Goal: Task Accomplishment & Management: Use online tool/utility

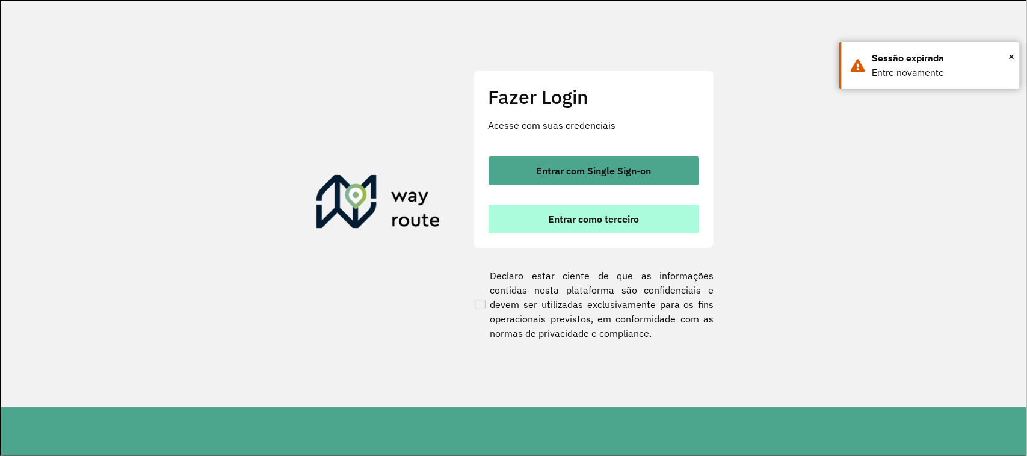
click at [593, 215] on span "Entrar como terceiro" at bounding box center [593, 219] width 91 height 10
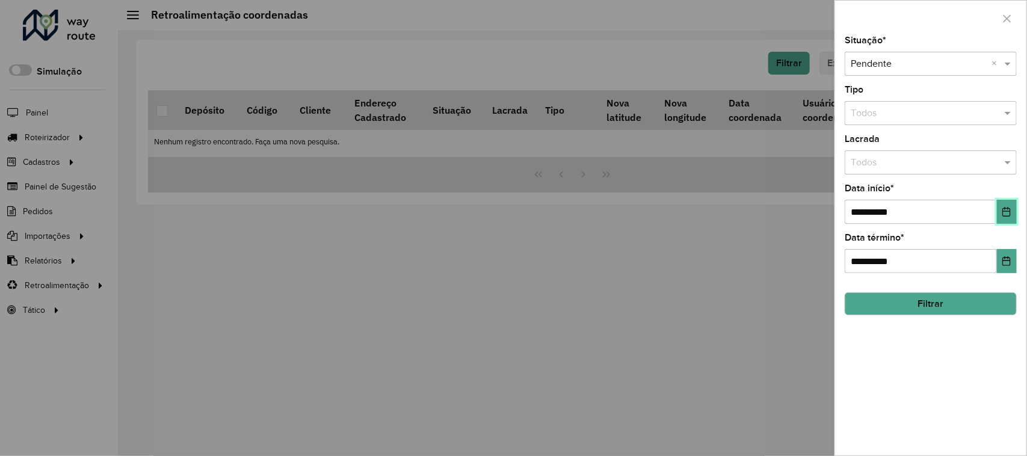
click at [1009, 209] on icon "Choose Date" at bounding box center [1007, 212] width 10 height 10
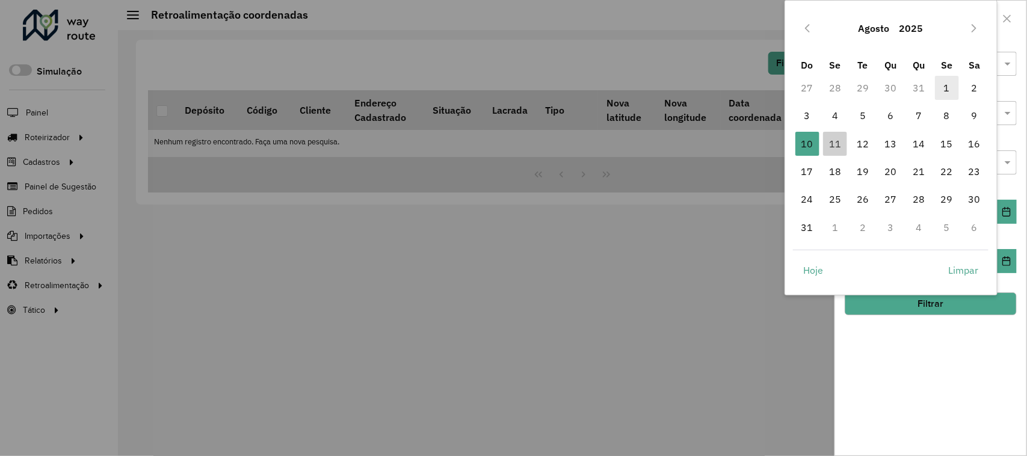
click at [950, 91] on span "1" at bounding box center [947, 88] width 24 height 24
type input "**********"
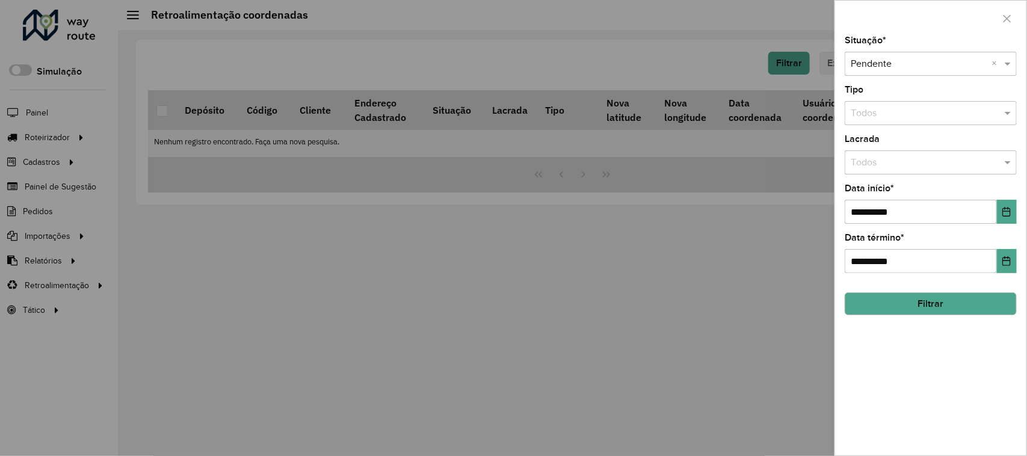
click at [935, 299] on button "Filtrar" at bounding box center [931, 303] width 172 height 23
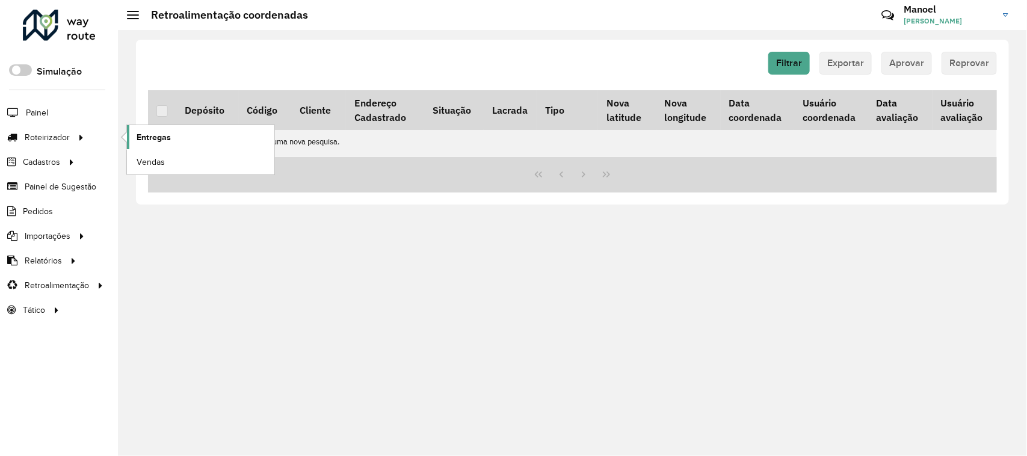
click at [151, 137] on span "Entregas" at bounding box center [154, 137] width 34 height 13
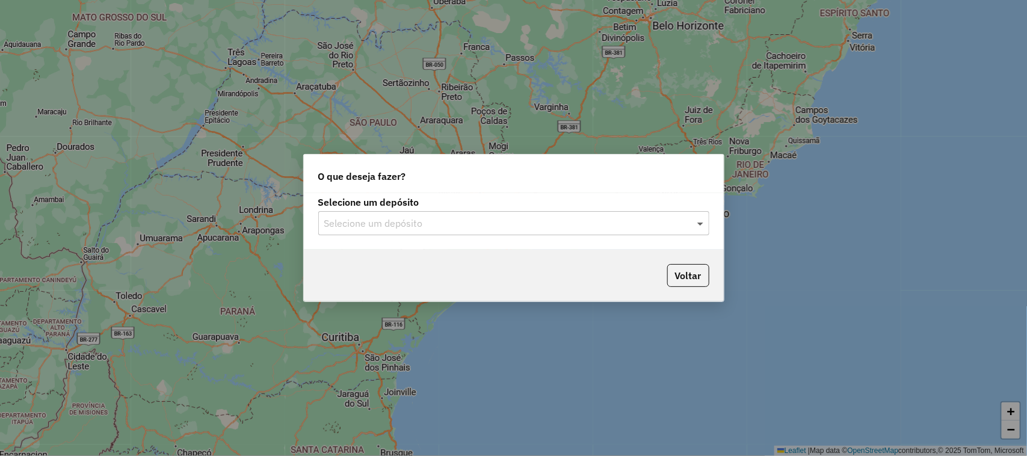
click at [700, 220] on span at bounding box center [701, 223] width 15 height 14
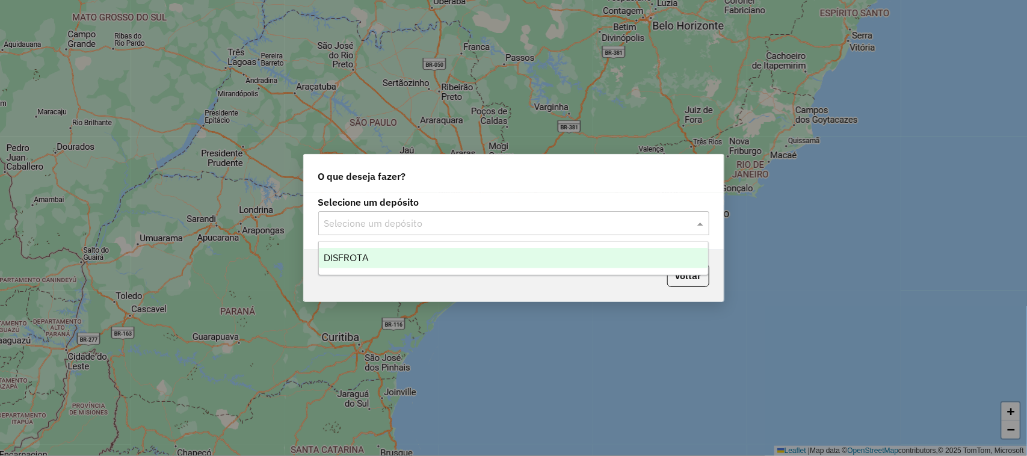
click at [349, 256] on span "DISFROTA" at bounding box center [346, 258] width 45 height 10
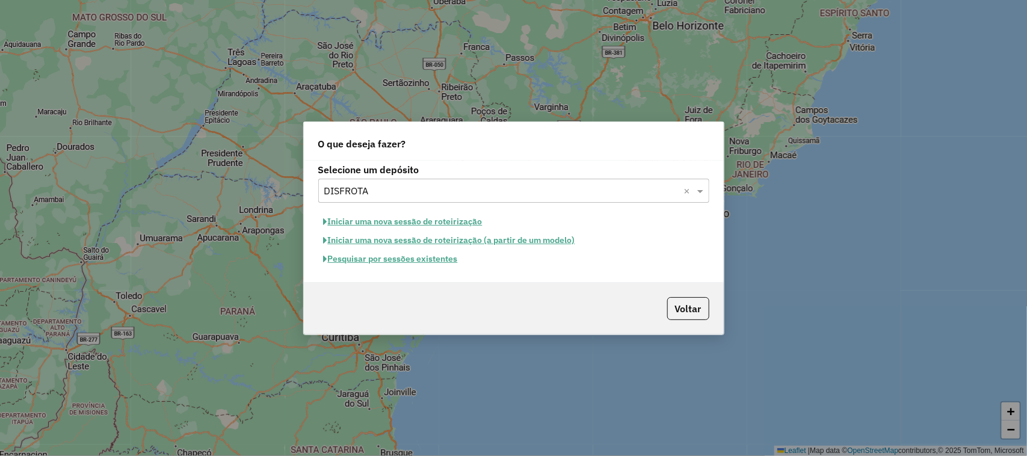
click at [364, 218] on button "Iniciar uma nova sessão de roteirização" at bounding box center [403, 221] width 170 height 19
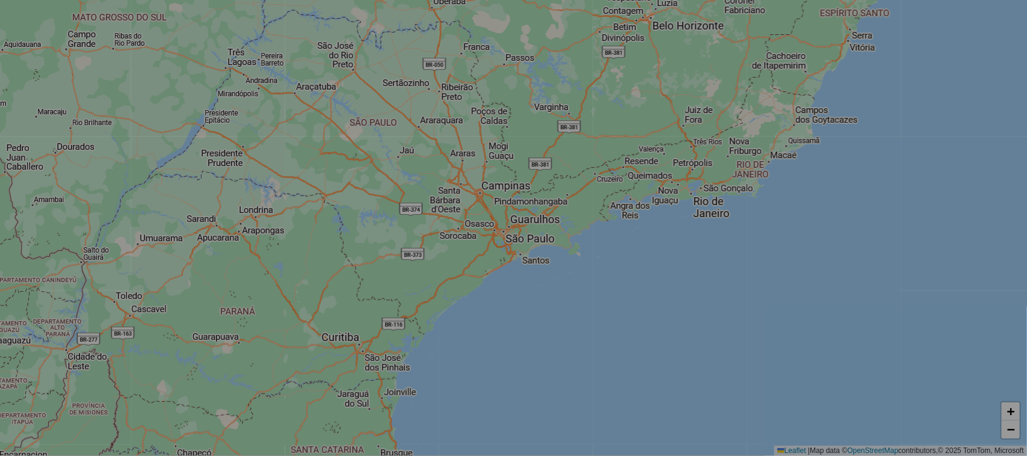
select select "*"
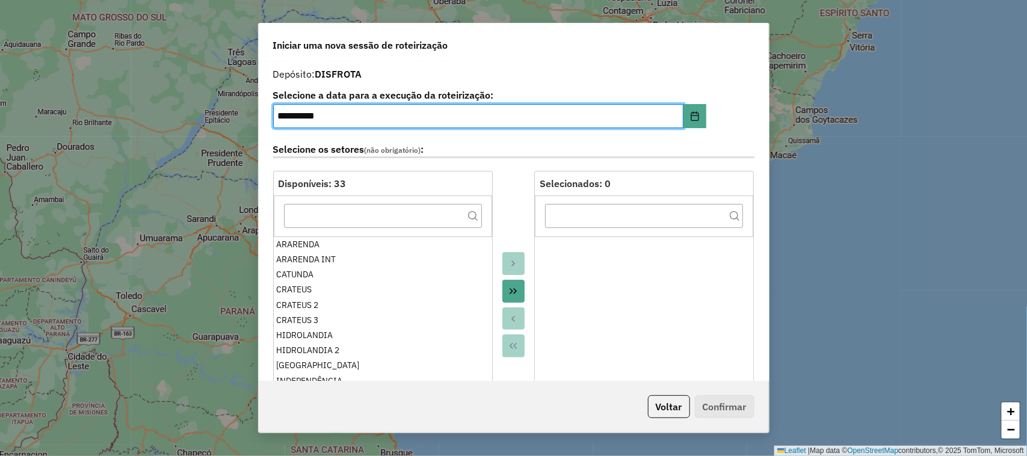
click at [515, 295] on icon "Move All to Target" at bounding box center [514, 291] width 10 height 10
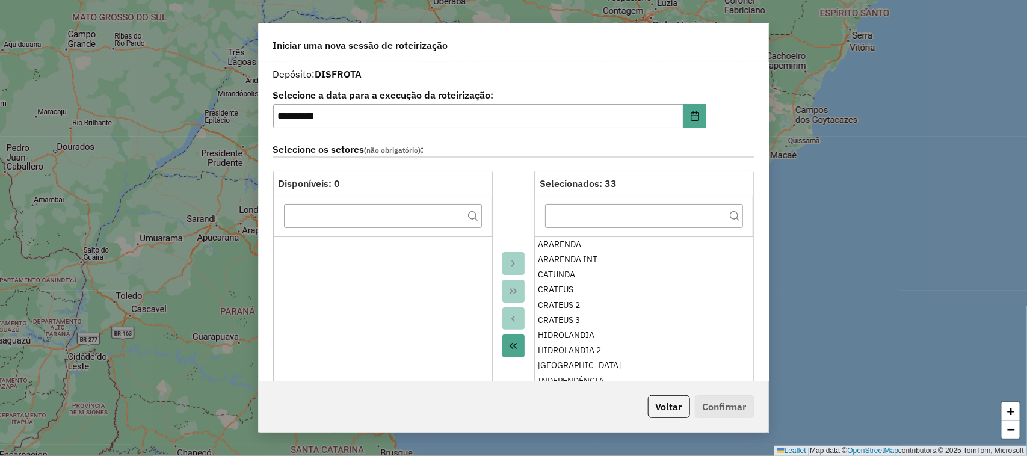
scroll to position [301, 0]
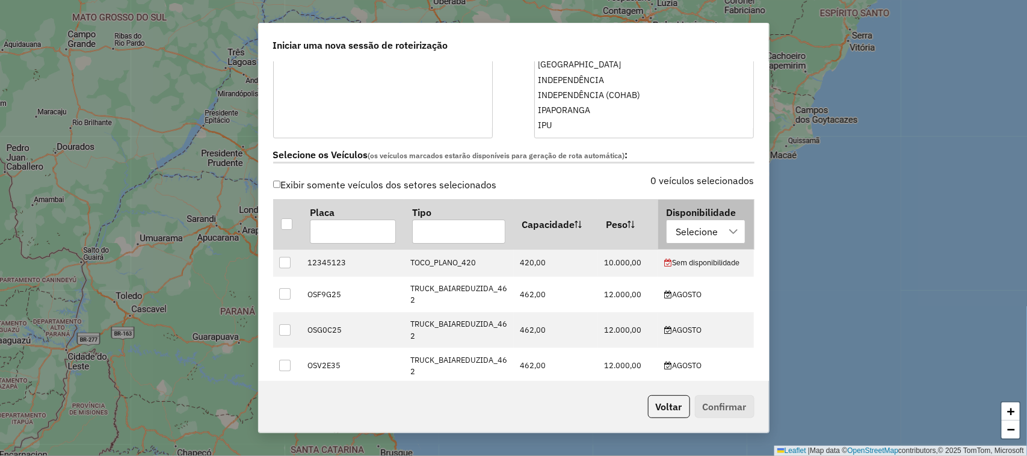
click at [729, 232] on icon at bounding box center [734, 232] width 10 height 10
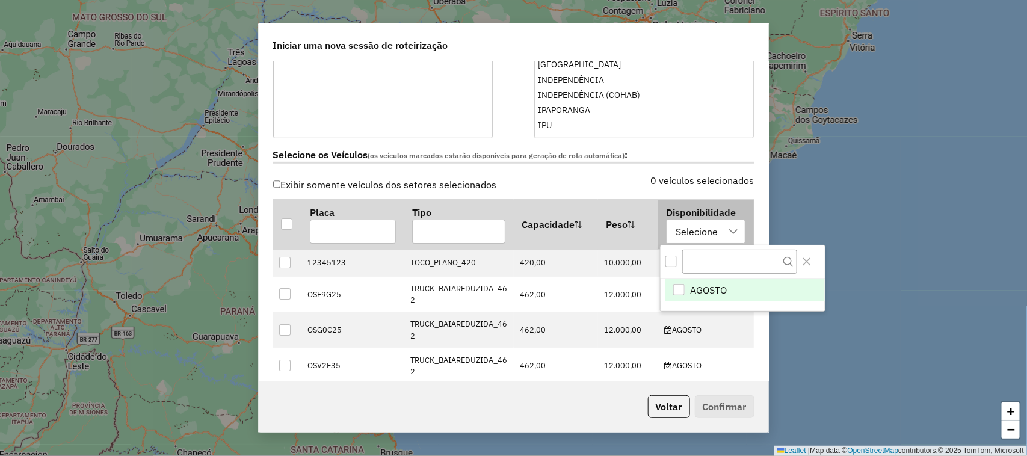
scroll to position [8, 54]
click at [680, 287] on div "AGOSTO" at bounding box center [678, 289] width 11 height 11
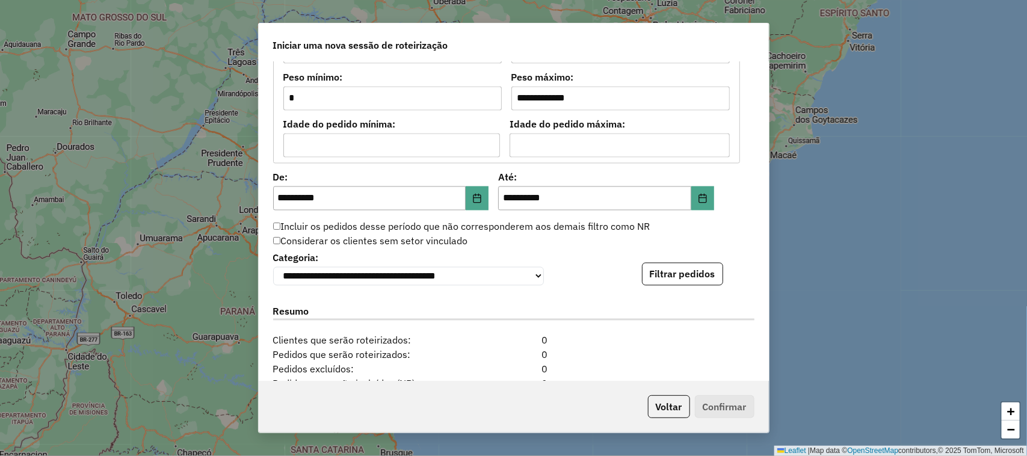
scroll to position [1128, 0]
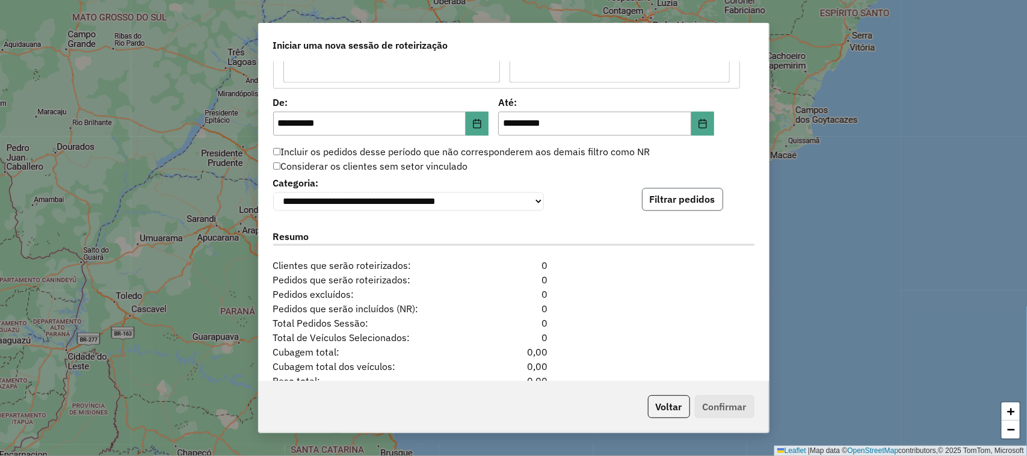
click at [674, 203] on button "Filtrar pedidos" at bounding box center [682, 199] width 81 height 23
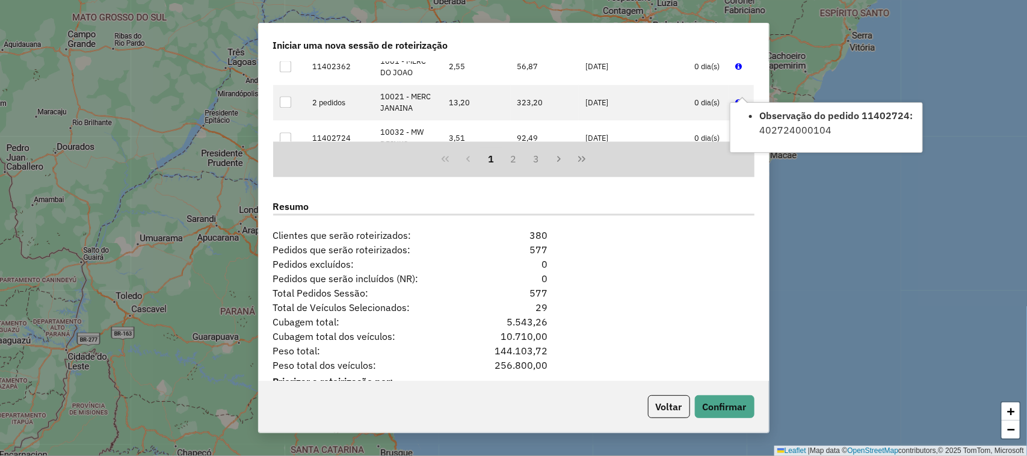
scroll to position [1457, 0]
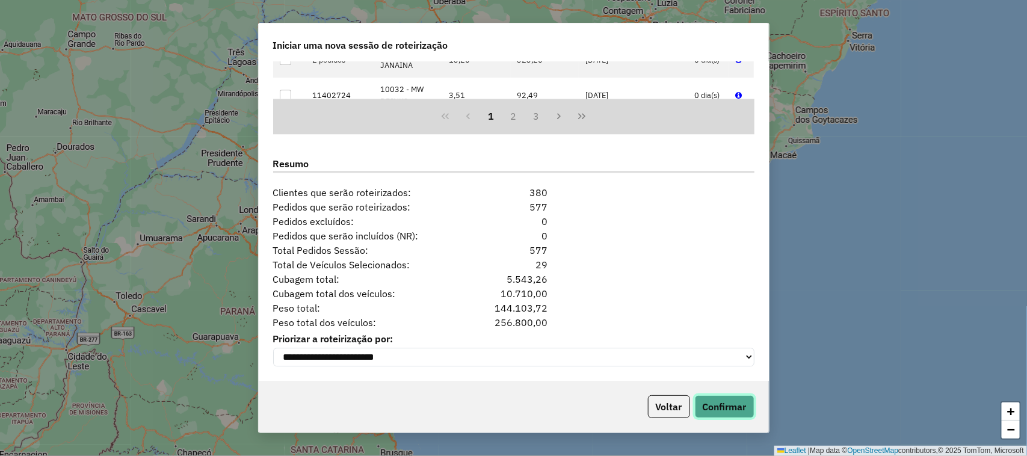
click at [726, 401] on button "Confirmar" at bounding box center [725, 406] width 60 height 23
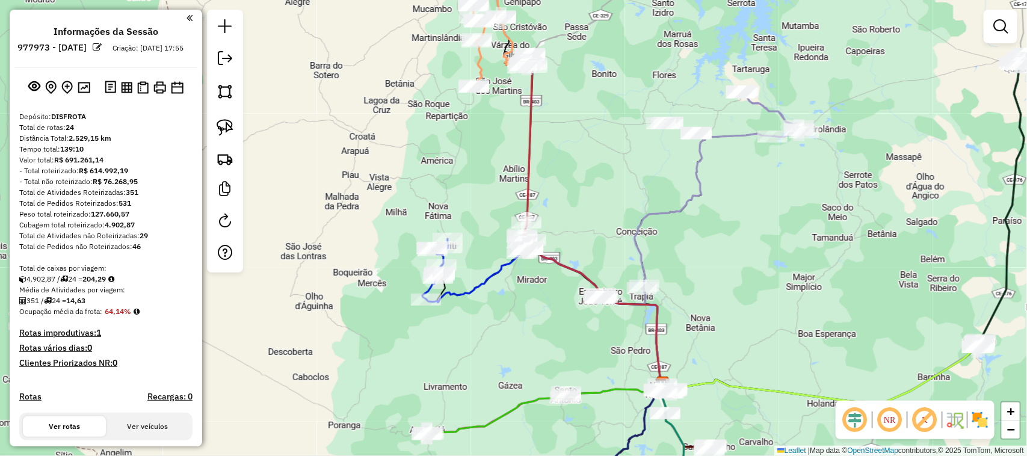
click at [855, 416] on em at bounding box center [855, 420] width 29 height 29
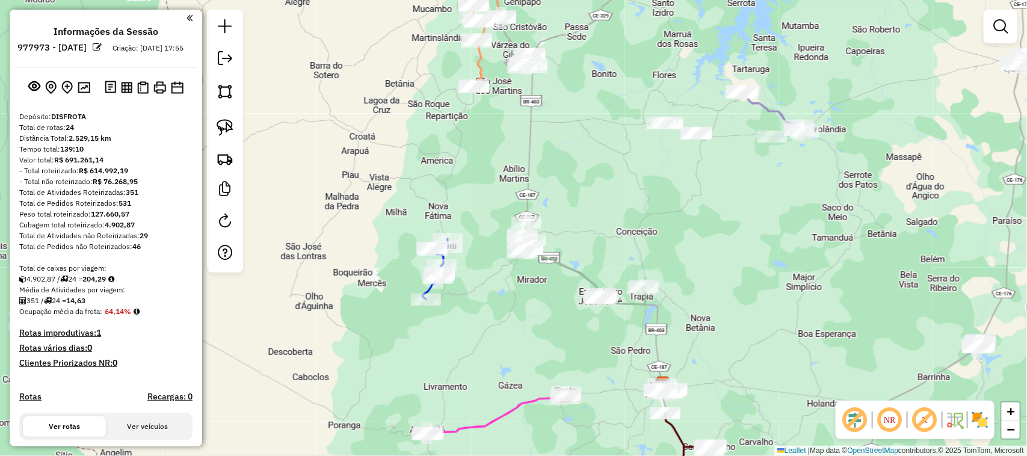
drag, startPoint x: 579, startPoint y: 197, endPoint x: 597, endPoint y: 308, distance: 112.8
click at [591, 304] on div "Janela de atendimento Grade de atendimento Capacidade Transportadoras Veículos …" at bounding box center [513, 228] width 1027 height 456
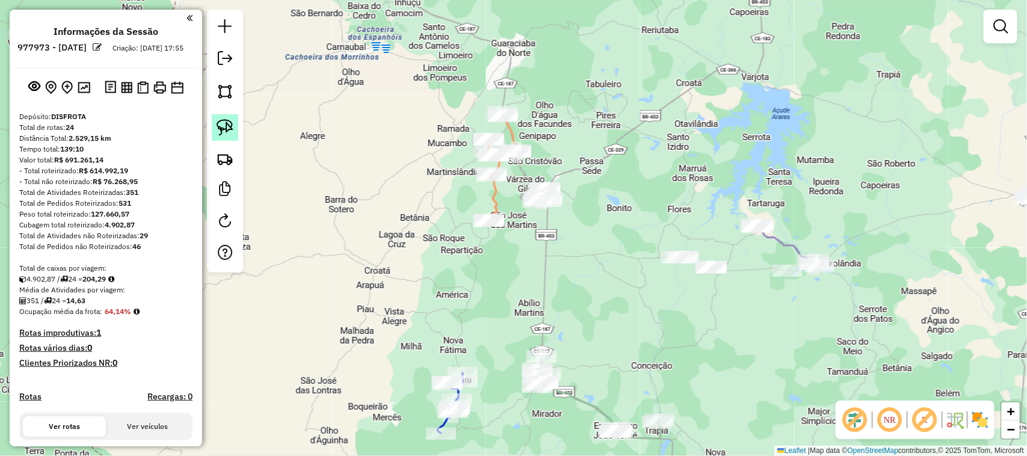
click at [226, 131] on img at bounding box center [225, 127] width 17 height 17
drag, startPoint x: 563, startPoint y: 173, endPoint x: 567, endPoint y: 203, distance: 30.4
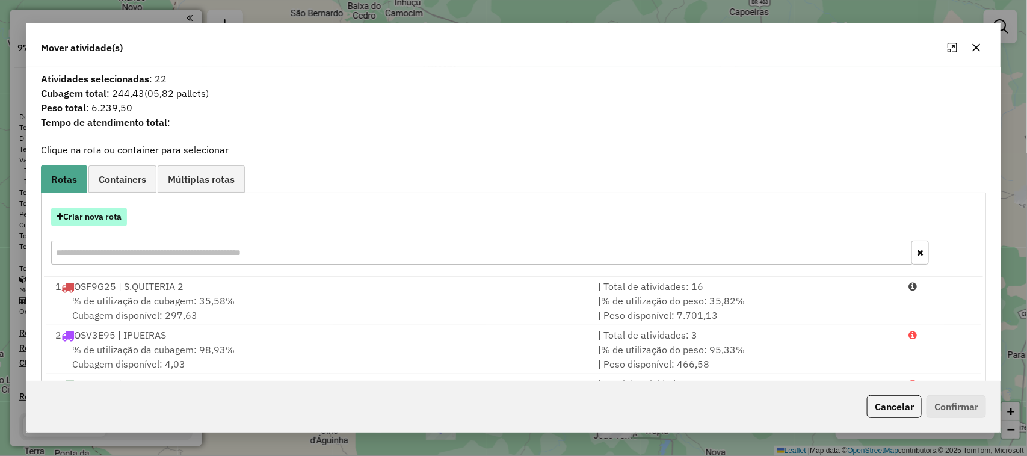
click at [91, 221] on button "Criar nova rota" at bounding box center [89, 217] width 76 height 19
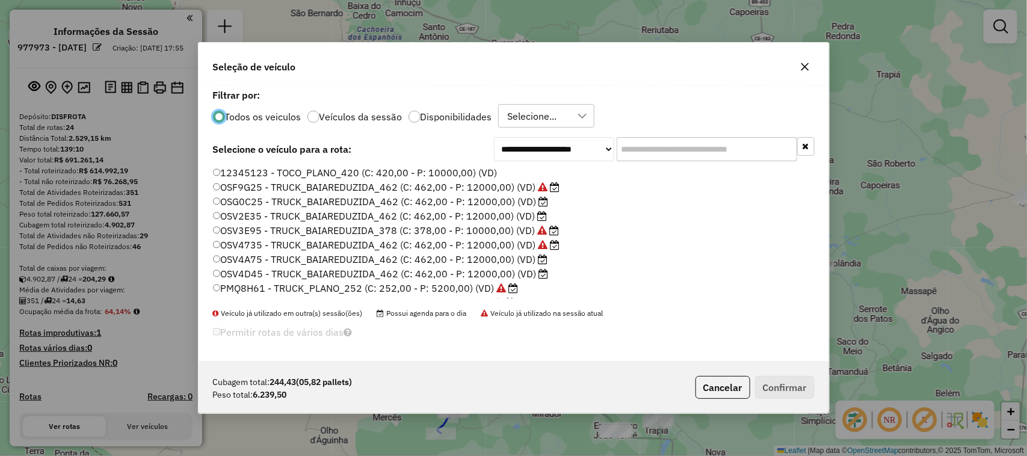
scroll to position [75, 0]
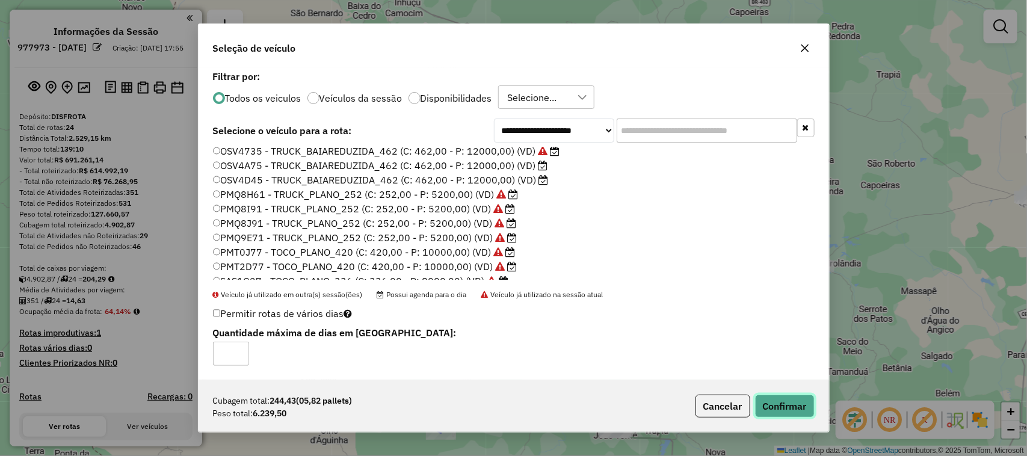
click at [784, 410] on button "Confirmar" at bounding box center [785, 406] width 60 height 23
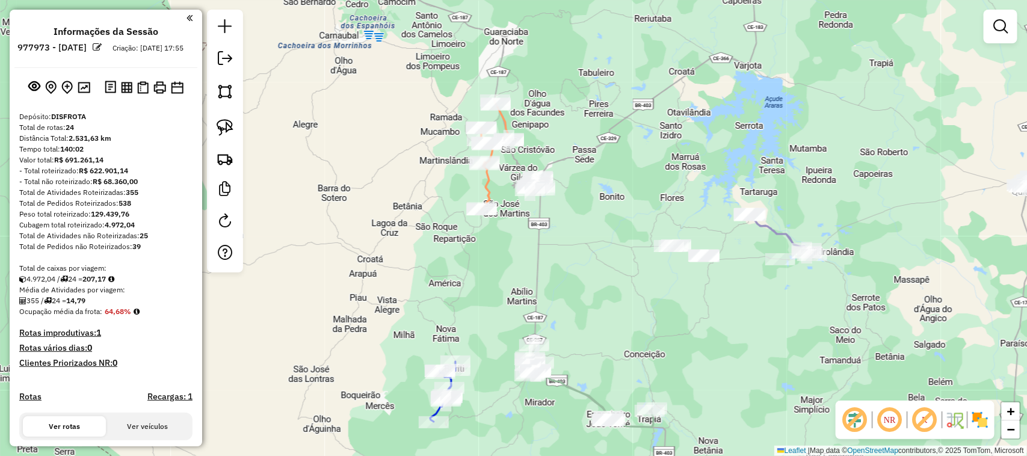
drag, startPoint x: 610, startPoint y: 227, endPoint x: 539, endPoint y: 185, distance: 82.3
click at [546, 187] on div "Janela de atendimento Grade de atendimento Capacidade Transportadoras Veículos …" at bounding box center [513, 228] width 1027 height 456
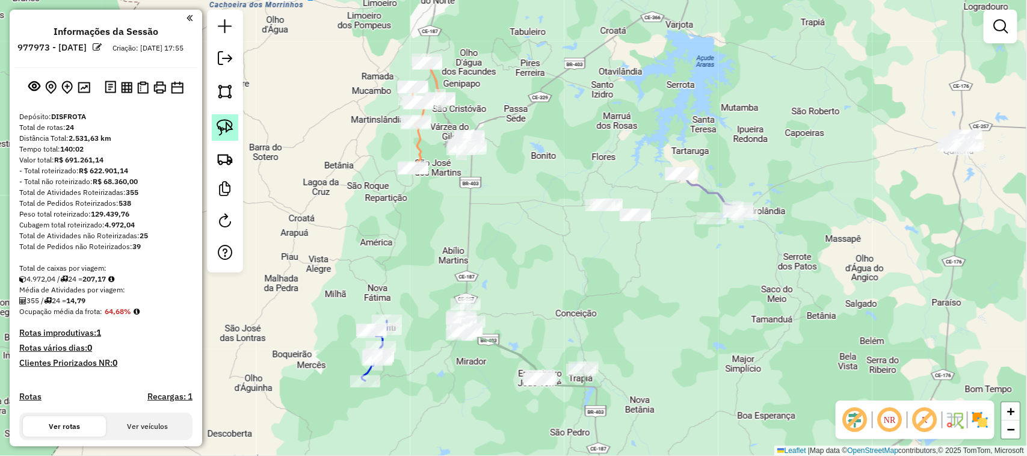
click at [224, 125] on img at bounding box center [225, 127] width 17 height 17
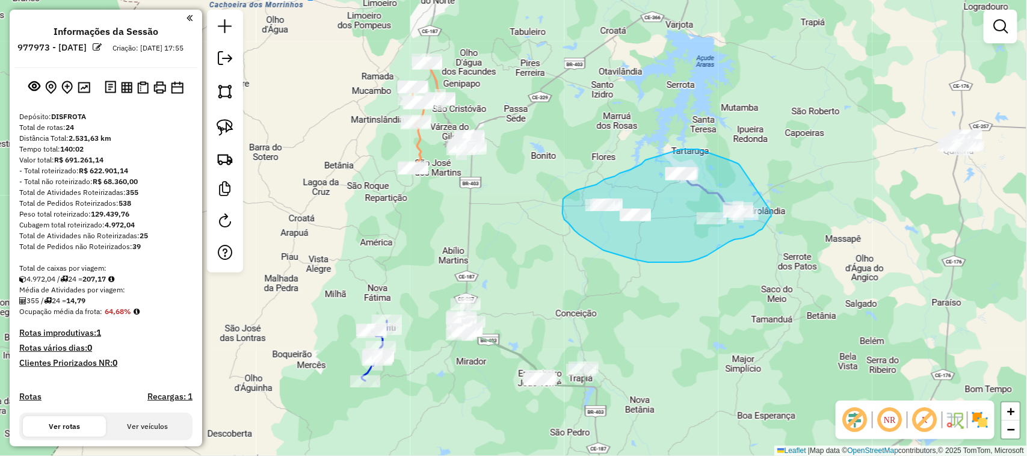
drag, startPoint x: 738, startPoint y: 164, endPoint x: 772, endPoint y: 211, distance: 58.3
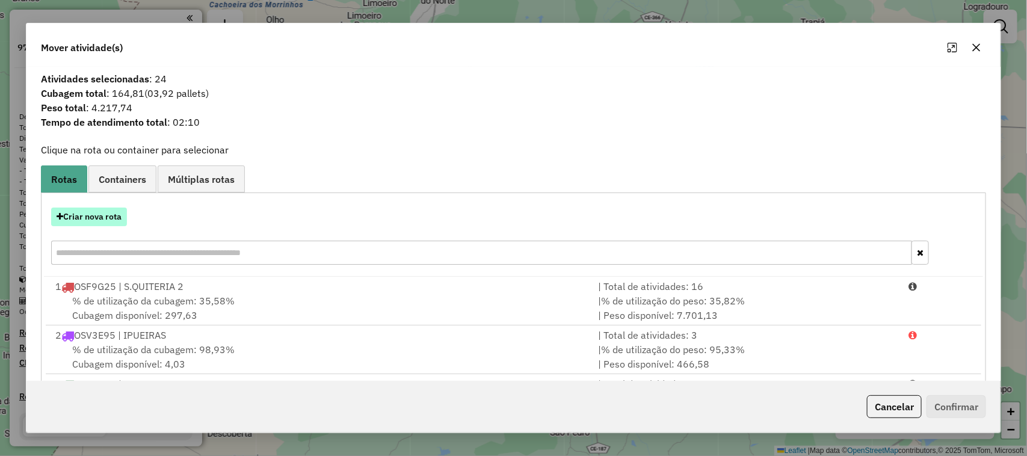
click at [88, 218] on button "Criar nova rota" at bounding box center [89, 217] width 76 height 19
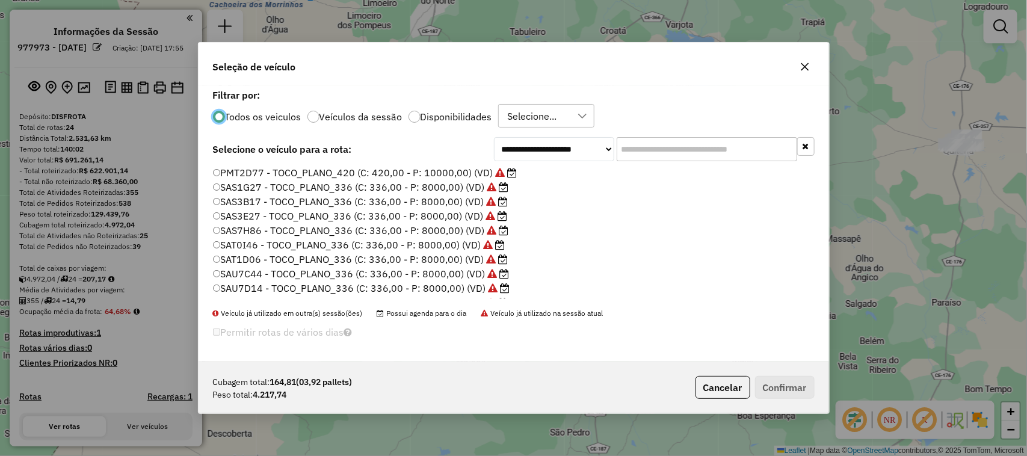
scroll to position [226, 0]
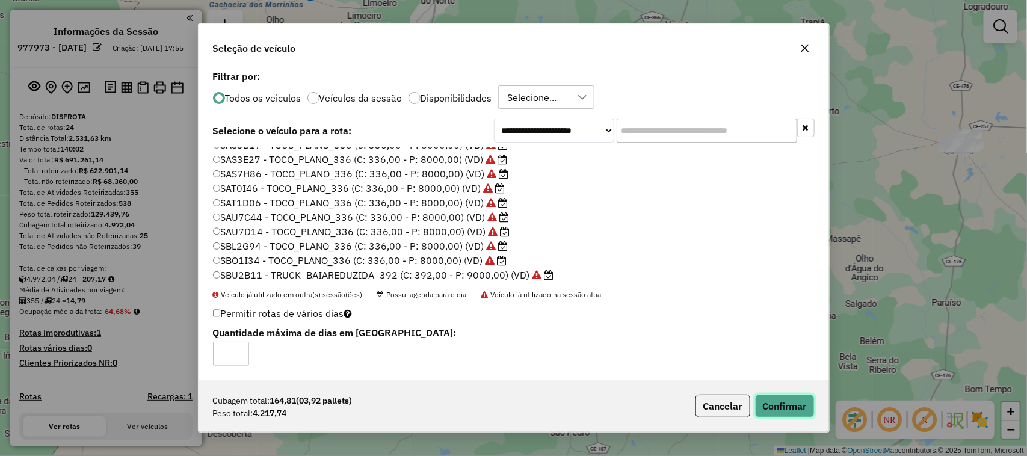
click at [780, 405] on button "Confirmar" at bounding box center [785, 406] width 60 height 23
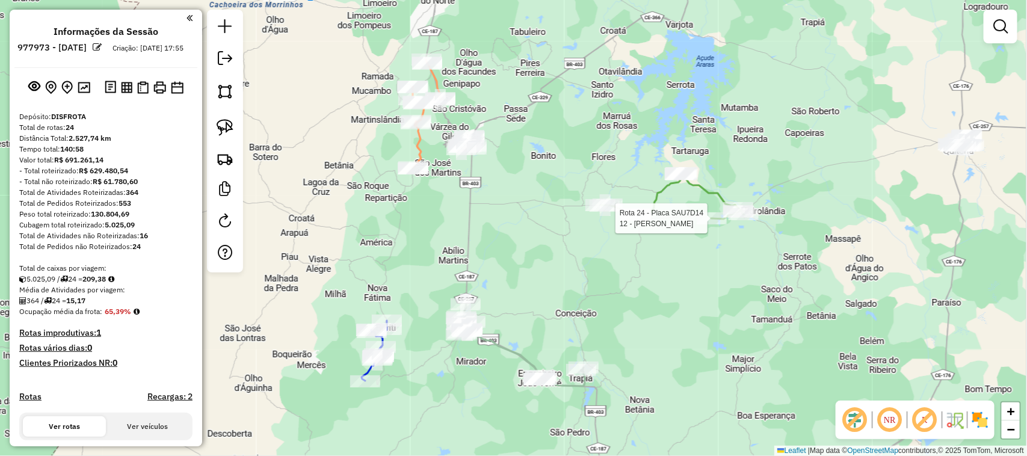
select select "**********"
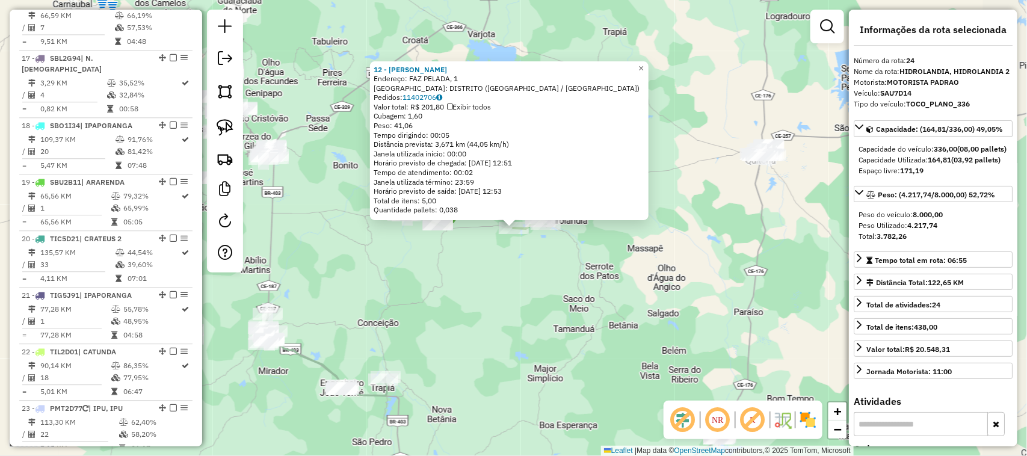
scroll to position [1668, 0]
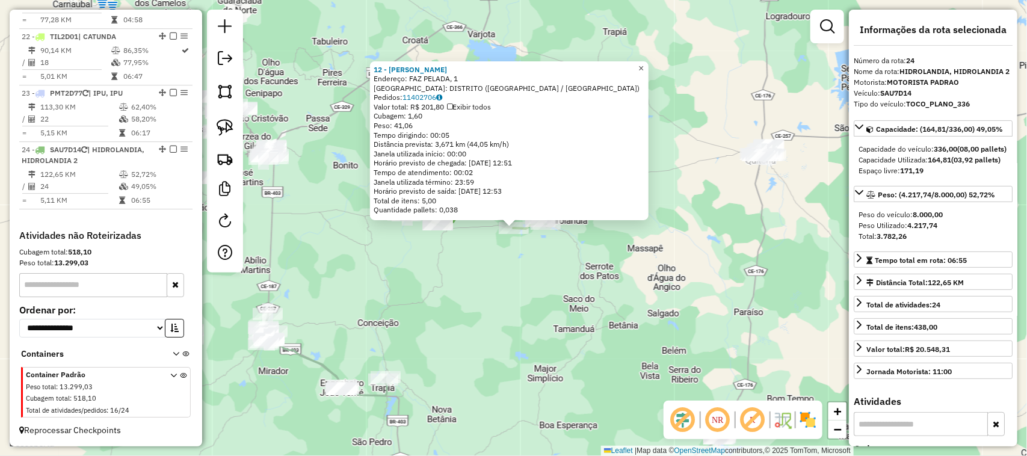
click at [644, 64] on span "×" at bounding box center [641, 68] width 5 height 10
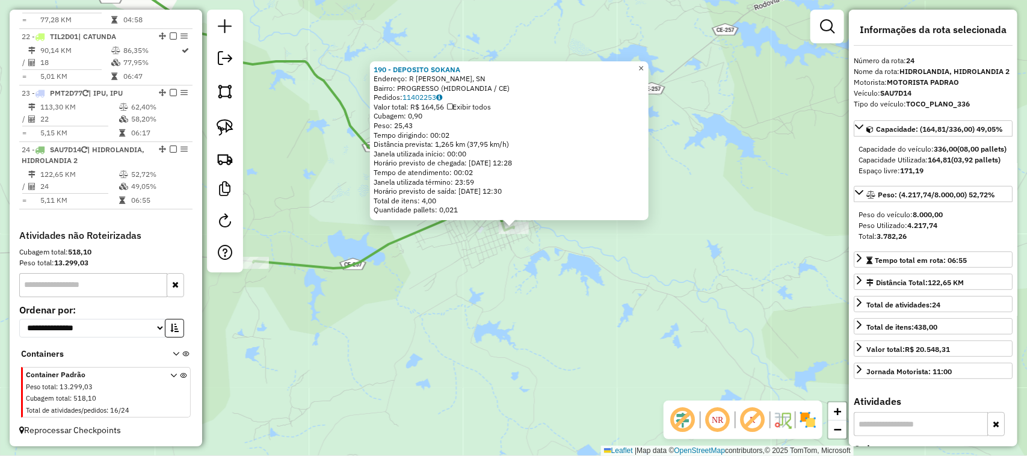
click at [644, 63] on span "×" at bounding box center [641, 68] width 5 height 10
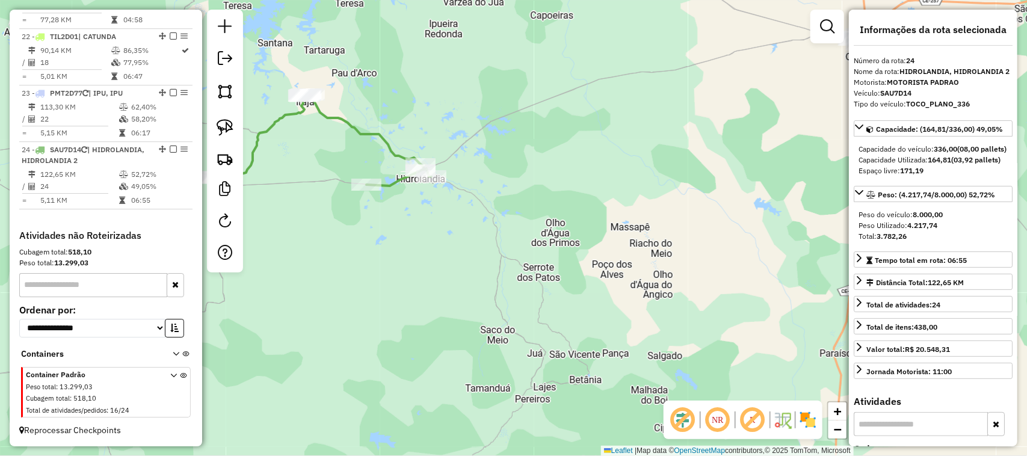
drag, startPoint x: 374, startPoint y: 164, endPoint x: 467, endPoint y: 163, distance: 93.3
click at [406, 164] on div "Janela de atendimento Grade de atendimento Capacidade Transportadoras Veículos …" at bounding box center [513, 228] width 1027 height 456
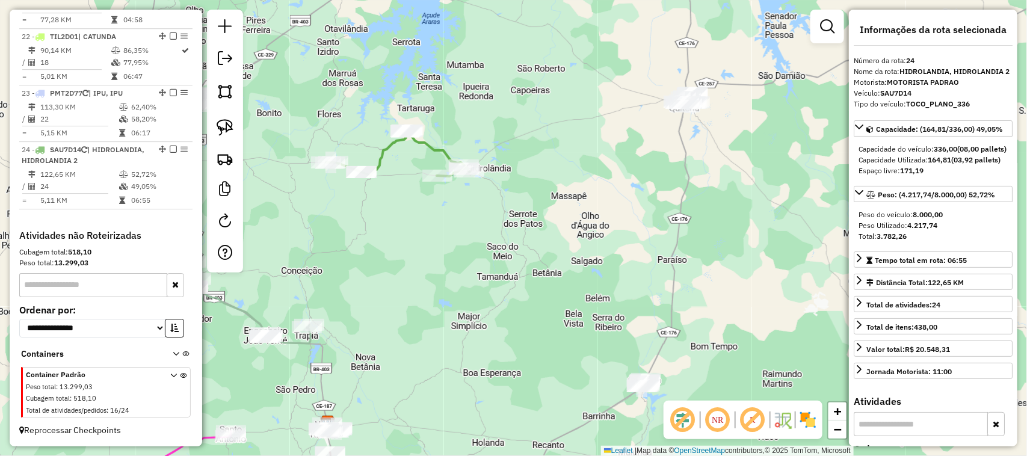
drag, startPoint x: 377, startPoint y: 232, endPoint x: 442, endPoint y: 220, distance: 66.1
click at [437, 234] on div "Janela de atendimento Grade de atendimento Capacidade Transportadoras Veículos …" at bounding box center [513, 228] width 1027 height 456
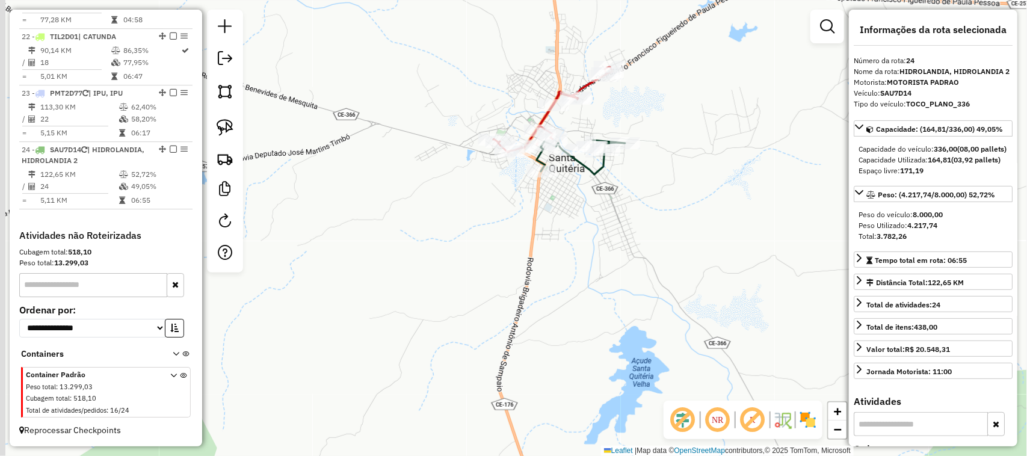
drag, startPoint x: 407, startPoint y: 238, endPoint x: 410, endPoint y: 179, distance: 59.1
click at [415, 196] on div "Janela de atendimento Grade de atendimento Capacidade Transportadoras Veículos …" at bounding box center [513, 228] width 1027 height 456
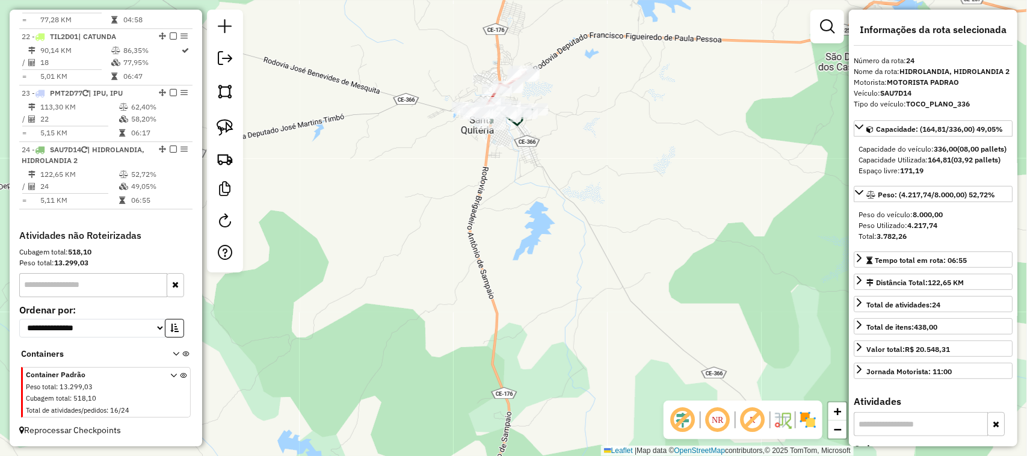
drag, startPoint x: 381, startPoint y: 243, endPoint x: 350, endPoint y: 221, distance: 37.2
click at [403, 221] on div "Janela de atendimento Grade de atendimento Capacidade Transportadoras Veículos …" at bounding box center [513, 228] width 1027 height 456
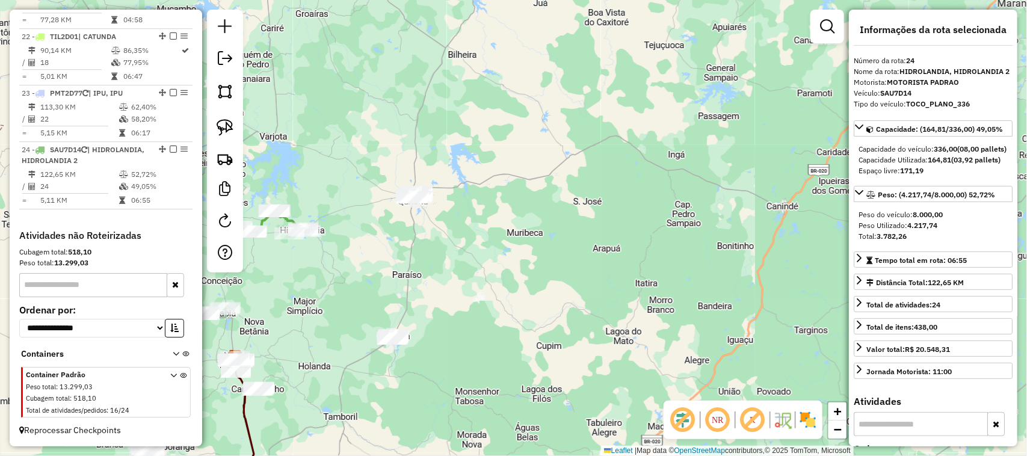
drag, startPoint x: 338, startPoint y: 285, endPoint x: 429, endPoint y: 185, distance: 135.0
click at [411, 212] on div "Janela de atendimento Grade de atendimento Capacidade Transportadoras Veículos …" at bounding box center [513, 228] width 1027 height 456
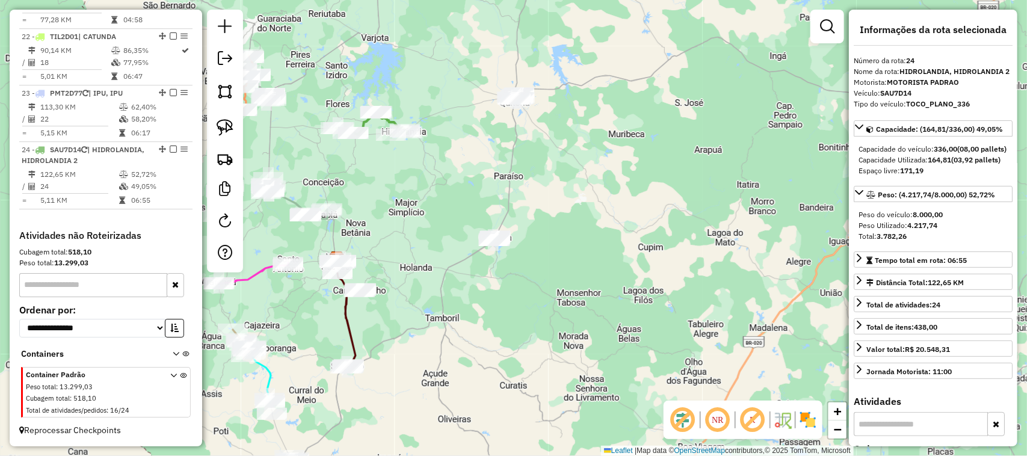
click at [468, 176] on div "Janela de atendimento Grade de atendimento Capacidade Transportadoras Veículos …" at bounding box center [513, 228] width 1027 height 456
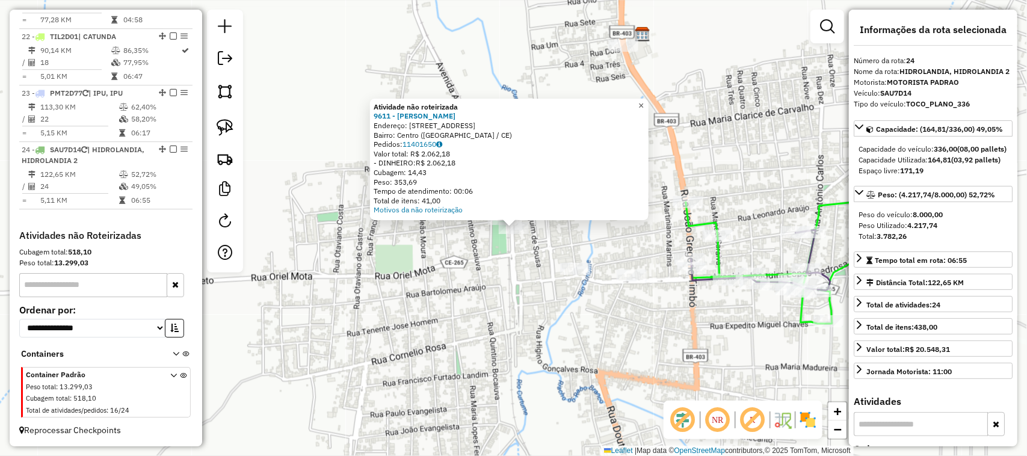
click at [644, 101] on span "×" at bounding box center [641, 106] width 5 height 10
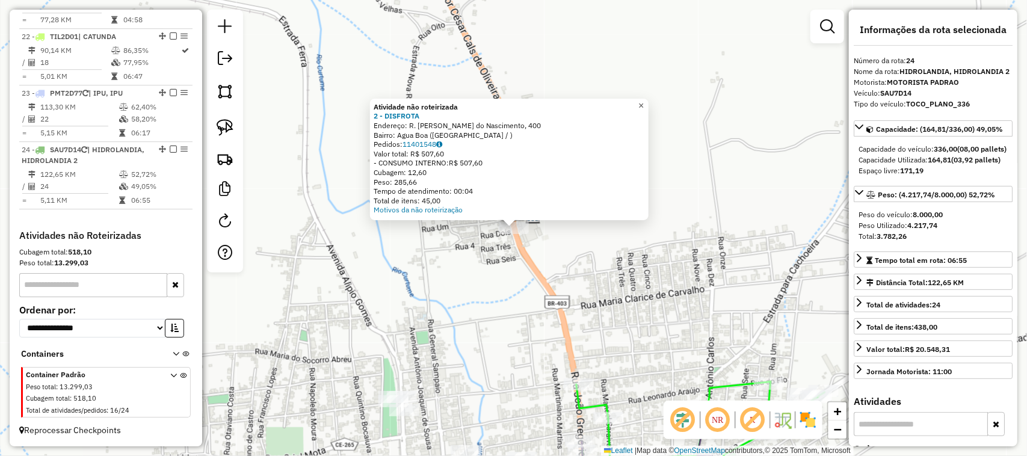
click at [644, 101] on span "×" at bounding box center [641, 106] width 5 height 10
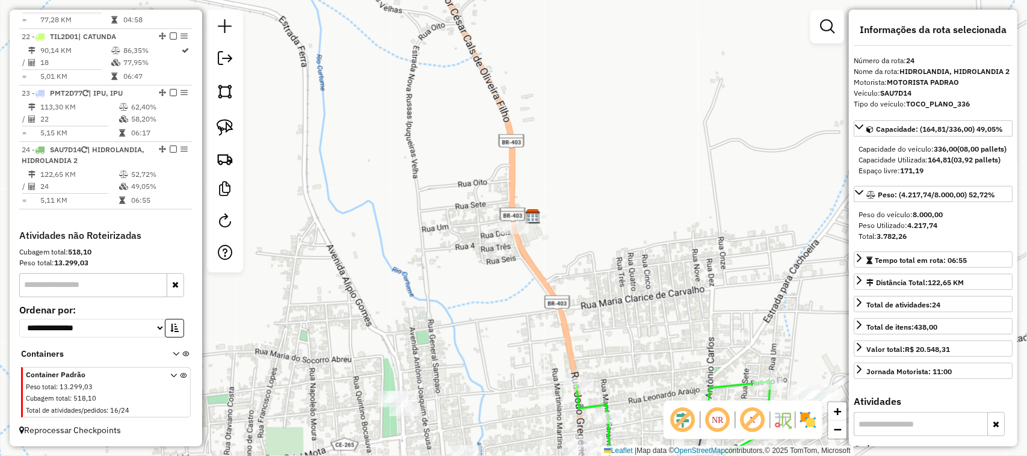
click at [516, 240] on div "Janela de atendimento Grade de atendimento Capacidade Transportadoras Veículos …" at bounding box center [513, 228] width 1027 height 456
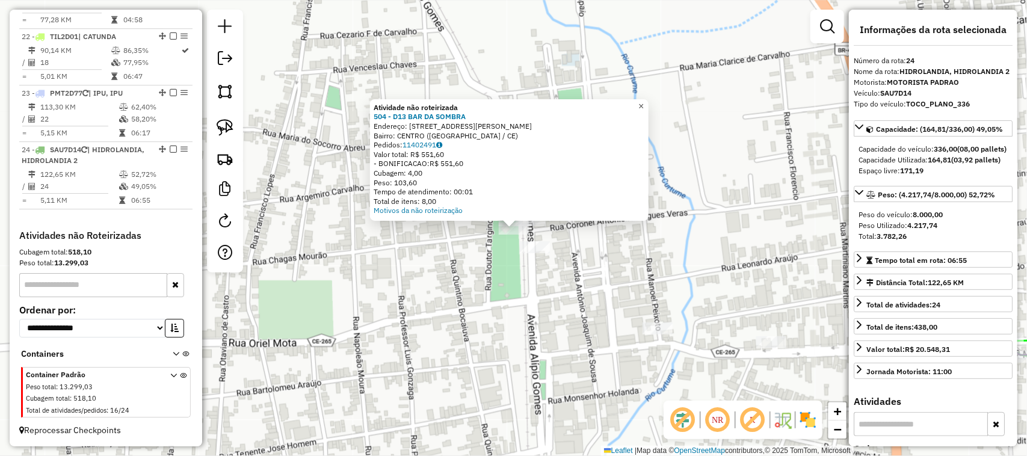
click at [644, 101] on span "×" at bounding box center [641, 106] width 5 height 10
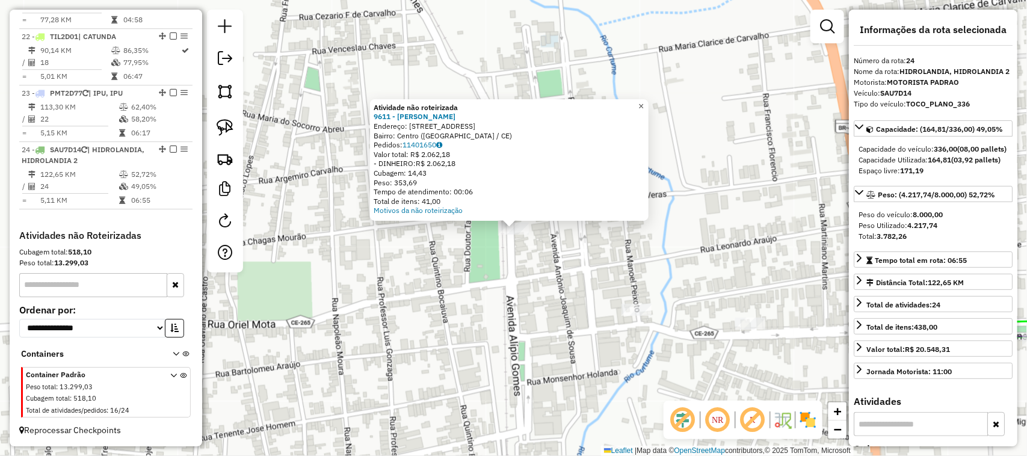
click at [644, 101] on span "×" at bounding box center [641, 106] width 5 height 10
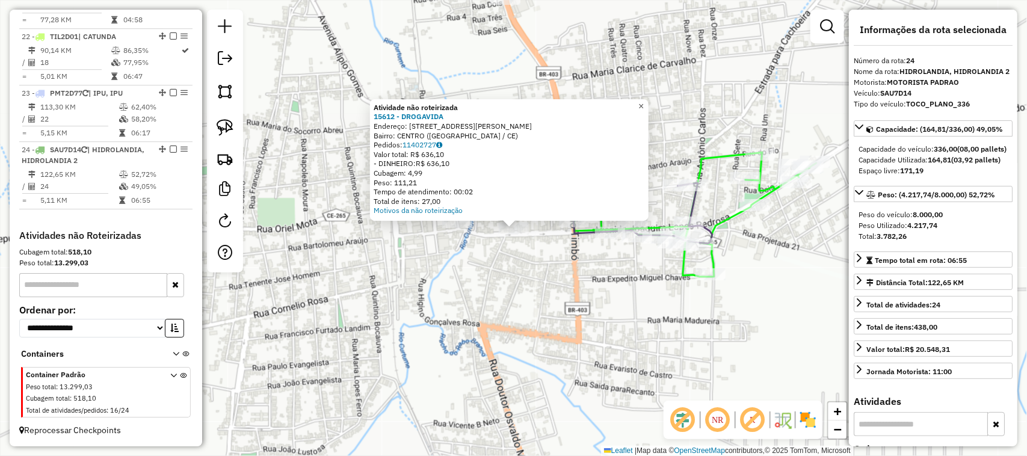
click at [644, 101] on span "×" at bounding box center [641, 106] width 5 height 10
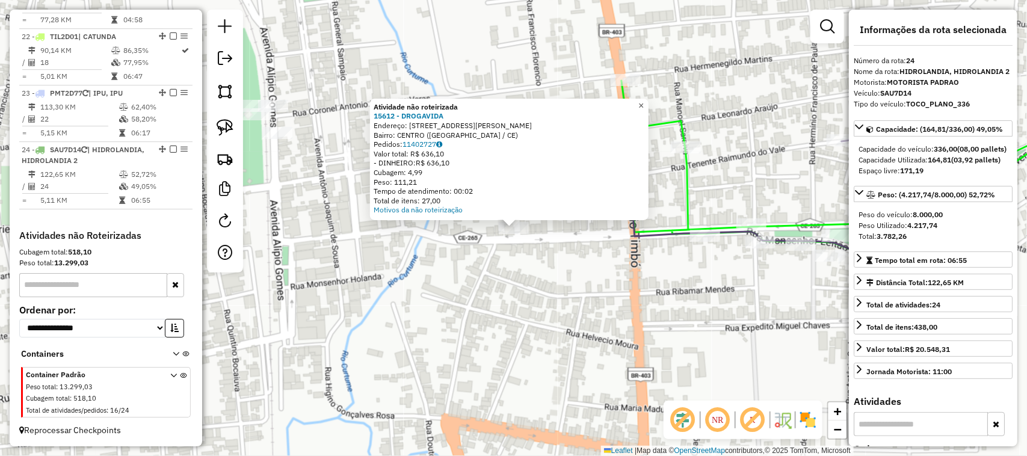
click at [644, 101] on span "×" at bounding box center [641, 106] width 5 height 10
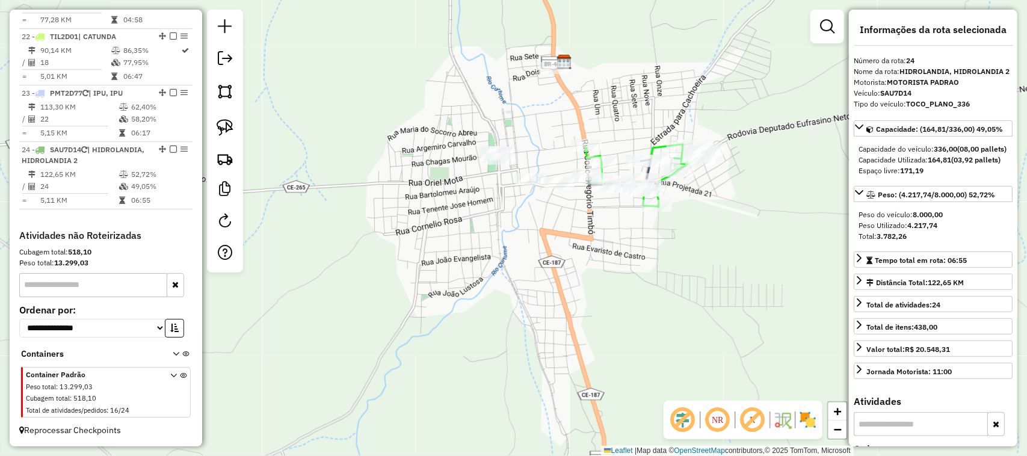
drag, startPoint x: 558, startPoint y: 203, endPoint x: 495, endPoint y: 218, distance: 64.5
click at [507, 226] on div "Janela de atendimento Grade de atendimento Capacidade Transportadoras Veículos …" at bounding box center [513, 228] width 1027 height 456
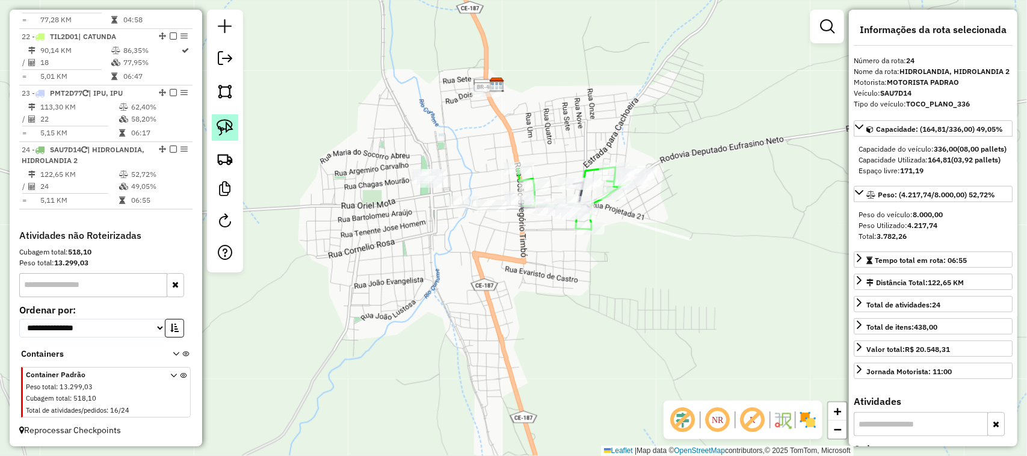
click at [224, 126] on img at bounding box center [225, 127] width 17 height 17
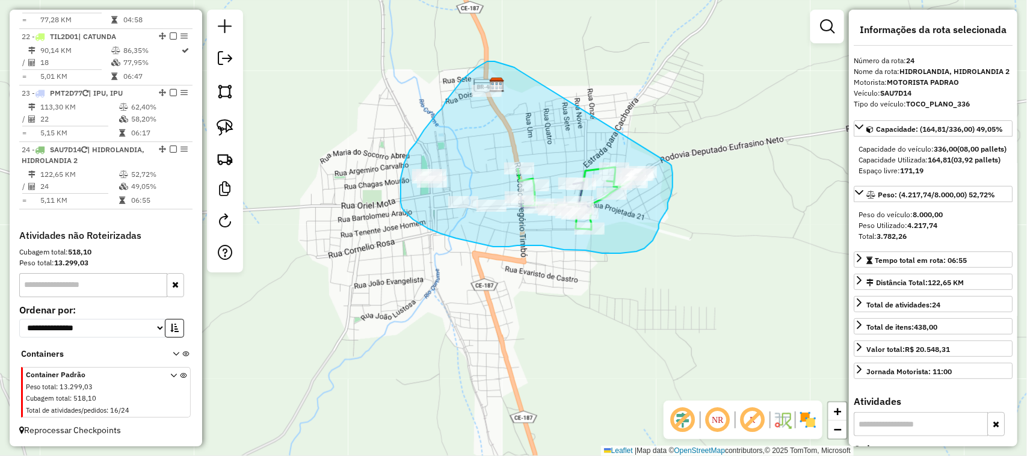
drag, startPoint x: 489, startPoint y: 61, endPoint x: 669, endPoint y: 163, distance: 207.2
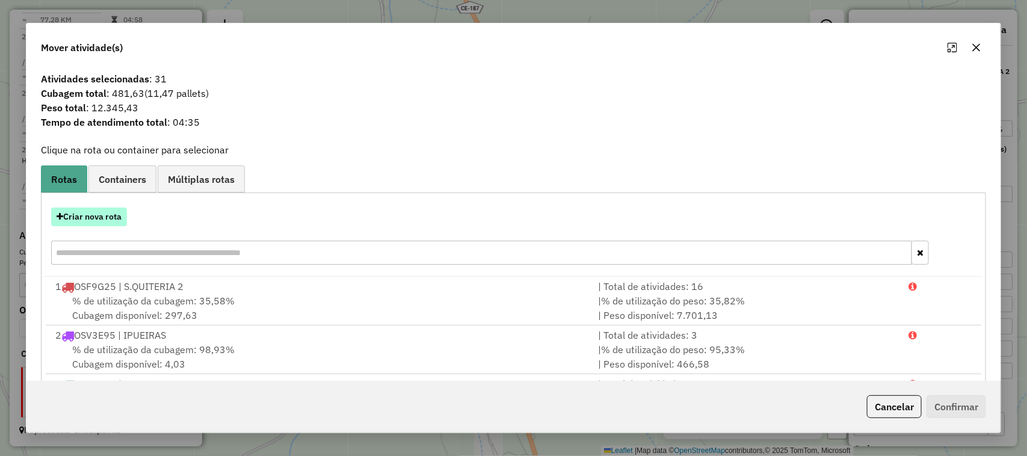
click at [97, 217] on button "Criar nova rota" at bounding box center [89, 217] width 76 height 19
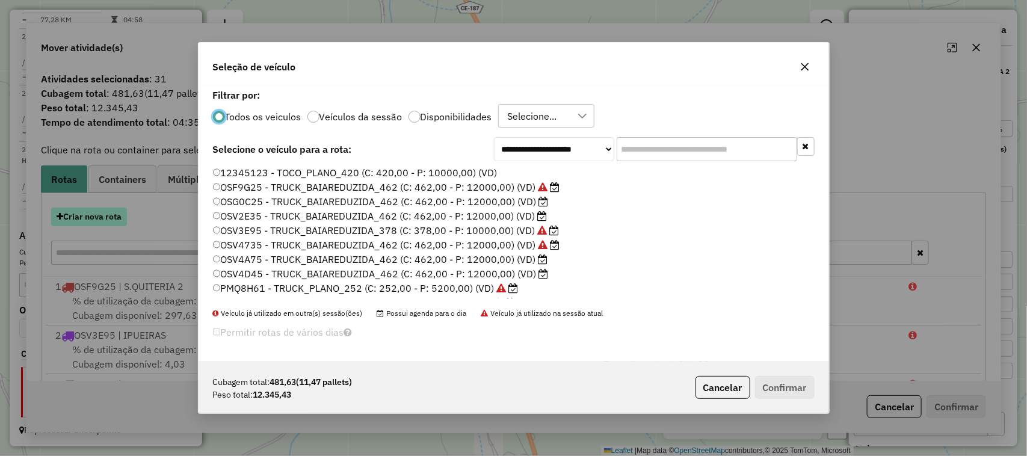
scroll to position [6, 4]
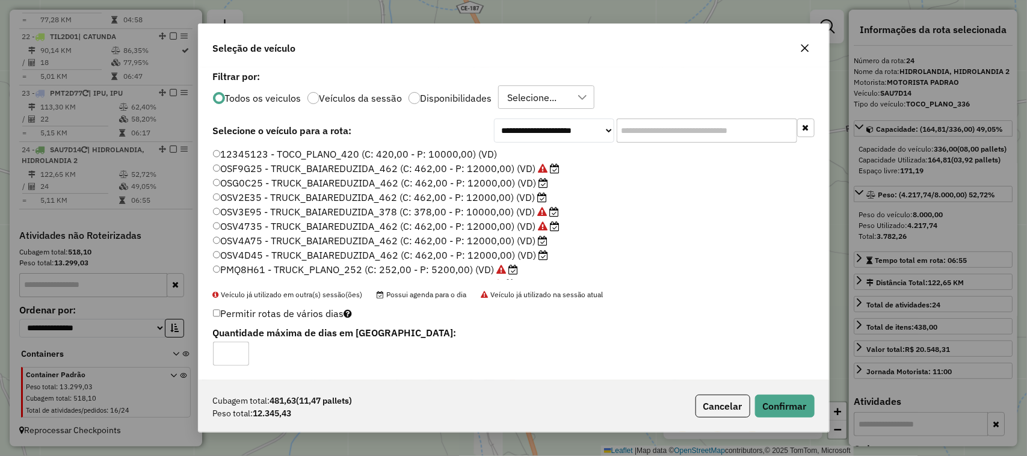
click at [416, 93] on div at bounding box center [415, 98] width 12 height 12
click at [799, 400] on button "Confirmar" at bounding box center [785, 406] width 60 height 23
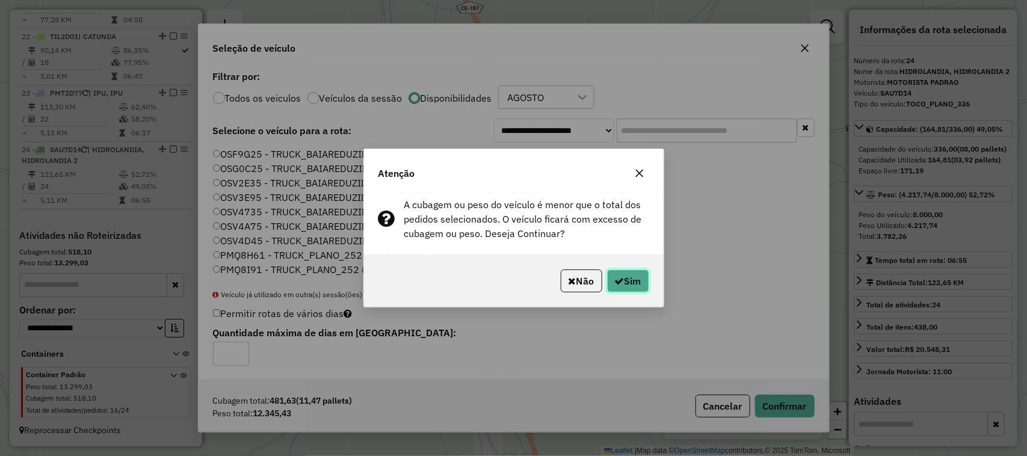
click at [633, 275] on button "Sim" at bounding box center [628, 281] width 42 height 23
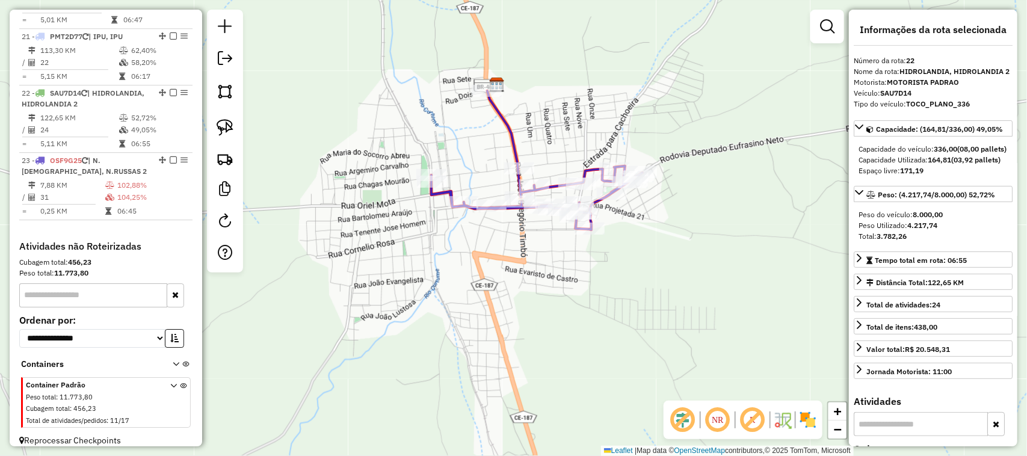
scroll to position [1608, 0]
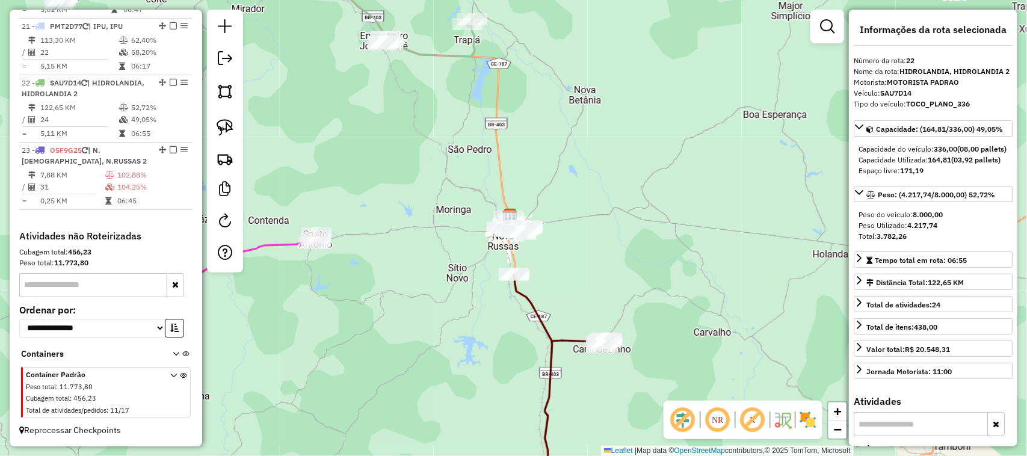
drag, startPoint x: 612, startPoint y: 170, endPoint x: 632, endPoint y: 107, distance: 66.8
click at [623, 143] on div "Janela de atendimento Grade de atendimento Capacidade Transportadoras Veículos …" at bounding box center [513, 228] width 1027 height 456
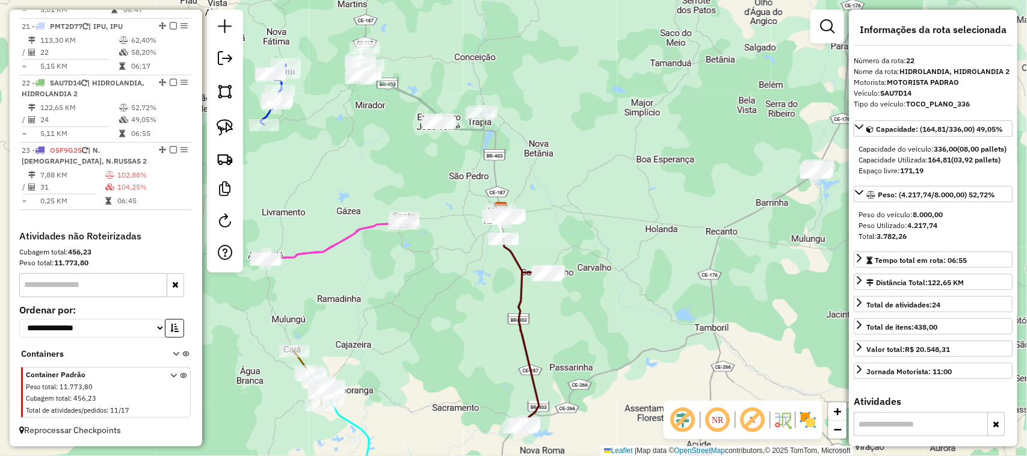
drag, startPoint x: 443, startPoint y: 314, endPoint x: 497, endPoint y: 259, distance: 77.0
click at [492, 268] on div "Janela de atendimento Grade de atendimento Capacidade Transportadoras Veículos …" at bounding box center [513, 228] width 1027 height 456
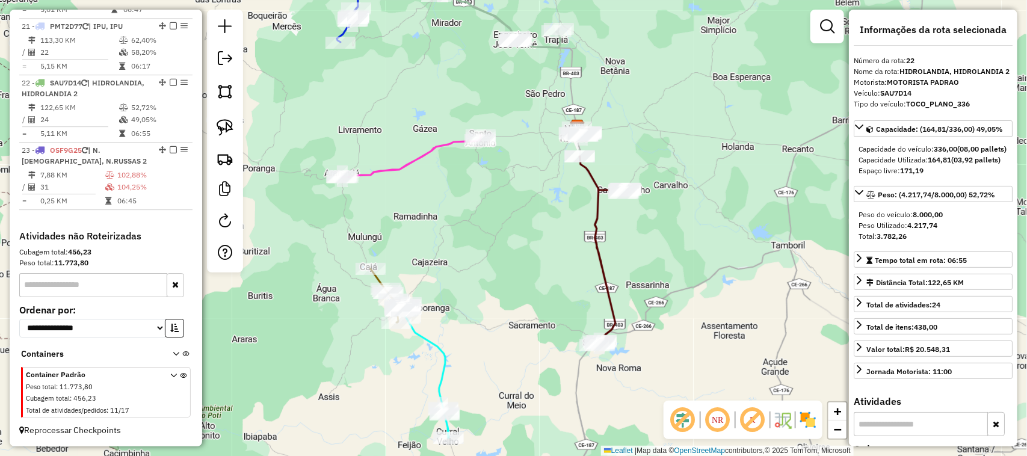
drag, startPoint x: 509, startPoint y: 308, endPoint x: 551, endPoint y: 226, distance: 91.5
click at [560, 236] on div "Janela de atendimento Grade de atendimento Capacidade Transportadoras Veículos …" at bounding box center [513, 228] width 1027 height 456
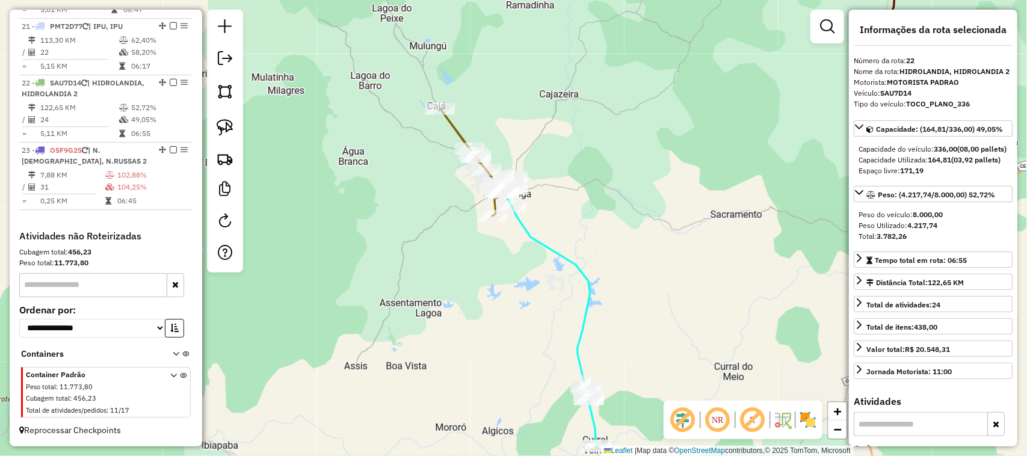
drag, startPoint x: 578, startPoint y: 197, endPoint x: 602, endPoint y: 259, distance: 67.1
click at [599, 258] on div "Janela de atendimento Grade de atendimento Capacidade Transportadoras Veículos …" at bounding box center [513, 228] width 1027 height 456
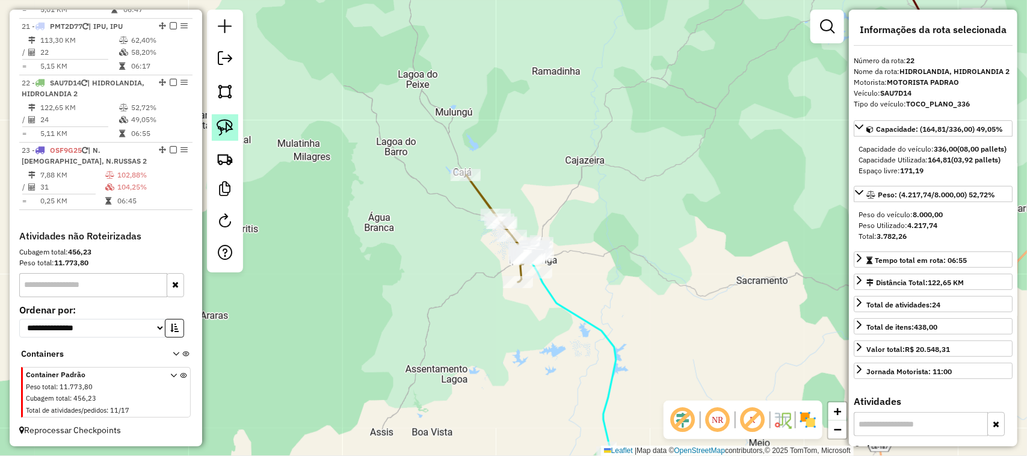
click at [221, 126] on img at bounding box center [225, 127] width 17 height 17
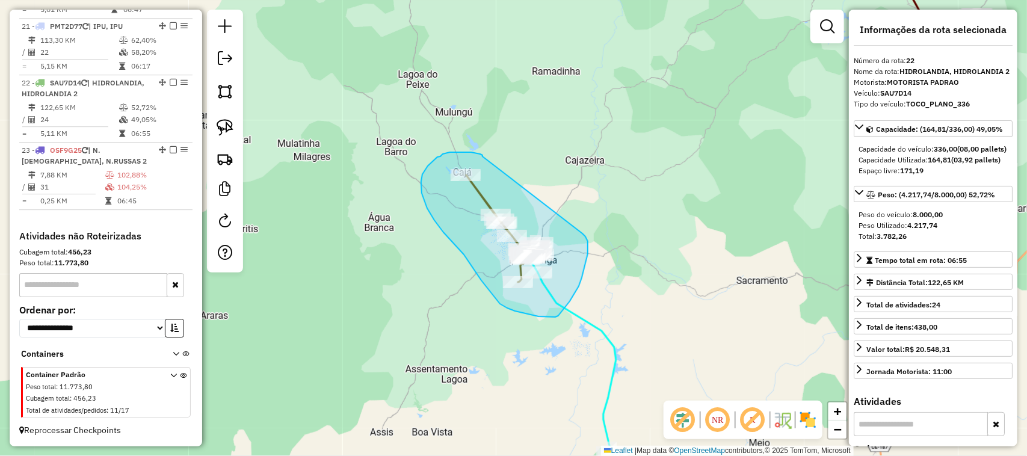
drag, startPoint x: 471, startPoint y: 152, endPoint x: 582, endPoint y: 232, distance: 136.6
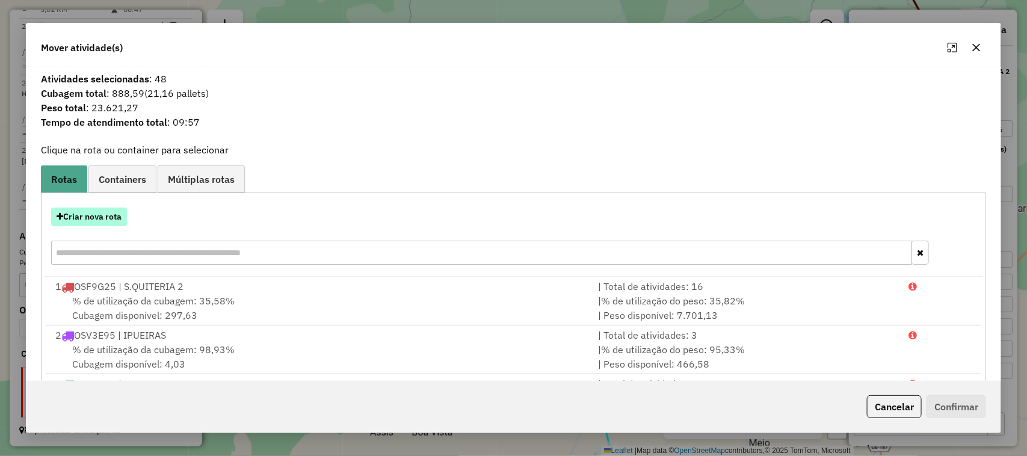
click at [100, 215] on button "Criar nova rota" at bounding box center [89, 217] width 76 height 19
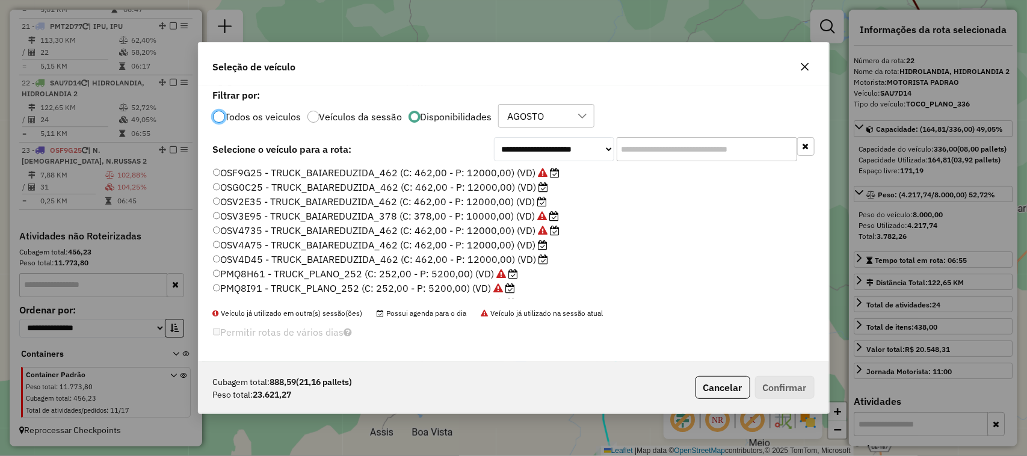
scroll to position [6, 4]
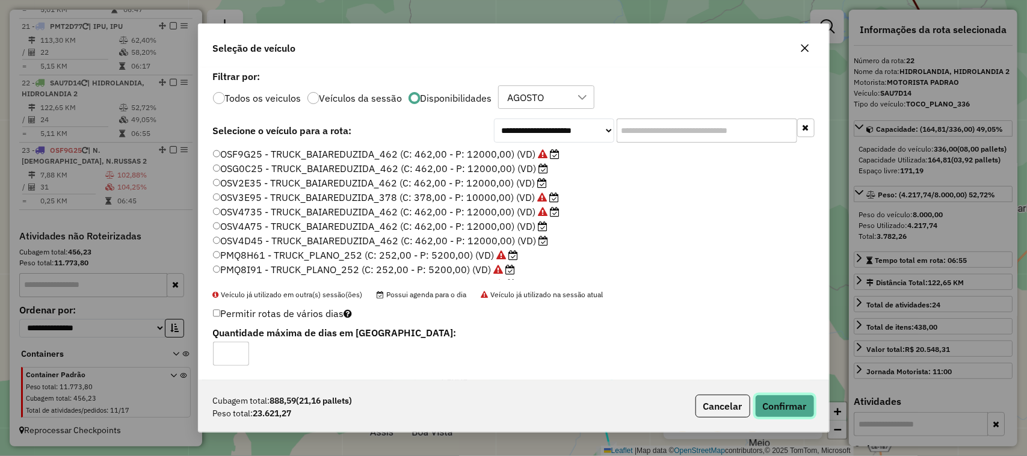
click at [799, 399] on button "Confirmar" at bounding box center [785, 406] width 60 height 23
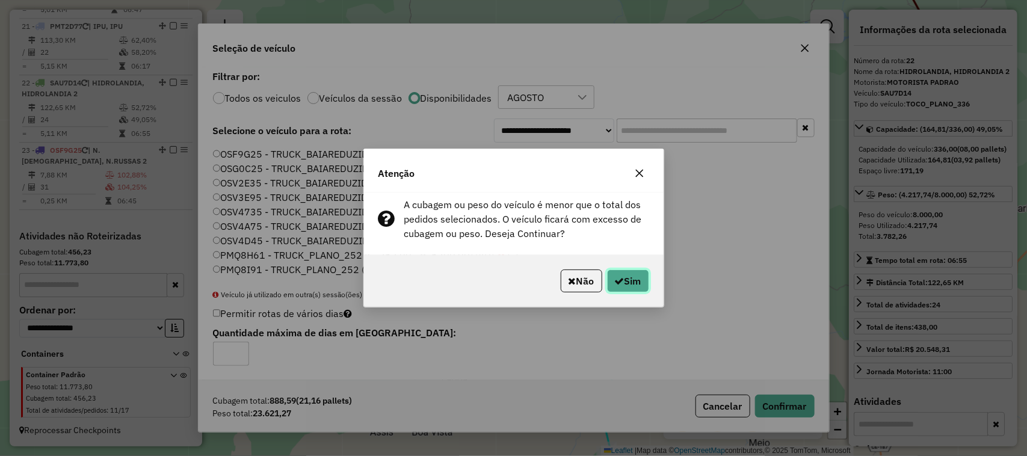
click at [623, 276] on button "Sim" at bounding box center [628, 281] width 42 height 23
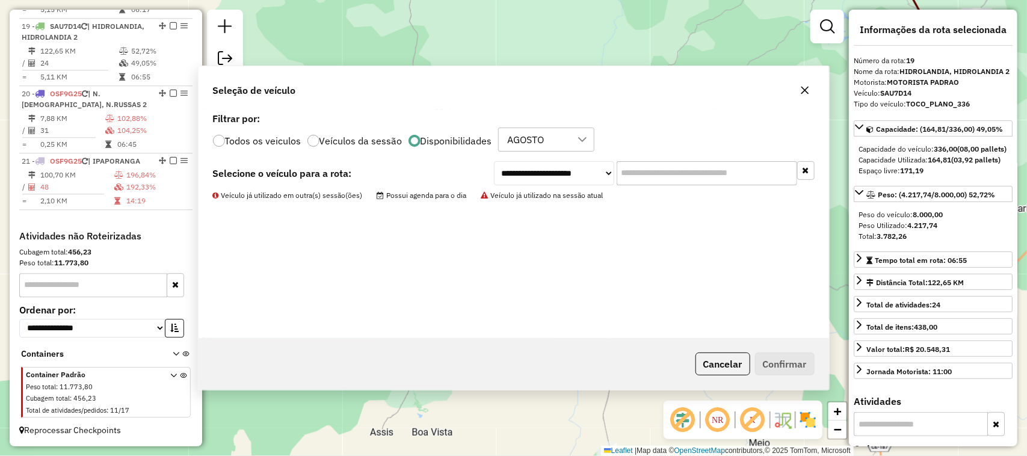
scroll to position [1494, 0]
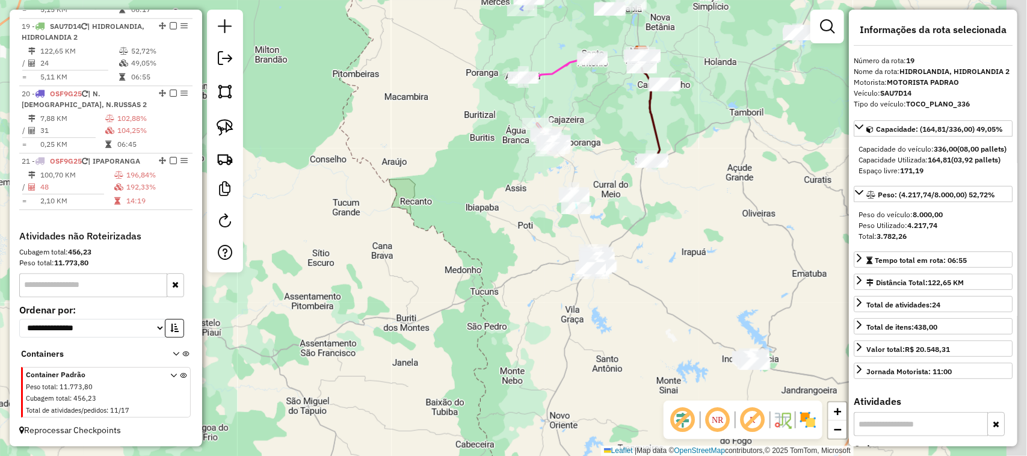
drag, startPoint x: 543, startPoint y: 249, endPoint x: 521, endPoint y: 226, distance: 32.3
click at [531, 239] on div "Janela de atendimento Grade de atendimento Capacidade Transportadoras Veículos …" at bounding box center [513, 228] width 1027 height 456
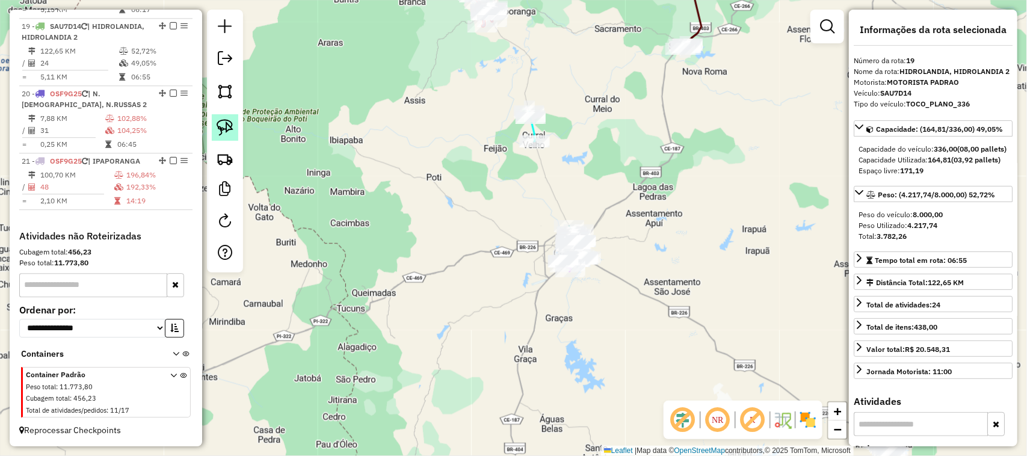
click at [229, 127] on img at bounding box center [225, 127] width 17 height 17
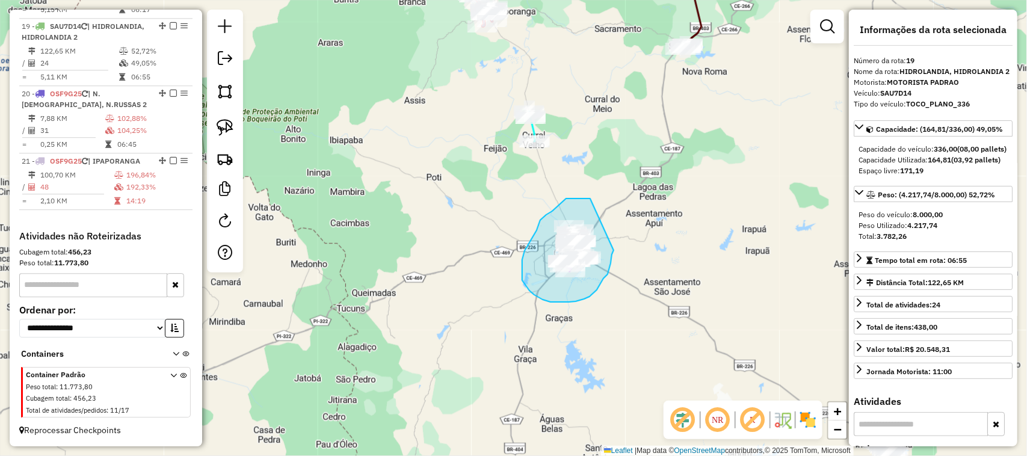
drag, startPoint x: 568, startPoint y: 199, endPoint x: 615, endPoint y: 248, distance: 68.5
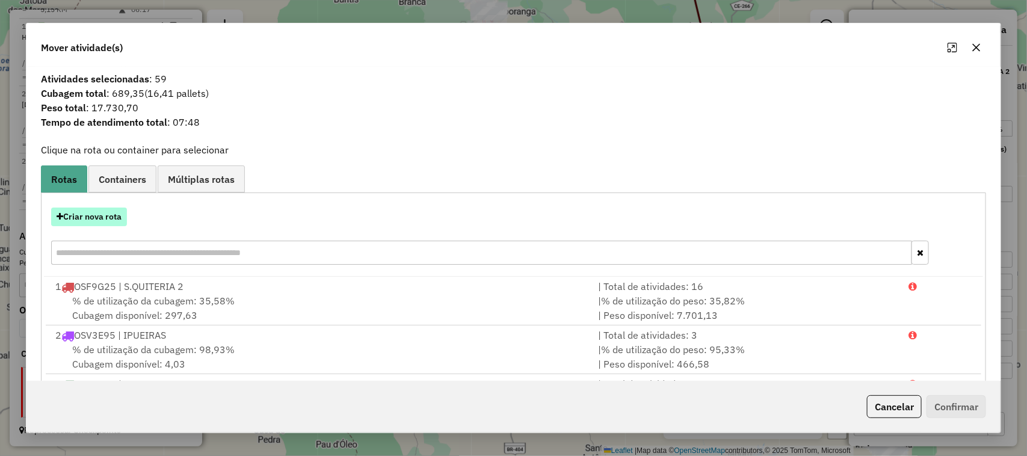
click at [88, 214] on button "Criar nova rota" at bounding box center [89, 217] width 76 height 19
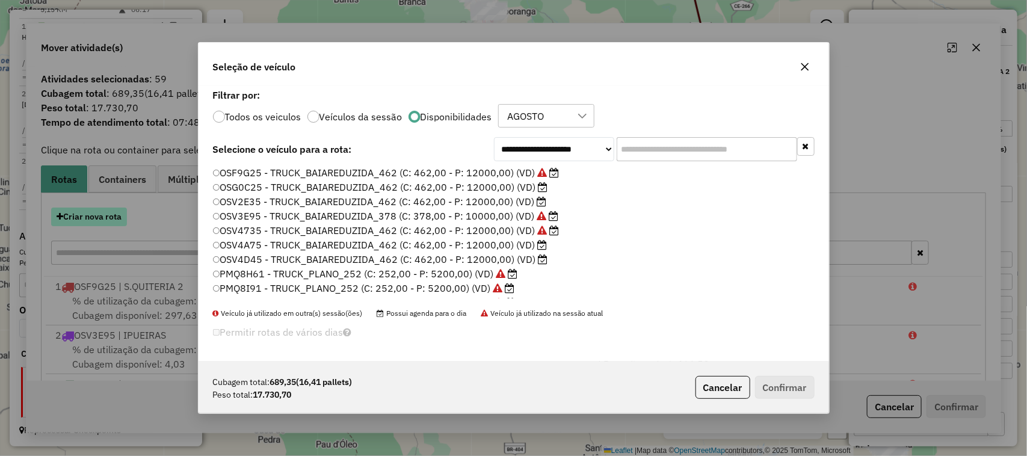
scroll to position [6, 4]
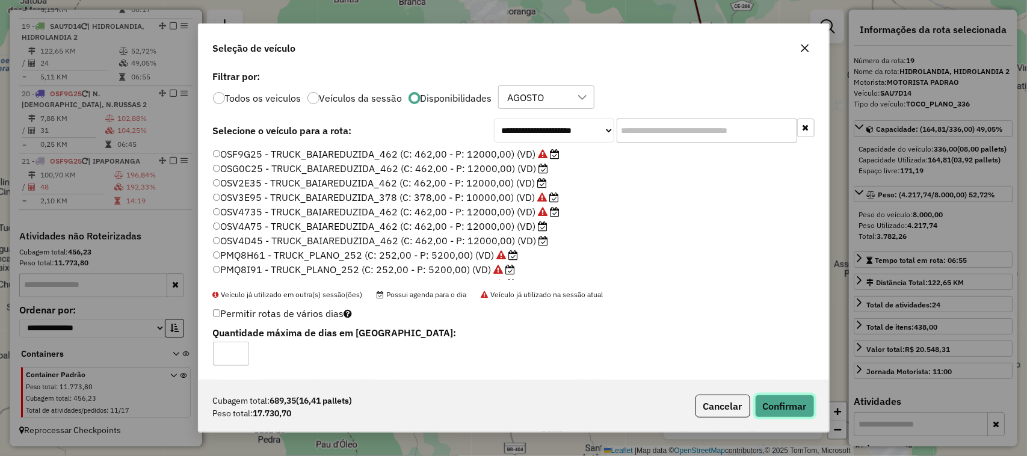
click at [785, 404] on button "Confirmar" at bounding box center [785, 406] width 60 height 23
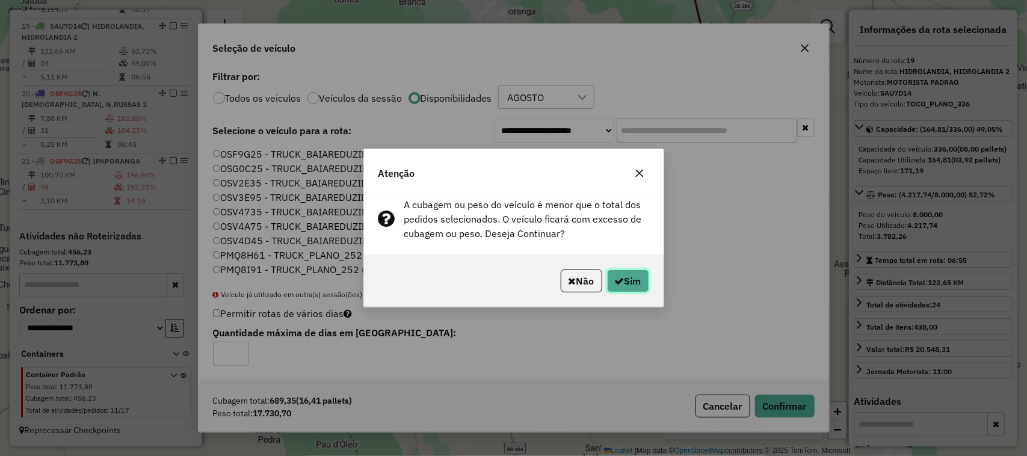
click at [623, 279] on button "Sim" at bounding box center [628, 281] width 42 height 23
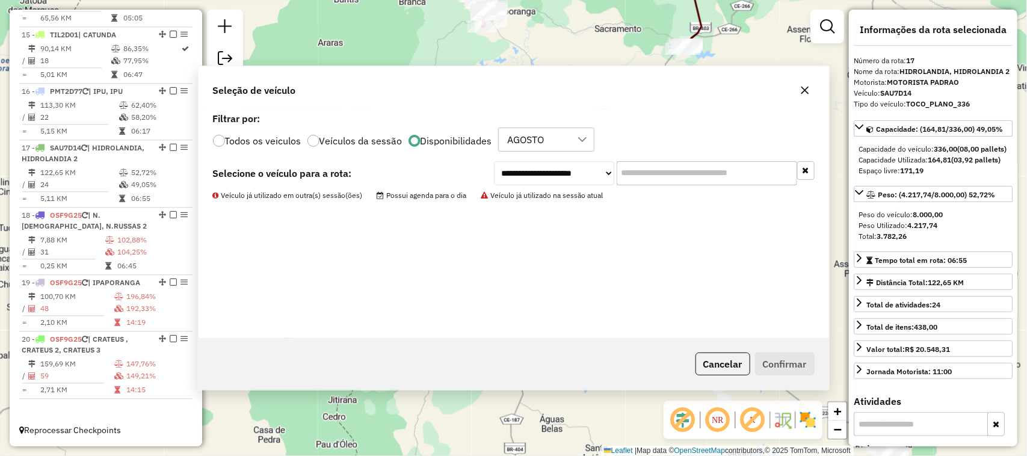
scroll to position [1259, 0]
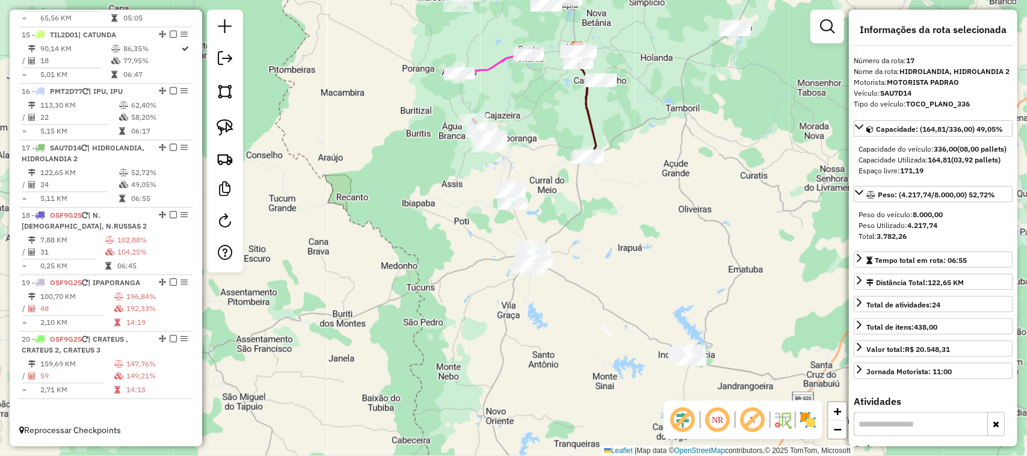
drag, startPoint x: 594, startPoint y: 190, endPoint x: 506, endPoint y: 238, distance: 100.7
click at [504, 247] on div "Janela de atendimento Grade de atendimento Capacidade Transportadoras Veículos …" at bounding box center [513, 228] width 1027 height 456
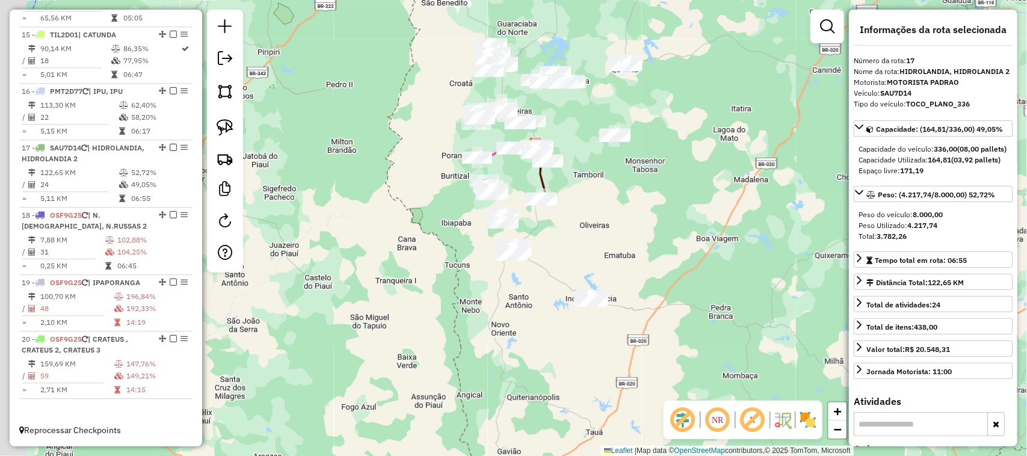
drag, startPoint x: 561, startPoint y: 233, endPoint x: 596, endPoint y: 209, distance: 41.9
click at [596, 209] on div "Janela de atendimento Grade de atendimento Capacidade Transportadoras Veículos …" at bounding box center [513, 228] width 1027 height 456
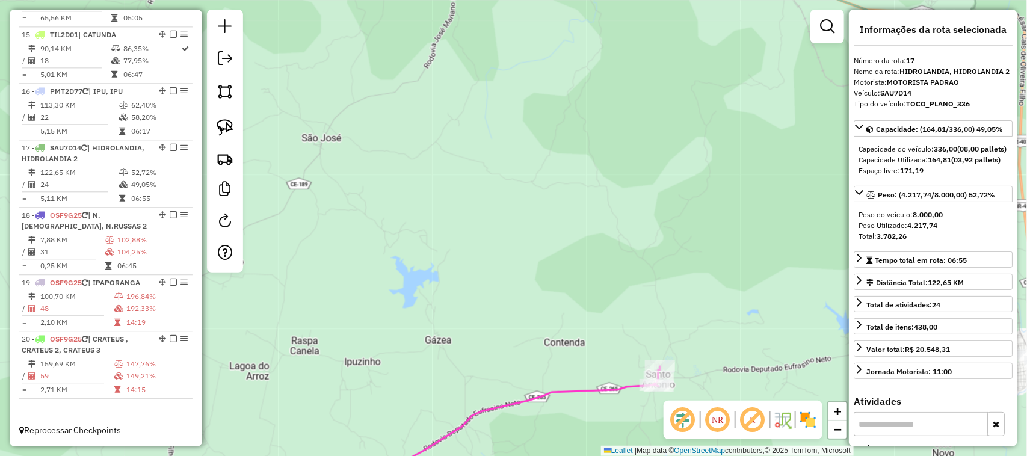
drag, startPoint x: 761, startPoint y: 212, endPoint x: 480, endPoint y: 191, distance: 282.4
click at [625, 226] on div "Janela de atendimento Grade de atendimento Capacidade Transportadoras Veículos …" at bounding box center [513, 228] width 1027 height 456
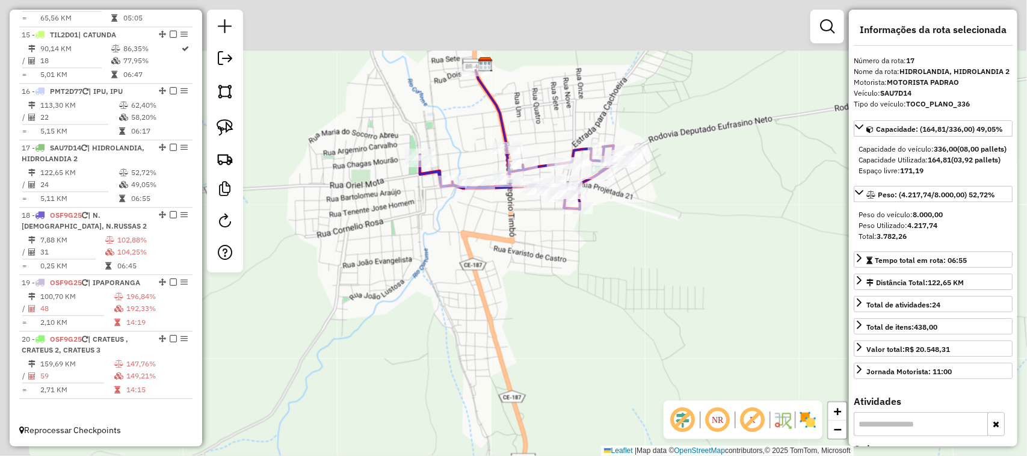
drag, startPoint x: 527, startPoint y: 203, endPoint x: 557, endPoint y: 252, distance: 57.0
click at [554, 251] on div "Janela de atendimento Grade de atendimento Capacidade Transportadoras Veículos …" at bounding box center [513, 228] width 1027 height 456
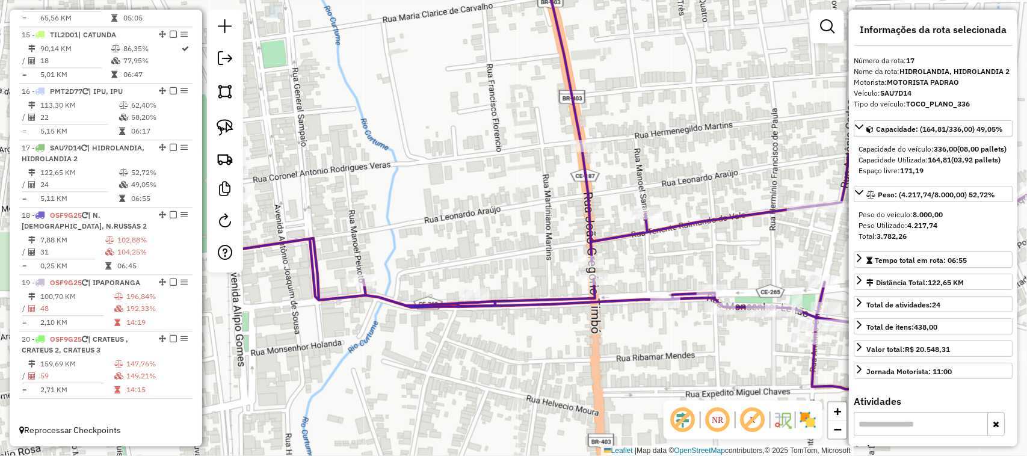
drag, startPoint x: 457, startPoint y: 233, endPoint x: 457, endPoint y: 271, distance: 37.9
click at [457, 271] on div "Janela de atendimento Grade de atendimento Capacidade Transportadoras Veículos …" at bounding box center [513, 228] width 1027 height 456
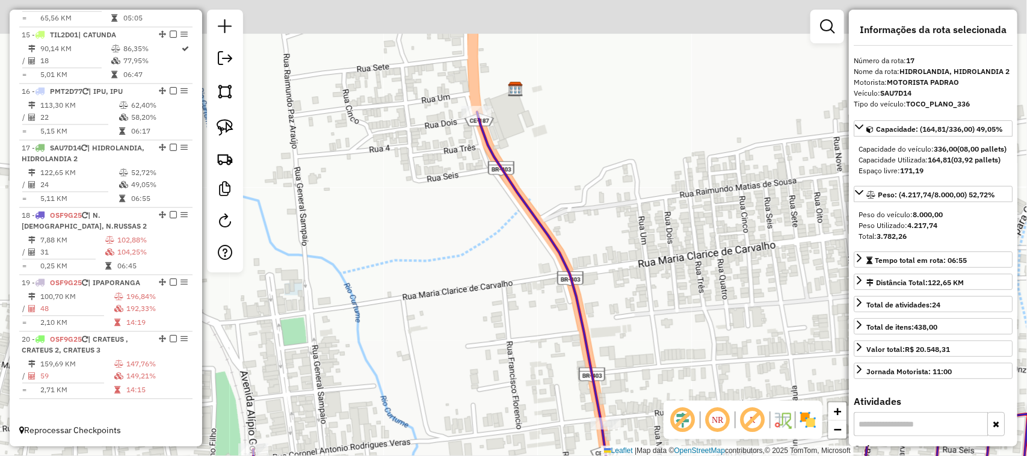
drag, startPoint x: 454, startPoint y: 165, endPoint x: 501, endPoint y: 239, distance: 86.8
click at [500, 238] on div "Janela de atendimento Grade de atendimento Capacidade Transportadoras Veículos …" at bounding box center [513, 228] width 1027 height 456
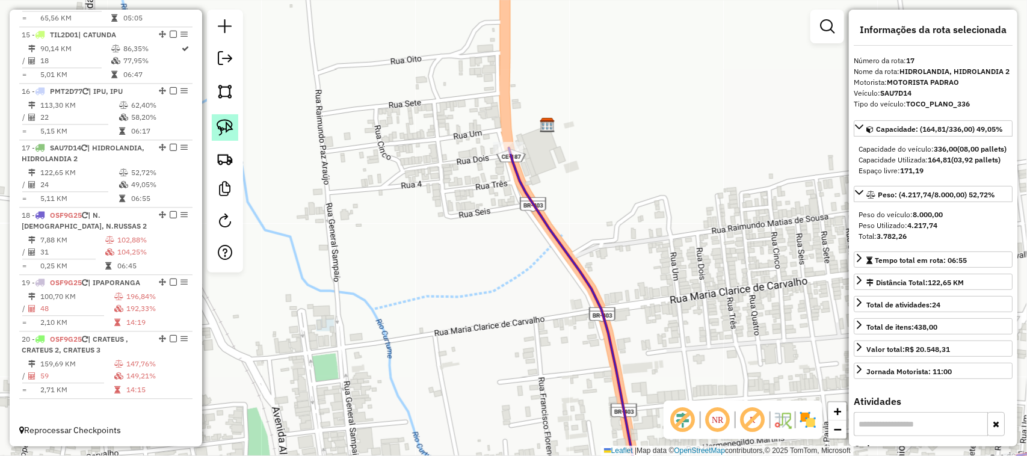
click at [223, 125] on img at bounding box center [225, 127] width 17 height 17
drag, startPoint x: 519, startPoint y: 132, endPoint x: 528, endPoint y: 145, distance: 15.5
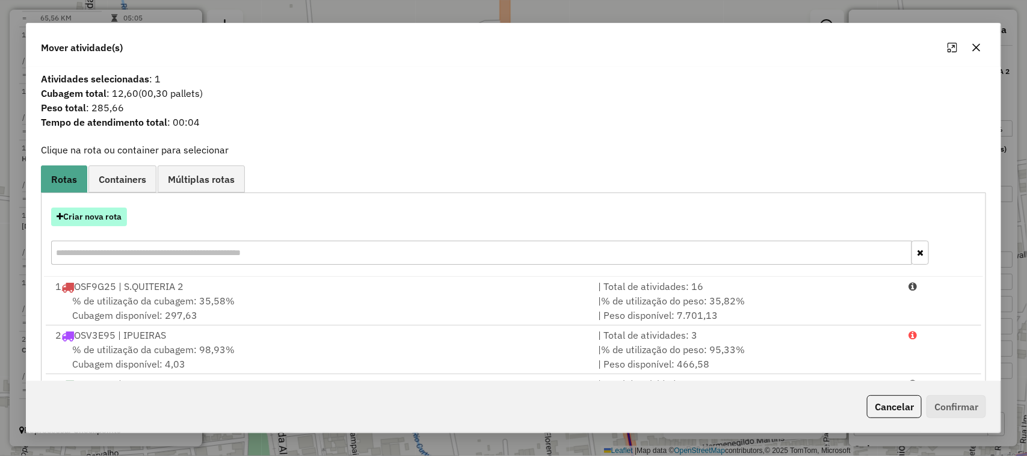
click at [96, 214] on button "Criar nova rota" at bounding box center [89, 217] width 76 height 19
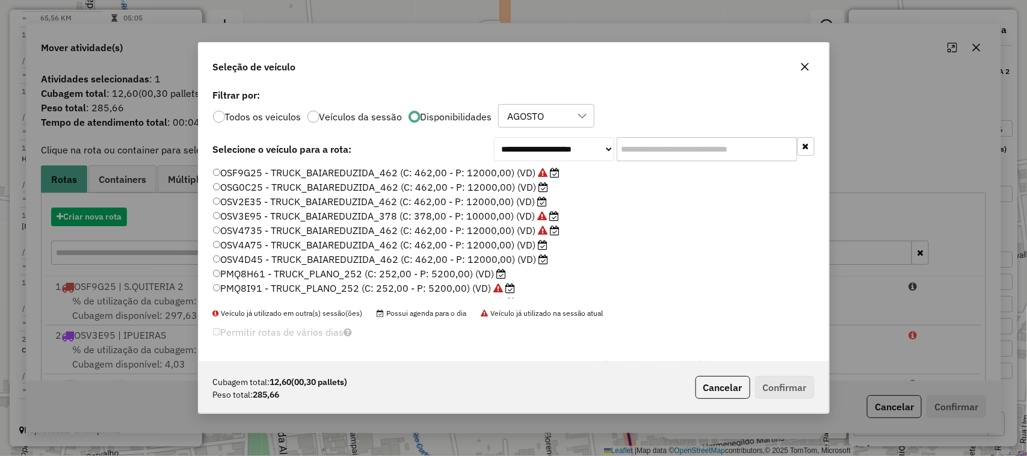
scroll to position [6, 4]
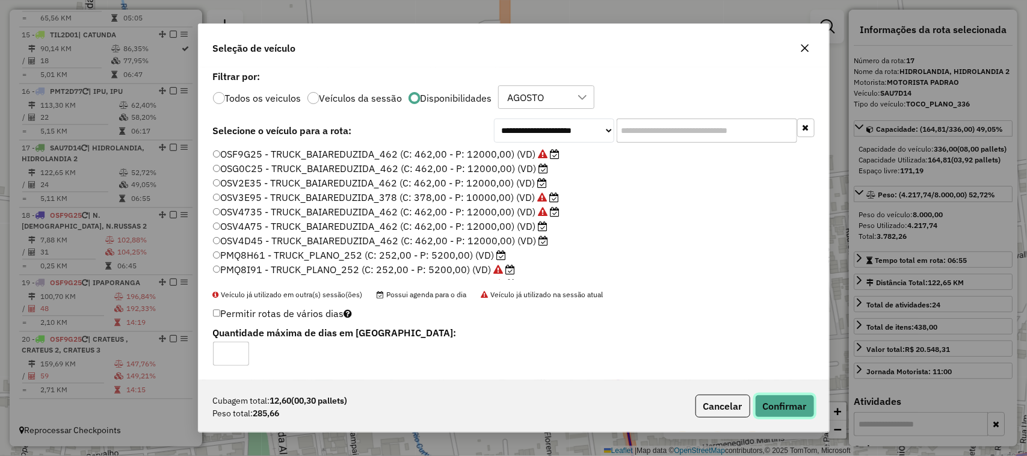
click at [793, 406] on button "Confirmar" at bounding box center [785, 406] width 60 height 23
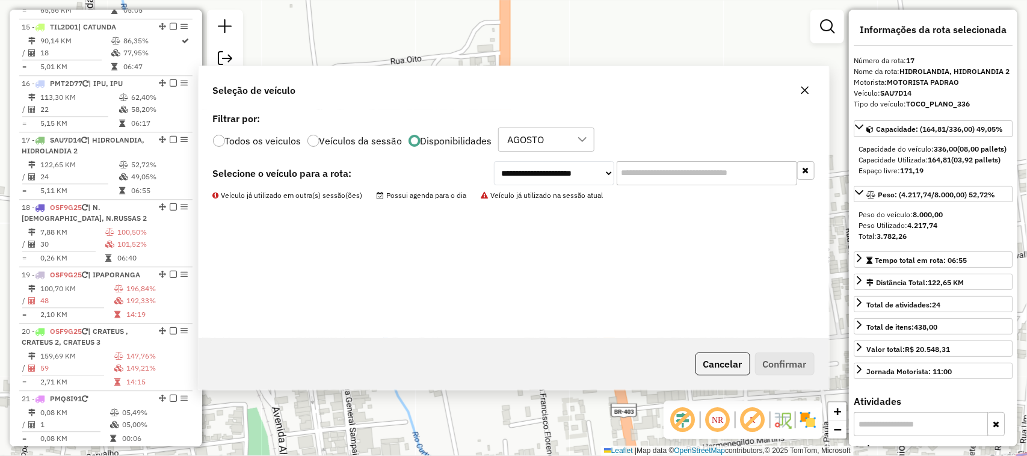
scroll to position [1331, 0]
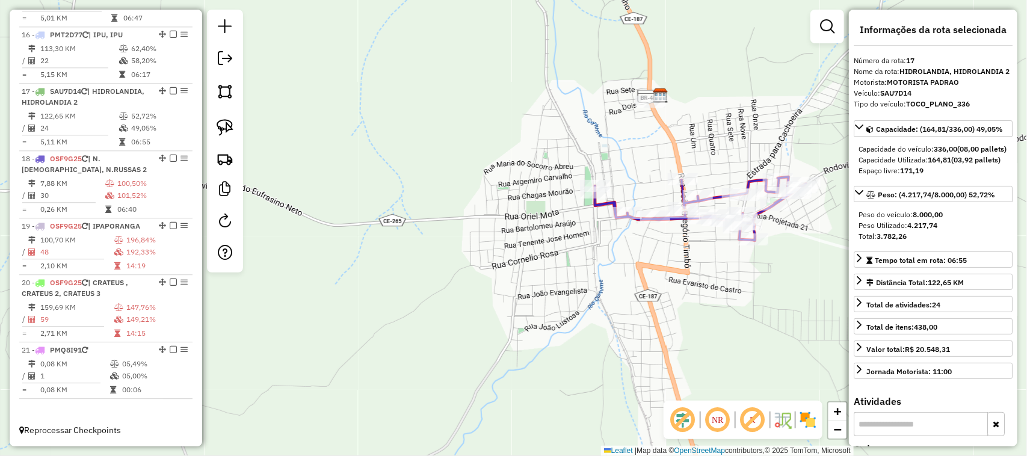
drag, startPoint x: 711, startPoint y: 81, endPoint x: 569, endPoint y: 173, distance: 169.4
click at [587, 172] on div "Janela de atendimento Grade de atendimento Capacidade Transportadoras Veículos …" at bounding box center [513, 228] width 1027 height 456
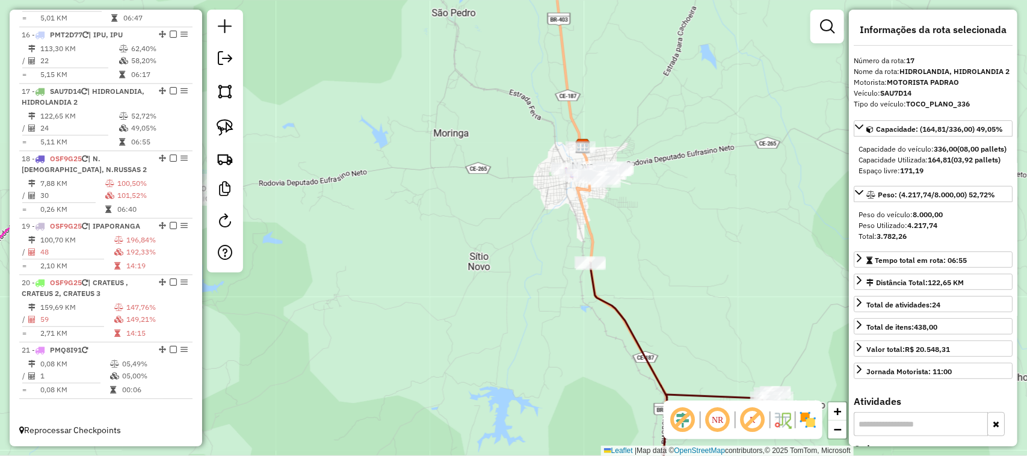
drag, startPoint x: 599, startPoint y: 197, endPoint x: 472, endPoint y: 209, distance: 127.0
click at [570, 205] on div "Janela de atendimento Grade de atendimento Capacidade Transportadoras Veículos …" at bounding box center [513, 228] width 1027 height 456
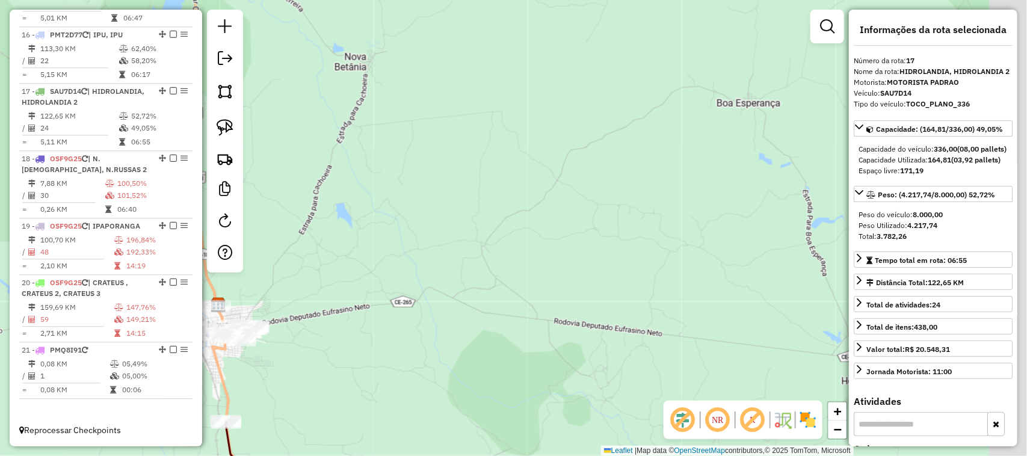
drag, startPoint x: 525, startPoint y: 158, endPoint x: 478, endPoint y: 158, distance: 46.9
click at [478, 164] on div "Janela de atendimento Grade de atendimento Capacidade Transportadoras Veículos …" at bounding box center [513, 228] width 1027 height 456
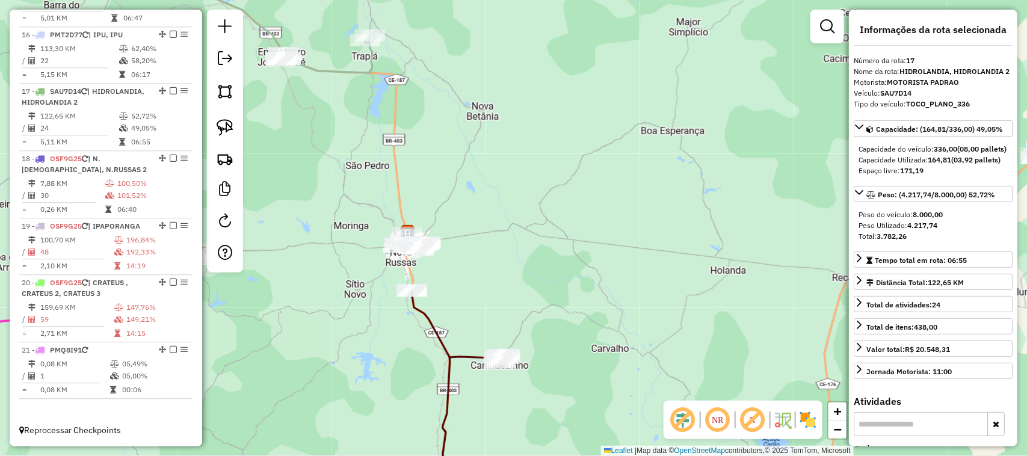
click at [637, 175] on div "Janela de atendimento Grade de atendimento Capacidade Transportadoras Veículos …" at bounding box center [513, 228] width 1027 height 456
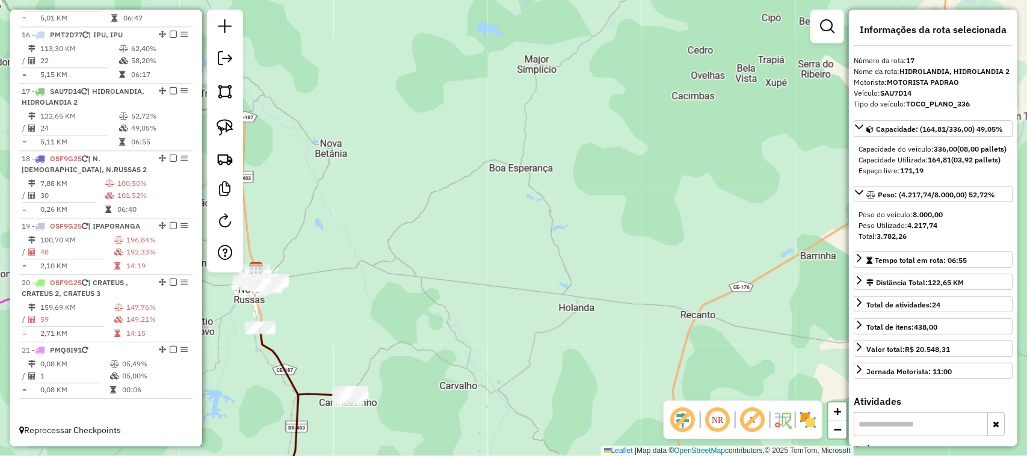
drag, startPoint x: 663, startPoint y: 179, endPoint x: 510, endPoint y: 167, distance: 153.3
click at [533, 167] on div "Janela de atendimento Grade de atendimento Capacidade Transportadoras Veículos …" at bounding box center [513, 228] width 1027 height 456
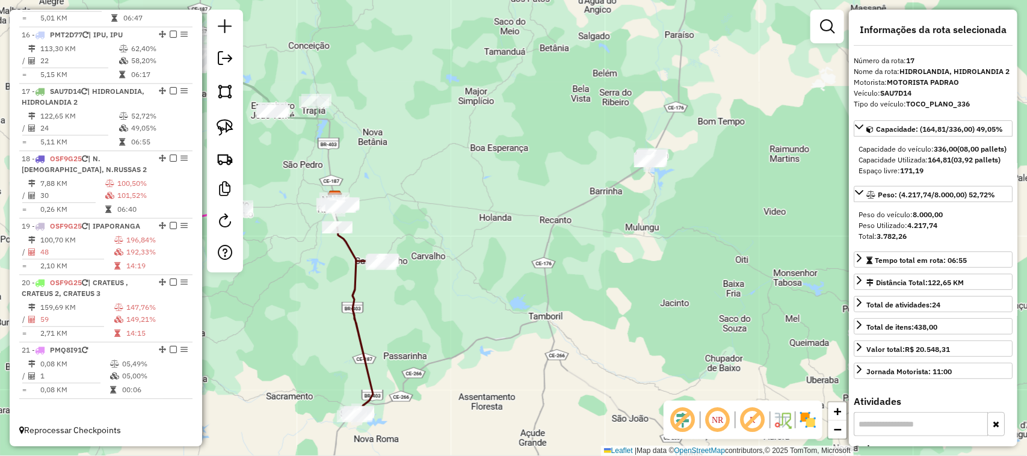
drag, startPoint x: 640, startPoint y: 117, endPoint x: 572, endPoint y: 182, distance: 93.2
click at [581, 178] on div "Janela de atendimento Grade de atendimento Capacidade Transportadoras Veículos …" at bounding box center [513, 228] width 1027 height 456
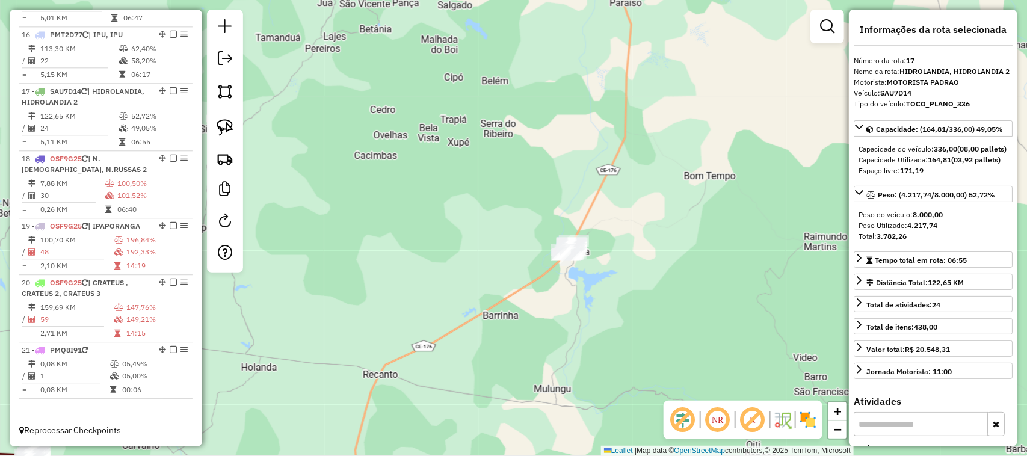
drag, startPoint x: 596, startPoint y: 150, endPoint x: 533, endPoint y: 264, distance: 129.3
click at [536, 264] on div "Janela de atendimento Grade de atendimento Capacidade Transportadoras Veículos …" at bounding box center [513, 228] width 1027 height 456
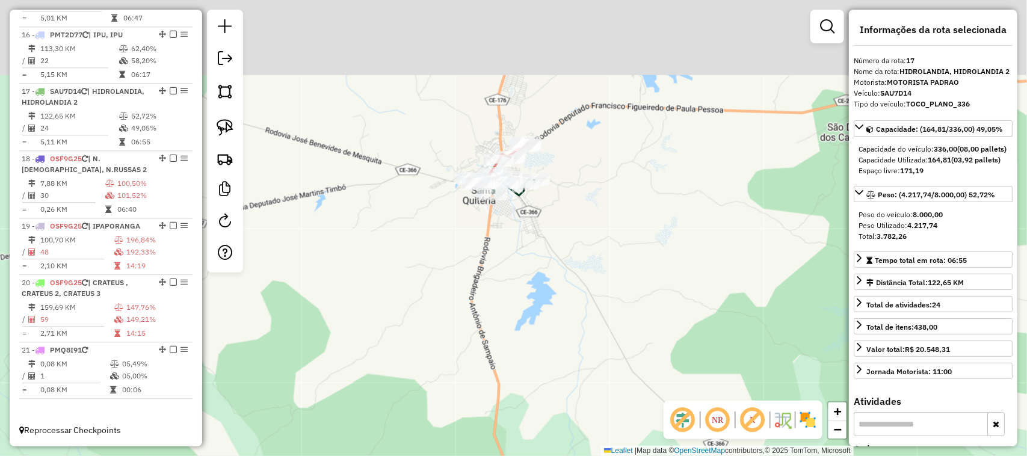
drag, startPoint x: 587, startPoint y: 170, endPoint x: 557, endPoint y: 252, distance: 86.8
click at [558, 265] on div "Janela de atendimento Grade de atendimento Capacidade Transportadoras Veículos …" at bounding box center [513, 228] width 1027 height 456
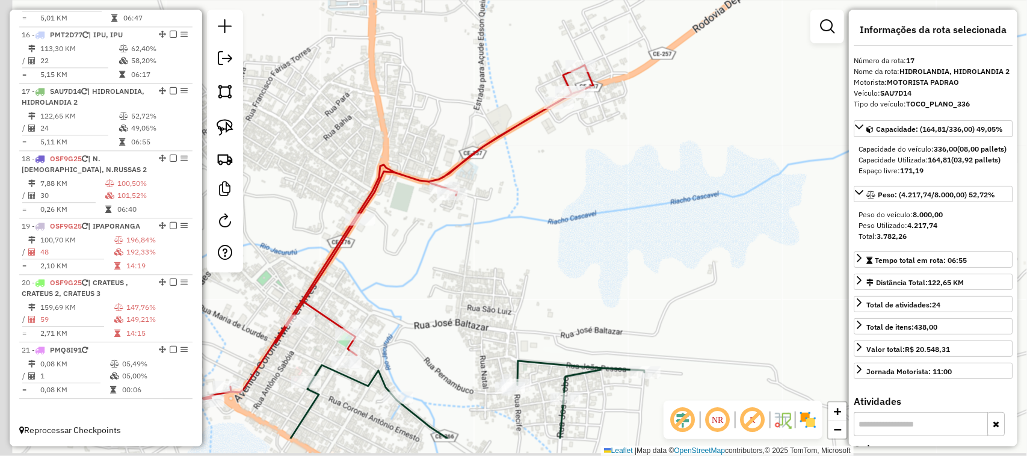
drag, startPoint x: 513, startPoint y: 206, endPoint x: 545, endPoint y: 161, distance: 55.1
click at [539, 172] on div "Janela de atendimento Grade de atendimento Capacidade Transportadoras Veículos …" at bounding box center [513, 228] width 1027 height 456
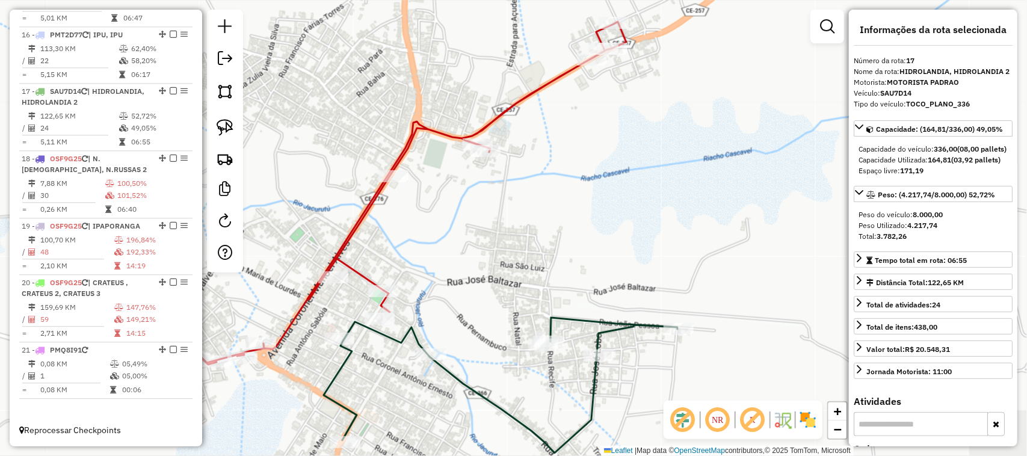
click at [506, 217] on div "Janela de atendimento Grade de atendimento Capacidade Transportadoras Veículos …" at bounding box center [513, 228] width 1027 height 456
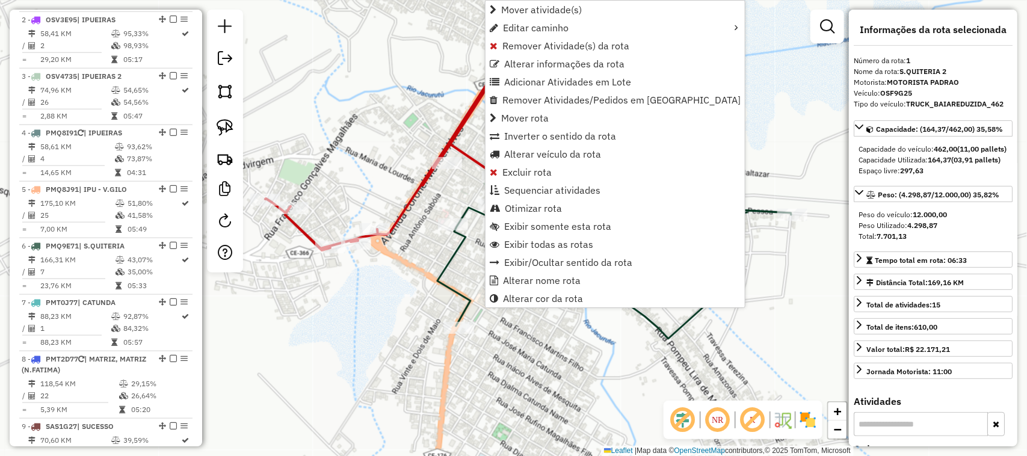
scroll to position [465, 0]
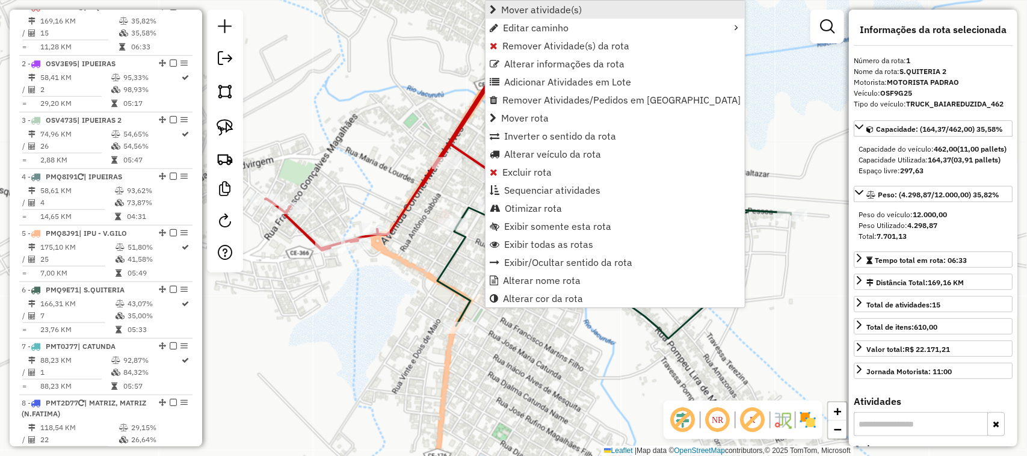
click at [537, 10] on span "Mover atividade(s)" at bounding box center [541, 10] width 81 height 10
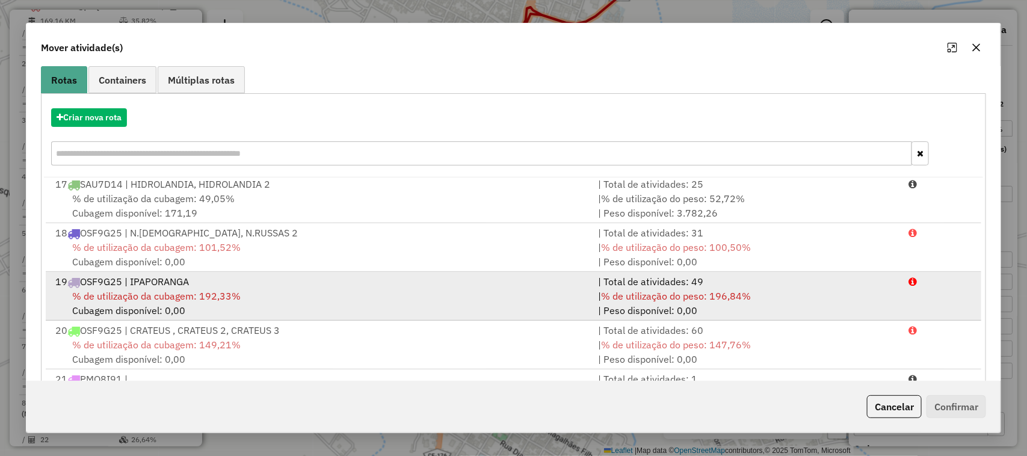
scroll to position [158, 0]
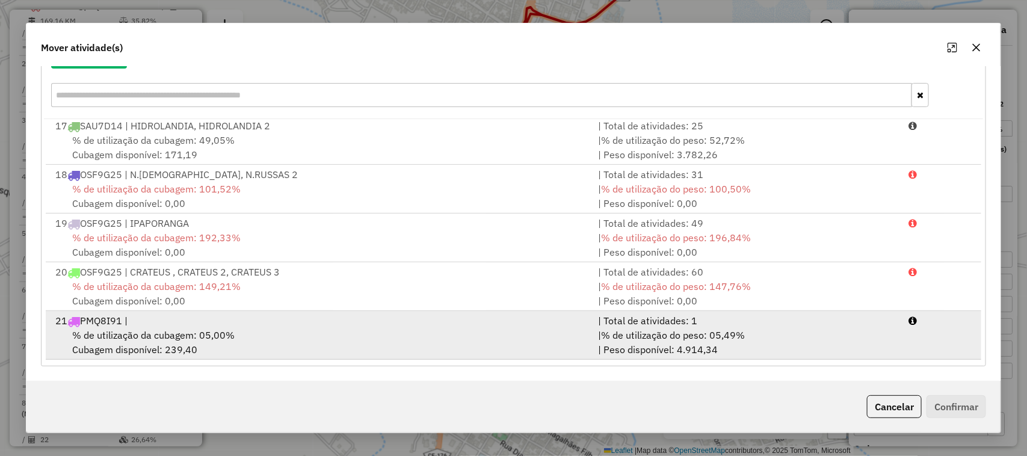
click at [117, 332] on span "% de utilização da cubagem: 05,00%" at bounding box center [153, 335] width 162 height 12
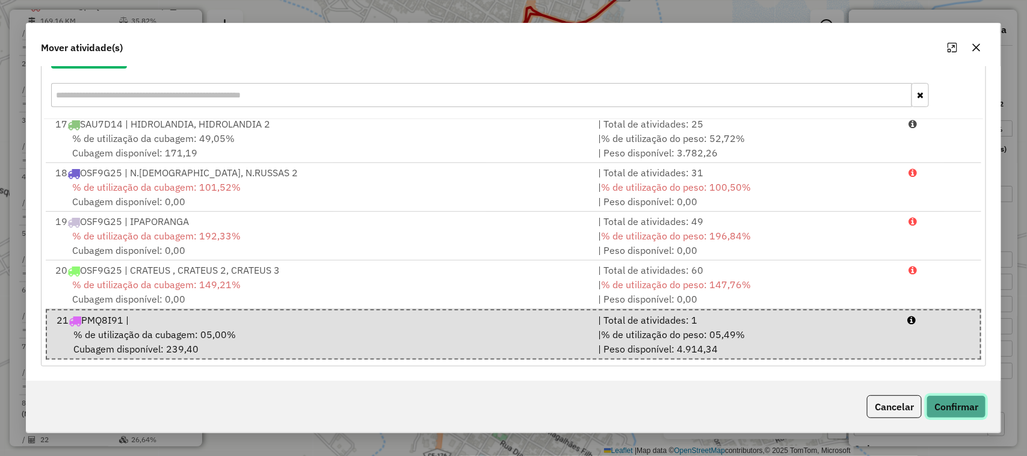
click at [966, 404] on button "Confirmar" at bounding box center [957, 406] width 60 height 23
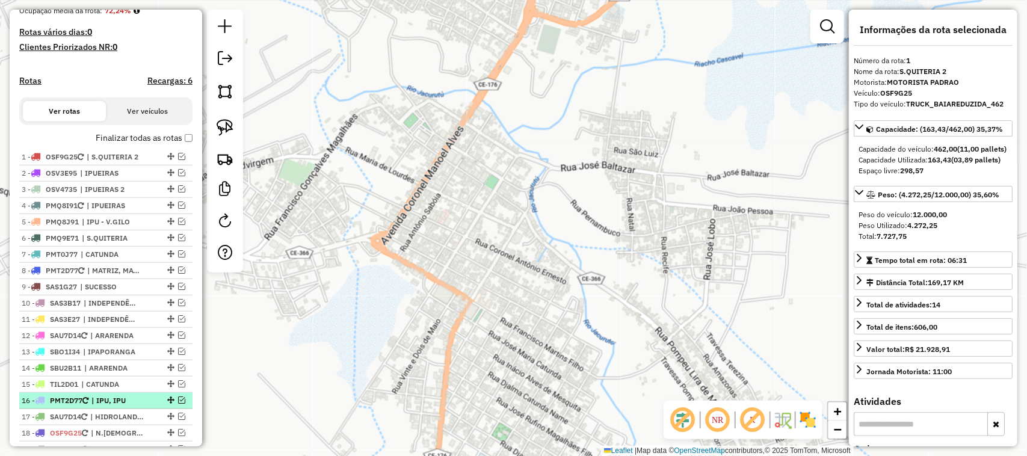
scroll to position [405, 0]
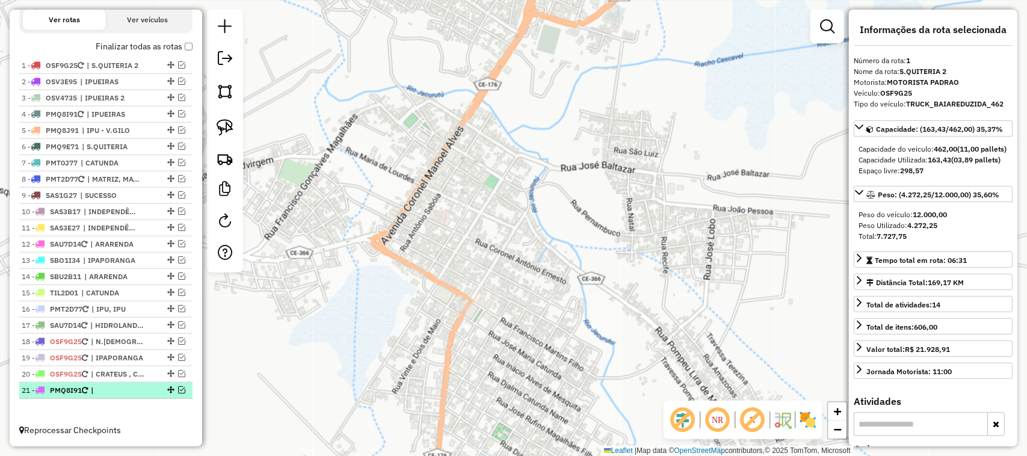
click at [178, 386] on em at bounding box center [181, 389] width 7 height 7
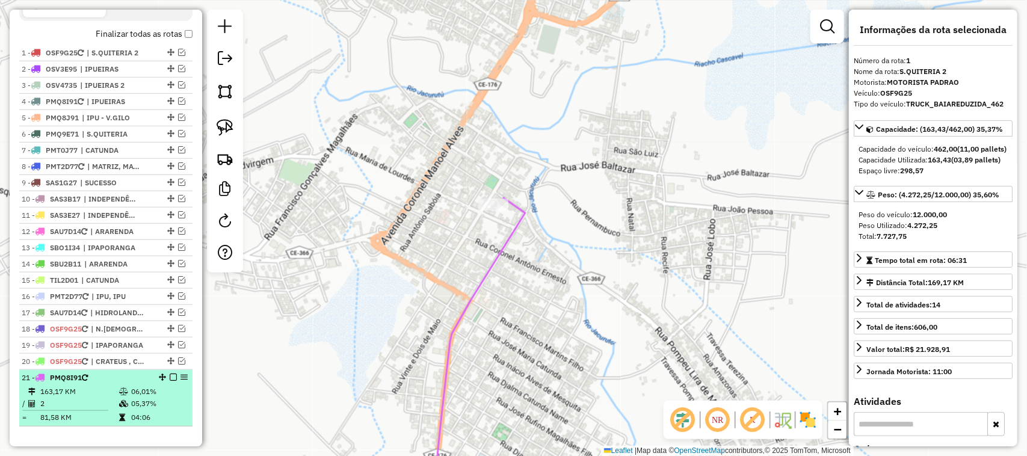
click at [76, 398] on td "163,17 KM" at bounding box center [79, 392] width 79 height 12
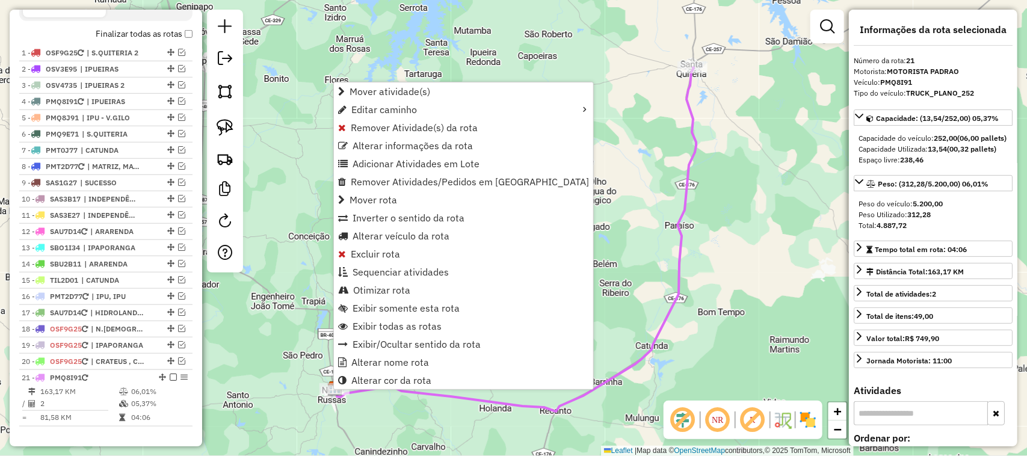
scroll to position [445, 0]
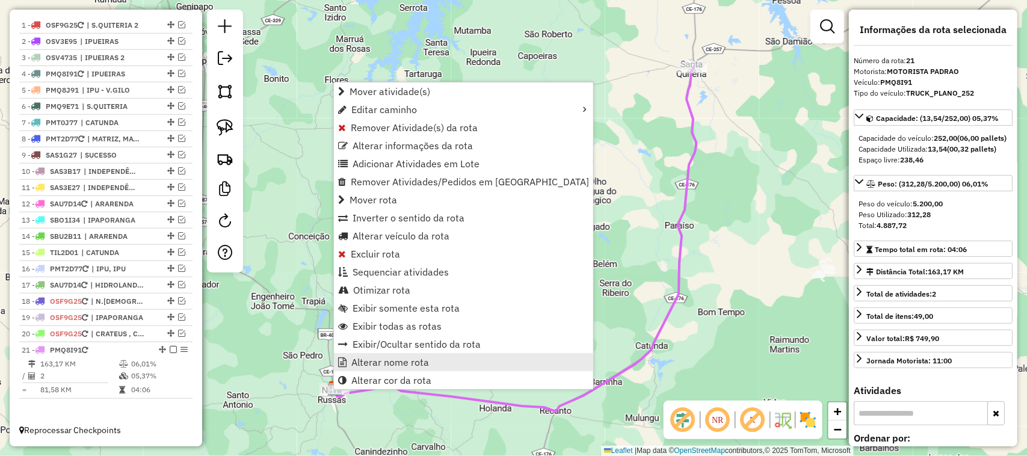
click at [383, 360] on span "Alterar nome rota" at bounding box center [390, 362] width 78 height 10
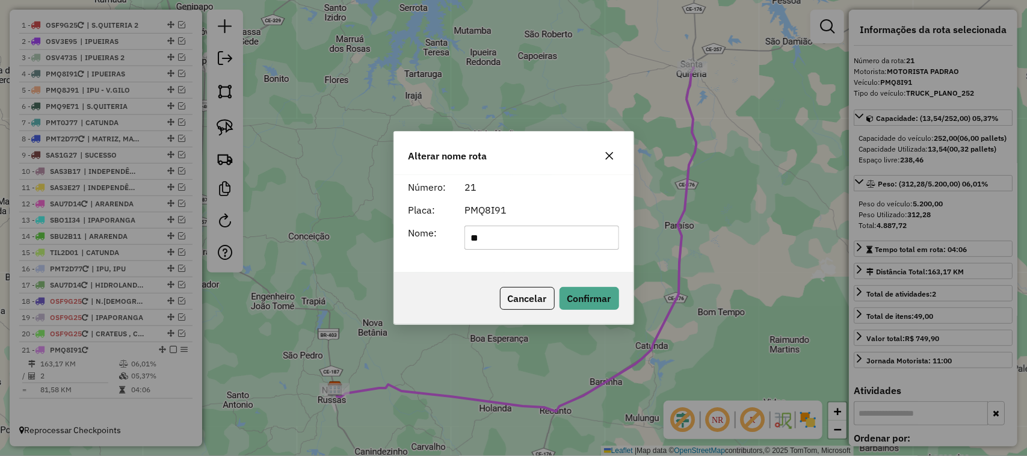
type input "*"
type input "********"
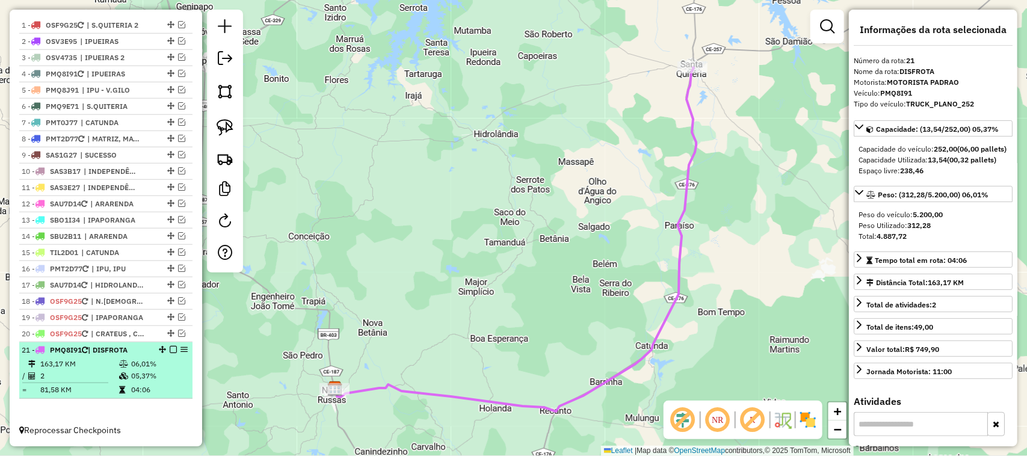
click at [172, 348] on em at bounding box center [173, 349] width 7 height 7
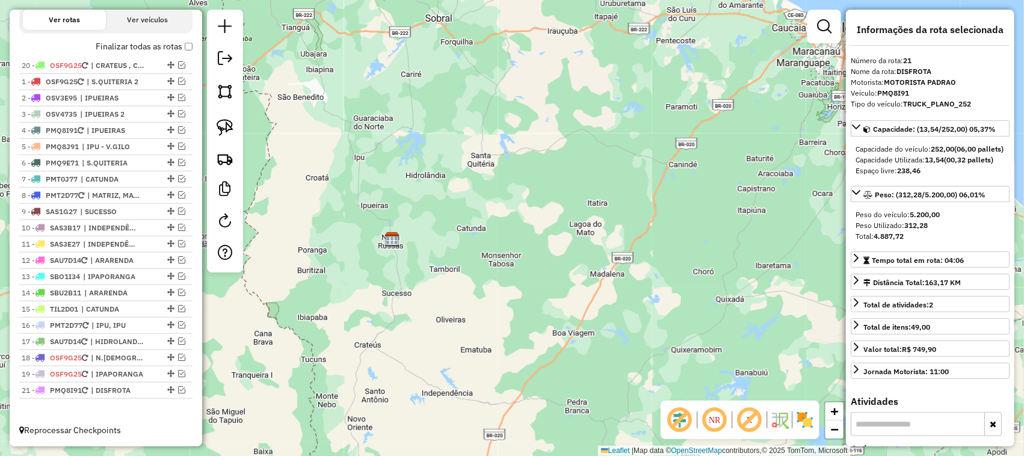
drag, startPoint x: 169, startPoint y: 327, endPoint x: 175, endPoint y: 58, distance: 268.5
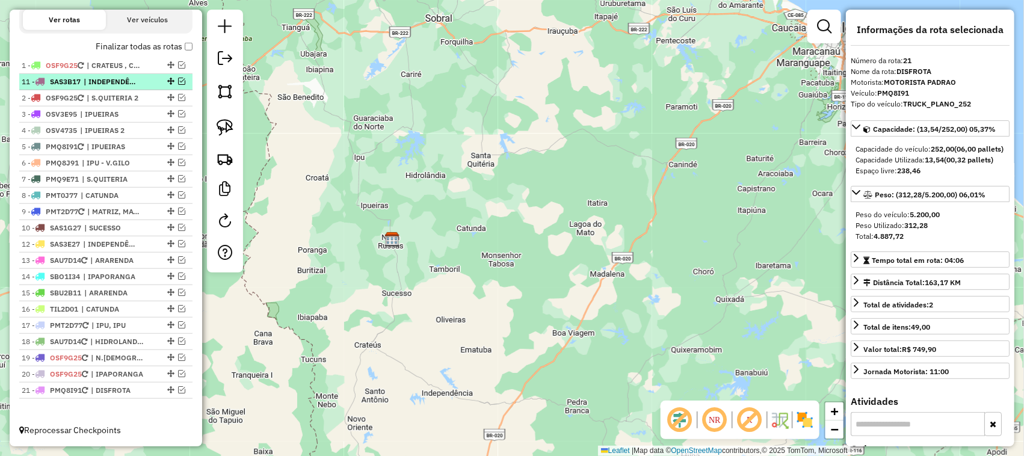
drag, startPoint x: 167, startPoint y: 226, endPoint x: 179, endPoint y: 73, distance: 153.3
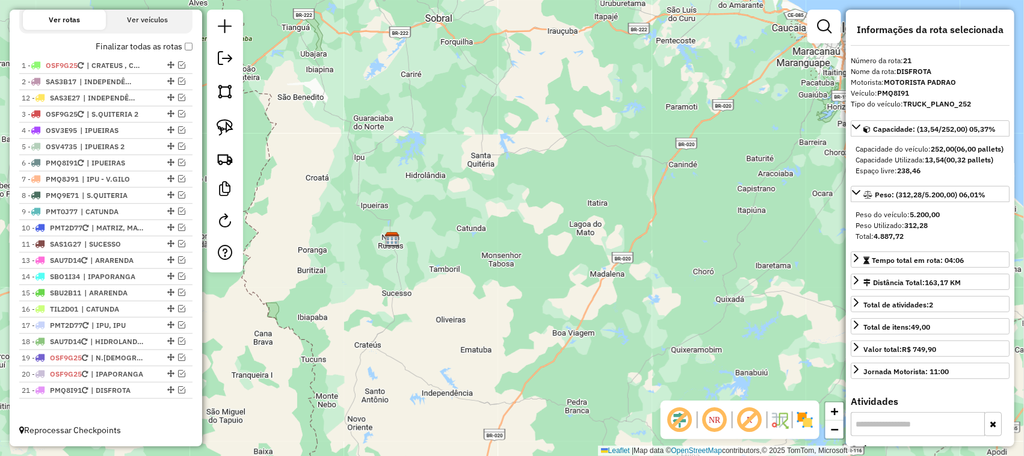
drag, startPoint x: 173, startPoint y: 227, endPoint x: 172, endPoint y: 95, distance: 131.8
drag, startPoint x: 167, startPoint y: 175, endPoint x: 161, endPoint y: 125, distance: 50.2
drag, startPoint x: 167, startPoint y: 323, endPoint x: 155, endPoint y: 120, distance: 203.2
drag, startPoint x: 169, startPoint y: 206, endPoint x: 155, endPoint y: 111, distance: 96.2
drag, startPoint x: 167, startPoint y: 339, endPoint x: 162, endPoint y: 178, distance: 161.4
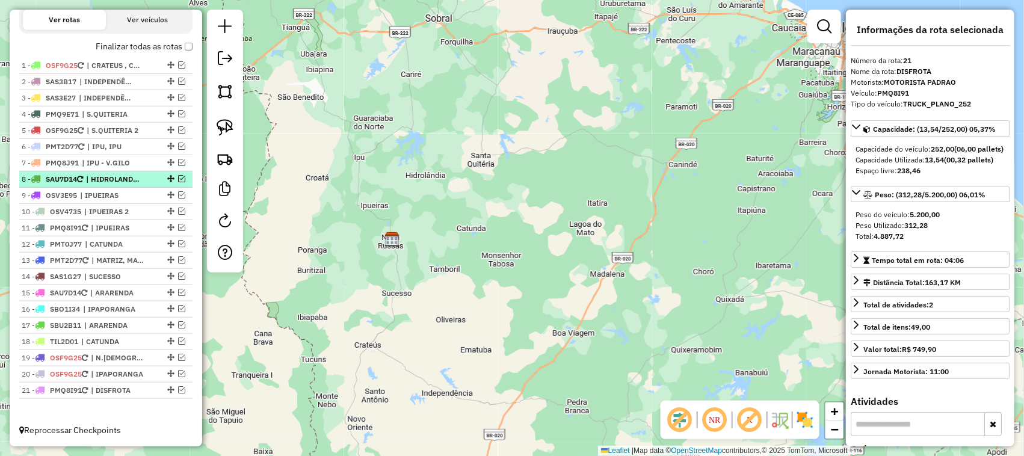
drag, startPoint x: 167, startPoint y: 175, endPoint x: 179, endPoint y: 178, distance: 13.0
click at [179, 169] on ul "1 - OSF9G25 | CRATEUS , CRATEUS 2, CRATEUS 3 2 - SAS3B17 | INDEPENDÊNCIA (COHAB…" at bounding box center [105, 228] width 173 height 341
drag, startPoint x: 170, startPoint y: 175, endPoint x: 164, endPoint y: 146, distance: 29.5
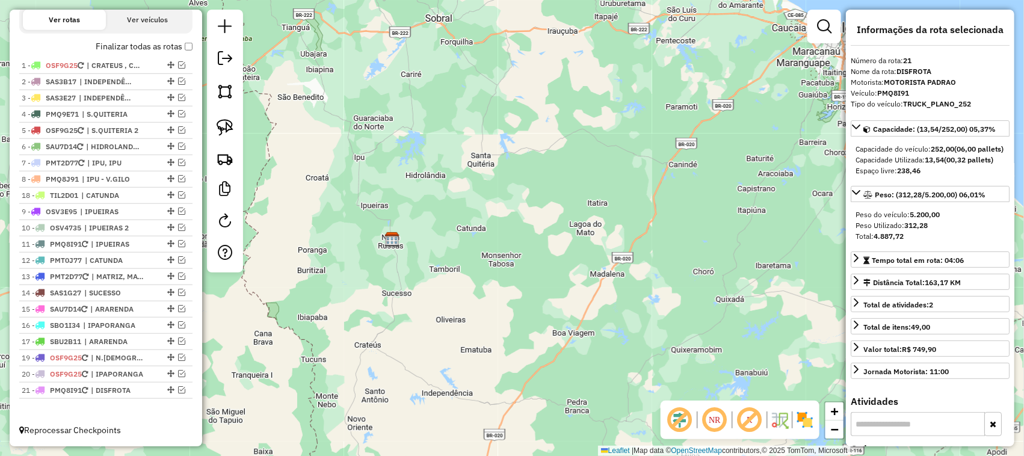
drag, startPoint x: 167, startPoint y: 341, endPoint x: 152, endPoint y: 209, distance: 132.0
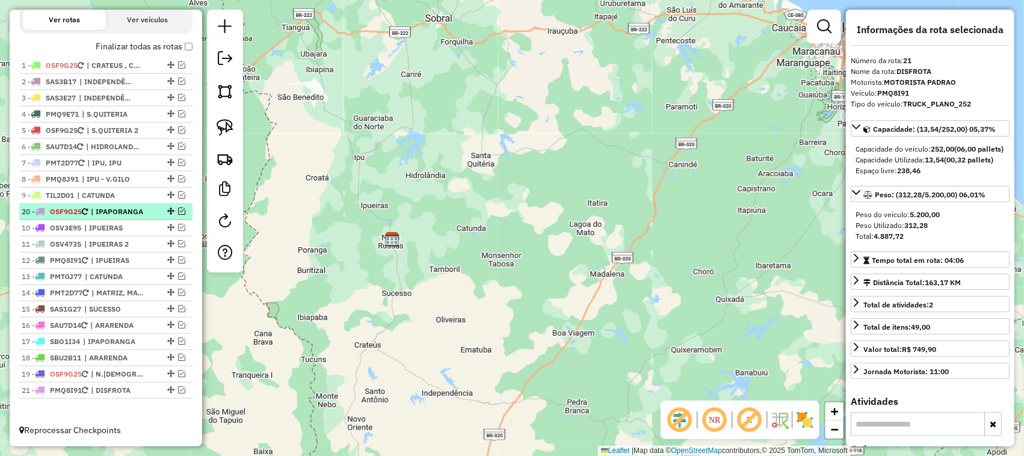
drag, startPoint x: 167, startPoint y: 374, endPoint x: 173, endPoint y: 208, distance: 166.2
drag, startPoint x: 169, startPoint y: 275, endPoint x: 161, endPoint y: 211, distance: 64.9
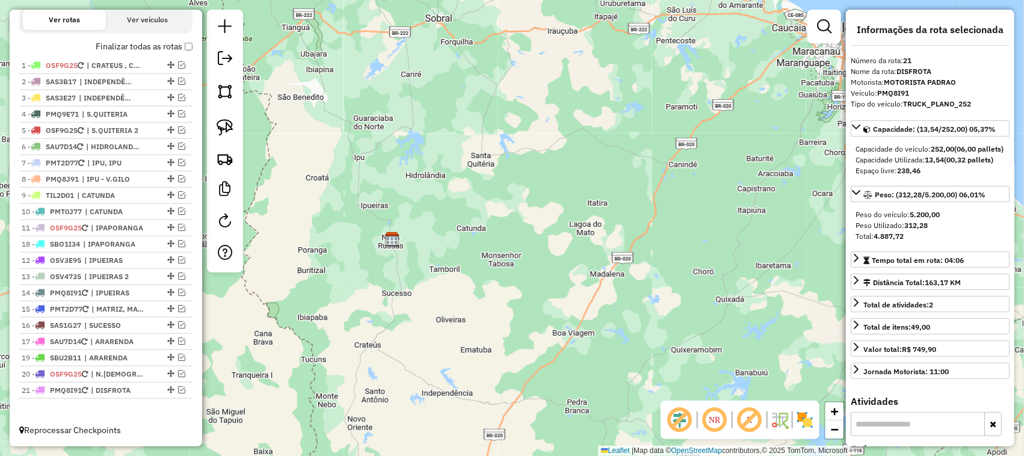
drag, startPoint x: 169, startPoint y: 339, endPoint x: 175, endPoint y: 233, distance: 106.1
drag, startPoint x: 164, startPoint y: 340, endPoint x: 166, endPoint y: 259, distance: 80.7
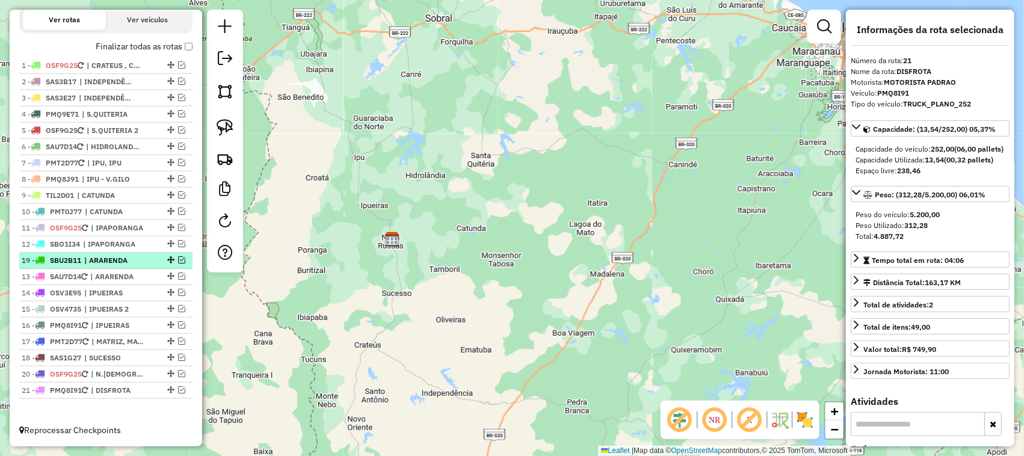
drag, startPoint x: 167, startPoint y: 355, endPoint x: 166, endPoint y: 257, distance: 98.1
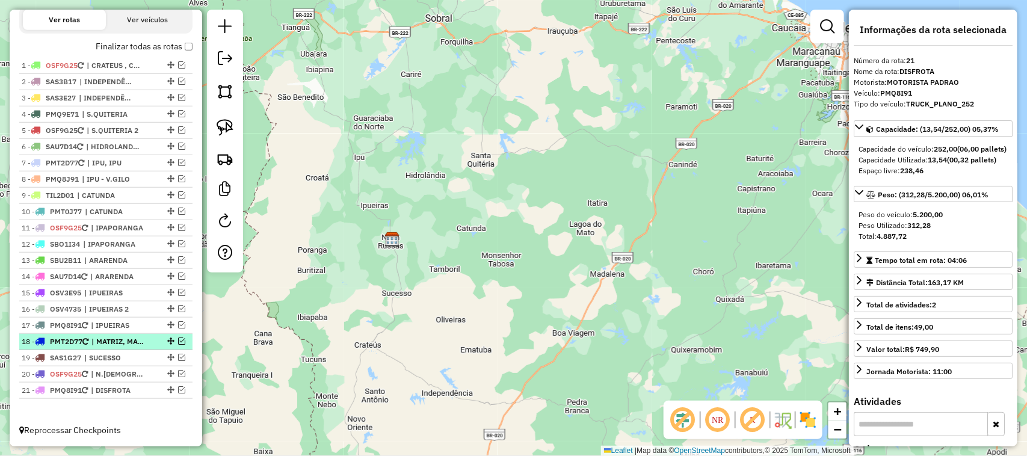
click at [179, 339] on em at bounding box center [181, 341] width 7 height 7
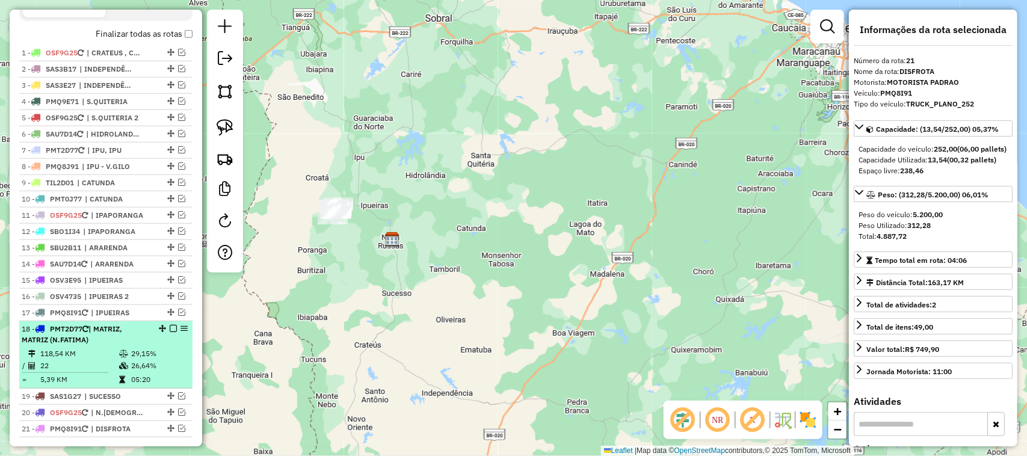
scroll to position [445, 0]
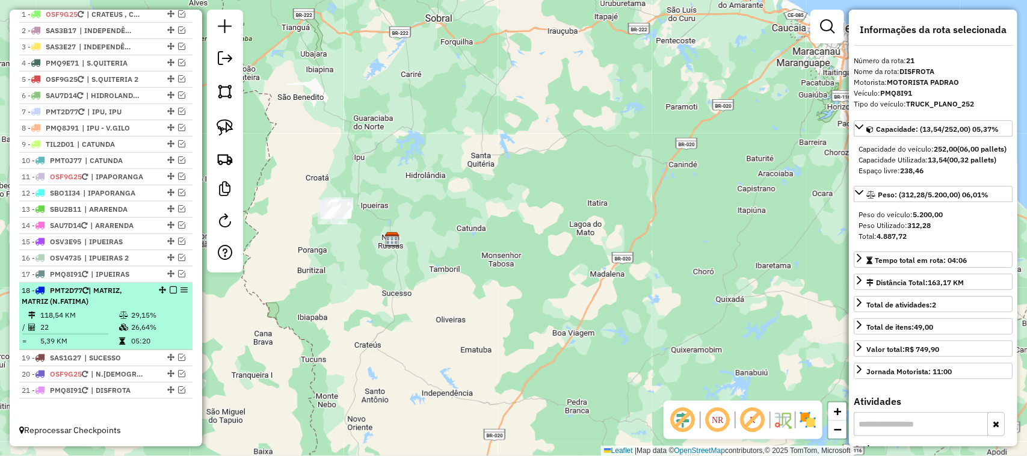
click at [88, 321] on td "118,54 KM" at bounding box center [79, 315] width 79 height 12
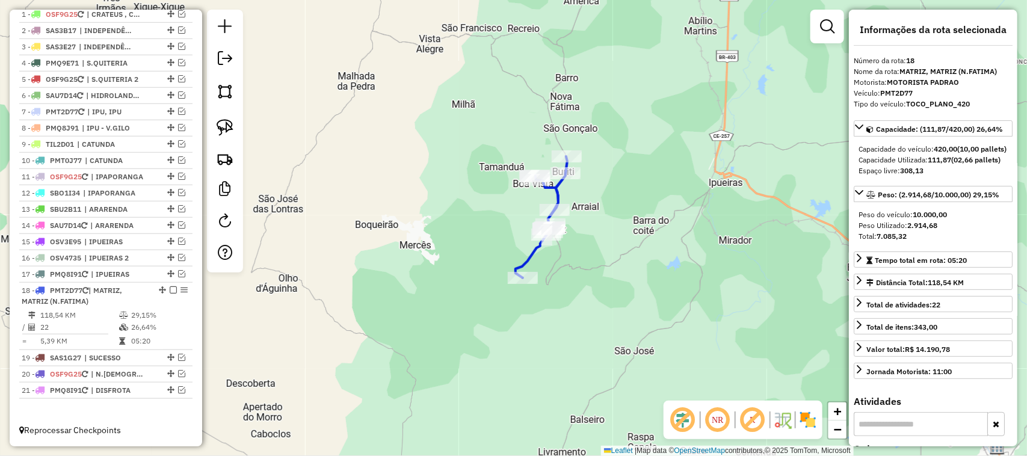
drag, startPoint x: 635, startPoint y: 191, endPoint x: 596, endPoint y: 178, distance: 40.5
click at [604, 181] on div "Janela de atendimento Grade de atendimento Capacidade Transportadoras Veículos …" at bounding box center [513, 228] width 1027 height 456
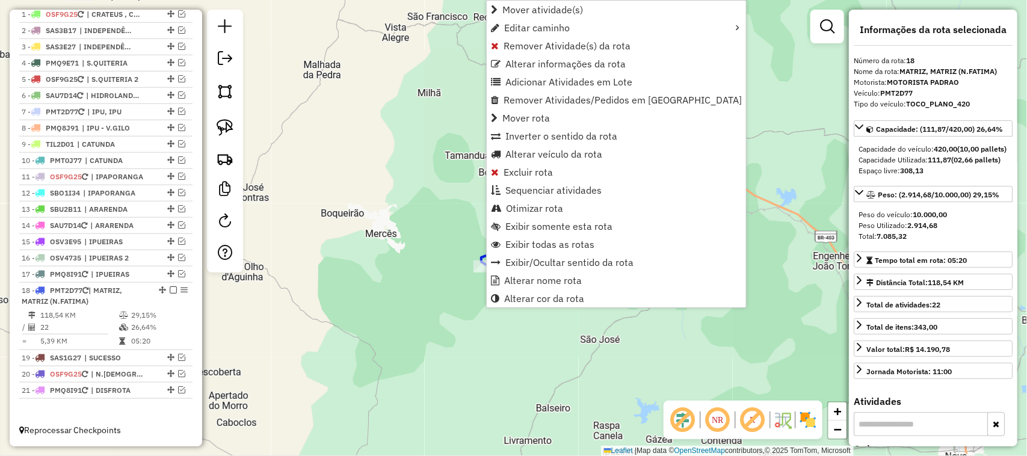
scroll to position [456, 0]
click at [549, 280] on span "Alterar nome rota" at bounding box center [543, 281] width 78 height 10
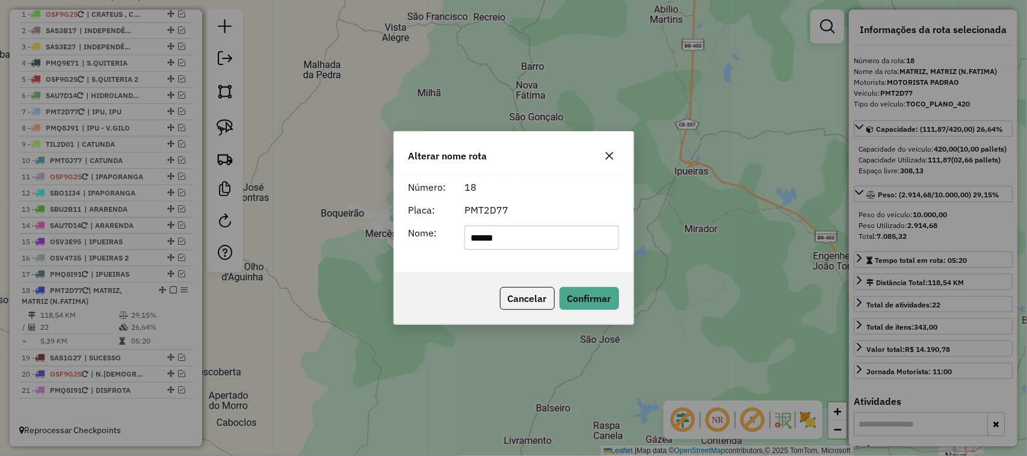
type input "******"
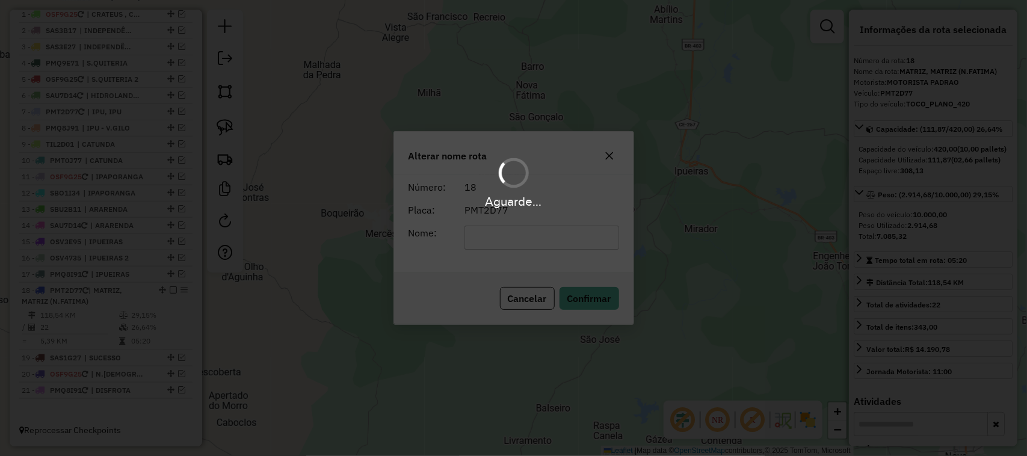
scroll to position [445, 0]
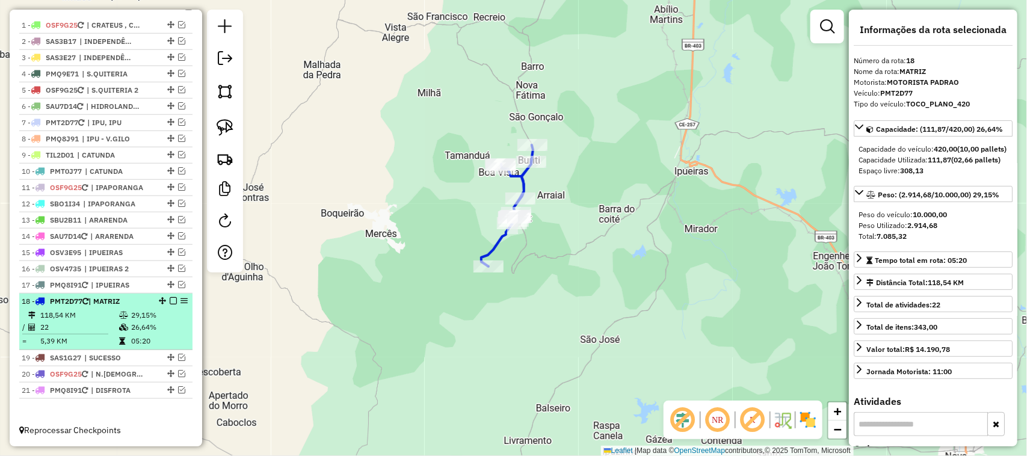
click at [170, 301] on em at bounding box center [173, 300] width 7 height 7
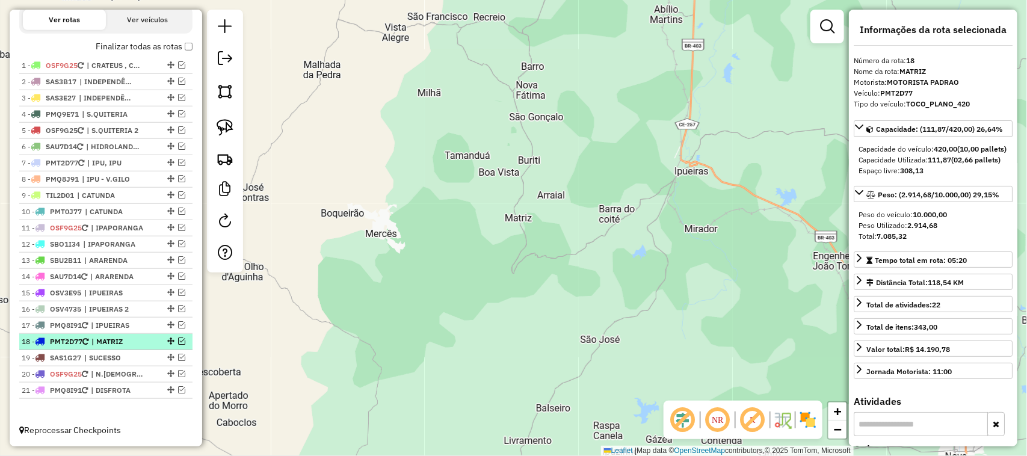
scroll to position [405, 0]
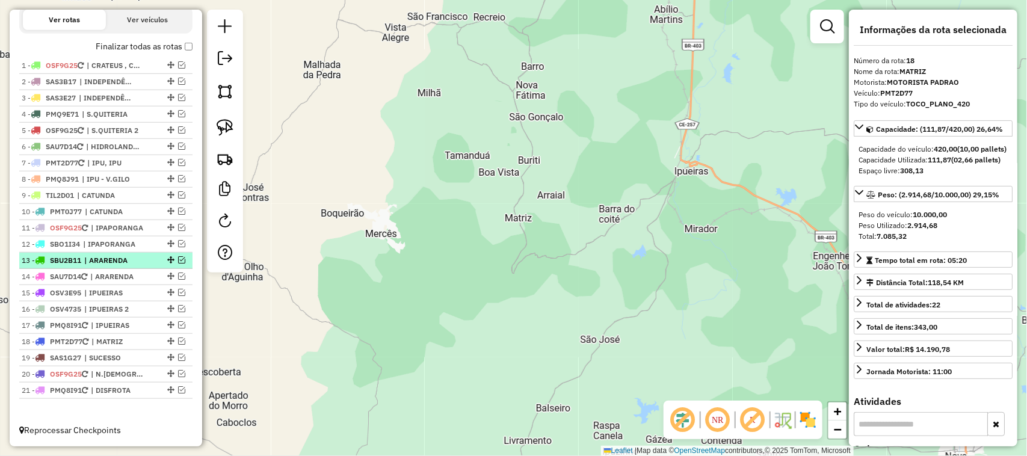
click at [178, 257] on em at bounding box center [181, 259] width 7 height 7
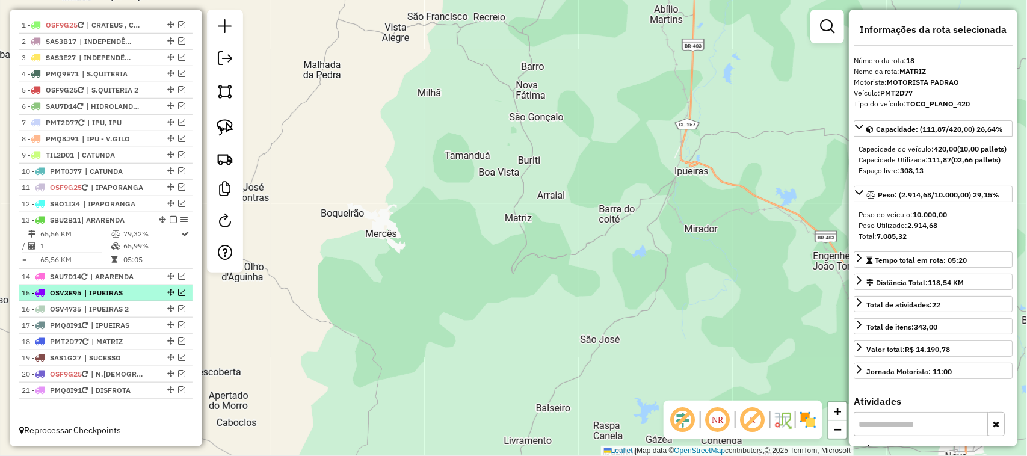
click at [179, 291] on em at bounding box center [181, 292] width 7 height 7
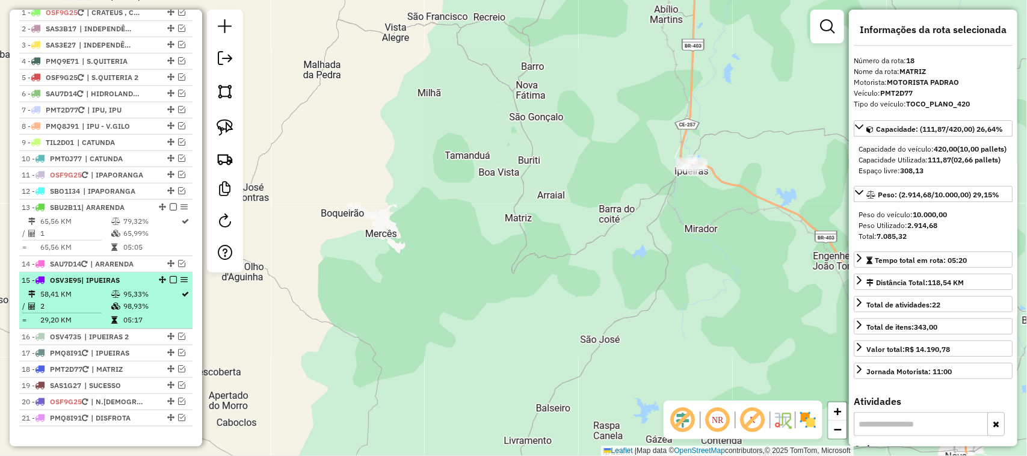
scroll to position [456, 0]
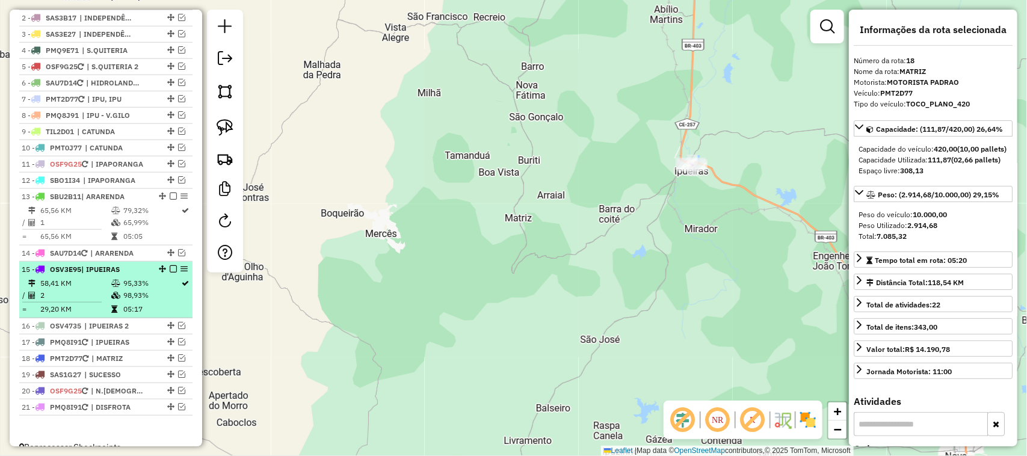
click at [170, 273] on em at bounding box center [173, 268] width 7 height 7
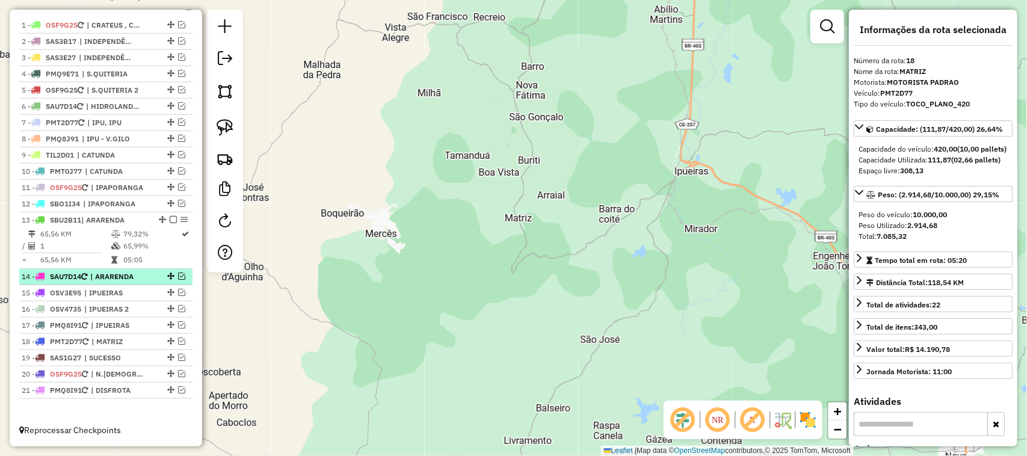
click at [178, 273] on em at bounding box center [181, 276] width 7 height 7
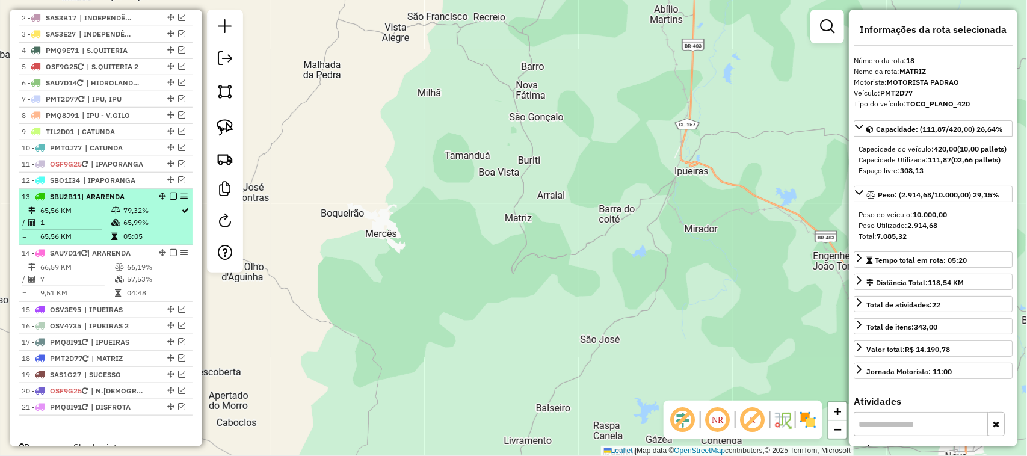
click at [88, 229] on td "1" at bounding box center [75, 223] width 71 height 12
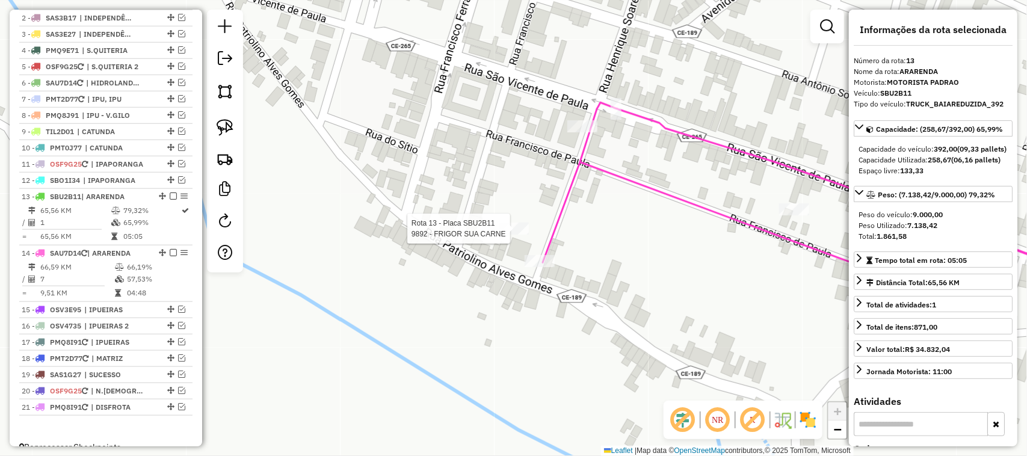
scroll to position [486, 0]
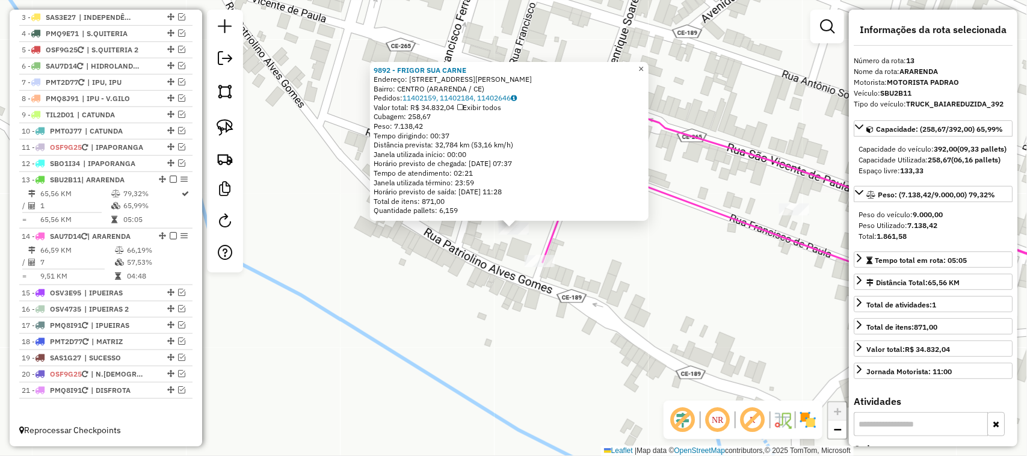
click at [644, 64] on span "×" at bounding box center [641, 69] width 5 height 10
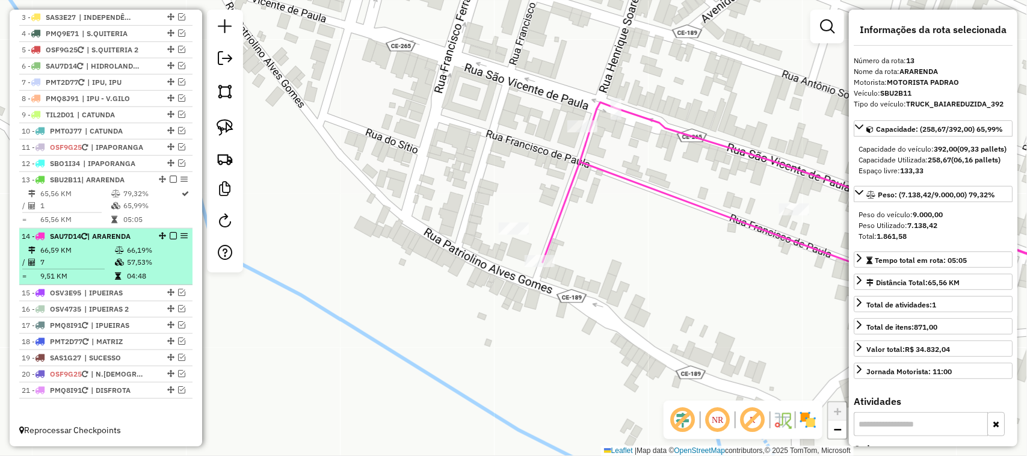
click at [70, 247] on td "66,59 KM" at bounding box center [77, 250] width 75 height 12
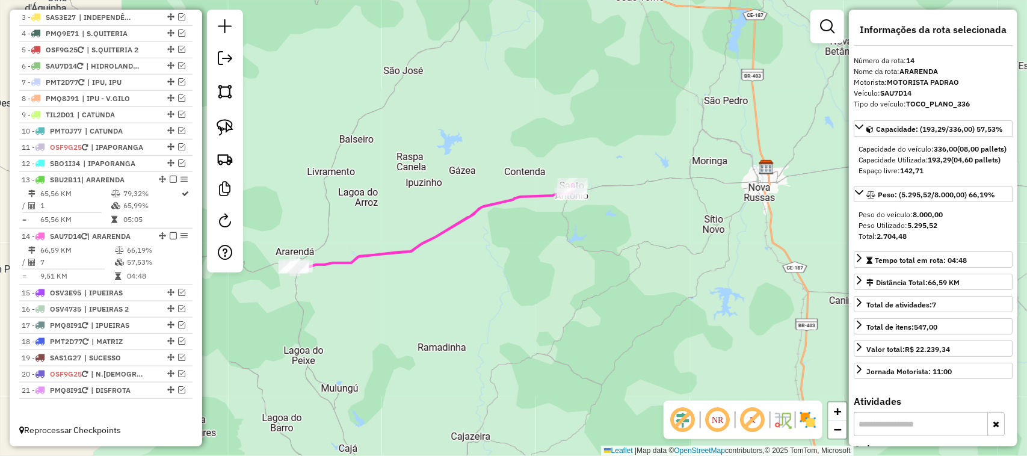
drag, startPoint x: 420, startPoint y: 214, endPoint x: 445, endPoint y: 206, distance: 26.5
click at [430, 211] on div "Janela de atendimento Grade de atendimento Capacidade Transportadoras Veículos …" at bounding box center [513, 228] width 1027 height 456
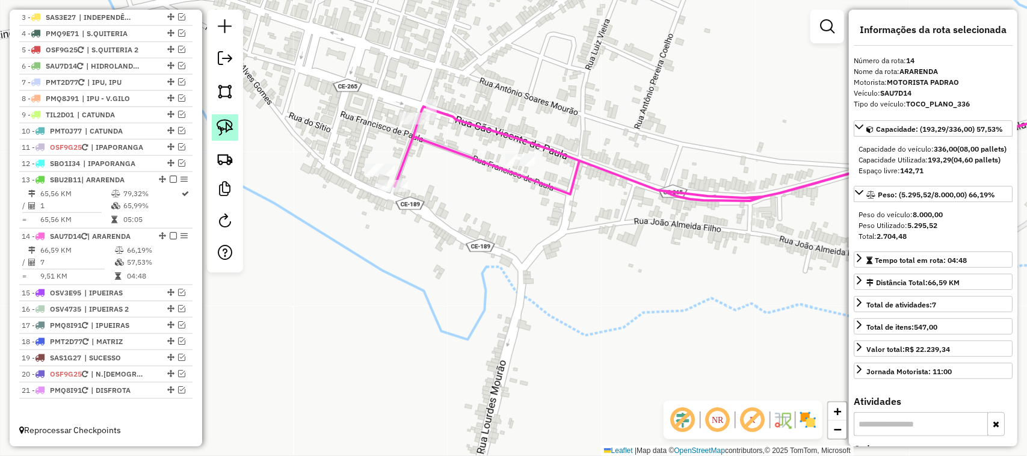
click at [226, 128] on img at bounding box center [225, 127] width 17 height 17
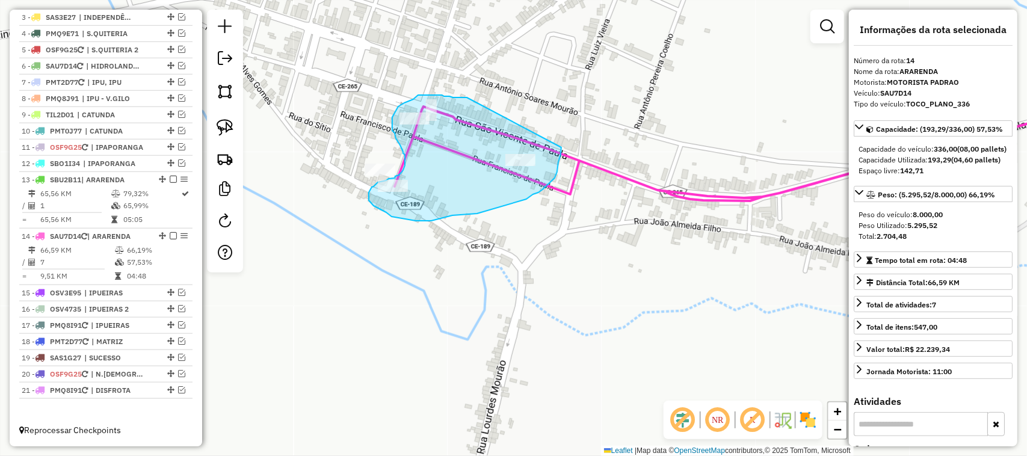
drag, startPoint x: 453, startPoint y: 97, endPoint x: 560, endPoint y: 146, distance: 117.4
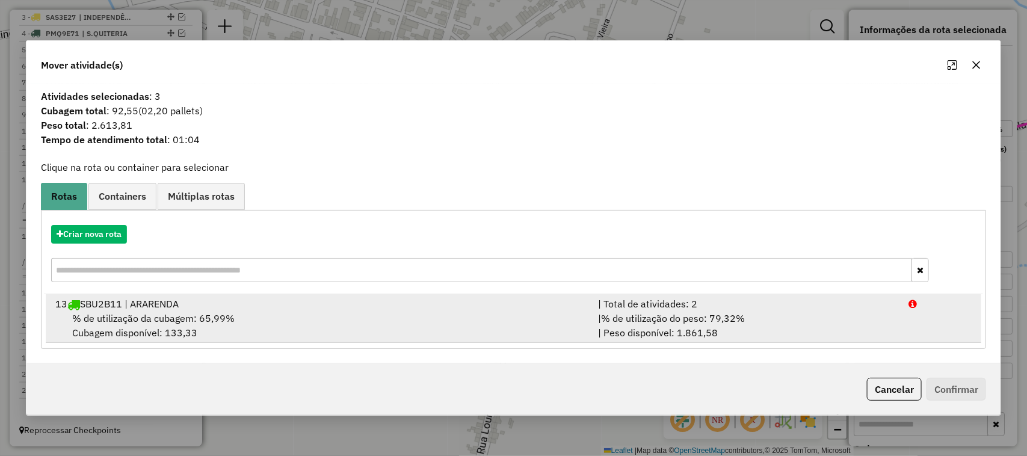
click at [146, 314] on span "% de utilização da cubagem: 65,99%" at bounding box center [153, 318] width 162 height 12
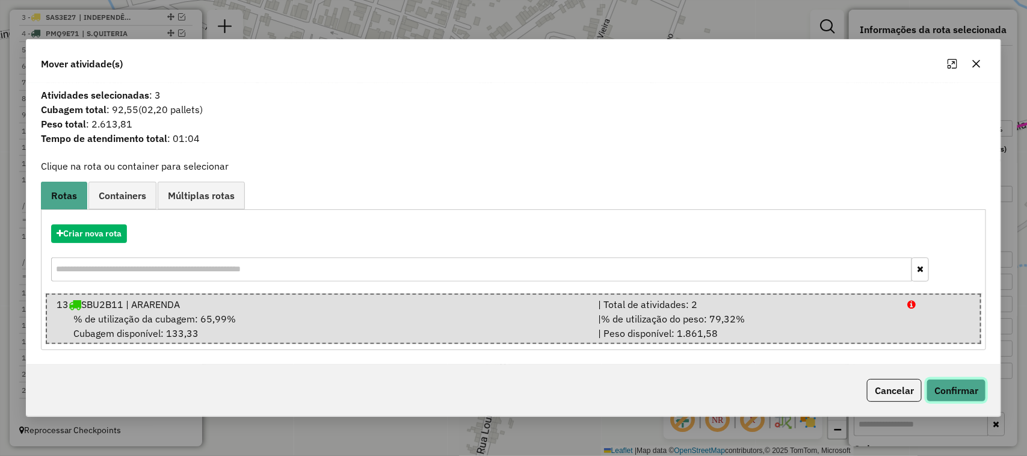
click at [963, 394] on button "Confirmar" at bounding box center [957, 390] width 60 height 23
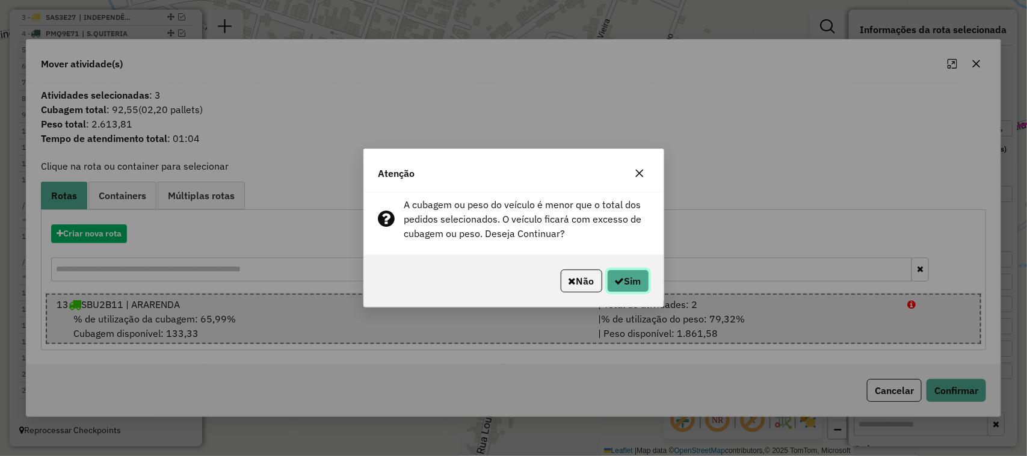
click at [628, 283] on button "Sim" at bounding box center [628, 281] width 42 height 23
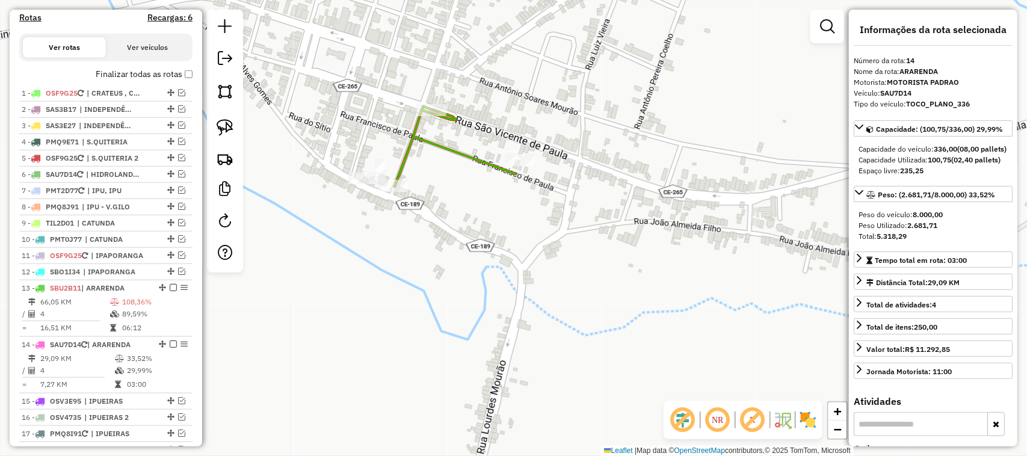
scroll to position [501, 0]
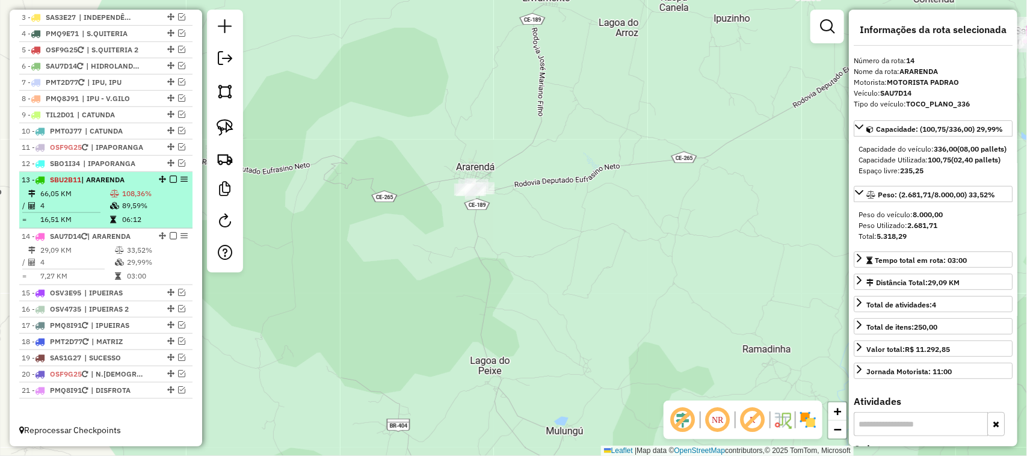
click at [91, 202] on td "4" at bounding box center [75, 206] width 70 height 12
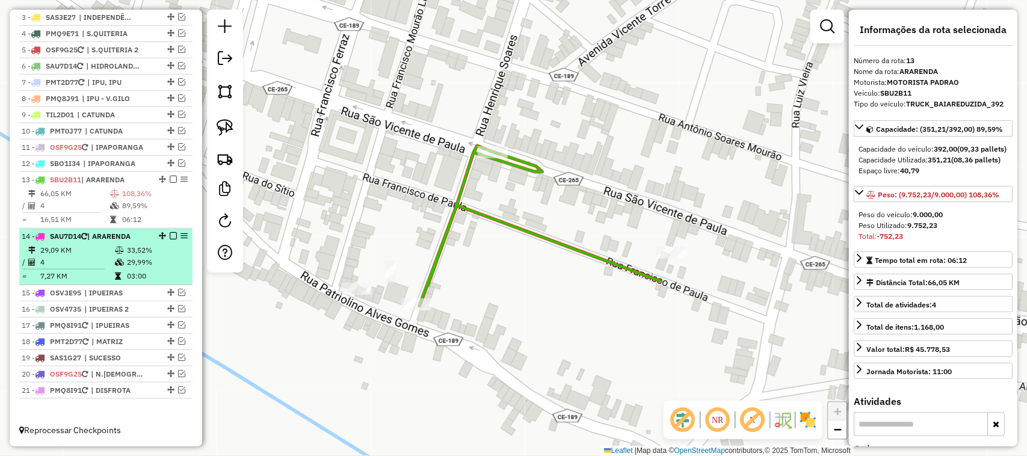
click at [70, 254] on td "29,09 KM" at bounding box center [77, 250] width 75 height 12
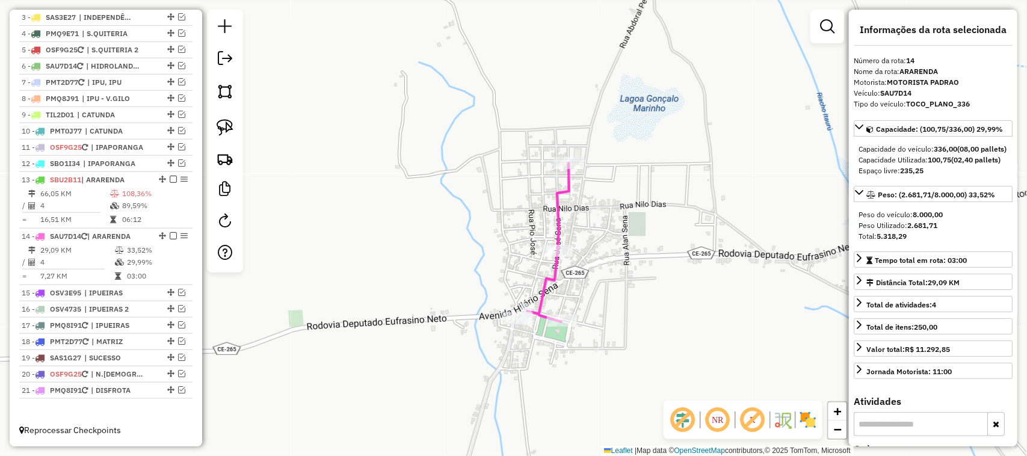
drag, startPoint x: 393, startPoint y: 254, endPoint x: 456, endPoint y: 202, distance: 81.7
click at [453, 215] on div "Janela de atendimento Grade de atendimento Capacidade Transportadoras Veículos …" at bounding box center [513, 228] width 1027 height 456
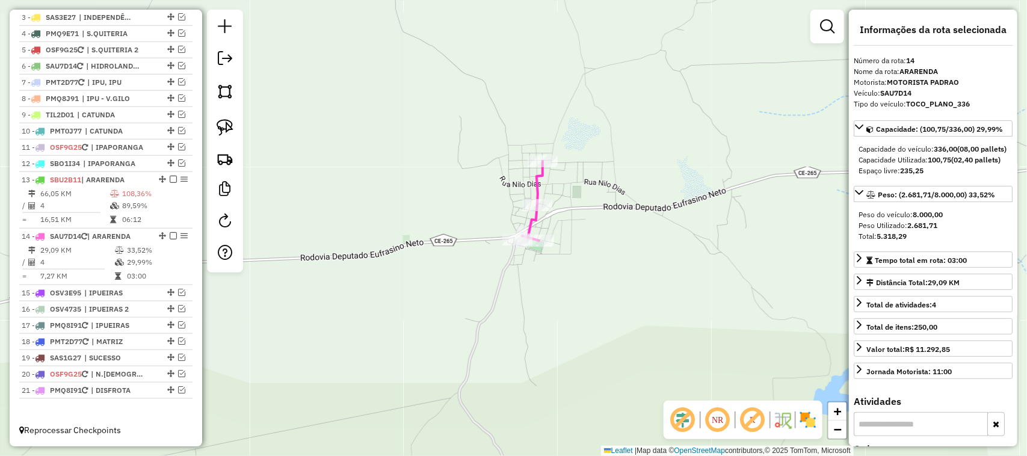
drag, startPoint x: 408, startPoint y: 220, endPoint x: 471, endPoint y: 173, distance: 78.6
click at [465, 187] on div "Janela de atendimento Grade de atendimento Capacidade Transportadoras Veículos …" at bounding box center [513, 228] width 1027 height 456
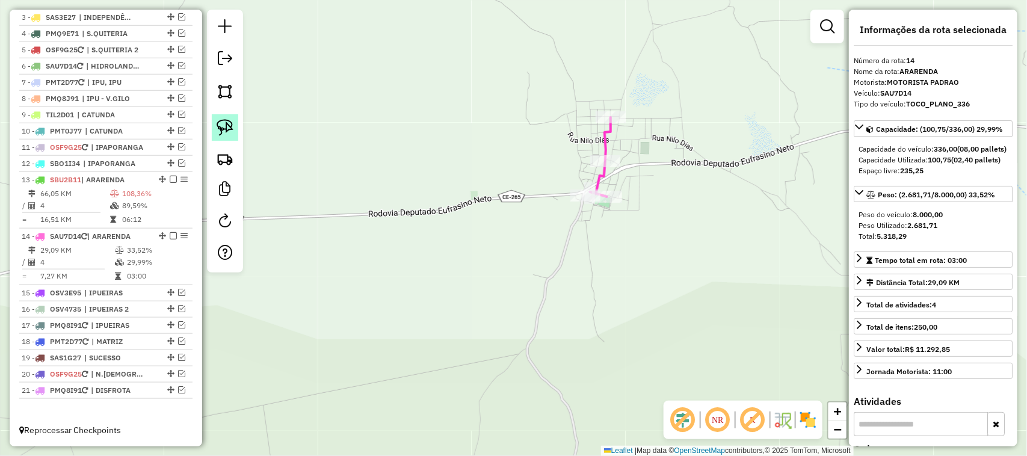
click at [227, 127] on img at bounding box center [225, 127] width 17 height 17
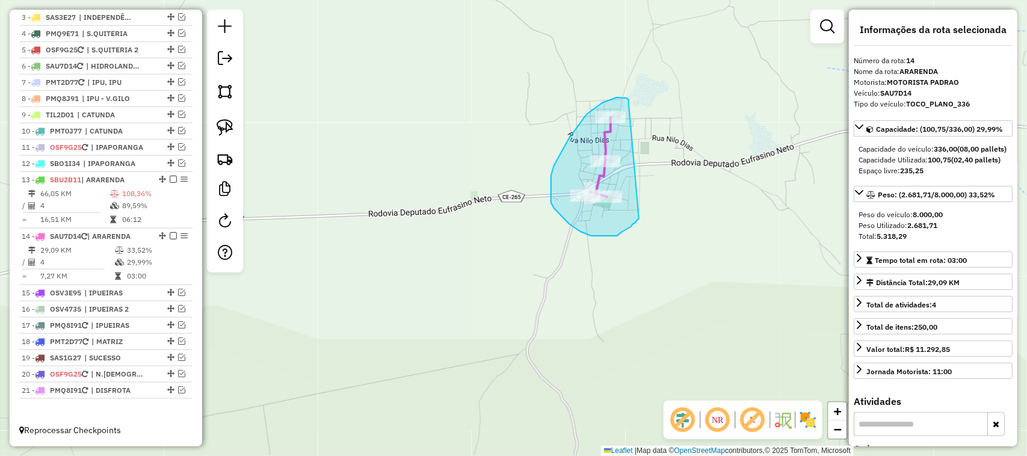
drag, startPoint x: 629, startPoint y: 101, endPoint x: 639, endPoint y: 217, distance: 116.5
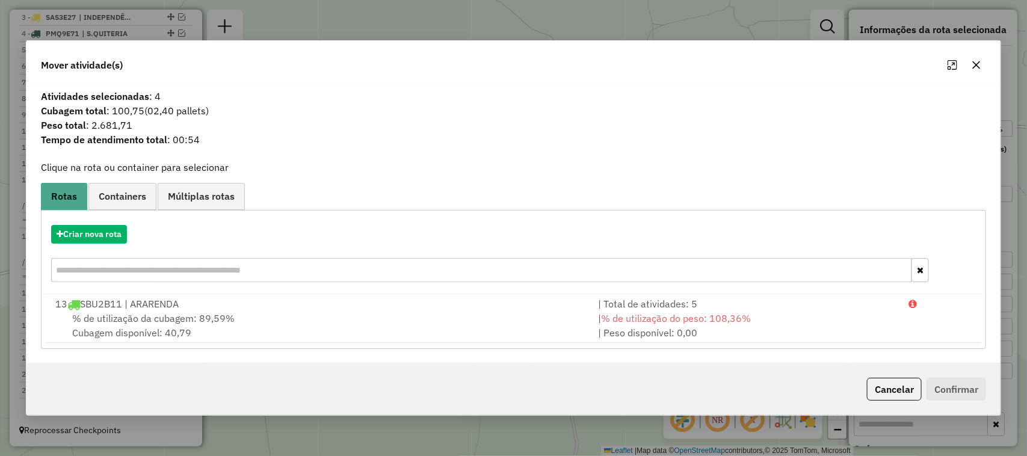
click at [140, 319] on span "% de utilização da cubagem: 89,59%" at bounding box center [153, 318] width 162 height 12
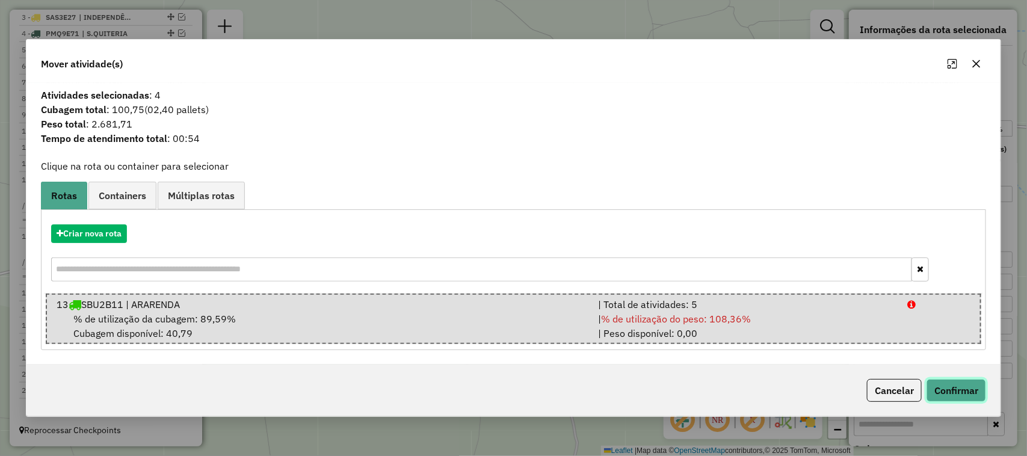
click at [961, 385] on button "Confirmar" at bounding box center [957, 390] width 60 height 23
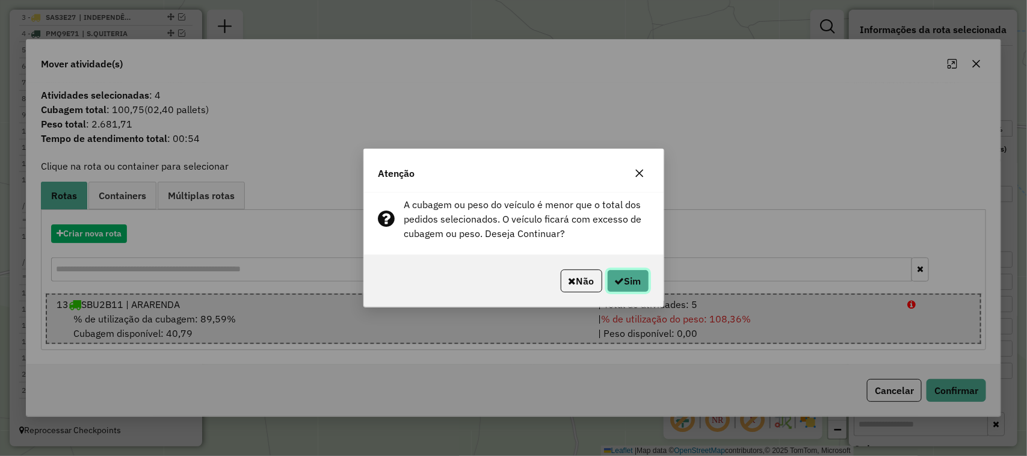
click at [629, 280] on button "Sim" at bounding box center [628, 281] width 42 height 23
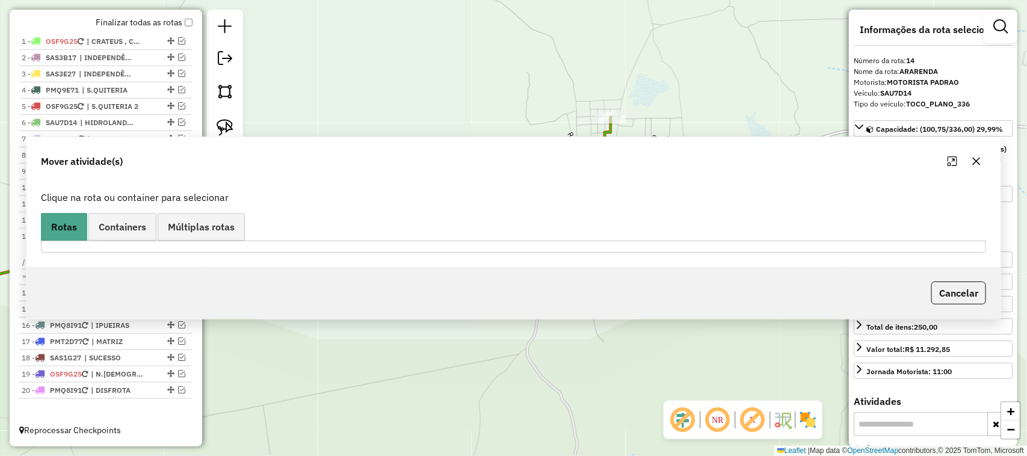
scroll to position [429, 0]
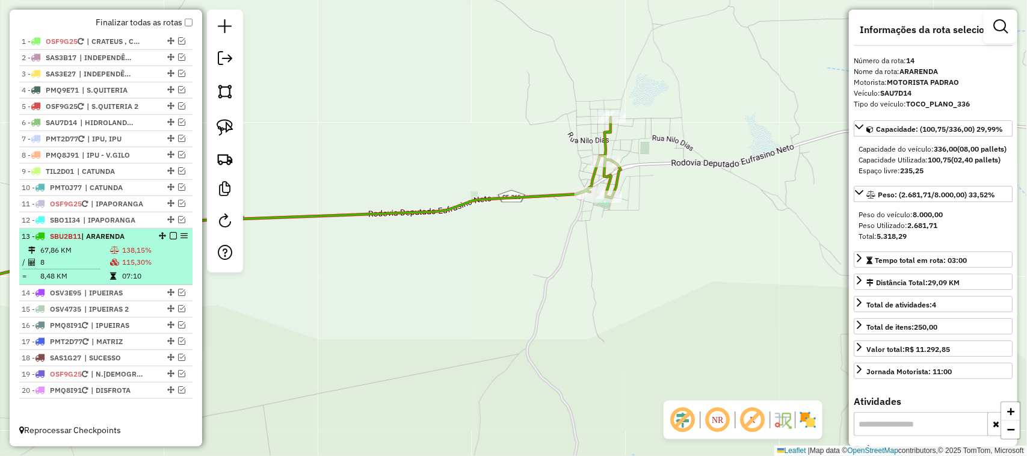
click at [76, 256] on td "8" at bounding box center [75, 262] width 70 height 12
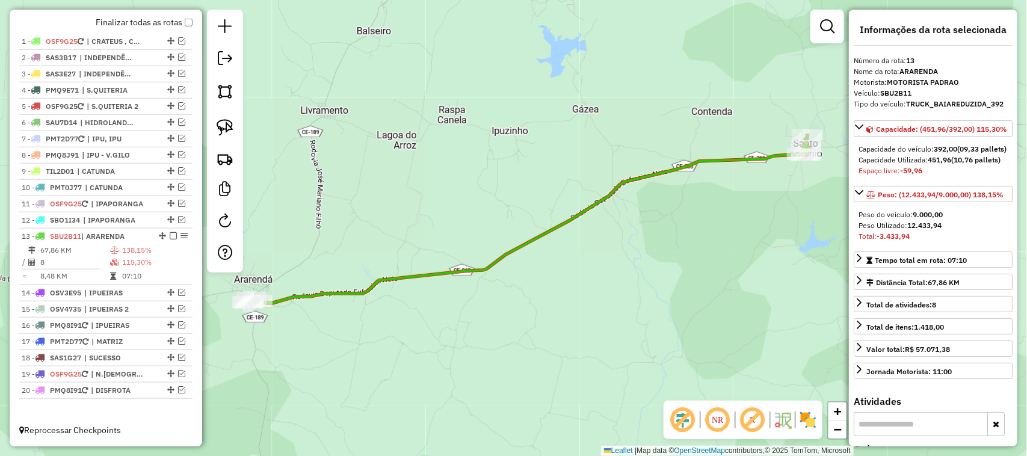
drag, startPoint x: 373, startPoint y: 232, endPoint x: 370, endPoint y: 199, distance: 33.8
click at [413, 187] on div "Janela de atendimento Grade de atendimento Capacidade Transportadoras Veículos …" at bounding box center [513, 228] width 1027 height 456
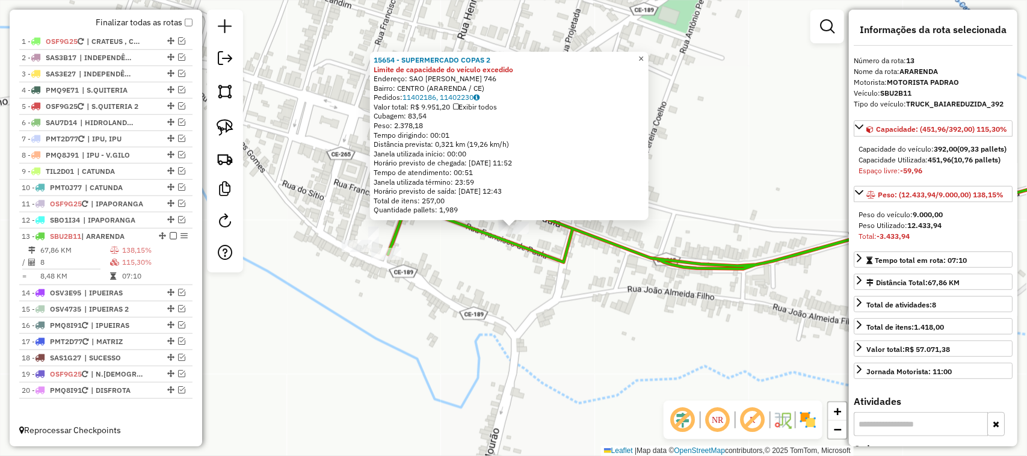
click at [644, 54] on span "×" at bounding box center [641, 59] width 5 height 10
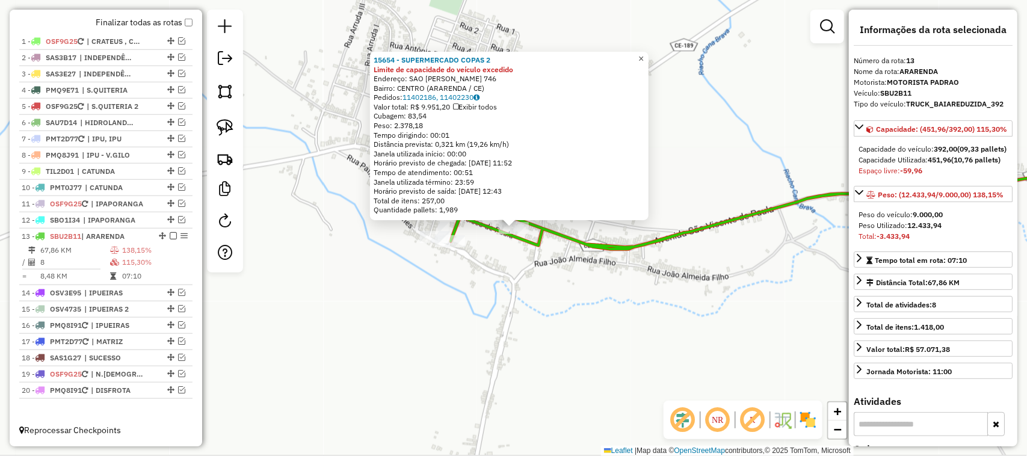
click at [644, 54] on span "×" at bounding box center [641, 59] width 5 height 10
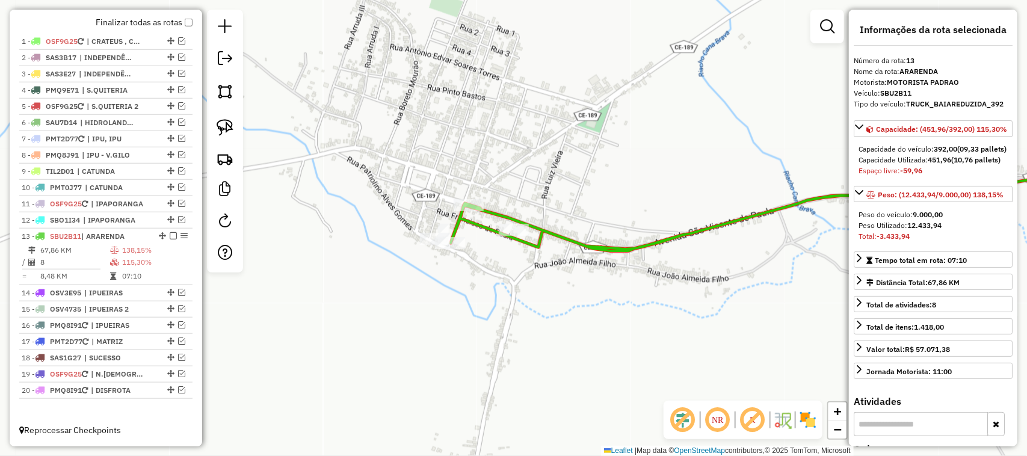
drag, startPoint x: 599, startPoint y: 160, endPoint x: 480, endPoint y: 160, distance: 119.2
click at [515, 160] on div "Janela de atendimento Grade de atendimento Capacidade Transportadoras Veículos …" at bounding box center [513, 228] width 1027 height 456
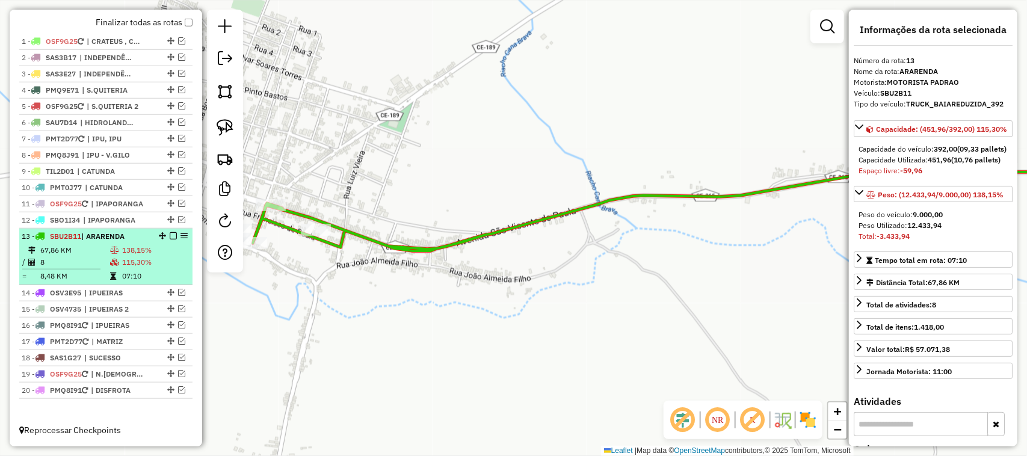
click at [82, 257] on td "8" at bounding box center [75, 262] width 70 height 12
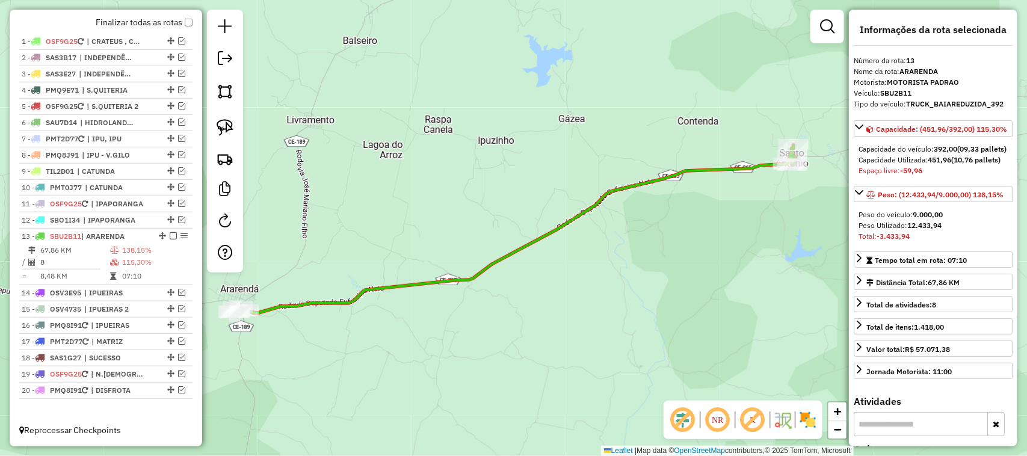
drag, startPoint x: 350, startPoint y: 229, endPoint x: 371, endPoint y: 184, distance: 49.8
click at [374, 190] on div "Janela de atendimento Grade de atendimento Capacidade Transportadoras Veículos …" at bounding box center [513, 228] width 1027 height 456
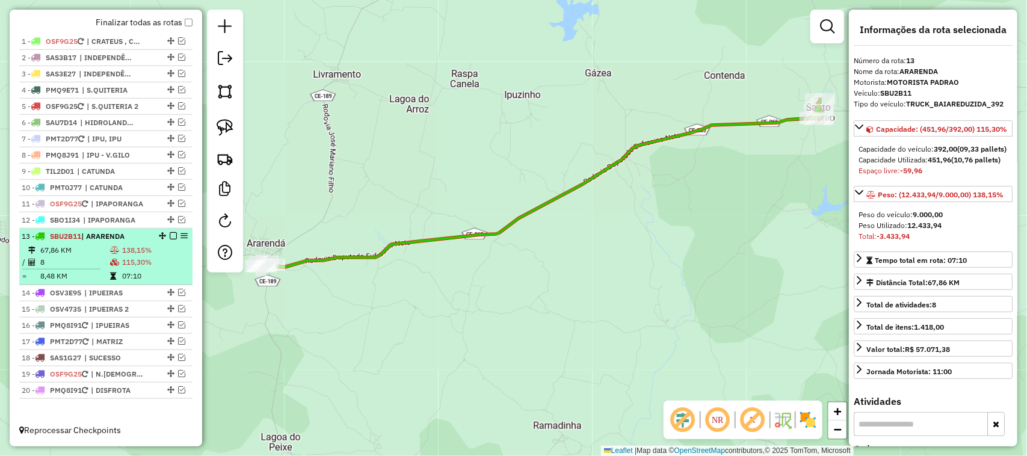
click at [170, 233] on em at bounding box center [173, 235] width 7 height 7
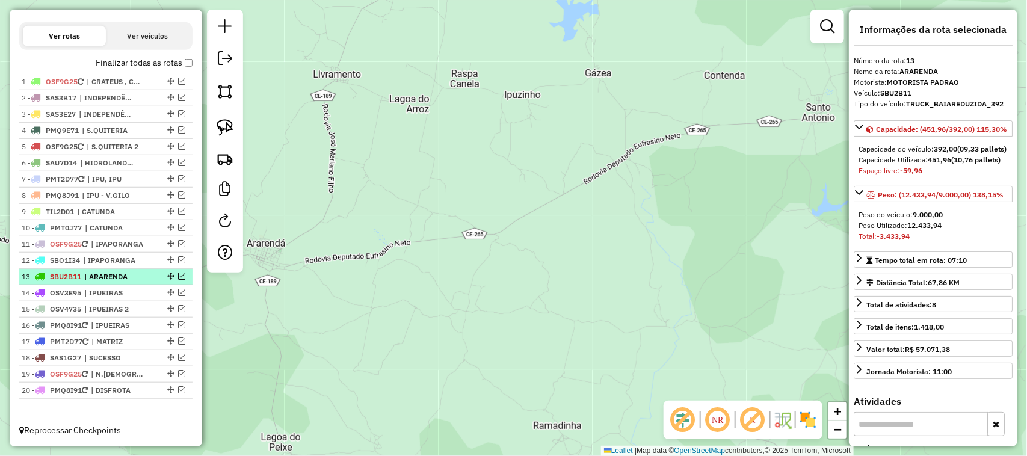
scroll to position [389, 0]
click at [179, 274] on em at bounding box center [181, 276] width 7 height 7
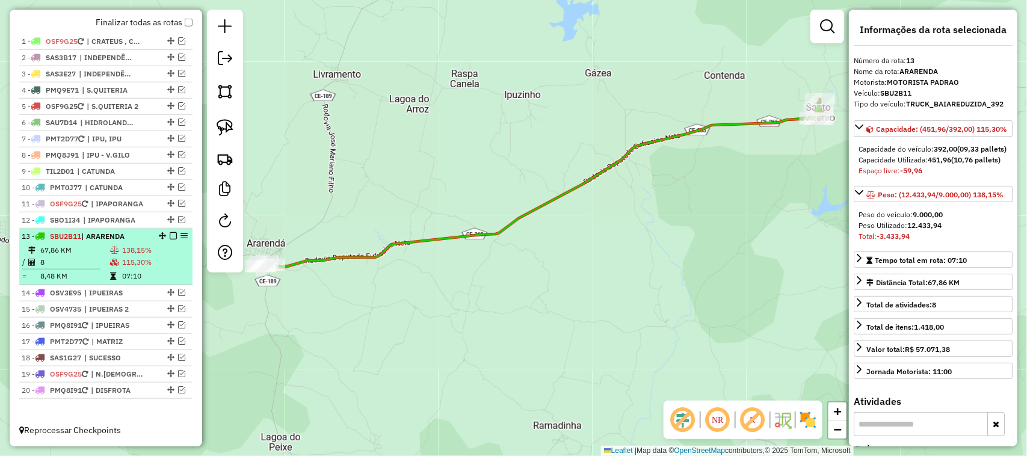
click at [69, 256] on td "8" at bounding box center [75, 262] width 70 height 12
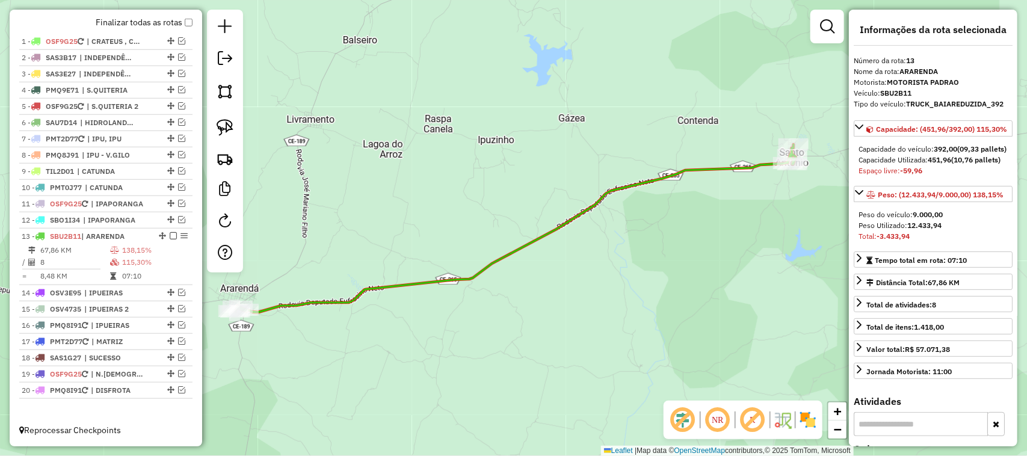
drag, startPoint x: 330, startPoint y: 257, endPoint x: 410, endPoint y: 202, distance: 97.5
click at [407, 203] on div "Janela de atendimento Grade de atendimento Capacidade Transportadoras Veículos …" at bounding box center [513, 228] width 1027 height 456
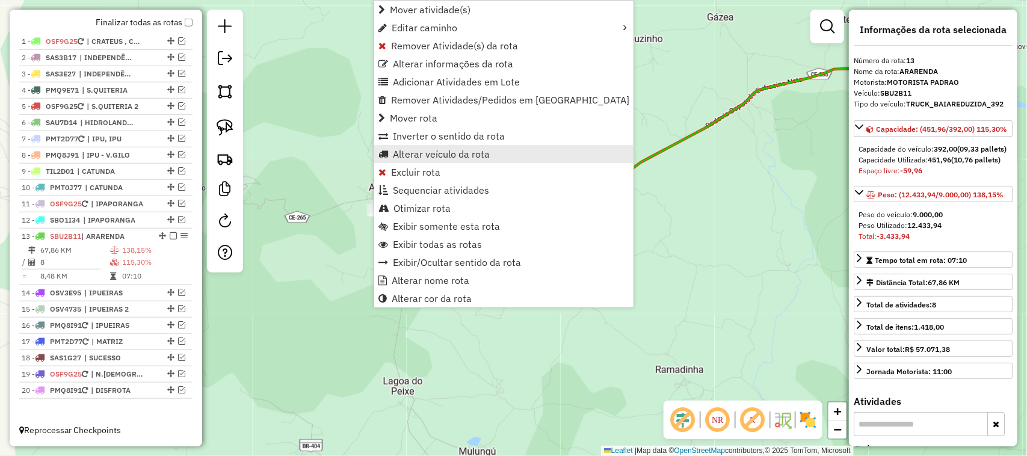
click at [448, 149] on span "Alterar veículo da rota" at bounding box center [441, 154] width 97 height 10
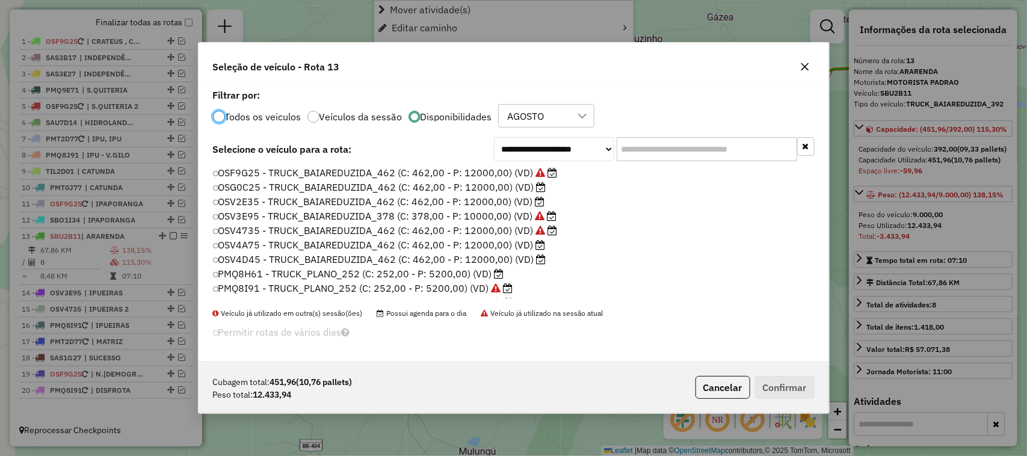
scroll to position [6, 4]
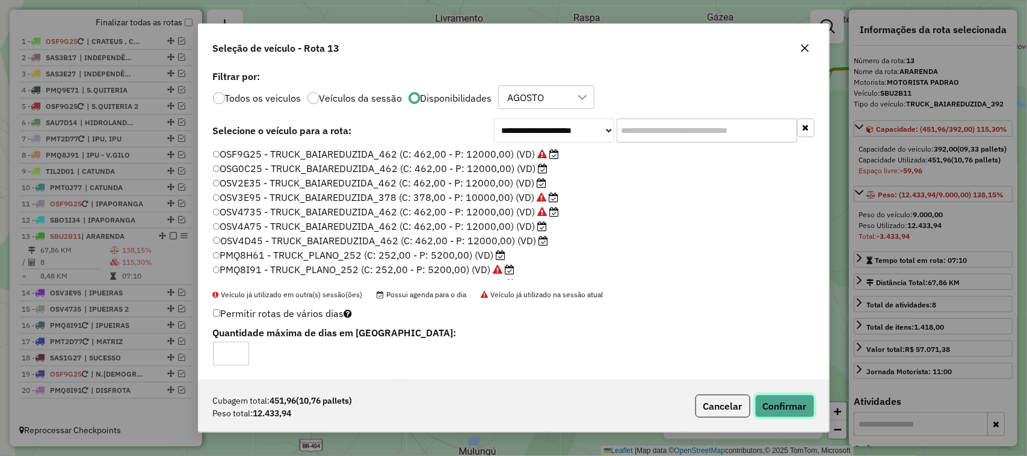
click at [782, 407] on button "Confirmar" at bounding box center [785, 406] width 60 height 23
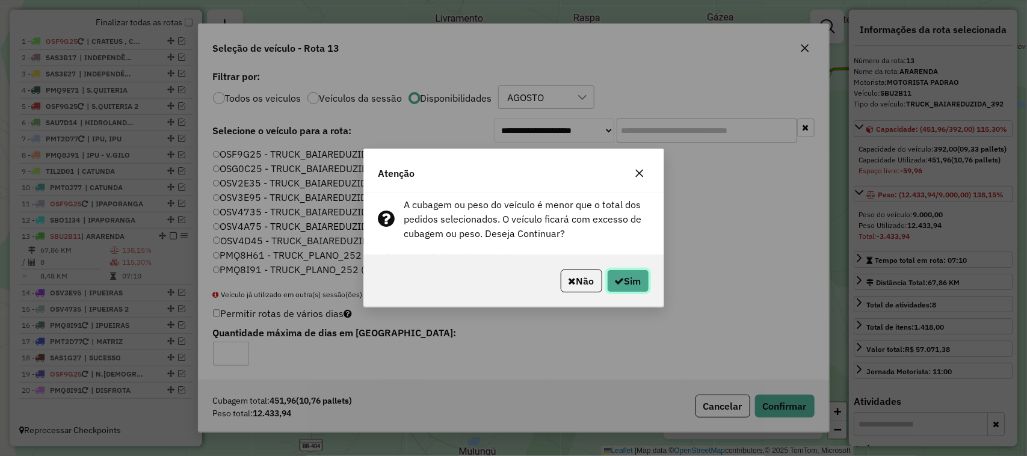
click at [629, 278] on button "Sim" at bounding box center [628, 281] width 42 height 23
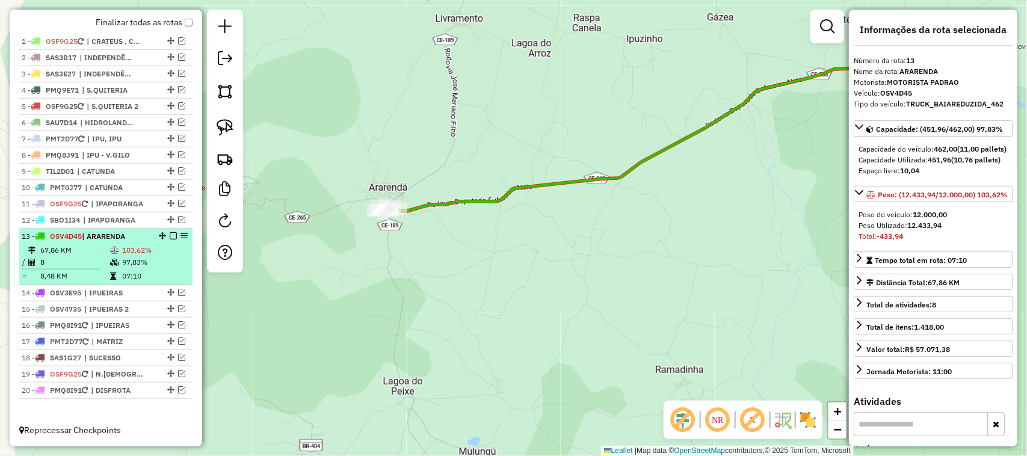
click at [170, 232] on em at bounding box center [173, 235] width 7 height 7
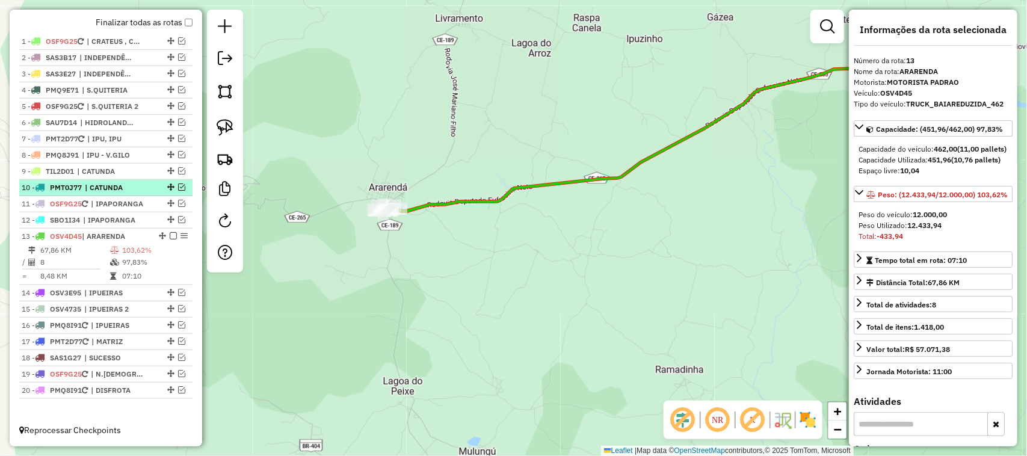
scroll to position [389, 0]
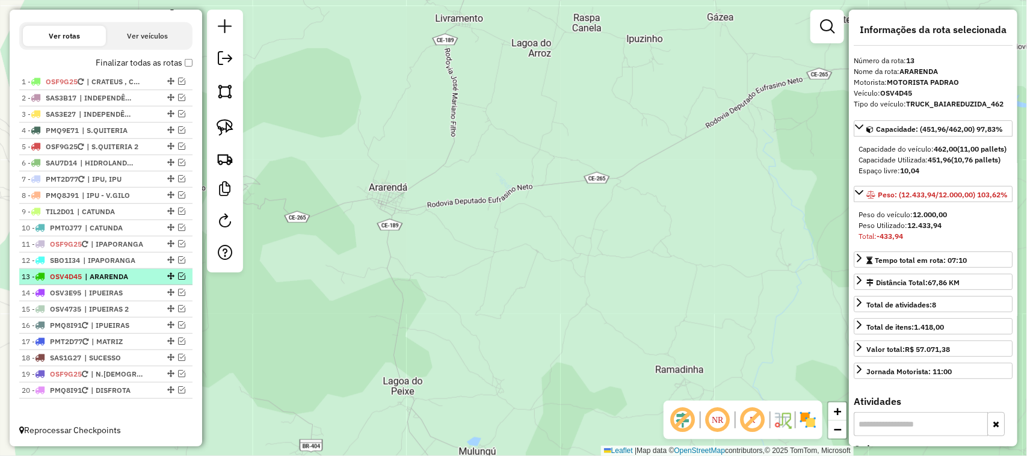
click at [178, 274] on em at bounding box center [181, 276] width 7 height 7
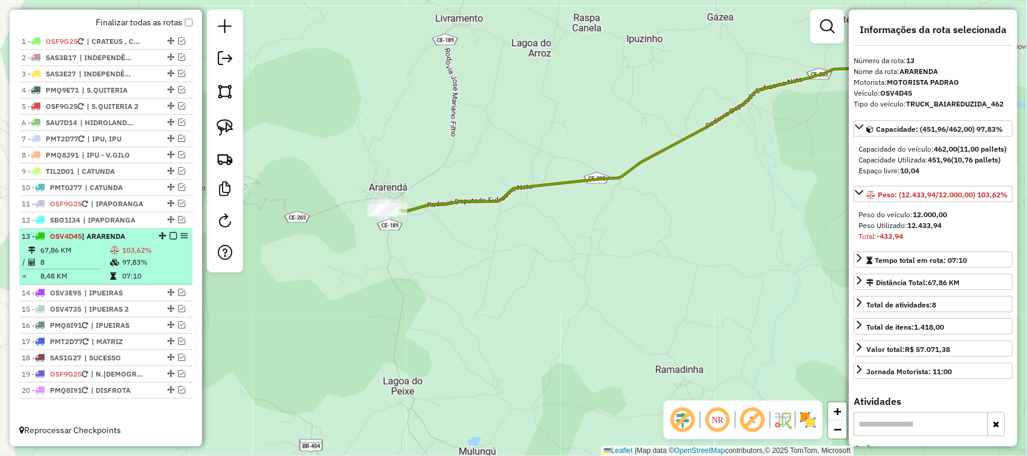
click at [92, 262] on td "8" at bounding box center [75, 262] width 70 height 12
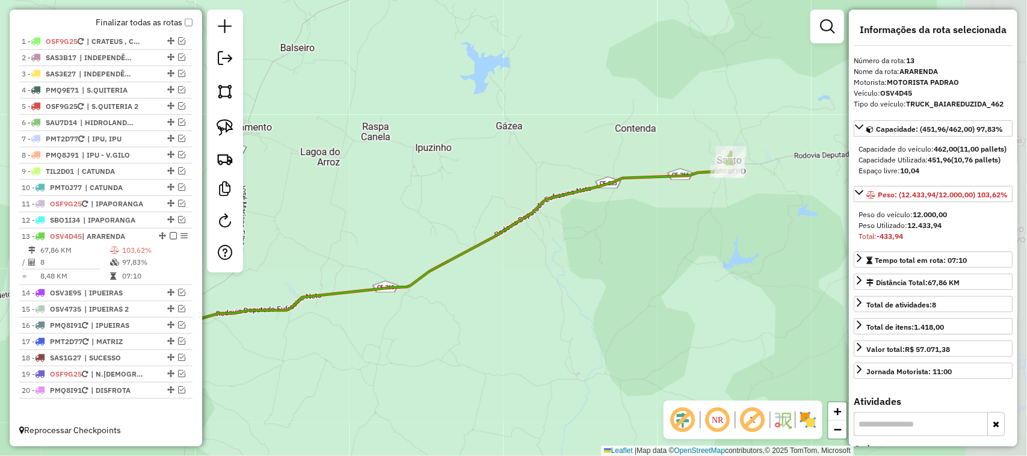
drag, startPoint x: 570, startPoint y: 197, endPoint x: 405, endPoint y: 211, distance: 165.5
click at [416, 215] on div "Janela de atendimento Grade de atendimento Capacidade Transportadoras Veículos …" at bounding box center [513, 228] width 1027 height 456
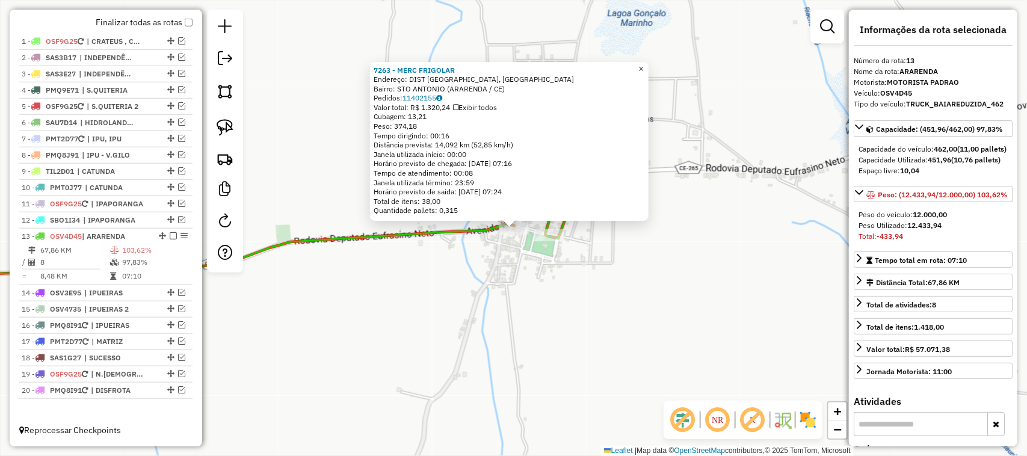
click at [644, 64] on span "×" at bounding box center [641, 69] width 5 height 10
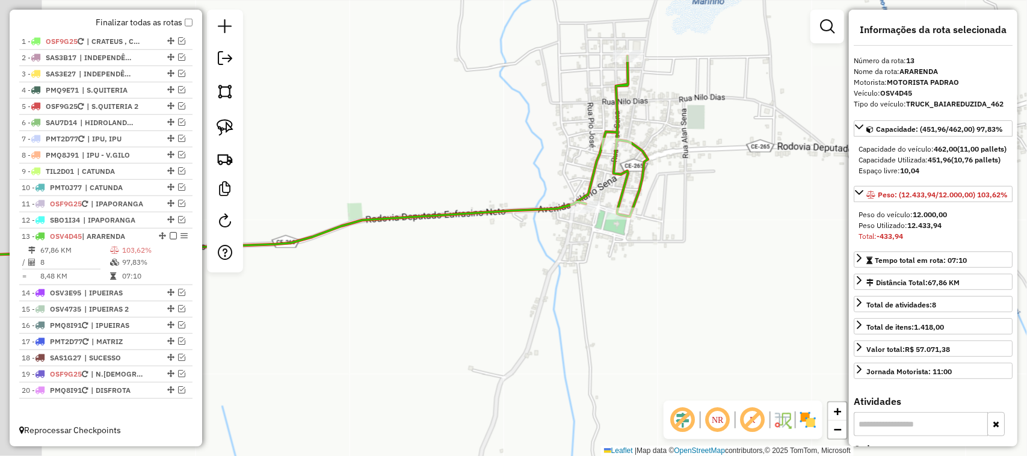
drag, startPoint x: 503, startPoint y: 172, endPoint x: 539, endPoint y: 148, distance: 42.6
click at [552, 154] on div "Rota 13 - Placa OSV4D45 8887 - MERC DEDE Janela de atendimento Grade de atendim…" at bounding box center [513, 228] width 1027 height 456
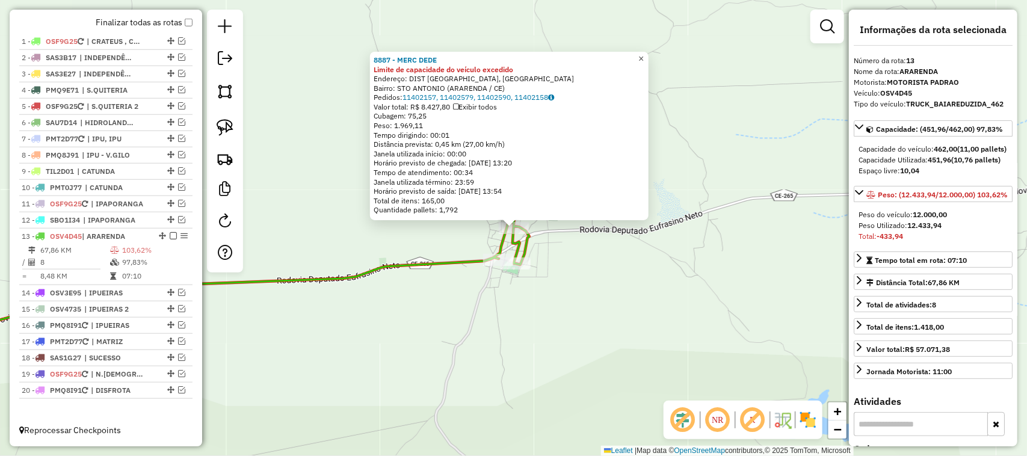
click at [645, 53] on link "×" at bounding box center [641, 59] width 14 height 14
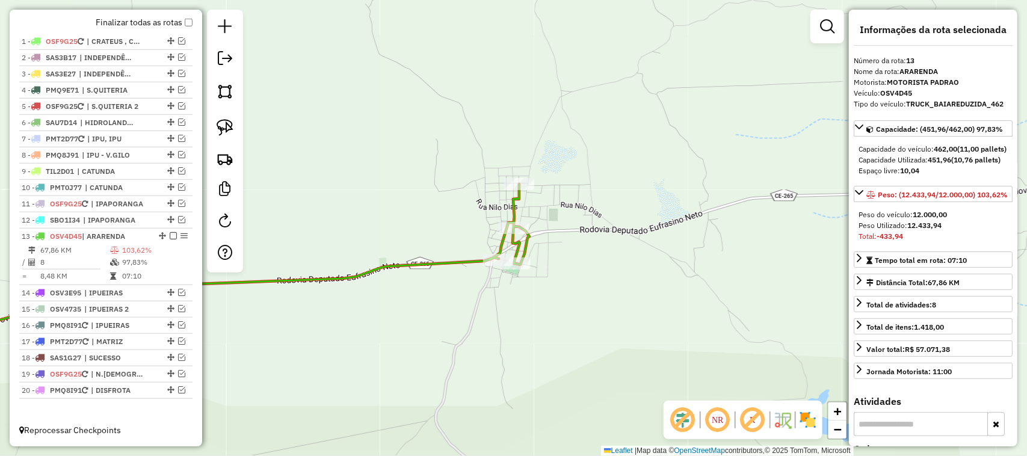
drag, startPoint x: 421, startPoint y: 173, endPoint x: 475, endPoint y: 166, distance: 54.6
click at [453, 167] on div "Janela de atendimento Grade de atendimento Capacidade Transportadoras Veículos …" at bounding box center [513, 228] width 1027 height 456
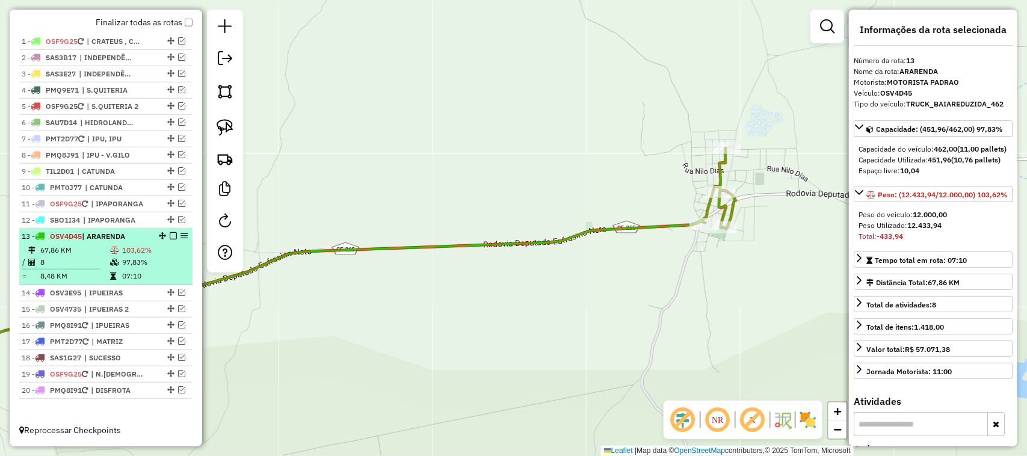
click at [170, 234] on em at bounding box center [173, 235] width 7 height 7
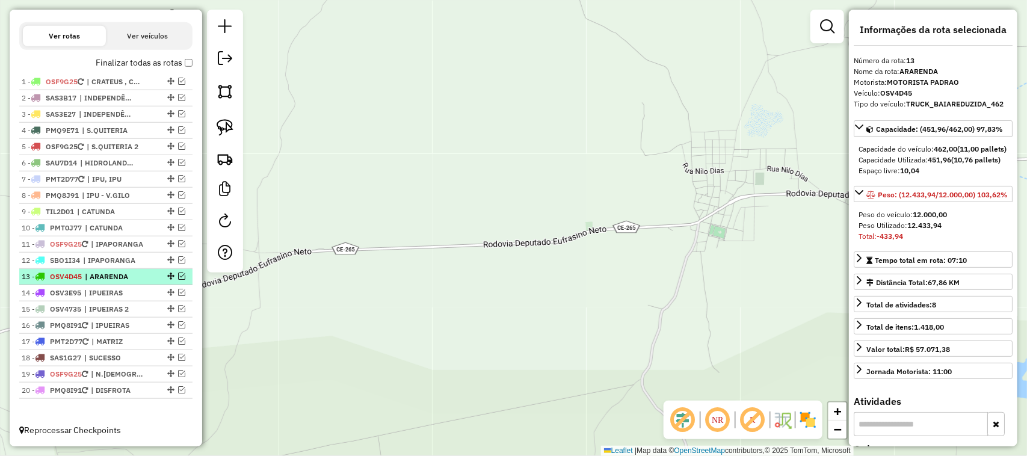
scroll to position [389, 0]
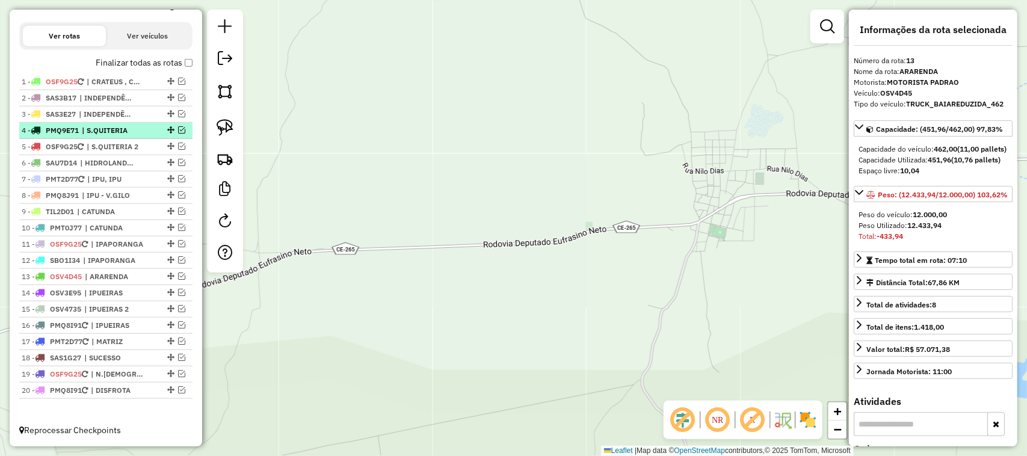
click at [178, 126] on em at bounding box center [181, 129] width 7 height 7
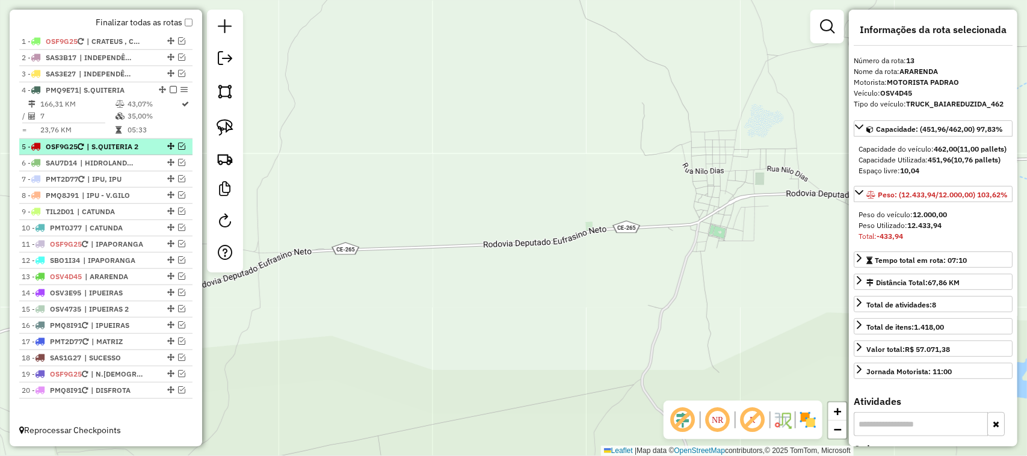
click at [179, 143] on em at bounding box center [181, 146] width 7 height 7
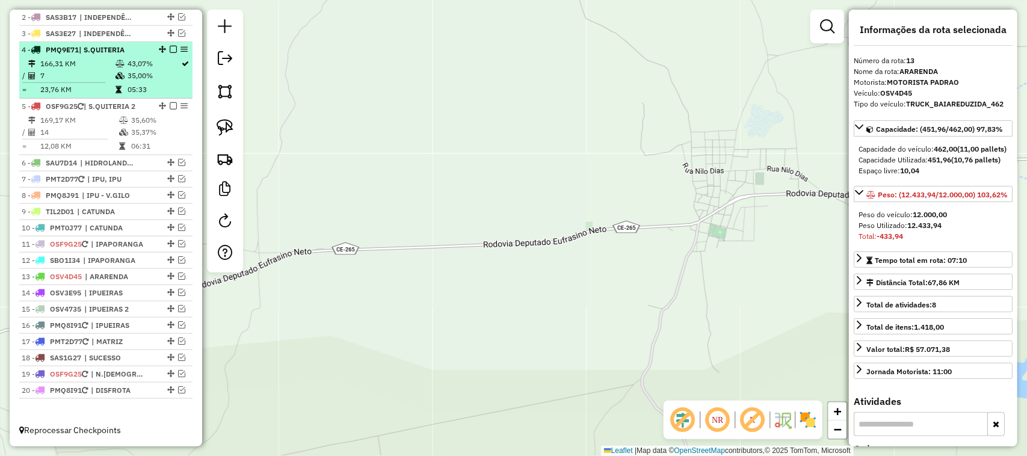
click at [85, 70] on td "7" at bounding box center [77, 76] width 75 height 12
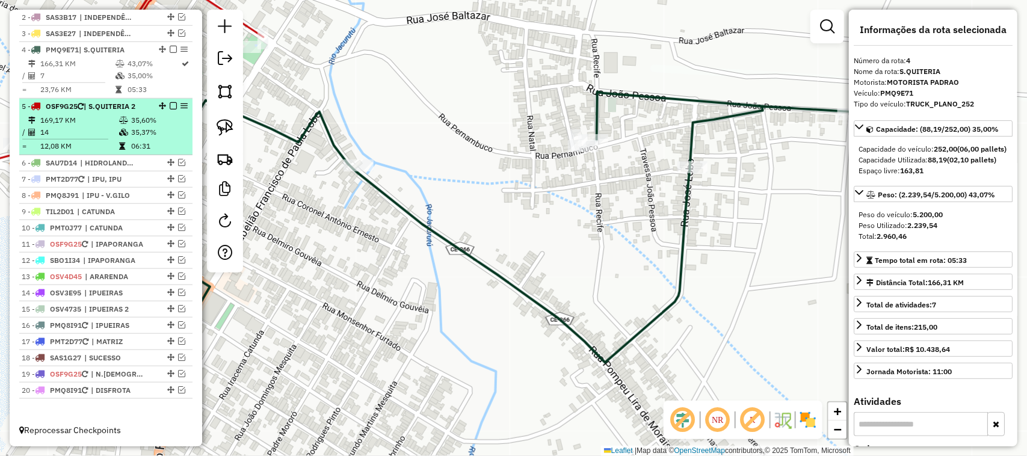
click at [91, 122] on td "169,17 KM" at bounding box center [79, 120] width 79 height 12
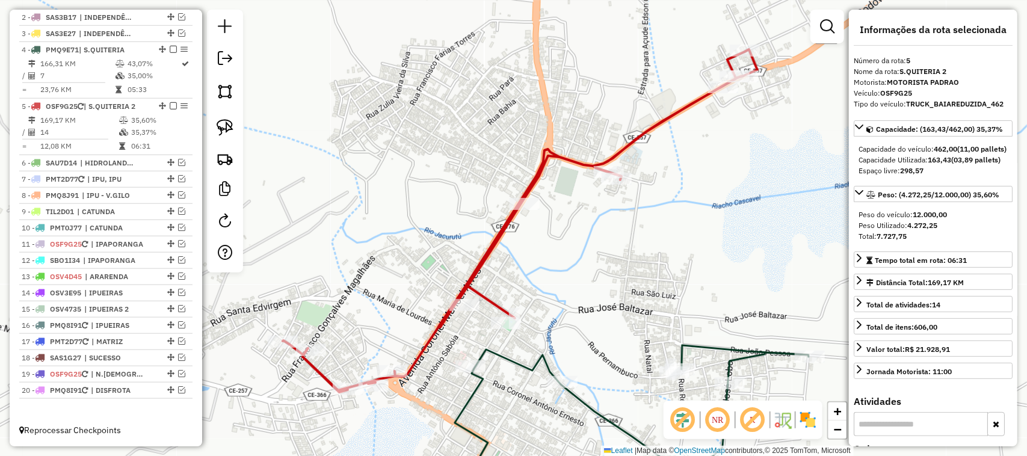
drag, startPoint x: 581, startPoint y: 289, endPoint x: 537, endPoint y: 230, distance: 74.0
click at [565, 250] on div "Janela de atendimento Grade de atendimento Capacidade Transportadoras Veículos …" at bounding box center [513, 228] width 1027 height 456
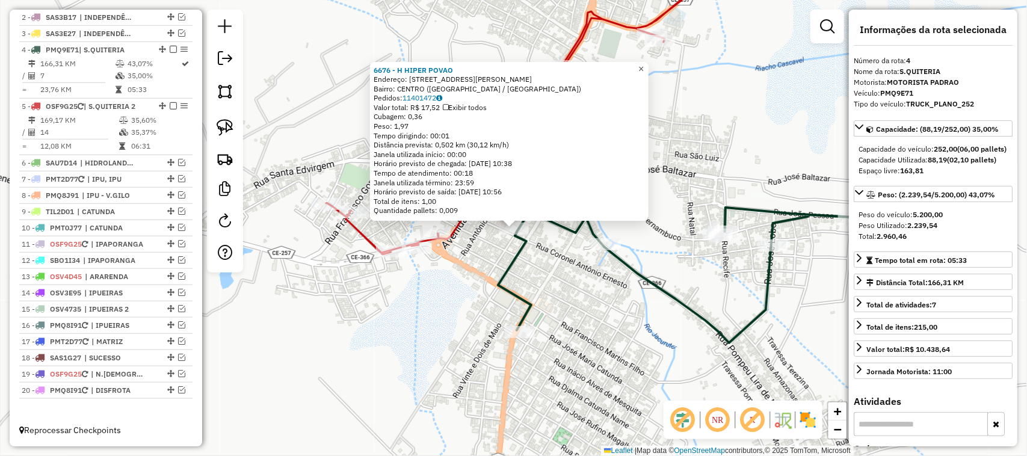
click at [644, 65] on span "×" at bounding box center [641, 69] width 5 height 10
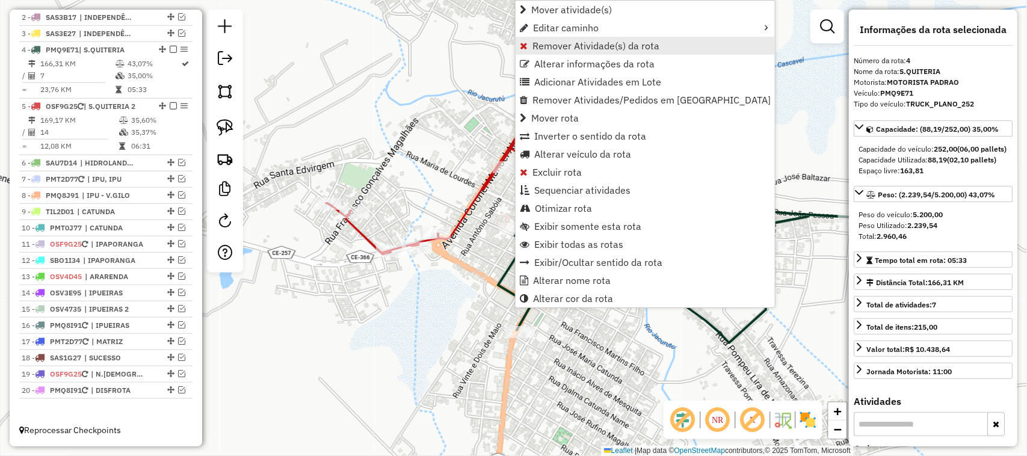
click at [563, 44] on span "Remover Atividade(s) da rota" at bounding box center [596, 46] width 127 height 10
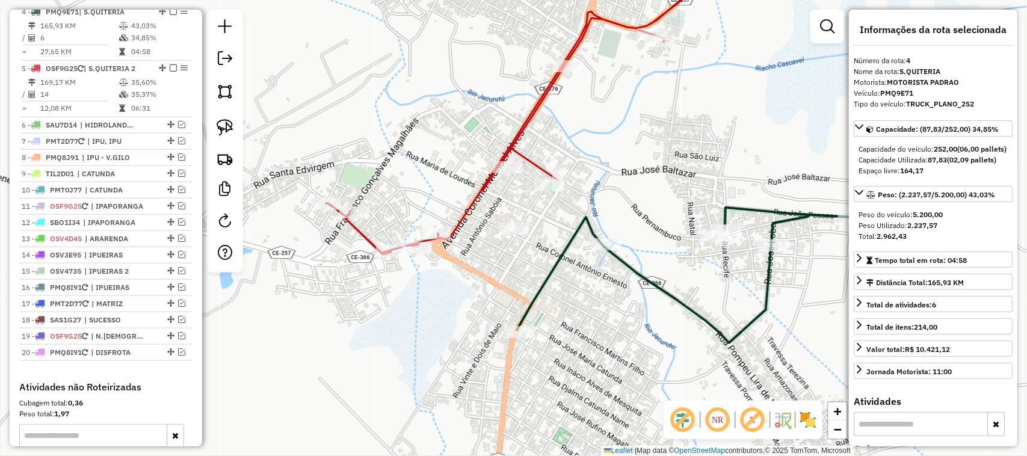
scroll to position [500, 0]
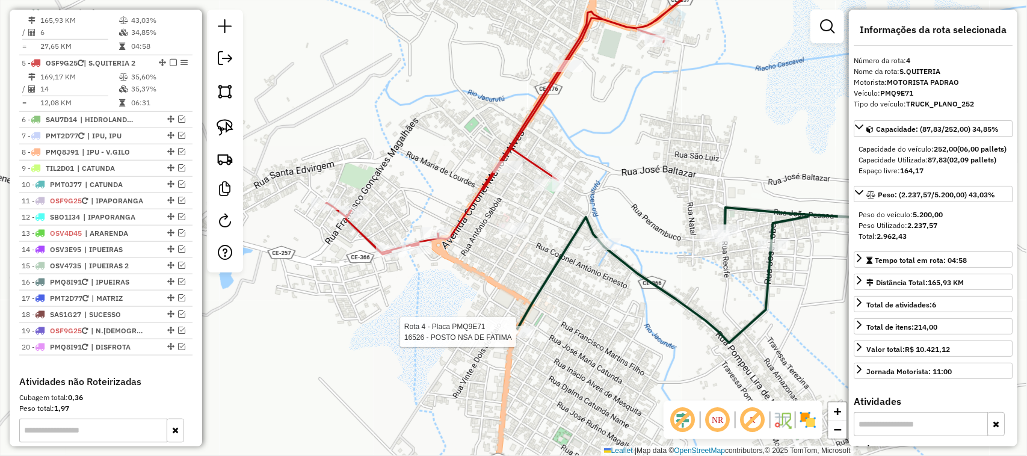
click at [525, 338] on div at bounding box center [520, 332] width 30 height 12
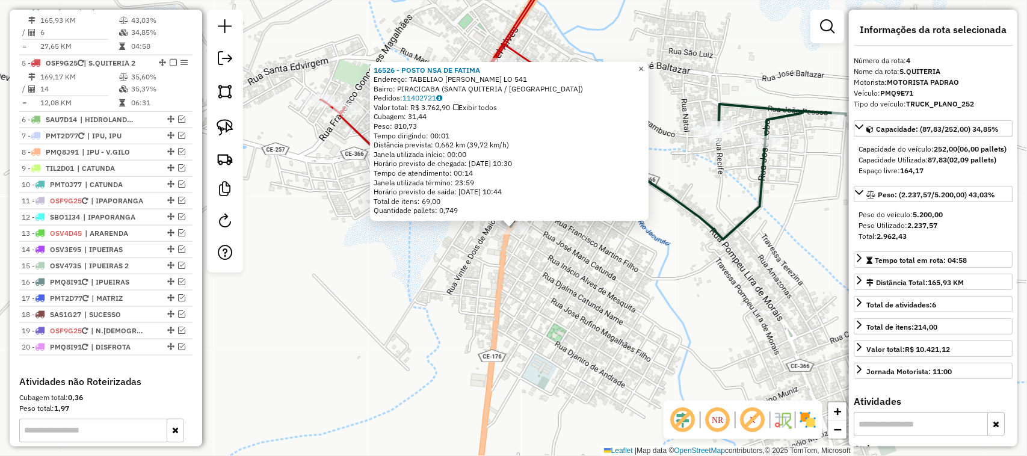
click at [644, 64] on span "×" at bounding box center [641, 69] width 5 height 10
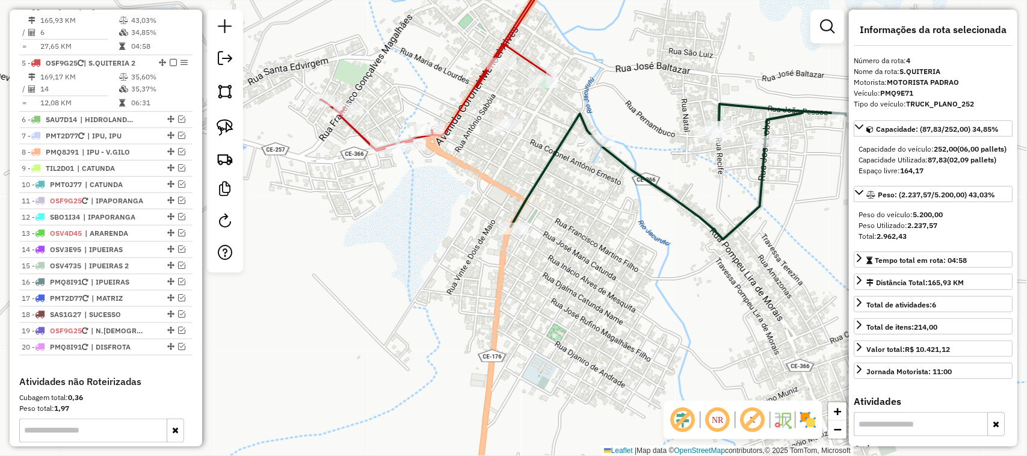
drag, startPoint x: 422, startPoint y: 258, endPoint x: 419, endPoint y: 265, distance: 8.6
click at [420, 267] on div "Janela de atendimento Grade de atendimento Capacidade Transportadoras Veículos …" at bounding box center [513, 228] width 1027 height 456
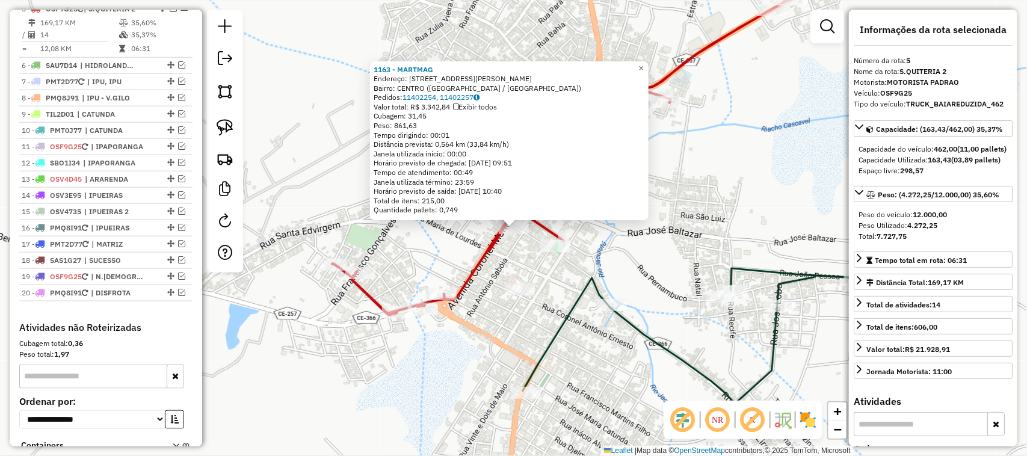
scroll to position [557, 0]
click at [645, 66] on link "×" at bounding box center [641, 68] width 14 height 14
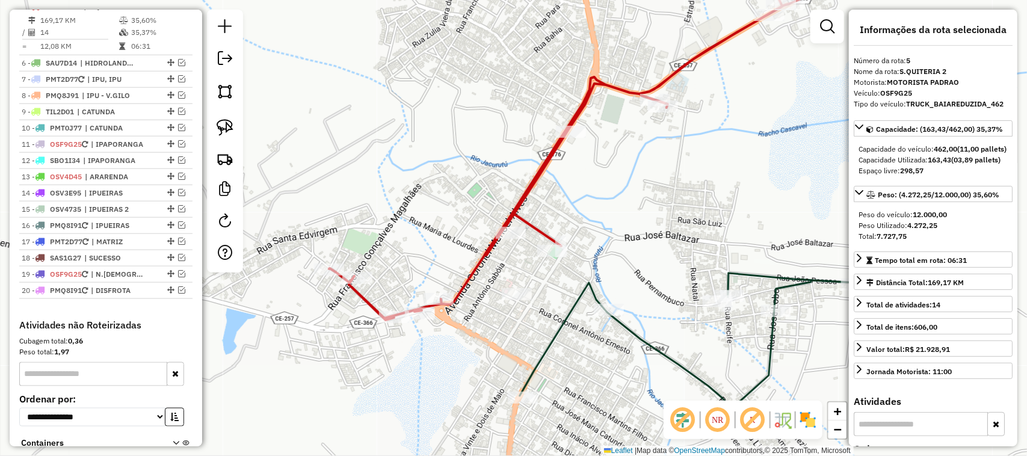
drag, startPoint x: 668, startPoint y: 160, endPoint x: 530, endPoint y: 176, distance: 139.4
click at [583, 173] on div "Janela de atendimento Grade de atendimento Capacidade Transportadoras Veículos …" at bounding box center [513, 228] width 1027 height 456
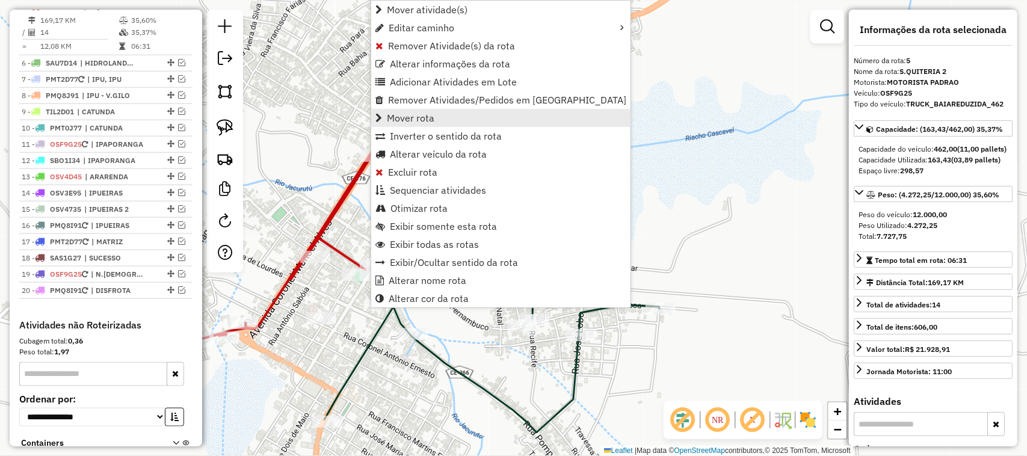
click at [415, 118] on span "Mover rota" at bounding box center [411, 118] width 48 height 10
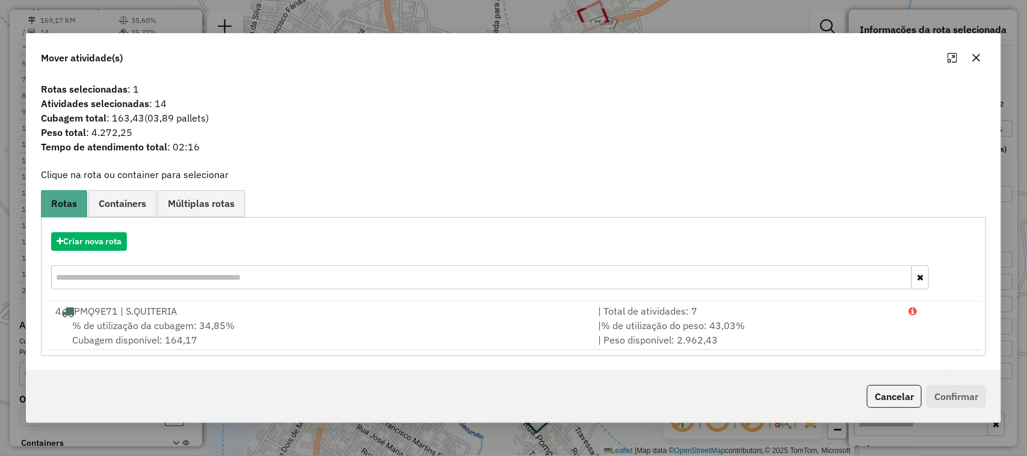
click at [142, 329] on span "% de utilização da cubagem: 34,85%" at bounding box center [153, 326] width 162 height 12
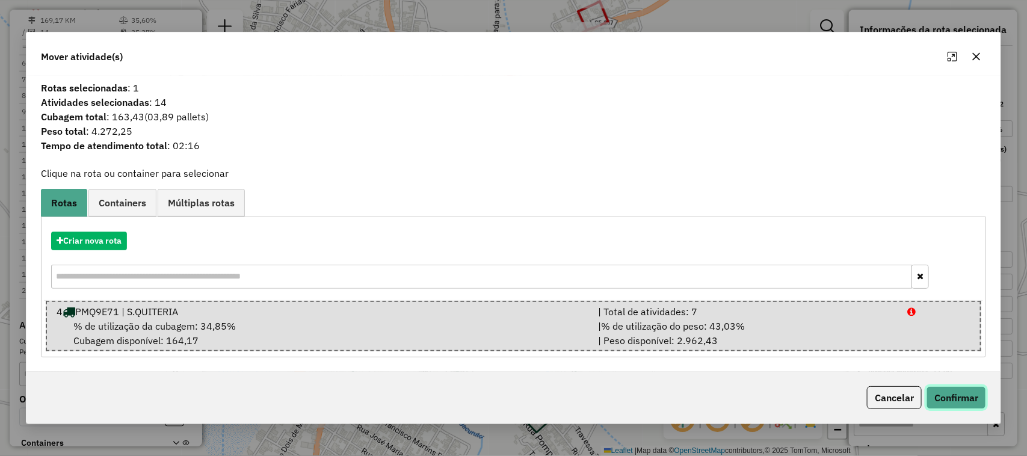
click at [960, 395] on button "Confirmar" at bounding box center [957, 397] width 60 height 23
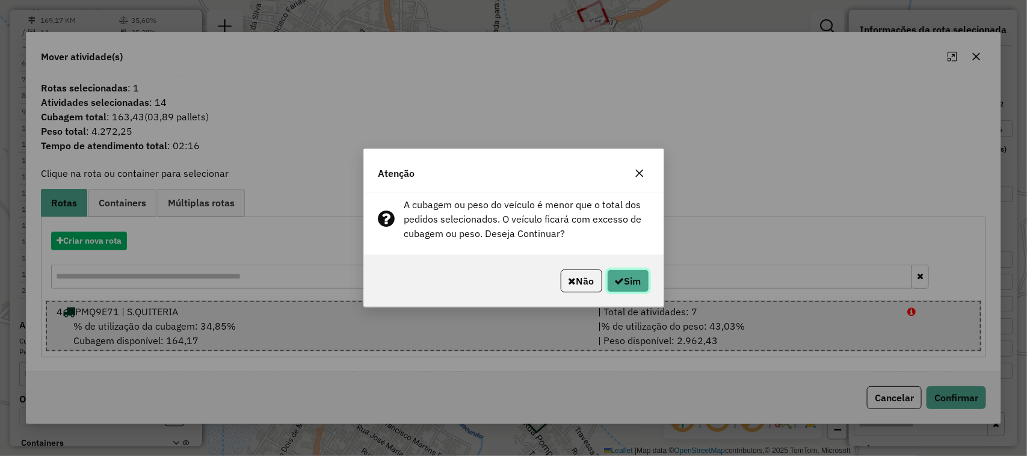
click at [629, 274] on button "Sim" at bounding box center [628, 281] width 42 height 23
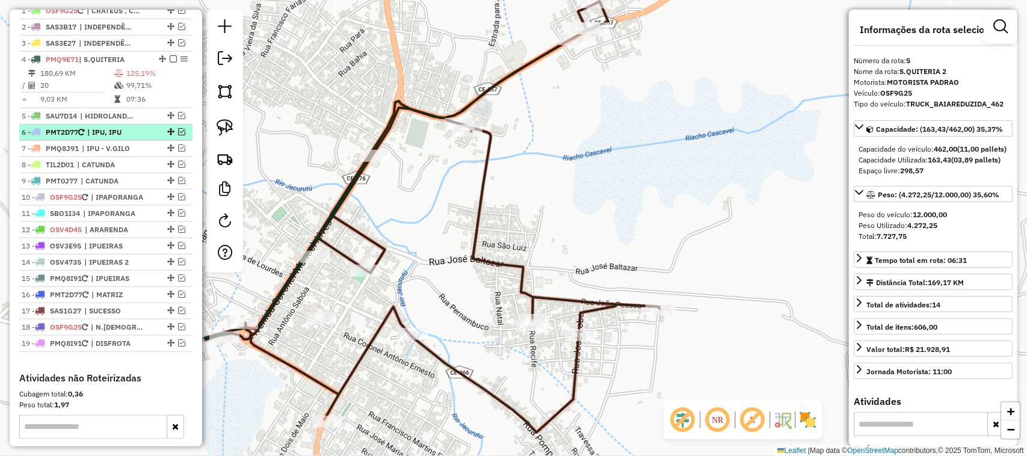
scroll to position [425, 0]
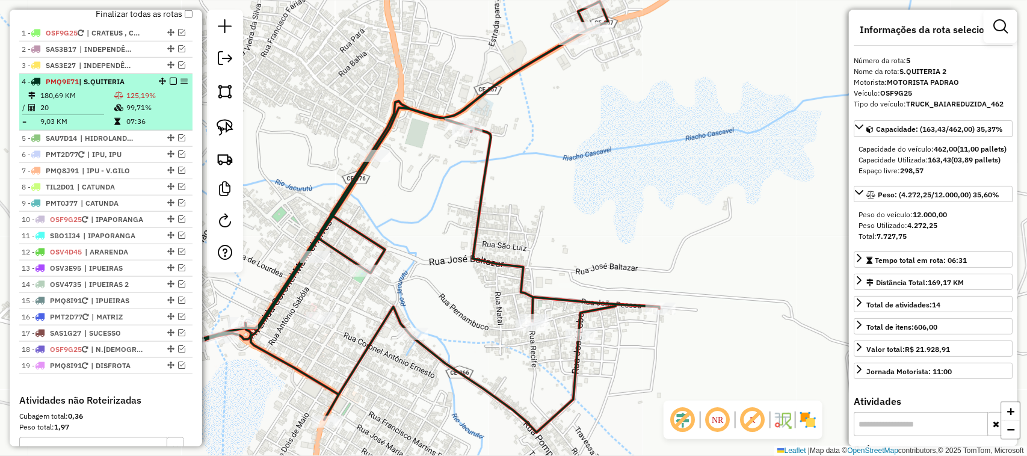
click at [88, 102] on td "180,69 KM" at bounding box center [77, 96] width 74 height 12
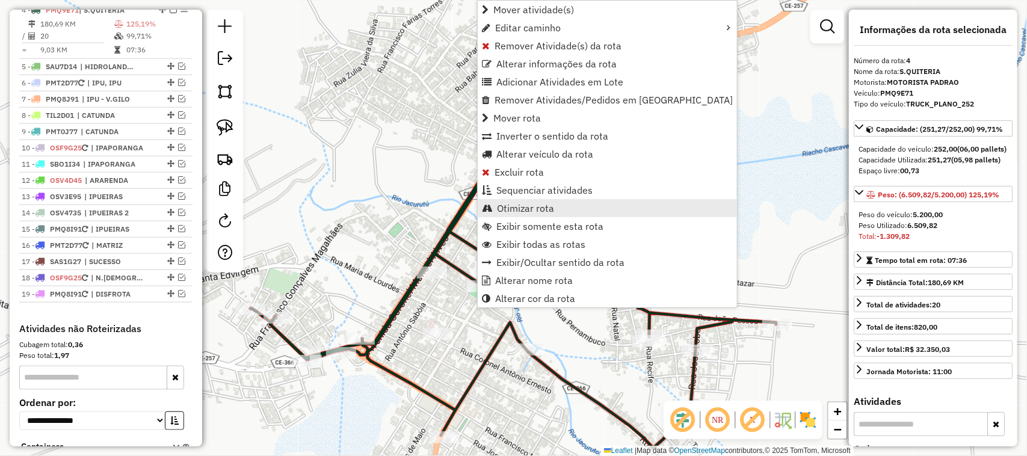
scroll to position [500, 0]
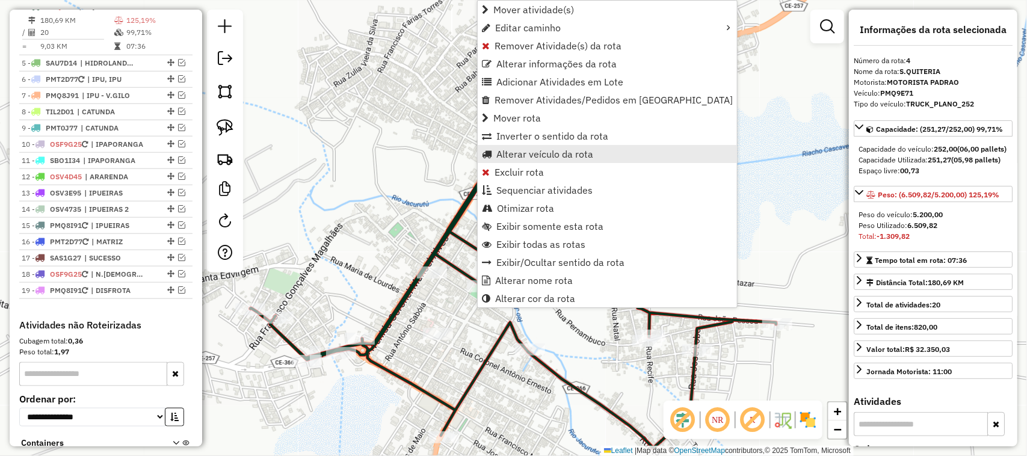
click at [533, 149] on span "Alterar veículo da rota" at bounding box center [544, 154] width 97 height 10
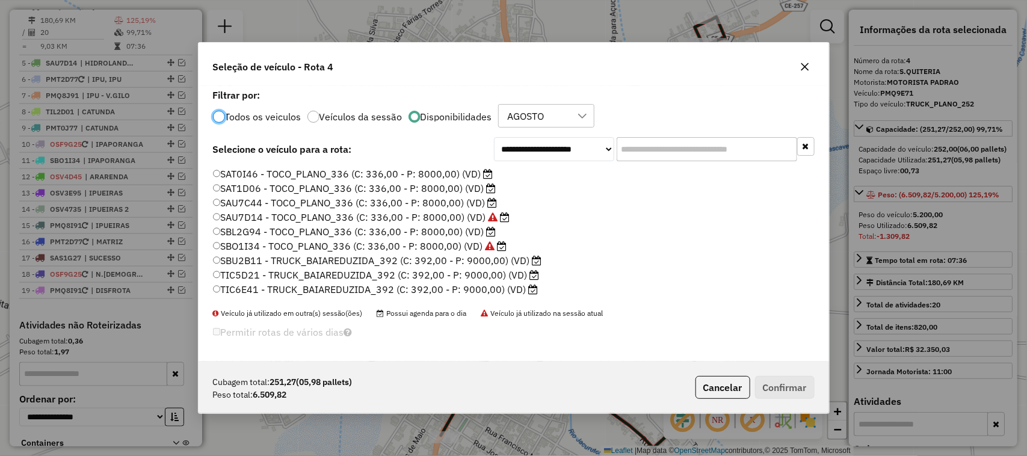
scroll to position [286, 0]
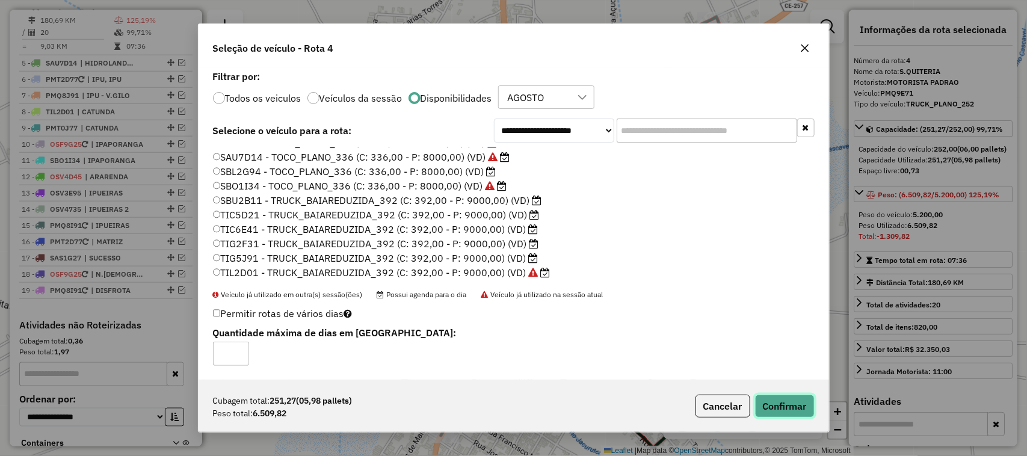
click at [784, 401] on button "Confirmar" at bounding box center [785, 406] width 60 height 23
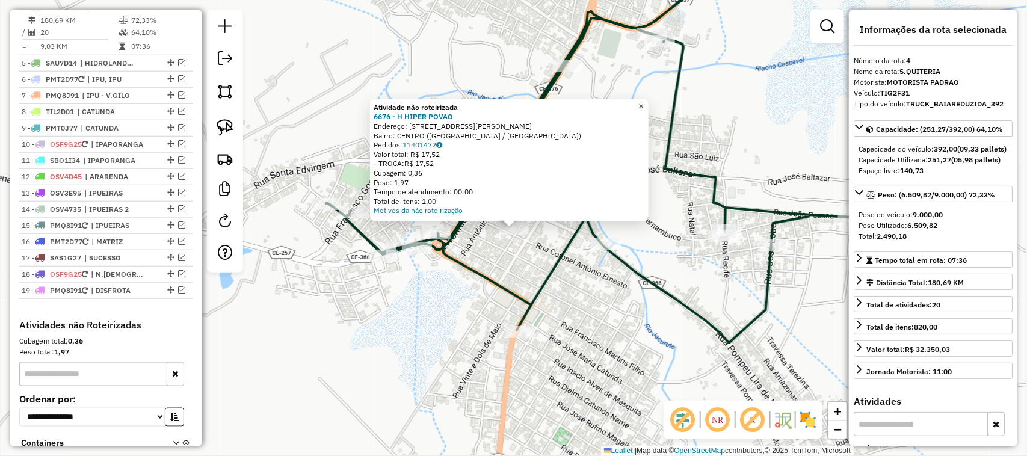
click at [644, 101] on span "×" at bounding box center [641, 106] width 5 height 10
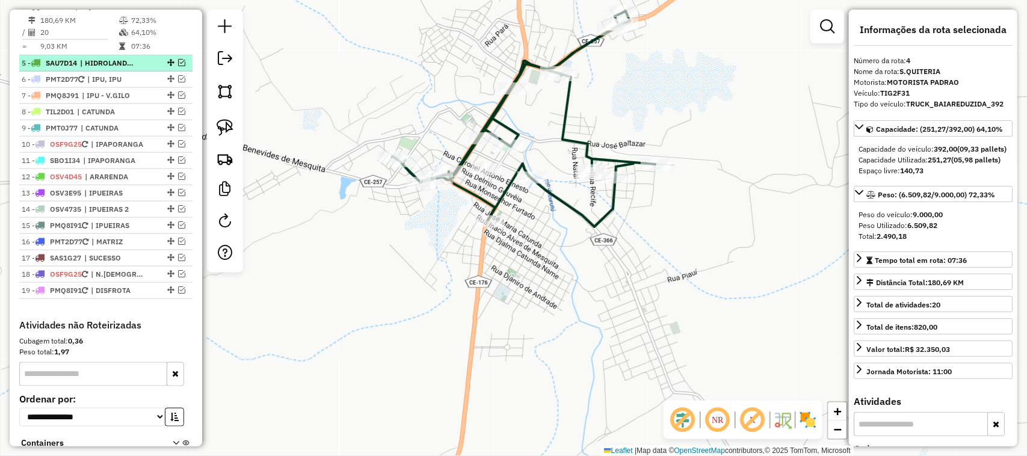
scroll to position [425, 0]
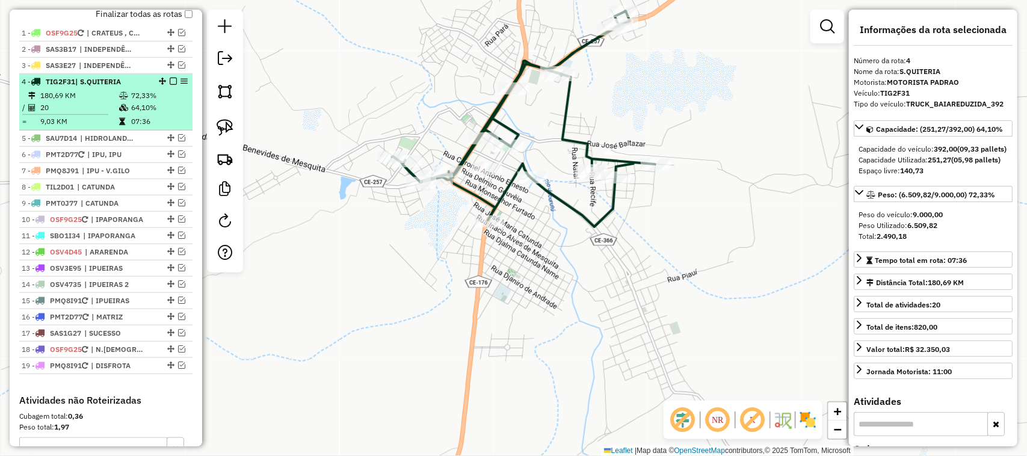
click at [88, 102] on td "180,69 KM" at bounding box center [79, 96] width 79 height 12
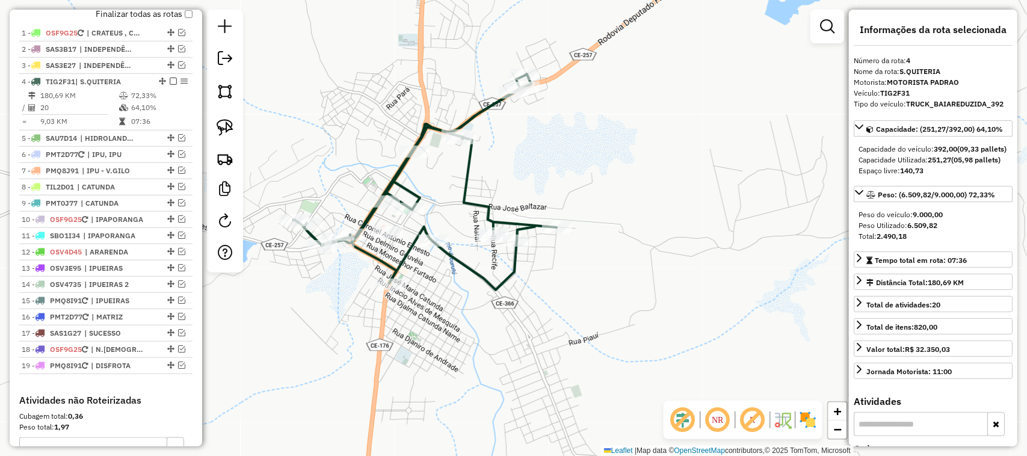
drag, startPoint x: 335, startPoint y: 146, endPoint x: 446, endPoint y: 98, distance: 120.7
click at [388, 116] on div "Janela de atendimento Grade de atendimento Capacidade Transportadoras Veículos …" at bounding box center [513, 228] width 1027 height 456
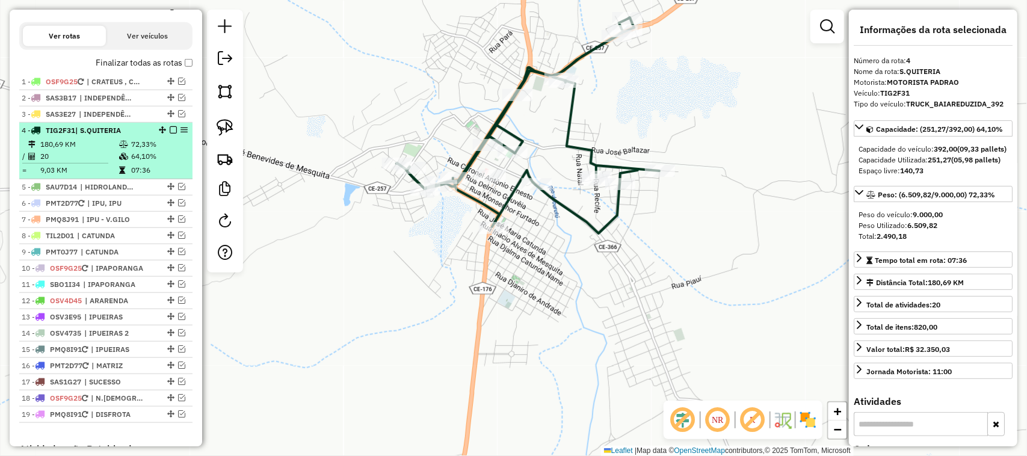
scroll to position [350, 0]
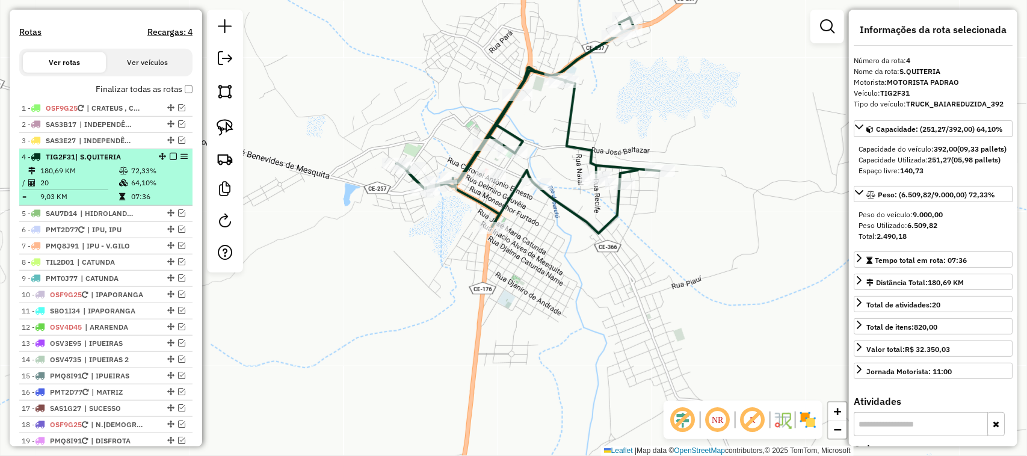
click at [170, 160] on em at bounding box center [173, 156] width 7 height 7
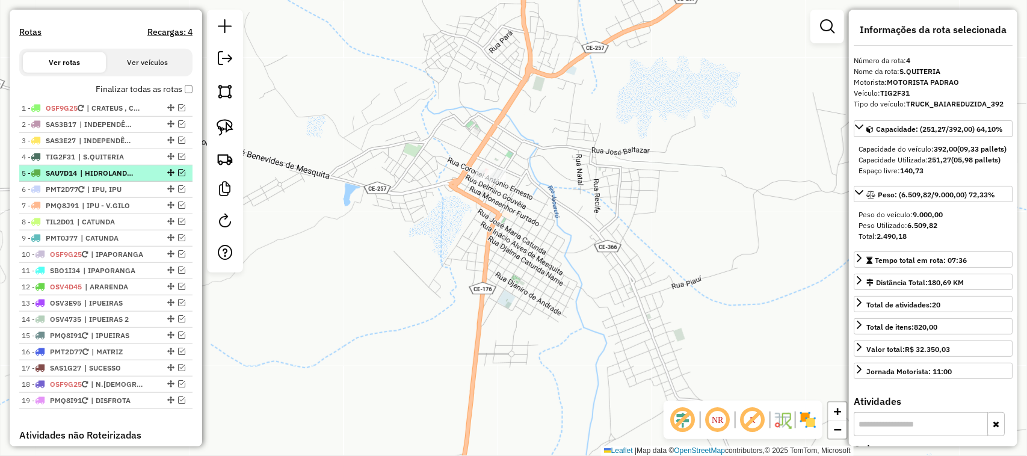
click at [179, 176] on em at bounding box center [181, 172] width 7 height 7
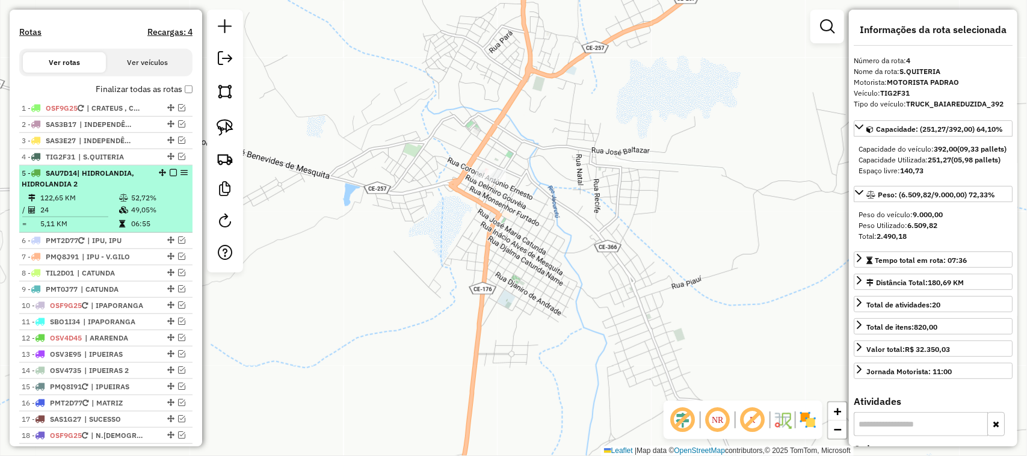
click at [82, 204] on td "122,65 KM" at bounding box center [79, 198] width 79 height 12
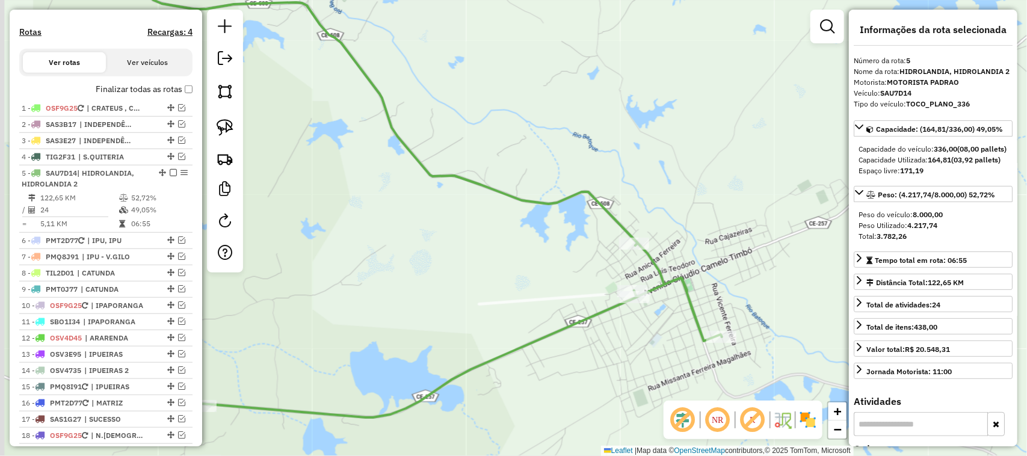
drag, startPoint x: 461, startPoint y: 251, endPoint x: 566, endPoint y: 196, distance: 118.5
click at [593, 217] on div "Janela de atendimento Grade de atendimento Capacidade Transportadoras Veículos …" at bounding box center [513, 228] width 1027 height 456
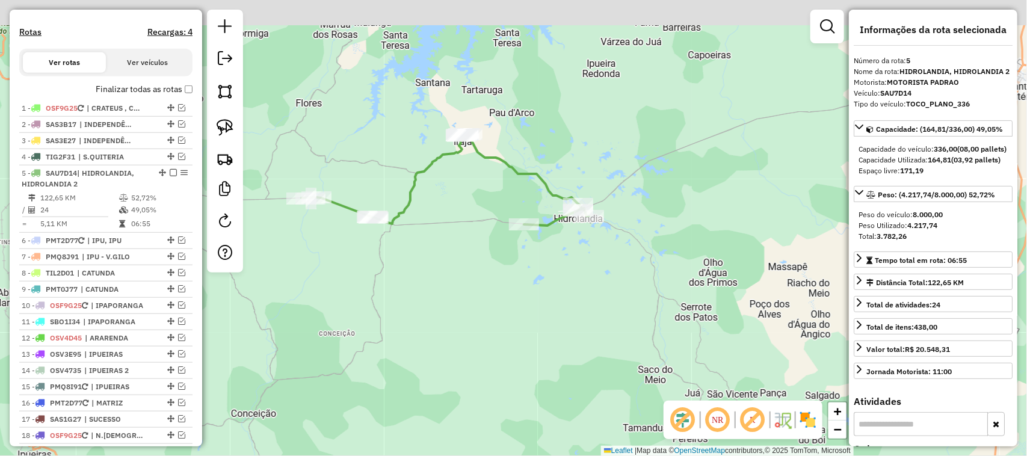
drag, startPoint x: 449, startPoint y: 172, endPoint x: 507, endPoint y: 191, distance: 60.7
click at [492, 188] on div "Janela de atendimento Grade de atendimento Capacidade Transportadoras Veículos …" at bounding box center [513, 228] width 1027 height 456
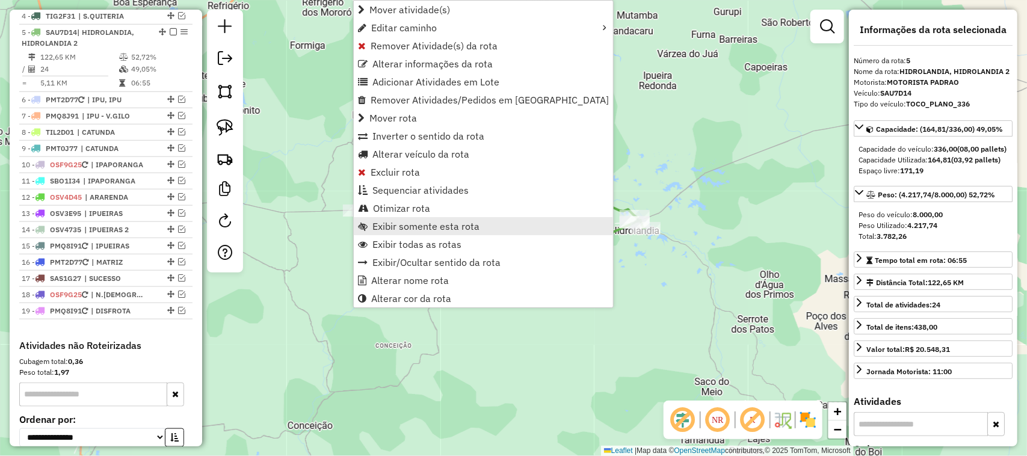
scroll to position [516, 0]
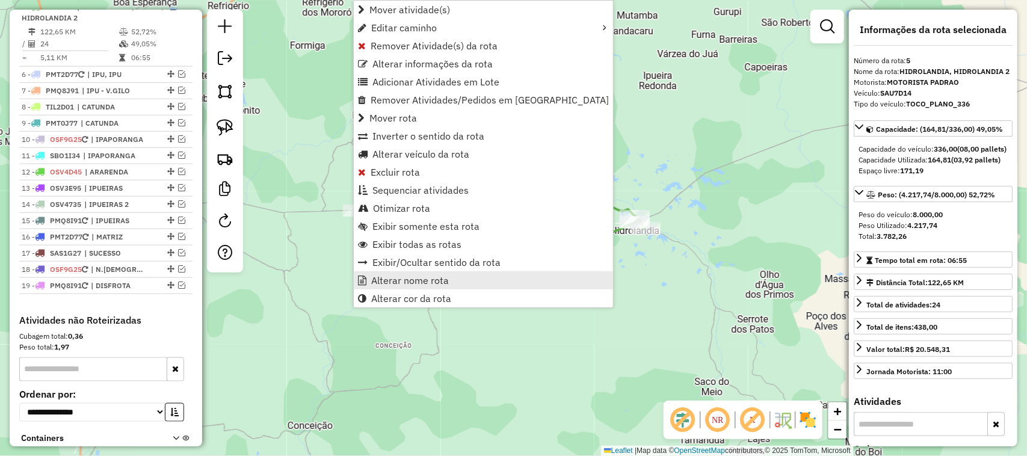
click at [416, 276] on span "Alterar nome rota" at bounding box center [410, 281] width 78 height 10
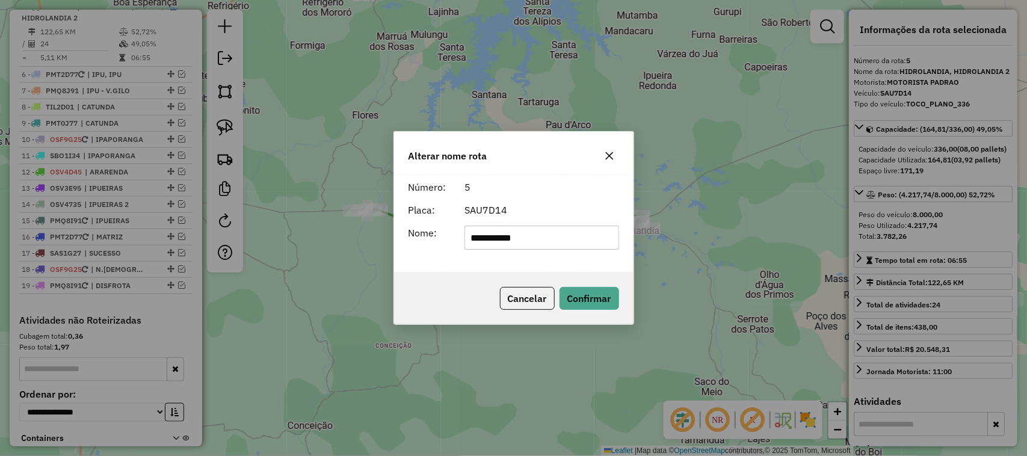
type input "**********"
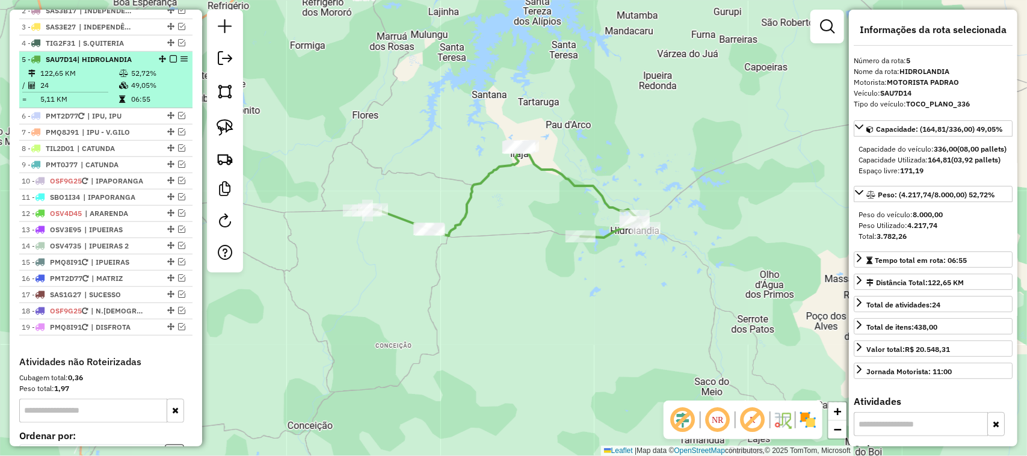
scroll to position [441, 0]
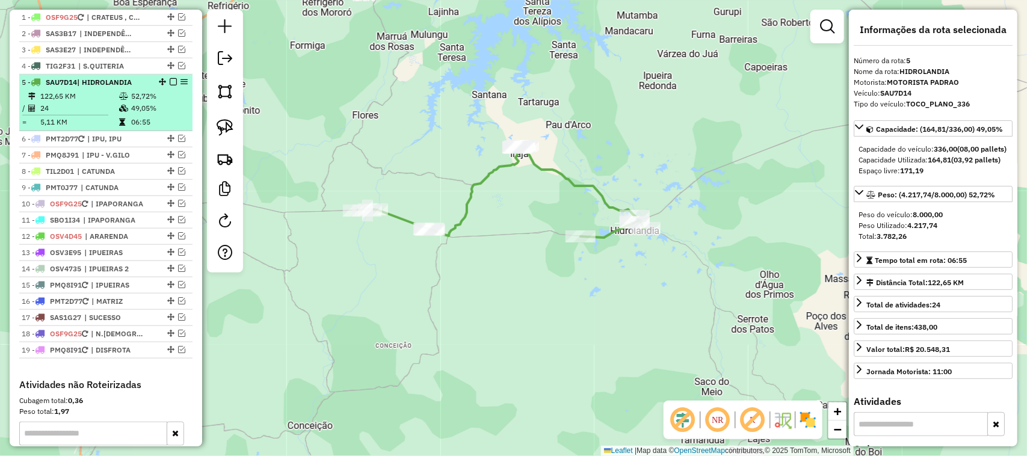
click at [172, 85] on em at bounding box center [173, 81] width 7 height 7
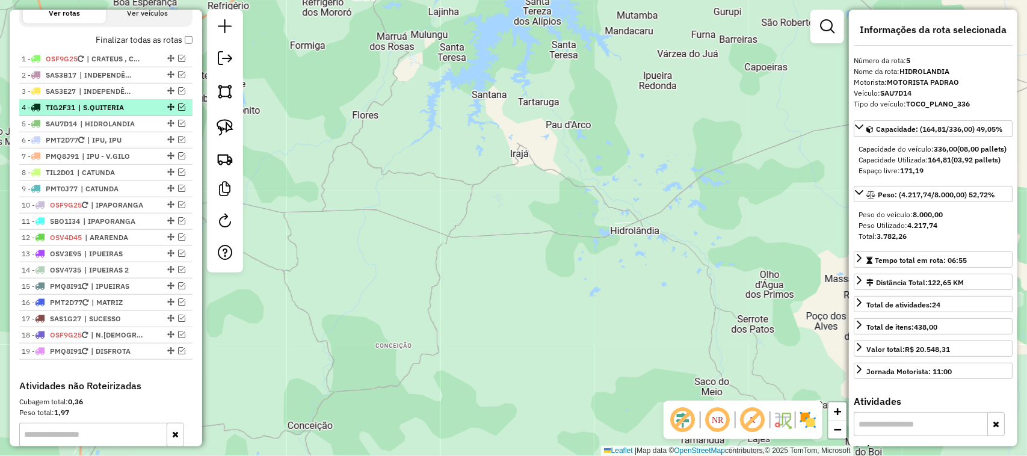
scroll to position [365, 0]
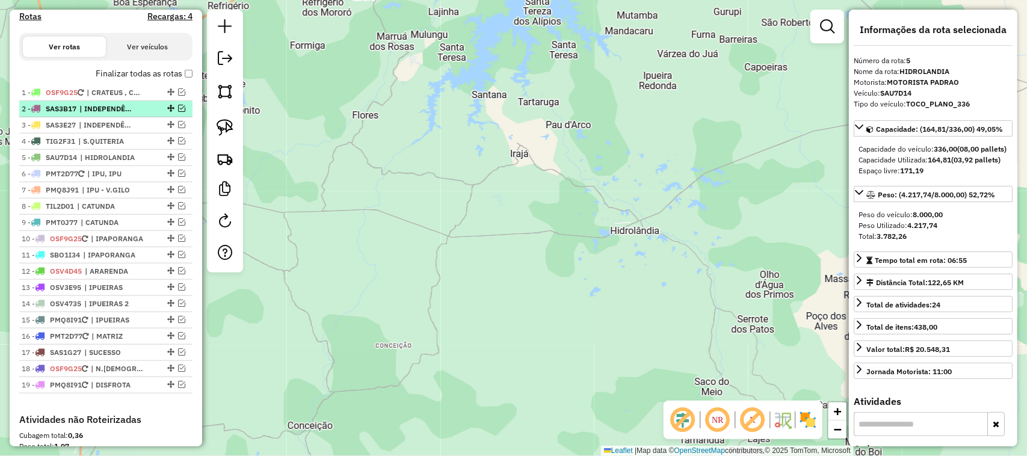
click at [178, 112] on em at bounding box center [181, 108] width 7 height 7
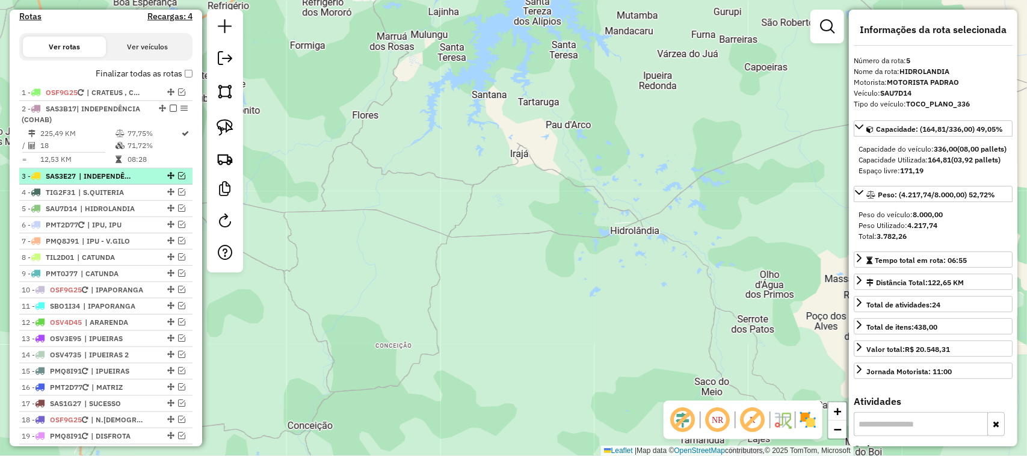
click at [178, 179] on em at bounding box center [181, 175] width 7 height 7
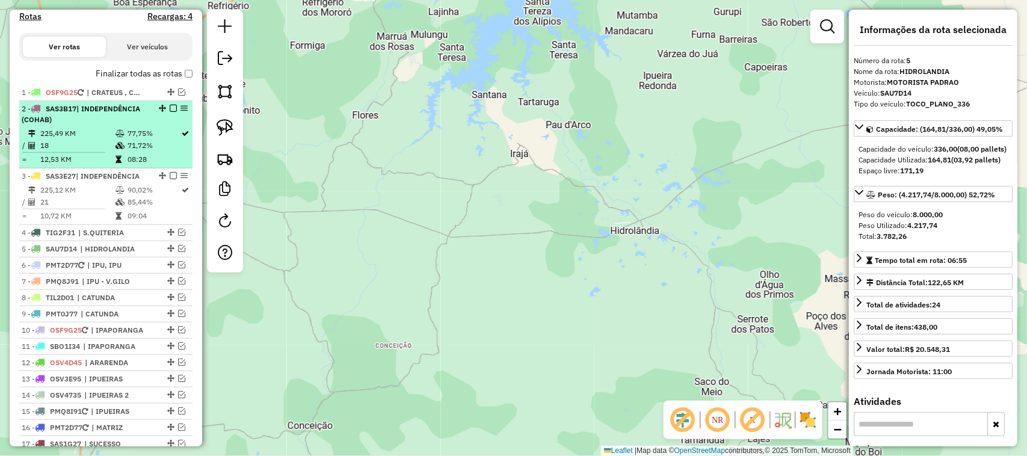
click at [91, 140] on td "225,49 KM" at bounding box center [77, 134] width 75 height 12
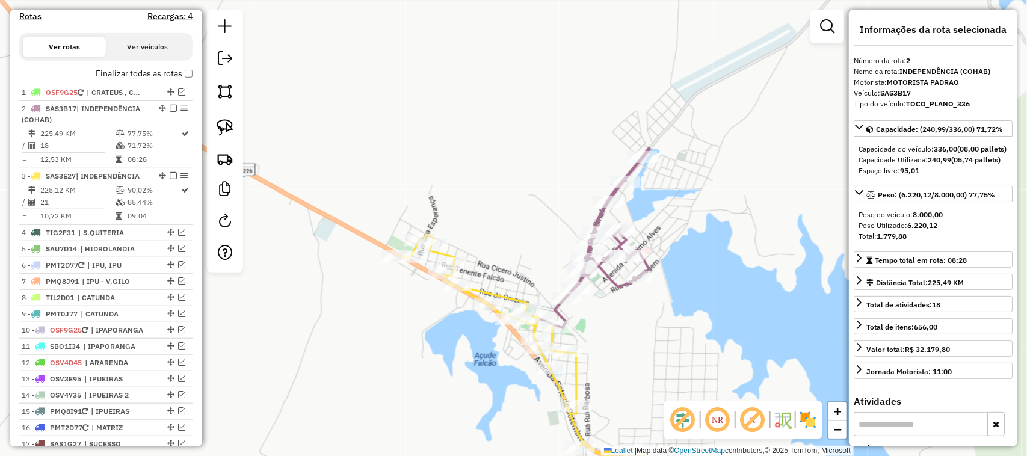
drag, startPoint x: 515, startPoint y: 224, endPoint x: 515, endPoint y: 125, distance: 99.3
click at [516, 130] on div "Janela de atendimento Grade de atendimento Capacidade Transportadoras Veículos …" at bounding box center [513, 228] width 1027 height 456
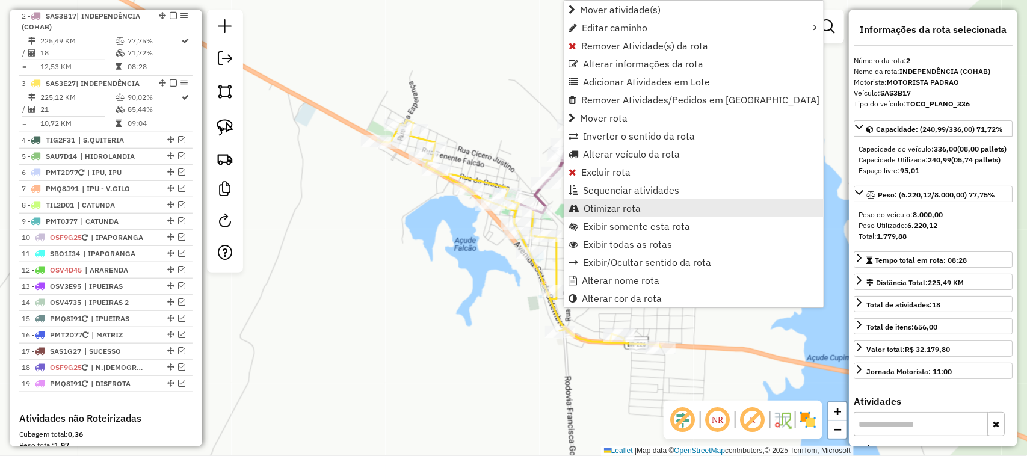
scroll to position [468, 0]
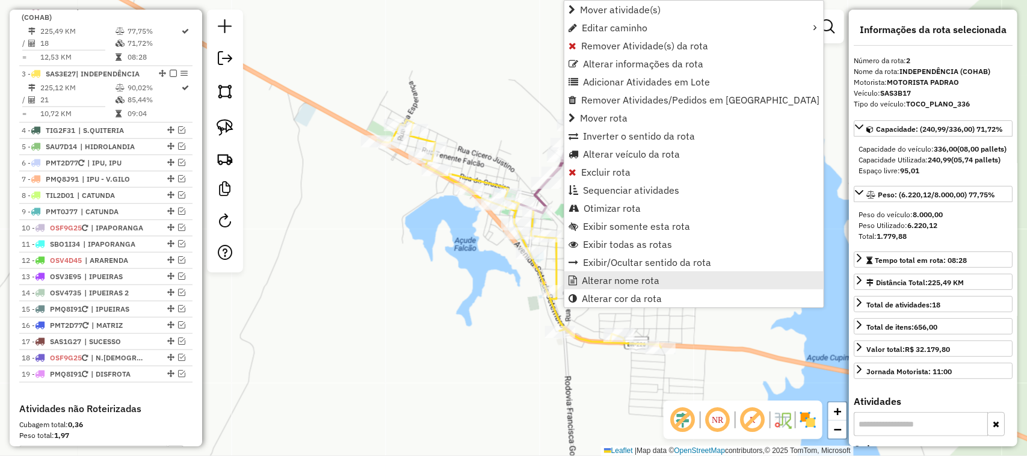
click at [620, 277] on span "Alterar nome rota" at bounding box center [621, 281] width 78 height 10
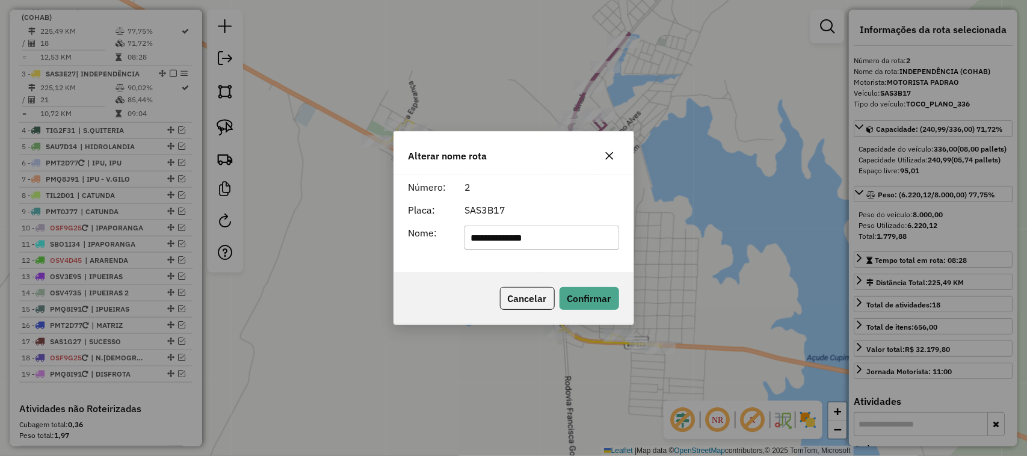
type input "**********"
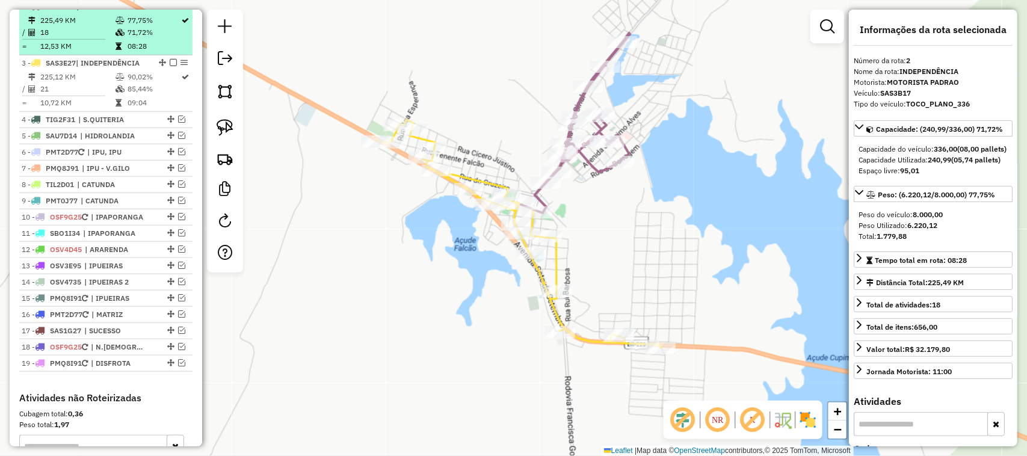
click at [82, 37] on td "18" at bounding box center [77, 32] width 75 height 12
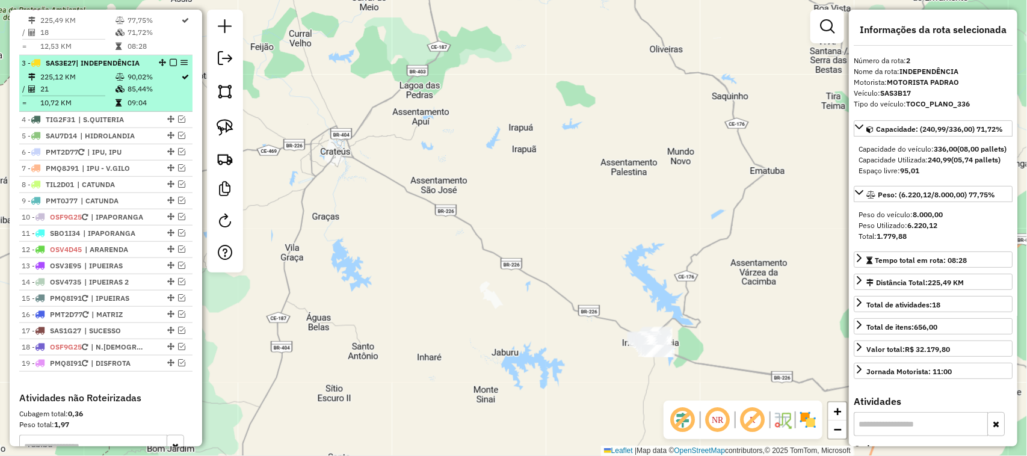
click at [77, 83] on td "225,12 KM" at bounding box center [77, 77] width 75 height 12
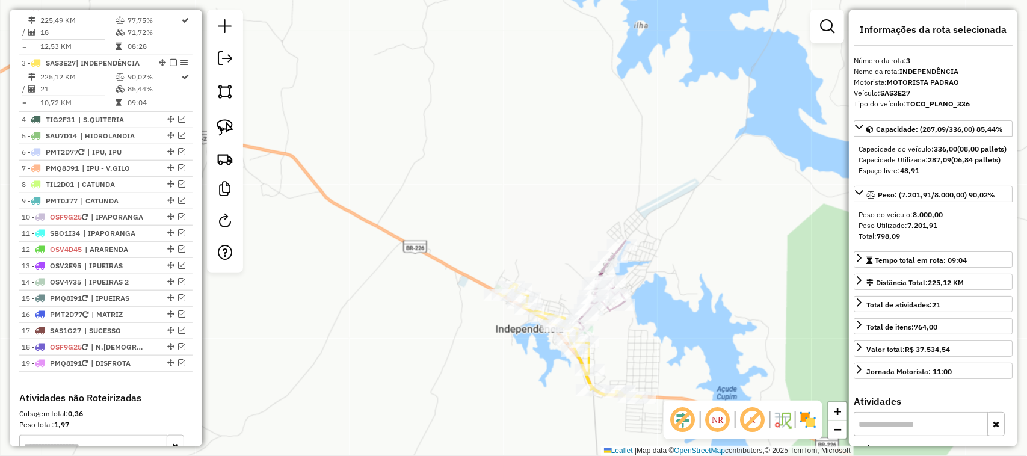
drag, startPoint x: 543, startPoint y: 220, endPoint x: 516, endPoint y: 143, distance: 81.7
click at [518, 146] on div "Rota 2 - Placa SAS3B17 3749 - REST DO ZICO Janela de atendimento Grade de atend…" at bounding box center [513, 228] width 1027 height 456
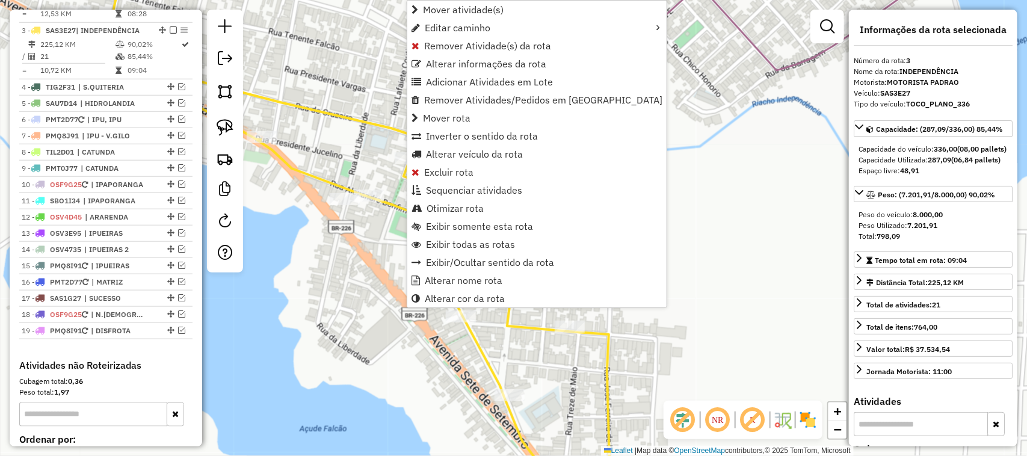
scroll to position [524, 0]
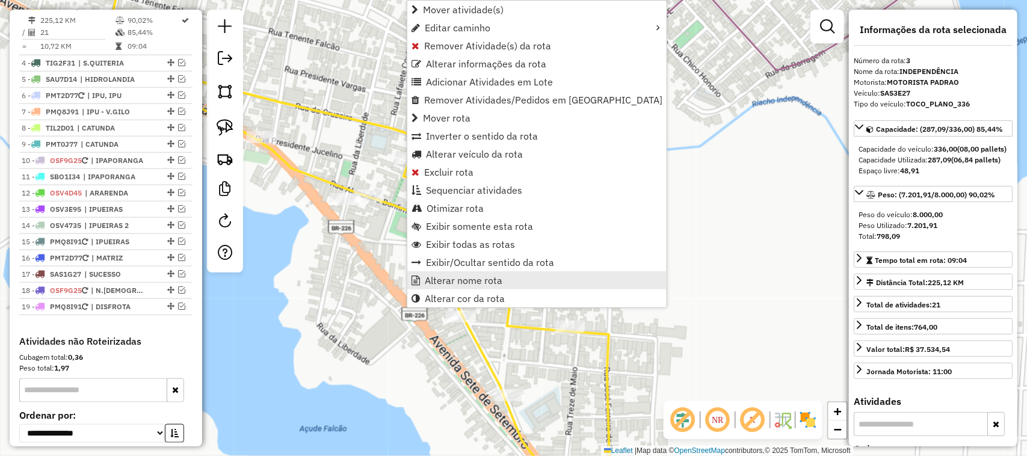
click at [461, 277] on span "Alterar nome rota" at bounding box center [464, 281] width 78 height 10
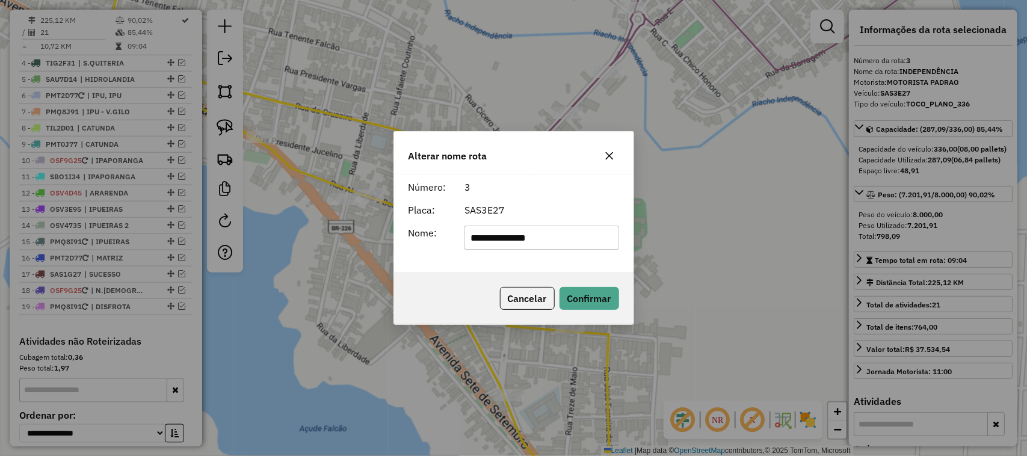
type input "**********"
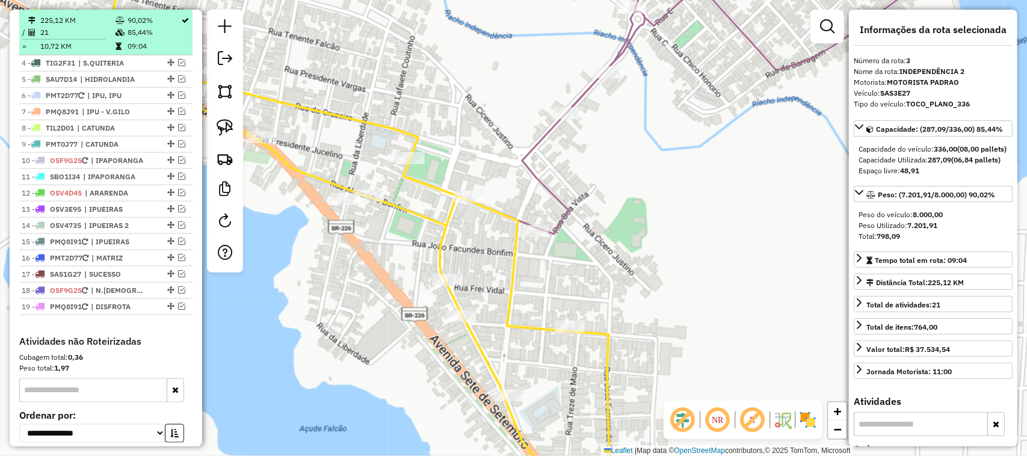
scroll to position [449, 0]
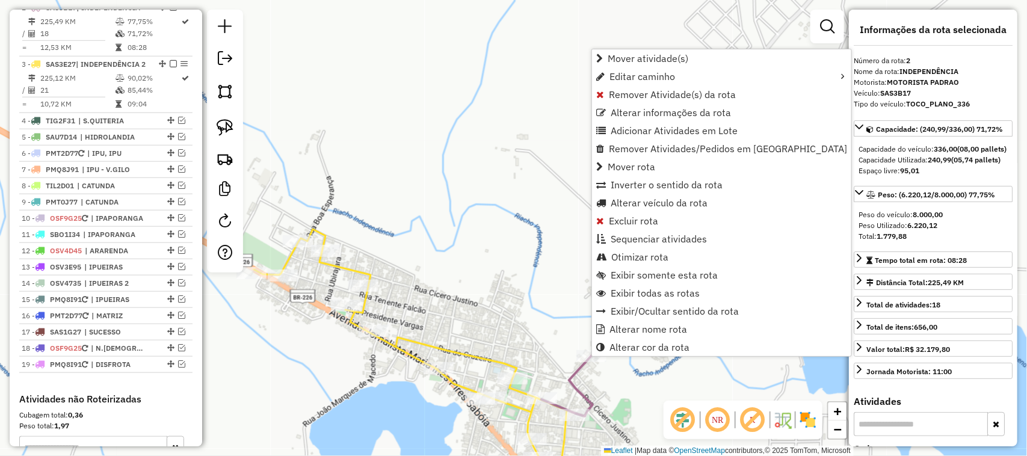
scroll to position [468, 0]
click at [652, 200] on span "Alterar veículo da rota" at bounding box center [659, 203] width 97 height 10
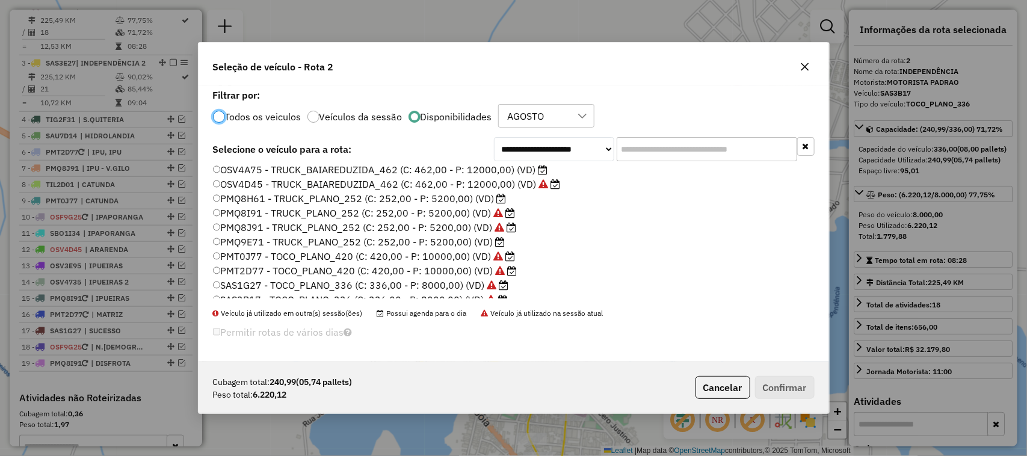
scroll to position [150, 0]
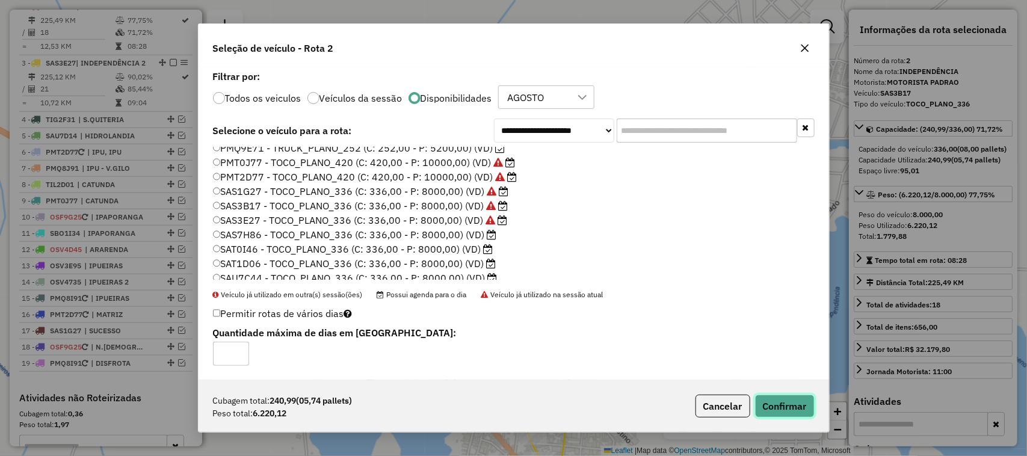
drag, startPoint x: 781, startPoint y: 402, endPoint x: 786, endPoint y: 393, distance: 10.2
click at [781, 402] on button "Confirmar" at bounding box center [785, 406] width 60 height 23
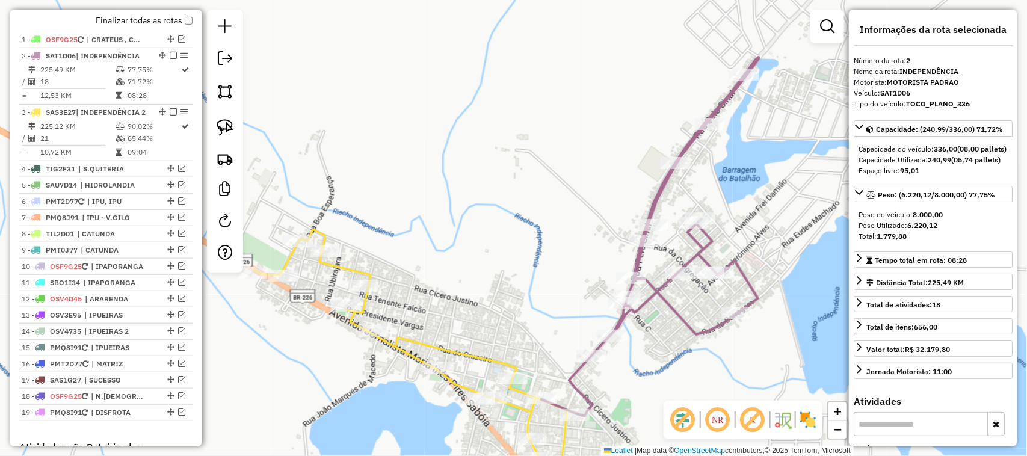
scroll to position [392, 0]
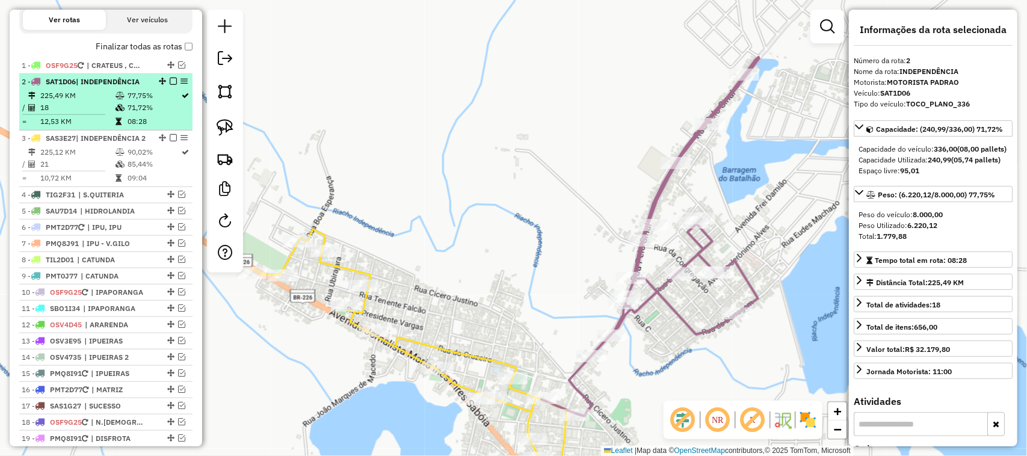
click at [82, 114] on td "18" at bounding box center [77, 108] width 75 height 12
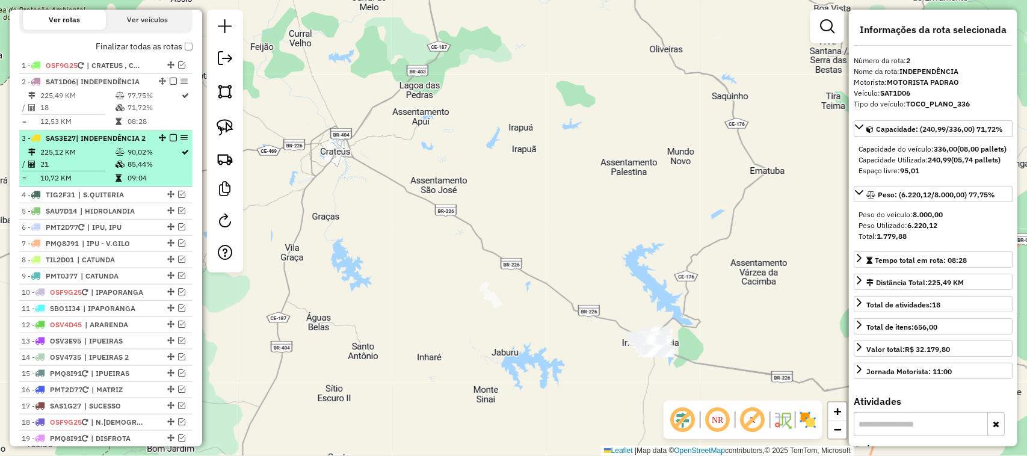
click at [77, 170] on td "21" at bounding box center [77, 164] width 75 height 12
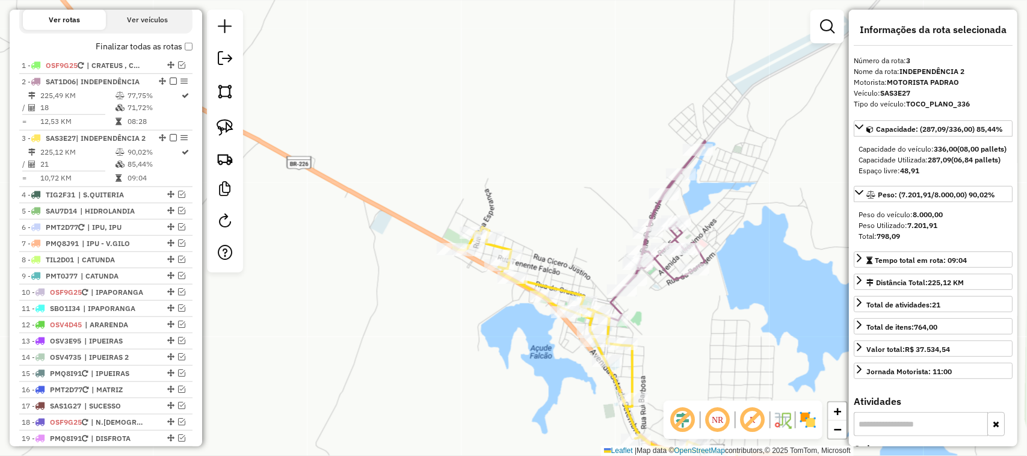
drag, startPoint x: 599, startPoint y: 205, endPoint x: 600, endPoint y: 194, distance: 10.3
click at [599, 203] on div "Janela de atendimento Grade de atendimento Capacidade Transportadoras Veículos …" at bounding box center [513, 228] width 1027 height 456
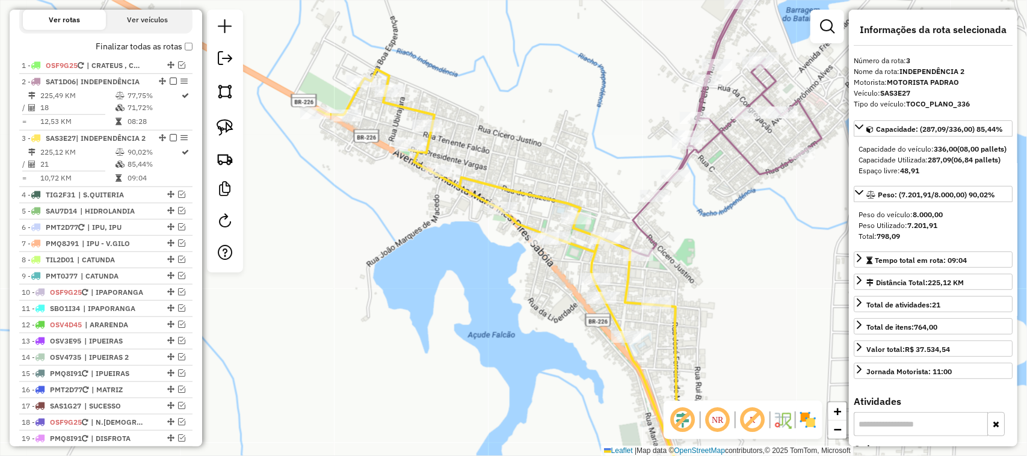
drag, startPoint x: 593, startPoint y: 181, endPoint x: 619, endPoint y: 158, distance: 34.9
click at [618, 158] on div "Janela de atendimento Grade de atendimento Capacidade Transportadoras Veículos …" at bounding box center [513, 228] width 1027 height 456
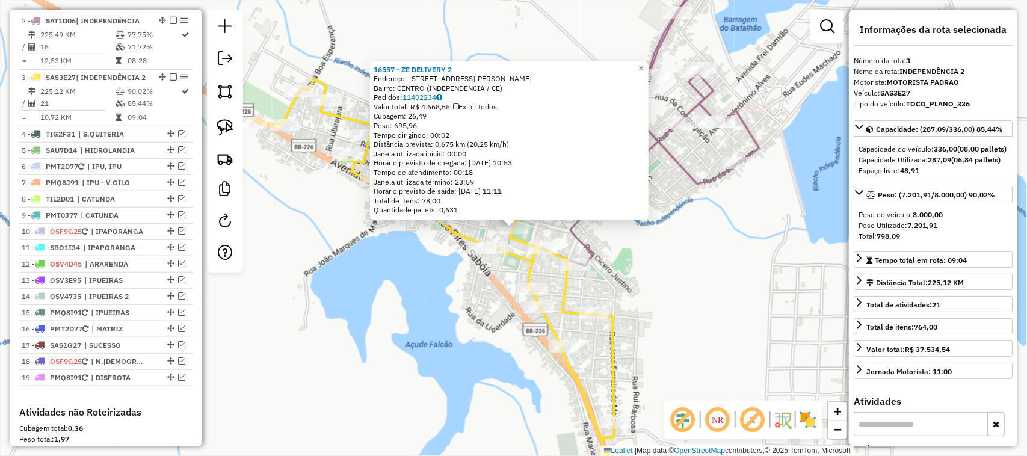
scroll to position [524, 0]
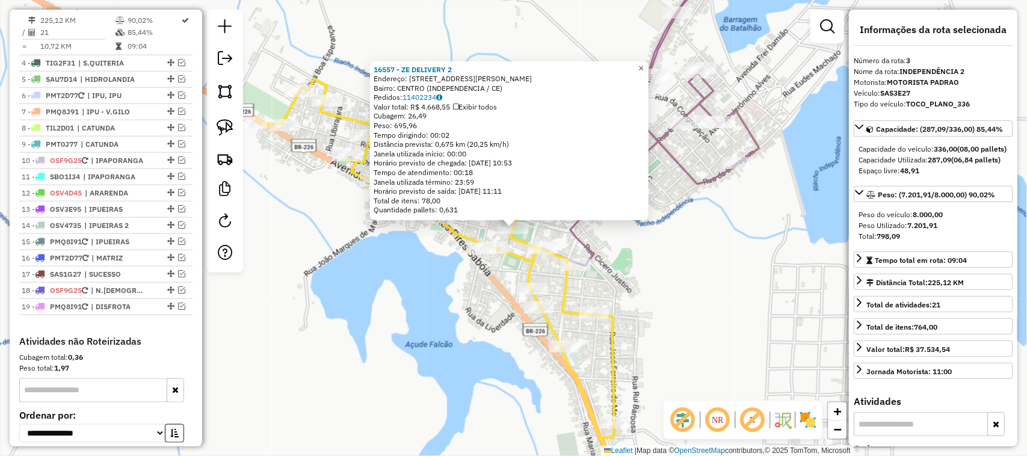
click at [644, 63] on span "×" at bounding box center [641, 68] width 5 height 10
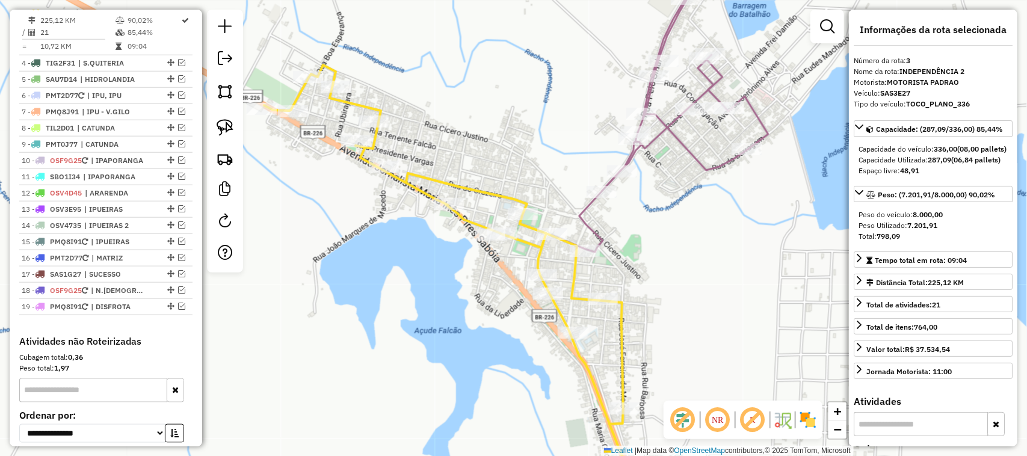
drag, startPoint x: 661, startPoint y: 289, endPoint x: 711, endPoint y: 224, distance: 82.3
click at [702, 230] on div "Janela de atendimento Grade de atendimento Capacidade Transportadoras Veículos …" at bounding box center [513, 228] width 1027 height 456
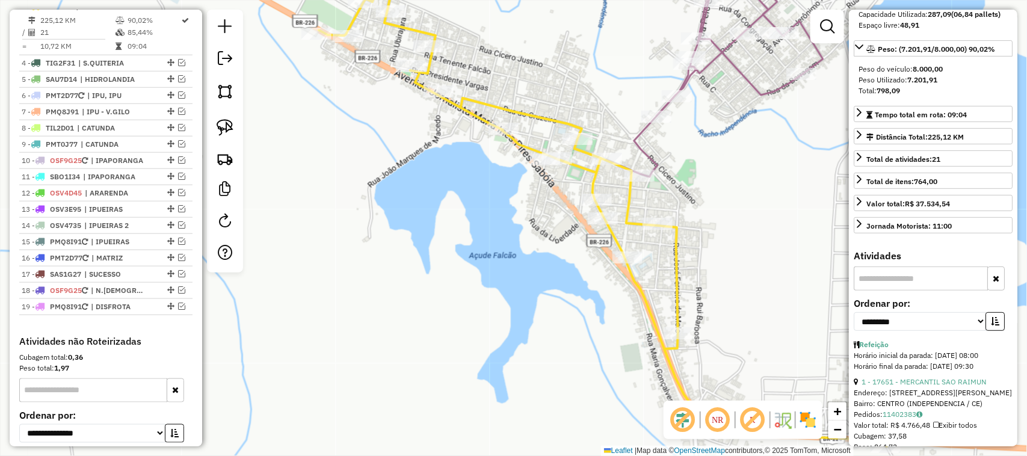
scroll to position [150, 0]
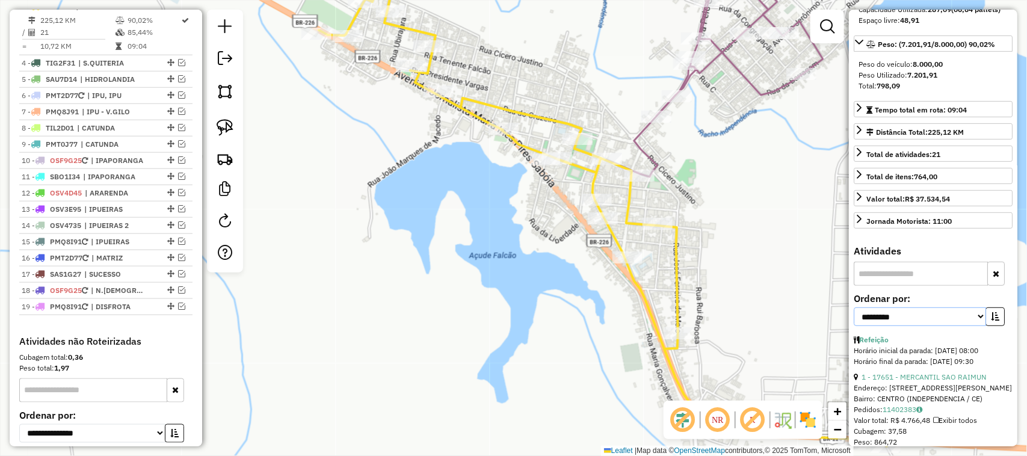
click at [975, 326] on select "**********" at bounding box center [920, 317] width 132 height 19
select select "*********"
click at [854, 326] on select "**********" at bounding box center [920, 317] width 132 height 19
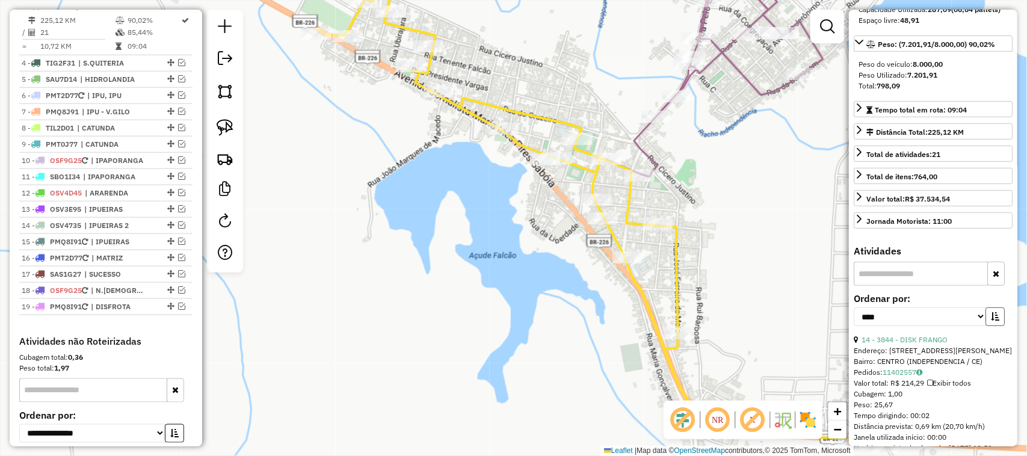
click at [991, 321] on icon "button" at bounding box center [995, 316] width 8 height 8
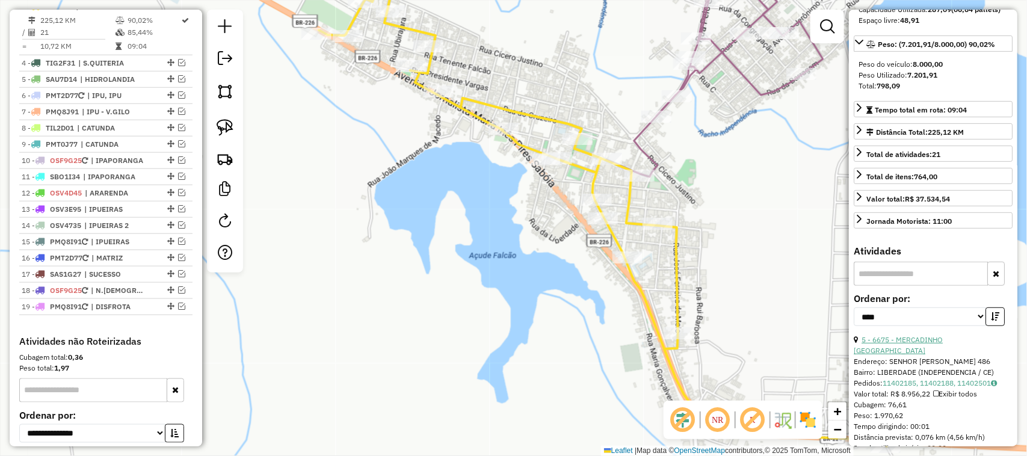
click at [914, 355] on link "5 - 6675 - MERCADINHO SÃO LUIZ" at bounding box center [898, 345] width 89 height 20
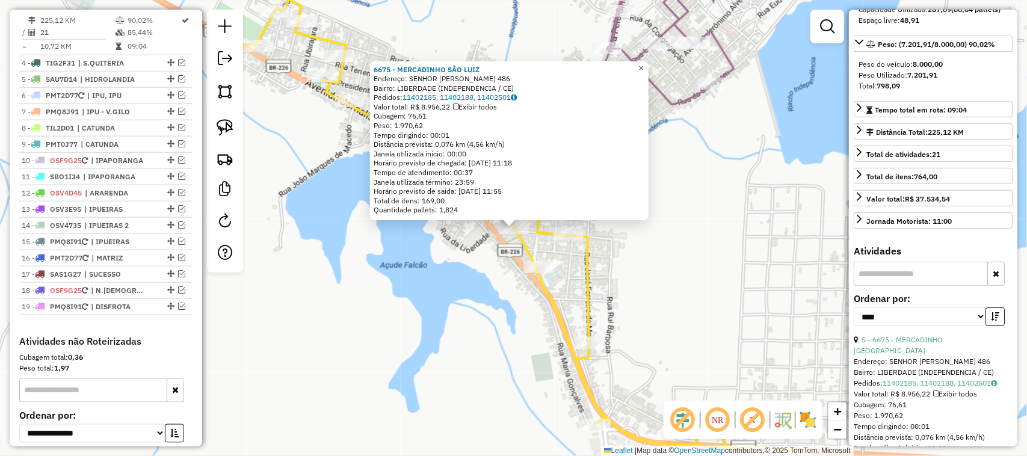
click at [644, 63] on span "×" at bounding box center [641, 68] width 5 height 10
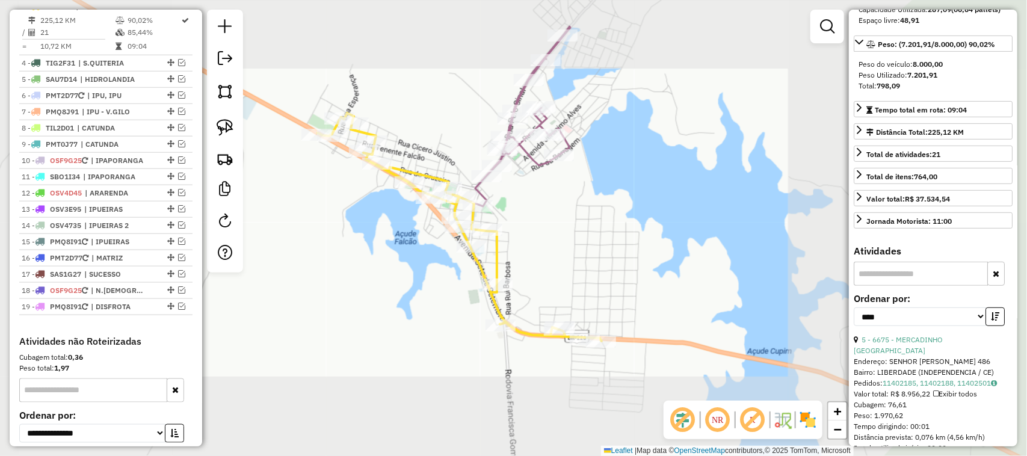
click at [449, 301] on div "Janela de atendimento Grade de atendimento Capacidade Transportadoras Veículos …" at bounding box center [513, 228] width 1027 height 456
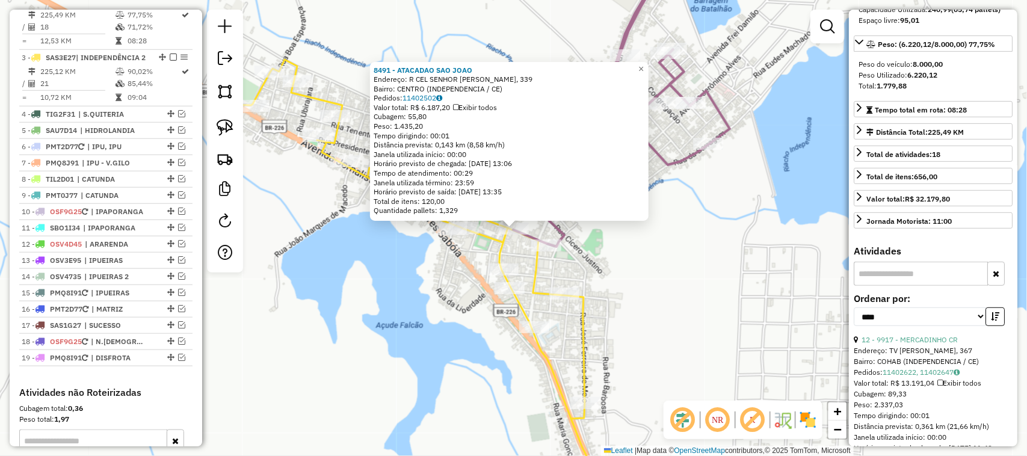
scroll to position [468, 0]
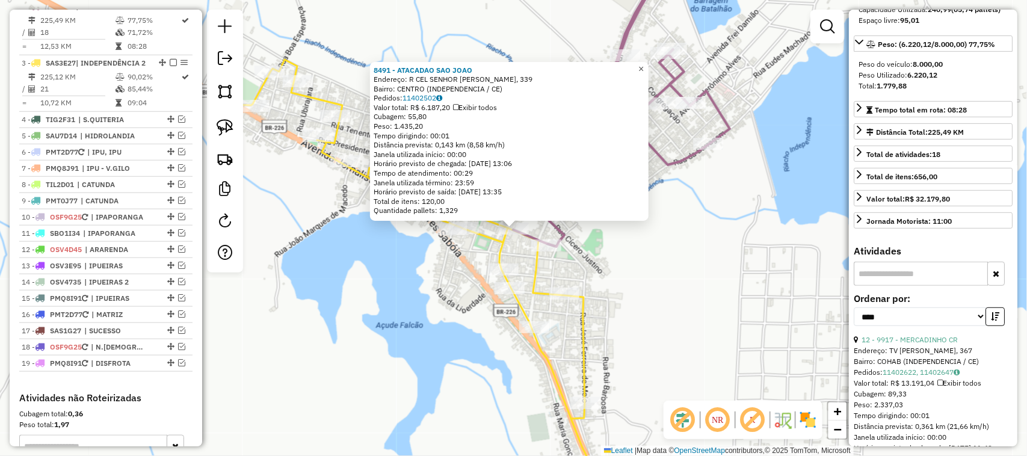
click at [644, 64] on span "×" at bounding box center [641, 69] width 5 height 10
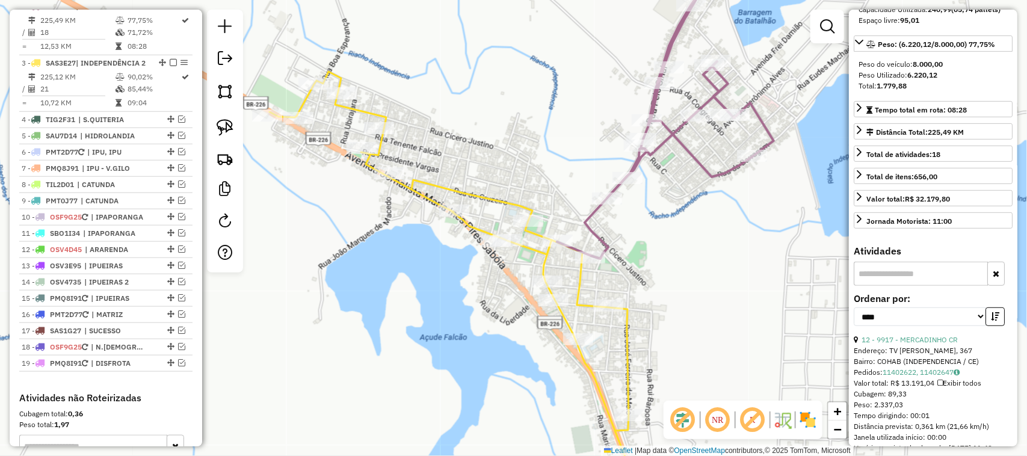
drag, startPoint x: 419, startPoint y: 299, endPoint x: 569, endPoint y: 306, distance: 150.0
click at [486, 313] on div "Janela de atendimento Grade de atendimento Capacidade Transportadoras Veículos …" at bounding box center [513, 228] width 1027 height 456
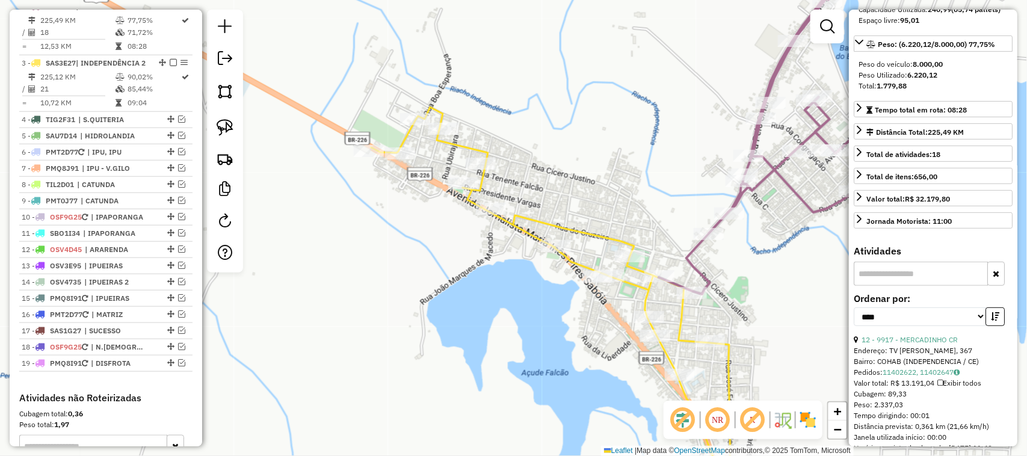
drag, startPoint x: 401, startPoint y: 272, endPoint x: 425, endPoint y: 237, distance: 42.9
click at [474, 330] on div "Janela de atendimento Grade de atendimento Capacidade Transportadoras Veículos …" at bounding box center [513, 228] width 1027 height 456
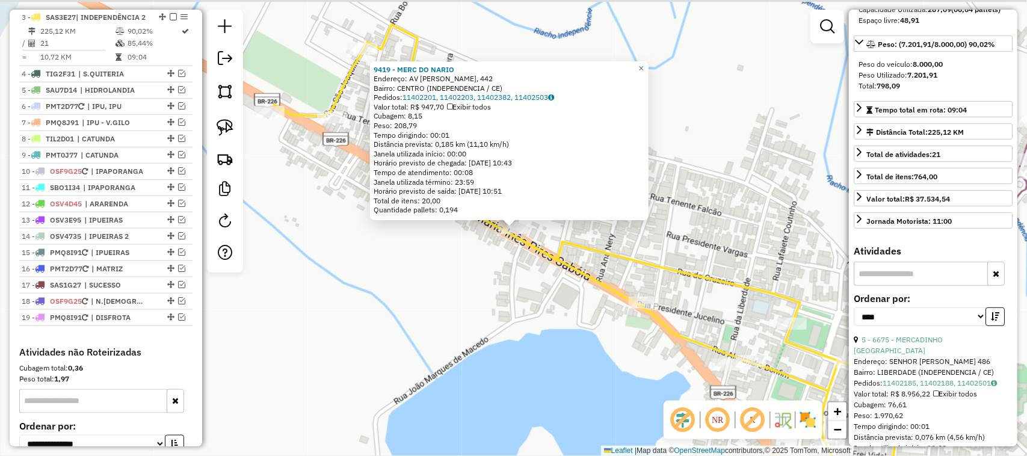
scroll to position [524, 0]
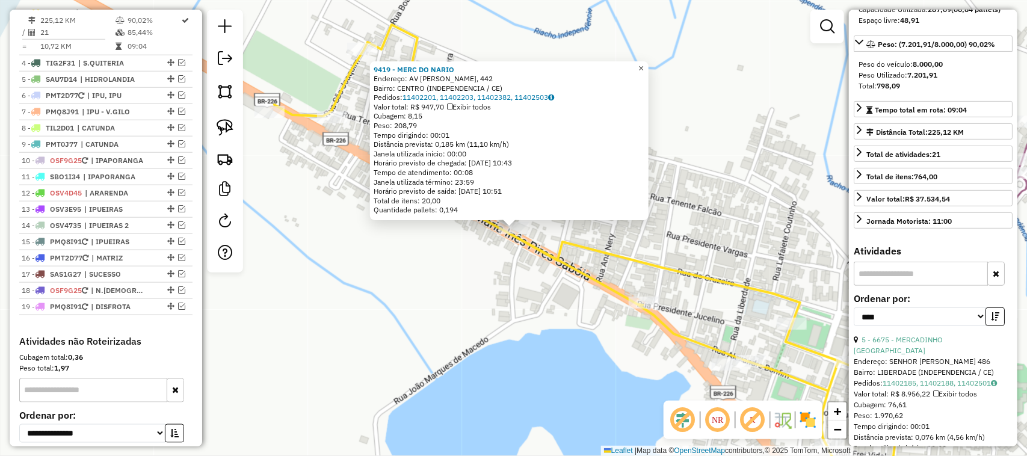
drag, startPoint x: 645, startPoint y: 64, endPoint x: 647, endPoint y: 75, distance: 11.7
click at [645, 62] on link "×" at bounding box center [641, 68] width 14 height 14
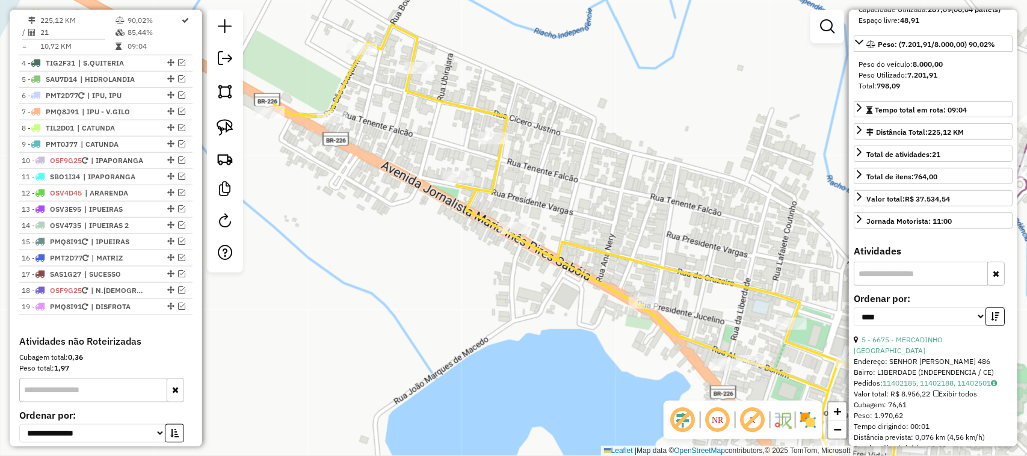
drag, startPoint x: 636, startPoint y: 286, endPoint x: 611, endPoint y: 271, distance: 28.6
click at [619, 276] on div "Janela de atendimento Grade de atendimento Capacidade Transportadoras Veículos …" at bounding box center [513, 228] width 1027 height 456
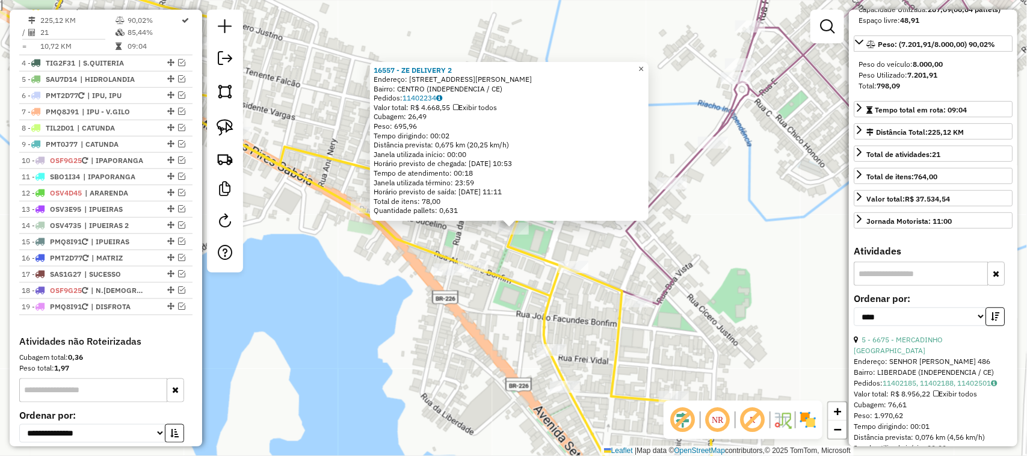
click at [644, 64] on span "×" at bounding box center [641, 69] width 5 height 10
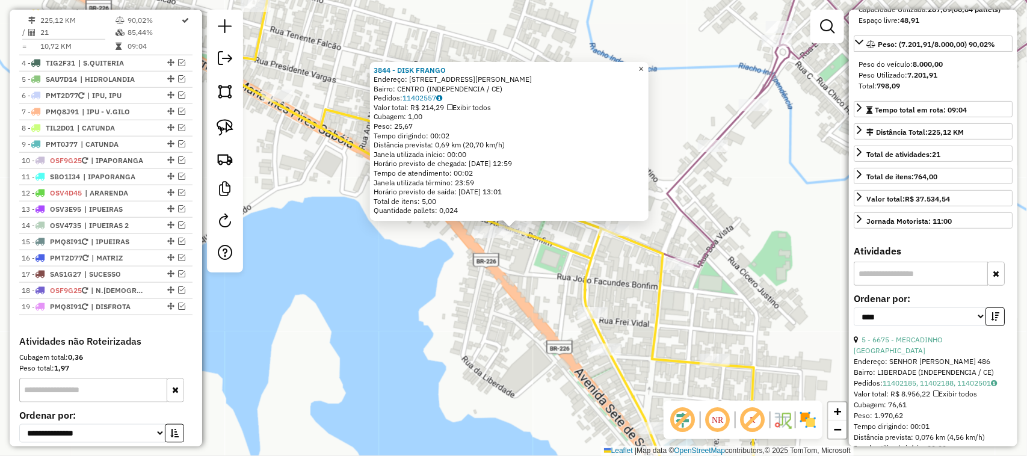
click at [644, 64] on span "×" at bounding box center [641, 69] width 5 height 10
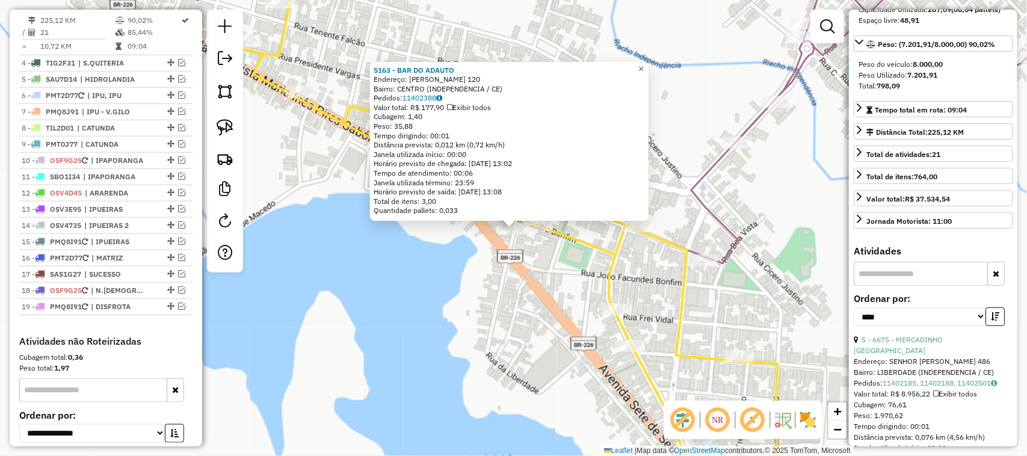
click at [644, 64] on span "×" at bounding box center [641, 69] width 5 height 10
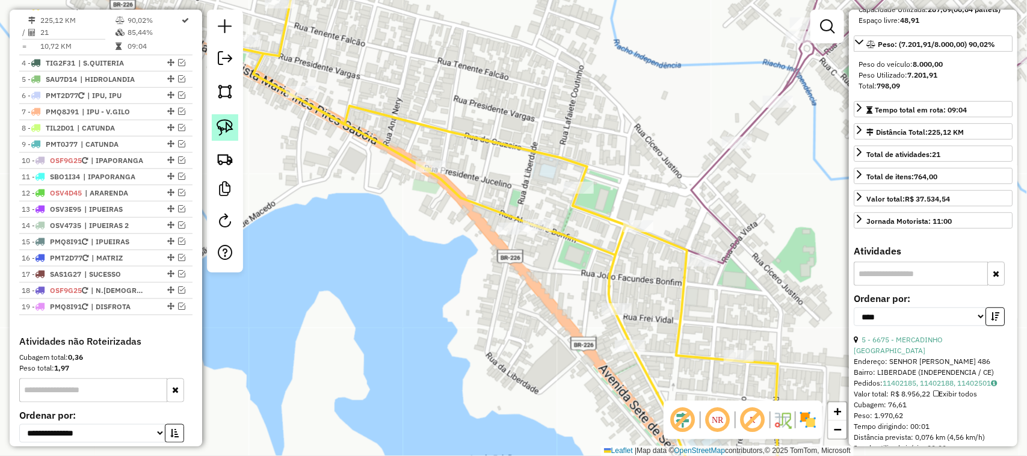
click at [220, 126] on img at bounding box center [225, 127] width 17 height 17
drag, startPoint x: 548, startPoint y: 212, endPoint x: 558, endPoint y: 234, distance: 23.7
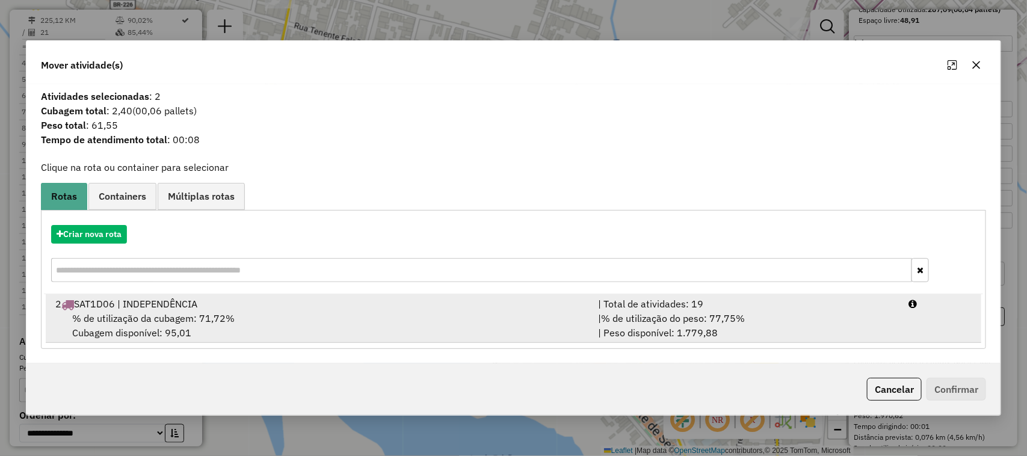
click at [153, 316] on span "% de utilização da cubagem: 71,72%" at bounding box center [153, 318] width 162 height 12
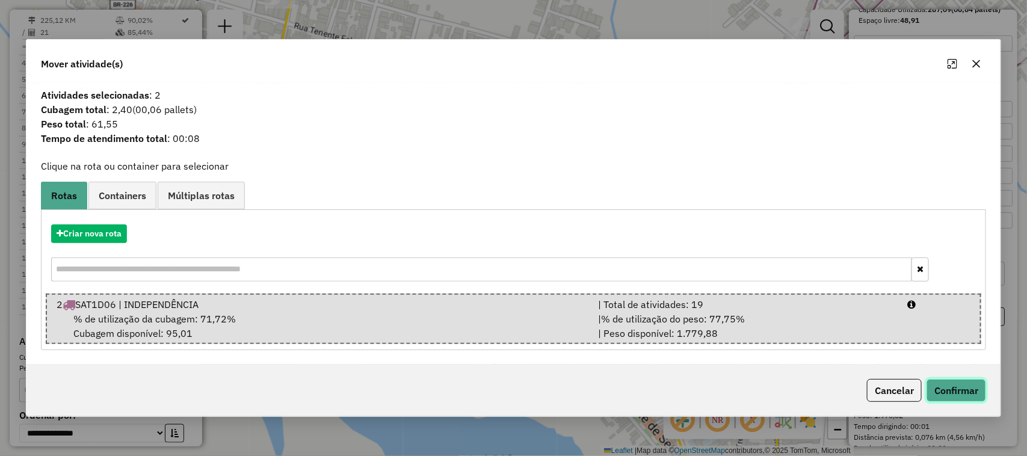
click at [953, 384] on button "Confirmar" at bounding box center [957, 390] width 60 height 23
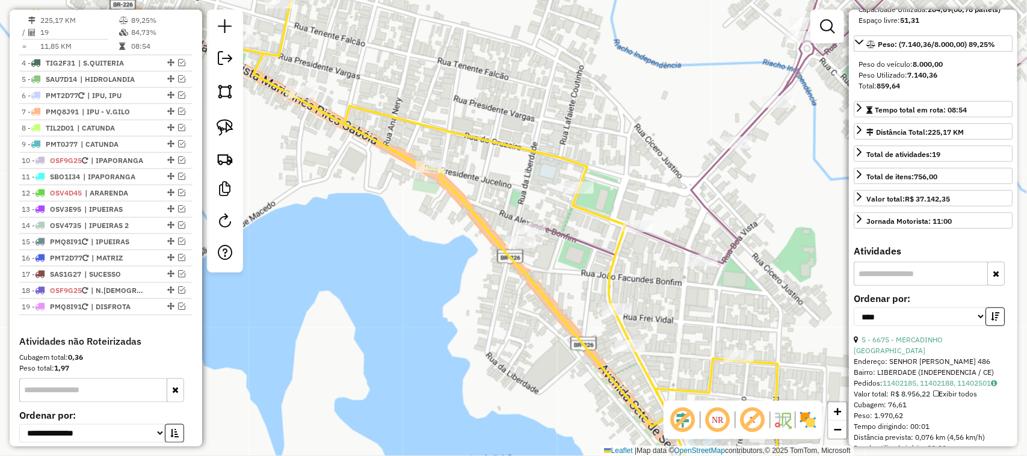
drag, startPoint x: 369, startPoint y: 241, endPoint x: 381, endPoint y: 226, distance: 19.3
click at [375, 241] on div "Janela de atendimento Grade de atendimento Capacidade Transportadoras Veículos …" at bounding box center [513, 228] width 1027 height 456
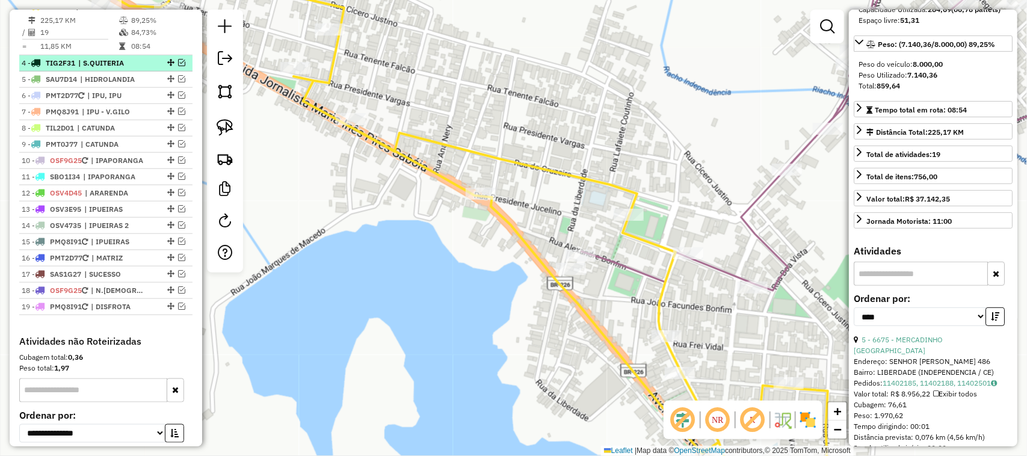
scroll to position [449, 0]
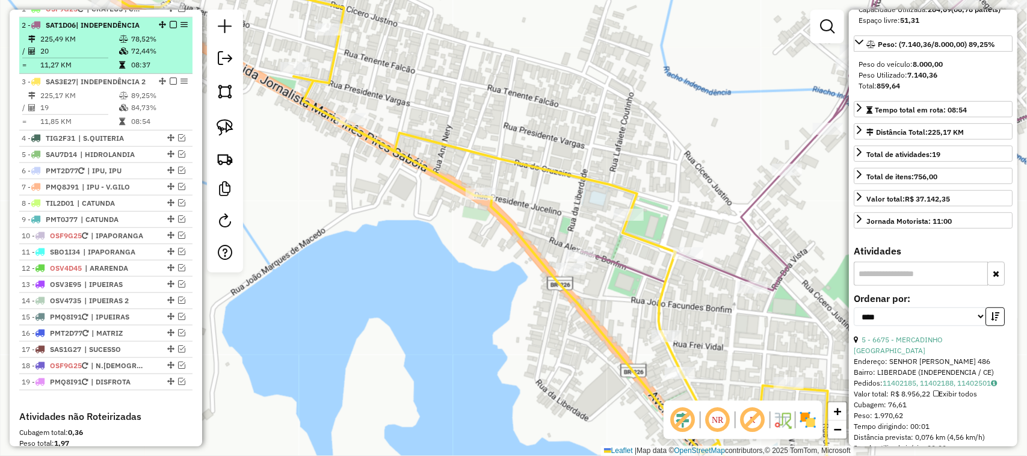
click at [89, 55] on td "20" at bounding box center [79, 51] width 79 height 12
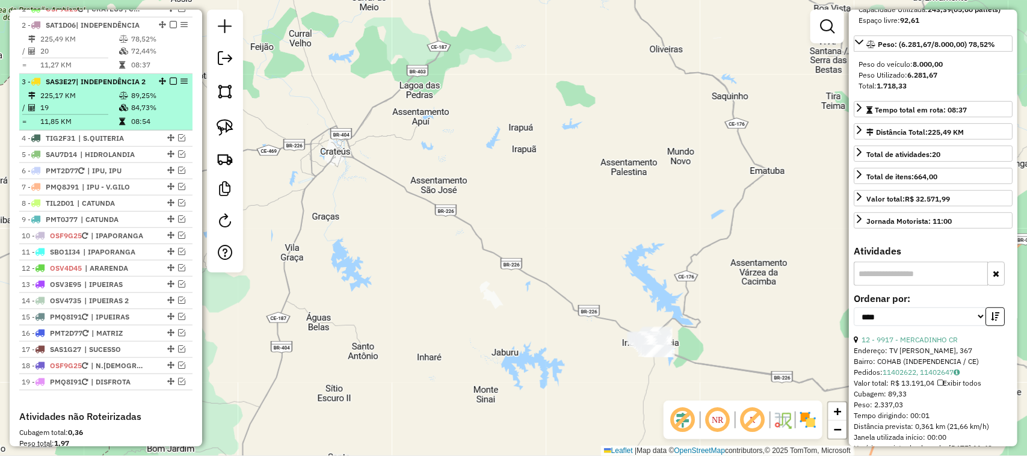
click at [82, 114] on td "19" at bounding box center [79, 108] width 79 height 12
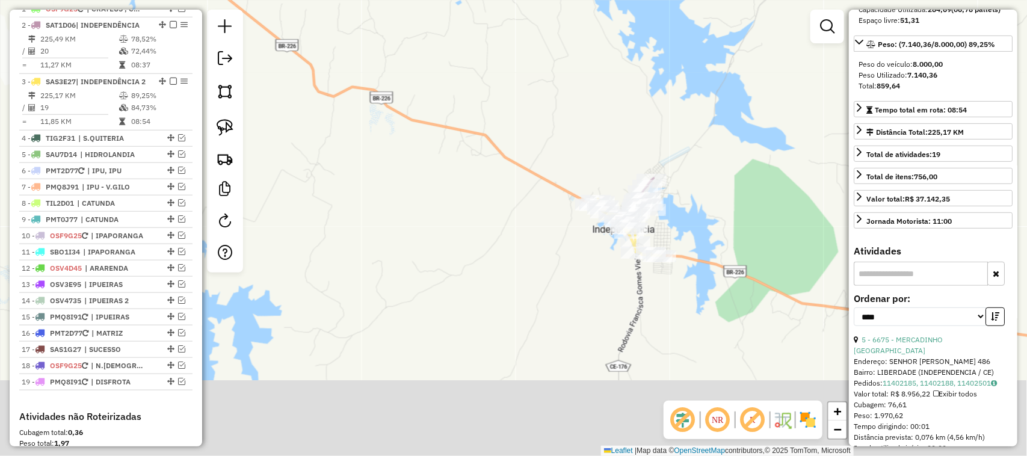
drag, startPoint x: 633, startPoint y: 223, endPoint x: 611, endPoint y: 164, distance: 62.8
click at [613, 166] on div "Janela de atendimento Grade de atendimento Capacidade Transportadoras Veículos …" at bounding box center [513, 228] width 1027 height 456
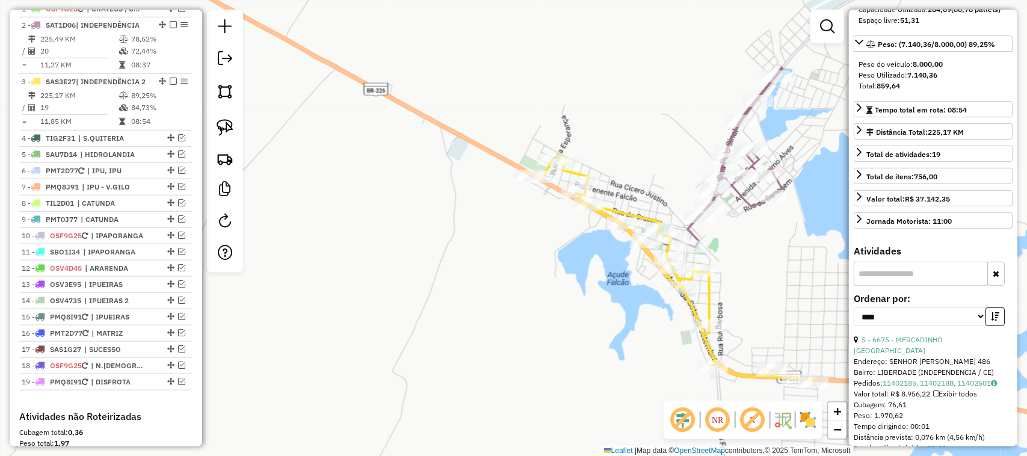
drag, startPoint x: 577, startPoint y: 262, endPoint x: 464, endPoint y: 229, distance: 117.1
click at [467, 230] on div "Janela de atendimento Grade de atendimento Capacidade Transportadoras Veículos …" at bounding box center [513, 228] width 1027 height 456
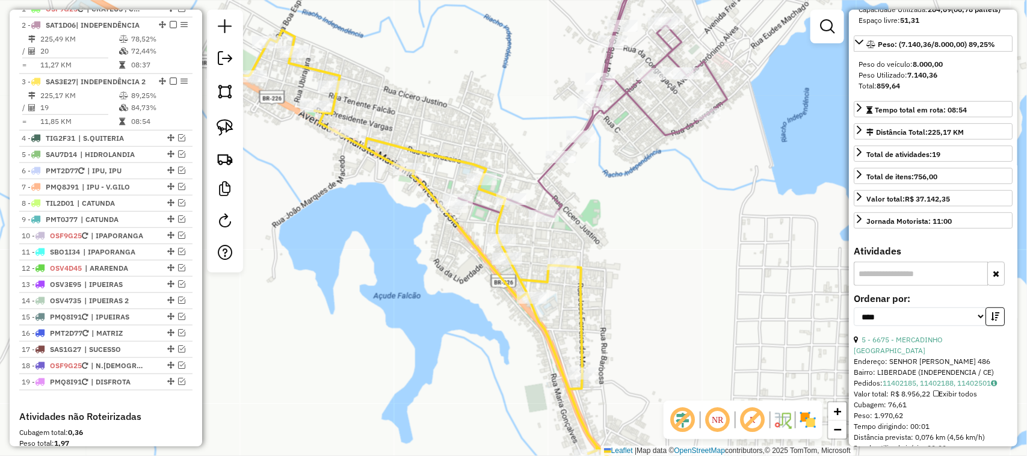
drag, startPoint x: 329, startPoint y: 223, endPoint x: 417, endPoint y: 200, distance: 91.5
click at [384, 209] on div "Janela de atendimento Grade de atendimento Capacidade Transportadoras Veículos …" at bounding box center [513, 228] width 1027 height 456
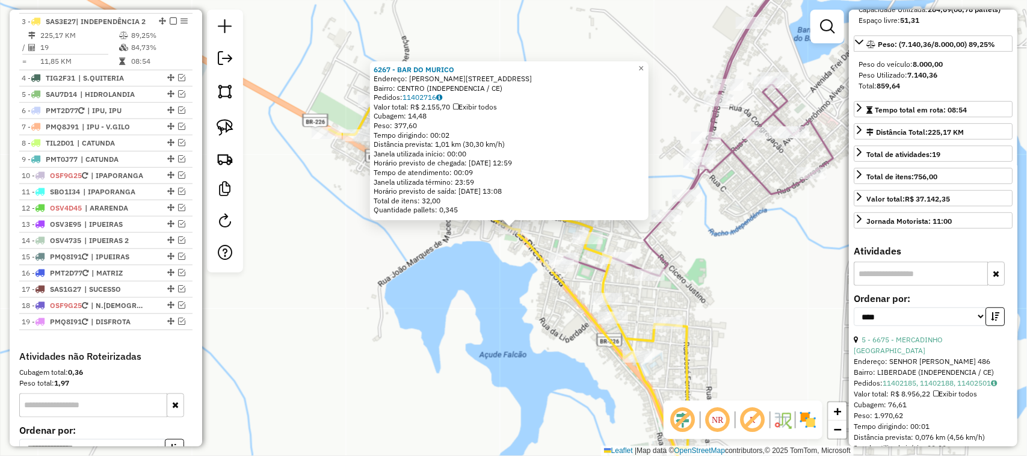
scroll to position [524, 0]
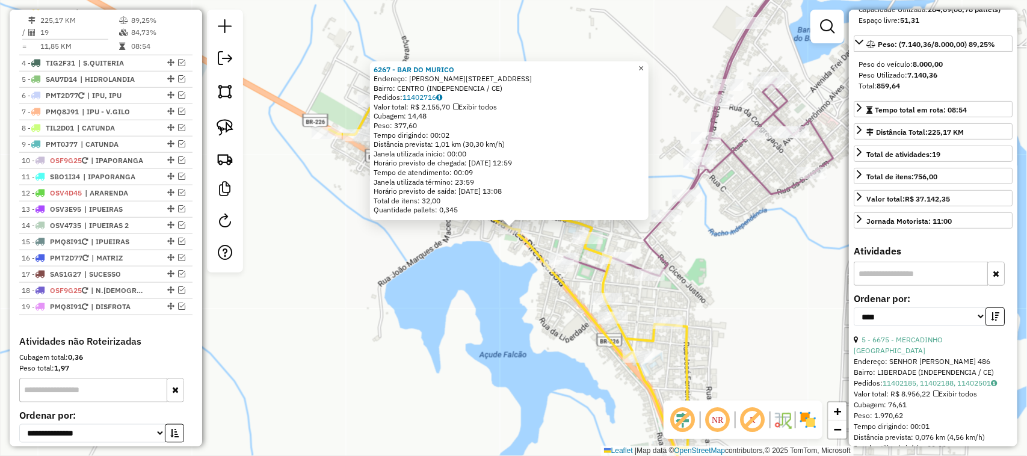
click at [644, 63] on span "×" at bounding box center [641, 68] width 5 height 10
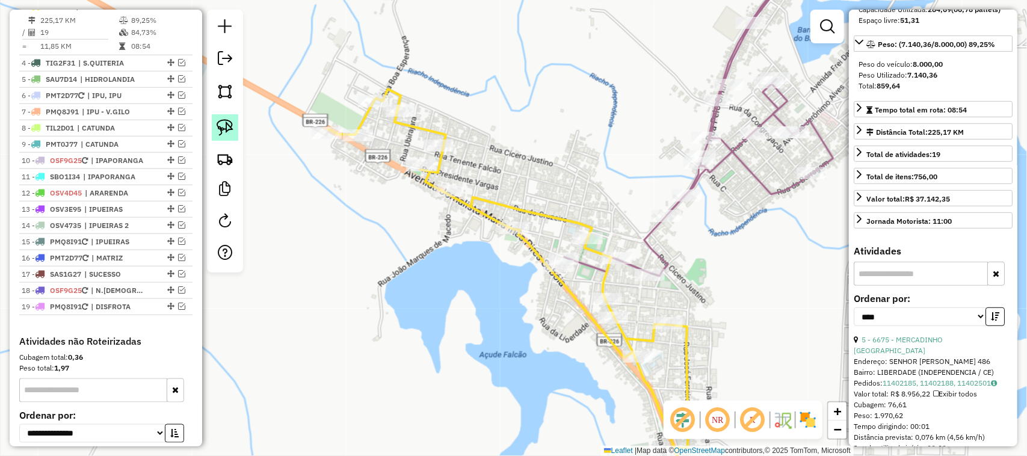
click at [221, 122] on img at bounding box center [225, 127] width 17 height 17
drag, startPoint x: 525, startPoint y: 212, endPoint x: 524, endPoint y: 242, distance: 29.5
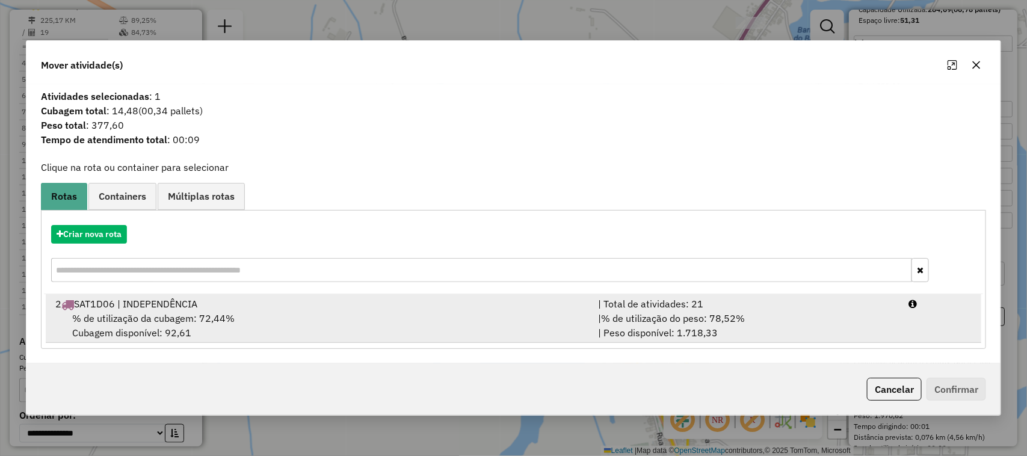
click at [145, 320] on span "% de utilização da cubagem: 72,44%" at bounding box center [153, 318] width 162 height 12
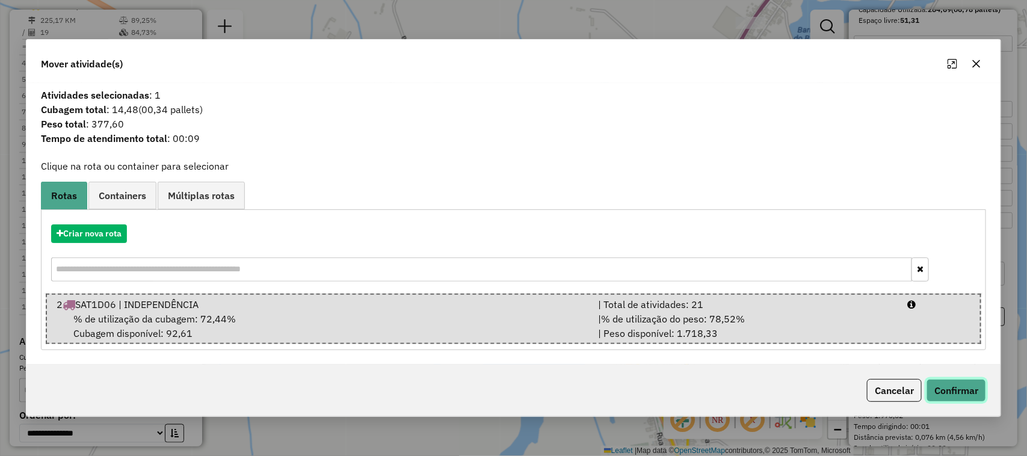
click at [956, 389] on button "Confirmar" at bounding box center [957, 390] width 60 height 23
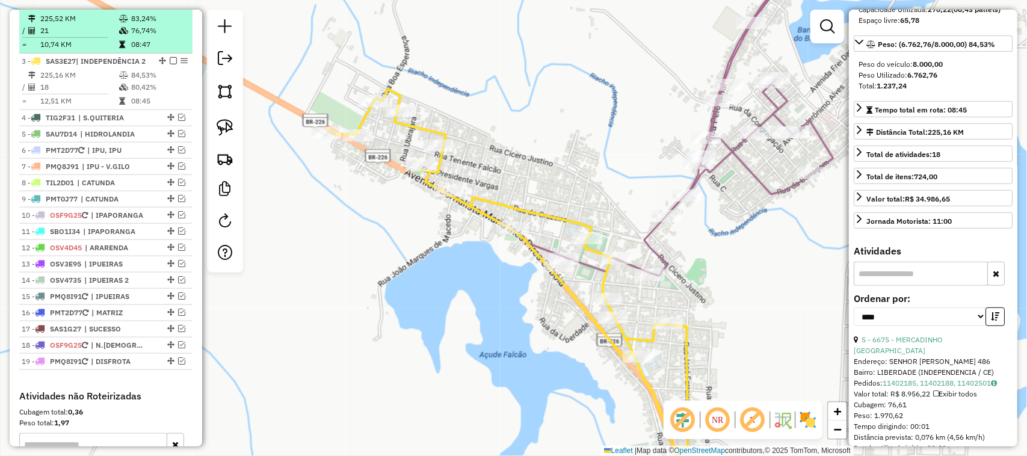
scroll to position [374, 0]
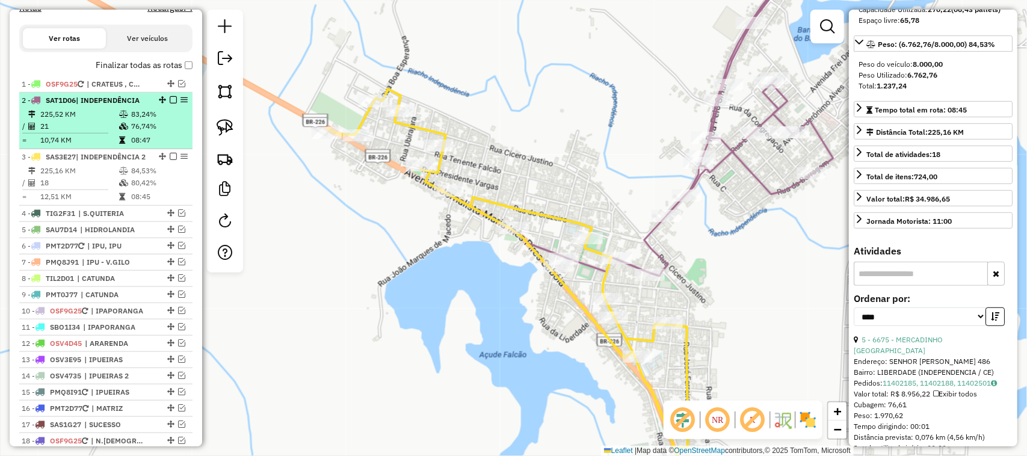
click at [92, 120] on td "225,52 KM" at bounding box center [79, 114] width 79 height 12
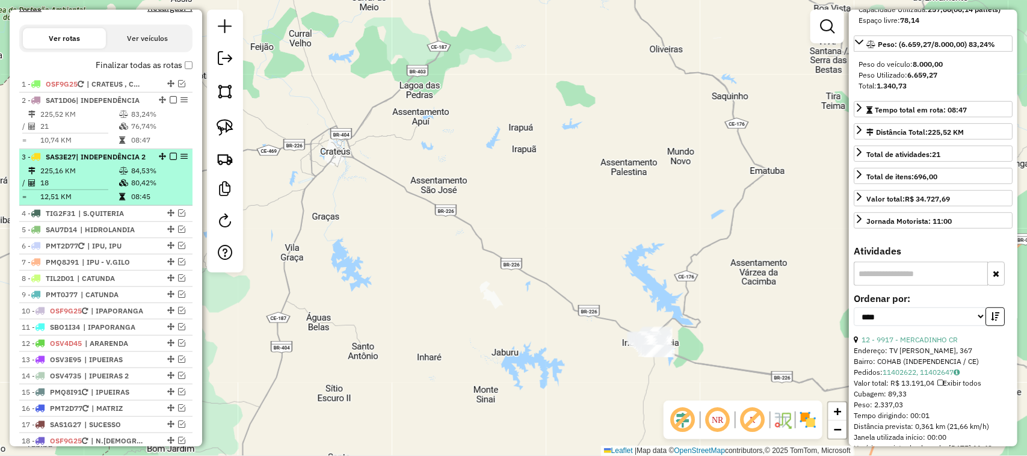
click at [88, 189] on td "18" at bounding box center [79, 183] width 79 height 12
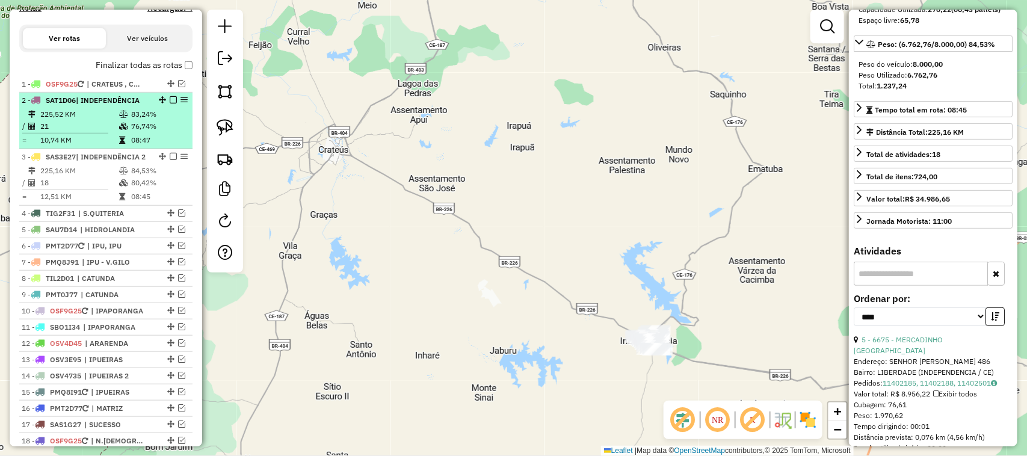
click at [78, 132] on td "21" at bounding box center [79, 126] width 79 height 12
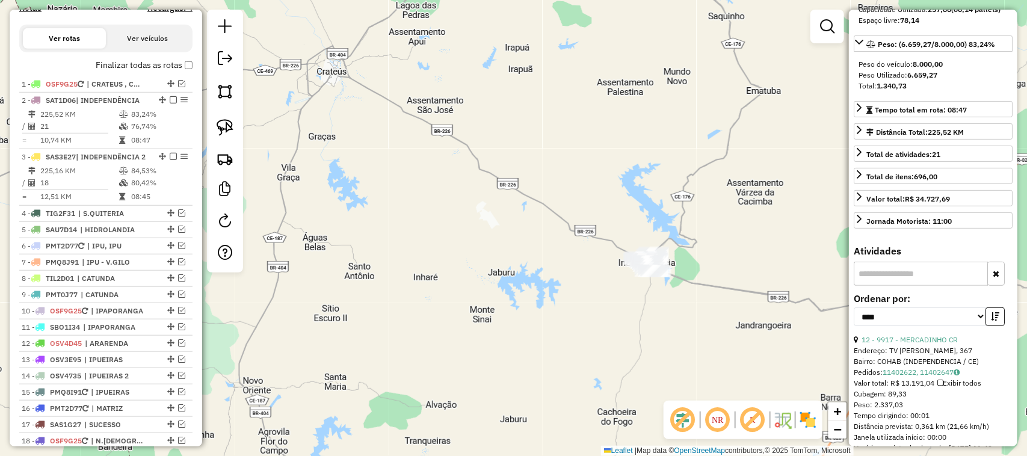
drag, startPoint x: 629, startPoint y: 217, endPoint x: 616, endPoint y: 173, distance: 45.9
click at [617, 175] on div "Janela de atendimento Grade de atendimento Capacidade Transportadoras Veículos …" at bounding box center [513, 228] width 1027 height 456
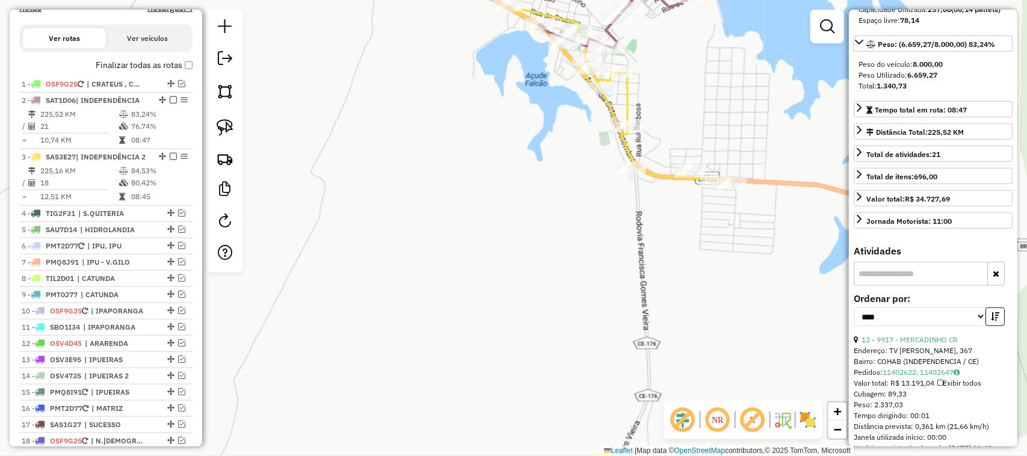
drag, startPoint x: 551, startPoint y: 136, endPoint x: 558, endPoint y: 280, distance: 144.6
click at [557, 277] on div "Janela de atendimento Grade de atendimento Capacidade Transportadoras Veículos …" at bounding box center [513, 228] width 1027 height 456
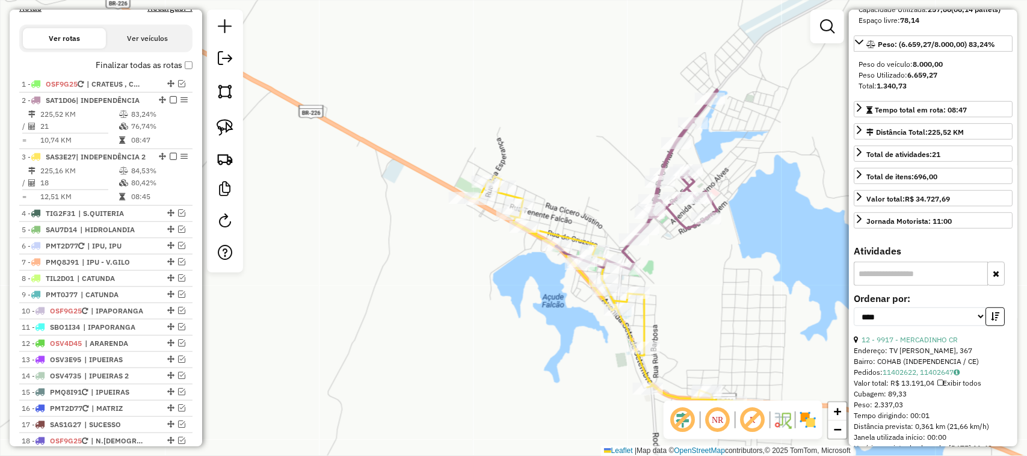
click at [596, 187] on div "Janela de atendimento Grade de atendimento Capacidade Transportadoras Veículos …" at bounding box center [513, 228] width 1027 height 456
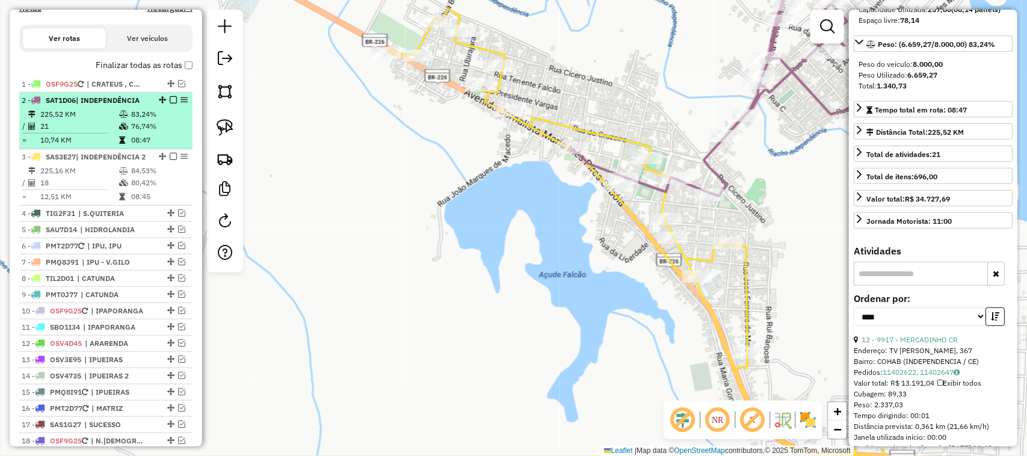
click at [170, 104] on em at bounding box center [173, 99] width 7 height 7
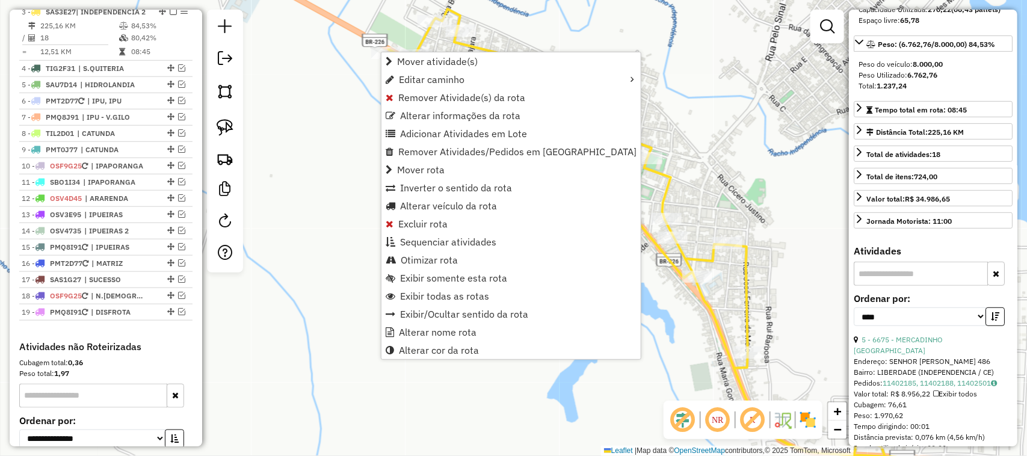
scroll to position [483, 0]
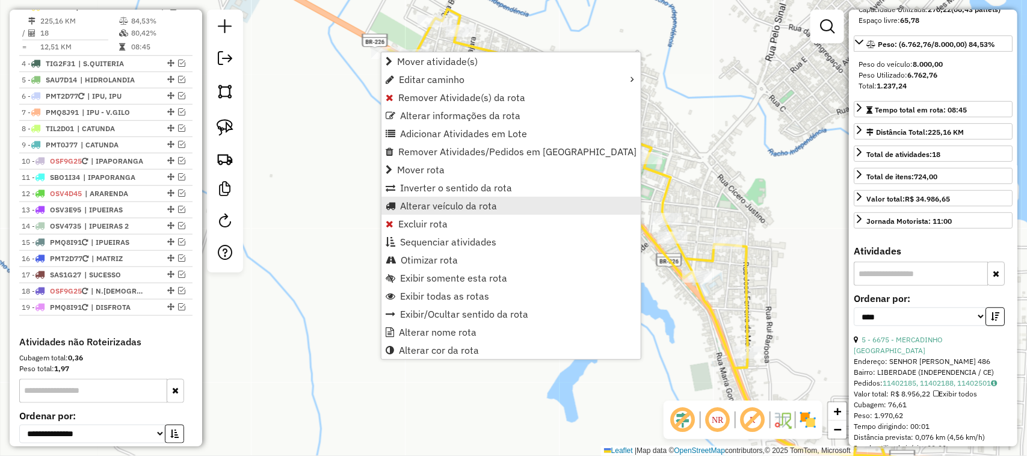
click at [427, 202] on span "Alterar veículo da rota" at bounding box center [448, 206] width 97 height 10
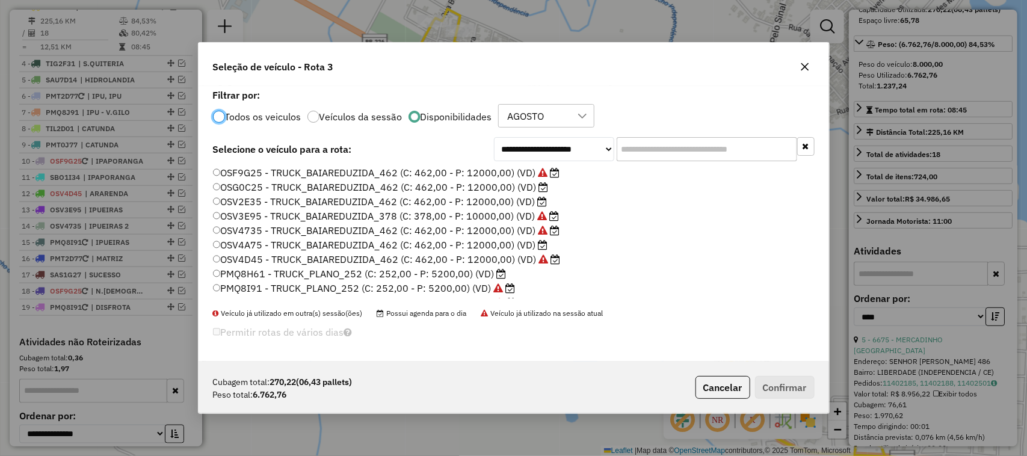
scroll to position [6, 4]
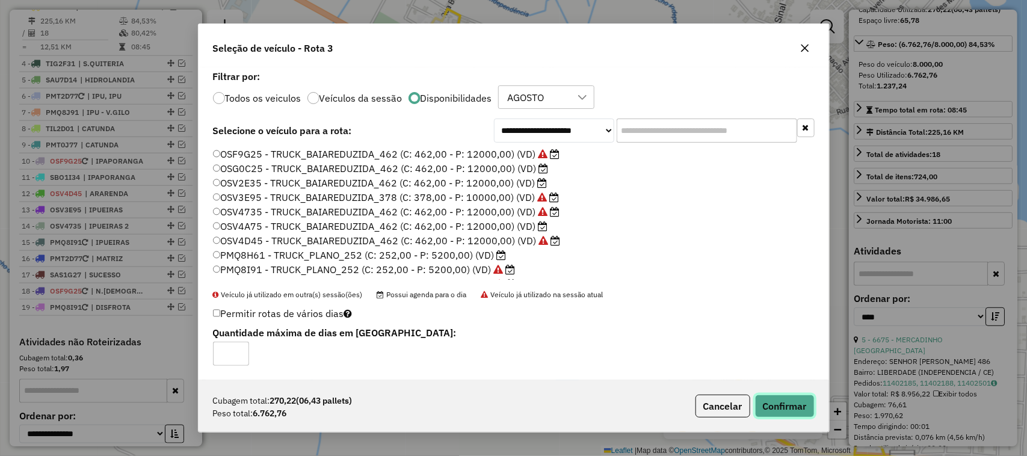
click at [781, 403] on button "Confirmar" at bounding box center [785, 406] width 60 height 23
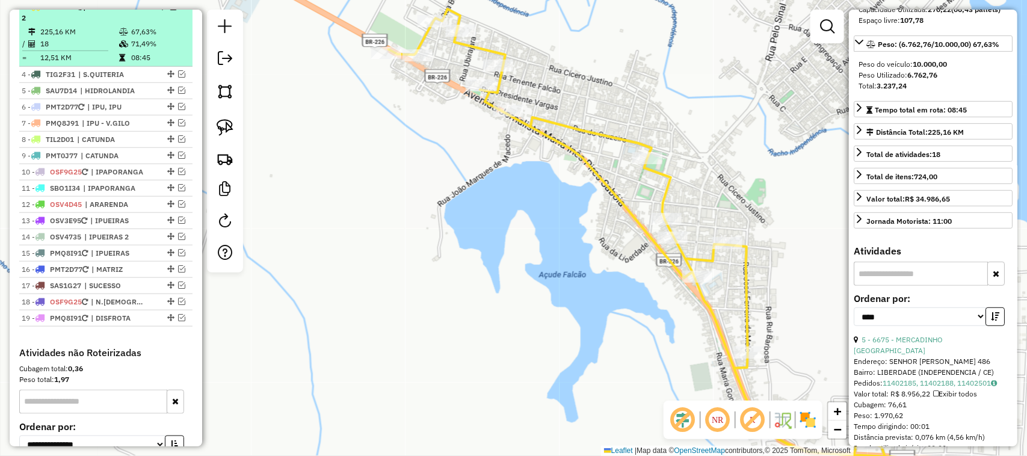
scroll to position [408, 0]
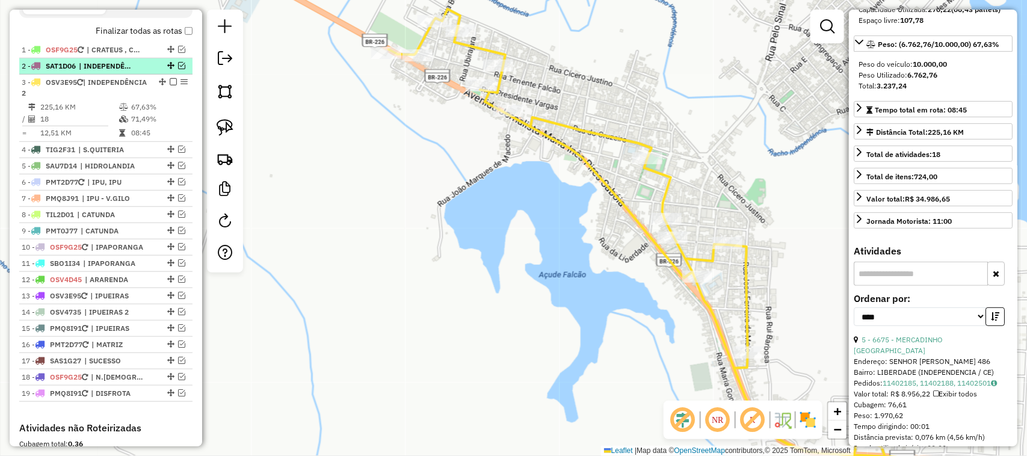
click at [178, 69] on em at bounding box center [181, 65] width 7 height 7
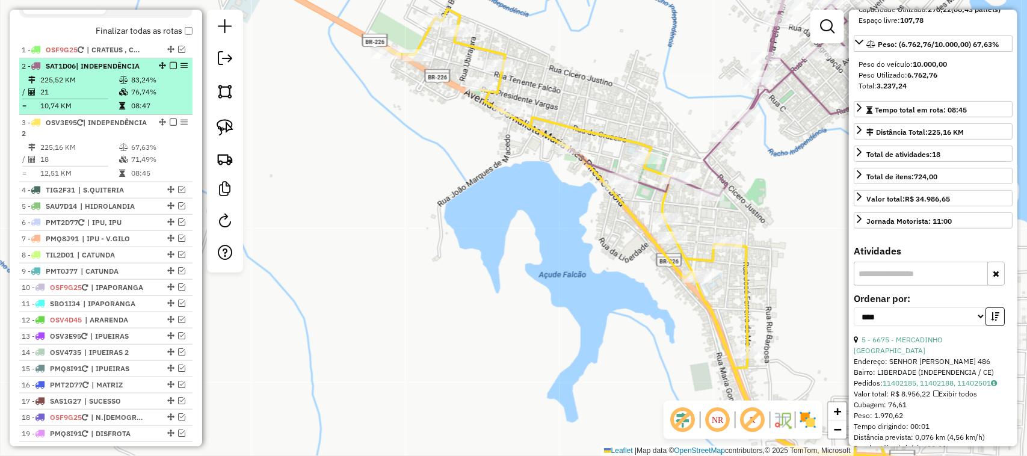
click at [87, 86] on td "225,52 KM" at bounding box center [79, 80] width 79 height 12
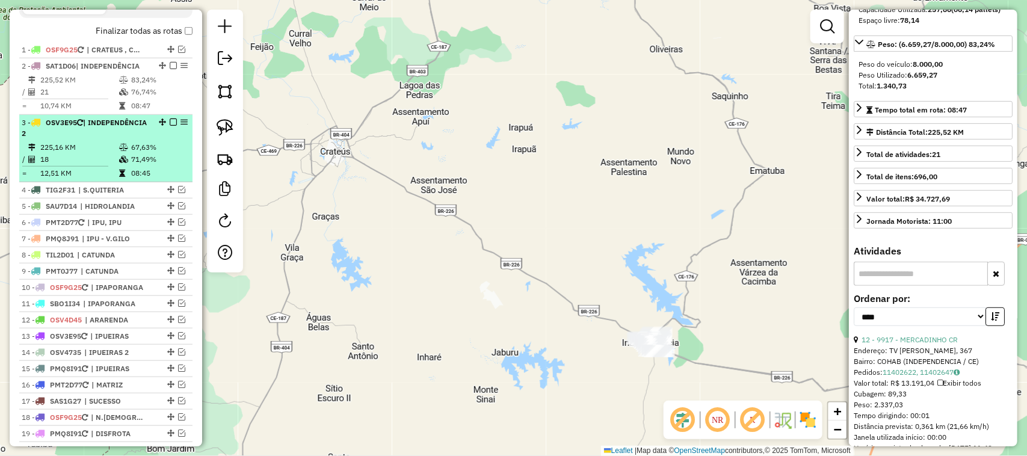
click at [89, 153] on td "225,16 KM" at bounding box center [79, 147] width 79 height 12
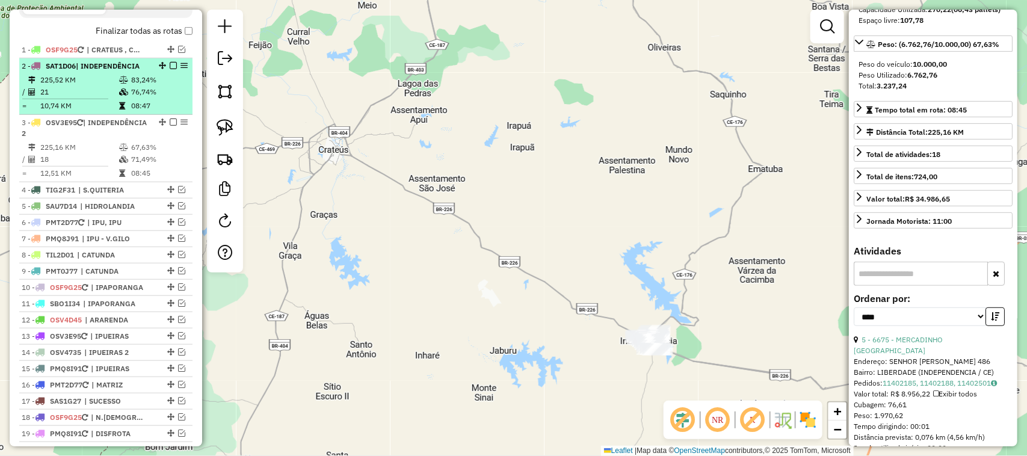
click at [98, 97] on td "21" at bounding box center [79, 92] width 79 height 12
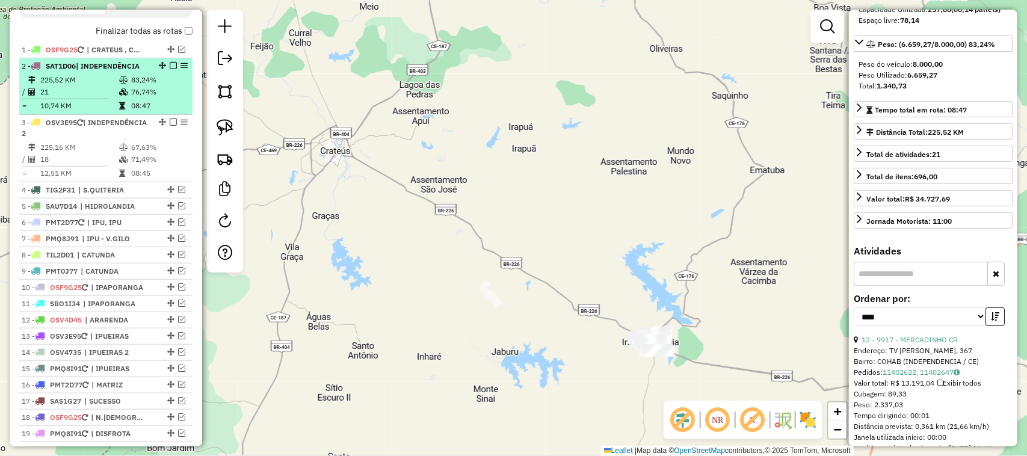
click at [170, 69] on em at bounding box center [173, 65] width 7 height 7
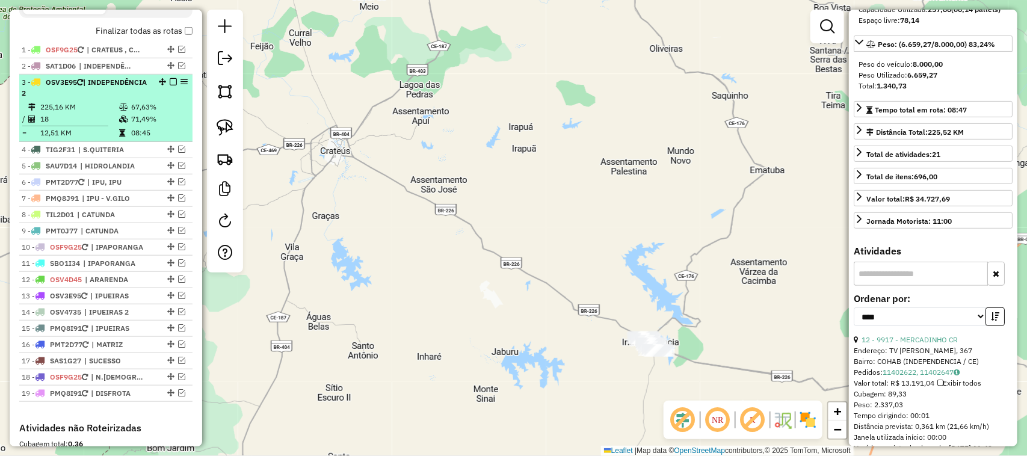
click at [170, 85] on em at bounding box center [173, 81] width 7 height 7
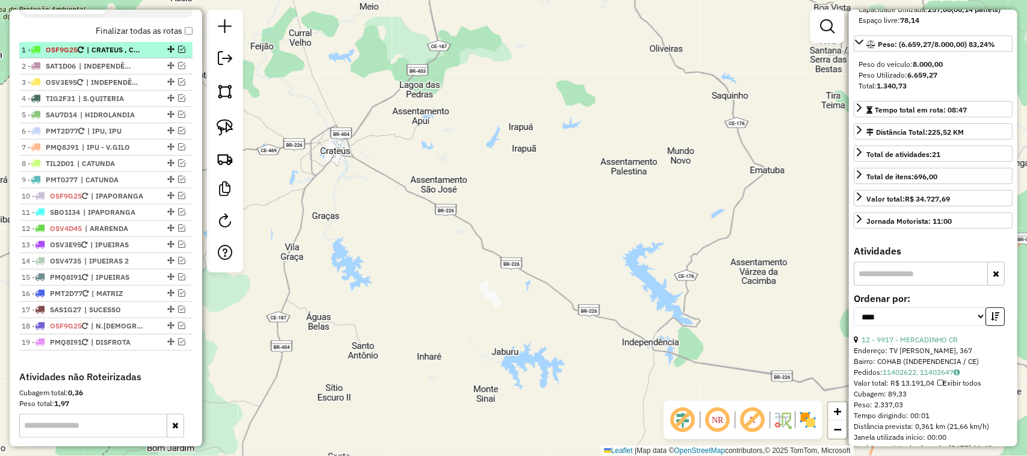
click at [179, 53] on em at bounding box center [181, 49] width 7 height 7
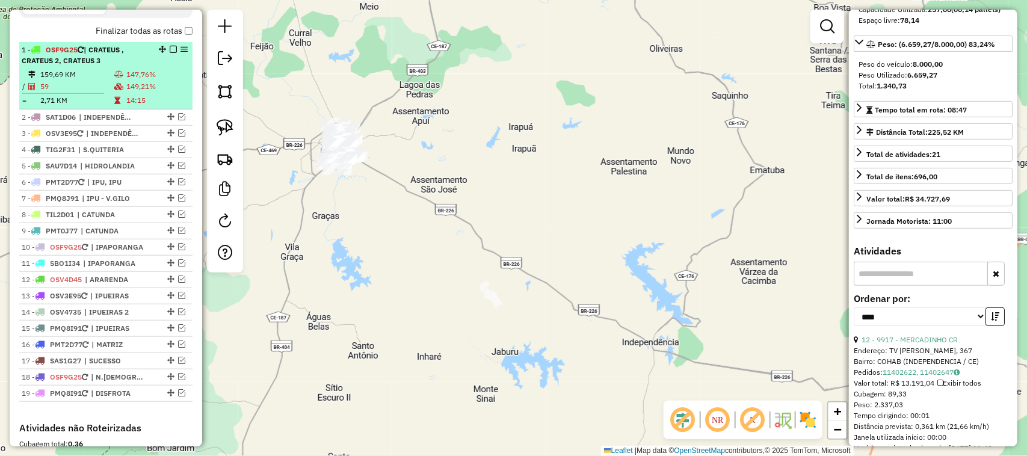
click at [90, 90] on td "59" at bounding box center [77, 87] width 74 height 12
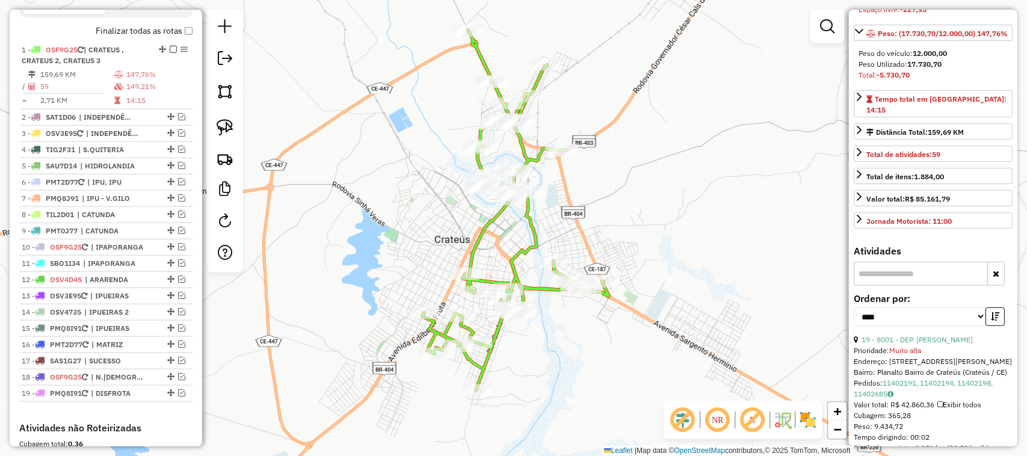
drag, startPoint x: 405, startPoint y: 173, endPoint x: 360, endPoint y: 127, distance: 64.7
click at [378, 132] on div "Janela de atendimento Grade de atendimento Capacidade Transportadoras Veículos …" at bounding box center [513, 228] width 1027 height 456
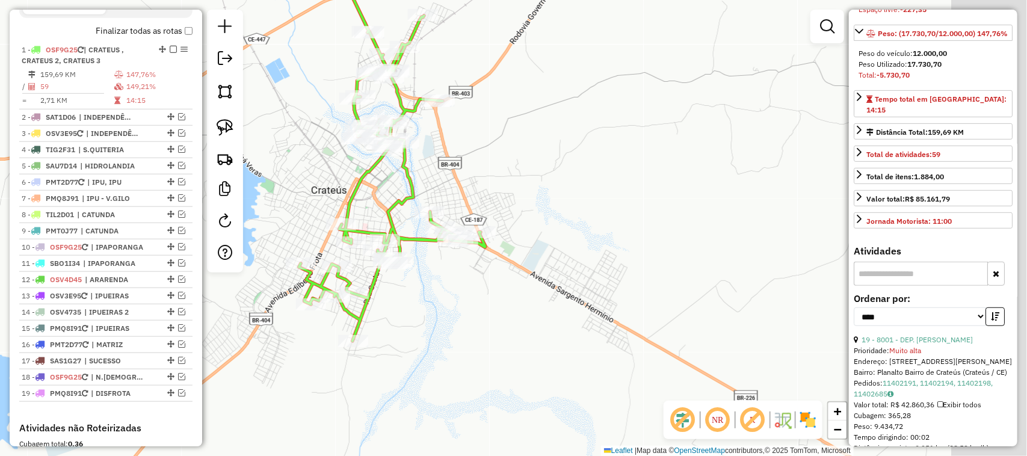
drag, startPoint x: 595, startPoint y: 193, endPoint x: 584, endPoint y: 184, distance: 14.5
click at [578, 188] on div "Janela de atendimento Grade de atendimento Capacidade Transportadoras Veículos …" at bounding box center [513, 228] width 1027 height 456
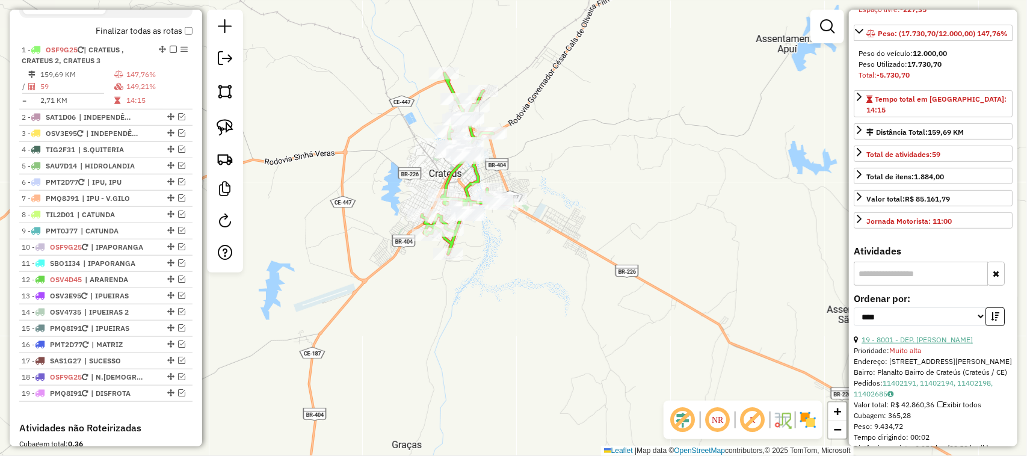
click at [946, 344] on link "19 - 8001 - DEP. PEDRO MACHADO" at bounding box center [917, 339] width 111 height 9
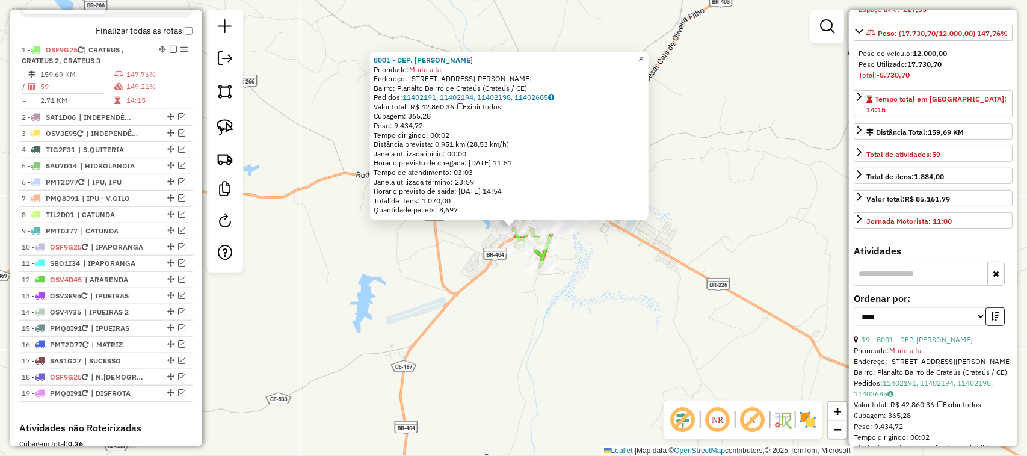
click at [644, 54] on span "×" at bounding box center [641, 59] width 5 height 10
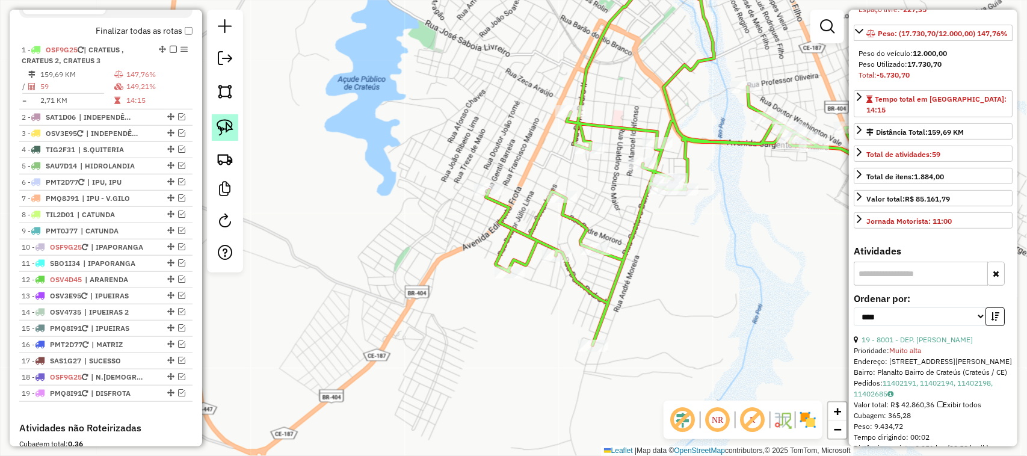
click at [223, 123] on img at bounding box center [225, 127] width 17 height 17
drag, startPoint x: 610, startPoint y: 324, endPoint x: 609, endPoint y: 344, distance: 19.9
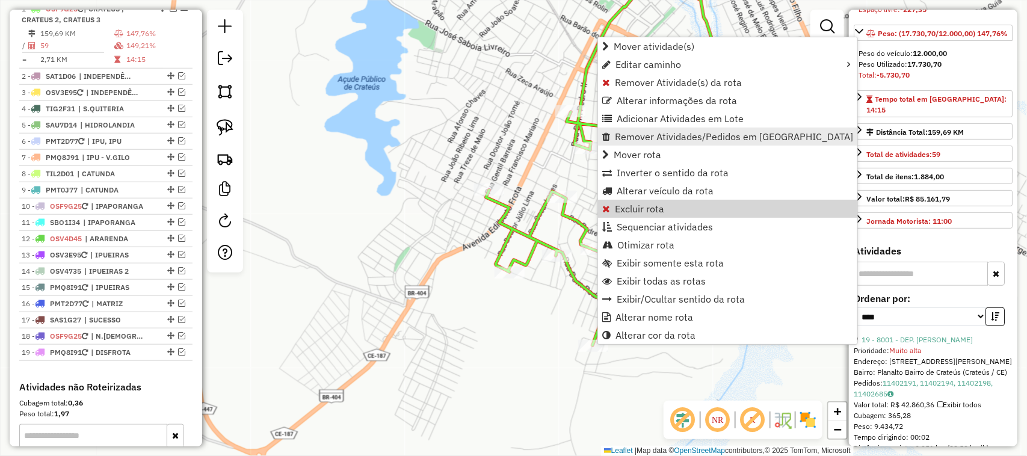
scroll to position [450, 0]
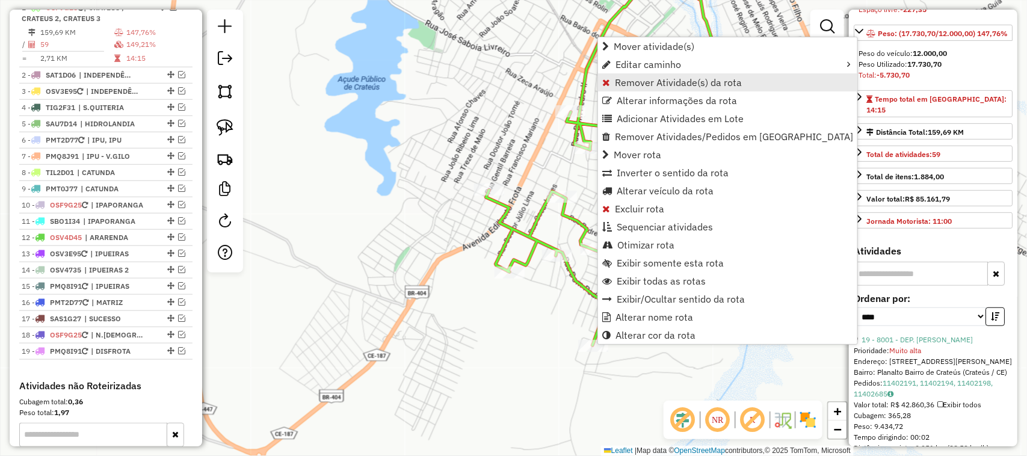
click at [642, 79] on span "Remover Atividade(s) da rota" at bounding box center [678, 83] width 127 height 10
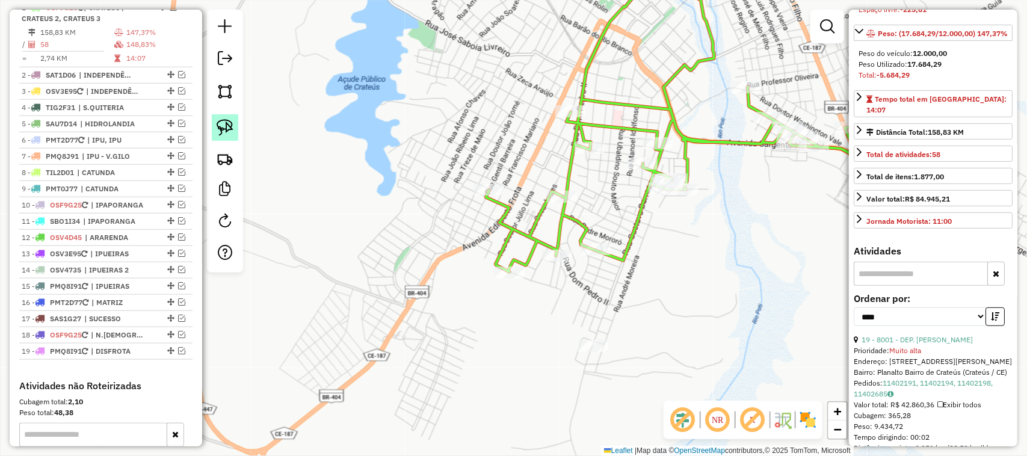
click at [224, 122] on img at bounding box center [225, 127] width 17 height 17
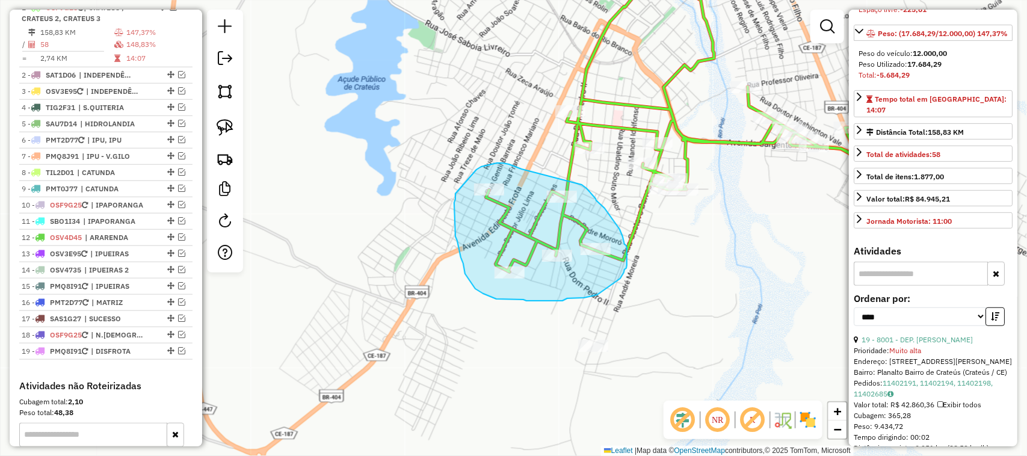
drag, startPoint x: 487, startPoint y: 165, endPoint x: 581, endPoint y: 184, distance: 95.0
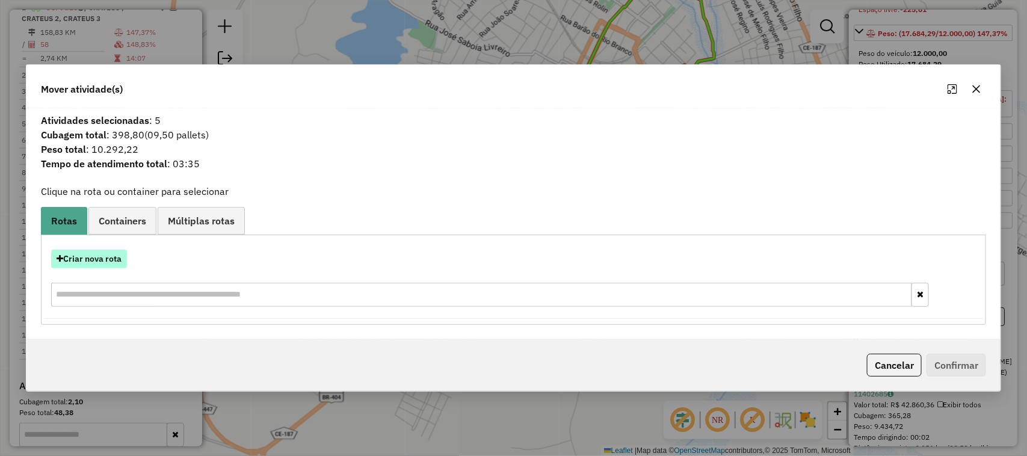
click at [99, 254] on button "Criar nova rota" at bounding box center [89, 259] width 76 height 19
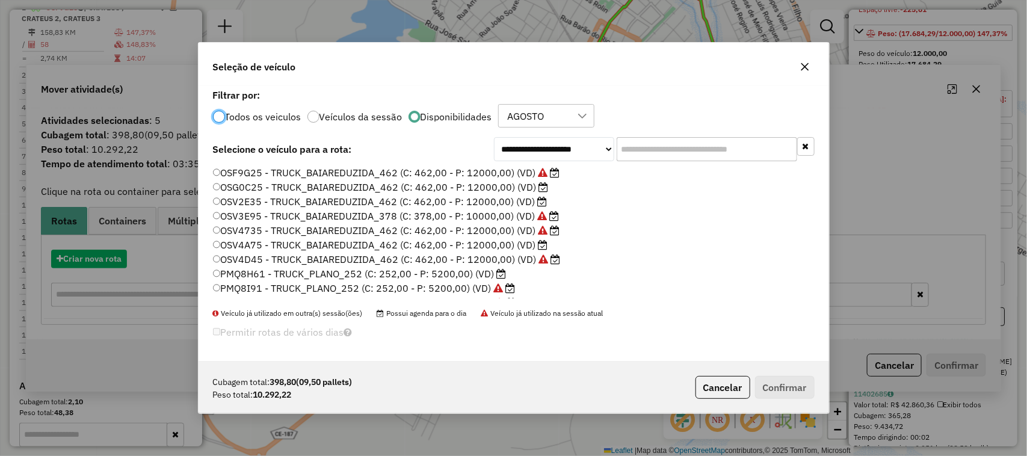
scroll to position [6, 4]
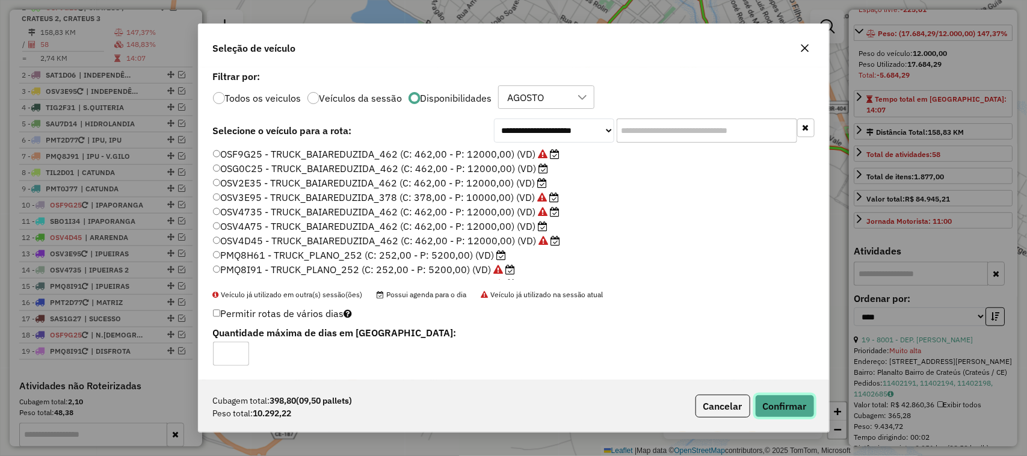
drag, startPoint x: 790, startPoint y: 403, endPoint x: 779, endPoint y: 393, distance: 14.9
click at [789, 401] on button "Confirmar" at bounding box center [785, 406] width 60 height 23
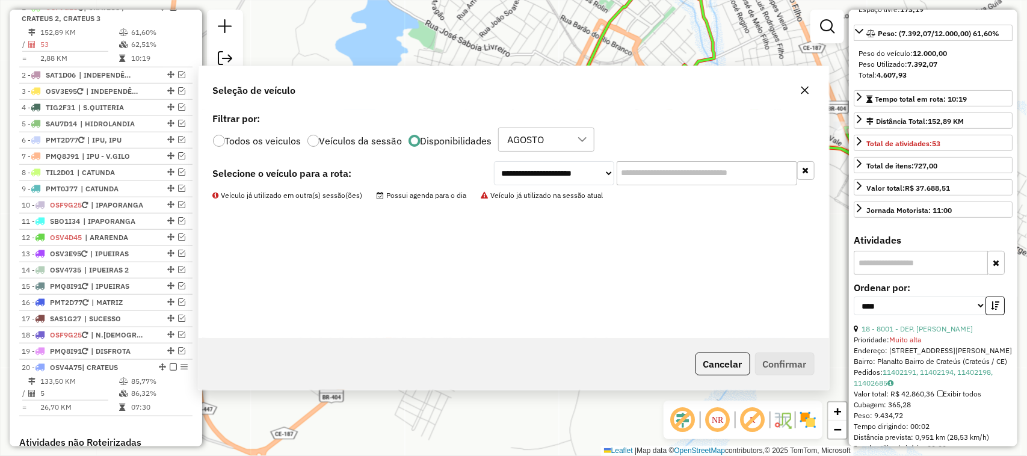
scroll to position [161, 0]
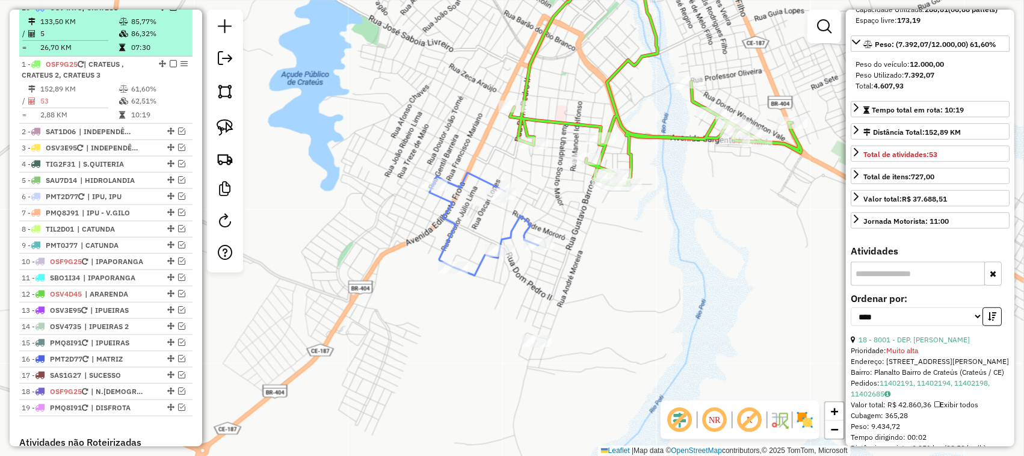
drag, startPoint x: 158, startPoint y: 380, endPoint x: 170, endPoint y: 34, distance: 346.3
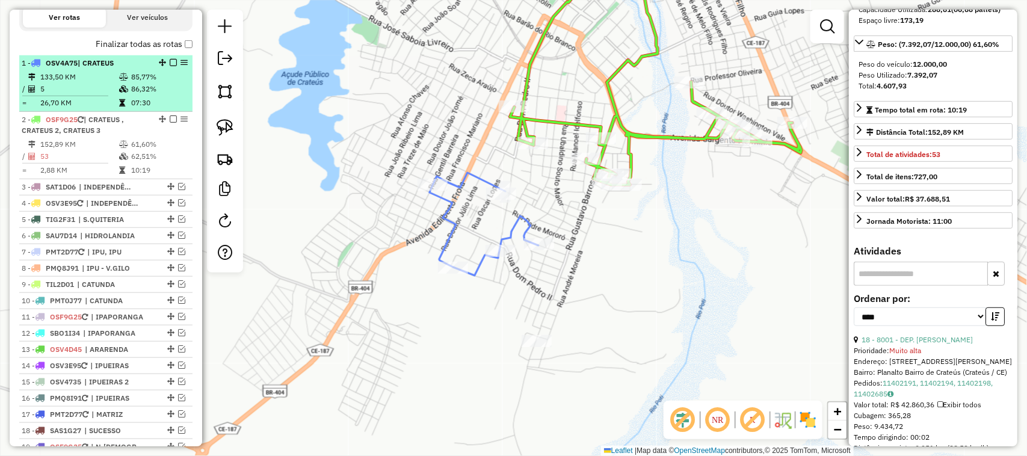
scroll to position [375, 0]
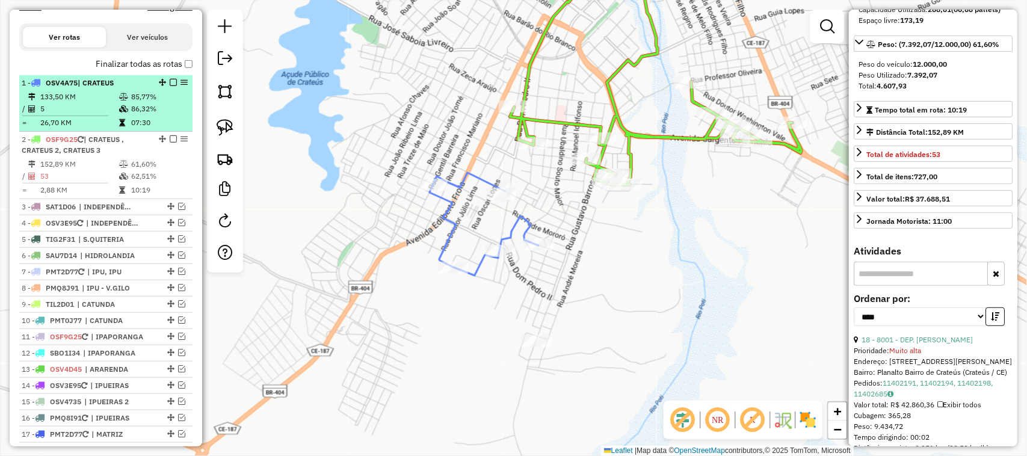
click at [94, 115] on td "5" at bounding box center [79, 109] width 79 height 12
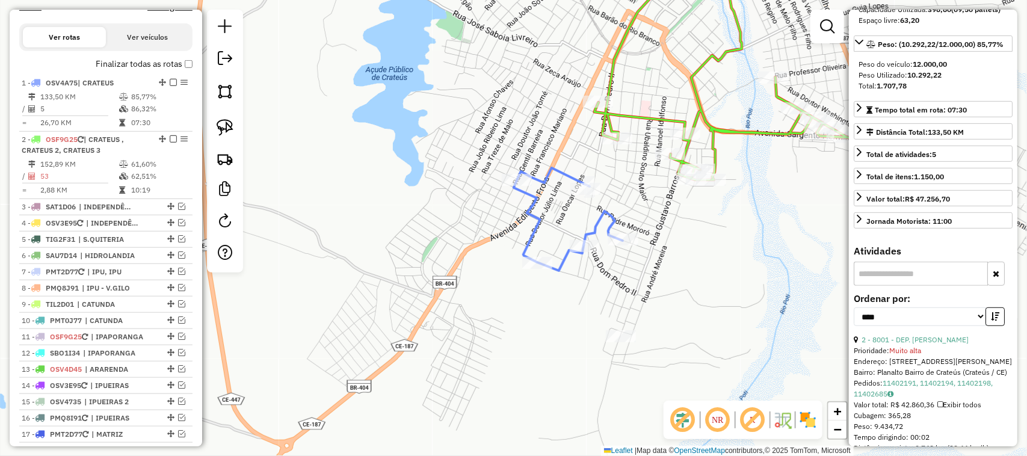
drag, startPoint x: 619, startPoint y: 215, endPoint x: 570, endPoint y: 206, distance: 49.6
click at [584, 230] on div "Janela de atendimento Grade de atendimento Capacidade Transportadoras Veículos …" at bounding box center [513, 228] width 1027 height 456
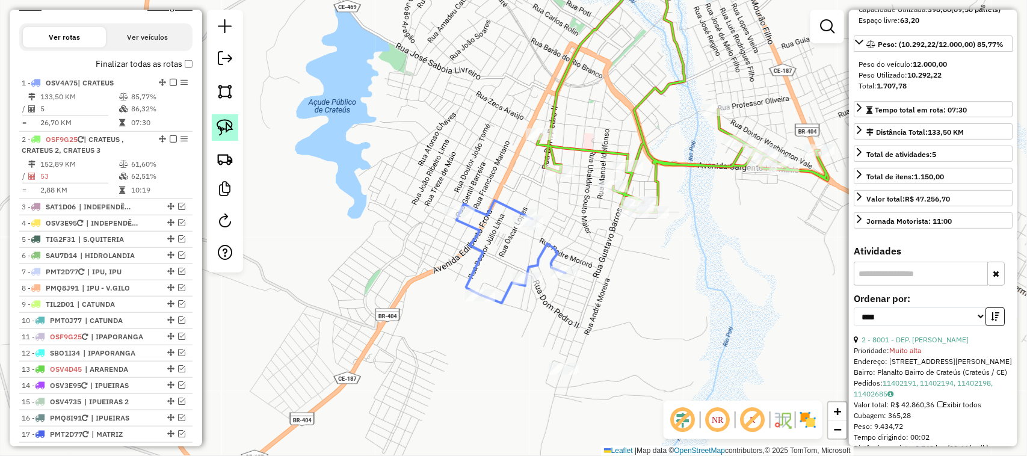
click at [227, 127] on img at bounding box center [225, 127] width 17 height 17
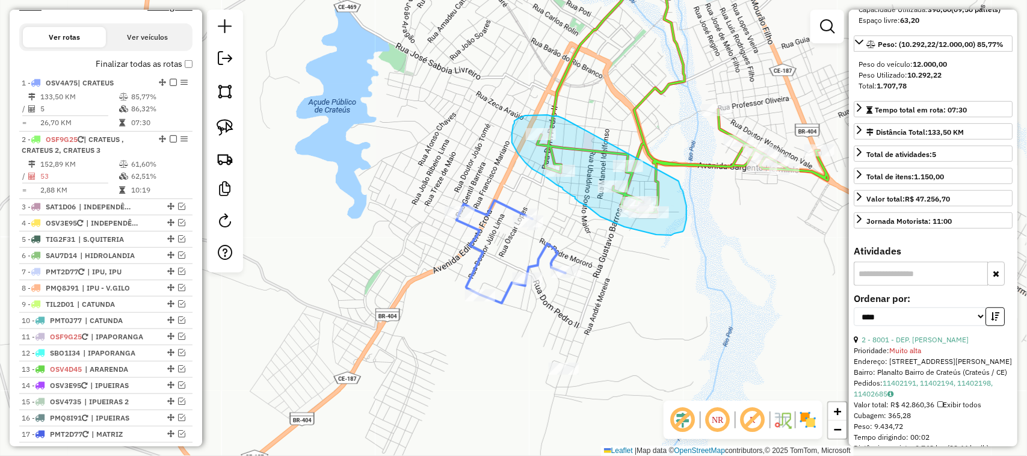
drag, startPoint x: 564, startPoint y: 119, endPoint x: 676, endPoint y: 175, distance: 125.4
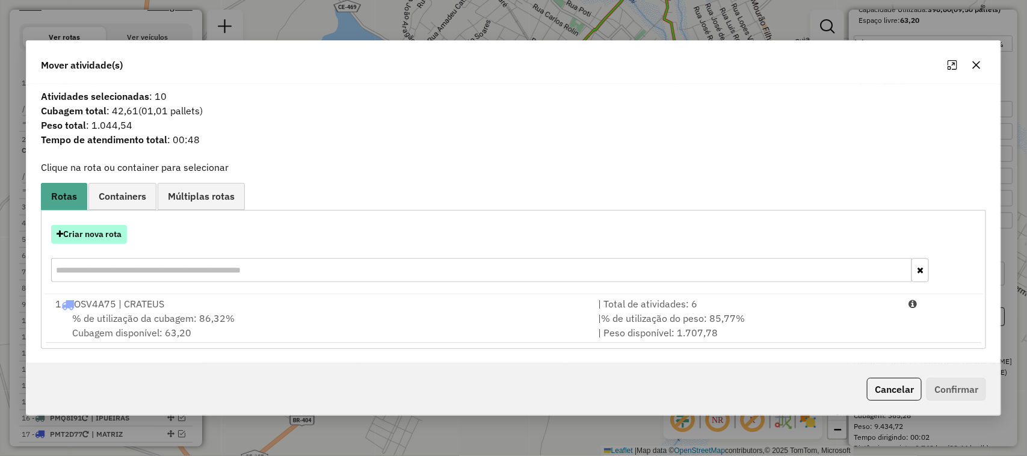
click at [96, 235] on button "Criar nova rota" at bounding box center [89, 234] width 76 height 19
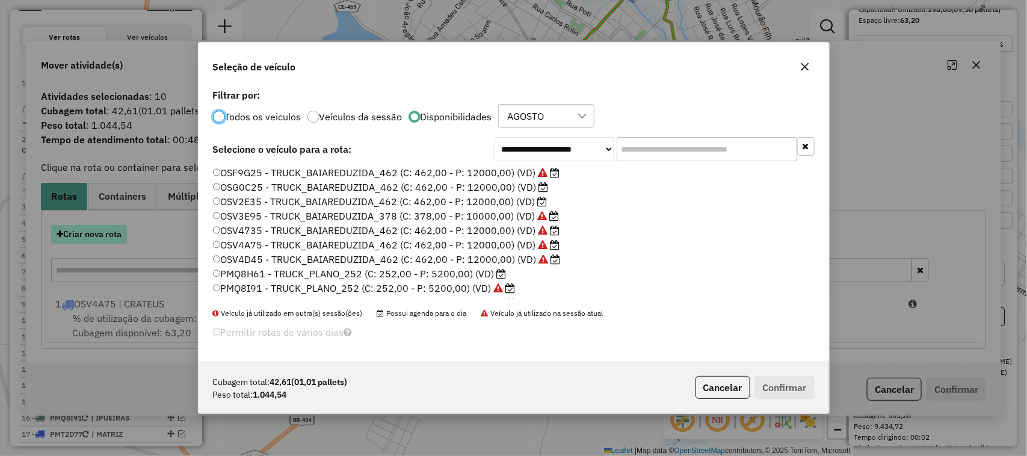
scroll to position [6, 4]
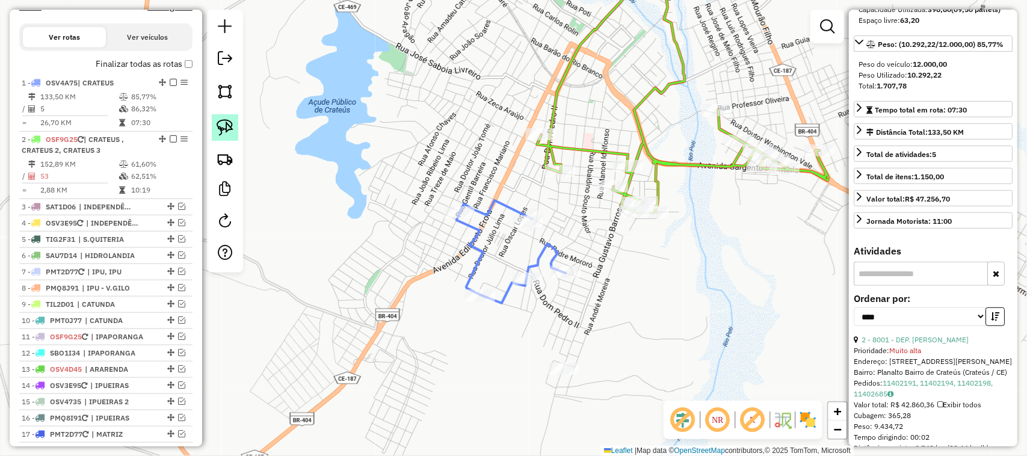
click at [220, 126] on img at bounding box center [225, 127] width 17 height 17
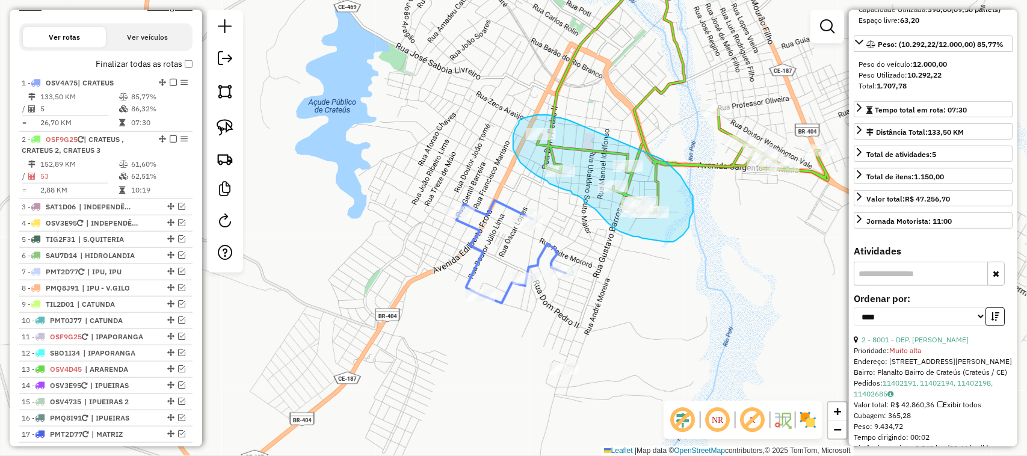
drag, startPoint x: 568, startPoint y: 120, endPoint x: 663, endPoint y: 159, distance: 102.8
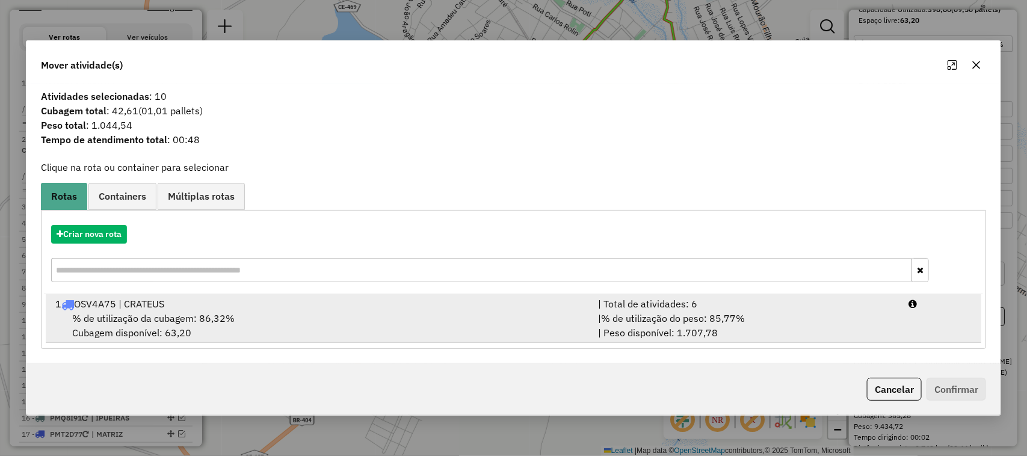
click at [128, 314] on span "% de utilização da cubagem: 86,32%" at bounding box center [153, 318] width 162 height 12
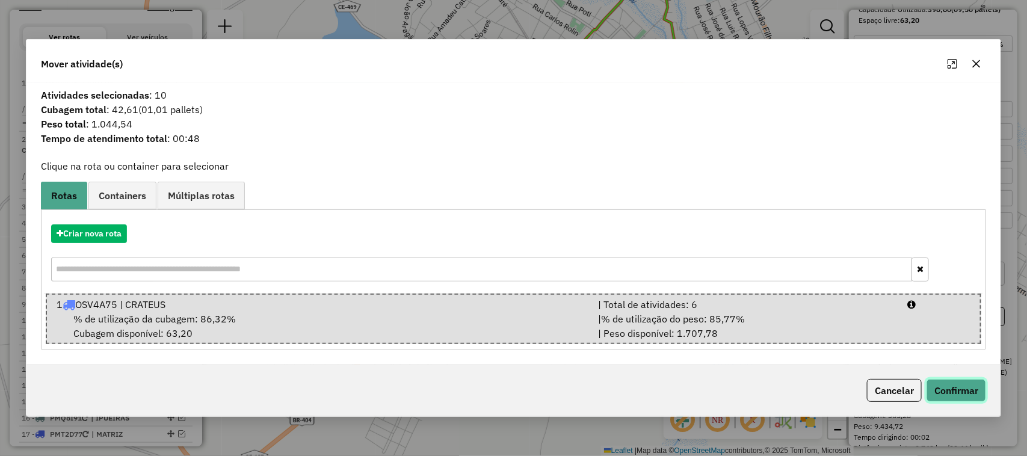
click at [954, 384] on button "Confirmar" at bounding box center [957, 390] width 60 height 23
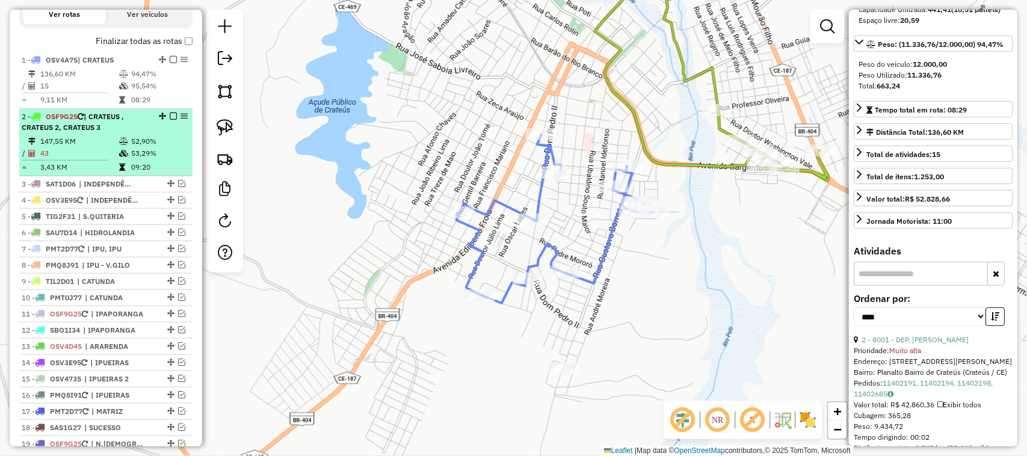
scroll to position [375, 0]
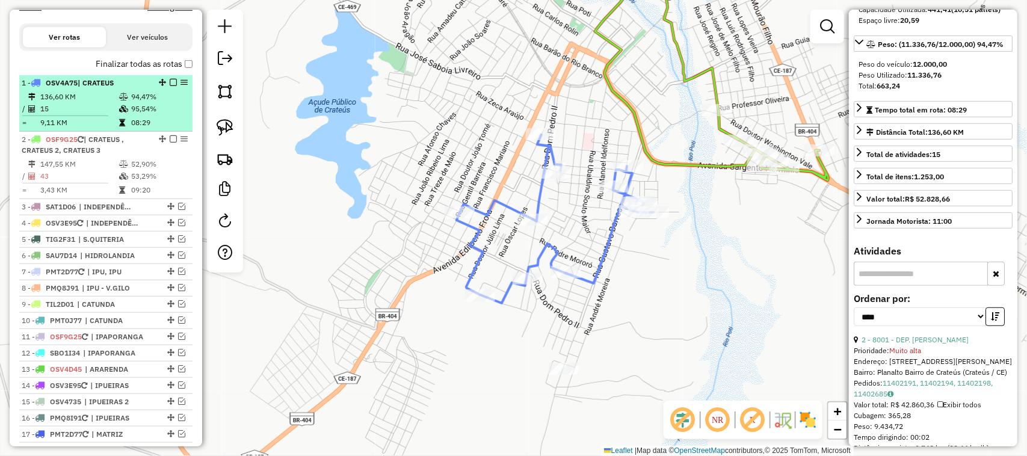
click at [82, 113] on td "15" at bounding box center [79, 109] width 79 height 12
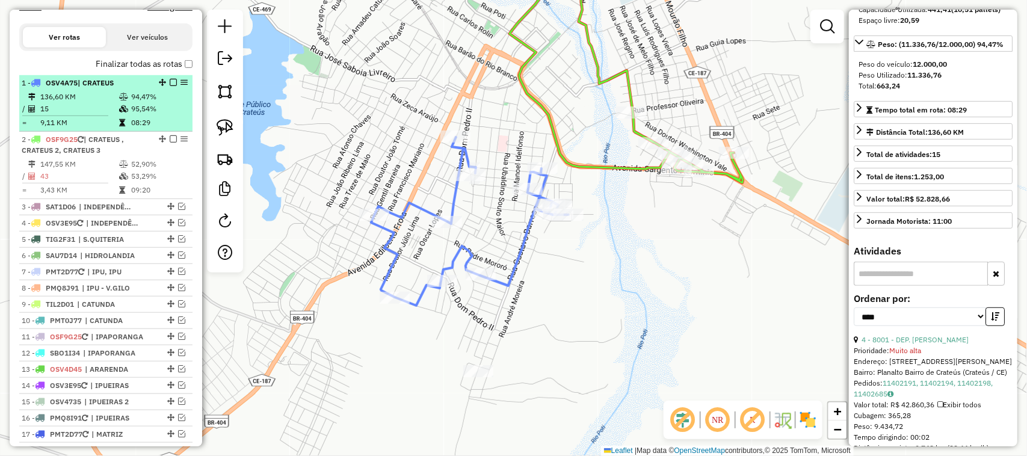
click at [170, 86] on em at bounding box center [173, 82] width 7 height 7
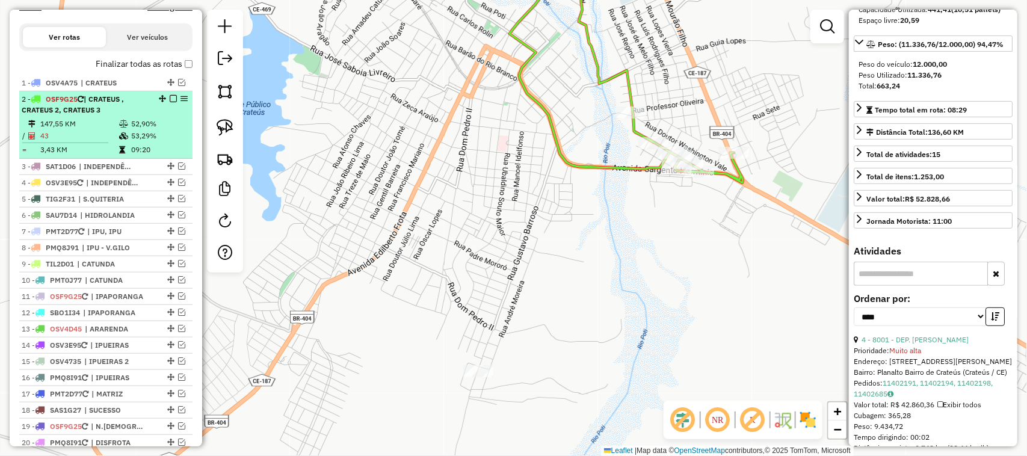
click at [94, 140] on td "43" at bounding box center [79, 136] width 79 height 12
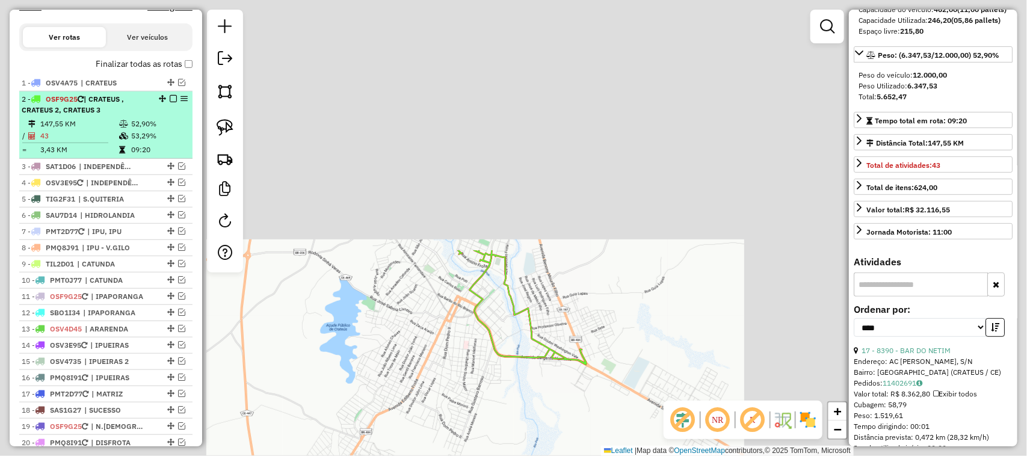
scroll to position [161, 0]
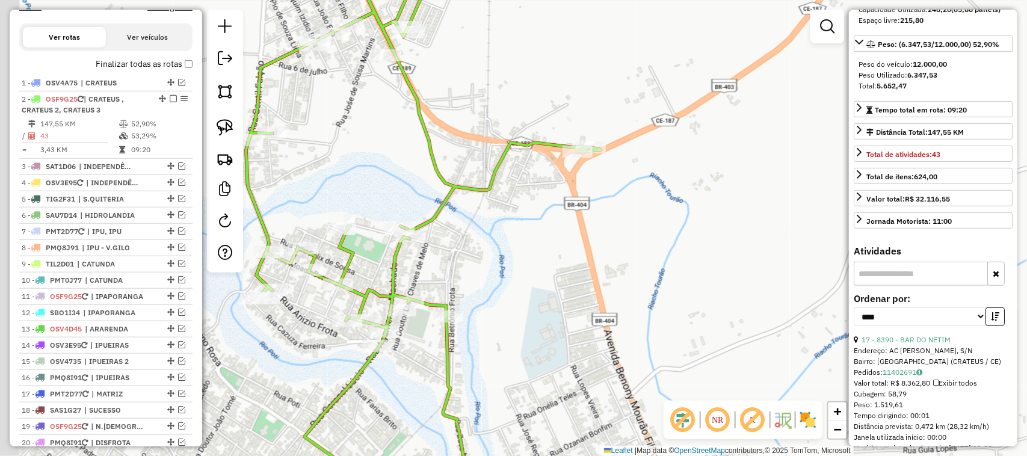
drag, startPoint x: 430, startPoint y: 293, endPoint x: 501, endPoint y: 205, distance: 113.1
click at [483, 221] on div "Janela de atendimento Grade de atendimento Capacidade Transportadoras Veículos …" at bounding box center [513, 228] width 1027 height 456
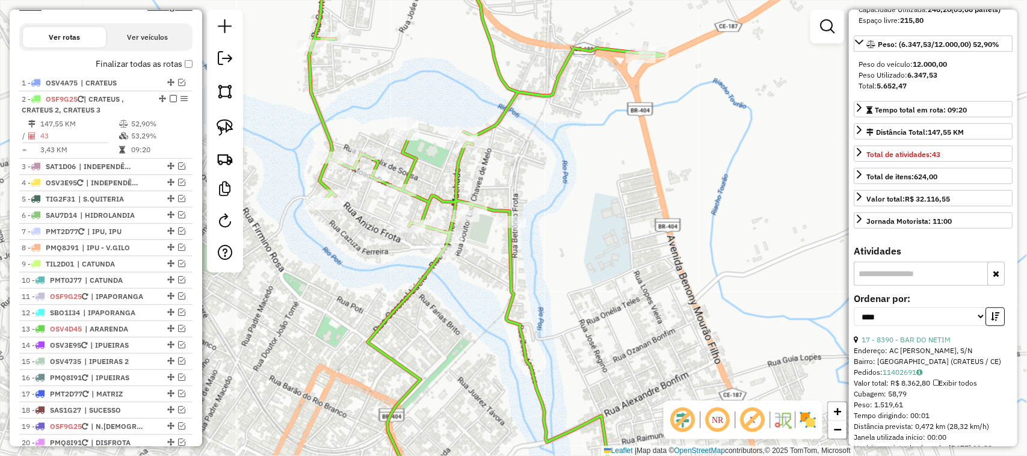
drag, startPoint x: 384, startPoint y: 232, endPoint x: 417, endPoint y: 232, distance: 33.1
click at [417, 232] on div "Janela de atendimento Grade de atendimento Capacidade Transportadoras Veículos …" at bounding box center [513, 228] width 1027 height 456
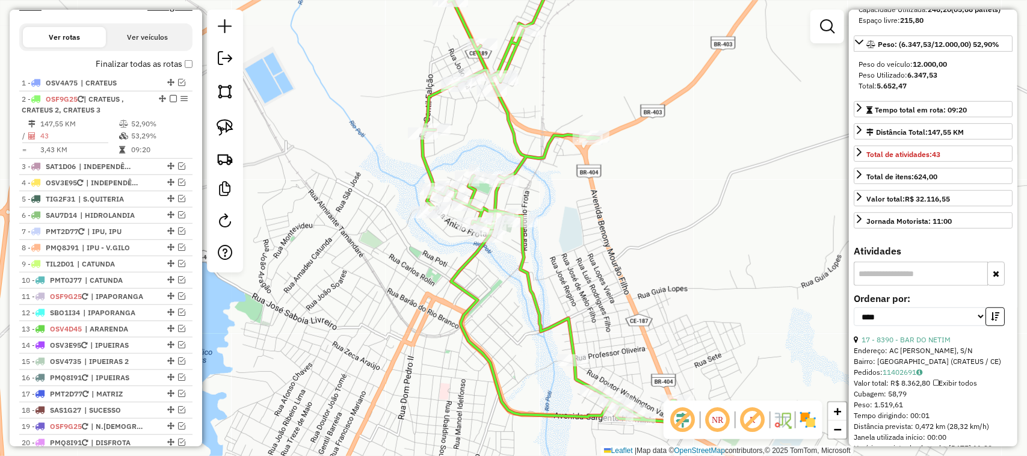
drag, startPoint x: 542, startPoint y: 349, endPoint x: 483, endPoint y: 299, distance: 77.3
click at [468, 285] on div "Janela de atendimento Grade de atendimento Capacidade Transportadoras Veículos …" at bounding box center [513, 228] width 1027 height 456
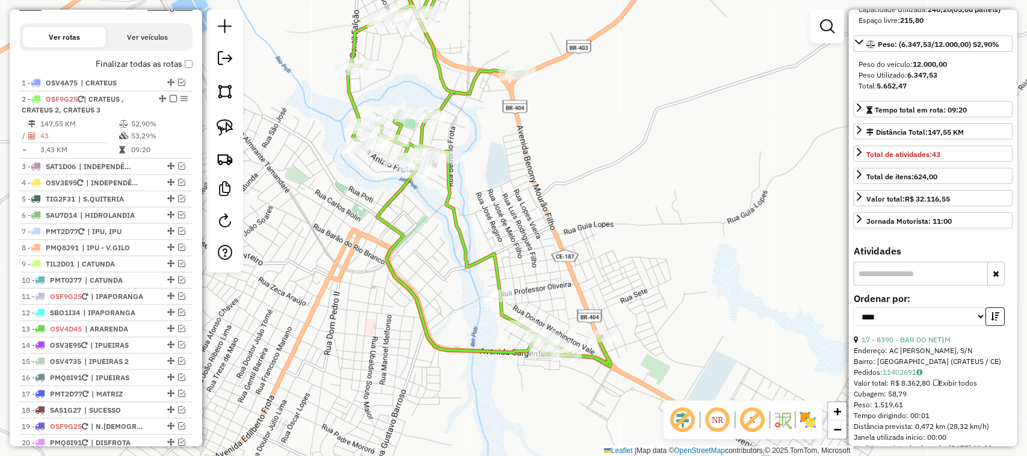
click at [474, 305] on div "Janela de atendimento Grade de atendimento Capacidade Transportadoras Veículos …" at bounding box center [513, 228] width 1027 height 456
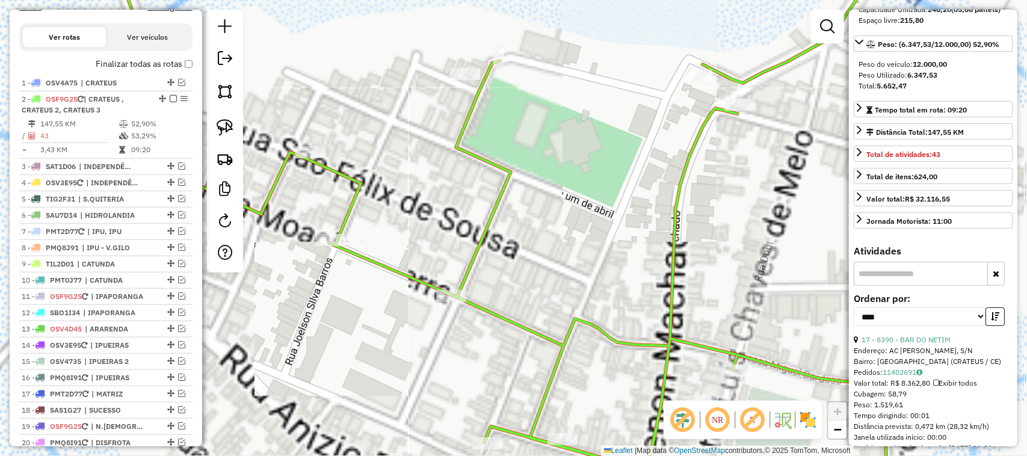
drag, startPoint x: 495, startPoint y: 351, endPoint x: 522, endPoint y: 235, distance: 118.8
click at [522, 254] on div "Janela de atendimento Grade de atendimento Capacidade Transportadoras Veículos …" at bounding box center [513, 228] width 1027 height 456
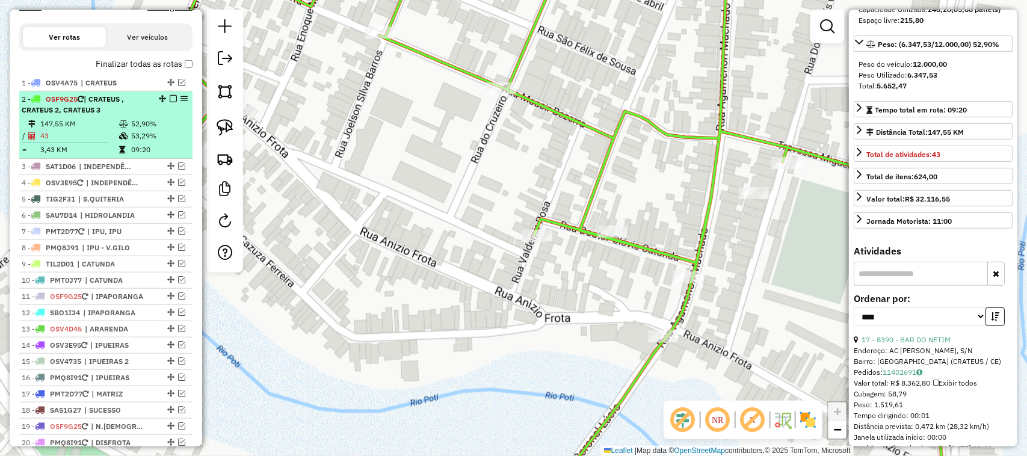
click at [71, 140] on td "43" at bounding box center [79, 136] width 79 height 12
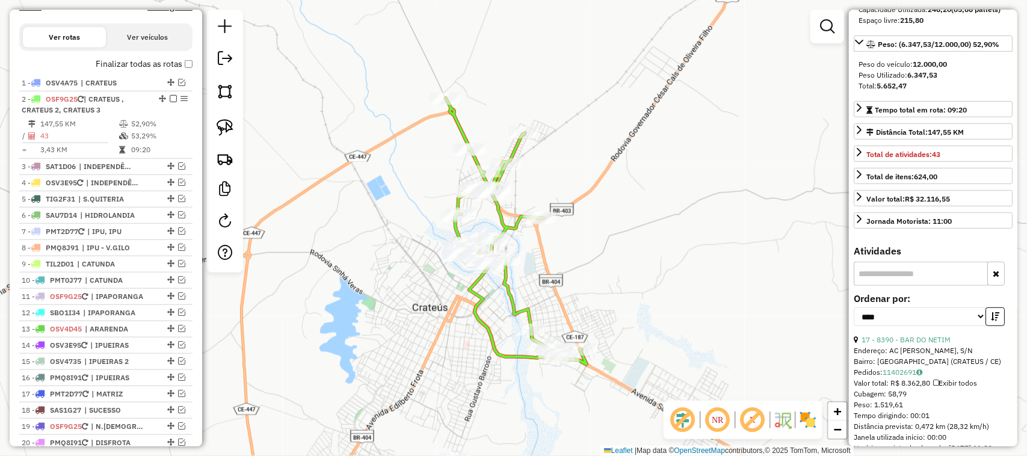
scroll to position [237, 0]
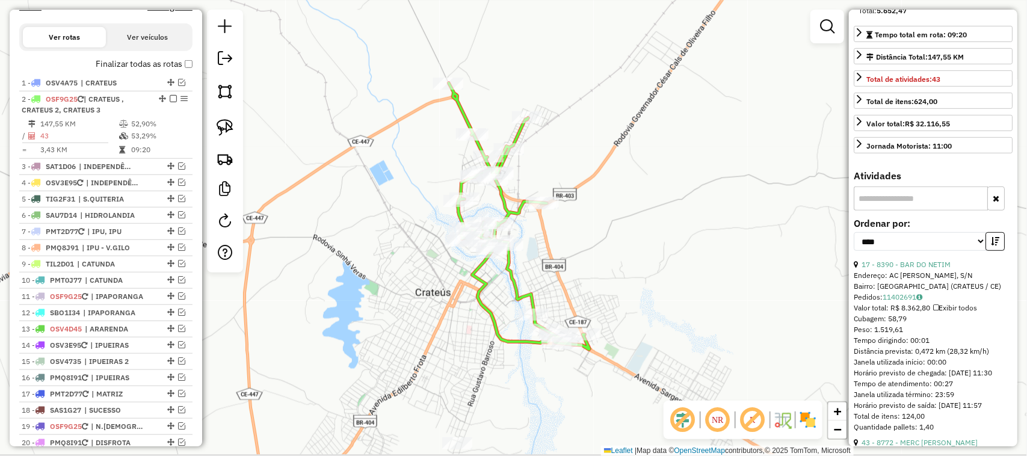
drag, startPoint x: 769, startPoint y: 340, endPoint x: 735, endPoint y: 268, distance: 78.9
click at [738, 271] on div "Janela de atendimento Grade de atendimento Capacidade Transportadoras Veículos …" at bounding box center [513, 228] width 1027 height 456
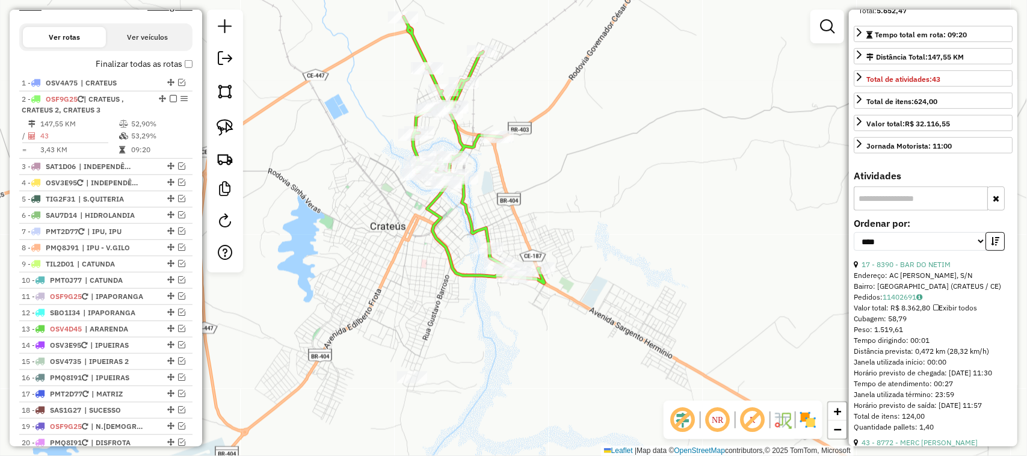
drag, startPoint x: 741, startPoint y: 287, endPoint x: 739, endPoint y: 246, distance: 41.6
click at [743, 251] on div "Janela de atendimento Grade de atendimento Capacidade Transportadoras Veículos …" at bounding box center [513, 228] width 1027 height 456
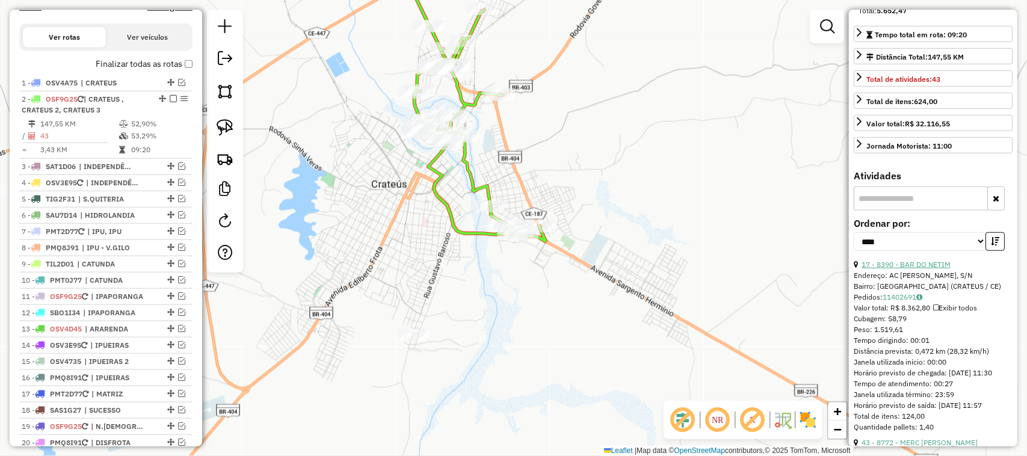
click at [921, 269] on link "17 - 8390 - BAR DO NETIM" at bounding box center [906, 264] width 89 height 9
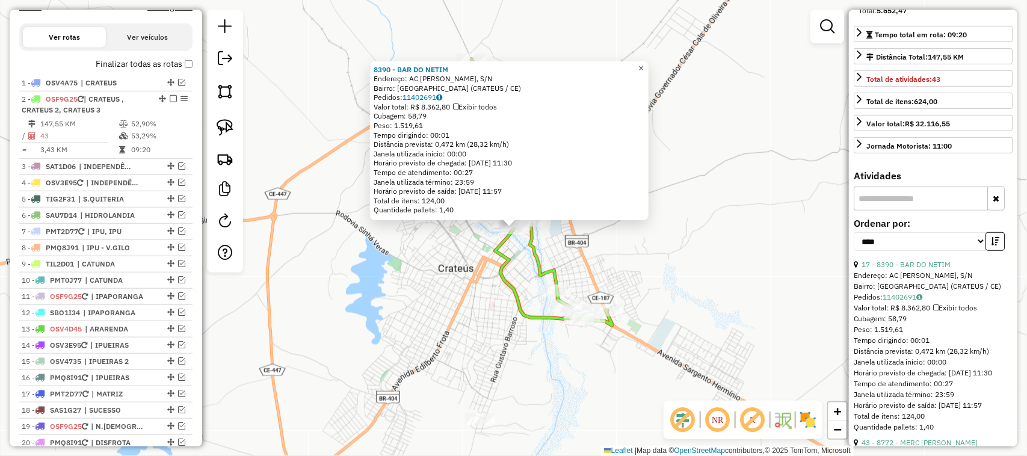
click at [644, 63] on span "×" at bounding box center [641, 68] width 5 height 10
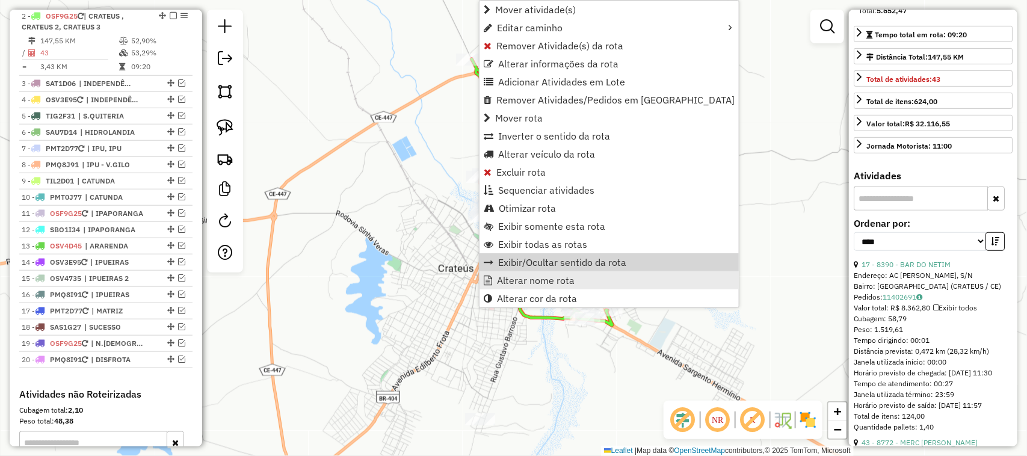
scroll to position [468, 0]
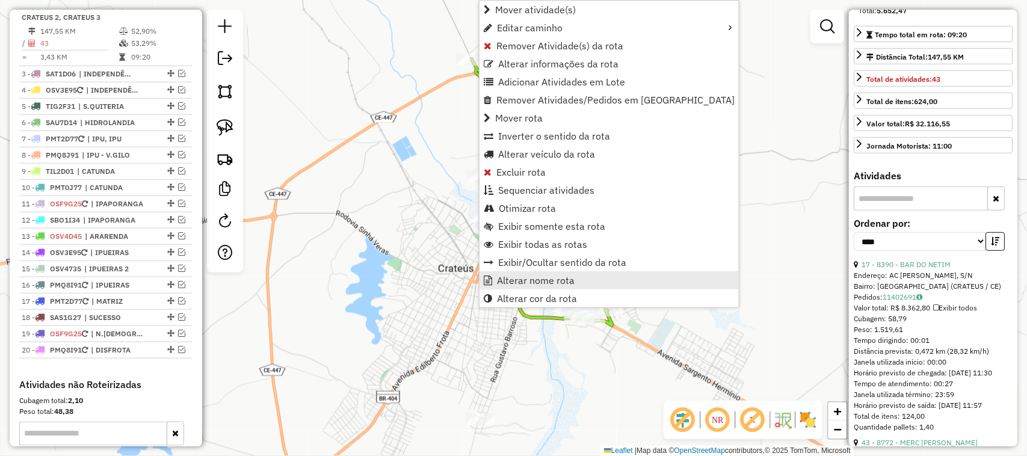
click at [522, 278] on span "Alterar nome rota" at bounding box center [536, 281] width 78 height 10
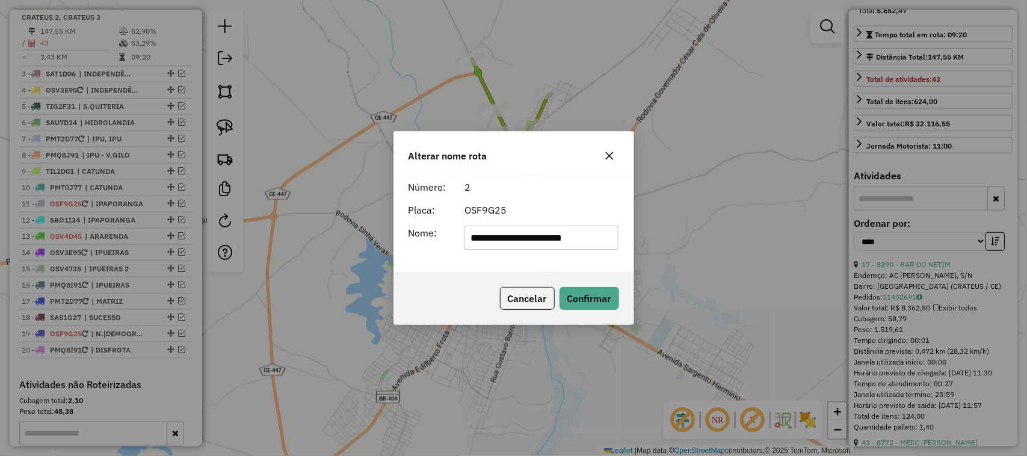
scroll to position [0, 0]
type input "*********"
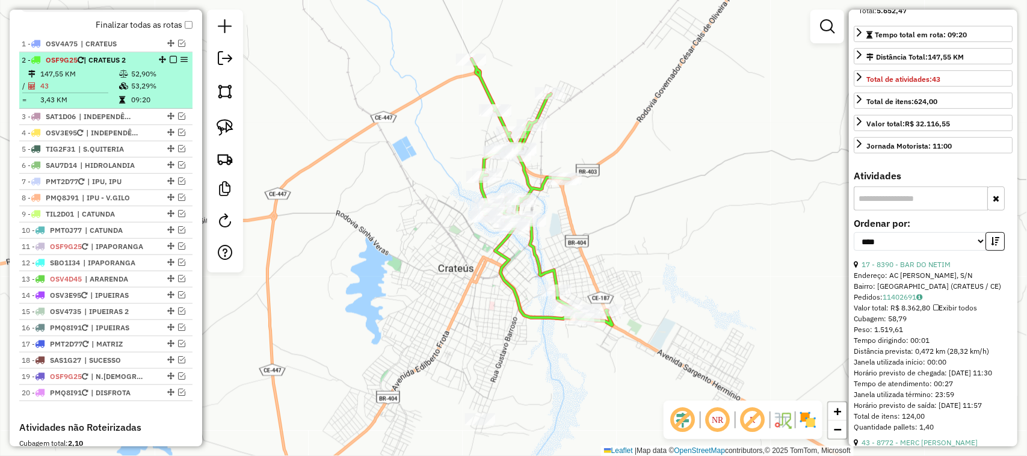
scroll to position [392, 0]
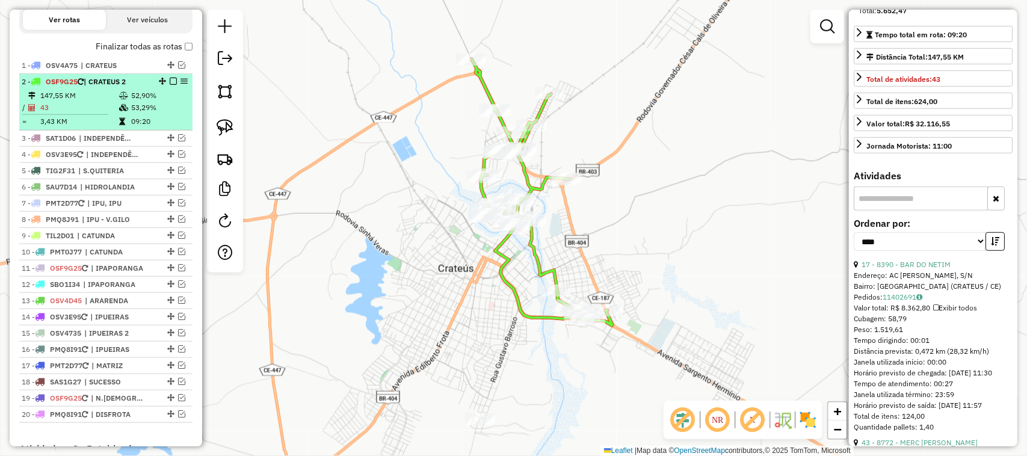
click at [94, 111] on td "43" at bounding box center [79, 108] width 79 height 12
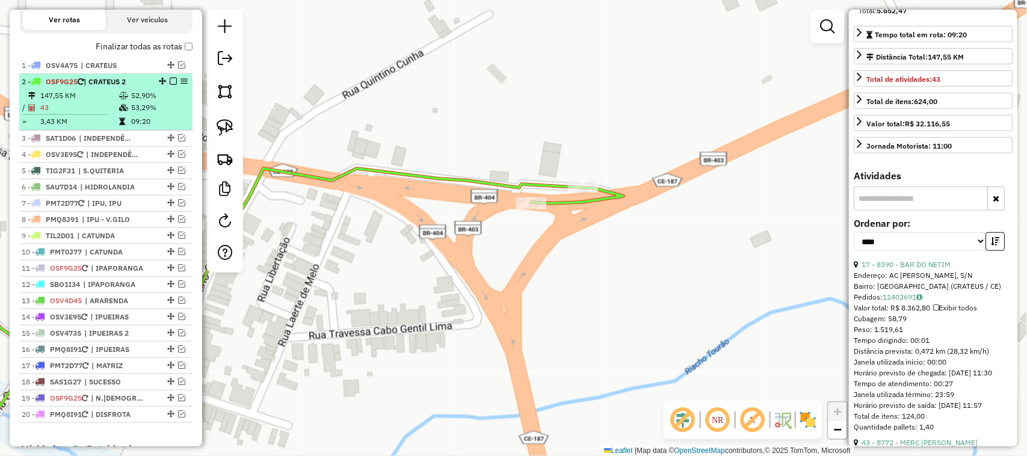
click at [74, 110] on table "147,55 KM 52,90% / 43 53,29% = 3,43 KM 09:20" at bounding box center [106, 109] width 169 height 38
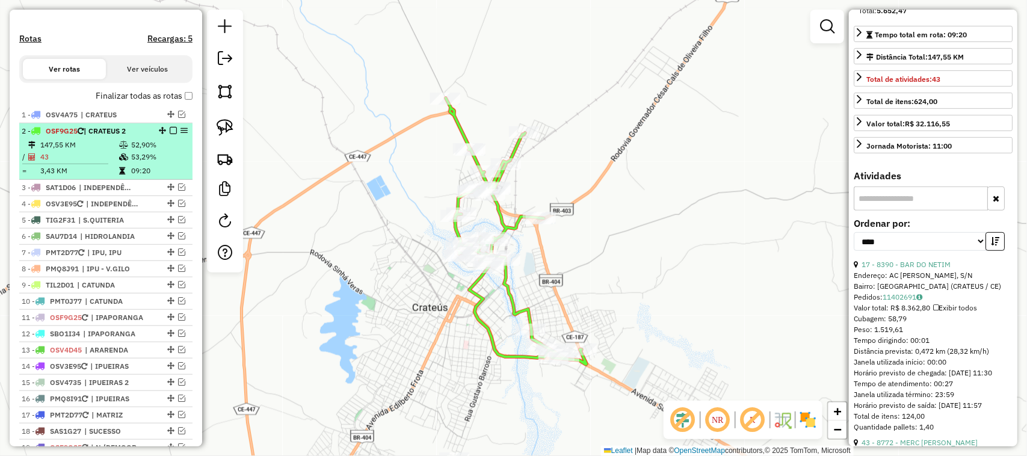
scroll to position [317, 0]
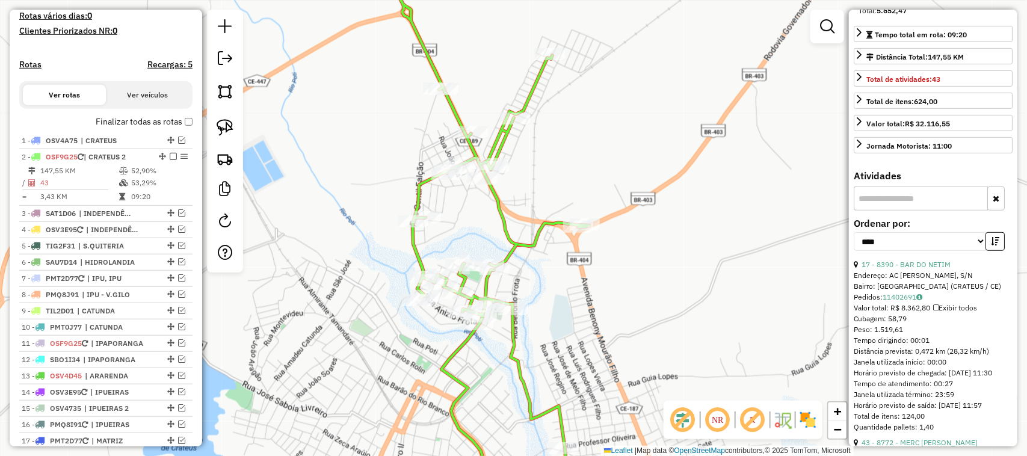
drag, startPoint x: 548, startPoint y: 299, endPoint x: 563, endPoint y: 255, distance: 46.4
click at [563, 258] on div "Janela de atendimento Grade de atendimento Capacidade Transportadoras Veículos …" at bounding box center [513, 228] width 1027 height 456
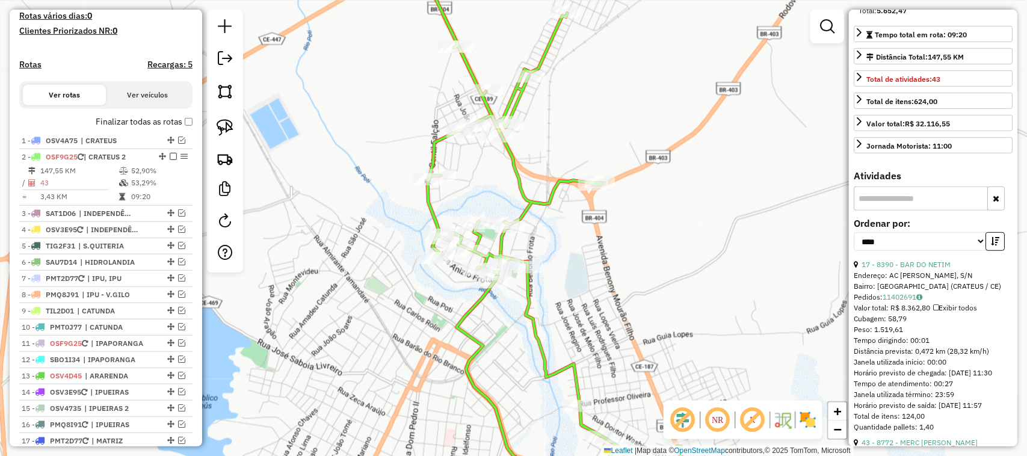
drag, startPoint x: 565, startPoint y: 287, endPoint x: 577, endPoint y: 217, distance: 70.8
click at [577, 220] on div "Janela de atendimento Grade de atendimento Capacidade Transportadoras Veículos …" at bounding box center [513, 228] width 1027 height 456
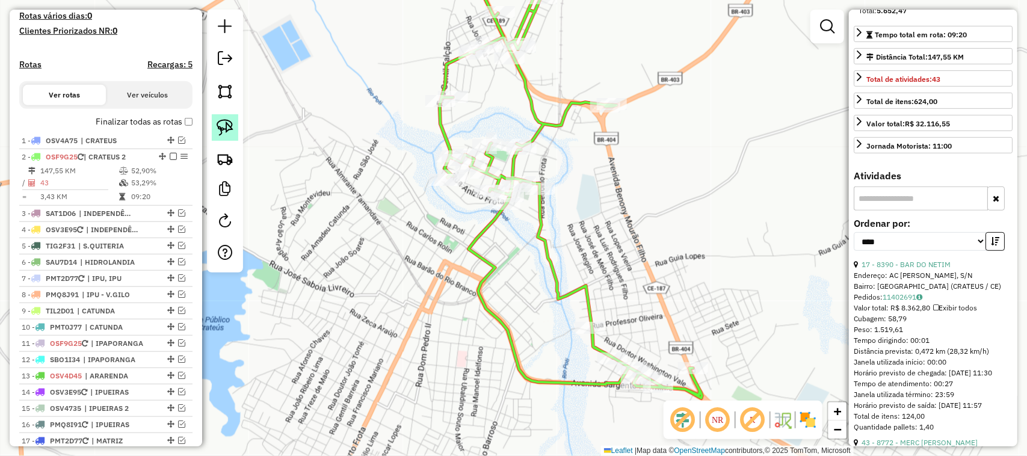
click at [224, 119] on link at bounding box center [225, 127] width 26 height 26
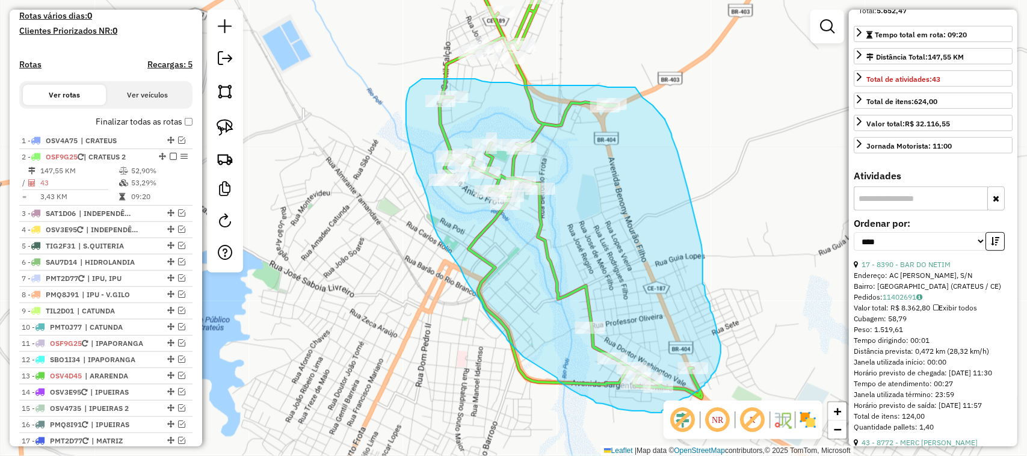
drag, startPoint x: 594, startPoint y: 85, endPoint x: 635, endPoint y: 86, distance: 40.9
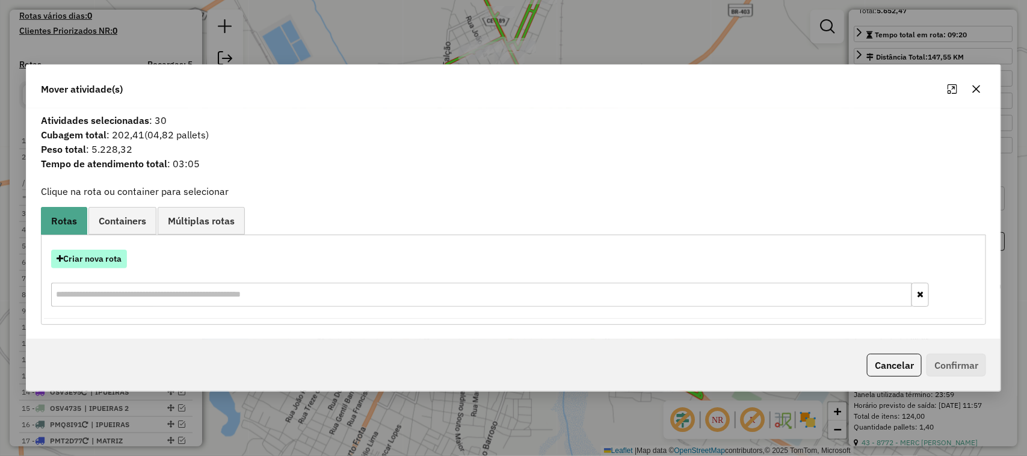
click at [107, 259] on button "Criar nova rota" at bounding box center [89, 259] width 76 height 19
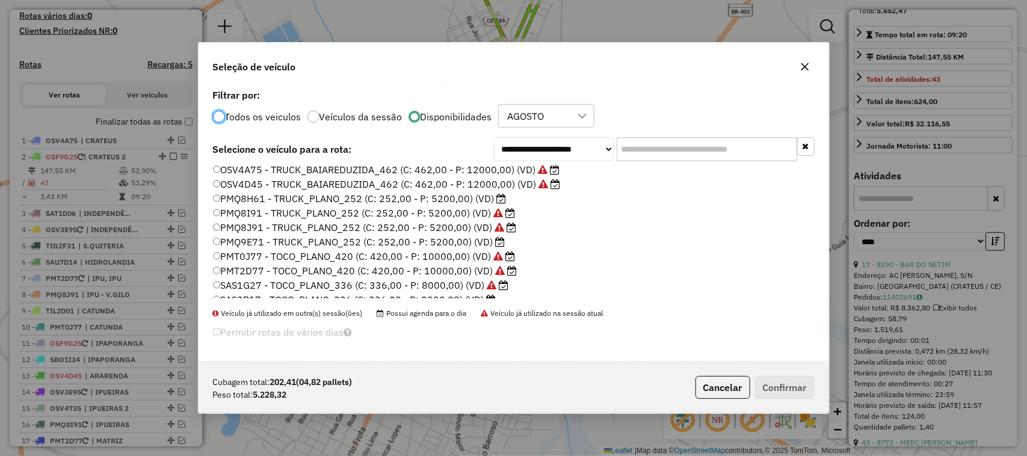
scroll to position [150, 0]
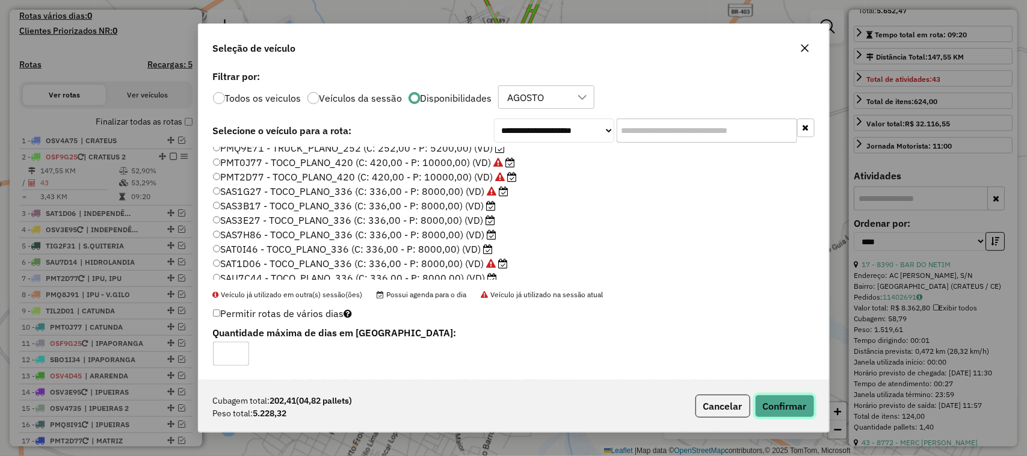
click at [791, 402] on button "Confirmar" at bounding box center [785, 406] width 60 height 23
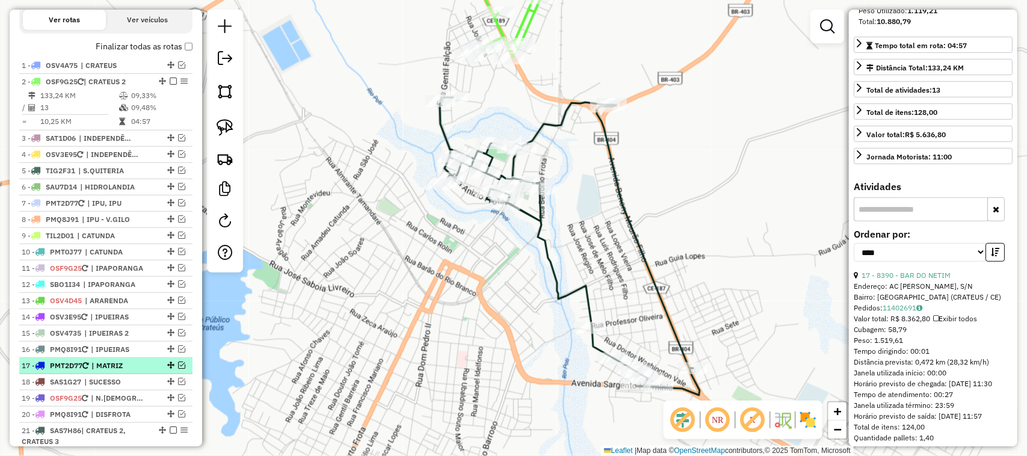
scroll to position [543, 0]
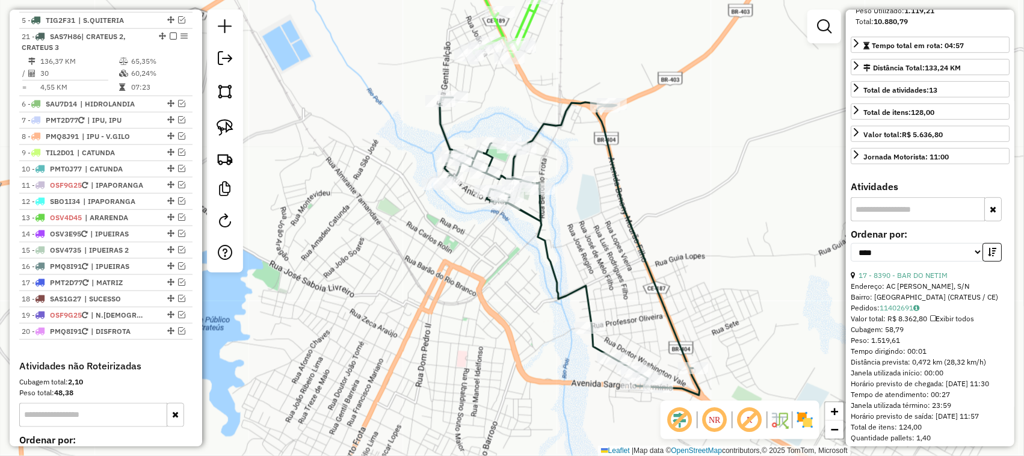
drag, startPoint x: 160, startPoint y: 290, endPoint x: 170, endPoint y: 122, distance: 168.2
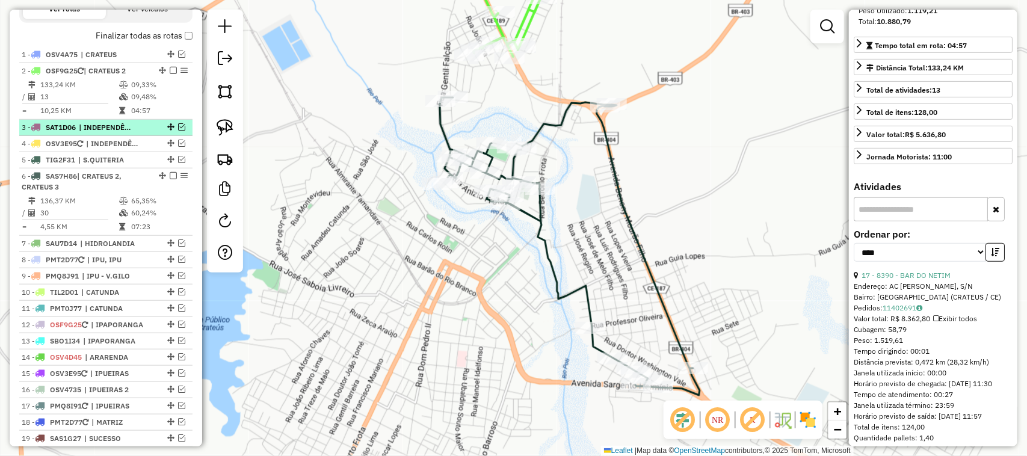
scroll to position [392, 0]
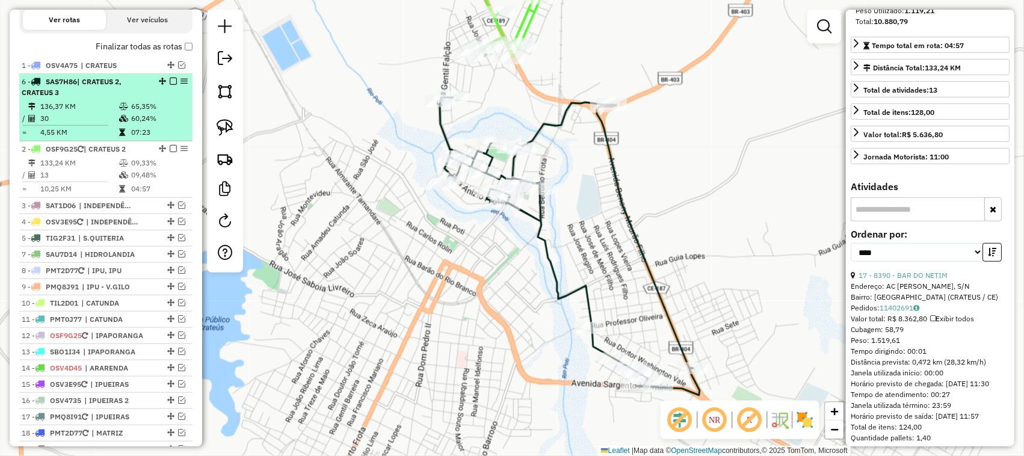
drag, startPoint x: 158, startPoint y: 188, endPoint x: 161, endPoint y: 98, distance: 90.3
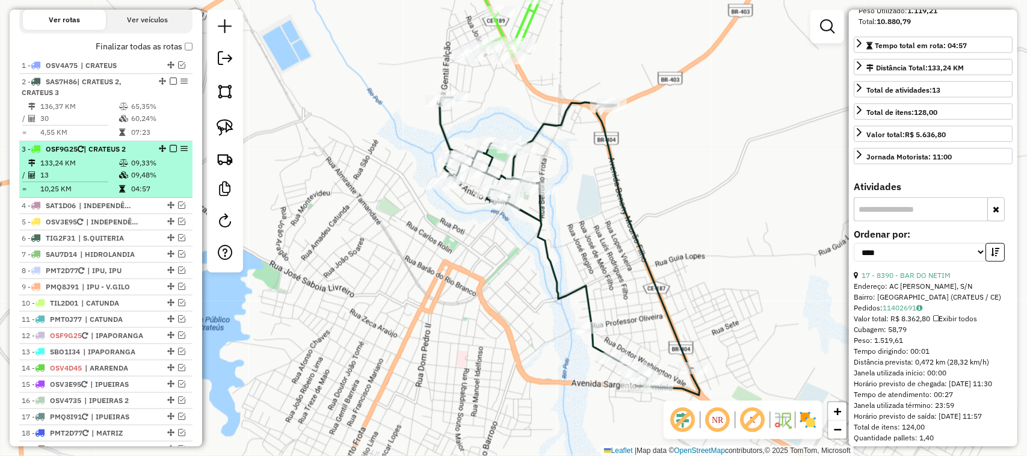
click at [91, 169] on td "133,24 KM" at bounding box center [79, 163] width 79 height 12
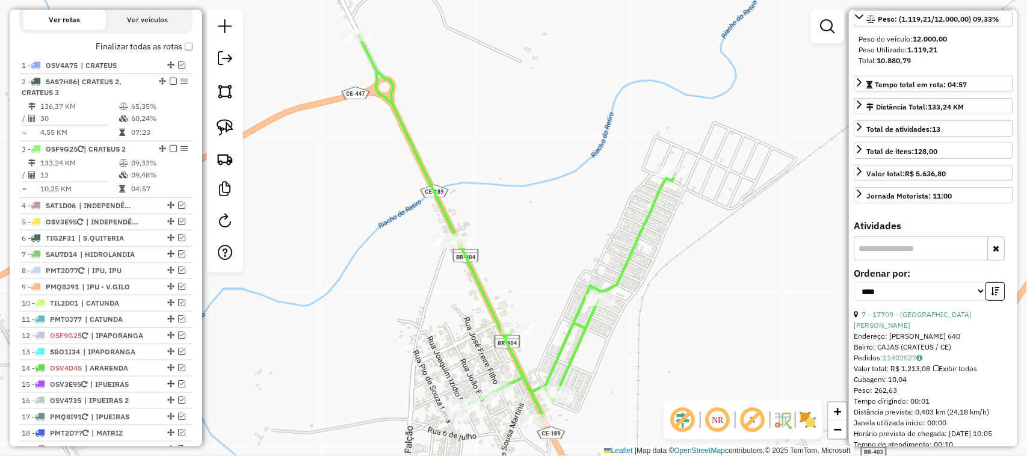
scroll to position [140, 0]
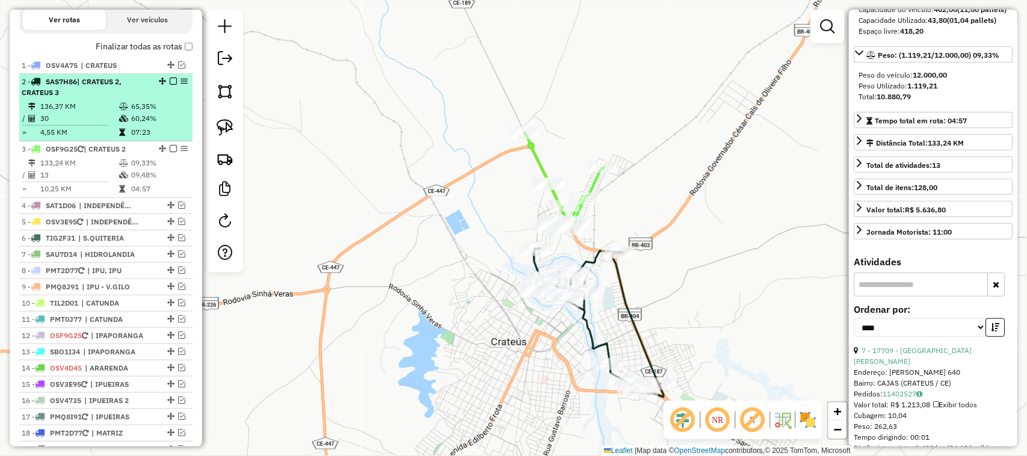
click at [90, 113] on td "136,37 KM" at bounding box center [79, 107] width 79 height 12
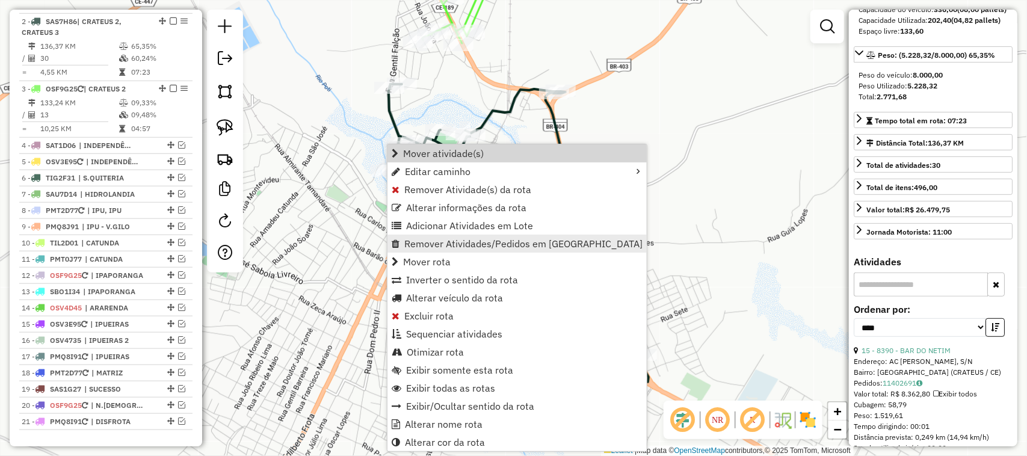
scroll to position [468, 0]
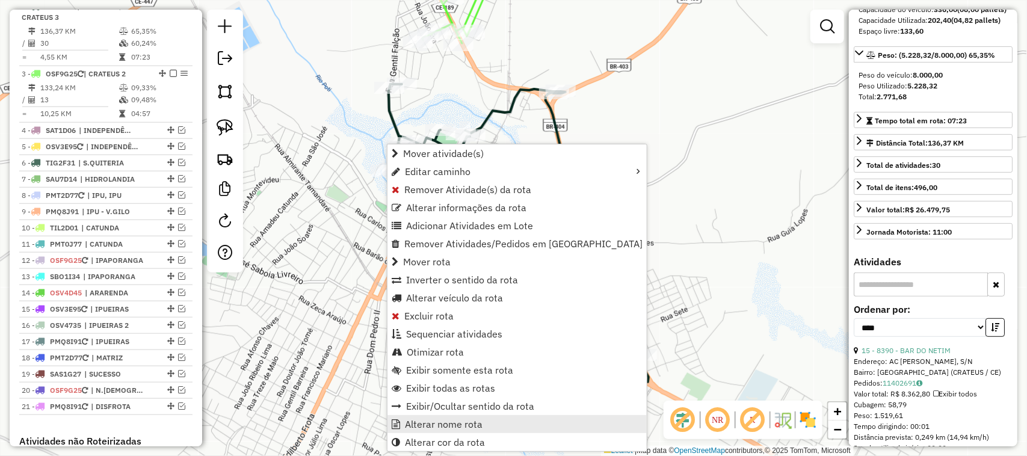
click at [447, 422] on span "Alterar nome rota" at bounding box center [444, 424] width 78 height 10
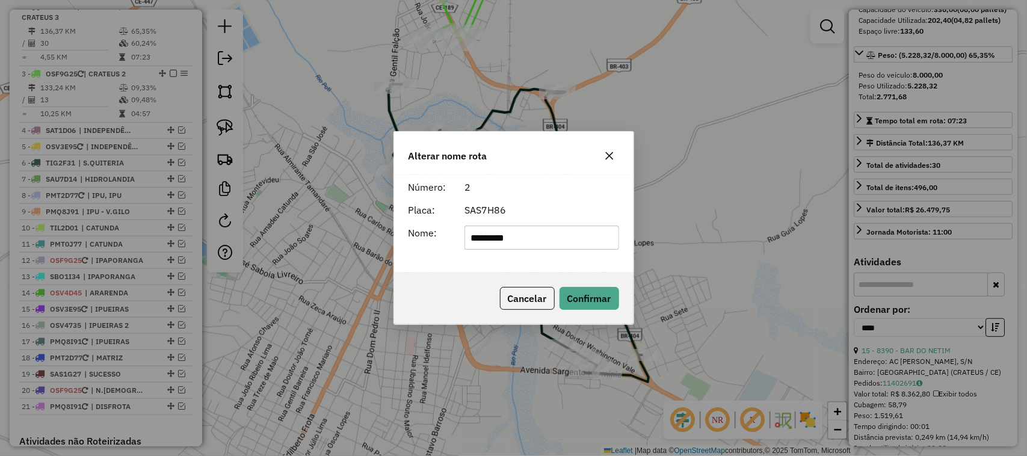
type input "*********"
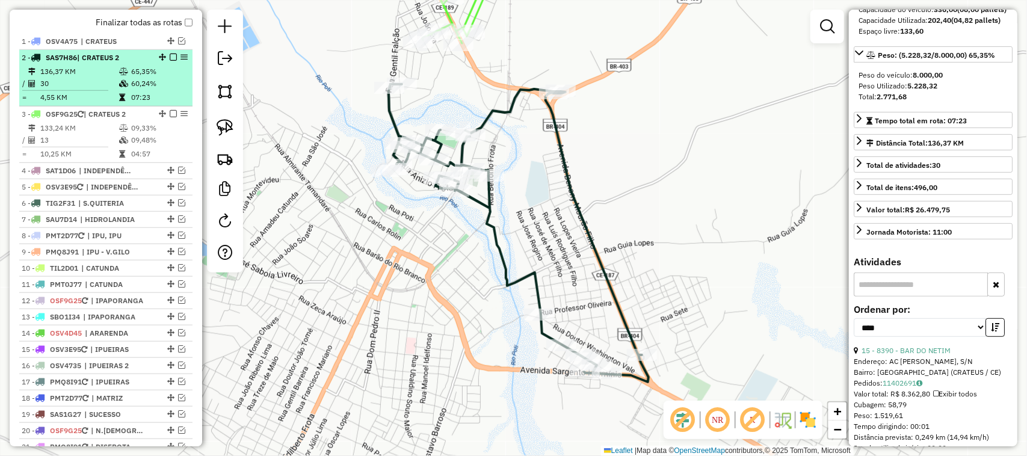
scroll to position [392, 0]
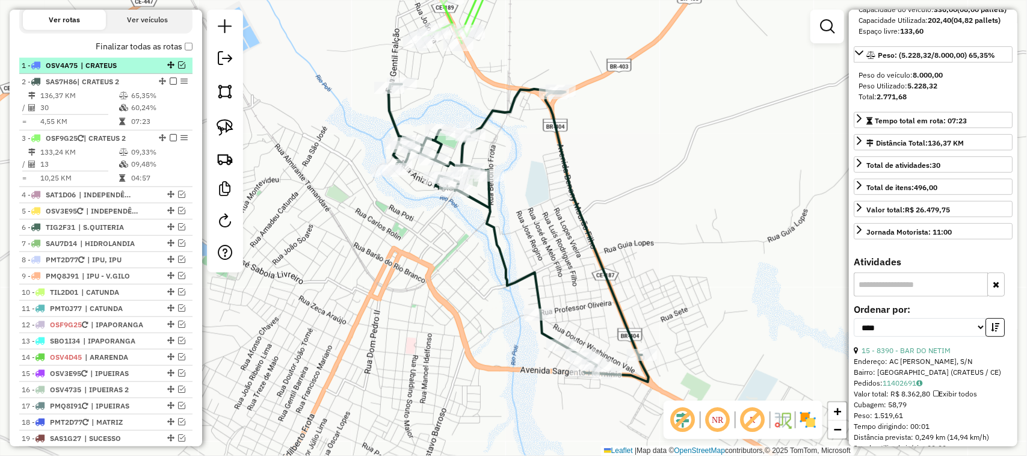
click at [181, 69] on em at bounding box center [181, 64] width 7 height 7
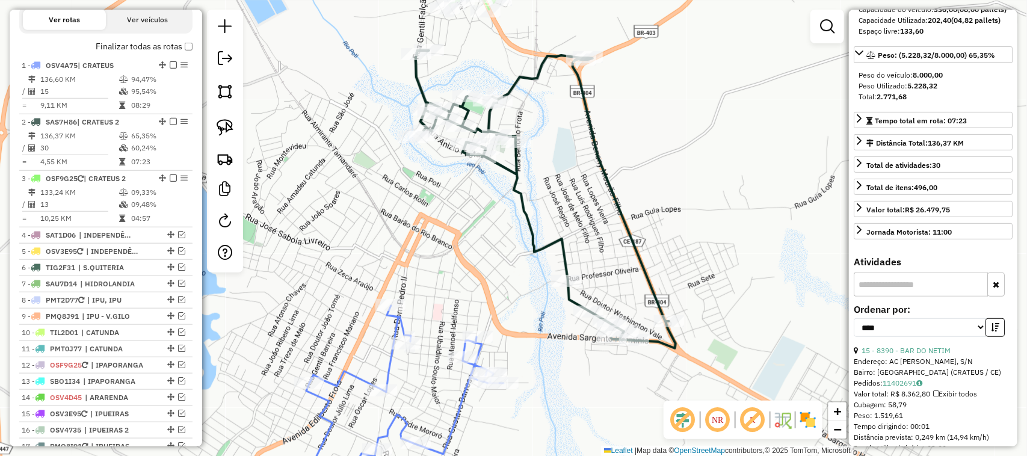
drag, startPoint x: 492, startPoint y: 280, endPoint x: 495, endPoint y: 257, distance: 23.6
click at [495, 262] on div "Janela de atendimento Grade de atendimento Capacidade Transportadoras Veículos …" at bounding box center [513, 228] width 1027 height 456
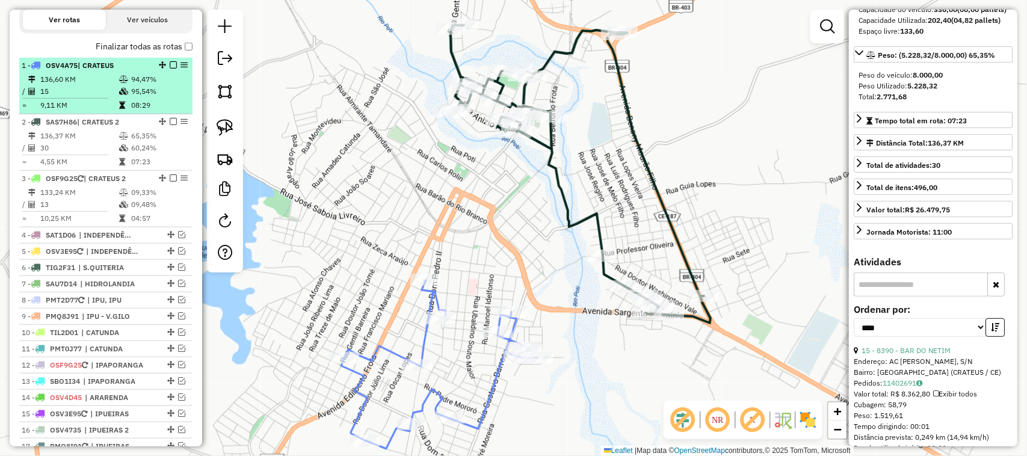
click at [91, 97] on td "15" at bounding box center [79, 91] width 79 height 12
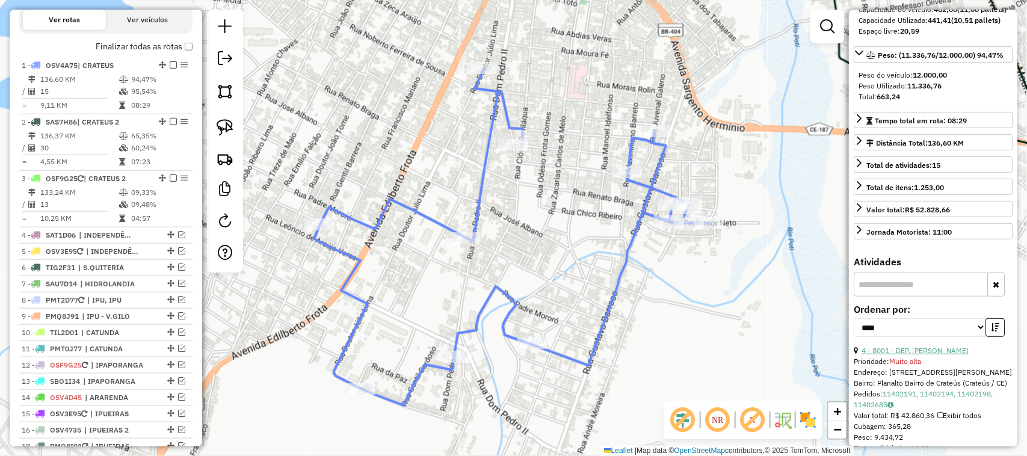
click at [926, 355] on link "4 - 8001 - DEP. PEDRO MACHADO" at bounding box center [915, 350] width 107 height 9
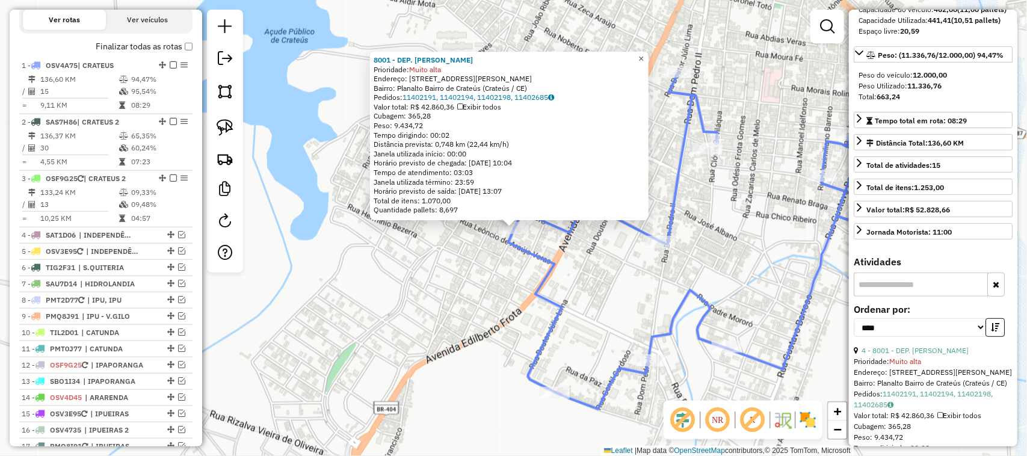
click at [644, 54] on span "×" at bounding box center [641, 59] width 5 height 10
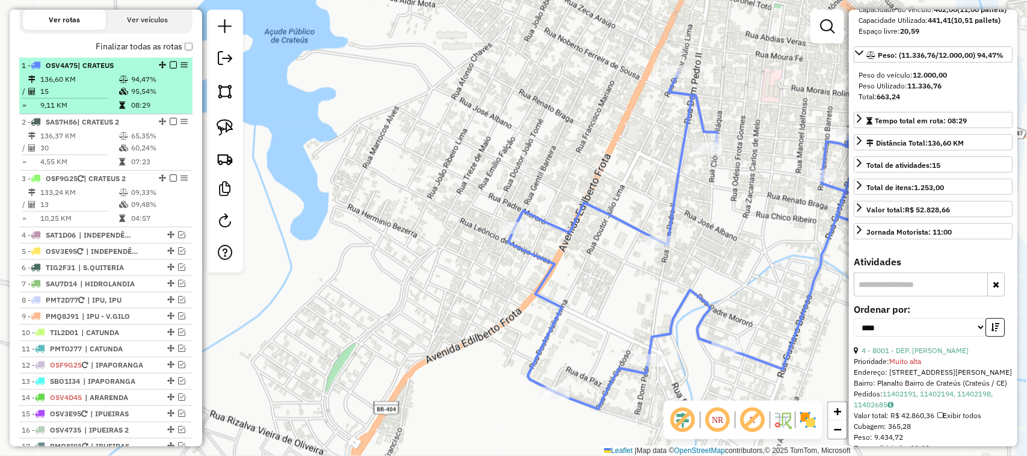
click at [172, 69] on em at bounding box center [173, 64] width 7 height 7
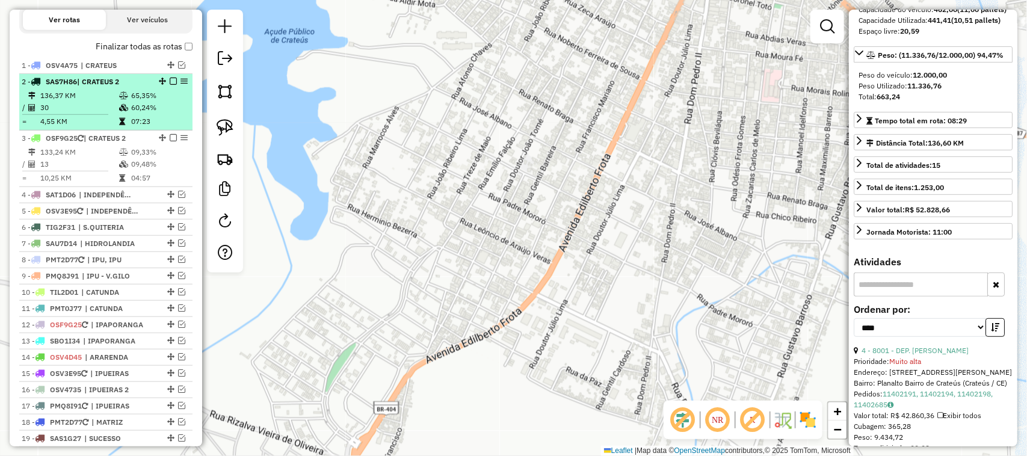
click at [101, 111] on td "30" at bounding box center [79, 108] width 79 height 12
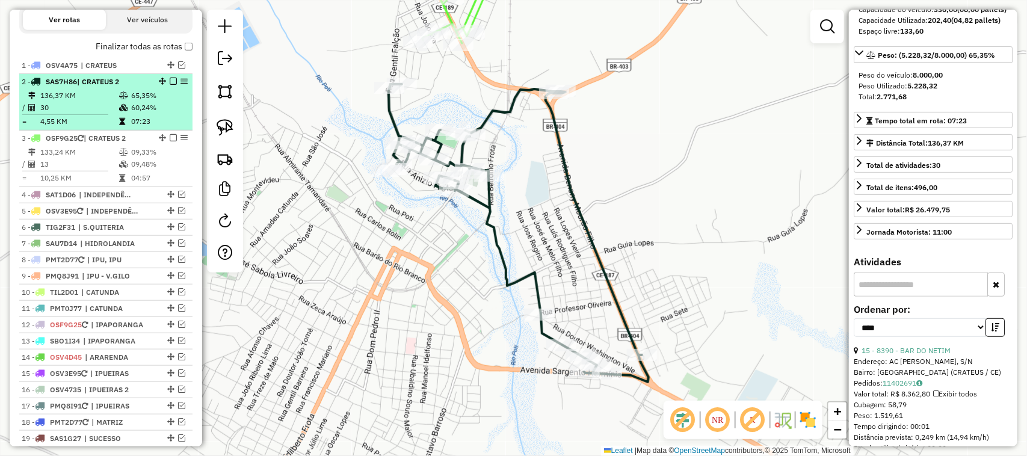
click at [170, 85] on em at bounding box center [173, 81] width 7 height 7
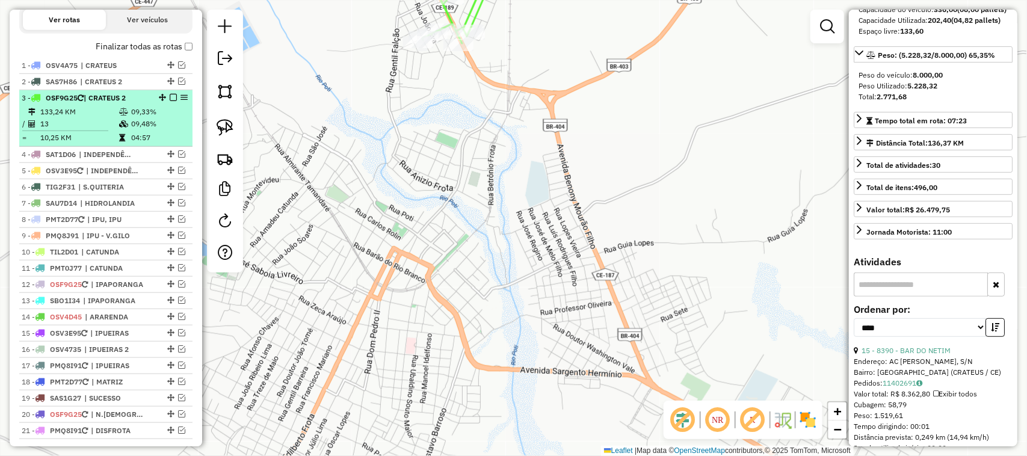
click at [94, 128] on td "13" at bounding box center [79, 124] width 79 height 12
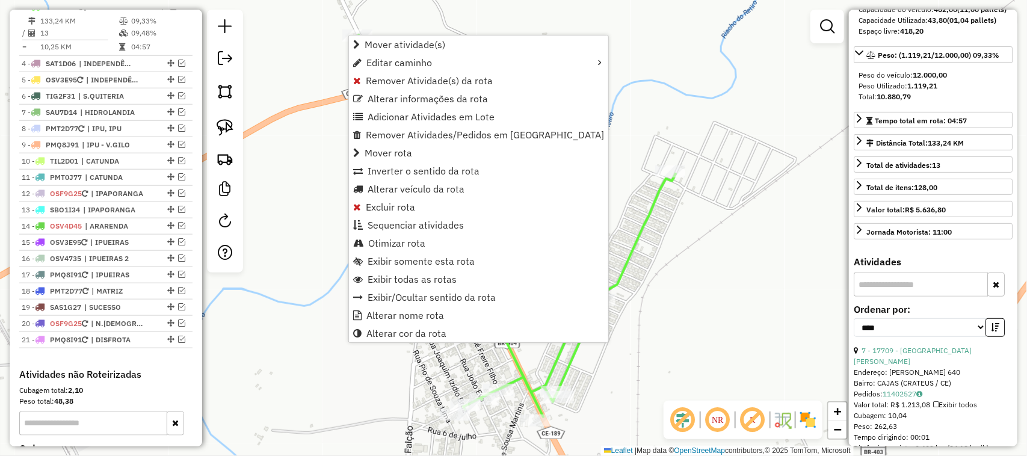
scroll to position [483, 0]
click at [409, 317] on span "Alterar nome rota" at bounding box center [406, 316] width 78 height 10
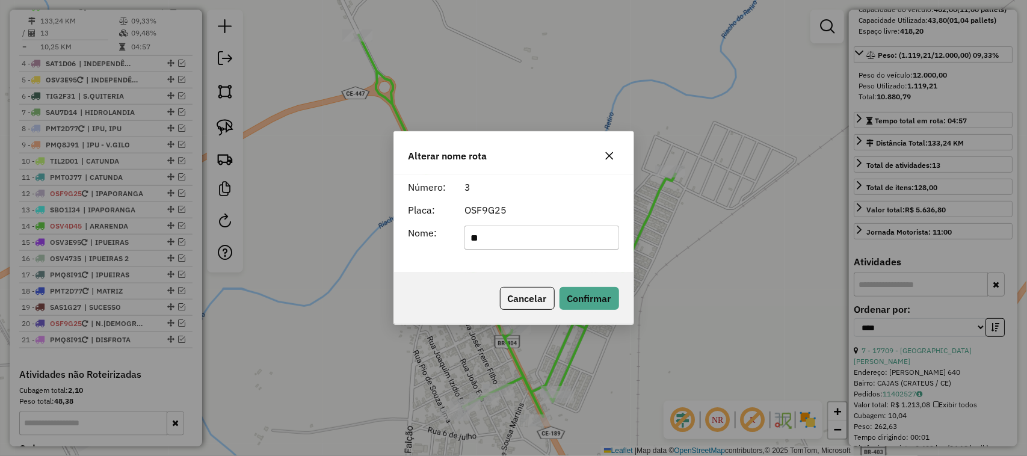
type input "*"
type input "**********"
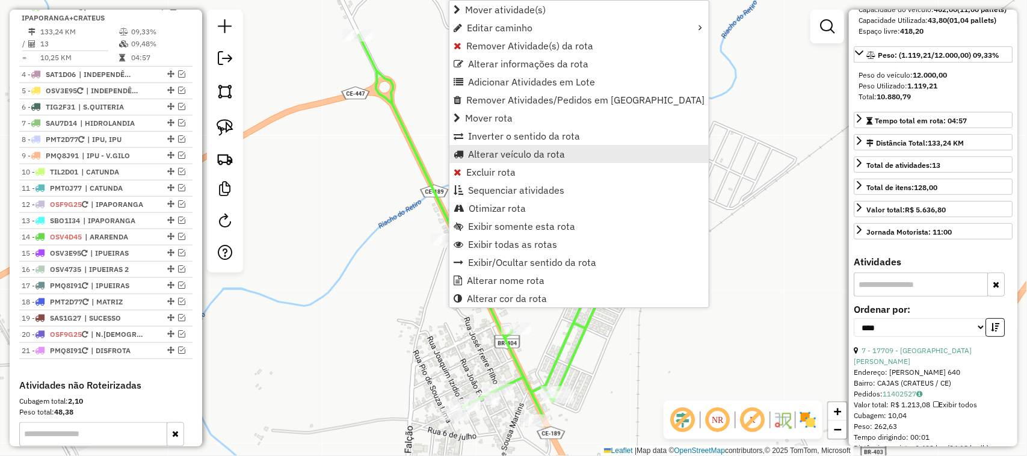
click at [489, 152] on span "Alterar veículo da rota" at bounding box center [516, 154] width 97 height 10
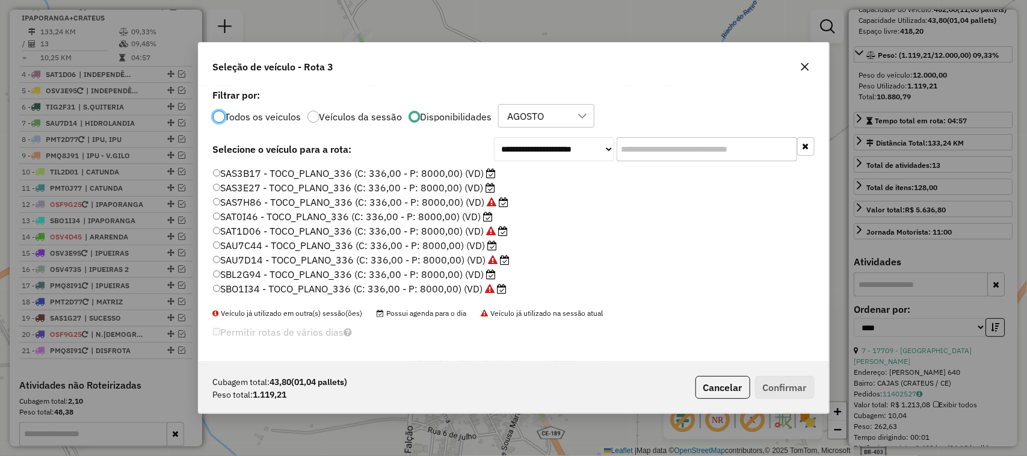
scroll to position [226, 0]
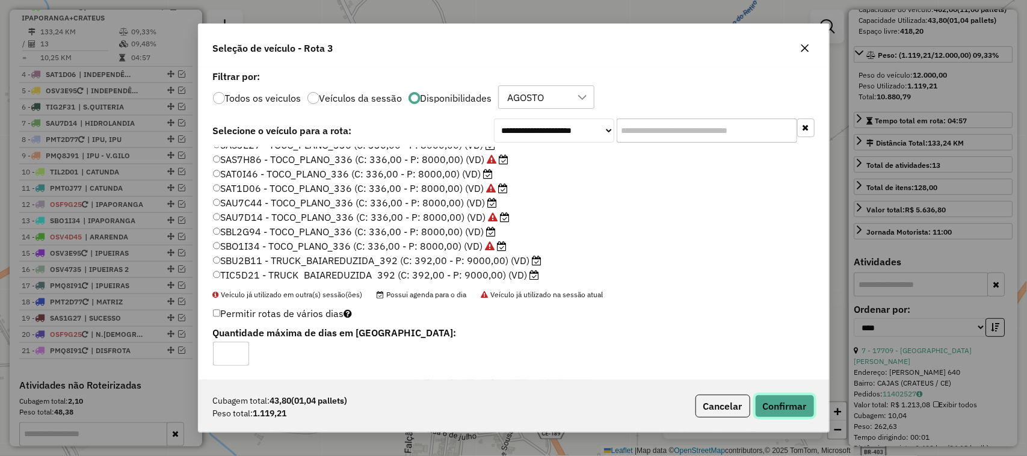
click at [790, 406] on button "Confirmar" at bounding box center [785, 406] width 60 height 23
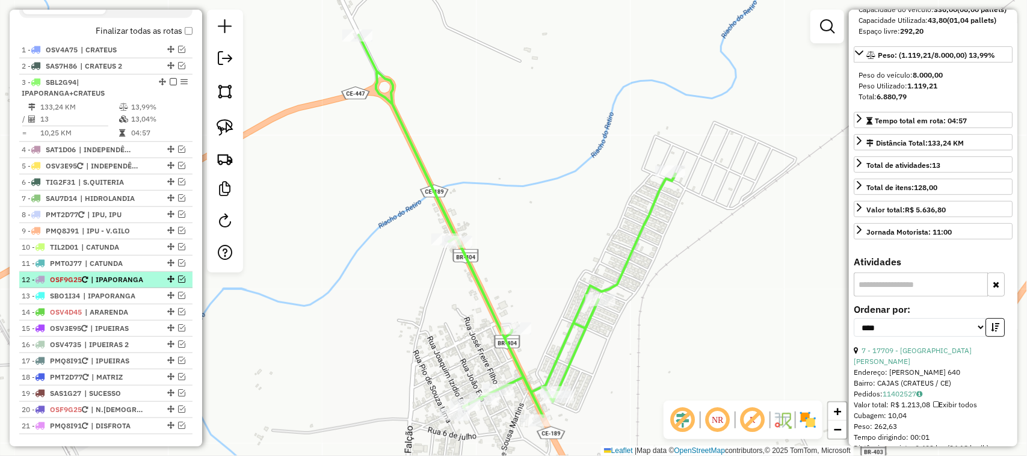
scroll to position [483, 0]
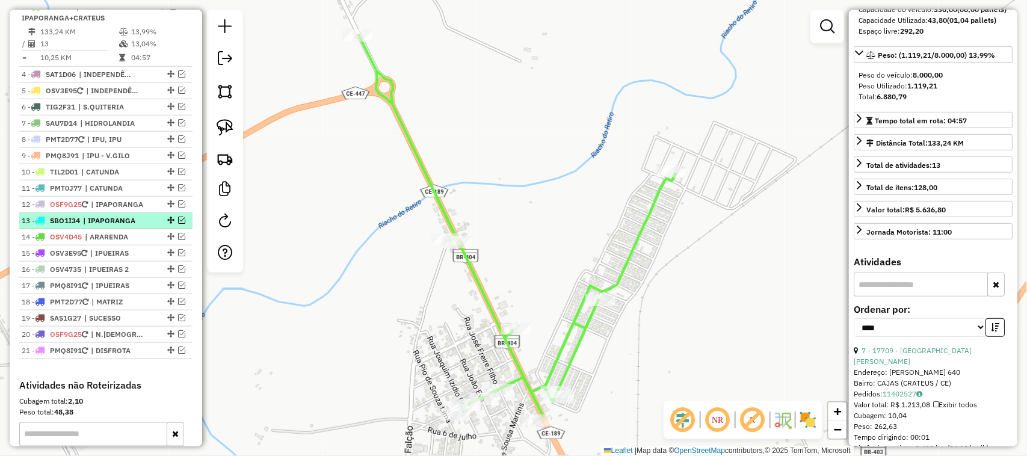
click at [179, 224] on em at bounding box center [181, 220] width 7 height 7
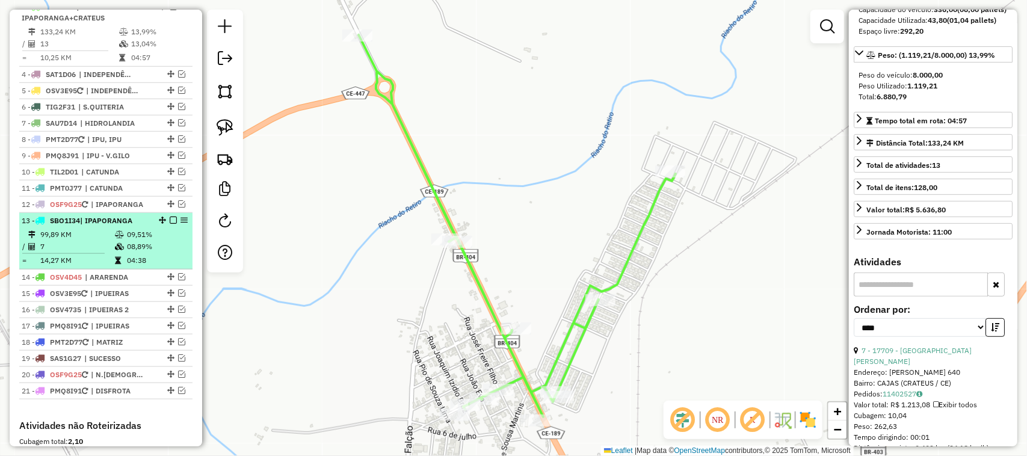
click at [106, 241] on td "99,89 KM" at bounding box center [77, 235] width 75 height 12
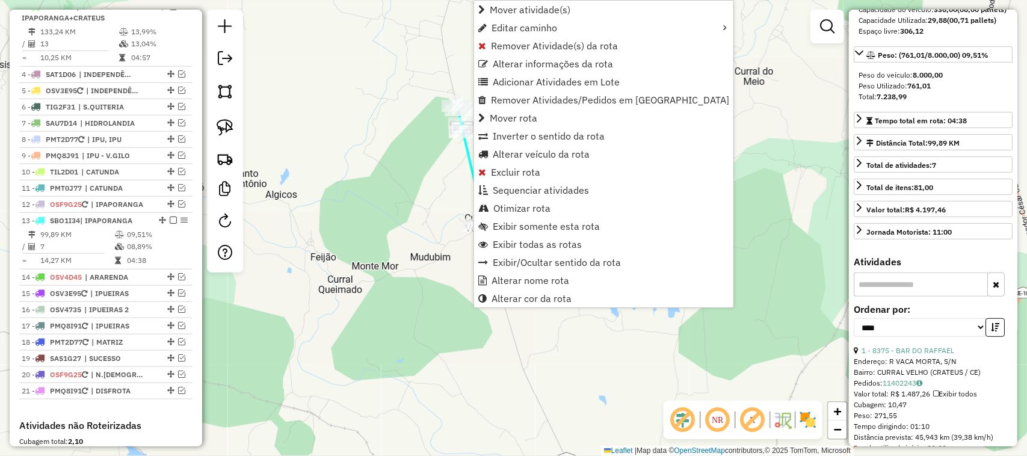
scroll to position [686, 0]
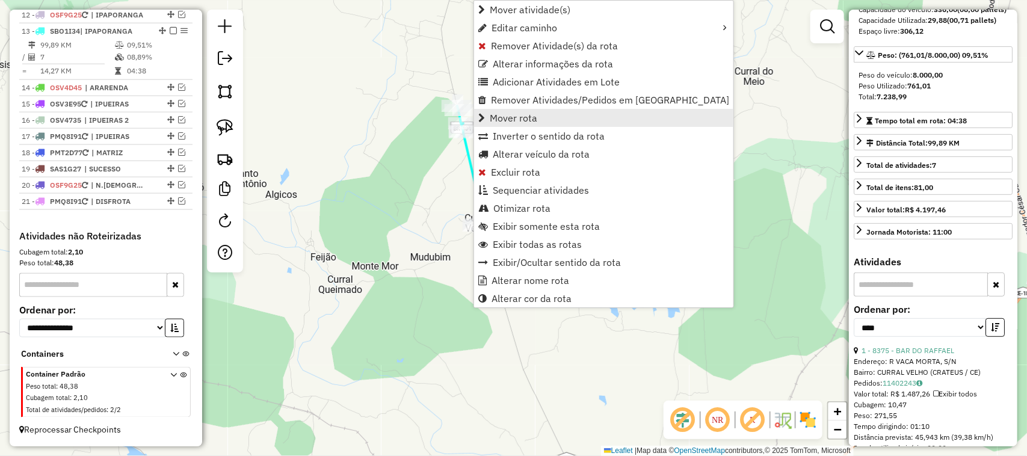
click at [521, 114] on span "Mover rota" at bounding box center [514, 118] width 48 height 10
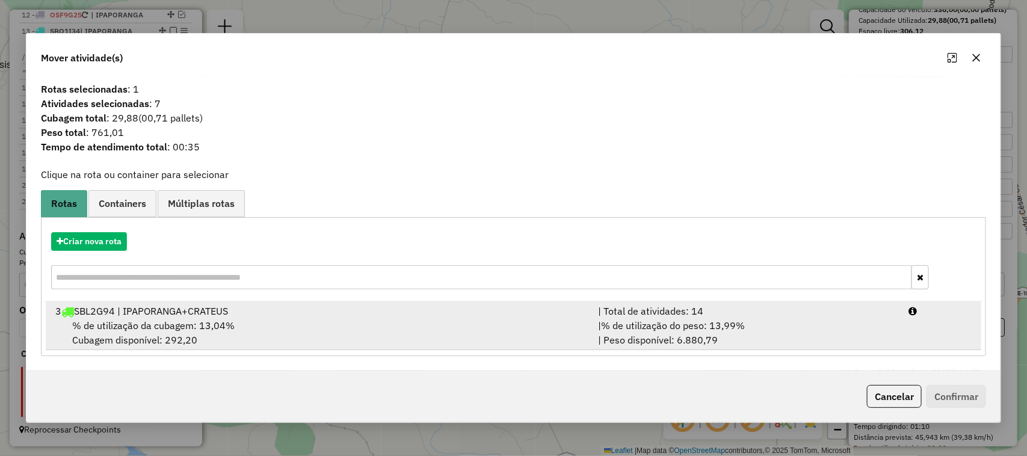
click at [172, 325] on span "% de utilização da cubagem: 13,04%" at bounding box center [153, 326] width 162 height 12
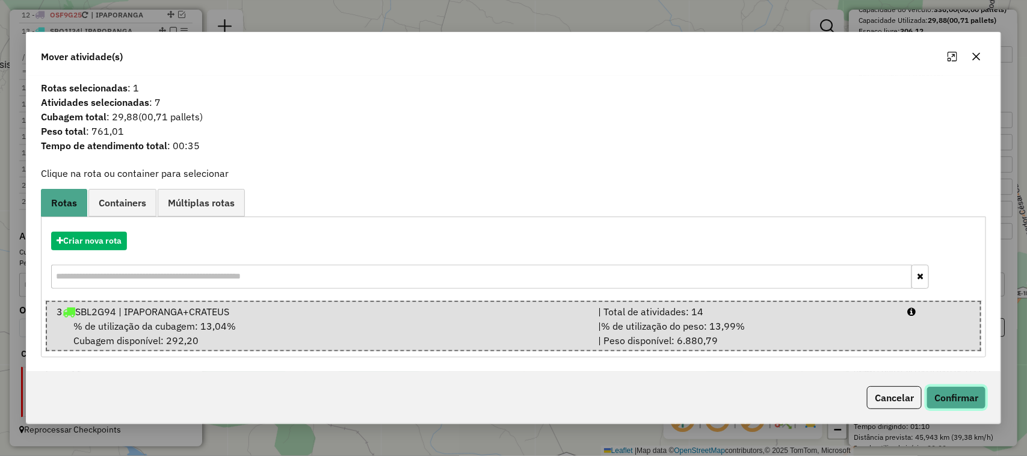
click at [954, 397] on button "Confirmar" at bounding box center [957, 397] width 60 height 23
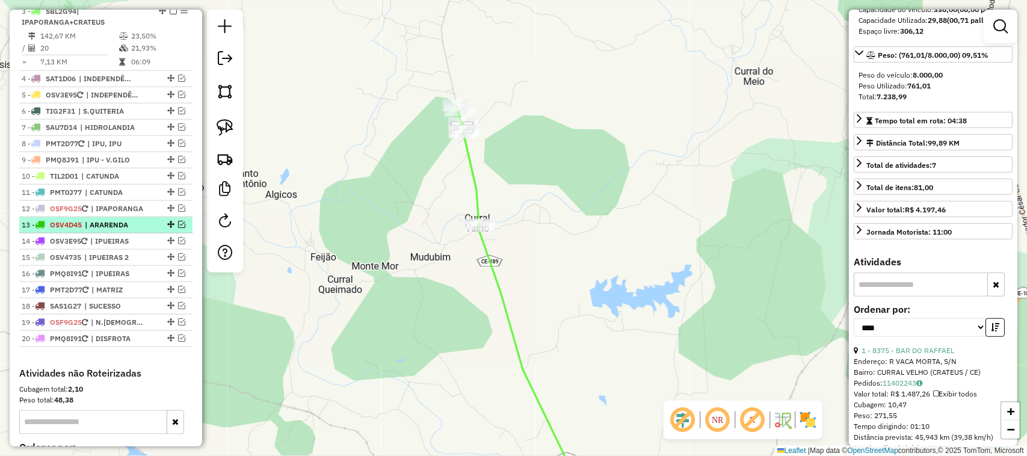
scroll to position [404, 0]
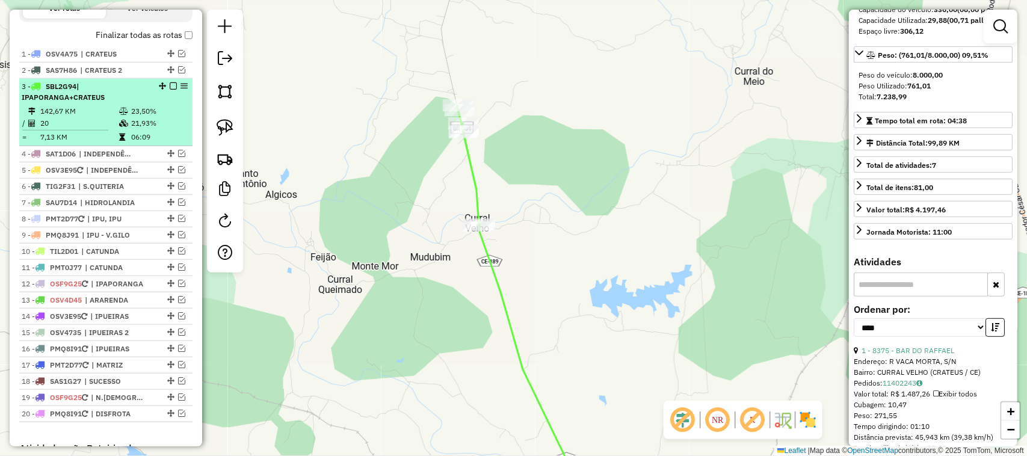
click at [85, 128] on td "20" at bounding box center [79, 123] width 79 height 12
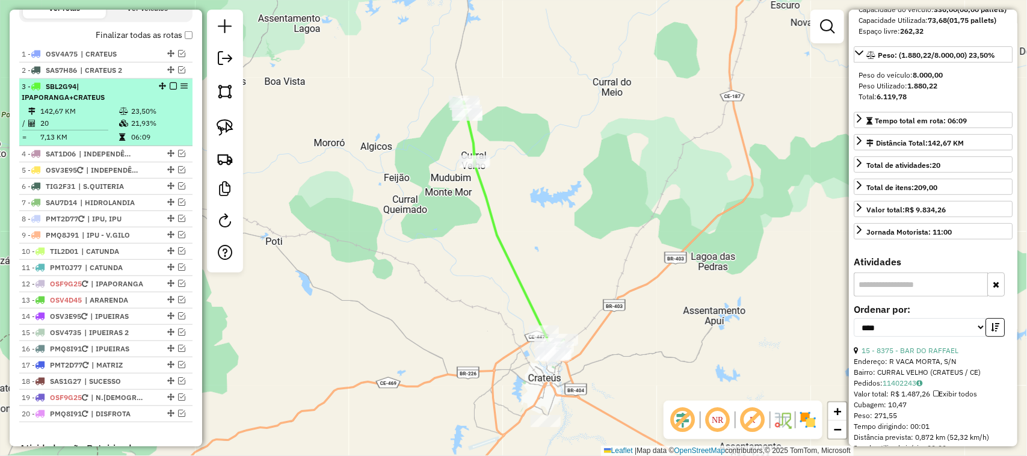
click at [170, 90] on em at bounding box center [173, 85] width 7 height 7
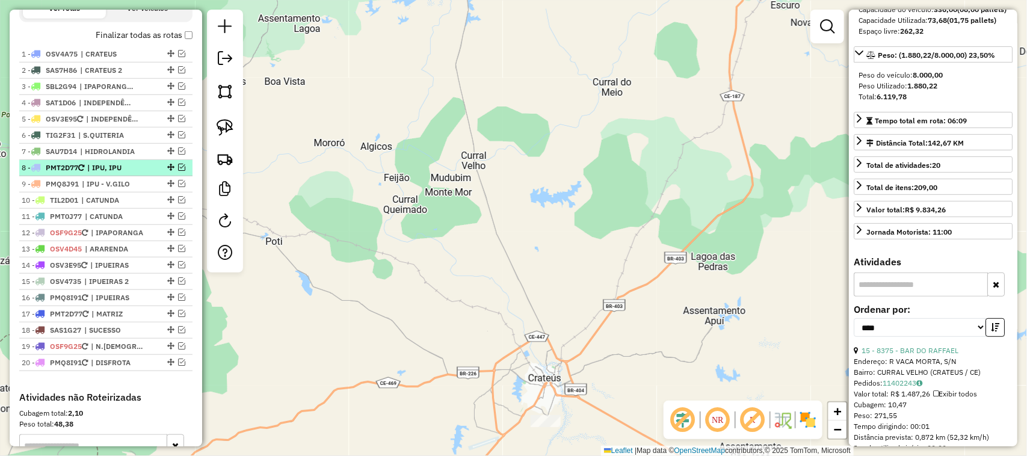
click at [178, 171] on em at bounding box center [181, 167] width 7 height 7
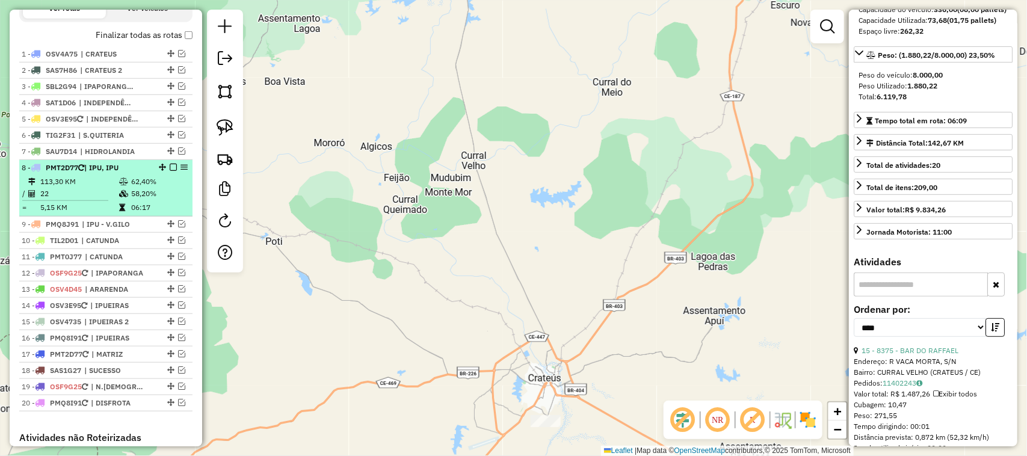
click at [86, 188] on td "113,30 KM" at bounding box center [79, 182] width 79 height 12
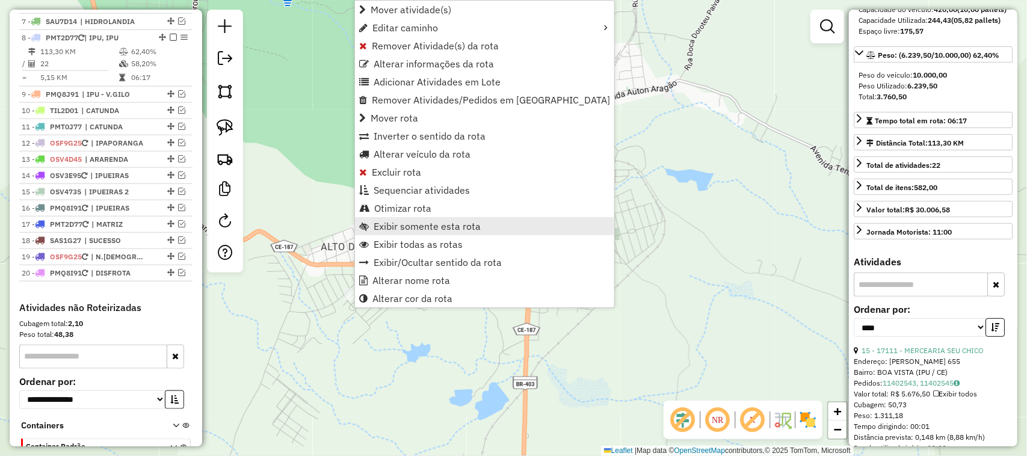
scroll to position [566, 0]
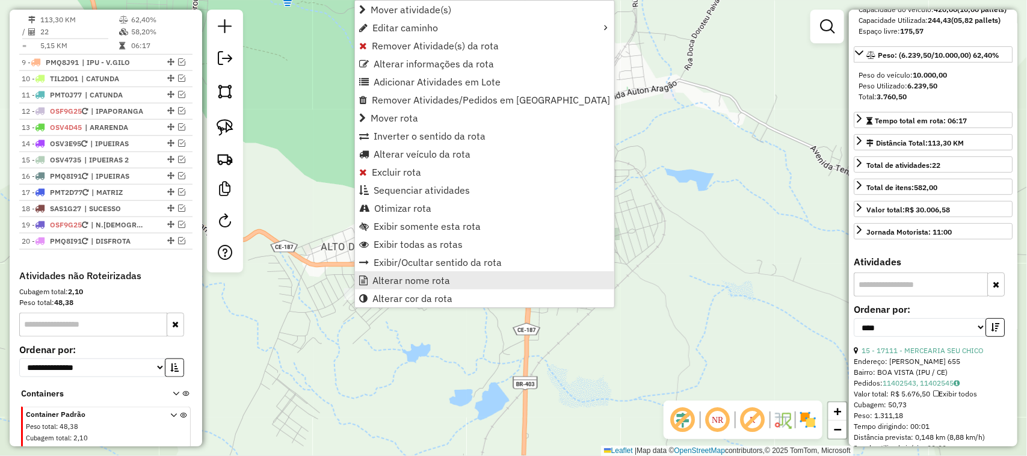
click at [411, 281] on span "Alterar nome rota" at bounding box center [412, 281] width 78 height 10
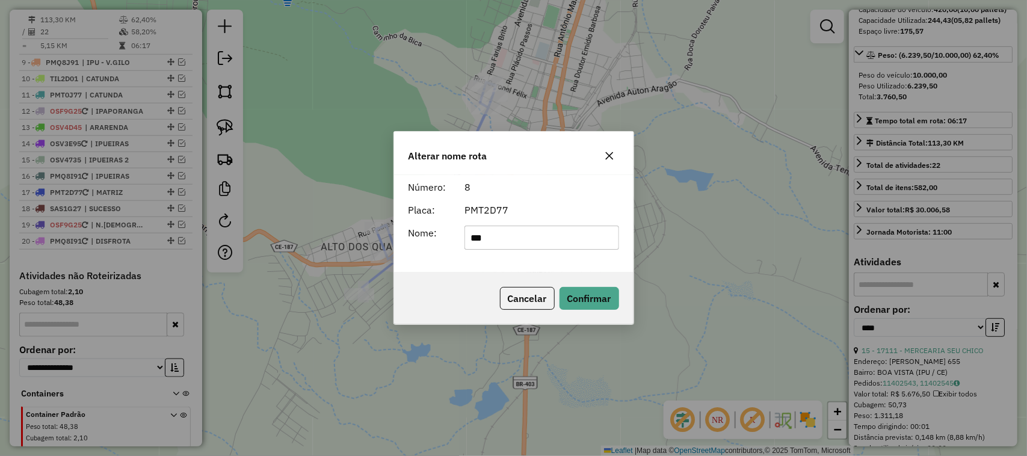
type input "***"
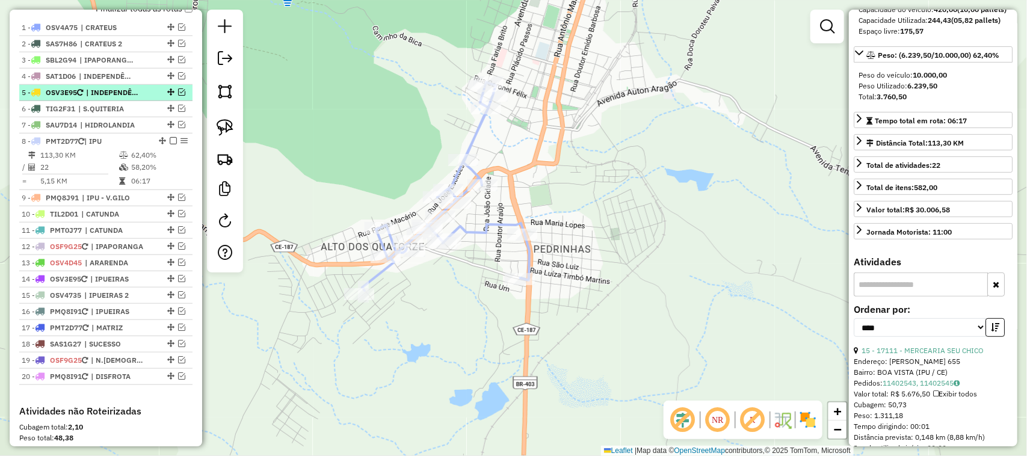
scroll to position [415, 0]
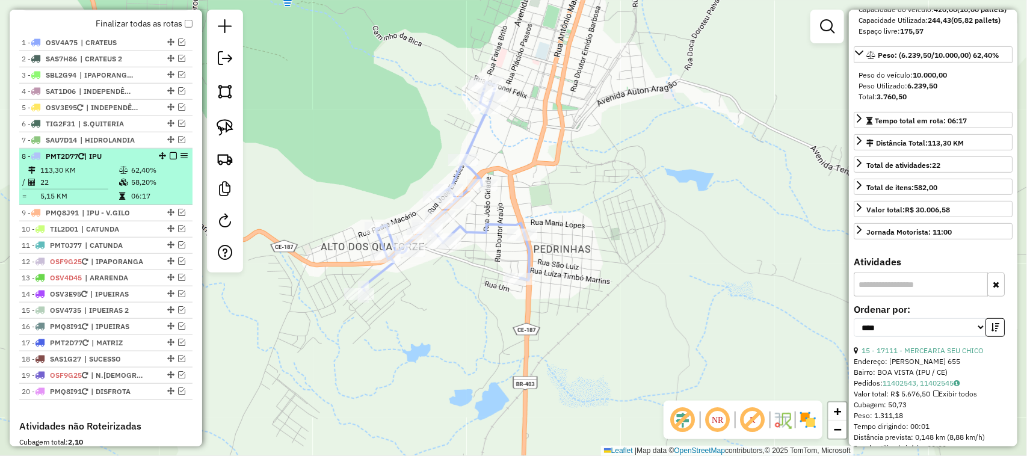
click at [172, 159] on em at bounding box center [173, 155] width 7 height 7
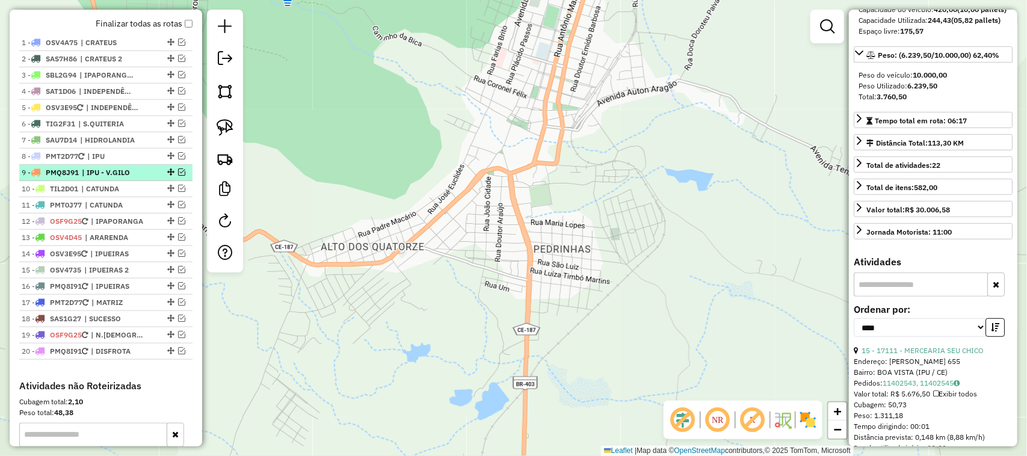
click at [178, 176] on em at bounding box center [181, 172] width 7 height 7
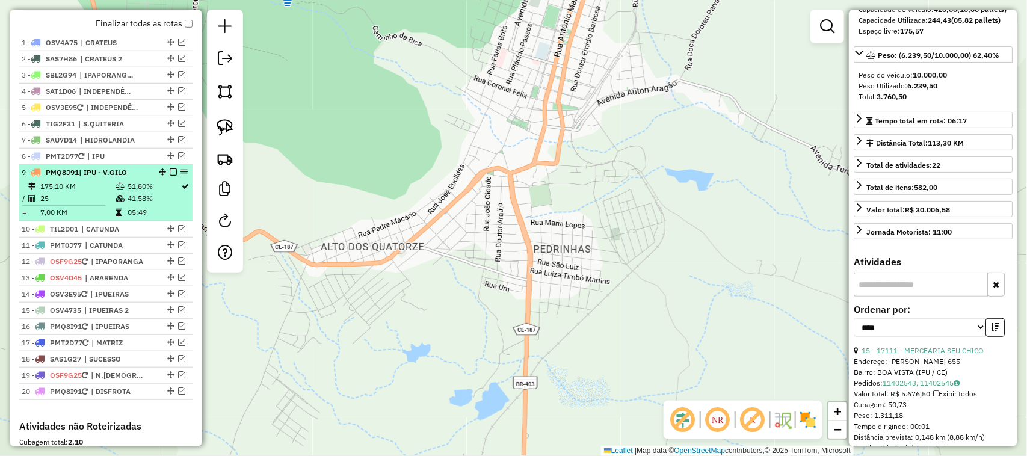
click at [87, 205] on td "25" at bounding box center [77, 199] width 75 height 12
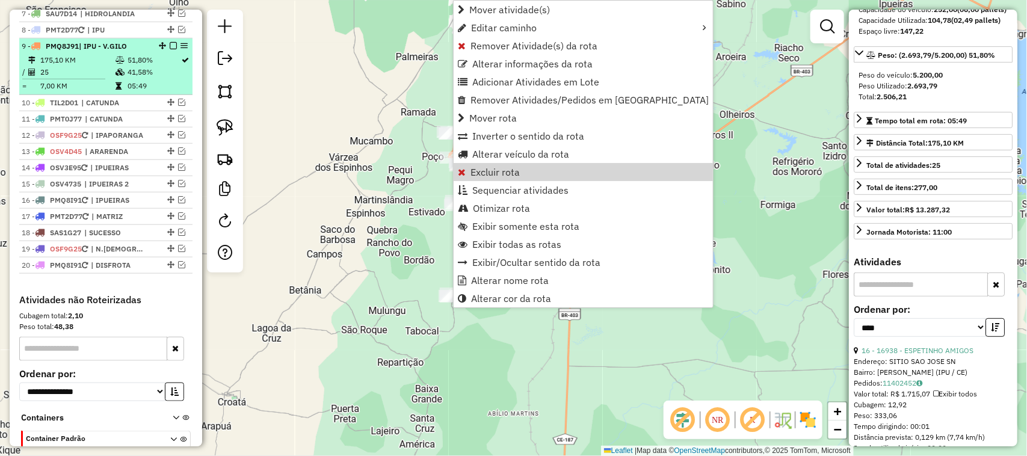
scroll to position [507, 0]
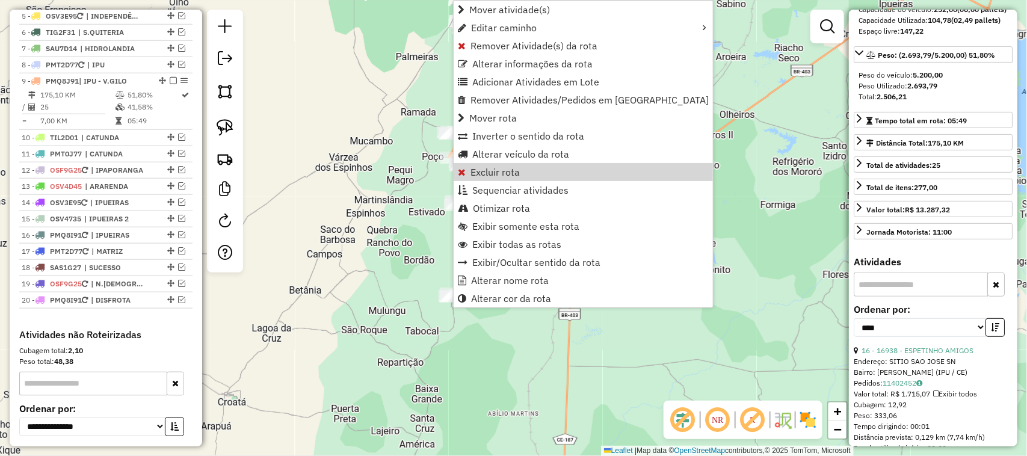
click at [315, 103] on div "Janela de atendimento Grade de atendimento Capacidade Transportadoras Veículos …" at bounding box center [513, 228] width 1027 height 456
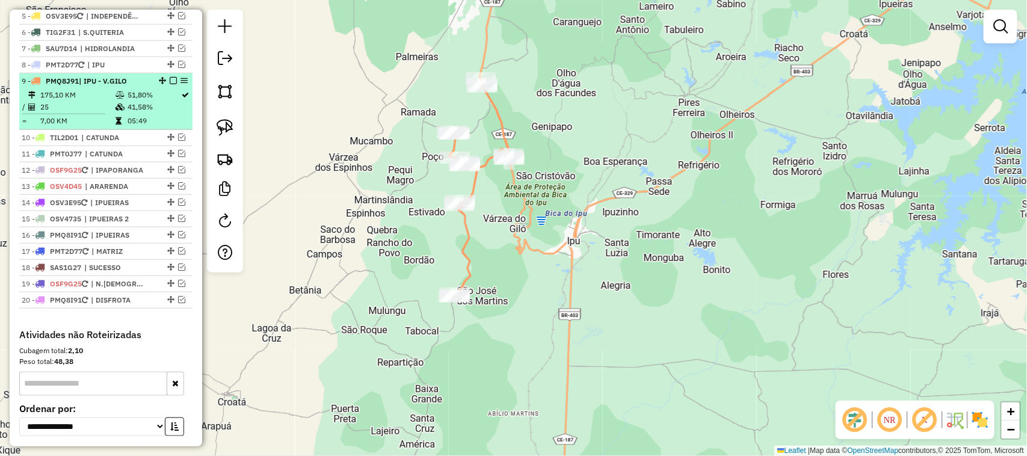
click at [170, 84] on em at bounding box center [173, 80] width 7 height 7
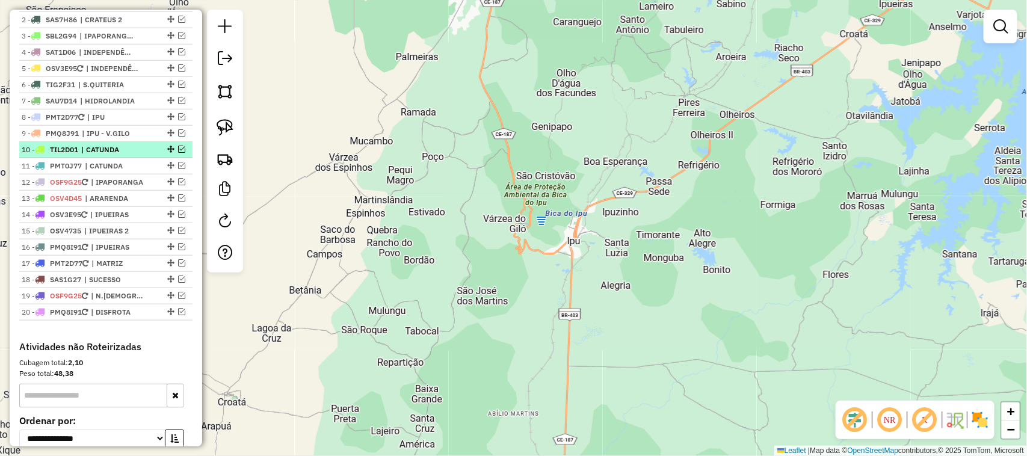
scroll to position [356, 0]
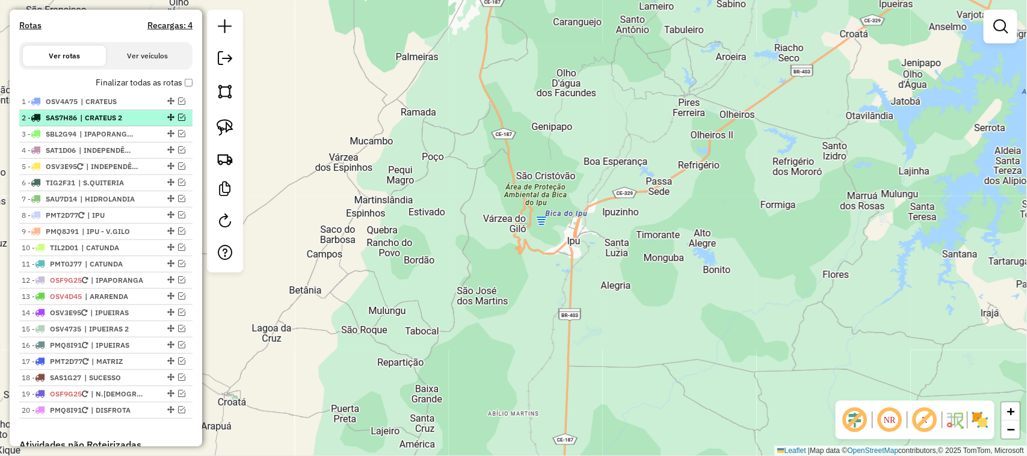
click at [179, 121] on em at bounding box center [181, 117] width 7 height 7
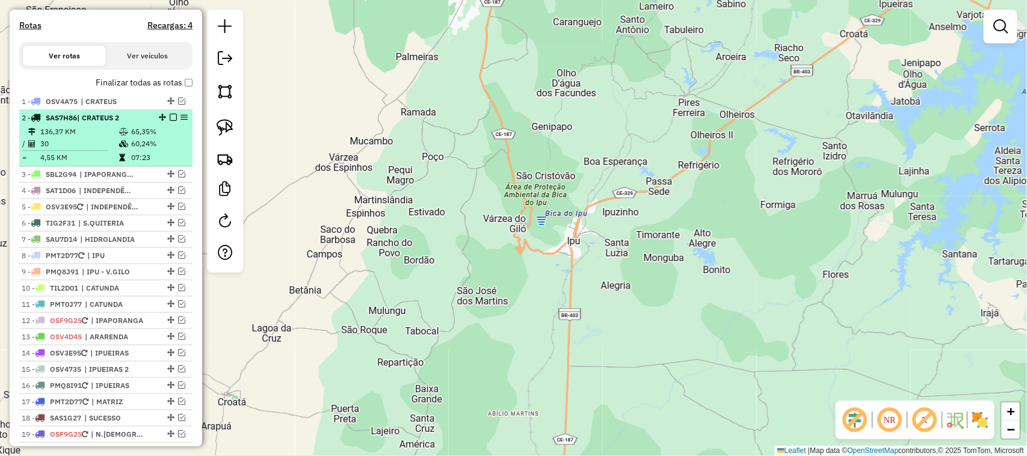
click at [95, 149] on td "30" at bounding box center [79, 144] width 79 height 12
select select "*********"
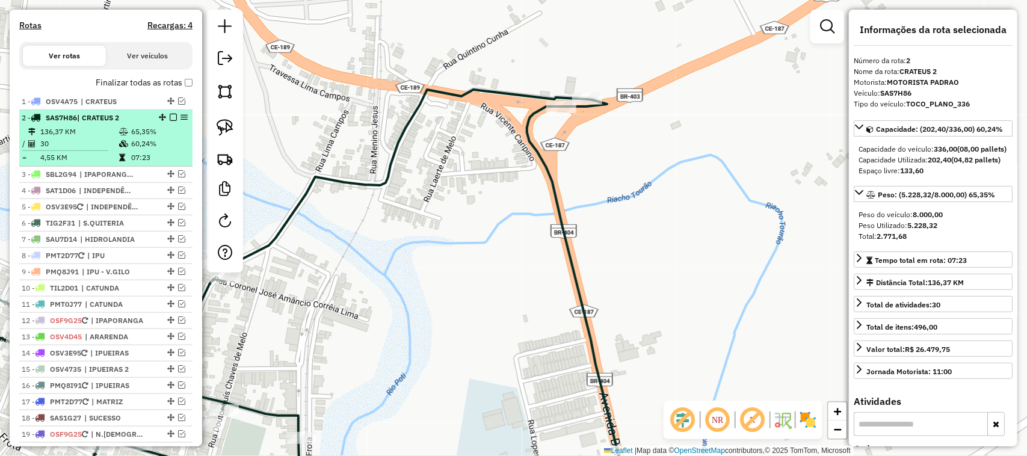
click at [170, 121] on em at bounding box center [173, 117] width 7 height 7
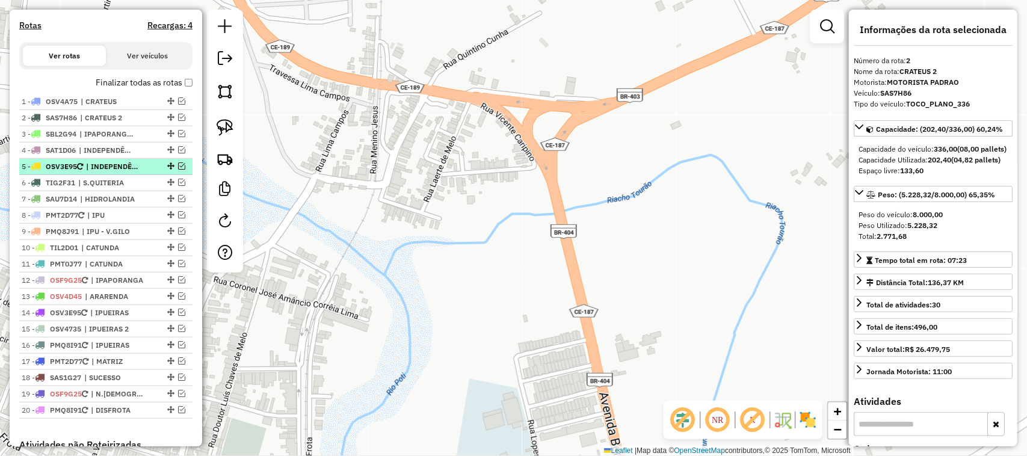
click at [178, 170] on em at bounding box center [181, 165] width 7 height 7
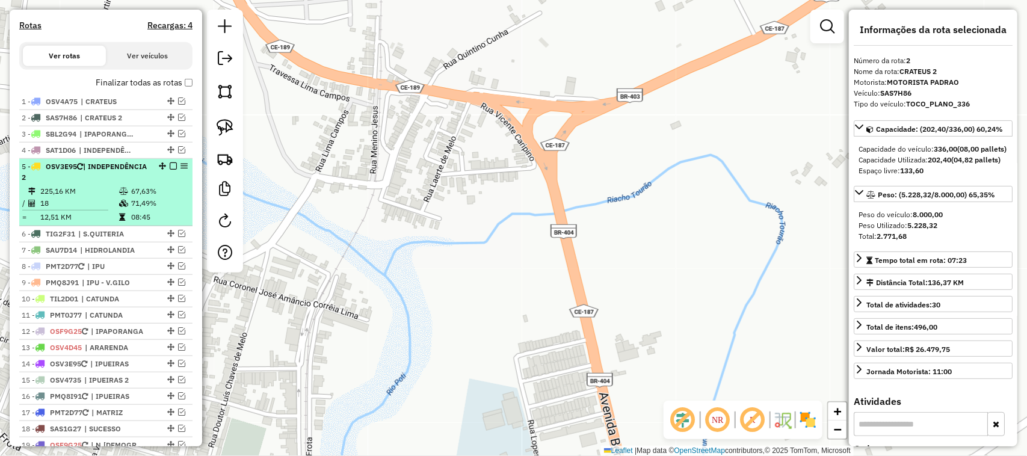
click at [172, 170] on em at bounding box center [173, 165] width 7 height 7
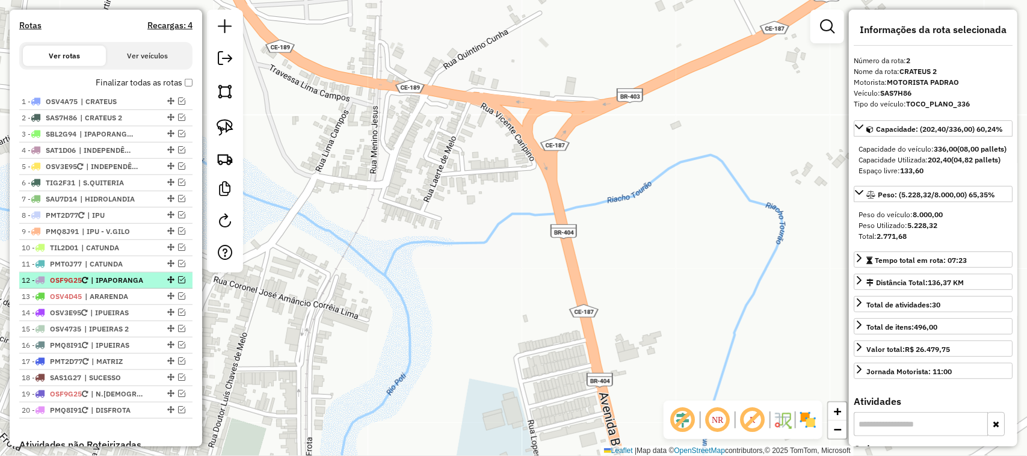
click at [178, 283] on em at bounding box center [181, 279] width 7 height 7
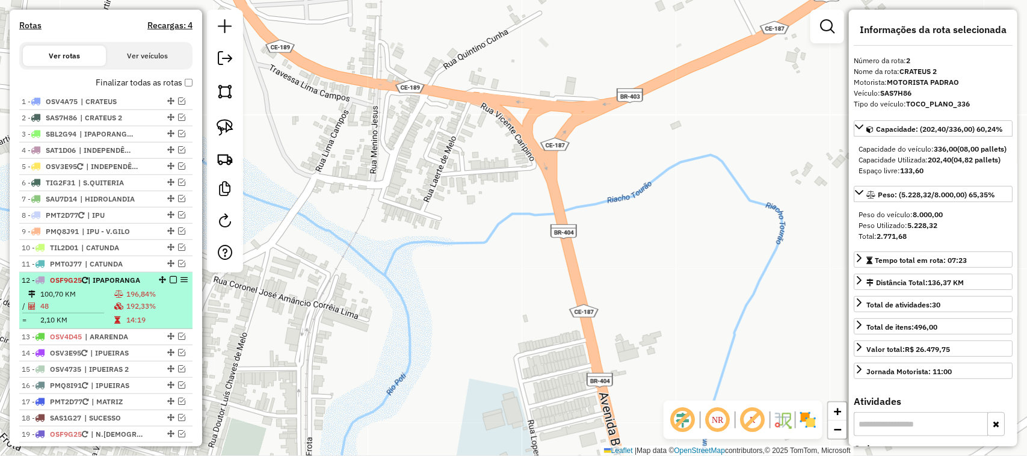
click at [86, 300] on td "100,70 KM" at bounding box center [77, 294] width 74 height 12
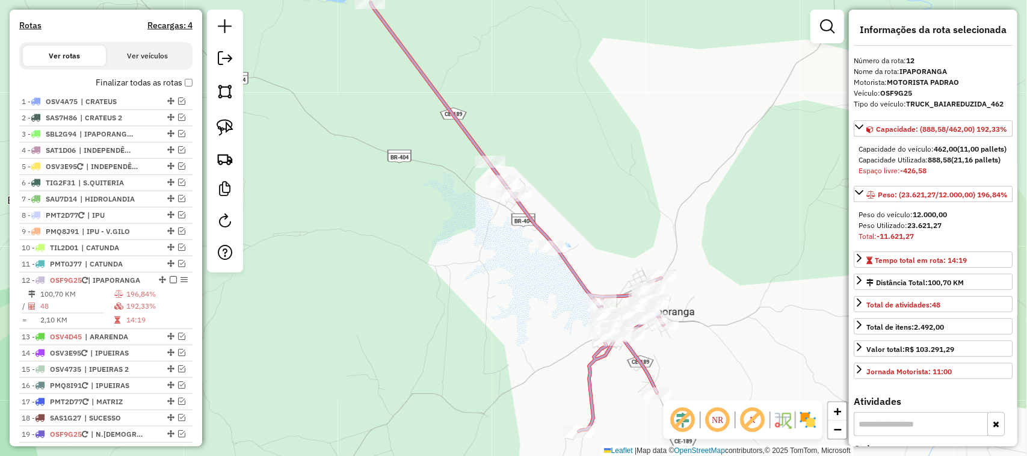
drag, startPoint x: 410, startPoint y: 326, endPoint x: 361, endPoint y: 244, distance: 95.6
click at [380, 258] on div "Janela de atendimento Grade de atendimento Capacidade Transportadoras Veículos …" at bounding box center [513, 228] width 1027 height 456
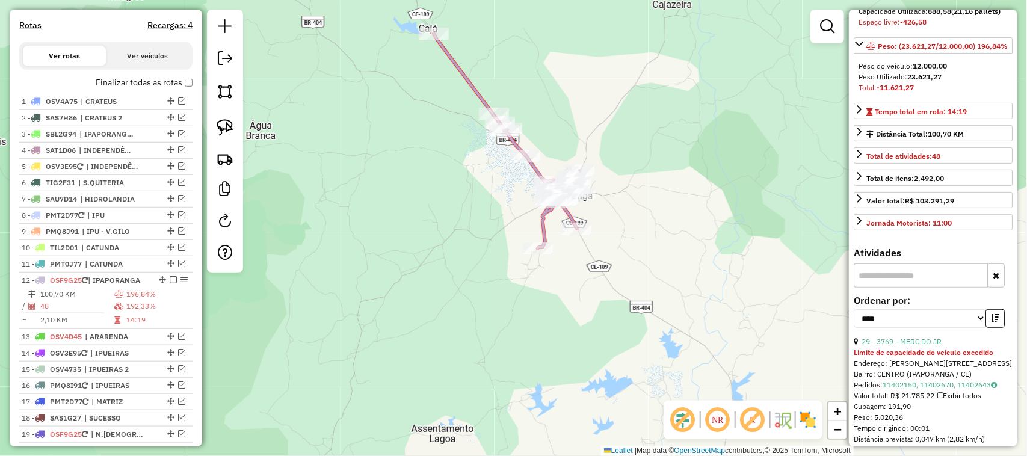
scroll to position [150, 0]
click at [924, 344] on link "29 - 3769 - MERC DO JR" at bounding box center [902, 339] width 80 height 9
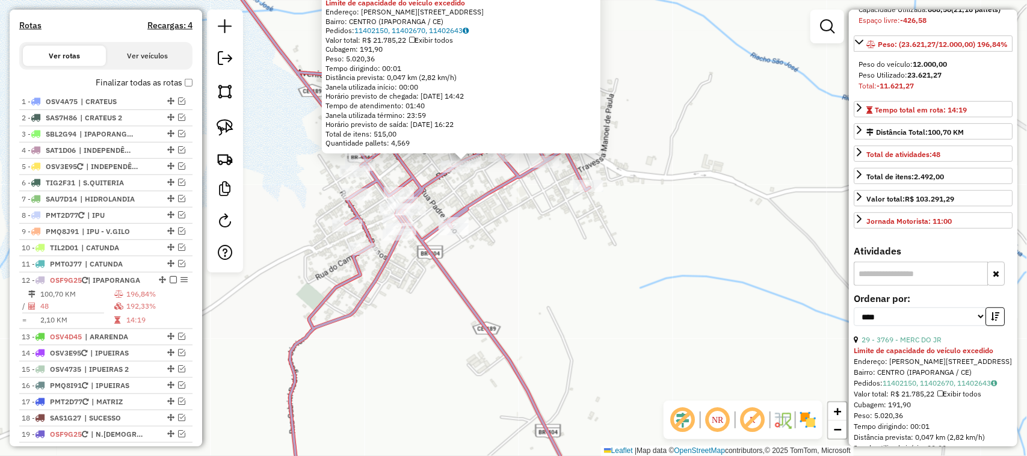
drag, startPoint x: 681, startPoint y: 164, endPoint x: 684, endPoint y: 244, distance: 80.1
click at [684, 241] on div "3769 - MERC DO JR Limite de capacidade do veículo excedido Endereço: FRANKLIN J…" at bounding box center [513, 228] width 1027 height 456
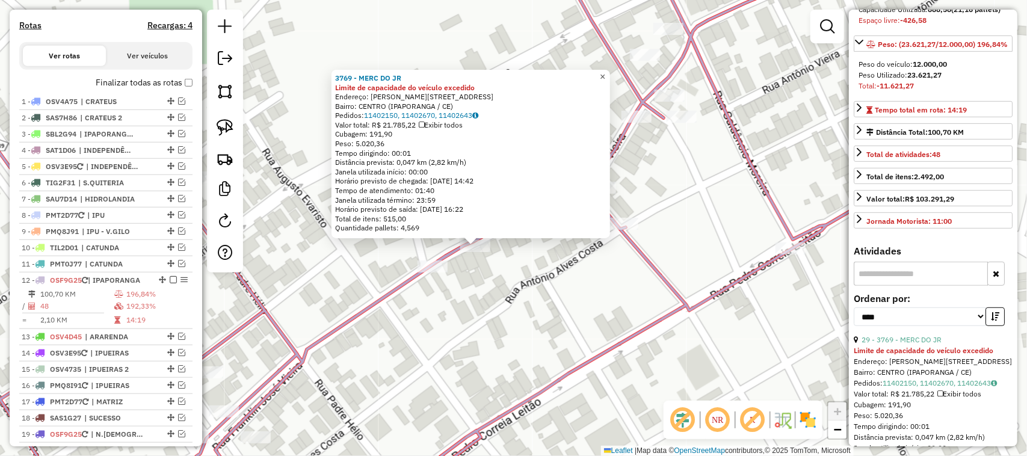
click at [605, 72] on span "×" at bounding box center [602, 77] width 5 height 10
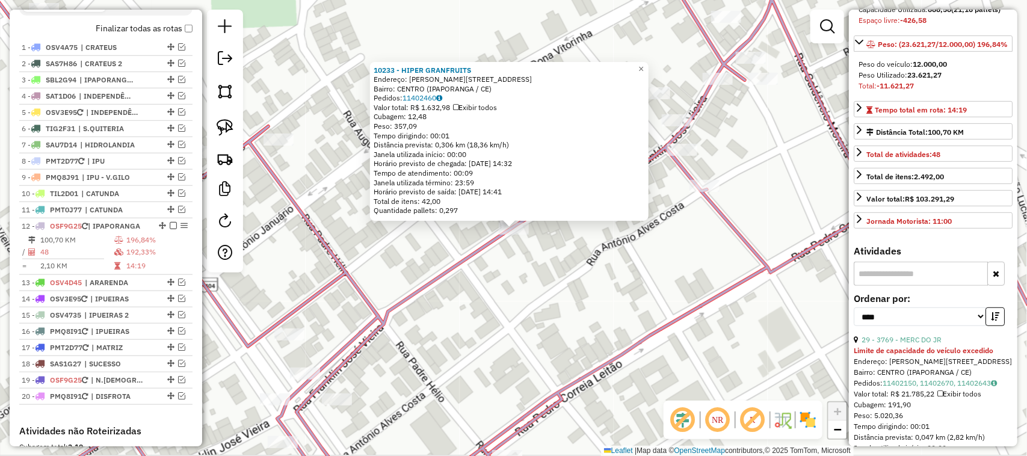
scroll to position [619, 0]
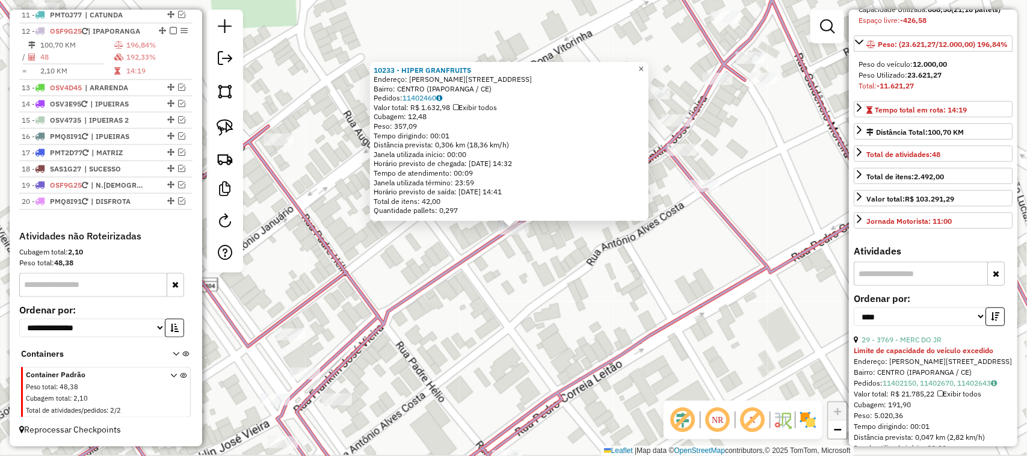
click at [644, 65] on span "×" at bounding box center [641, 69] width 5 height 10
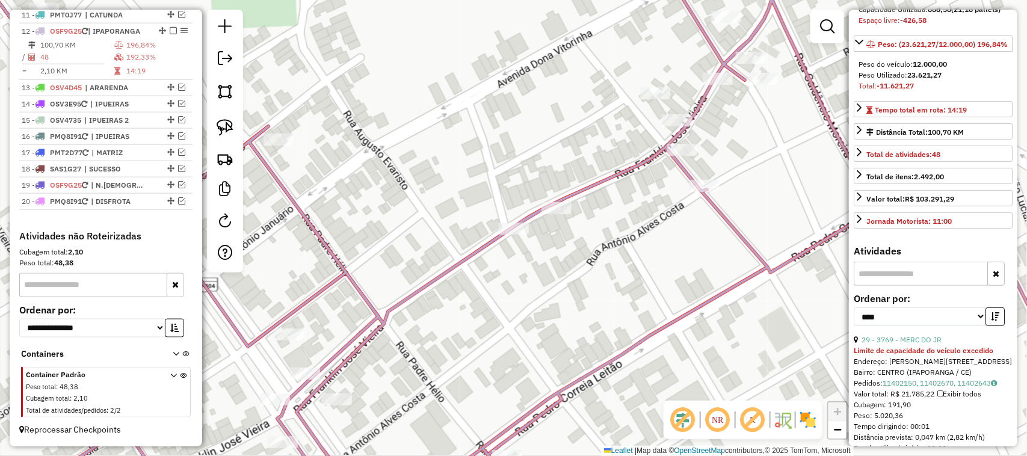
drag, startPoint x: 537, startPoint y: 242, endPoint x: 564, endPoint y: 220, distance: 35.1
click at [563, 227] on div "Janela de atendimento Grade de atendimento Capacidade Transportadoras Veículos …" at bounding box center [513, 228] width 1027 height 456
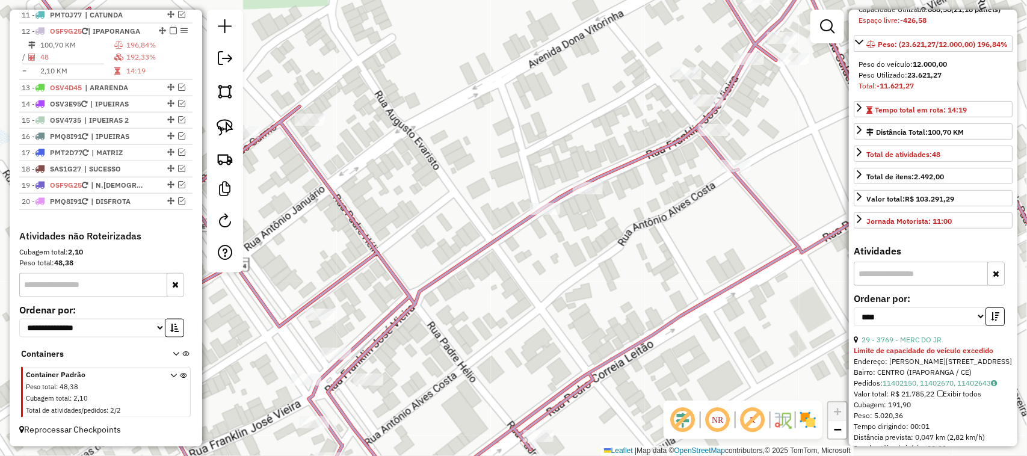
click at [542, 212] on div "Janela de atendimento Grade de atendimento Capacidade Transportadoras Veículos …" at bounding box center [513, 228] width 1027 height 456
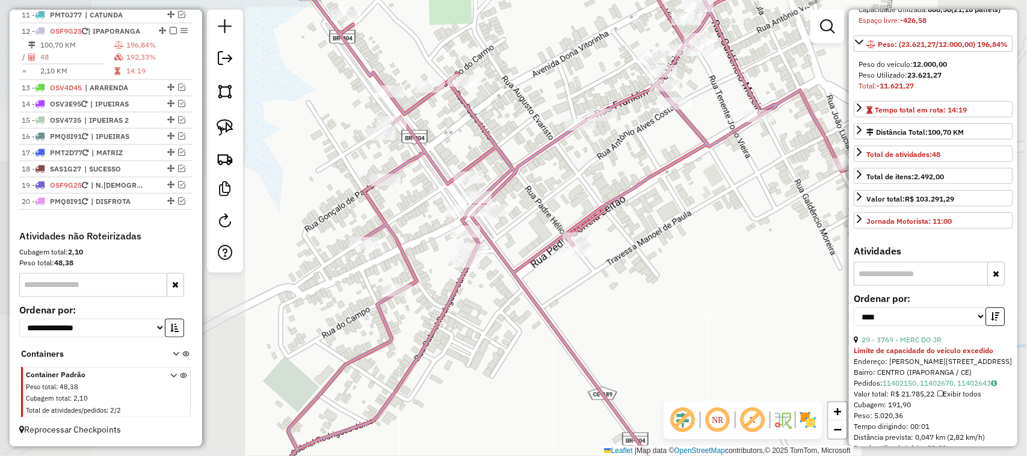
drag, startPoint x: 495, startPoint y: 293, endPoint x: 504, endPoint y: 265, distance: 29.1
click at [504, 265] on div "Janela de atendimento Grade de atendimento Capacidade Transportadoras Veículos …" at bounding box center [513, 228] width 1027 height 456
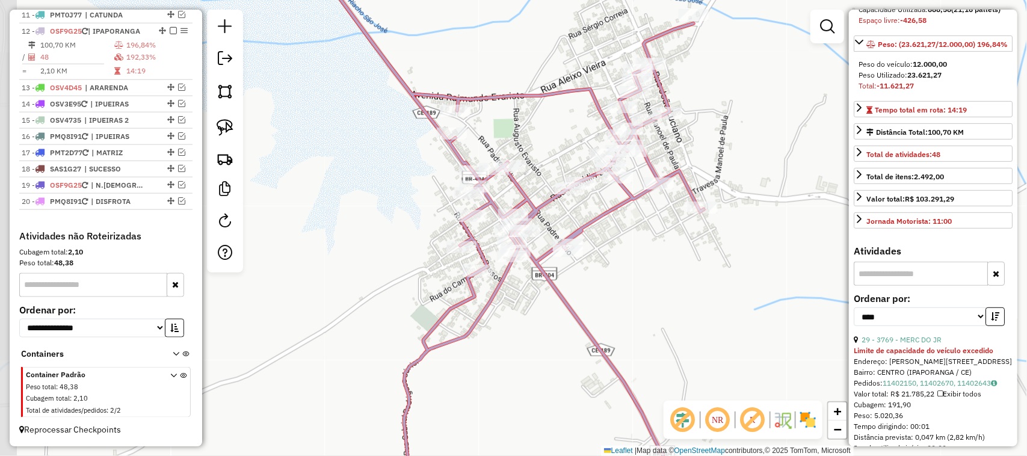
drag, startPoint x: 654, startPoint y: 266, endPoint x: 551, endPoint y: 170, distance: 140.9
click at [576, 185] on div "Janela de atendimento Grade de atendimento Capacidade Transportadoras Veículos …" at bounding box center [513, 228] width 1027 height 456
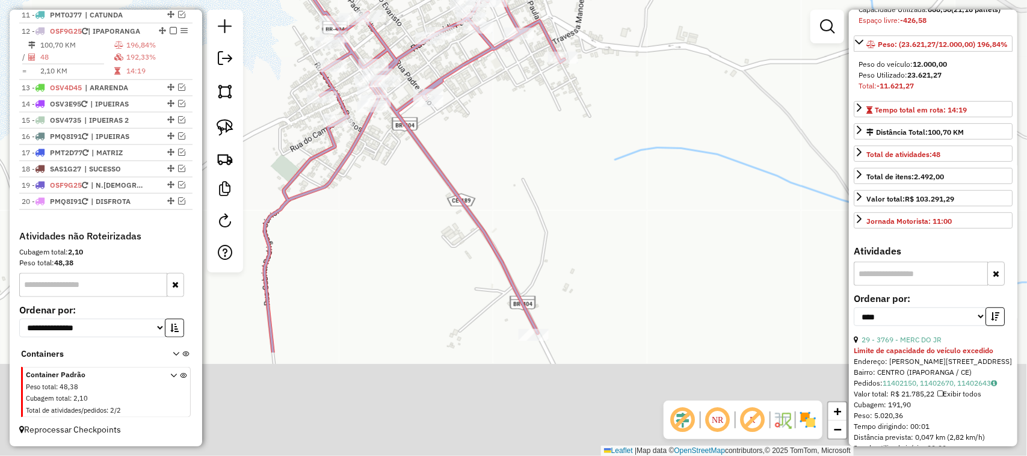
drag, startPoint x: 579, startPoint y: 270, endPoint x: 573, endPoint y: 193, distance: 77.3
click at [575, 202] on div "Janela de atendimento Grade de atendimento Capacidade Transportadoras Veículos …" at bounding box center [513, 228] width 1027 height 456
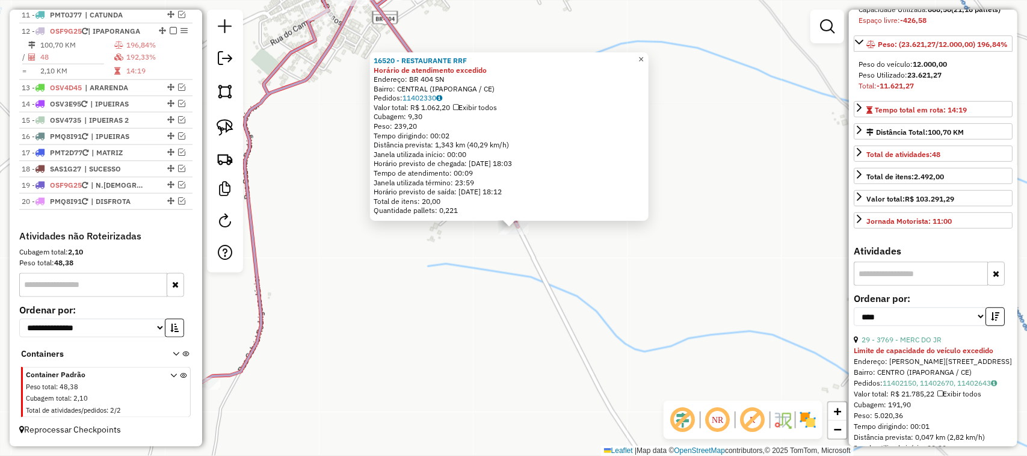
click at [644, 55] on span "×" at bounding box center [641, 59] width 5 height 10
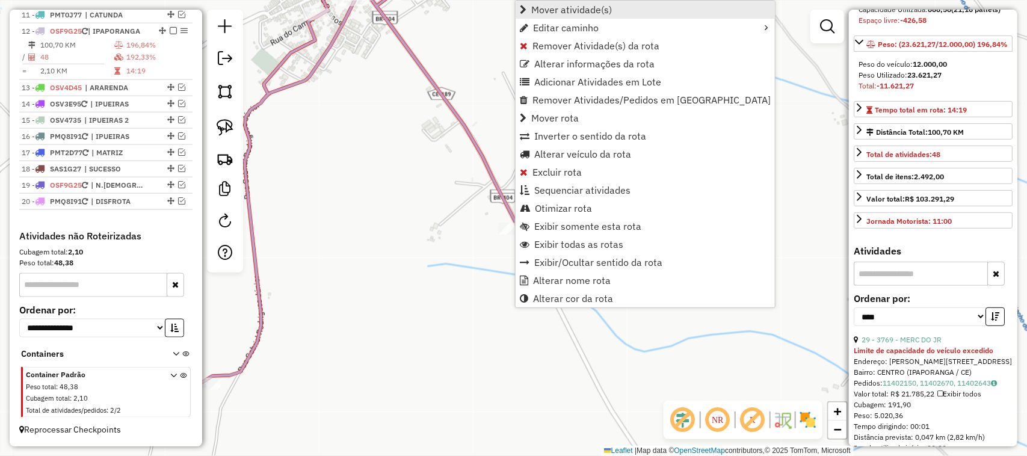
click at [567, 9] on span "Mover atividade(s)" at bounding box center [571, 10] width 81 height 10
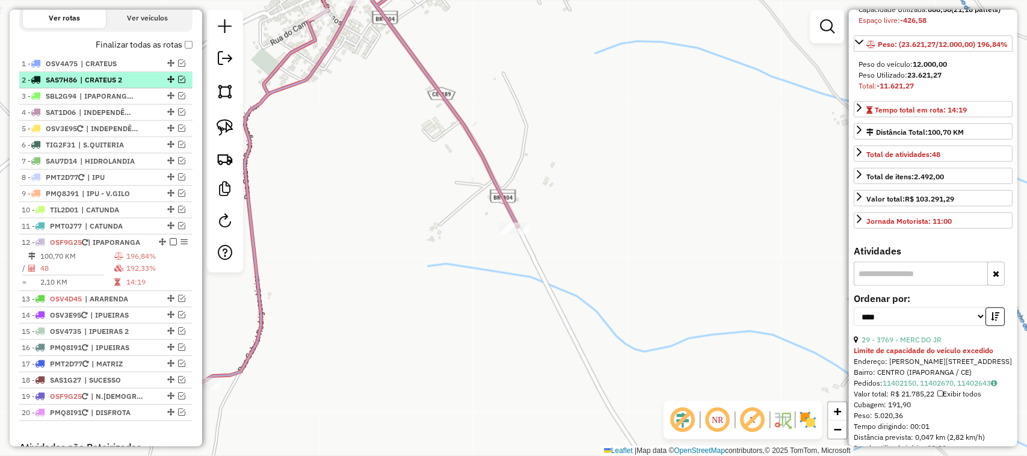
scroll to position [393, 0]
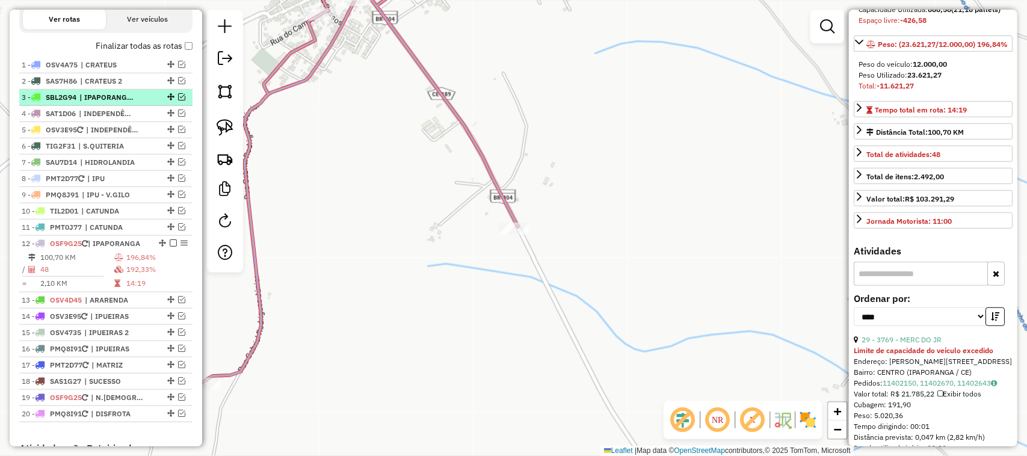
click at [179, 101] on em at bounding box center [181, 96] width 7 height 7
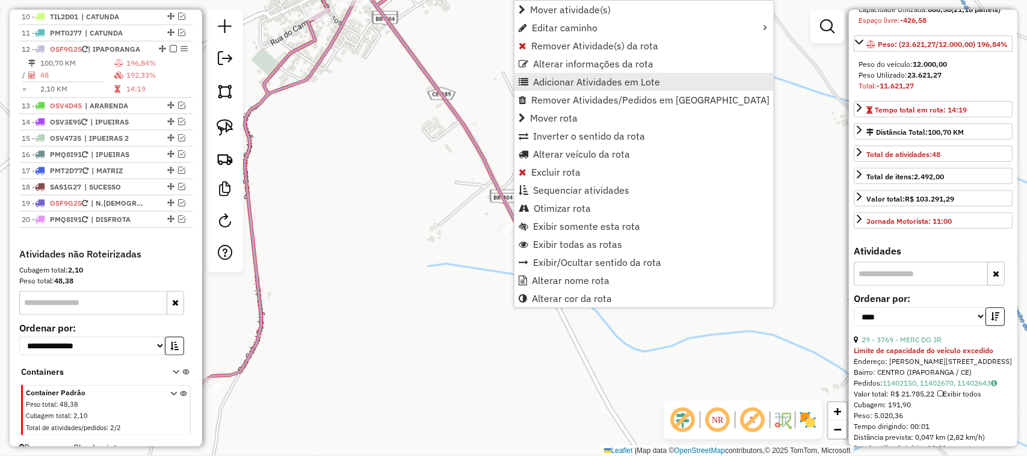
scroll to position [670, 0]
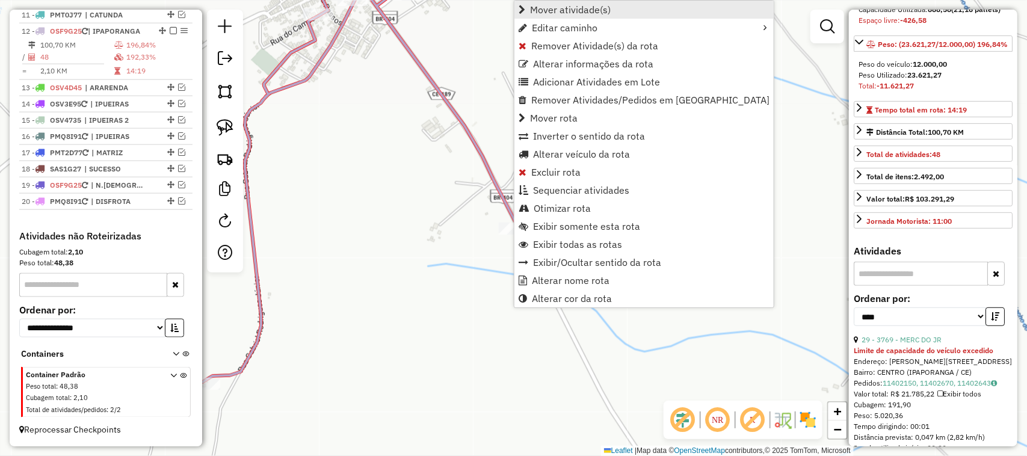
click at [555, 5] on span "Mover atividade(s)" at bounding box center [570, 10] width 81 height 10
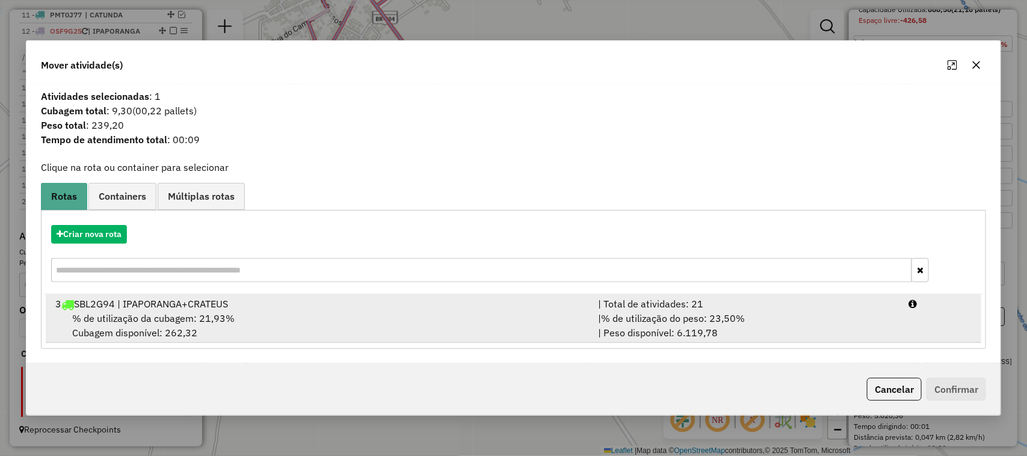
click at [138, 309] on div "3 SBL2G94 | IPAPORANGA+CRATEUS" at bounding box center [319, 304] width 543 height 14
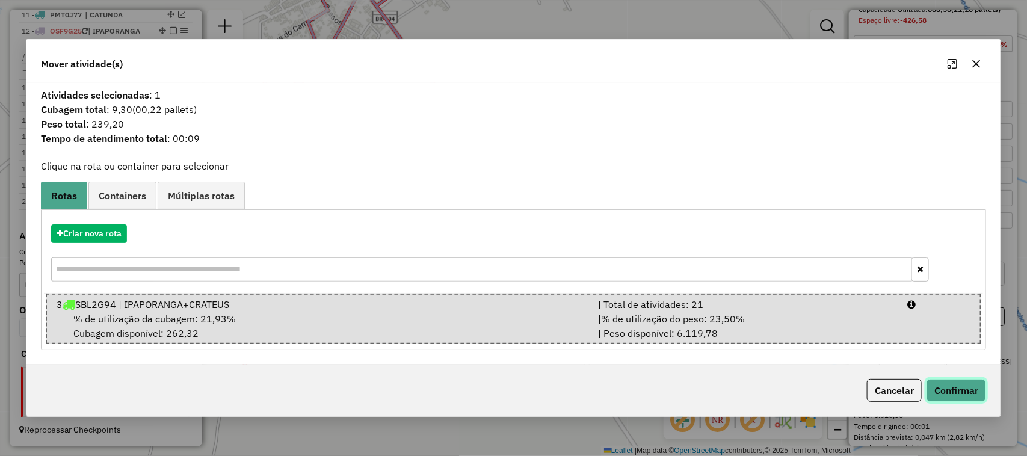
click at [954, 386] on button "Confirmar" at bounding box center [957, 390] width 60 height 23
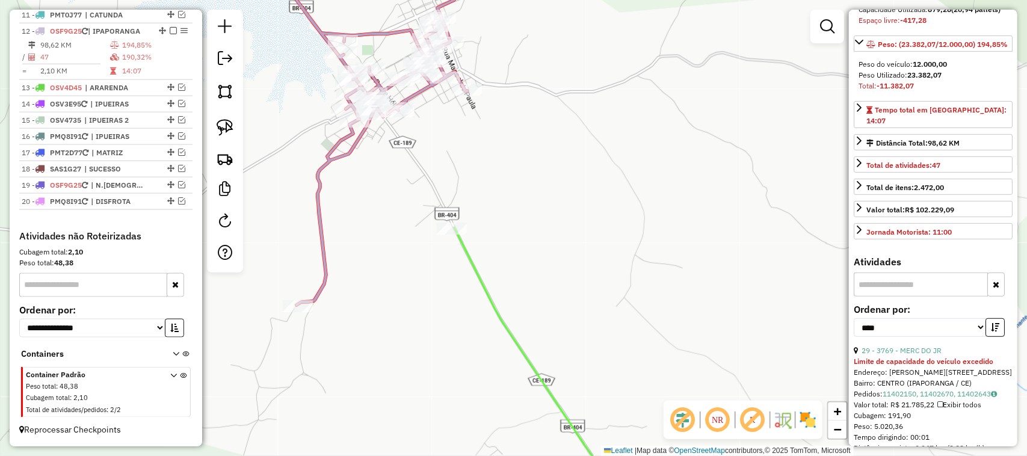
drag, startPoint x: 398, startPoint y: 138, endPoint x: 438, endPoint y: 200, distance: 73.4
click at [436, 215] on div "Janela de atendimento Grade de atendimento Capacidade Transportadoras Veículos …" at bounding box center [513, 228] width 1027 height 456
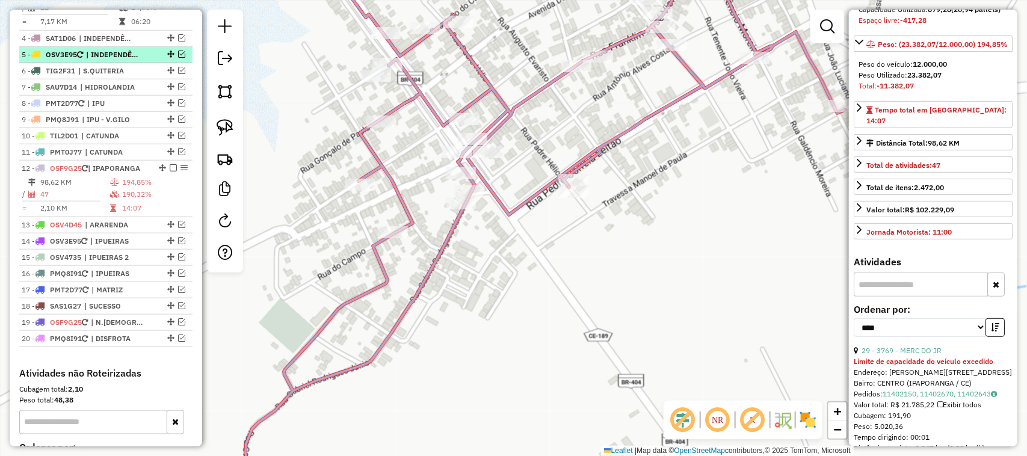
scroll to position [369, 0]
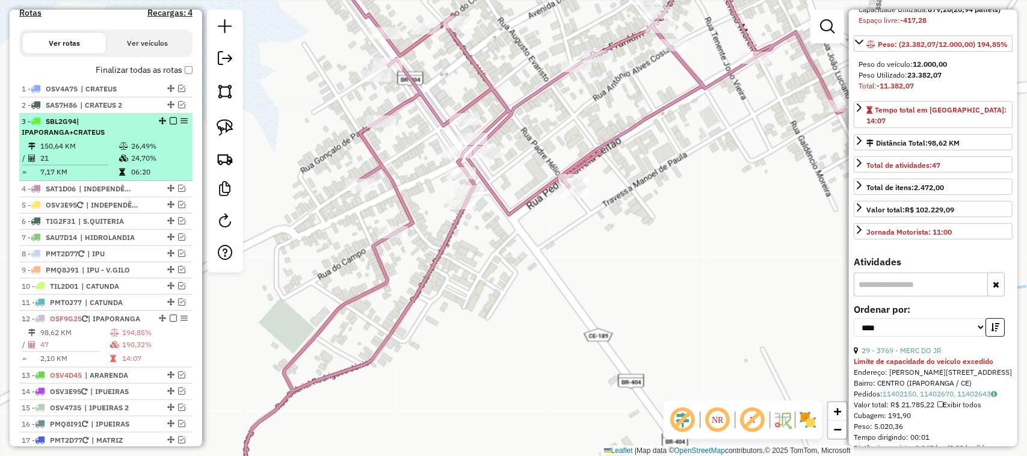
drag, startPoint x: 85, startPoint y: 167, endPoint x: 81, endPoint y: 161, distance: 6.9
click at [85, 164] on td "21" at bounding box center [79, 158] width 79 height 12
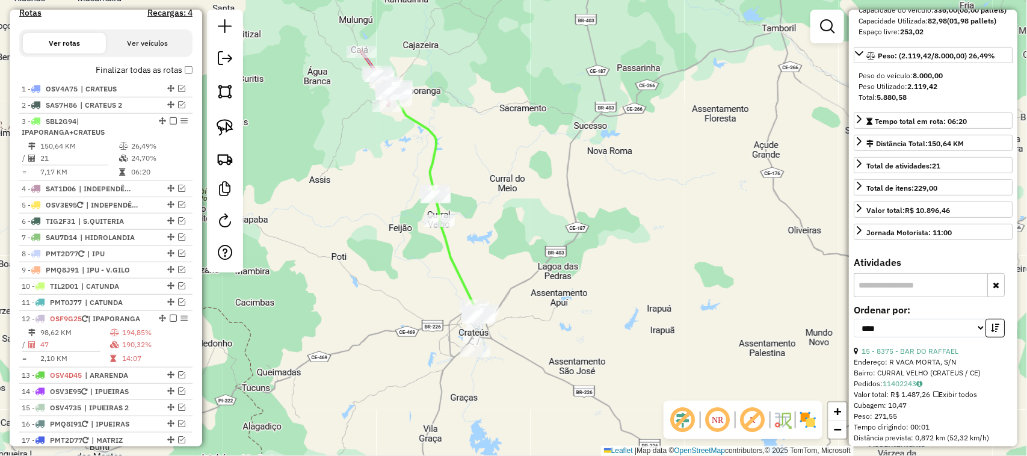
drag, startPoint x: 363, startPoint y: 162, endPoint x: 412, endPoint y: 142, distance: 53.4
click at [407, 187] on div "Janela de atendimento Grade de atendimento Capacidade Transportadoras Veículos …" at bounding box center [513, 228] width 1027 height 456
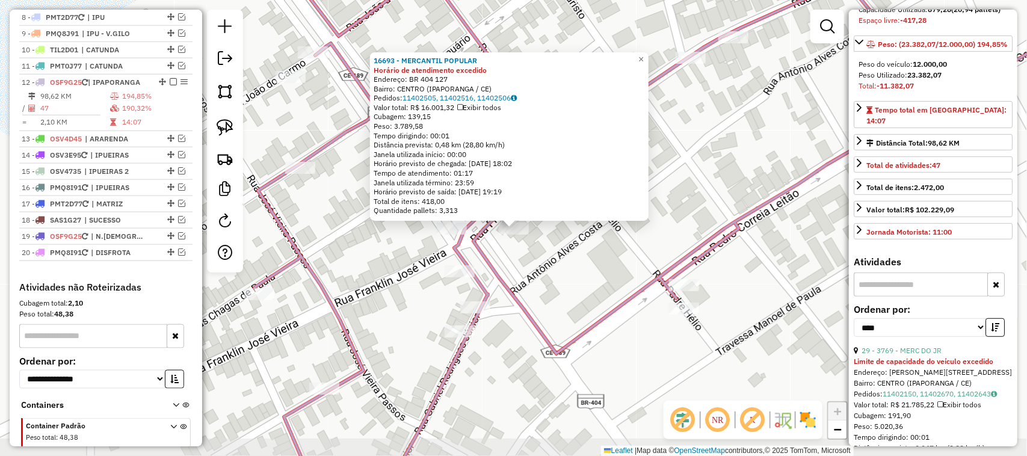
scroll to position [670, 0]
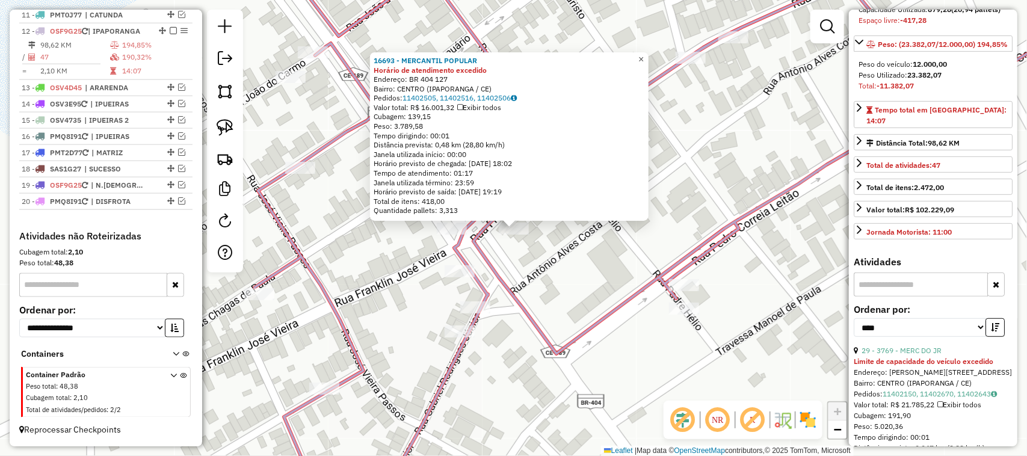
click at [644, 55] on span "×" at bounding box center [641, 59] width 5 height 10
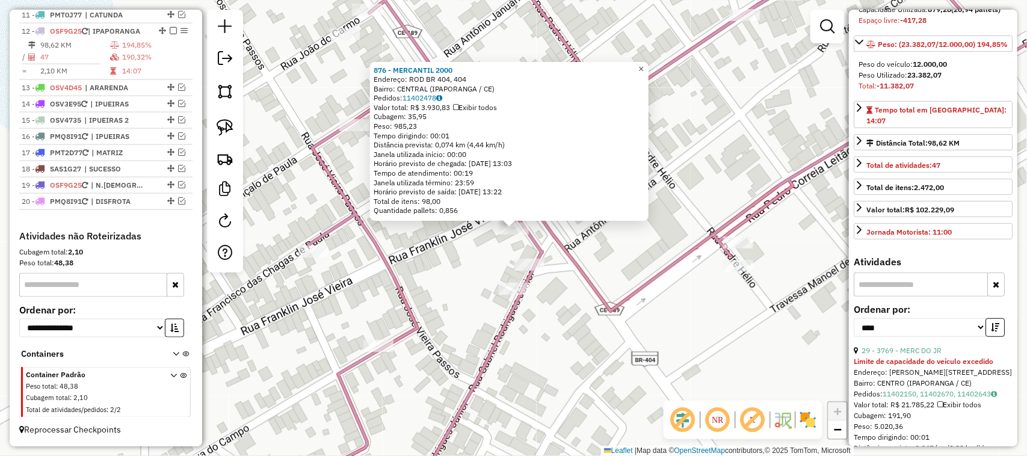
click at [644, 64] on span "×" at bounding box center [641, 69] width 5 height 10
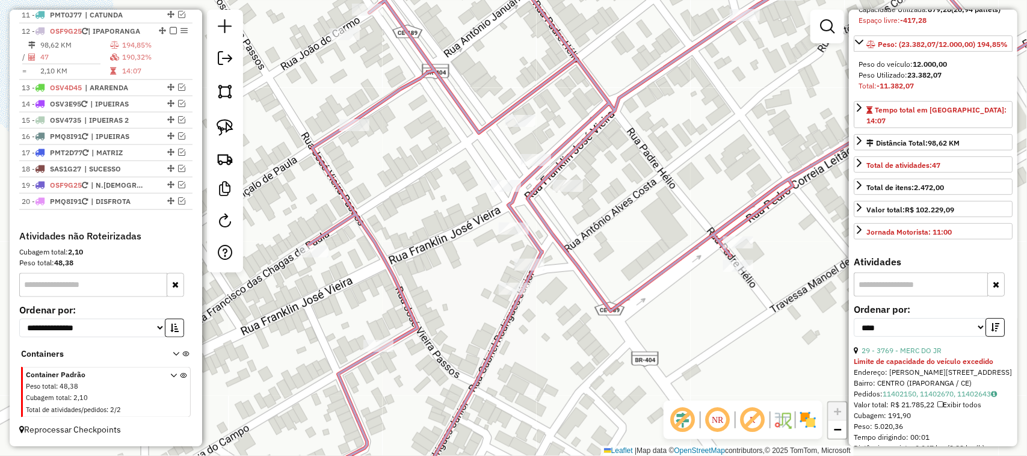
drag, startPoint x: 620, startPoint y: 253, endPoint x: 558, endPoint y: 234, distance: 65.7
click at [569, 242] on div "Janela de atendimento Grade de atendimento Capacidade Transportadoras Veículos …" at bounding box center [513, 228] width 1027 height 456
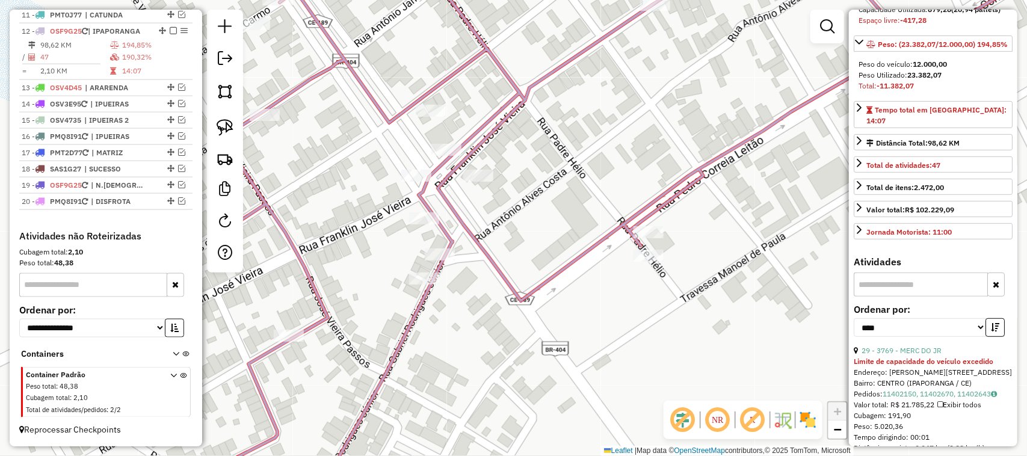
drag, startPoint x: 543, startPoint y: 239, endPoint x: 536, endPoint y: 237, distance: 7.6
click at [540, 239] on div "Janela de atendimento Grade de atendimento Capacidade Transportadoras Veículos …" at bounding box center [513, 228] width 1027 height 456
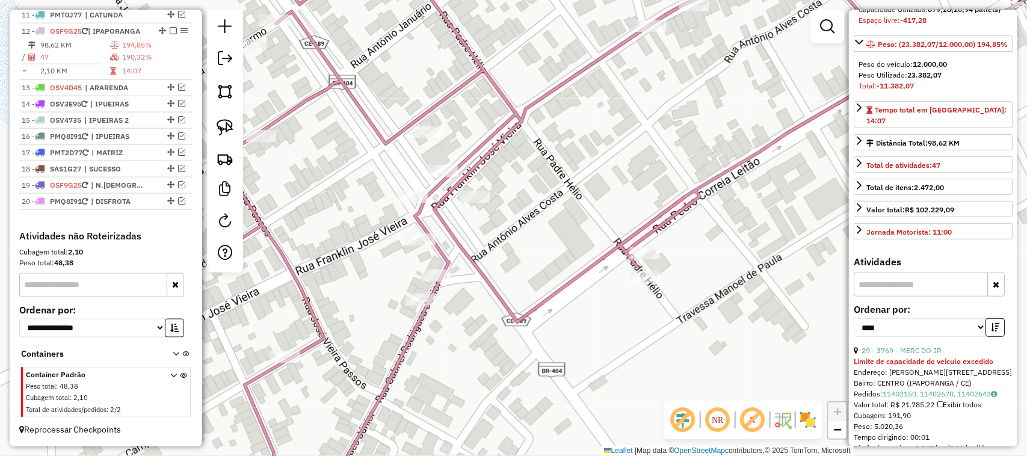
drag, startPoint x: 560, startPoint y: 208, endPoint x: 510, endPoint y: 208, distance: 49.3
click at [512, 209] on div "Janela de atendimento Grade de atendimento Capacidade Transportadoras Veículos …" at bounding box center [513, 228] width 1027 height 456
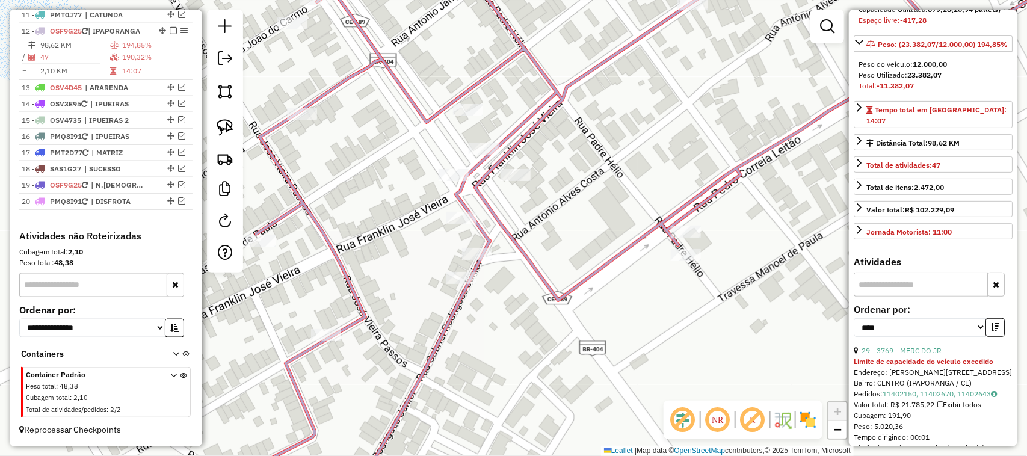
drag, startPoint x: 223, startPoint y: 128, endPoint x: 386, endPoint y: 92, distance: 166.5
click at [223, 128] on img at bounding box center [225, 127] width 17 height 17
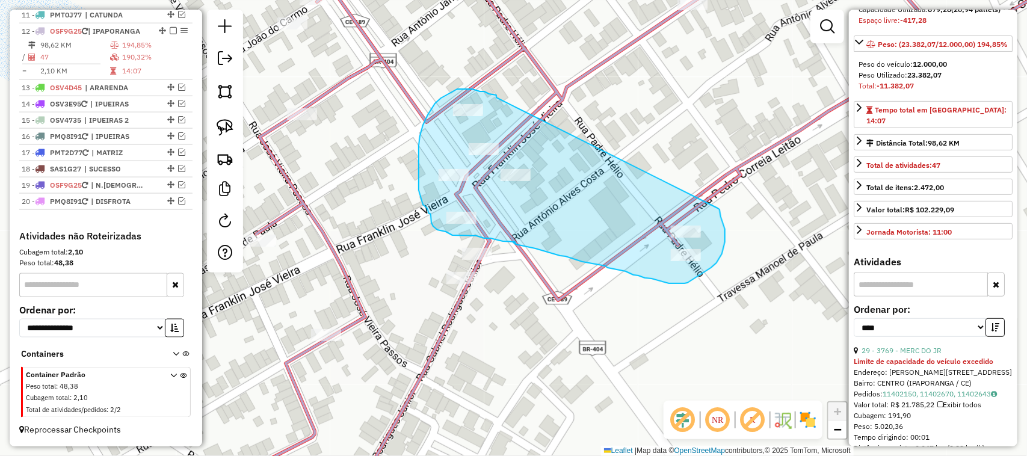
drag, startPoint x: 496, startPoint y: 97, endPoint x: 717, endPoint y: 208, distance: 247.1
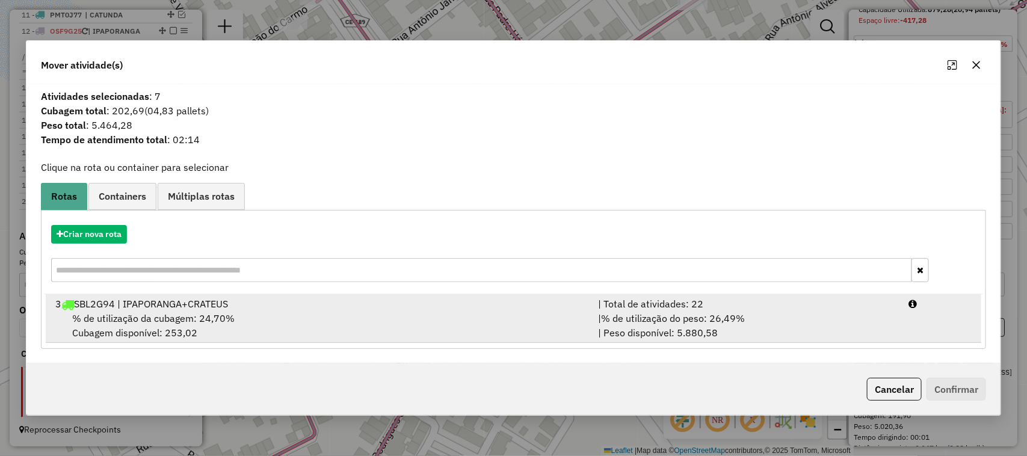
click at [149, 323] on span "% de utilização da cubagem: 24,70%" at bounding box center [153, 318] width 162 height 12
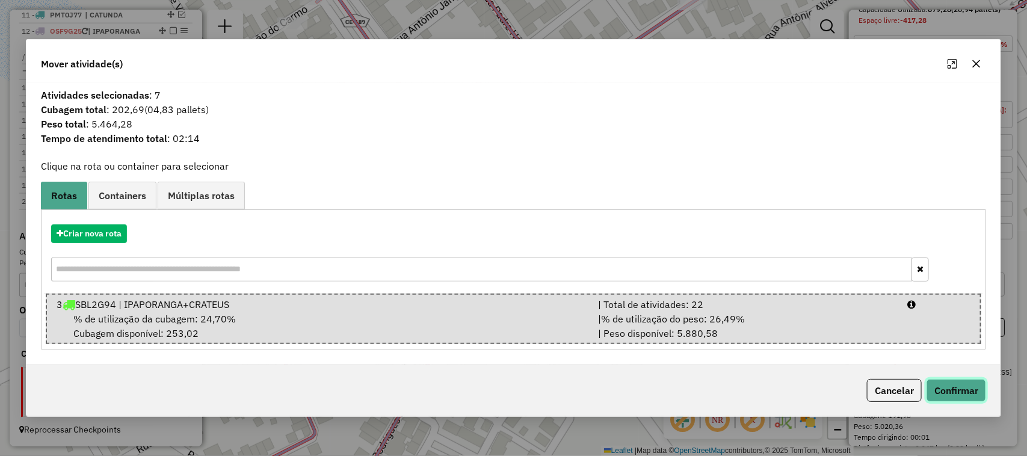
click at [945, 389] on button "Confirmar" at bounding box center [957, 390] width 60 height 23
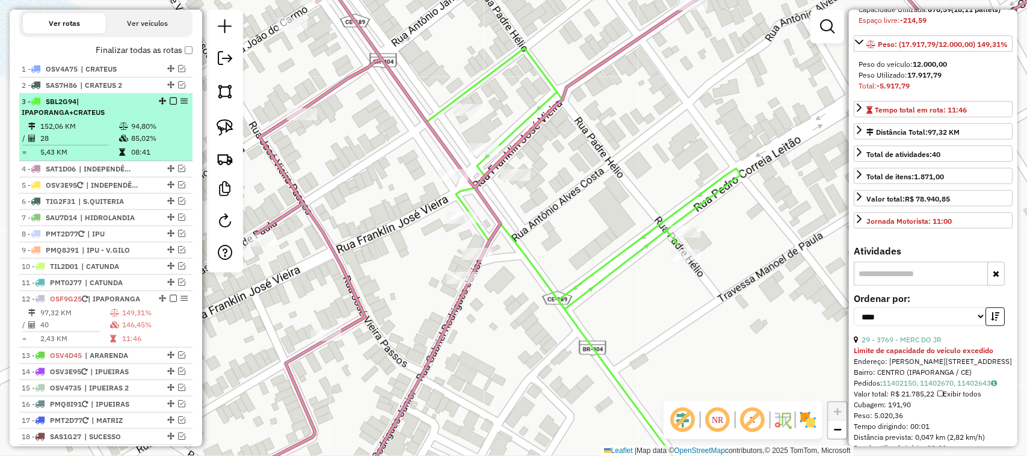
scroll to position [369, 0]
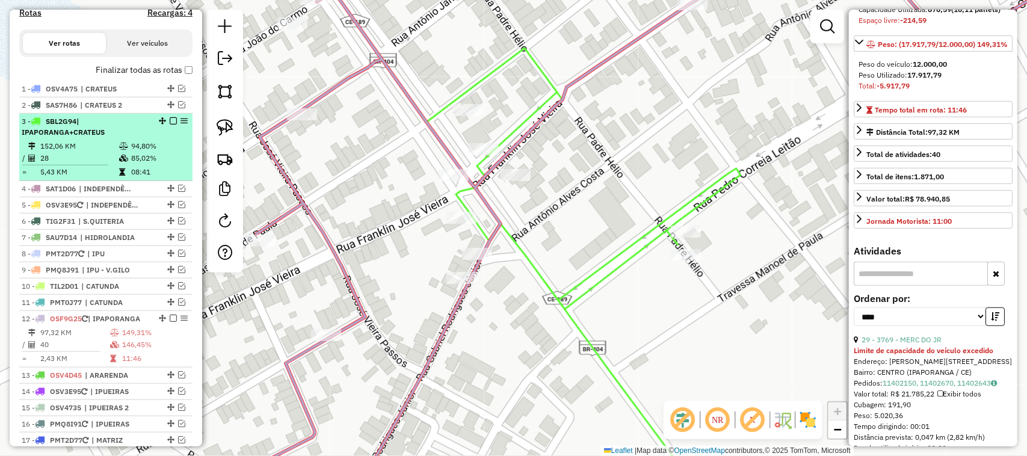
click at [82, 152] on td "152,06 KM" at bounding box center [79, 146] width 79 height 12
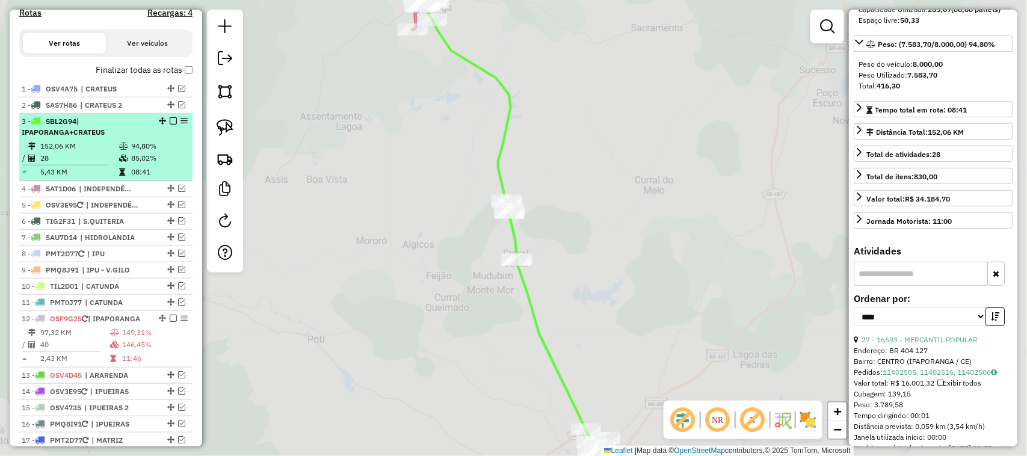
scroll to position [139, 0]
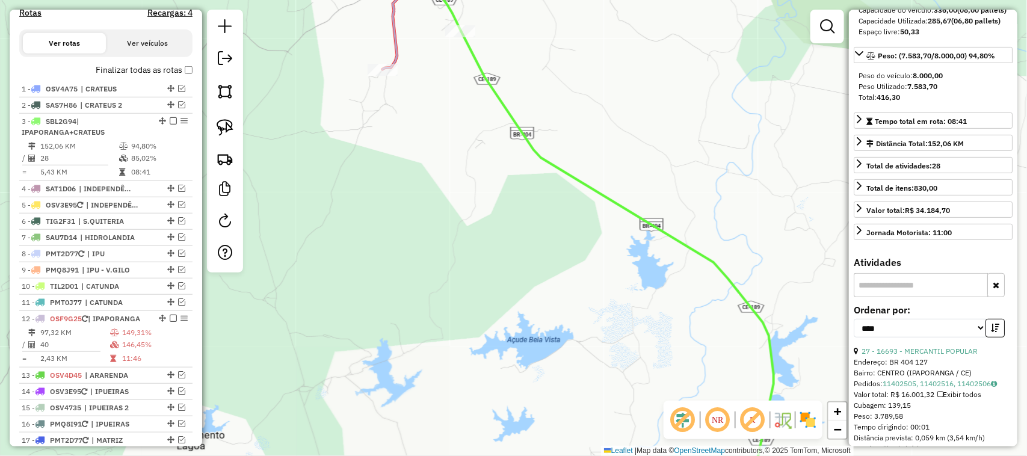
drag, startPoint x: 435, startPoint y: 58, endPoint x: 404, endPoint y: 237, distance: 180.7
click at [404, 224] on div "Janela de atendimento Grade de atendimento Capacidade Transportadoras Veículos …" at bounding box center [513, 228] width 1027 height 456
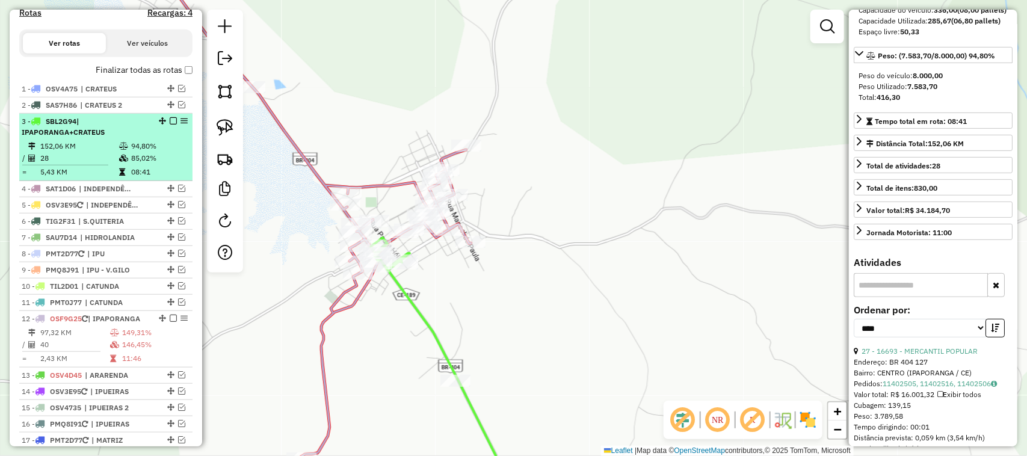
click at [75, 152] on td "152,06 KM" at bounding box center [79, 146] width 79 height 12
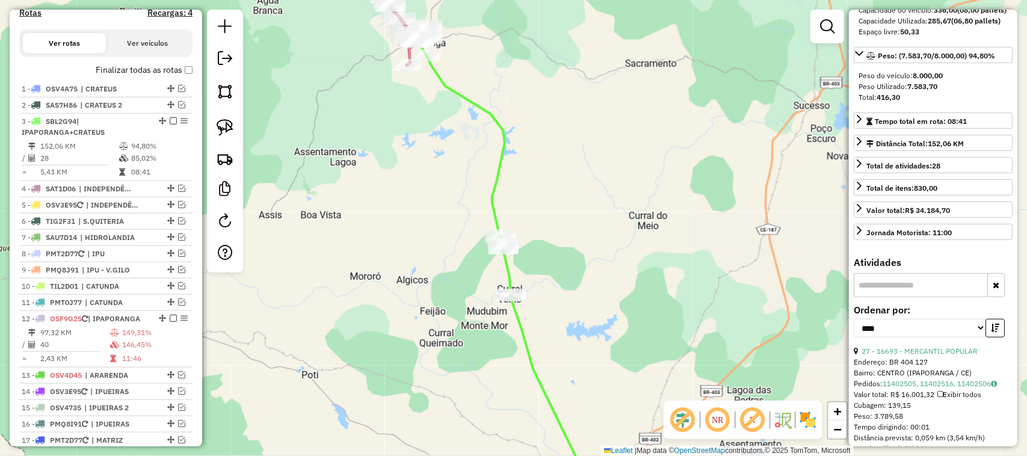
drag, startPoint x: 401, startPoint y: 173, endPoint x: 387, endPoint y: 268, distance: 95.5
click at [387, 267] on div "Janela de atendimento Grade de atendimento Capacidade Transportadoras Veículos …" at bounding box center [513, 228] width 1027 height 456
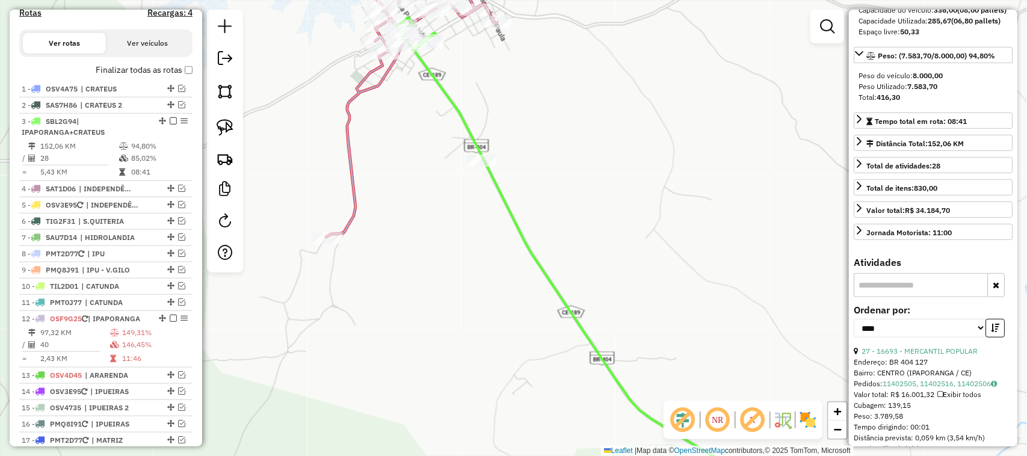
drag, startPoint x: 419, startPoint y: 116, endPoint x: 447, endPoint y: 250, distance: 137.7
click at [447, 250] on div "Janela de atendimento Grade de atendimento Capacidade Transportadoras Veículos …" at bounding box center [513, 228] width 1027 height 456
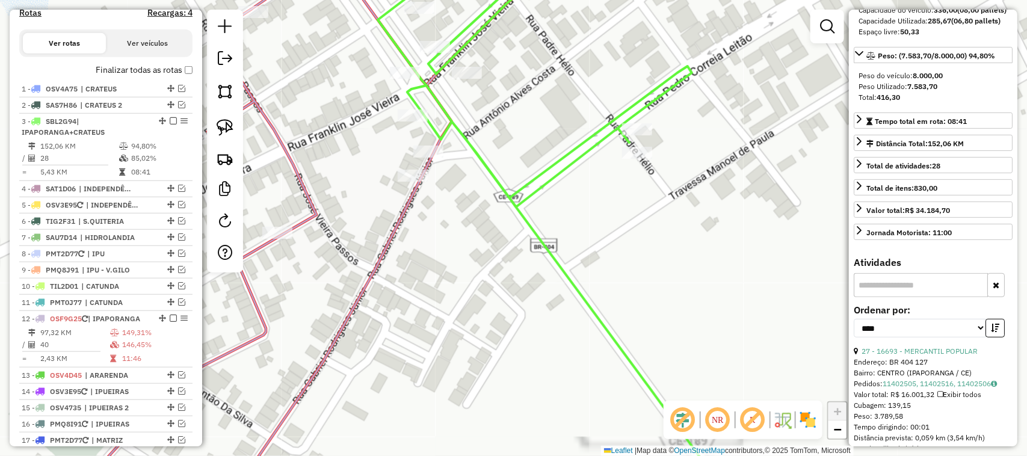
click at [439, 287] on div "Janela de atendimento Grade de atendimento Capacidade Transportadoras Veículos …" at bounding box center [513, 228] width 1027 height 456
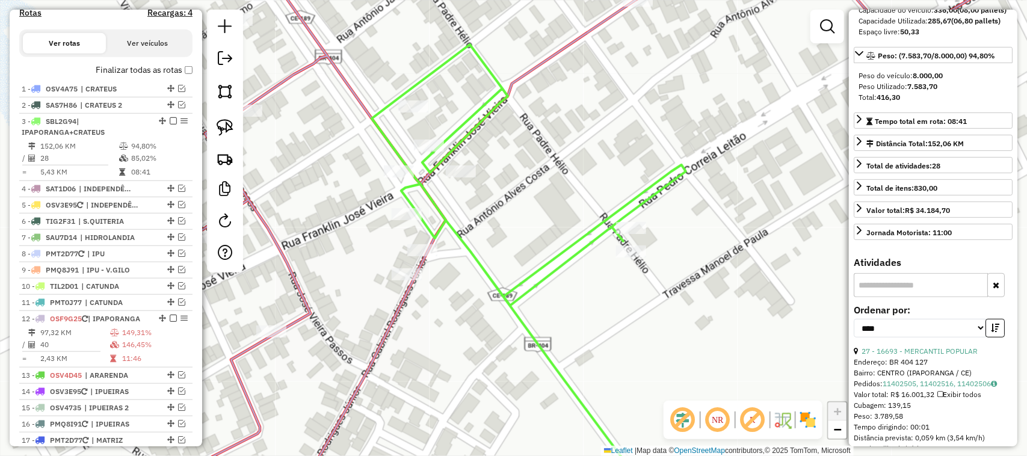
click at [478, 315] on div "Janela de atendimento Grade de atendimento Capacidade Transportadoras Veículos …" at bounding box center [513, 228] width 1027 height 456
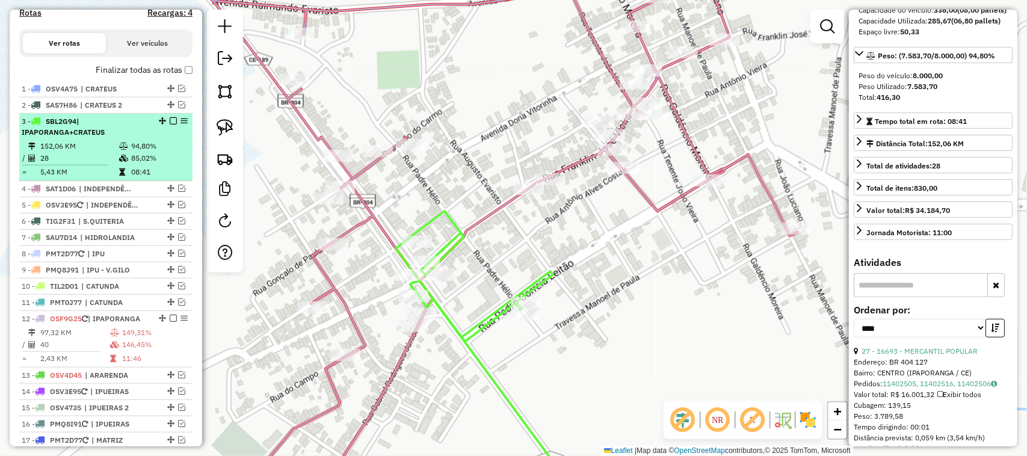
click at [79, 152] on td "152,06 KM" at bounding box center [79, 146] width 79 height 12
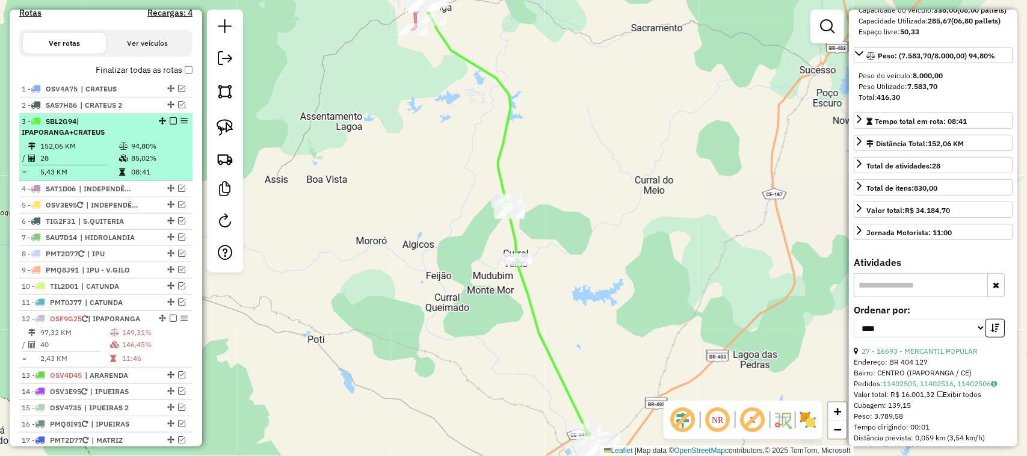
click at [172, 125] on em at bounding box center [173, 120] width 7 height 7
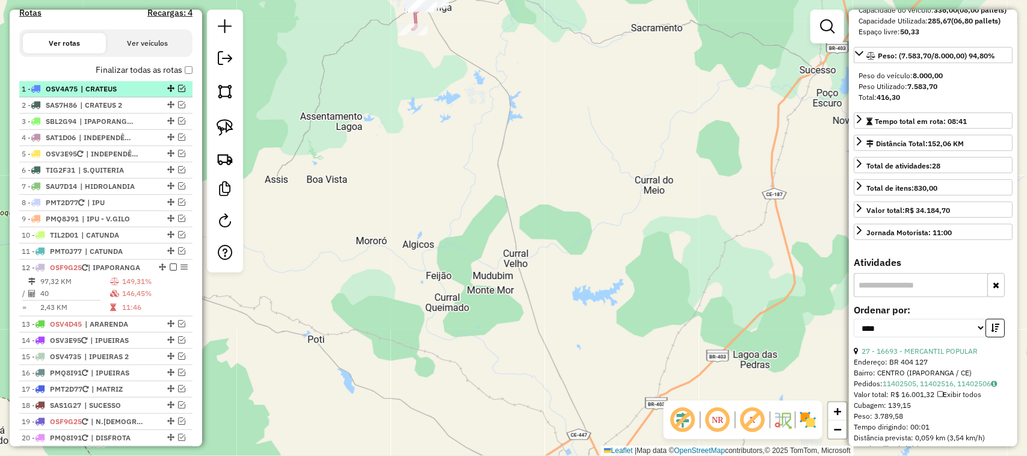
click at [178, 92] on em at bounding box center [181, 88] width 7 height 7
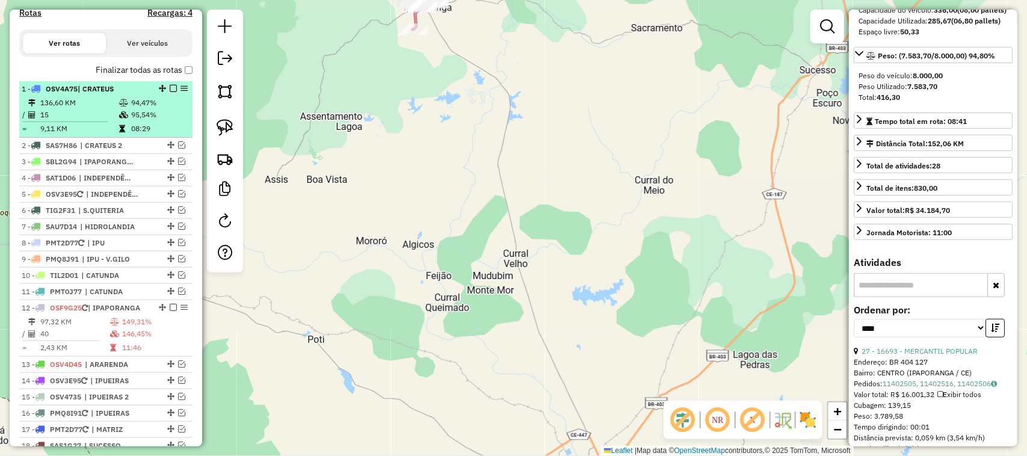
click at [181, 92] on em at bounding box center [184, 88] width 7 height 7
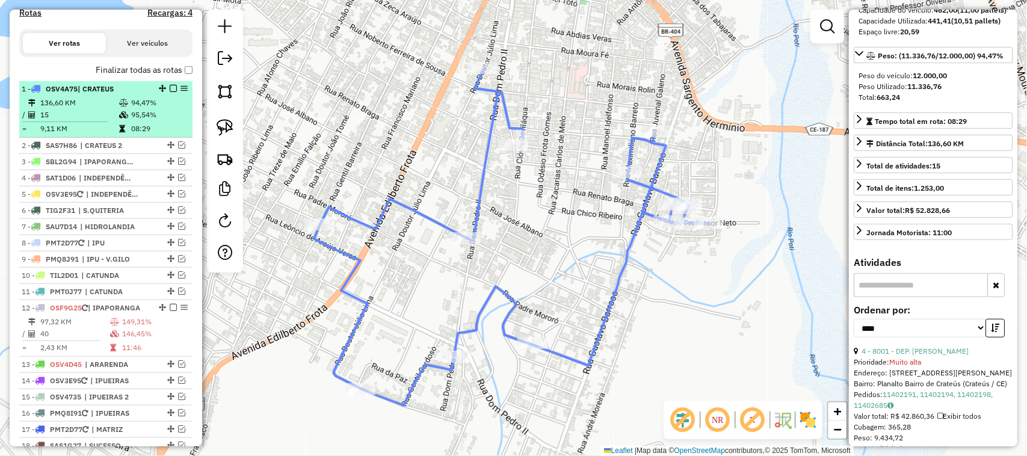
click at [87, 109] on td "136,60 KM" at bounding box center [79, 103] width 79 height 12
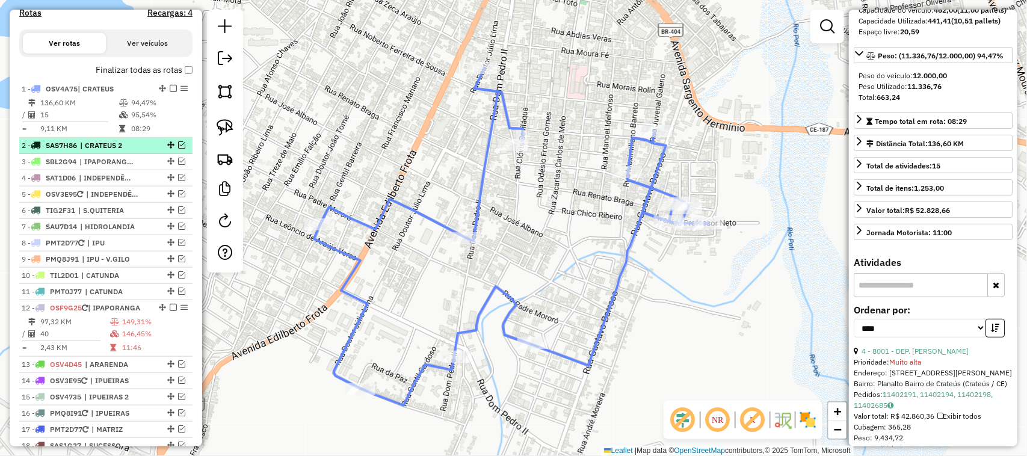
click at [179, 149] on em at bounding box center [181, 144] width 7 height 7
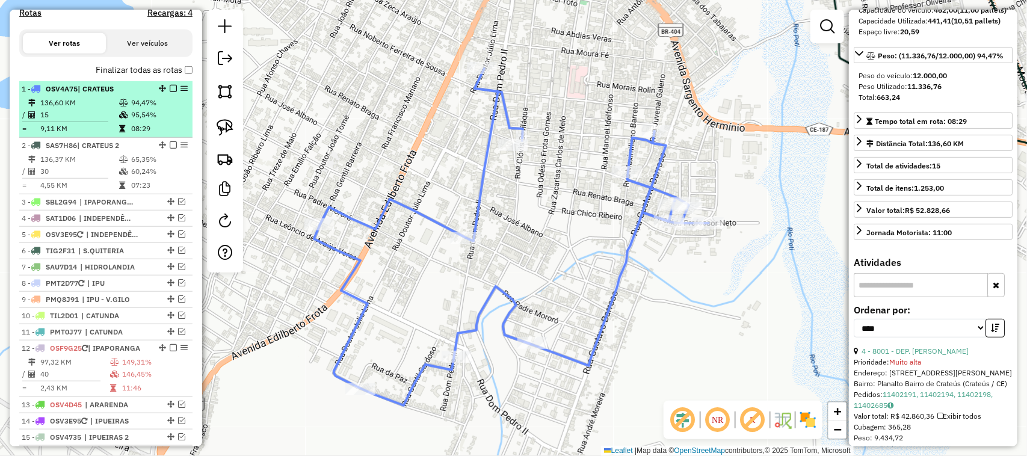
click at [86, 121] on td "15" at bounding box center [79, 115] width 79 height 12
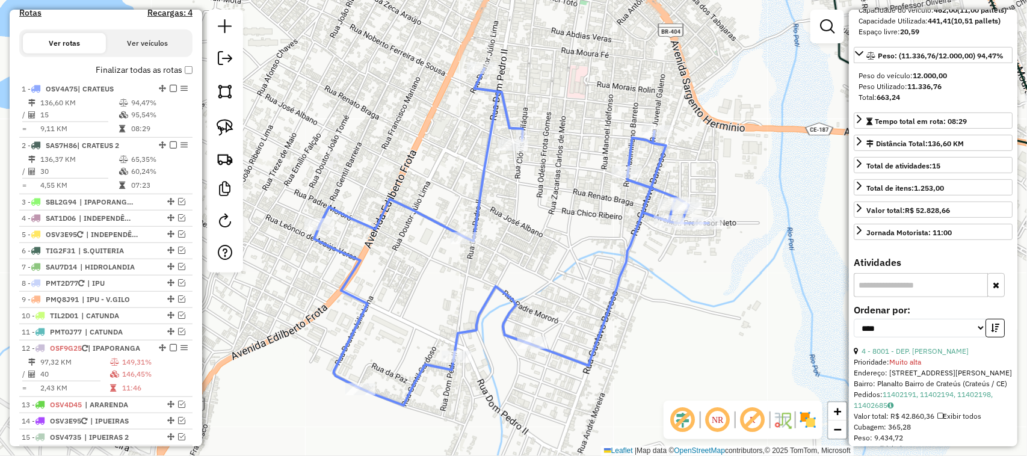
drag, startPoint x: 528, startPoint y: 221, endPoint x: 531, endPoint y: 295, distance: 74.1
click at [531, 295] on div "Janela de atendimento Grade de atendimento Capacidade Transportadoras Veículos …" at bounding box center [513, 228] width 1027 height 456
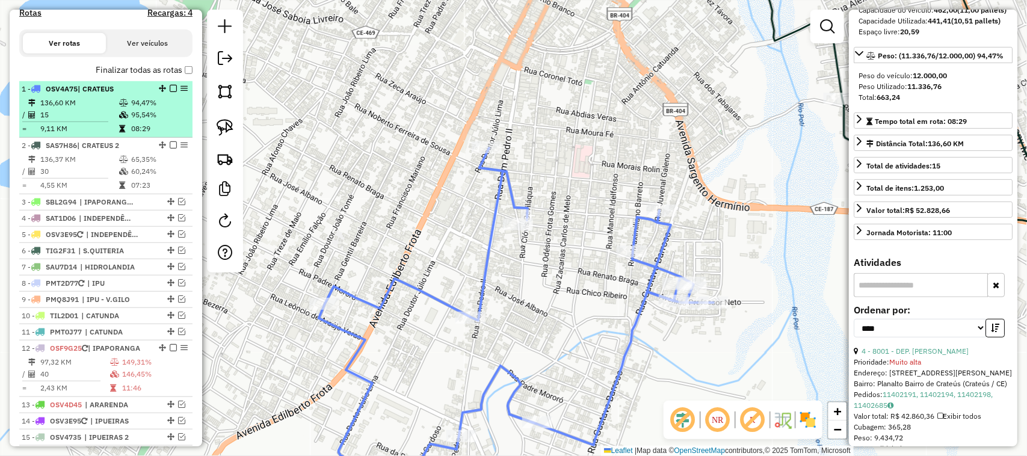
click at [86, 119] on td "15" at bounding box center [79, 115] width 79 height 12
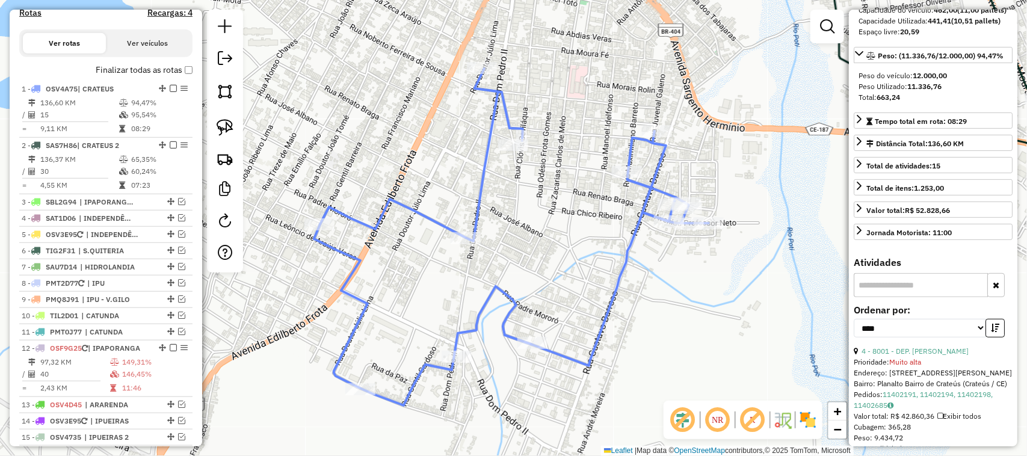
drag, startPoint x: 545, startPoint y: 286, endPoint x: 462, endPoint y: 309, distance: 86.6
click at [483, 311] on div "Janela de atendimento Grade de atendimento Capacidade Transportadoras Veículos …" at bounding box center [513, 228] width 1027 height 456
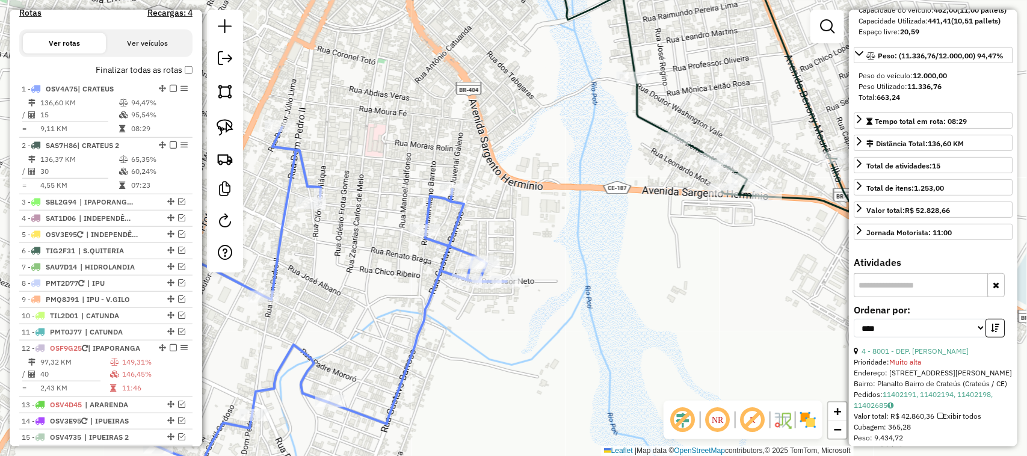
drag, startPoint x: 465, startPoint y: 274, endPoint x: 570, endPoint y: 250, distance: 107.4
click at [569, 250] on div "Janela de atendimento Grade de atendimento Capacidade Transportadoras Veículos …" at bounding box center [513, 228] width 1027 height 456
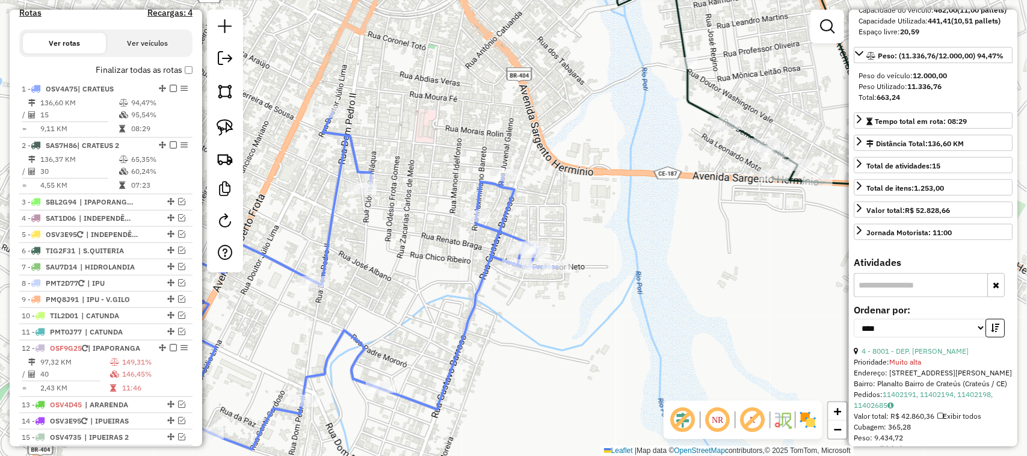
drag, startPoint x: 413, startPoint y: 333, endPoint x: 480, endPoint y: 294, distance: 77.9
click at [476, 295] on div "Janela de atendimento Grade de atendimento Capacidade Transportadoras Veículos …" at bounding box center [513, 228] width 1027 height 456
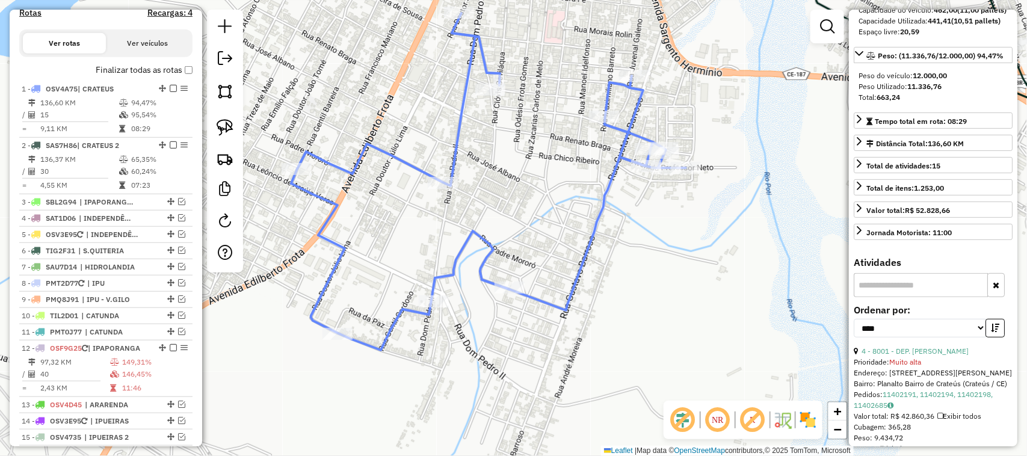
click at [524, 162] on div "Janela de atendimento Grade de atendimento Capacidade Transportadoras Veículos …" at bounding box center [513, 228] width 1027 height 456
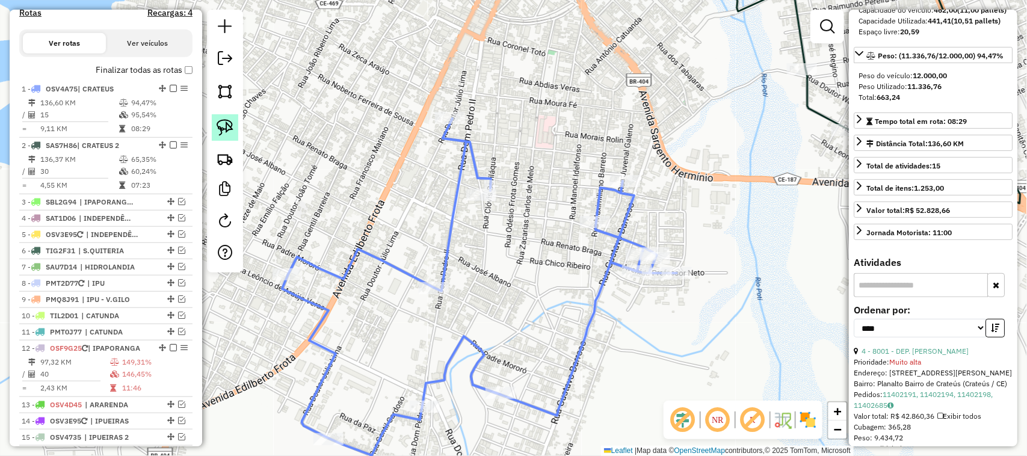
click at [226, 124] on img at bounding box center [225, 127] width 17 height 17
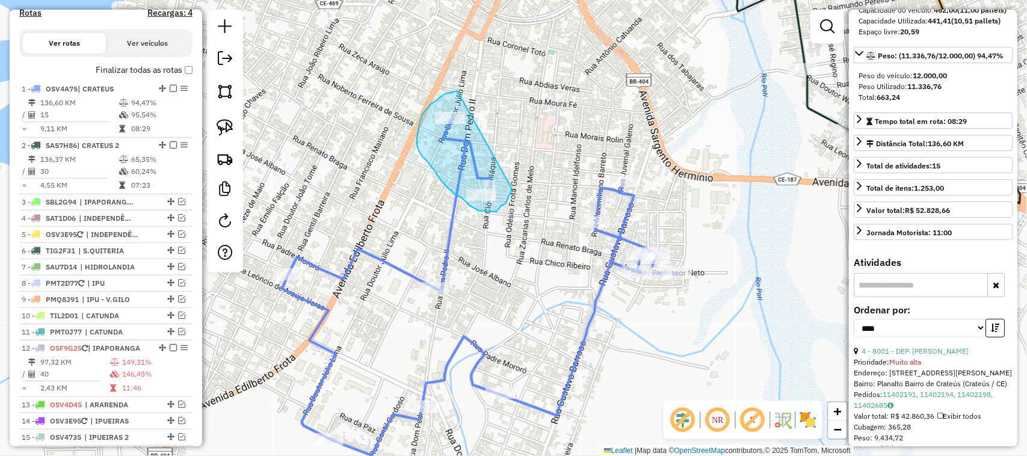
drag, startPoint x: 457, startPoint y: 91, endPoint x: 512, endPoint y: 187, distance: 110.3
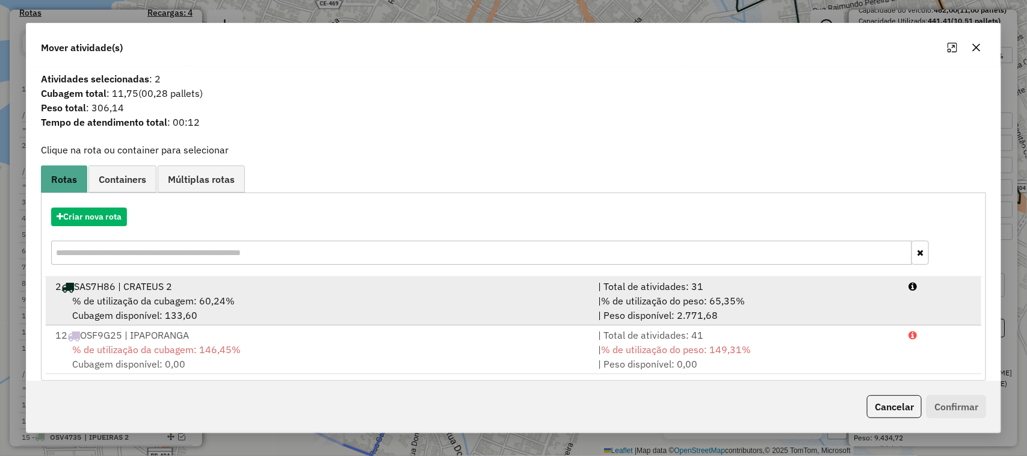
click at [156, 298] on span "% de utilização da cubagem: 60,24%" at bounding box center [153, 301] width 162 height 12
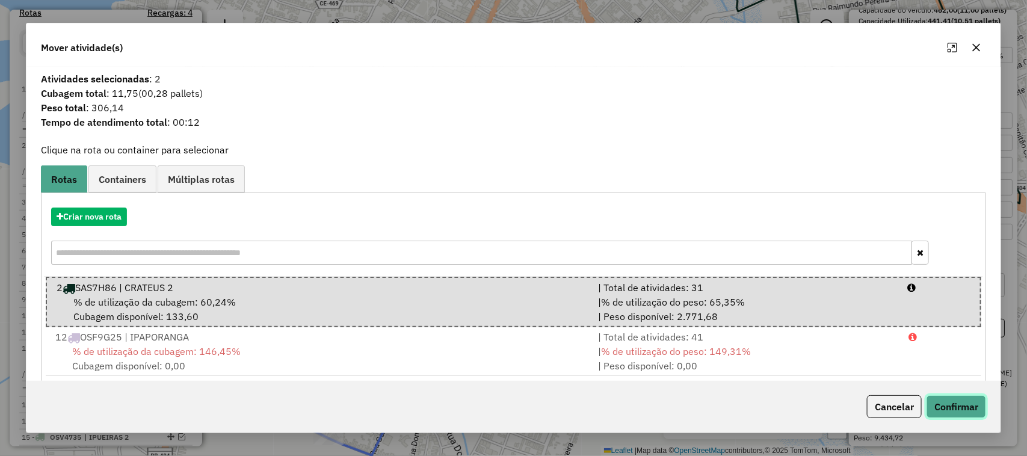
click at [954, 403] on button "Confirmar" at bounding box center [957, 406] width 60 height 23
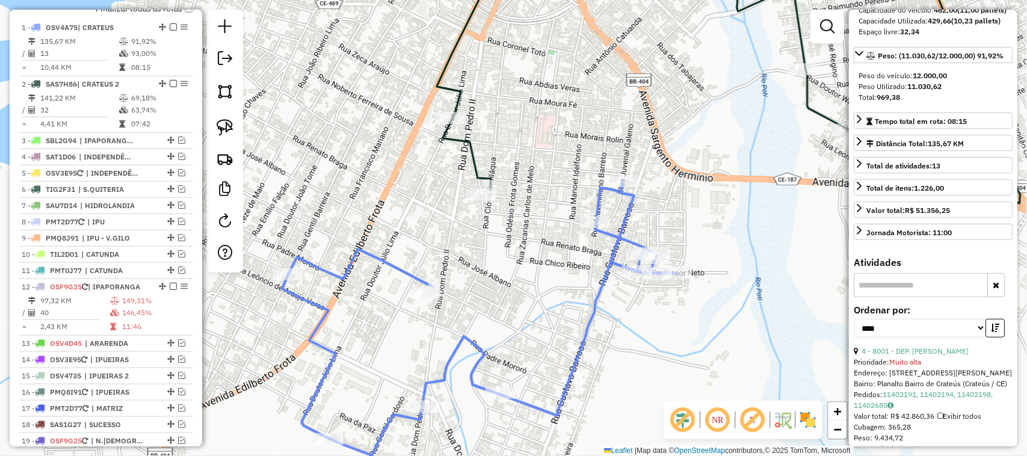
scroll to position [450, 0]
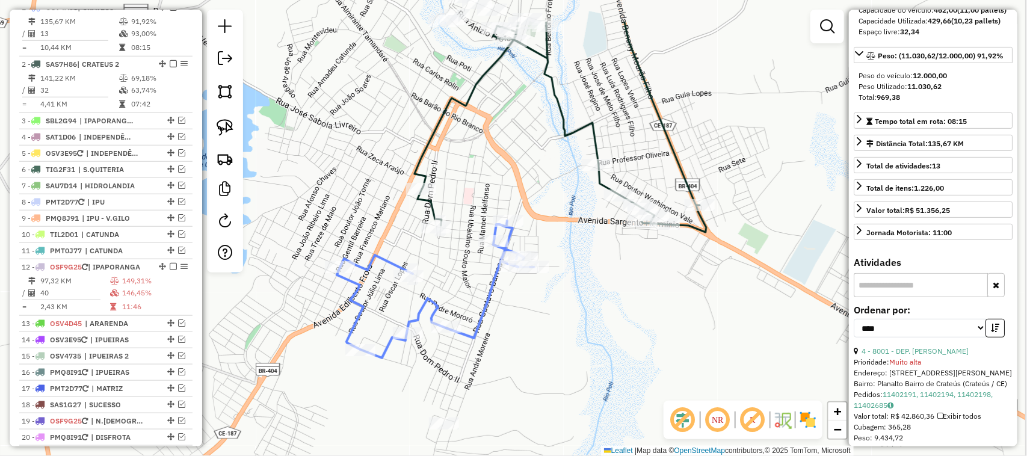
drag, startPoint x: 492, startPoint y: 139, endPoint x: 471, endPoint y: 200, distance: 64.3
click at [478, 199] on div "Janela de atendimento Grade de atendimento Capacidade Transportadoras Veículos …" at bounding box center [513, 228] width 1027 height 456
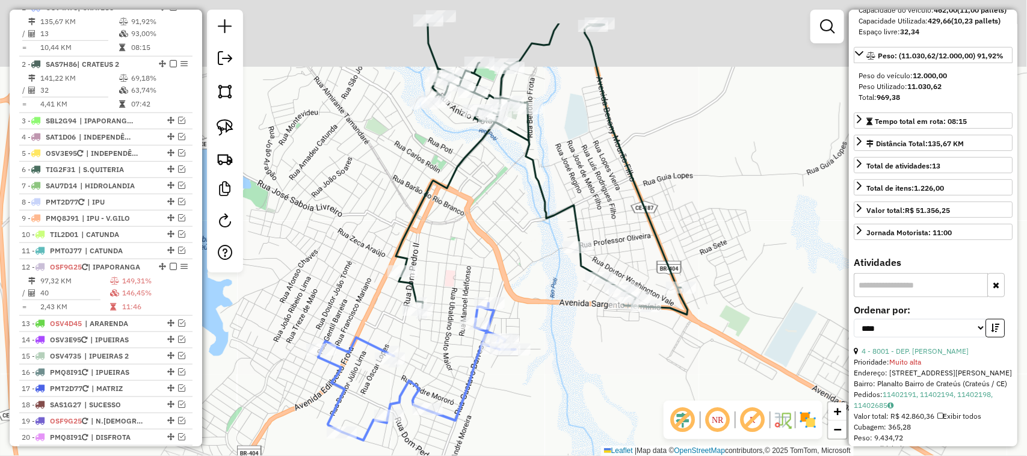
drag, startPoint x: 524, startPoint y: 163, endPoint x: 500, endPoint y: 239, distance: 79.4
click at [503, 238] on div "Janela de atendimento Grade de atendimento Capacidade Transportadoras Veículos …" at bounding box center [513, 228] width 1027 height 456
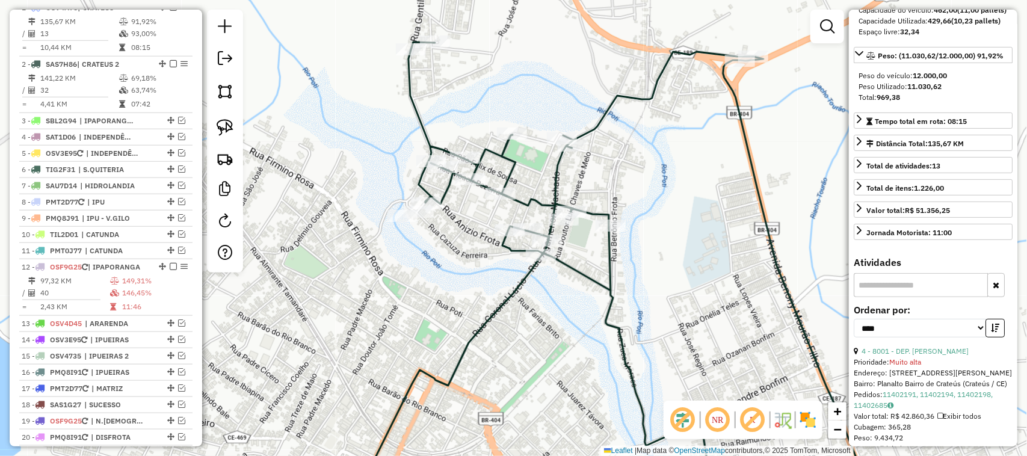
drag, startPoint x: 507, startPoint y: 66, endPoint x: 489, endPoint y: 131, distance: 66.9
click at [492, 125] on div "Janela de atendimento Grade de atendimento Capacidade Transportadoras Veículos …" at bounding box center [513, 228] width 1027 height 456
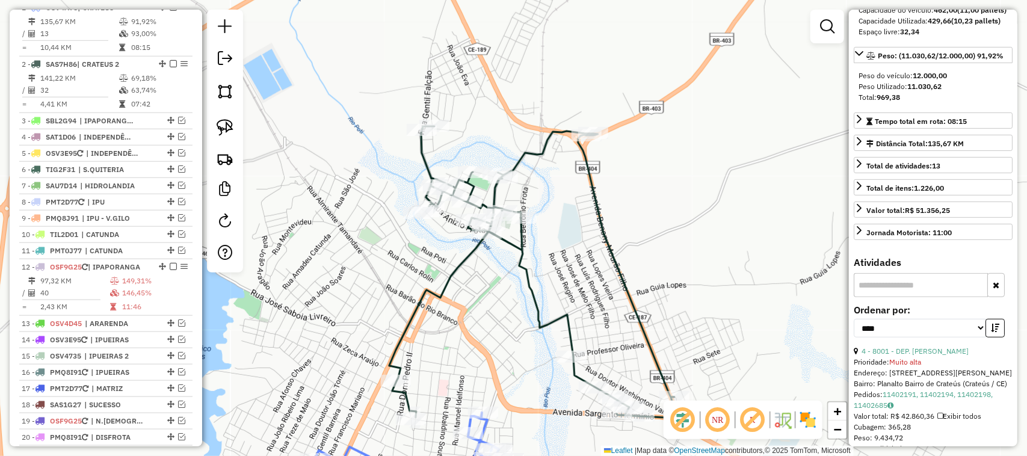
drag, startPoint x: 404, startPoint y: 227, endPoint x: 409, endPoint y: 206, distance: 21.2
click at [407, 214] on div "Janela de atendimento Grade de atendimento Capacidade Transportadoras Veículos …" at bounding box center [513, 228] width 1027 height 456
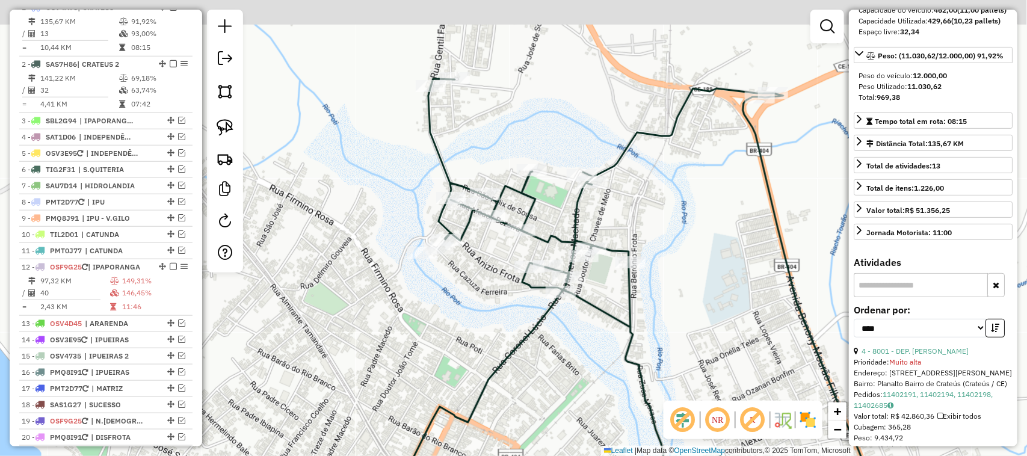
drag, startPoint x: 531, startPoint y: 22, endPoint x: 461, endPoint y: 215, distance: 205.4
click at [464, 205] on div "Janela de atendimento Grade de atendimento Capacidade Transportadoras Veículos …" at bounding box center [513, 228] width 1027 height 456
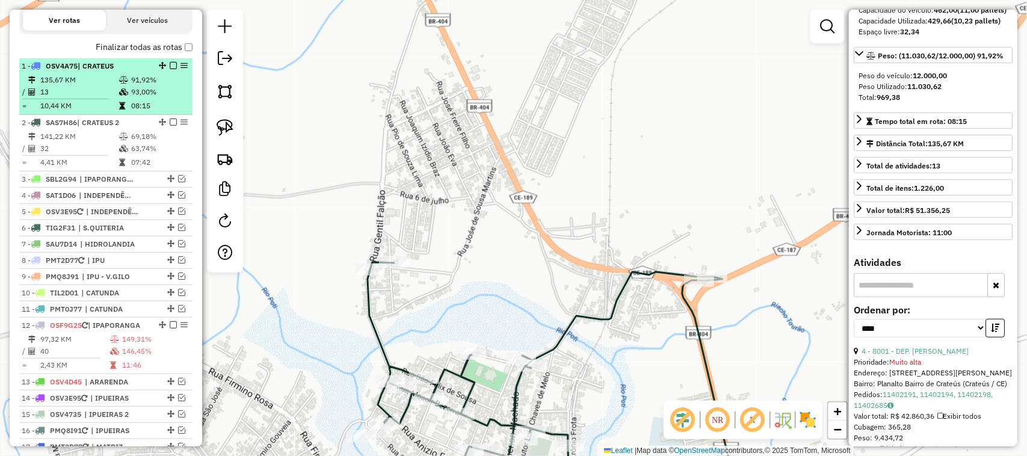
scroll to position [375, 0]
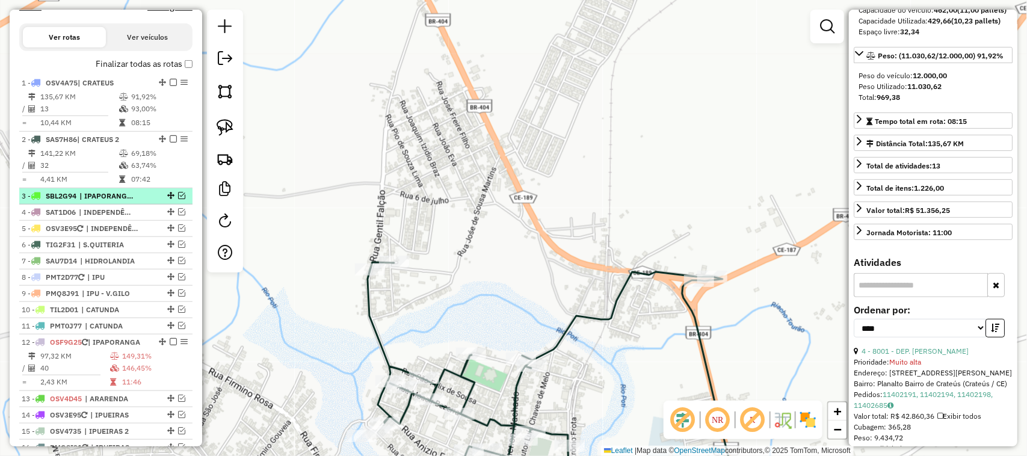
click at [178, 199] on em at bounding box center [181, 195] width 7 height 7
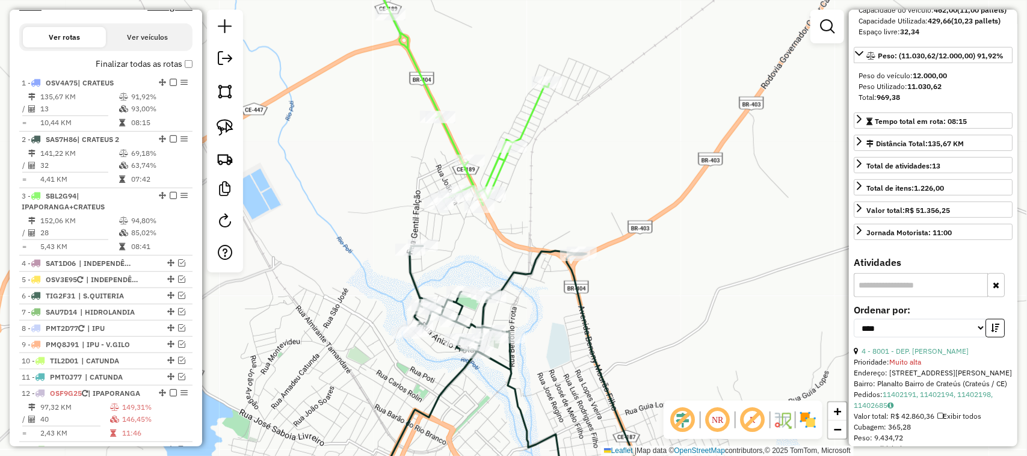
drag, startPoint x: 444, startPoint y: 280, endPoint x: 479, endPoint y: 232, distance: 59.8
click at [470, 247] on div "Janela de atendimento Grade de atendimento Capacidade Transportadoras Veículos …" at bounding box center [513, 228] width 1027 height 456
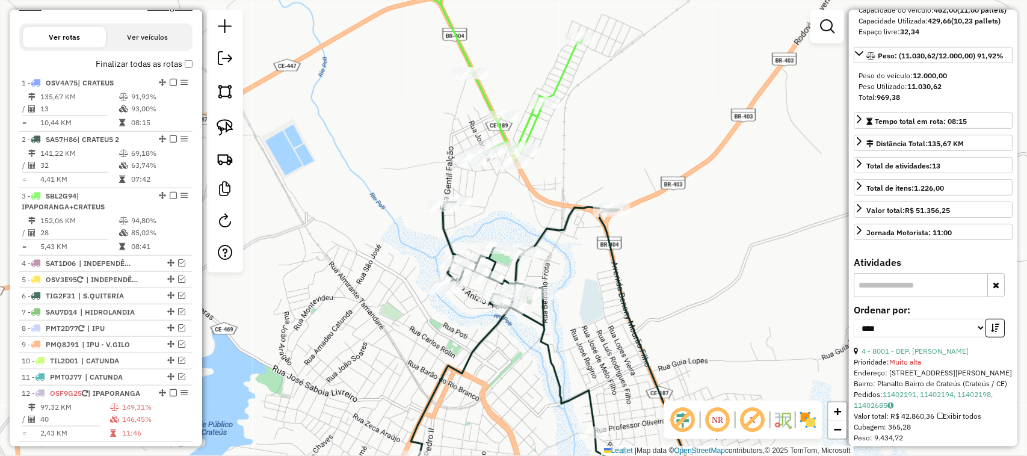
drag, startPoint x: 377, startPoint y: 300, endPoint x: 395, endPoint y: 193, distance: 107.9
click at [393, 223] on div "Janela de atendimento Grade de atendimento Capacidade Transportadoras Veículos …" at bounding box center [513, 228] width 1027 height 456
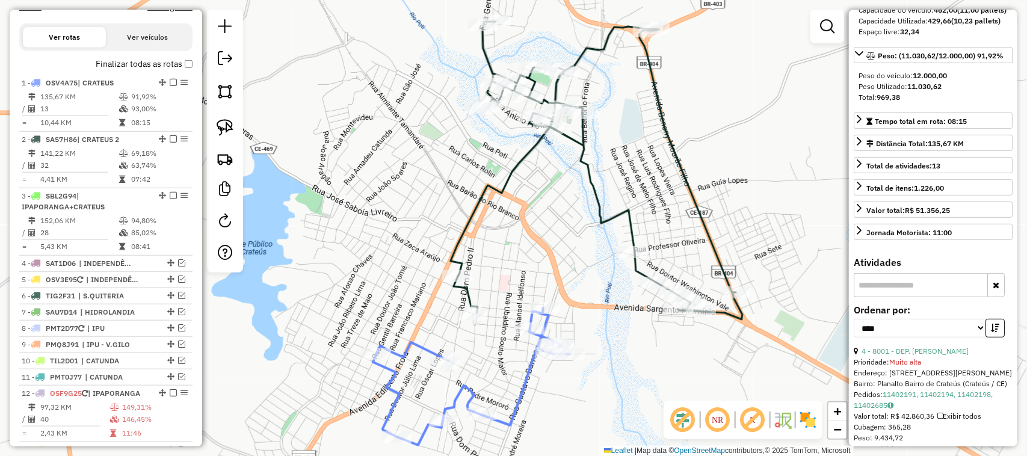
drag, startPoint x: 490, startPoint y: 319, endPoint x: 504, endPoint y: 227, distance: 92.5
click at [509, 245] on div "Janela de atendimento Grade de atendimento Capacidade Transportadoras Veículos …" at bounding box center [513, 228] width 1027 height 456
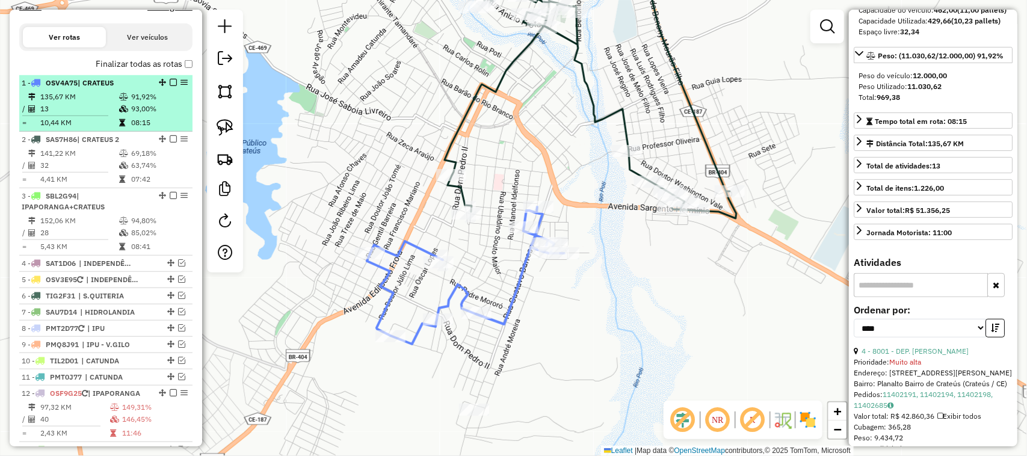
click at [94, 114] on td "13" at bounding box center [79, 109] width 79 height 12
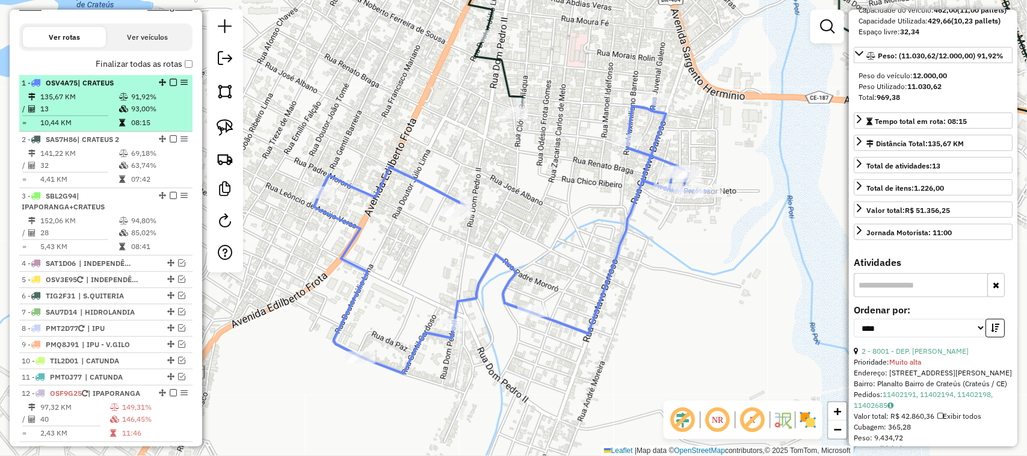
click at [170, 86] on em at bounding box center [173, 82] width 7 height 7
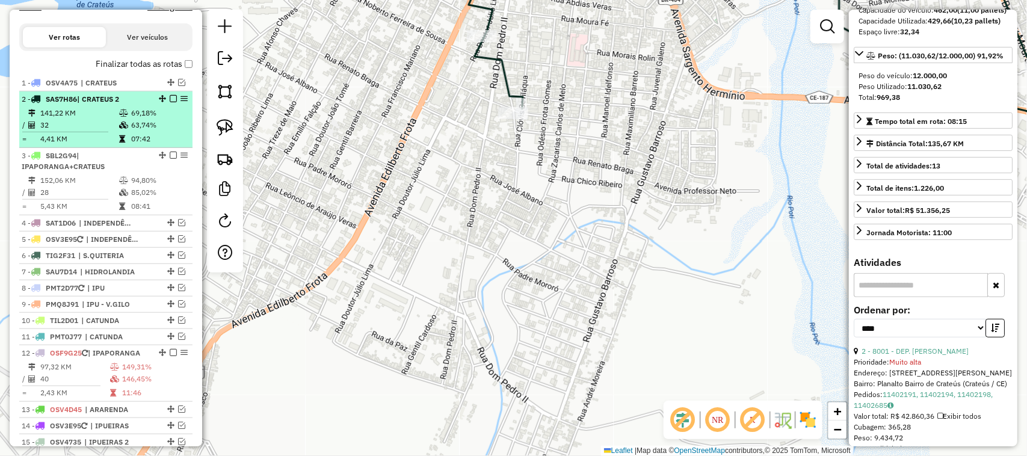
click at [94, 131] on td "32" at bounding box center [79, 125] width 79 height 12
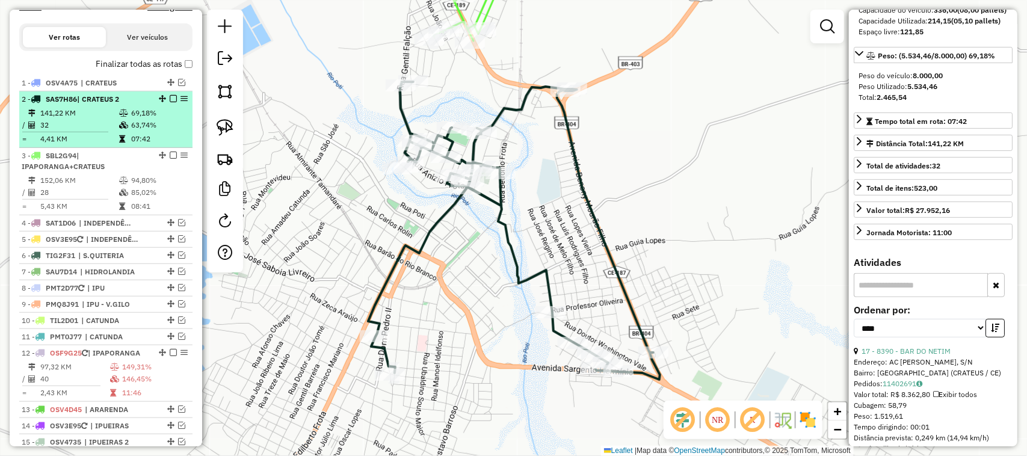
click at [170, 102] on em at bounding box center [173, 98] width 7 height 7
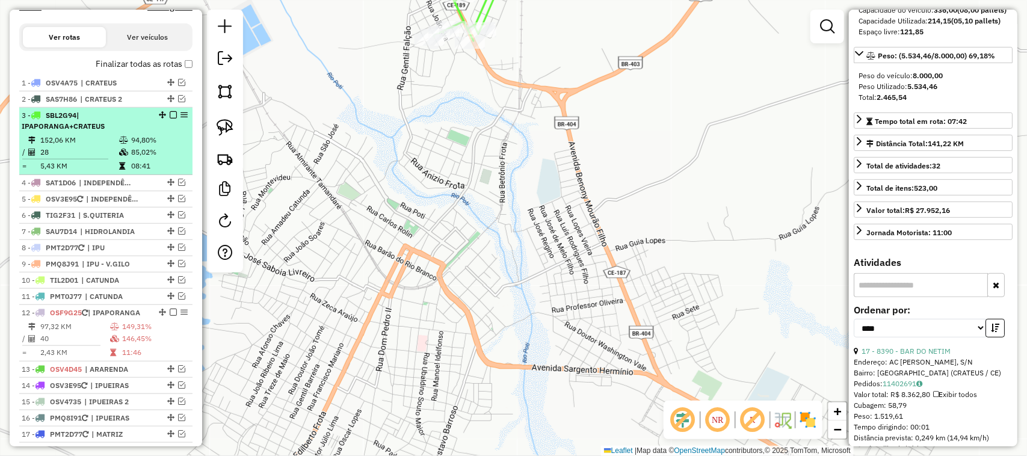
click at [90, 158] on td "28" at bounding box center [79, 152] width 79 height 12
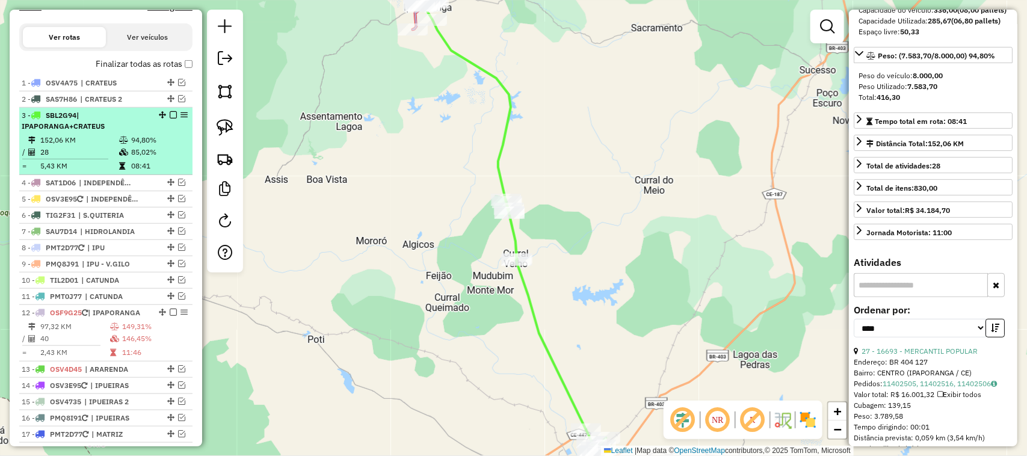
click at [170, 119] on em at bounding box center [173, 114] width 7 height 7
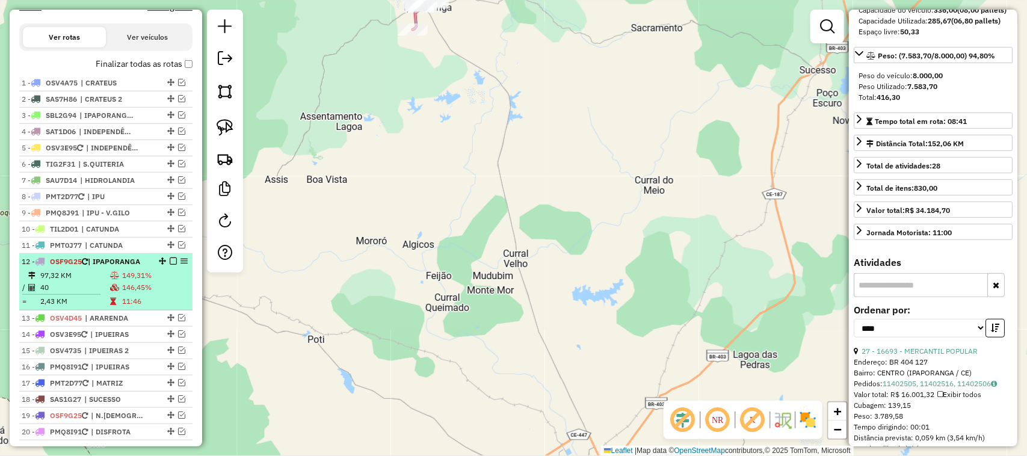
click at [86, 294] on td "40" at bounding box center [75, 288] width 70 height 12
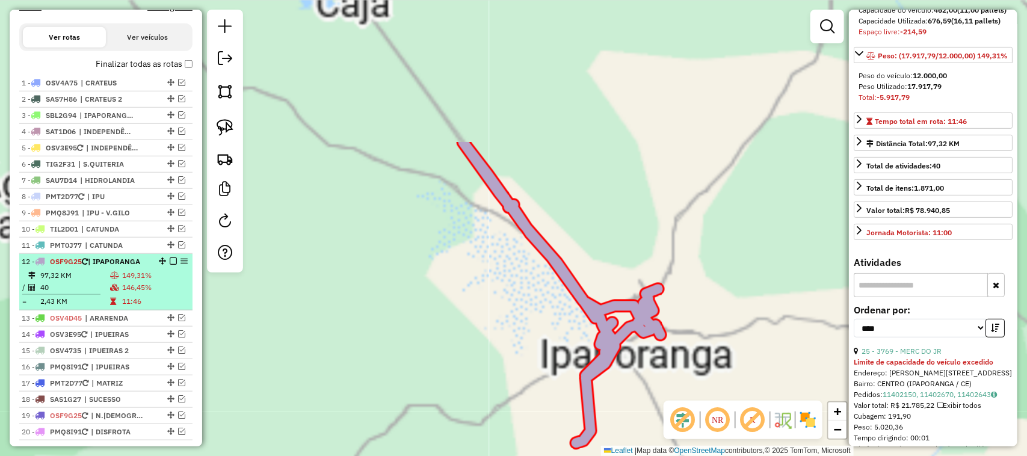
scroll to position [150, 0]
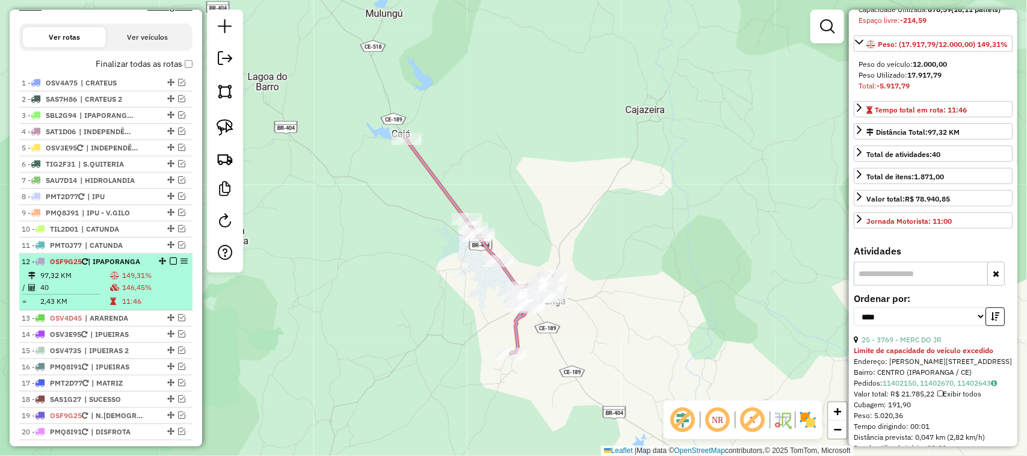
click at [170, 265] on em at bounding box center [173, 261] width 7 height 7
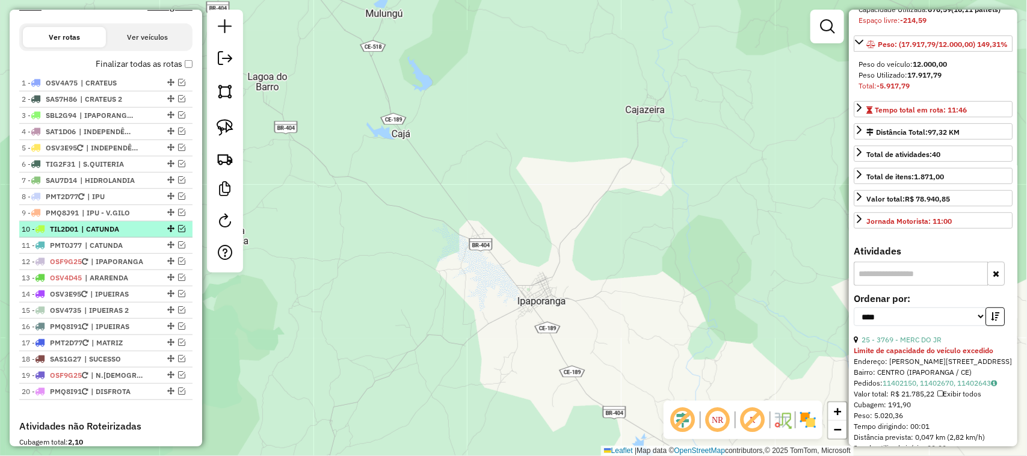
click at [178, 232] on em at bounding box center [181, 228] width 7 height 7
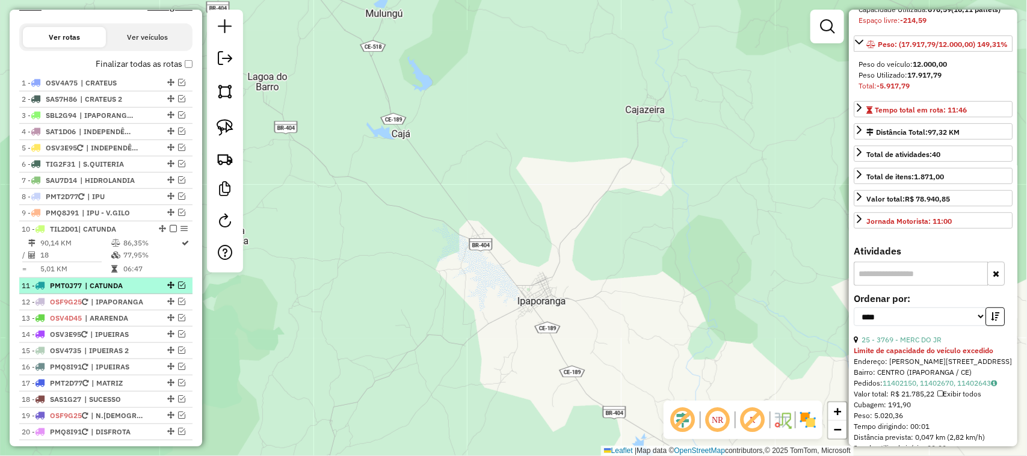
click at [179, 289] on em at bounding box center [181, 285] width 7 height 7
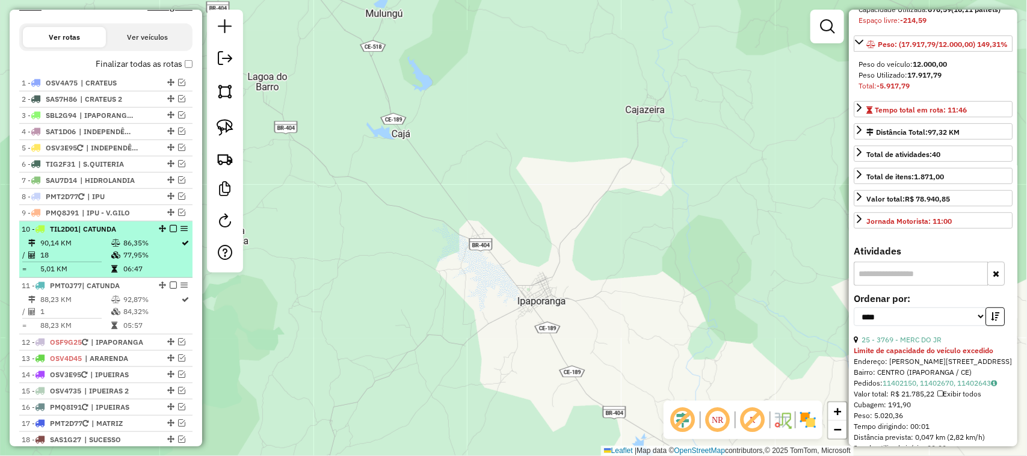
click at [87, 261] on td "18" at bounding box center [75, 255] width 71 height 12
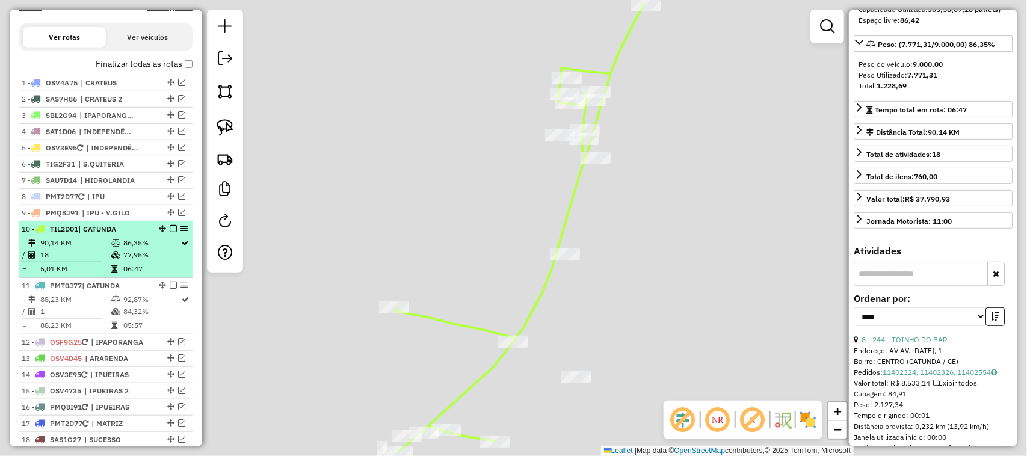
scroll to position [139, 0]
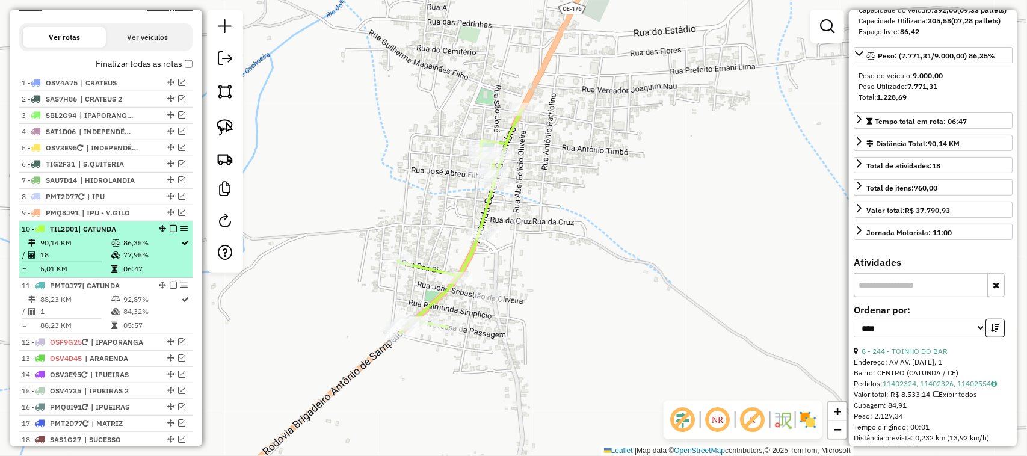
click at [79, 260] on td "18" at bounding box center [75, 255] width 71 height 12
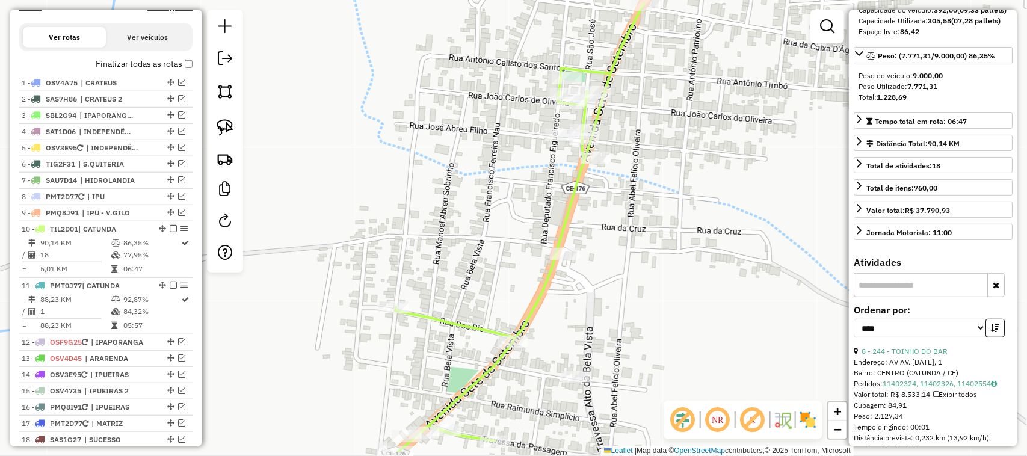
click at [456, 196] on div "Janela de atendimento Grade de atendimento Capacidade Transportadoras Veículos …" at bounding box center [513, 228] width 1027 height 456
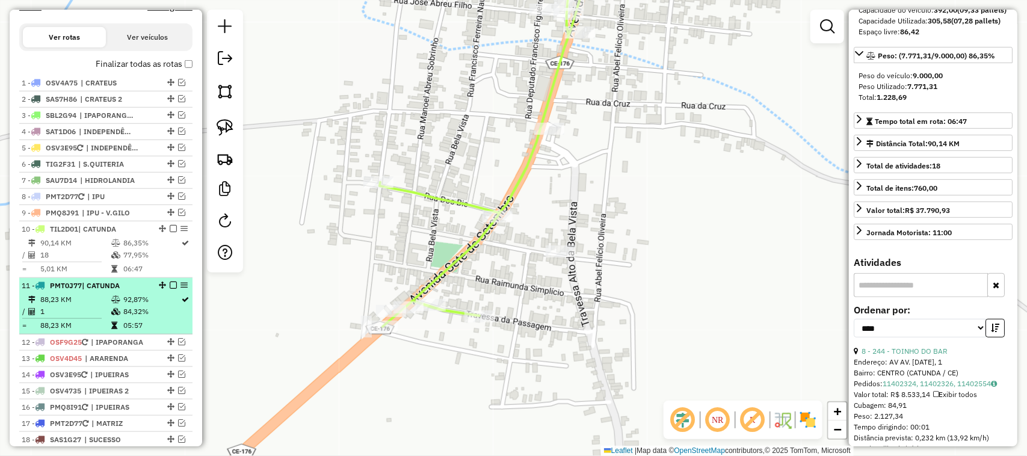
click at [79, 306] on td "88,23 KM" at bounding box center [75, 300] width 71 height 12
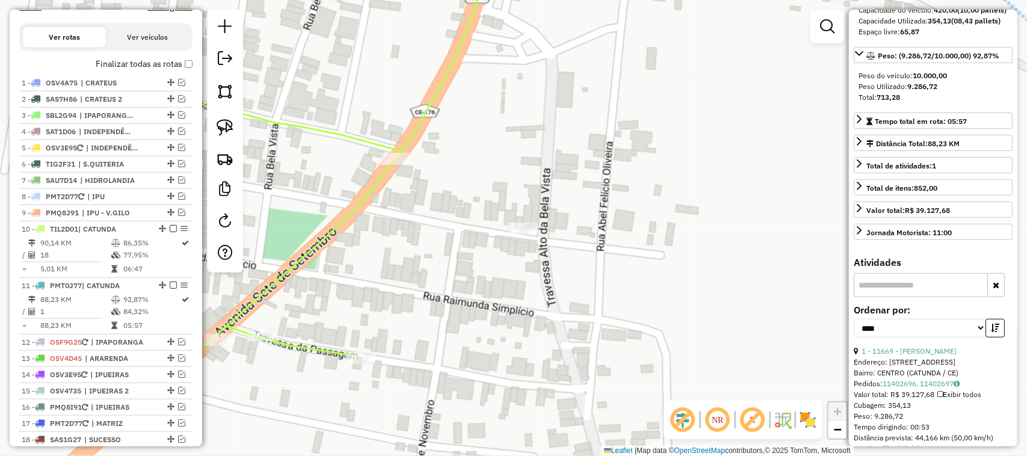
drag, startPoint x: 414, startPoint y: 256, endPoint x: 475, endPoint y: 237, distance: 64.5
click at [466, 244] on div "Janela de atendimento Grade de atendimento Capacidade Transportadoras Veículos …" at bounding box center [513, 228] width 1027 height 456
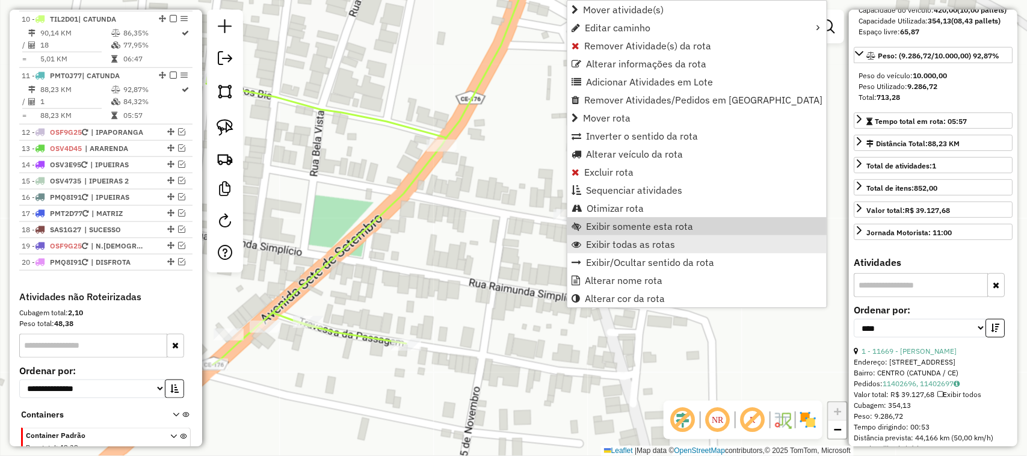
scroll to position [654, 0]
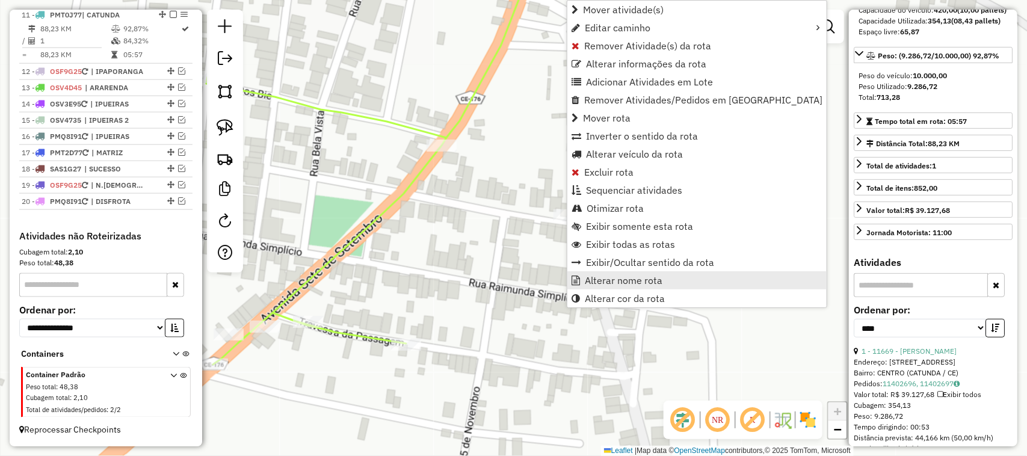
click at [618, 277] on span "Alterar nome rota" at bounding box center [624, 281] width 78 height 10
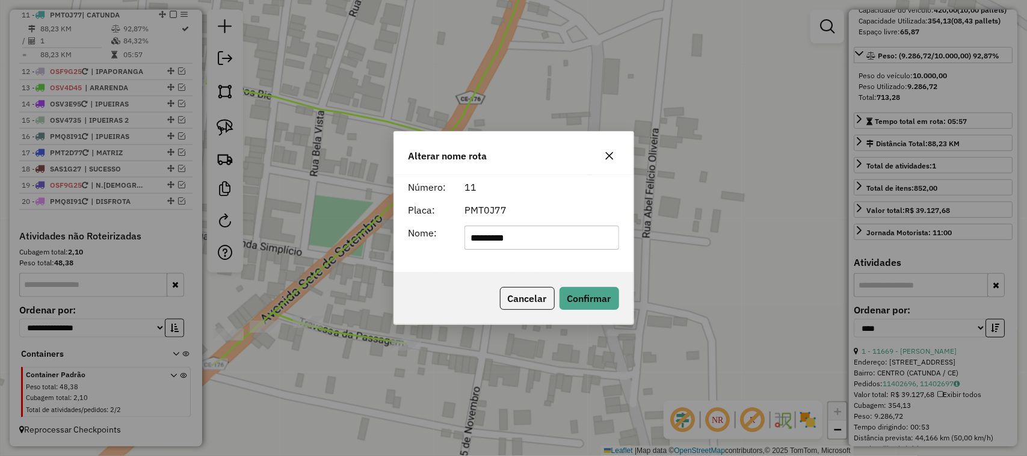
type input "*********"
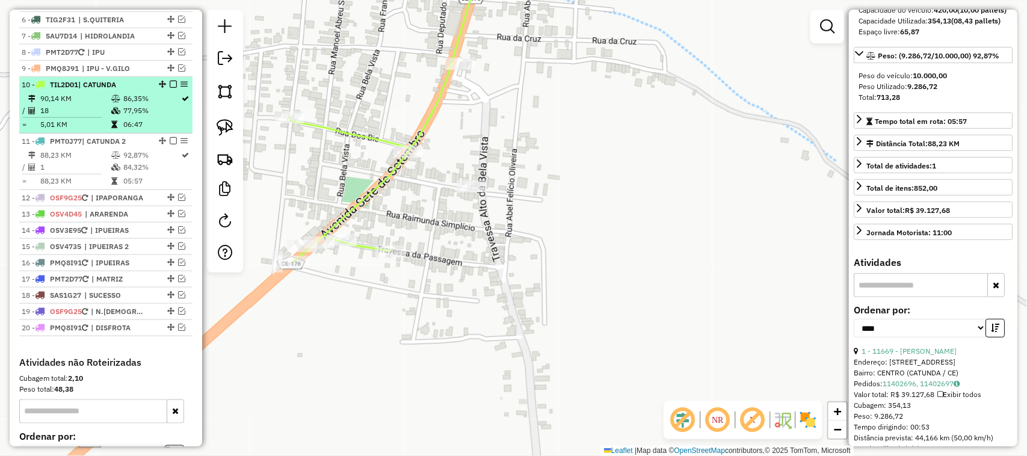
scroll to position [504, 0]
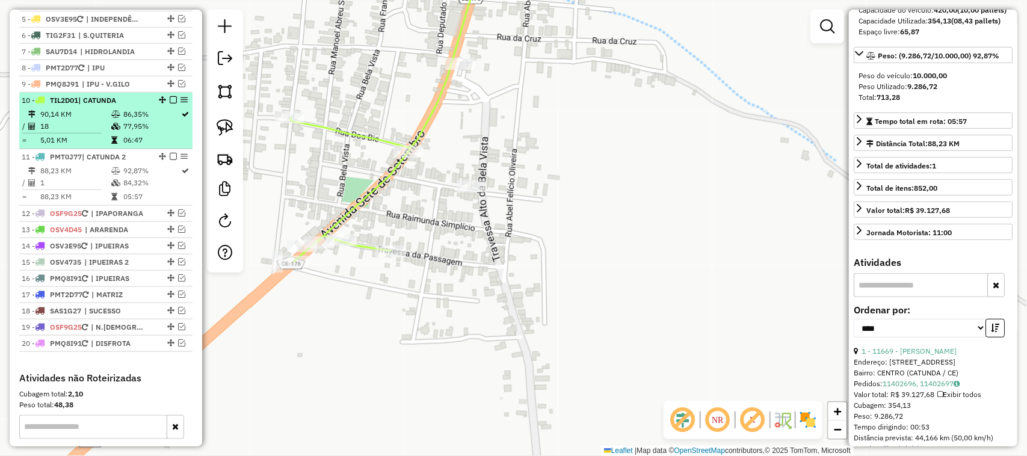
click at [87, 132] on td "18" at bounding box center [75, 126] width 71 height 12
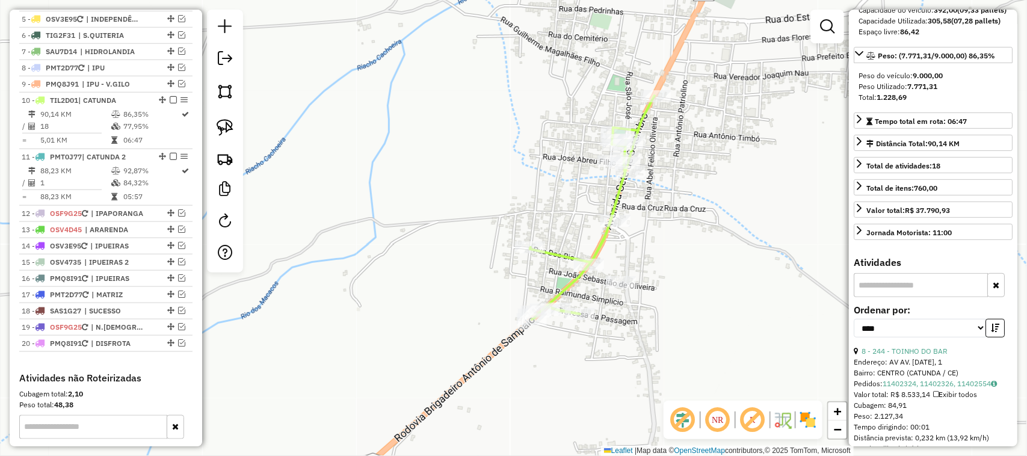
drag, startPoint x: 564, startPoint y: 220, endPoint x: 530, endPoint y: 246, distance: 42.6
click at [552, 173] on div "Janela de atendimento Grade de atendimento Capacidade Transportadoras Veículos …" at bounding box center [513, 228] width 1027 height 456
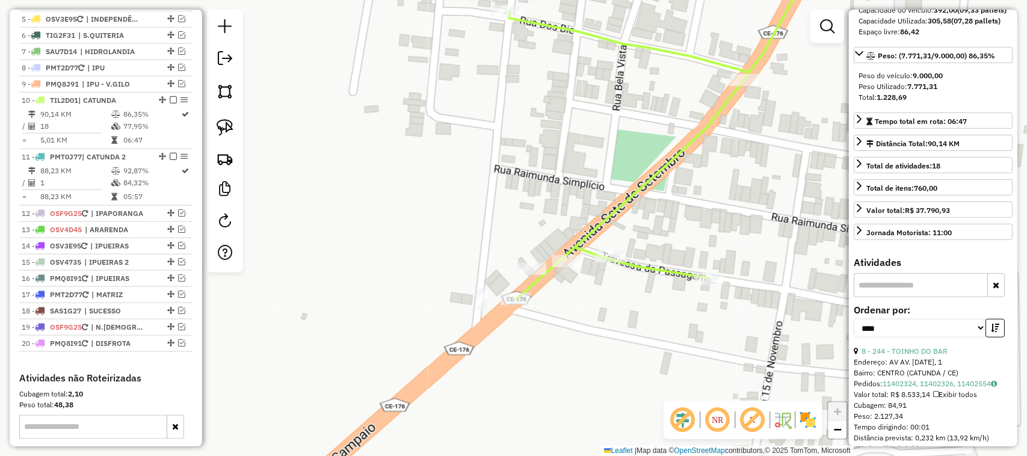
drag, startPoint x: 689, startPoint y: 244, endPoint x: 645, endPoint y: 243, distance: 44.6
click at [651, 244] on div "Janela de atendimento Grade de atendimento Capacidade Transportadoras Veículos …" at bounding box center [513, 228] width 1027 height 456
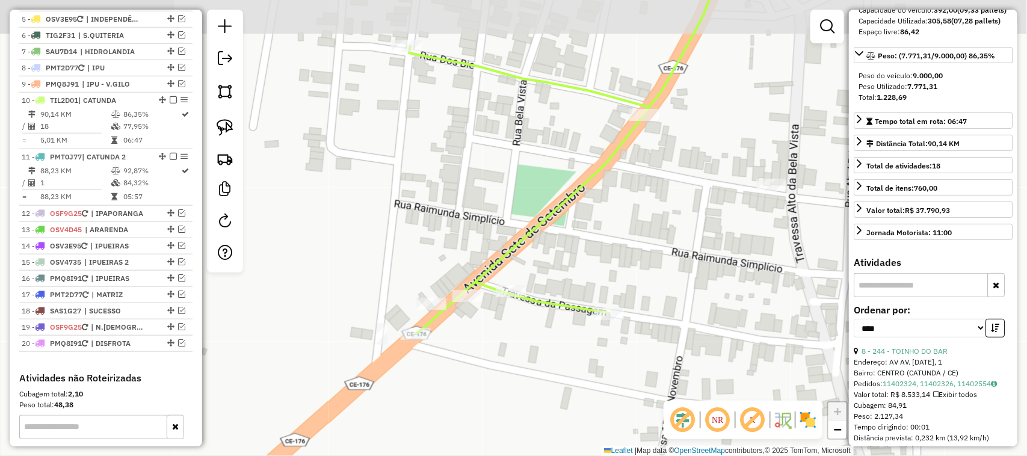
drag, startPoint x: 699, startPoint y: 235, endPoint x: 604, endPoint y: 274, distance: 102.8
click at [611, 277] on div "Janela de atendimento Grade de atendimento Capacidade Transportadoras Veículos …" at bounding box center [513, 228] width 1027 height 456
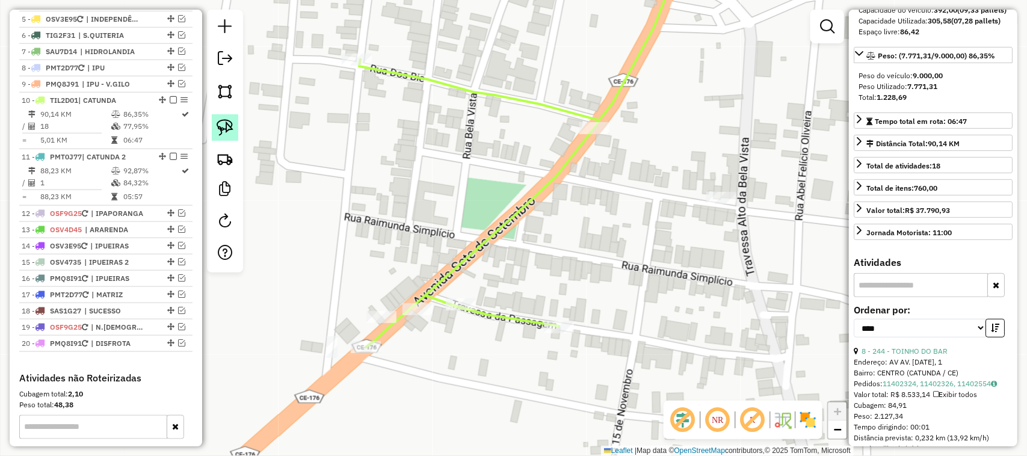
click at [224, 127] on img at bounding box center [225, 127] width 17 height 17
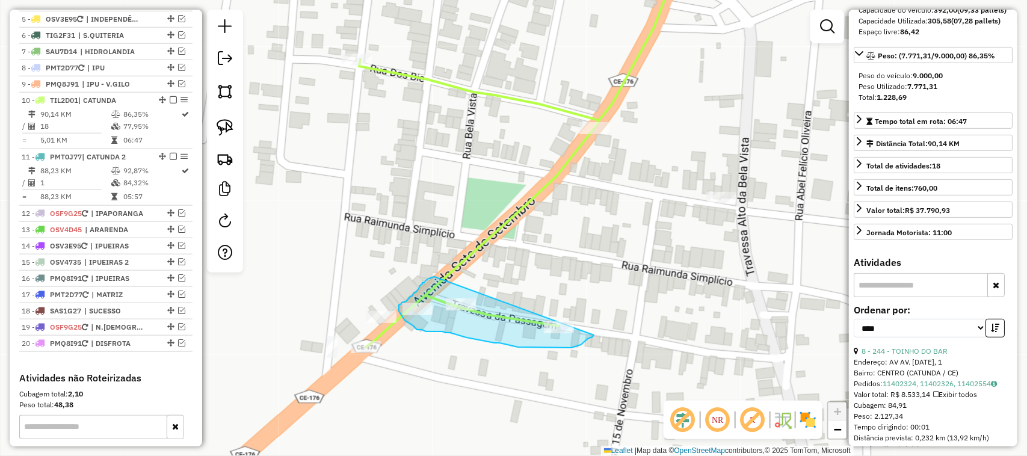
drag, startPoint x: 422, startPoint y: 283, endPoint x: 586, endPoint y: 311, distance: 165.3
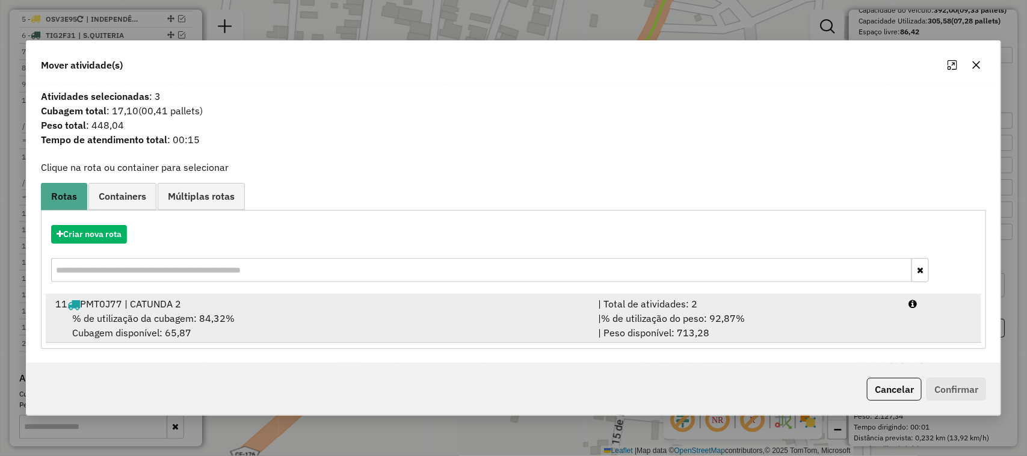
click at [137, 315] on span "% de utilização da cubagem: 84,32%" at bounding box center [153, 318] width 162 height 12
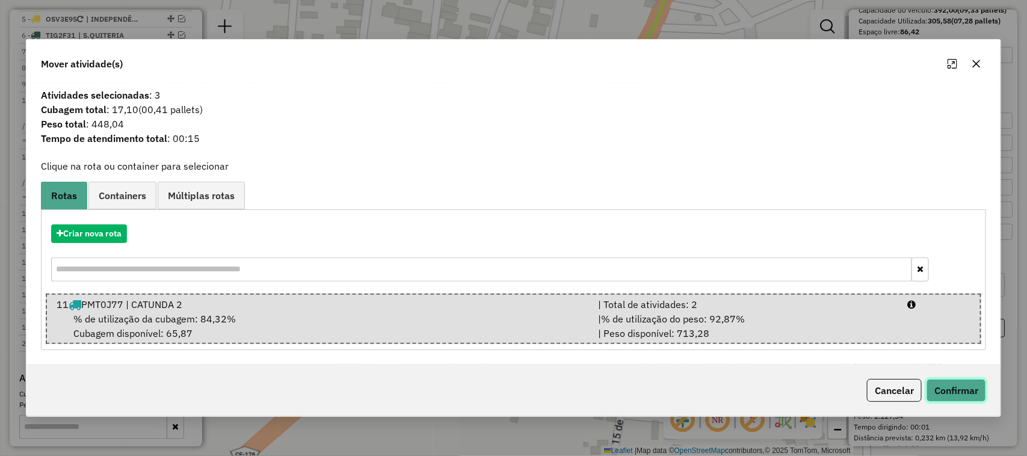
click at [957, 389] on button "Confirmar" at bounding box center [957, 390] width 60 height 23
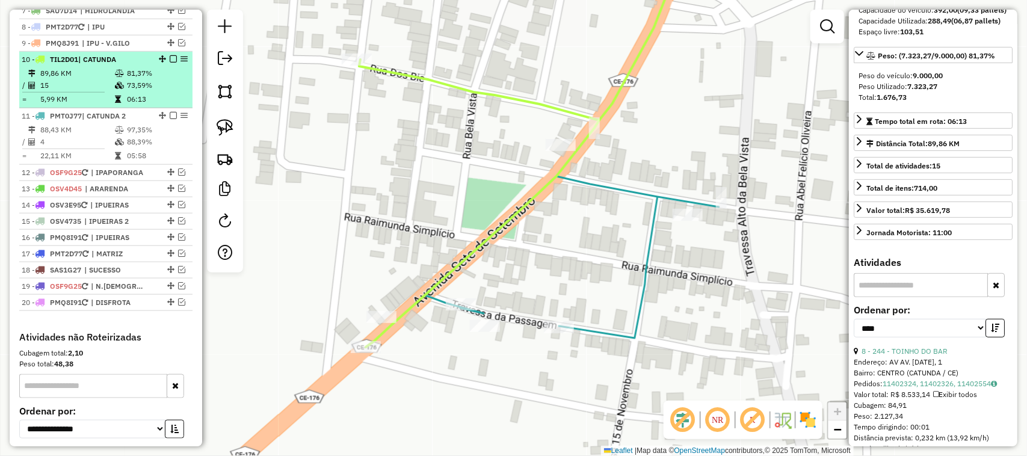
scroll to position [522, 0]
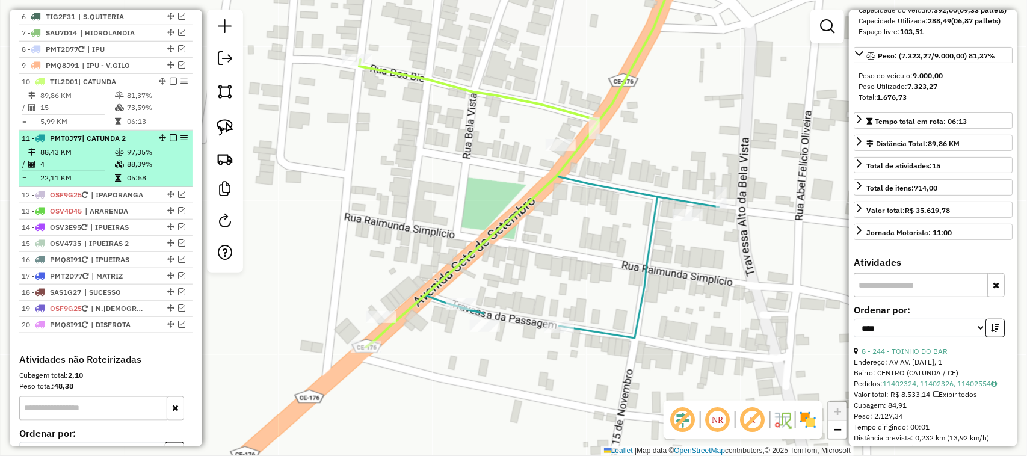
click at [86, 170] on td "4" at bounding box center [77, 164] width 75 height 12
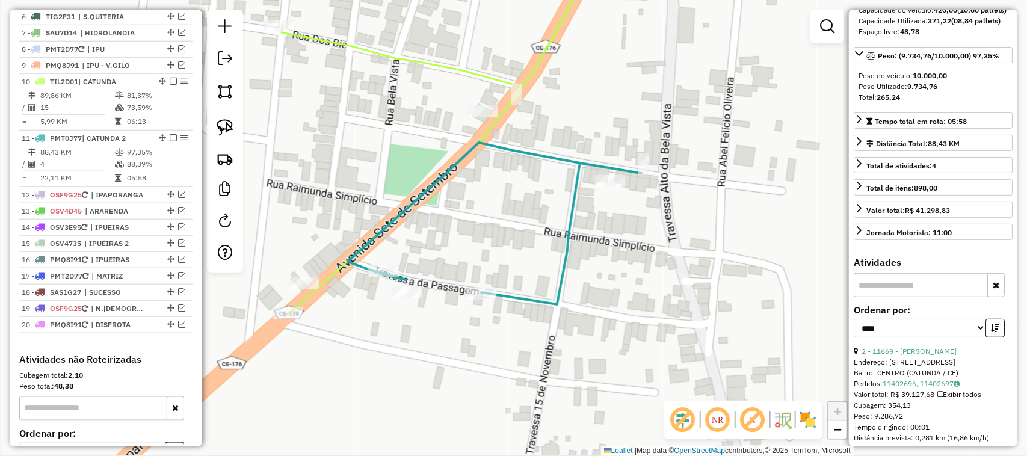
drag, startPoint x: 506, startPoint y: 247, endPoint x: 597, endPoint y: 226, distance: 93.7
click at [593, 229] on div "Janela de atendimento Grade de atendimento Capacidade Transportadoras Veículos …" at bounding box center [513, 228] width 1027 height 456
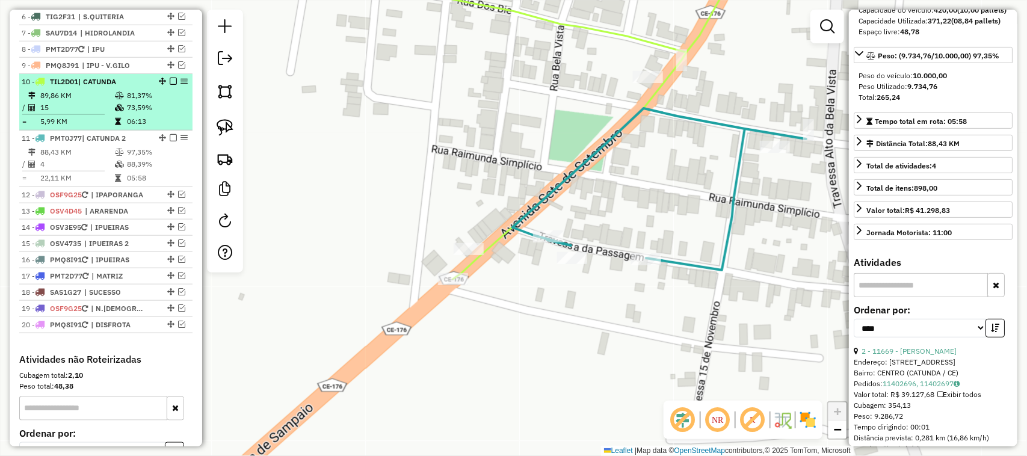
click at [82, 114] on td "15" at bounding box center [77, 108] width 75 height 12
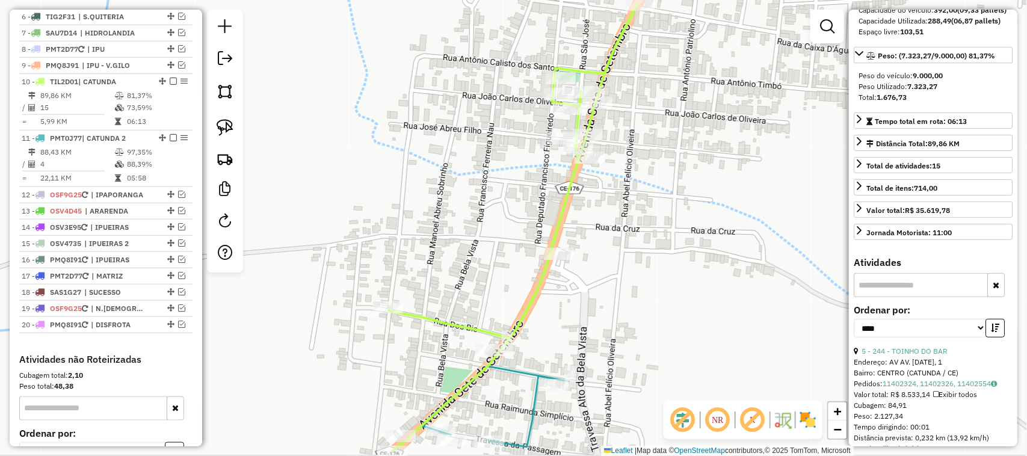
click at [391, 164] on div "Janela de atendimento Grade de atendimento Capacidade Transportadoras Veículos …" at bounding box center [513, 228] width 1027 height 456
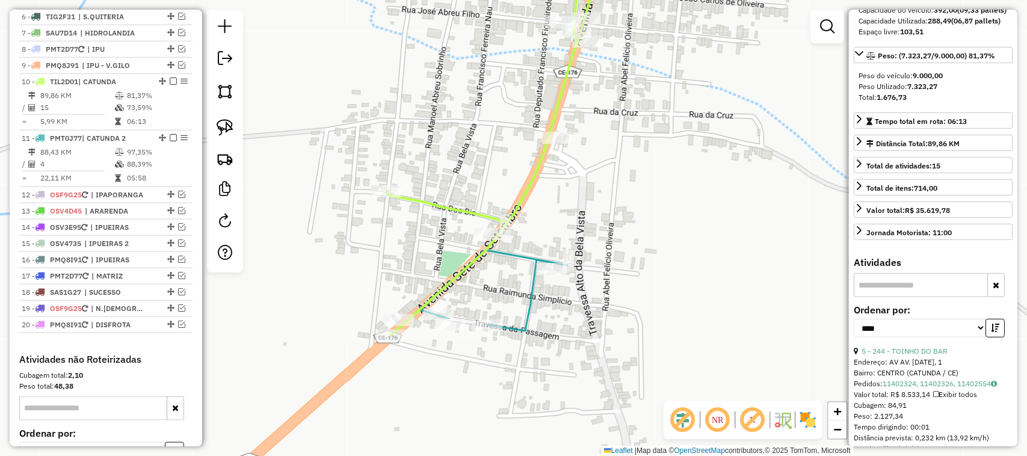
drag, startPoint x: 395, startPoint y: 276, endPoint x: 374, endPoint y: 230, distance: 50.4
click at [386, 244] on div "Janela de atendimento Grade de atendimento Capacidade Transportadoras Veículos …" at bounding box center [513, 228] width 1027 height 456
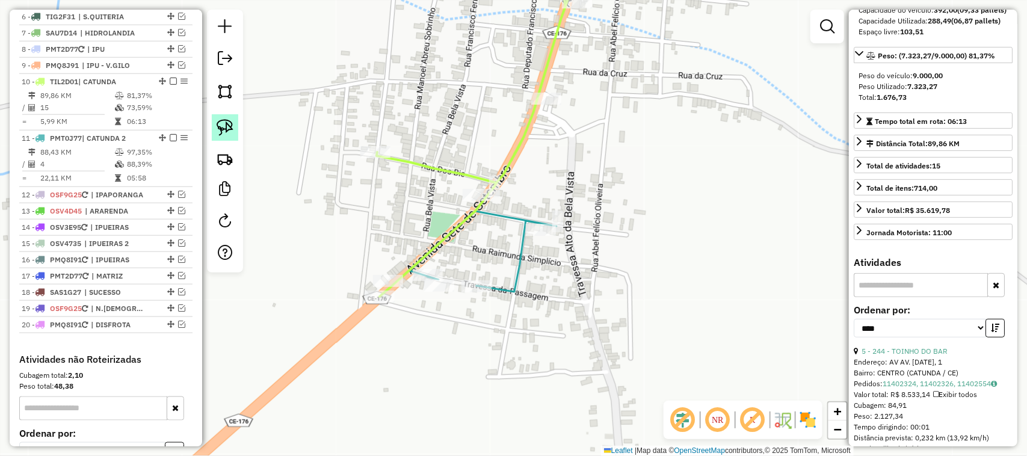
click at [220, 127] on img at bounding box center [225, 127] width 17 height 17
drag, startPoint x: 432, startPoint y: 256, endPoint x: 495, endPoint y: 281, distance: 68.1
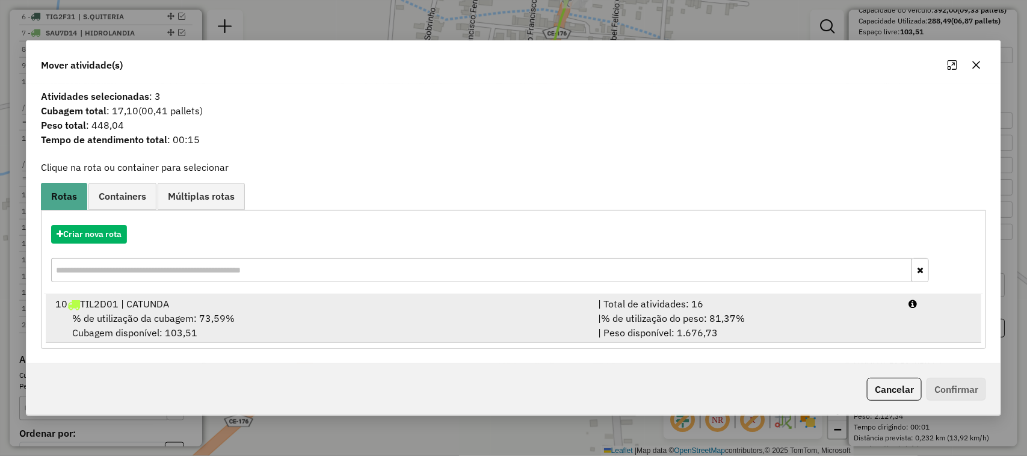
click at [143, 320] on span "% de utilização da cubagem: 73,59%" at bounding box center [153, 318] width 162 height 12
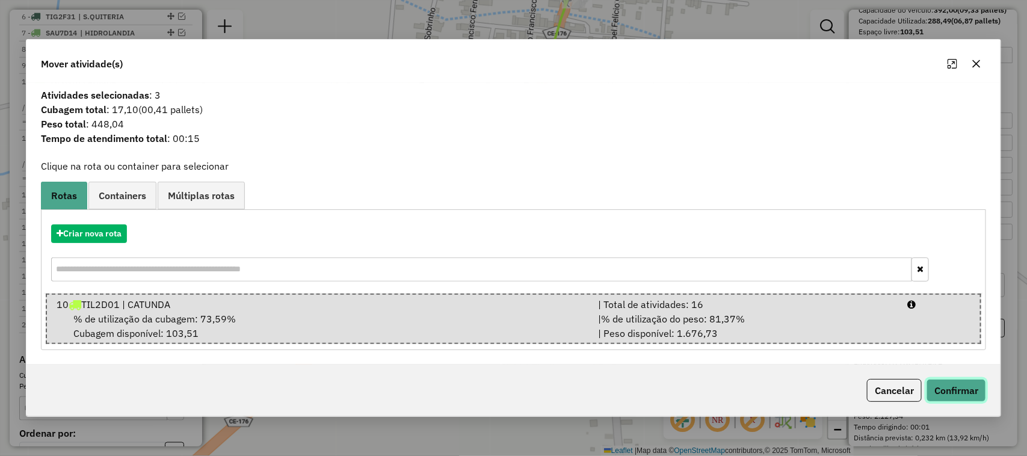
click at [952, 394] on button "Confirmar" at bounding box center [957, 390] width 60 height 23
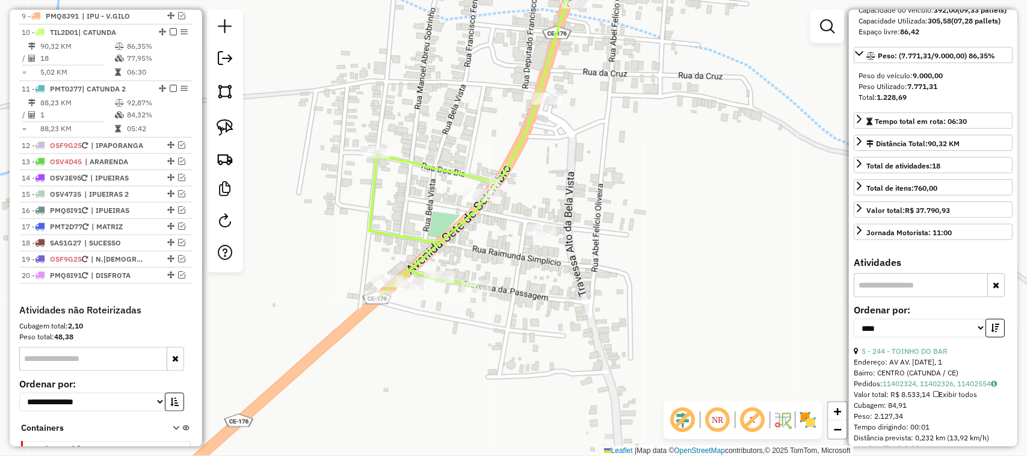
scroll to position [598, 0]
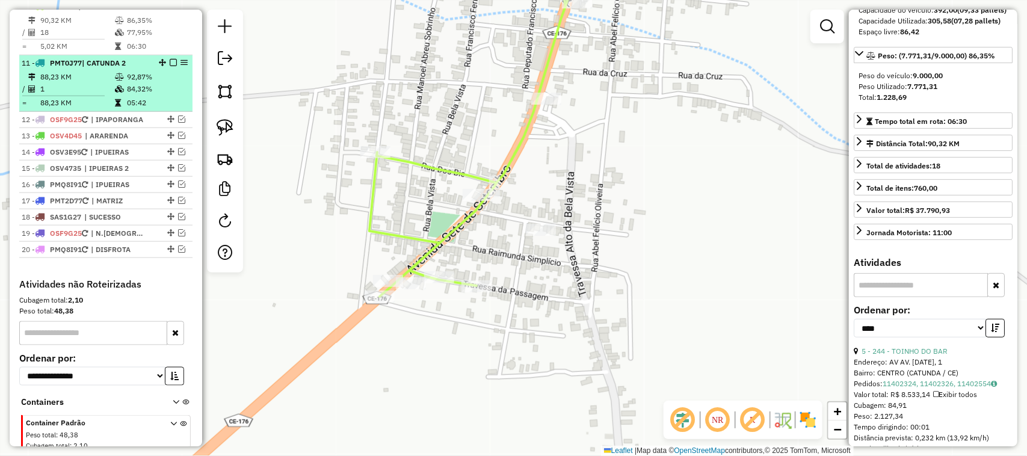
click at [78, 94] on td "1" at bounding box center [77, 89] width 75 height 12
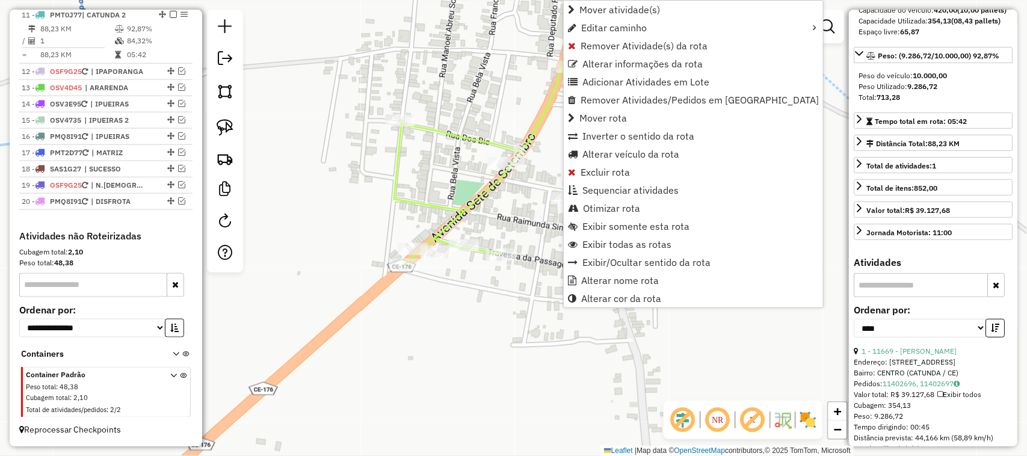
scroll to position [654, 0]
click at [616, 152] on span "Alterar veículo da rota" at bounding box center [631, 154] width 97 height 10
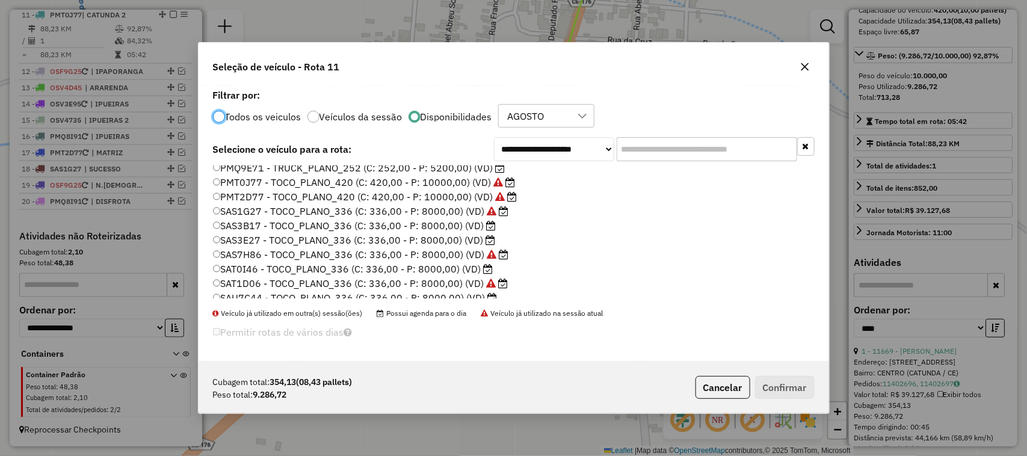
scroll to position [150, 0]
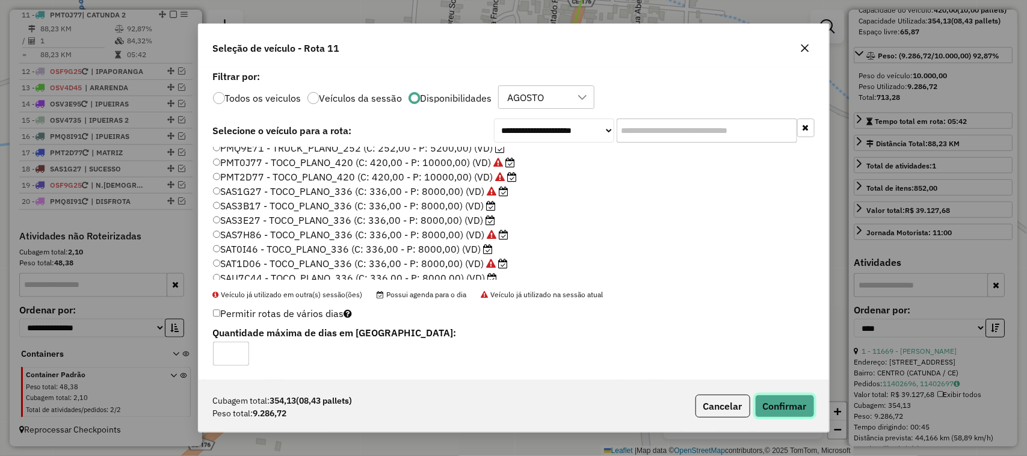
click at [791, 401] on button "Confirmar" at bounding box center [785, 406] width 60 height 23
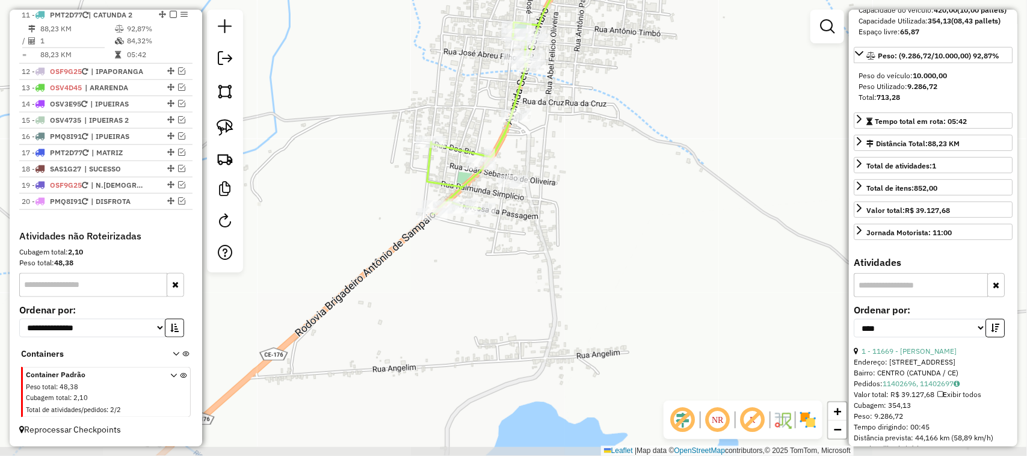
drag, startPoint x: 450, startPoint y: 270, endPoint x: 521, endPoint y: 275, distance: 71.2
click at [510, 276] on div "Janela de atendimento Grade de atendimento Capacidade Transportadoras Veículos …" at bounding box center [513, 228] width 1027 height 456
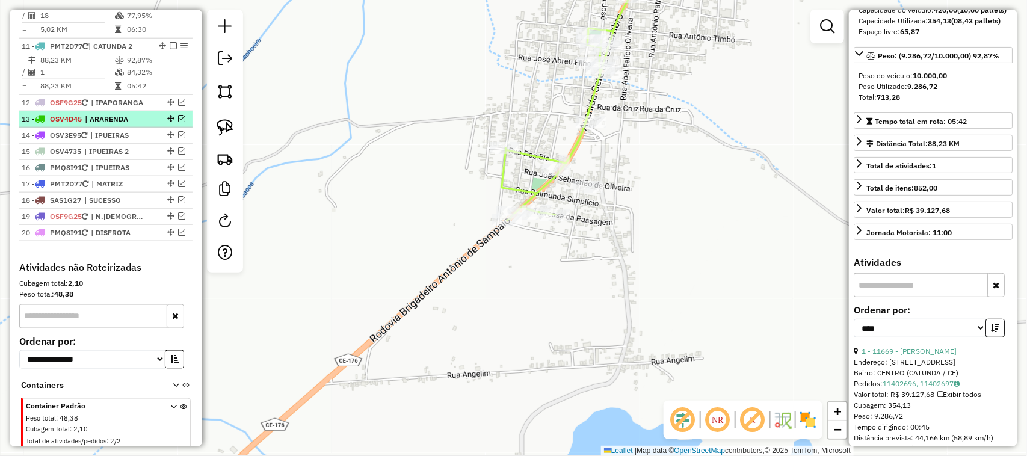
scroll to position [579, 0]
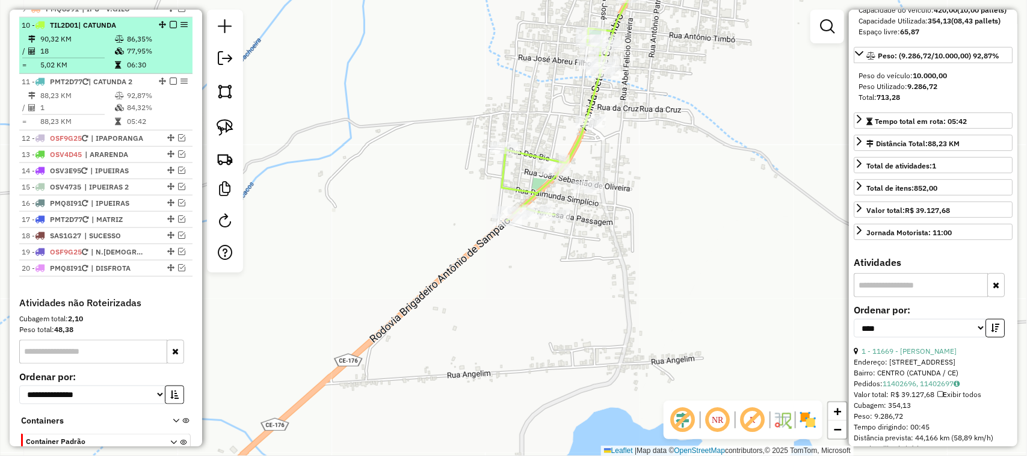
click at [91, 57] on td "18" at bounding box center [77, 51] width 75 height 12
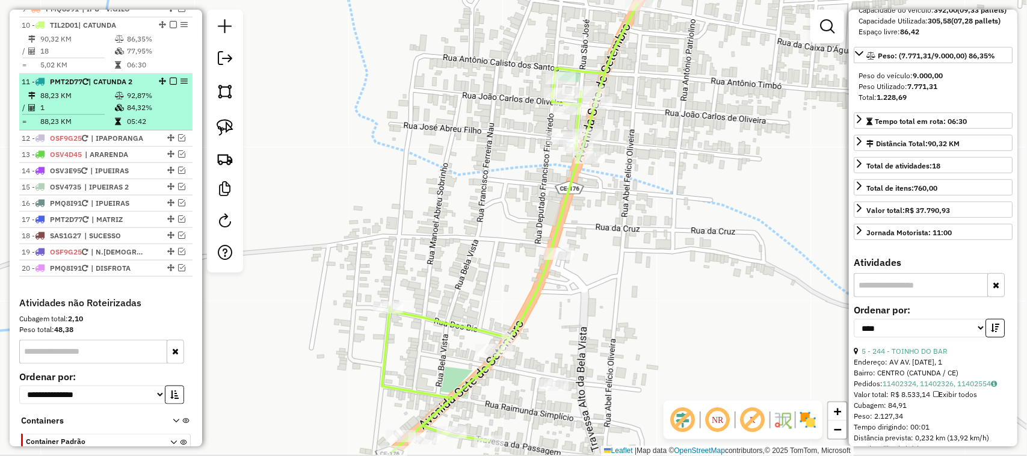
click at [170, 85] on em at bounding box center [173, 81] width 7 height 7
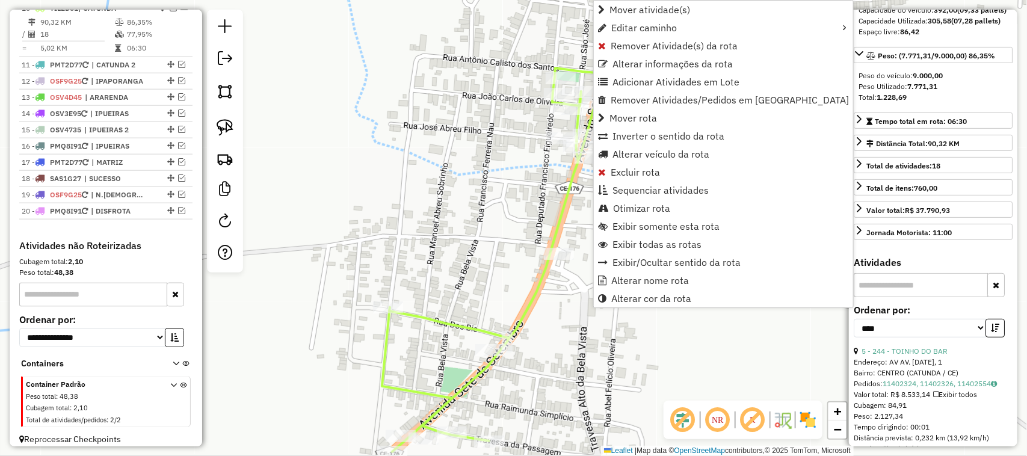
scroll to position [598, 0]
click at [645, 155] on span "Alterar veículo da rota" at bounding box center [661, 154] width 97 height 10
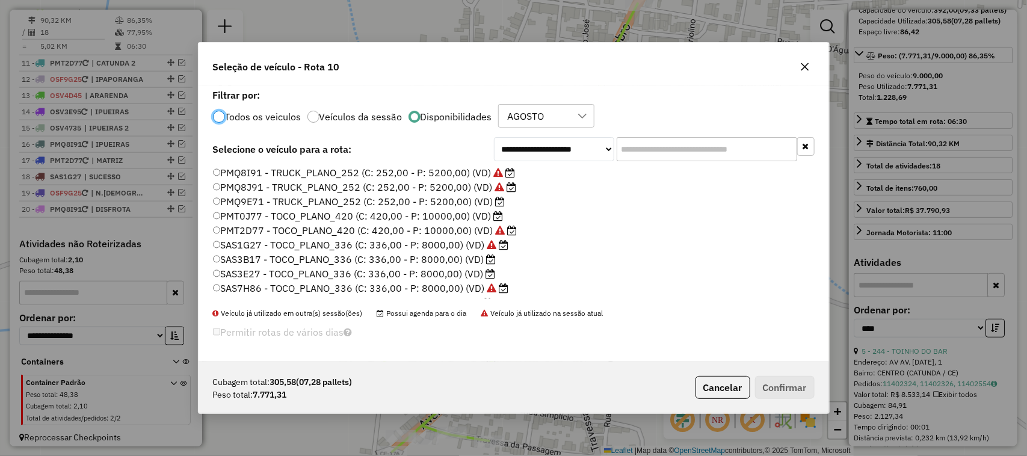
scroll to position [150, 0]
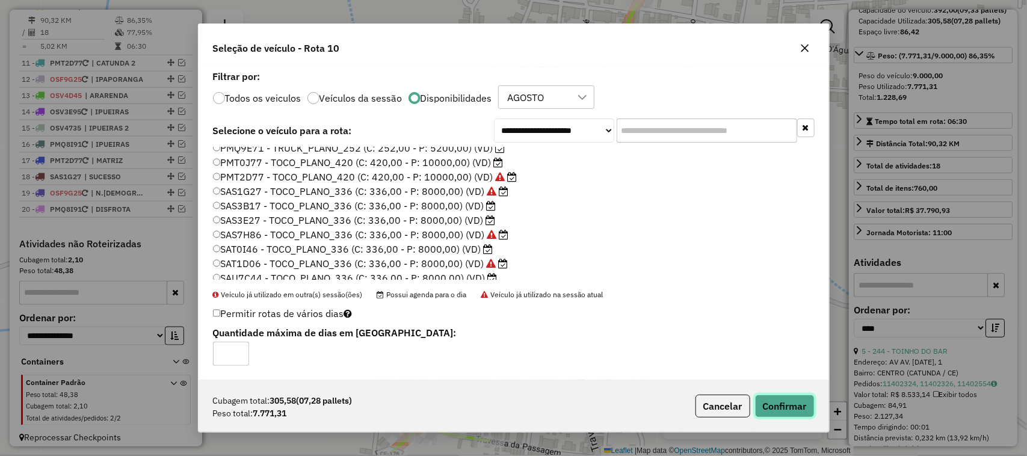
click at [784, 409] on button "Confirmar" at bounding box center [785, 406] width 60 height 23
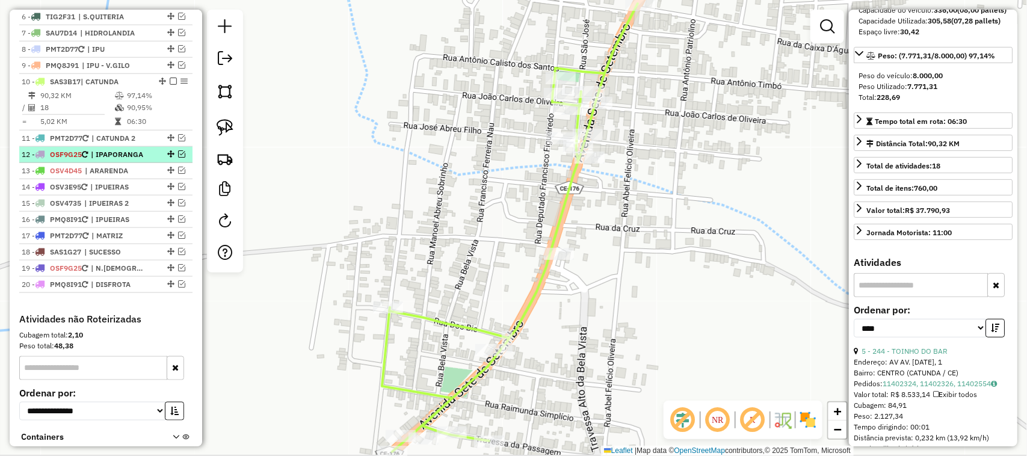
scroll to position [447, 0]
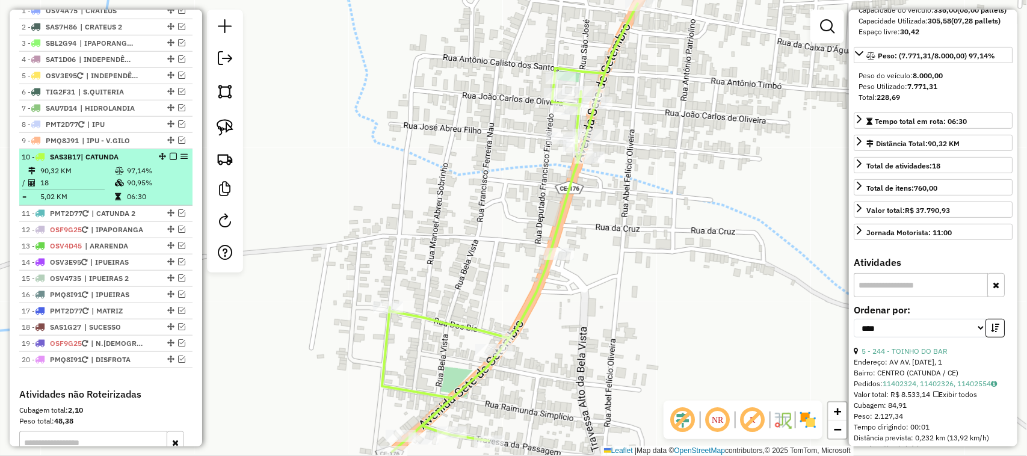
click at [170, 160] on em at bounding box center [173, 156] width 7 height 7
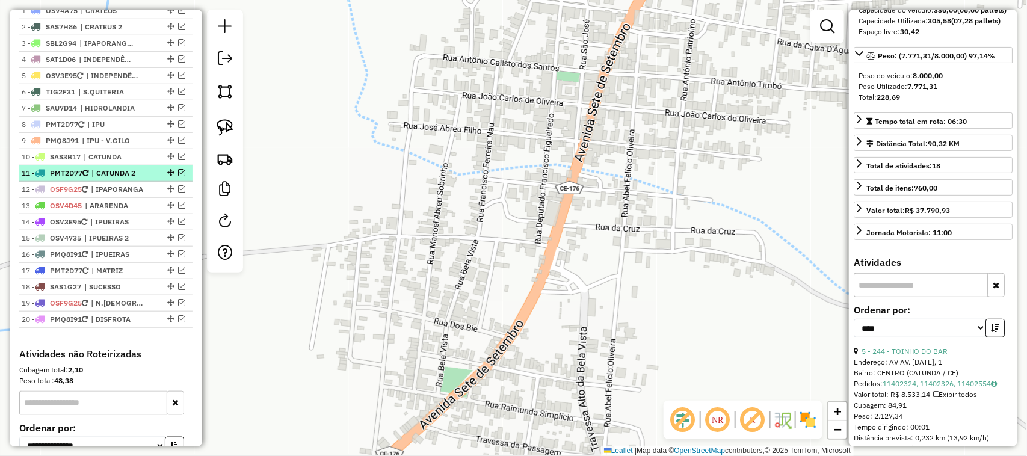
click at [179, 176] on em at bounding box center [181, 172] width 7 height 7
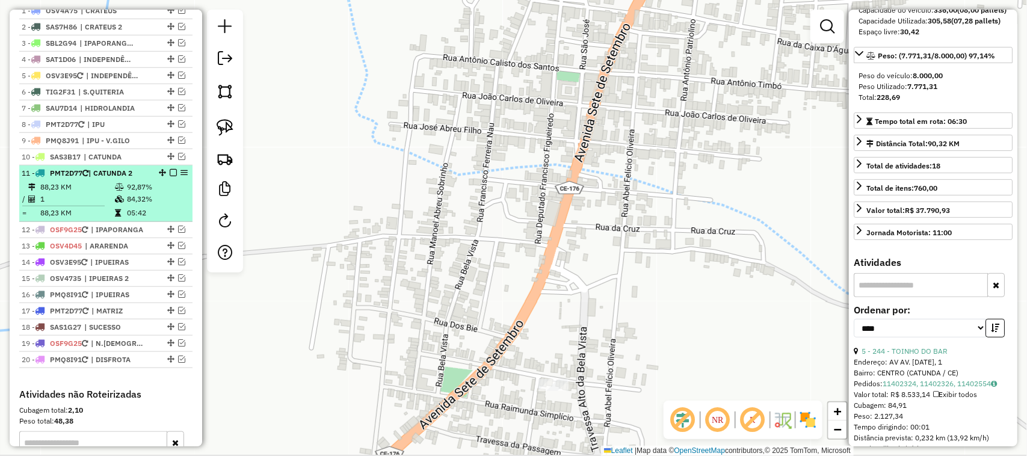
click at [84, 193] on td "88,23 KM" at bounding box center [77, 187] width 75 height 12
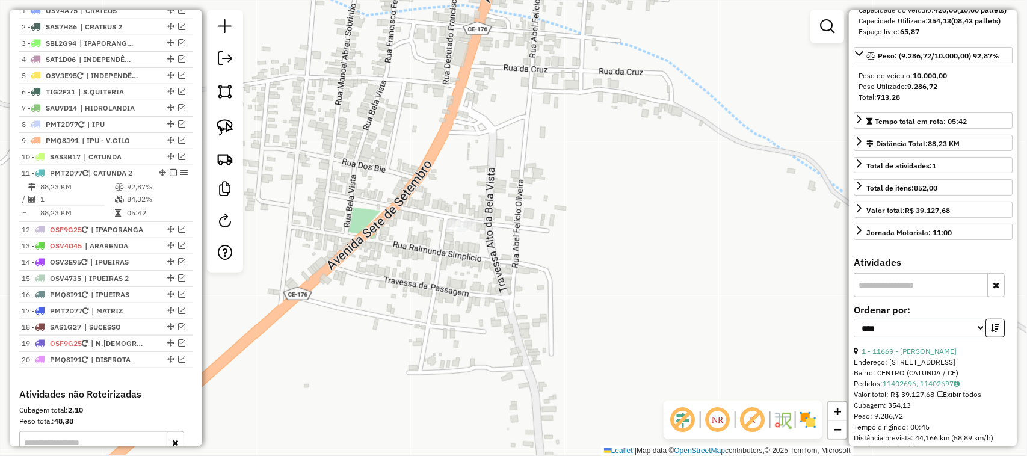
drag, startPoint x: 445, startPoint y: 200, endPoint x: 483, endPoint y: 200, distance: 37.3
click at [481, 200] on div "Janela de atendimento Grade de atendimento Capacidade Transportadoras Veículos …" at bounding box center [513, 228] width 1027 height 456
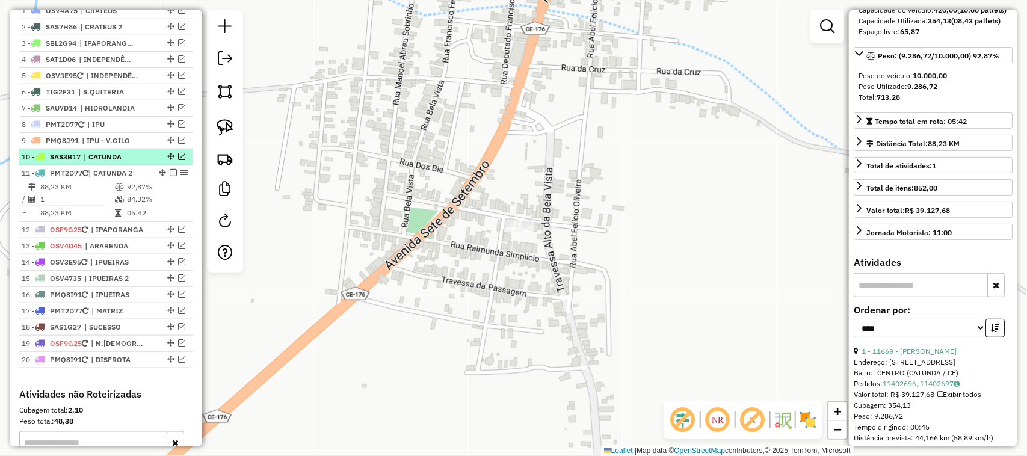
click at [178, 160] on em at bounding box center [181, 156] width 7 height 7
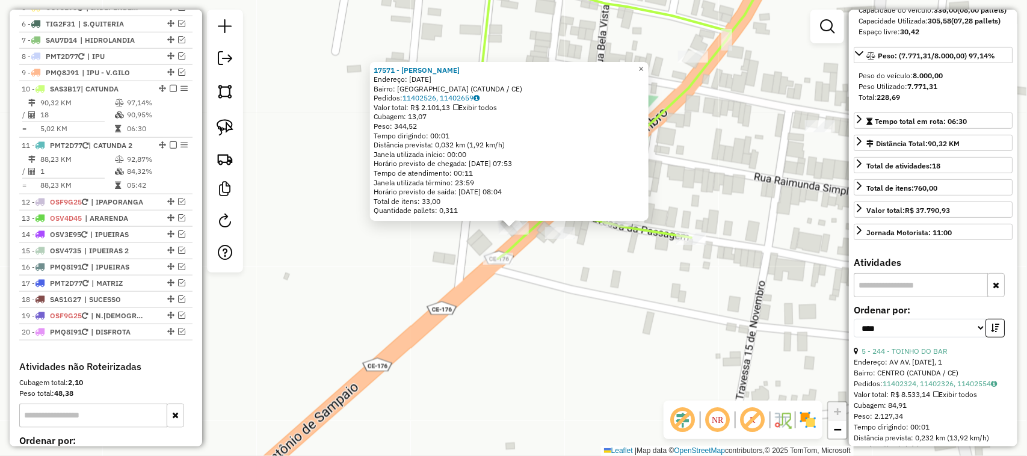
scroll to position [598, 0]
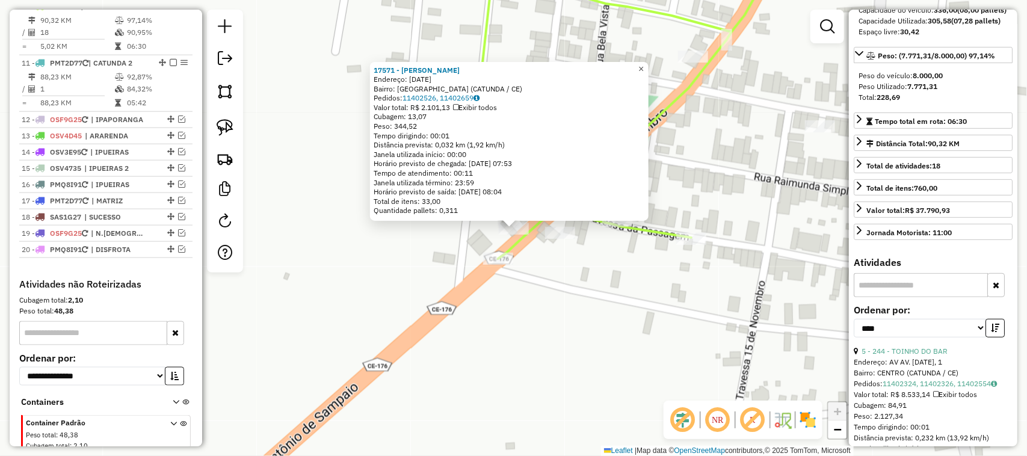
click at [644, 64] on span "×" at bounding box center [641, 69] width 5 height 10
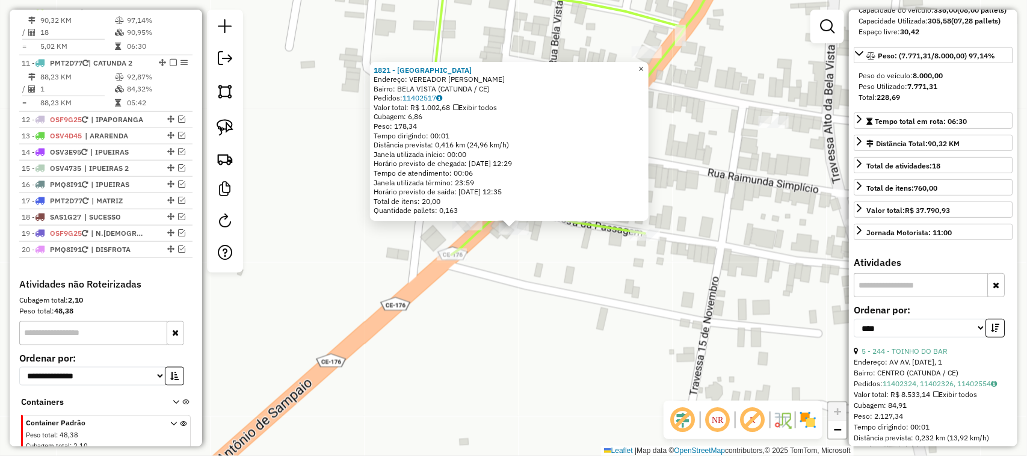
click at [644, 64] on span "×" at bounding box center [641, 69] width 5 height 10
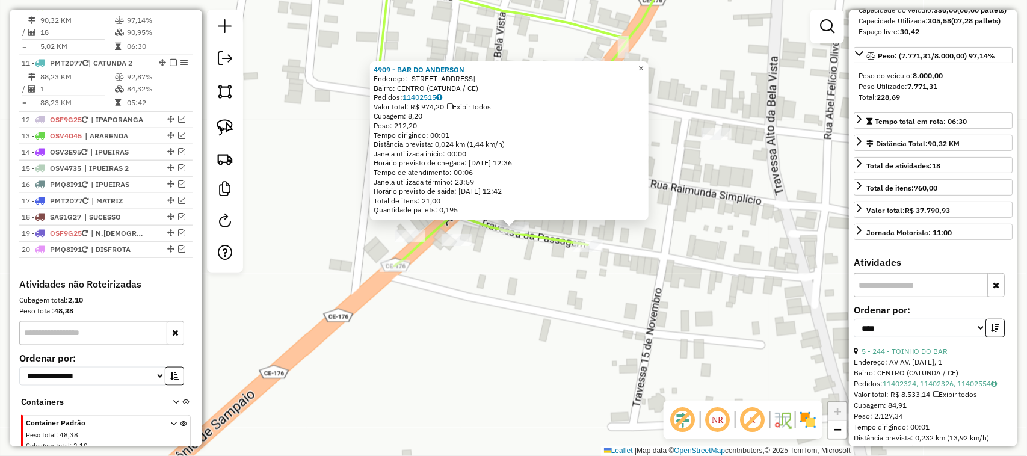
click at [644, 63] on span "×" at bounding box center [641, 68] width 5 height 10
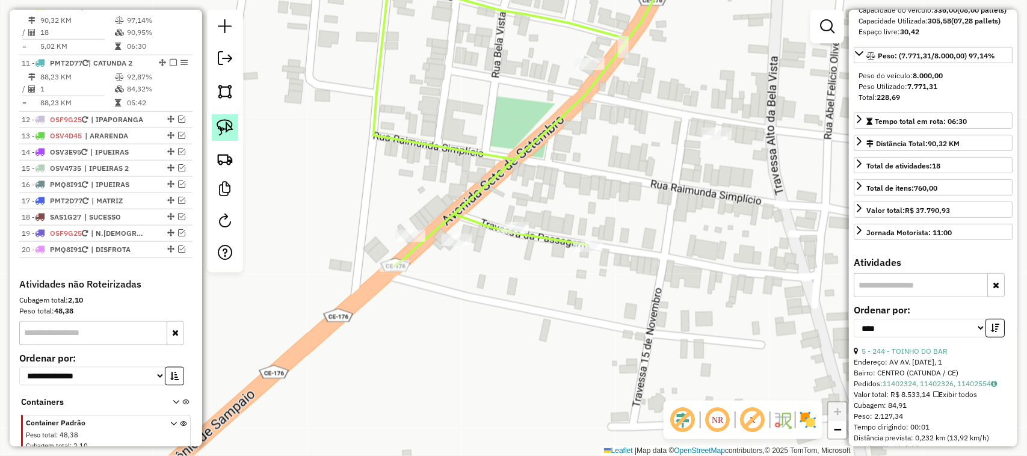
click at [223, 126] on img at bounding box center [225, 127] width 17 height 17
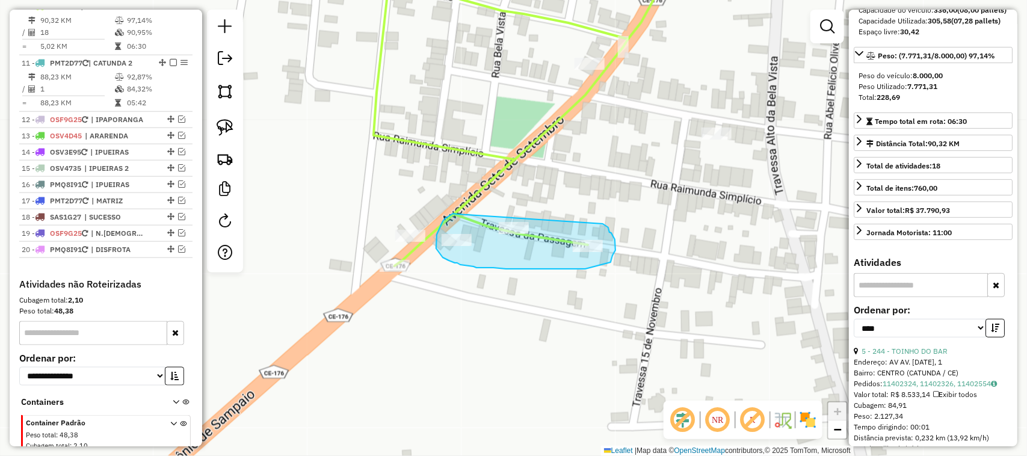
drag, startPoint x: 450, startPoint y: 215, endPoint x: 600, endPoint y: 223, distance: 150.7
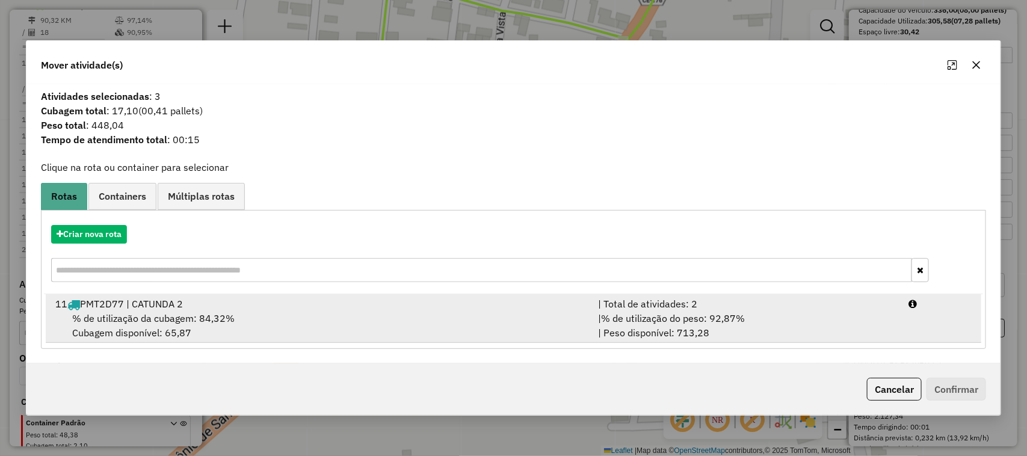
click at [164, 319] on span "% de utilização da cubagem: 84,32%" at bounding box center [153, 318] width 162 height 12
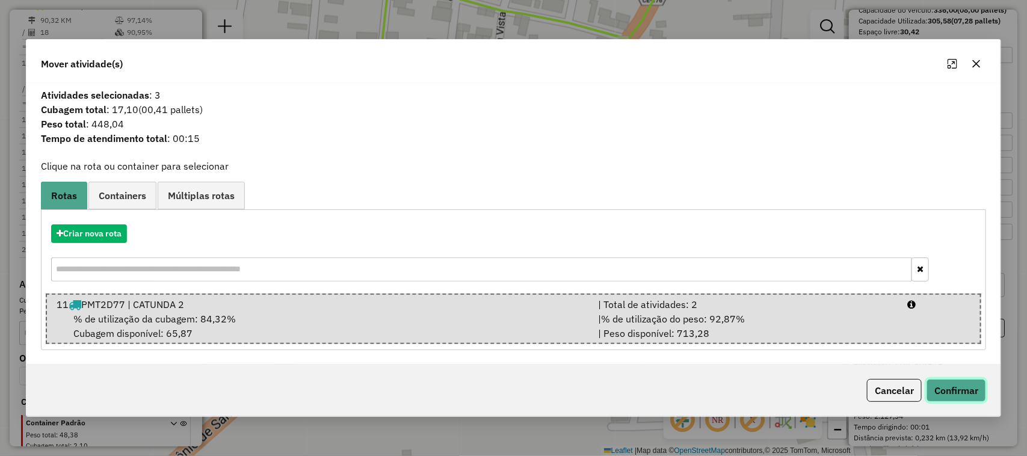
click at [956, 389] on button "Confirmar" at bounding box center [957, 390] width 60 height 23
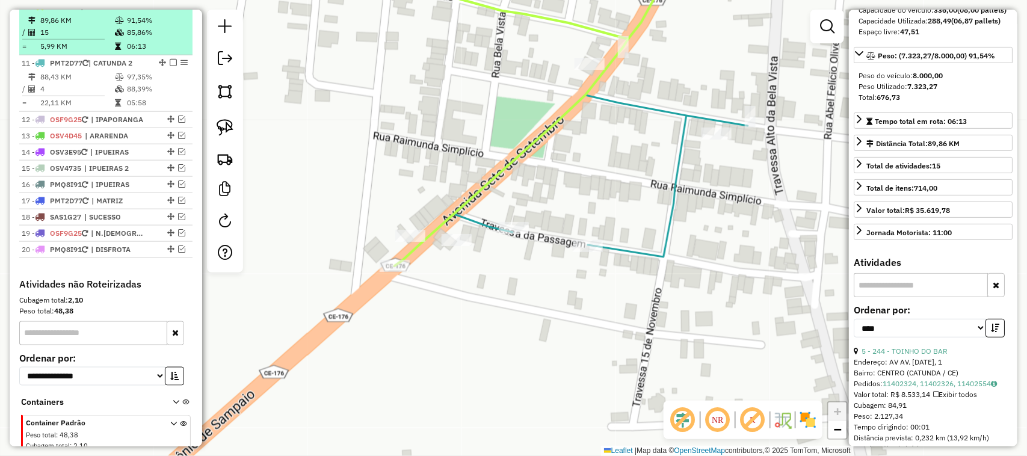
click at [79, 26] on td "89,86 KM" at bounding box center [77, 20] width 75 height 12
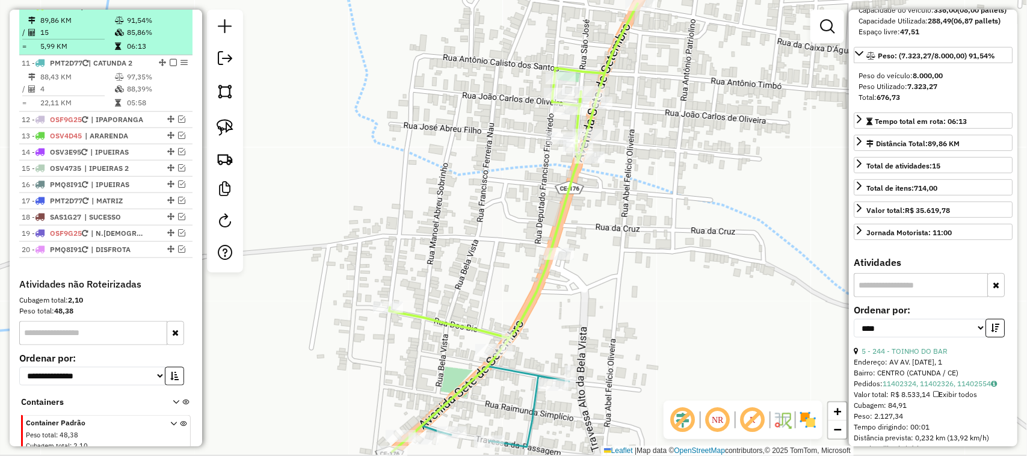
click at [170, 10] on em at bounding box center [173, 5] width 7 height 7
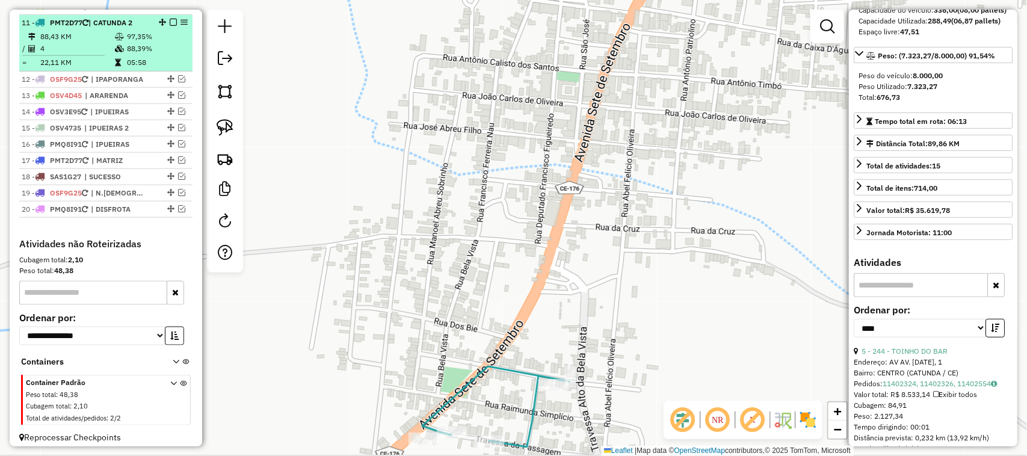
click at [94, 53] on td "4" at bounding box center [77, 49] width 75 height 12
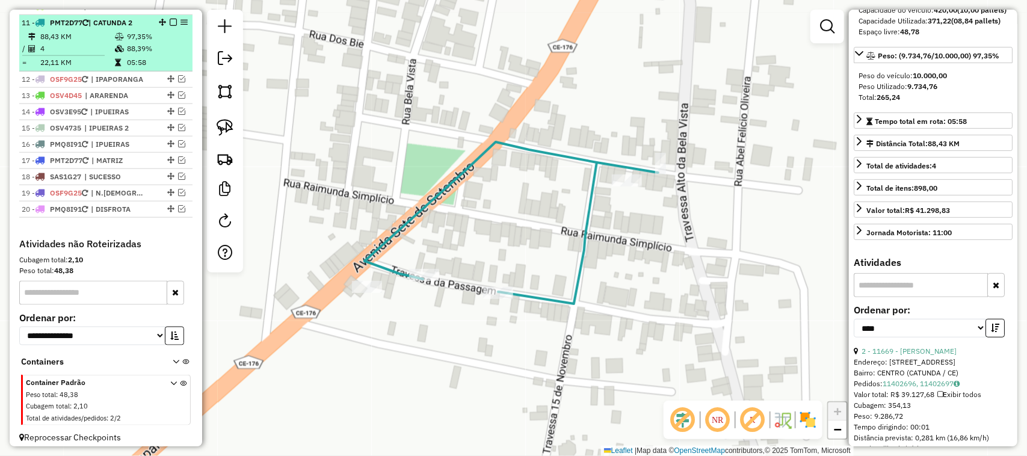
click at [170, 26] on em at bounding box center [173, 22] width 7 height 7
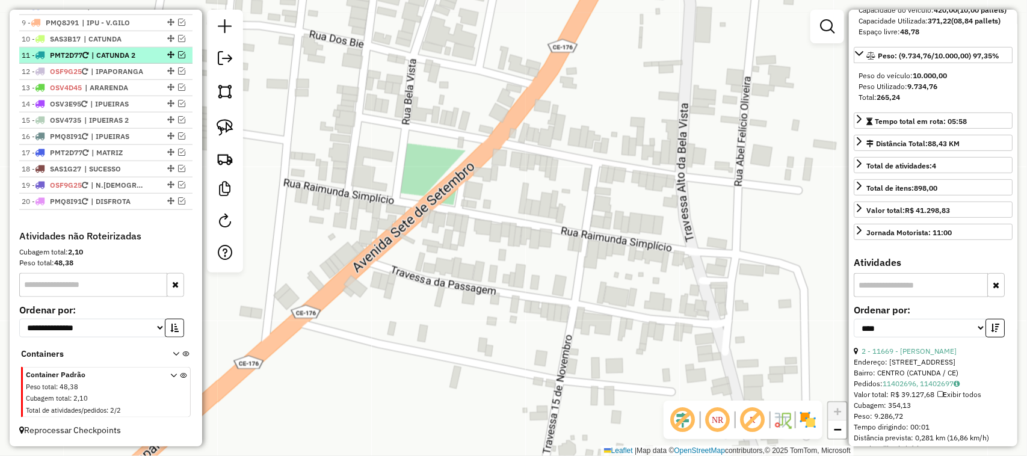
scroll to position [578, 0]
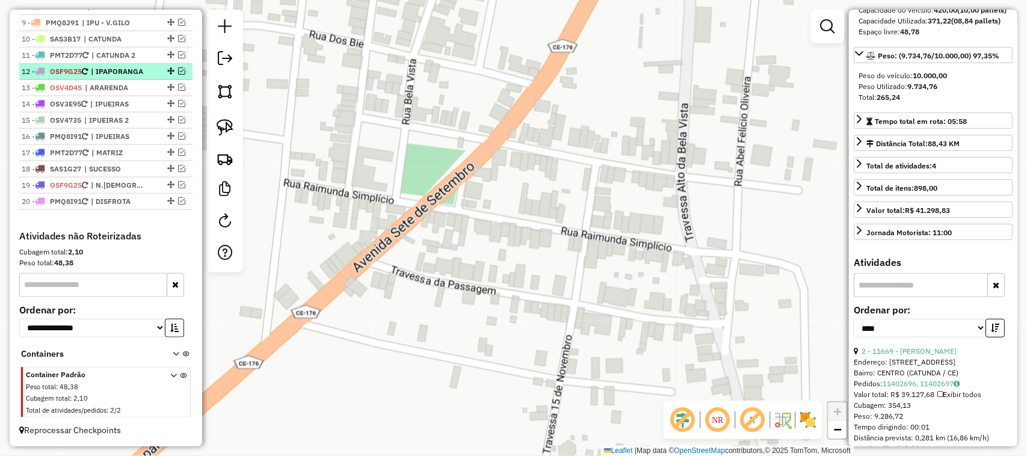
click at [179, 67] on em at bounding box center [181, 70] width 7 height 7
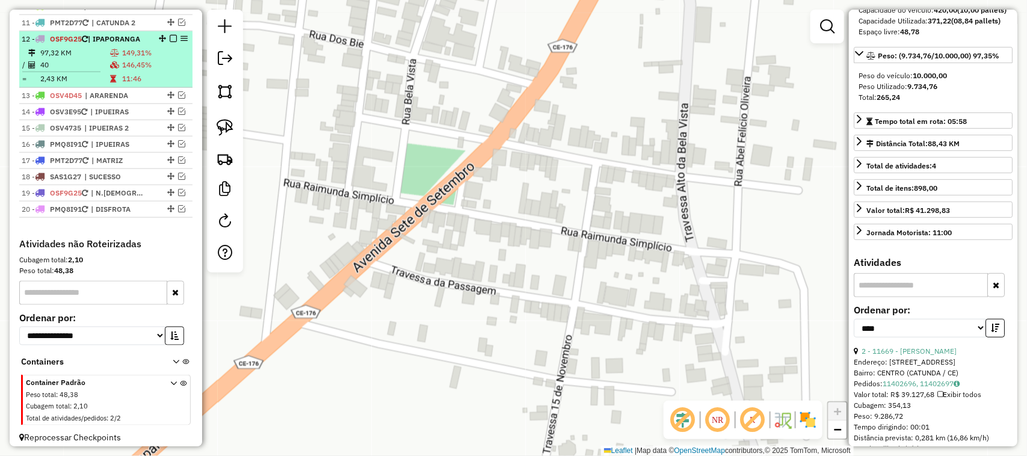
click at [97, 59] on td "97,32 KM" at bounding box center [75, 53] width 70 height 12
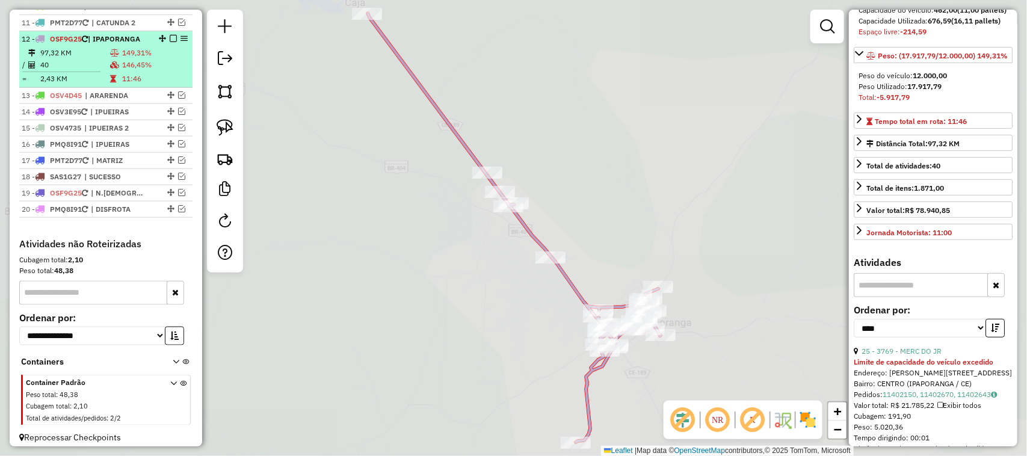
scroll to position [150, 0]
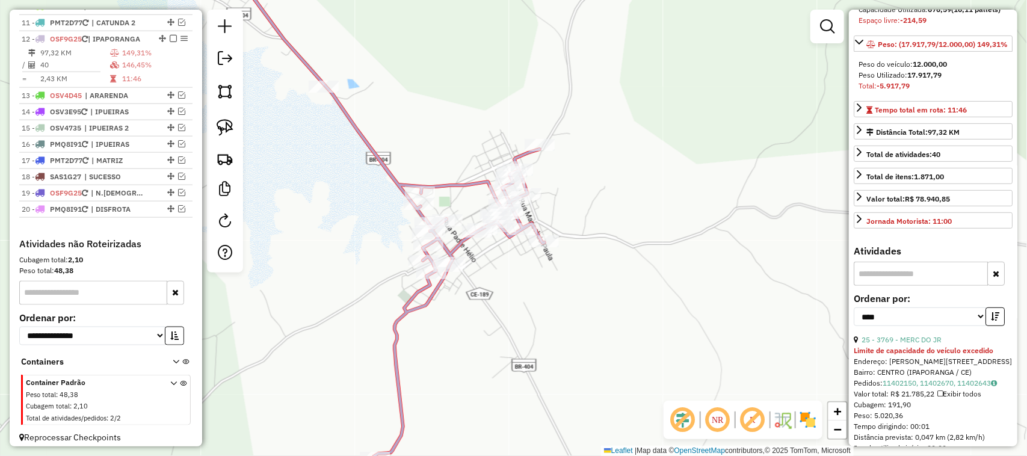
drag, startPoint x: 435, startPoint y: 146, endPoint x: 448, endPoint y: 103, distance: 44.7
click at [448, 110] on div "Janela de atendimento Grade de atendimento Capacidade Transportadoras Veículos …" at bounding box center [513, 228] width 1027 height 456
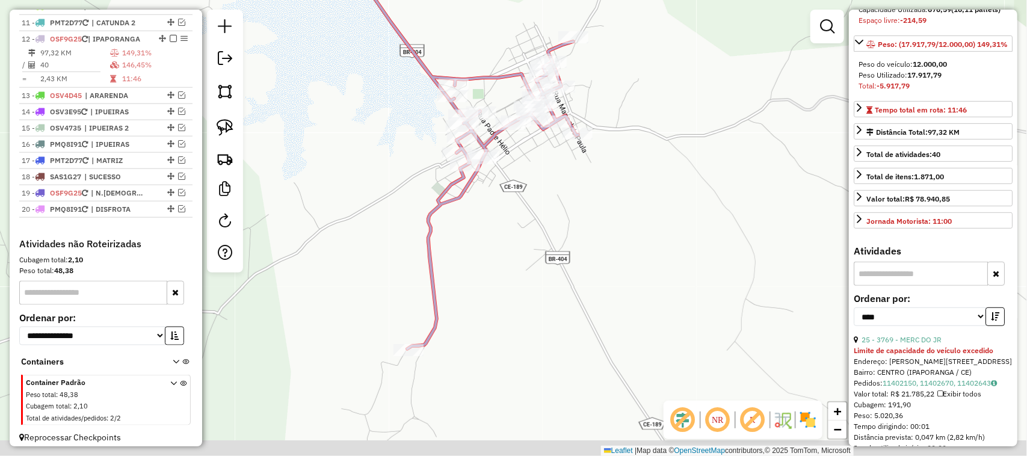
drag, startPoint x: 549, startPoint y: 184, endPoint x: 536, endPoint y: 160, distance: 27.2
click at [569, 167] on div "Janela de atendimento Grade de atendimento Capacidade Transportadoras Veículos …" at bounding box center [513, 228] width 1027 height 456
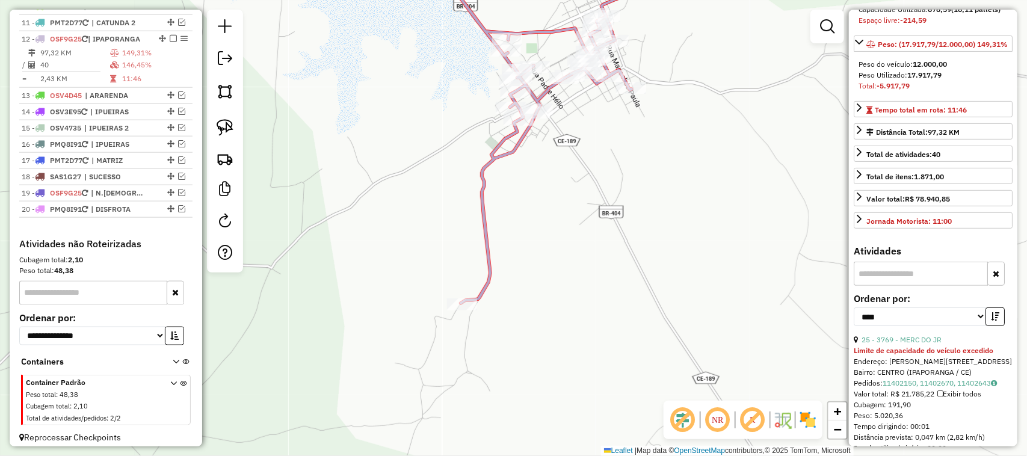
drag, startPoint x: 472, startPoint y: 165, endPoint x: 426, endPoint y: 224, distance: 75.0
click at [424, 224] on div "Janela de atendimento Grade de atendimento Capacidade Transportadoras Veículos …" at bounding box center [513, 228] width 1027 height 456
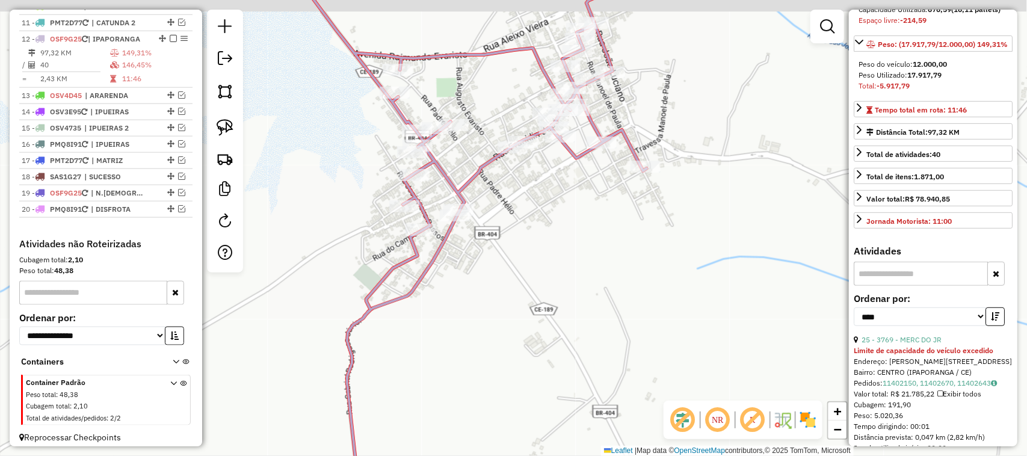
click at [557, 206] on div "Janela de atendimento Grade de atendimento Capacidade Transportadoras Veículos …" at bounding box center [513, 228] width 1027 height 456
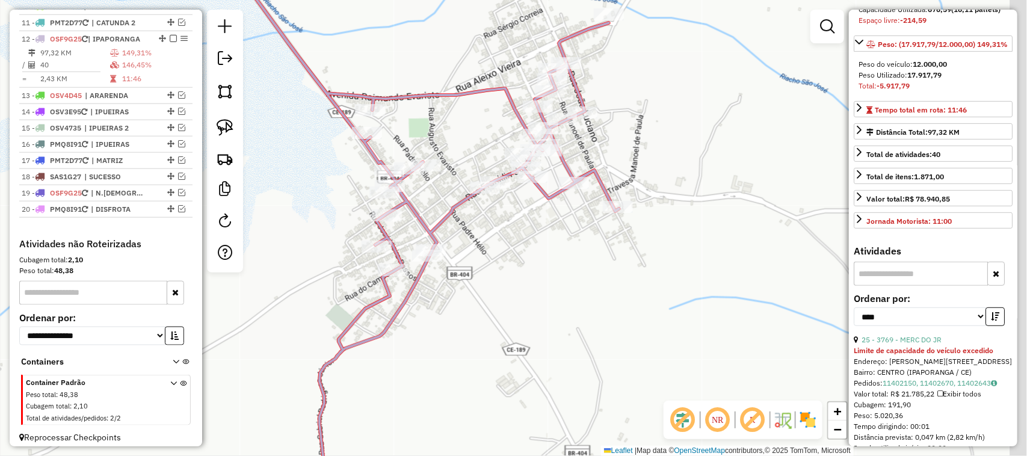
drag, startPoint x: 531, startPoint y: 242, endPoint x: 521, endPoint y: 270, distance: 29.7
click at [521, 268] on div "Janela de atendimento Grade de atendimento Capacidade Transportadoras Veículos …" at bounding box center [513, 228] width 1027 height 456
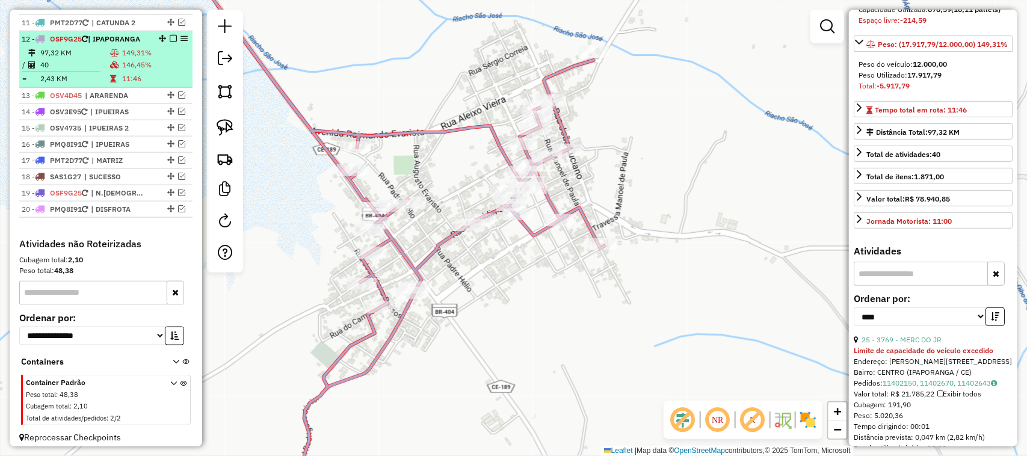
click at [77, 71] on td "40" at bounding box center [75, 65] width 70 height 12
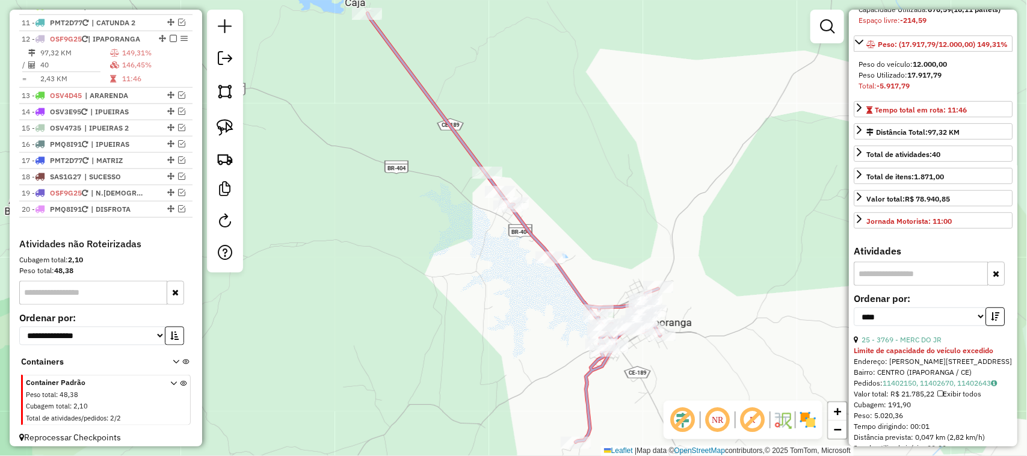
drag, startPoint x: 633, startPoint y: 270, endPoint x: 625, endPoint y: 188, distance: 81.7
click at [626, 211] on div "Rota 12 - Placa OSF9G25 9374 - NENO BOI Janela de atendimento Grade de atendime…" at bounding box center [513, 228] width 1027 height 456
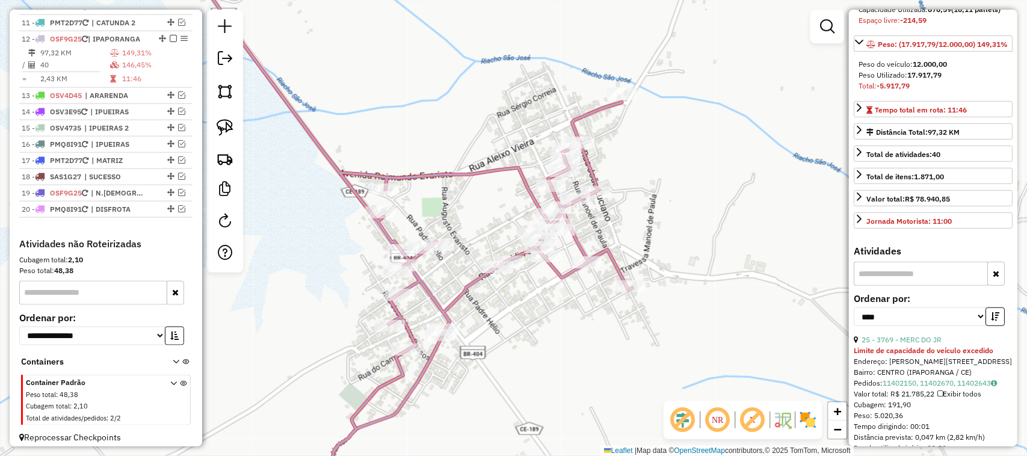
drag, startPoint x: 534, startPoint y: 293, endPoint x: 484, endPoint y: 297, distance: 50.1
click at [483, 302] on div "Janela de atendimento Grade de atendimento Capacidade Transportadoras Veículos …" at bounding box center [513, 228] width 1027 height 456
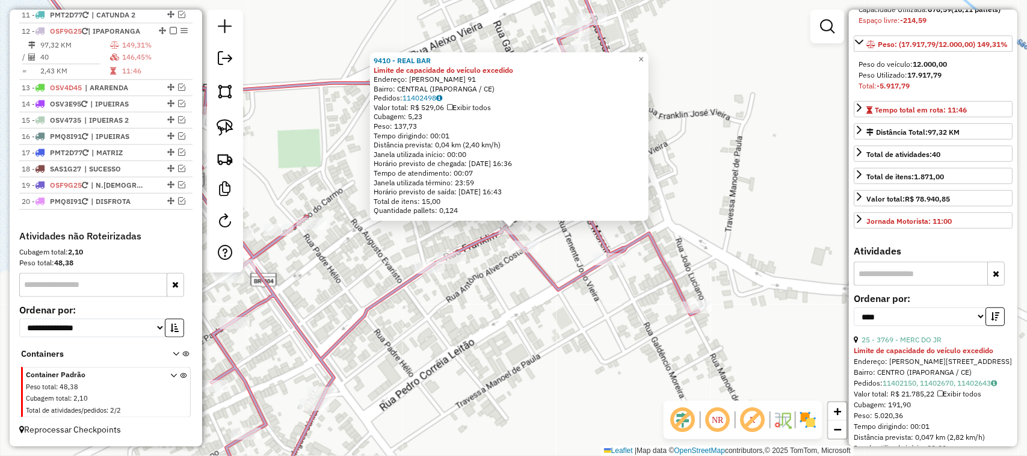
scroll to position [619, 0]
click at [644, 54] on span "×" at bounding box center [641, 59] width 5 height 10
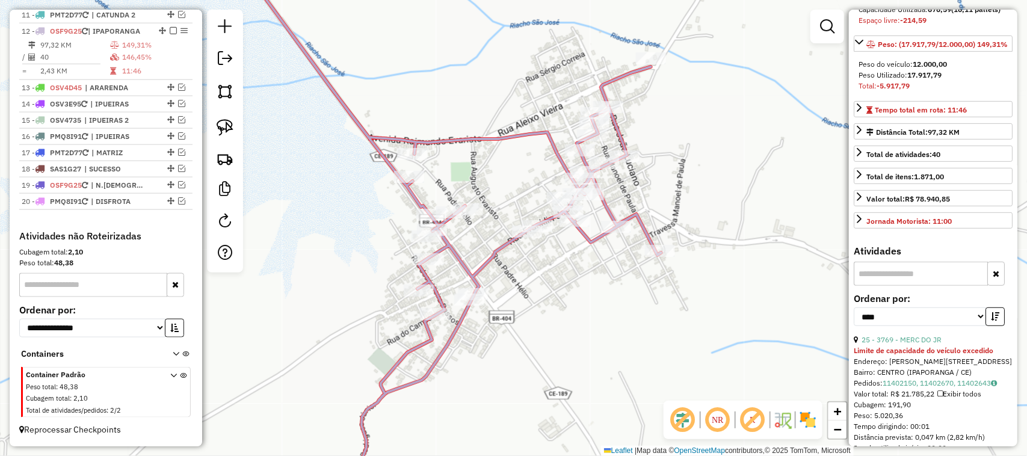
drag, startPoint x: 605, startPoint y: 253, endPoint x: 543, endPoint y: 306, distance: 80.7
click at [543, 306] on div "Janela de atendimento Grade de atendimento Capacidade Transportadoras Veículos …" at bounding box center [513, 228] width 1027 height 456
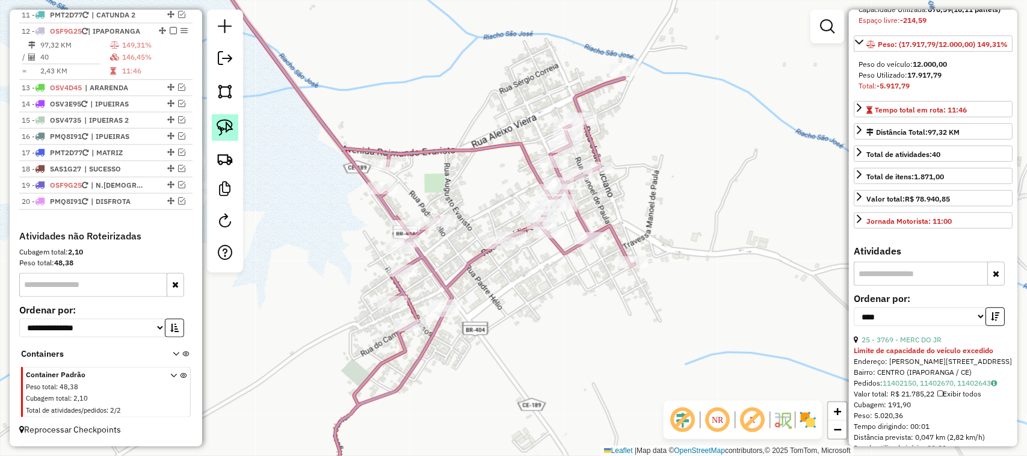
drag, startPoint x: 220, startPoint y: 125, endPoint x: 383, endPoint y: 85, distance: 167.9
click at [220, 125] on img at bounding box center [225, 127] width 17 height 17
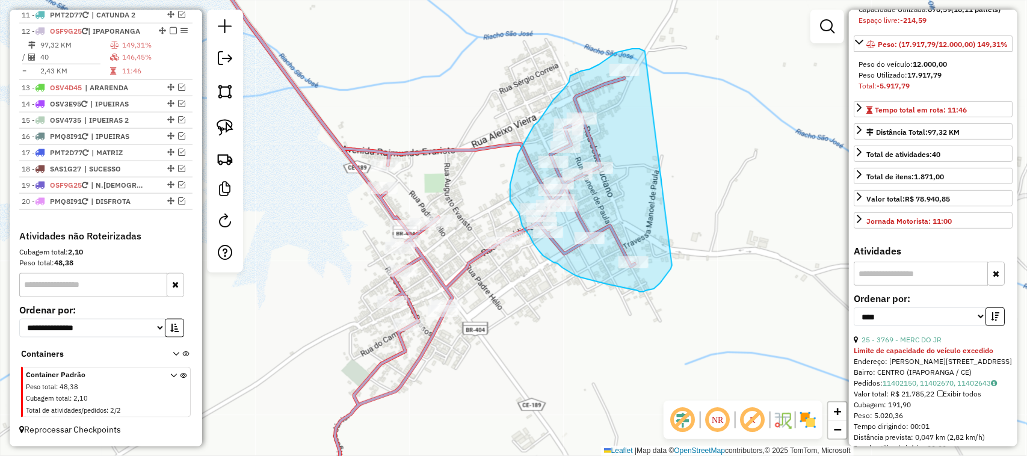
drag, startPoint x: 646, startPoint y: 56, endPoint x: 675, endPoint y: 258, distance: 203.7
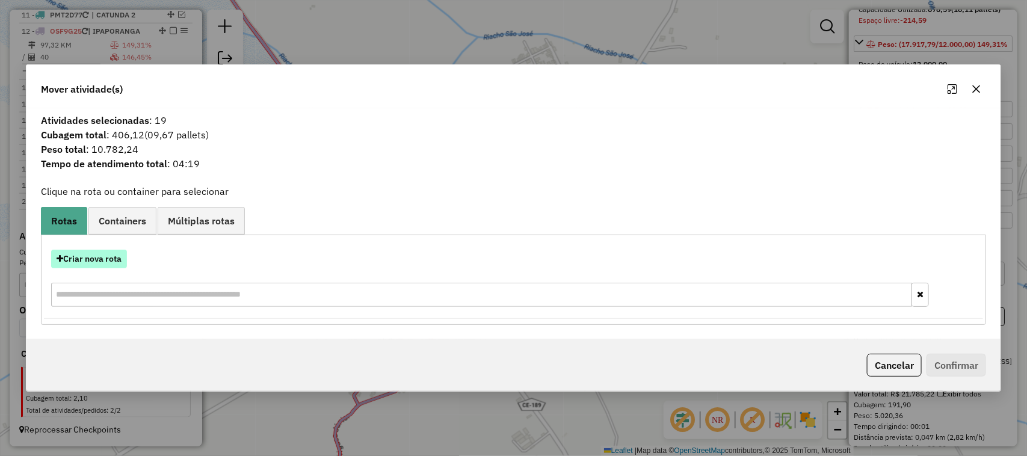
click at [97, 259] on button "Criar nova rota" at bounding box center [89, 259] width 76 height 19
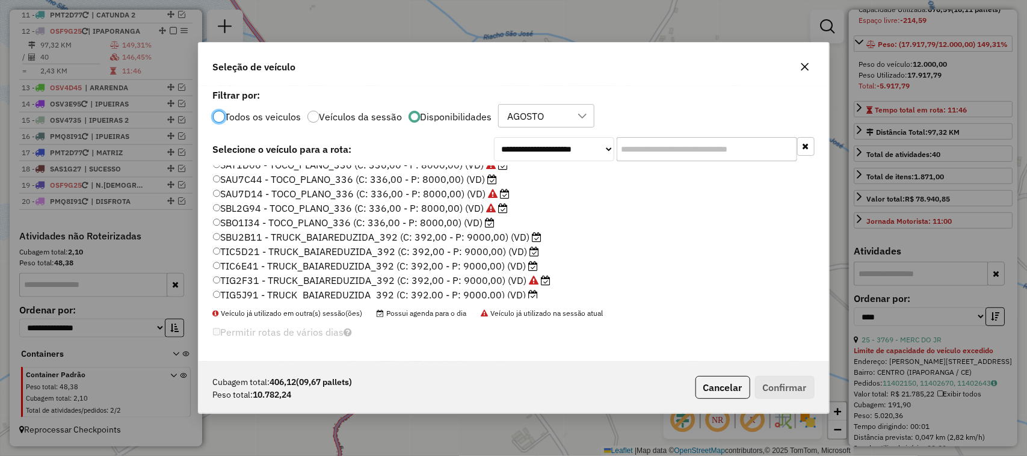
scroll to position [286, 0]
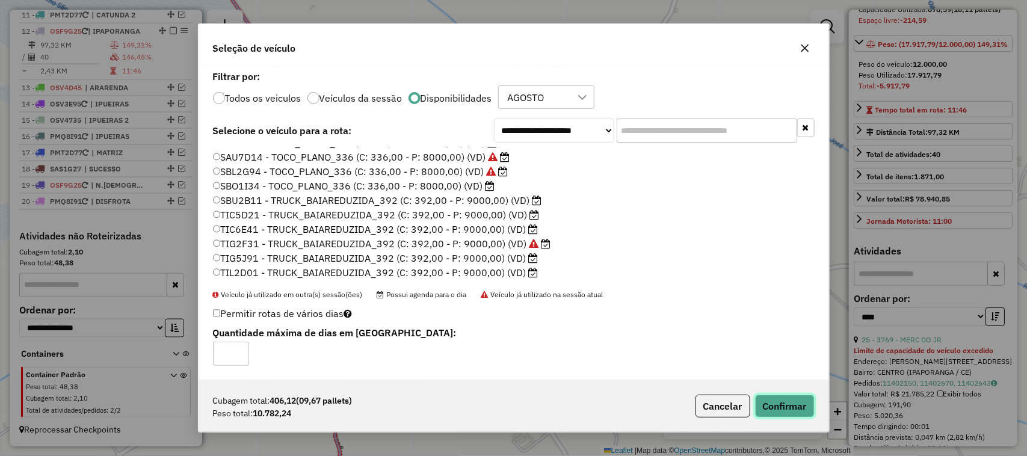
click at [794, 411] on button "Confirmar" at bounding box center [785, 406] width 60 height 23
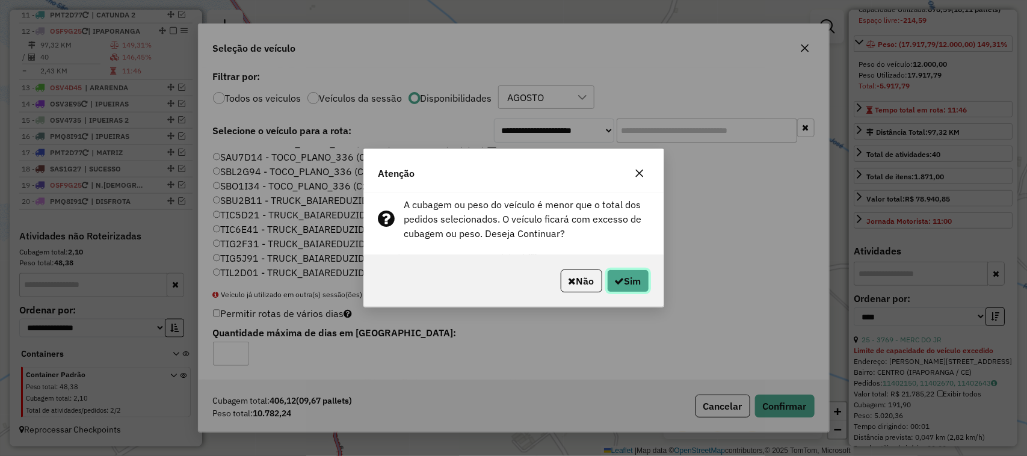
click at [624, 279] on button "Sim" at bounding box center [628, 281] width 42 height 23
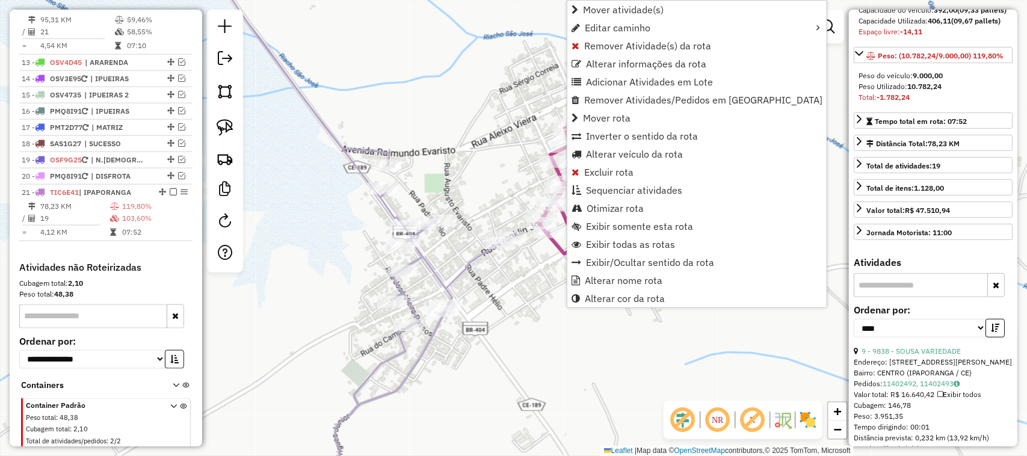
scroll to position [675, 0]
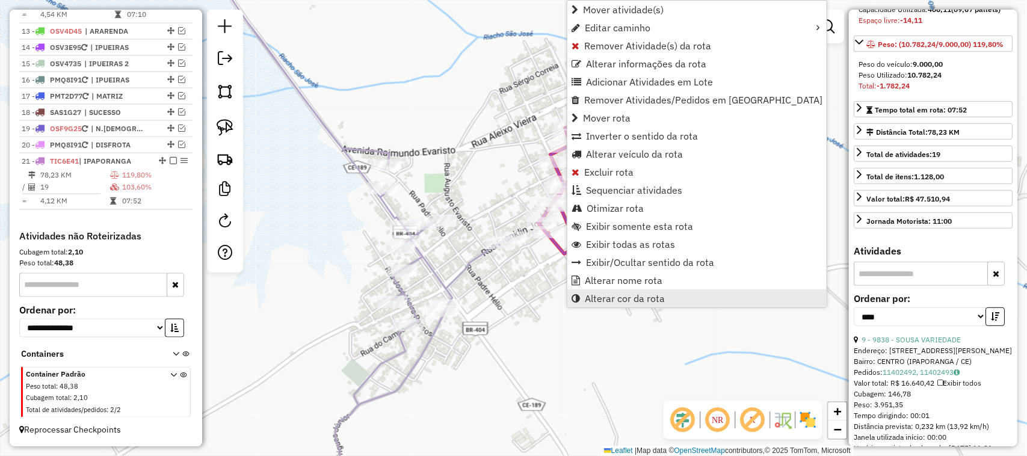
click at [615, 298] on span "Alterar cor da rota" at bounding box center [625, 299] width 80 height 10
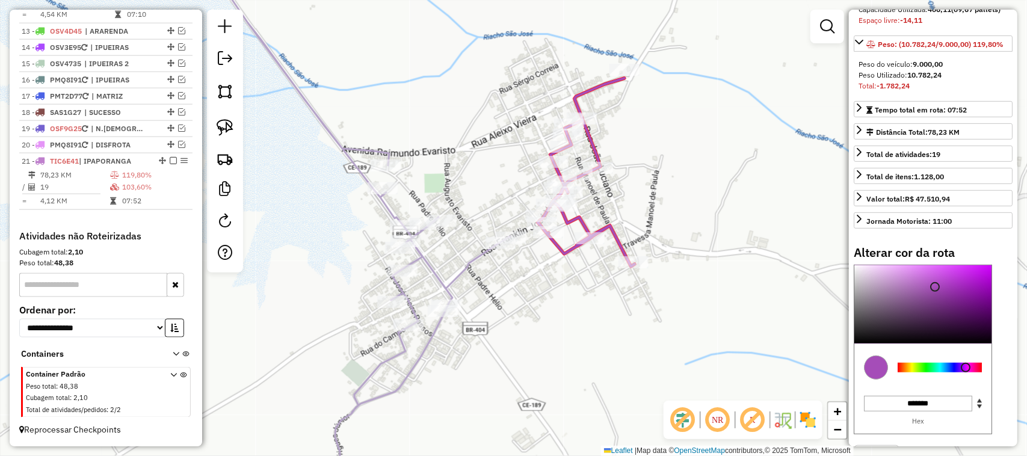
type input "*******"
click at [940, 373] on div at bounding box center [940, 368] width 84 height 10
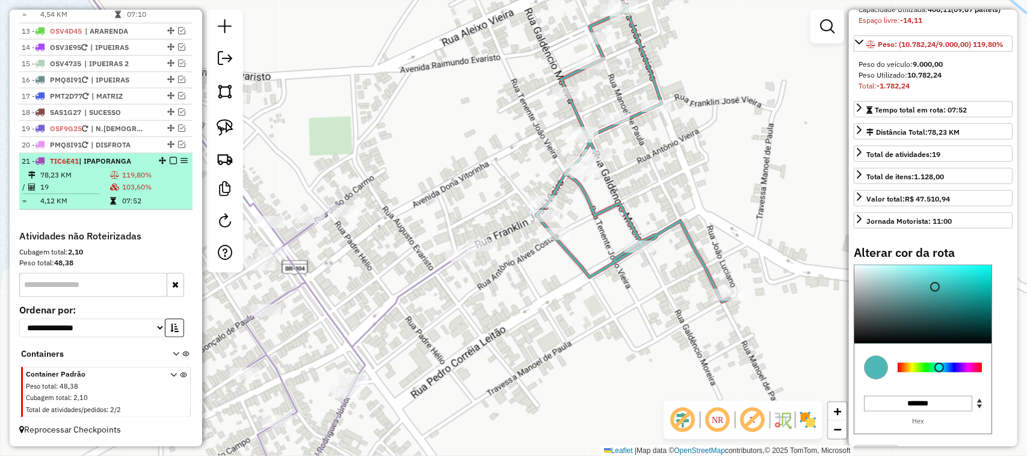
scroll to position [600, 0]
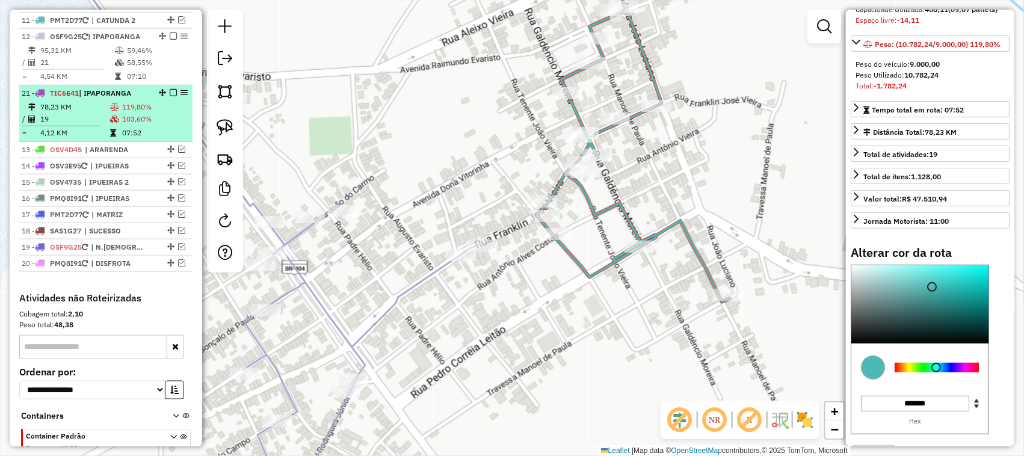
drag, startPoint x: 159, startPoint y: 236, endPoint x: 156, endPoint y: 100, distance: 136.0
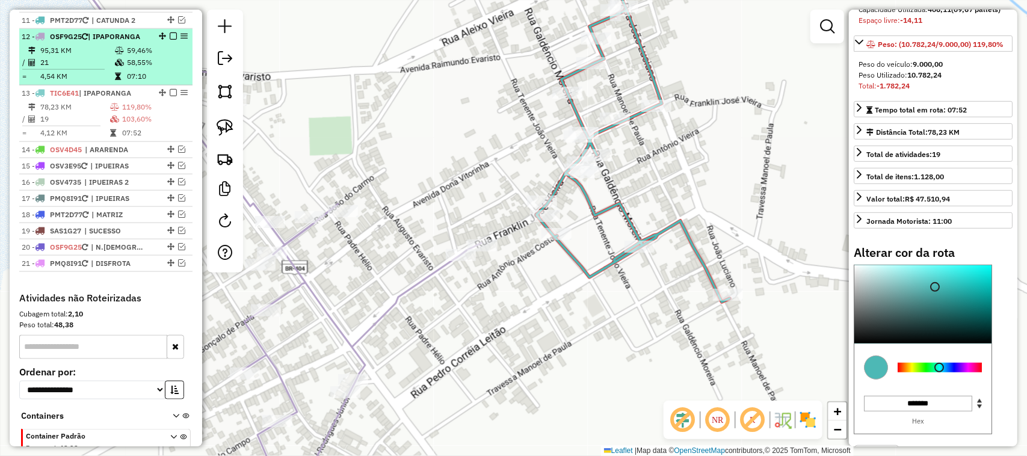
click at [79, 69] on td "21" at bounding box center [77, 63] width 75 height 12
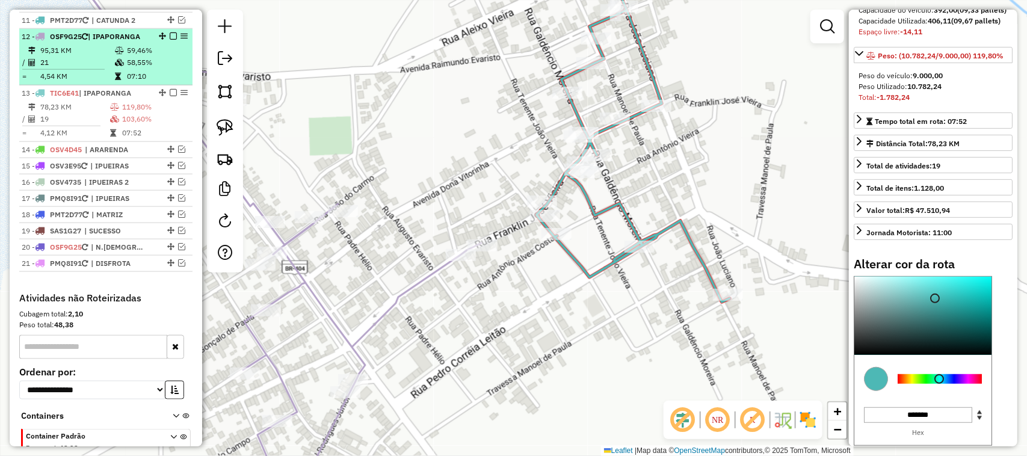
select select "*********"
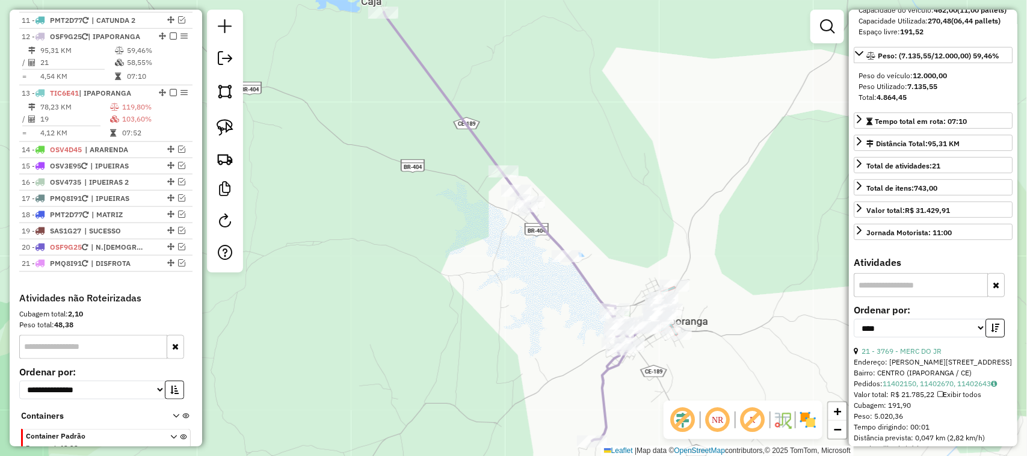
drag, startPoint x: 627, startPoint y: 238, endPoint x: 611, endPoint y: 199, distance: 42.4
click at [614, 200] on div "Janela de atendimento Grade de atendimento Capacidade Transportadoras Veículos …" at bounding box center [513, 228] width 1027 height 456
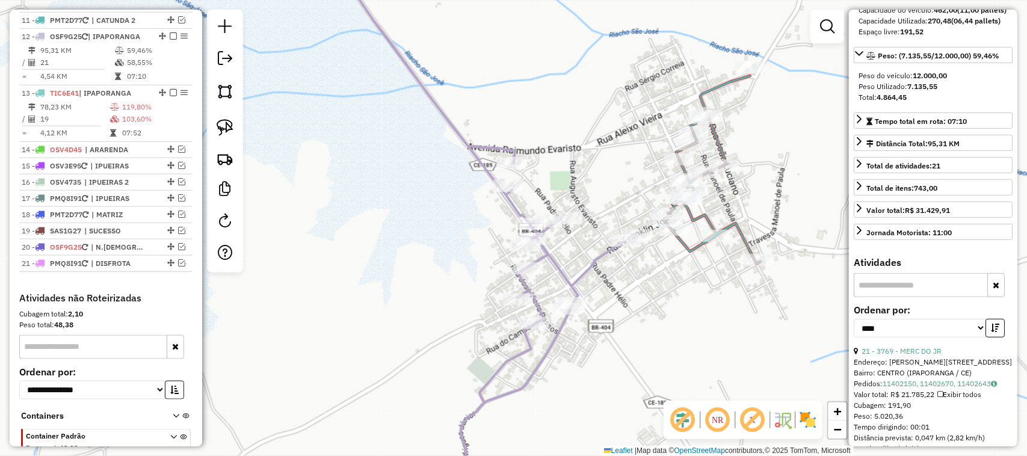
click at [473, 314] on div "Janela de atendimento Grade de atendimento Capacidade Transportadoras Veículos …" at bounding box center [513, 228] width 1027 height 456
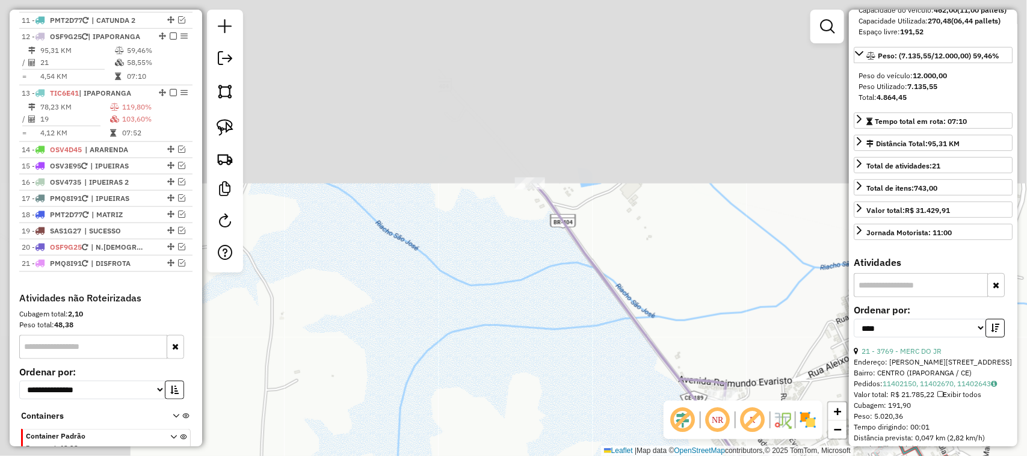
drag, startPoint x: 503, startPoint y: 299, endPoint x: 335, endPoint y: 244, distance: 175.9
click at [341, 249] on div "Janela de atendimento Grade de atendimento Capacidade Transportadoras Veículos …" at bounding box center [513, 228] width 1027 height 456
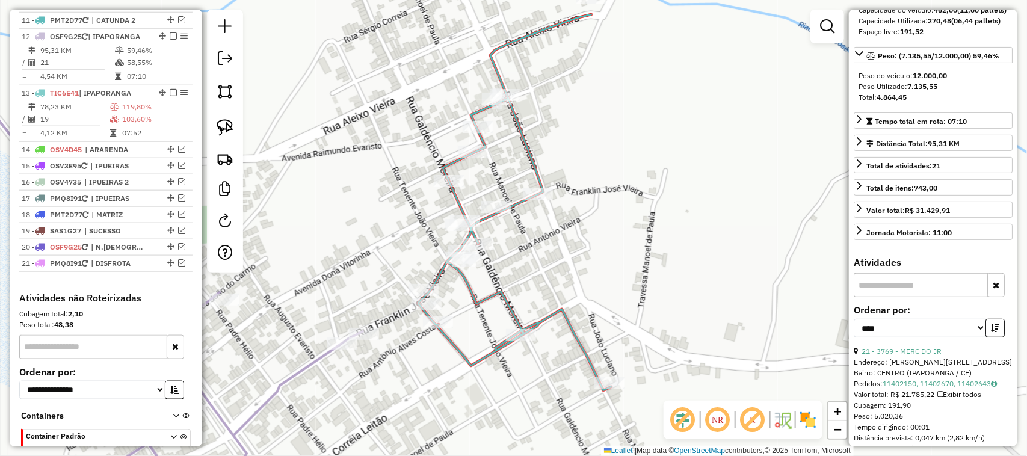
drag, startPoint x: 365, startPoint y: 300, endPoint x: 476, endPoint y: 221, distance: 135.6
click at [458, 238] on div "Janela de atendimento Grade de atendimento Capacidade Transportadoras Veículos …" at bounding box center [513, 228] width 1027 height 456
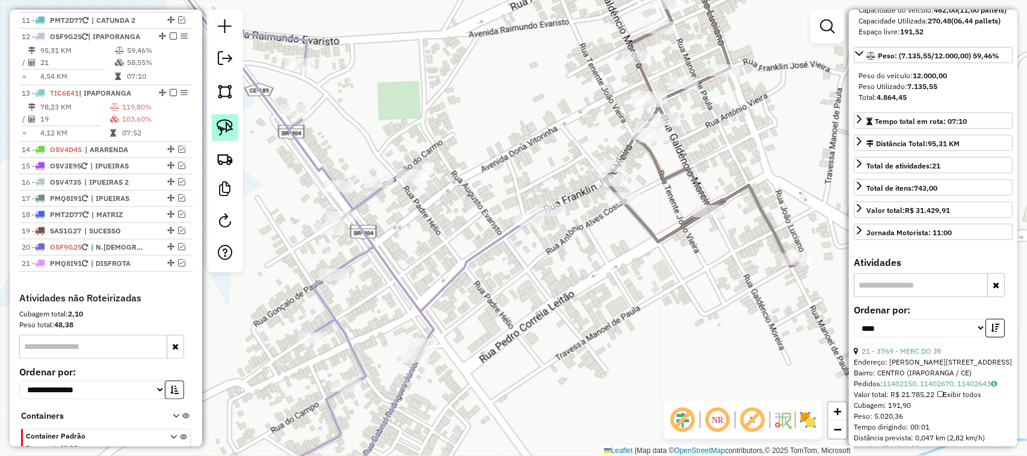
click at [220, 126] on img at bounding box center [225, 127] width 17 height 17
drag, startPoint x: 573, startPoint y: 196, endPoint x: 567, endPoint y: 247, distance: 51.5
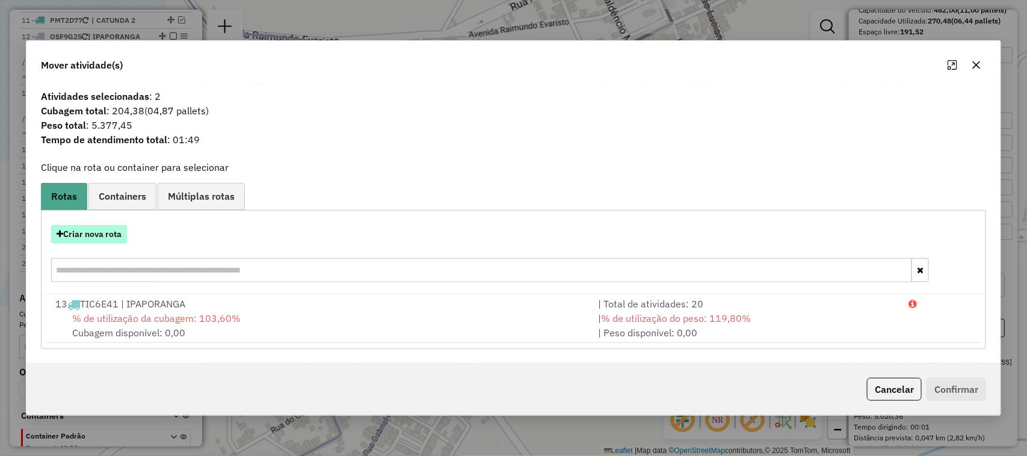
click at [97, 227] on button "Criar nova rota" at bounding box center [89, 234] width 76 height 19
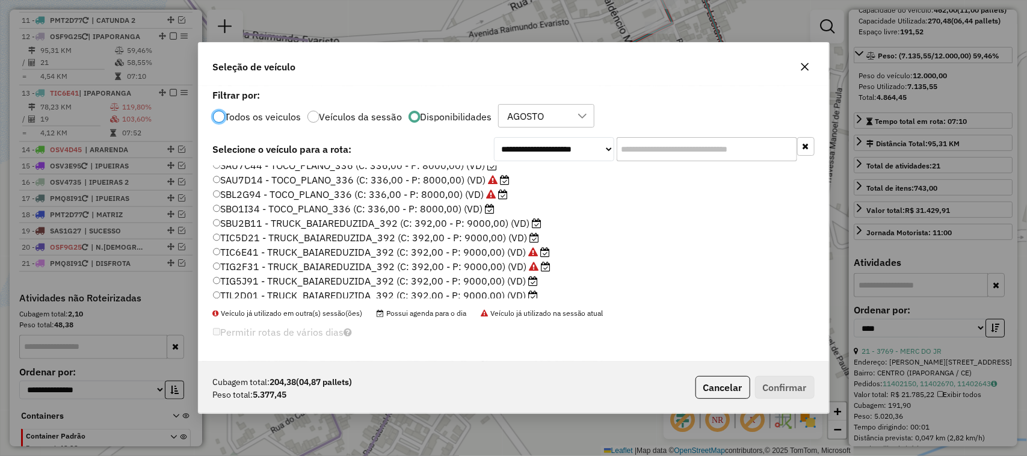
scroll to position [286, 0]
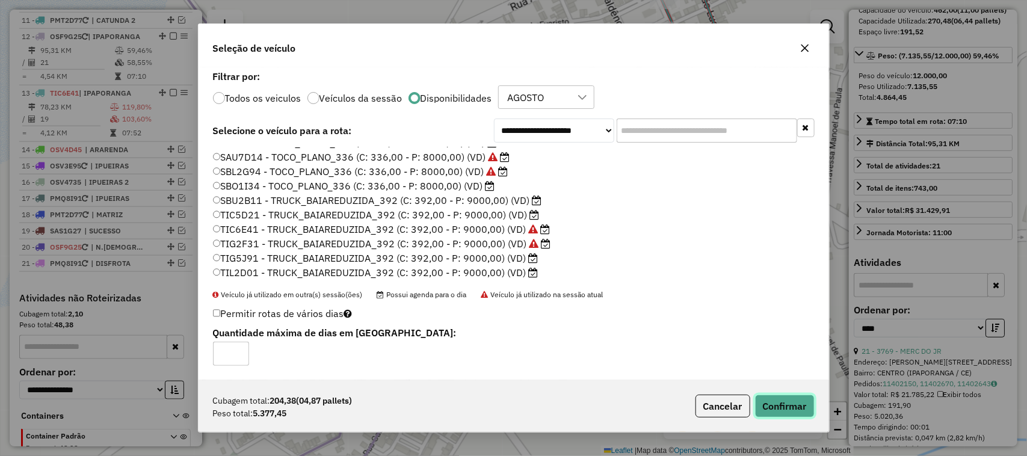
click at [783, 401] on button "Confirmar" at bounding box center [785, 406] width 60 height 23
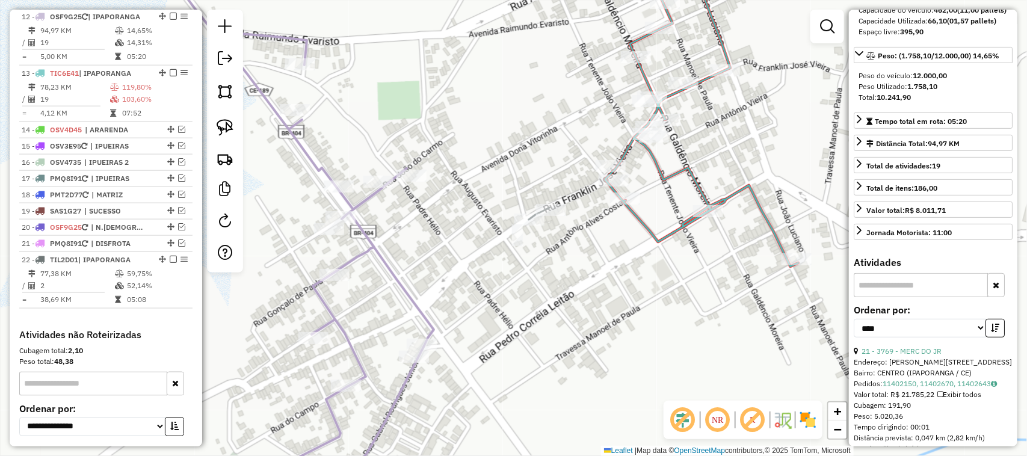
scroll to position [631, 0]
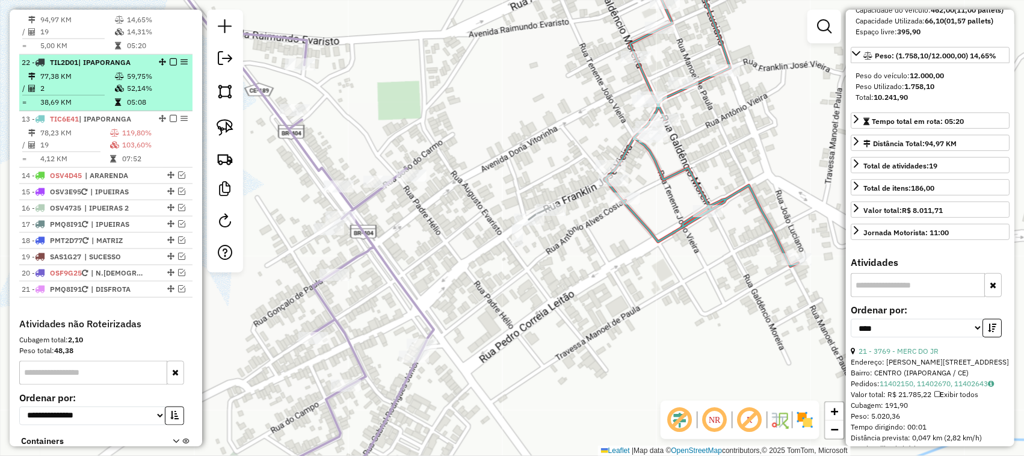
drag, startPoint x: 160, startPoint y: 262, endPoint x: 155, endPoint y: 70, distance: 192.7
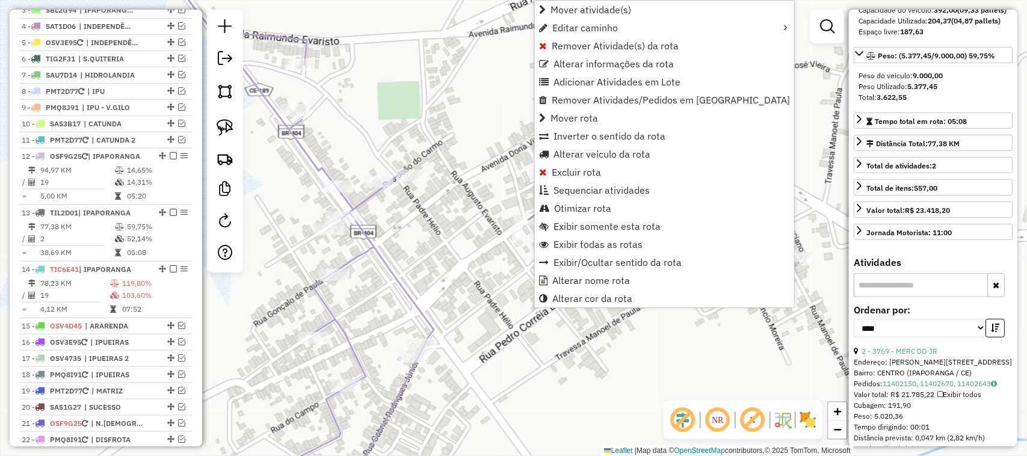
scroll to position [687, 0]
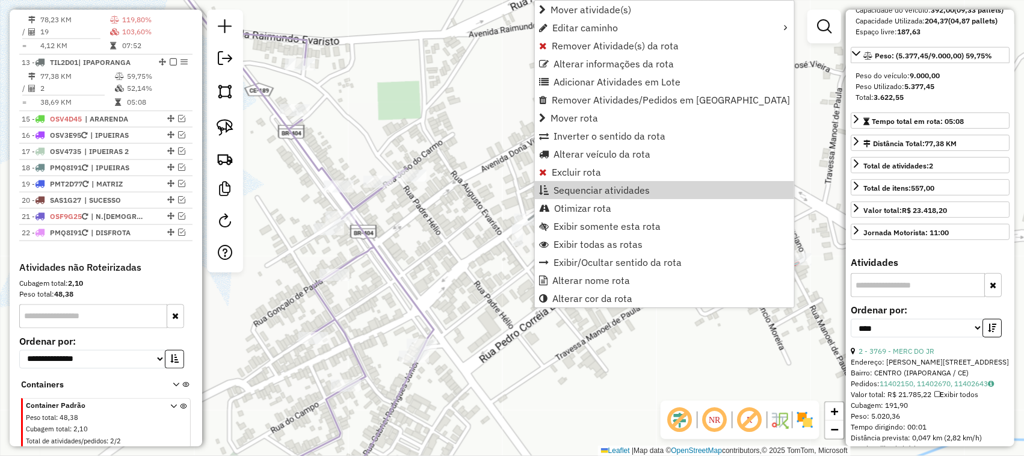
drag, startPoint x: 158, startPoint y: 74, endPoint x: 145, endPoint y: 31, distance: 44.7
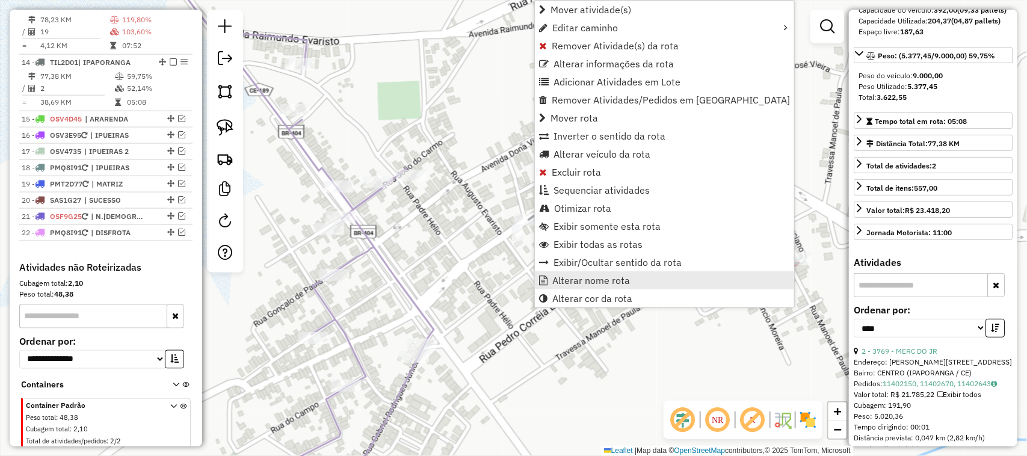
click at [582, 279] on span "Alterar nome rota" at bounding box center [591, 281] width 78 height 10
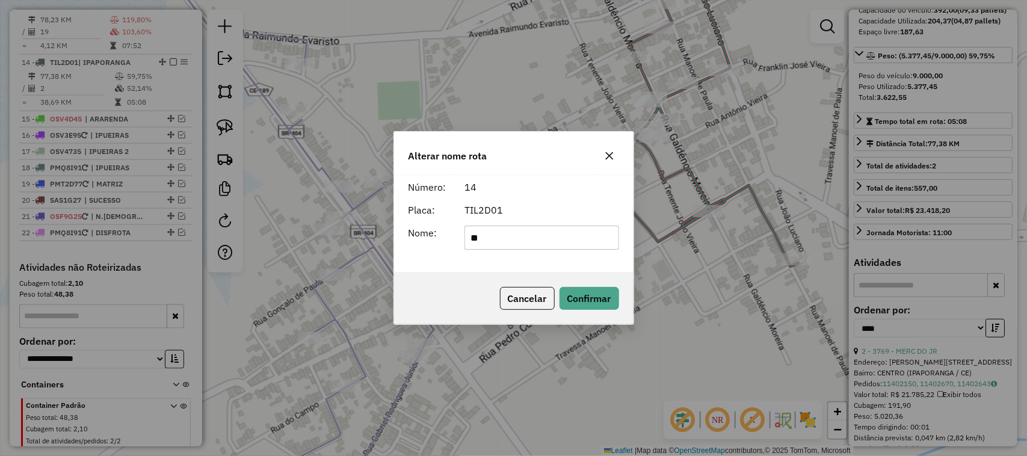
type input "*"
type input "**********"
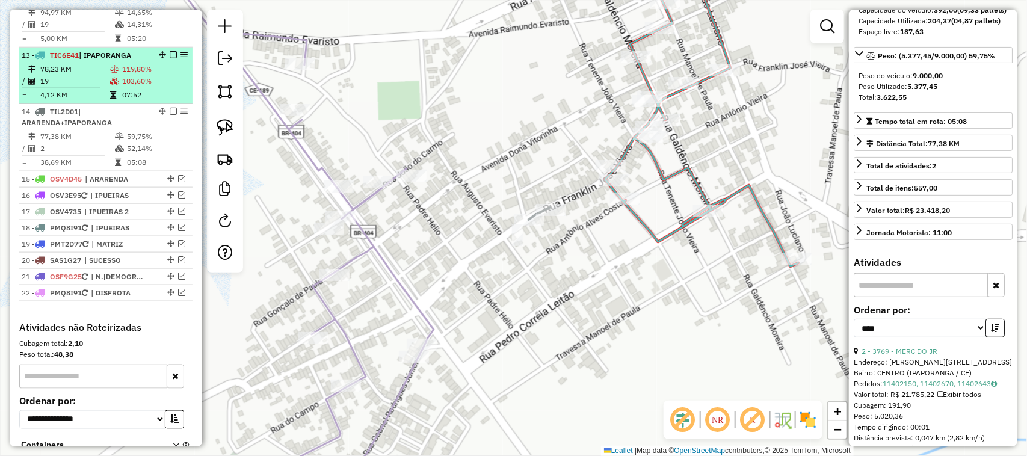
scroll to position [612, 0]
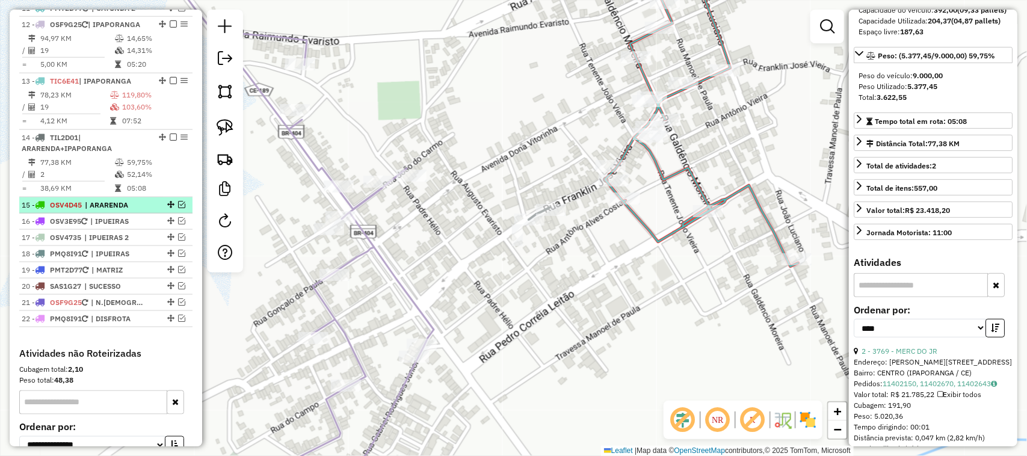
click at [178, 208] on em at bounding box center [181, 204] width 7 height 7
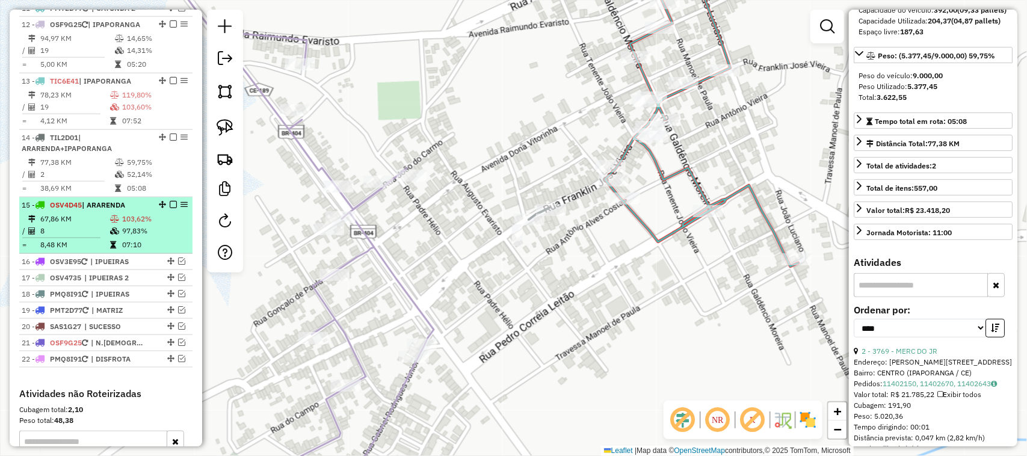
click at [98, 225] on td "67,86 KM" at bounding box center [75, 219] width 70 height 12
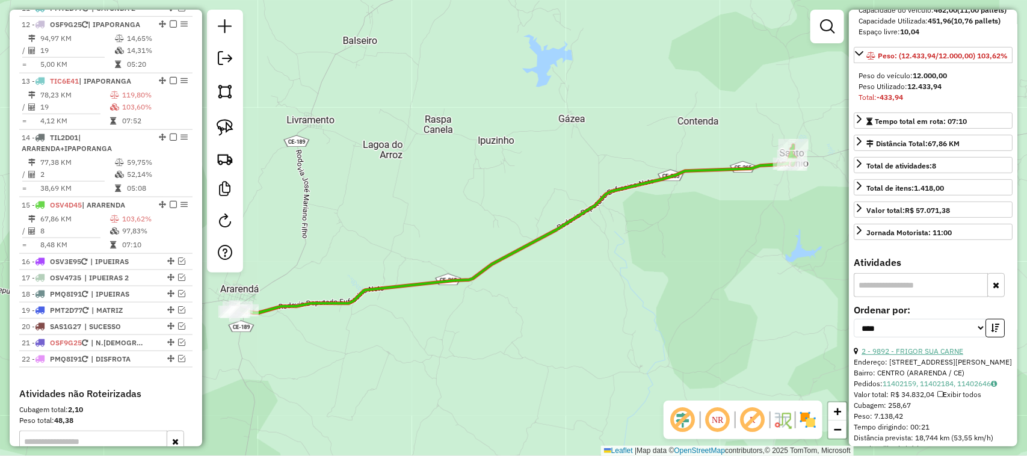
click at [934, 356] on link "2 - 9892 - FRIGOR SUA CARNE" at bounding box center [913, 351] width 102 height 9
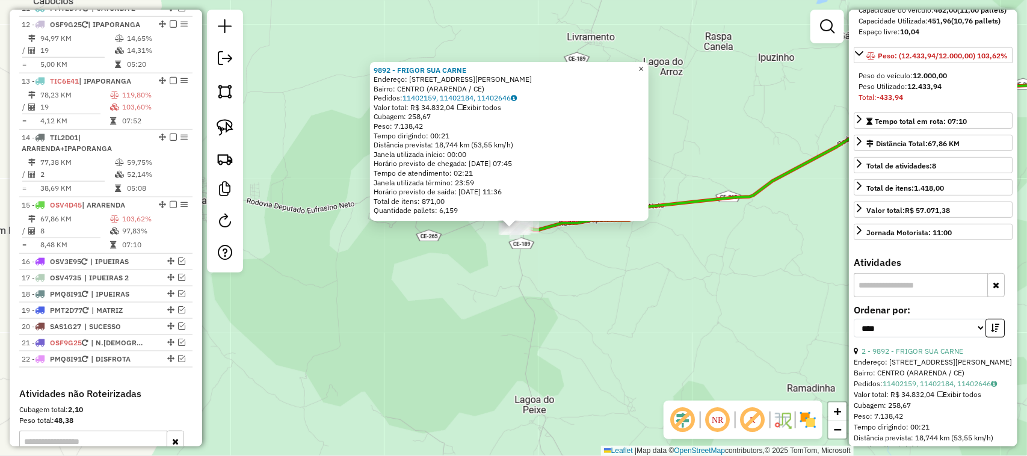
click at [649, 63] on link "×" at bounding box center [641, 69] width 14 height 14
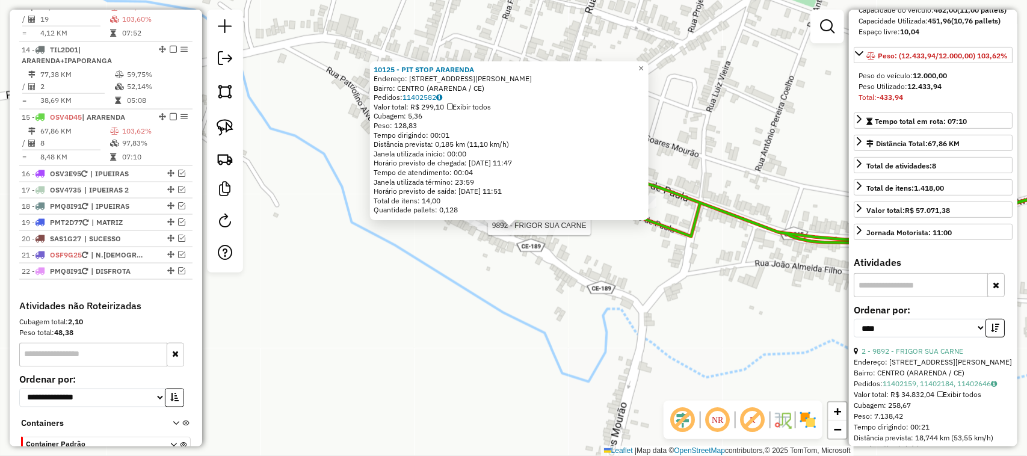
scroll to position [783, 0]
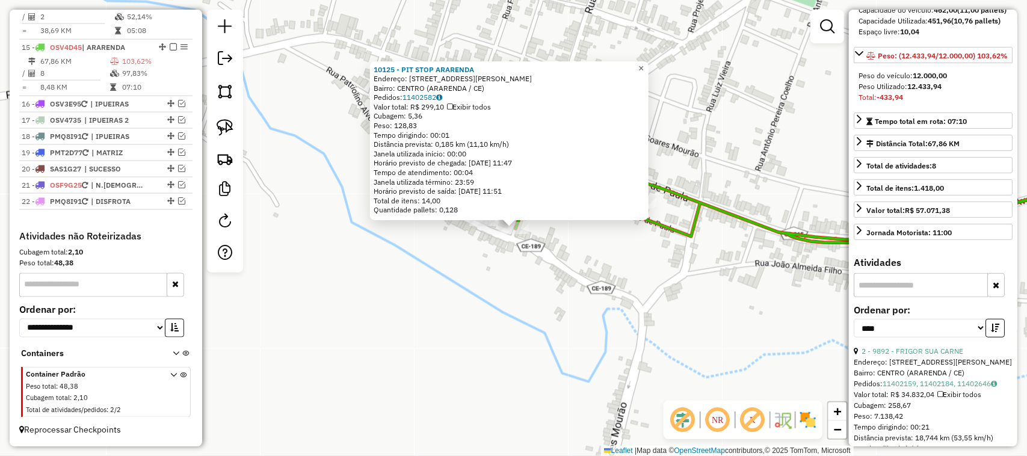
click at [644, 64] on span "×" at bounding box center [641, 68] width 5 height 10
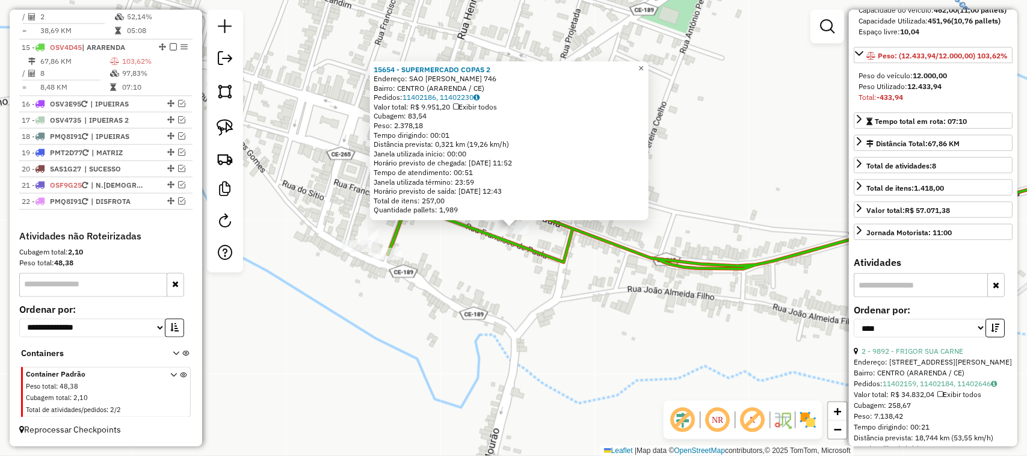
click at [644, 64] on span "×" at bounding box center [641, 68] width 5 height 10
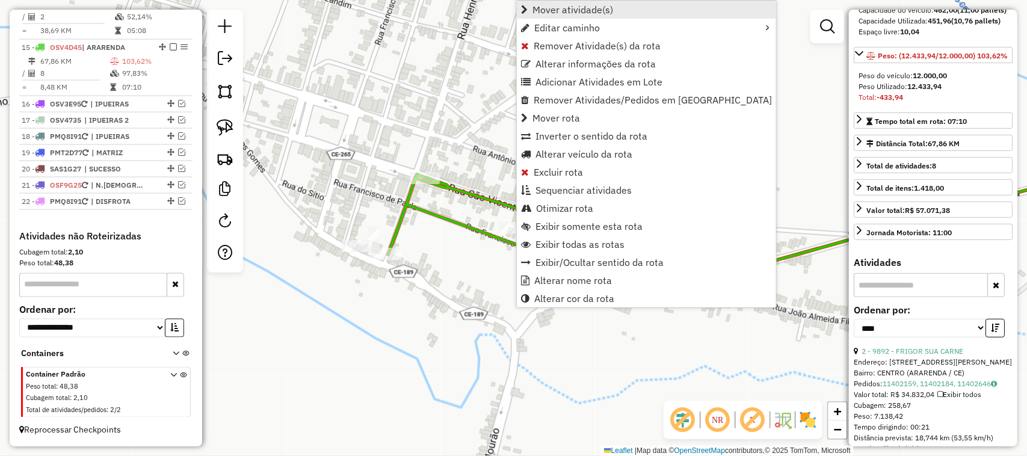
click at [561, 7] on span "Mover atividade(s)" at bounding box center [573, 10] width 81 height 10
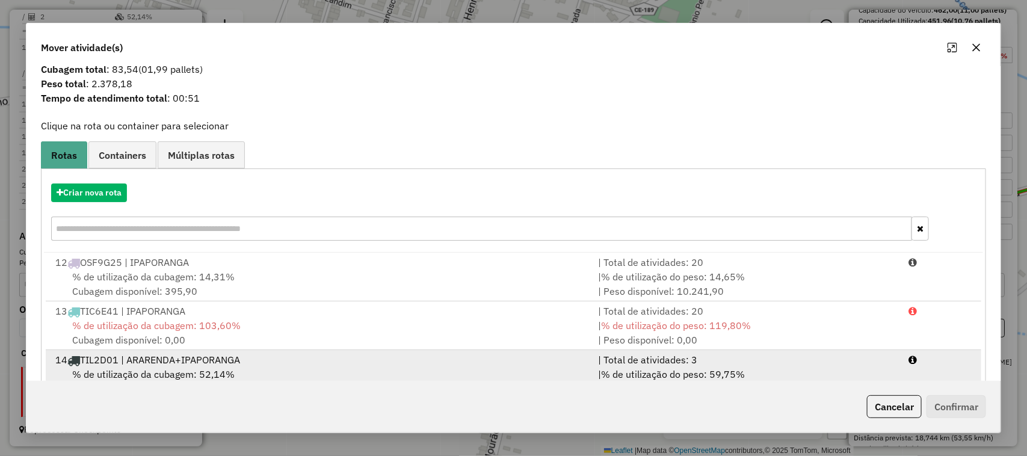
scroll to position [64, 0]
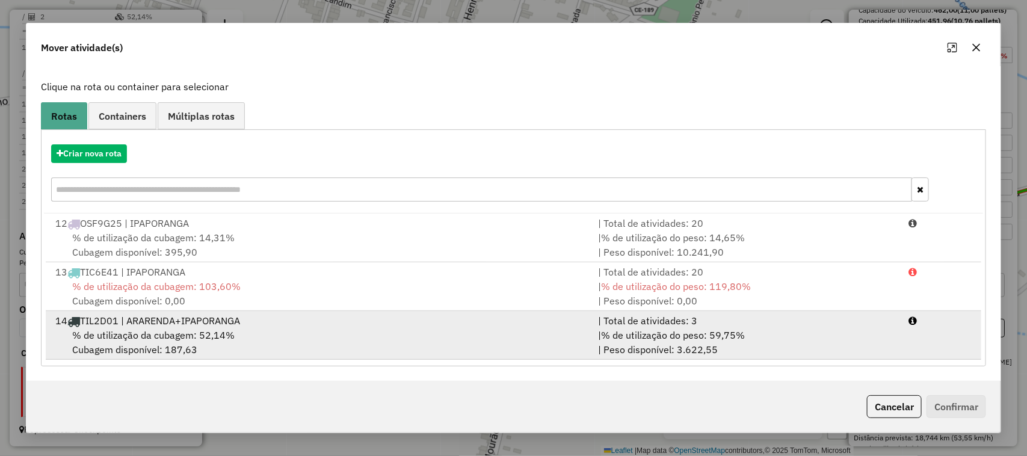
click at [176, 334] on span "% de utilização da cubagem: 52,14%" at bounding box center [153, 335] width 162 height 12
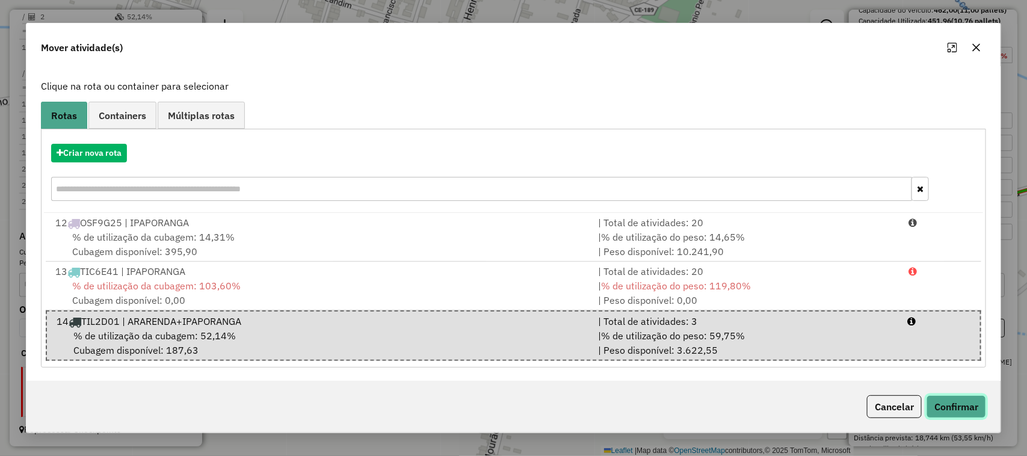
click at [962, 404] on button "Confirmar" at bounding box center [957, 406] width 60 height 23
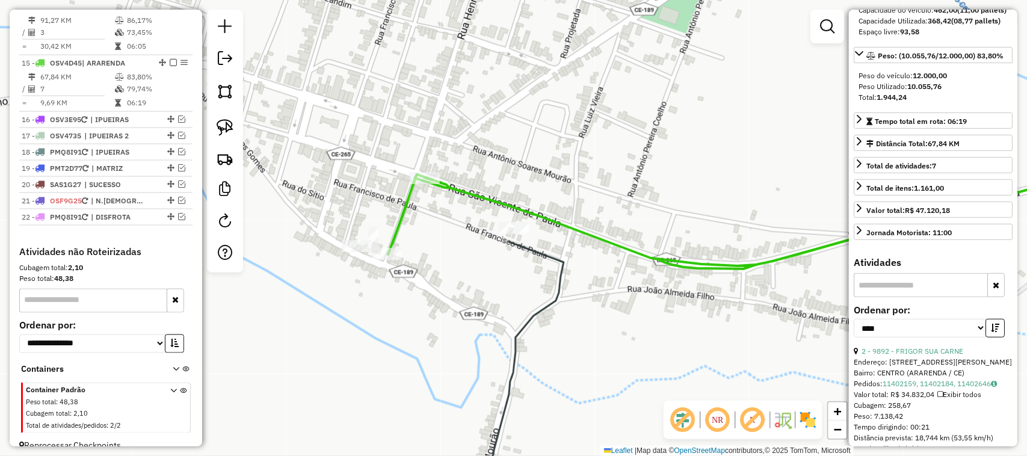
scroll to position [633, 0]
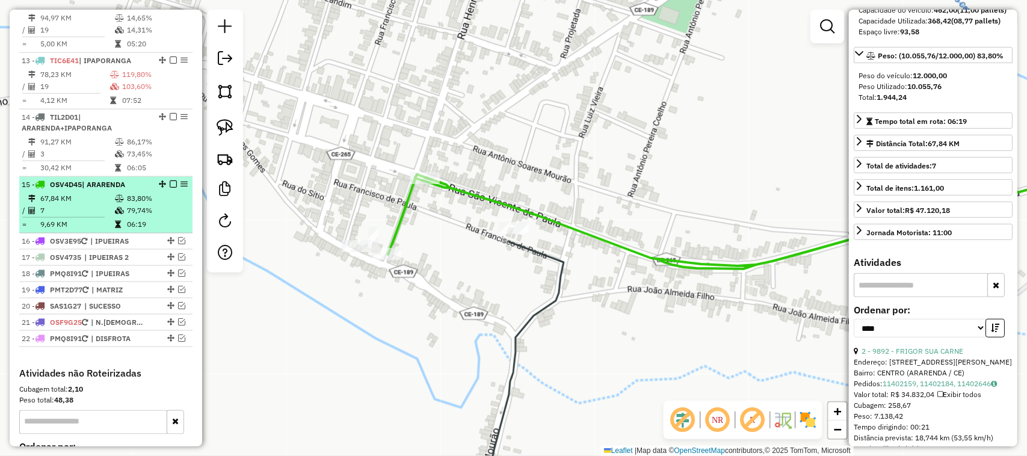
click at [86, 217] on td "7" at bounding box center [77, 211] width 75 height 12
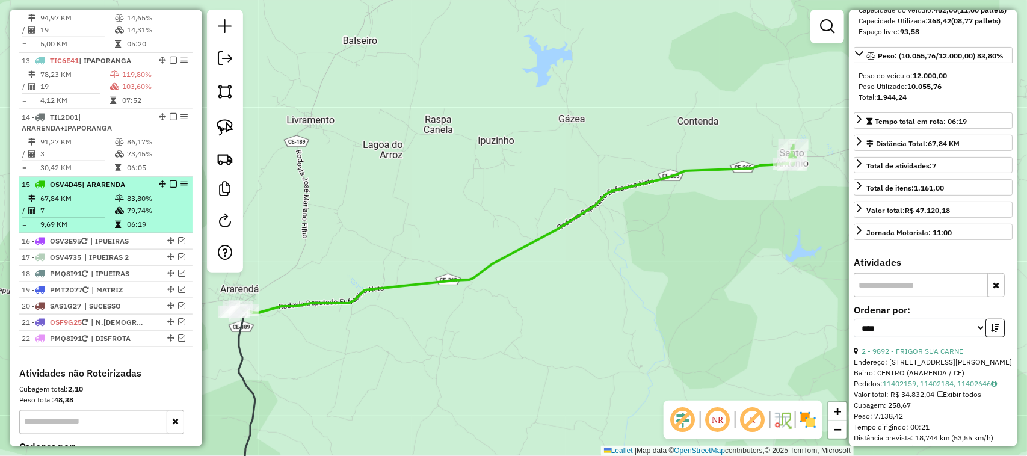
click at [170, 188] on em at bounding box center [173, 184] width 7 height 7
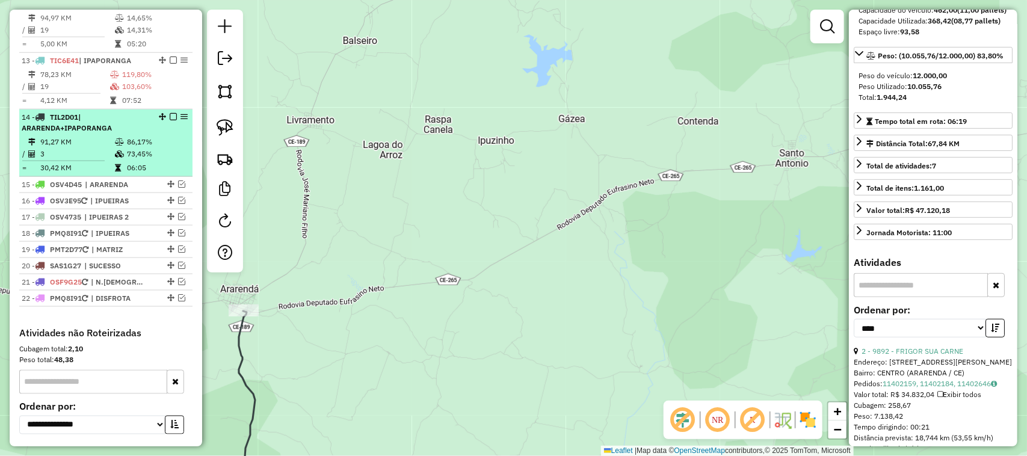
click at [97, 159] on td "3" at bounding box center [77, 154] width 75 height 12
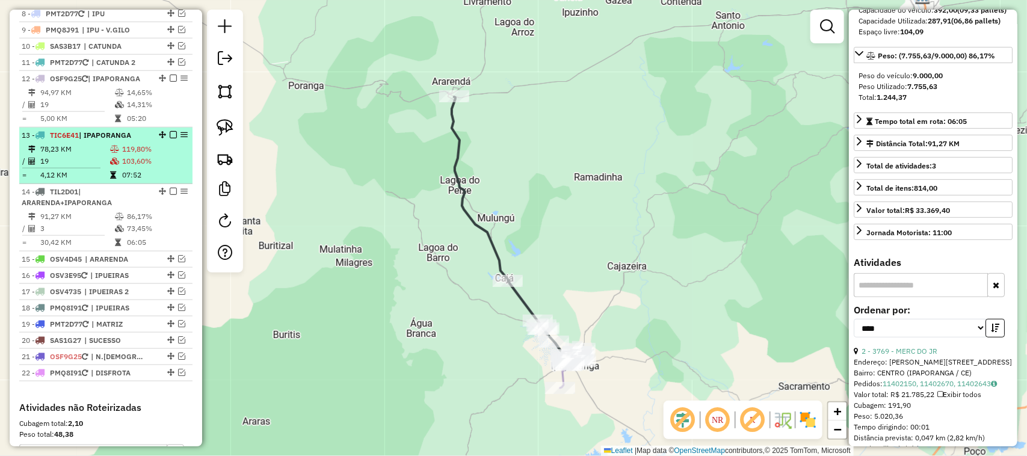
scroll to position [557, 0]
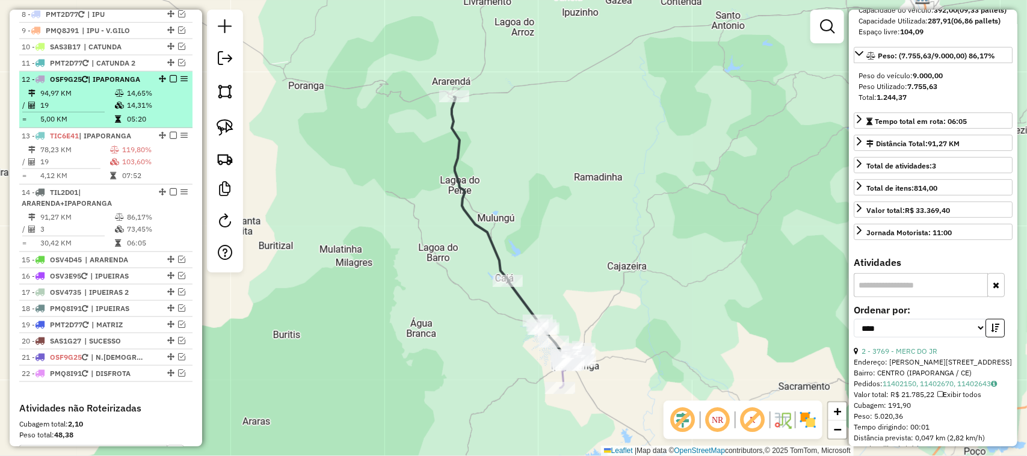
click at [79, 111] on td "19" at bounding box center [77, 105] width 75 height 12
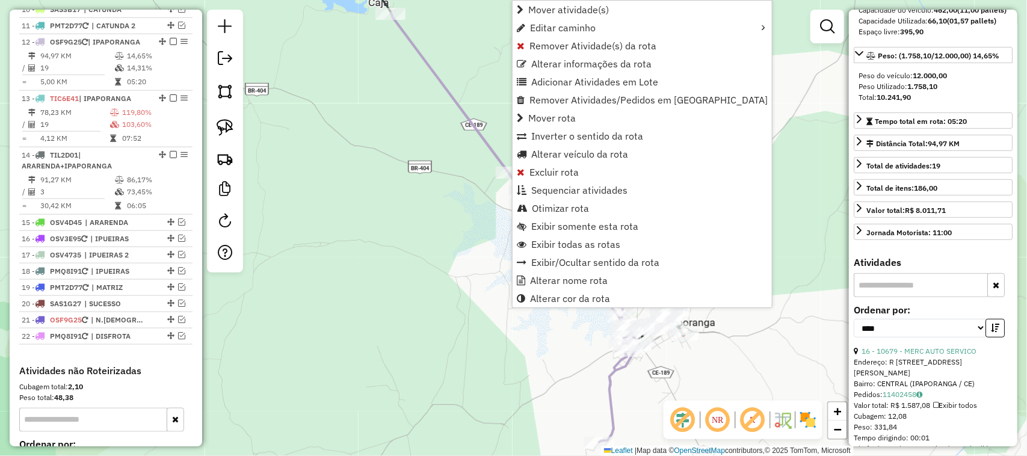
scroll to position [631, 0]
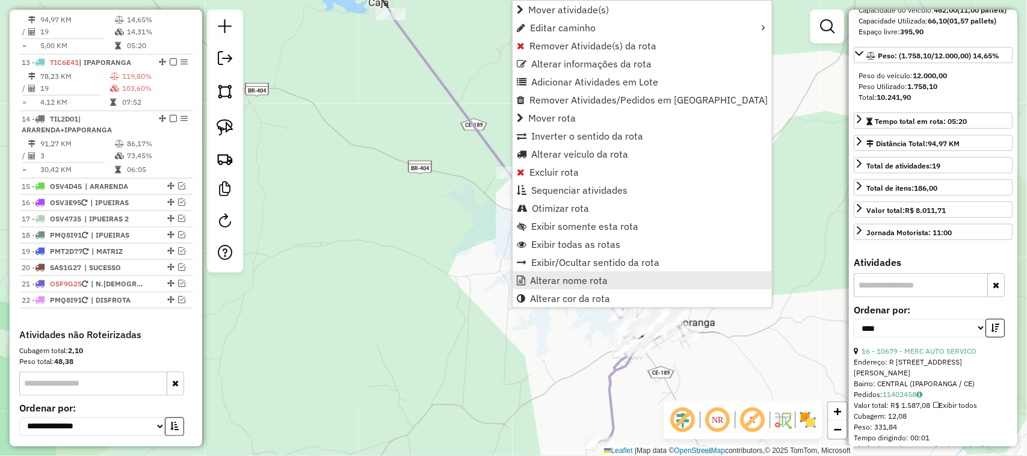
click at [566, 278] on span "Alterar nome rota" at bounding box center [569, 281] width 78 height 10
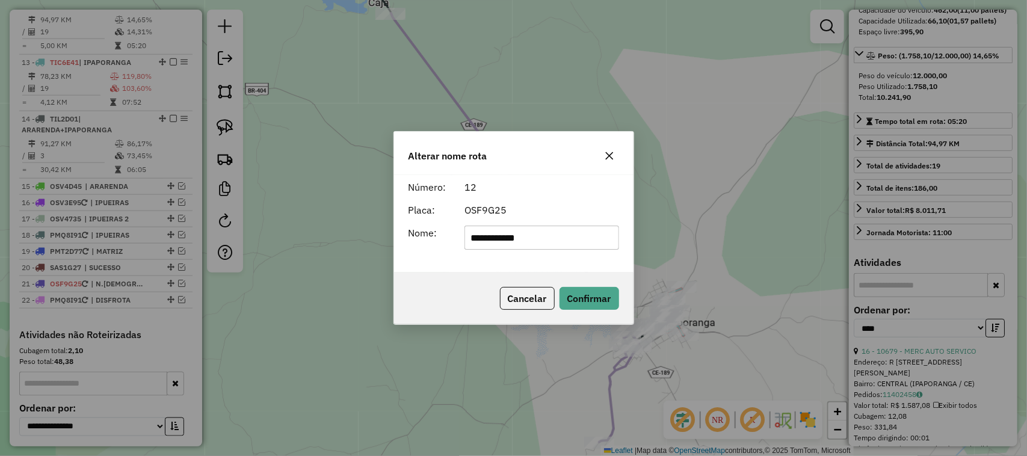
type input "**********"
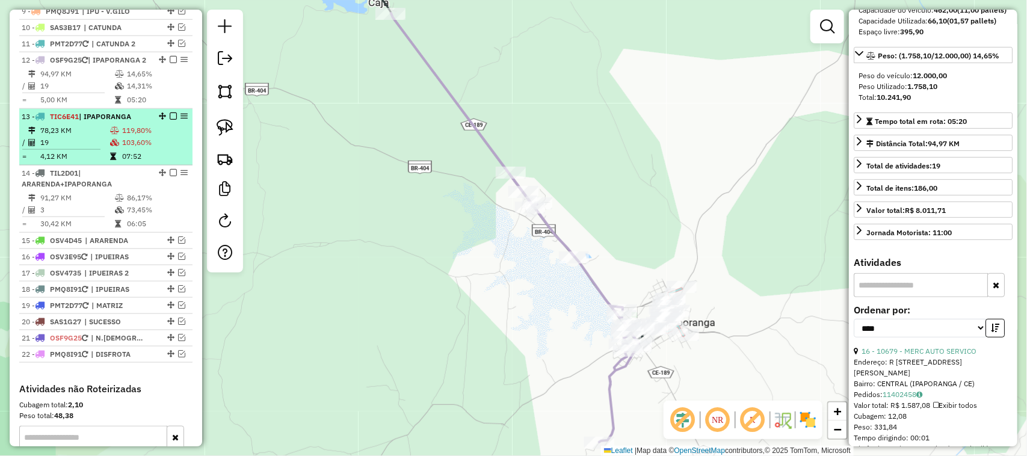
scroll to position [480, 0]
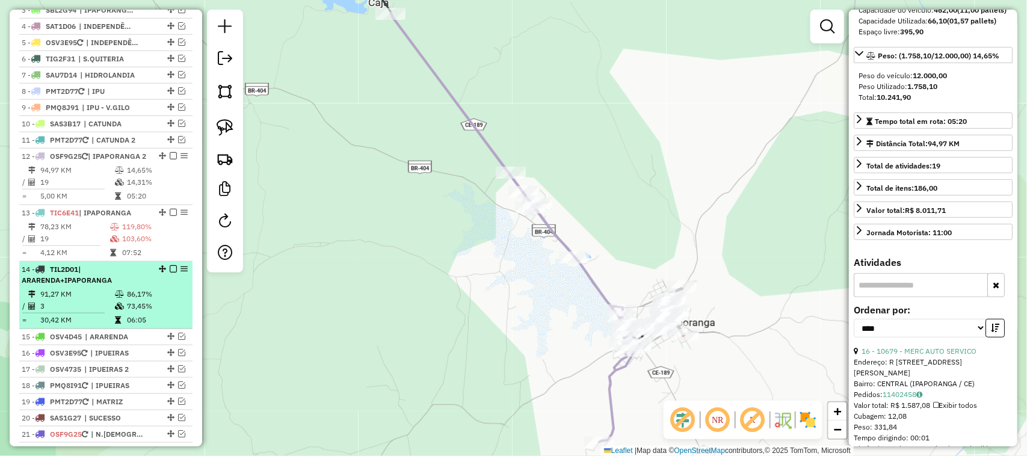
click at [91, 300] on td "91,27 KM" at bounding box center [77, 294] width 75 height 12
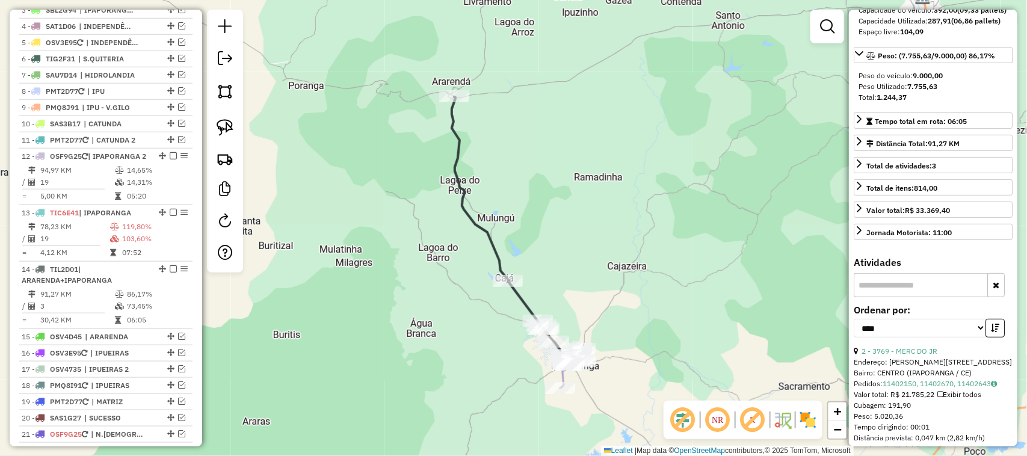
drag, startPoint x: 588, startPoint y: 287, endPoint x: 570, endPoint y: 167, distance: 121.1
click at [592, 191] on div "Janela de atendimento Grade de atendimento Capacidade Transportadoras Veículos …" at bounding box center [513, 228] width 1027 height 456
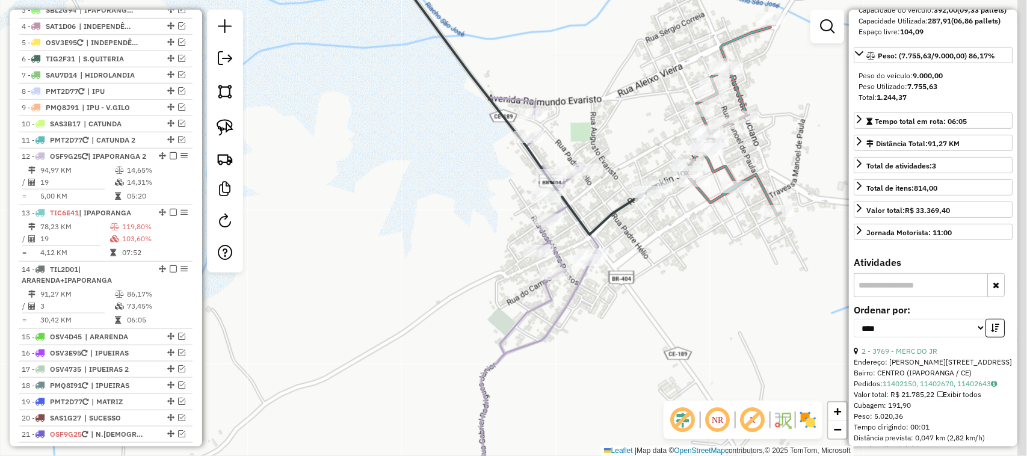
click at [600, 193] on div "Janela de atendimento Grade de atendimento Capacidade Transportadoras Veículos …" at bounding box center [513, 228] width 1027 height 456
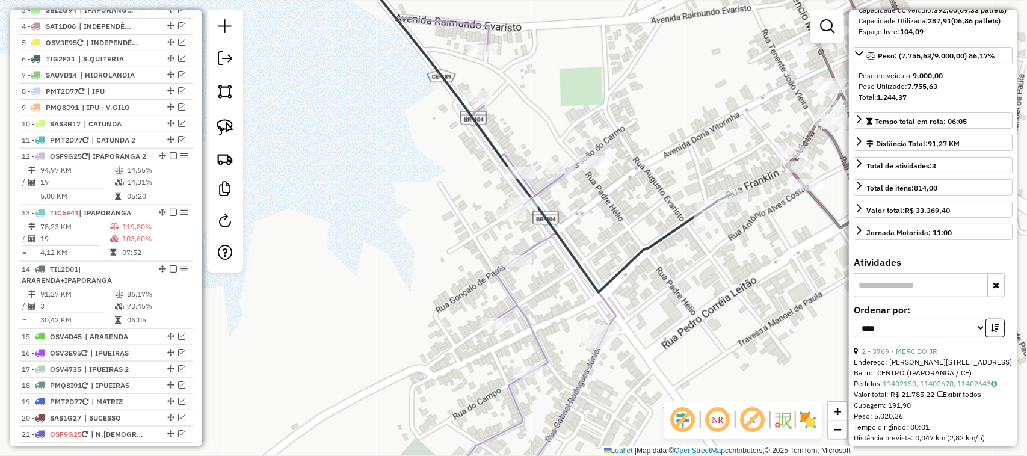
drag, startPoint x: 560, startPoint y: 224, endPoint x: 546, endPoint y: 218, distance: 14.9
click at [549, 224] on div "Janela de atendimento Grade de atendimento Capacidade Transportadoras Veículos …" at bounding box center [513, 228] width 1027 height 456
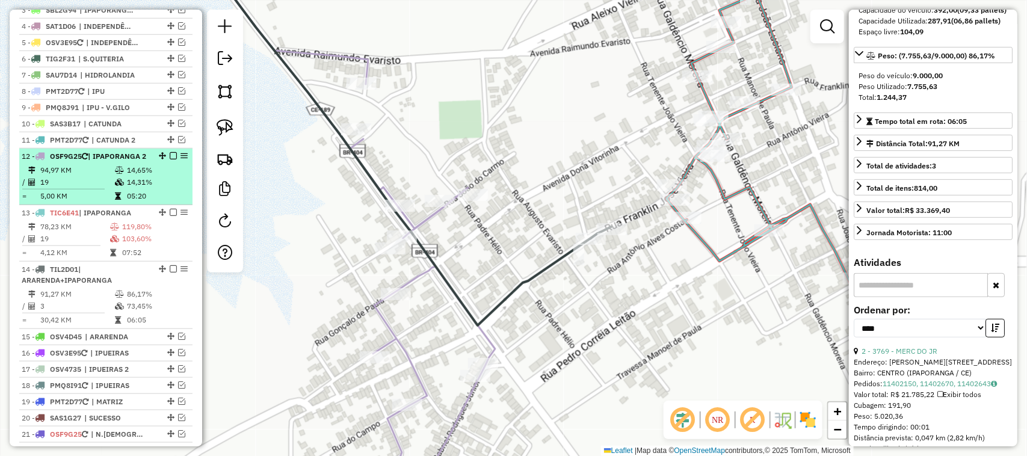
click at [88, 162] on div "12 - OSF9G25 | IPAPORANGA 2" at bounding box center [86, 156] width 128 height 11
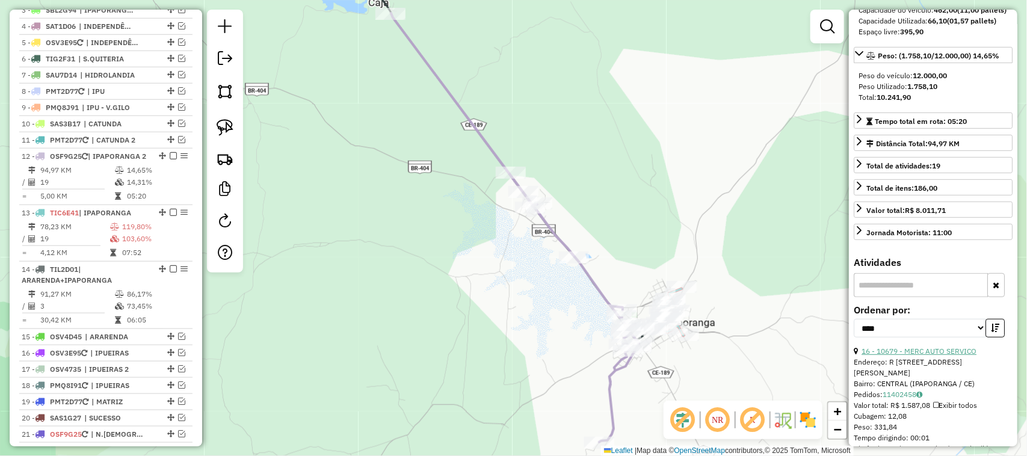
click at [936, 356] on link "16 - 10679 - MERC AUTO SERVICO" at bounding box center [919, 351] width 115 height 9
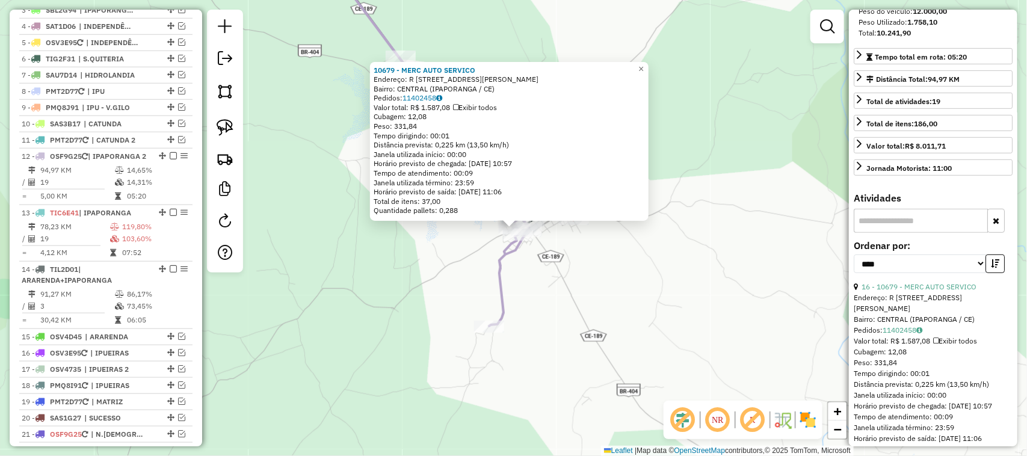
scroll to position [289, 0]
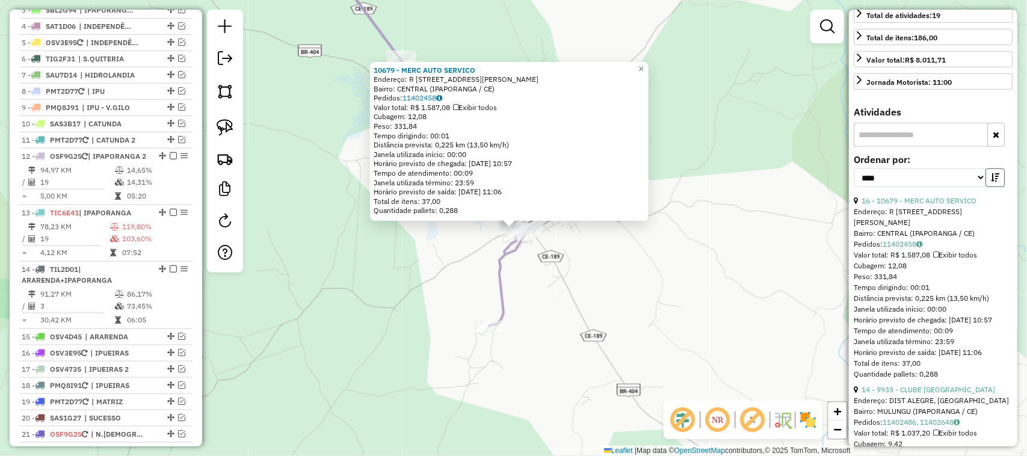
click at [993, 182] on icon "button" at bounding box center [995, 177] width 8 height 8
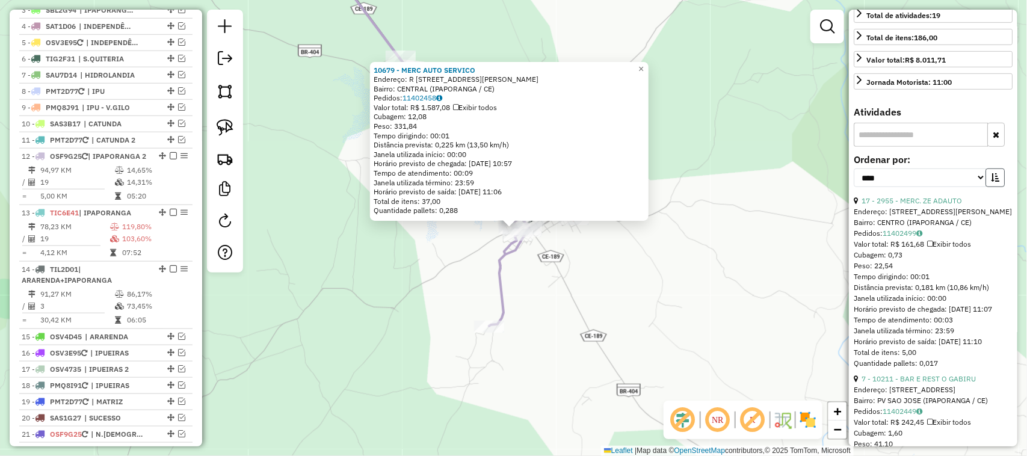
click at [994, 187] on button "button" at bounding box center [995, 178] width 19 height 19
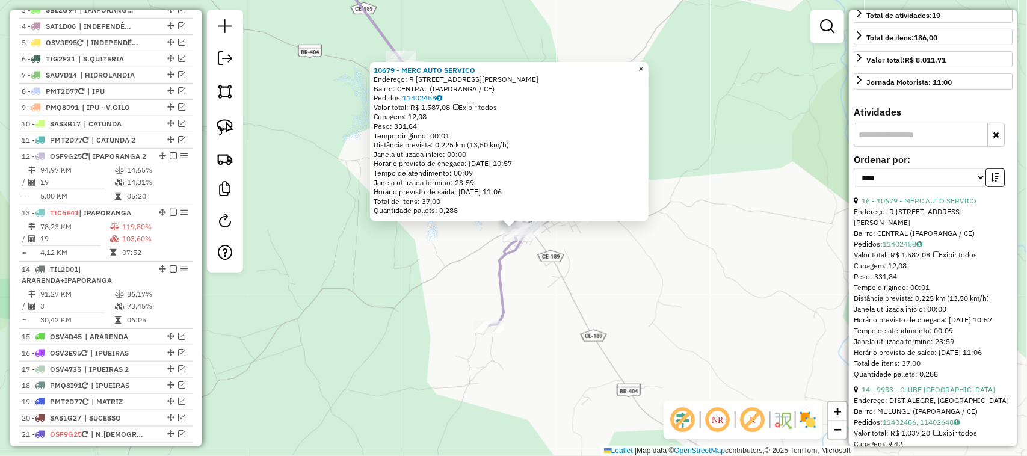
drag, startPoint x: 654, startPoint y: 61, endPoint x: 601, endPoint y: 70, distance: 53.7
click at [649, 62] on link "×" at bounding box center [641, 69] width 14 height 14
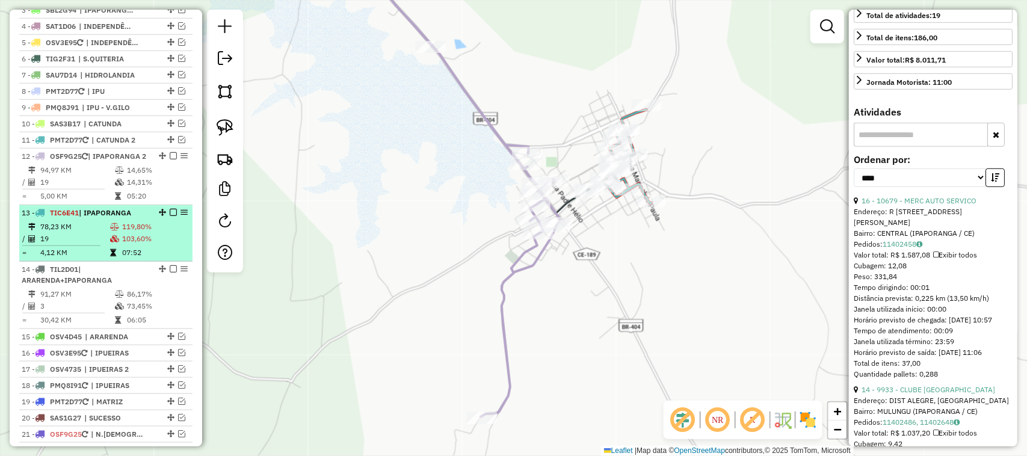
click at [93, 233] on td "78,23 KM" at bounding box center [75, 227] width 70 height 12
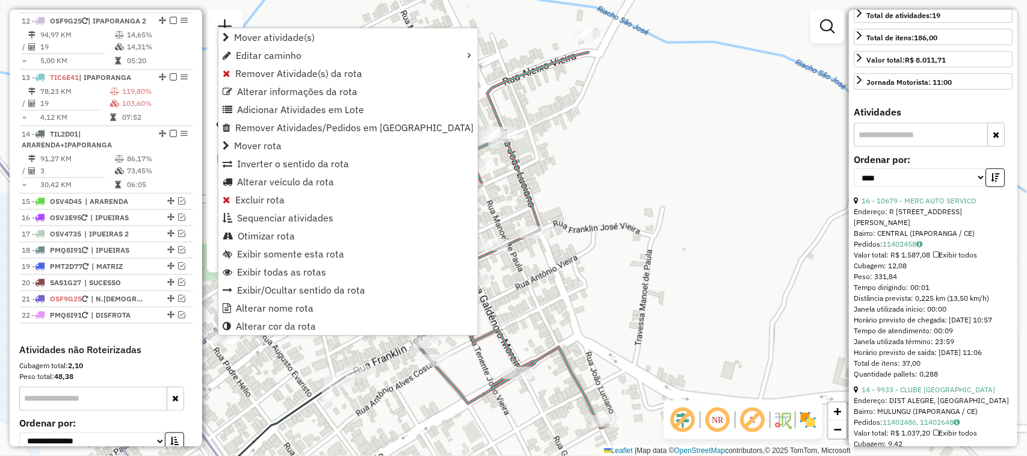
scroll to position [631, 0]
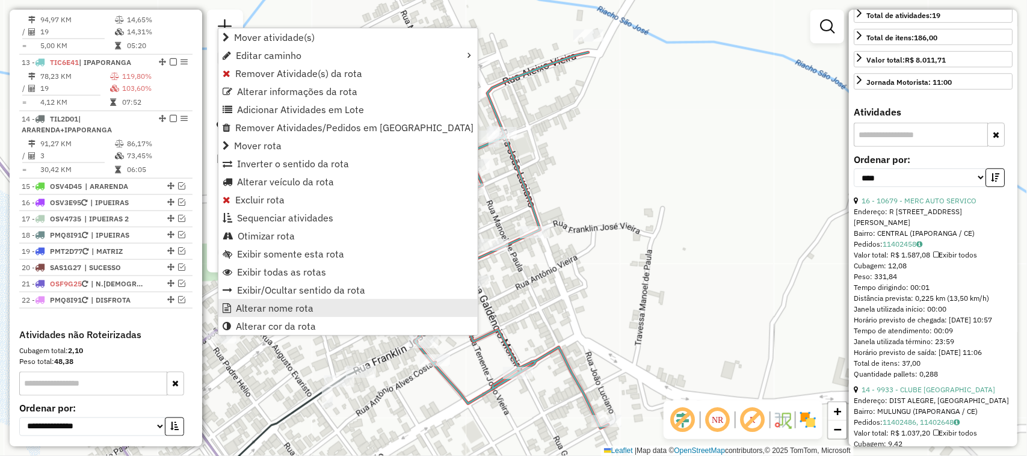
click at [274, 307] on span "Alterar nome rota" at bounding box center [275, 308] width 78 height 10
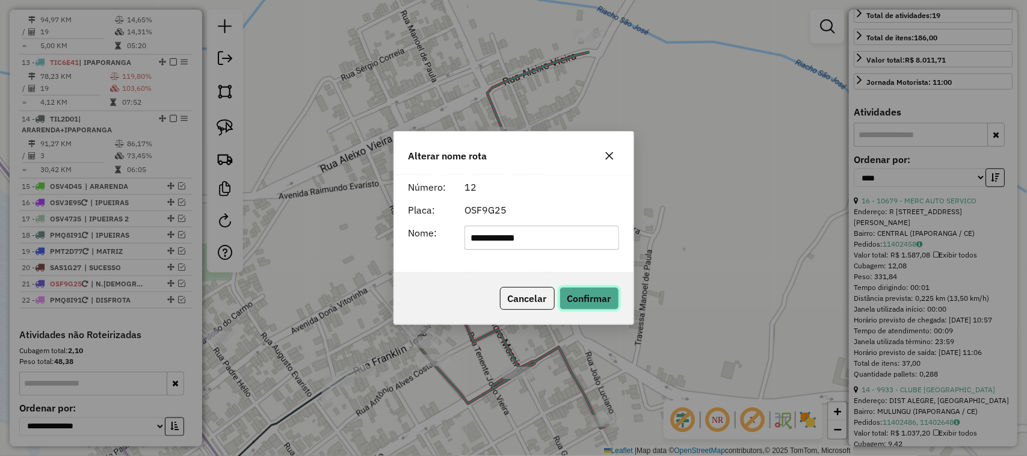
click at [597, 291] on button "Confirmar" at bounding box center [590, 298] width 60 height 23
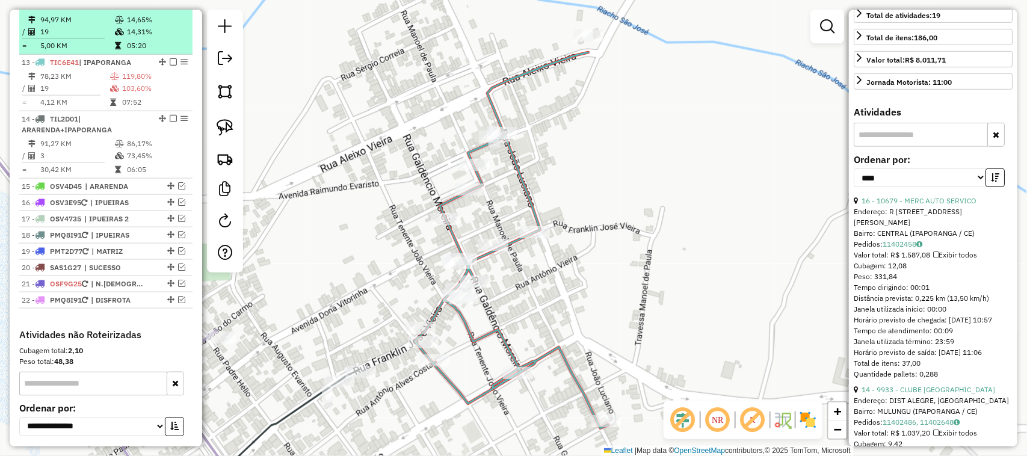
scroll to position [555, 0]
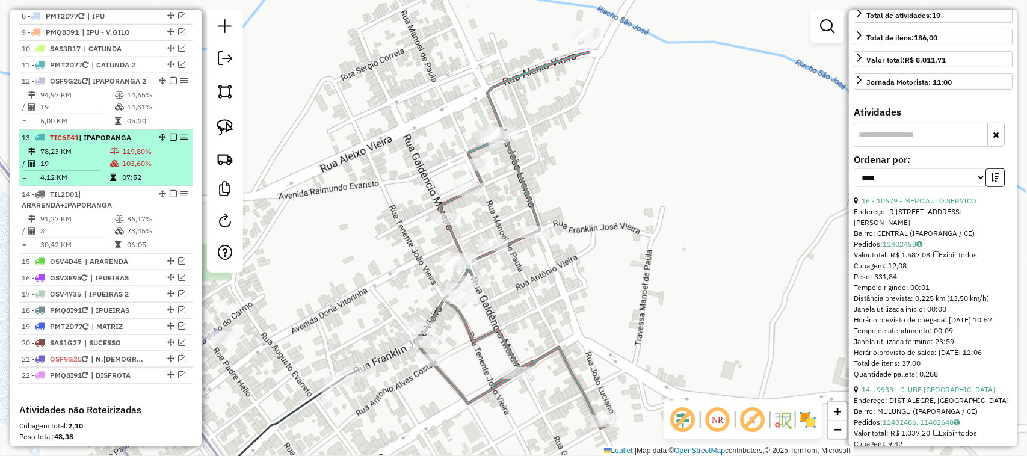
click at [93, 158] on td "78,23 KM" at bounding box center [75, 152] width 70 height 12
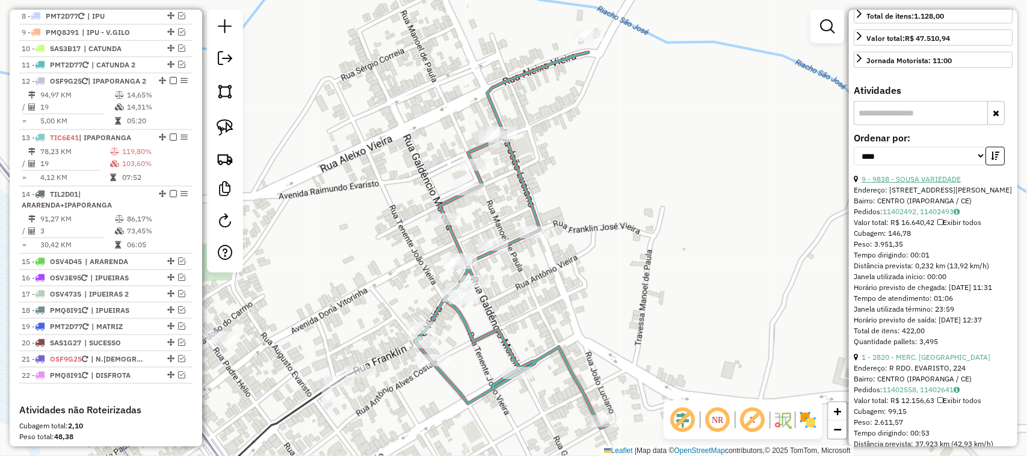
click at [918, 184] on link "9 - 9838 - SOUSA VARIEDADE" at bounding box center [911, 179] width 99 height 9
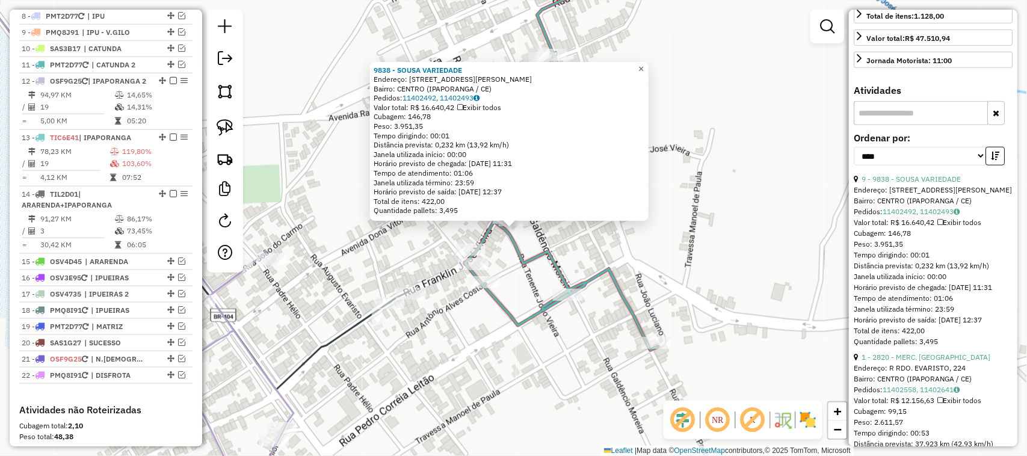
click at [644, 64] on span "×" at bounding box center [641, 69] width 5 height 10
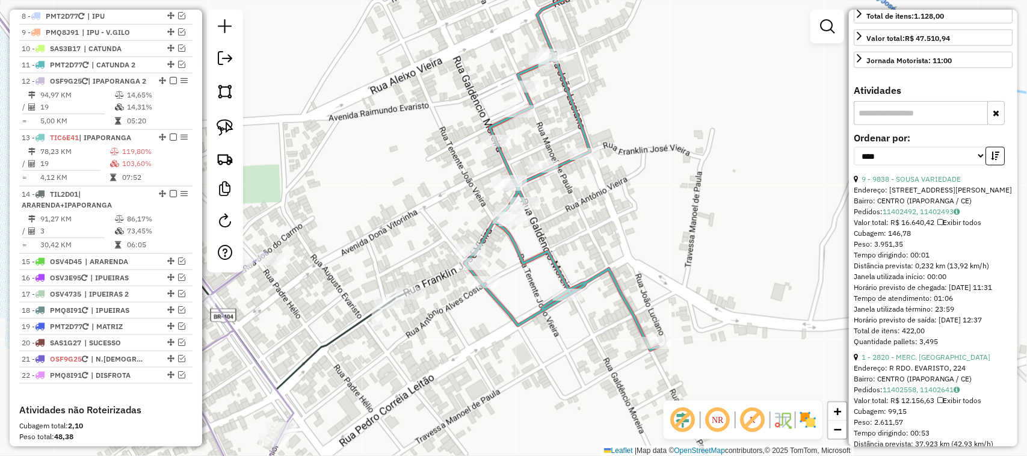
scroll to position [386, 0]
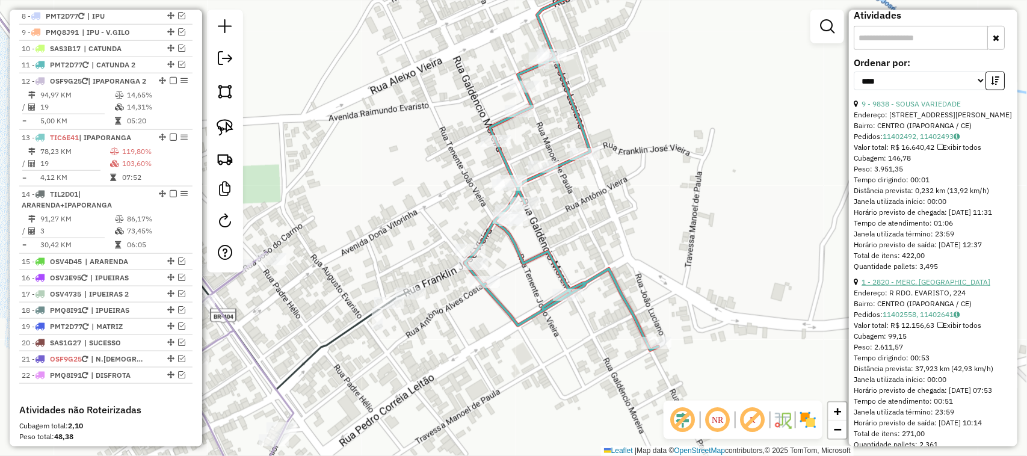
click at [932, 286] on link "1 - 2820 - MERC. PALHARES" at bounding box center [926, 281] width 129 height 9
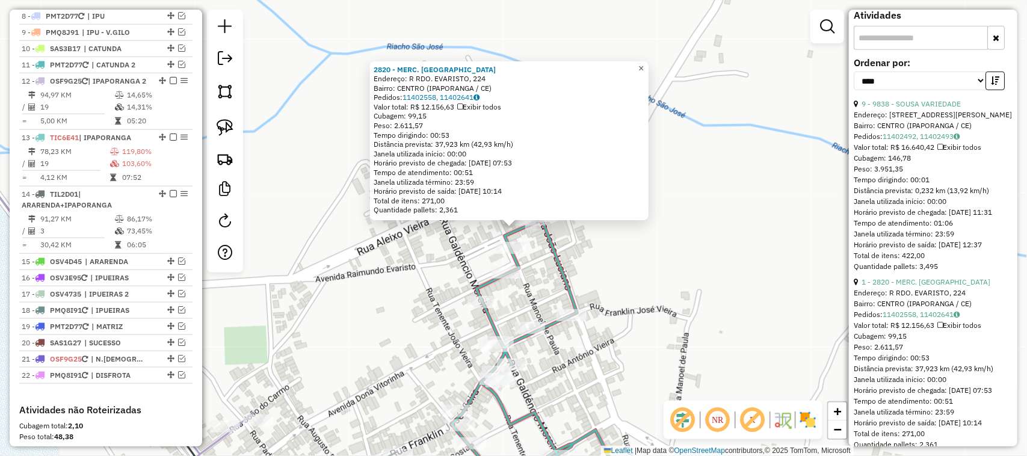
click at [644, 64] on span "×" at bounding box center [641, 68] width 5 height 10
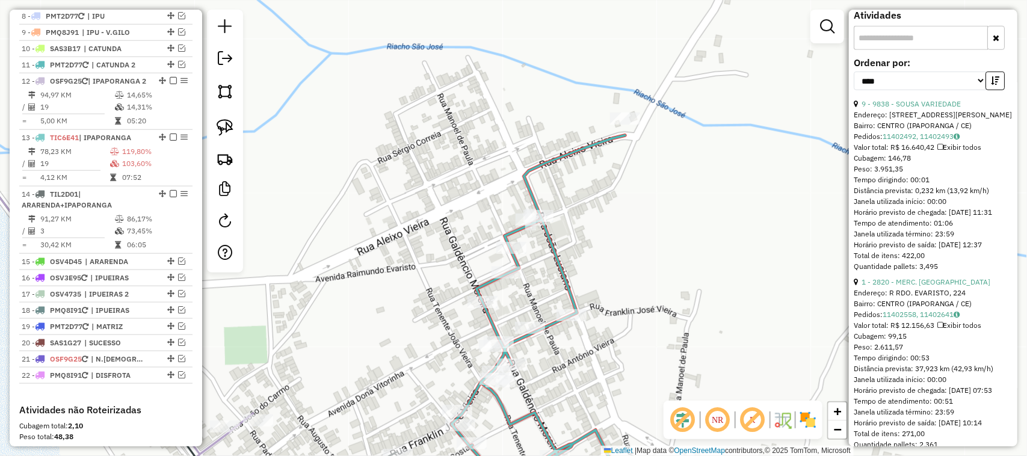
drag, startPoint x: 628, startPoint y: 227, endPoint x: 674, endPoint y: 127, distance: 110.7
click at [660, 146] on div "Janela de atendimento Grade de atendimento Capacidade Transportadoras Veículos …" at bounding box center [513, 228] width 1027 height 456
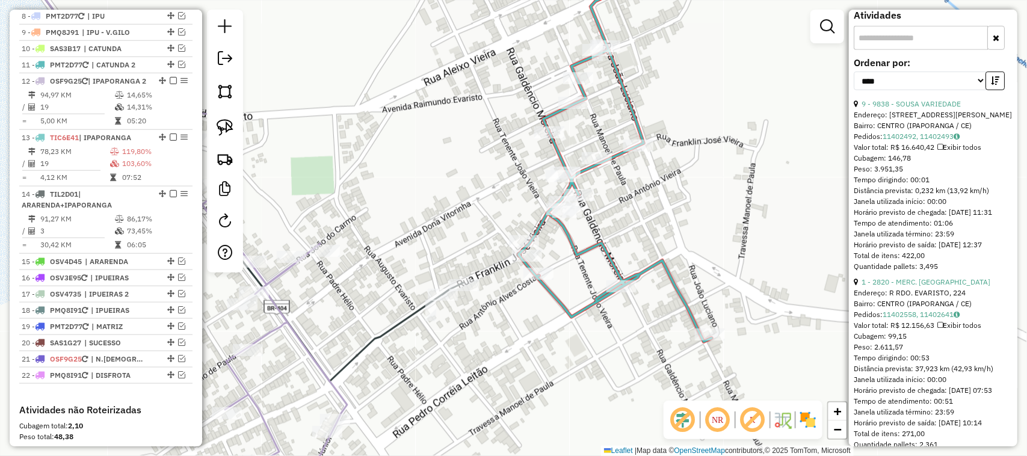
drag, startPoint x: 402, startPoint y: 179, endPoint x: 424, endPoint y: 166, distance: 25.6
click at [424, 169] on div "Janela de atendimento Grade de atendimento Capacidade Transportadoras Veículos …" at bounding box center [513, 228] width 1027 height 456
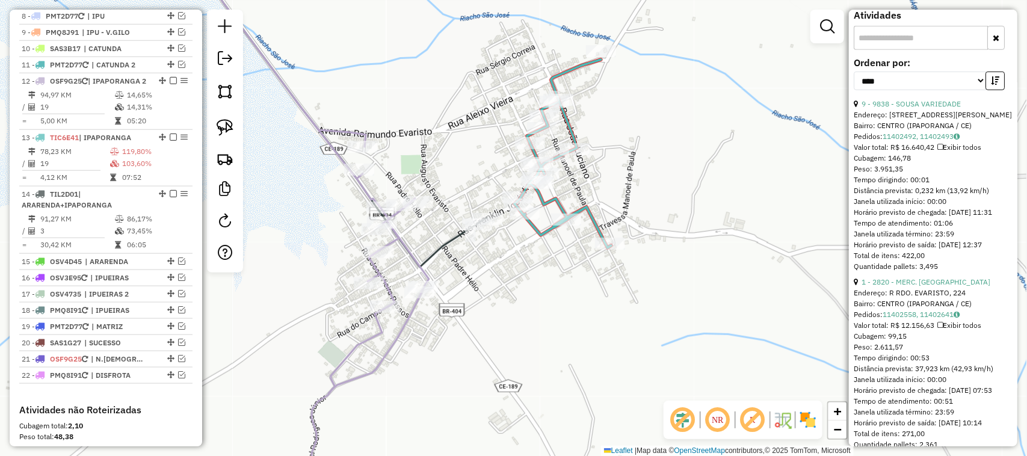
drag, startPoint x: 525, startPoint y: 254, endPoint x: 557, endPoint y: 236, distance: 37.2
click at [557, 236] on div "Rota 14 - Placa TIL2D01 3769 - MERC DO JR Janela de atendimento Grade de atendi…" at bounding box center [513, 228] width 1027 height 456
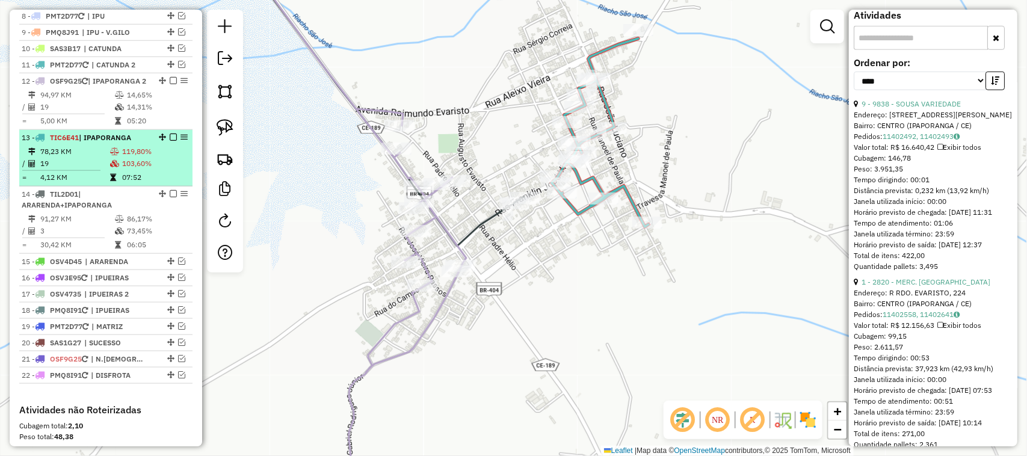
scroll to position [480, 0]
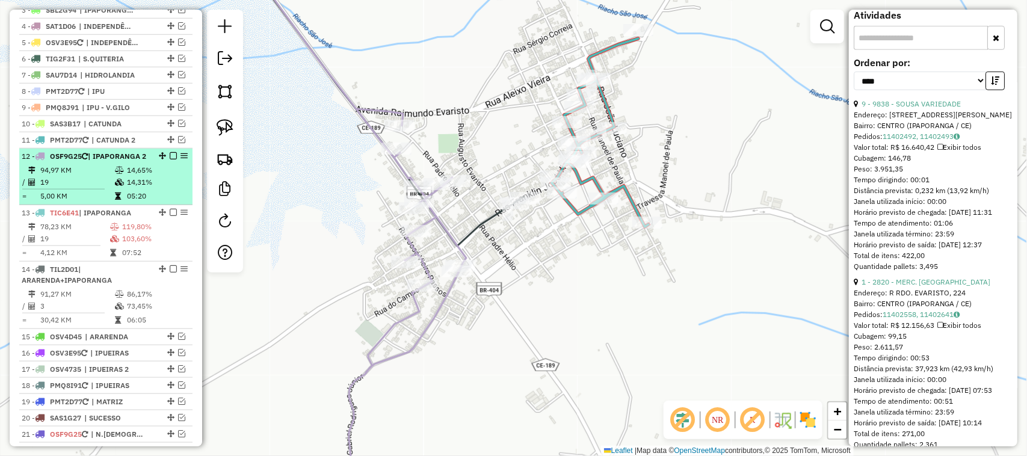
click at [88, 176] on td "94,97 KM" at bounding box center [77, 170] width 75 height 12
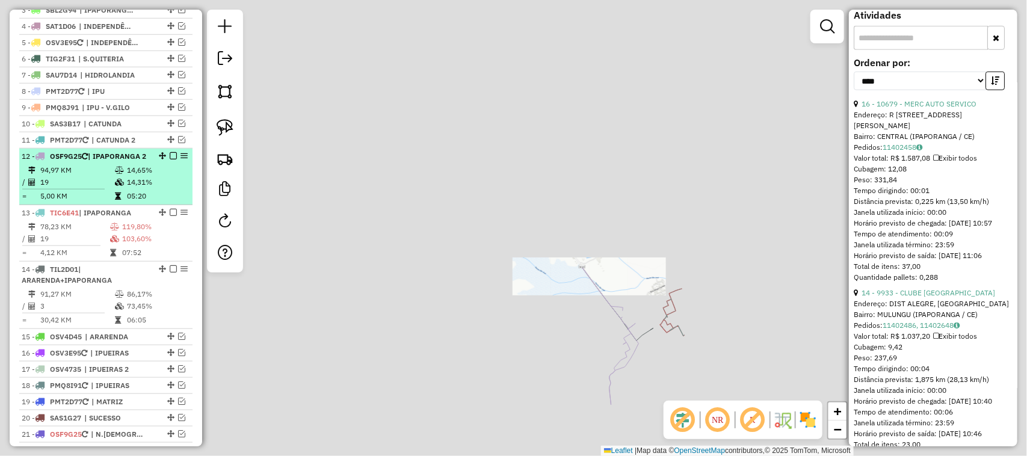
scroll to position [365, 0]
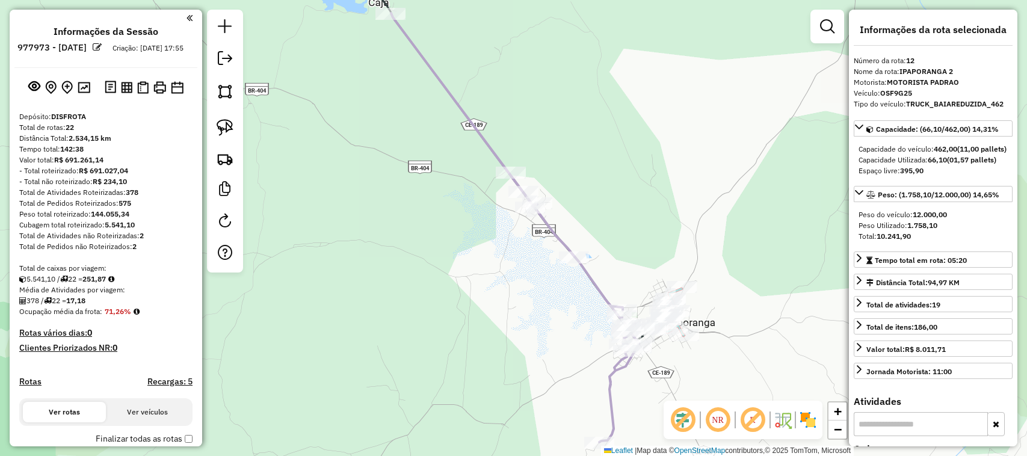
select select "*********"
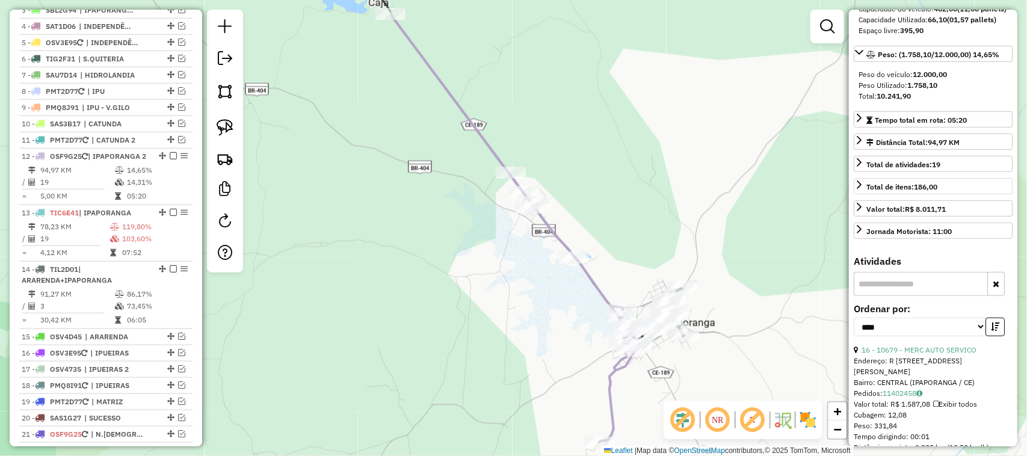
scroll to position [139, 0]
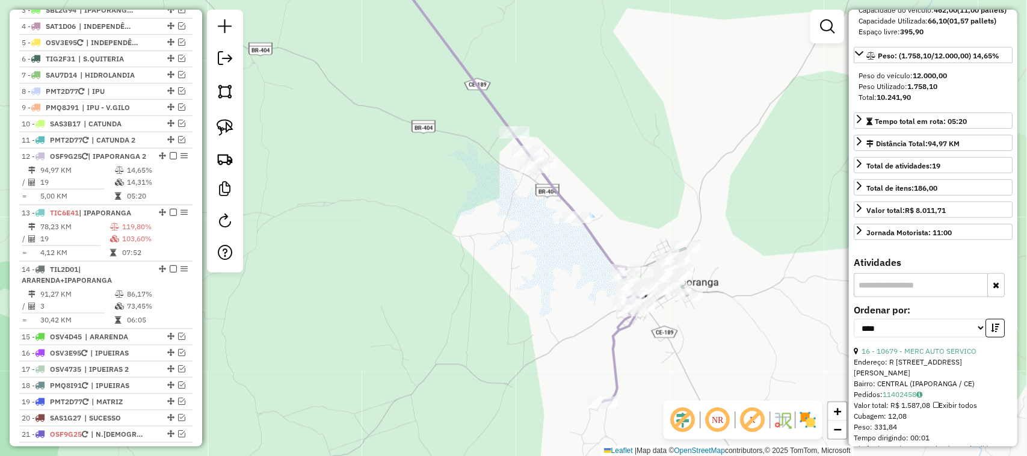
drag, startPoint x: 684, startPoint y: 232, endPoint x: 687, endPoint y: 169, distance: 63.3
click at [687, 169] on div "Janela de atendimento Grade de atendimento Capacidade Transportadoras Veículos …" at bounding box center [513, 228] width 1027 height 456
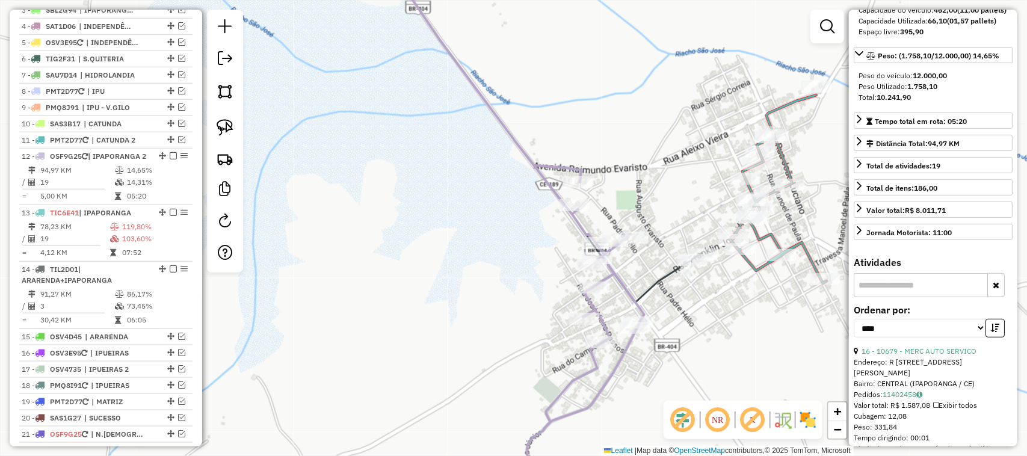
drag, startPoint x: 703, startPoint y: 294, endPoint x: 652, endPoint y: 290, distance: 51.3
click at [654, 292] on div "Janela de atendimento Grade de atendimento Capacidade Transportadoras Veículos …" at bounding box center [513, 228] width 1027 height 456
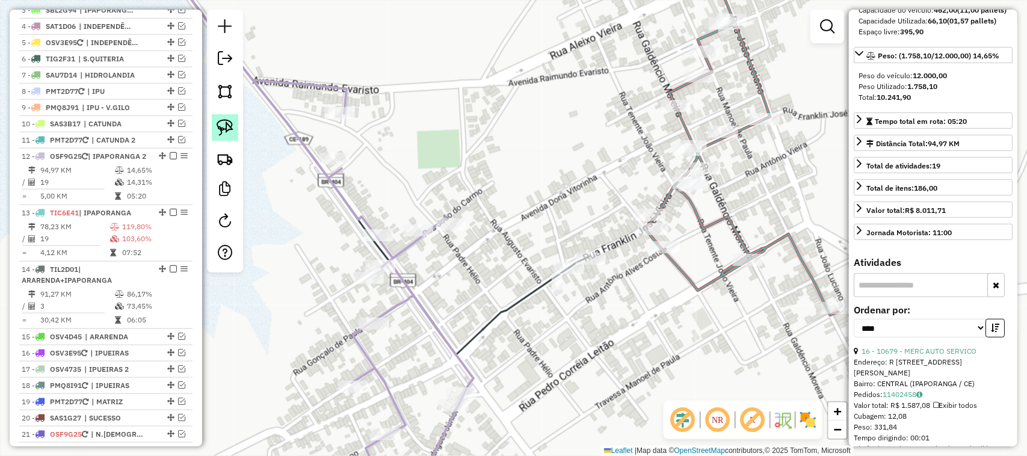
click at [226, 125] on img at bounding box center [225, 127] width 17 height 17
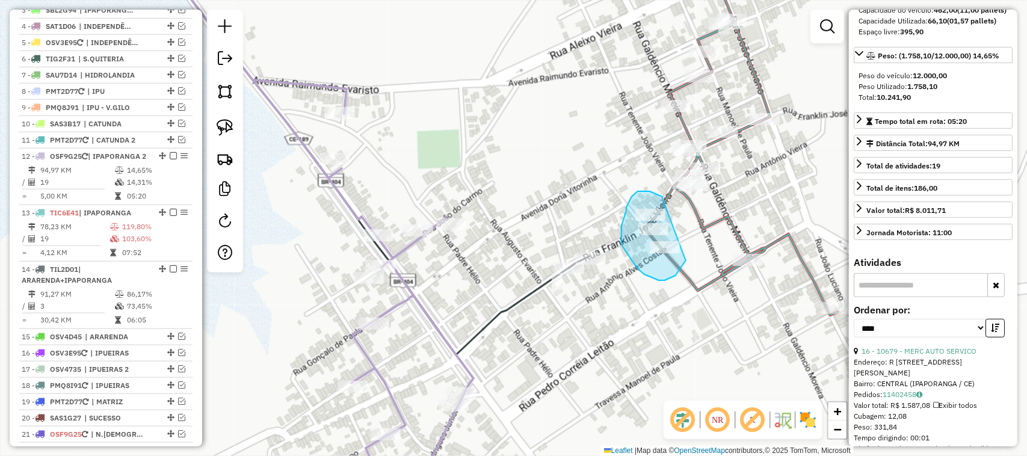
drag, startPoint x: 663, startPoint y: 200, endPoint x: 686, endPoint y: 261, distance: 64.9
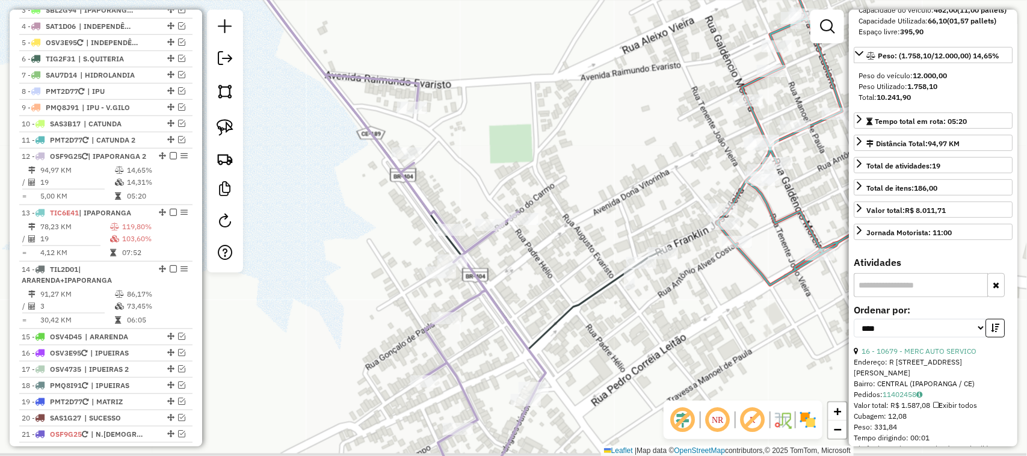
drag, startPoint x: 570, startPoint y: 190, endPoint x: 459, endPoint y: 173, distance: 112.1
click at [583, 187] on div "Janela de atendimento Grade de atendimento Capacidade Transportadoras Veículos …" at bounding box center [513, 228] width 1027 height 456
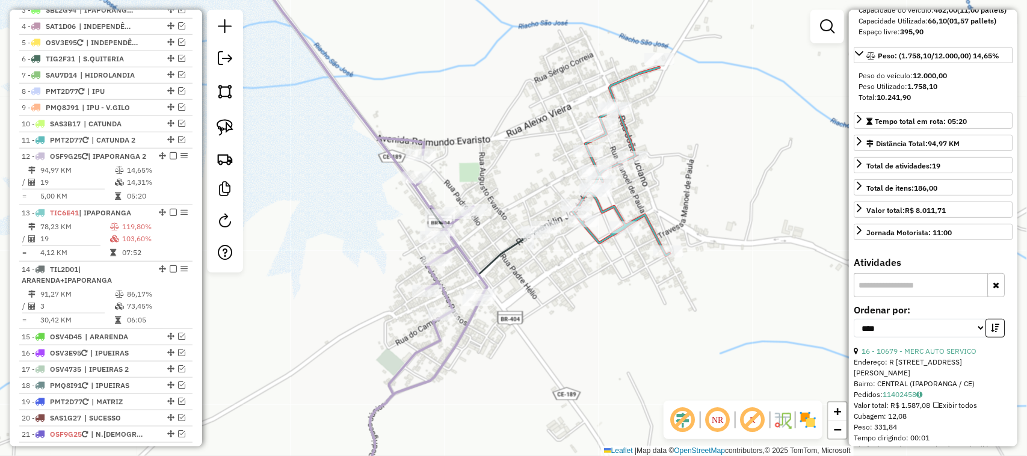
drag, startPoint x: 328, startPoint y: 152, endPoint x: 428, endPoint y: 248, distance: 138.3
click at [428, 248] on div "Janela de atendimento Grade de atendimento Capacidade Transportadoras Veículos …" at bounding box center [513, 228] width 1027 height 456
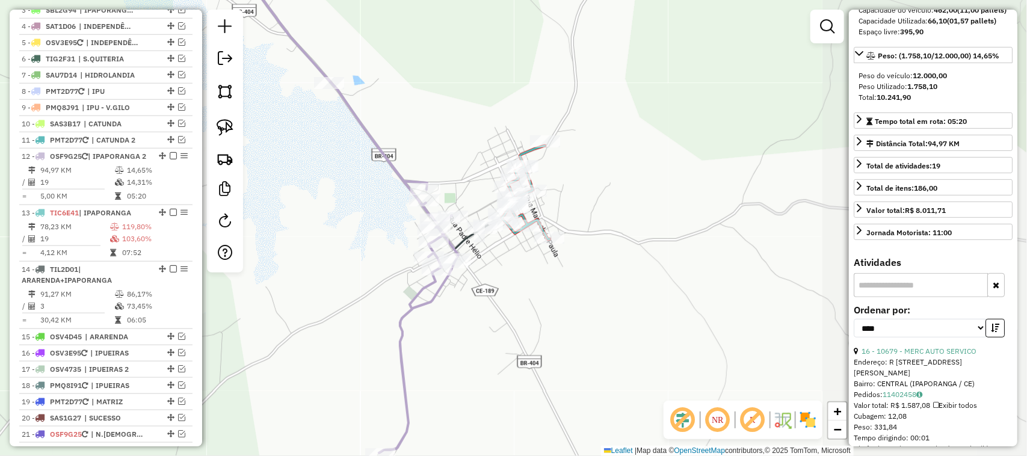
drag, startPoint x: 327, startPoint y: 159, endPoint x: 444, endPoint y: 286, distance: 172.5
click at [444, 286] on div "Janela de atendimento Grade de atendimento Capacidade Transportadoras Veículos …" at bounding box center [513, 228] width 1027 height 456
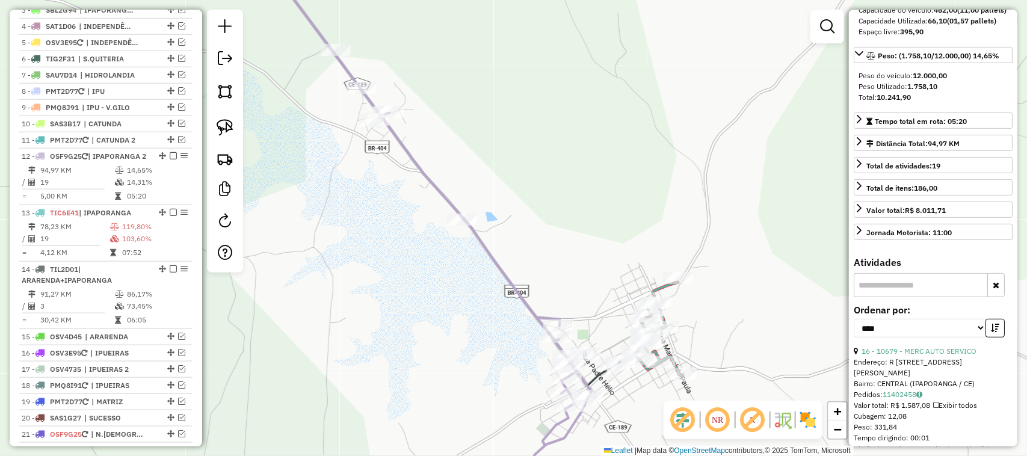
drag, startPoint x: 333, startPoint y: 149, endPoint x: 401, endPoint y: 223, distance: 101.4
click at [401, 223] on div "Janela de atendimento Grade de atendimento Capacidade Transportadoras Veículos …" at bounding box center [513, 228] width 1027 height 456
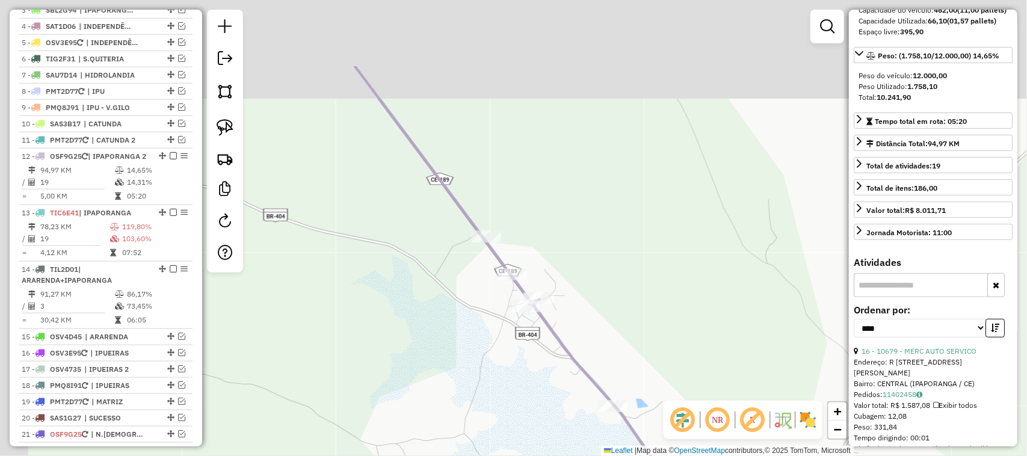
drag, startPoint x: 359, startPoint y: 181, endPoint x: 442, endPoint y: 270, distance: 122.2
click at [466, 300] on div "Janela de atendimento Grade de atendimento Capacidade Transportadoras Veículos …" at bounding box center [513, 228] width 1027 height 456
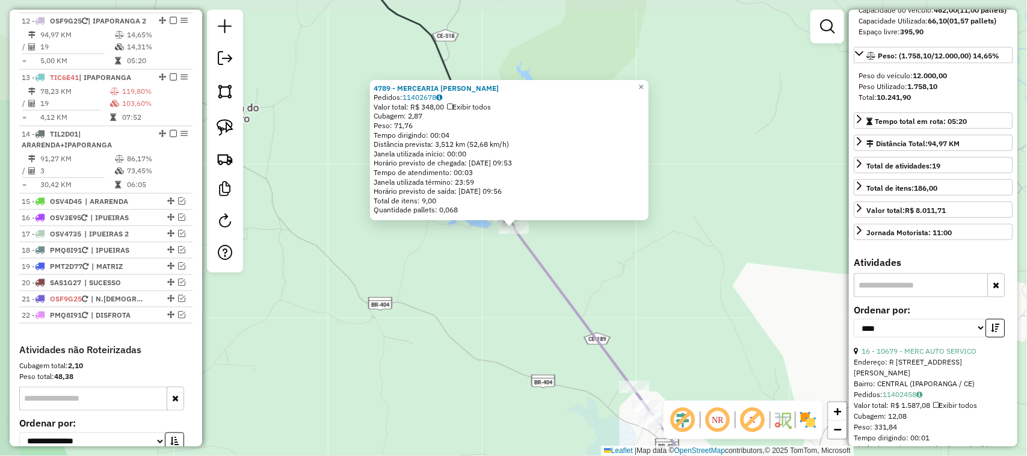
scroll to position [631, 0]
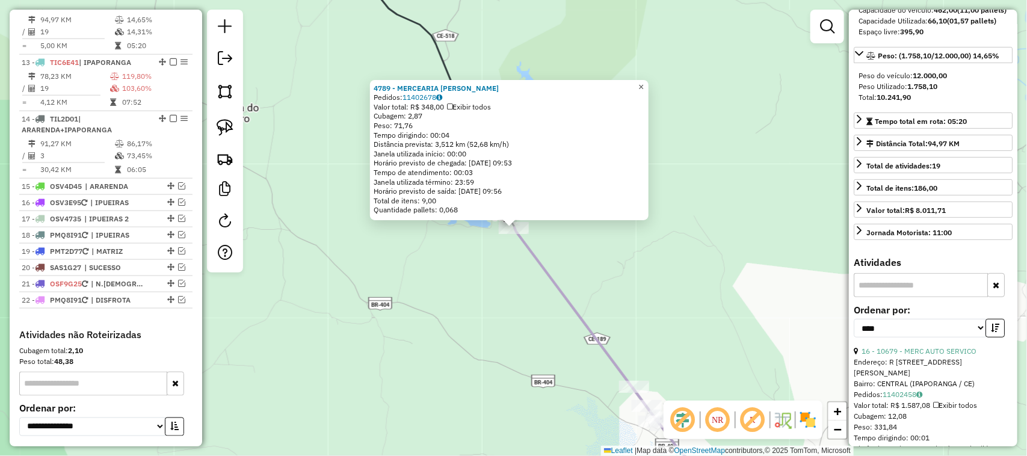
click at [645, 82] on link "×" at bounding box center [641, 87] width 14 height 14
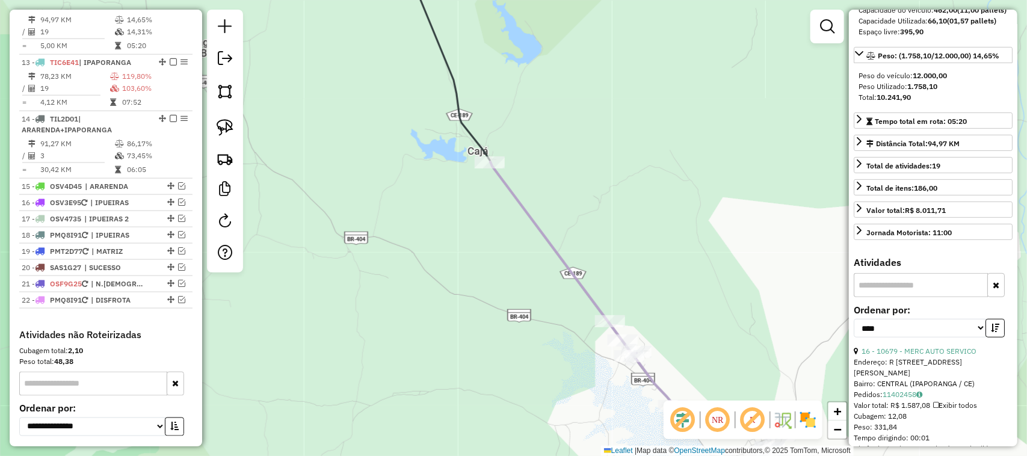
drag, startPoint x: 642, startPoint y: 275, endPoint x: 592, endPoint y: 165, distance: 120.6
click at [593, 170] on div "Janela de atendimento Grade de atendimento Capacidade Transportadoras Veículos …" at bounding box center [513, 228] width 1027 height 456
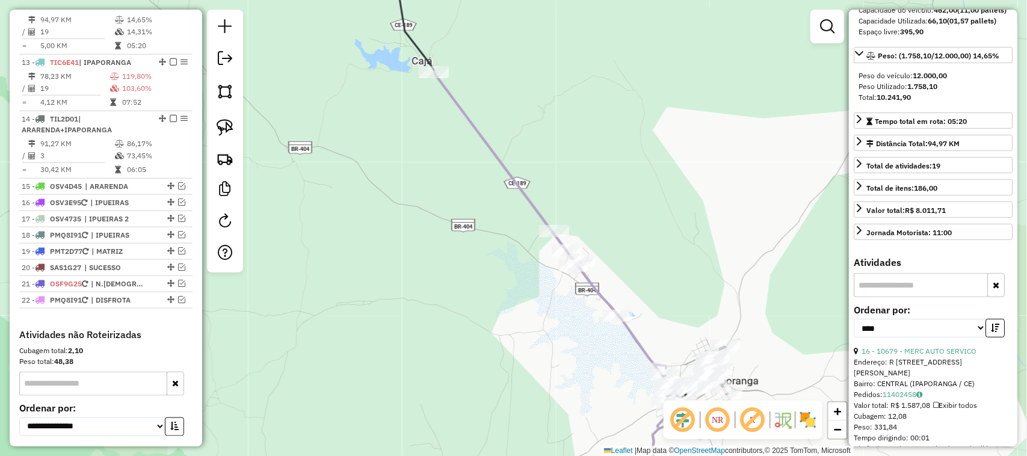
drag, startPoint x: 468, startPoint y: 59, endPoint x: 459, endPoint y: 54, distance: 10.2
click at [462, 55] on div "Janela de atendimento Grade de atendimento Capacidade Transportadoras Veículos …" at bounding box center [513, 228] width 1027 height 456
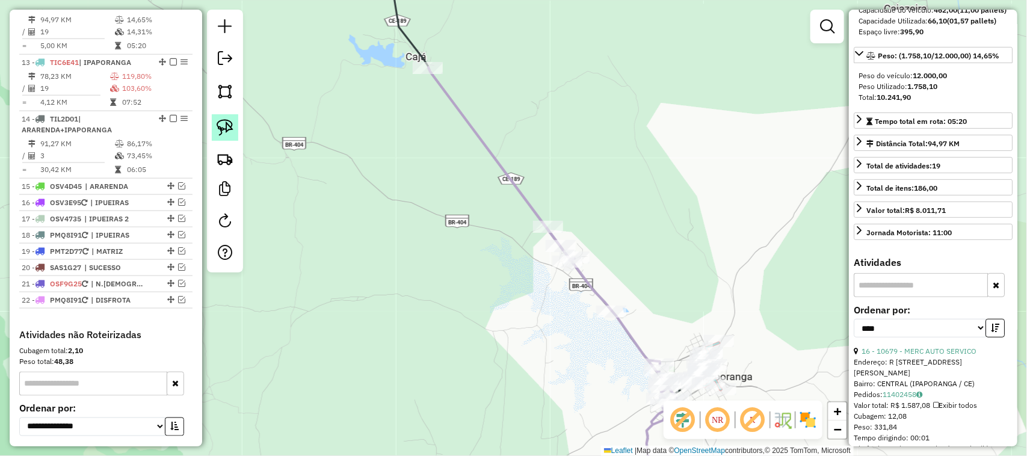
click at [223, 129] on img at bounding box center [225, 127] width 17 height 17
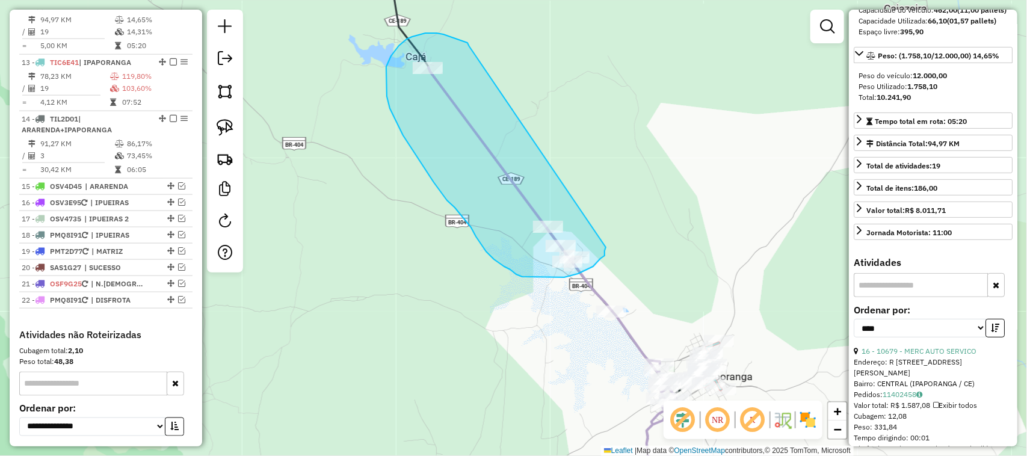
drag, startPoint x: 465, startPoint y: 42, endPoint x: 602, endPoint y: 242, distance: 242.4
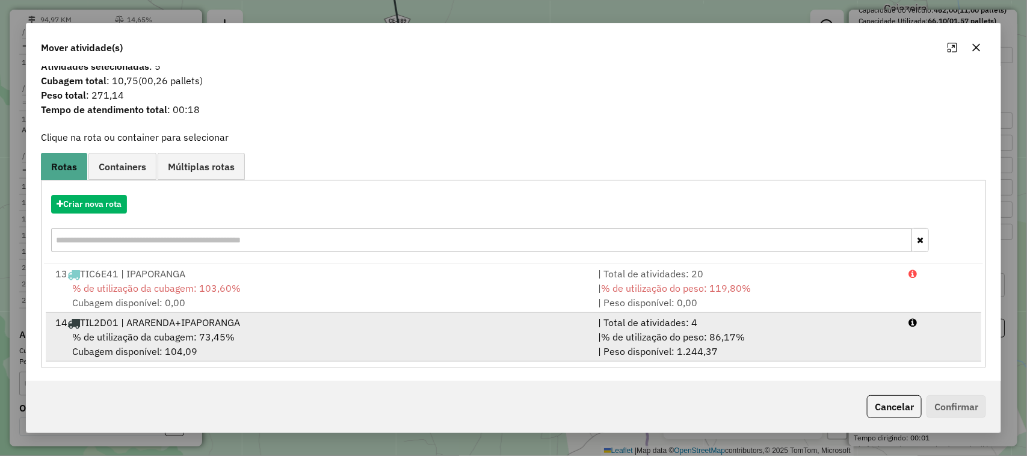
scroll to position [15, 0]
click at [169, 332] on span "% de utilização da cubagem: 73,45%" at bounding box center [153, 335] width 162 height 12
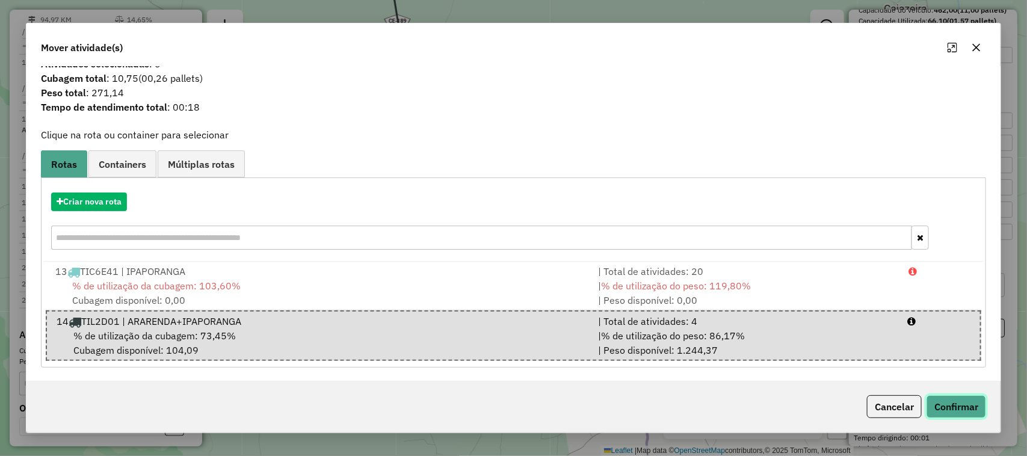
click at [952, 400] on button "Confirmar" at bounding box center [957, 406] width 60 height 23
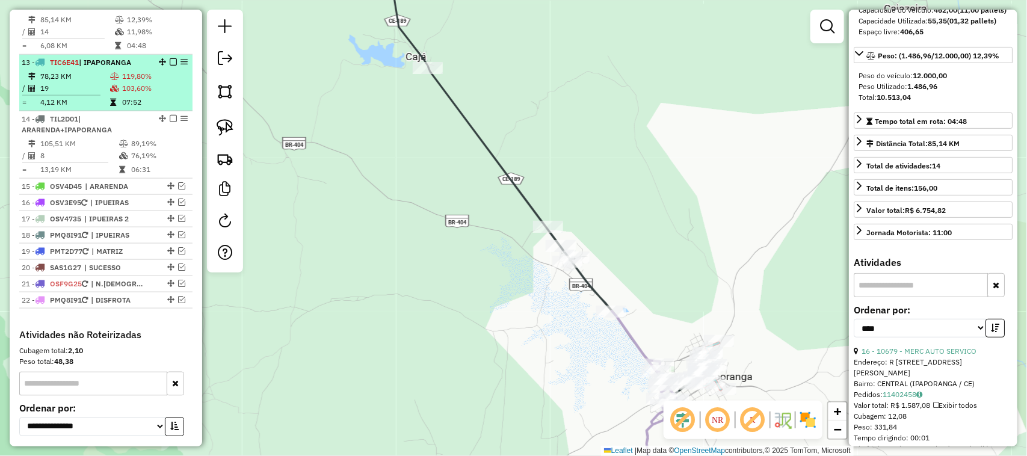
scroll to position [555, 0]
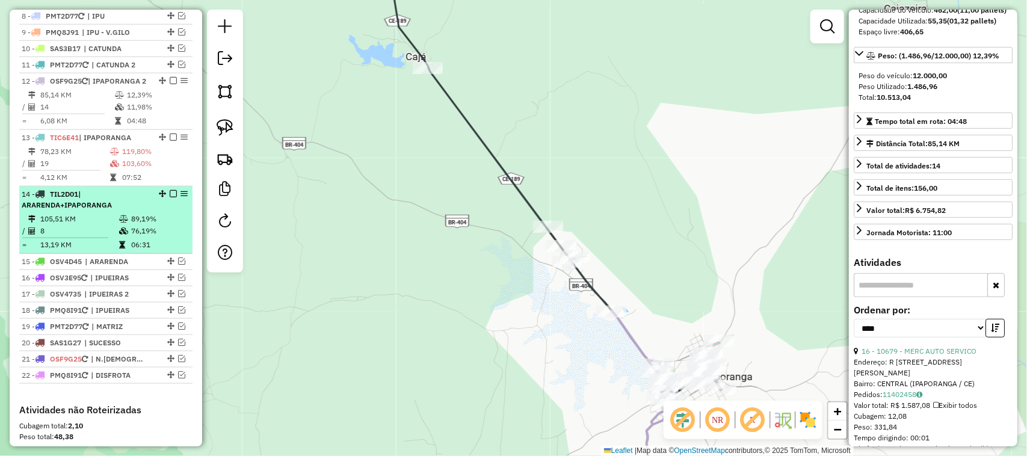
click at [73, 225] on td "105,51 KM" at bounding box center [79, 219] width 79 height 12
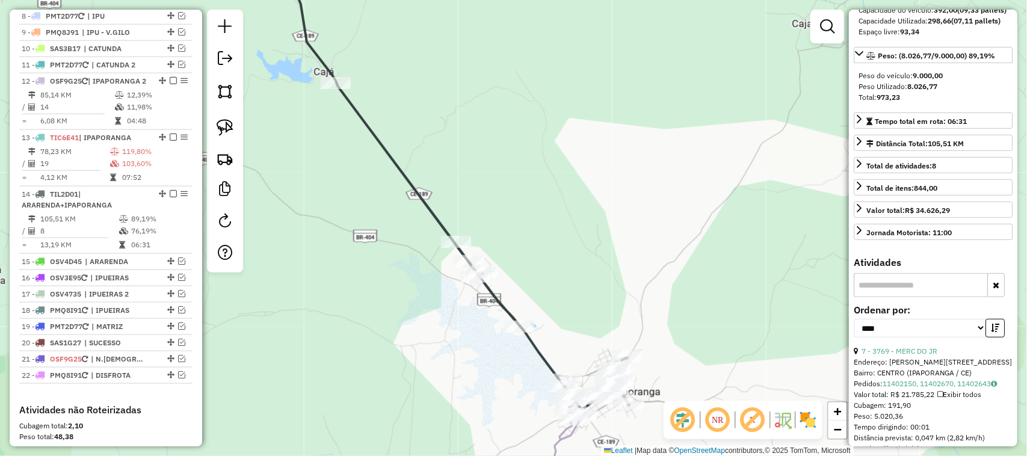
click at [575, 259] on div "Janela de atendimento Grade de atendimento Capacidade Transportadoras Veículos …" at bounding box center [513, 228] width 1027 height 456
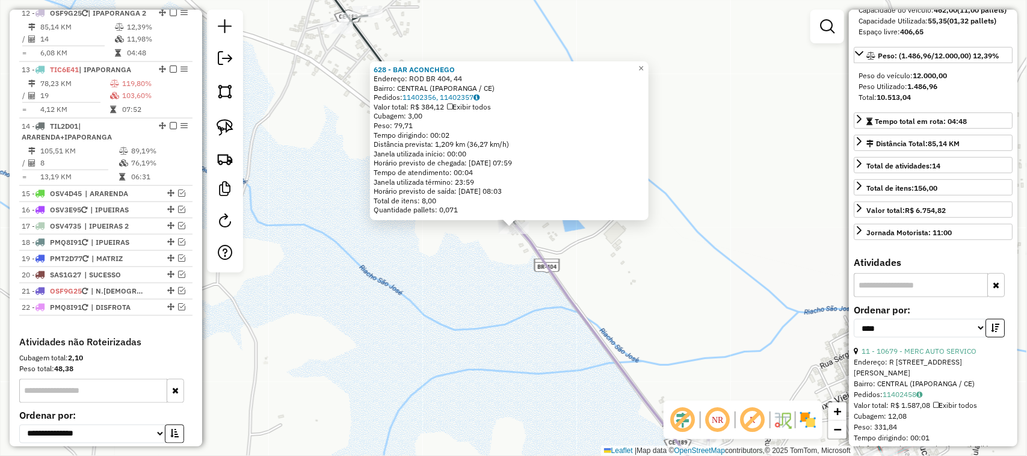
scroll to position [631, 0]
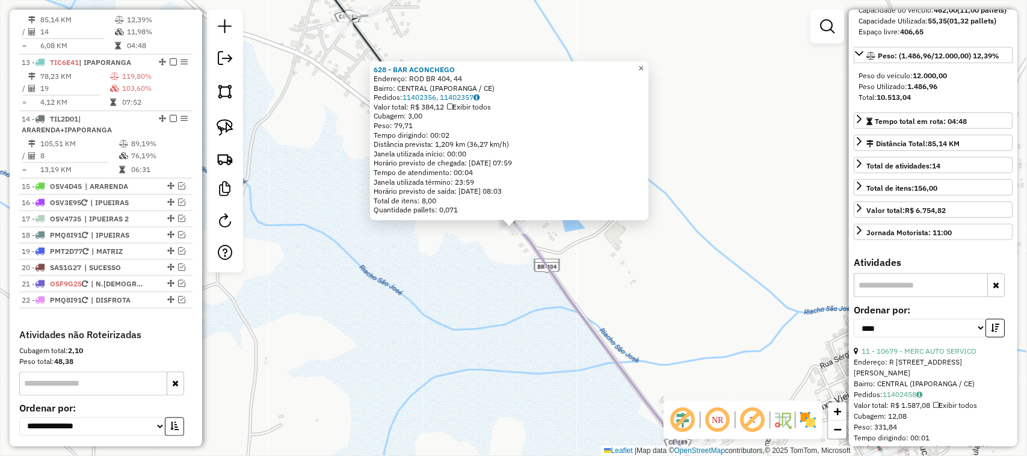
click at [644, 63] on span "×" at bounding box center [641, 68] width 5 height 10
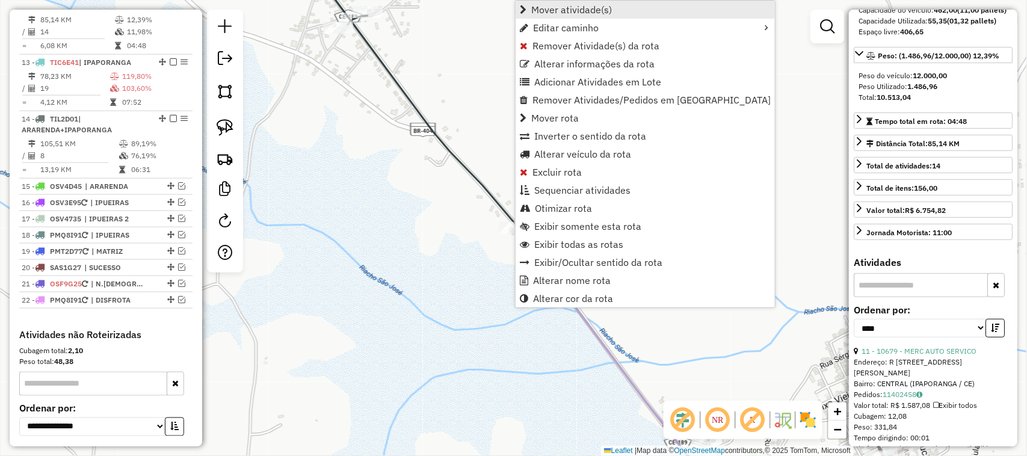
click at [539, 6] on span "Mover atividade(s)" at bounding box center [571, 10] width 81 height 10
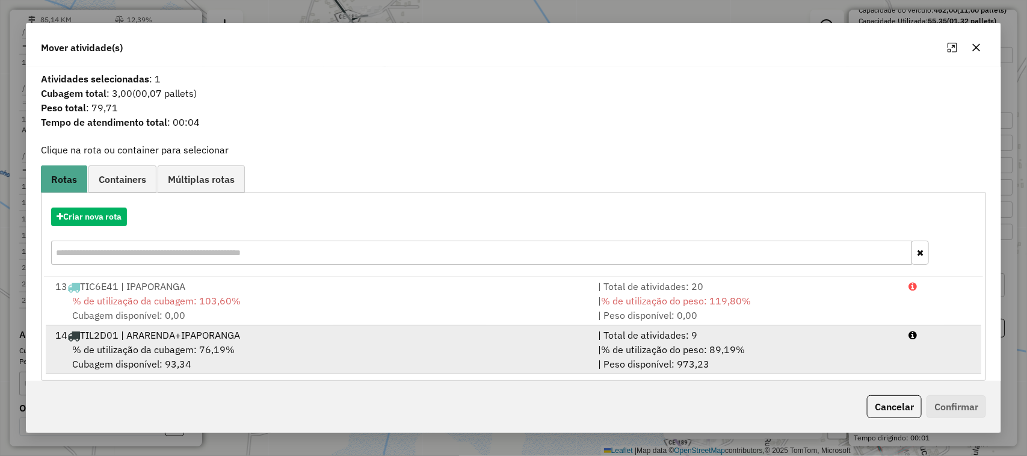
click at [148, 341] on div "14 TIL2D01 | ARARENDA+IPAPORANGA" at bounding box center [319, 335] width 543 height 14
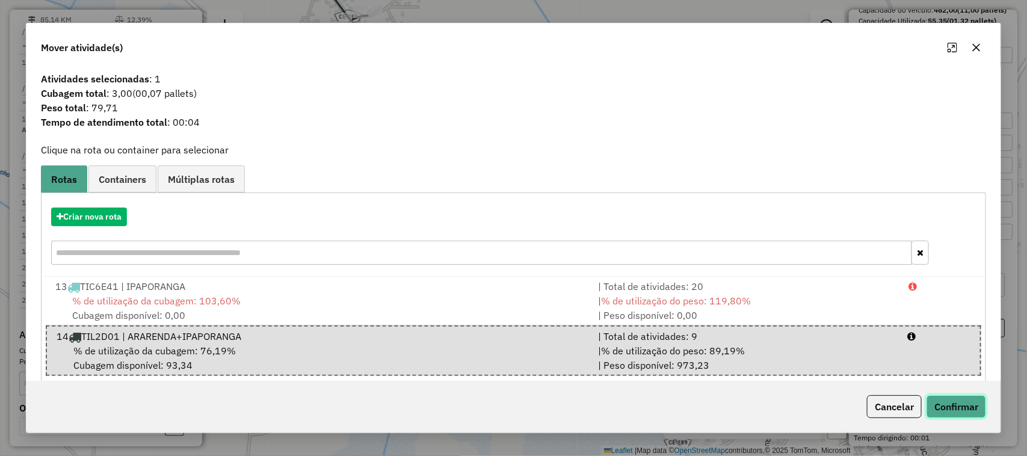
click at [961, 406] on button "Confirmar" at bounding box center [957, 406] width 60 height 23
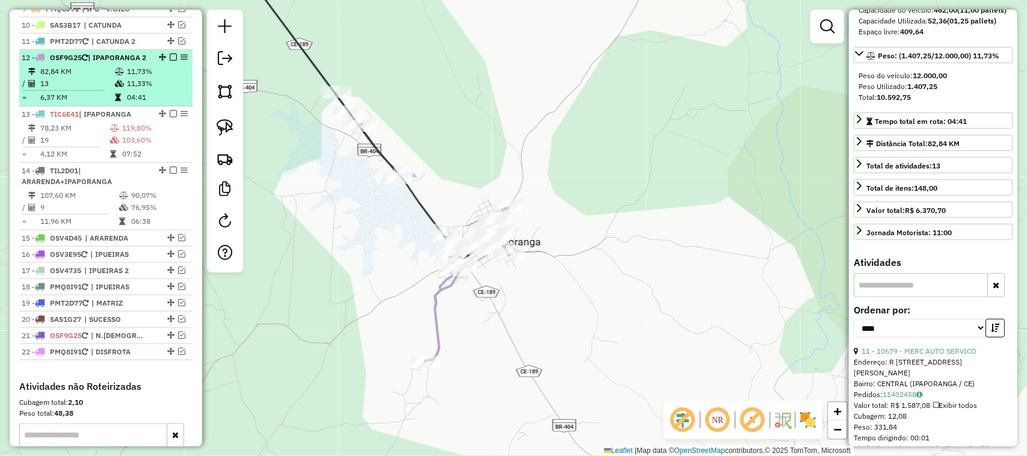
scroll to position [555, 0]
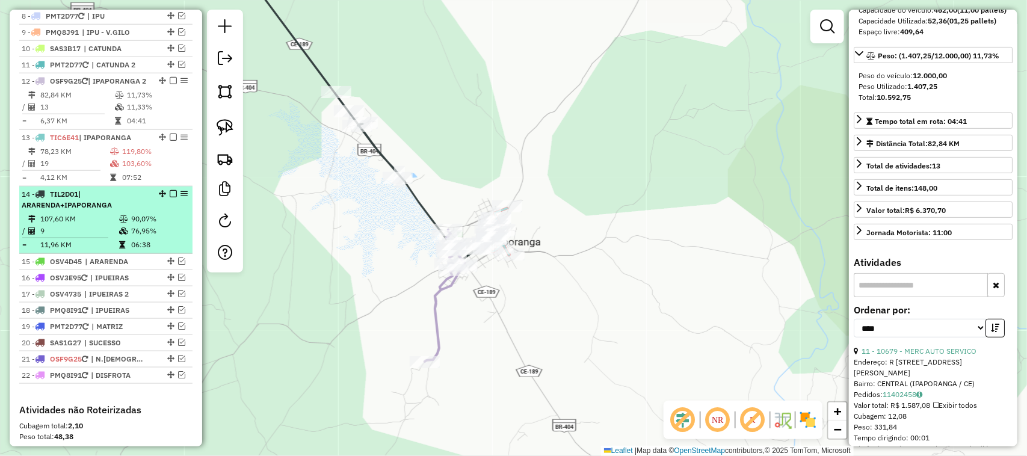
click at [93, 225] on td "107,60 KM" at bounding box center [79, 219] width 79 height 12
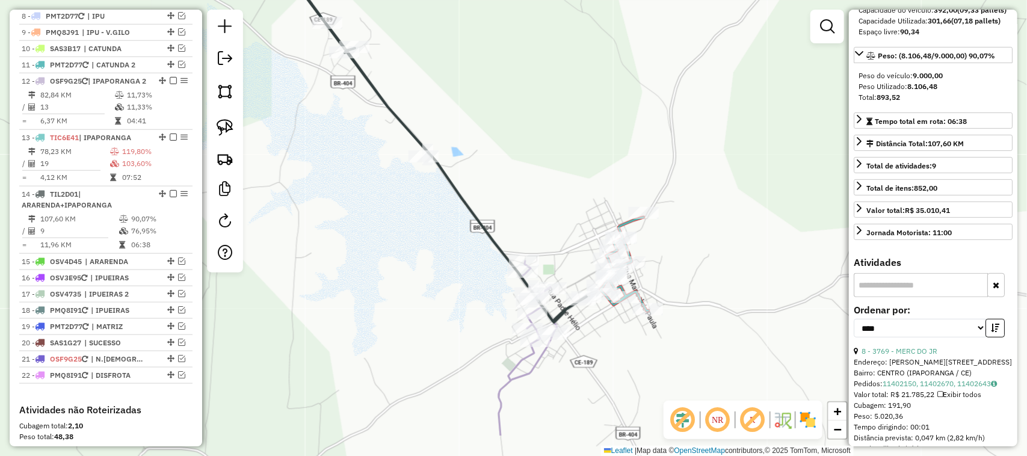
drag, startPoint x: 549, startPoint y: 317, endPoint x: 574, endPoint y: 249, distance: 72.3
click at [572, 259] on div "Janela de atendimento Grade de atendimento Capacidade Transportadoras Veículos …" at bounding box center [513, 228] width 1027 height 456
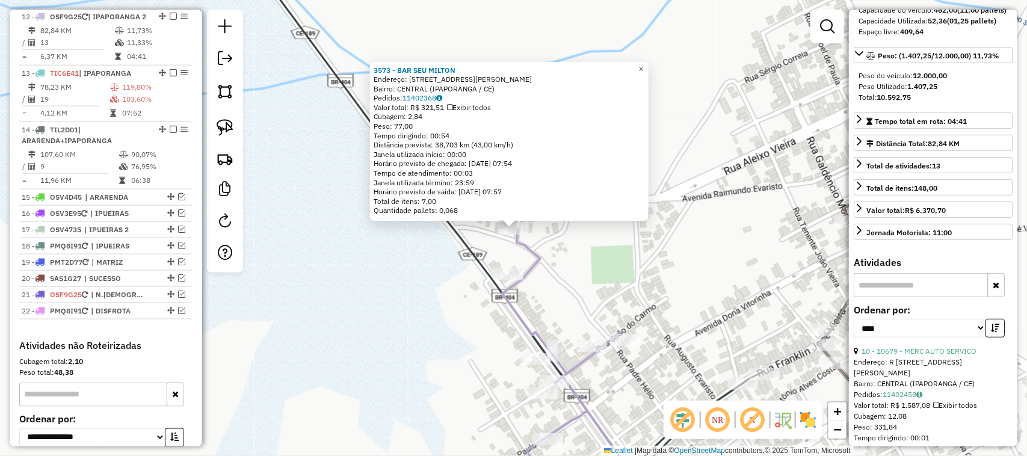
scroll to position [631, 0]
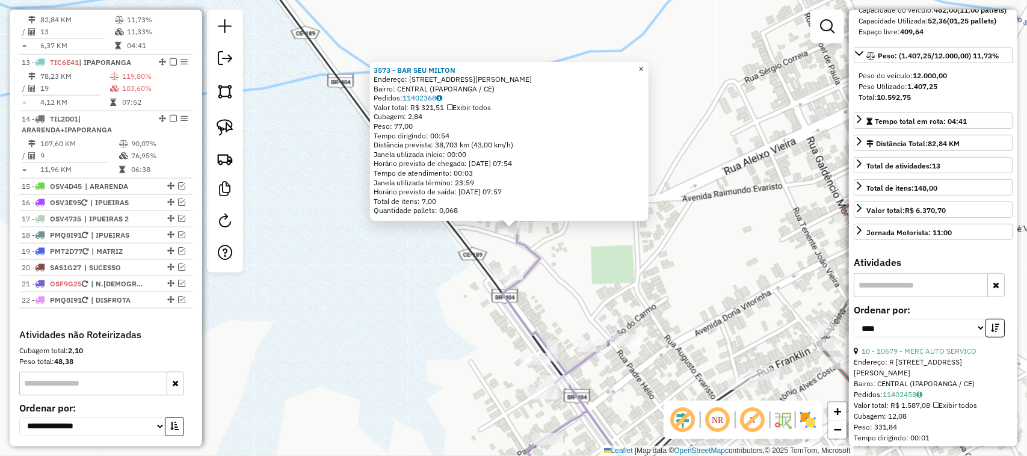
click at [644, 64] on span "×" at bounding box center [641, 69] width 5 height 10
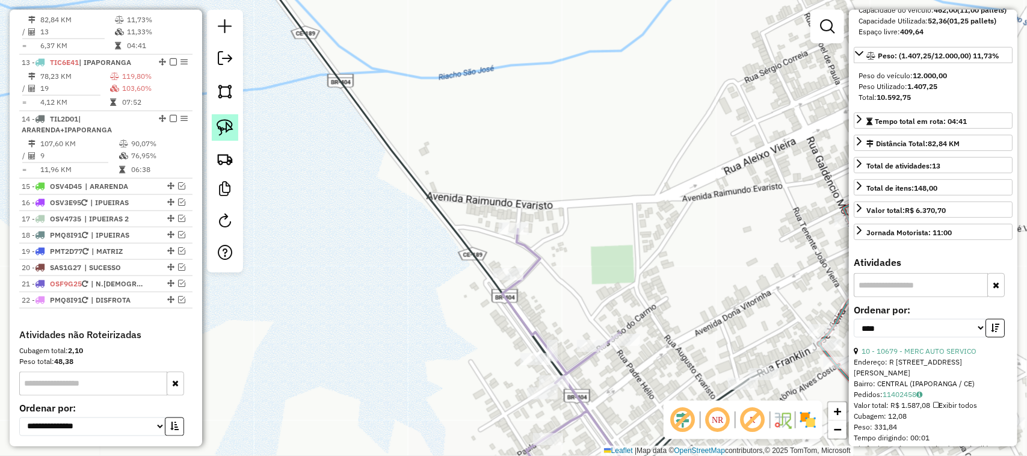
click at [230, 125] on img at bounding box center [225, 127] width 17 height 17
drag, startPoint x: 504, startPoint y: 211, endPoint x: 534, endPoint y: 227, distance: 34.2
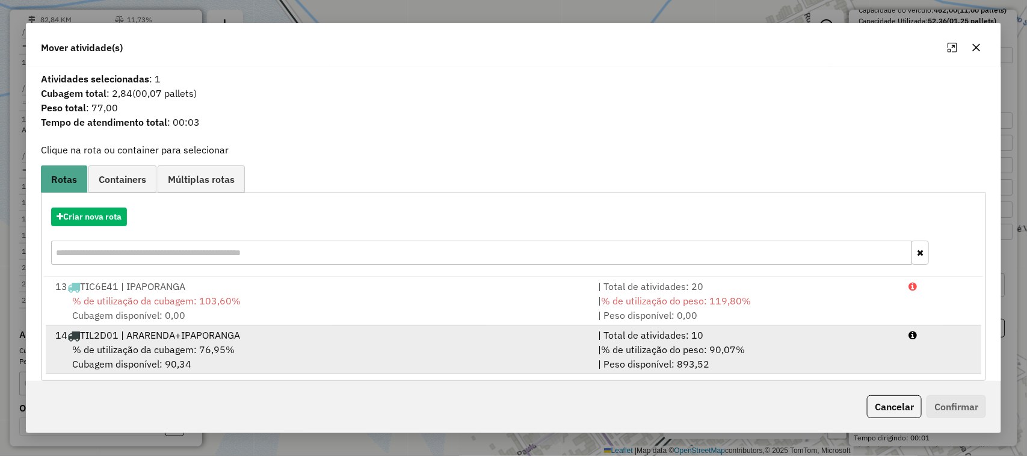
click at [149, 341] on div "14 TIL2D01 | ARARENDA+IPAPORANGA" at bounding box center [319, 335] width 543 height 14
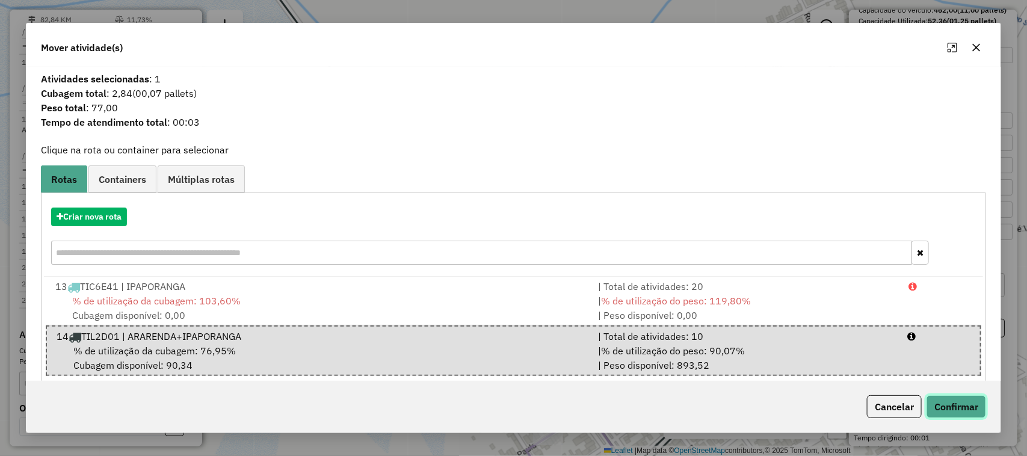
click at [951, 403] on button "Confirmar" at bounding box center [957, 406] width 60 height 23
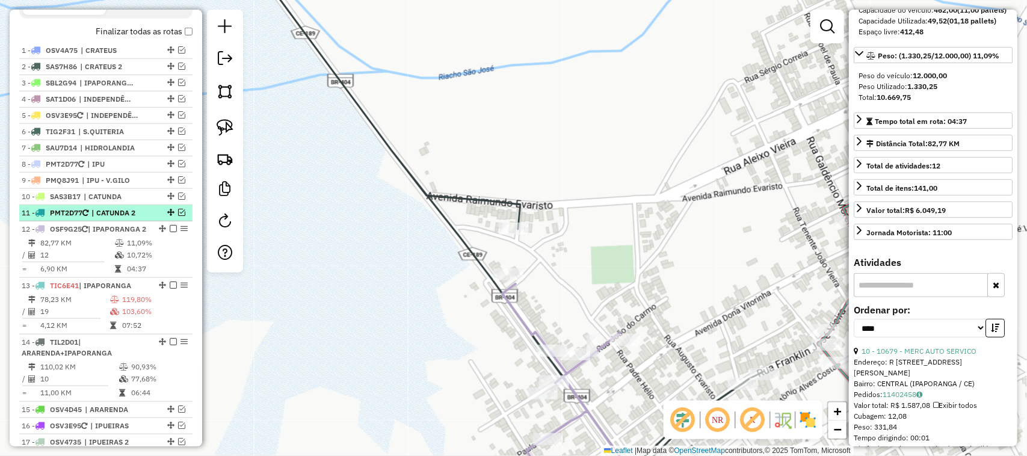
scroll to position [405, 0]
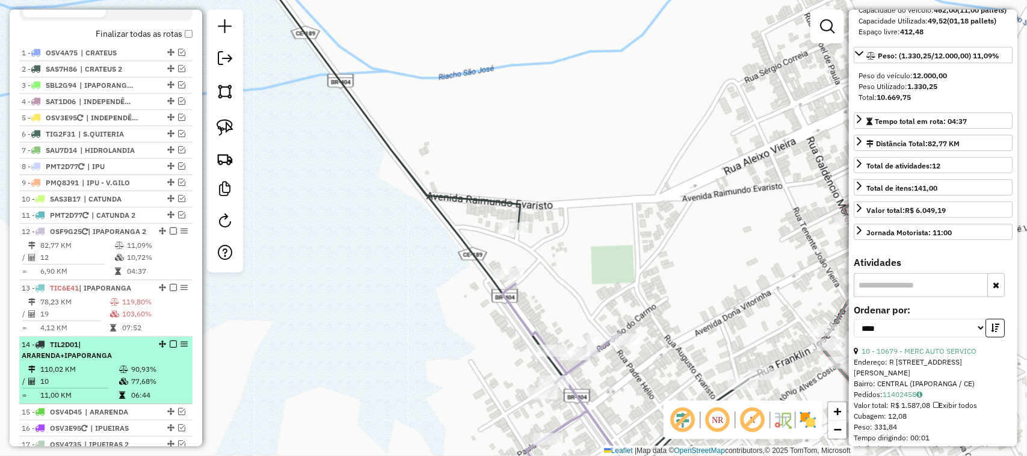
click at [86, 376] on td "110,02 KM" at bounding box center [79, 369] width 79 height 12
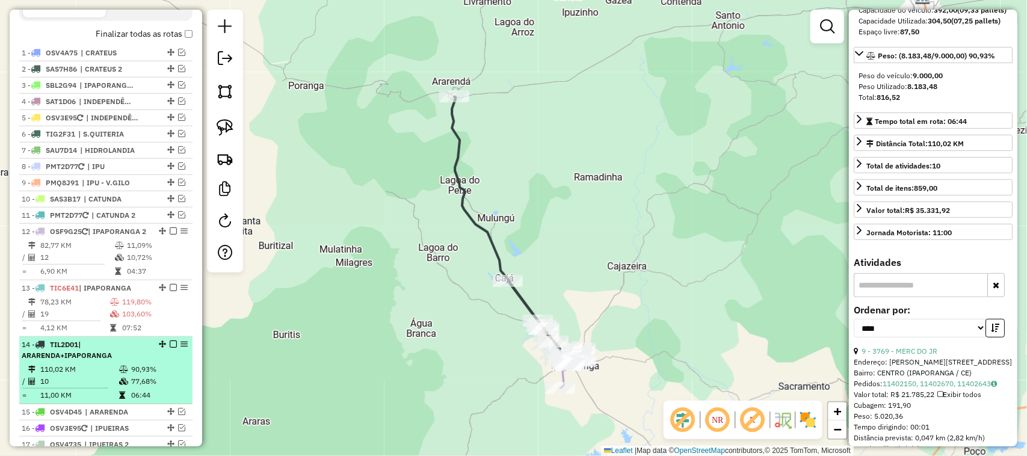
click at [170, 348] on em at bounding box center [173, 344] width 7 height 7
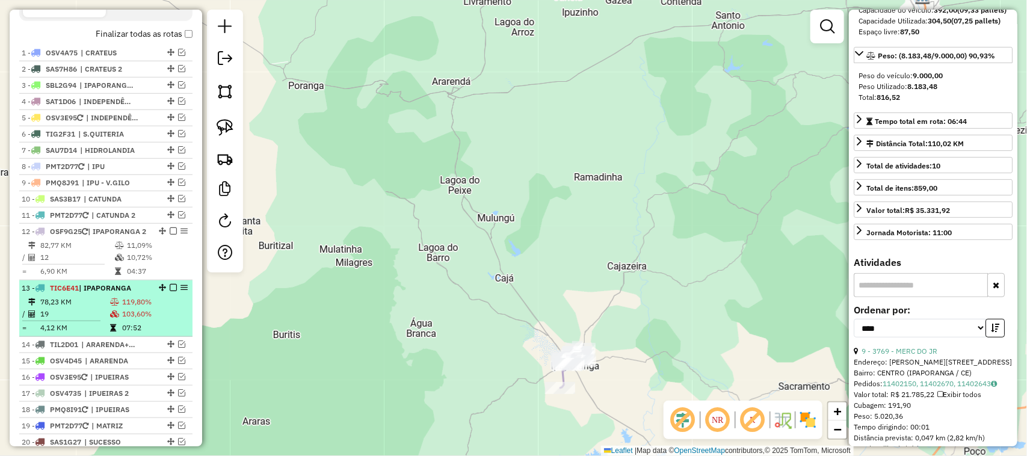
click at [88, 308] on td "78,23 KM" at bounding box center [75, 302] width 70 height 12
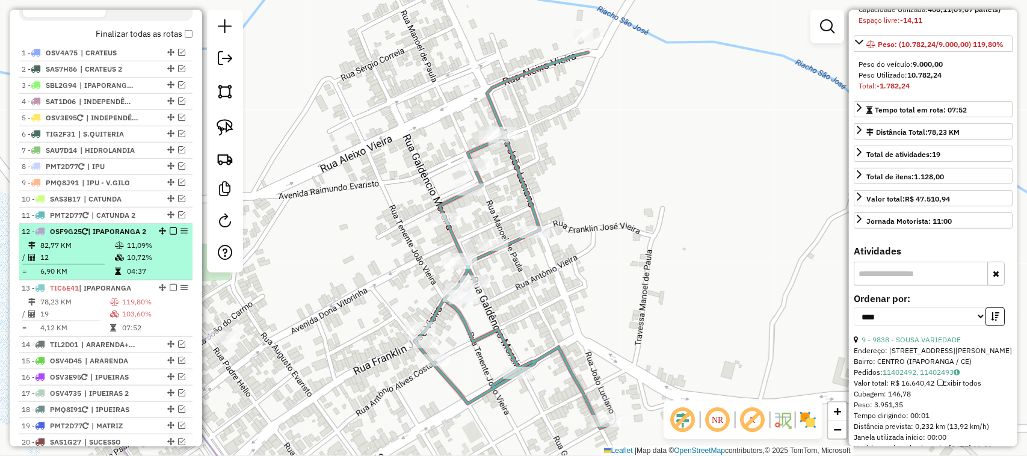
click at [82, 264] on td "12" at bounding box center [77, 258] width 75 height 12
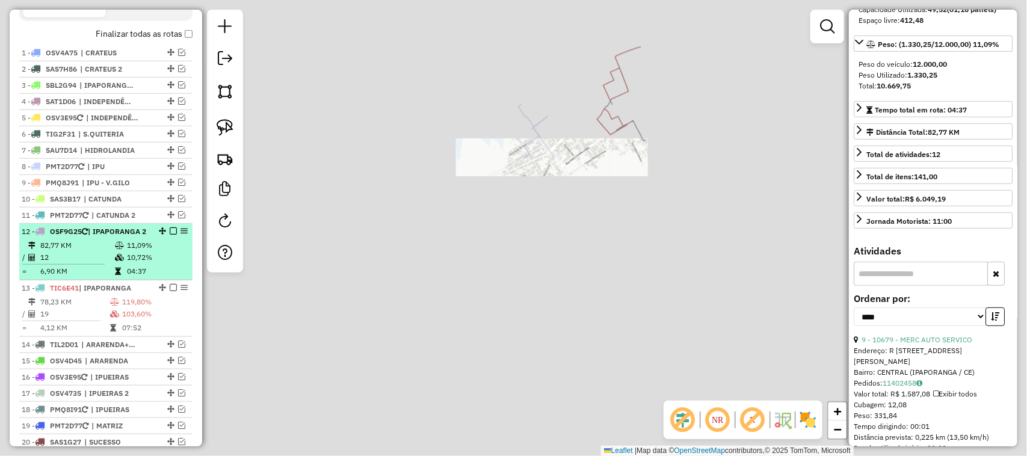
scroll to position [139, 0]
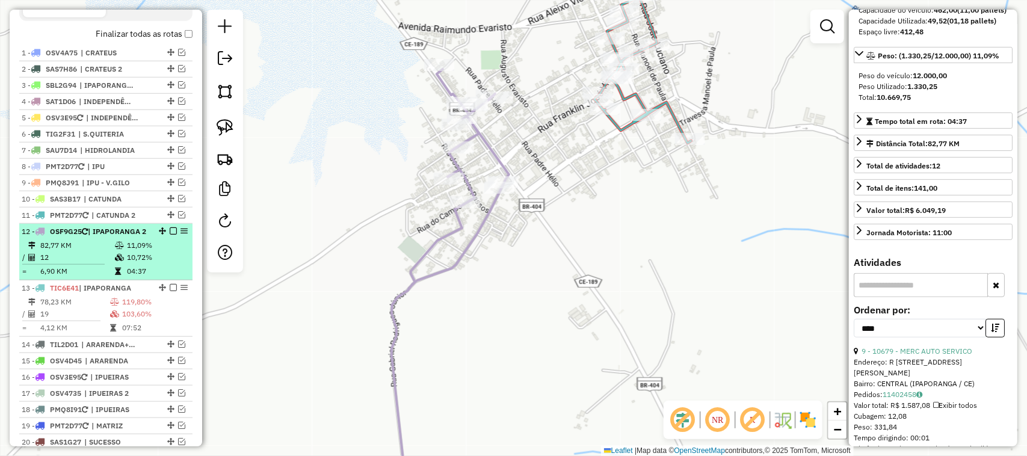
click at [90, 252] on td "82,77 KM" at bounding box center [77, 246] width 75 height 12
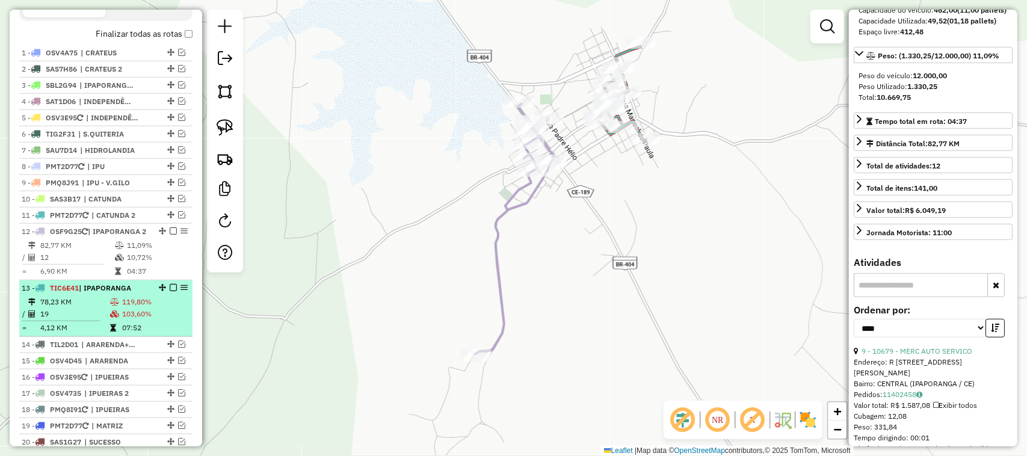
click at [88, 320] on td "19" at bounding box center [75, 314] width 70 height 12
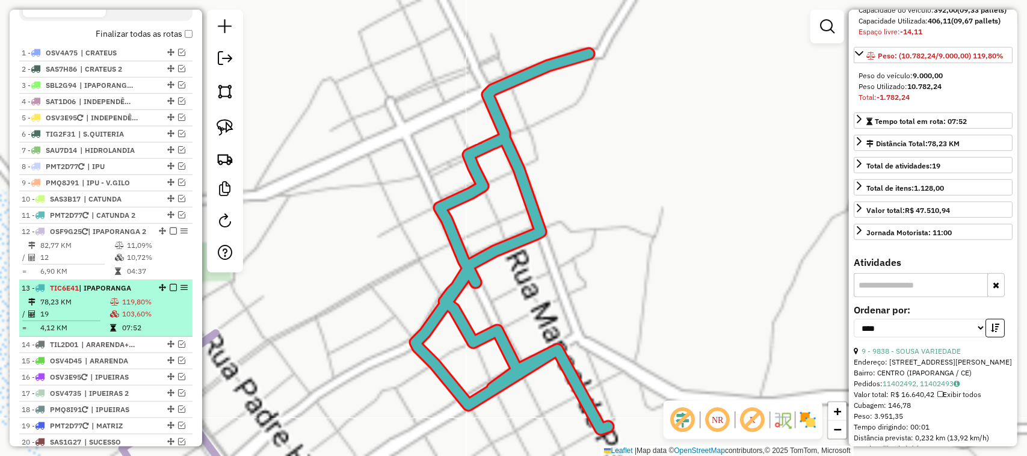
scroll to position [150, 0]
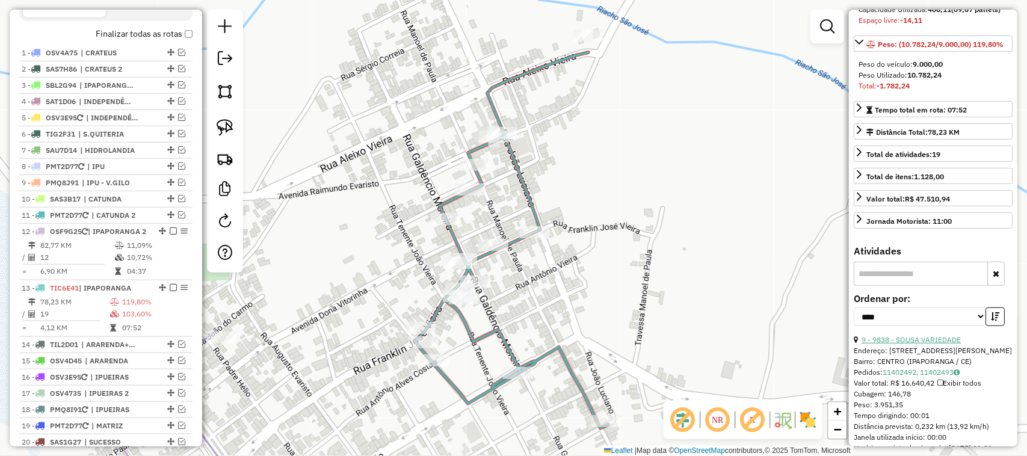
click at [924, 344] on link "9 - 9838 - SOUSA VARIEDADE" at bounding box center [911, 339] width 99 height 9
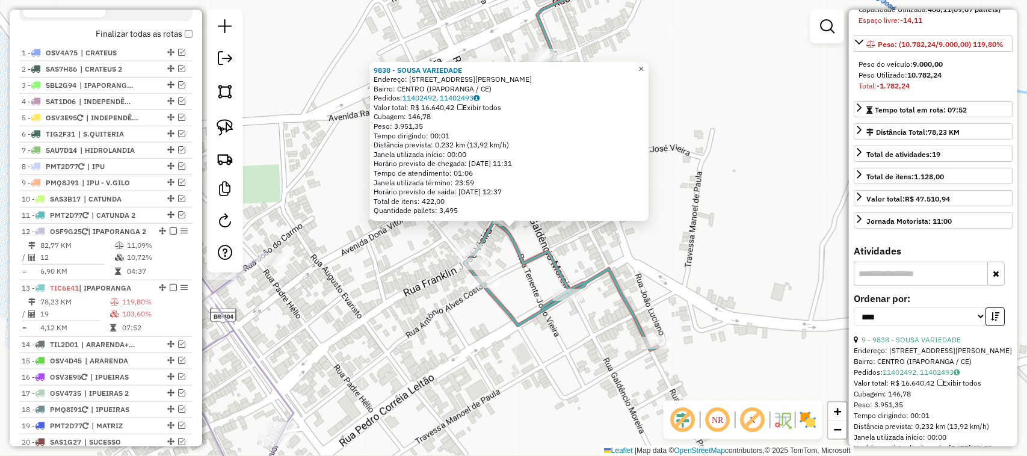
click at [645, 62] on link "×" at bounding box center [641, 69] width 14 height 14
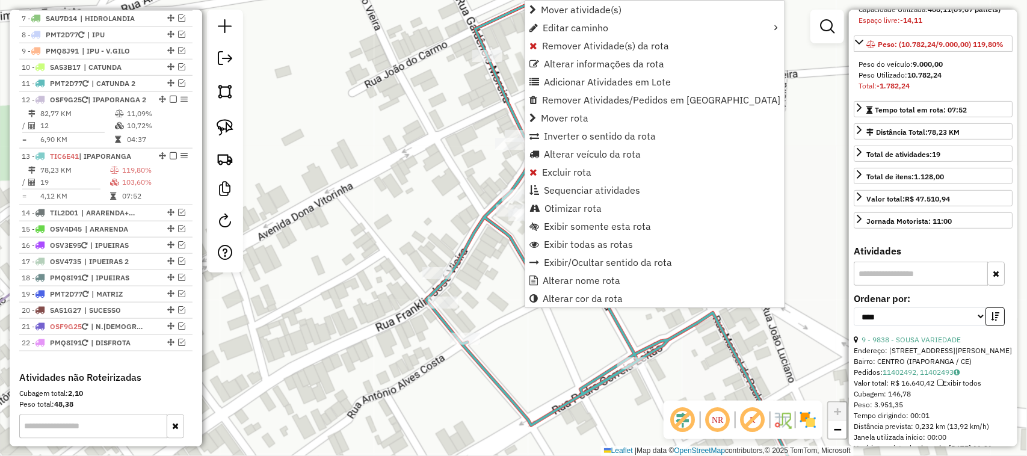
scroll to position [699, 0]
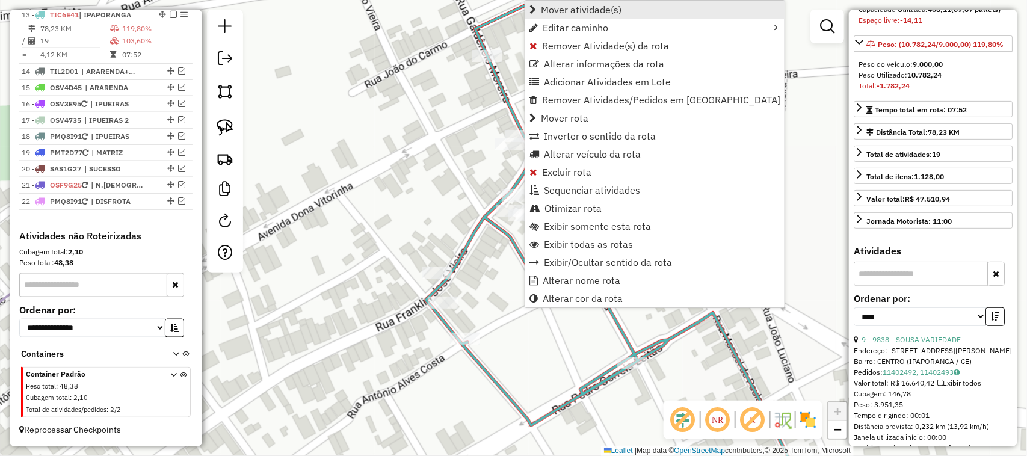
click at [565, 10] on span "Mover atividade(s)" at bounding box center [581, 10] width 81 height 10
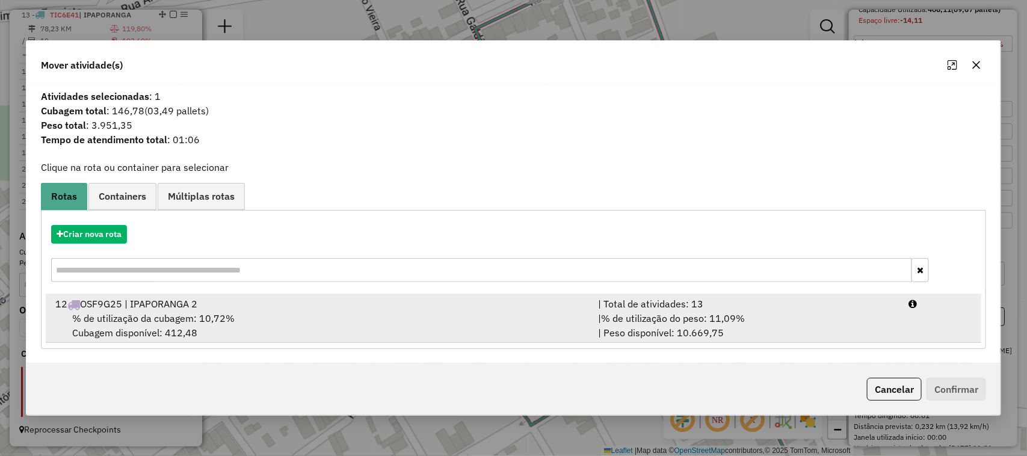
click at [139, 317] on span "% de utilização da cubagem: 10,72%" at bounding box center [153, 318] width 162 height 12
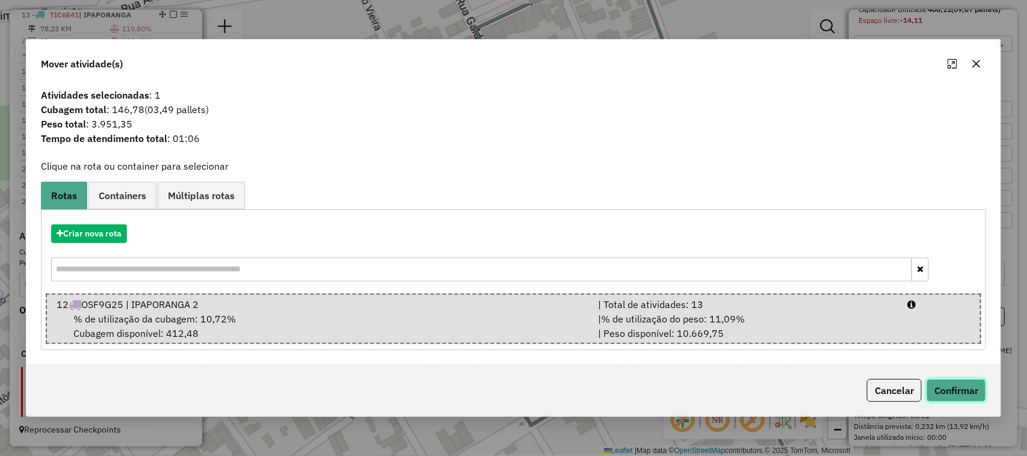
click at [945, 383] on button "Confirmar" at bounding box center [957, 390] width 60 height 23
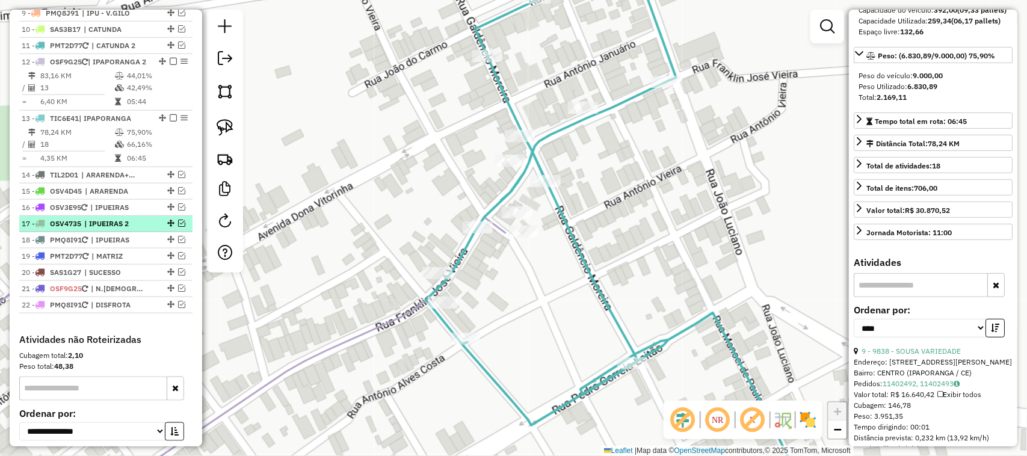
scroll to position [548, 0]
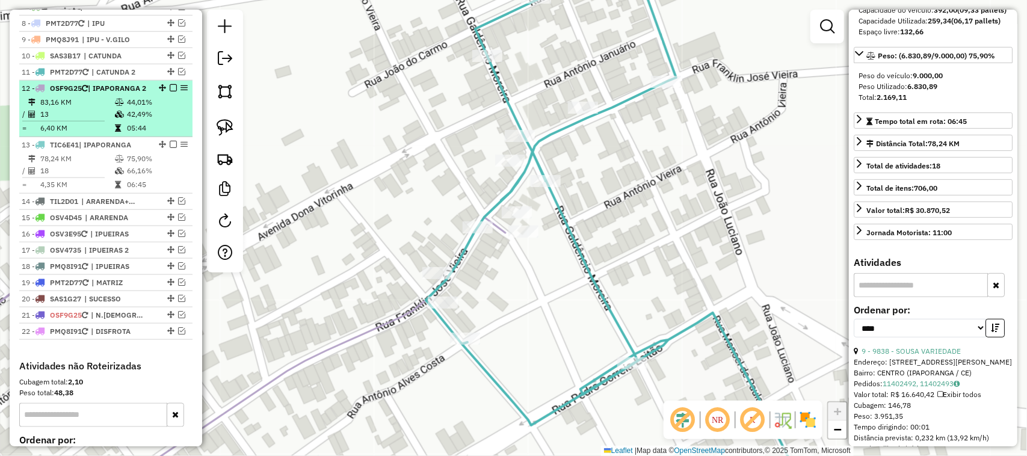
click at [90, 108] on td "83,16 KM" at bounding box center [77, 102] width 75 height 12
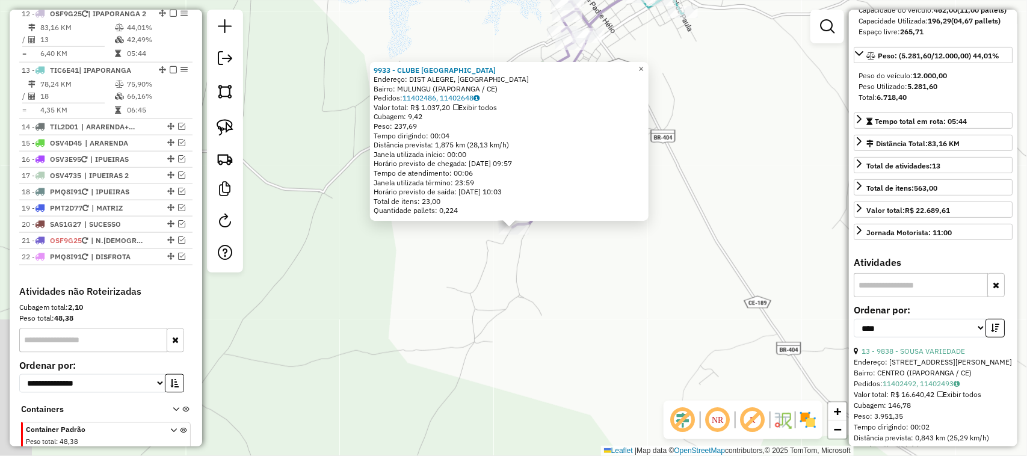
scroll to position [631, 0]
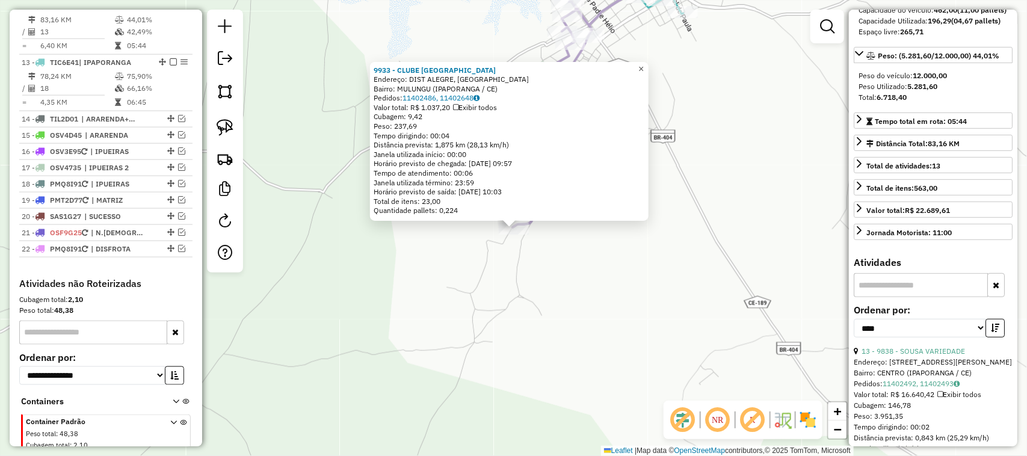
click at [644, 64] on span "×" at bounding box center [641, 69] width 5 height 10
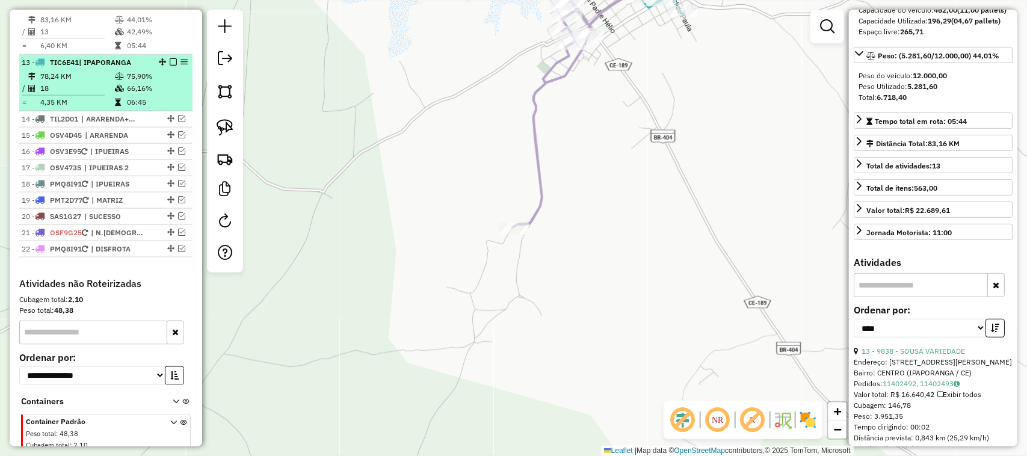
click at [85, 94] on td "18" at bounding box center [77, 88] width 75 height 12
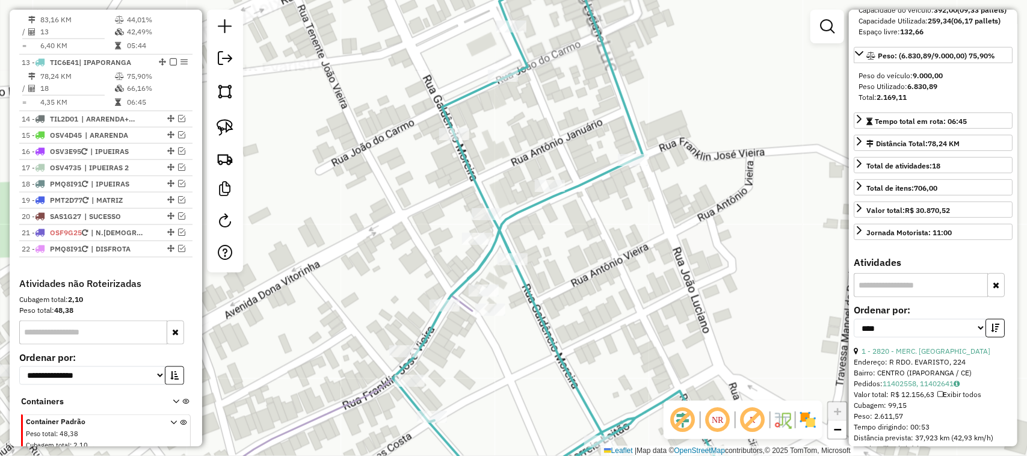
drag, startPoint x: 401, startPoint y: 281, endPoint x: 434, endPoint y: 187, distance: 99.9
click at [428, 196] on div "Janela de atendimento Grade de atendimento Capacidade Transportadoras Veículos …" at bounding box center [513, 228] width 1027 height 456
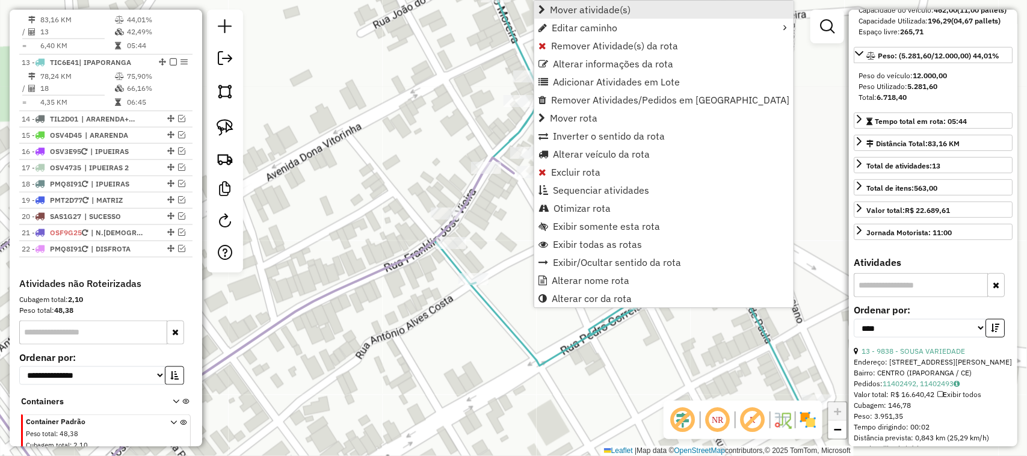
click at [579, 9] on span "Mover atividade(s)" at bounding box center [590, 10] width 81 height 10
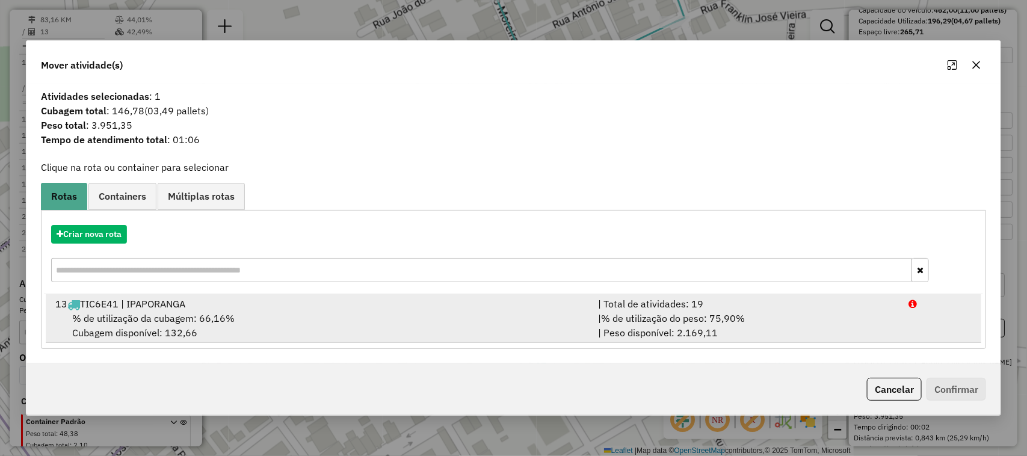
click at [137, 322] on span "% de utilização da cubagem: 66,16%" at bounding box center [153, 318] width 162 height 12
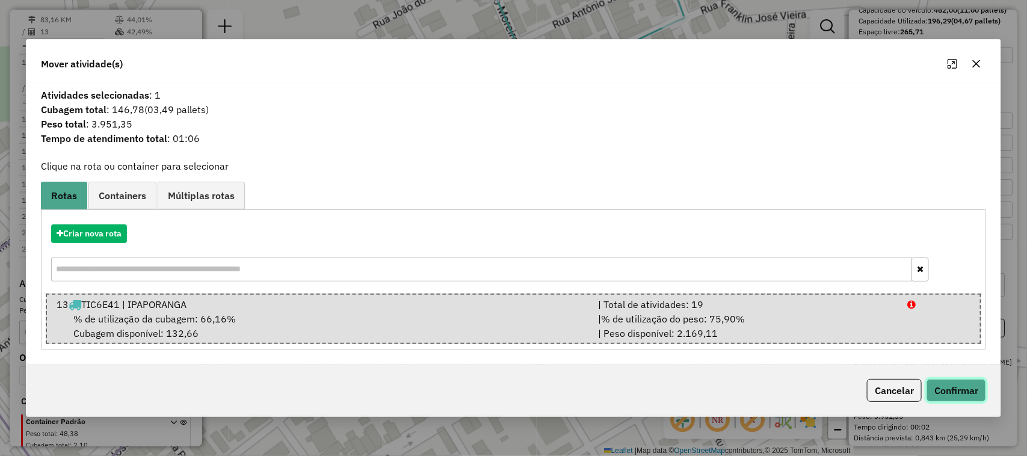
click at [957, 391] on button "Confirmar" at bounding box center [957, 390] width 60 height 23
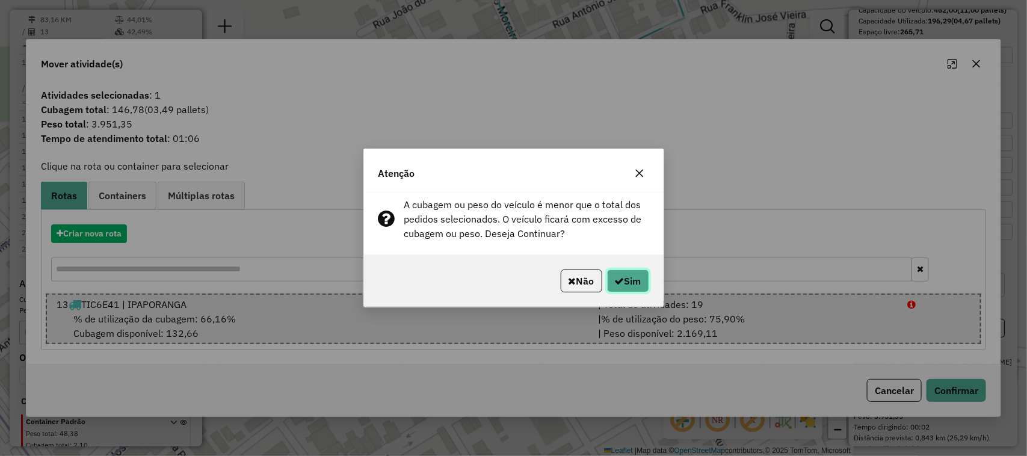
click at [633, 280] on button "Sim" at bounding box center [628, 281] width 42 height 23
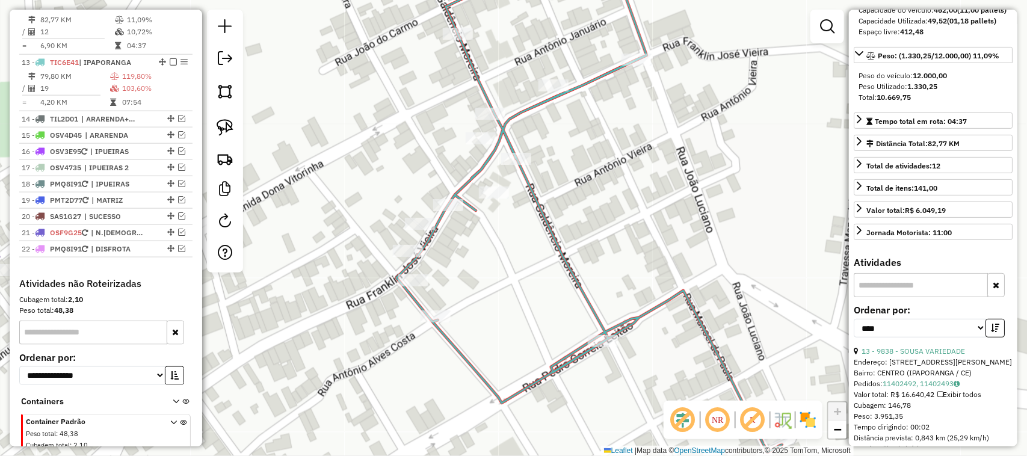
drag, startPoint x: 522, startPoint y: 254, endPoint x: 501, endPoint y: 278, distance: 31.6
click at [501, 278] on div "Janela de atendimento Grade de atendimento Capacidade Transportadoras Veículos …" at bounding box center [513, 228] width 1027 height 456
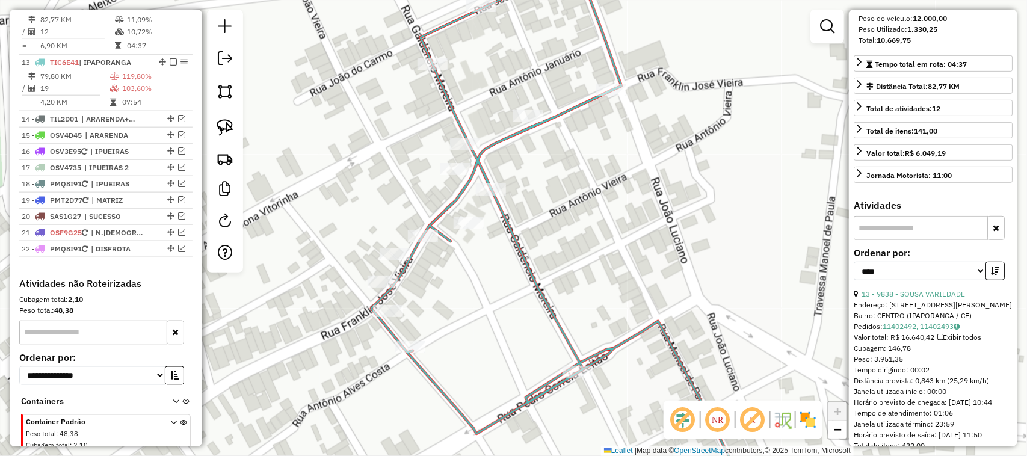
scroll to position [289, 0]
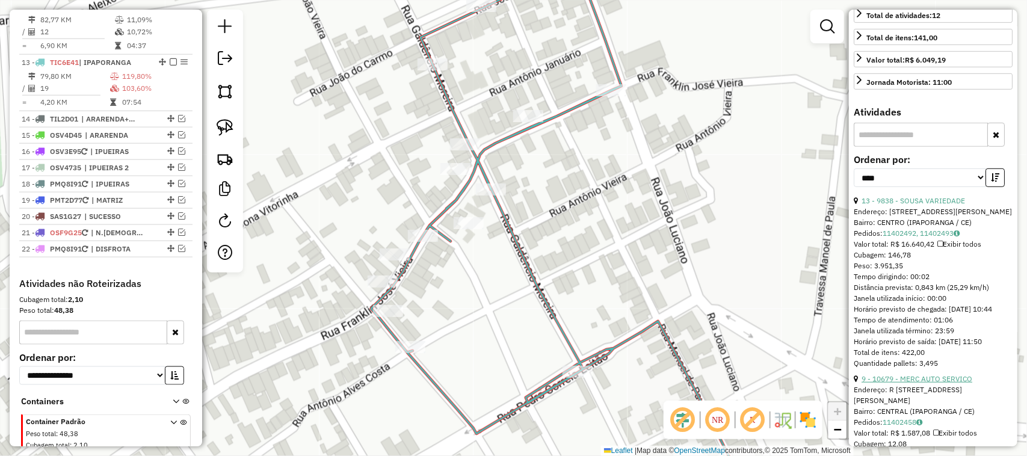
click at [943, 383] on link "9 - 10679 - MERC AUTO SERVICO" at bounding box center [917, 378] width 111 height 9
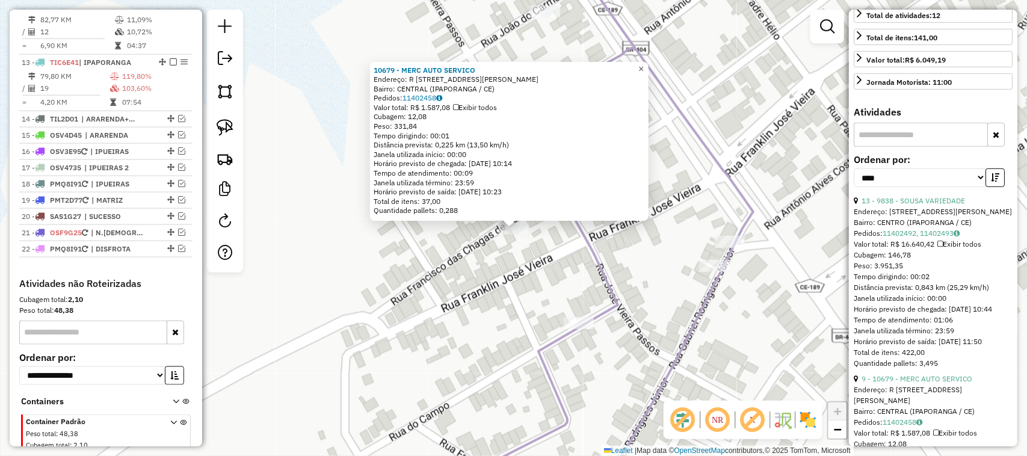
click at [644, 64] on span "×" at bounding box center [641, 69] width 5 height 10
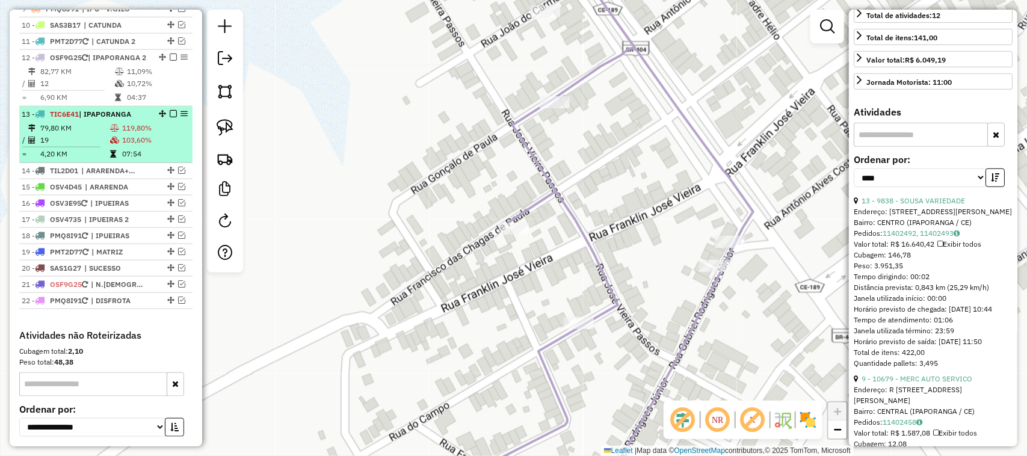
scroll to position [555, 0]
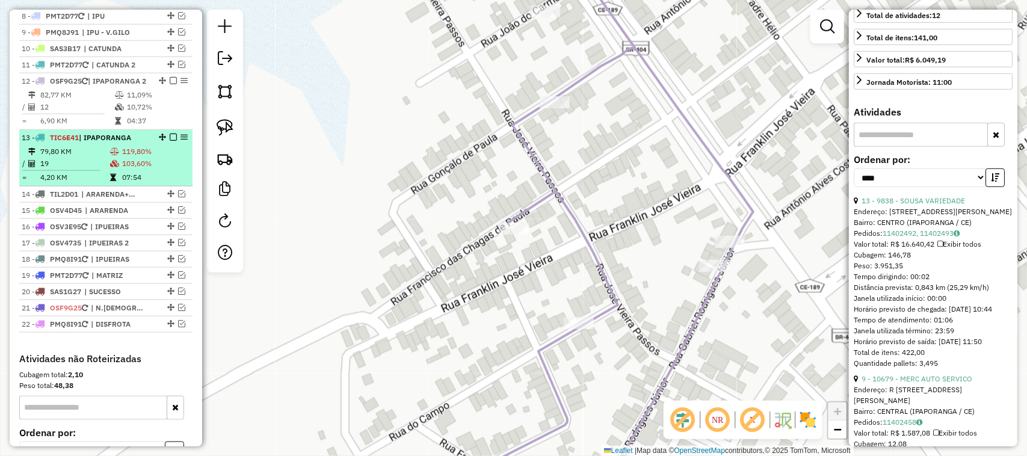
click at [79, 170] on td "19" at bounding box center [75, 164] width 70 height 12
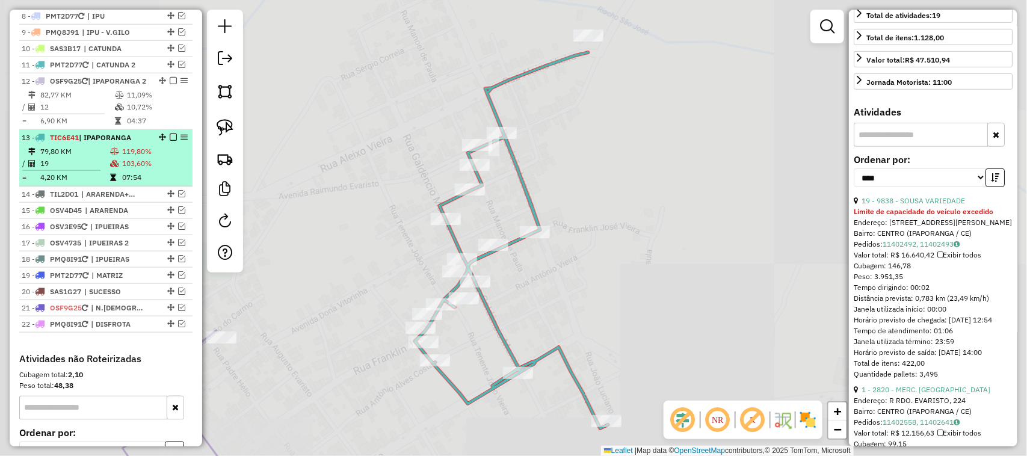
scroll to position [311, 0]
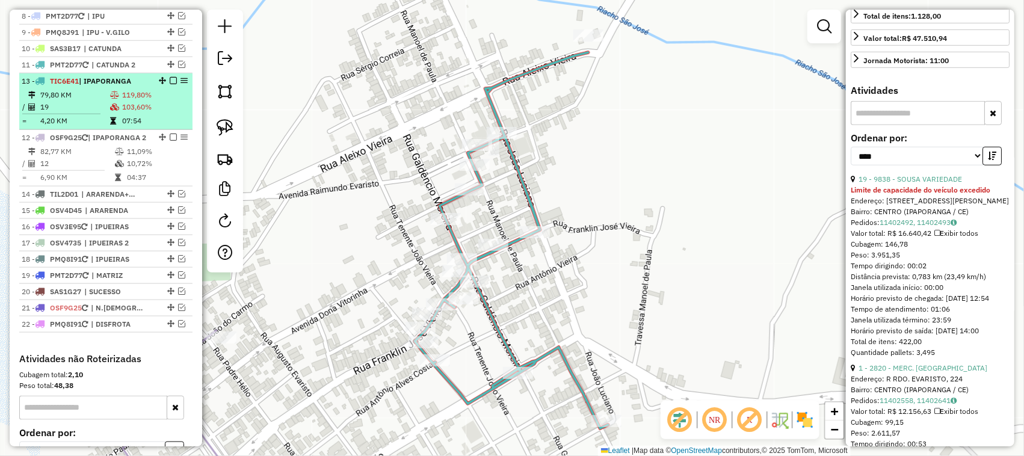
drag, startPoint x: 158, startPoint y: 158, endPoint x: 149, endPoint y: 112, distance: 47.2
click at [84, 113] on td "19" at bounding box center [75, 107] width 70 height 12
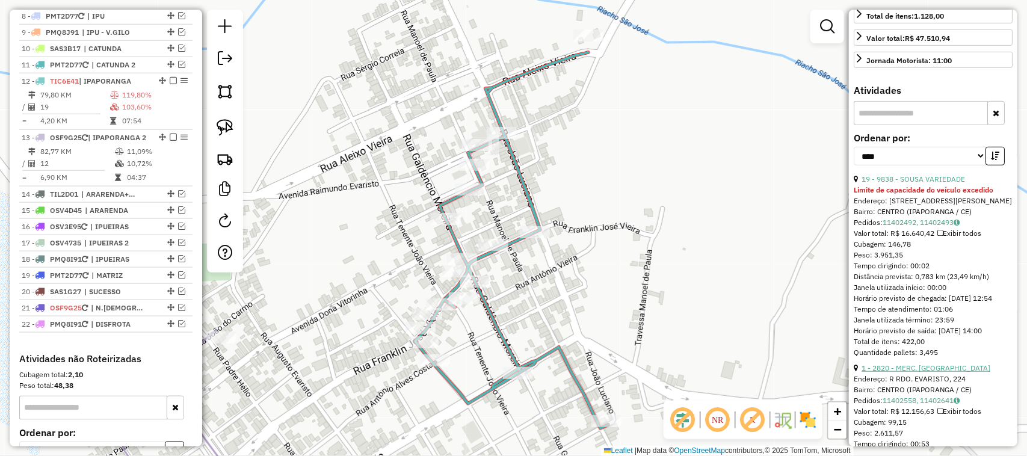
click at [931, 373] on link "1 - 2820 - MERC. [GEOGRAPHIC_DATA]" at bounding box center [926, 367] width 129 height 9
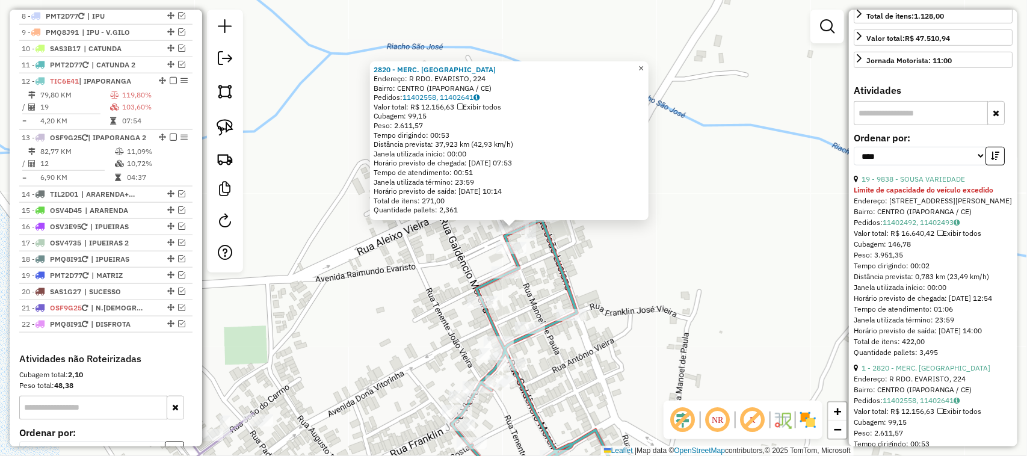
click at [644, 63] on span "×" at bounding box center [641, 68] width 5 height 10
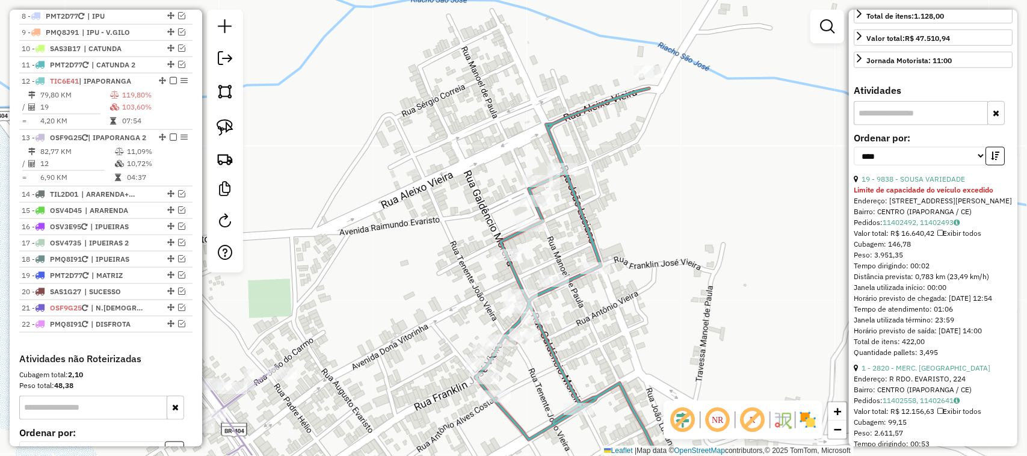
drag, startPoint x: 612, startPoint y: 267, endPoint x: 638, endPoint y: 212, distance: 60.6
click at [638, 215] on div "Janela de atendimento Grade de atendimento Capacidade Transportadoras Veículos …" at bounding box center [513, 228] width 1027 height 456
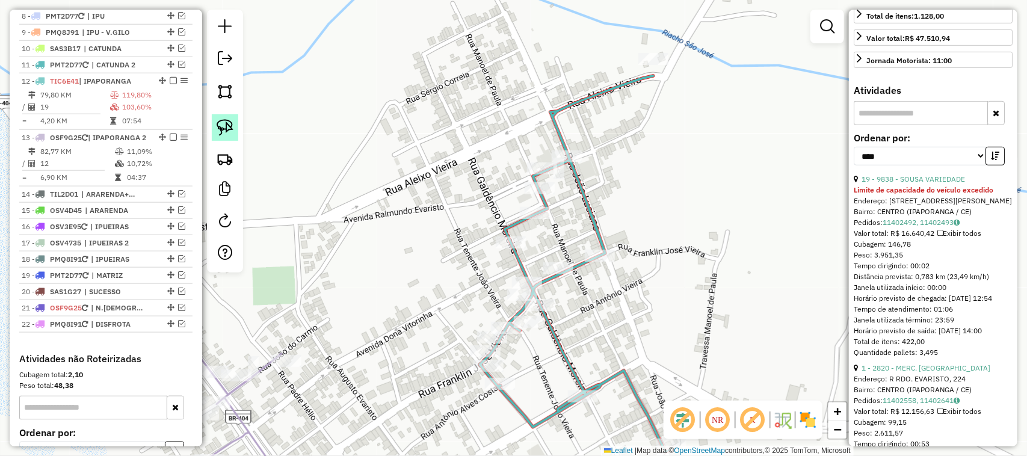
click at [224, 125] on img at bounding box center [225, 127] width 17 height 17
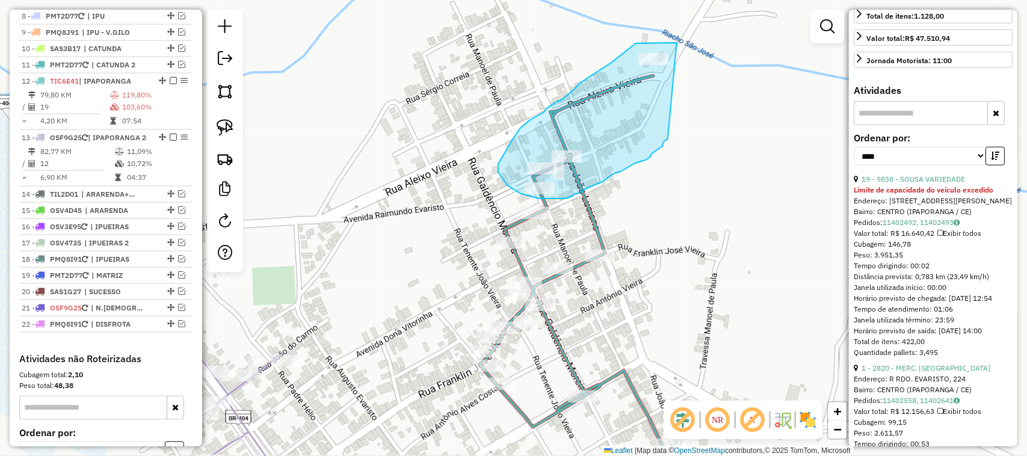
drag, startPoint x: 653, startPoint y: 43, endPoint x: 668, endPoint y: 137, distance: 95.7
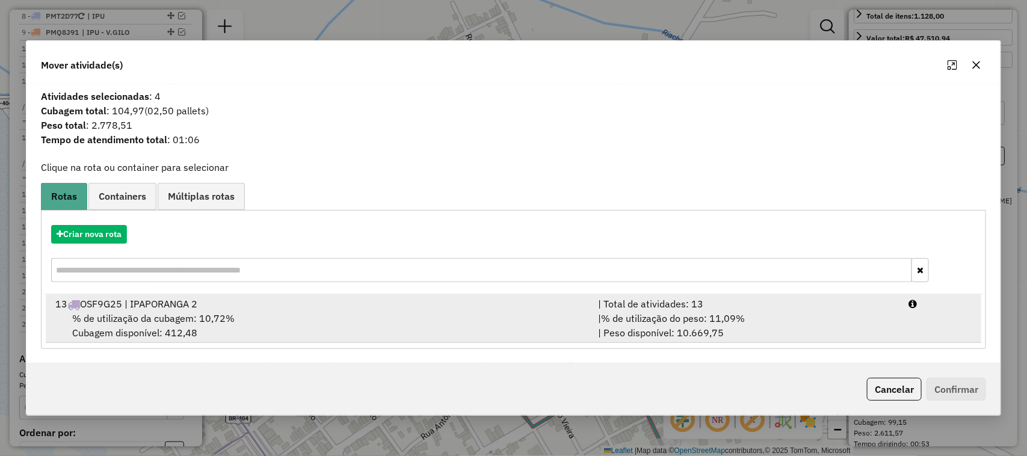
click at [137, 320] on span "% de utilização da cubagem: 10,72%" at bounding box center [153, 318] width 162 height 12
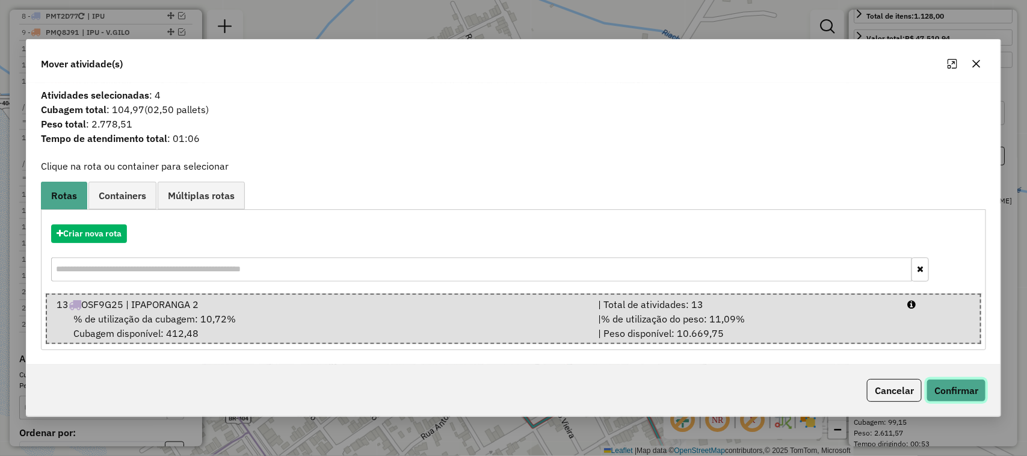
click at [958, 389] on button "Confirmar" at bounding box center [957, 390] width 60 height 23
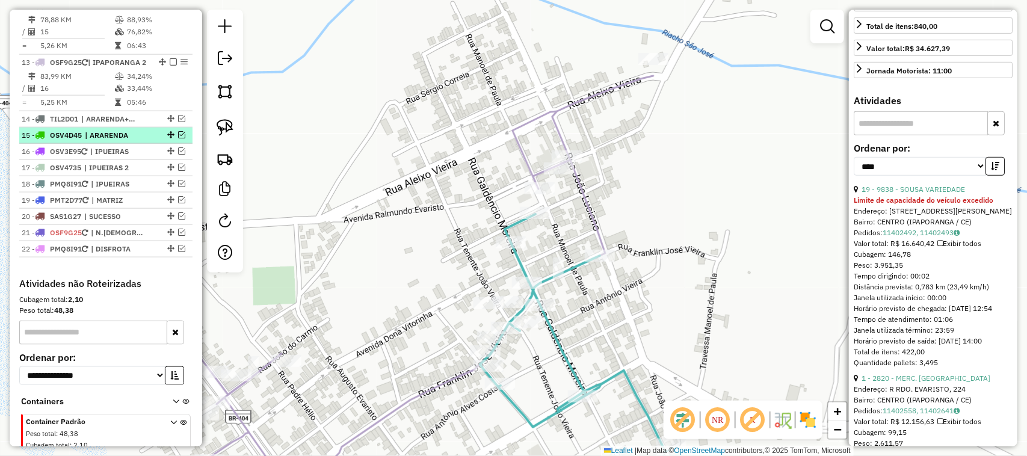
scroll to position [555, 0]
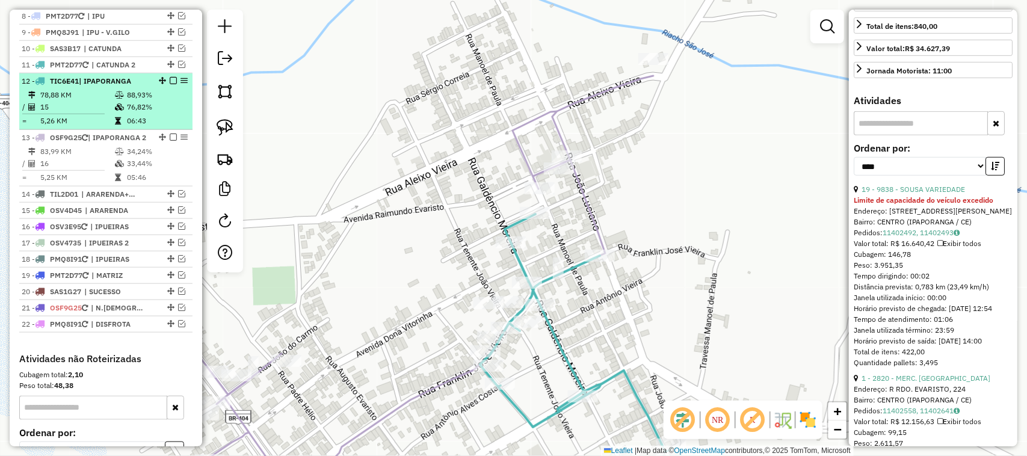
click at [87, 113] on td "15" at bounding box center [77, 107] width 75 height 12
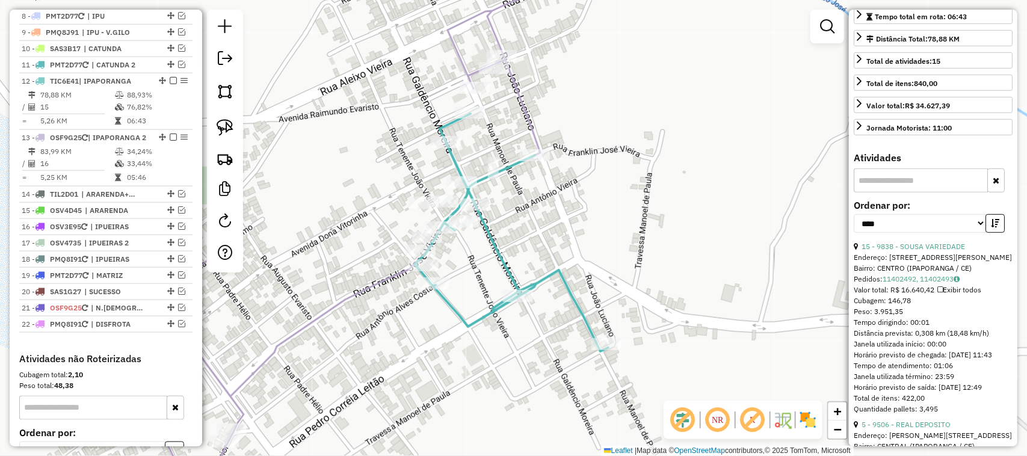
scroll to position [150, 0]
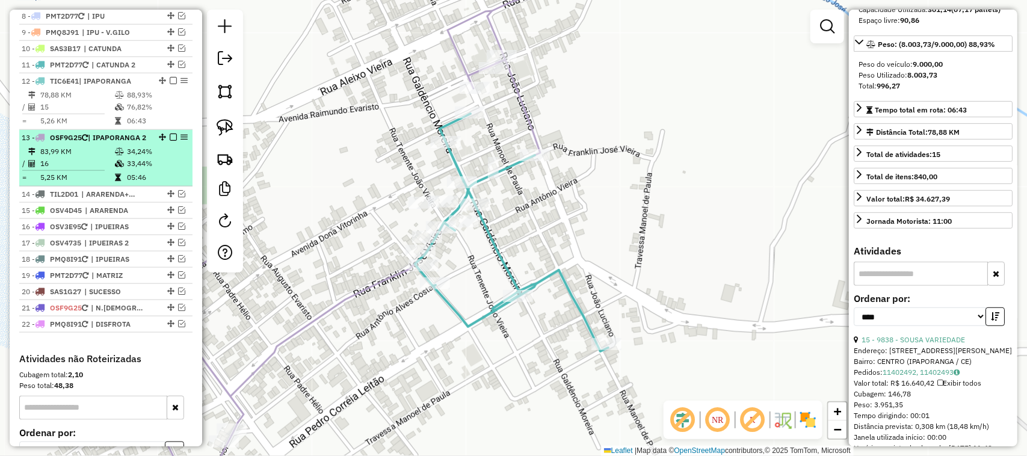
click at [94, 170] on td "16" at bounding box center [77, 164] width 75 height 12
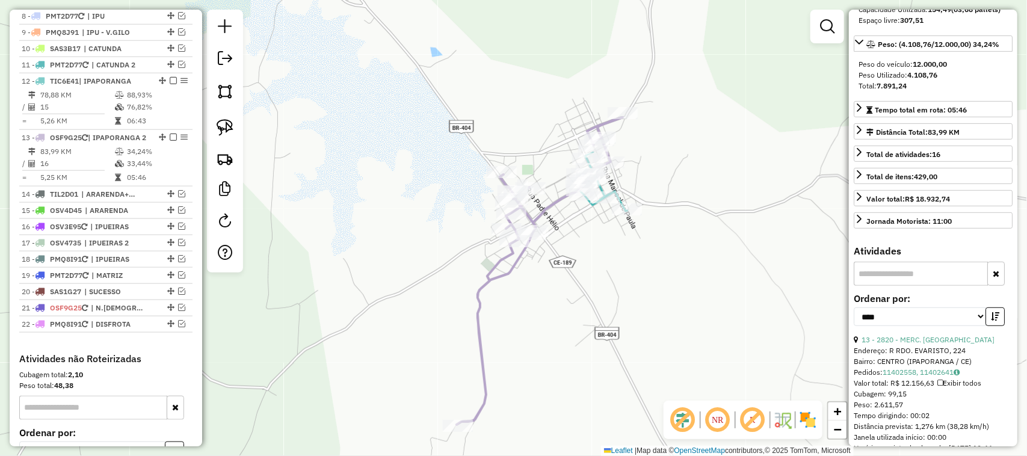
drag, startPoint x: 299, startPoint y: 215, endPoint x: 353, endPoint y: 275, distance: 80.9
click at [346, 272] on div "Janela de atendimento Grade de atendimento Capacidade Transportadoras Veículos …" at bounding box center [513, 228] width 1027 height 456
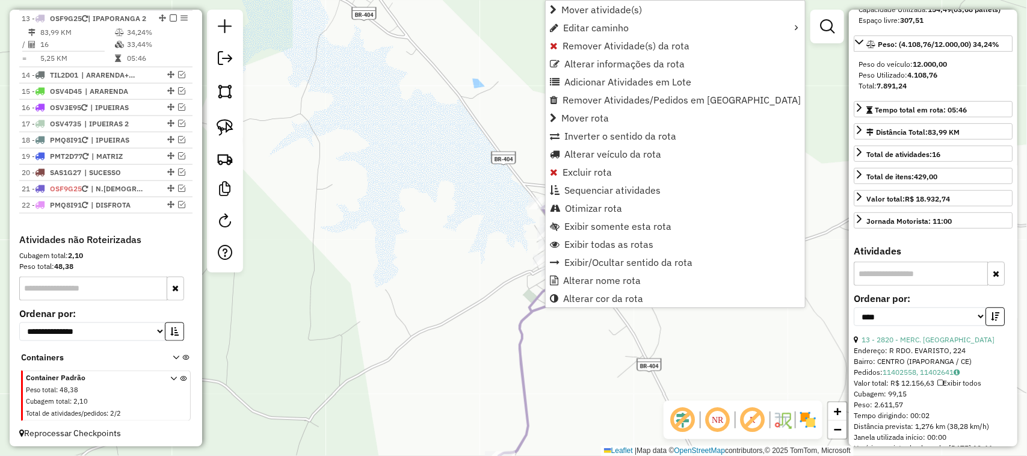
scroll to position [687, 0]
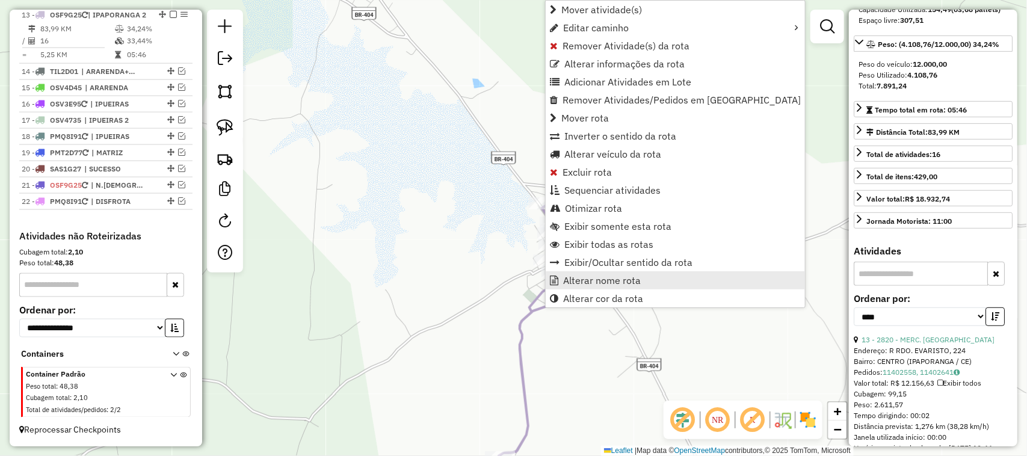
click at [588, 277] on span "Alterar nome rota" at bounding box center [602, 281] width 78 height 10
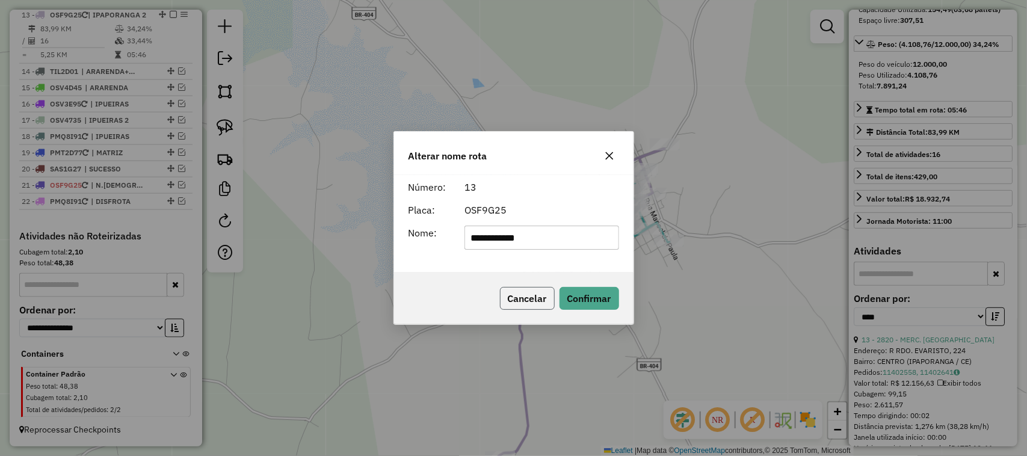
click at [521, 299] on button "Cancelar" at bounding box center [527, 298] width 55 height 23
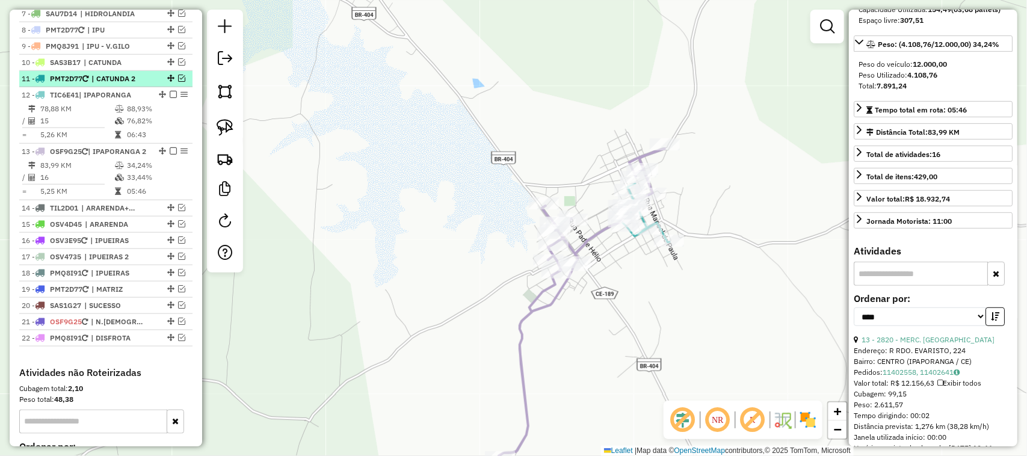
scroll to position [537, 0]
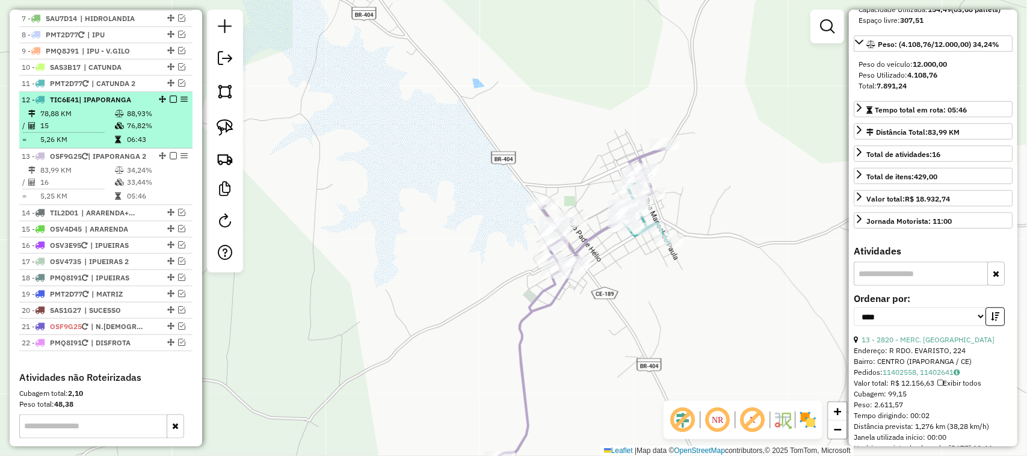
click at [91, 120] on td "78,88 KM" at bounding box center [77, 114] width 75 height 12
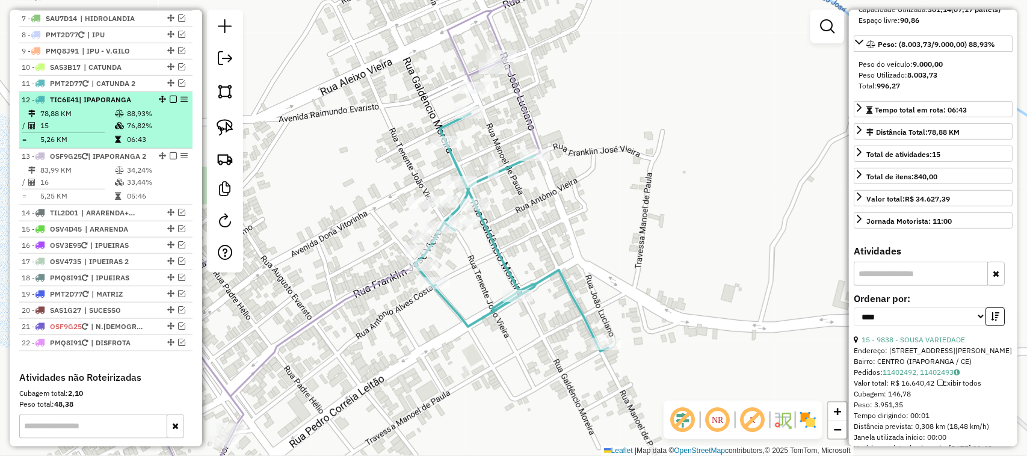
click at [170, 103] on em at bounding box center [173, 99] width 7 height 7
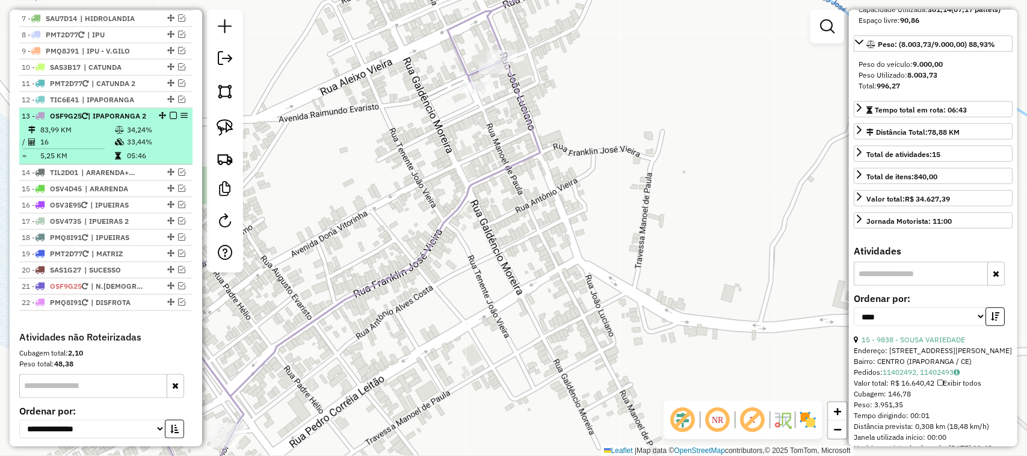
click at [101, 122] on div "13 - OSF9G25 | IPAPORANGA 2" at bounding box center [86, 116] width 128 height 11
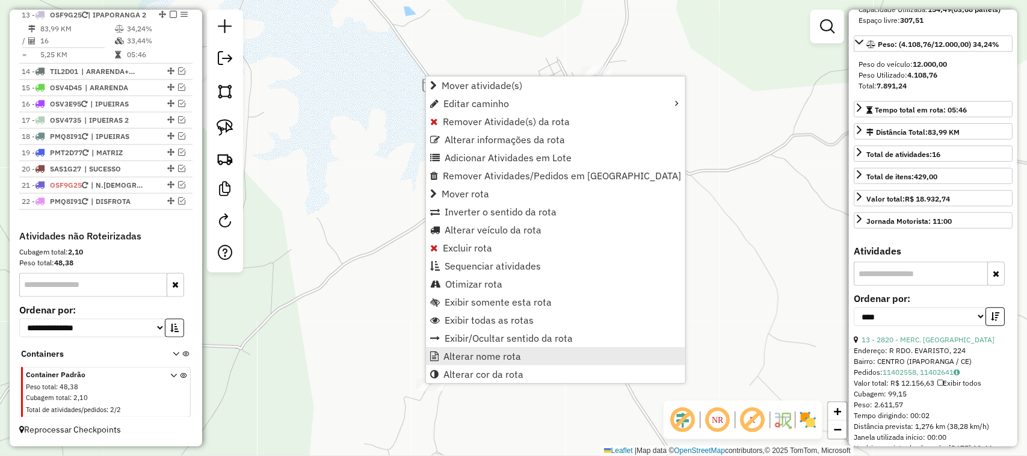
scroll to position [648, 0]
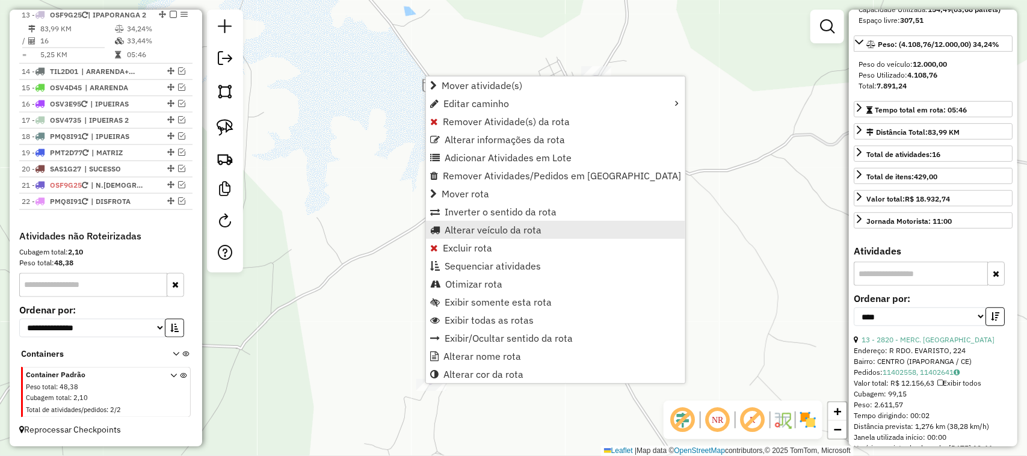
click at [475, 226] on span "Alterar veículo da rota" at bounding box center [493, 230] width 97 height 10
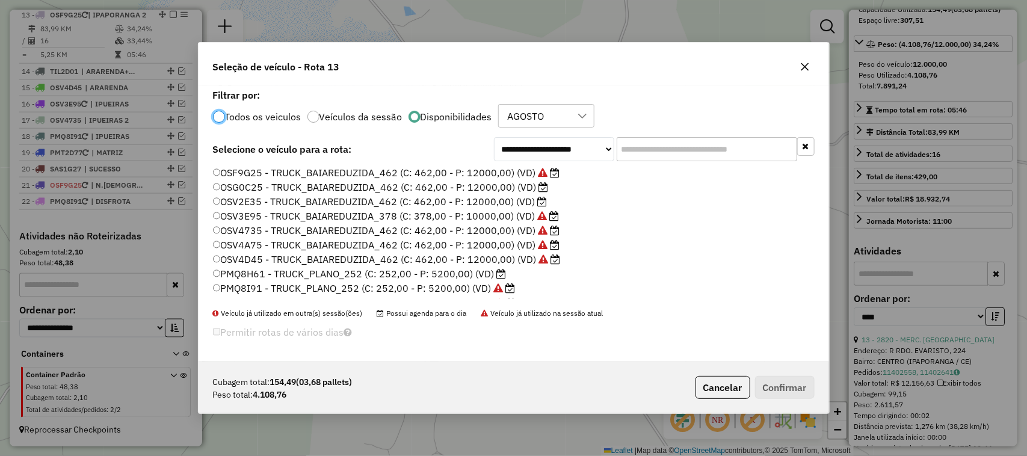
scroll to position [6, 4]
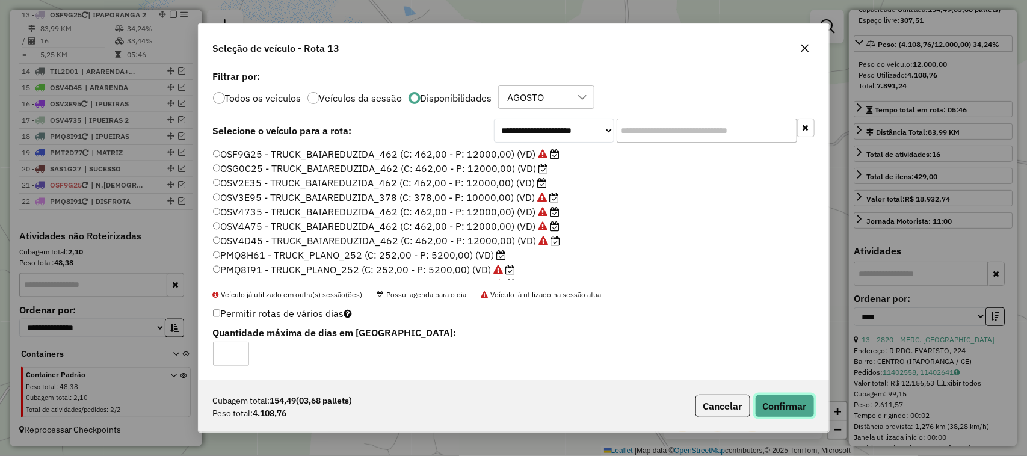
click at [789, 403] on button "Confirmar" at bounding box center [785, 406] width 60 height 23
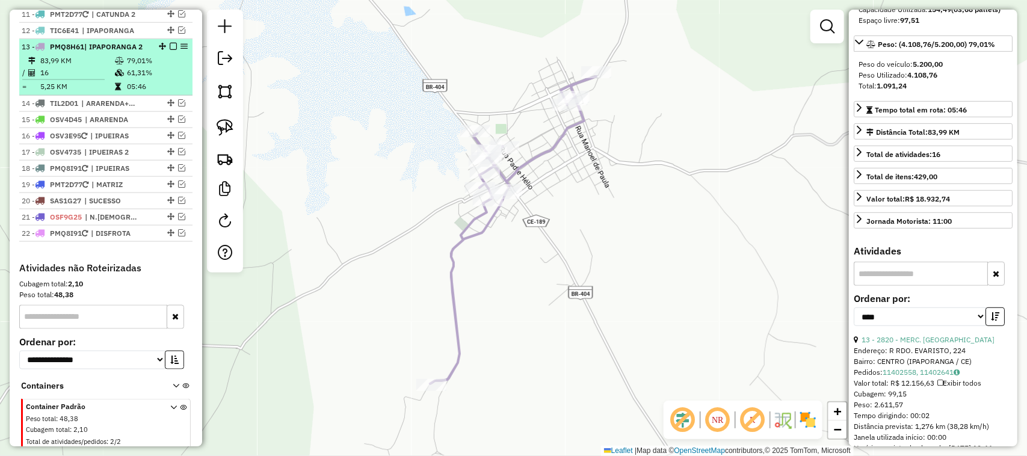
scroll to position [572, 0]
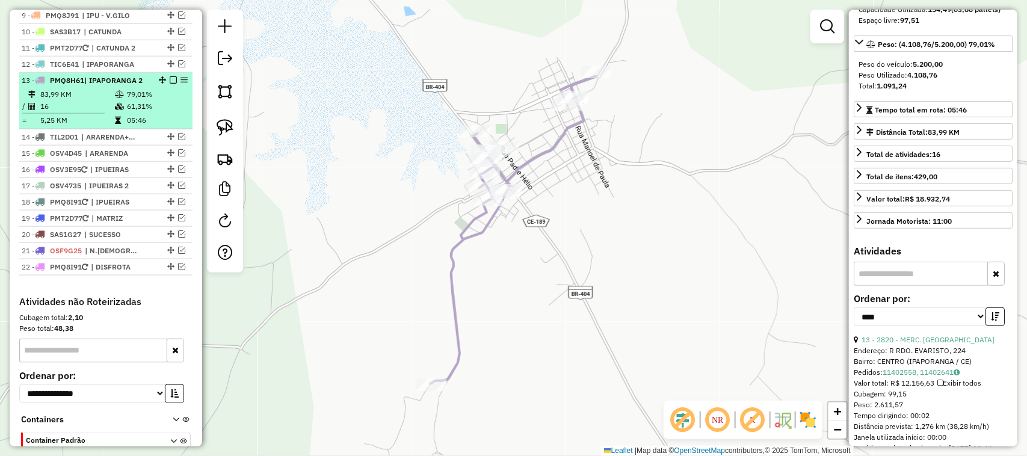
click at [172, 84] on em at bounding box center [173, 79] width 7 height 7
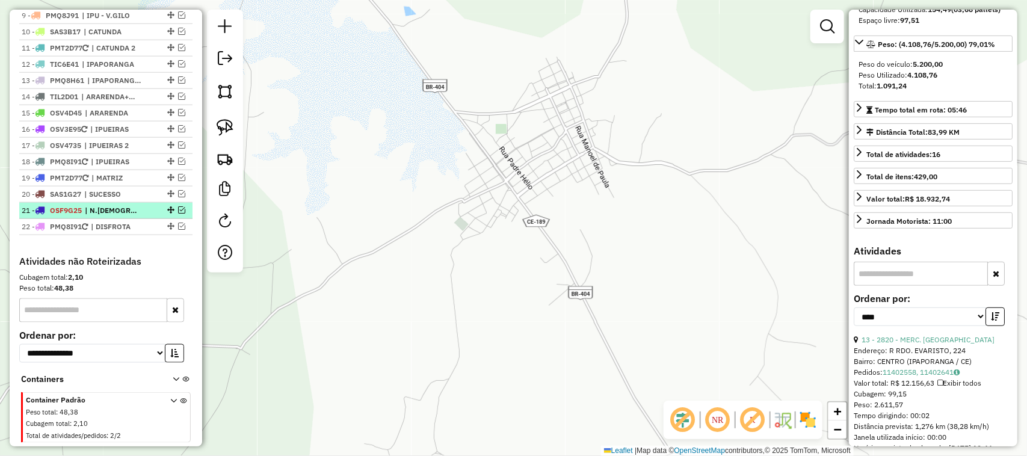
scroll to position [497, 0]
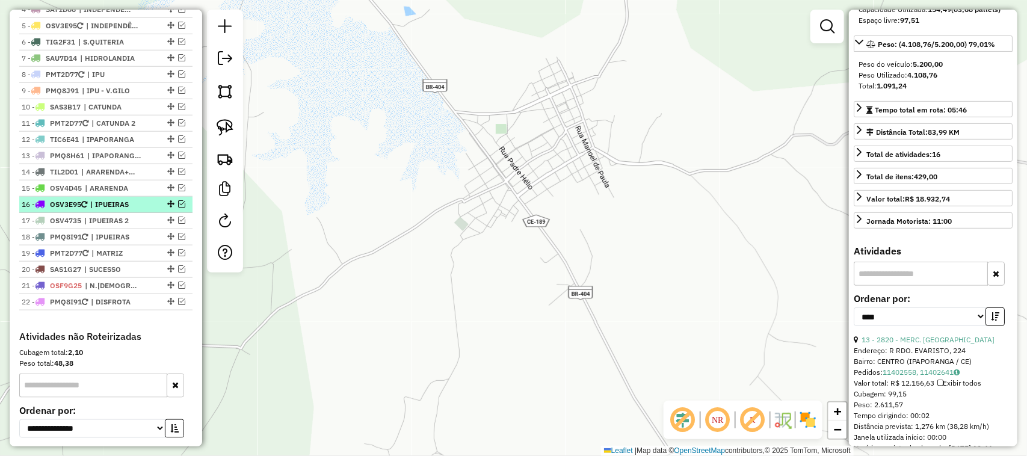
click at [178, 208] on em at bounding box center [181, 203] width 7 height 7
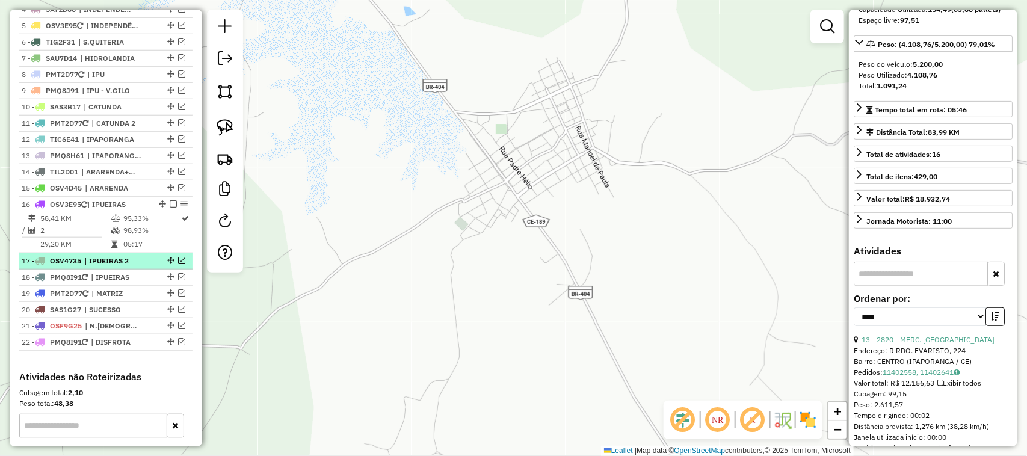
click at [178, 264] on em at bounding box center [181, 260] width 7 height 7
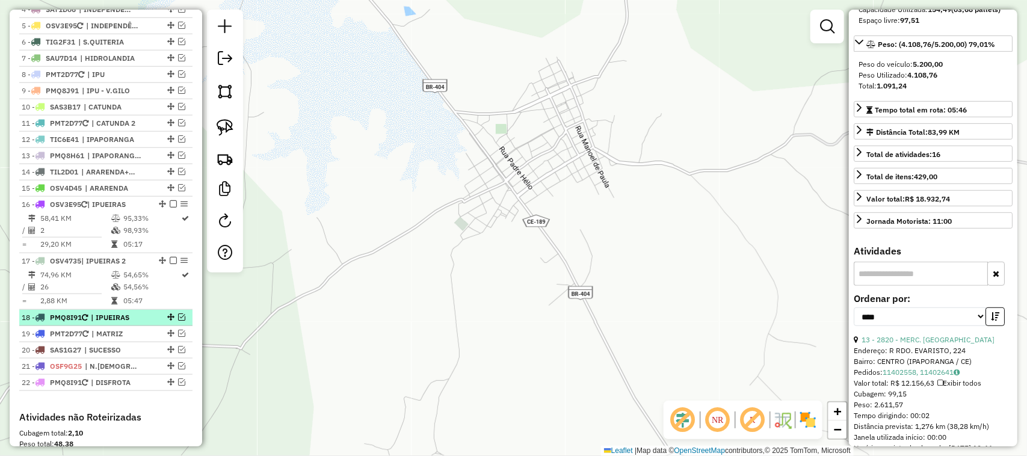
click at [178, 321] on em at bounding box center [181, 317] width 7 height 7
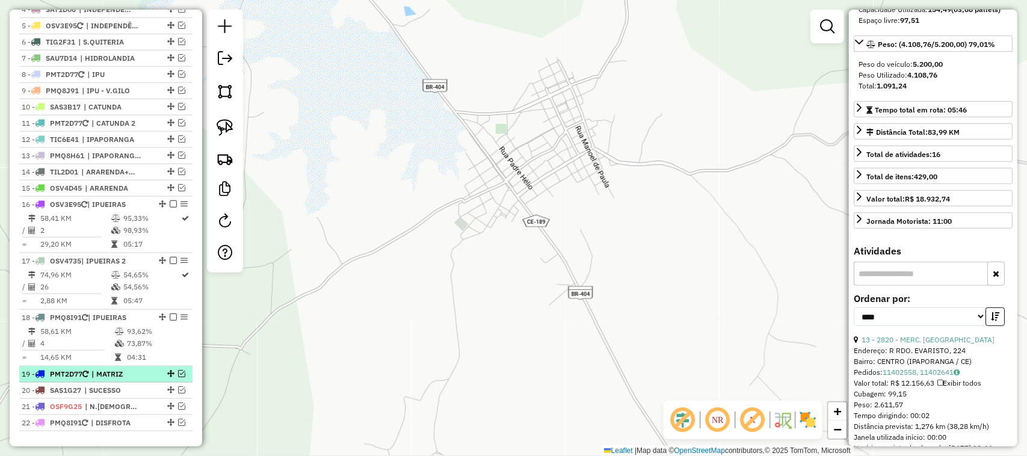
click at [178, 377] on em at bounding box center [181, 373] width 7 height 7
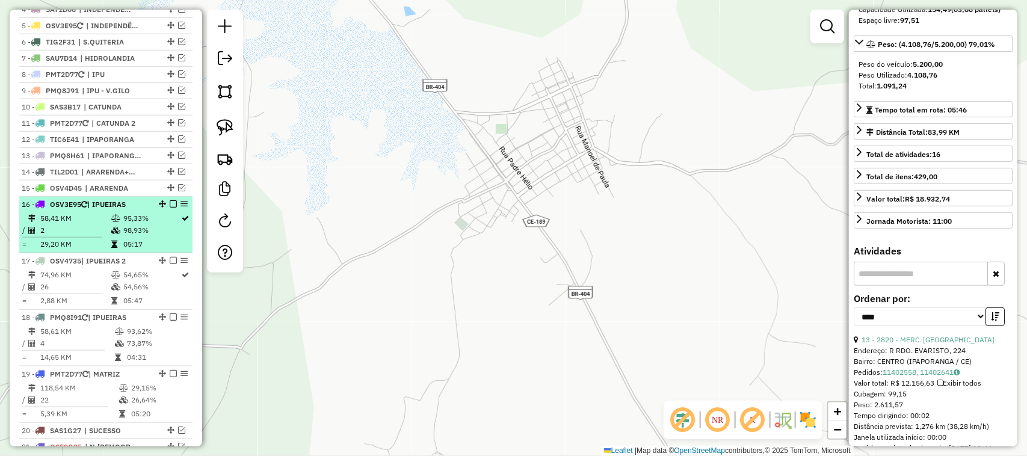
click at [76, 237] on td "2" at bounding box center [75, 230] width 71 height 12
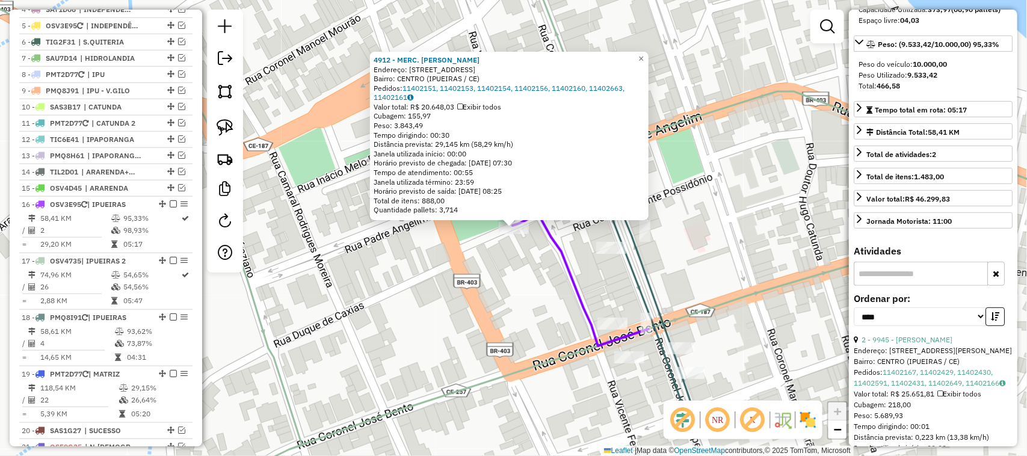
scroll to position [696, 0]
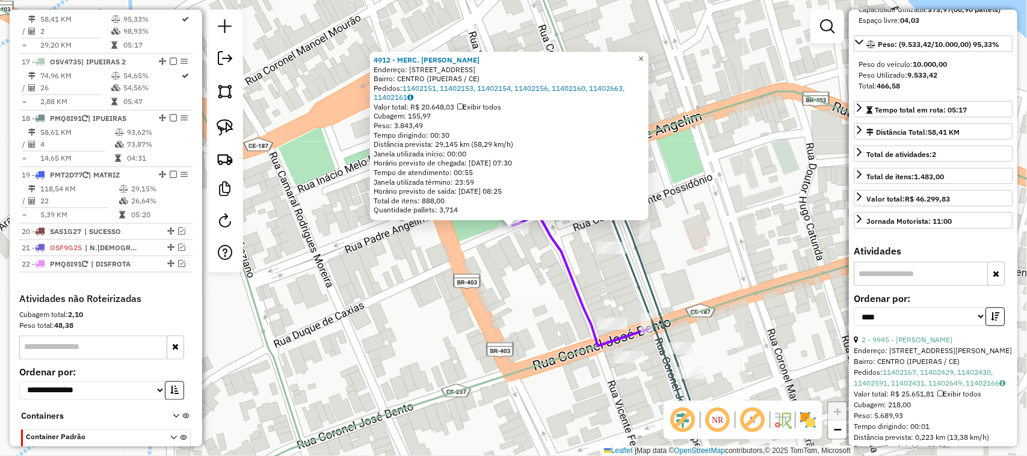
click at [644, 55] on span "×" at bounding box center [641, 59] width 5 height 10
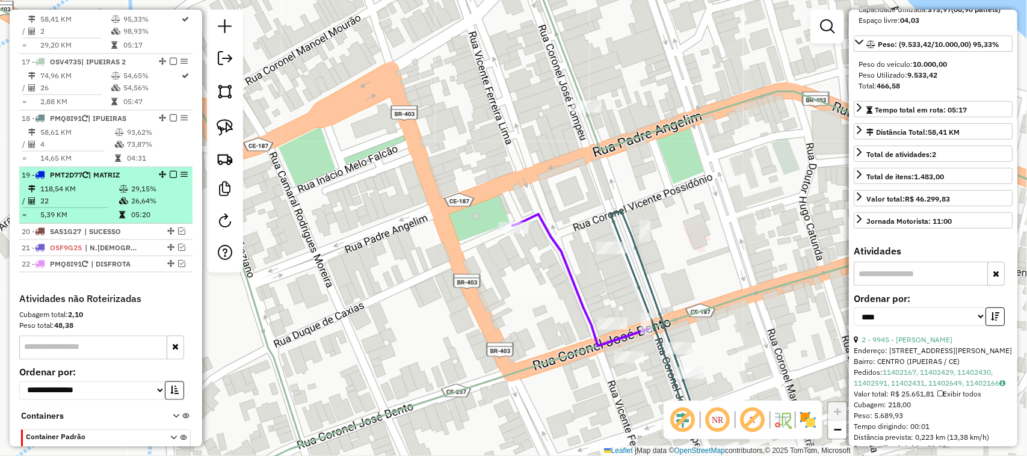
click at [84, 195] on td "118,54 KM" at bounding box center [79, 189] width 79 height 12
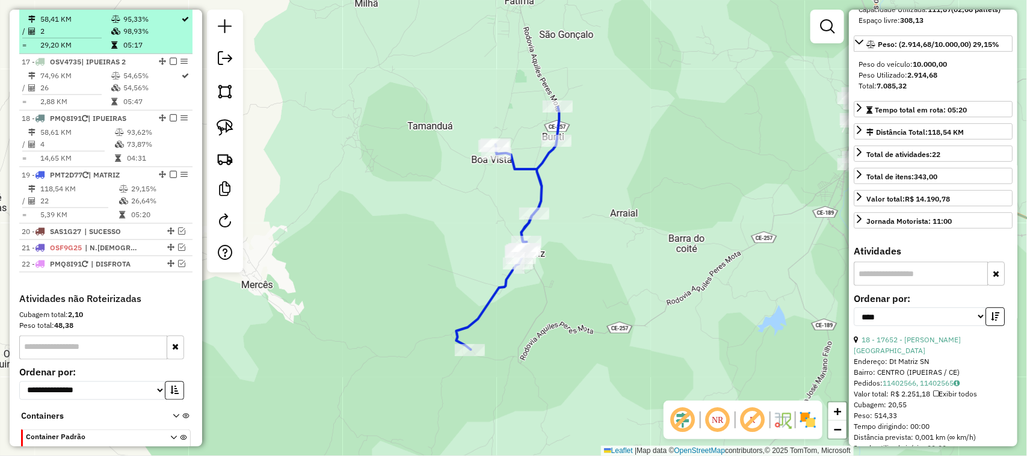
click at [77, 25] on td "58,41 KM" at bounding box center [75, 19] width 71 height 12
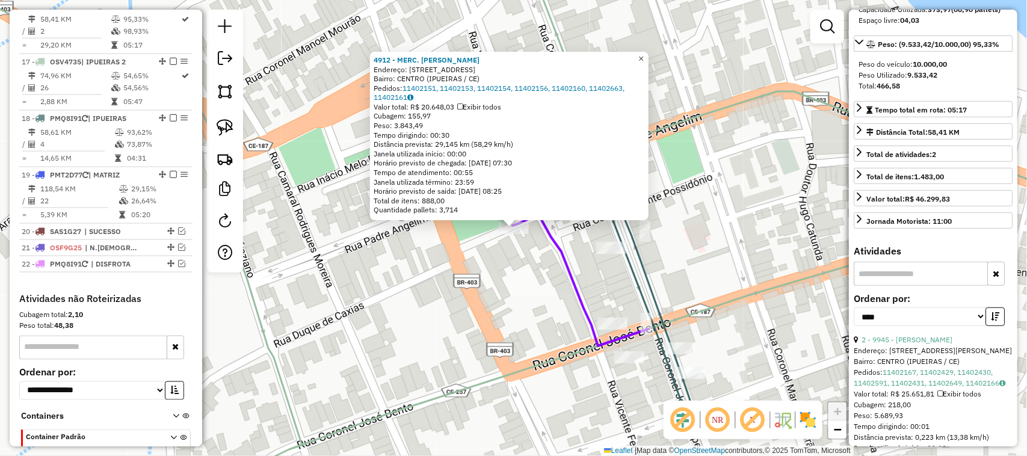
click at [644, 58] on span "×" at bounding box center [641, 59] width 5 height 10
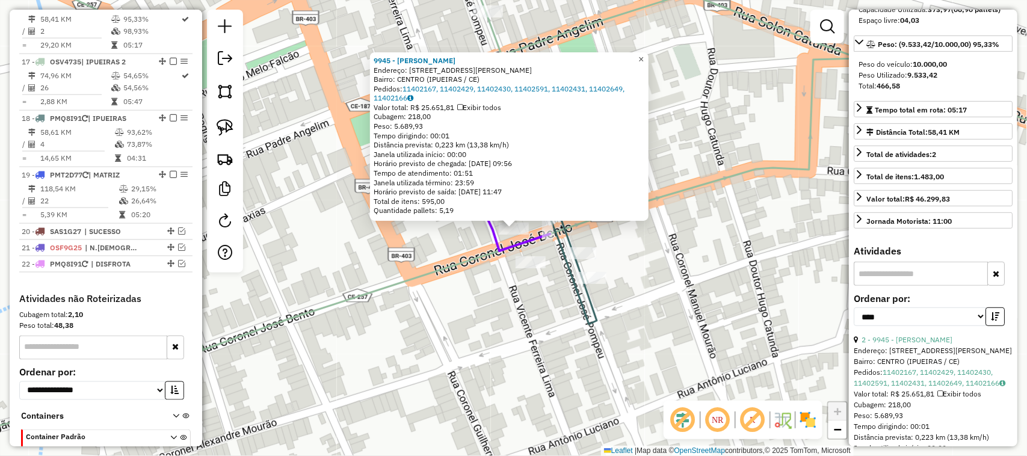
drag, startPoint x: 652, startPoint y: 54, endPoint x: 611, endPoint y: 54, distance: 40.9
click at [644, 54] on span "×" at bounding box center [641, 59] width 5 height 10
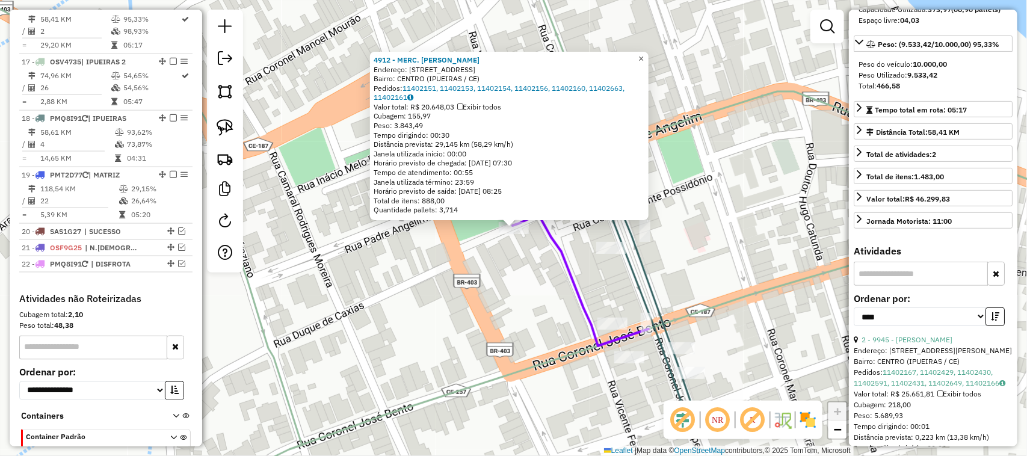
click at [649, 54] on link "×" at bounding box center [641, 59] width 14 height 14
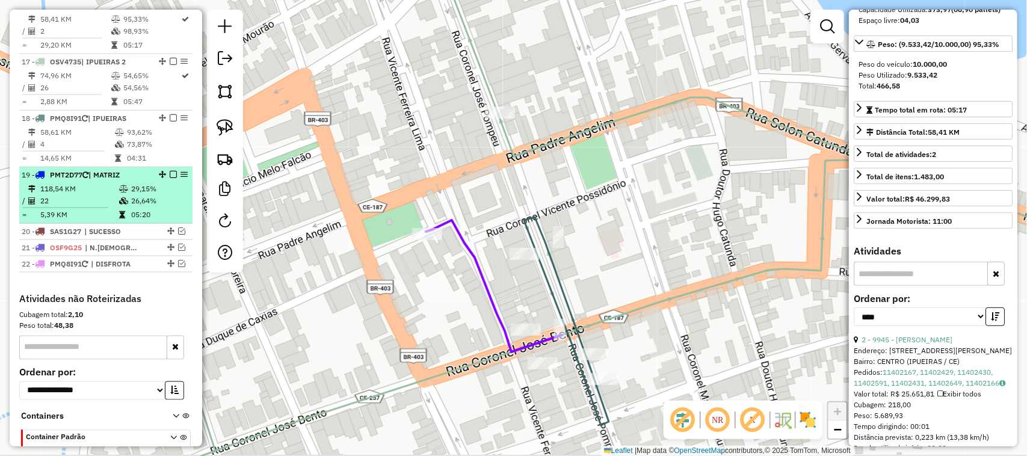
click at [74, 207] on td "22" at bounding box center [79, 201] width 79 height 12
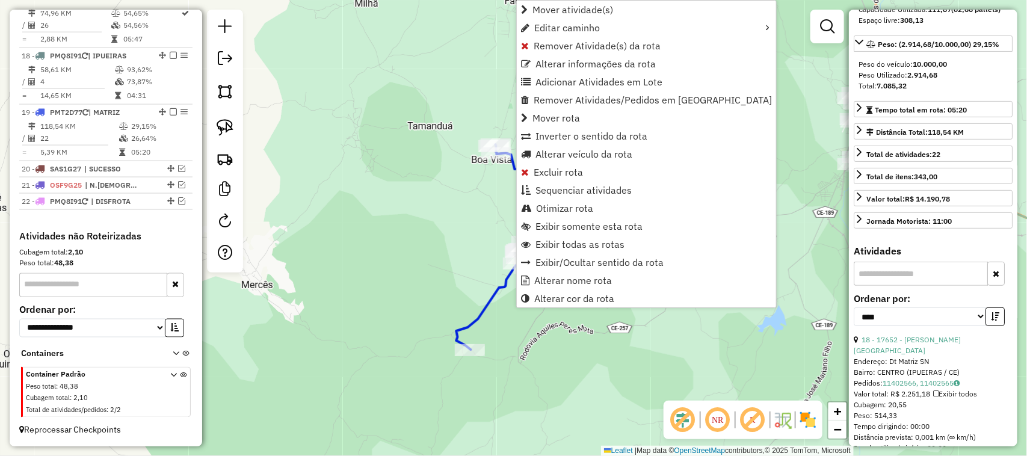
scroll to position [772, 0]
click at [569, 156] on span "Alterar veículo da rota" at bounding box center [584, 154] width 97 height 10
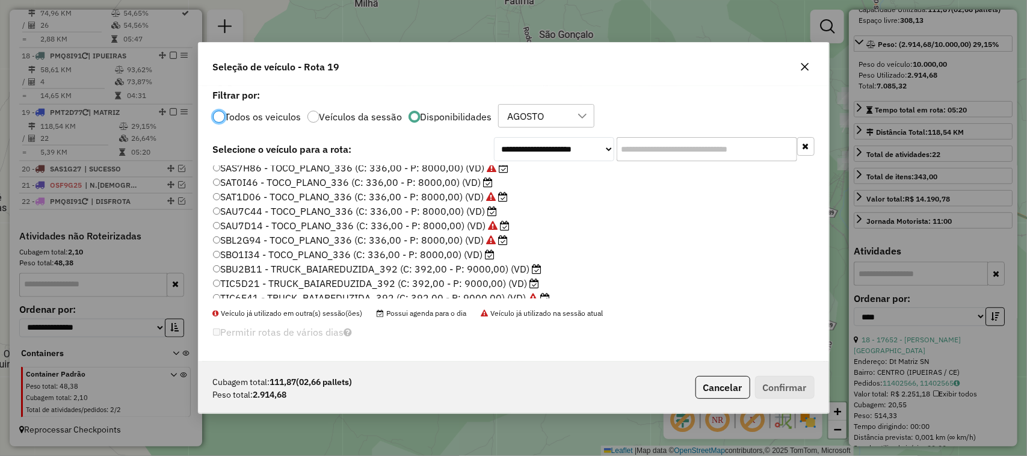
scroll to position [286, 0]
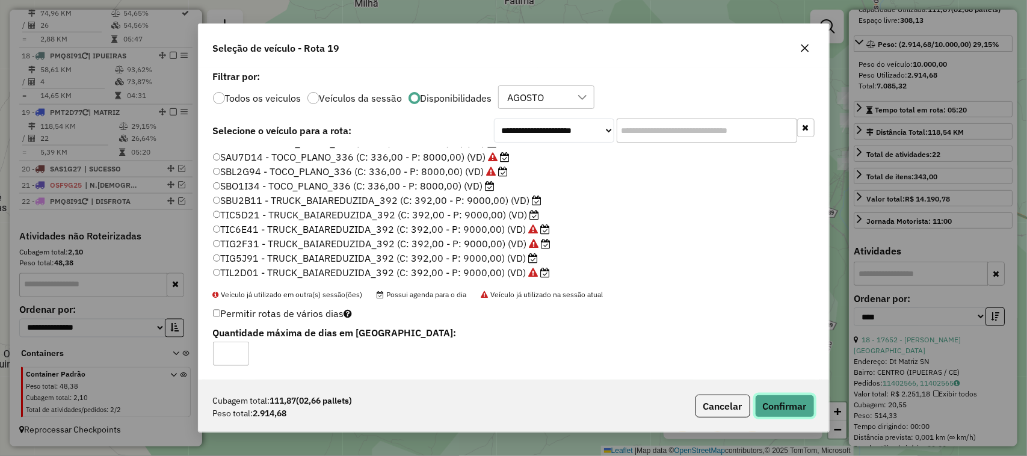
click at [776, 408] on button "Confirmar" at bounding box center [785, 406] width 60 height 23
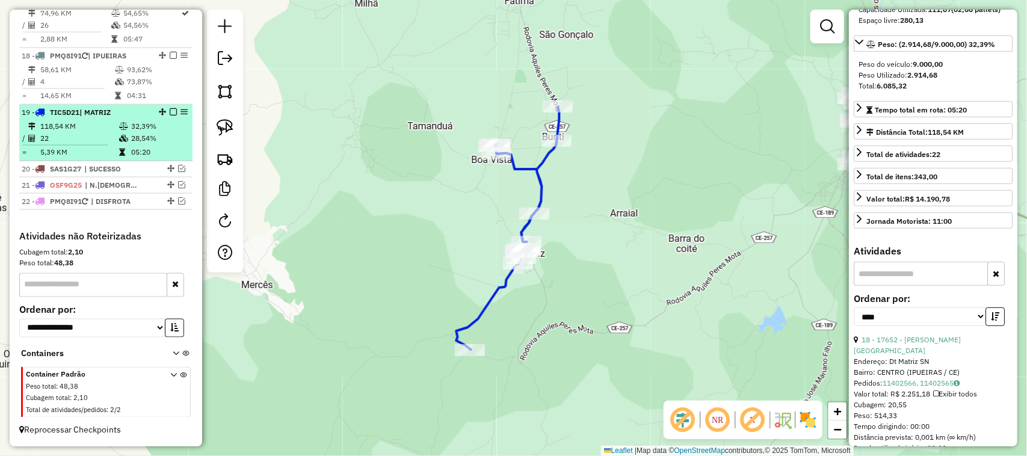
click at [87, 125] on td "118,54 KM" at bounding box center [79, 126] width 79 height 12
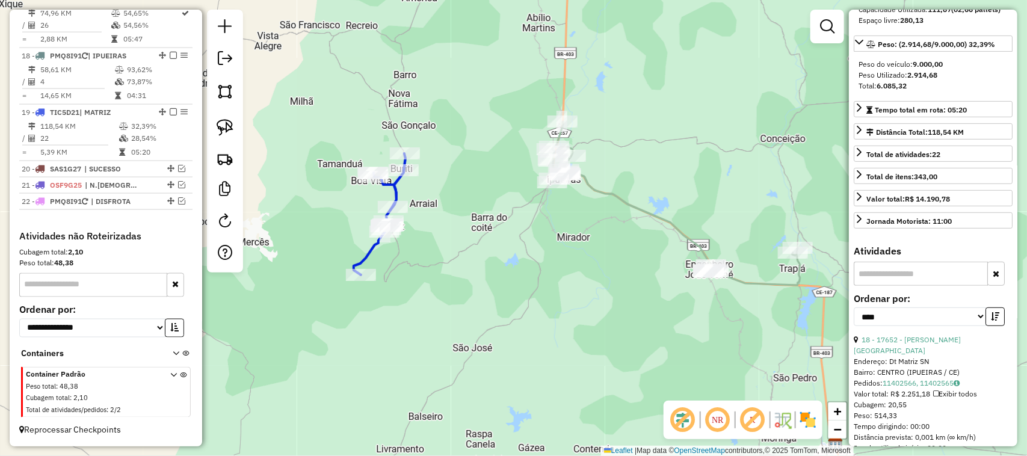
drag, startPoint x: 486, startPoint y: 157, endPoint x: 428, endPoint y: 190, distance: 66.3
click at [428, 191] on div "Janela de atendimento Grade de atendimento Capacidade Transportadoras Veículos …" at bounding box center [513, 228] width 1027 height 456
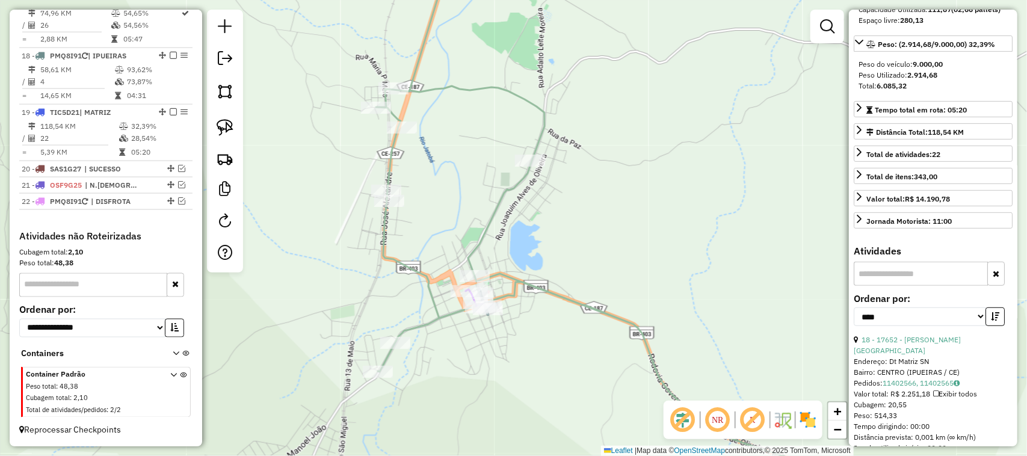
drag, startPoint x: 537, startPoint y: 253, endPoint x: 612, endPoint y: 202, distance: 91.0
click at [612, 202] on div "Janela de atendimento Grade de atendimento Capacidade Transportadoras Veículos …" at bounding box center [513, 228] width 1027 height 456
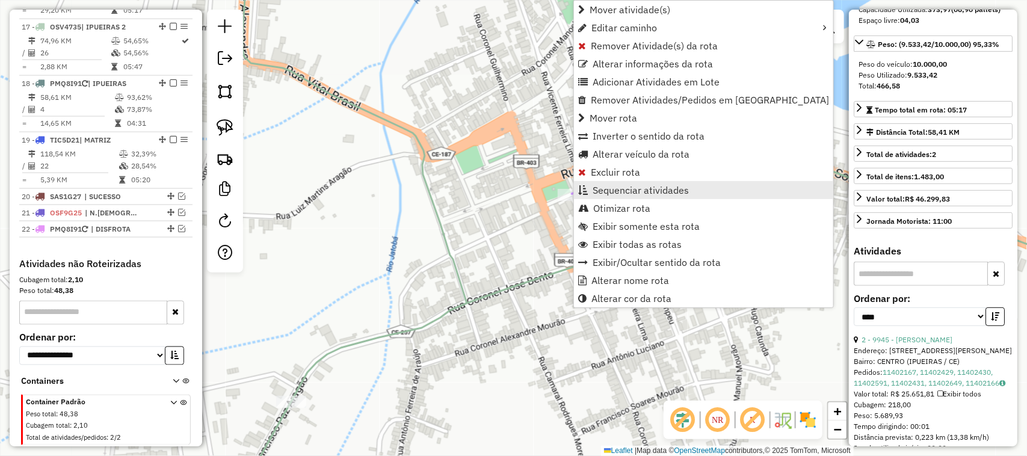
scroll to position [696, 0]
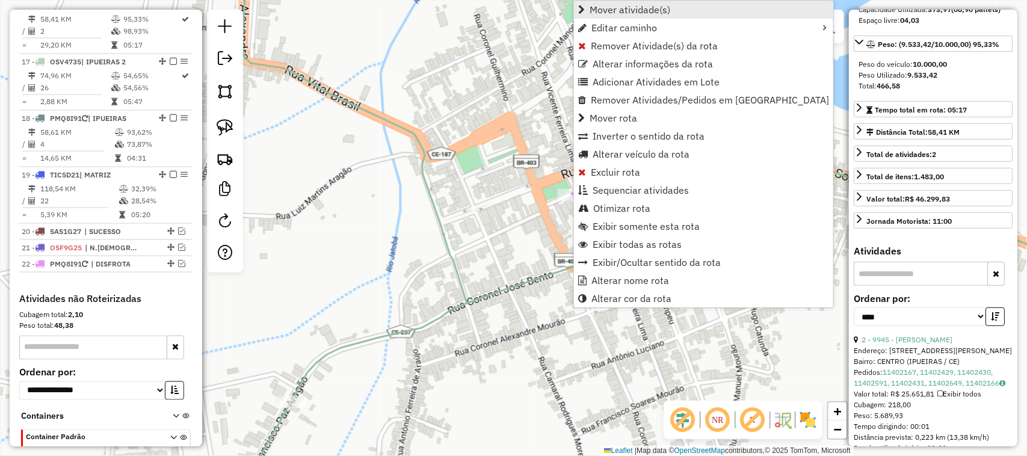
click at [611, 7] on span "Mover atividade(s)" at bounding box center [630, 10] width 81 height 10
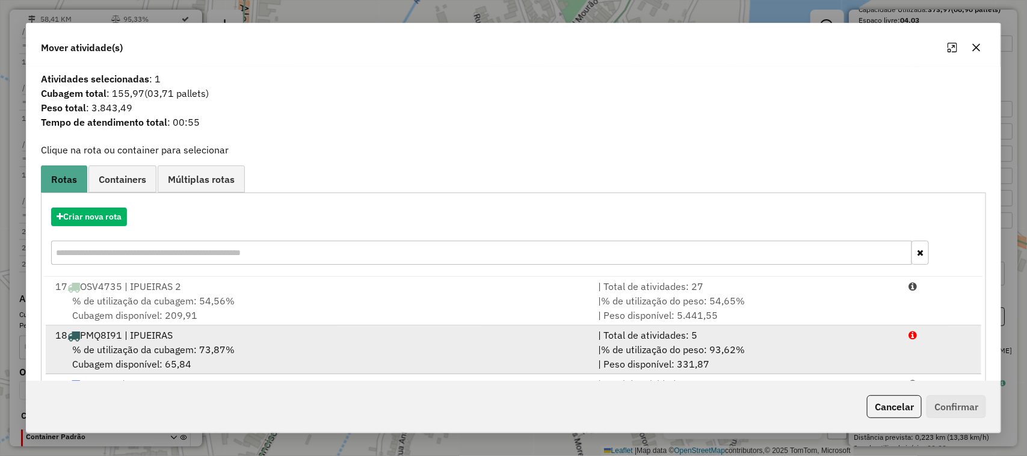
scroll to position [64, 0]
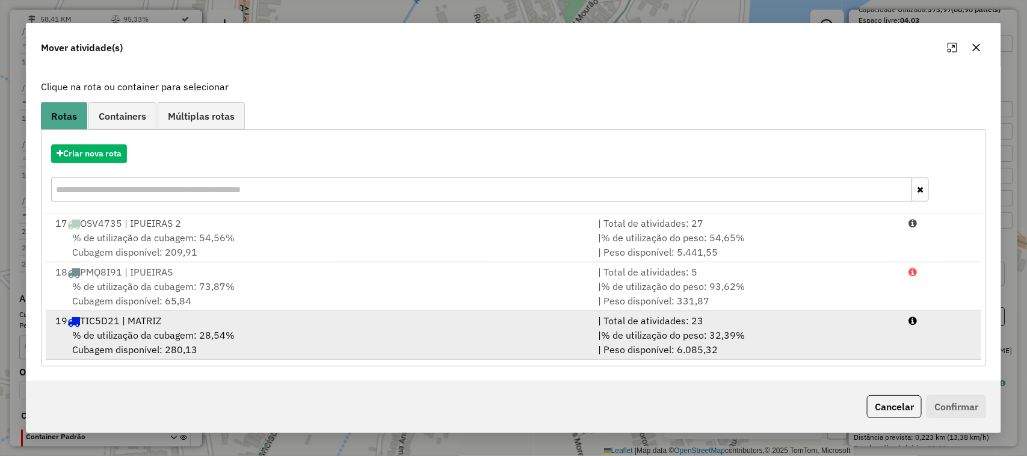
click at [124, 337] on span "% de utilização da cubagem: 28,54%" at bounding box center [153, 335] width 162 height 12
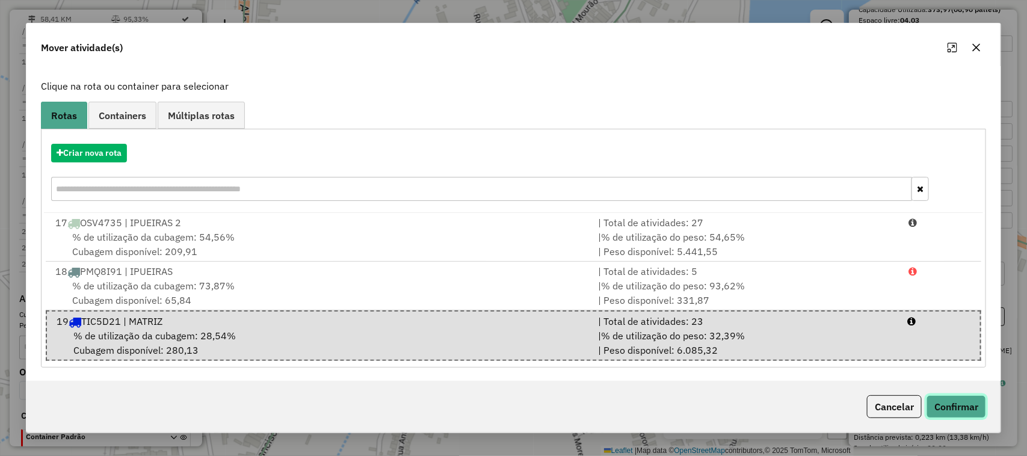
click at [967, 406] on button "Confirmar" at bounding box center [957, 406] width 60 height 23
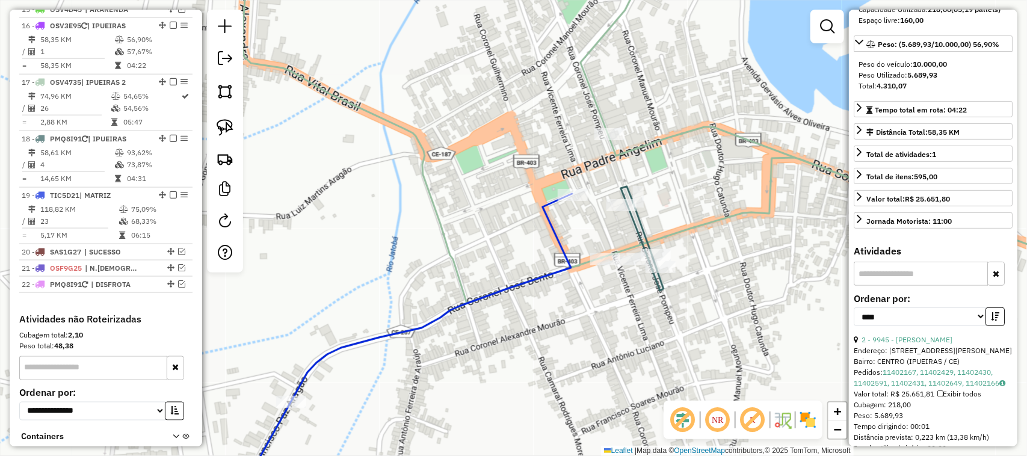
scroll to position [696, 0]
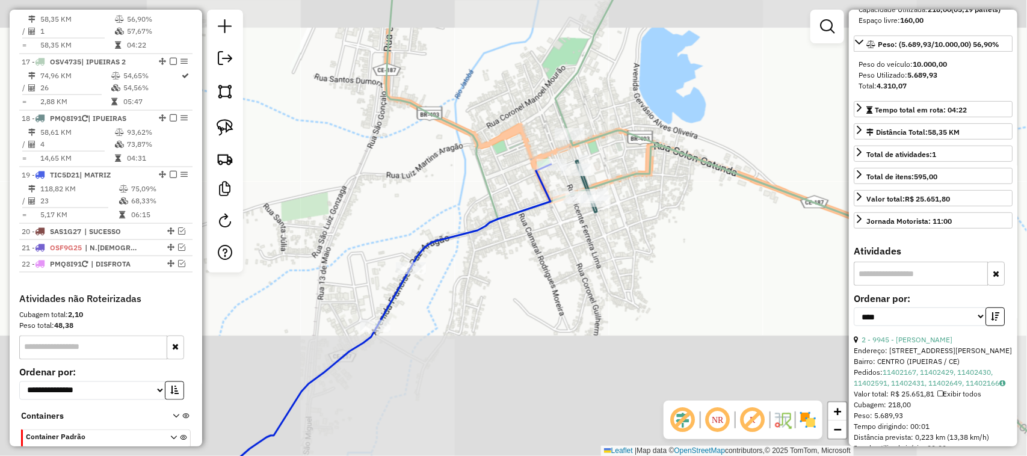
drag, startPoint x: 406, startPoint y: 226, endPoint x: 452, endPoint y: 217, distance: 46.7
click at [453, 202] on div "Janela de atendimento Grade de atendimento Capacidade Transportadoras Veículos …" at bounding box center [513, 228] width 1027 height 456
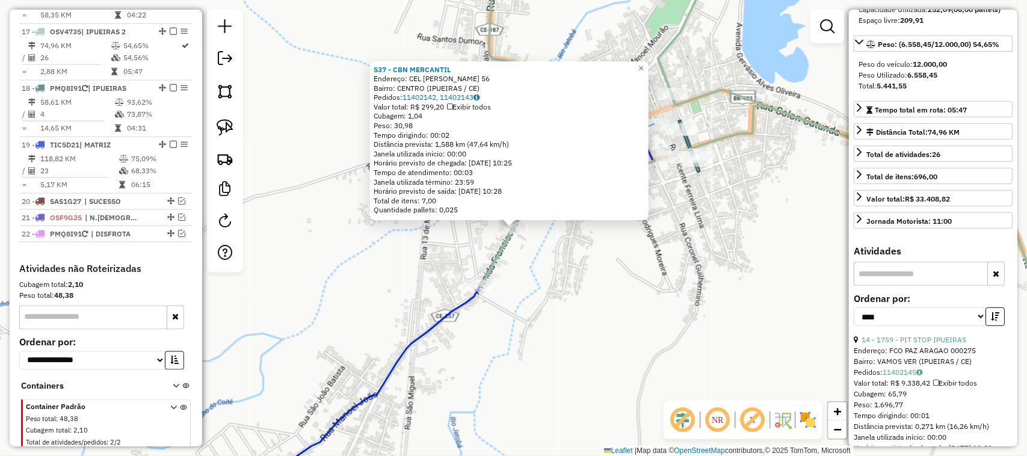
scroll to position [753, 0]
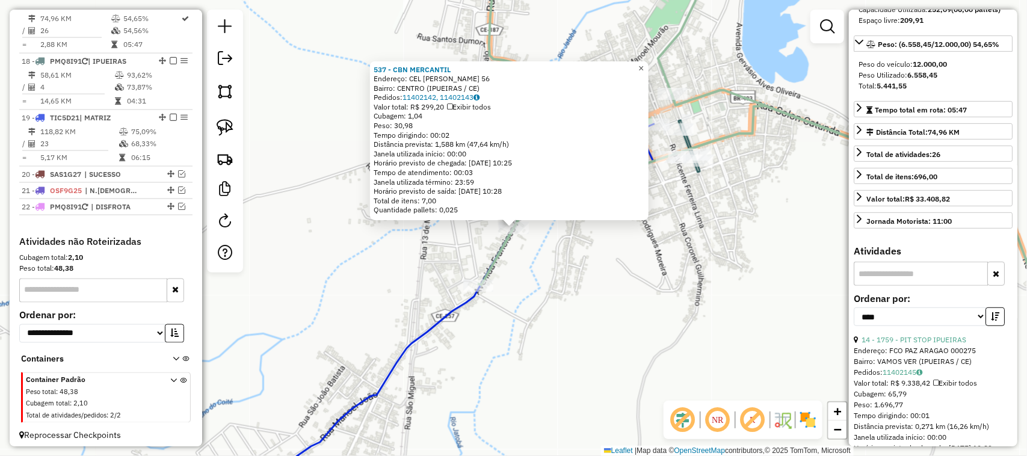
click at [644, 63] on span "×" at bounding box center [641, 68] width 5 height 10
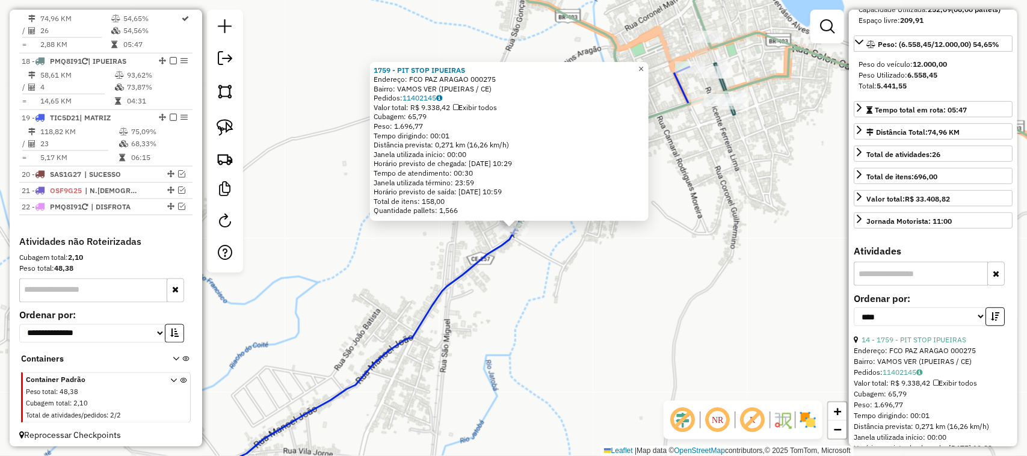
click at [644, 64] on span "×" at bounding box center [641, 69] width 5 height 10
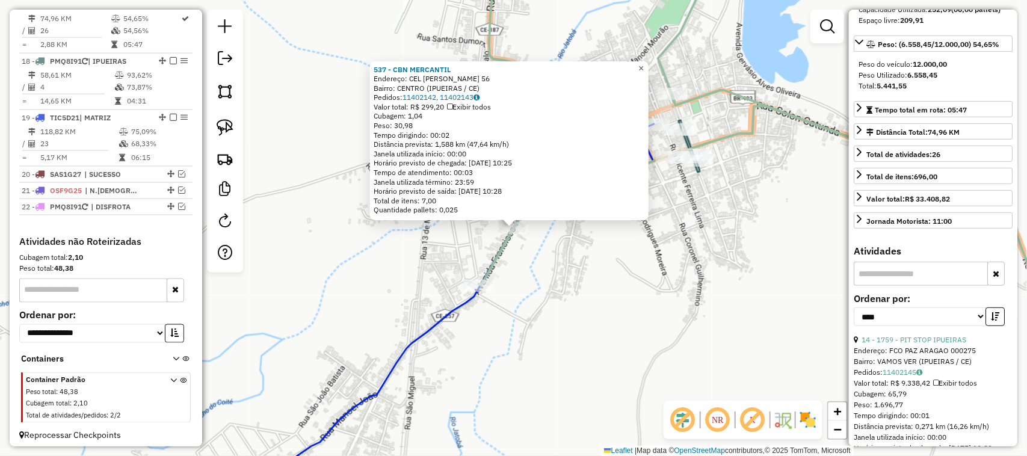
click at [644, 63] on span "×" at bounding box center [641, 68] width 5 height 10
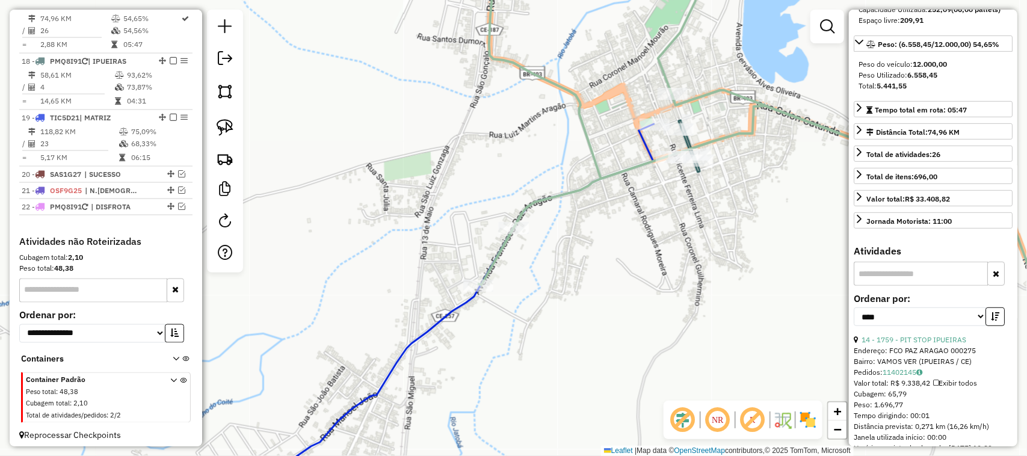
drag, startPoint x: 620, startPoint y: 256, endPoint x: 659, endPoint y: 227, distance: 48.6
click at [651, 238] on div "Janela de atendimento Grade de atendimento Capacidade Transportadoras Veículos …" at bounding box center [513, 228] width 1027 height 456
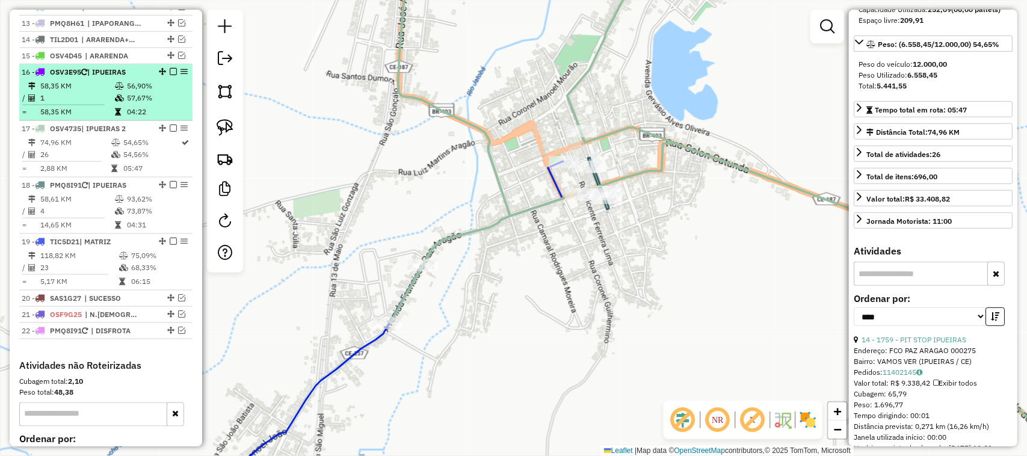
scroll to position [603, 0]
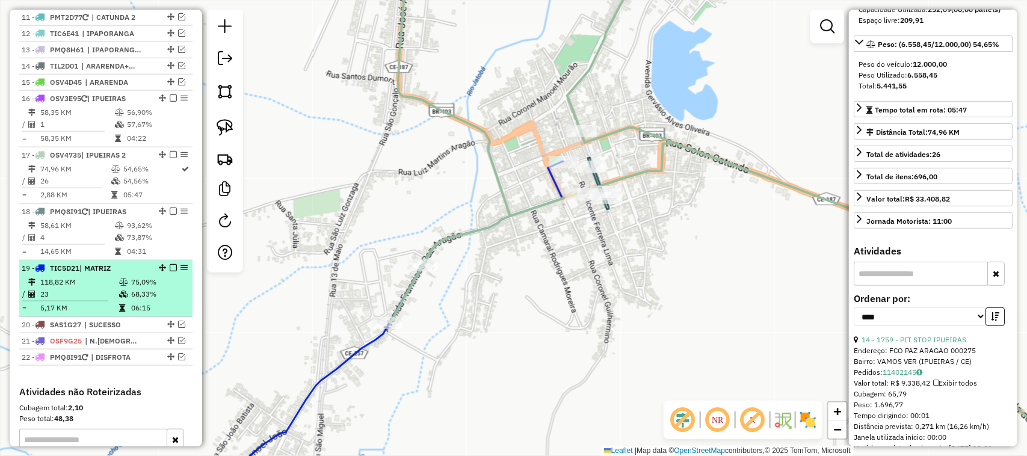
click at [83, 288] on td "118,82 KM" at bounding box center [79, 282] width 79 height 12
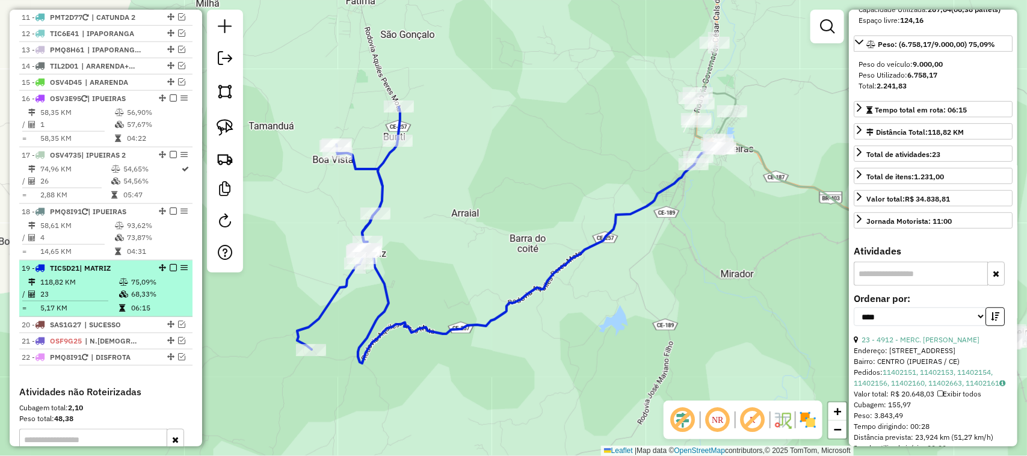
click at [170, 271] on em at bounding box center [173, 267] width 7 height 7
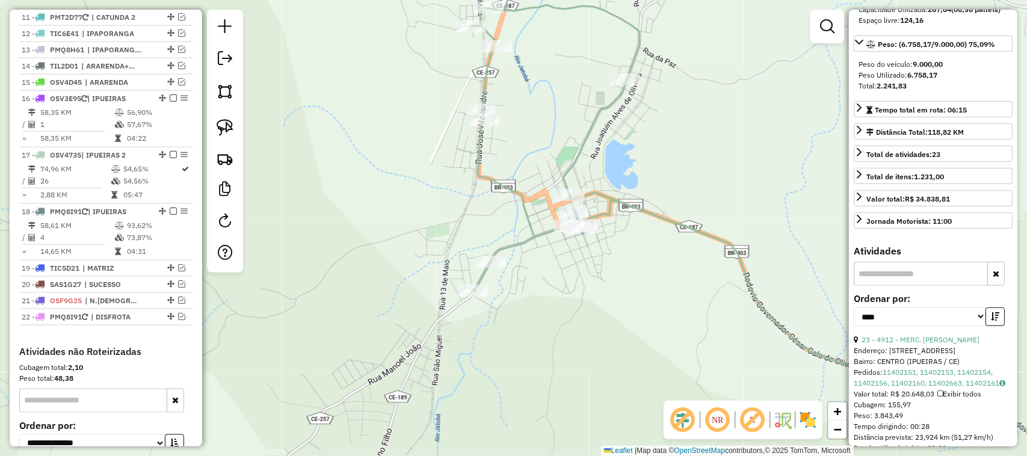
drag, startPoint x: 620, startPoint y: 276, endPoint x: 575, endPoint y: 302, distance: 52.0
click at [573, 302] on div "Janela de atendimento Grade de atendimento Capacidade Transportadoras Veículos …" at bounding box center [513, 228] width 1027 height 456
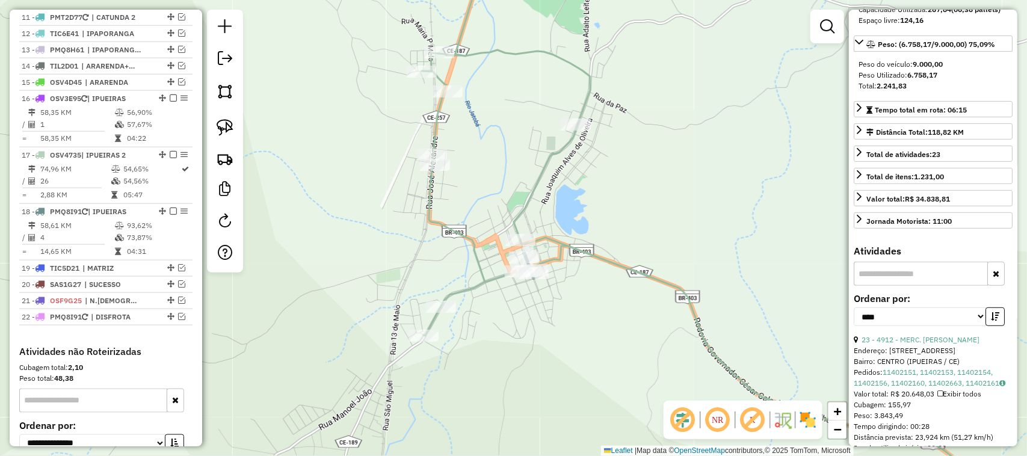
drag, startPoint x: 461, startPoint y: 191, endPoint x: 486, endPoint y: 304, distance: 115.9
click at [486, 304] on div "Janela de atendimento Grade de atendimento Capacidade Transportadoras Veículos …" at bounding box center [513, 228] width 1027 height 456
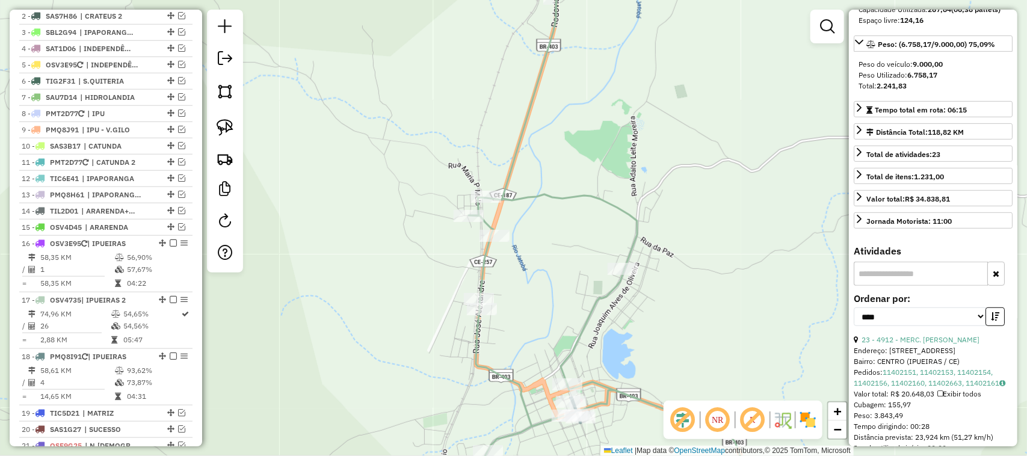
scroll to position [453, 0]
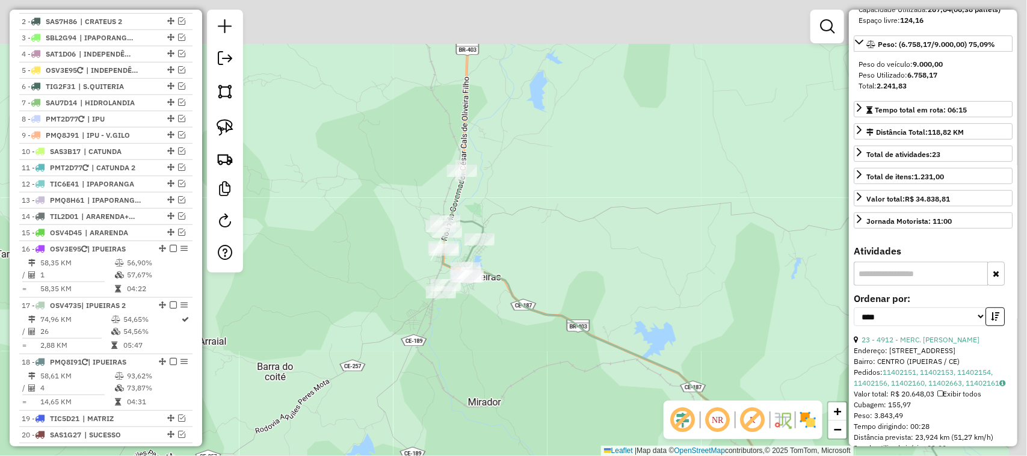
drag, startPoint x: 542, startPoint y: 98, endPoint x: 500, endPoint y: 197, distance: 107.9
click at [500, 197] on div "Janela de atendimento Grade de atendimento Capacidade Transportadoras Veículos …" at bounding box center [513, 228] width 1027 height 456
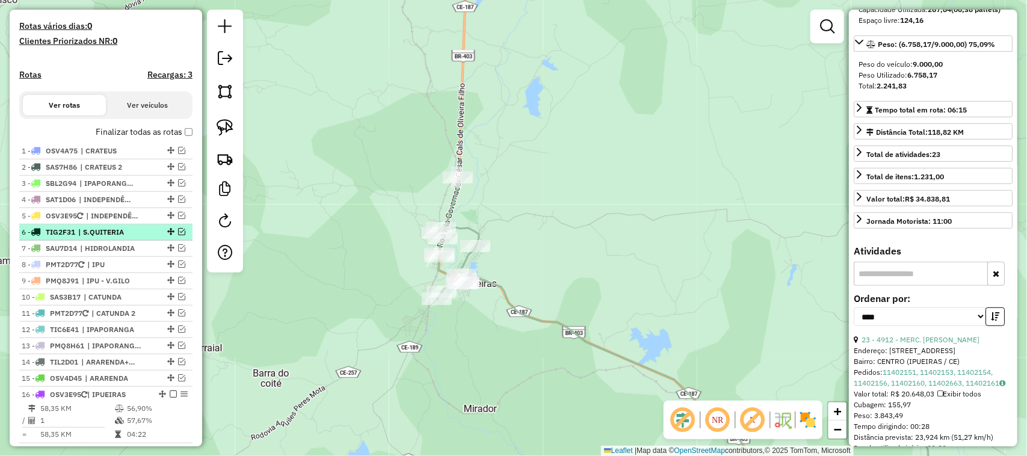
scroll to position [302, 0]
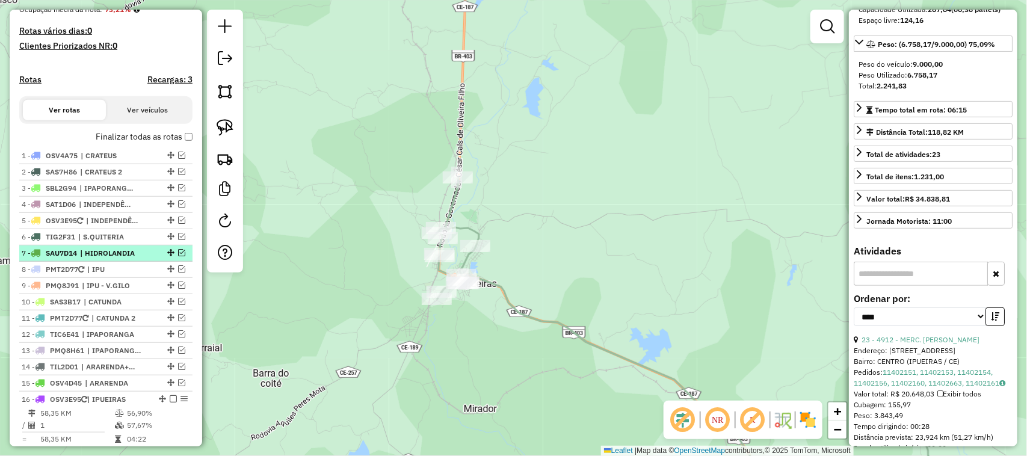
click at [179, 256] on em at bounding box center [181, 252] width 7 height 7
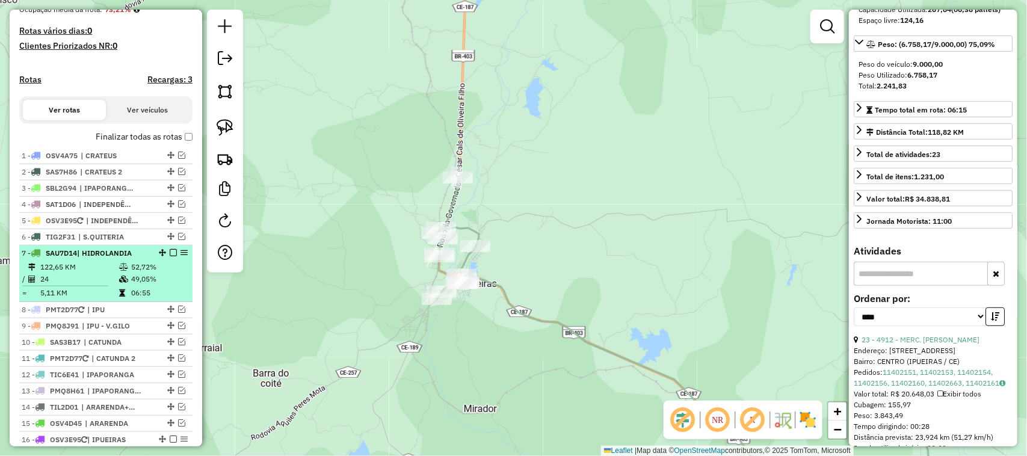
click at [83, 273] on td "122,65 KM" at bounding box center [79, 267] width 79 height 12
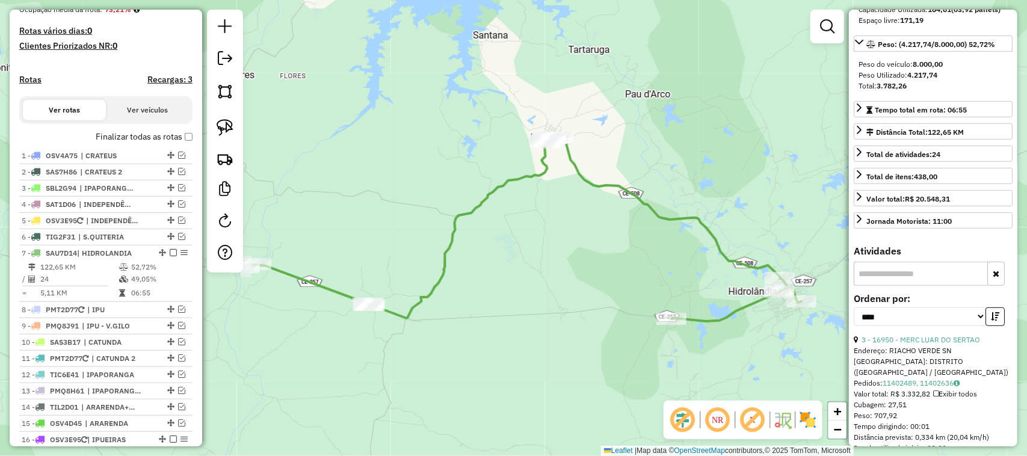
drag, startPoint x: 337, startPoint y: 229, endPoint x: 416, endPoint y: 152, distance: 110.6
click at [411, 170] on div "Janela de atendimento Grade de atendimento Capacidade Transportadoras Veículos …" at bounding box center [513, 228] width 1027 height 456
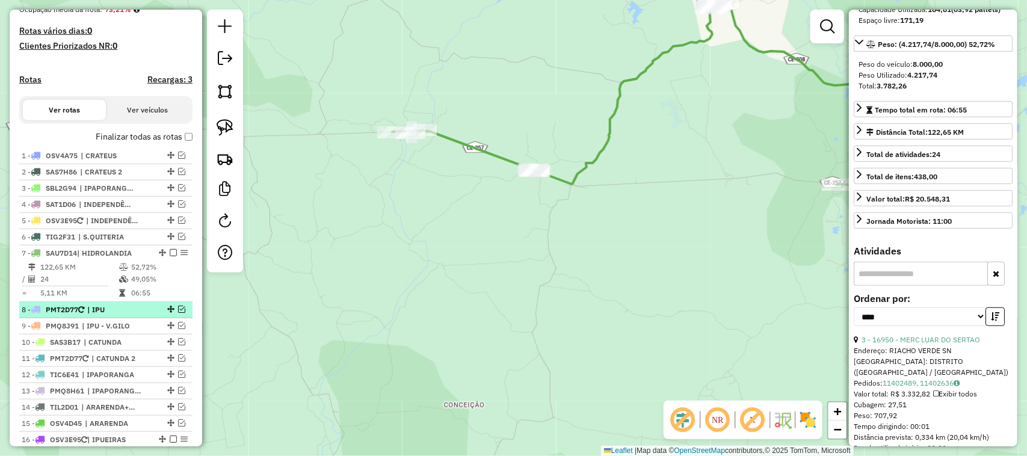
click at [178, 313] on em at bounding box center [181, 309] width 7 height 7
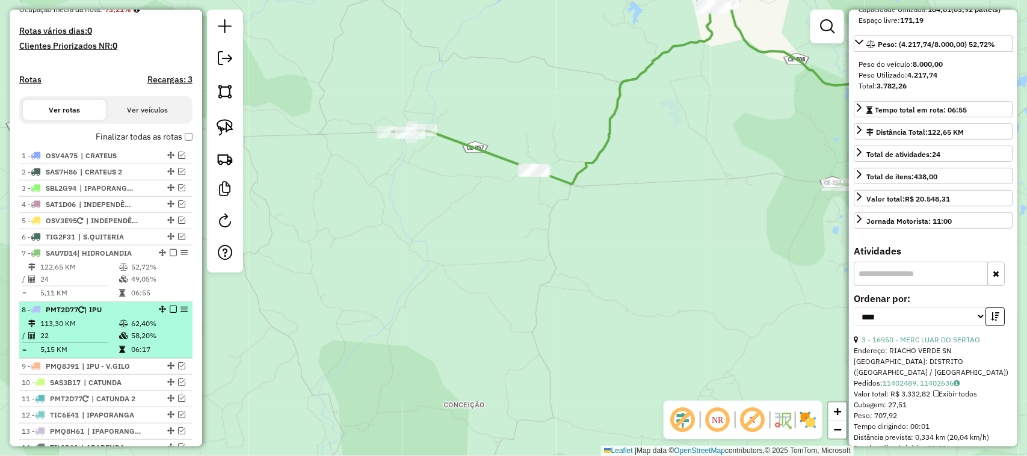
click at [92, 341] on td "22" at bounding box center [79, 336] width 79 height 12
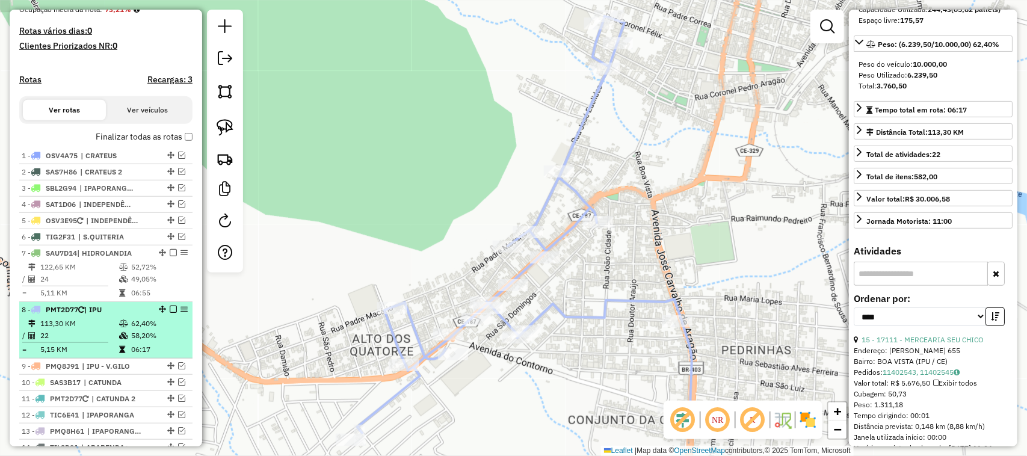
click at [170, 313] on em at bounding box center [173, 309] width 7 height 7
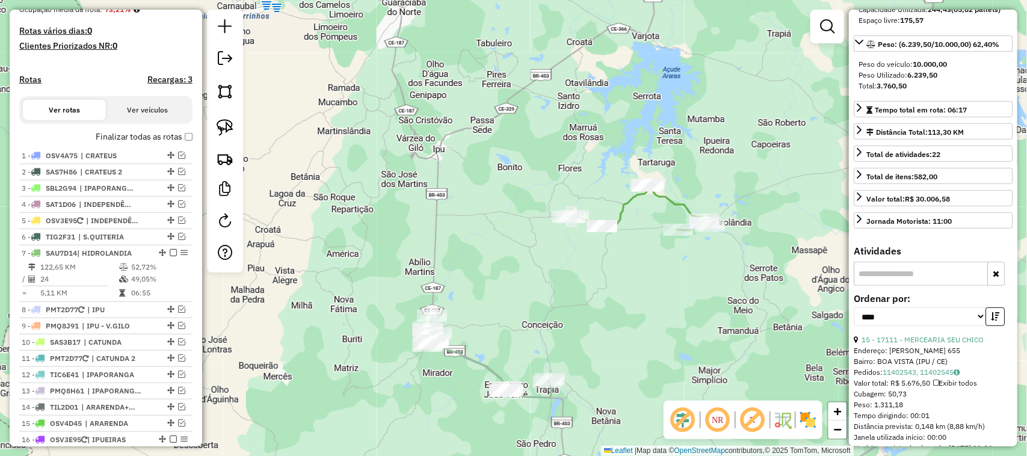
drag, startPoint x: 478, startPoint y: 330, endPoint x: 488, endPoint y: 258, distance: 72.9
click at [493, 262] on div "Janela de atendimento Grade de atendimento Capacidade Transportadoras Veículos …" at bounding box center [513, 228] width 1027 height 456
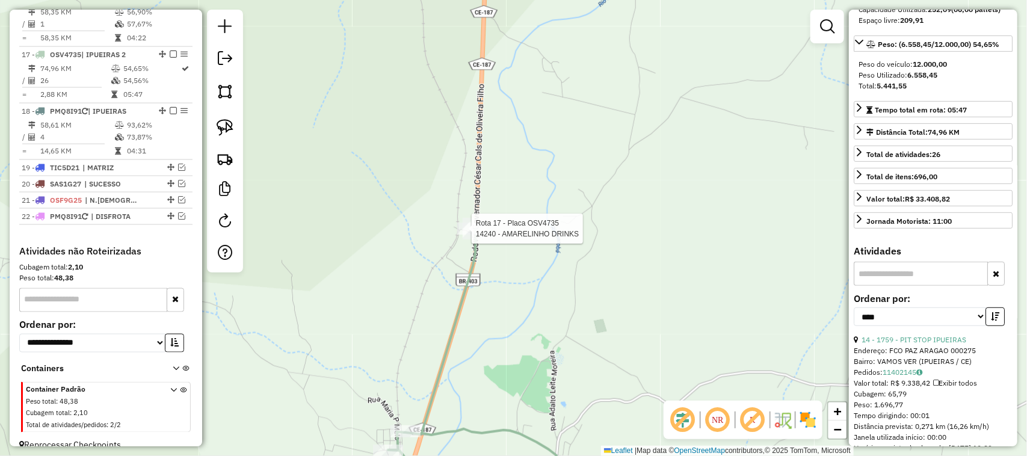
scroll to position [772, 0]
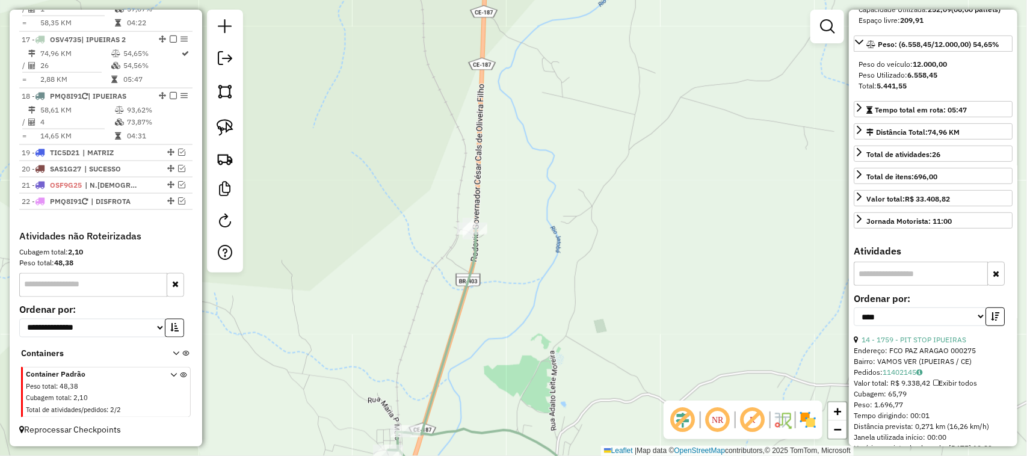
click at [395, 196] on div "Janela de atendimento Grade de atendimento Capacidade Transportadoras Veículos …" at bounding box center [513, 228] width 1027 height 456
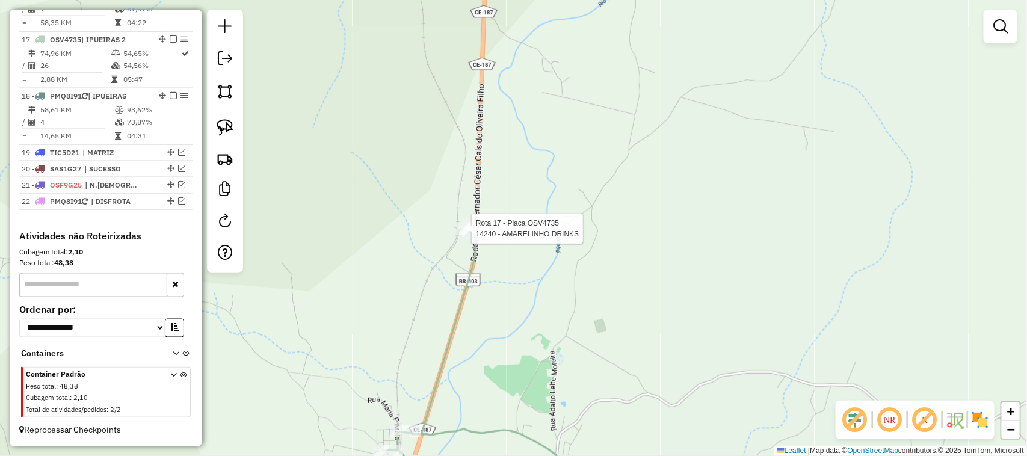
select select "*********"
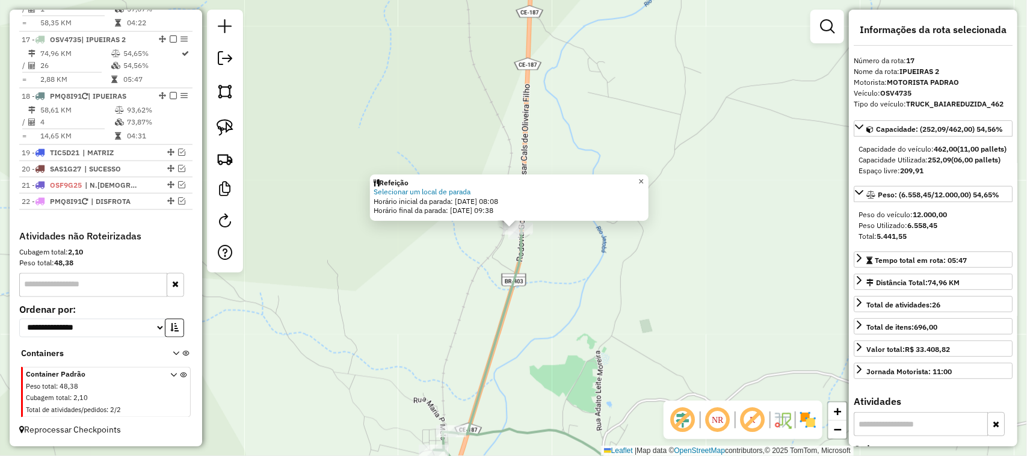
click at [644, 176] on span "×" at bounding box center [641, 181] width 5 height 10
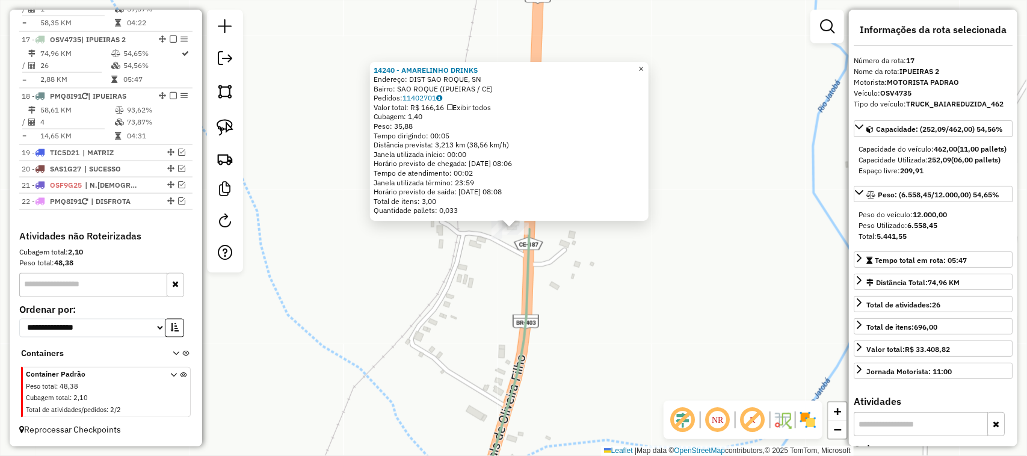
click at [644, 64] on span "×" at bounding box center [641, 69] width 5 height 10
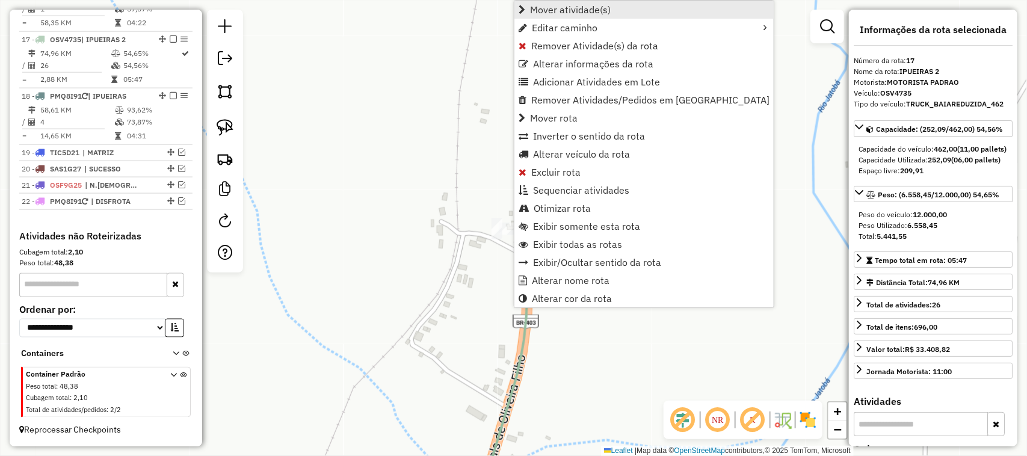
click at [561, 11] on span "Mover atividade(s)" at bounding box center [570, 10] width 81 height 10
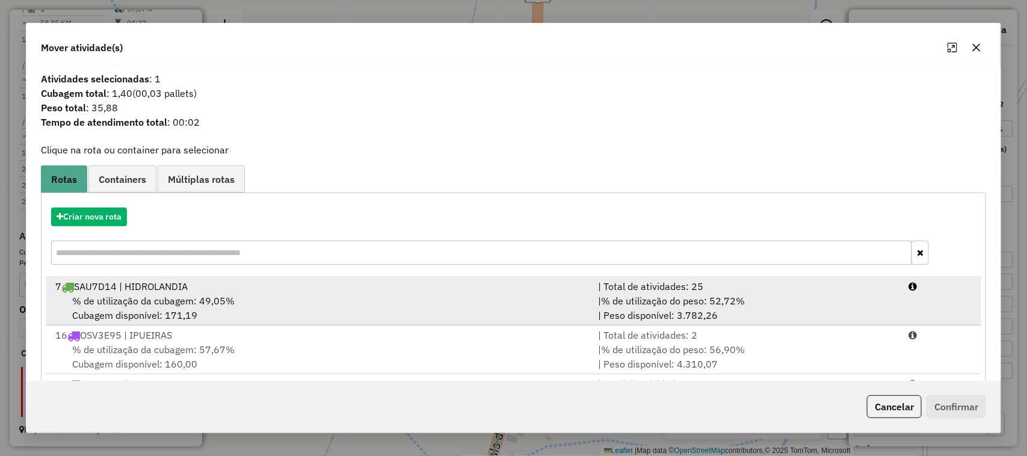
click at [124, 298] on span "% de utilização da cubagem: 49,05%" at bounding box center [153, 301] width 162 height 12
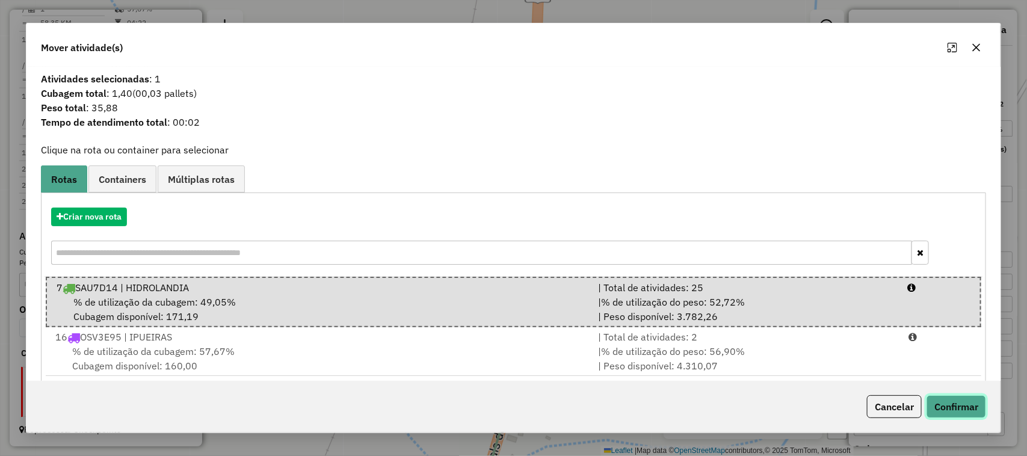
click at [966, 404] on button "Confirmar" at bounding box center [957, 406] width 60 height 23
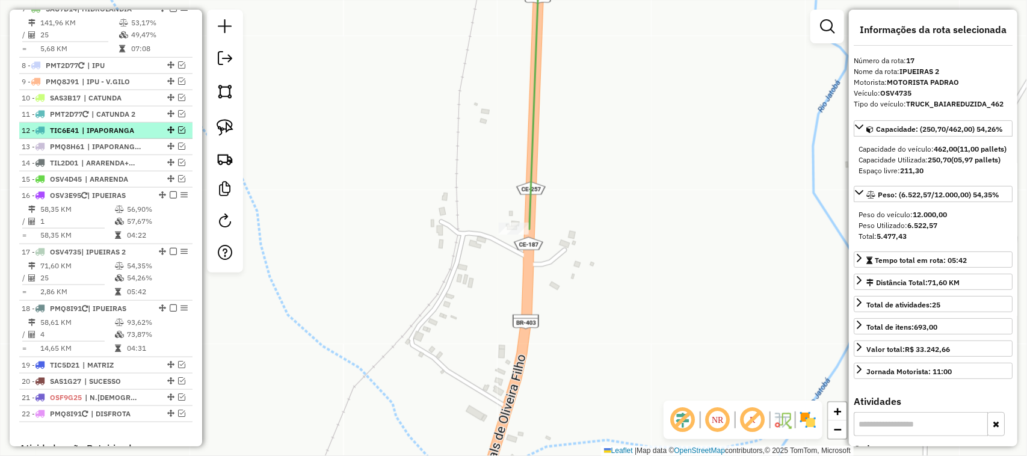
scroll to position [471, 0]
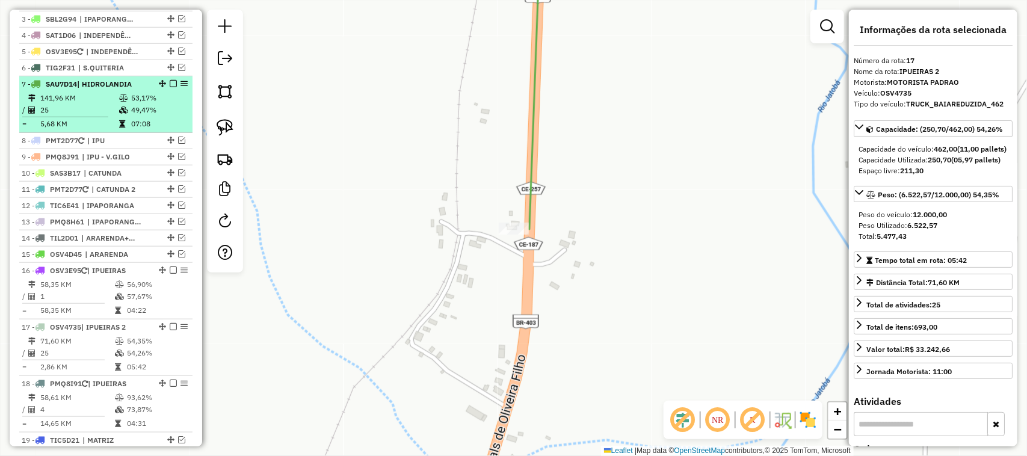
click at [86, 116] on td "25" at bounding box center [79, 110] width 79 height 12
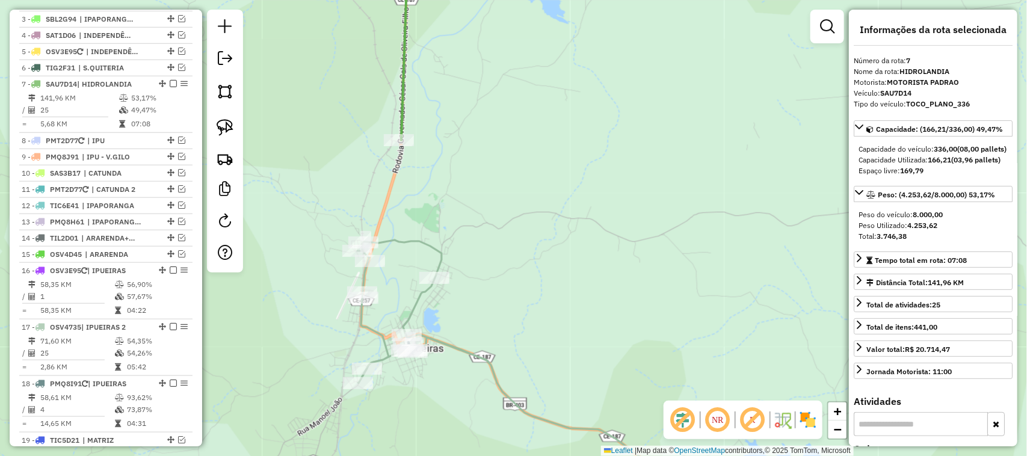
drag, startPoint x: 519, startPoint y: 276, endPoint x: 528, endPoint y: 246, distance: 31.4
click at [551, 247] on div "Janela de atendimento Grade de atendimento Capacidade Transportadoras Veículos …" at bounding box center [513, 228] width 1027 height 456
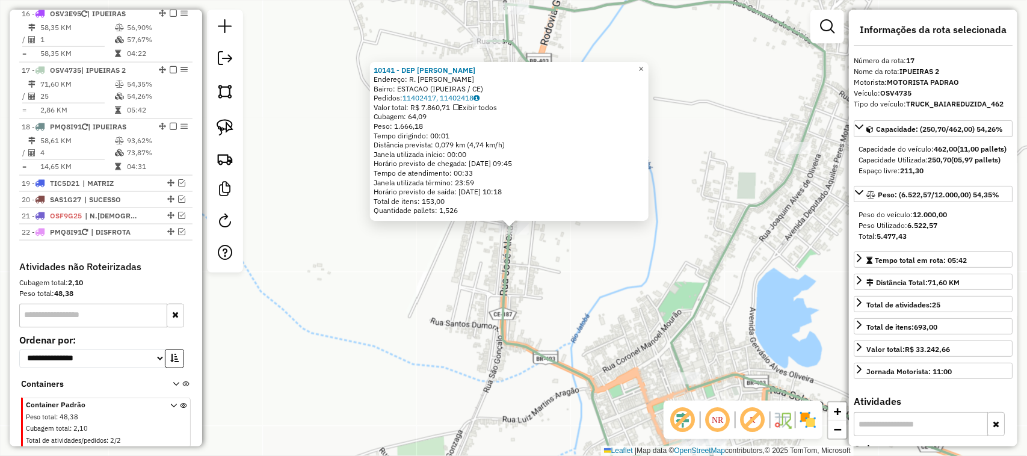
scroll to position [772, 0]
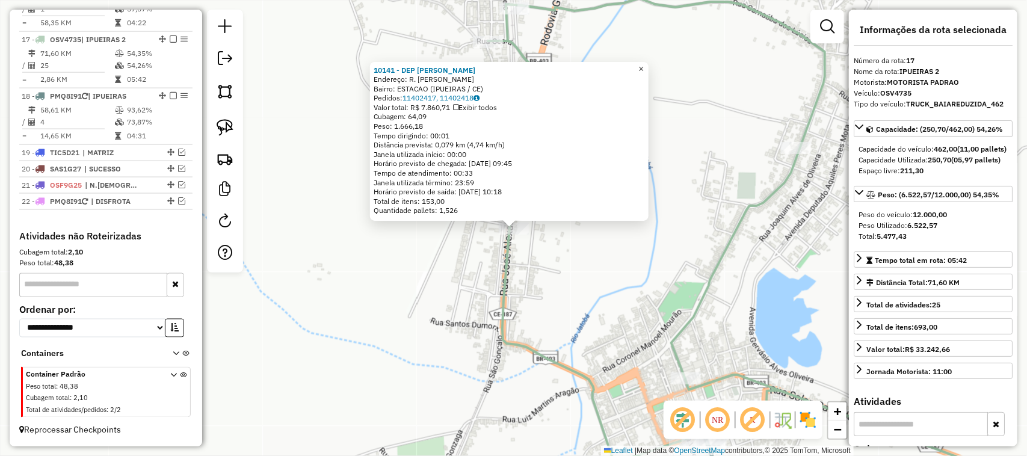
click at [644, 64] on span "×" at bounding box center [641, 69] width 5 height 10
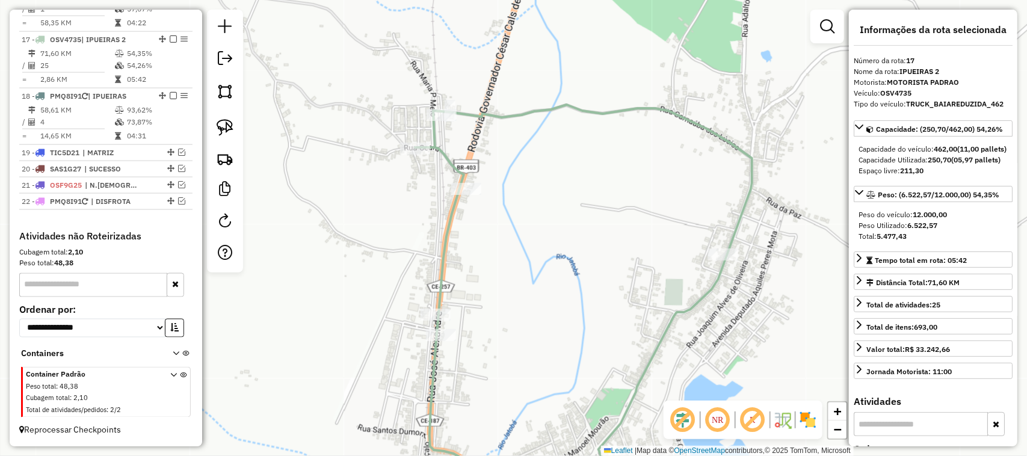
drag, startPoint x: 610, startPoint y: 122, endPoint x: 542, endPoint y: 190, distance: 95.7
click at [539, 194] on div "Janela de atendimento Grade de atendimento Capacidade Transportadoras Veículos …" at bounding box center [513, 228] width 1027 height 456
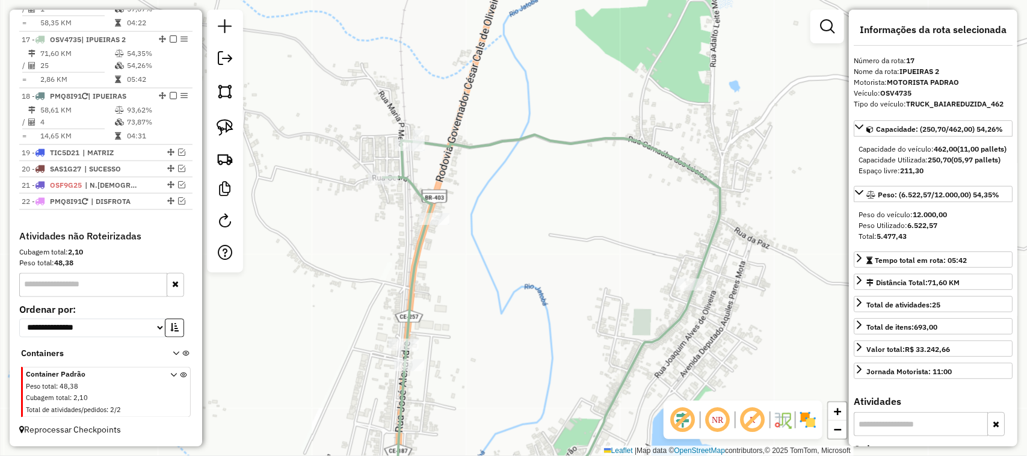
drag, startPoint x: 631, startPoint y: 298, endPoint x: 545, endPoint y: 234, distance: 107.0
click at [552, 242] on div "Janela de atendimento Grade de atendimento Capacidade Transportadoras Veículos …" at bounding box center [513, 228] width 1027 height 456
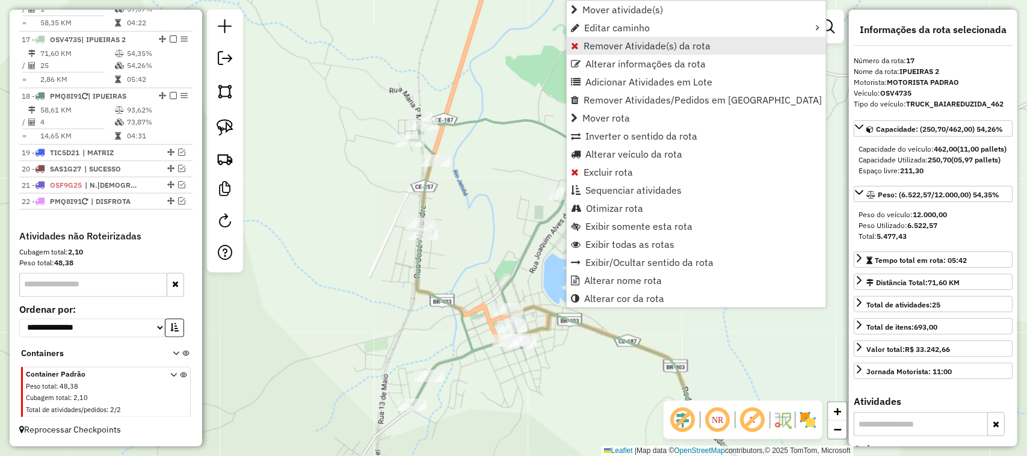
click at [626, 44] on span "Remover Atividade(s) da rota" at bounding box center [647, 46] width 127 height 10
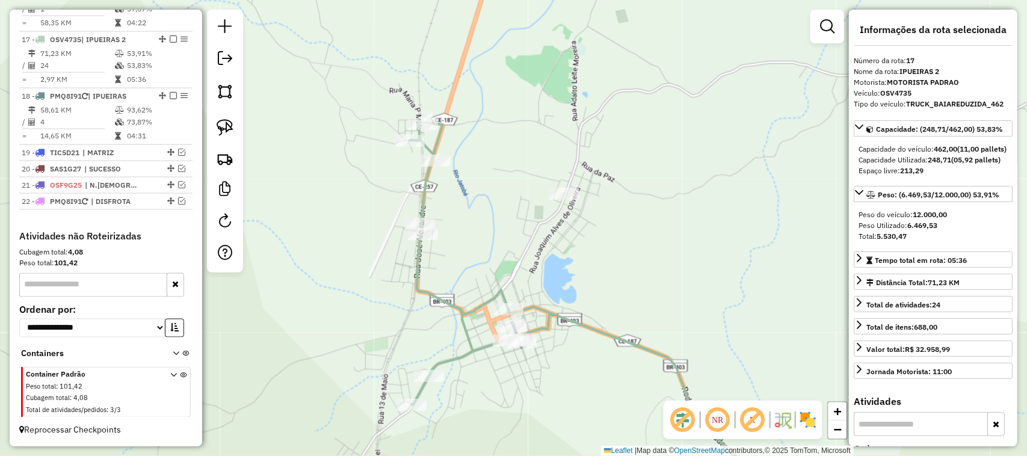
drag, startPoint x: 515, startPoint y: 229, endPoint x: 574, endPoint y: 181, distance: 76.1
click at [572, 181] on div "Janela de atendimento Grade de atendimento Capacidade Transportadoras Veículos …" at bounding box center [513, 228] width 1027 height 456
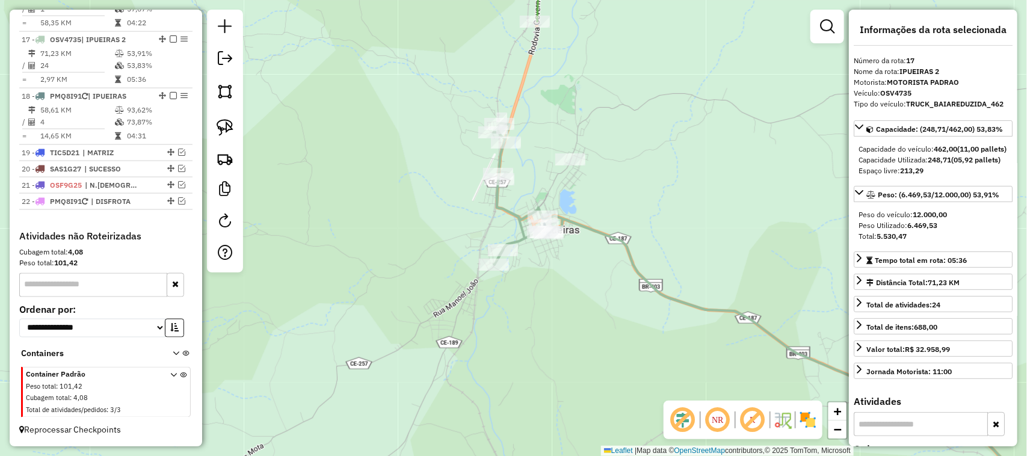
drag, startPoint x: 536, startPoint y: 164, endPoint x: 602, endPoint y: 196, distance: 74.3
click at [600, 200] on div "Janela de atendimento Grade de atendimento Capacidade Transportadoras Veículos …" at bounding box center [513, 228] width 1027 height 456
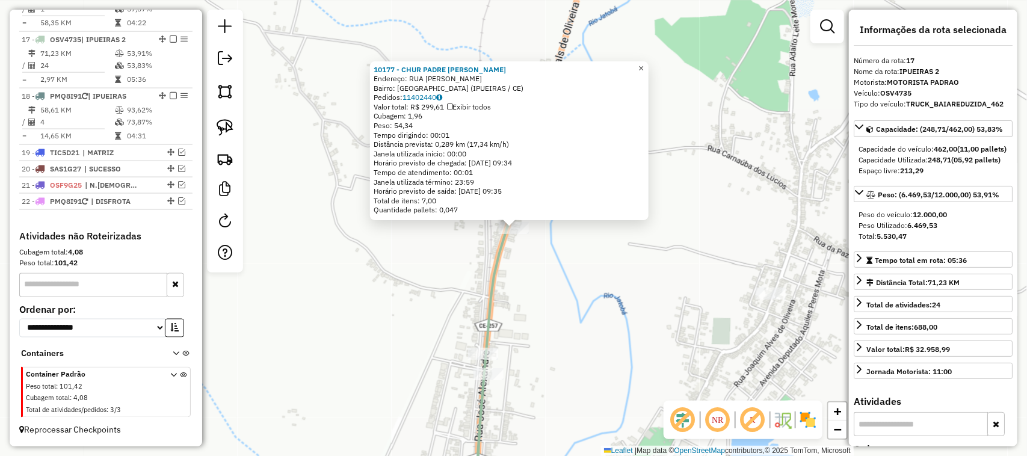
click at [644, 66] on span "×" at bounding box center [641, 68] width 5 height 10
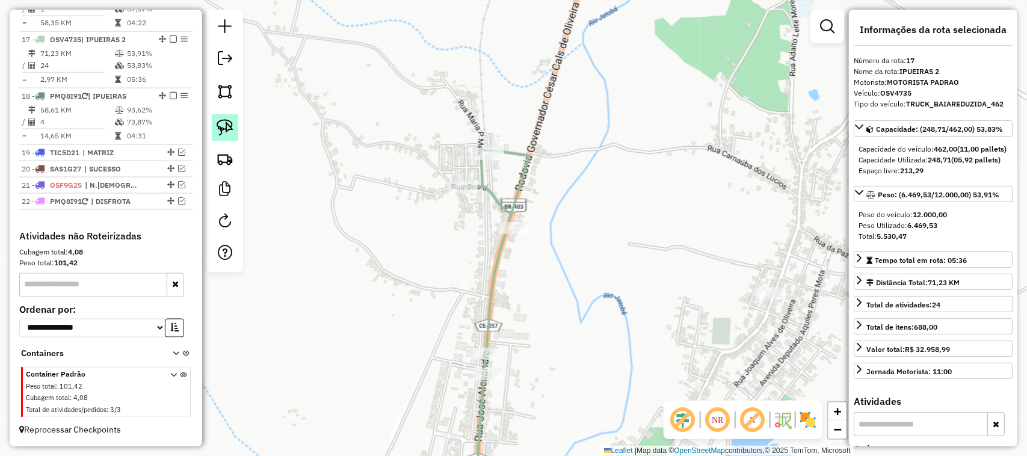
click at [224, 125] on img at bounding box center [225, 127] width 17 height 17
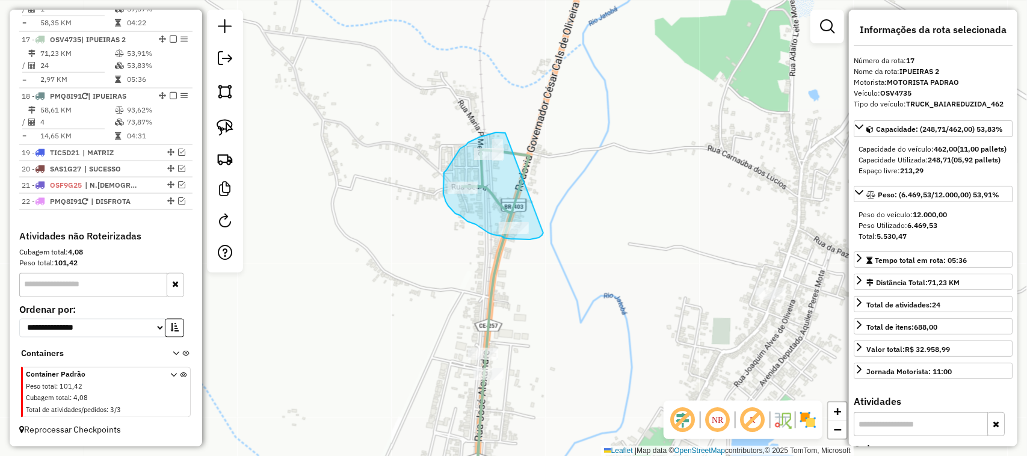
drag, startPoint x: 506, startPoint y: 133, endPoint x: 543, endPoint y: 232, distance: 106.1
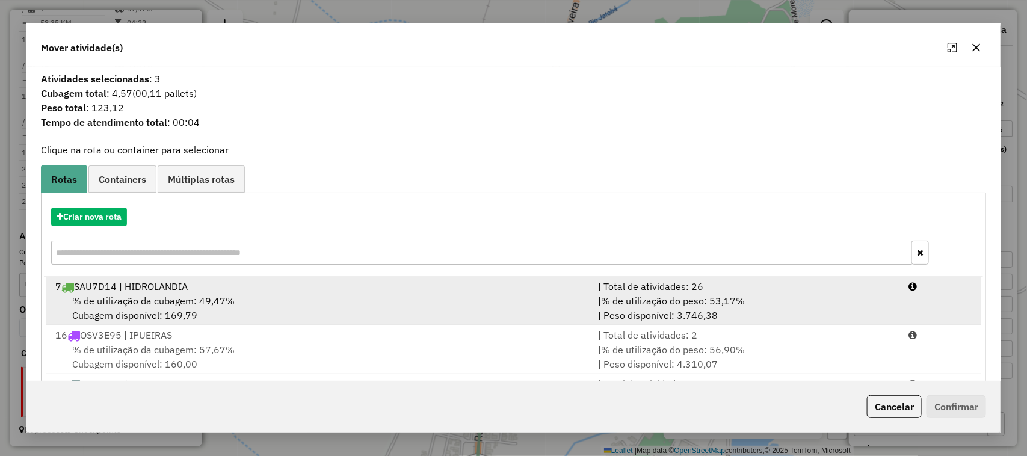
click at [149, 300] on span "% de utilização da cubagem: 49,47%" at bounding box center [153, 301] width 162 height 12
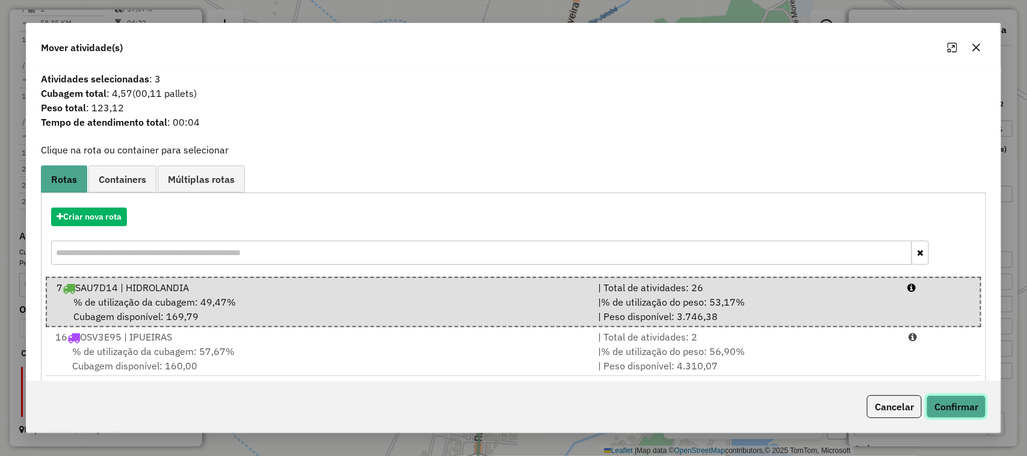
drag, startPoint x: 960, startPoint y: 407, endPoint x: 954, endPoint y: 407, distance: 6.6
click at [958, 407] on button "Confirmar" at bounding box center [957, 406] width 60 height 23
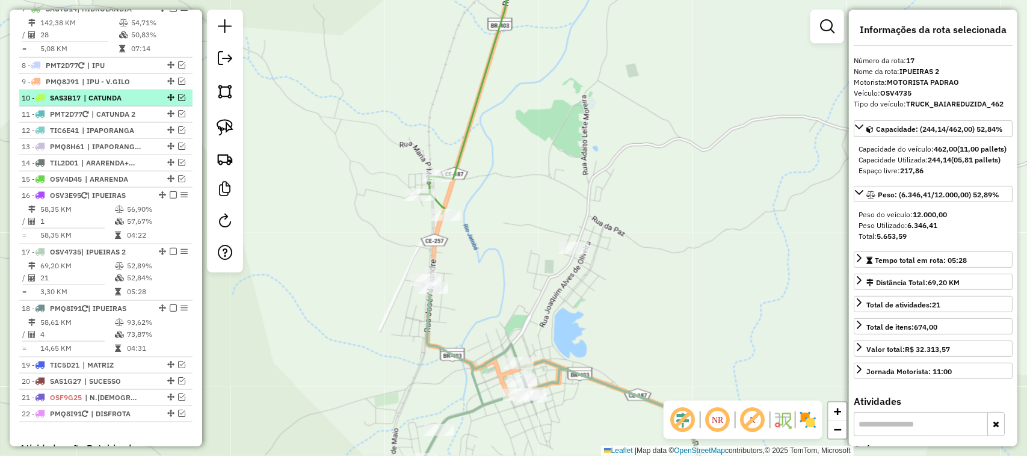
scroll to position [471, 0]
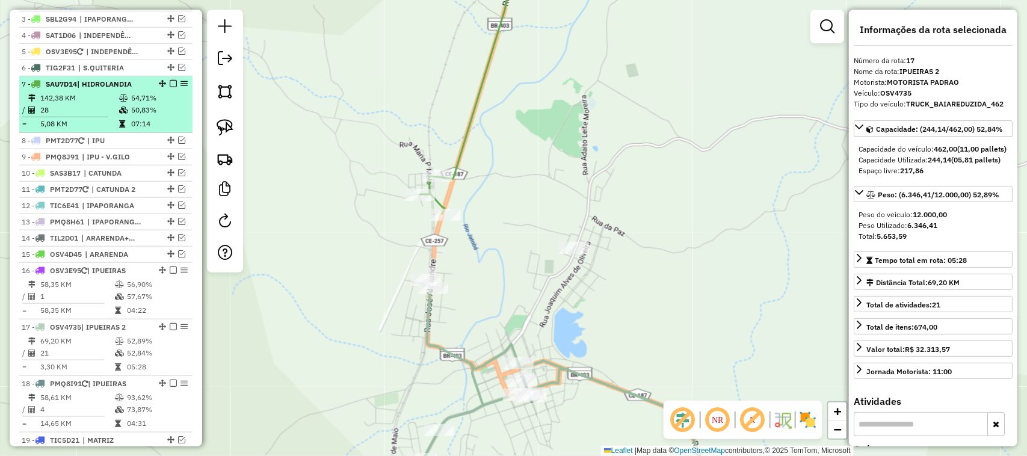
click at [91, 116] on td "28" at bounding box center [79, 110] width 79 height 12
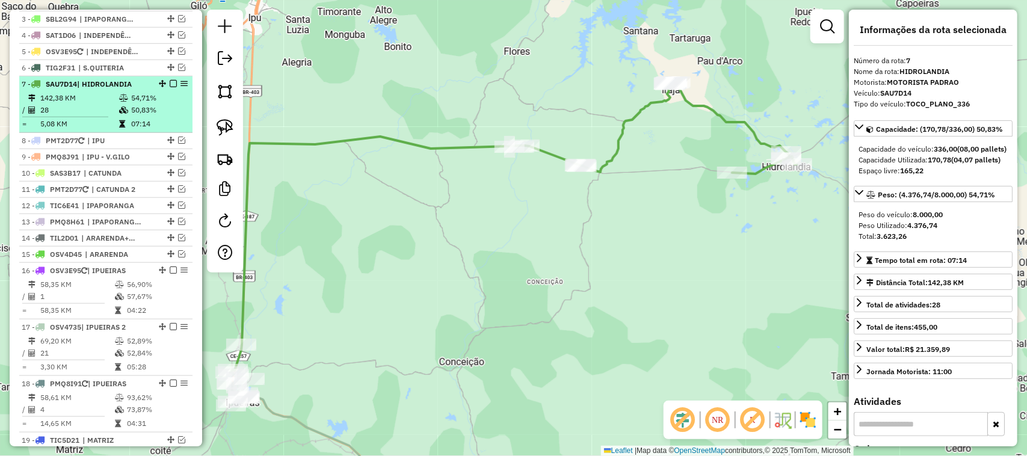
click at [170, 87] on em at bounding box center [173, 83] width 7 height 7
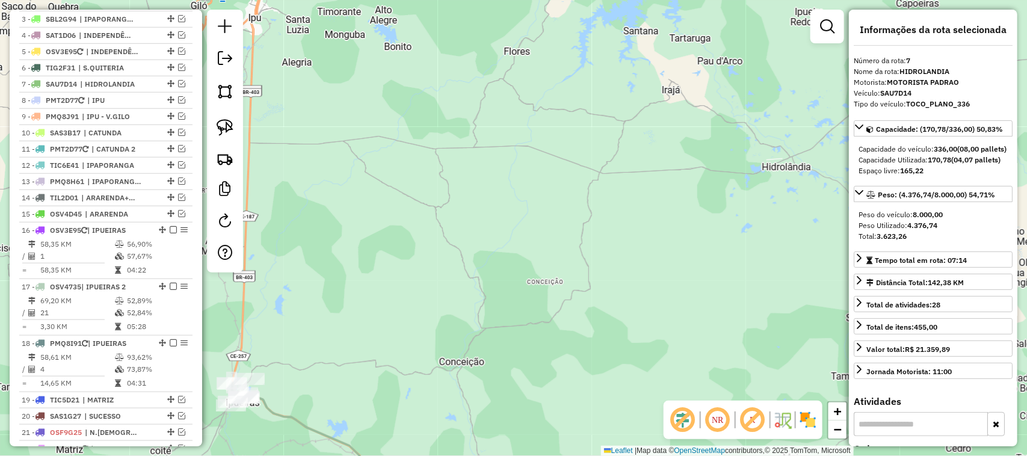
click at [371, 256] on div "Janela de atendimento Grade de atendimento Capacidade Transportadoras Veículos …" at bounding box center [513, 228] width 1027 height 456
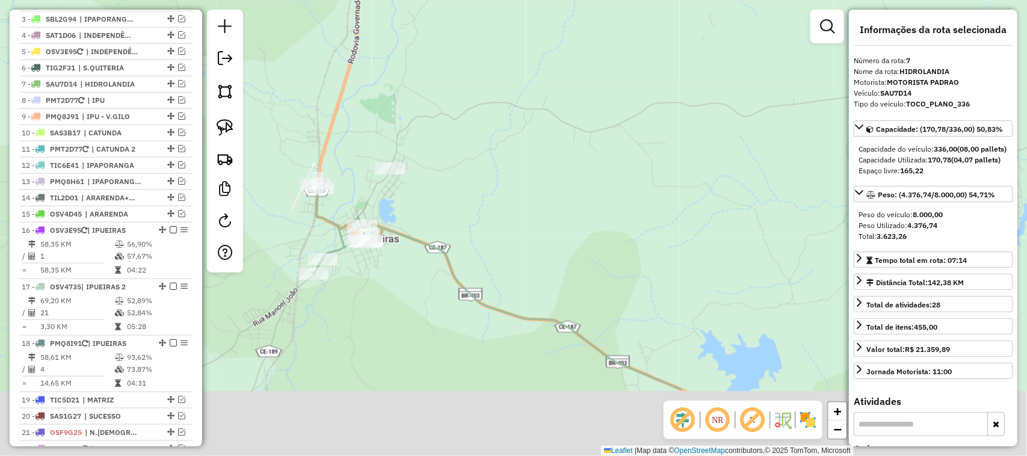
drag, startPoint x: 627, startPoint y: 380, endPoint x: 522, endPoint y: 184, distance: 222.4
click at [598, 256] on div "Janela de atendimento Grade de atendimento Capacidade Transportadoras Veículos …" at bounding box center [513, 228] width 1027 height 456
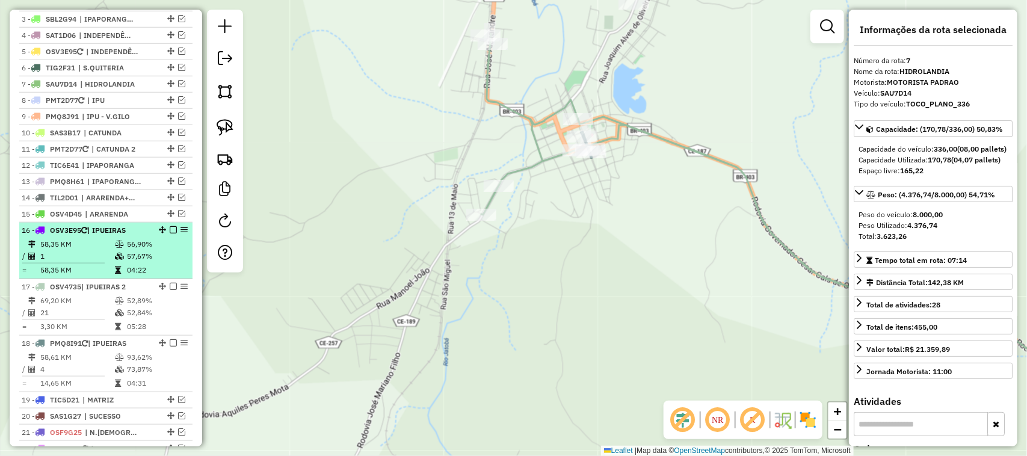
click at [79, 262] on td "1" at bounding box center [77, 256] width 75 height 12
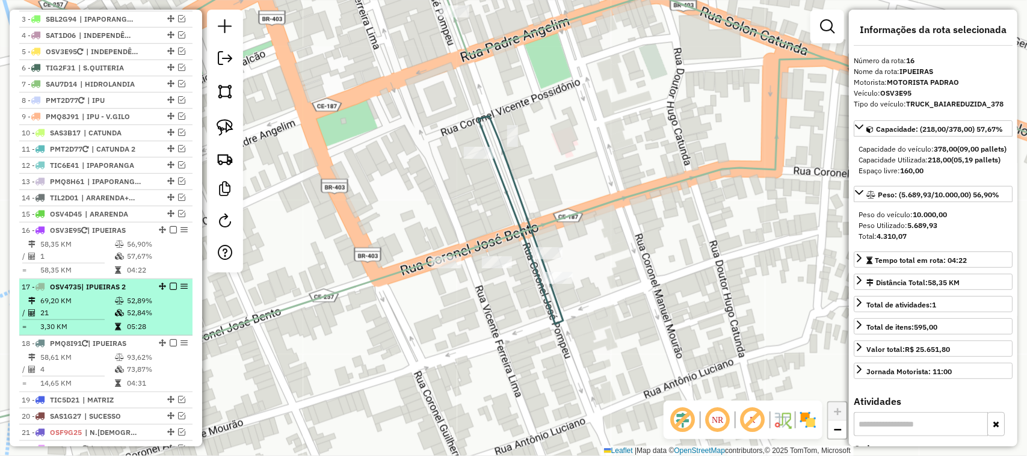
click at [79, 319] on td "21" at bounding box center [77, 313] width 75 height 12
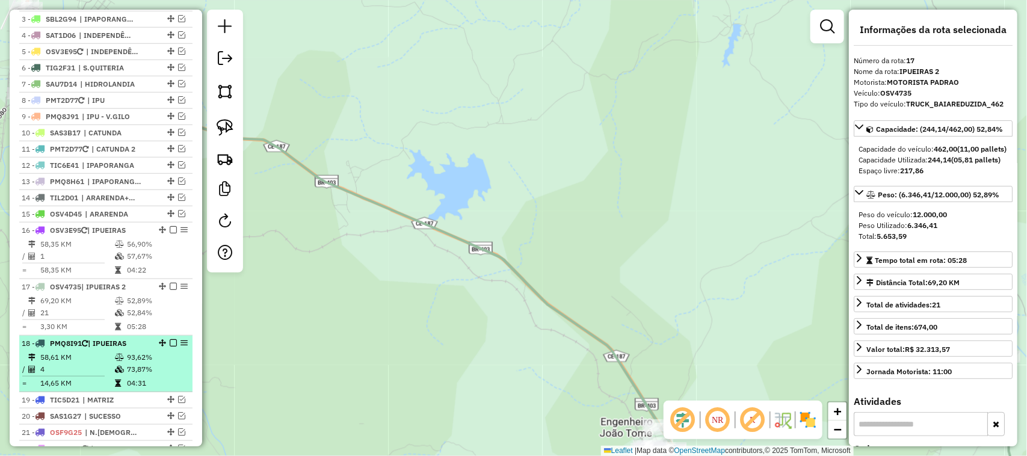
click at [85, 376] on td "4" at bounding box center [77, 369] width 75 height 12
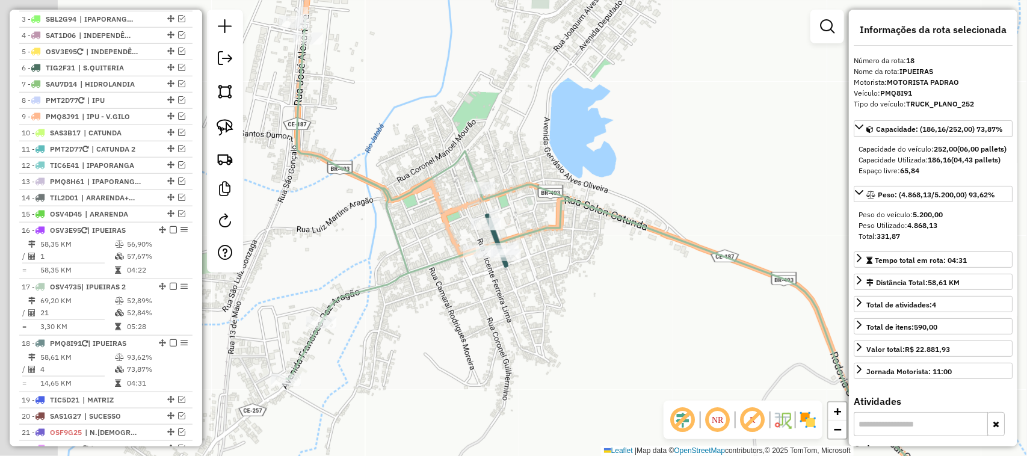
drag, startPoint x: 363, startPoint y: 266, endPoint x: 426, endPoint y: 221, distance: 77.7
click at [410, 234] on div "Janela de atendimento Grade de atendimento Capacidade Transportadoras Veículos …" at bounding box center [513, 228] width 1027 height 456
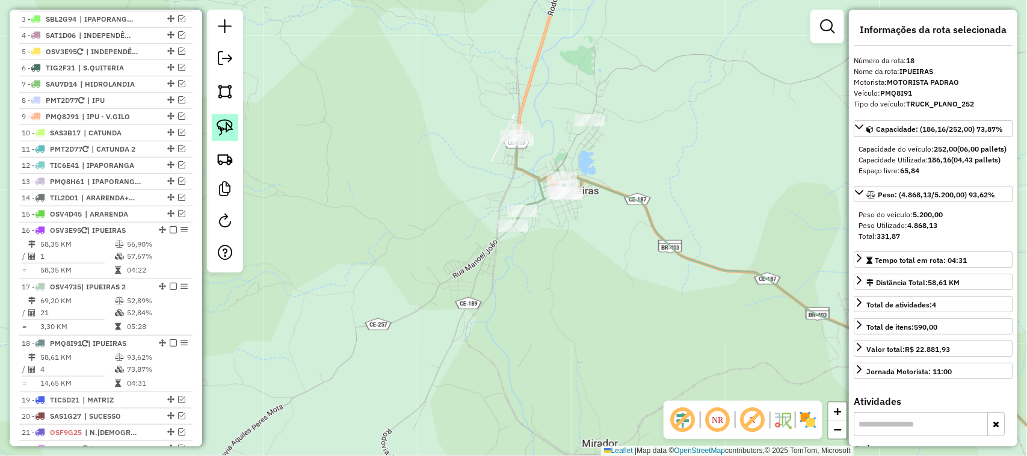
click at [223, 128] on img at bounding box center [225, 127] width 17 height 17
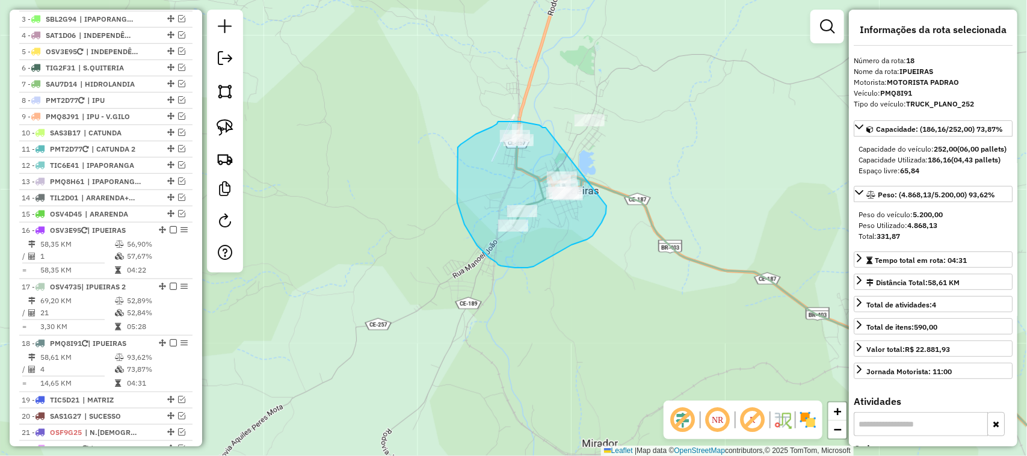
drag, startPoint x: 509, startPoint y: 122, endPoint x: 602, endPoint y: 191, distance: 116.5
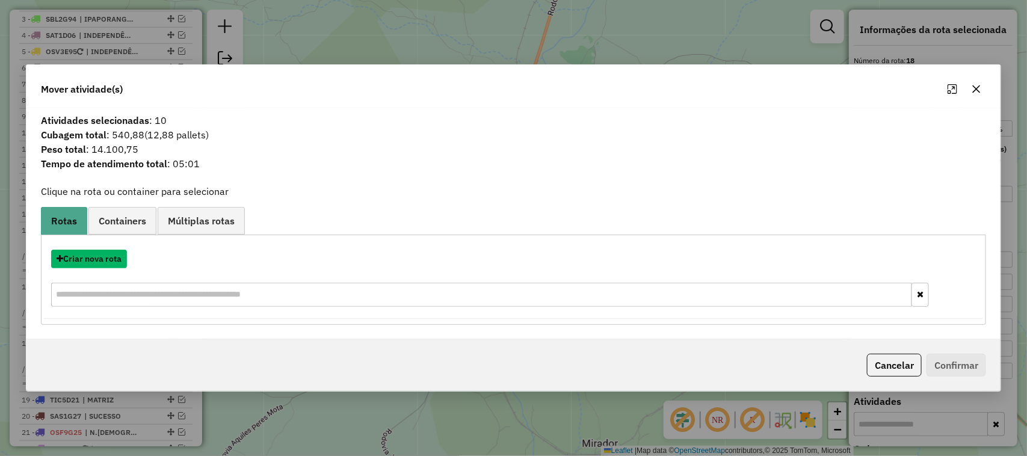
click at [94, 257] on button "Criar nova rota" at bounding box center [89, 259] width 76 height 19
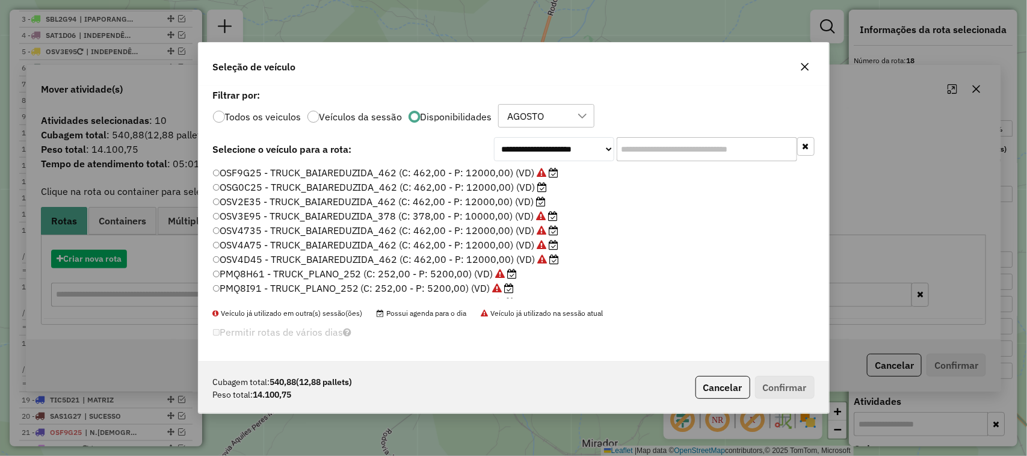
scroll to position [6, 4]
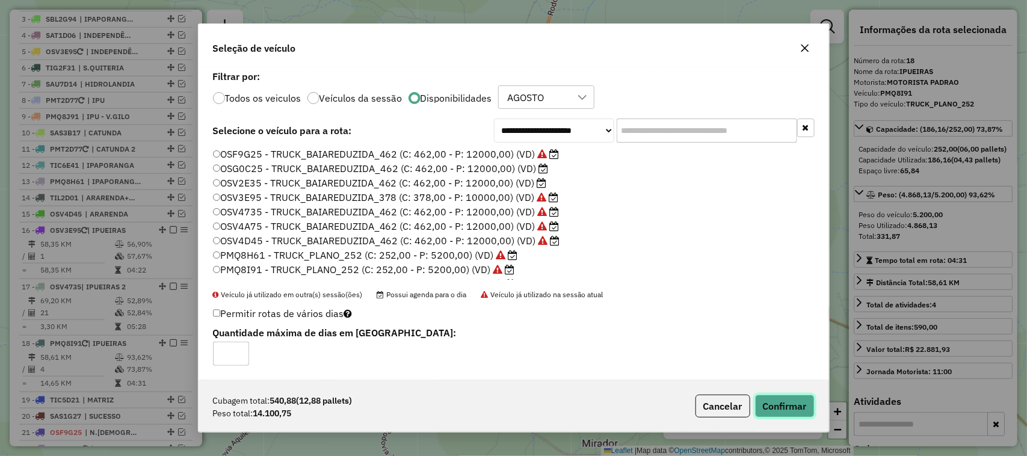
click at [790, 403] on button "Confirmar" at bounding box center [785, 406] width 60 height 23
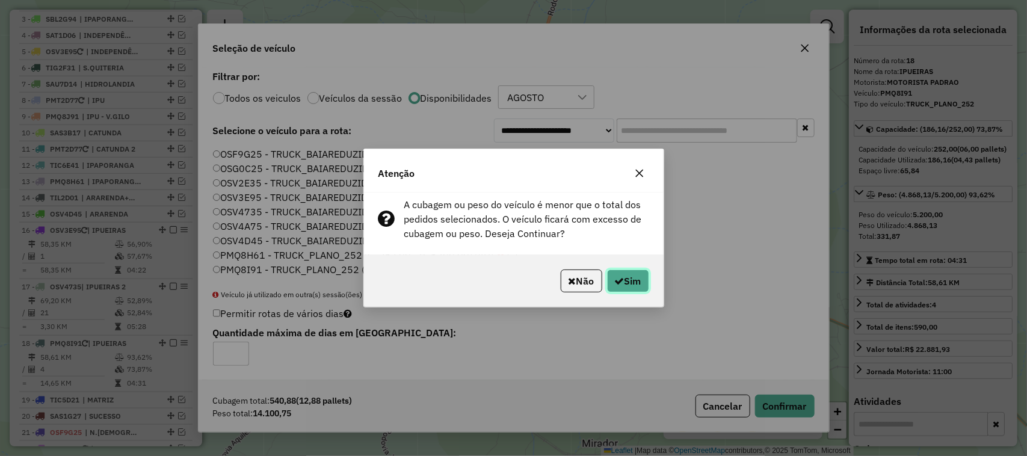
click at [633, 278] on button "Sim" at bounding box center [628, 281] width 42 height 23
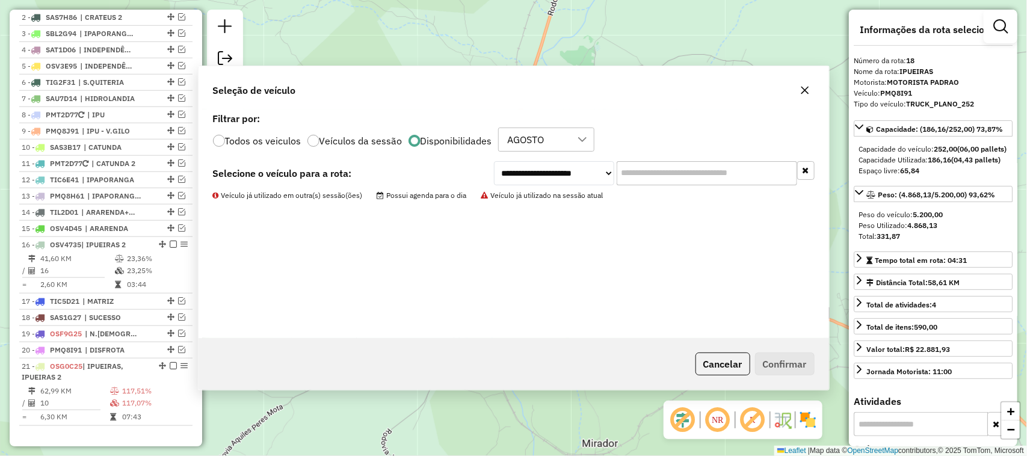
scroll to position [486, 0]
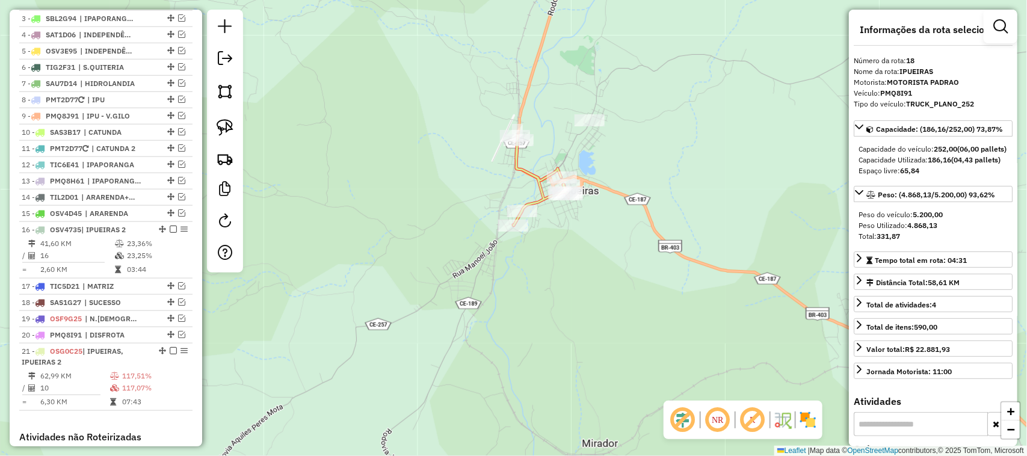
click at [498, 277] on div "Janela de atendimento Grade de atendimento Capacidade Transportadoras Veículos …" at bounding box center [513, 228] width 1027 height 456
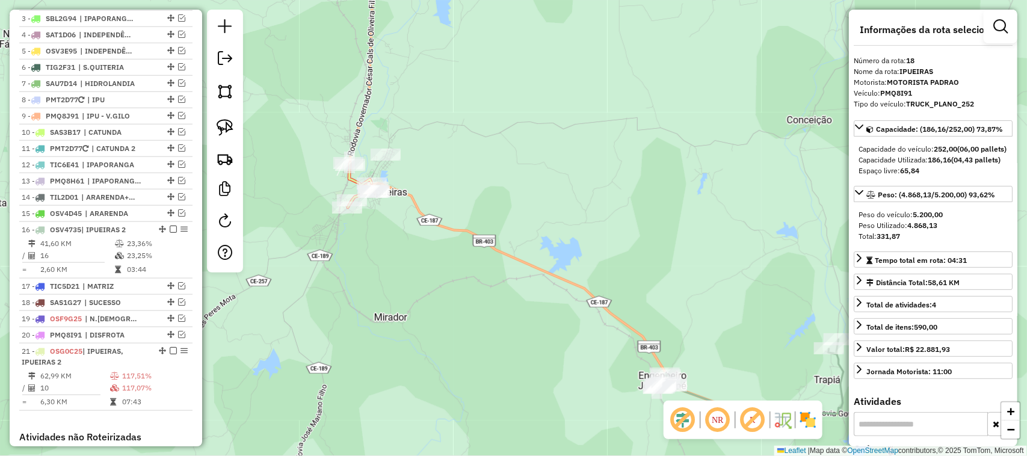
drag, startPoint x: 510, startPoint y: 293, endPoint x: 483, endPoint y: 247, distance: 53.4
click at [486, 257] on div "Janela de atendimento Grade de atendimento Capacidade Transportadoras Veículos …" at bounding box center [513, 228] width 1027 height 456
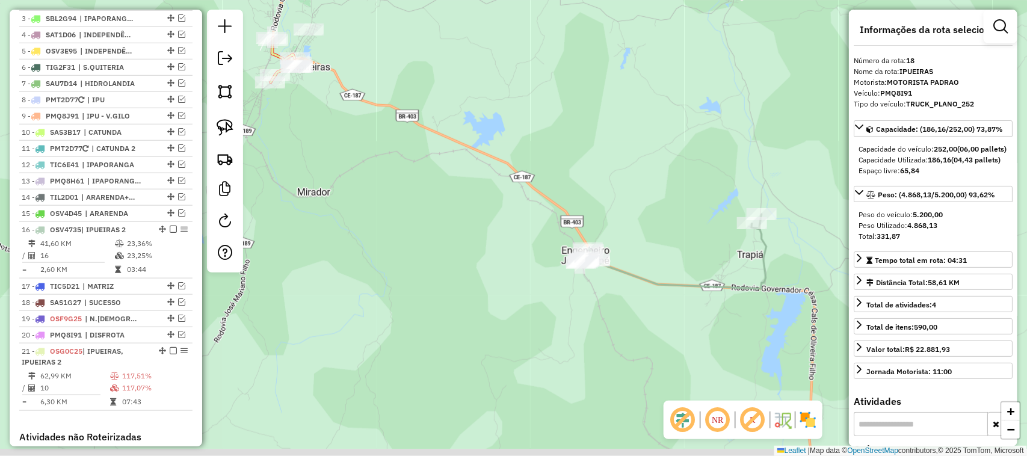
drag, startPoint x: 701, startPoint y: 237, endPoint x: 678, endPoint y: 218, distance: 29.5
click at [686, 220] on div "Janela de atendimento Grade de atendimento Capacidade Transportadoras Veículos …" at bounding box center [513, 228] width 1027 height 456
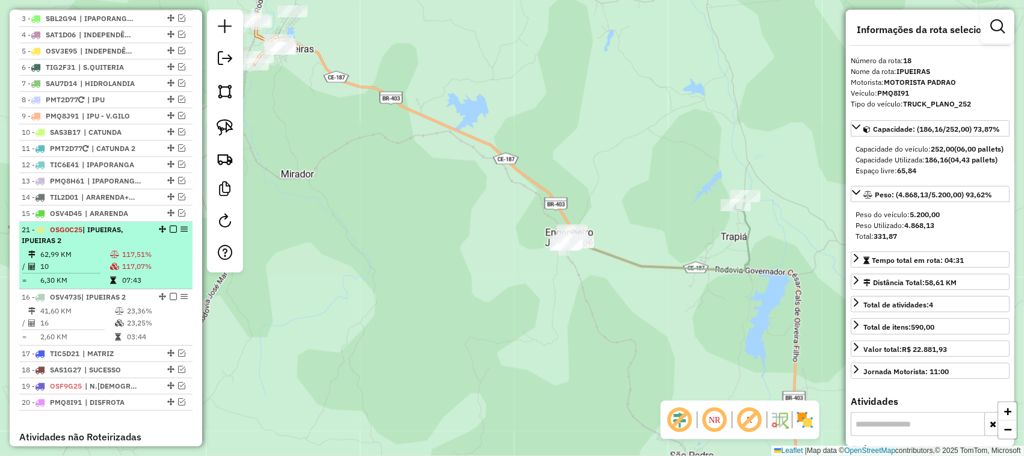
drag, startPoint x: 158, startPoint y: 364, endPoint x: 162, endPoint y: 252, distance: 112.6
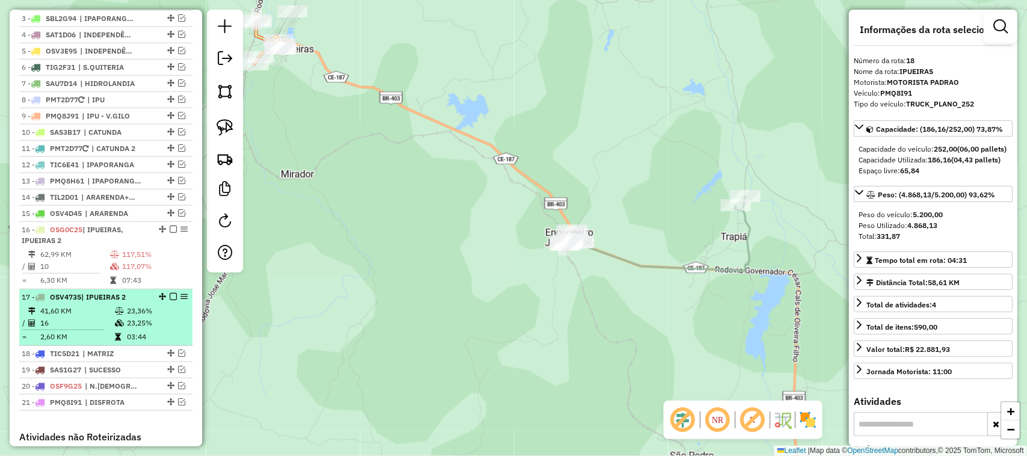
click at [82, 329] on td "16" at bounding box center [77, 323] width 75 height 12
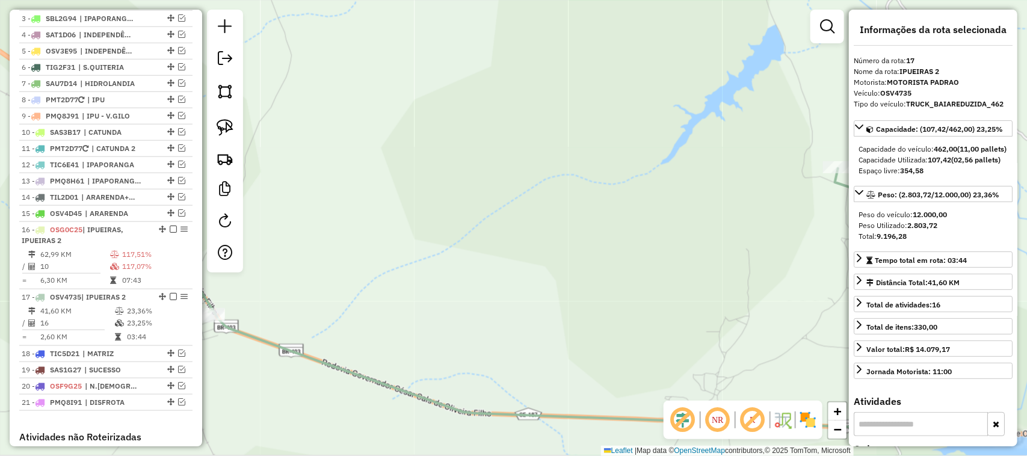
drag, startPoint x: 380, startPoint y: 289, endPoint x: 461, endPoint y: 262, distance: 85.8
click at [459, 263] on div "Rota 17 - Placa OSV4735 4956 - RUFINO BAR E RESTAUR Rota 17 - Placa OSV4735 102…" at bounding box center [513, 228] width 1027 height 456
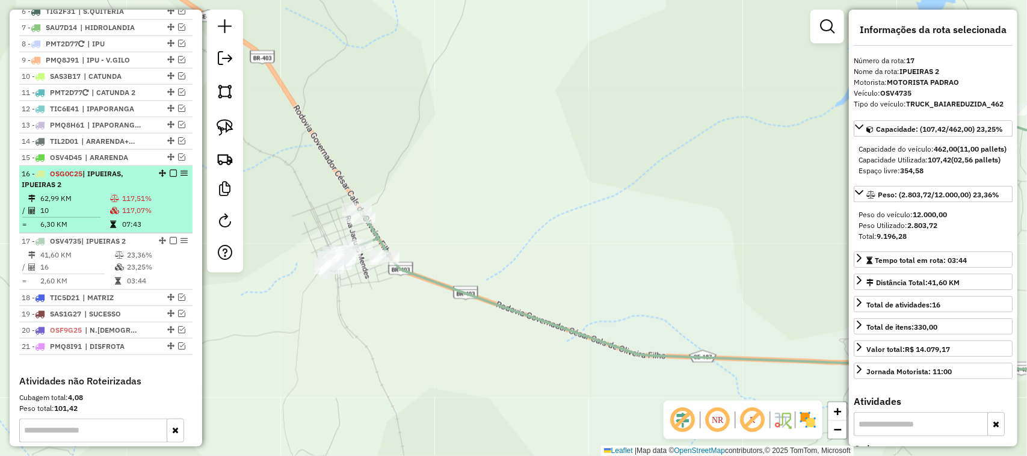
scroll to position [561, 0]
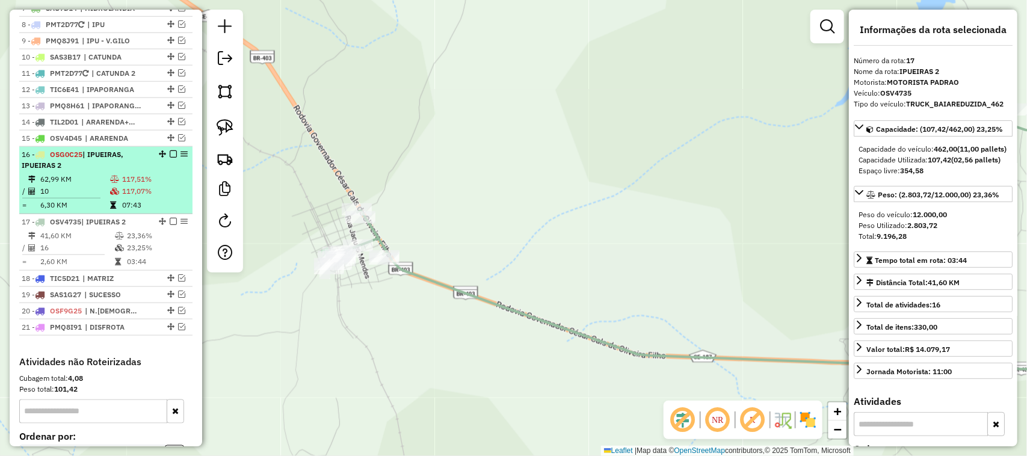
click at [81, 185] on td "62,99 KM" at bounding box center [75, 179] width 70 height 12
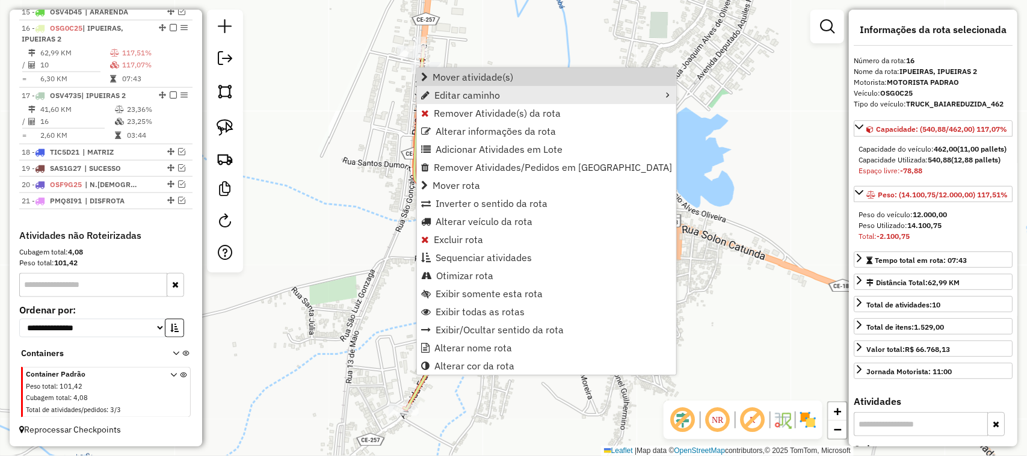
scroll to position [701, 0]
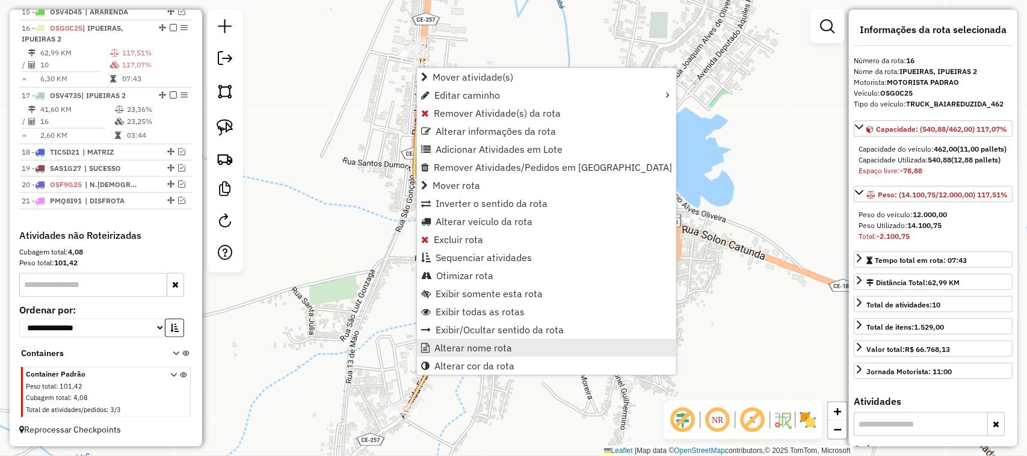
click at [472, 343] on span "Alterar nome rota" at bounding box center [474, 348] width 78 height 10
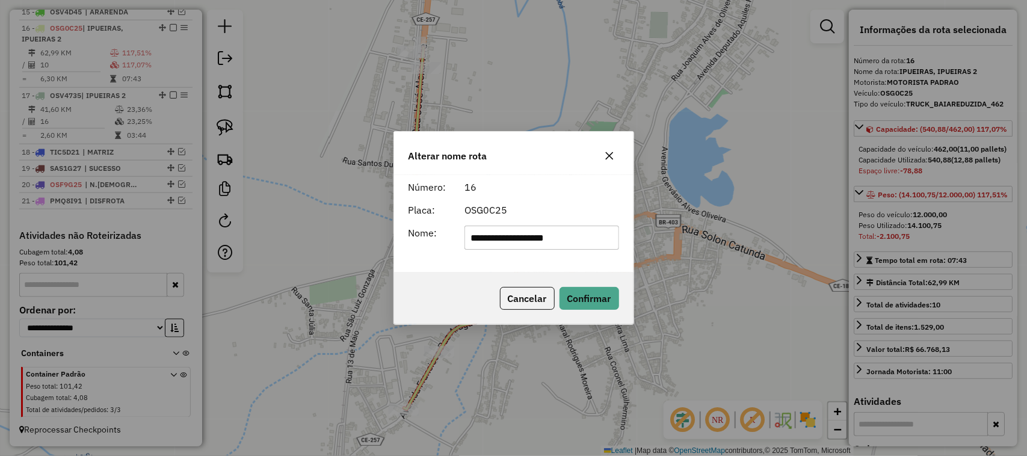
click at [516, 238] on input "**********" at bounding box center [542, 238] width 155 height 24
type input "**********"
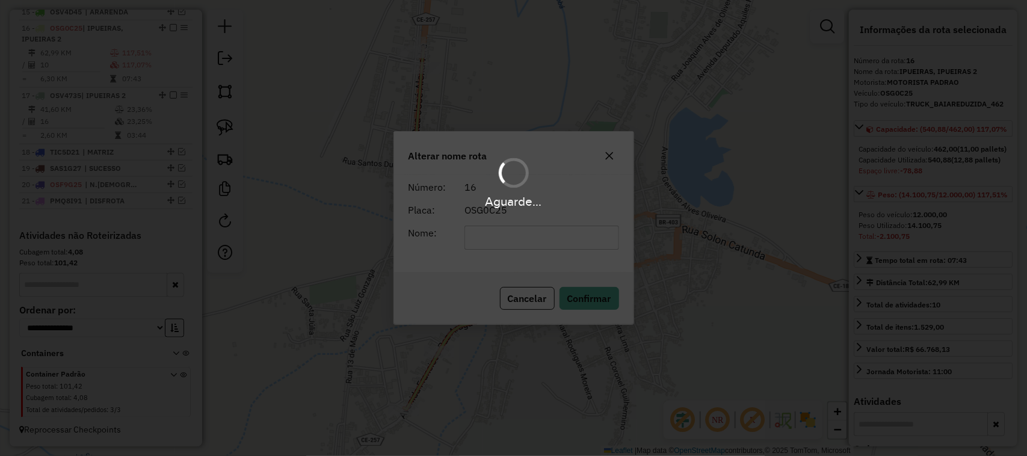
scroll to position [690, 0]
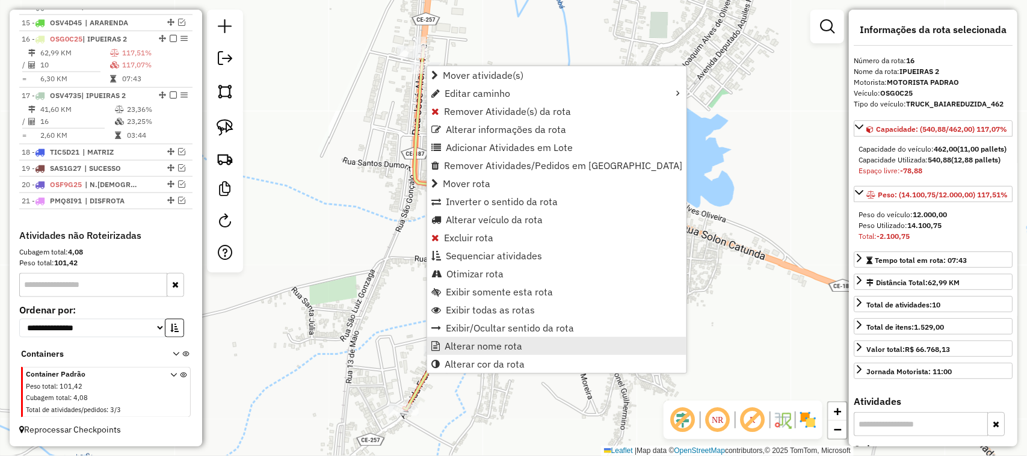
click at [495, 341] on span "Alterar nome rota" at bounding box center [484, 346] width 78 height 10
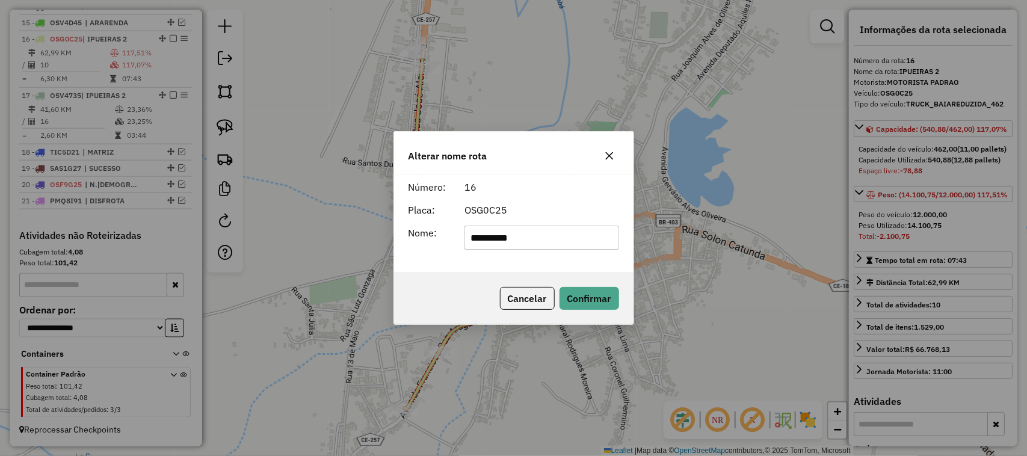
type input "********"
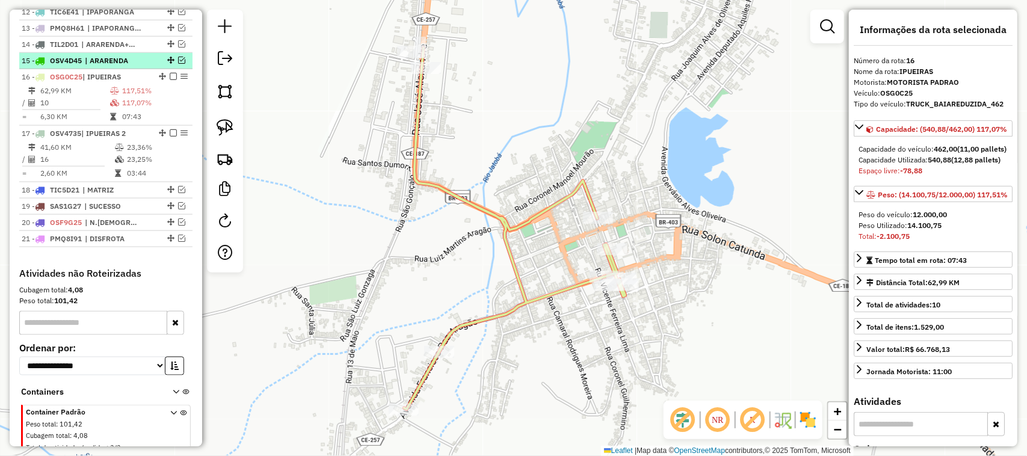
scroll to position [615, 0]
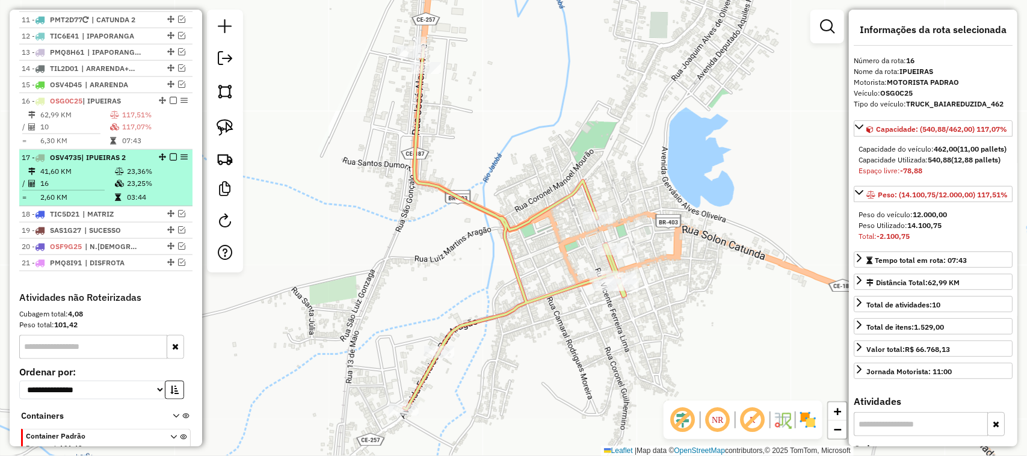
click at [94, 190] on td "16" at bounding box center [77, 184] width 75 height 12
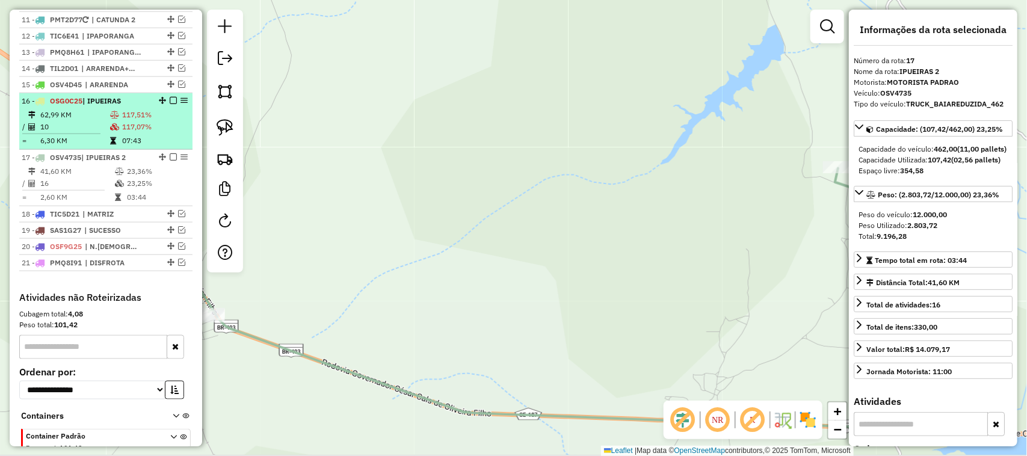
click at [82, 121] on td "62,99 KM" at bounding box center [75, 115] width 70 height 12
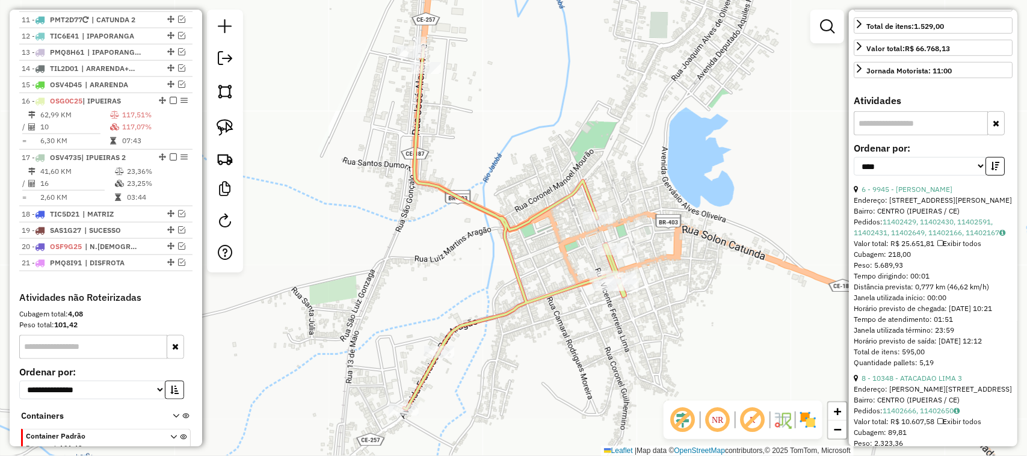
scroll to position [376, 0]
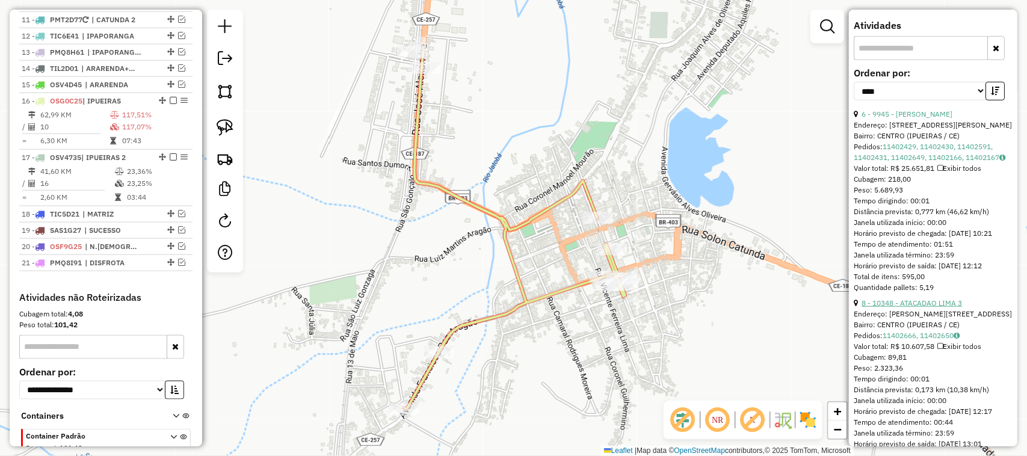
click at [938, 308] on link "8 - 10348 - ATACADAO LIMA 3" at bounding box center [912, 303] width 101 height 9
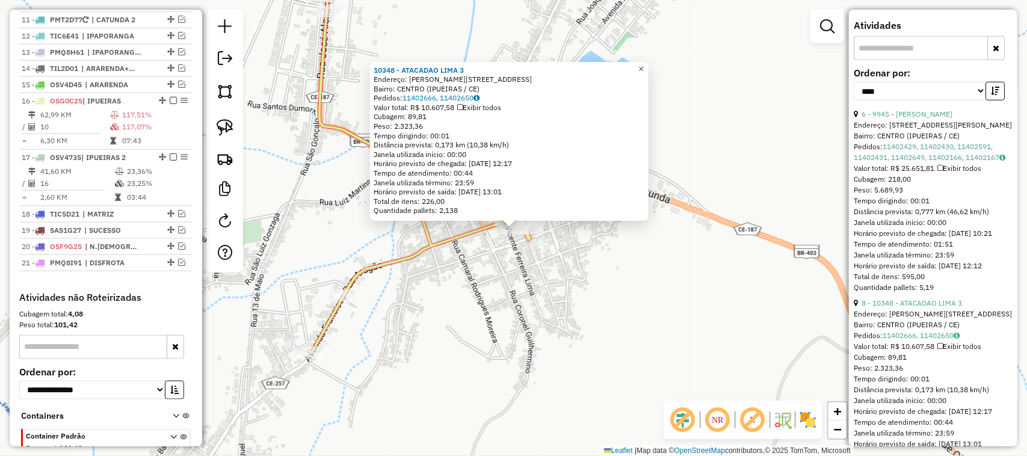
click at [644, 64] on span "×" at bounding box center [641, 69] width 5 height 10
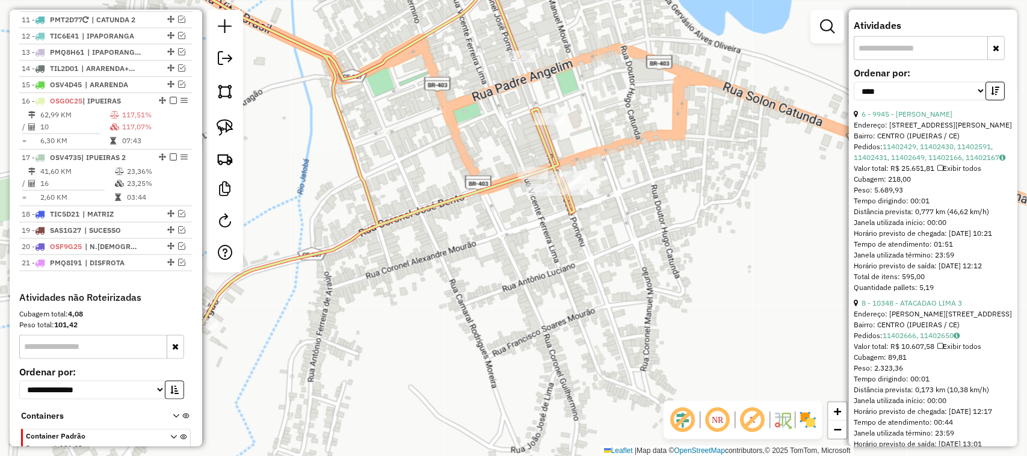
drag, startPoint x: 468, startPoint y: 256, endPoint x: 528, endPoint y: 200, distance: 82.6
click at [510, 214] on div "Janela de atendimento Grade de atendimento Capacidade Transportadoras Veículos …" at bounding box center [513, 228] width 1027 height 456
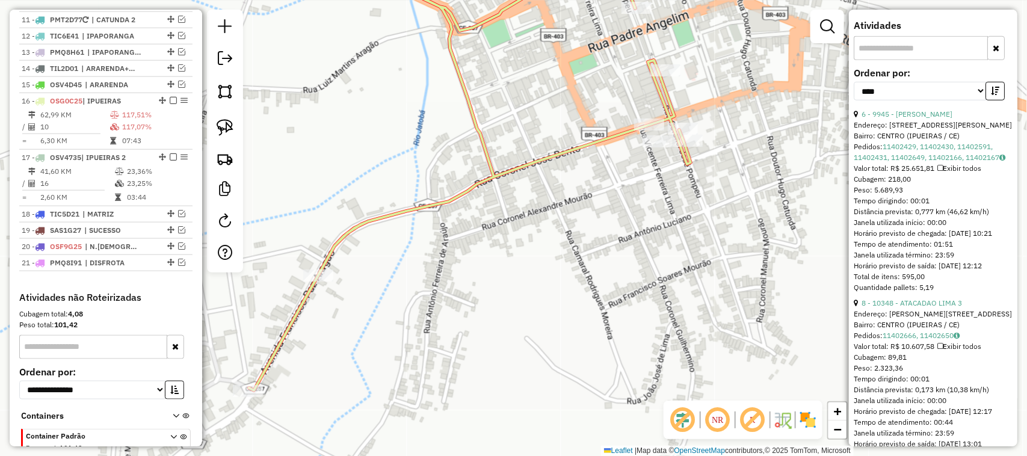
drag, startPoint x: 277, startPoint y: 211, endPoint x: 365, endPoint y: 185, distance: 92.3
click at [360, 187] on div "Janela de atendimento Grade de atendimento Capacidade Transportadoras Veículos …" at bounding box center [513, 228] width 1027 height 456
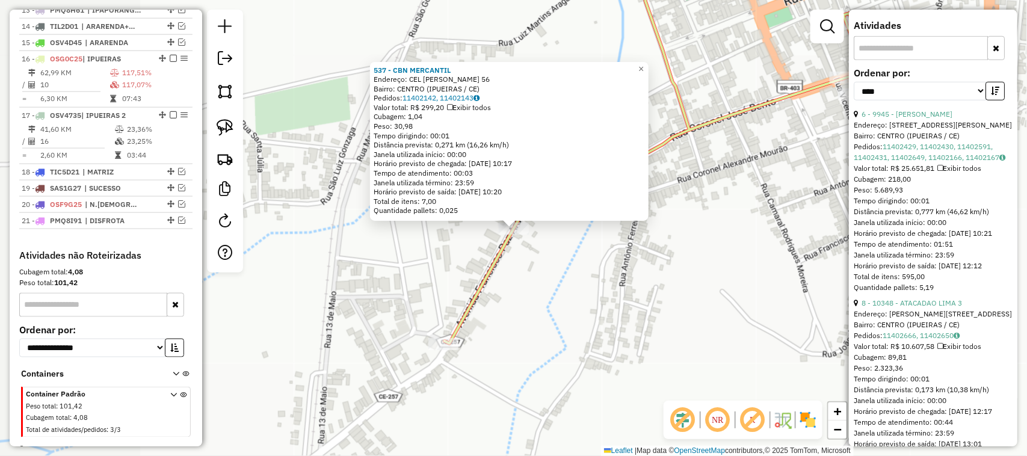
scroll to position [690, 0]
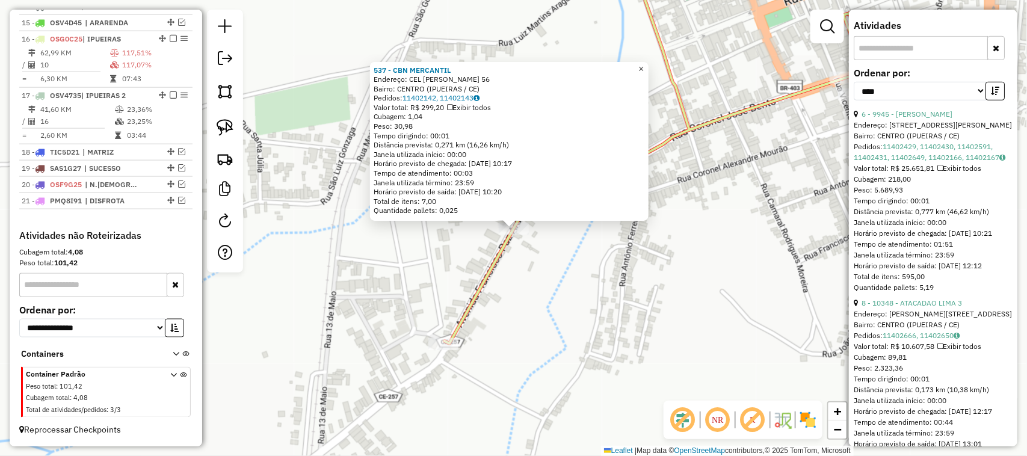
drag, startPoint x: 648, startPoint y: 65, endPoint x: 623, endPoint y: 84, distance: 31.3
click at [644, 64] on span "×" at bounding box center [641, 69] width 5 height 10
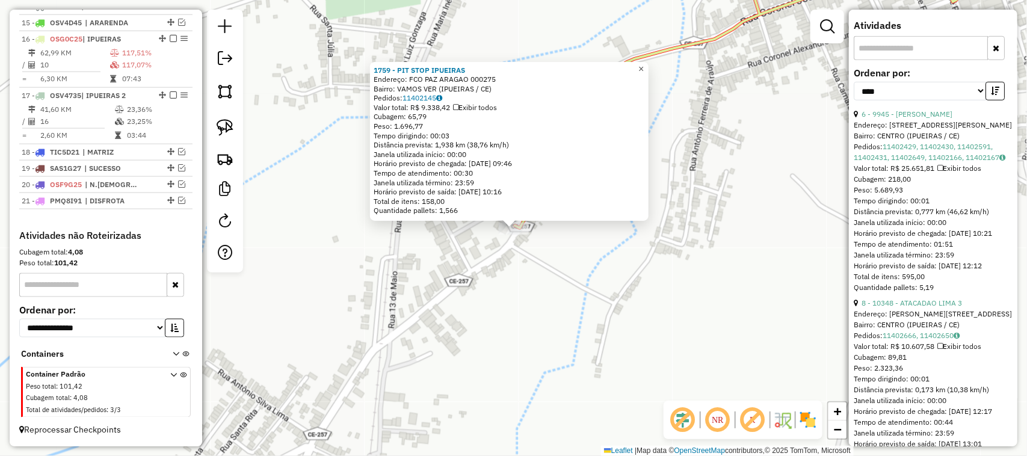
drag, startPoint x: 648, startPoint y: 66, endPoint x: 642, endPoint y: 67, distance: 6.6
click at [644, 65] on span "×" at bounding box center [641, 69] width 5 height 10
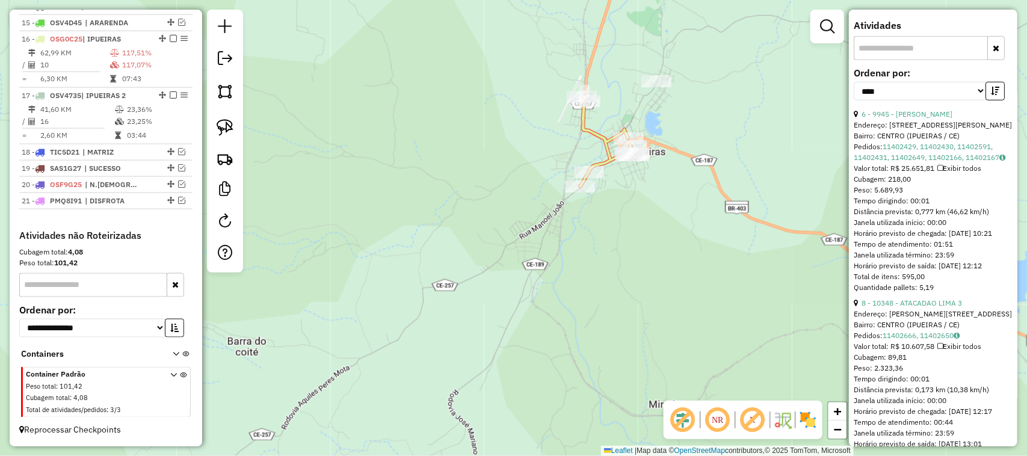
drag, startPoint x: 578, startPoint y: 123, endPoint x: 558, endPoint y: 158, distance: 39.3
click at [558, 160] on div "Janela de atendimento Grade de atendimento Capacidade Transportadoras Veículos …" at bounding box center [513, 228] width 1027 height 456
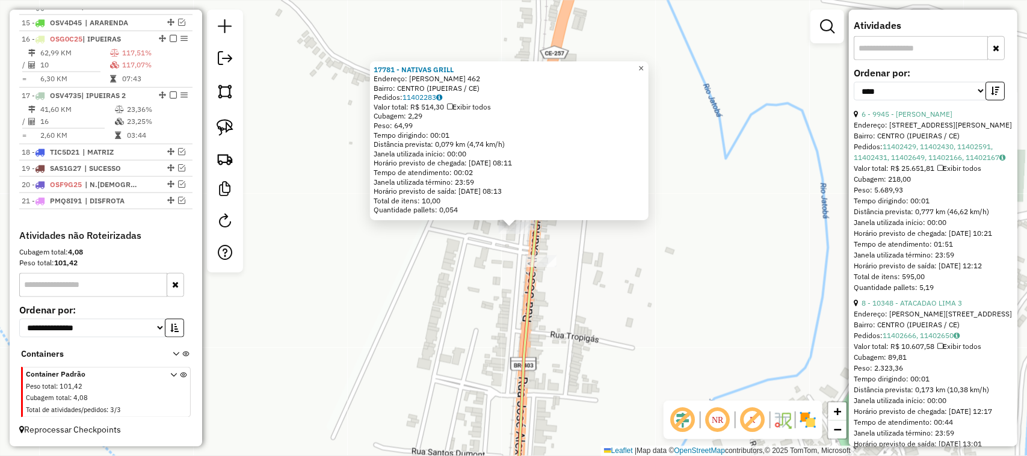
click at [644, 63] on span "×" at bounding box center [641, 68] width 5 height 10
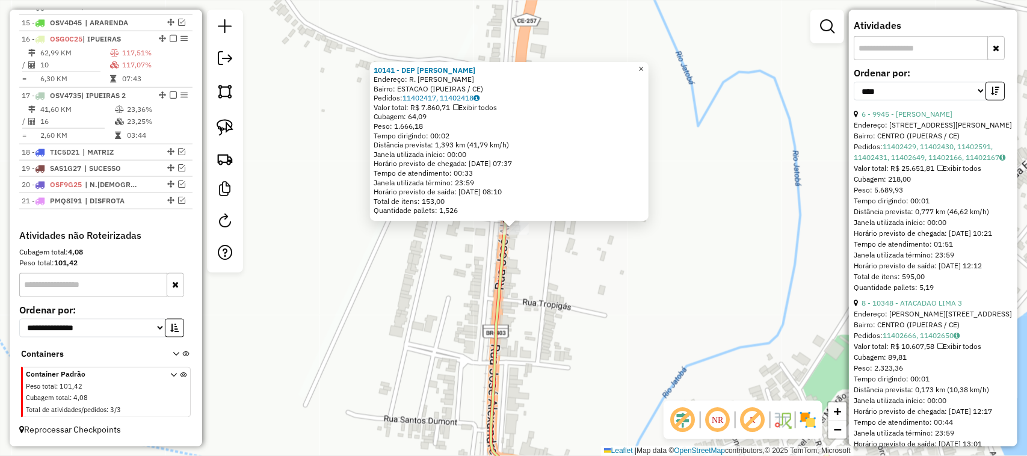
click at [644, 64] on span "×" at bounding box center [641, 69] width 5 height 10
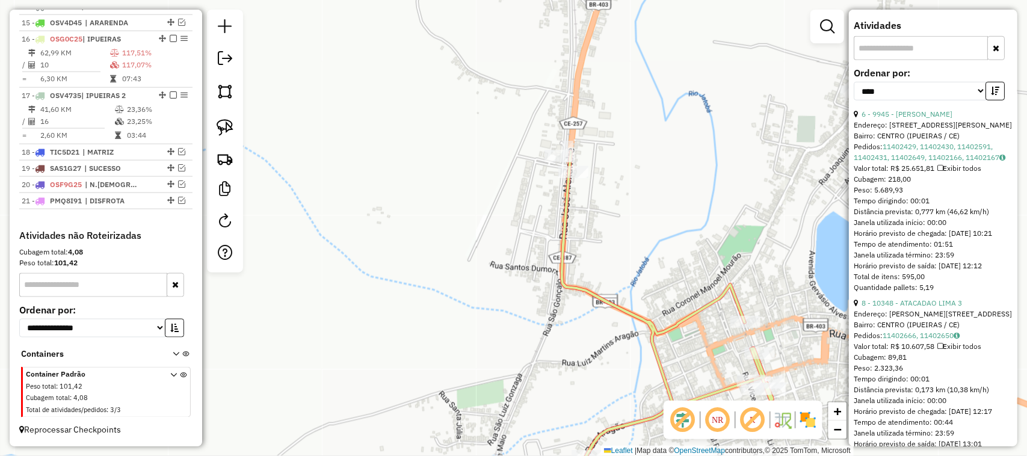
drag, startPoint x: 496, startPoint y: 308, endPoint x: 418, endPoint y: 270, distance: 86.9
click at [422, 285] on div "Janela de atendimento Grade de atendimento Capacidade Transportadoras Veículos …" at bounding box center [513, 228] width 1027 height 456
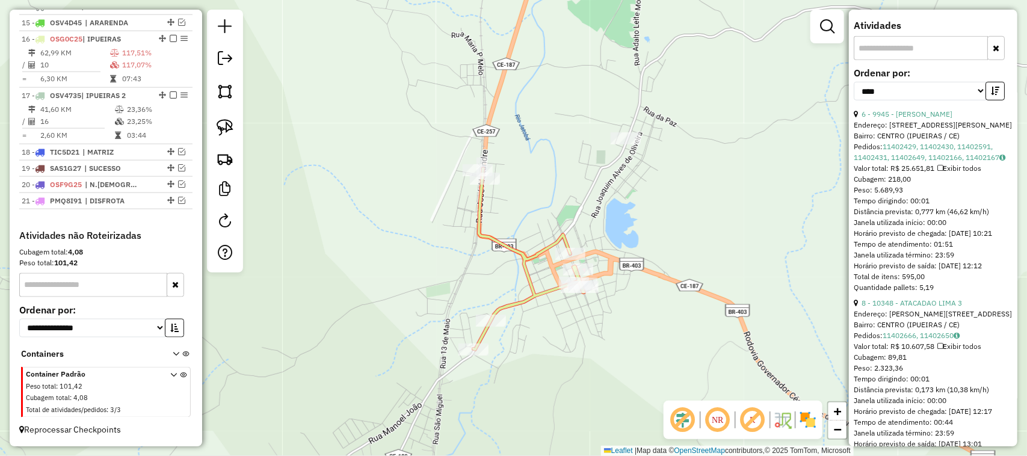
drag, startPoint x: 542, startPoint y: 362, endPoint x: 536, endPoint y: 303, distance: 59.3
click at [536, 304] on div "Janela de atendimento Grade de atendimento Capacidade Transportadoras Veículos …" at bounding box center [513, 228] width 1027 height 456
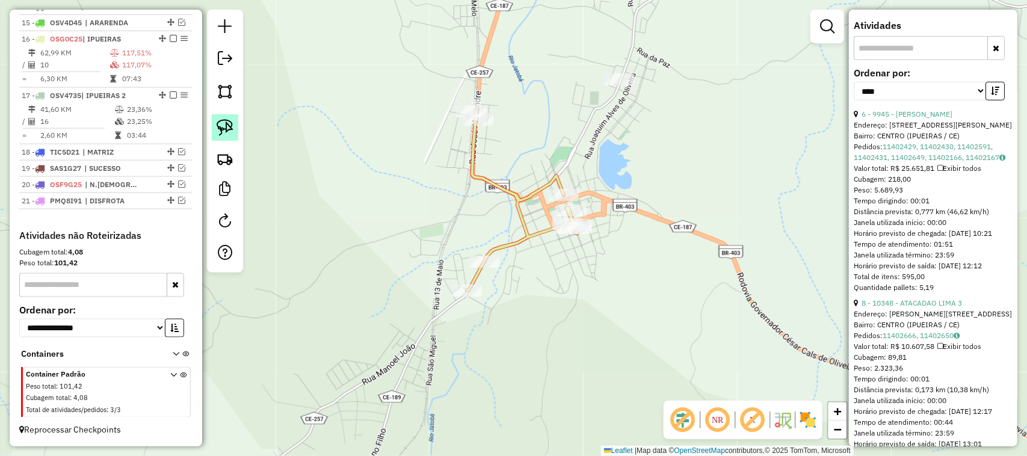
click at [229, 130] on img at bounding box center [225, 127] width 17 height 17
drag, startPoint x: 503, startPoint y: 254, endPoint x: 492, endPoint y: 301, distance: 48.2
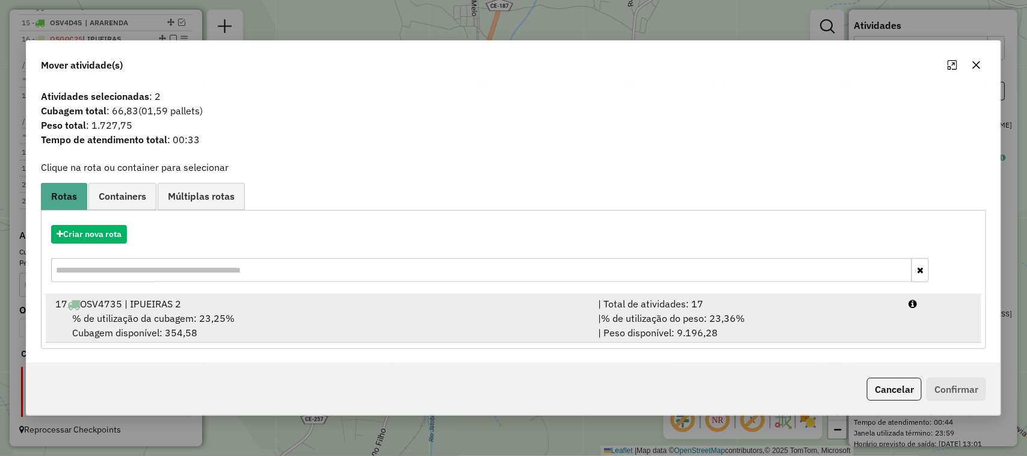
click at [147, 316] on span "% de utilização da cubagem: 23,25%" at bounding box center [153, 318] width 162 height 12
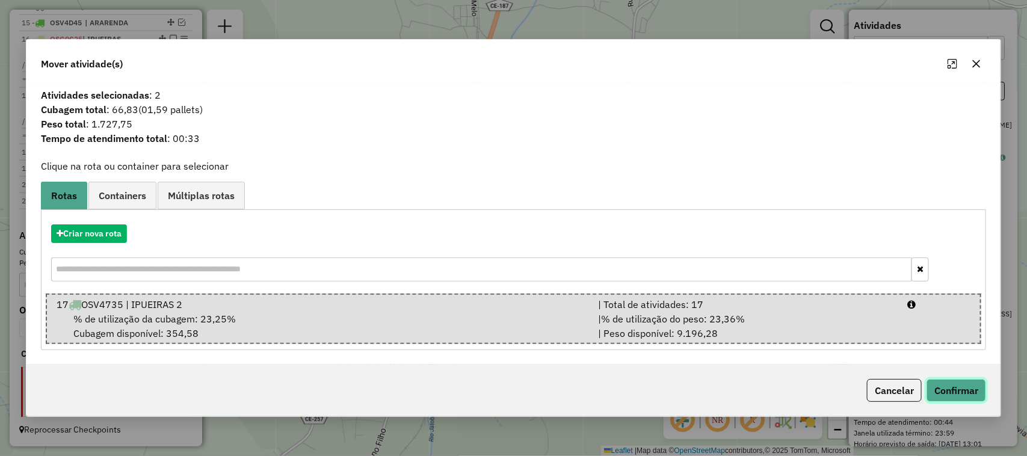
click at [948, 383] on button "Confirmar" at bounding box center [957, 390] width 60 height 23
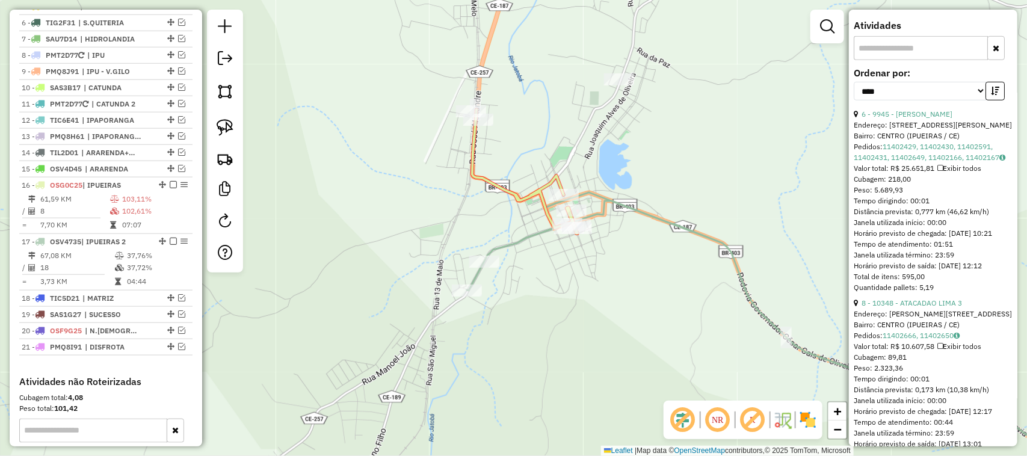
scroll to position [675, 0]
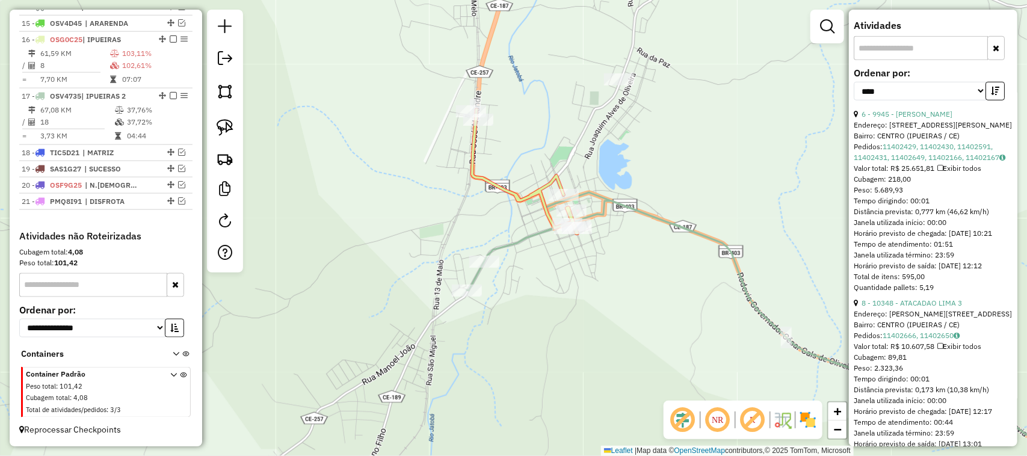
drag, startPoint x: 451, startPoint y: 215, endPoint x: 443, endPoint y: 202, distance: 15.7
click at [446, 208] on div "Janela de atendimento Grade de atendimento Capacidade Transportadoras Veículos …" at bounding box center [513, 228] width 1027 height 456
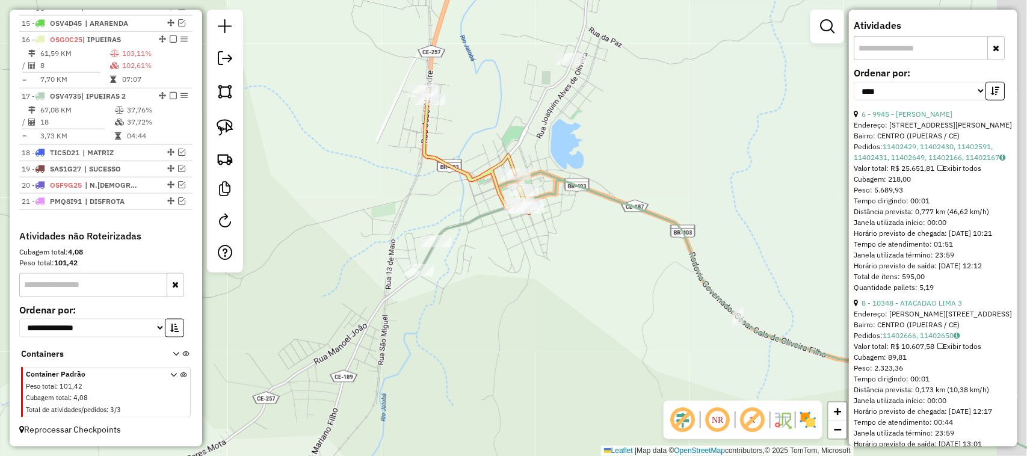
drag, startPoint x: 623, startPoint y: 302, endPoint x: 569, endPoint y: 279, distance: 59.3
click at [566, 281] on div "Janela de atendimento Grade de atendimento Capacidade Transportadoras Veículos …" at bounding box center [513, 228] width 1027 height 456
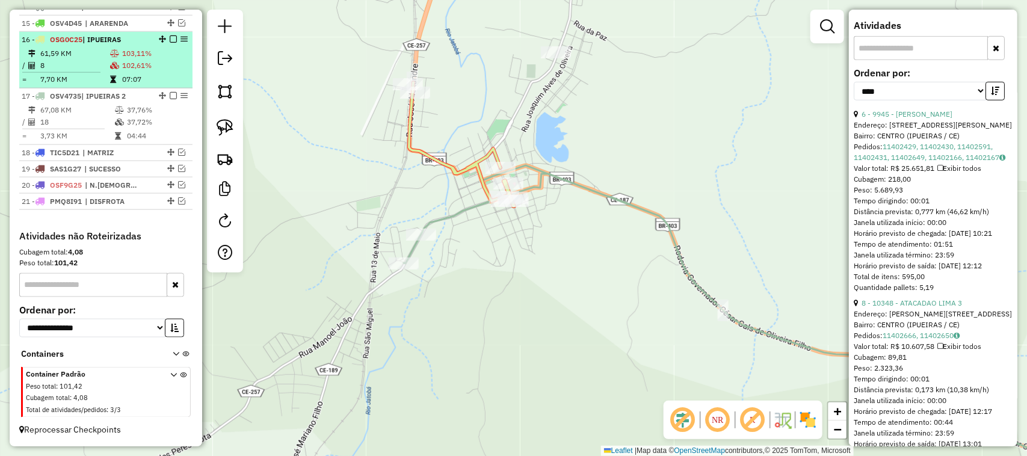
click at [87, 56] on td "61,59 KM" at bounding box center [75, 54] width 70 height 12
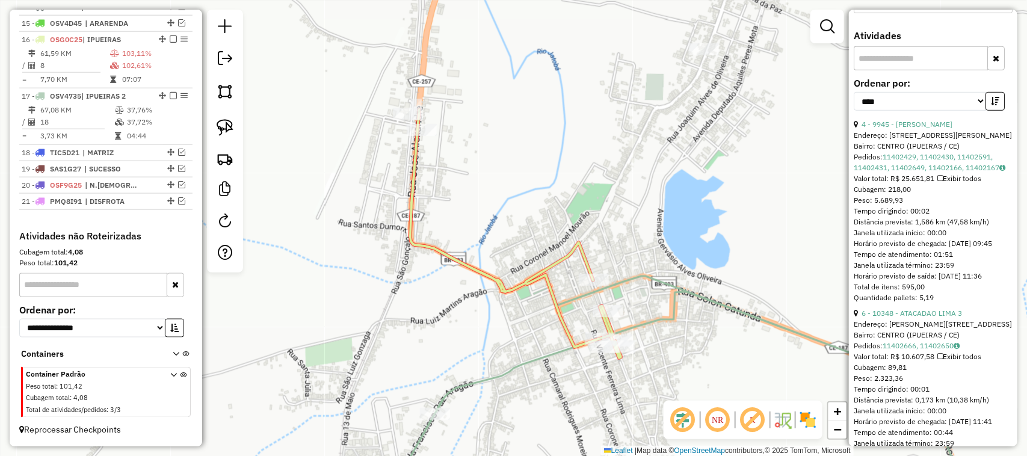
scroll to position [376, 0]
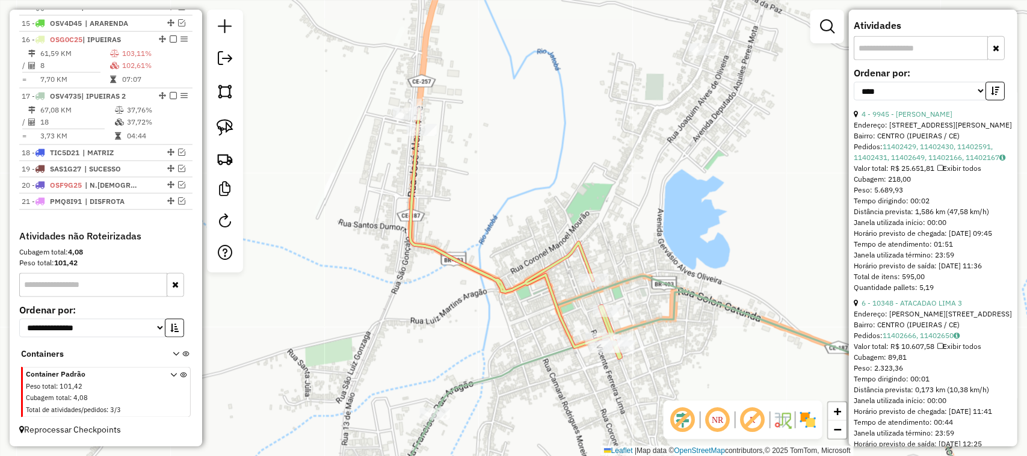
drag, startPoint x: 536, startPoint y: 230, endPoint x: 503, endPoint y: 164, distance: 74.3
click at [509, 173] on div "Janela de atendimento Grade de atendimento Capacidade Transportadoras Veículos …" at bounding box center [513, 228] width 1027 height 456
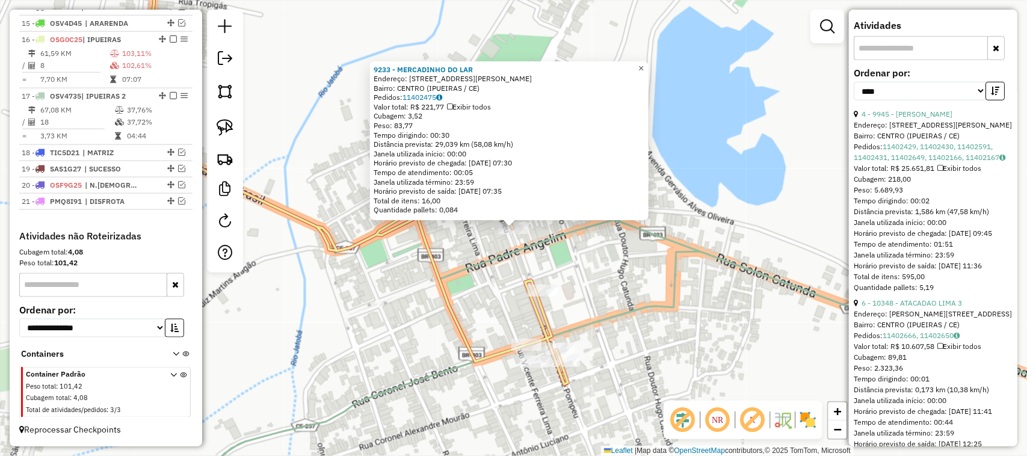
click at [644, 63] on span "×" at bounding box center [641, 68] width 5 height 10
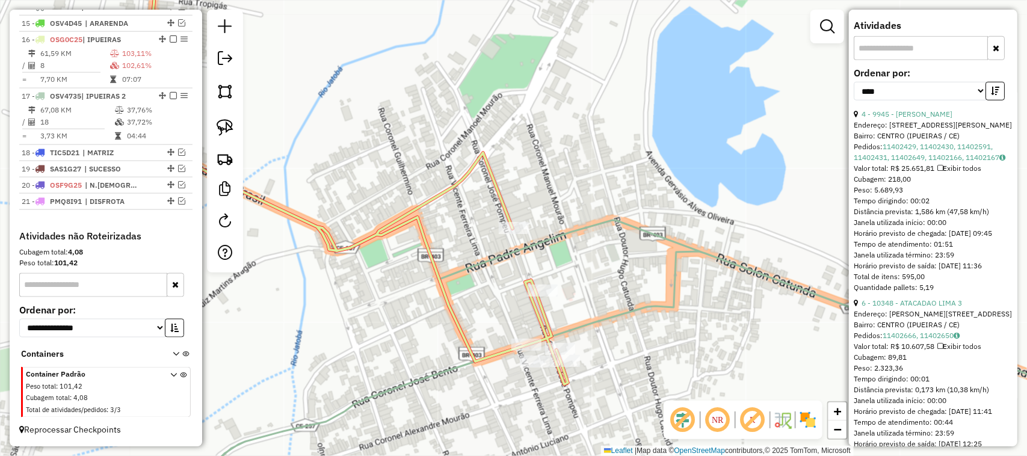
drag, startPoint x: 587, startPoint y: 286, endPoint x: 599, endPoint y: 223, distance: 63.6
click at [599, 235] on div "Janela de atendimento Grade de atendimento Capacidade Transportadoras Veículos …" at bounding box center [513, 228] width 1027 height 456
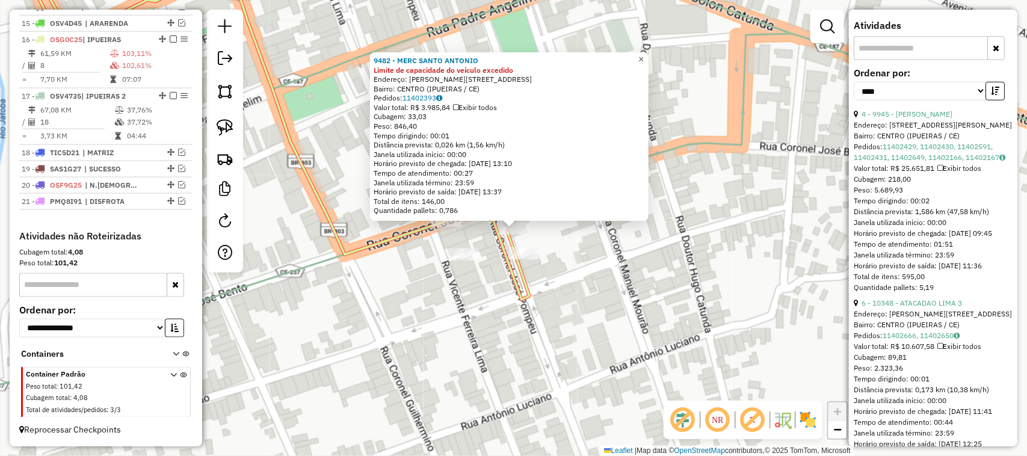
click at [644, 55] on span "×" at bounding box center [641, 59] width 5 height 10
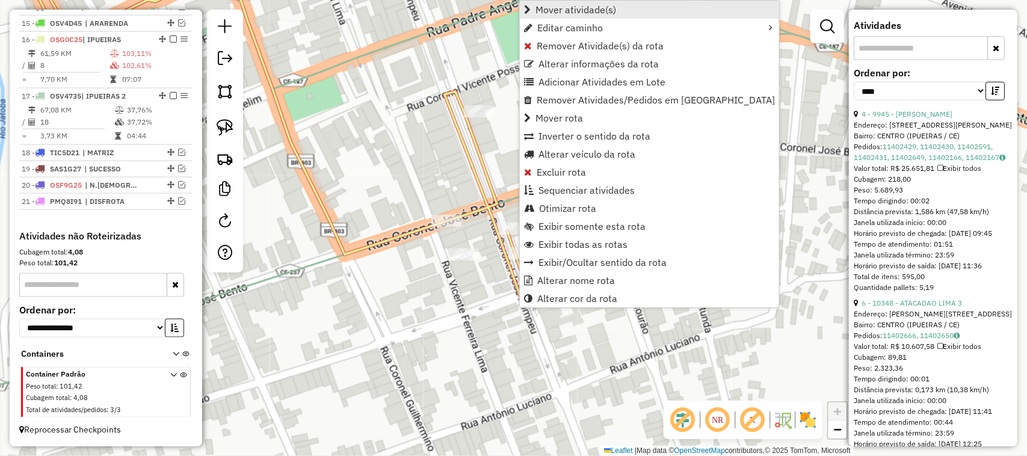
click at [566, 7] on span "Mover atividade(s)" at bounding box center [576, 10] width 81 height 10
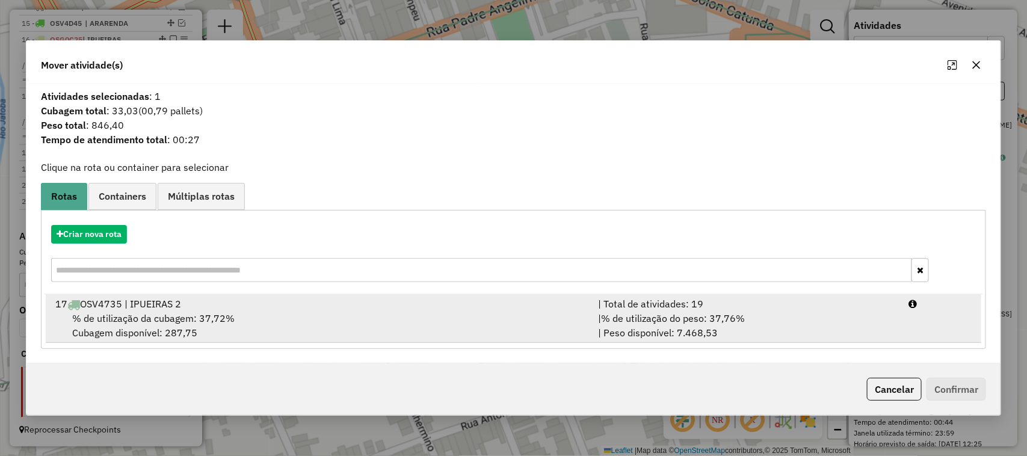
click at [128, 319] on span "% de utilização da cubagem: 37,72%" at bounding box center [153, 318] width 162 height 12
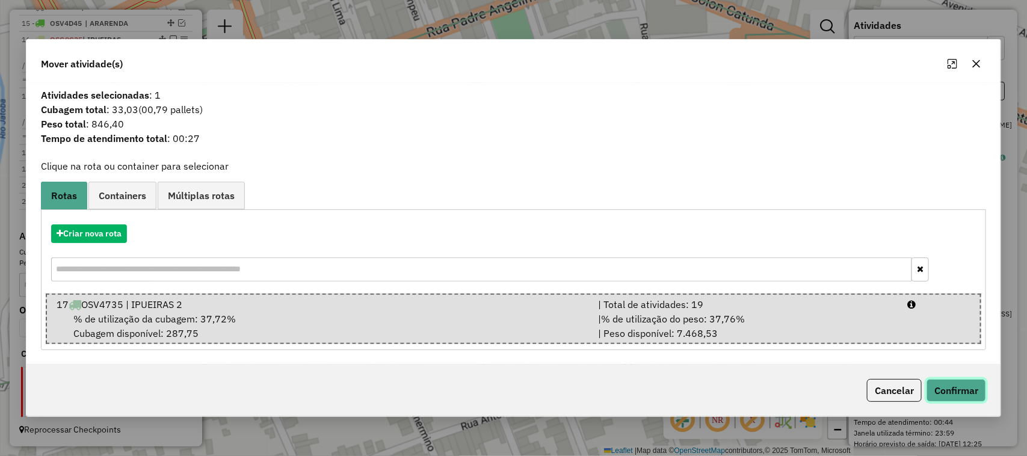
click at [955, 389] on button "Confirmar" at bounding box center [957, 390] width 60 height 23
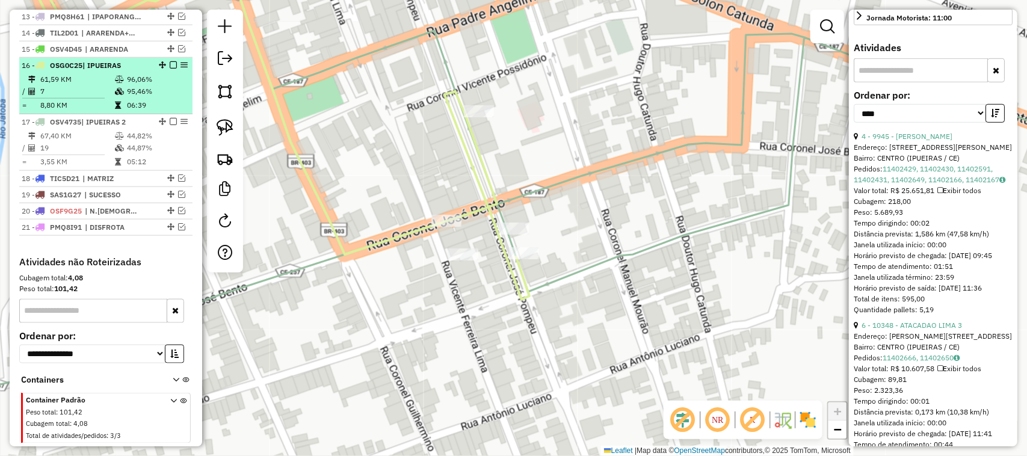
scroll to position [600, 0]
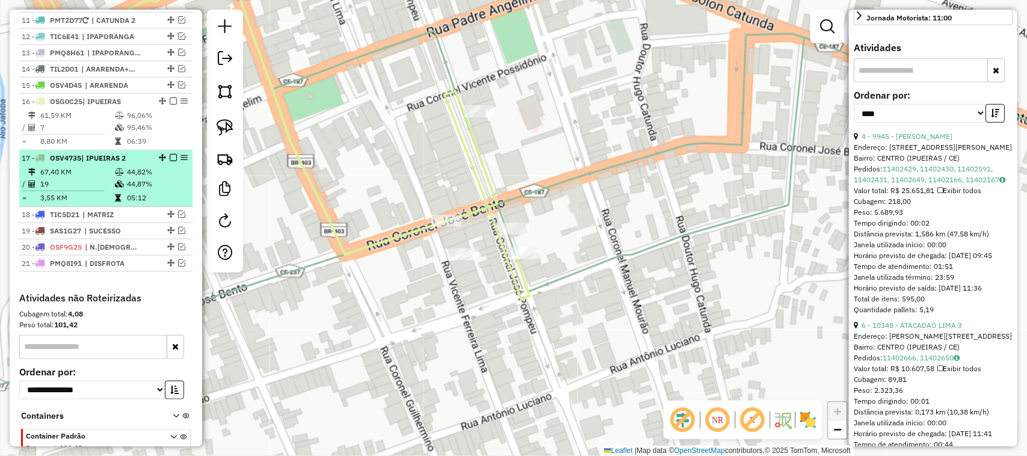
click at [81, 190] on td "19" at bounding box center [77, 184] width 75 height 12
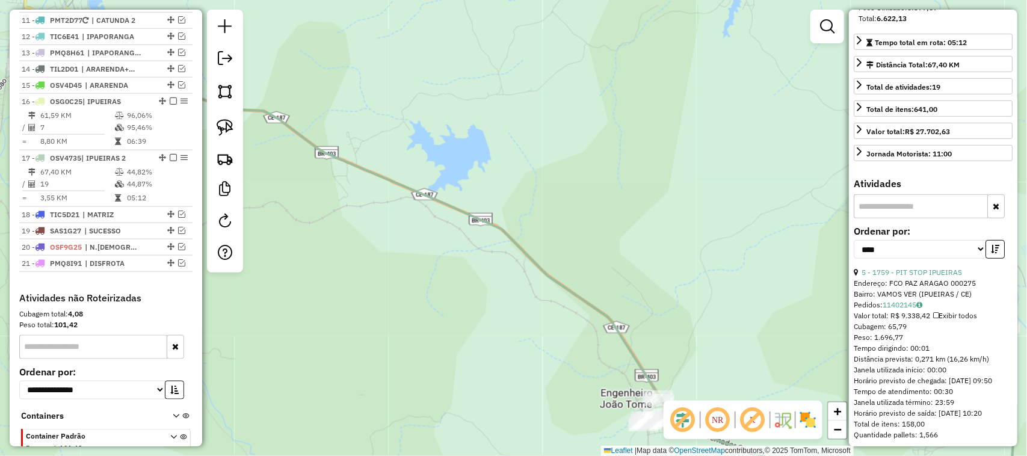
scroll to position [203, 0]
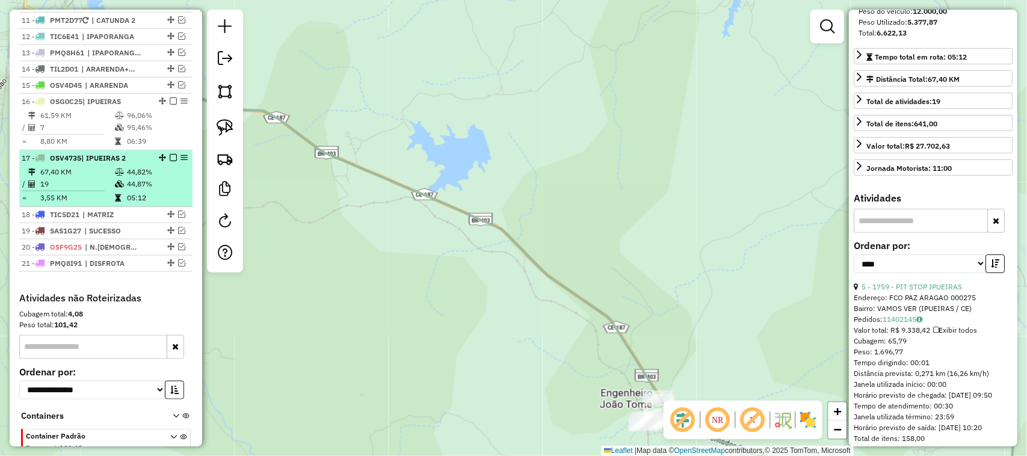
click at [81, 190] on td "19" at bounding box center [77, 184] width 75 height 12
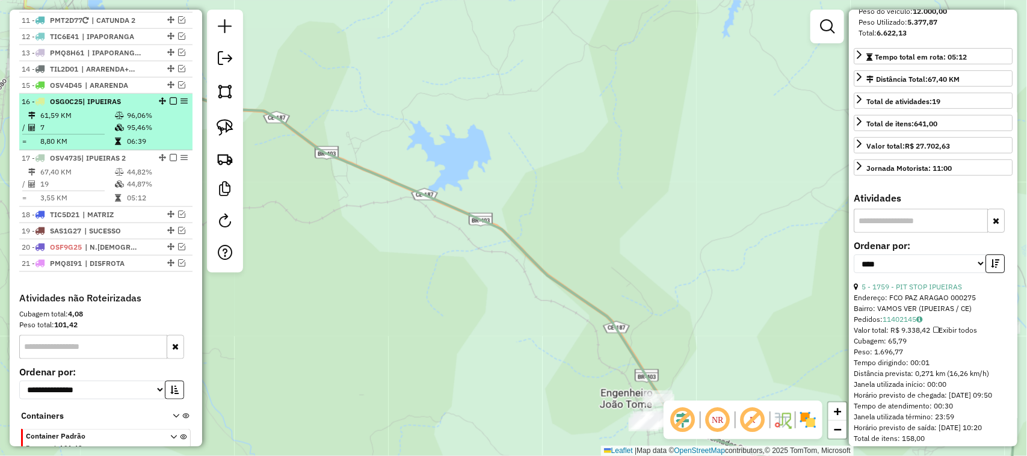
click at [82, 134] on td "7" at bounding box center [77, 128] width 75 height 12
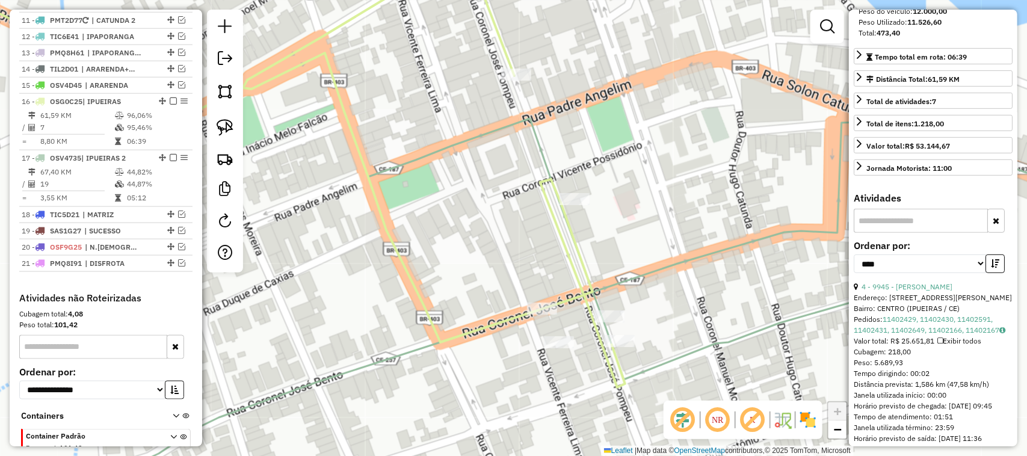
drag, startPoint x: 613, startPoint y: 277, endPoint x: 598, endPoint y: 234, distance: 45.9
click at [602, 240] on div "Janela de atendimento Grade de atendimento Capacidade Transportadoras Veículos …" at bounding box center [513, 228] width 1027 height 456
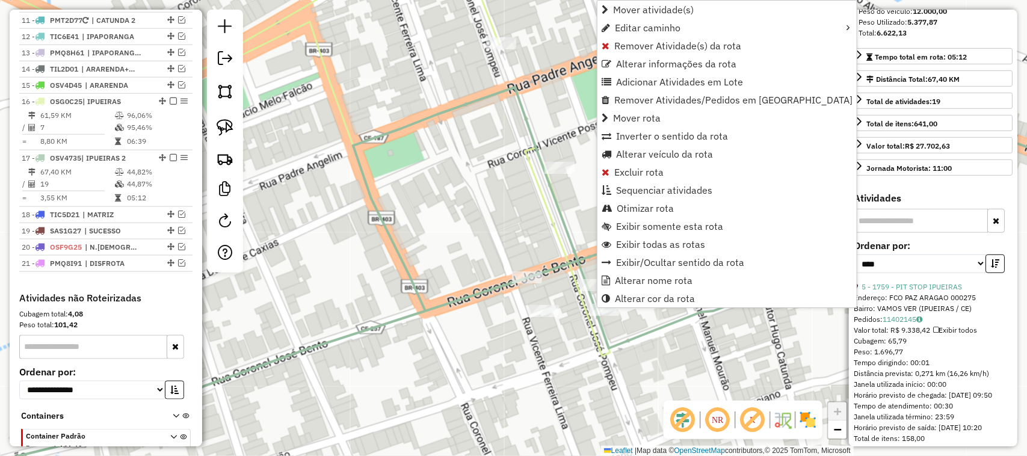
scroll to position [675, 0]
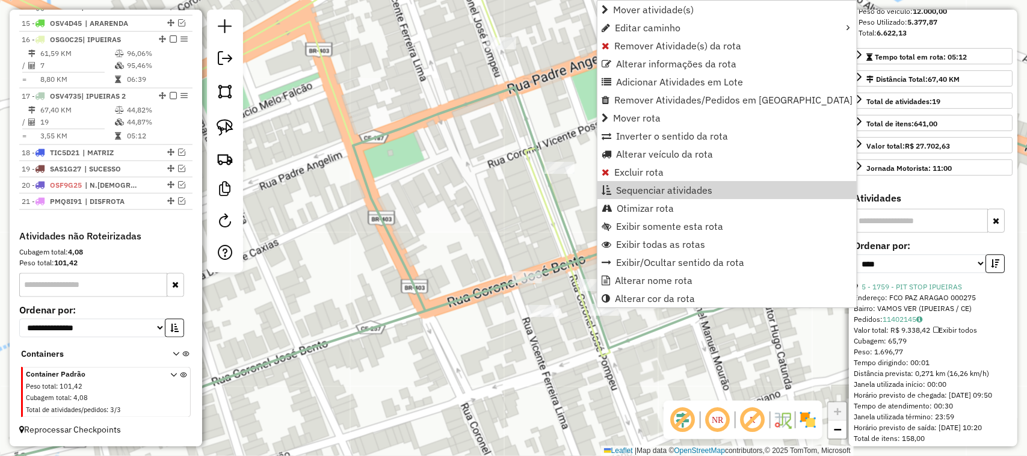
click at [573, 185] on div "Janela de atendimento Grade de atendimento Capacidade Transportadoras Veículos …" at bounding box center [513, 228] width 1027 height 456
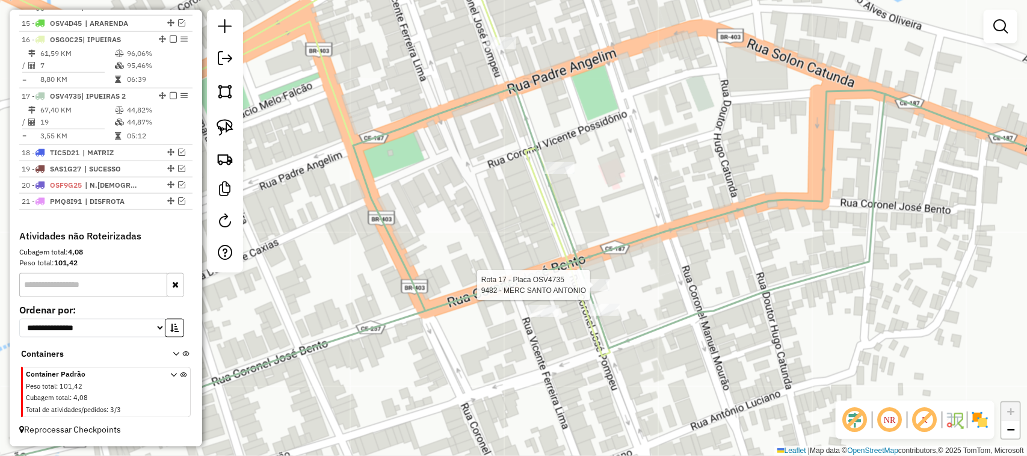
select select "*********"
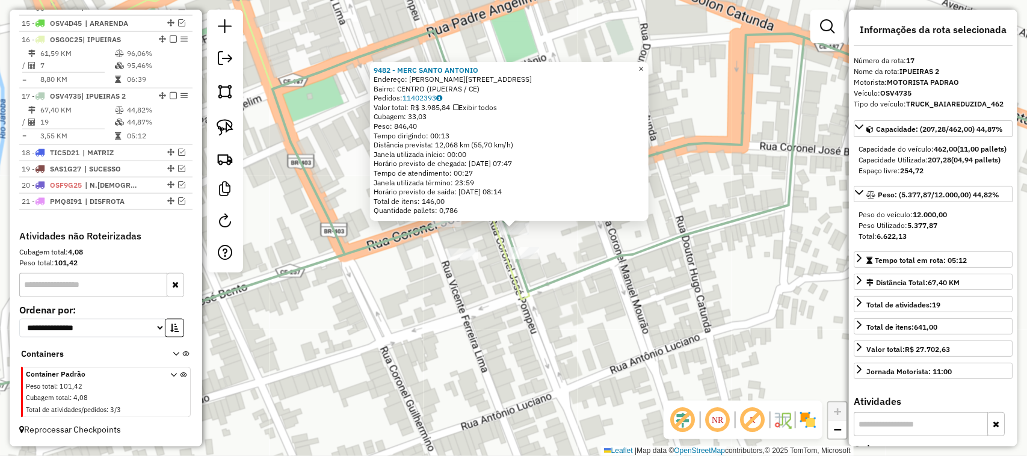
click at [644, 67] on span "×" at bounding box center [641, 69] width 5 height 10
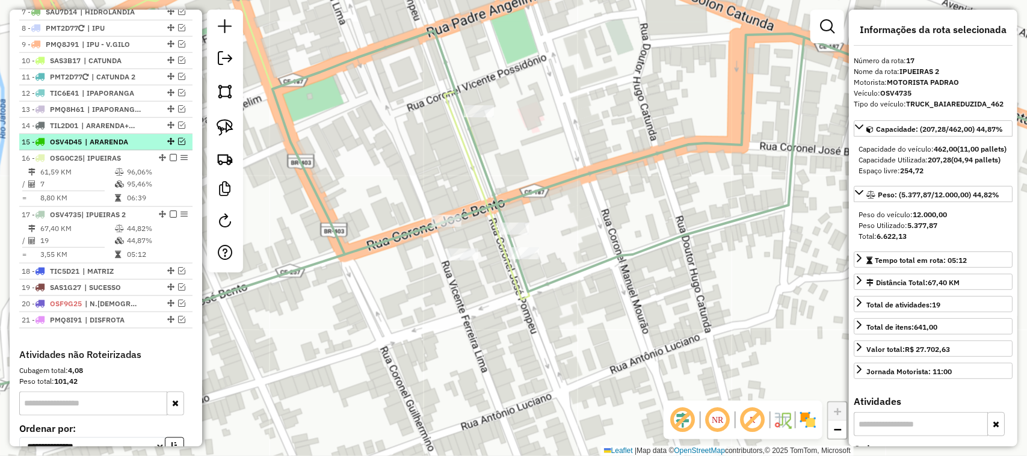
scroll to position [525, 0]
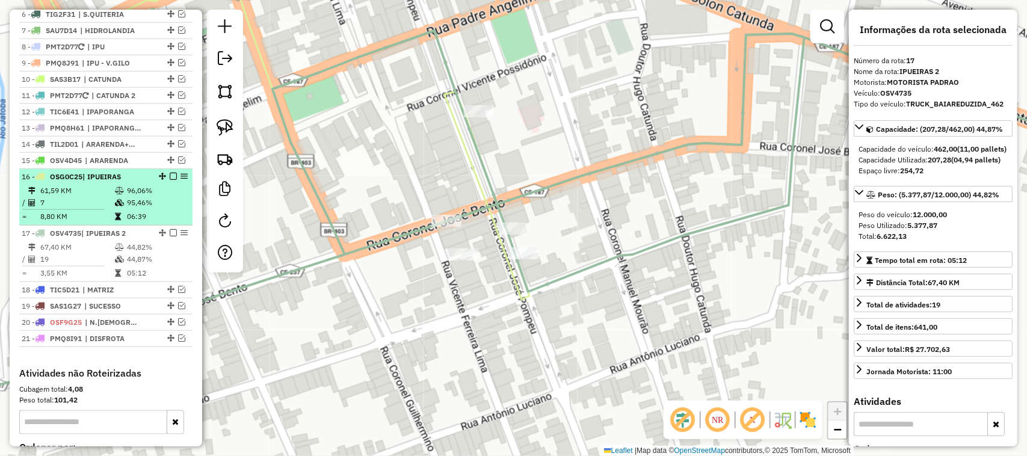
click at [79, 209] on td "7" at bounding box center [77, 203] width 75 height 12
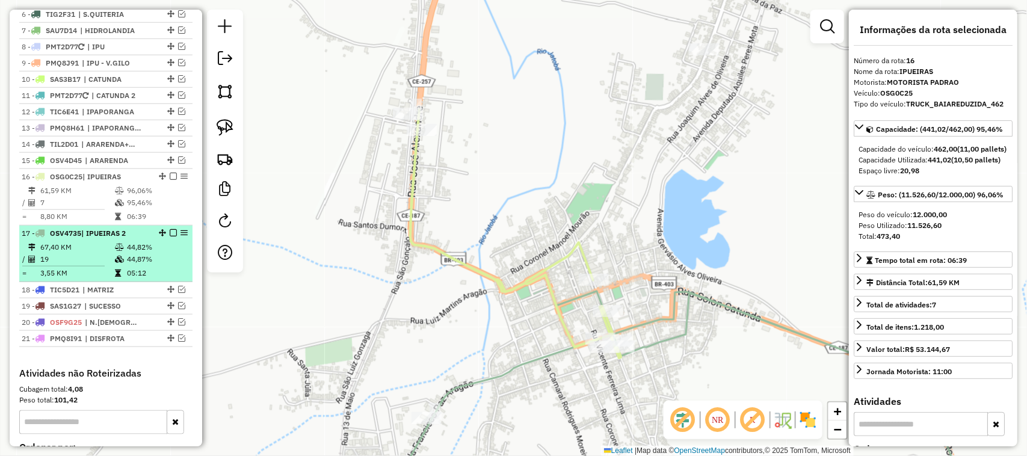
click at [76, 265] on td "19" at bounding box center [77, 259] width 75 height 12
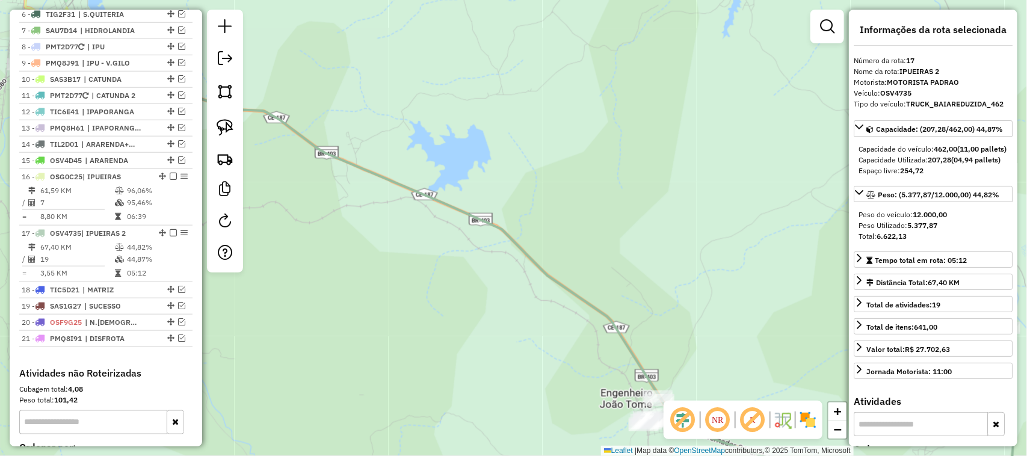
click at [485, 284] on div "Janela de atendimento Grade de atendimento Capacidade Transportadoras Veículos …" at bounding box center [513, 228] width 1027 height 456
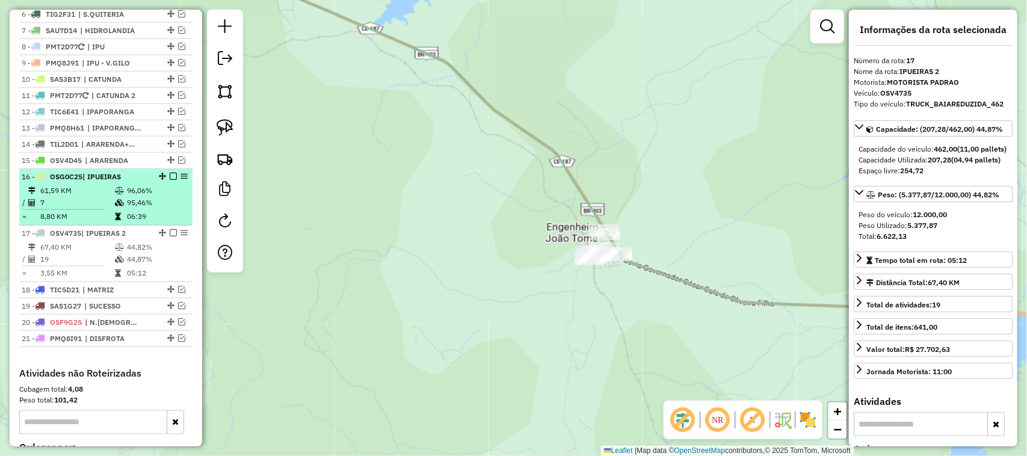
click at [78, 197] on td "61,59 KM" at bounding box center [77, 191] width 75 height 12
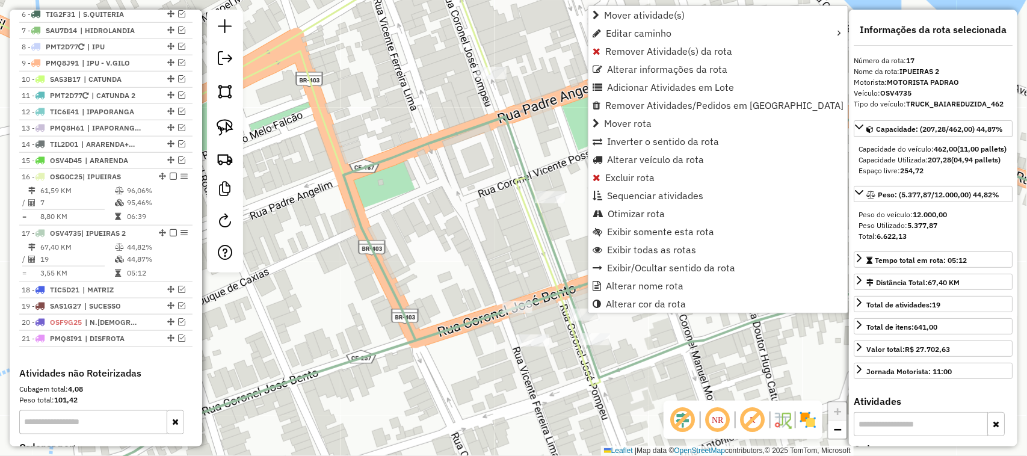
scroll to position [675, 0]
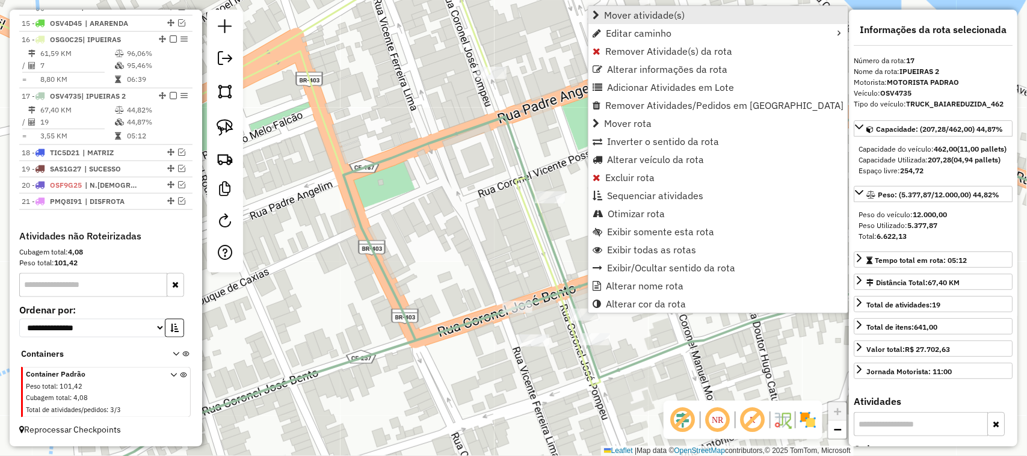
click at [632, 14] on span "Mover atividade(s)" at bounding box center [644, 15] width 81 height 10
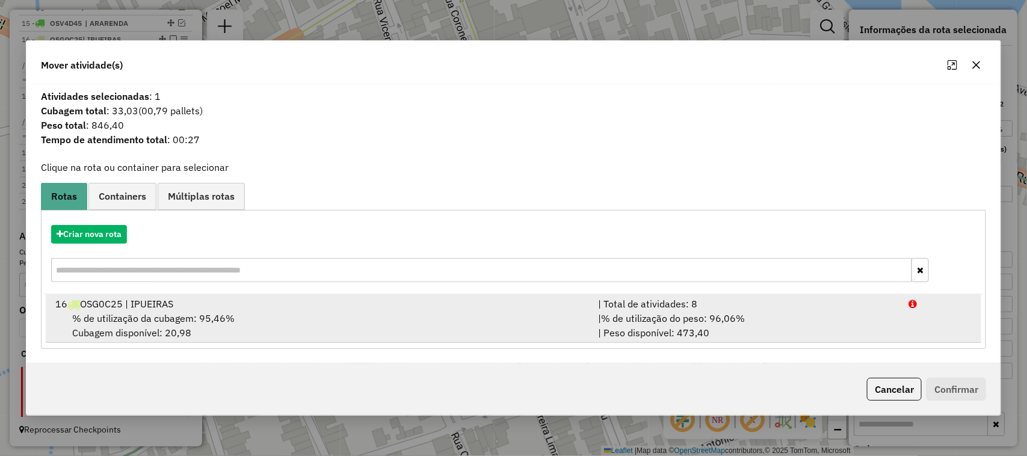
click at [131, 322] on span "% de utilização da cubagem: 95,46%" at bounding box center [153, 318] width 162 height 12
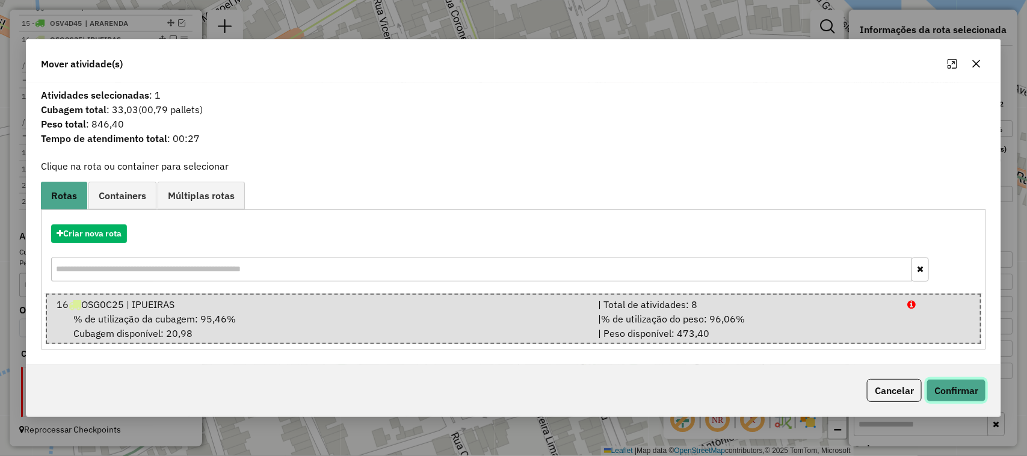
click at [958, 390] on button "Confirmar" at bounding box center [957, 390] width 60 height 23
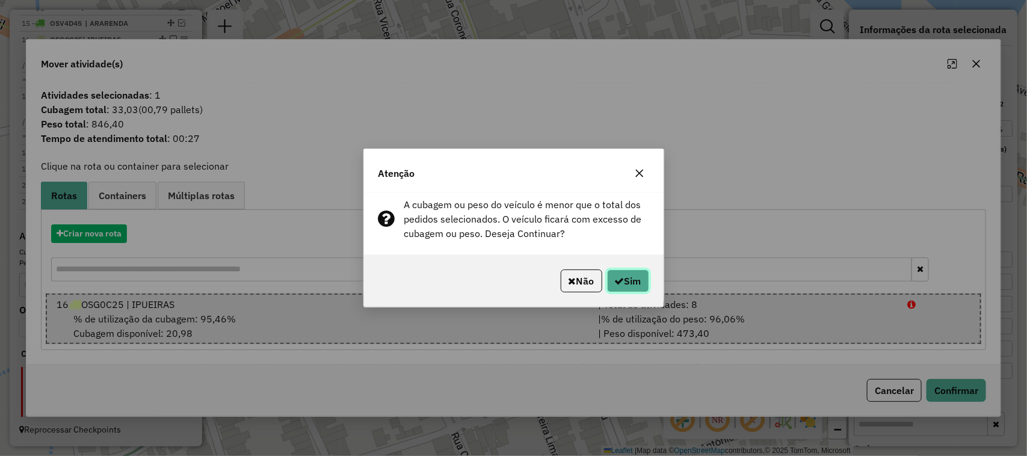
click at [626, 277] on button "Sim" at bounding box center [628, 281] width 42 height 23
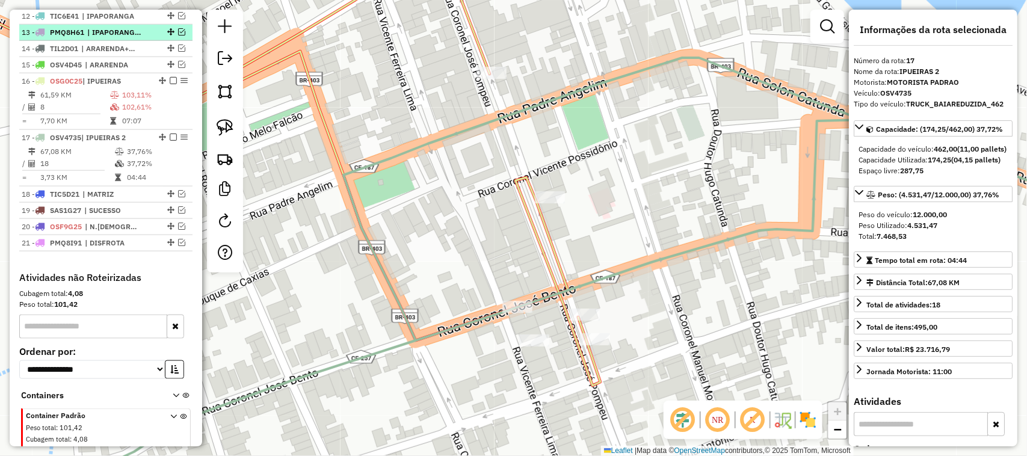
scroll to position [600, 0]
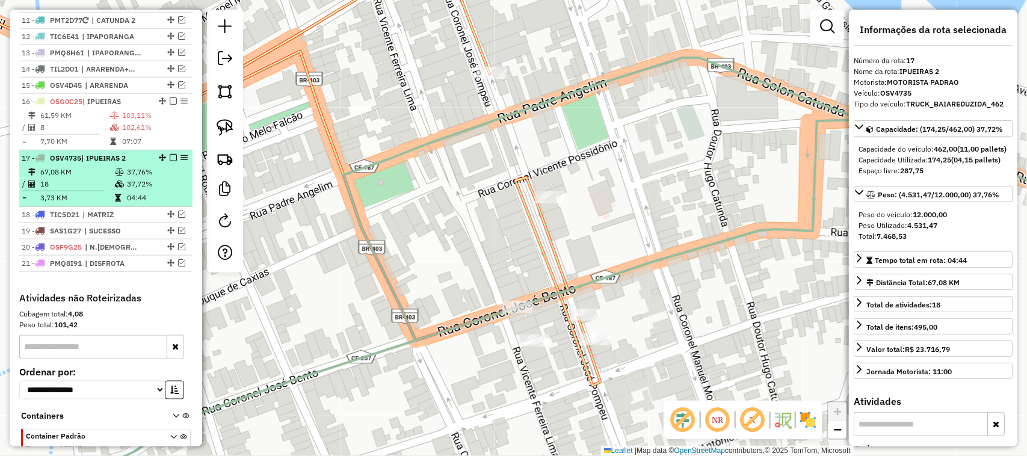
click at [76, 190] on td "18" at bounding box center [77, 184] width 75 height 12
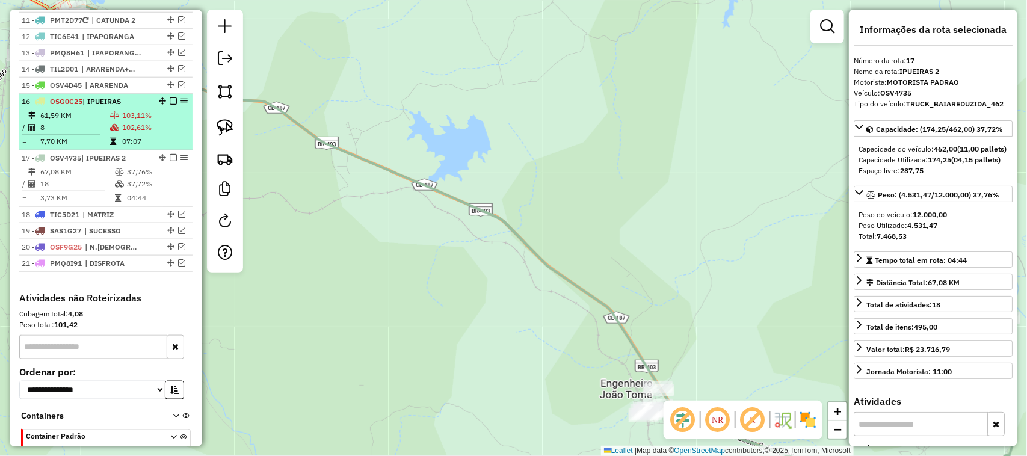
click at [84, 134] on td "8" at bounding box center [75, 128] width 70 height 12
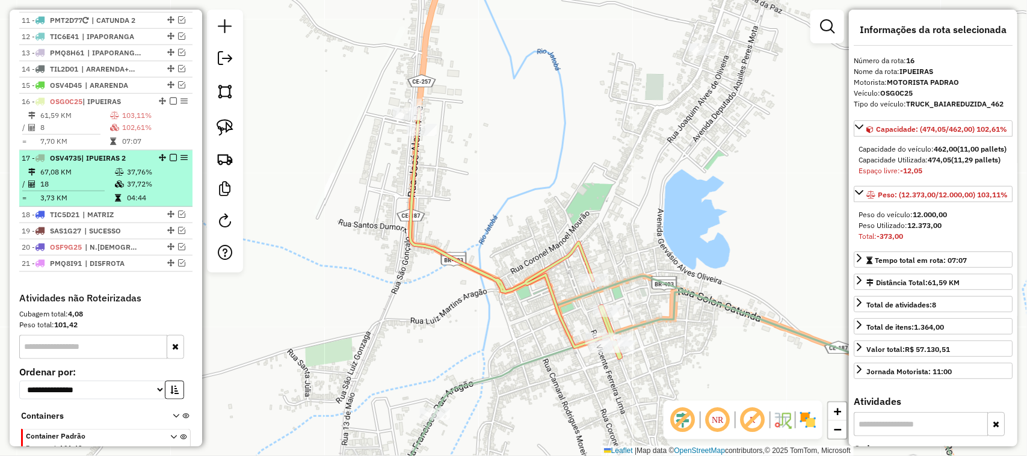
click at [85, 190] on td "18" at bounding box center [77, 184] width 75 height 12
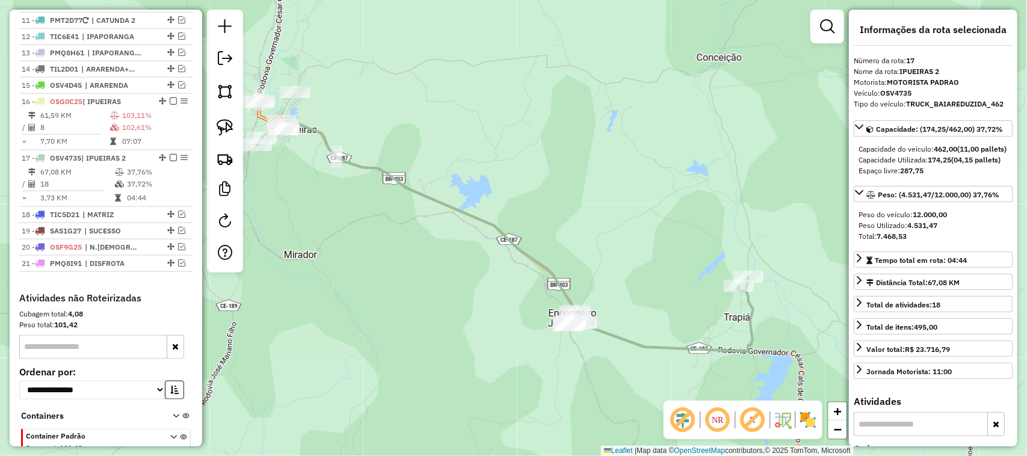
drag, startPoint x: 358, startPoint y: 268, endPoint x: 474, endPoint y: 239, distance: 119.1
click at [468, 245] on div "Janela de atendimento Grade de atendimento Capacidade Transportadoras Veículos …" at bounding box center [513, 228] width 1027 height 456
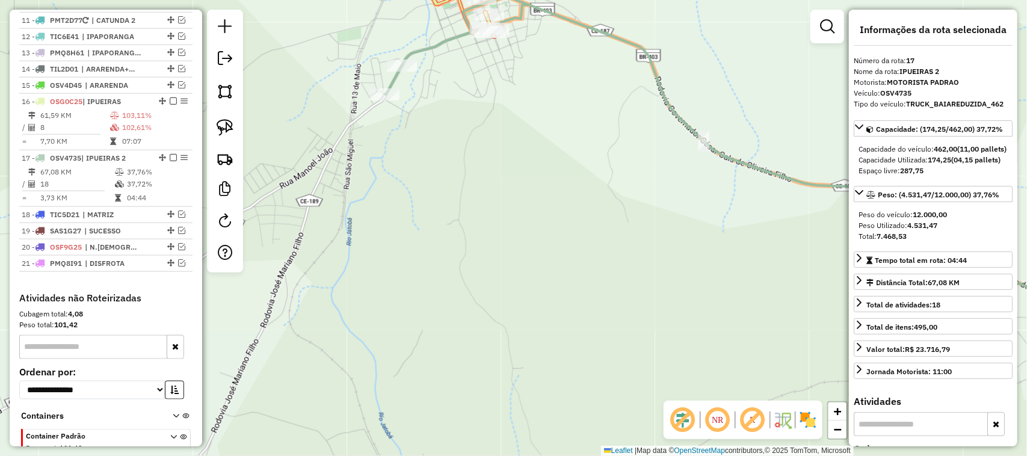
click at [416, 47] on icon at bounding box center [758, 163] width 746 height 335
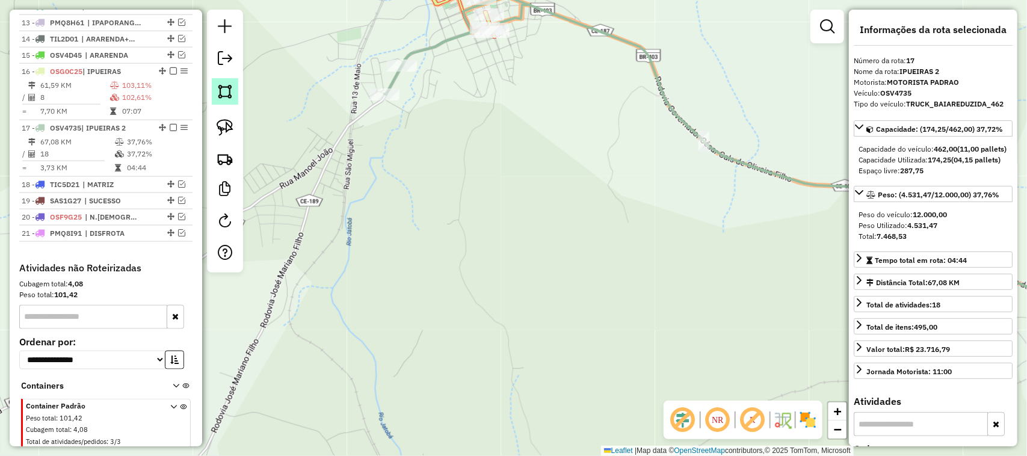
scroll to position [675, 0]
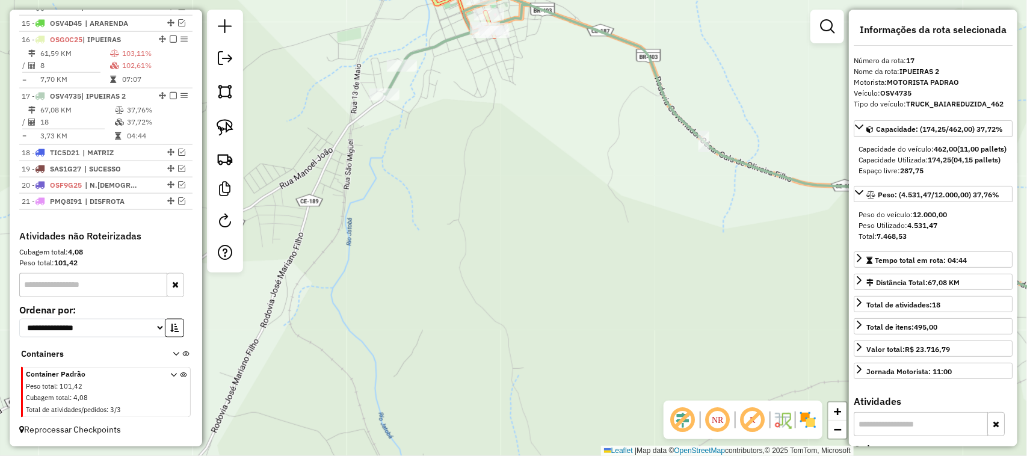
drag, startPoint x: 422, startPoint y: 51, endPoint x: 417, endPoint y: 46, distance: 7.2
click at [422, 49] on icon at bounding box center [758, 163] width 746 height 335
click at [229, 124] on img at bounding box center [225, 127] width 17 height 17
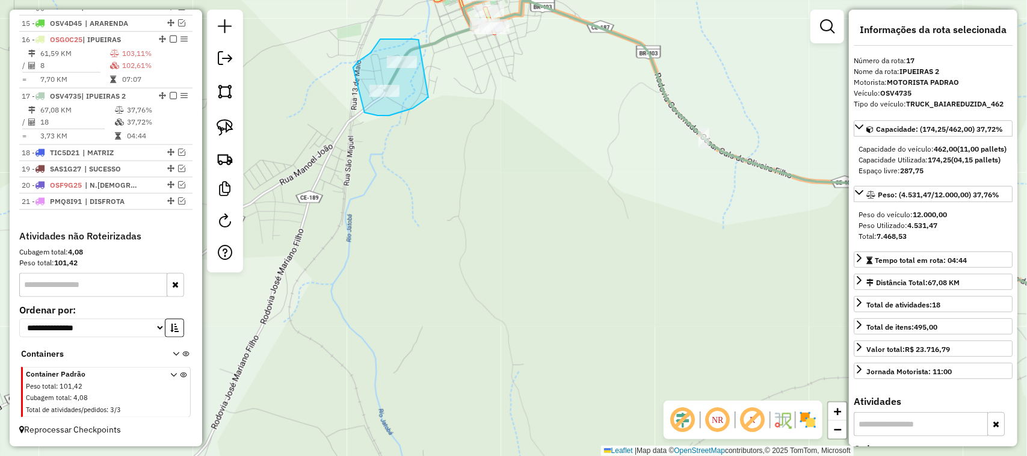
drag, startPoint x: 419, startPoint y: 41, endPoint x: 428, endPoint y: 97, distance: 57.4
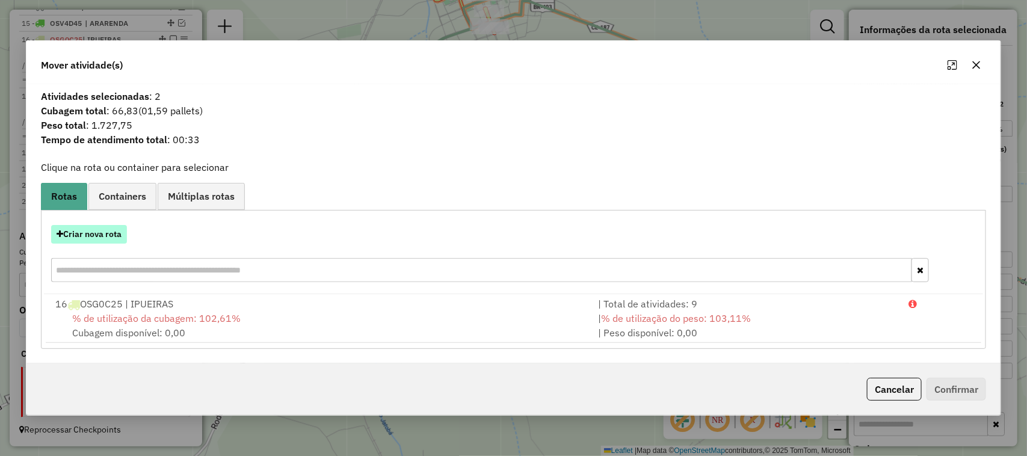
click at [97, 232] on button "Criar nova rota" at bounding box center [89, 234] width 76 height 19
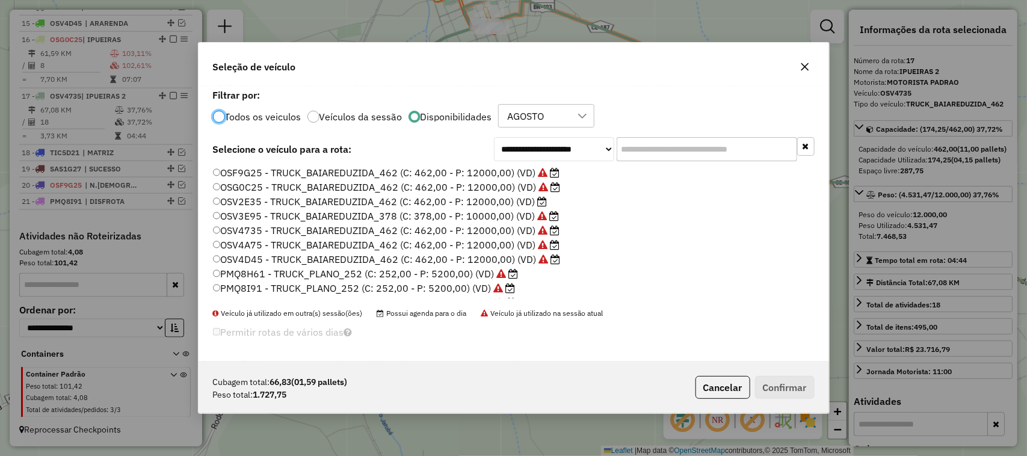
scroll to position [6, 4]
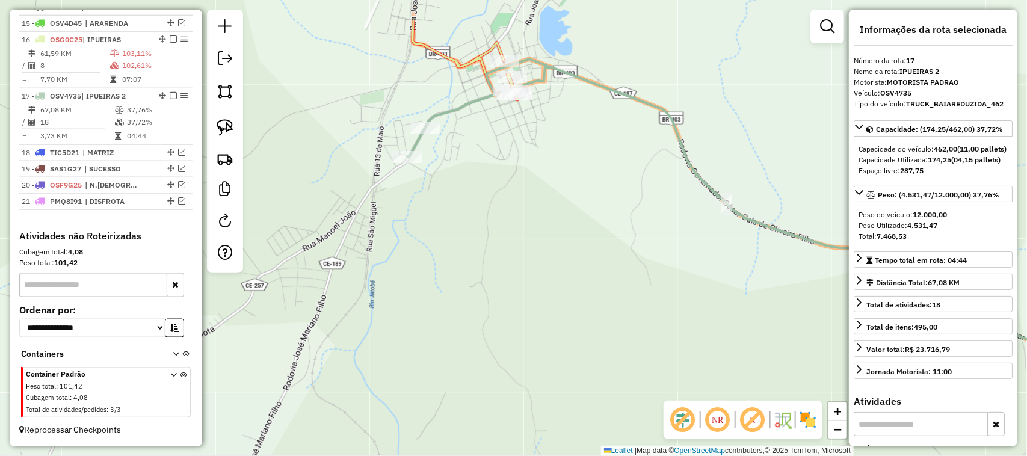
drag, startPoint x: 444, startPoint y: 214, endPoint x: 456, endPoint y: 221, distance: 13.5
click at [455, 221] on div "Janela de atendimento Grade de atendimento Capacidade Transportadoras Veículos …" at bounding box center [513, 228] width 1027 height 456
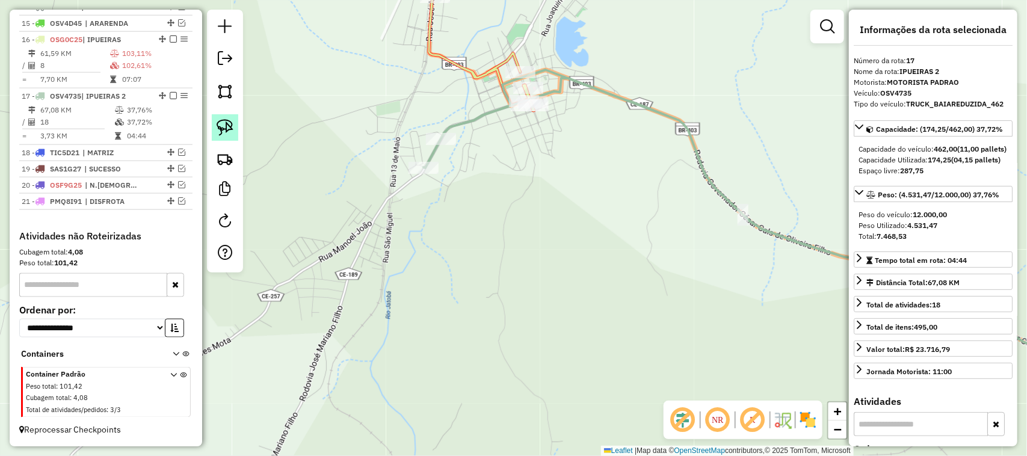
click at [227, 122] on img at bounding box center [225, 127] width 17 height 17
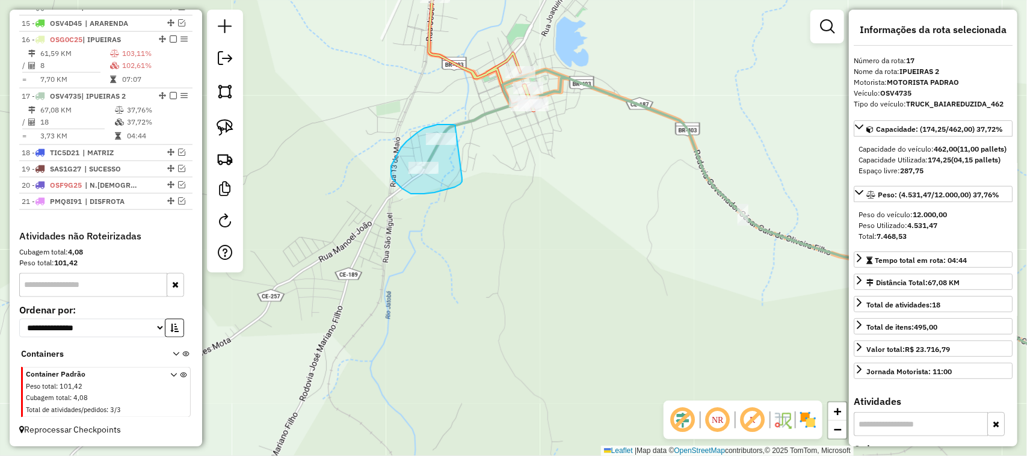
drag, startPoint x: 453, startPoint y: 125, endPoint x: 462, endPoint y: 178, distance: 54.3
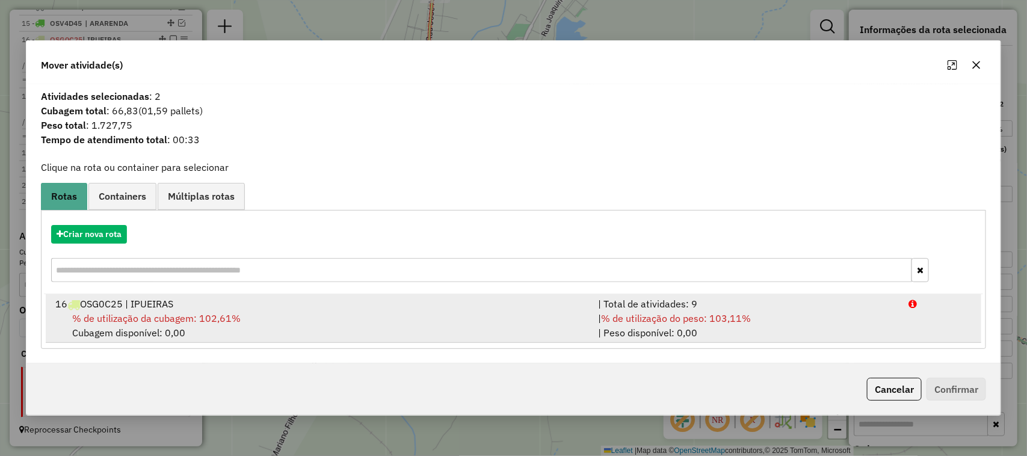
click at [145, 314] on span "% de utilização da cubagem: 102,61%" at bounding box center [156, 318] width 169 height 12
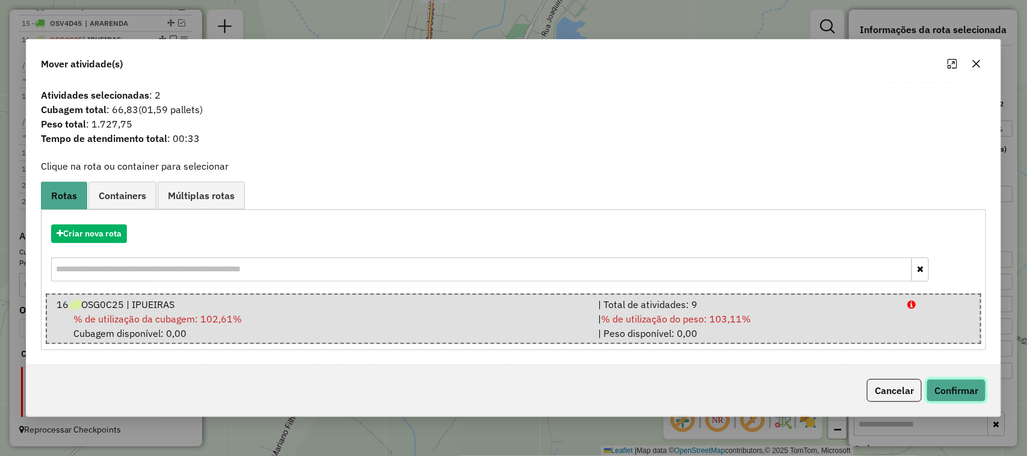
click at [960, 392] on button "Confirmar" at bounding box center [957, 390] width 60 height 23
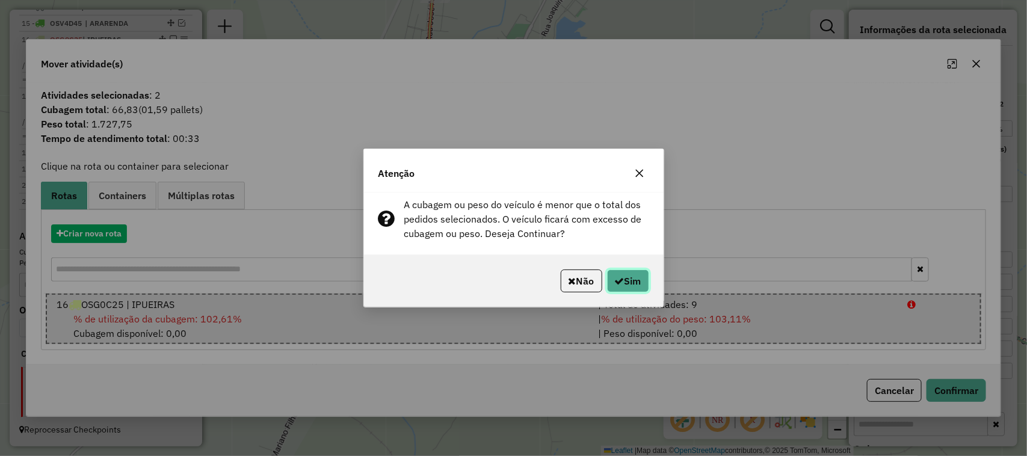
click at [629, 277] on button "Sim" at bounding box center [628, 281] width 42 height 23
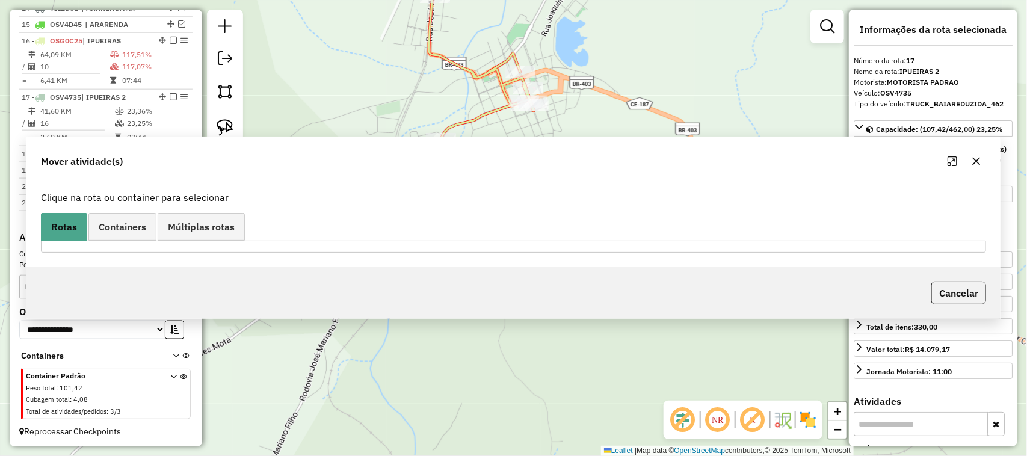
scroll to position [690, 0]
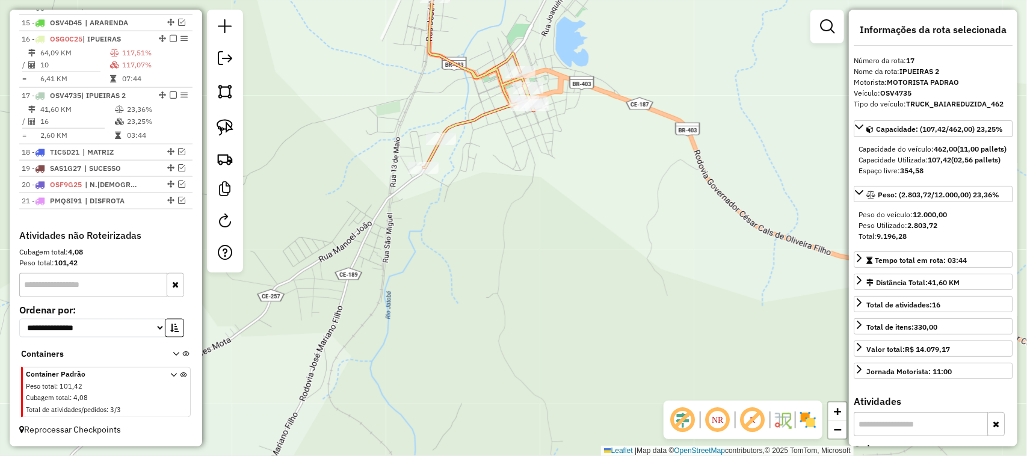
drag, startPoint x: 539, startPoint y: 209, endPoint x: 545, endPoint y: 209, distance: 6.6
click at [543, 209] on div "Janela de atendimento Grade de atendimento Capacidade Transportadoras Veículos …" at bounding box center [513, 228] width 1027 height 456
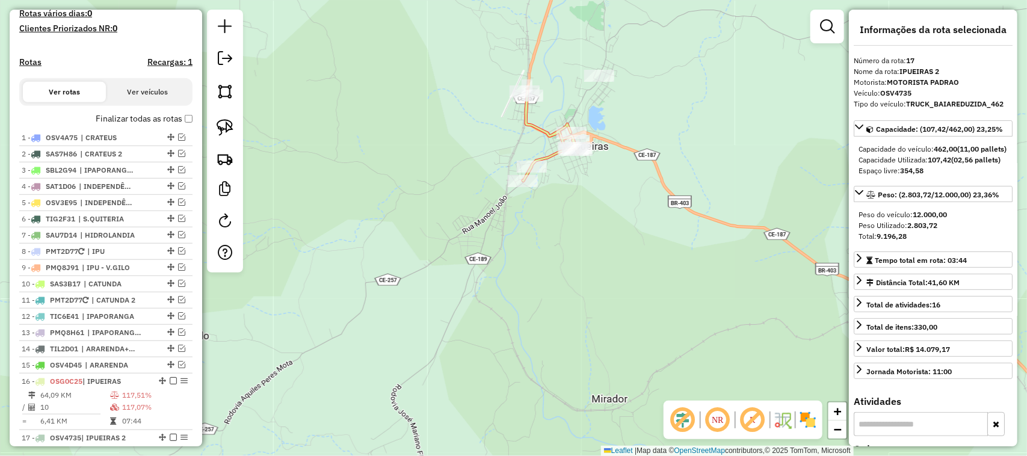
scroll to position [314, 0]
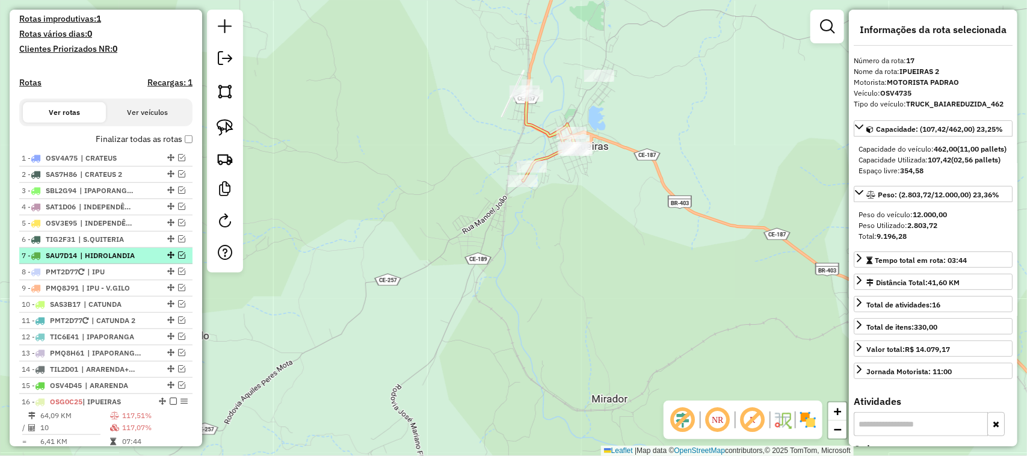
click at [178, 259] on em at bounding box center [181, 255] width 7 height 7
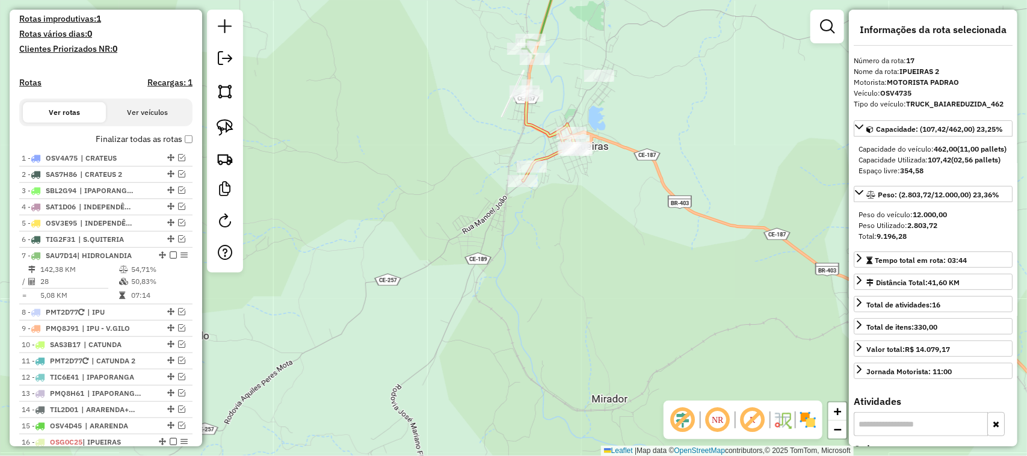
click at [457, 181] on div "Janela de atendimento Grade de atendimento Capacidade Transportadoras Veículos …" at bounding box center [513, 228] width 1027 height 456
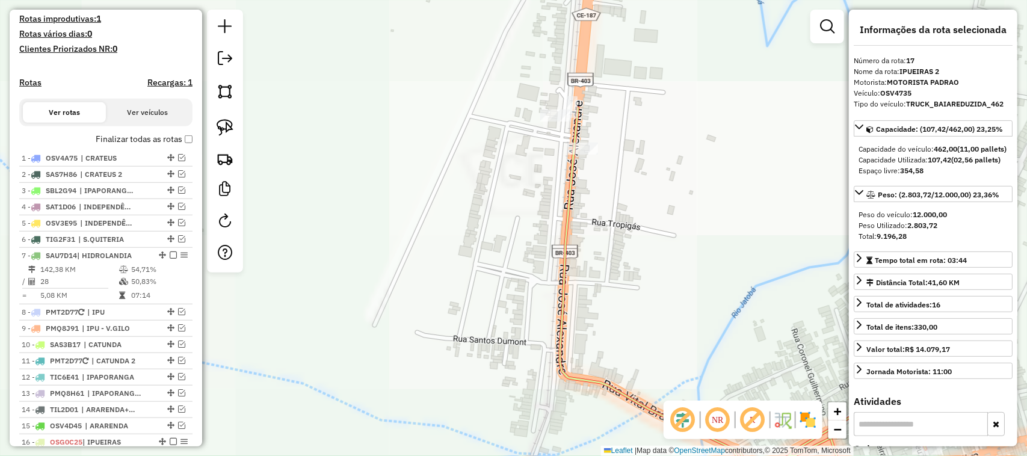
drag, startPoint x: 671, startPoint y: 101, endPoint x: 626, endPoint y: 257, distance: 162.3
click at [631, 253] on div "Janela de atendimento Grade de atendimento Capacidade Transportadoras Veículos …" at bounding box center [513, 228] width 1027 height 456
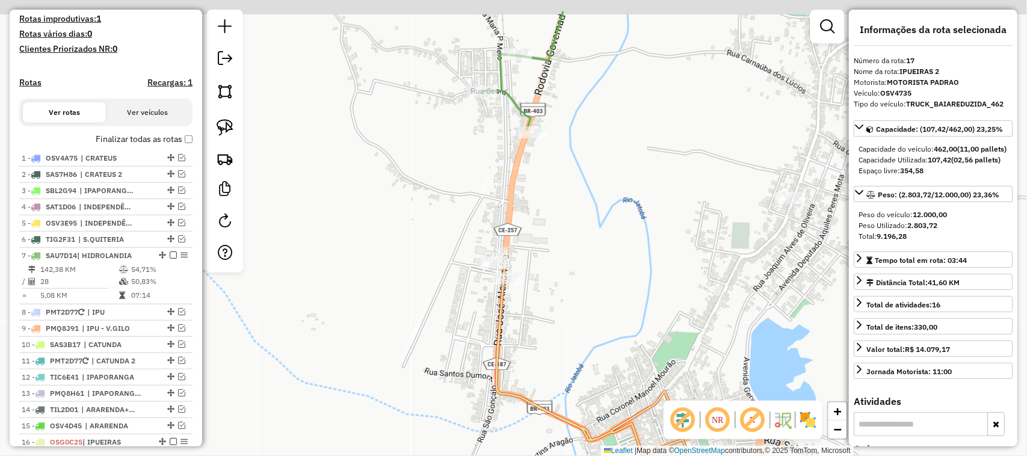
drag, startPoint x: 563, startPoint y: 184, endPoint x: 545, endPoint y: 233, distance: 52.0
click at [548, 247] on div "Janela de atendimento Grade de atendimento Capacidade Transportadoras Veículos …" at bounding box center [513, 228] width 1027 height 456
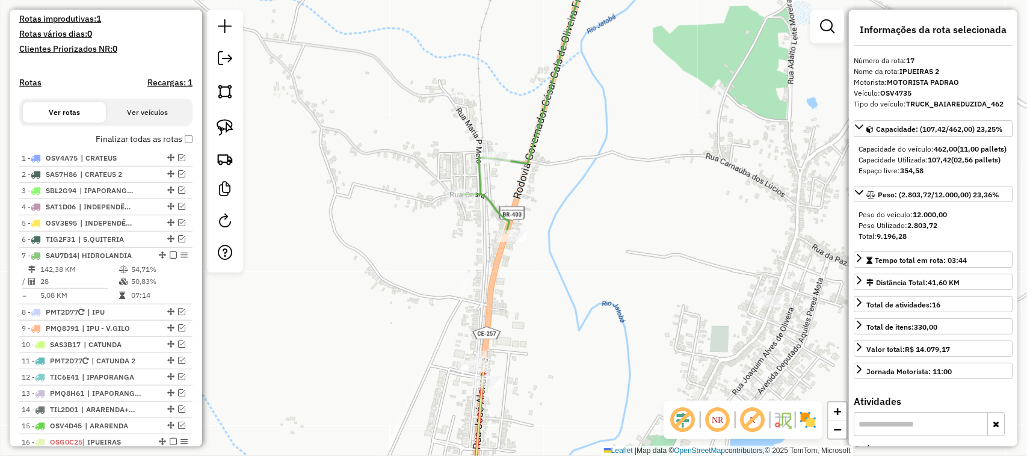
drag, startPoint x: 459, startPoint y: 217, endPoint x: 455, endPoint y: 240, distance: 22.6
click at [455, 240] on div "Janela de atendimento Grade de atendimento Capacidade Transportadoras Veículos …" at bounding box center [513, 228] width 1027 height 456
click at [223, 125] on img at bounding box center [225, 127] width 17 height 17
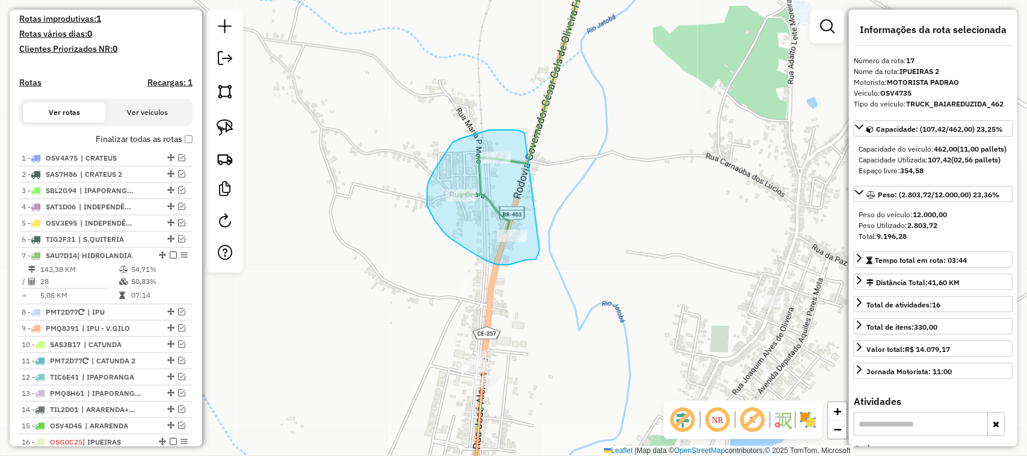
drag, startPoint x: 525, startPoint y: 133, endPoint x: 542, endPoint y: 248, distance: 116.3
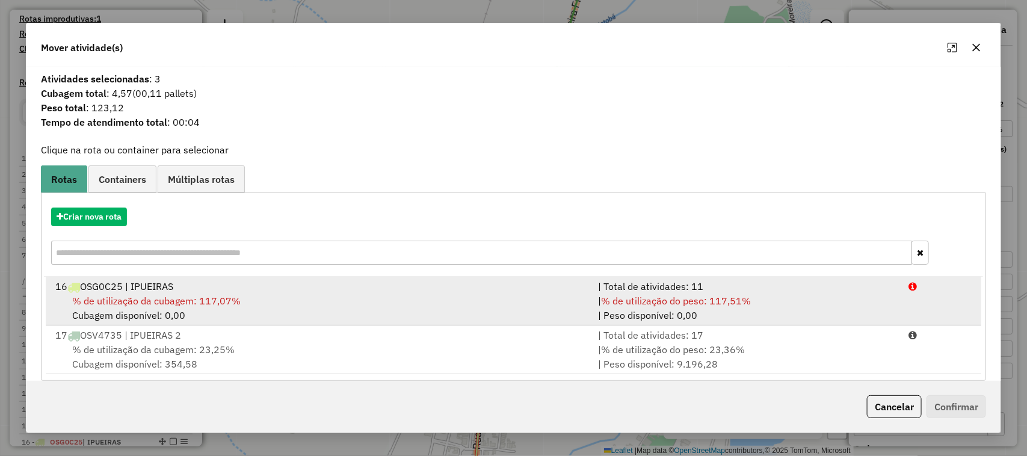
drag, startPoint x: 144, startPoint y: 295, endPoint x: 185, endPoint y: 285, distance: 42.3
click at [145, 295] on span "% de utilização da cubagem: 117,07%" at bounding box center [156, 301] width 169 height 12
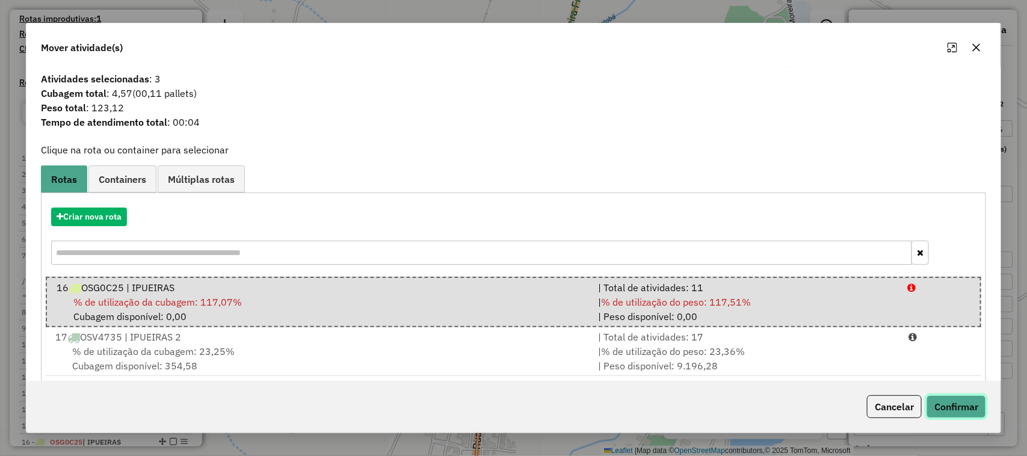
click at [965, 402] on button "Confirmar" at bounding box center [957, 406] width 60 height 23
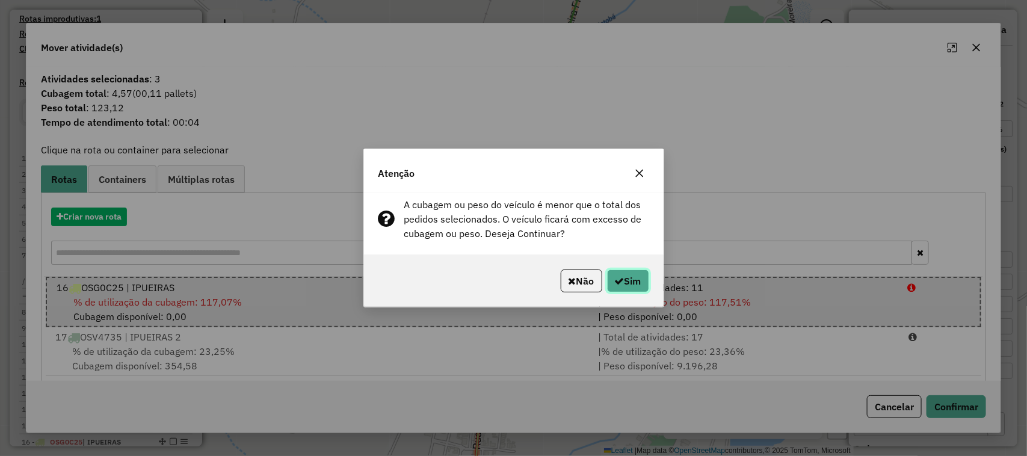
drag, startPoint x: 629, startPoint y: 277, endPoint x: 634, endPoint y: 292, distance: 16.2
click at [630, 277] on button "Sim" at bounding box center [628, 281] width 42 height 23
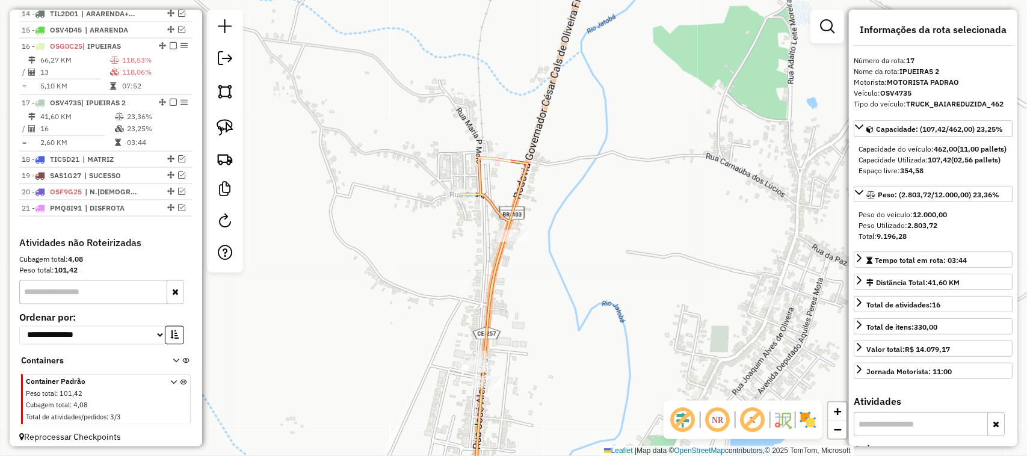
scroll to position [730, 0]
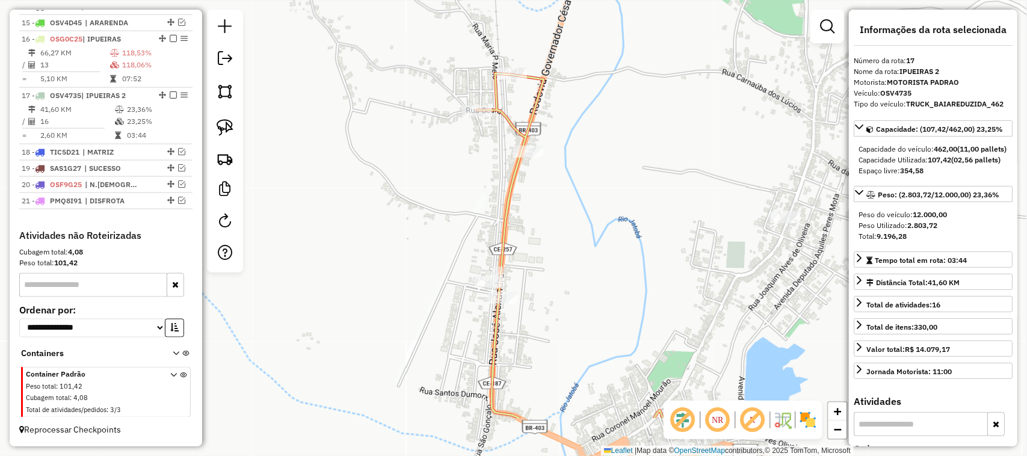
drag, startPoint x: 441, startPoint y: 227, endPoint x: 442, endPoint y: 203, distance: 24.1
click at [441, 211] on div "Janela de atendimento Grade de atendimento Capacidade Transportadoras Veículos …" at bounding box center [513, 228] width 1027 height 456
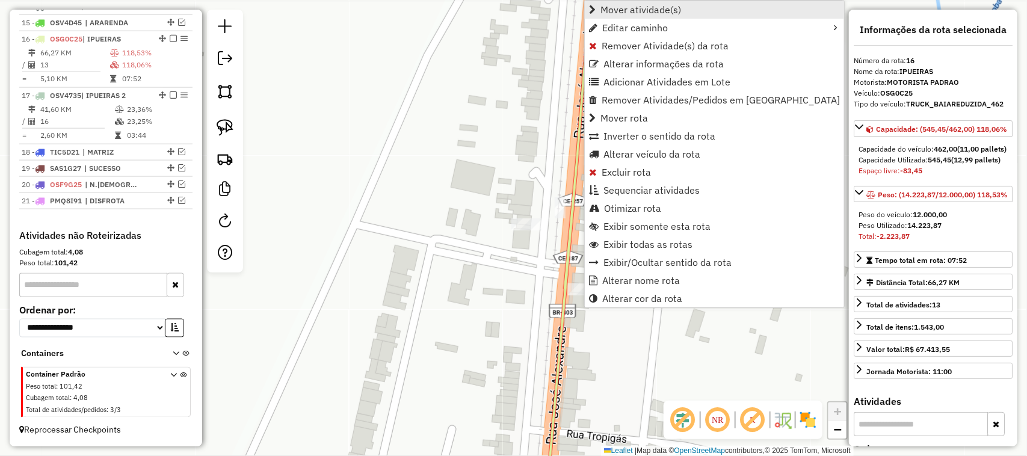
click at [615, 7] on span "Mover atividade(s)" at bounding box center [641, 10] width 81 height 10
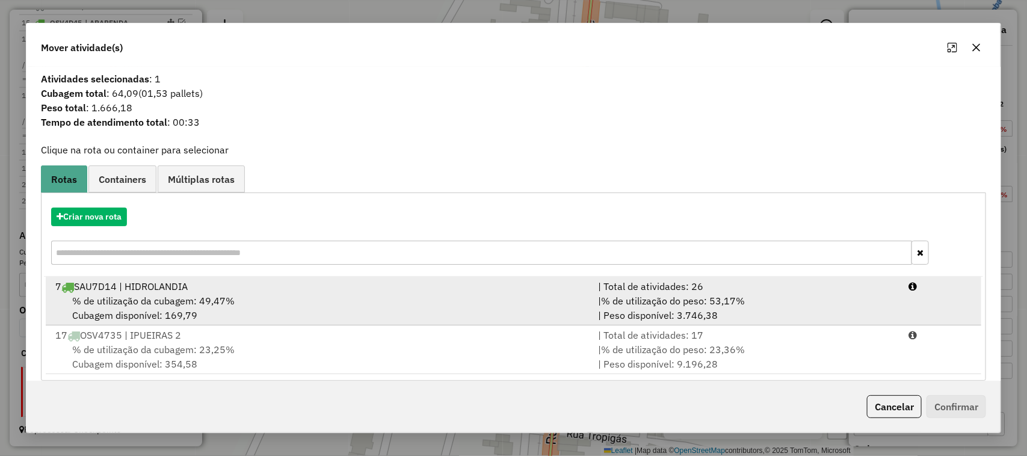
click at [148, 299] on span "% de utilização da cubagem: 49,47%" at bounding box center [153, 301] width 162 height 12
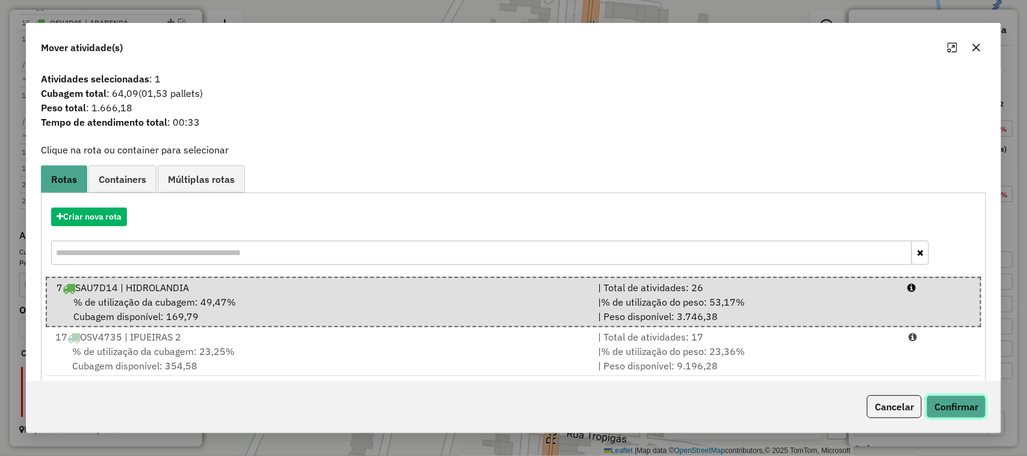
click at [957, 404] on button "Confirmar" at bounding box center [957, 406] width 60 height 23
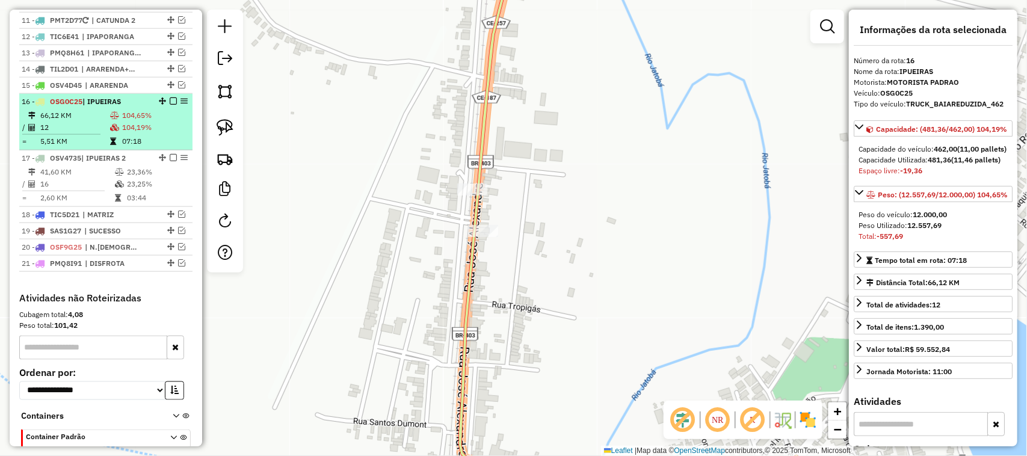
scroll to position [354, 0]
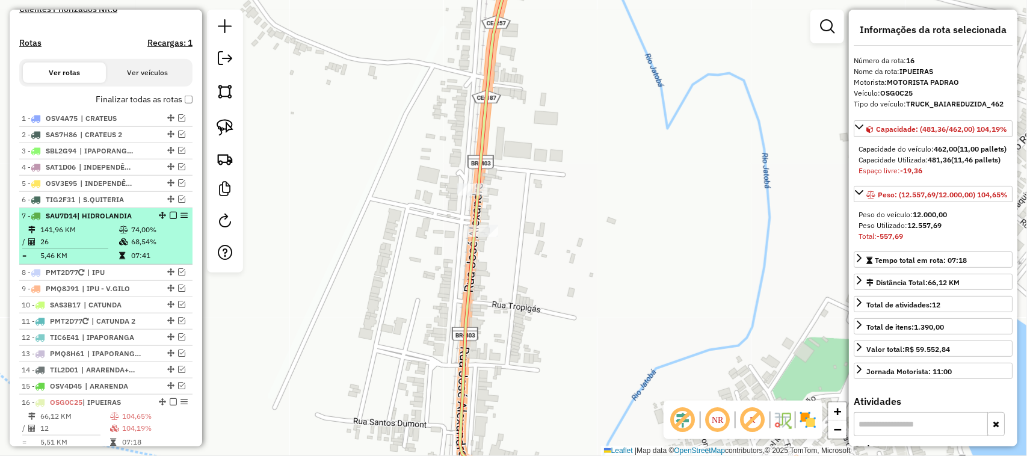
click at [84, 236] on td "141,96 KM" at bounding box center [79, 230] width 79 height 12
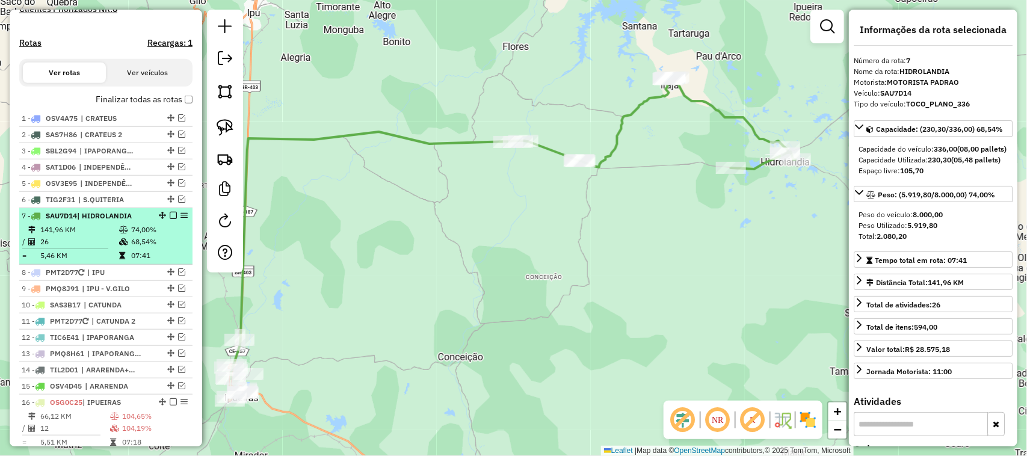
click at [170, 219] on em at bounding box center [173, 215] width 7 height 7
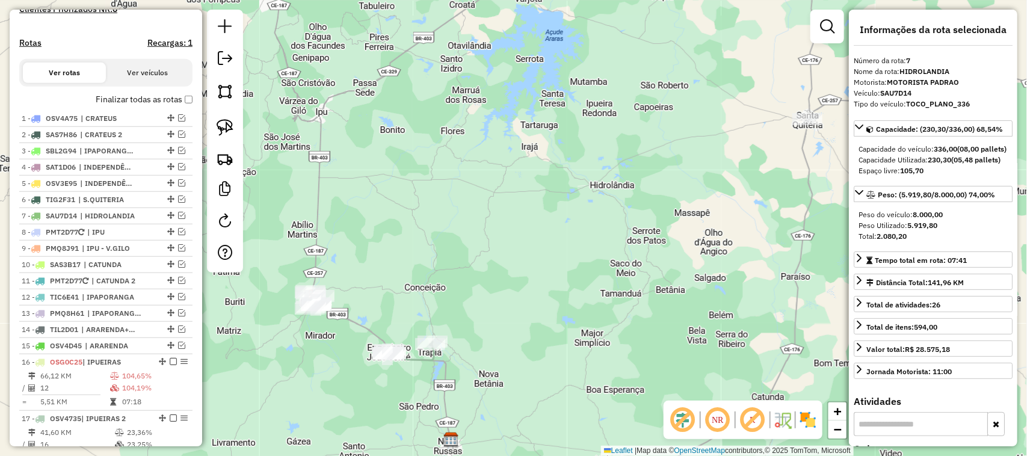
drag, startPoint x: 325, startPoint y: 298, endPoint x: 408, endPoint y: 224, distance: 110.9
click at [408, 226] on div "Janela de atendimento Grade de atendimento Capacidade Transportadoras Veículos …" at bounding box center [513, 228] width 1027 height 456
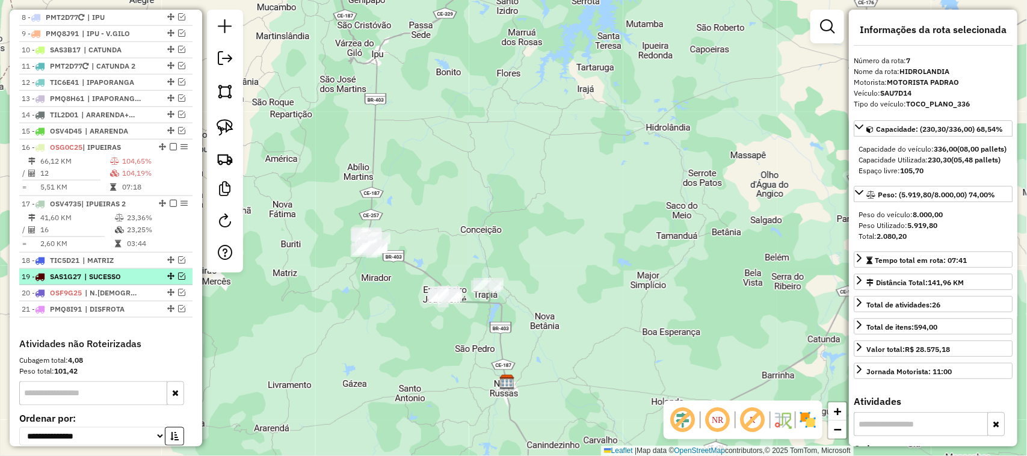
scroll to position [580, 0]
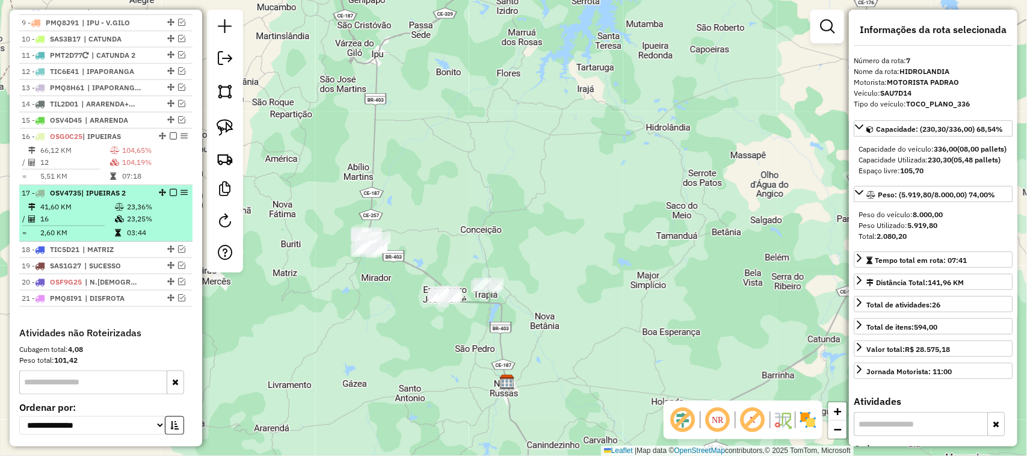
click at [88, 213] on td "41,60 KM" at bounding box center [77, 207] width 75 height 12
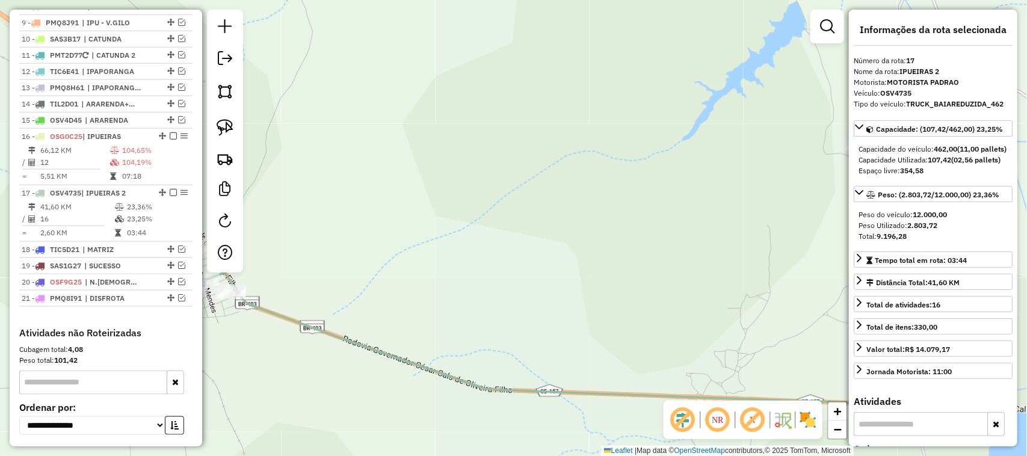
drag, startPoint x: 489, startPoint y: 271, endPoint x: 551, endPoint y: 179, distance: 111.5
click at [536, 209] on div "Janela de atendimento Grade de atendimento Capacidade Transportadoras Veículos …" at bounding box center [513, 228] width 1027 height 456
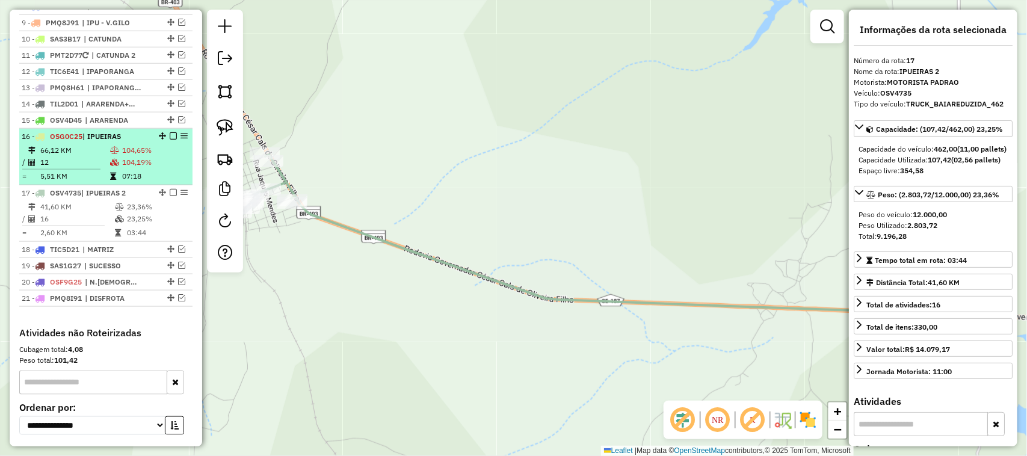
click at [86, 169] on td "12" at bounding box center [75, 162] width 70 height 12
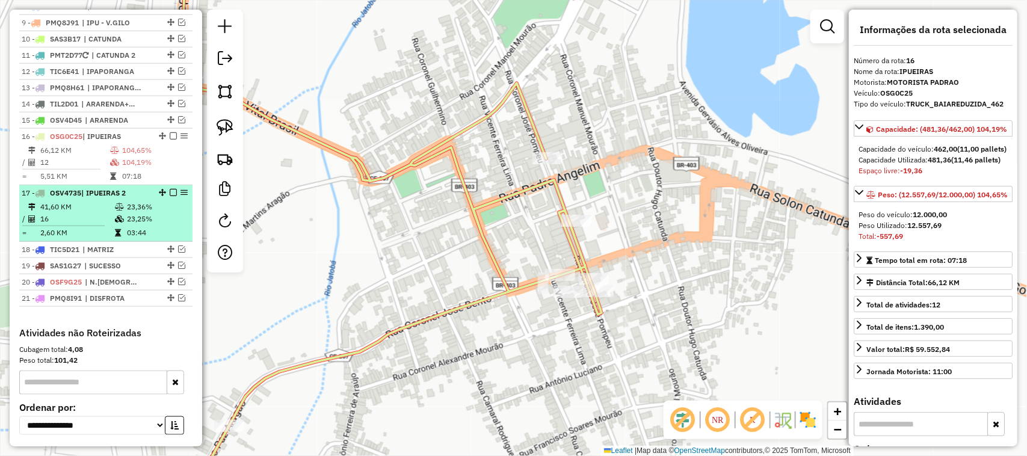
click at [76, 213] on td "41,60 KM" at bounding box center [77, 207] width 75 height 12
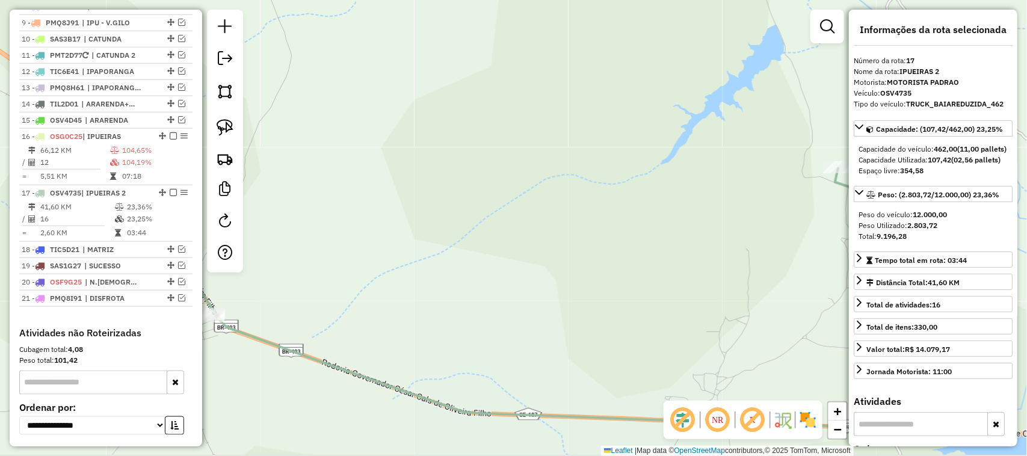
drag, startPoint x: 401, startPoint y: 253, endPoint x: 563, endPoint y: 217, distance: 166.5
click at [506, 224] on div "Janela de atendimento Grade de atendimento Capacidade Transportadoras Veículos …" at bounding box center [513, 228] width 1027 height 456
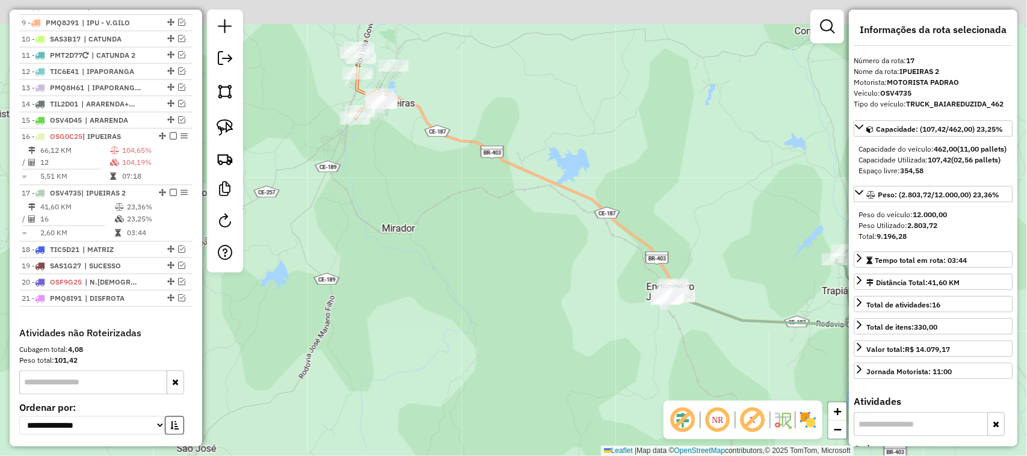
drag, startPoint x: 432, startPoint y: 184, endPoint x: 531, endPoint y: 285, distance: 141.7
click at [530, 289] on div "Janela de atendimento Grade de atendimento Capacidade Transportadoras Veículos …" at bounding box center [513, 228] width 1027 height 456
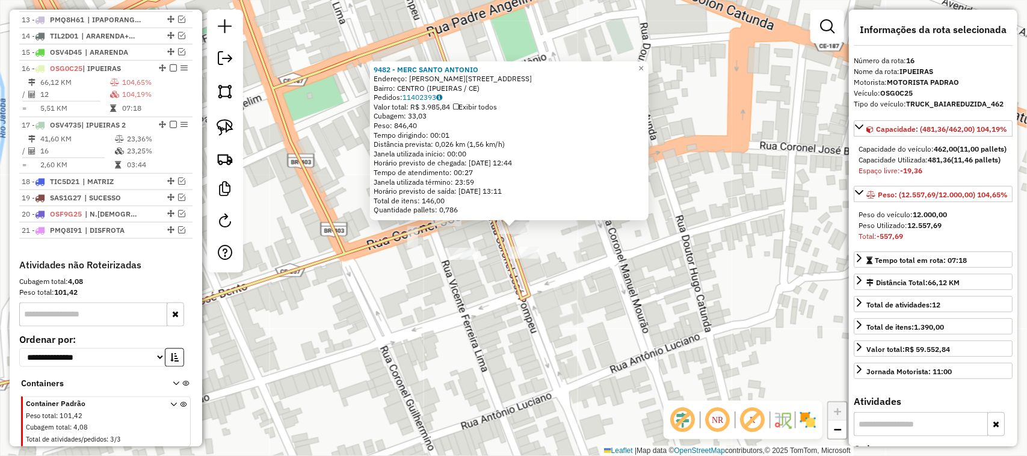
scroll to position [690, 0]
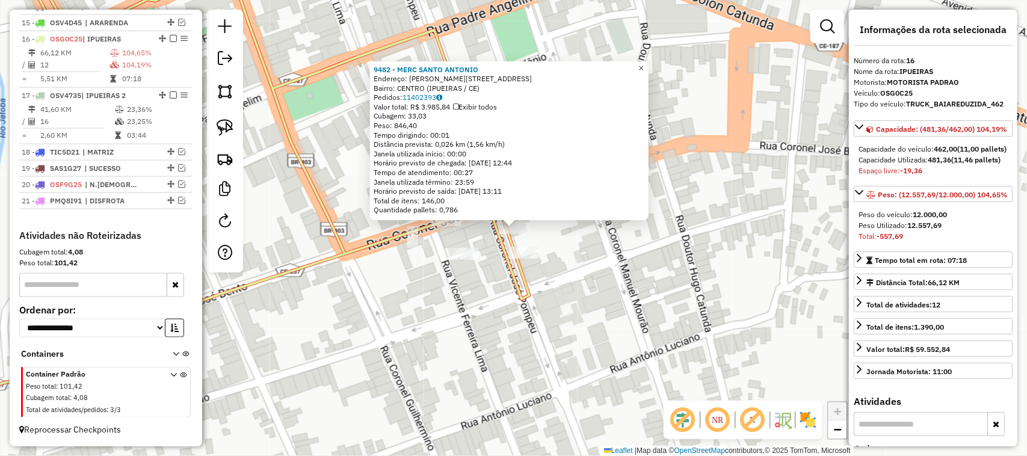
click at [644, 63] on span "×" at bounding box center [641, 68] width 5 height 10
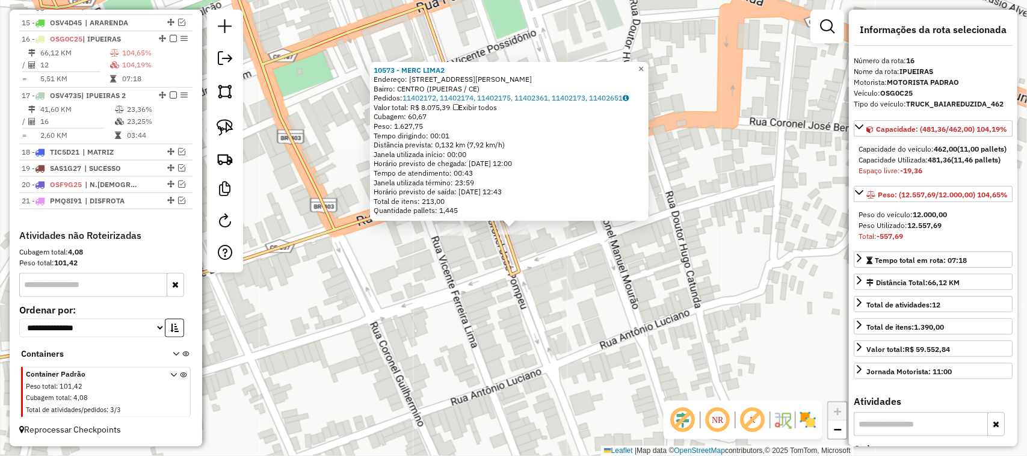
click at [644, 65] on span "×" at bounding box center [641, 69] width 5 height 10
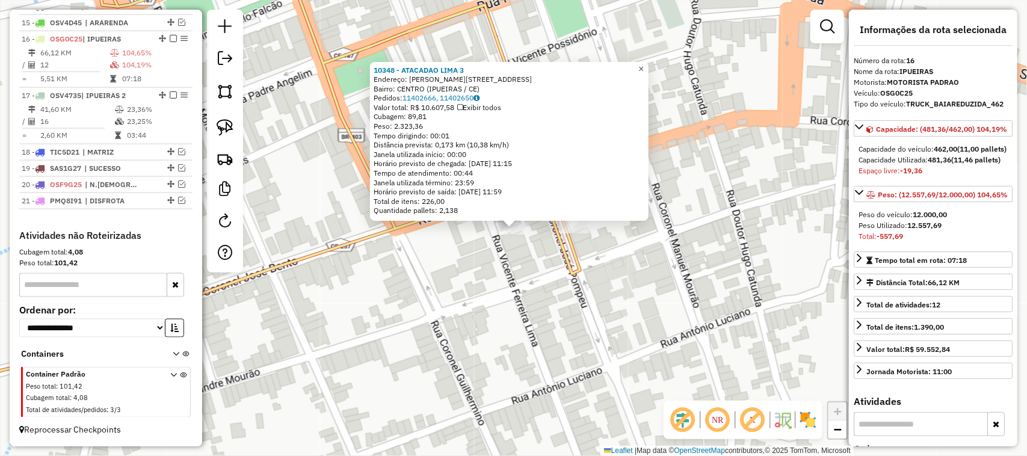
click at [644, 67] on span "×" at bounding box center [641, 69] width 5 height 10
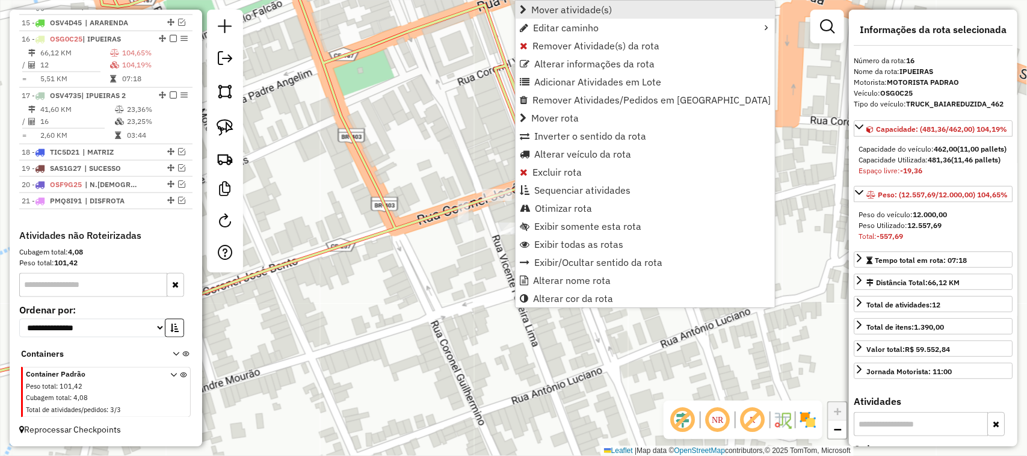
click at [572, 13] on span "Mover atividade(s)" at bounding box center [571, 10] width 81 height 10
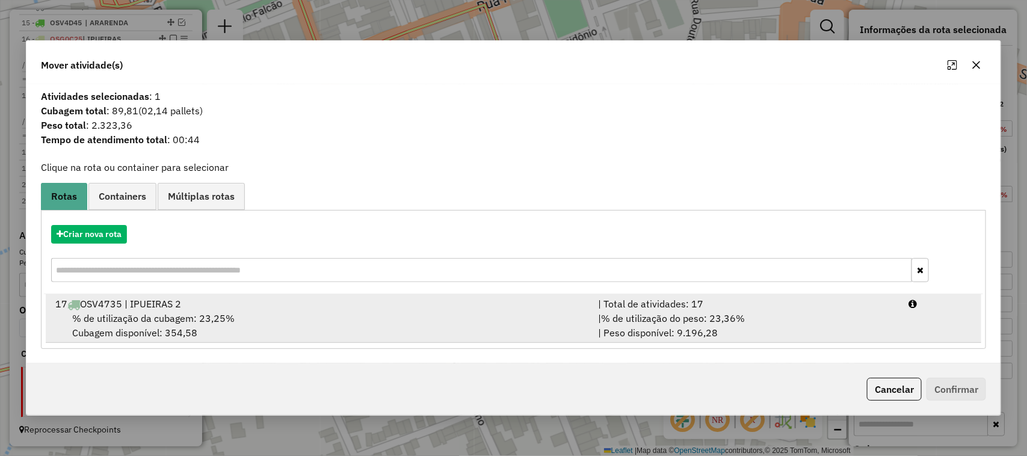
click at [148, 310] on div "17 OSV4735 | IPUEIRAS 2" at bounding box center [319, 304] width 543 height 14
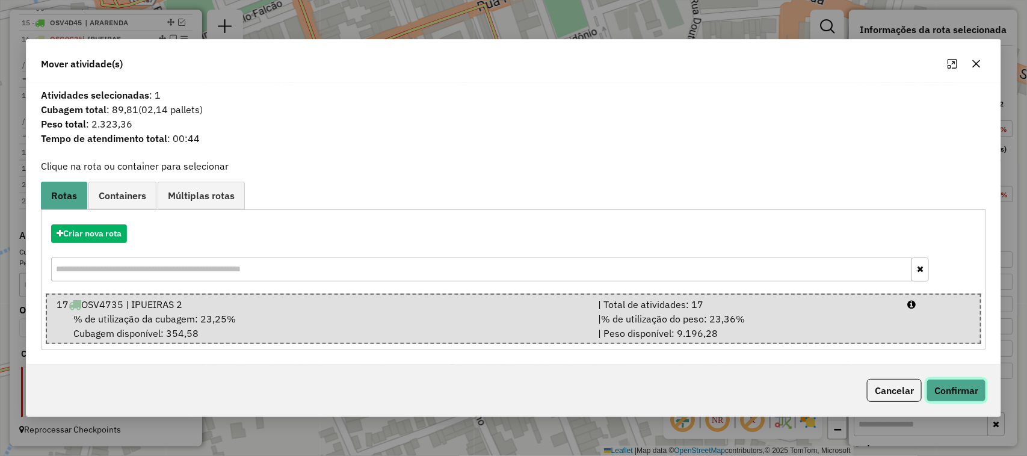
click at [959, 389] on button "Confirmar" at bounding box center [957, 390] width 60 height 23
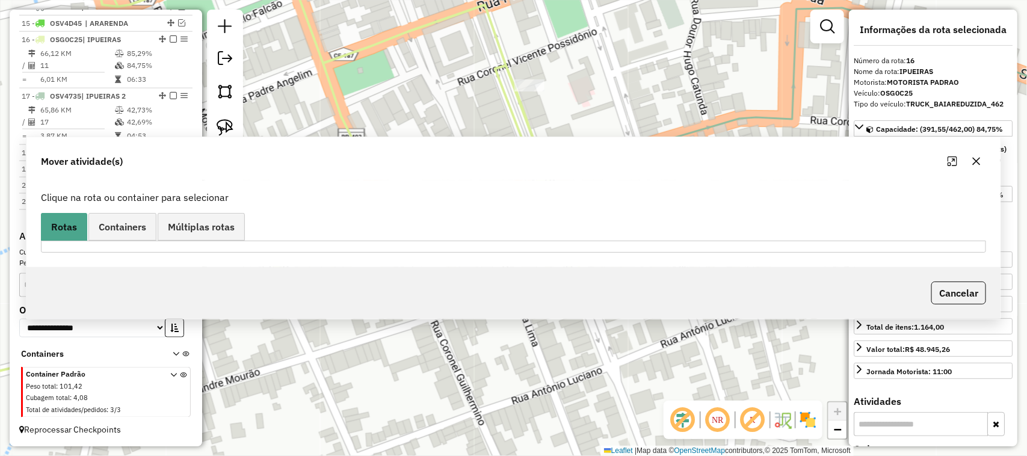
scroll to position [675, 0]
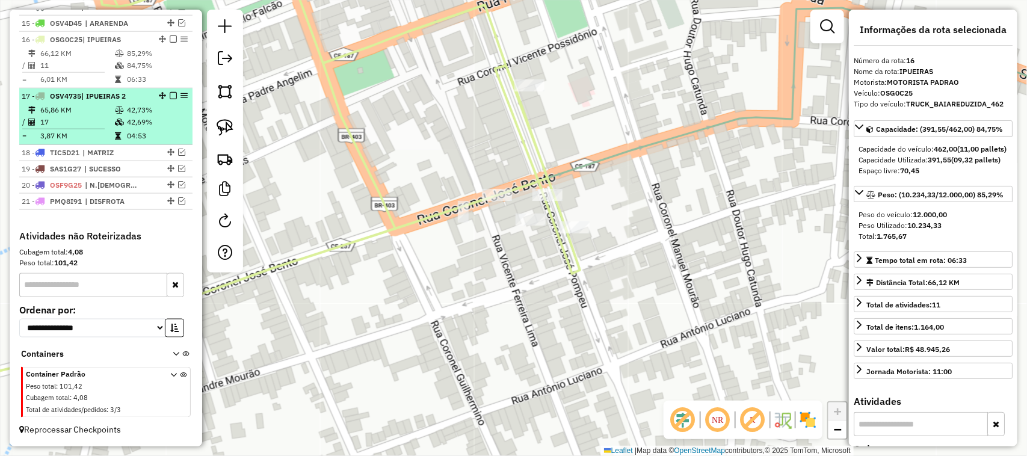
click at [82, 116] on td "17" at bounding box center [77, 122] width 75 height 12
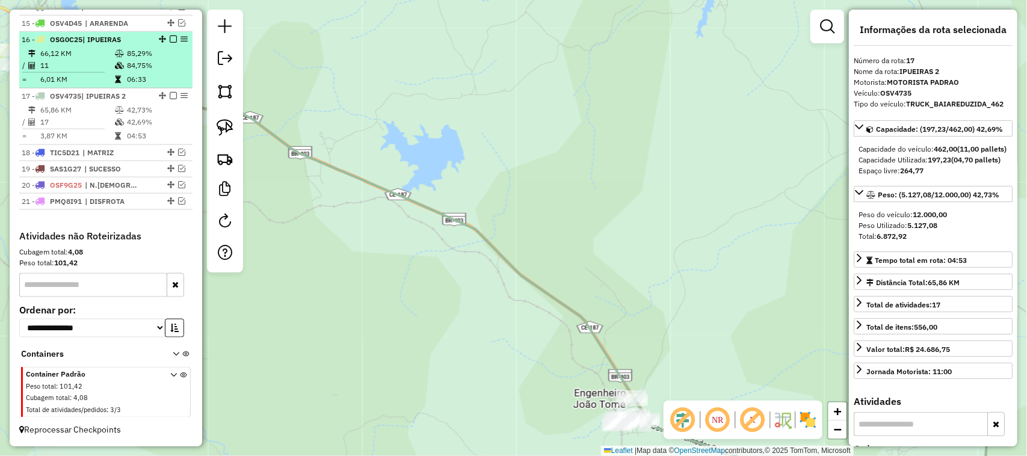
click at [91, 62] on td "11" at bounding box center [77, 66] width 75 height 12
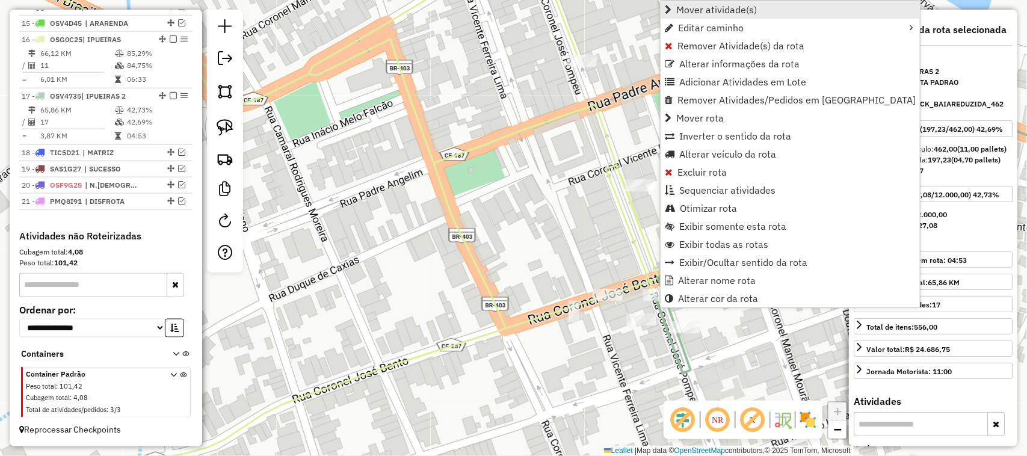
click at [702, 10] on span "Mover atividade(s)" at bounding box center [716, 10] width 81 height 10
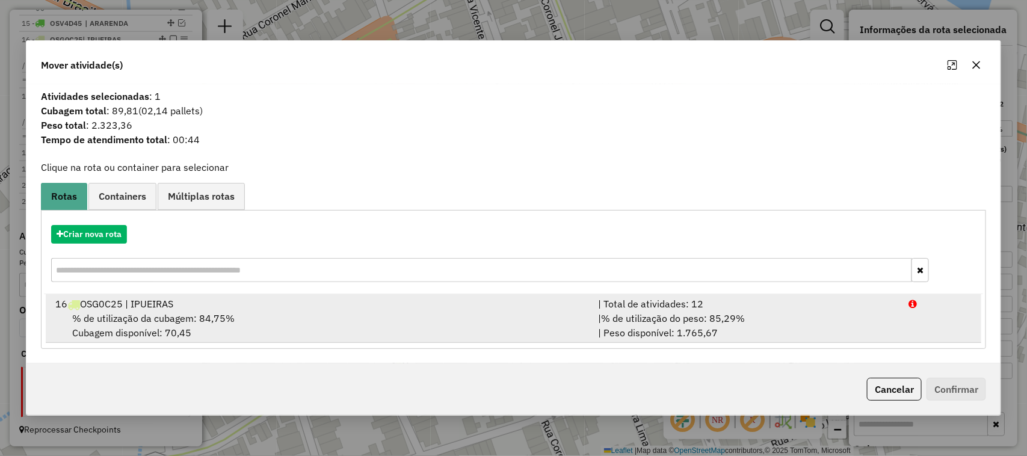
click at [123, 320] on span "% de utilização da cubagem: 84,75%" at bounding box center [153, 318] width 162 height 12
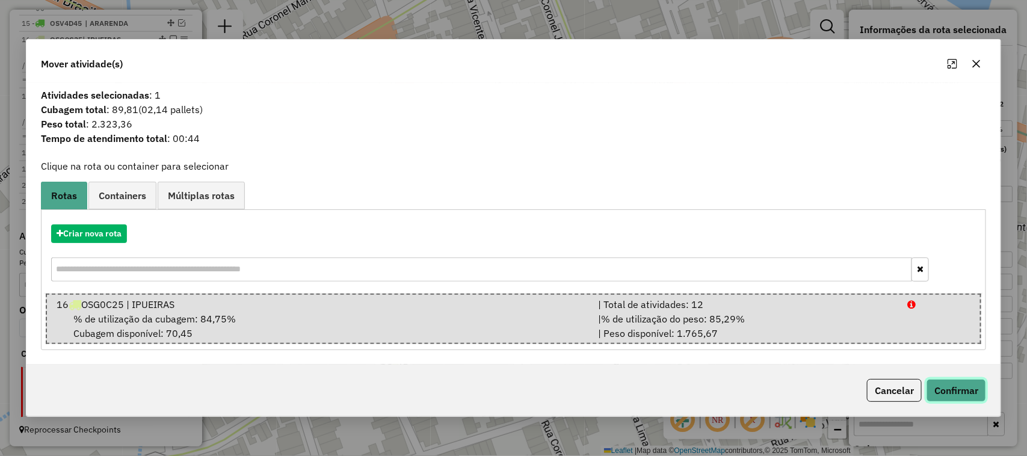
click at [952, 384] on button "Confirmar" at bounding box center [957, 390] width 60 height 23
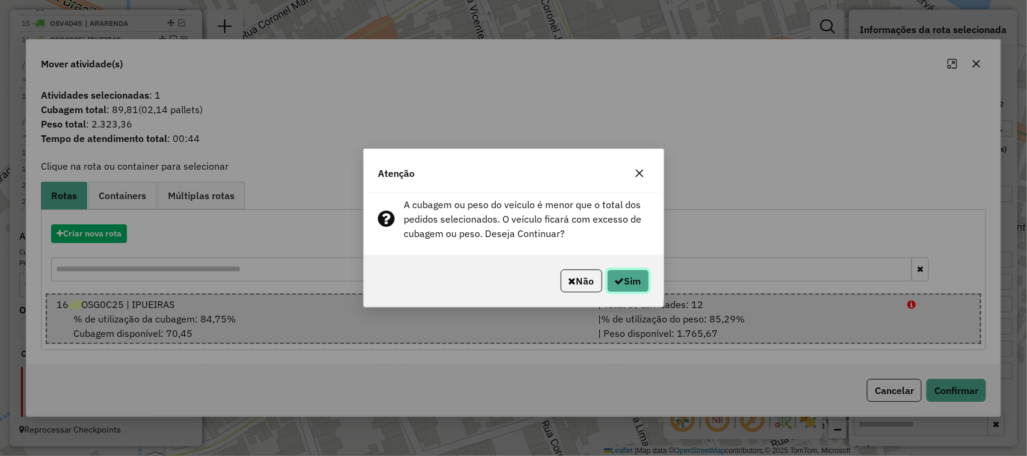
click at [626, 279] on button "Sim" at bounding box center [628, 281] width 42 height 23
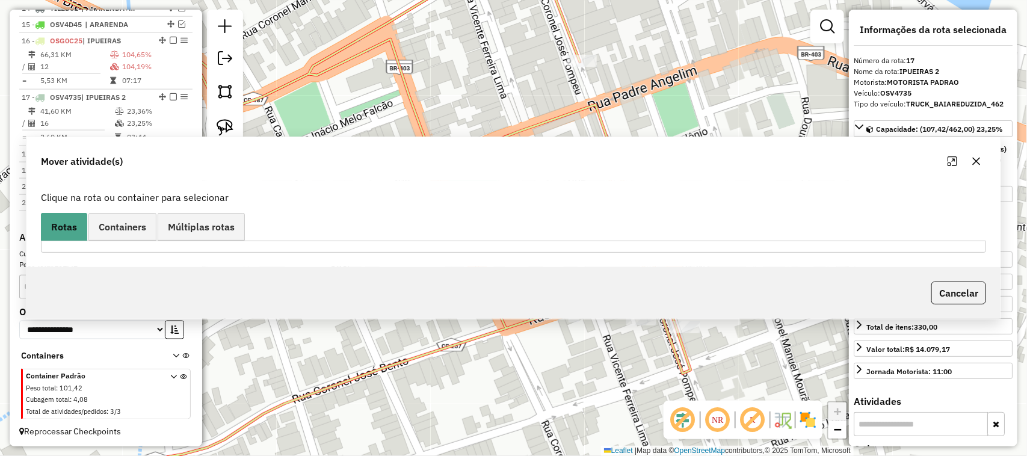
scroll to position [690, 0]
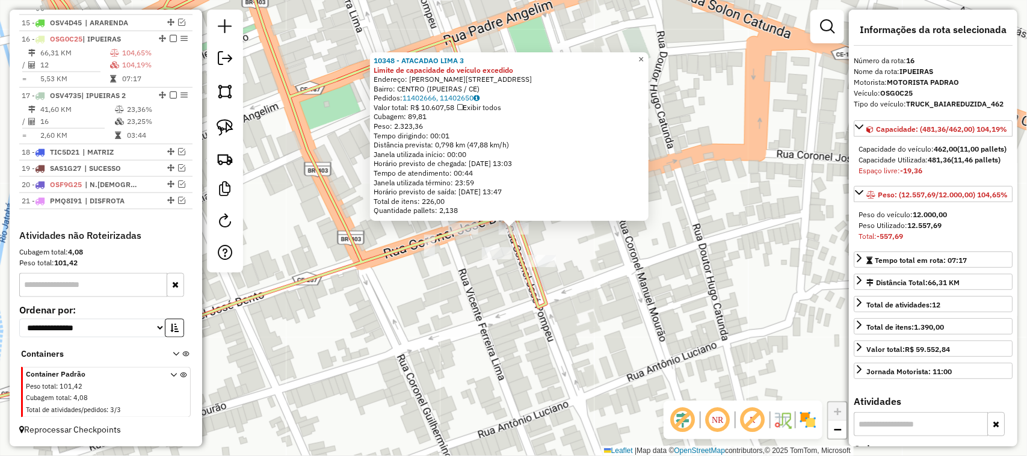
click at [644, 54] on span "×" at bounding box center [641, 59] width 5 height 10
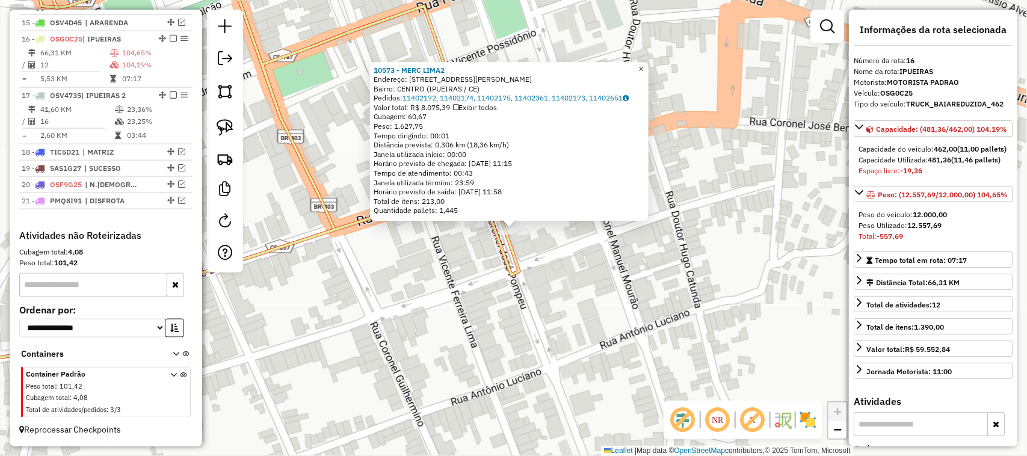
click at [644, 64] on span "×" at bounding box center [641, 69] width 5 height 10
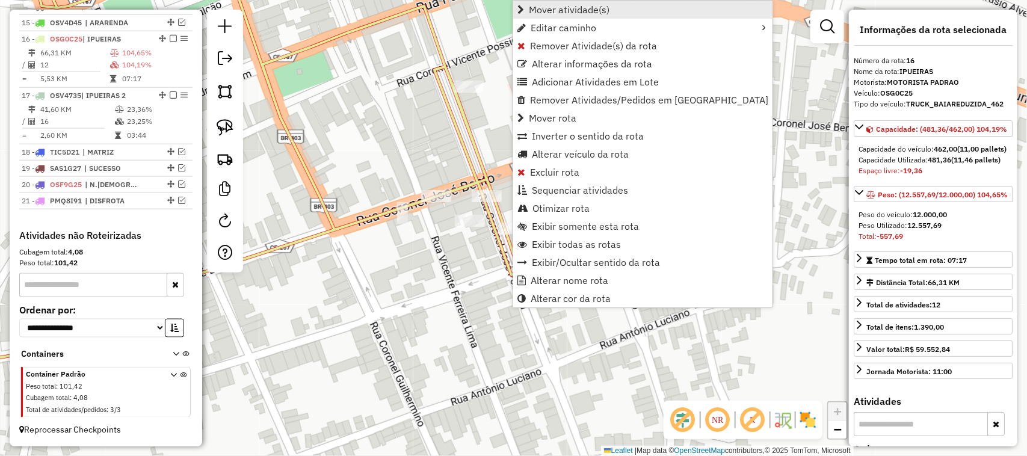
click at [568, 7] on span "Mover atividade(s)" at bounding box center [569, 10] width 81 height 10
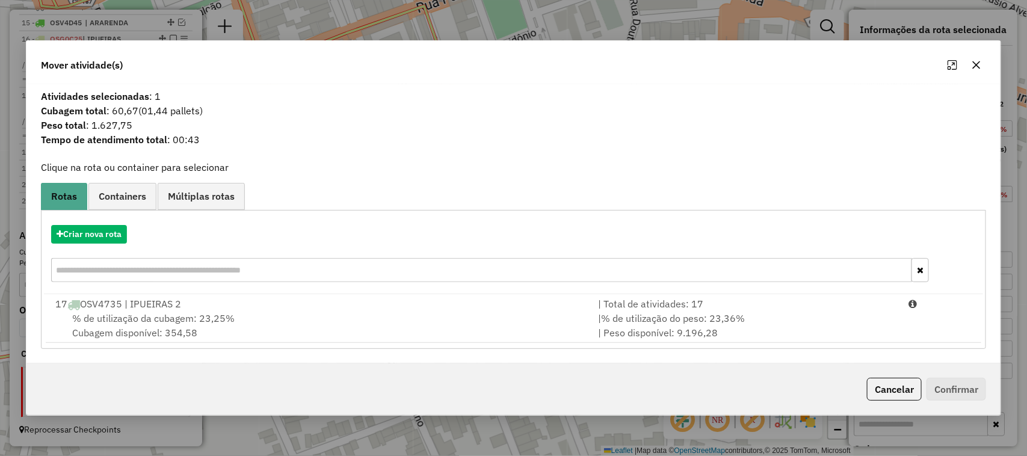
click at [143, 315] on span "% de utilização da cubagem: 23,25%" at bounding box center [153, 318] width 162 height 12
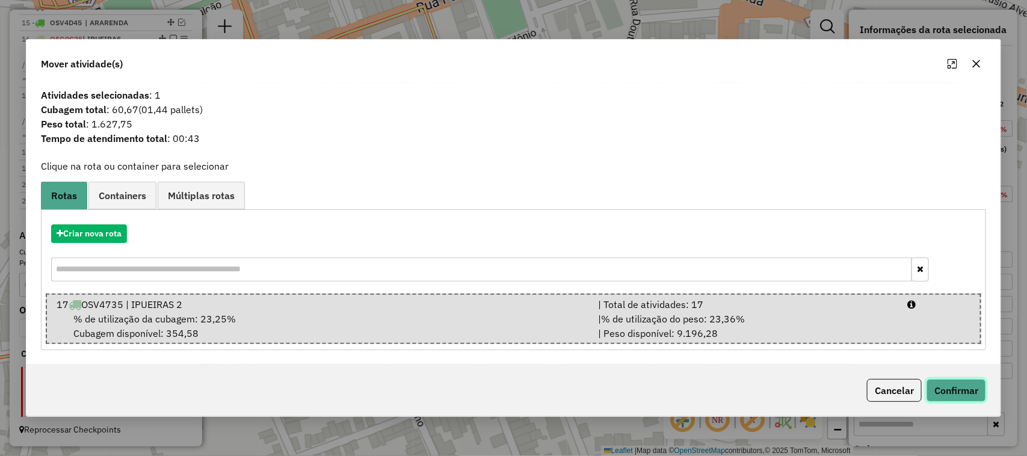
click at [952, 387] on button "Confirmar" at bounding box center [957, 390] width 60 height 23
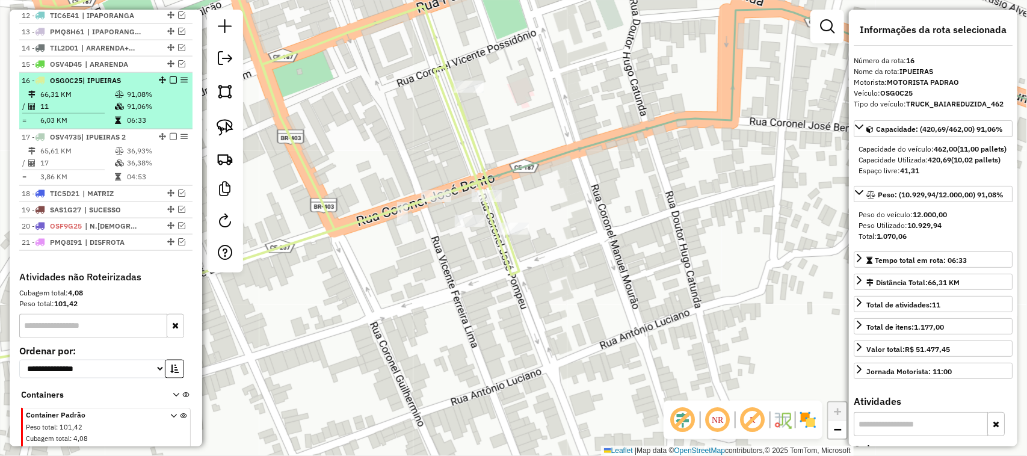
scroll to position [600, 0]
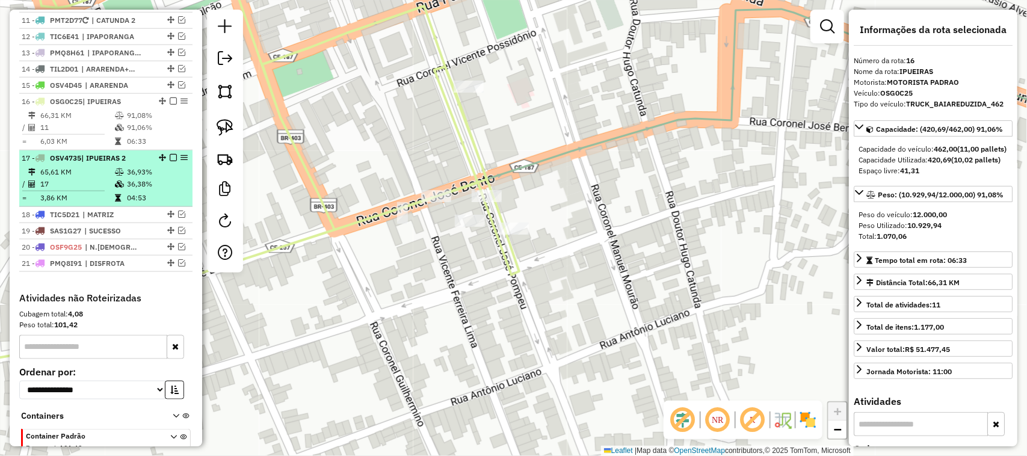
click at [89, 190] on td "17" at bounding box center [77, 184] width 75 height 12
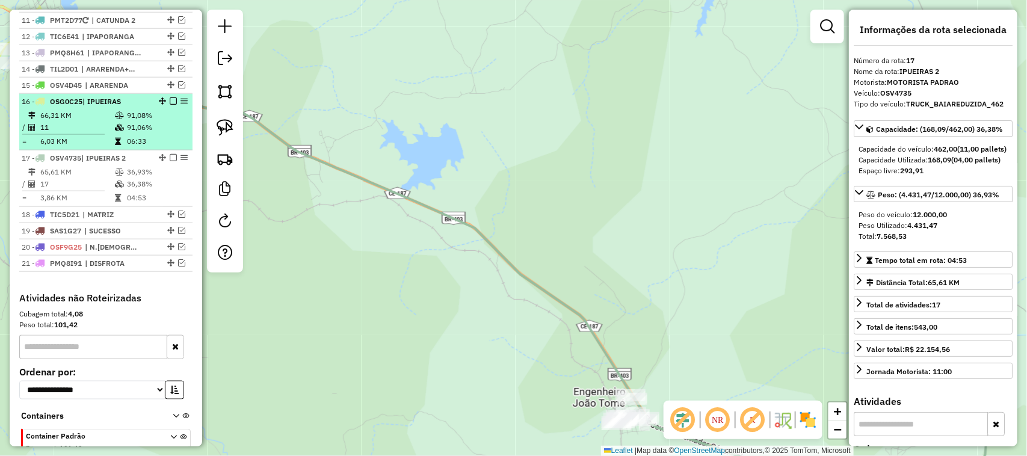
click at [90, 122] on td "66,31 KM" at bounding box center [77, 116] width 75 height 12
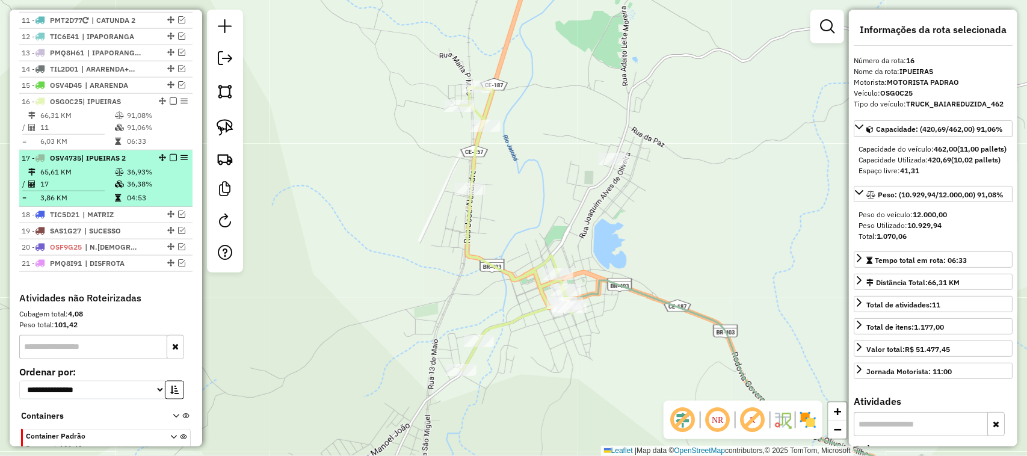
click at [85, 178] on td "65,61 KM" at bounding box center [77, 172] width 75 height 12
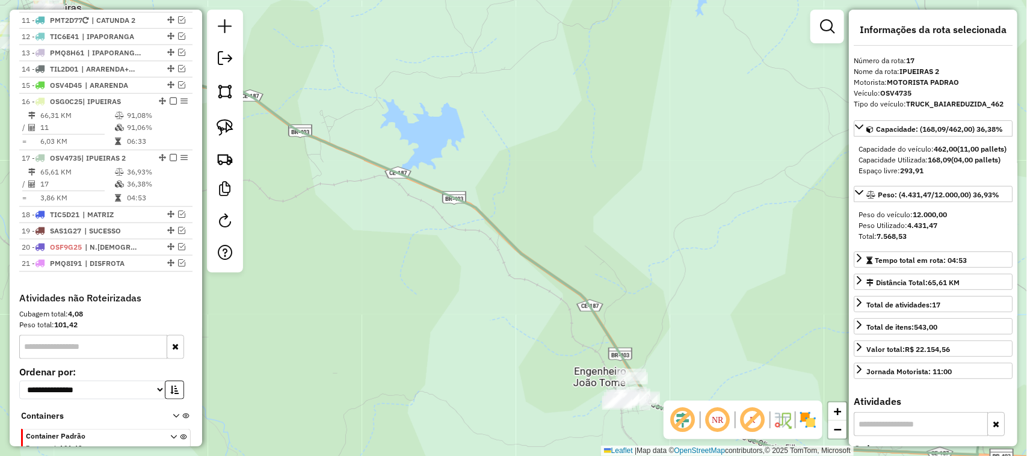
drag, startPoint x: 709, startPoint y: 344, endPoint x: 675, endPoint y: 244, distance: 105.4
click at [683, 250] on div "Janela de atendimento Grade de atendimento Capacidade Transportadoras Veículos …" at bounding box center [513, 228] width 1027 height 456
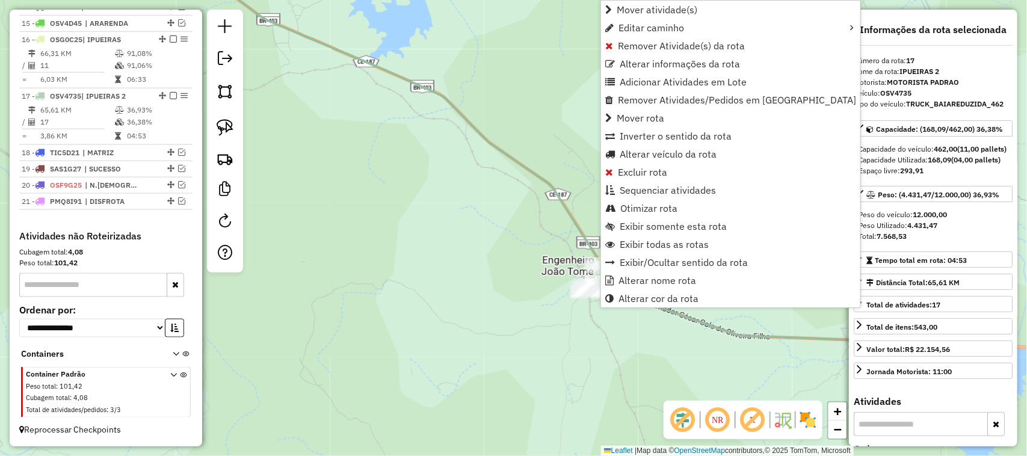
scroll to position [675, 0]
click at [632, 151] on span "Alterar veículo da rota" at bounding box center [668, 154] width 97 height 10
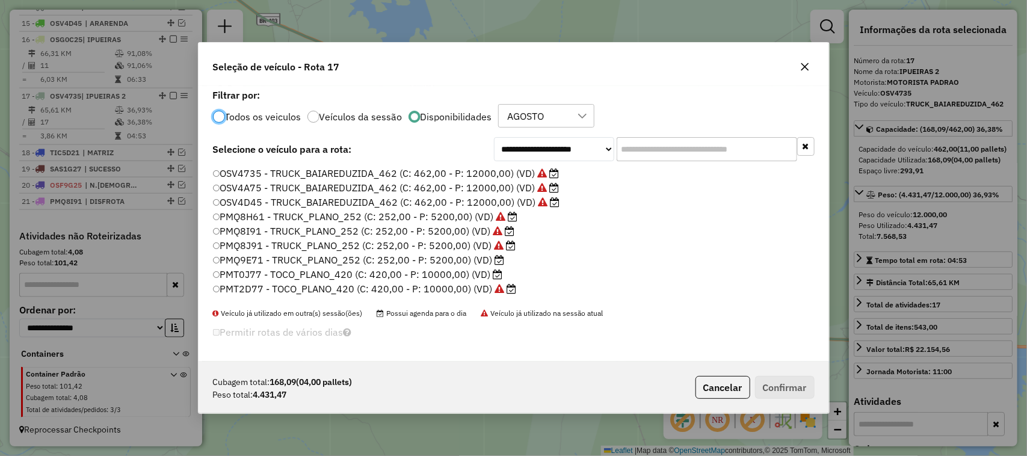
scroll to position [75, 0]
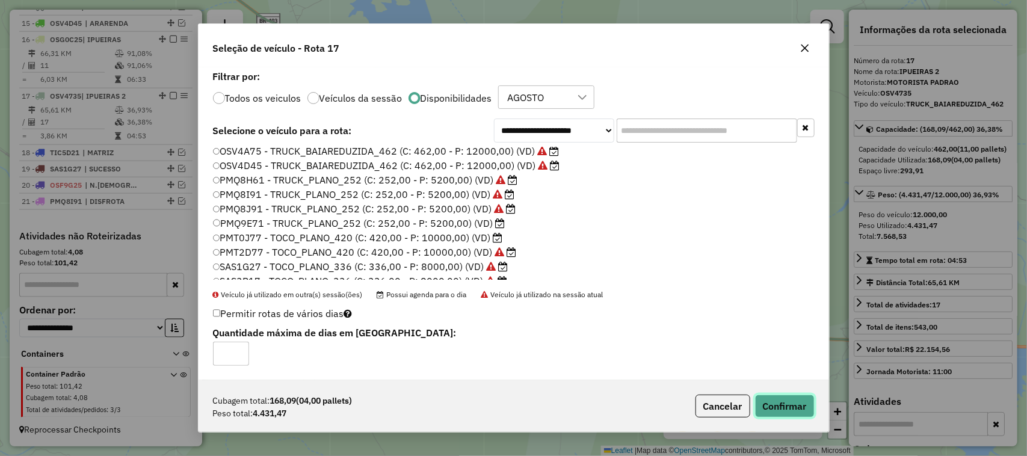
click at [793, 407] on button "Confirmar" at bounding box center [785, 406] width 60 height 23
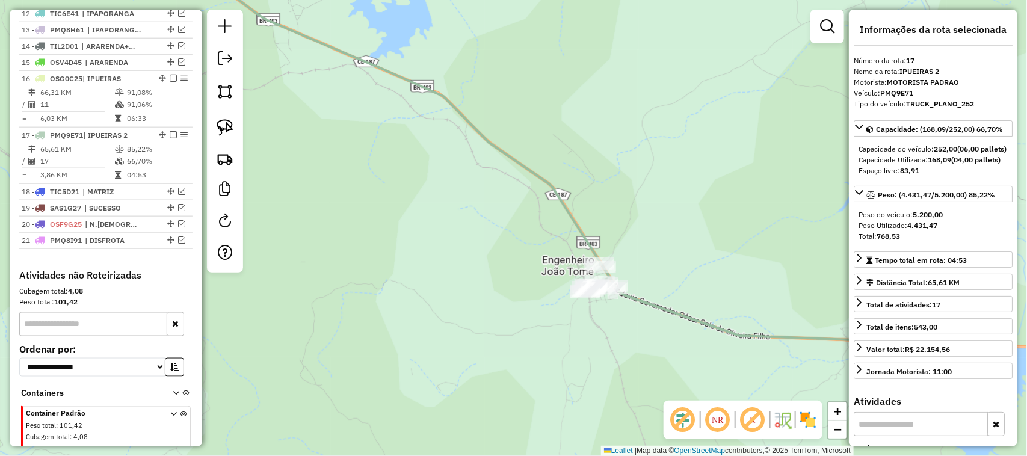
scroll to position [600, 0]
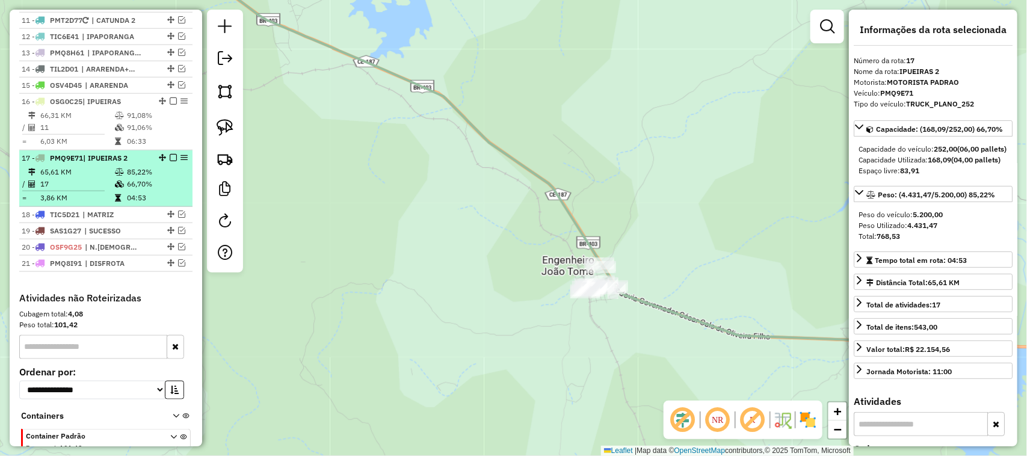
click at [170, 161] on em at bounding box center [173, 157] width 7 height 7
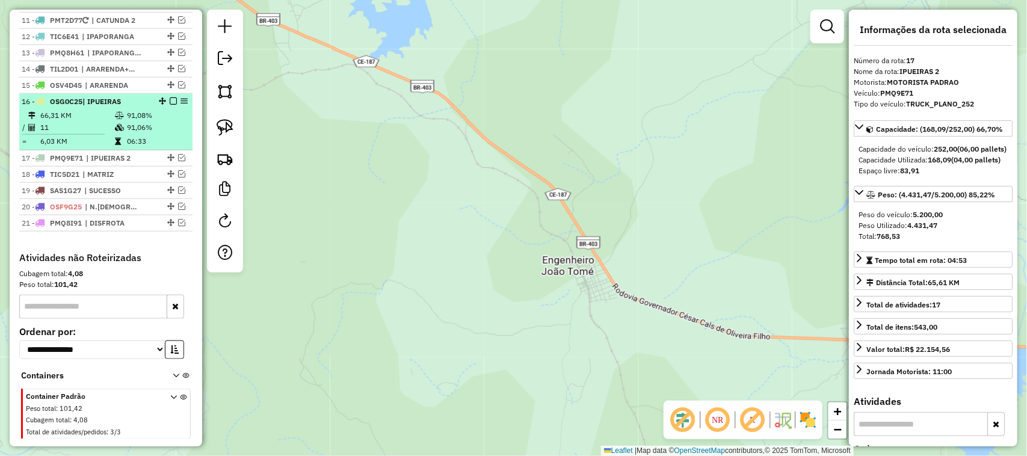
click at [80, 122] on td "66,31 KM" at bounding box center [77, 116] width 75 height 12
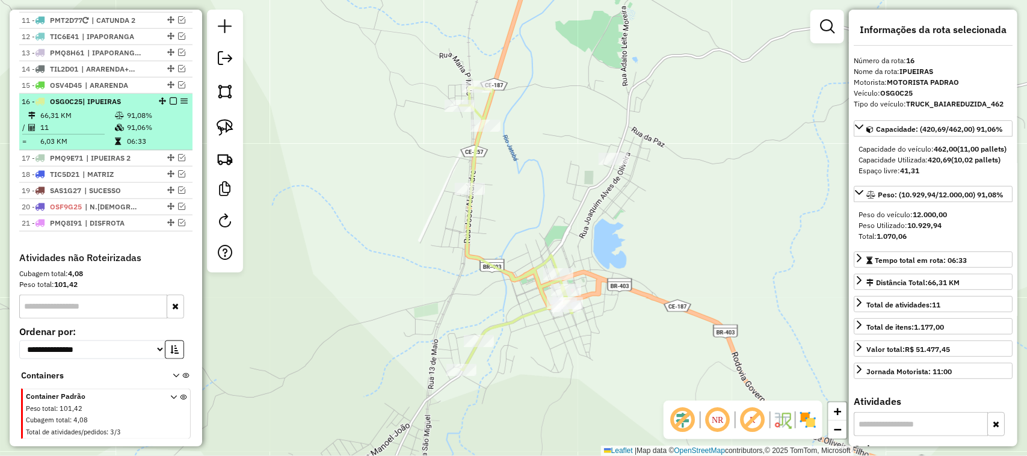
click at [170, 105] on em at bounding box center [173, 100] width 7 height 7
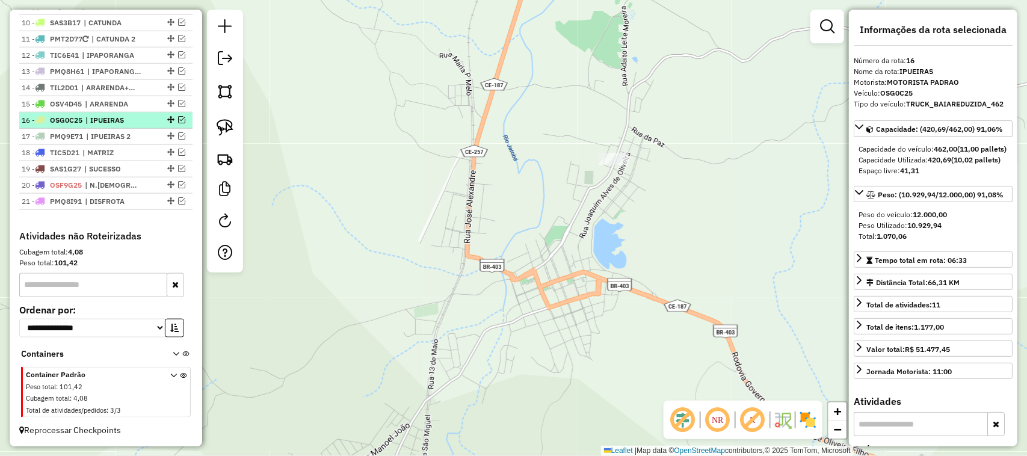
scroll to position [595, 0]
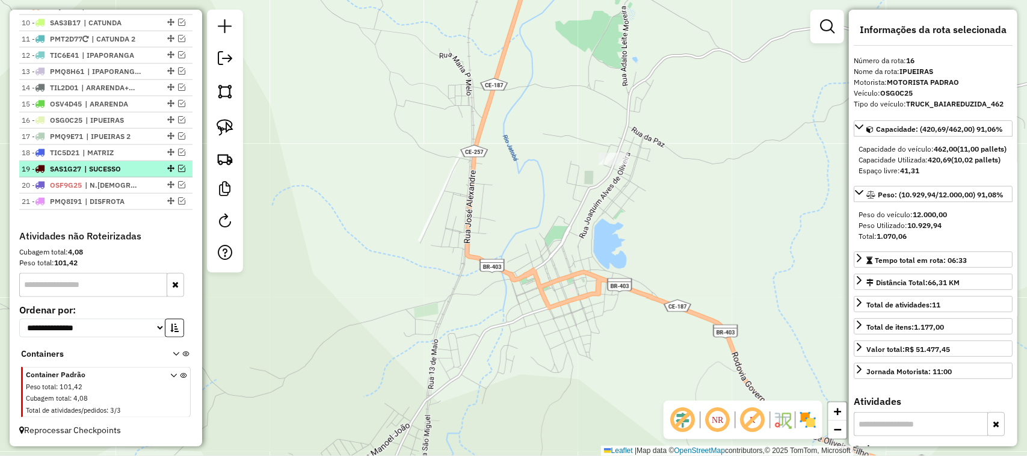
click at [179, 165] on em at bounding box center [181, 168] width 7 height 7
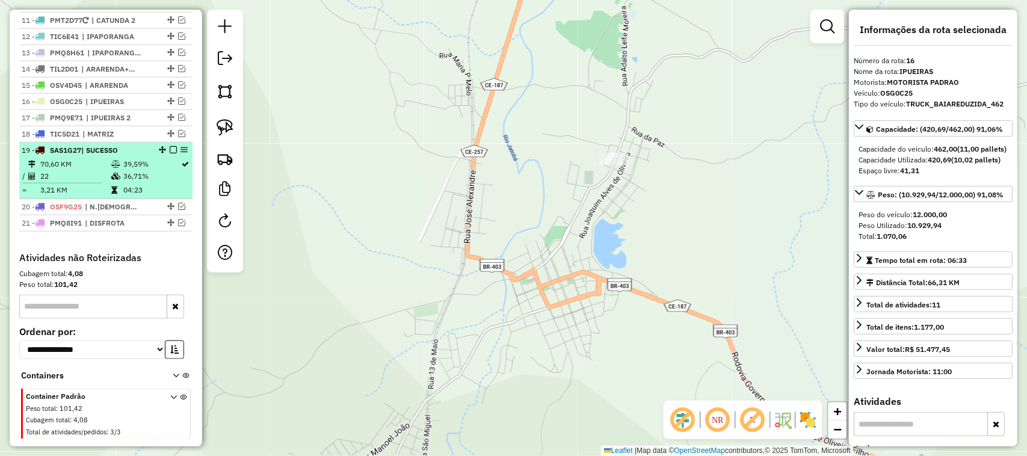
click at [84, 170] on td "70,60 KM" at bounding box center [75, 164] width 71 height 12
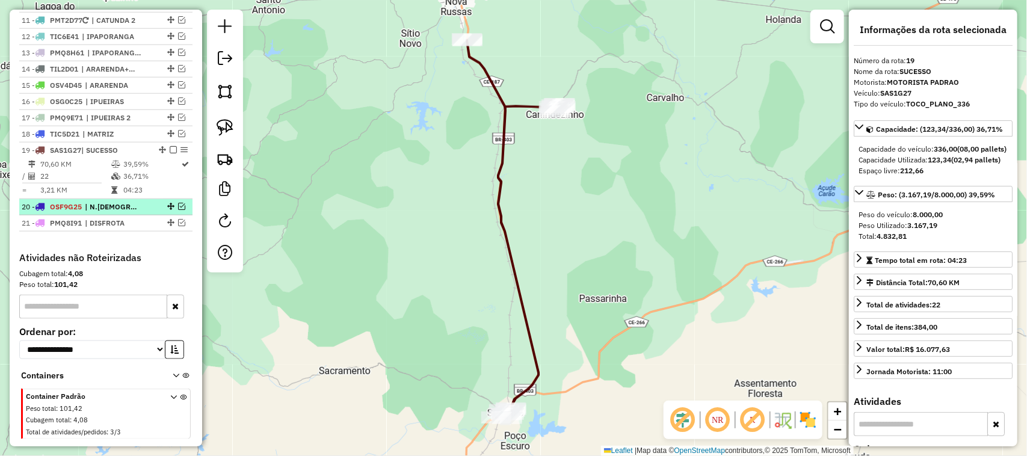
click at [179, 210] on em at bounding box center [181, 206] width 7 height 7
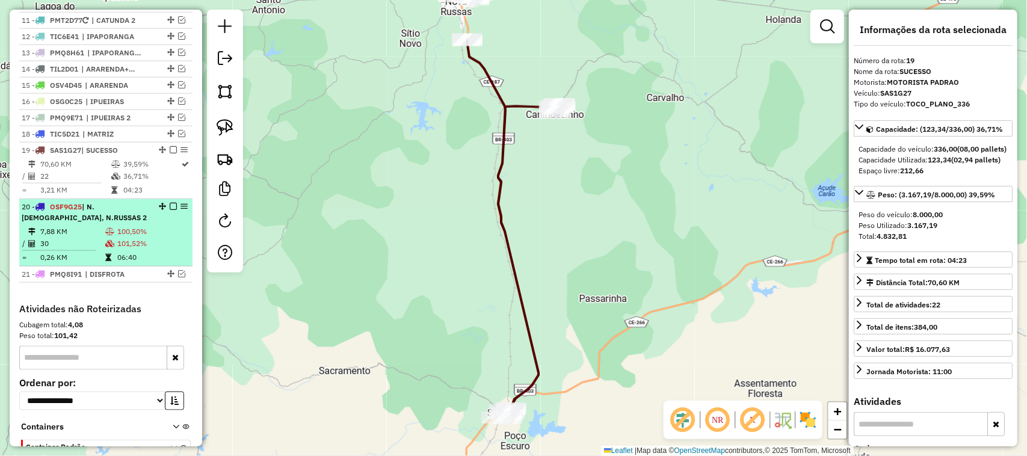
click at [85, 238] on td "7,88 KM" at bounding box center [72, 232] width 65 height 12
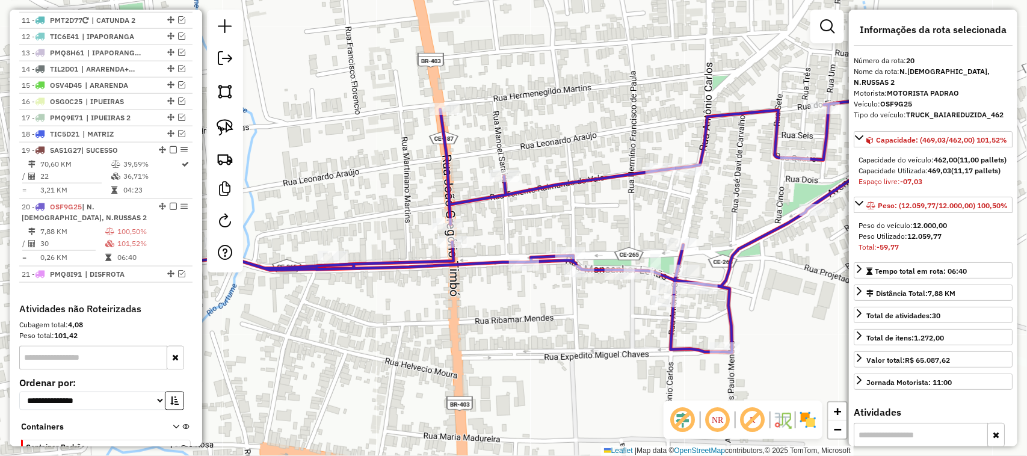
drag, startPoint x: 551, startPoint y: 224, endPoint x: 531, endPoint y: 190, distance: 39.1
click at [548, 196] on div "Janela de atendimento Grade de atendimento Capacidade Transportadoras Veículos …" at bounding box center [513, 228] width 1027 height 456
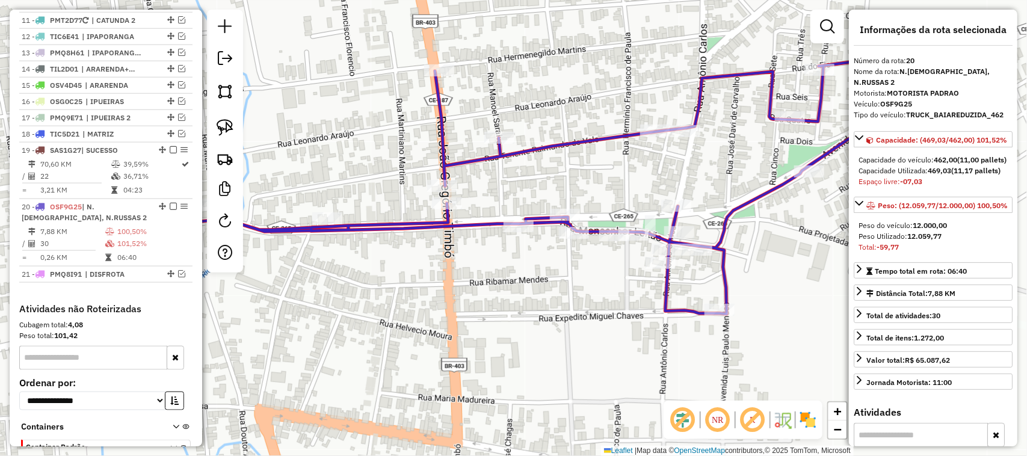
drag, startPoint x: 533, startPoint y: 303, endPoint x: 516, endPoint y: 260, distance: 45.9
click at [524, 263] on div "Janela de atendimento Grade de atendimento Capacidade Transportadoras Veículos …" at bounding box center [513, 228] width 1027 height 456
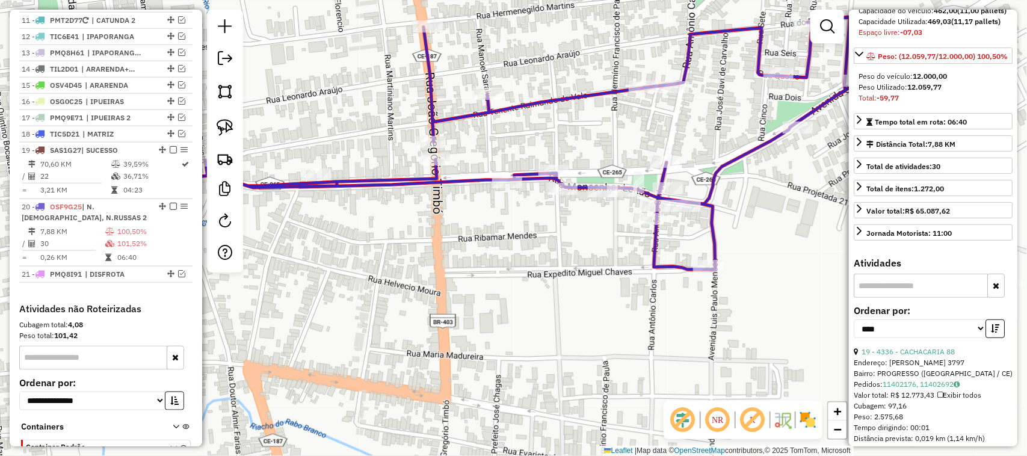
scroll to position [150, 0]
click at [936, 355] on link "19 - 4336 - CACHACARIA 88" at bounding box center [908, 350] width 93 height 9
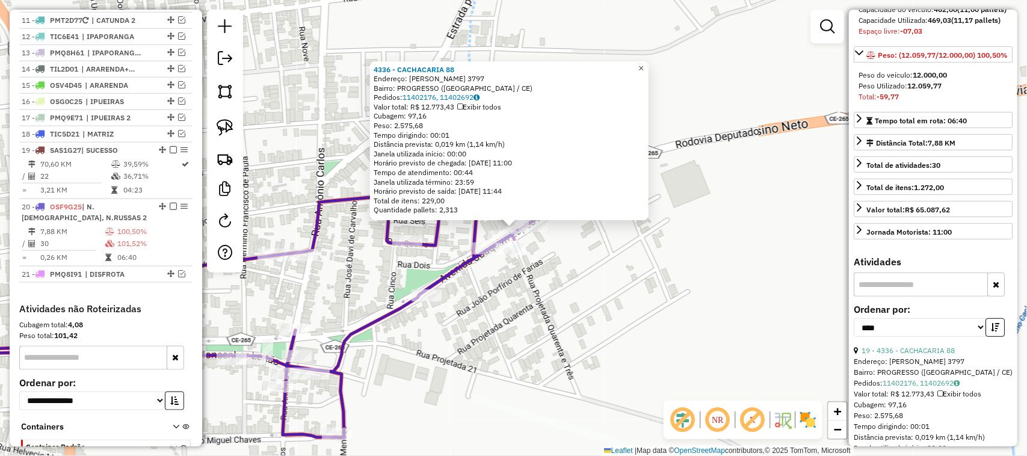
click at [644, 64] on span "×" at bounding box center [641, 68] width 5 height 10
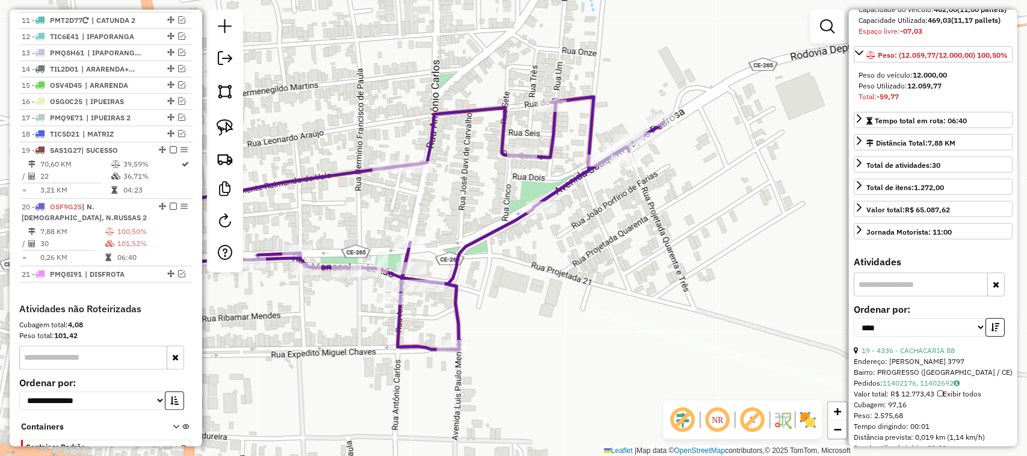
drag, startPoint x: 557, startPoint y: 173, endPoint x: 643, endPoint y: 88, distance: 120.4
click at [635, 109] on div "Janela de atendimento Grade de atendimento Capacidade Transportadoras Veículos …" at bounding box center [513, 228] width 1027 height 456
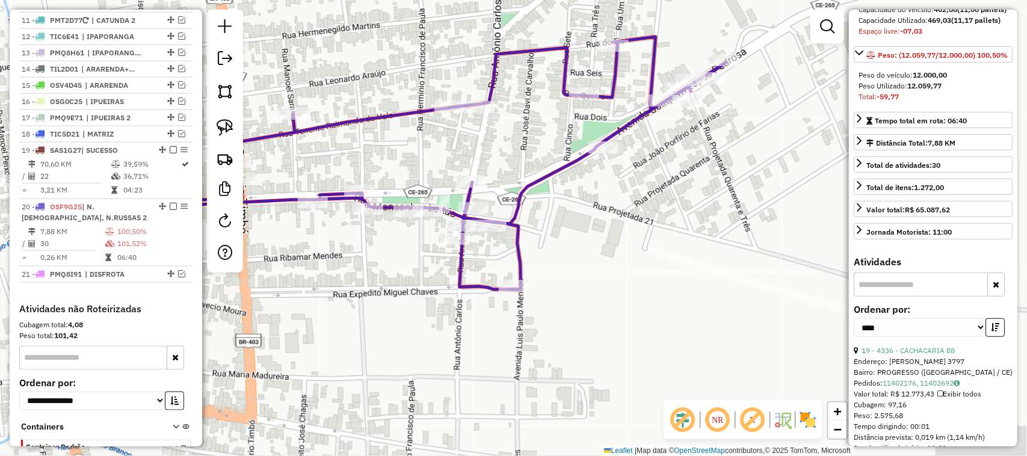
click at [672, 217] on div "Janela de atendimento Grade de atendimento Capacidade Transportadoras Veículos …" at bounding box center [513, 228] width 1027 height 456
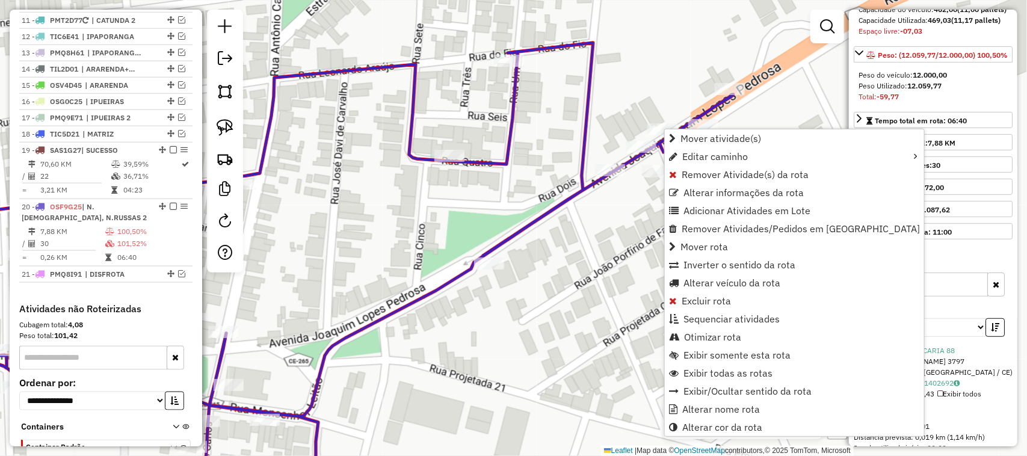
scroll to position [686, 0]
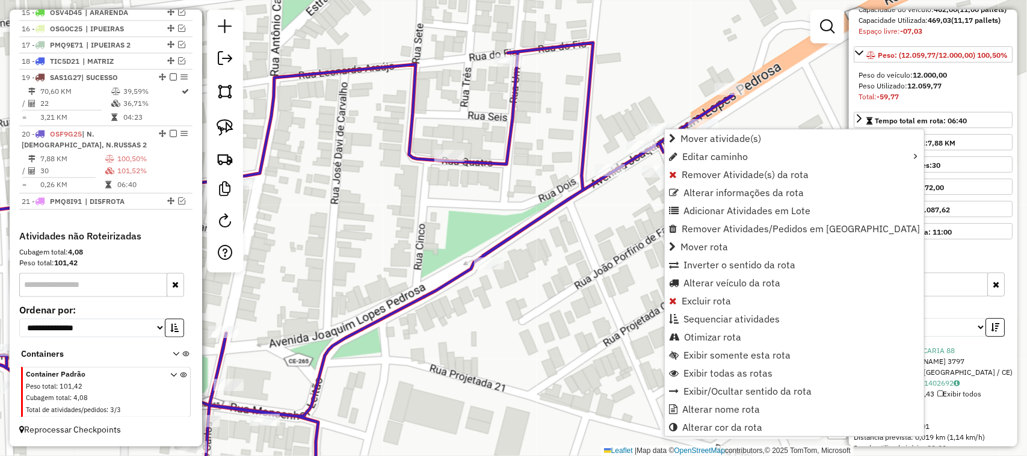
click at [683, 71] on div "Janela de atendimento Grade de atendimento Capacidade Transportadoras Veículos …" at bounding box center [513, 228] width 1027 height 456
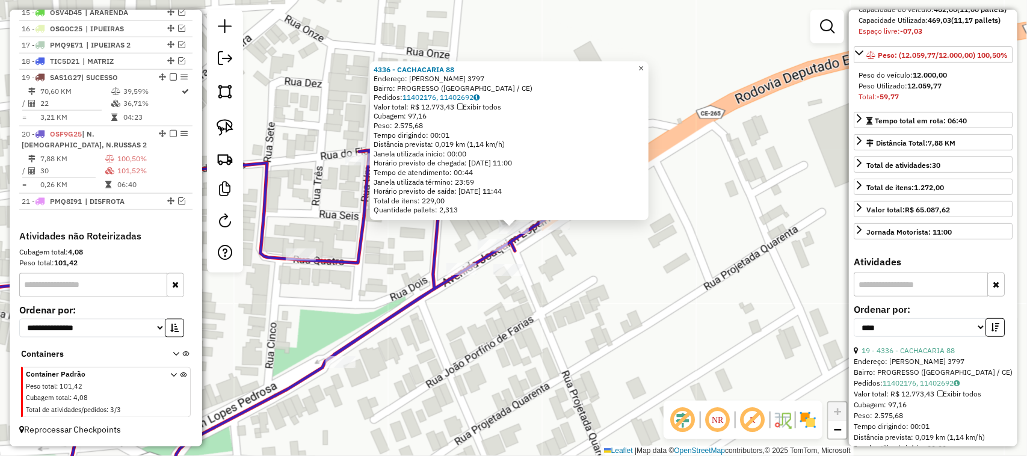
click at [644, 63] on span "×" at bounding box center [641, 68] width 5 height 10
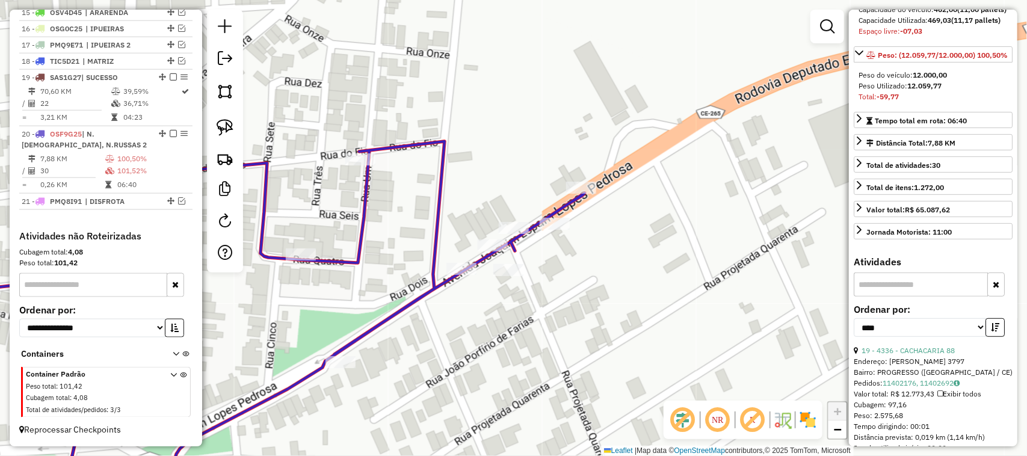
drag, startPoint x: 579, startPoint y: 125, endPoint x: 611, endPoint y: 79, distance: 56.3
click at [605, 84] on div "Janela de atendimento Grade de atendimento Capacidade Transportadoras Veículos …" at bounding box center [513, 228] width 1027 height 456
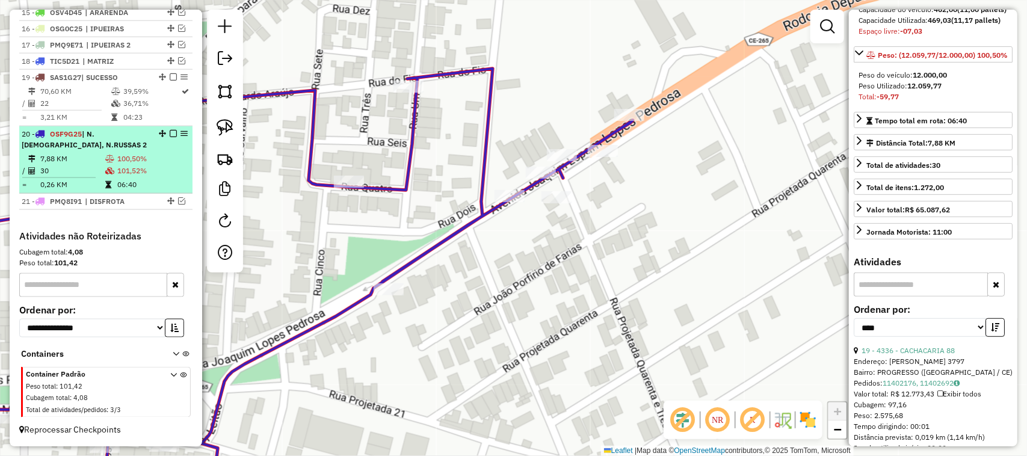
click at [75, 158] on td "7,88 KM" at bounding box center [72, 159] width 65 height 12
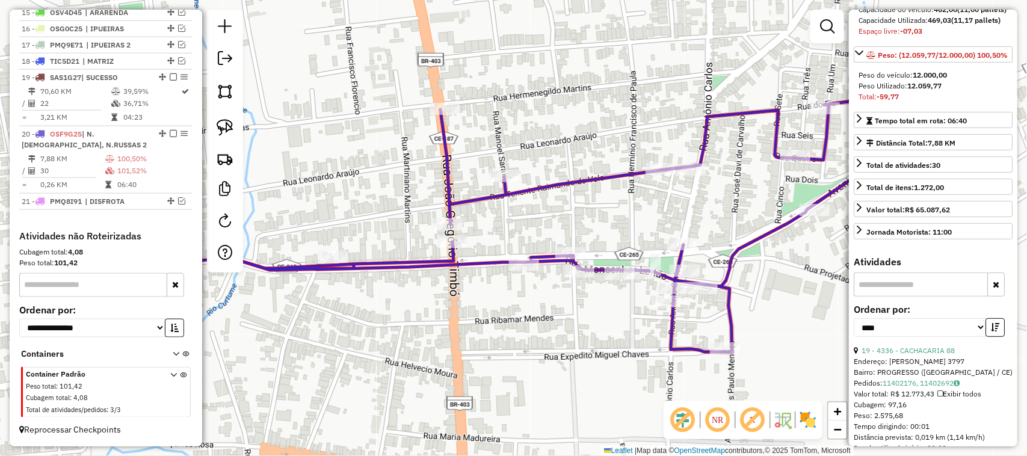
drag, startPoint x: 581, startPoint y: 223, endPoint x: 574, endPoint y: 202, distance: 22.3
click at [577, 203] on div "Janela de atendimento Grade de atendimento Capacidade Transportadoras Veículos …" at bounding box center [513, 228] width 1027 height 456
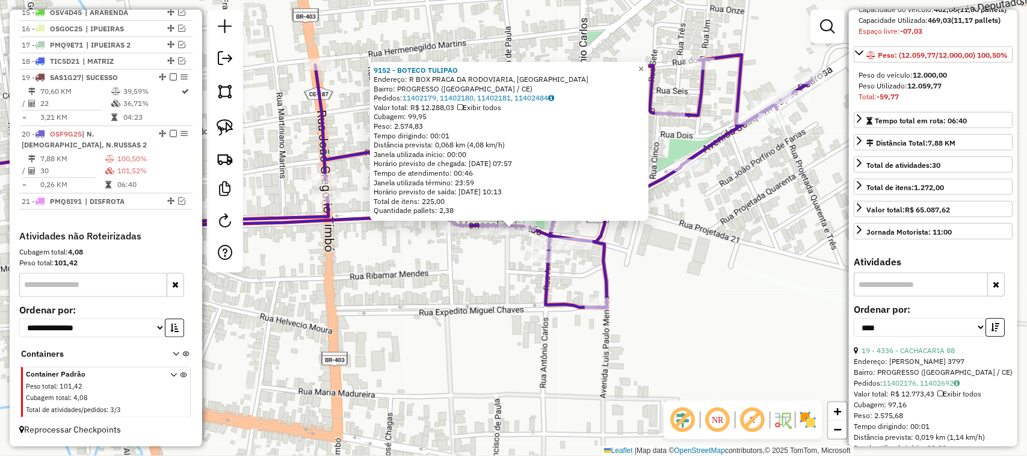
click at [649, 62] on link "×" at bounding box center [641, 69] width 14 height 14
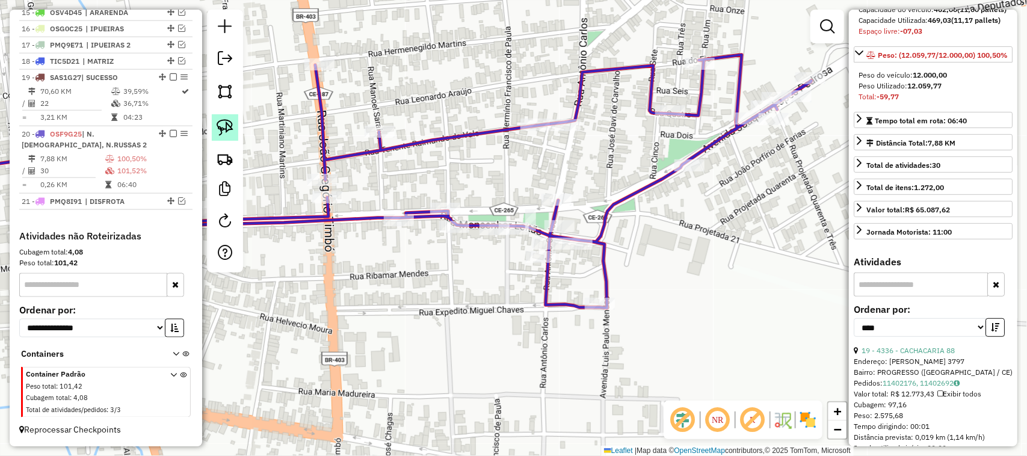
click at [223, 123] on img at bounding box center [225, 127] width 17 height 17
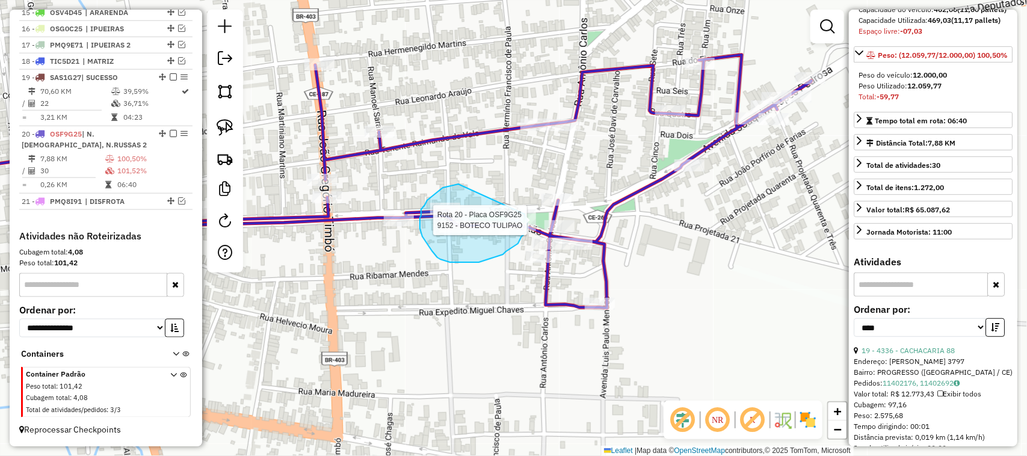
drag, startPoint x: 459, startPoint y: 184, endPoint x: 516, endPoint y: 214, distance: 64.3
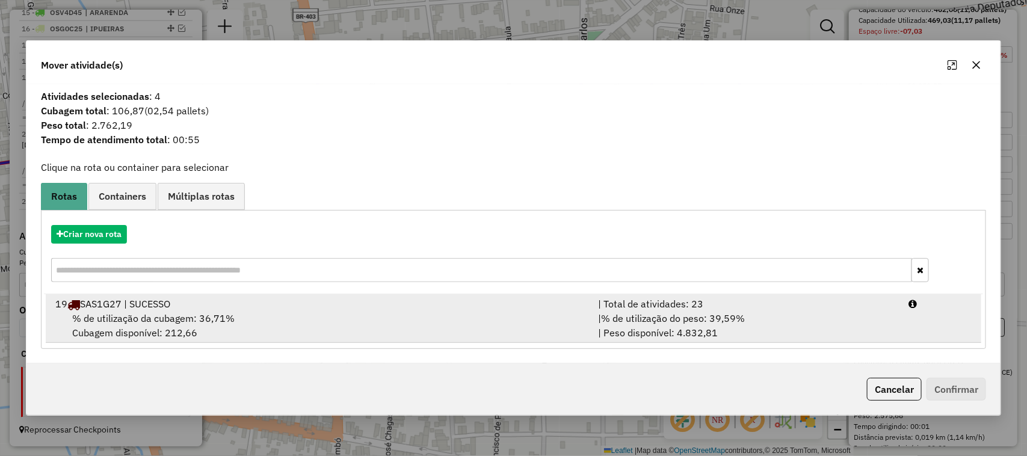
click at [133, 311] on div "19 SAS1G27 | SUCESSO" at bounding box center [319, 304] width 543 height 14
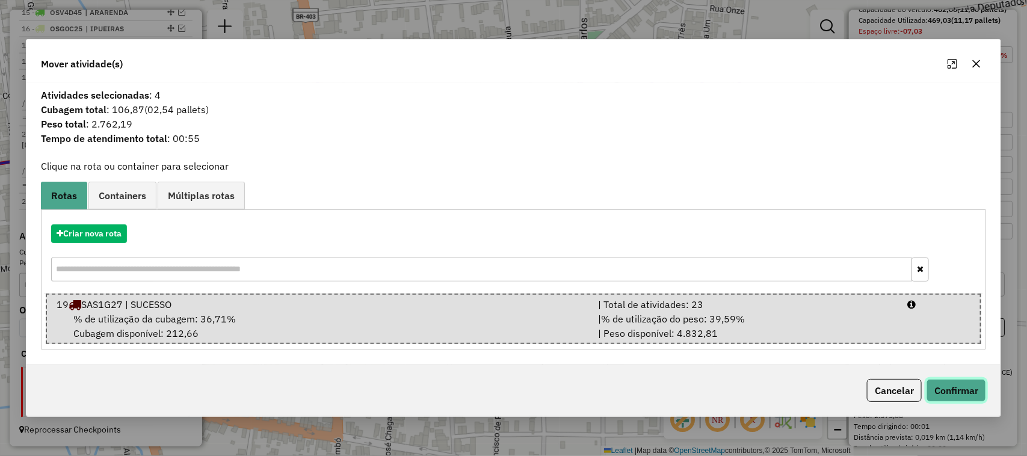
click at [958, 386] on button "Confirmar" at bounding box center [957, 390] width 60 height 23
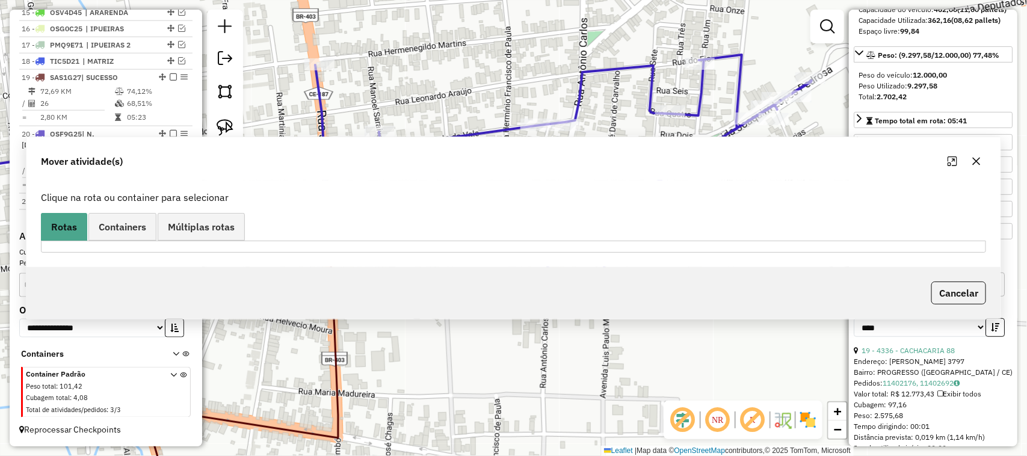
scroll to position [139, 0]
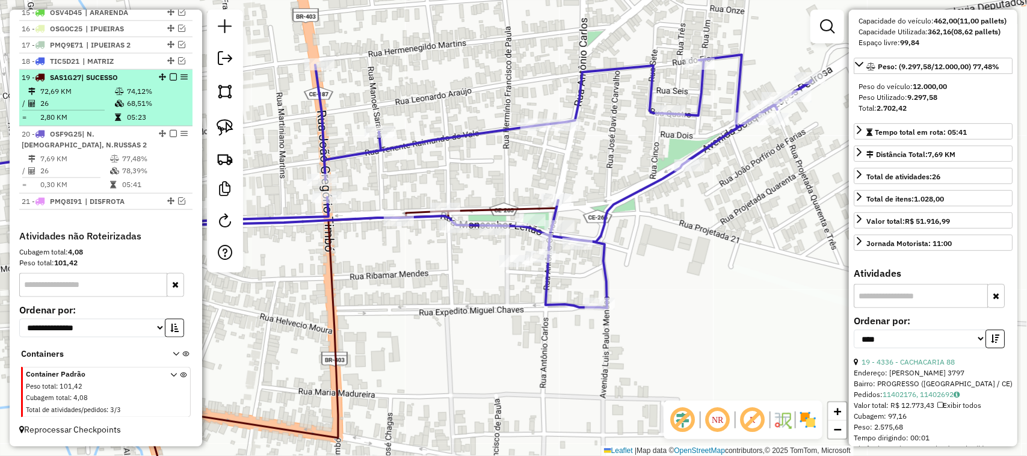
click at [79, 97] on td "26" at bounding box center [77, 103] width 75 height 12
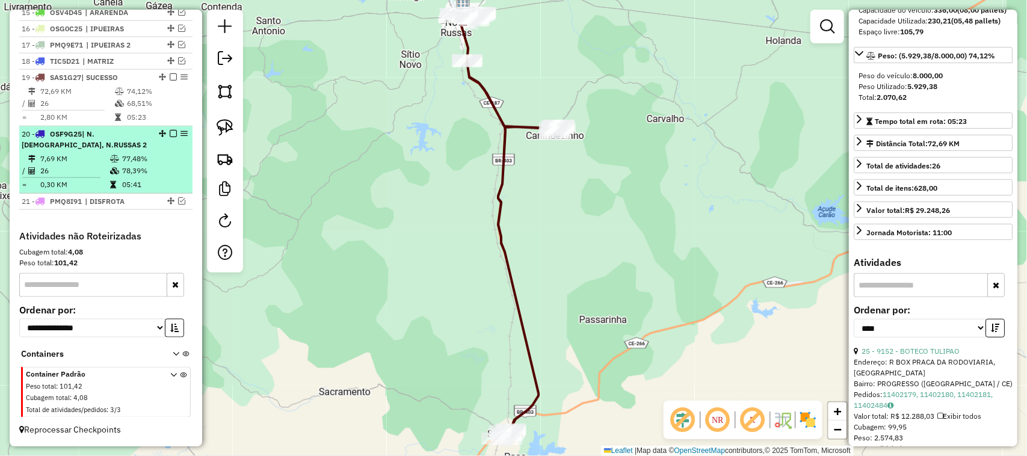
click at [82, 167] on td "26" at bounding box center [75, 171] width 70 height 12
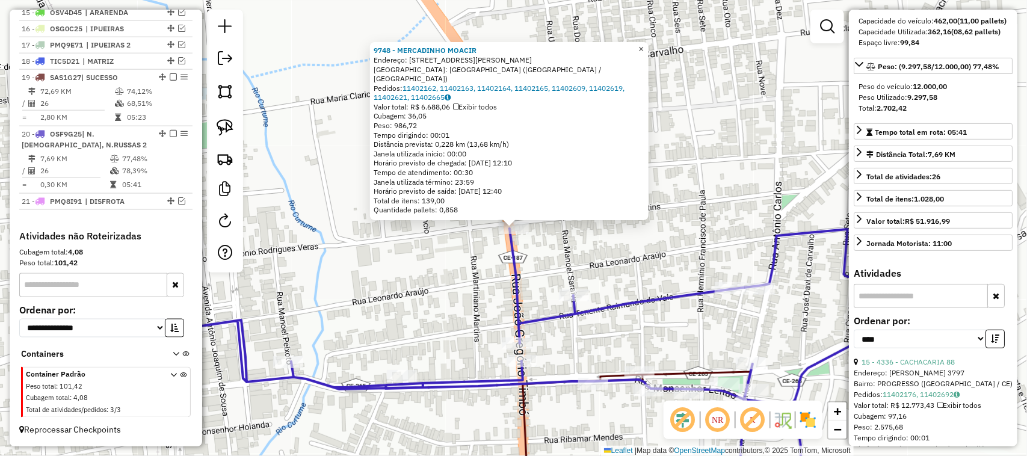
click at [644, 51] on span "×" at bounding box center [641, 49] width 5 height 10
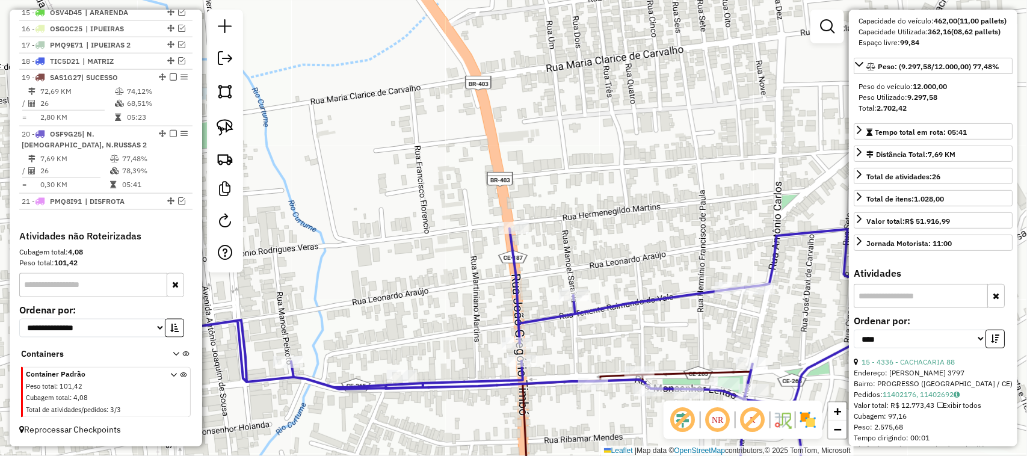
drag, startPoint x: 412, startPoint y: 217, endPoint x: 441, endPoint y: 176, distance: 49.7
click at [438, 179] on div "Janela de atendimento Grade de atendimento Capacidade Transportadoras Veículos …" at bounding box center [513, 228] width 1027 height 456
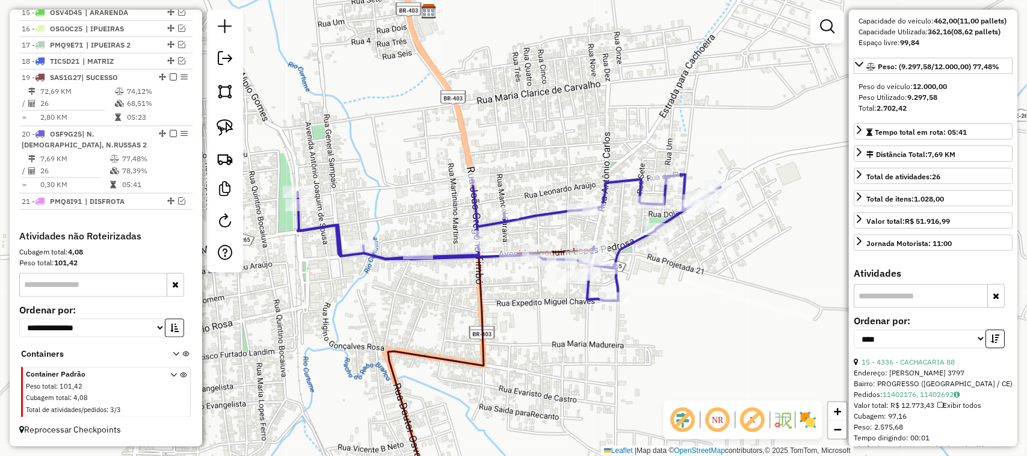
drag, startPoint x: 371, startPoint y: 199, endPoint x: 413, endPoint y: 188, distance: 42.9
click at [411, 188] on div "Janela de atendimento Grade de atendimento Capacidade Transportadoras Veículos …" at bounding box center [513, 228] width 1027 height 456
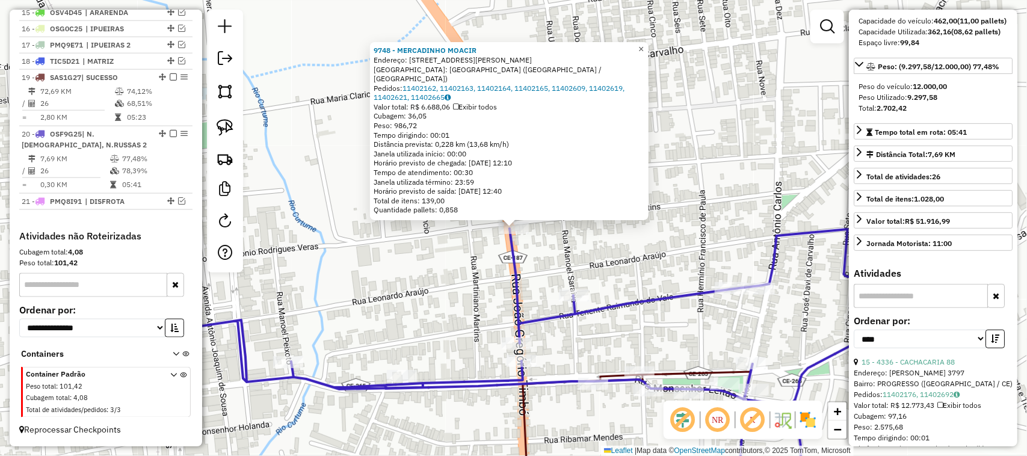
click at [644, 50] on span "×" at bounding box center [641, 49] width 5 height 10
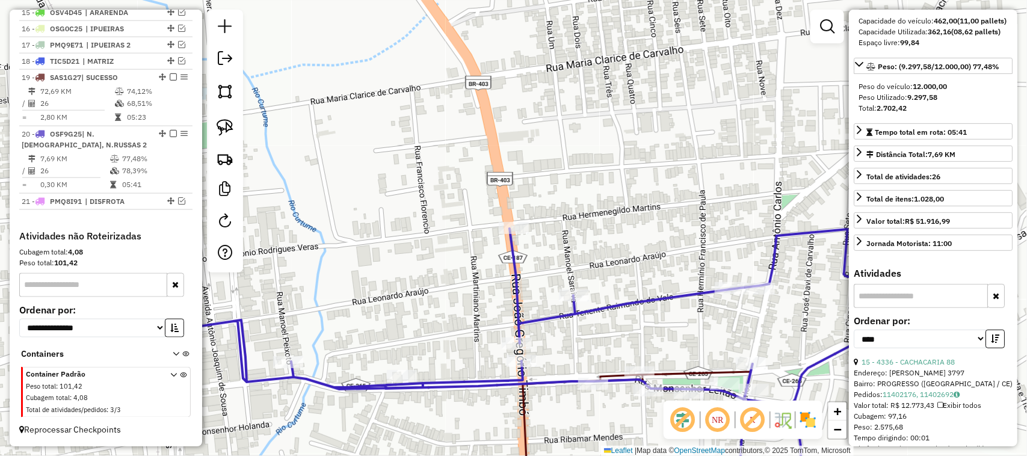
drag, startPoint x: 367, startPoint y: 187, endPoint x: 474, endPoint y: 159, distance: 110.1
click at [471, 159] on div "Janela de atendimento Grade de atendimento Capacidade Transportadoras Veículos …" at bounding box center [513, 228] width 1027 height 456
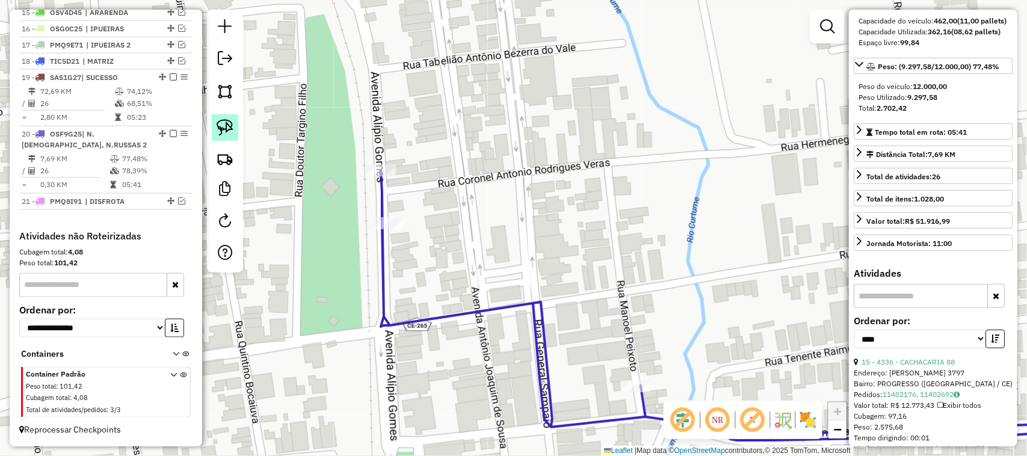
click at [226, 124] on img at bounding box center [225, 127] width 17 height 17
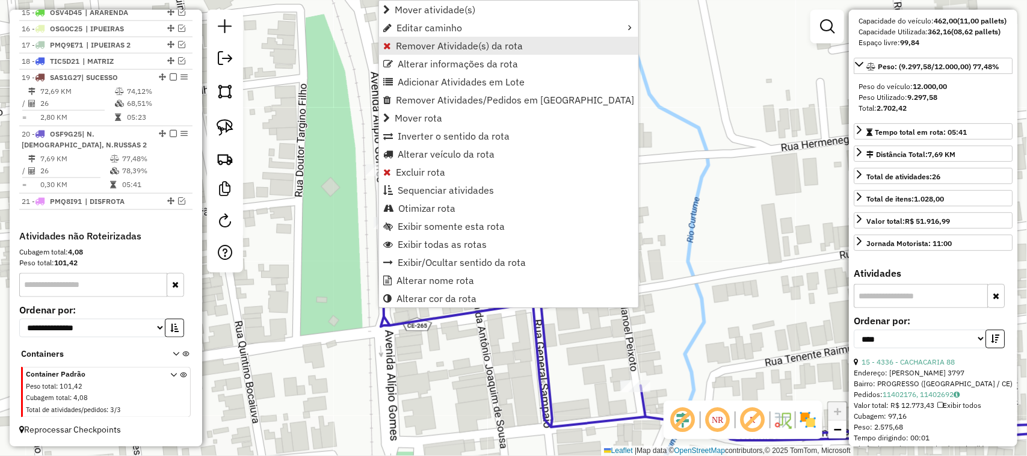
click at [425, 43] on span "Remover Atividade(s) da rota" at bounding box center [459, 46] width 127 height 10
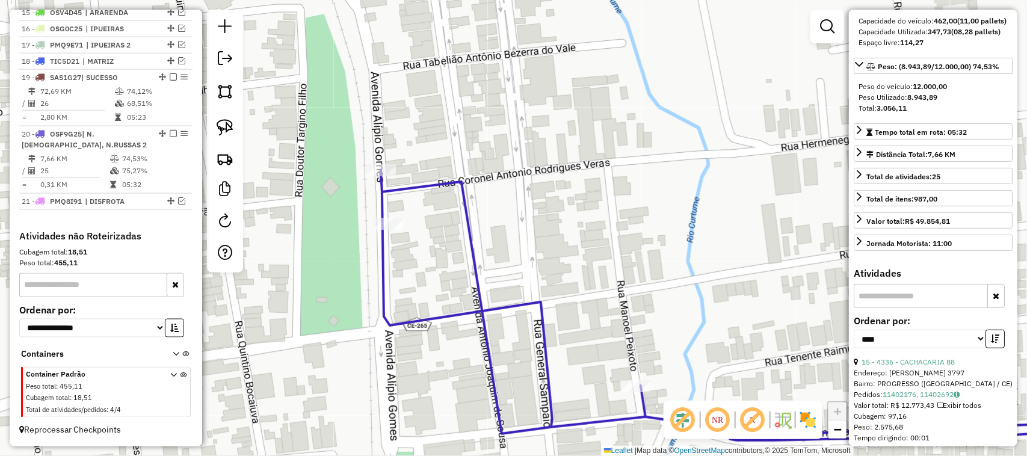
drag, startPoint x: 551, startPoint y: 226, endPoint x: 518, endPoint y: 182, distance: 55.0
click at [528, 190] on div "Janela de atendimento Grade de atendimento Capacidade Transportadoras Veículos …" at bounding box center [513, 228] width 1027 height 456
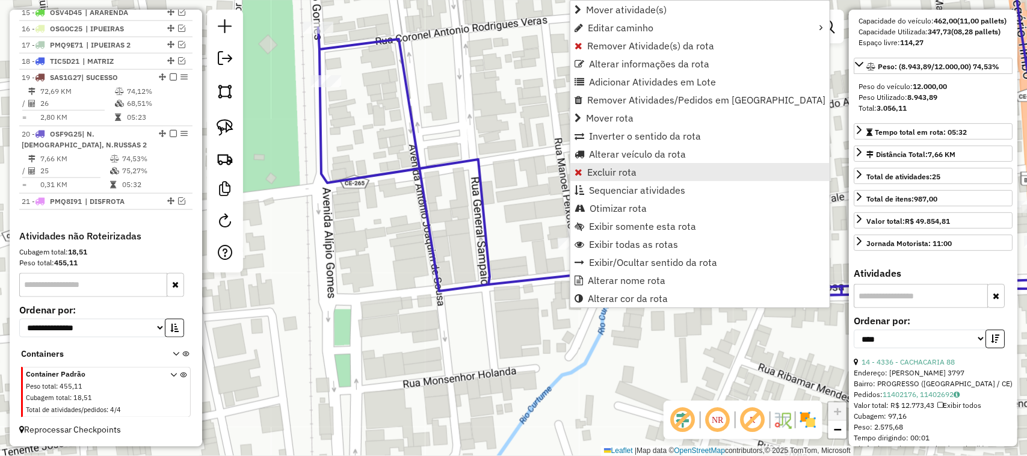
click at [617, 172] on span "Excluir rota" at bounding box center [611, 172] width 49 height 10
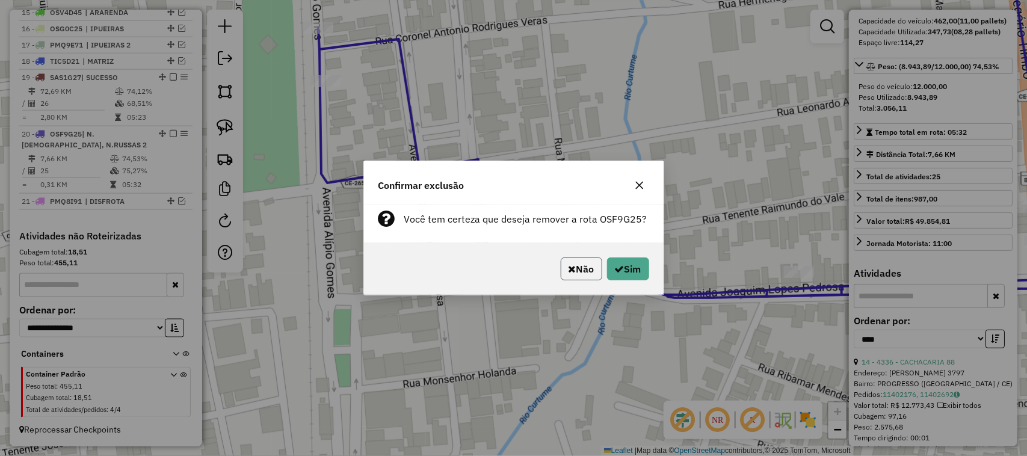
click at [574, 268] on button "Não" at bounding box center [582, 269] width 42 height 23
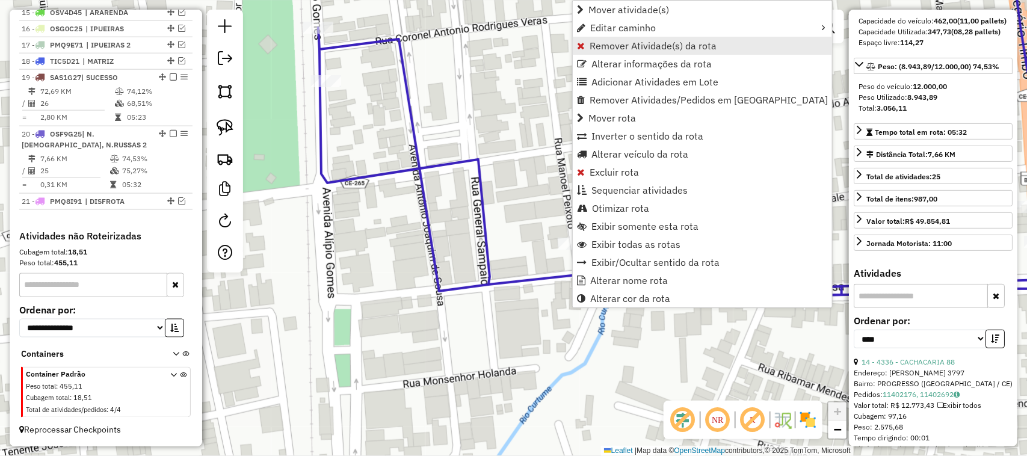
click at [606, 46] on span "Remover Atividade(s) da rota" at bounding box center [653, 46] width 127 height 10
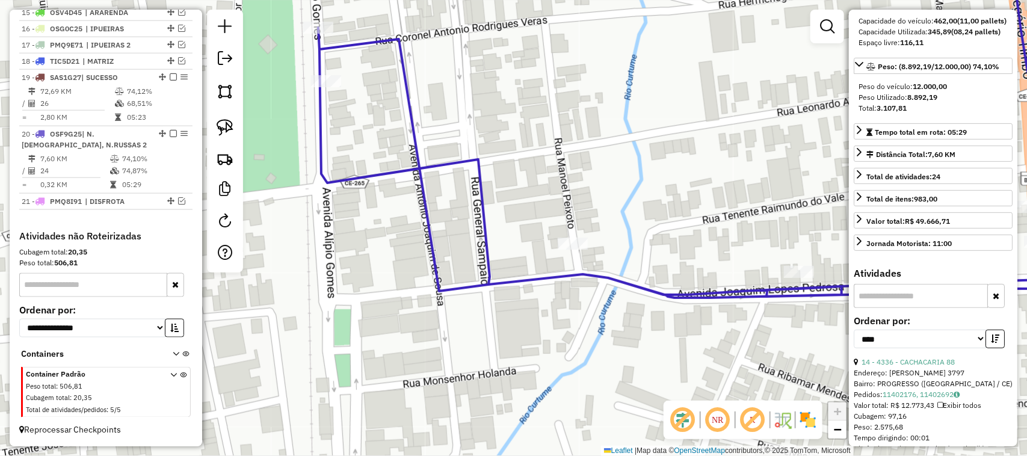
drag, startPoint x: 627, startPoint y: 176, endPoint x: 571, endPoint y: 176, distance: 56.6
click at [572, 181] on div "Janela de atendimento Grade de atendimento Capacidade Transportadoras Veículos …" at bounding box center [513, 228] width 1027 height 456
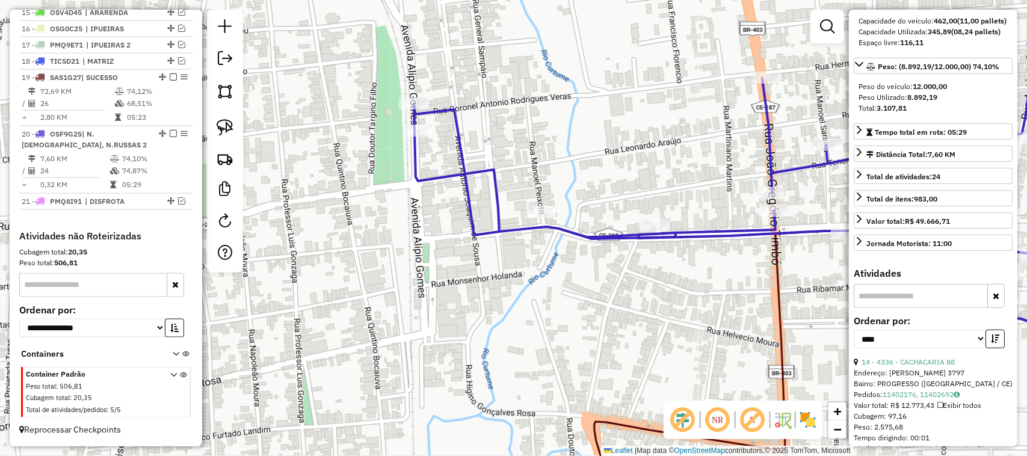
drag, startPoint x: 694, startPoint y: 197, endPoint x: 588, endPoint y: 194, distance: 106.0
click at [585, 197] on div "Rota 20 - Placa OSF9G25 15612 - DROGAVIDA Janela de atendimento Grade de atendi…" at bounding box center [513, 228] width 1027 height 456
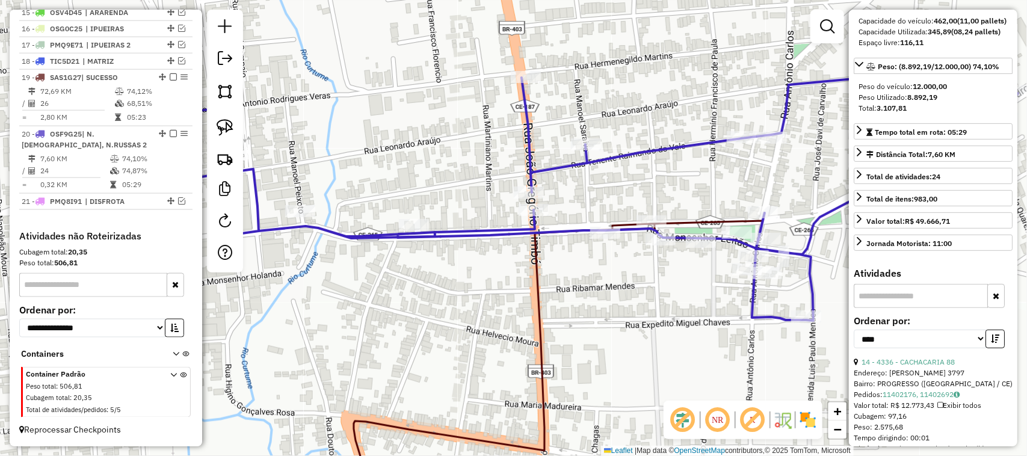
drag, startPoint x: 450, startPoint y: 184, endPoint x: 493, endPoint y: 175, distance: 45.0
click at [476, 178] on div "Janela de atendimento Grade de atendimento Capacidade Transportadoras Veículos …" at bounding box center [513, 228] width 1027 height 456
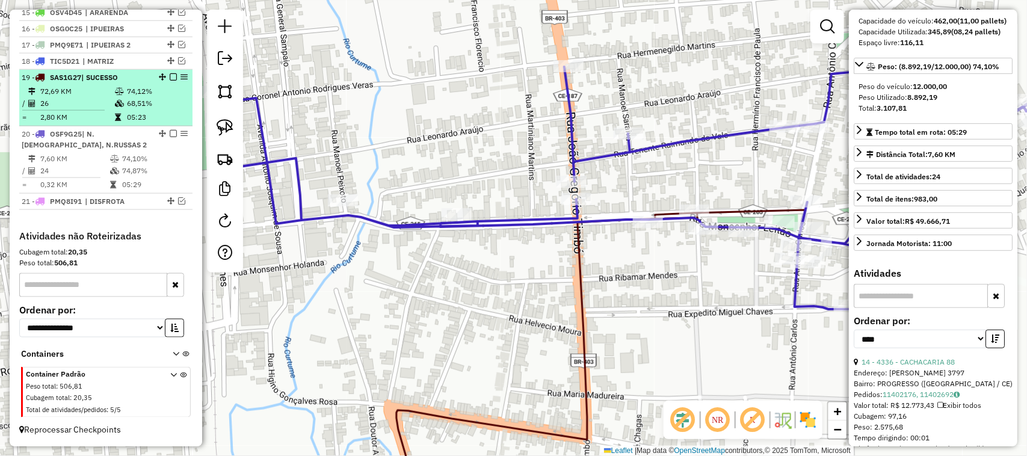
click at [85, 98] on td "26" at bounding box center [77, 103] width 75 height 12
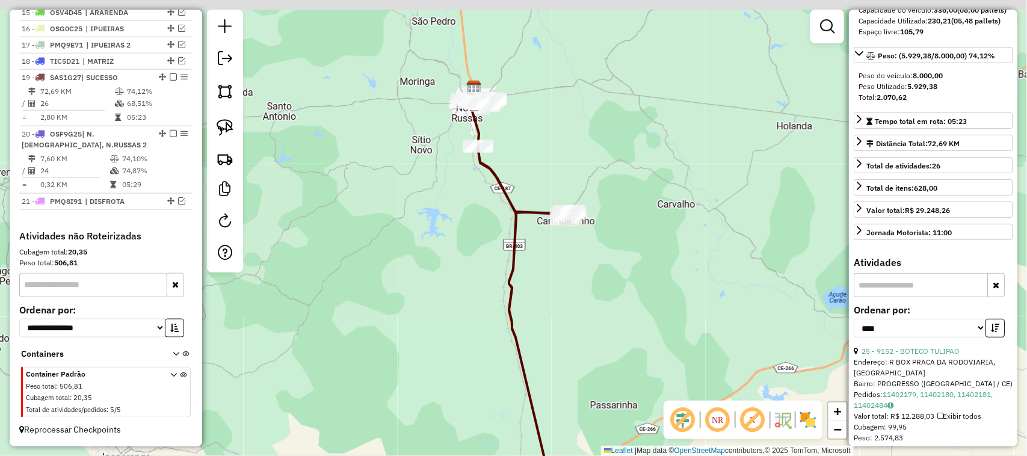
drag, startPoint x: 545, startPoint y: 74, endPoint x: 555, endPoint y: 158, distance: 84.9
click at [555, 158] on div "Janela de atendimento Grade de atendimento Capacidade Transportadoras Veículos …" at bounding box center [513, 228] width 1027 height 456
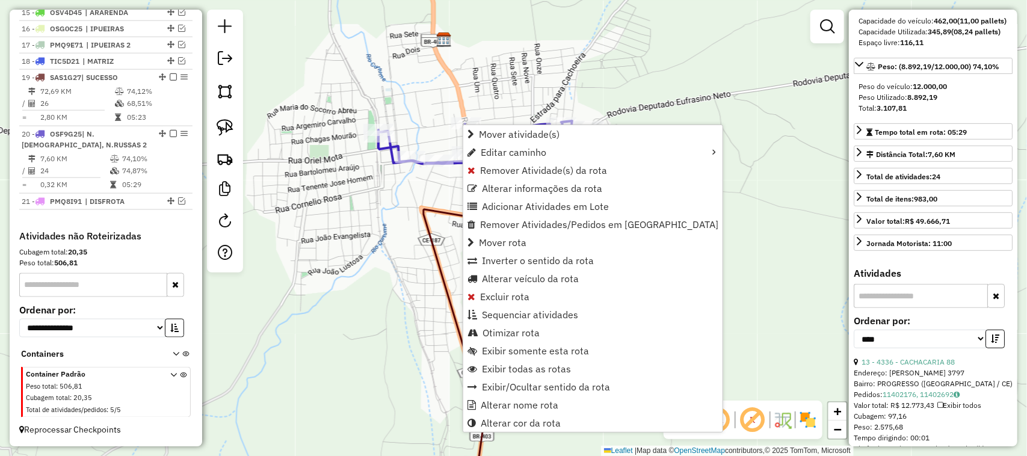
drag, startPoint x: 343, startPoint y: 298, endPoint x: 347, endPoint y: 242, distance: 56.1
click at [347, 253] on div "Janela de atendimento Grade de atendimento Capacidade Transportadoras Veículos …" at bounding box center [513, 228] width 1027 height 456
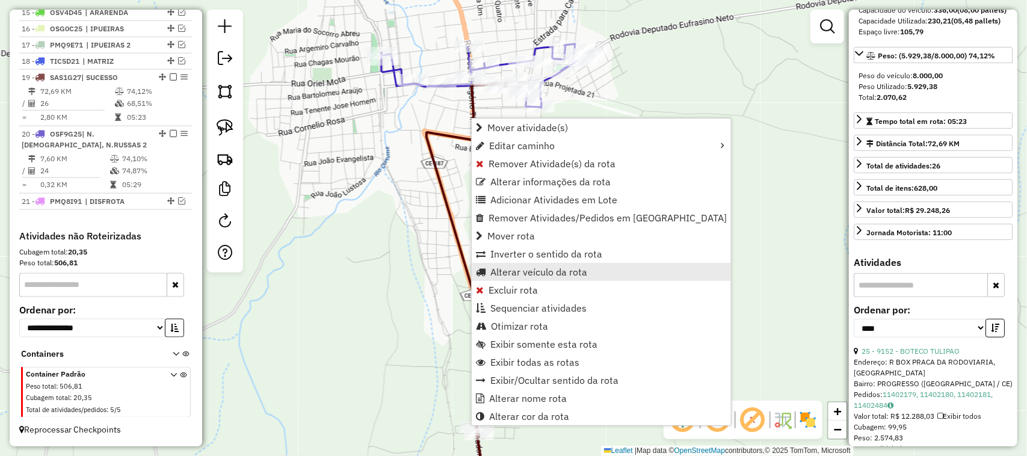
click at [525, 268] on span "Alterar veículo da rota" at bounding box center [538, 272] width 97 height 10
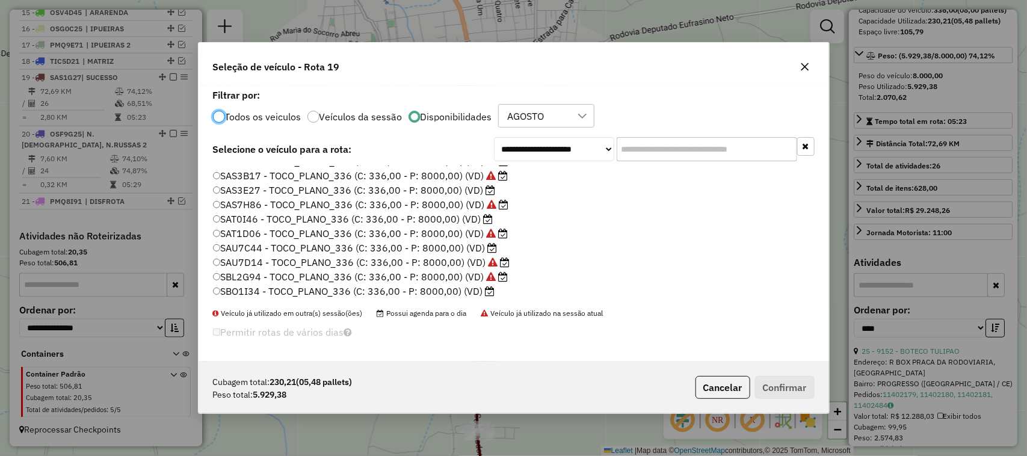
scroll to position [226, 0]
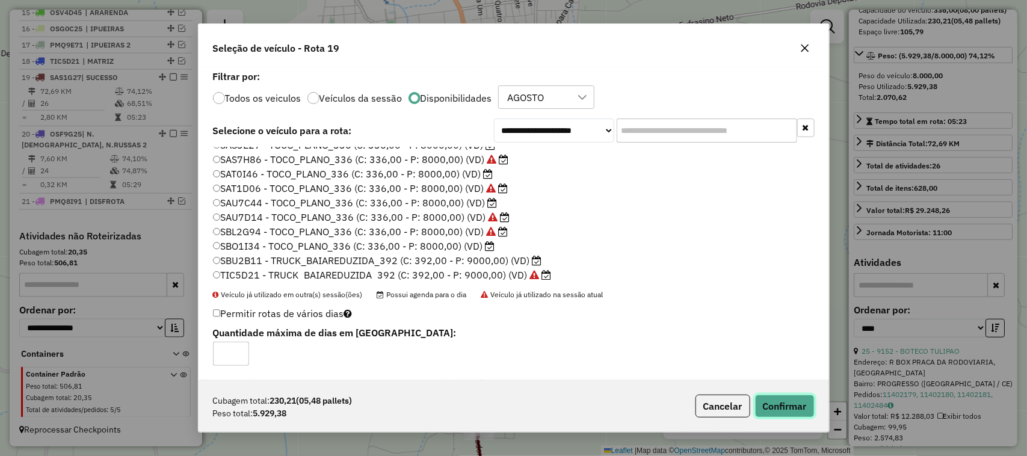
click at [787, 399] on button "Confirmar" at bounding box center [785, 406] width 60 height 23
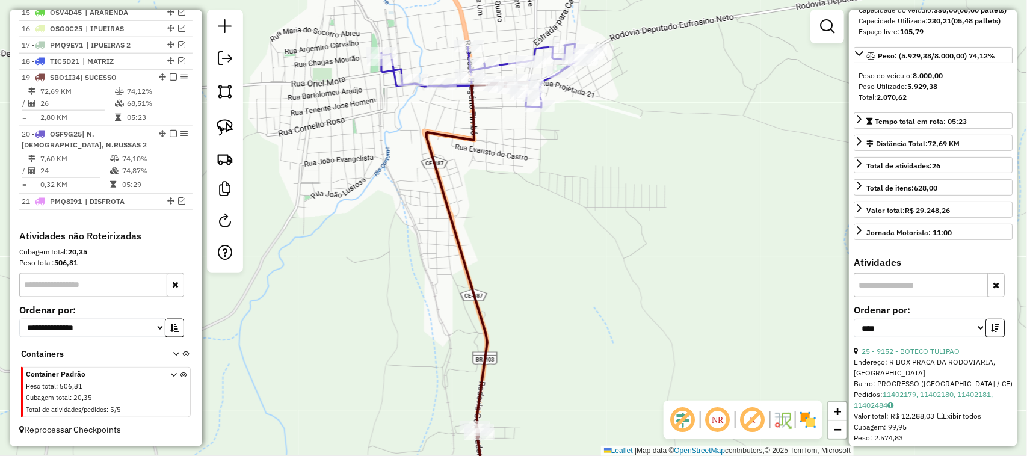
click at [416, 232] on div "Janela de atendimento Grade de atendimento Capacidade Transportadoras Veículos …" at bounding box center [513, 228] width 1027 height 456
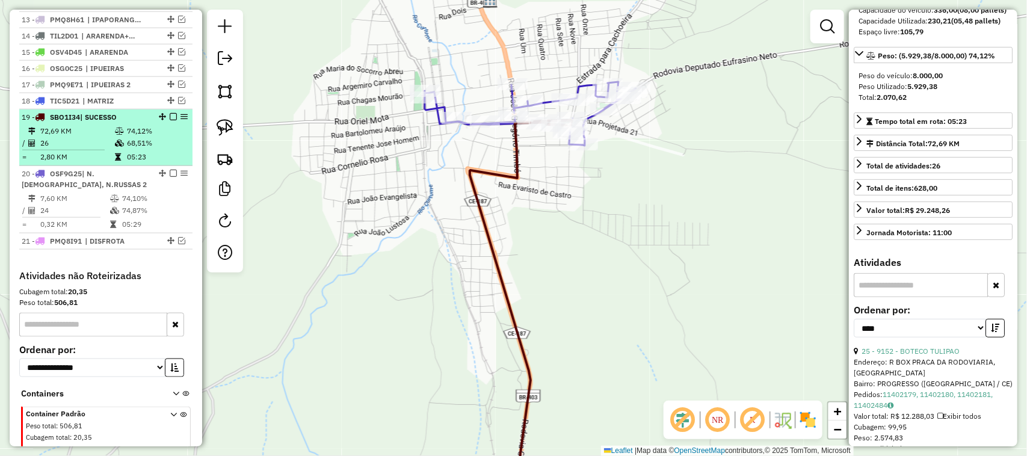
scroll to position [611, 0]
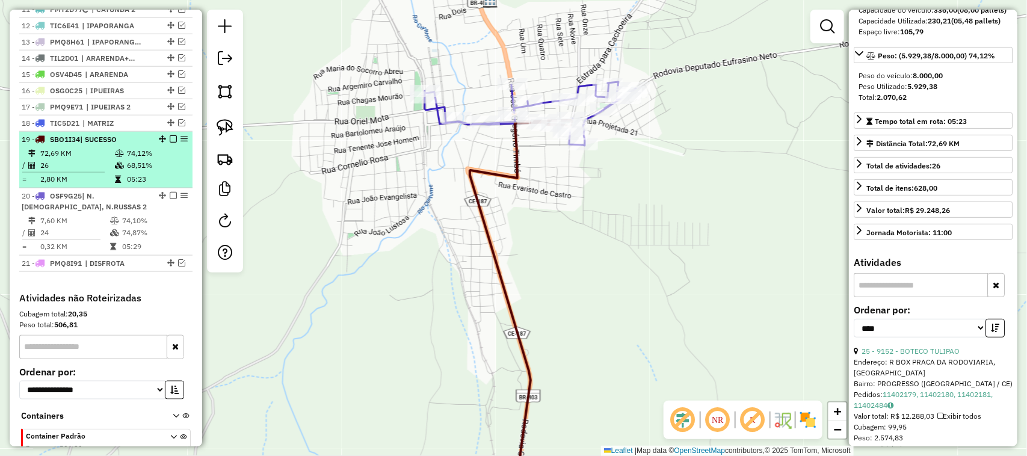
click at [85, 172] on td "26" at bounding box center [77, 165] width 75 height 12
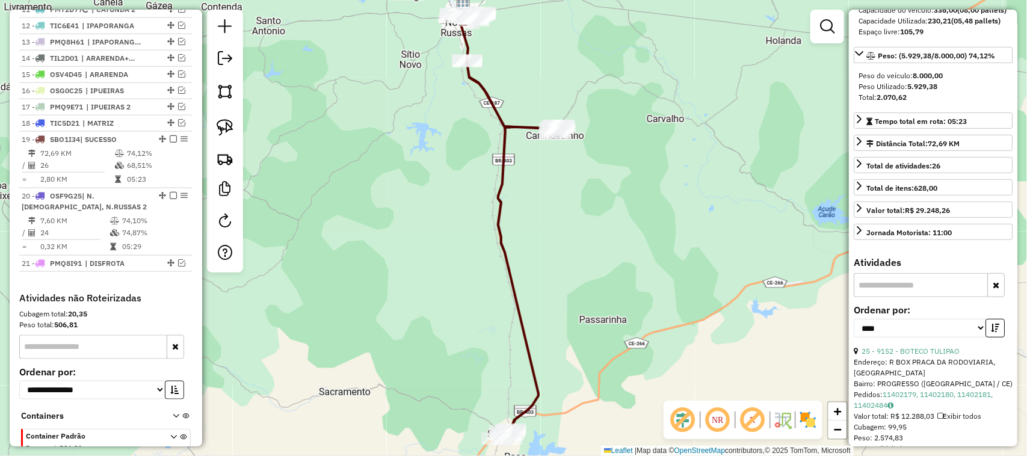
drag, startPoint x: 412, startPoint y: 128, endPoint x: 416, endPoint y: 206, distance: 77.7
click at [410, 205] on div "Janela de atendimento Grade de atendimento Capacidade Transportadoras Veículos …" at bounding box center [513, 228] width 1027 height 456
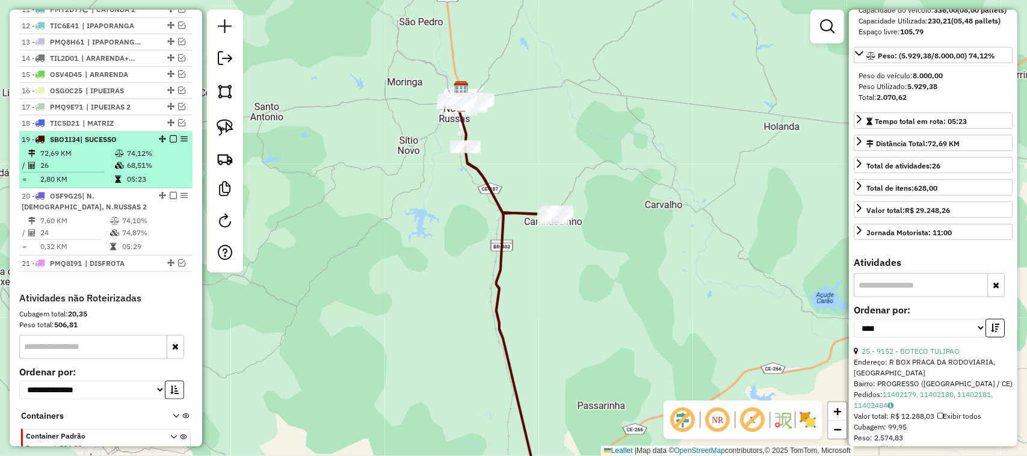
click at [172, 143] on em at bounding box center [173, 138] width 7 height 7
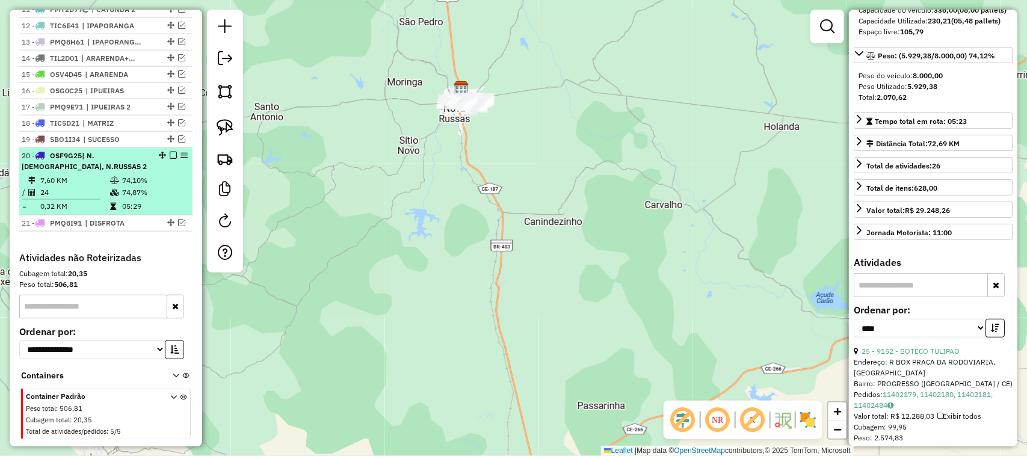
click at [81, 185] on li "20 - OSF9G25 | N.RUSSAS, N.RUSSAS 2 7,60 KM 74,10% / 24 74,87% = 0,32 KM 05:29" at bounding box center [105, 181] width 173 height 67
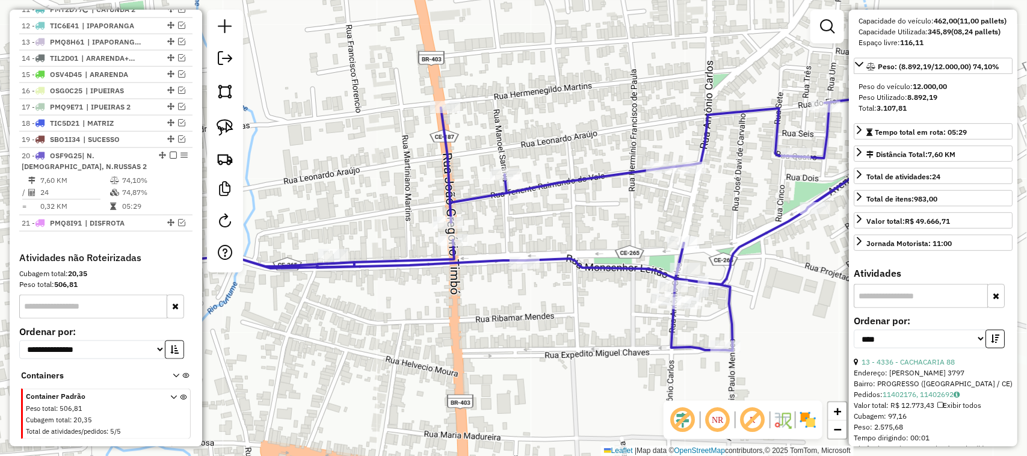
drag, startPoint x: 596, startPoint y: 220, endPoint x: 530, endPoint y: 176, distance: 79.6
click at [539, 172] on div "Janela de atendimento Grade de atendimento Capacidade Transportadoras Veículos …" at bounding box center [513, 228] width 1027 height 456
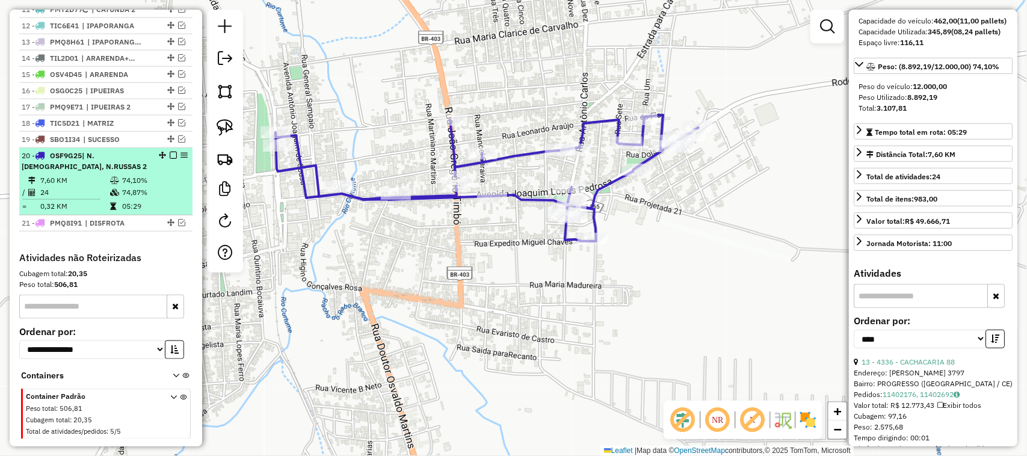
click at [76, 187] on td "7,60 KM" at bounding box center [75, 181] width 70 height 12
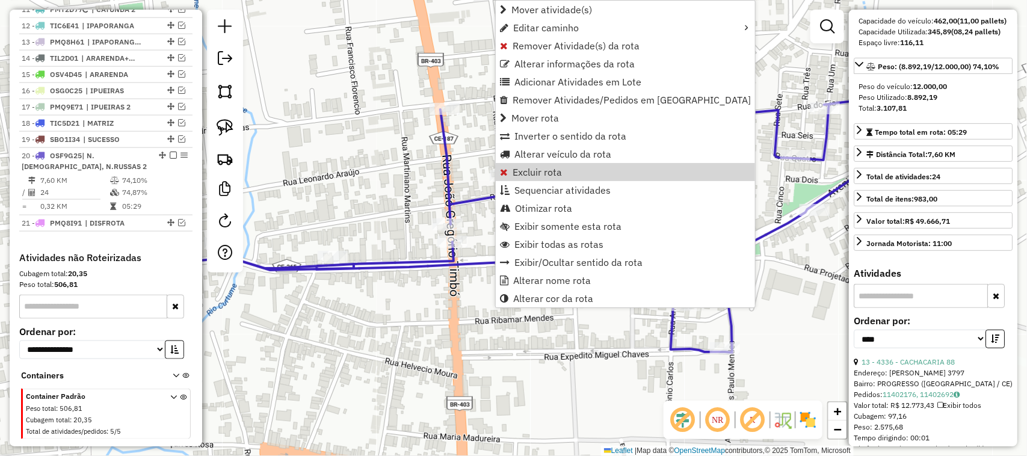
scroll to position [646, 0]
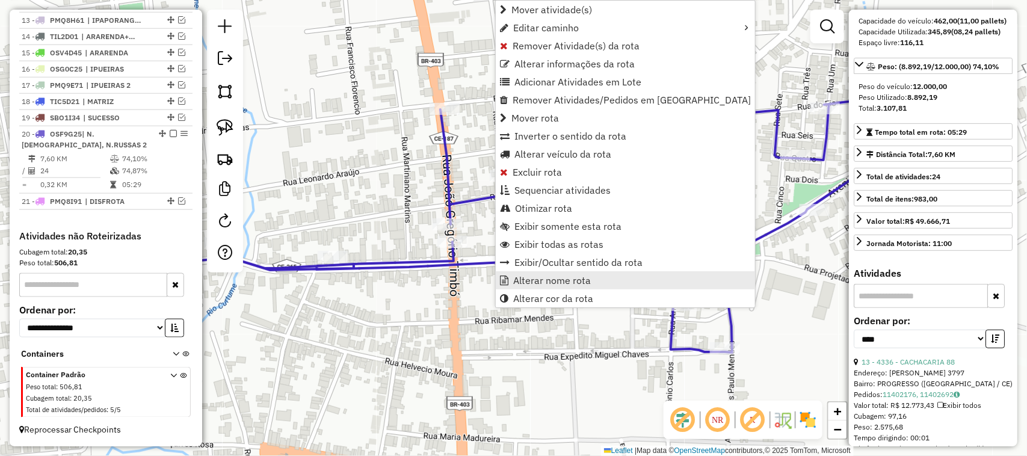
click at [545, 280] on span "Alterar nome rota" at bounding box center [552, 281] width 78 height 10
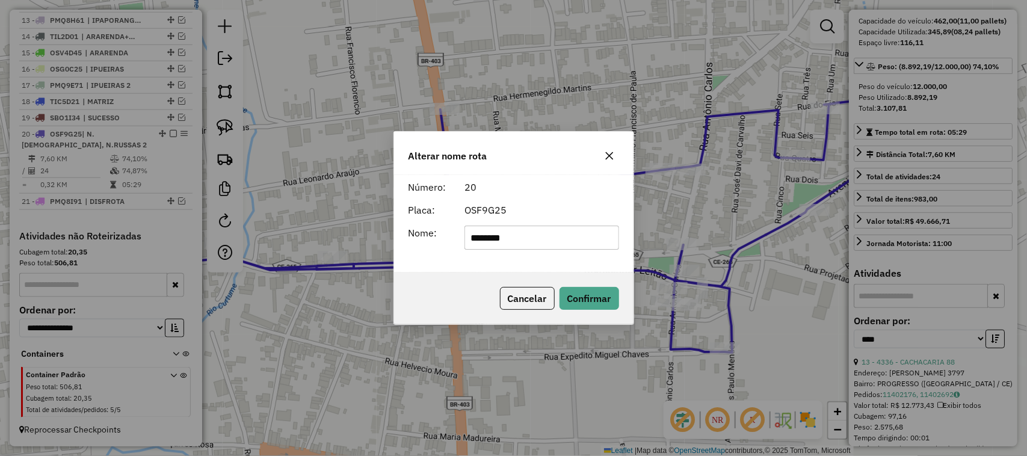
type input "********"
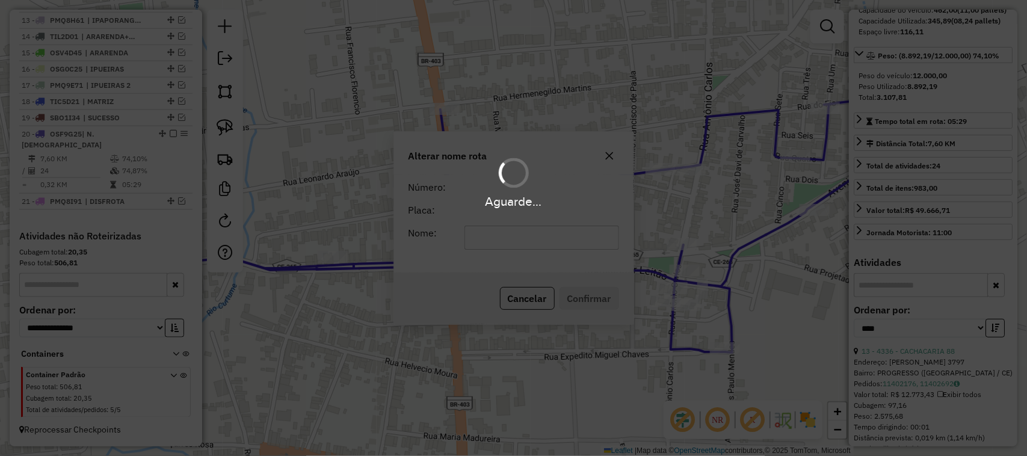
scroll to position [636, 0]
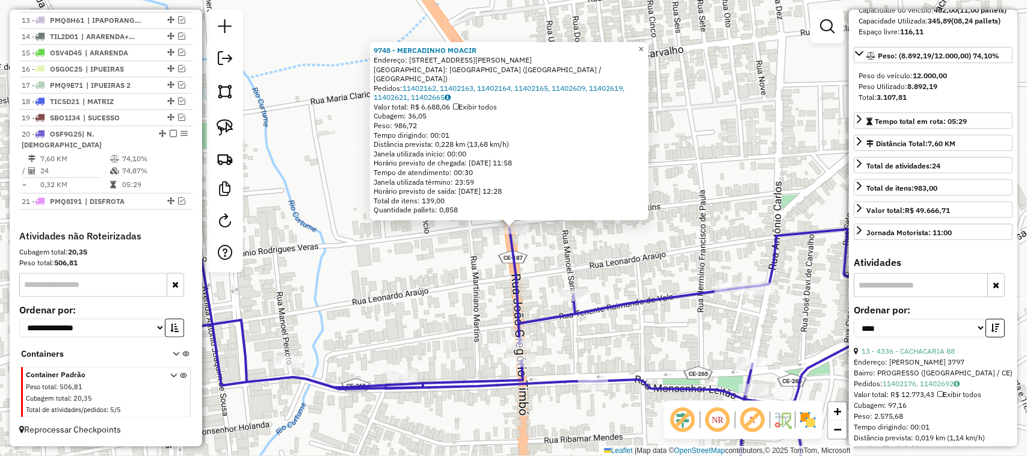
click at [644, 54] on span "×" at bounding box center [641, 49] width 5 height 10
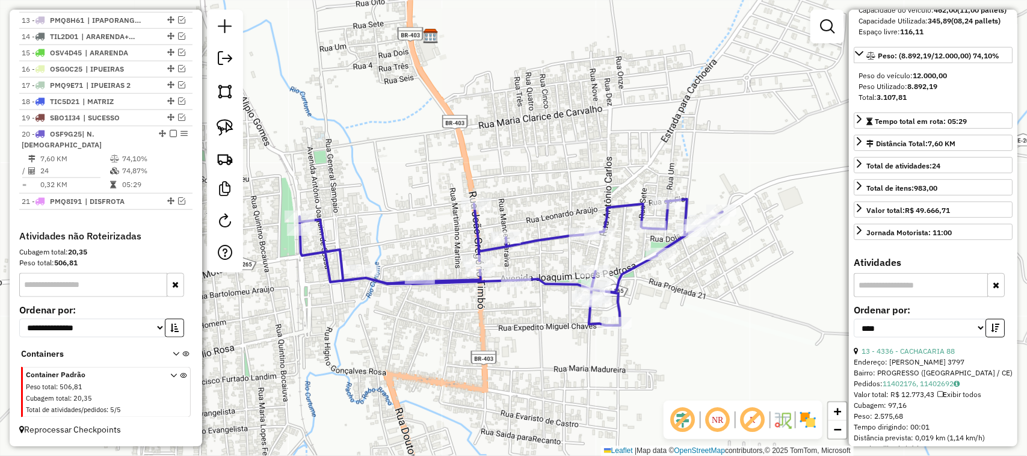
drag, startPoint x: 404, startPoint y: 223, endPoint x: 494, endPoint y: 193, distance: 94.6
click at [492, 197] on div "Janela de atendimento Grade de atendimento Capacidade Transportadoras Veículos …" at bounding box center [513, 228] width 1027 height 456
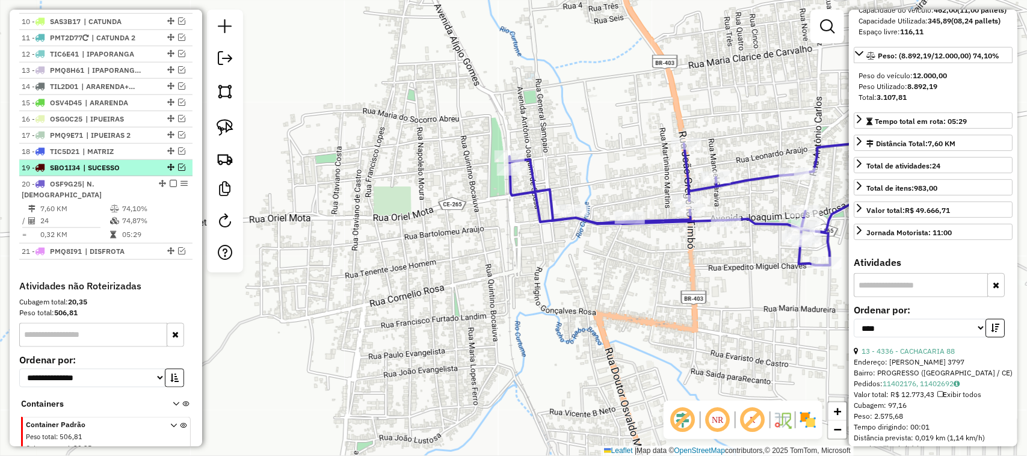
scroll to position [560, 0]
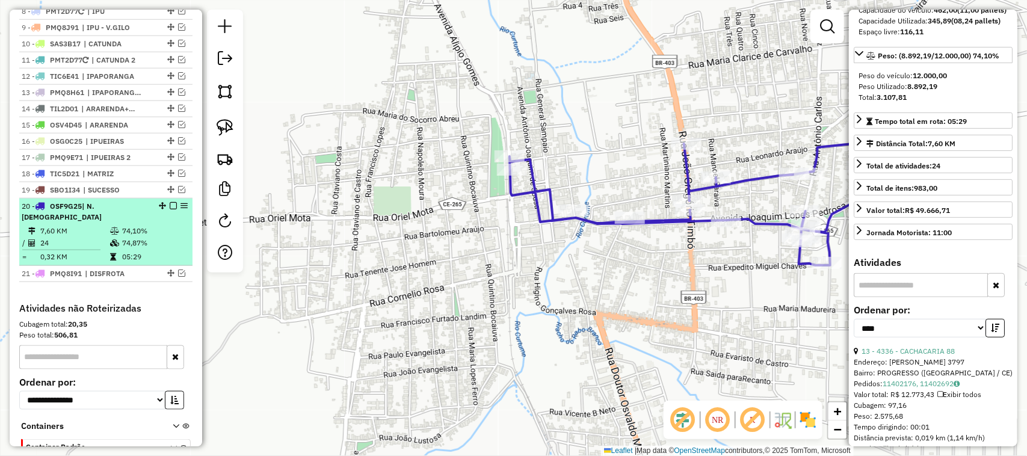
click at [89, 233] on td "7,60 KM" at bounding box center [75, 231] width 70 height 12
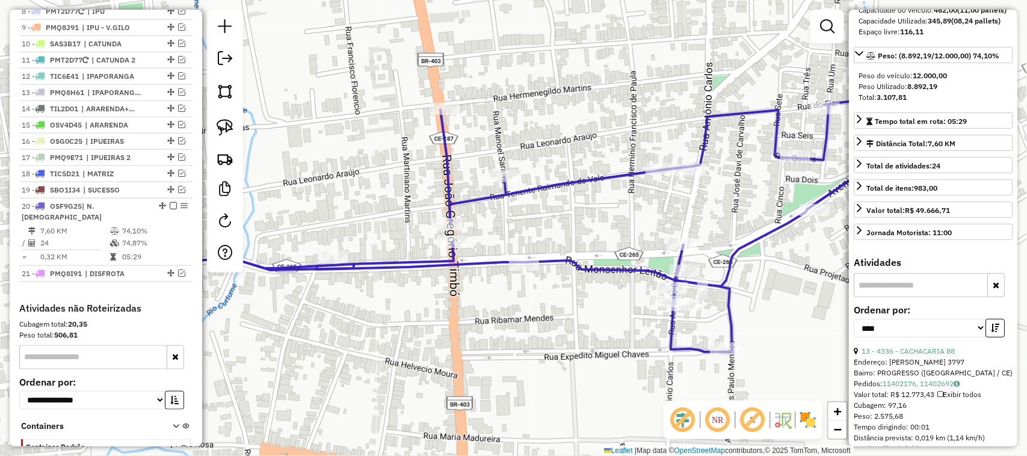
click at [382, 169] on div "Janela de atendimento Grade de atendimento Capacidade Transportadoras Veículos …" at bounding box center [513, 228] width 1027 height 456
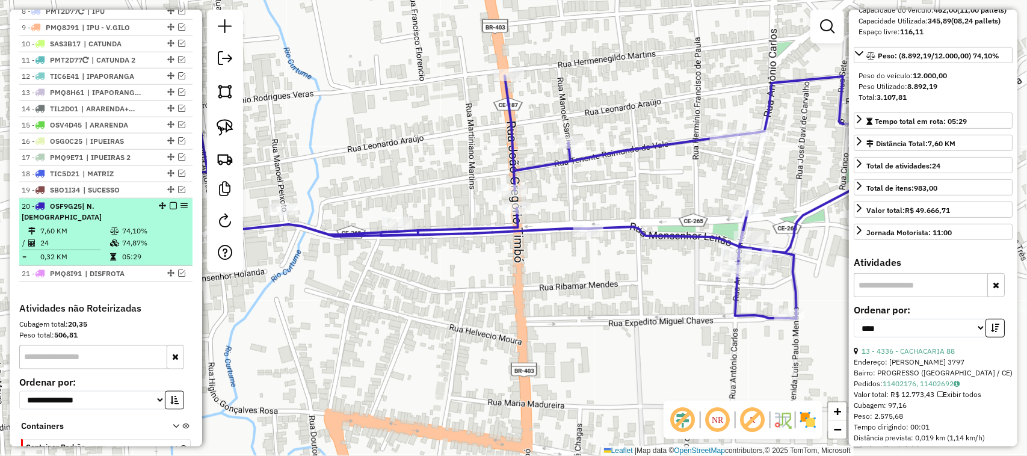
click at [91, 235] on td "7,60 KM" at bounding box center [75, 231] width 70 height 12
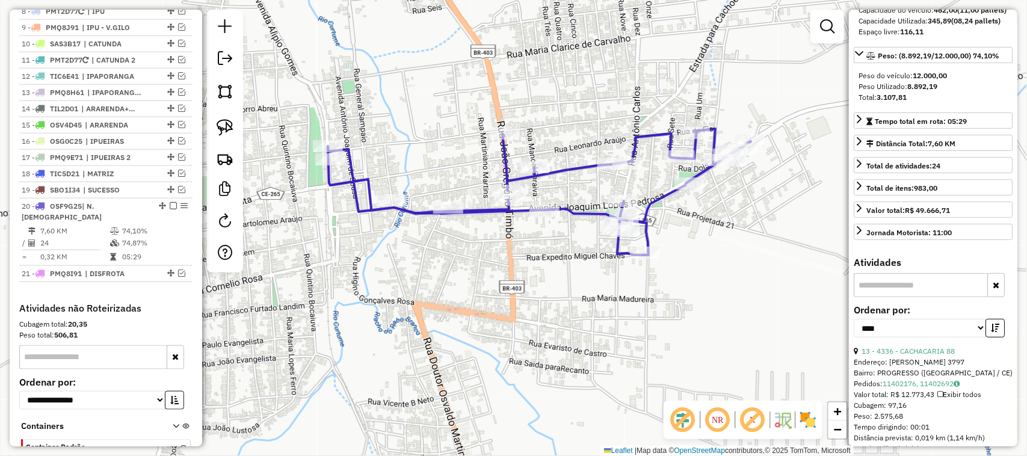
drag, startPoint x: 582, startPoint y: 184, endPoint x: 575, endPoint y: 179, distance: 9.0
click at [575, 179] on div "Janela de atendimento Grade de atendimento Capacidade Transportadoras Veículos …" at bounding box center [513, 228] width 1027 height 456
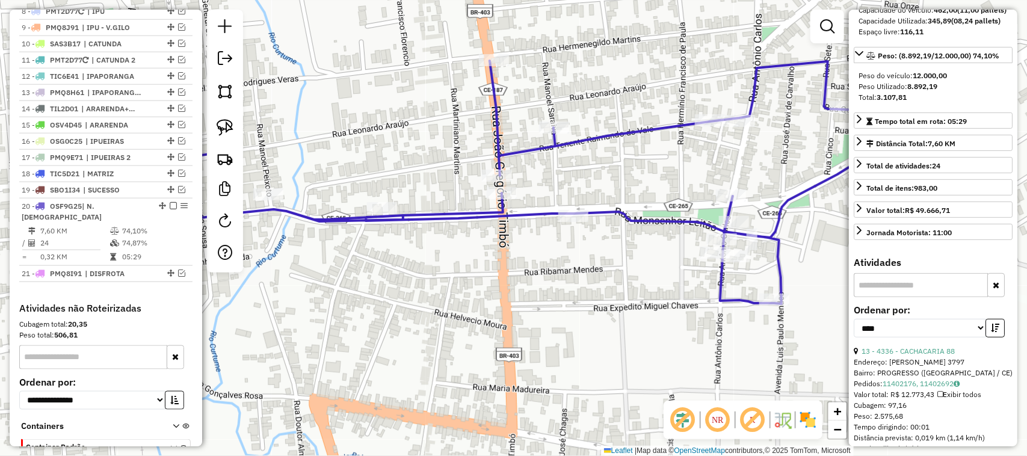
drag, startPoint x: 657, startPoint y: 205, endPoint x: 636, endPoint y: 199, distance: 22.7
click at [636, 199] on div "Janela de atendimento Grade de atendimento Capacidade Transportadoras Veículos …" at bounding box center [513, 228] width 1027 height 456
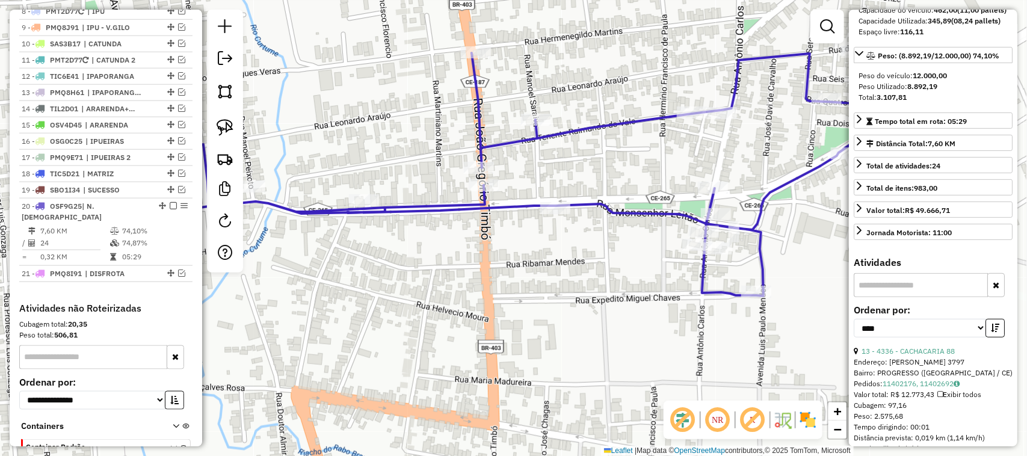
drag, startPoint x: 552, startPoint y: 188, endPoint x: 590, endPoint y: 187, distance: 38.5
click at [590, 187] on div "Janela de atendimento Grade de atendimento Capacidade Transportadoras Veículos …" at bounding box center [513, 228] width 1027 height 456
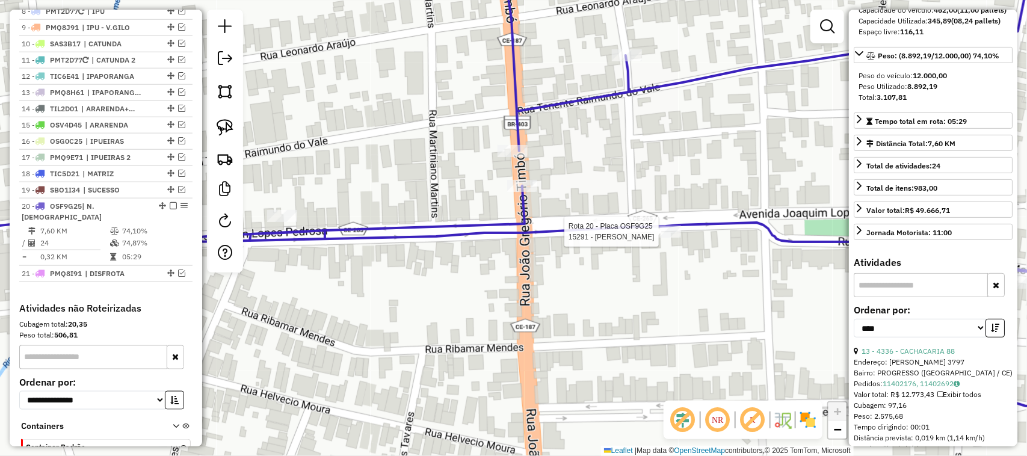
scroll to position [636, 0]
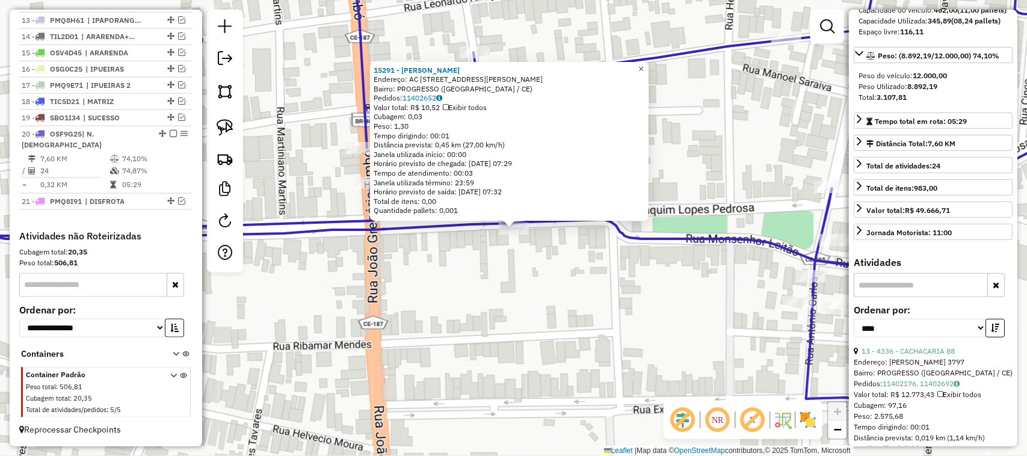
click at [644, 64] on span "×" at bounding box center [641, 69] width 5 height 10
click at [645, 63] on link "×" at bounding box center [641, 69] width 14 height 14
click at [644, 65] on span "×" at bounding box center [641, 69] width 5 height 10
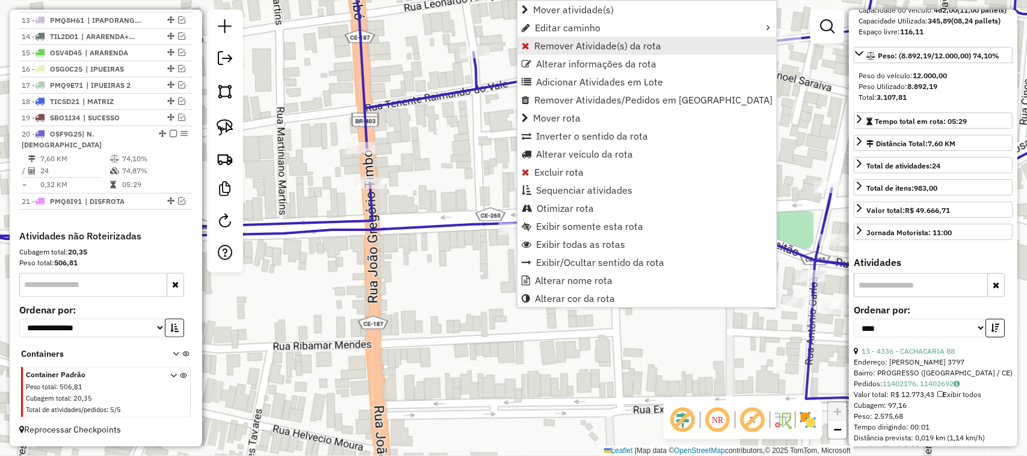
click at [560, 44] on span "Remover Atividade(s) da rota" at bounding box center [597, 46] width 127 height 10
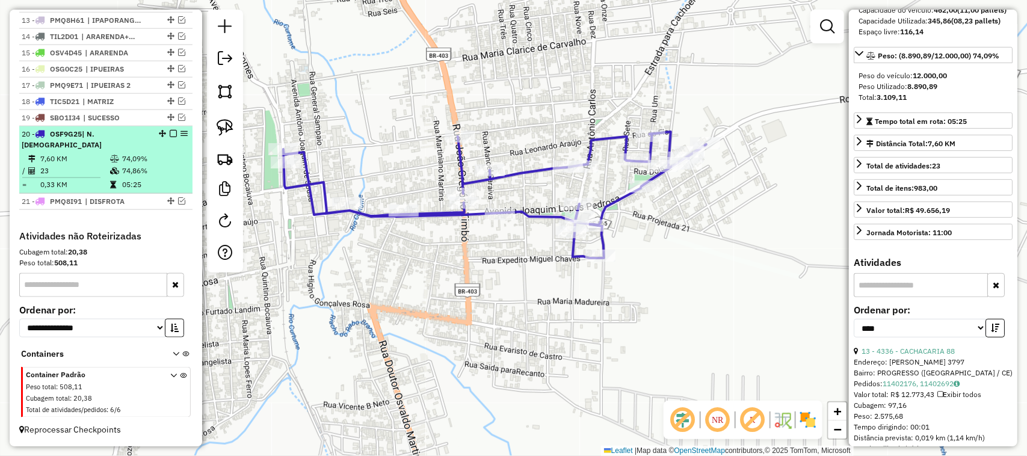
scroll to position [560, 0]
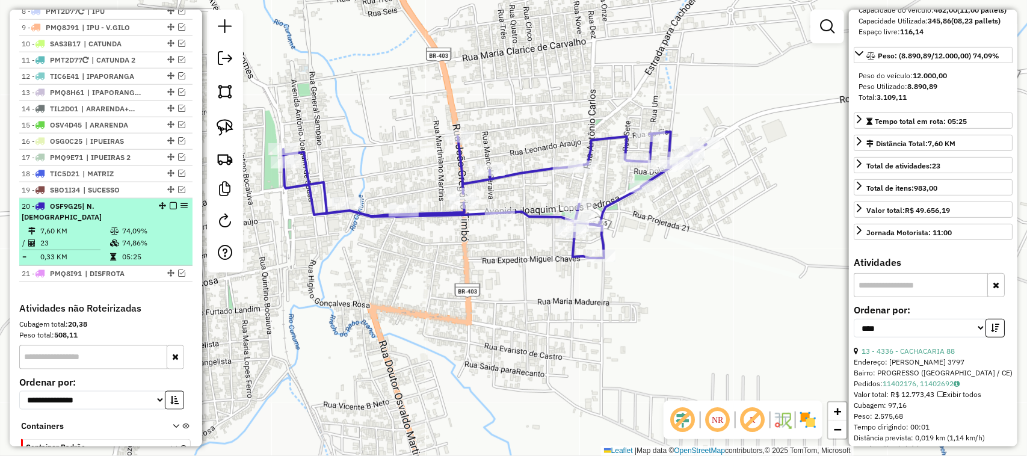
click at [85, 242] on td "23" at bounding box center [75, 243] width 70 height 12
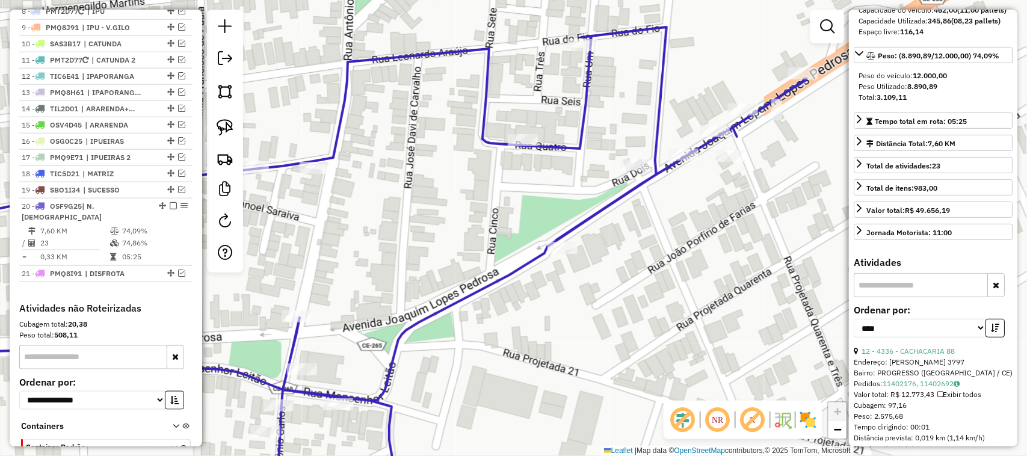
drag, startPoint x: 424, startPoint y: 226, endPoint x: 463, endPoint y: 211, distance: 41.7
click at [481, 214] on div "Janela de atendimento Grade de atendimento Capacidade Transportadoras Veículos …" at bounding box center [513, 228] width 1027 height 456
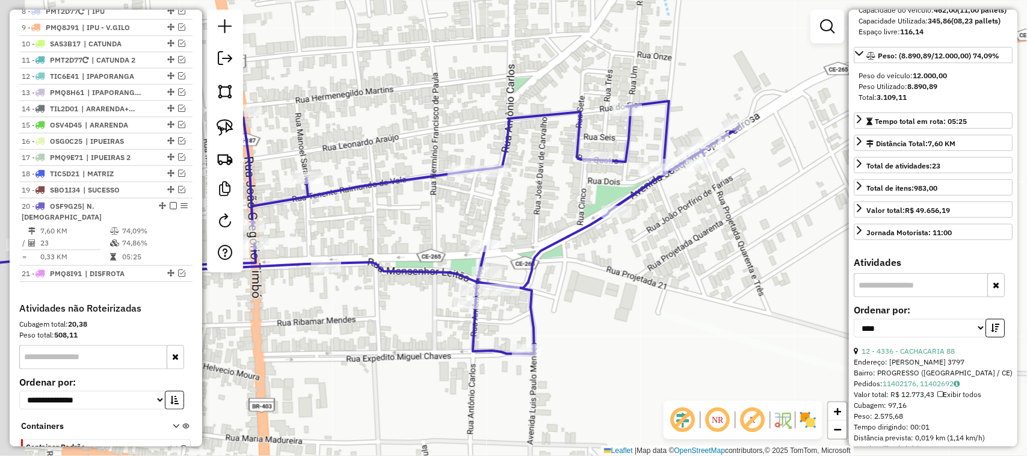
drag, startPoint x: 356, startPoint y: 221, endPoint x: 519, endPoint y: 224, distance: 163.1
click at [515, 223] on div "Janela de atendimento Grade de atendimento Capacidade Transportadoras Veículos …" at bounding box center [513, 228] width 1027 height 456
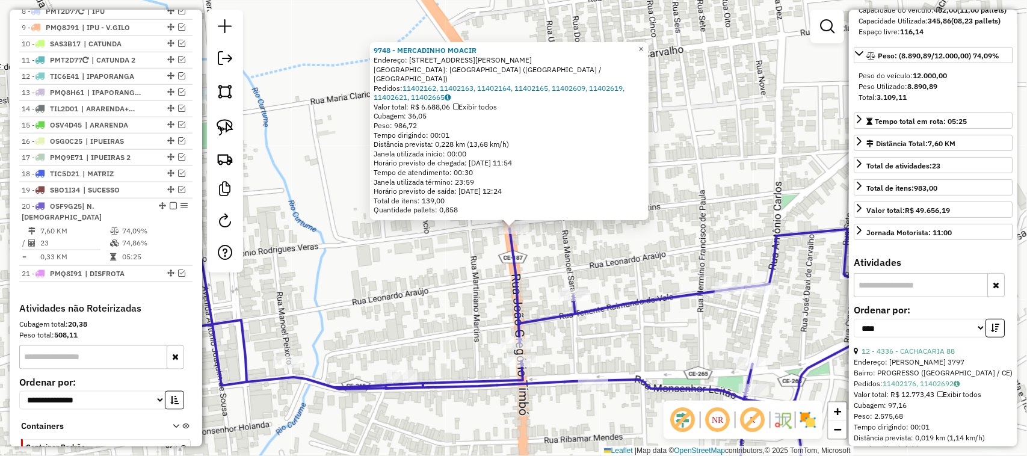
scroll to position [636, 0]
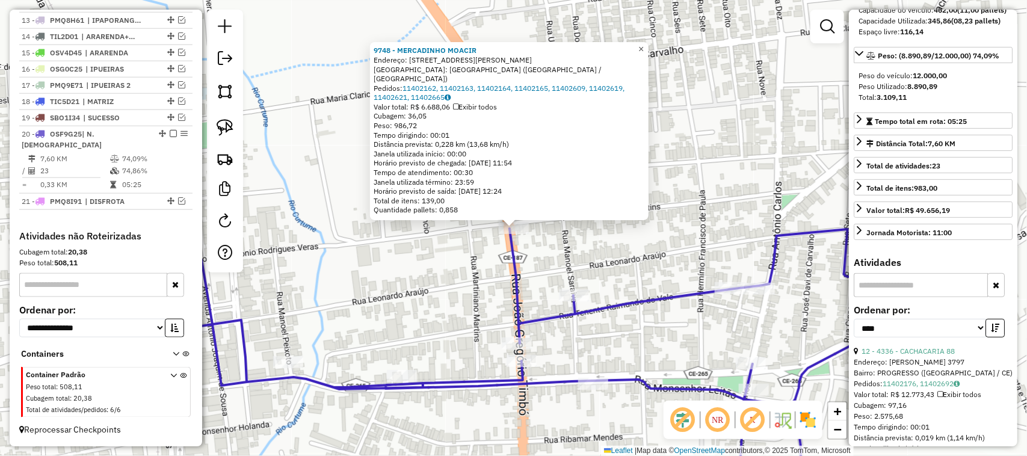
click at [644, 54] on span "×" at bounding box center [641, 49] width 5 height 10
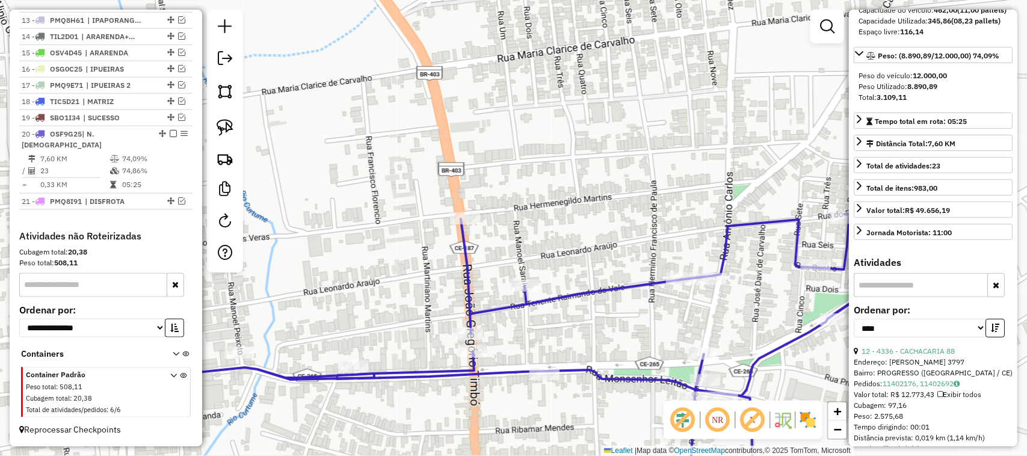
drag, startPoint x: 510, startPoint y: 202, endPoint x: 522, endPoint y: 169, distance: 34.5
click at [522, 170] on div "Janela de atendimento Grade de atendimento Capacidade Transportadoras Veículos …" at bounding box center [513, 228] width 1027 height 456
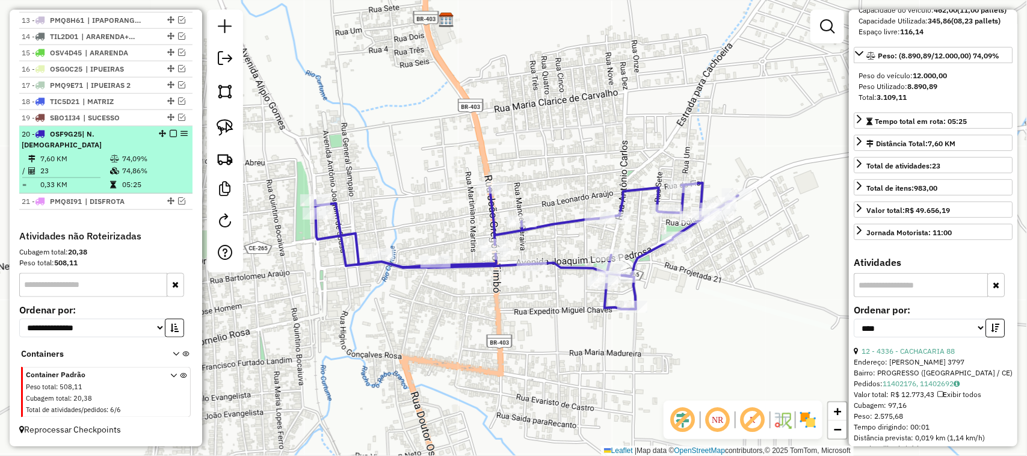
click at [79, 161] on td "7,60 KM" at bounding box center [75, 159] width 70 height 12
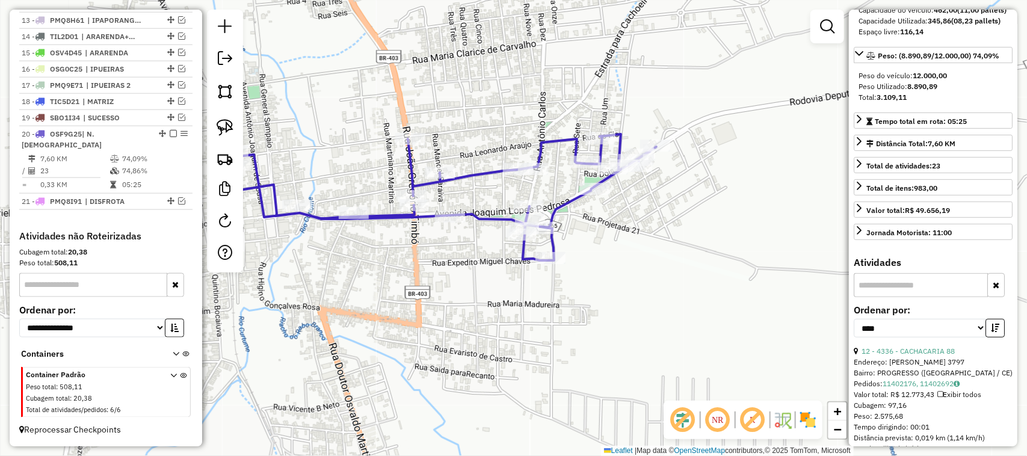
drag, startPoint x: 347, startPoint y: 145, endPoint x: 377, endPoint y: 149, distance: 30.4
click at [372, 149] on div "Janela de atendimento Grade de atendimento Capacidade Transportadoras Veículos …" at bounding box center [513, 228] width 1027 height 456
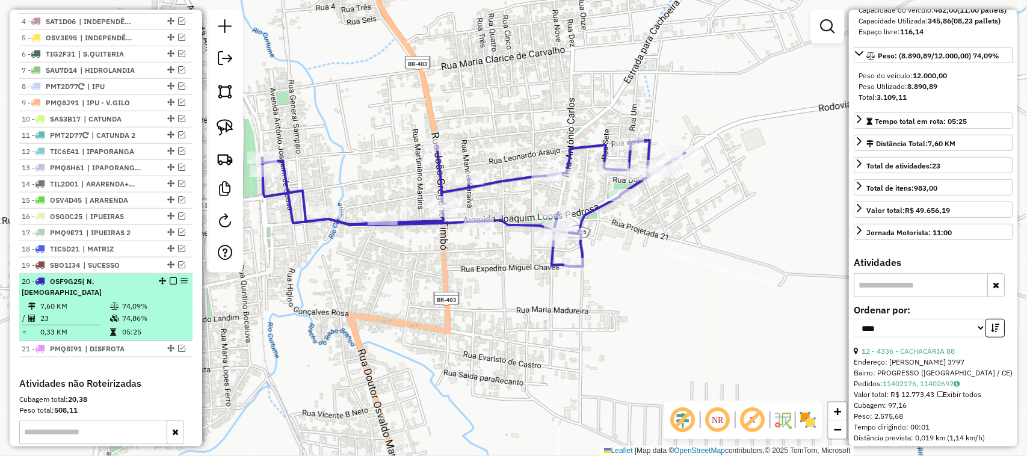
scroll to position [410, 0]
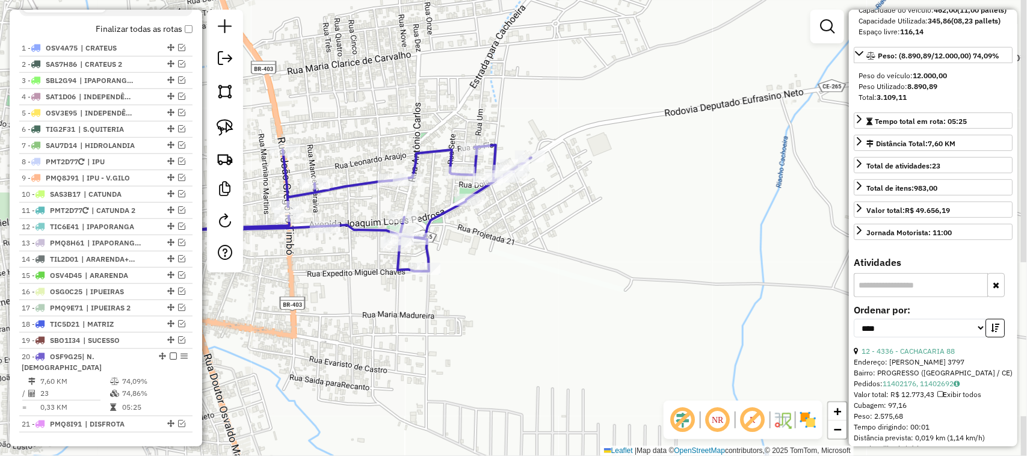
drag, startPoint x: 324, startPoint y: 147, endPoint x: 447, endPoint y: 133, distance: 124.2
click at [422, 134] on div "Janela de atendimento Grade de atendimento Capacidade Transportadoras Veículos …" at bounding box center [513, 228] width 1027 height 456
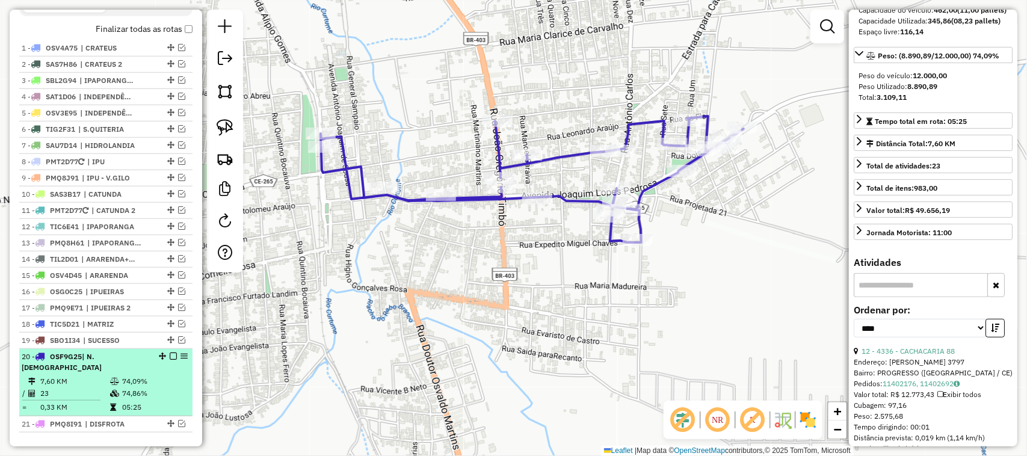
click at [170, 360] on em at bounding box center [173, 356] width 7 height 7
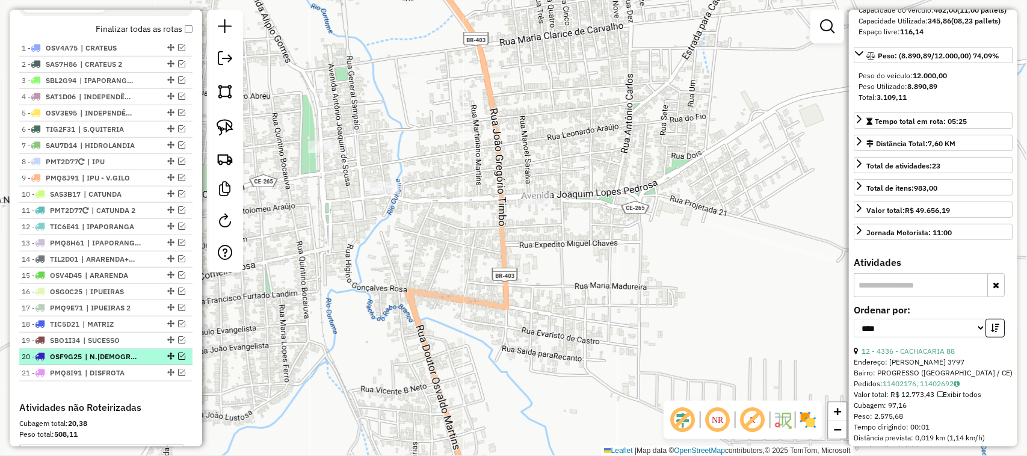
click at [178, 360] on em at bounding box center [181, 356] width 7 height 7
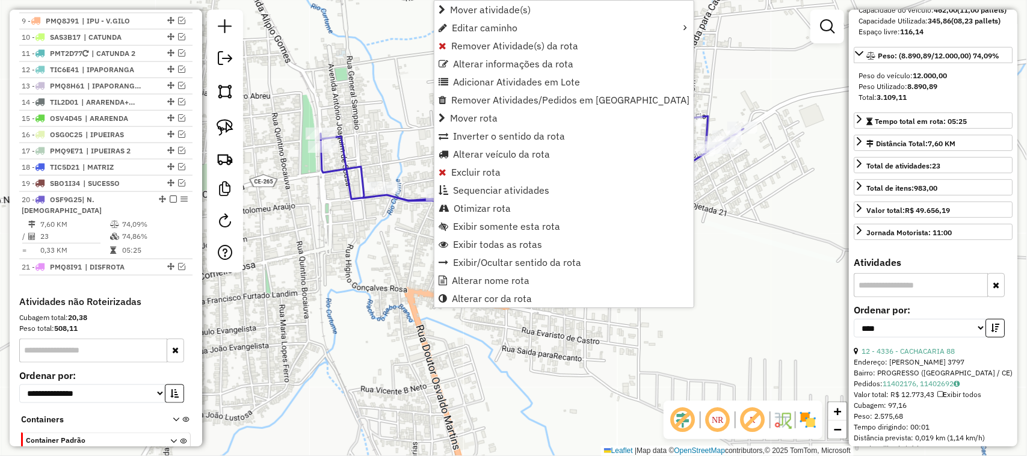
scroll to position [636, 0]
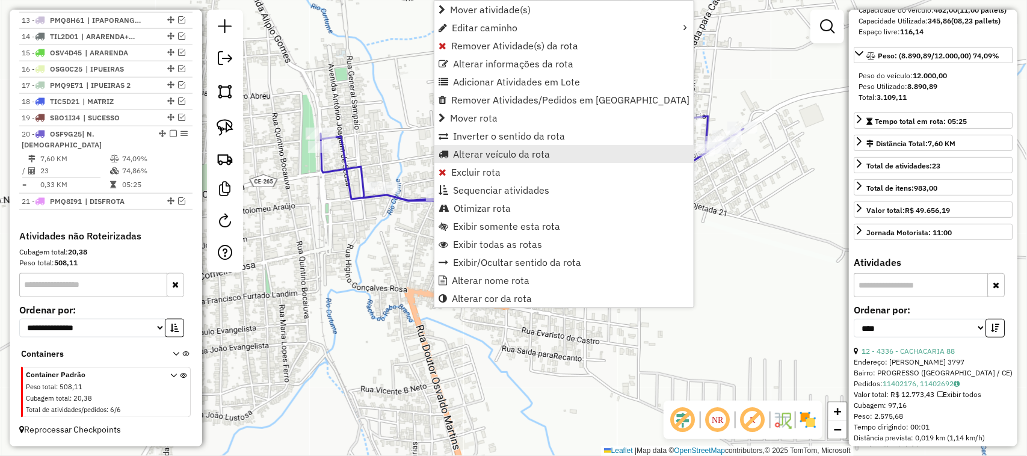
click at [489, 150] on span "Alterar veículo da rota" at bounding box center [501, 154] width 97 height 10
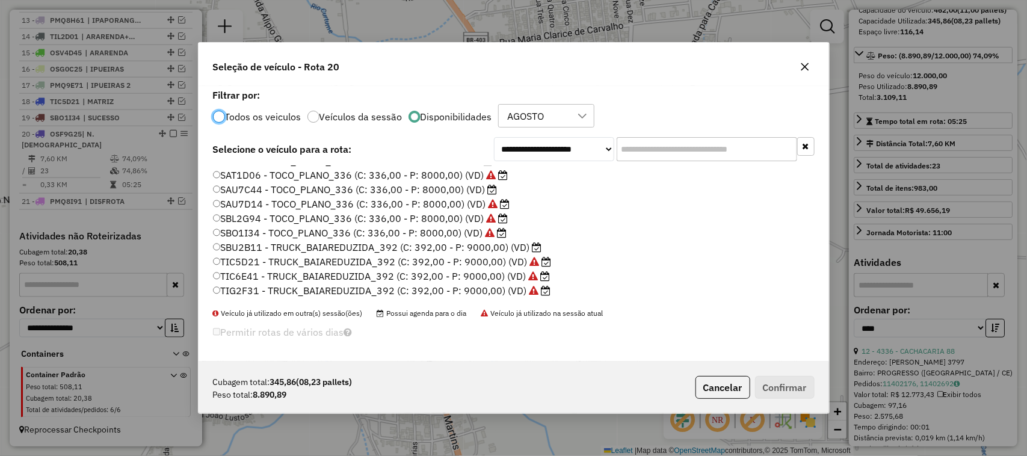
scroll to position [286, 0]
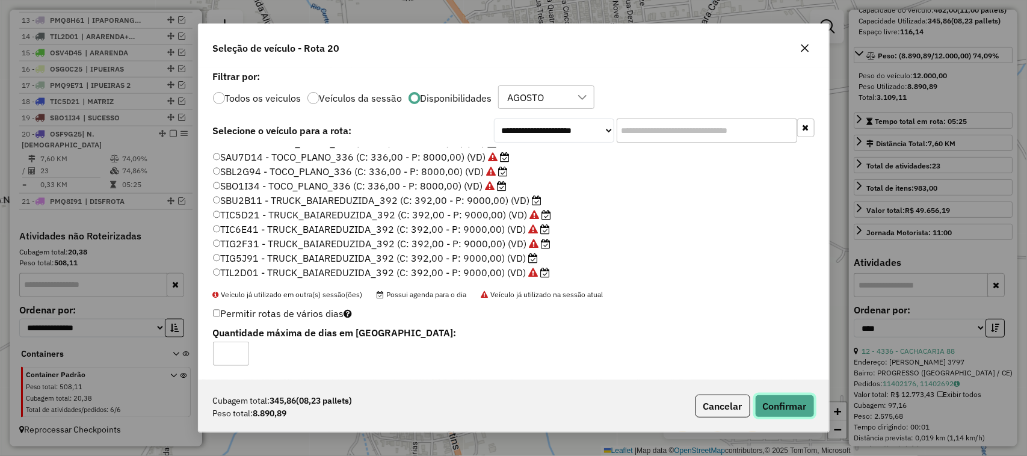
click at [781, 404] on button "Confirmar" at bounding box center [785, 406] width 60 height 23
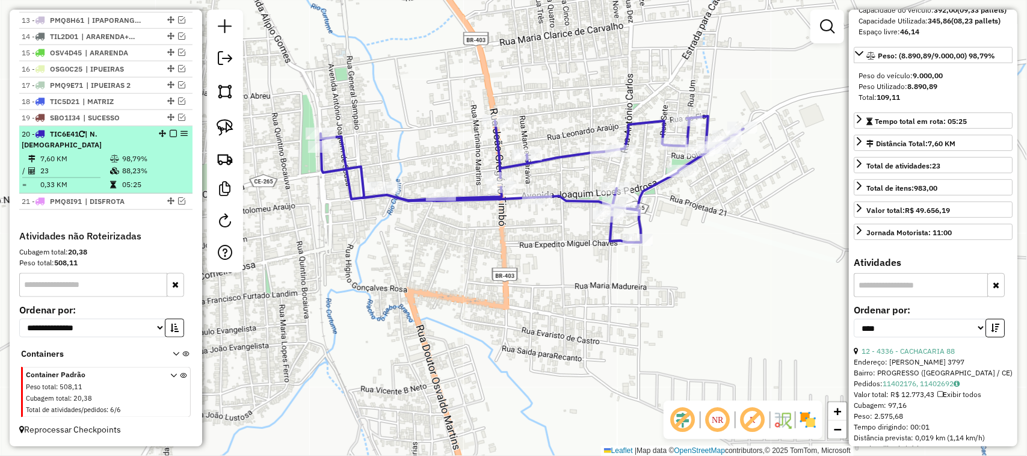
click at [172, 137] on em at bounding box center [173, 133] width 7 height 7
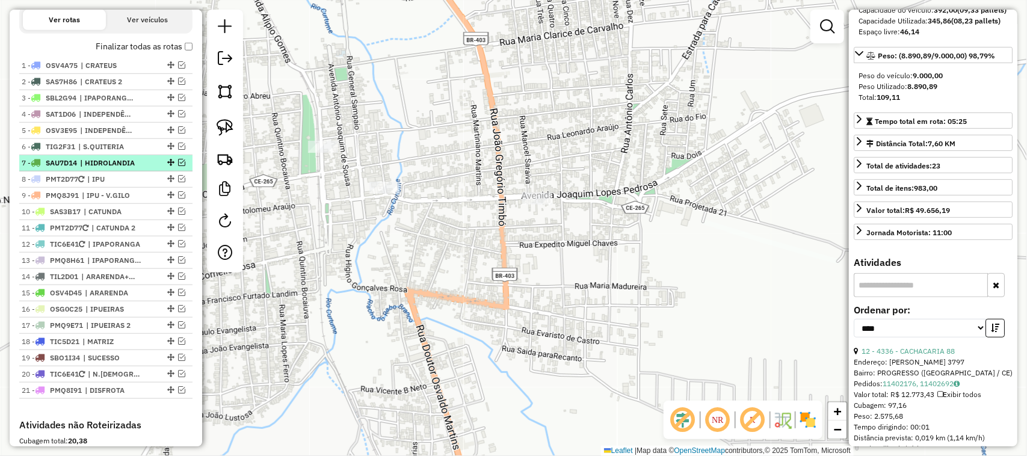
scroll to position [369, 0]
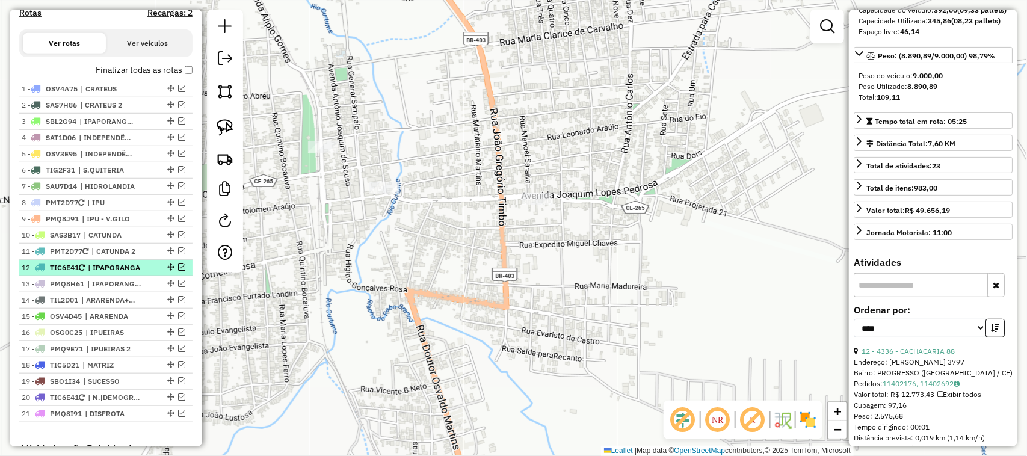
click at [179, 271] on em at bounding box center [181, 267] width 7 height 7
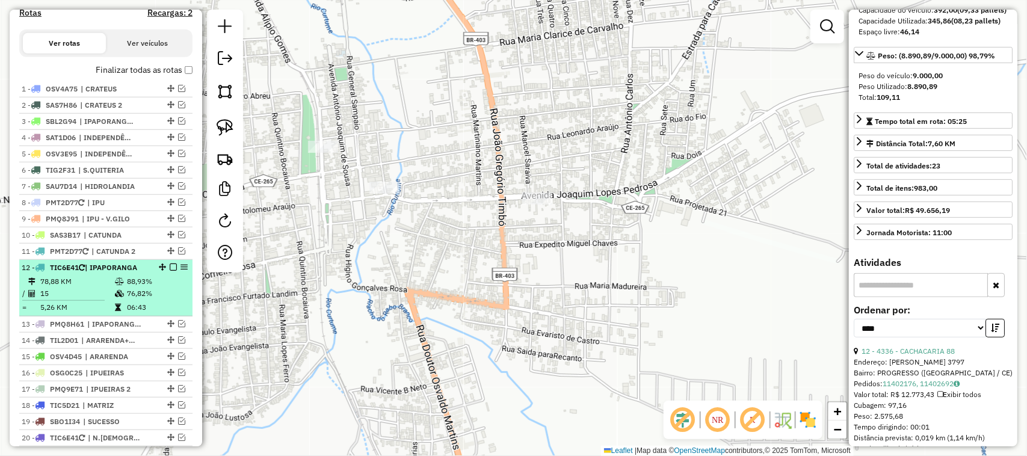
click at [103, 288] on td "78,88 KM" at bounding box center [77, 282] width 75 height 12
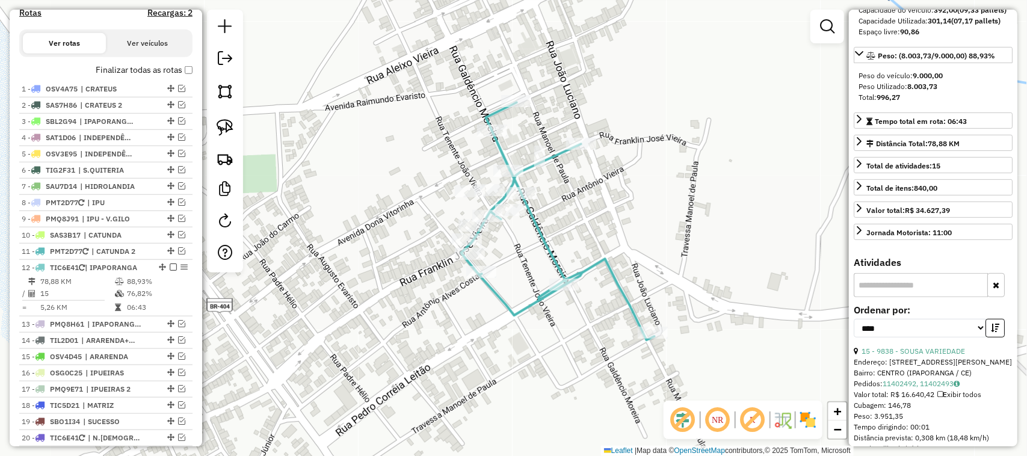
drag, startPoint x: 530, startPoint y: 233, endPoint x: 601, endPoint y: 214, distance: 73.0
click at [590, 218] on div "Janela de atendimento Grade de atendimento Capacidade Transportadoras Veículos …" at bounding box center [513, 228] width 1027 height 456
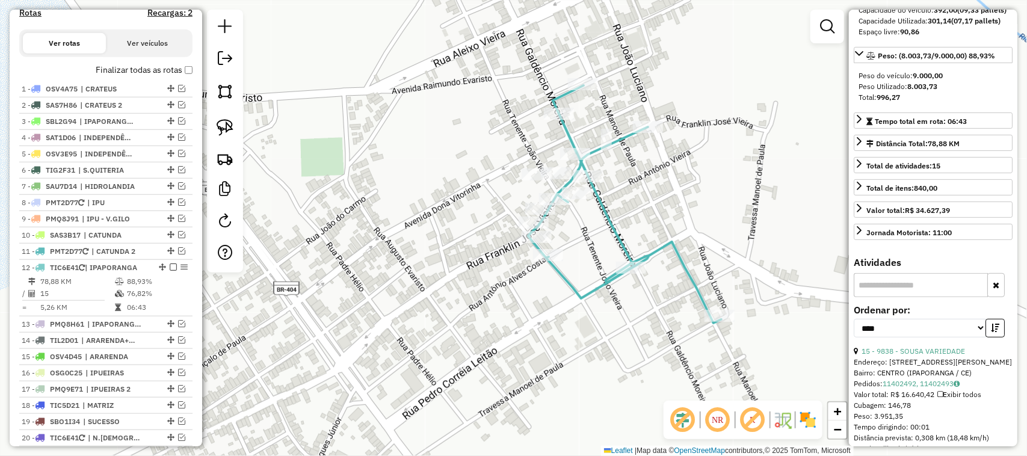
click at [480, 223] on div "Rota 12 - Placa TIC6E41 3882 - DEPOSITO O JOSENIAS Rota 12 - Placa TIC6E41 1585…" at bounding box center [513, 228] width 1027 height 456
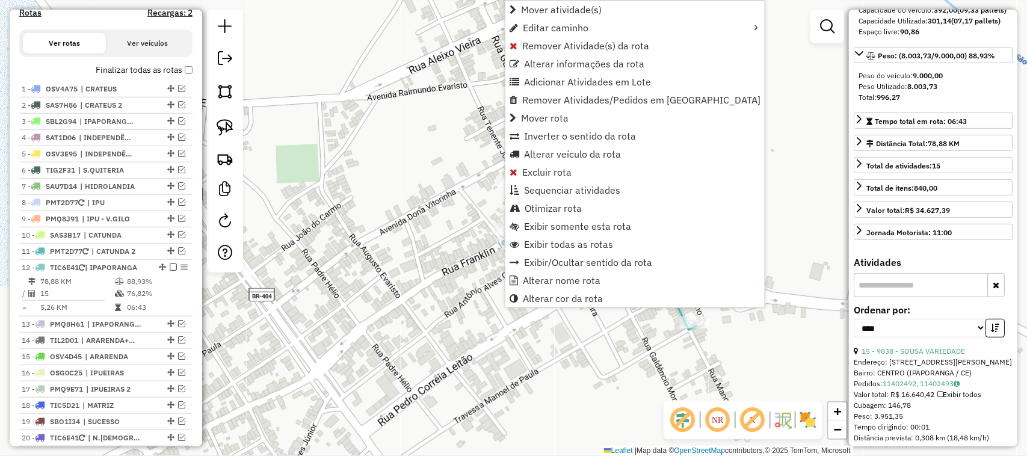
scroll to position [631, 0]
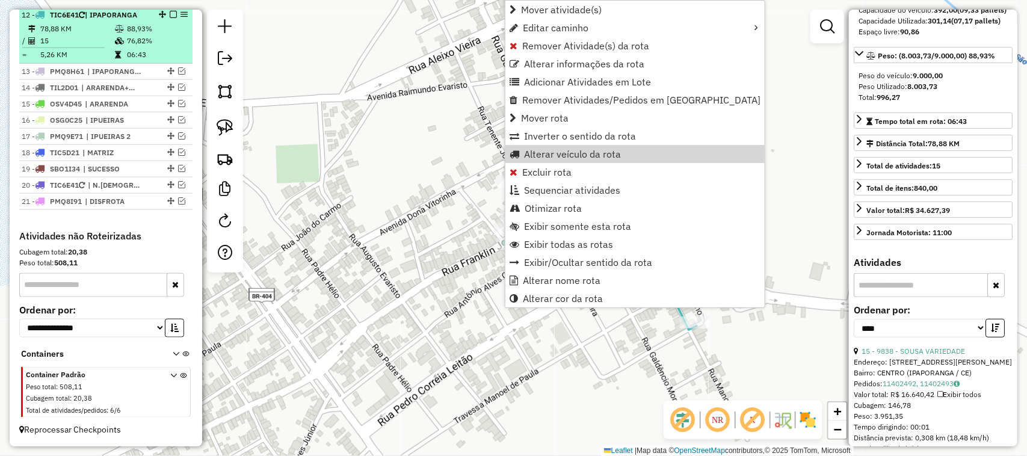
click at [172, 14] on em at bounding box center [173, 14] width 7 height 7
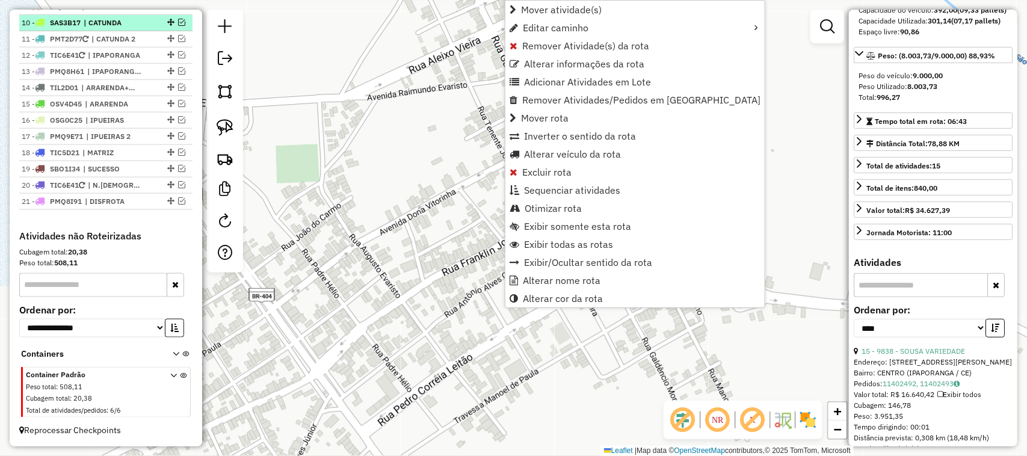
scroll to position [595, 0]
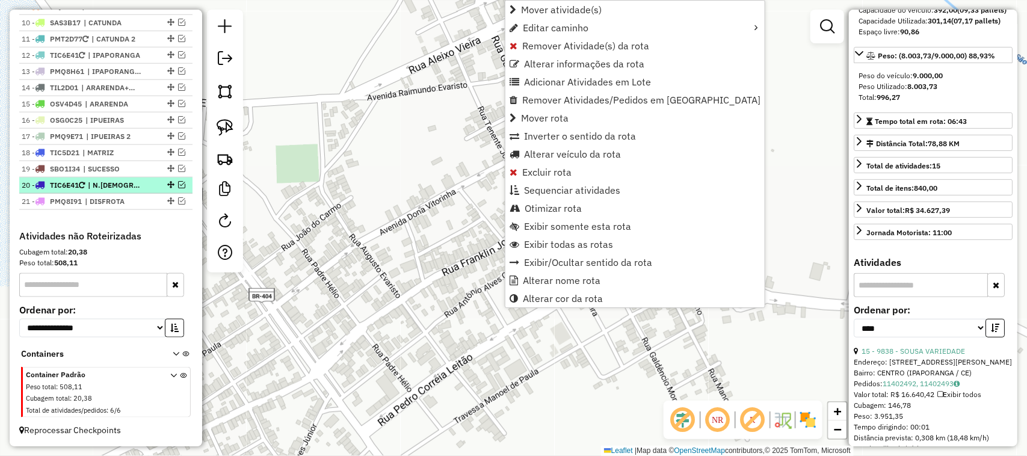
click at [178, 181] on em at bounding box center [181, 184] width 7 height 7
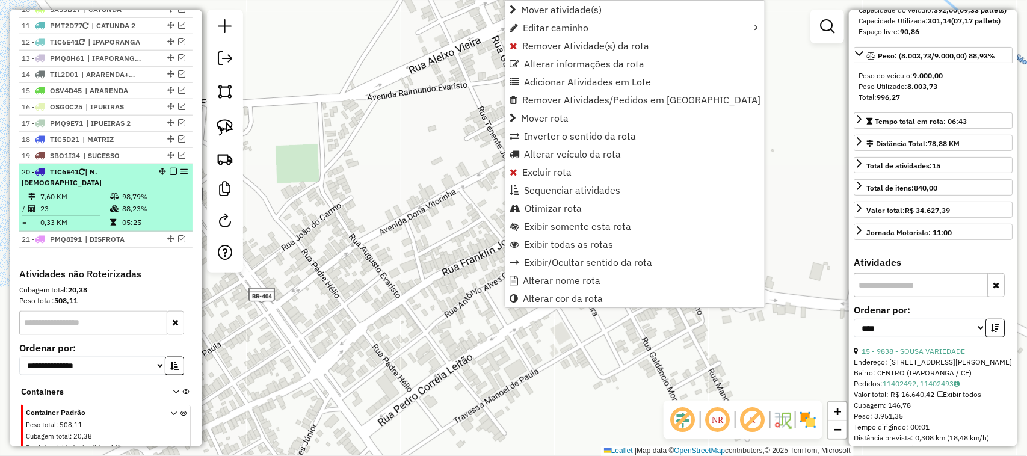
scroll to position [631, 0]
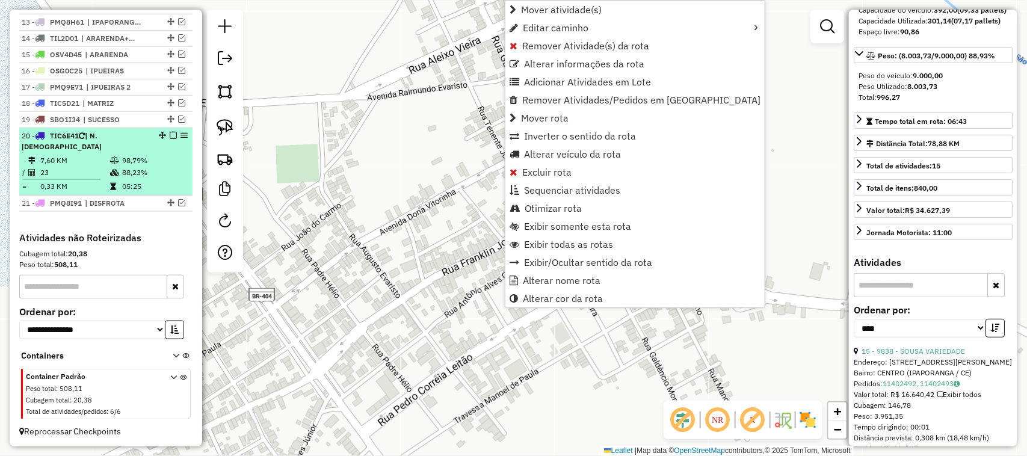
click at [92, 170] on td "23" at bounding box center [75, 173] width 70 height 12
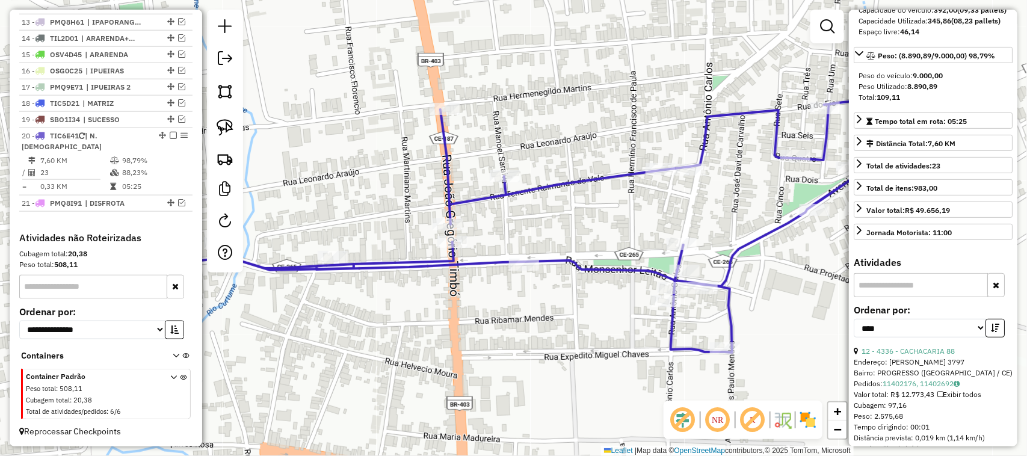
click at [593, 247] on div "Janela de atendimento Grade de atendimento Capacidade Transportadoras Veículos …" at bounding box center [513, 228] width 1027 height 456
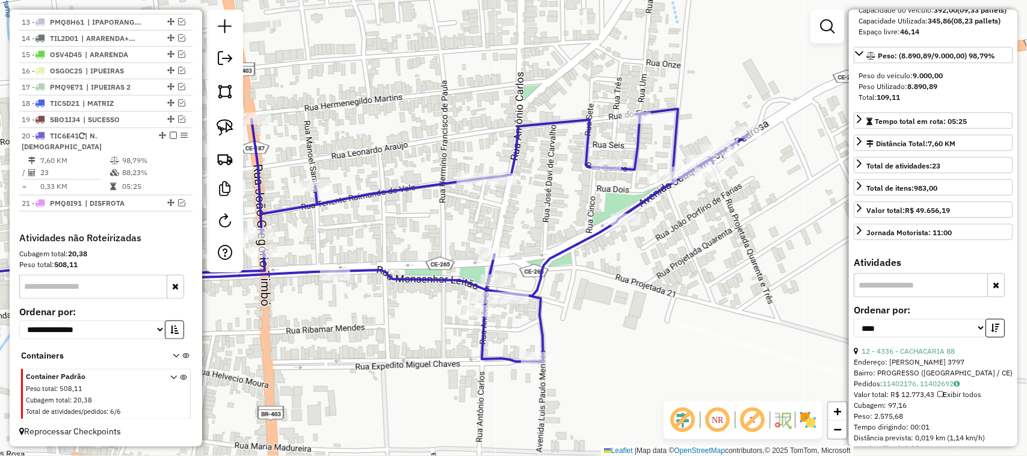
drag, startPoint x: 416, startPoint y: 257, endPoint x: 480, endPoint y: 265, distance: 63.7
click at [491, 268] on div "Janela de atendimento Grade de atendimento Capacidade Transportadoras Veículos …" at bounding box center [513, 228] width 1027 height 456
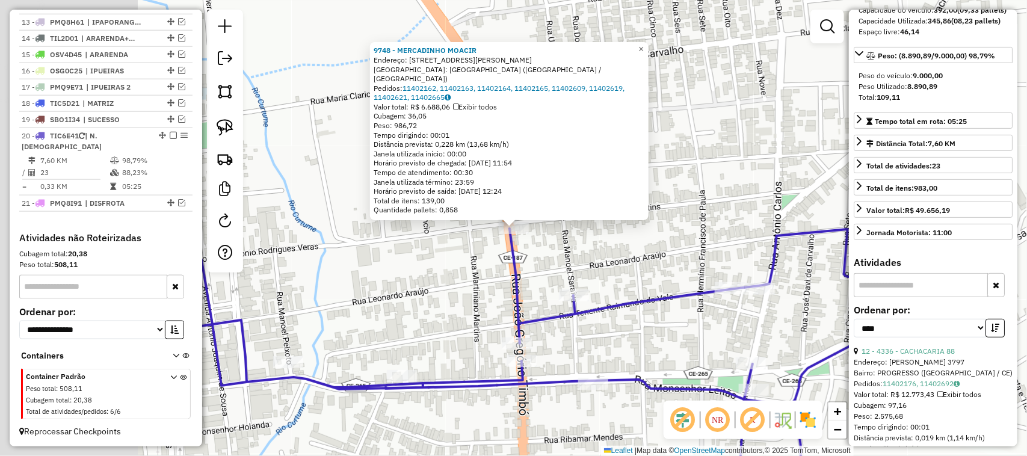
scroll to position [636, 0]
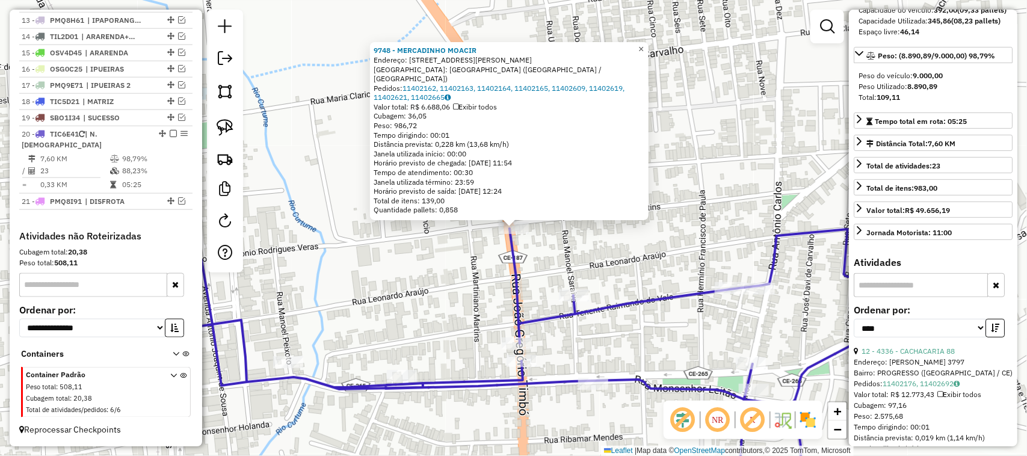
click at [644, 54] on span "×" at bounding box center [641, 49] width 5 height 10
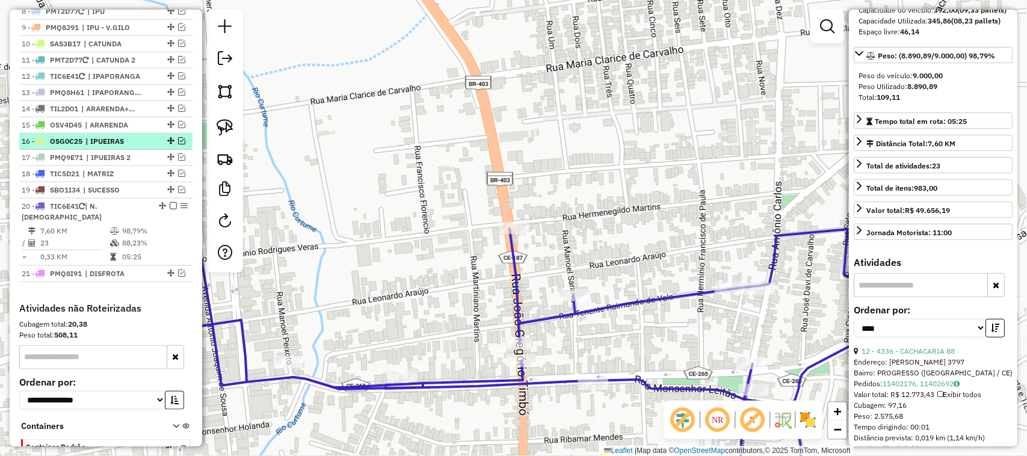
scroll to position [485, 0]
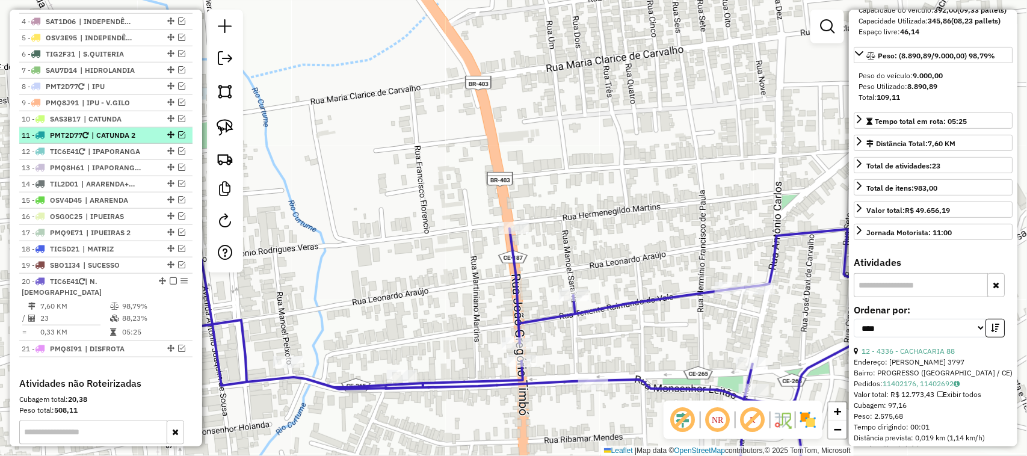
click at [178, 138] on em at bounding box center [181, 134] width 7 height 7
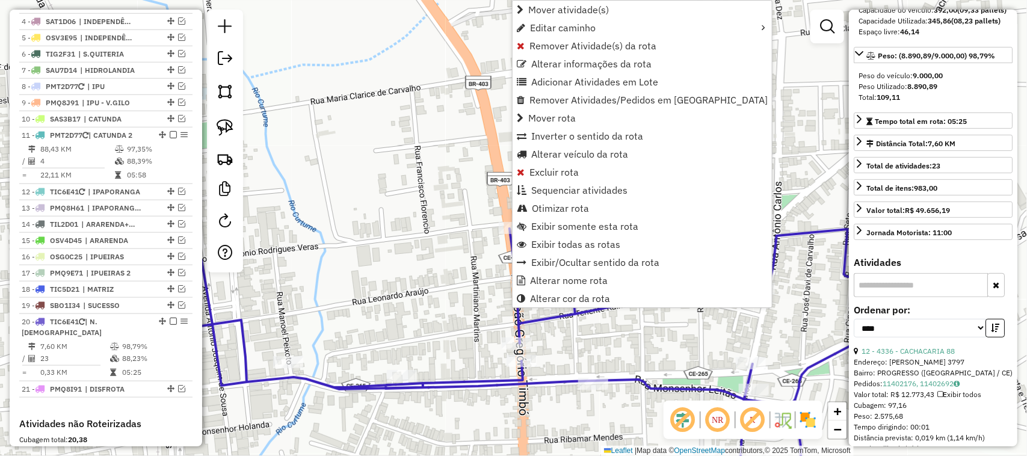
scroll to position [675, 0]
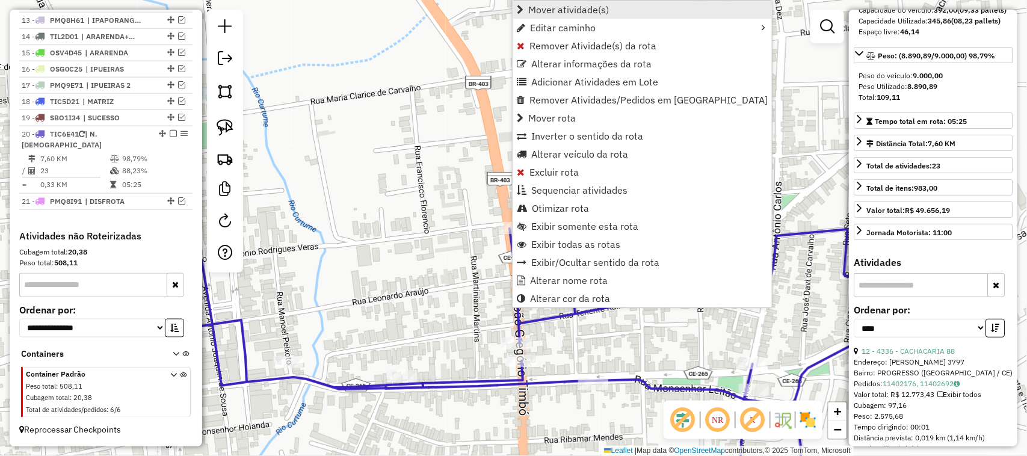
click at [548, 11] on span "Mover atividade(s)" at bounding box center [568, 10] width 81 height 10
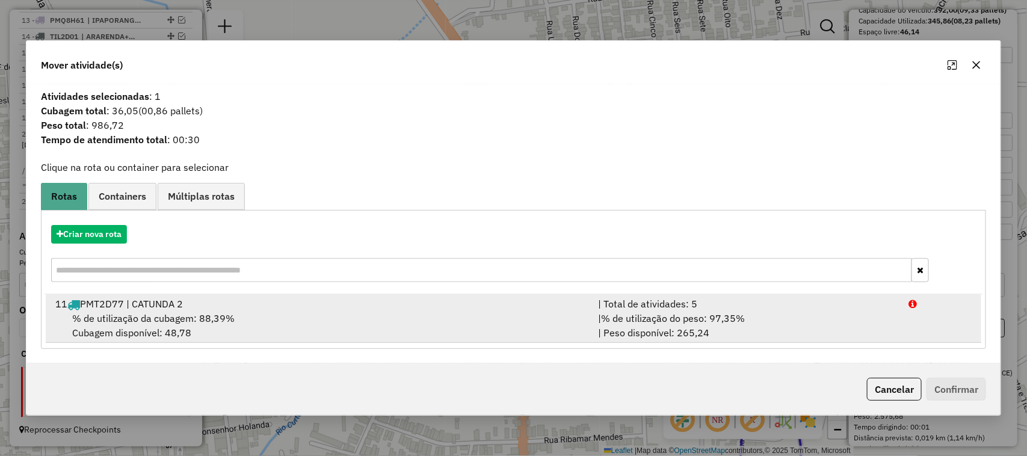
click at [128, 311] on div "11 PMT2D77 | CATUNDA 2" at bounding box center [319, 304] width 543 height 14
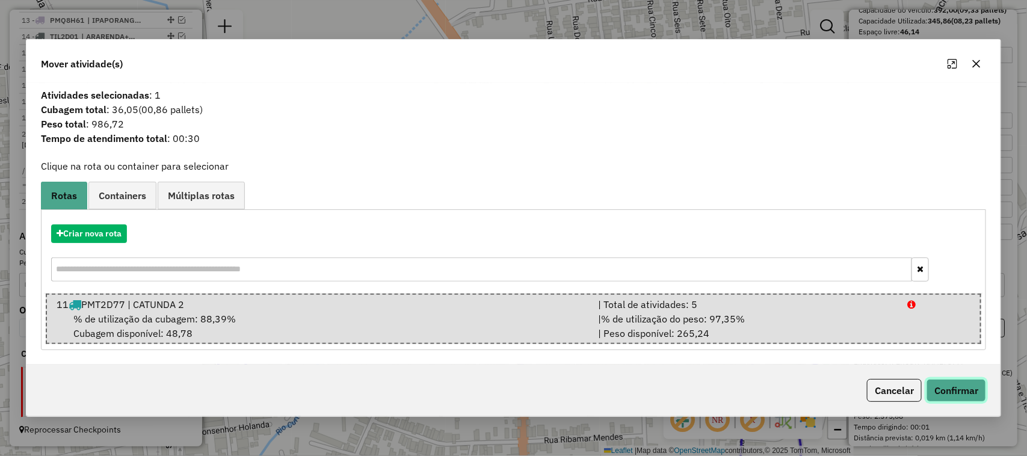
click at [960, 388] on button "Confirmar" at bounding box center [957, 390] width 60 height 23
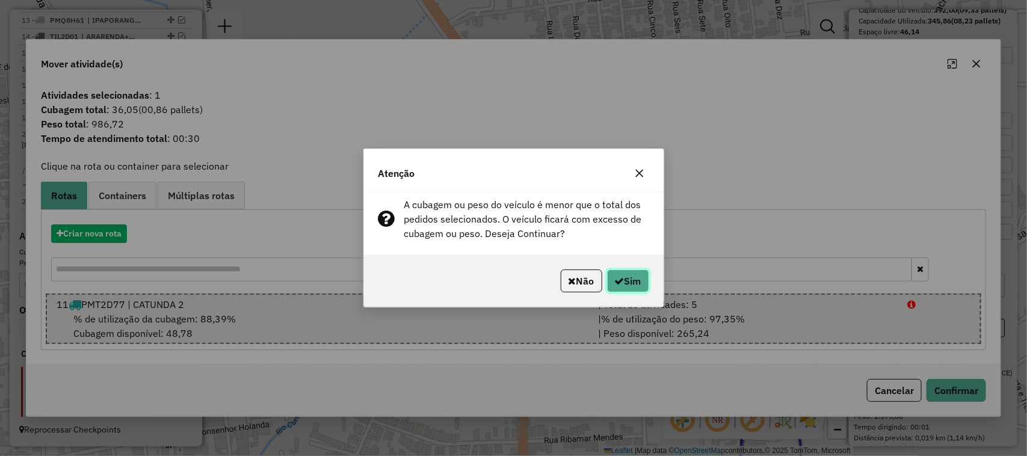
click at [626, 282] on button "Sim" at bounding box center [628, 281] width 42 height 23
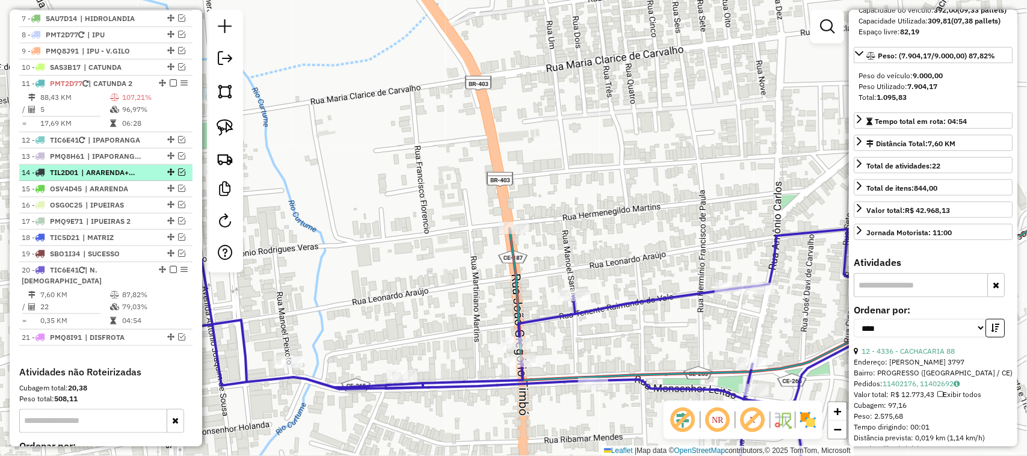
scroll to position [525, 0]
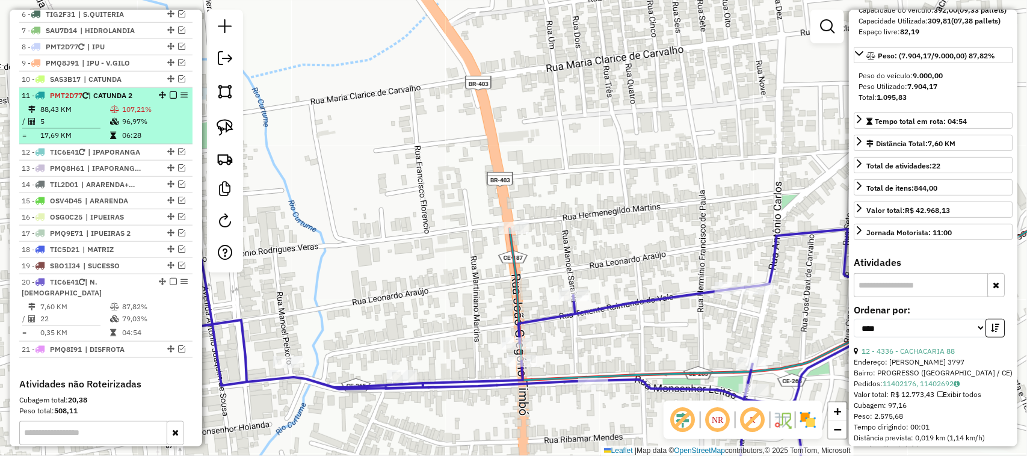
click at [87, 126] on td "5" at bounding box center [75, 122] width 70 height 12
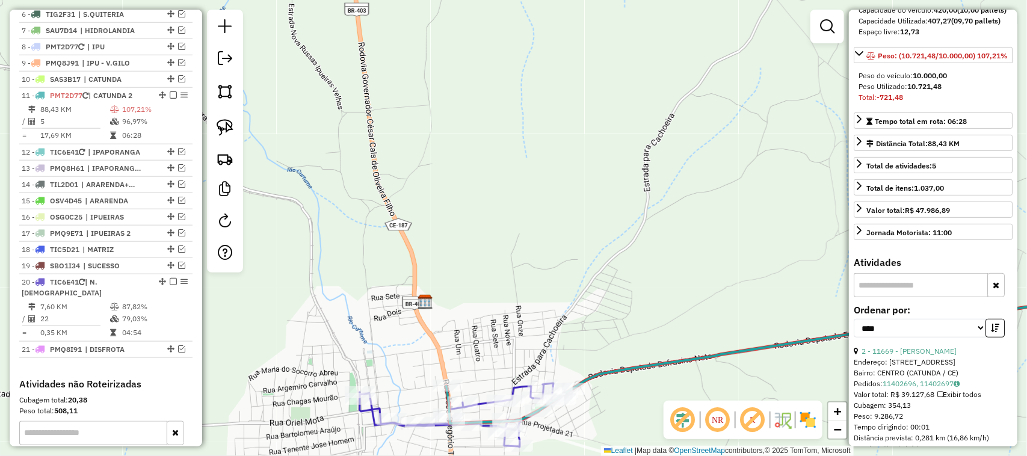
drag, startPoint x: 462, startPoint y: 299, endPoint x: 525, endPoint y: 191, distance: 124.9
click at [516, 203] on div "Janela de atendimento Grade de atendimento Capacidade Transportadoras Veículos …" at bounding box center [513, 228] width 1027 height 456
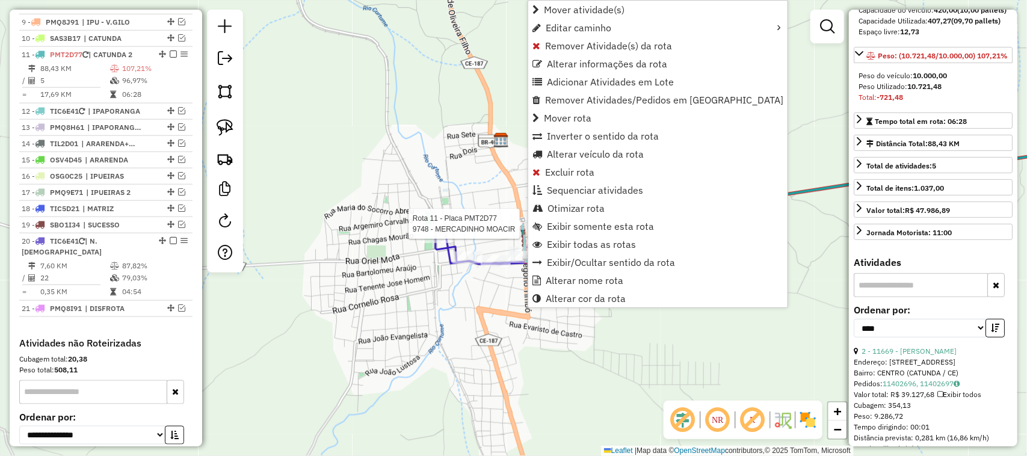
scroll to position [614, 0]
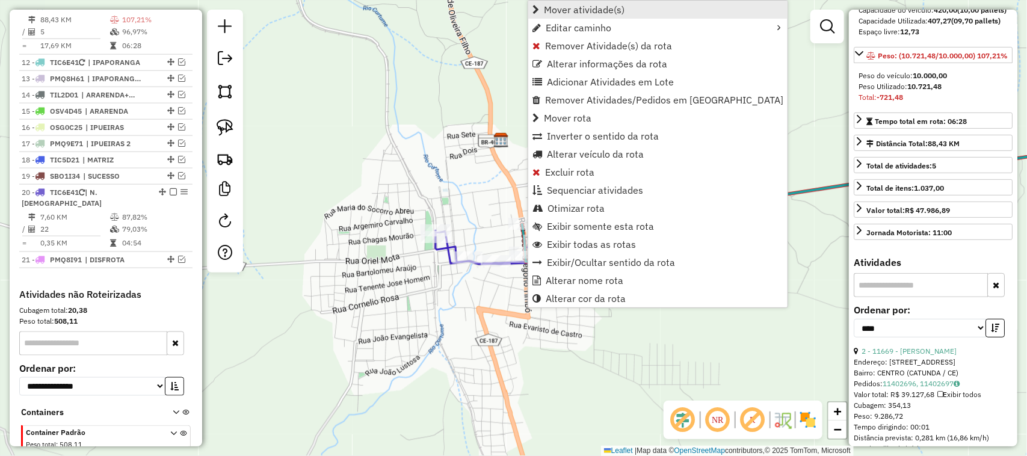
click at [564, 10] on span "Mover atividade(s)" at bounding box center [584, 10] width 81 height 10
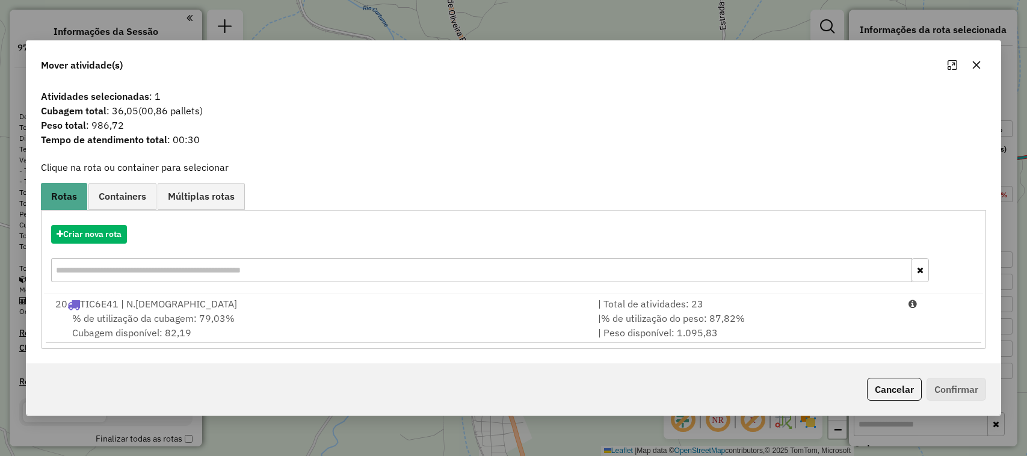
select select "*********"
click at [120, 318] on span "% de utilização da cubagem: 79,03%" at bounding box center [153, 318] width 162 height 12
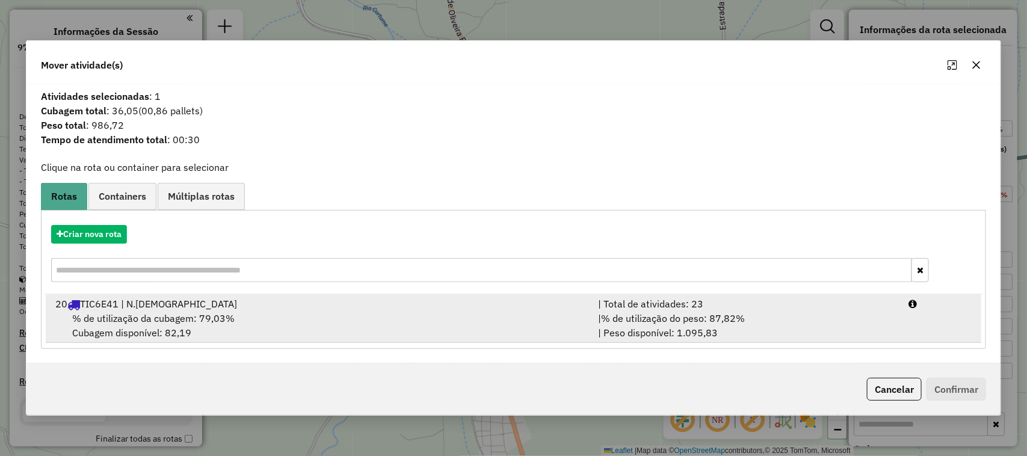
scroll to position [139, 0]
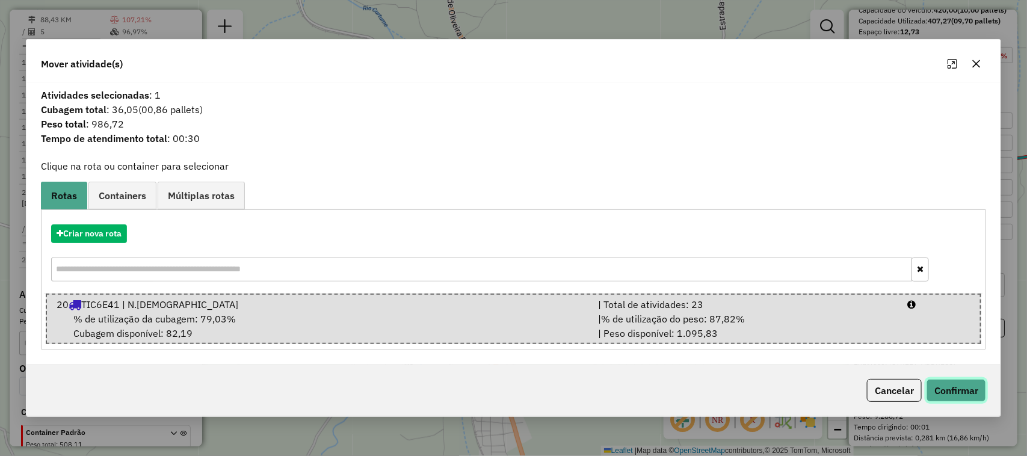
click at [967, 384] on button "Confirmar" at bounding box center [957, 390] width 60 height 23
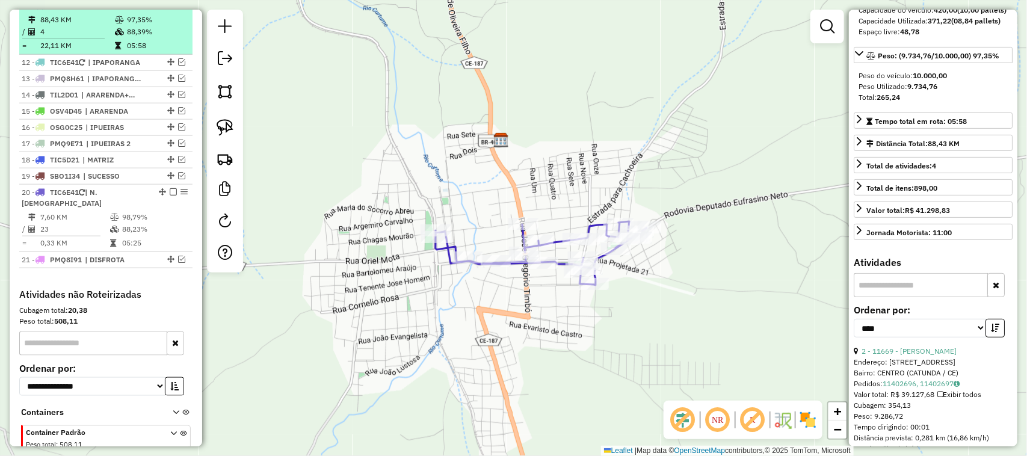
click at [170, 9] on em at bounding box center [173, 5] width 7 height 7
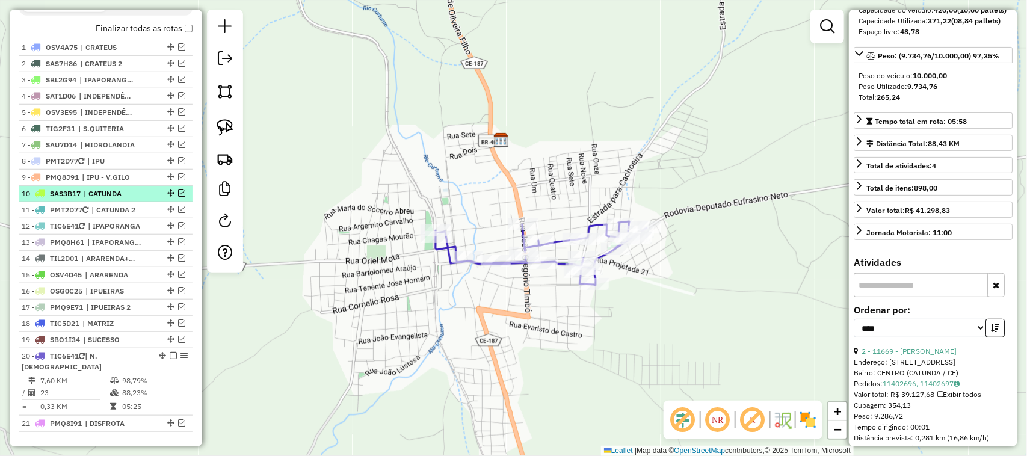
scroll to position [389, 0]
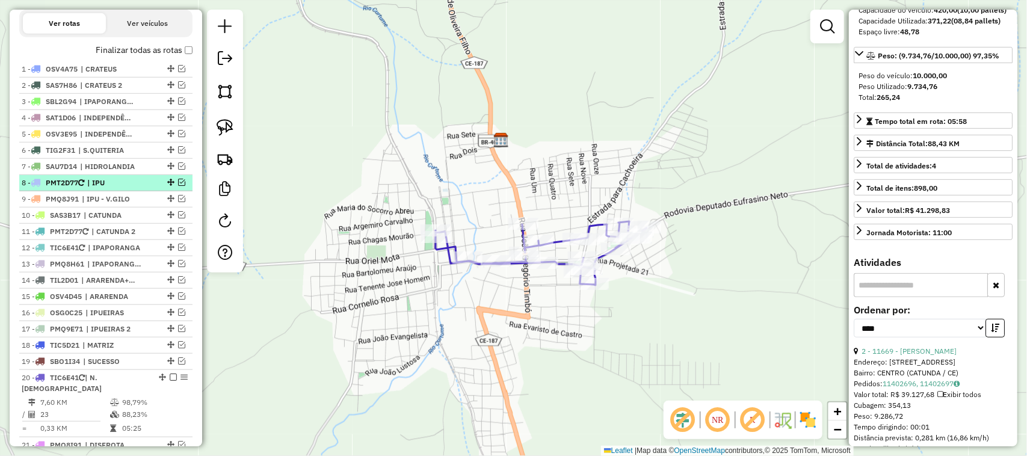
click at [178, 186] on em at bounding box center [181, 182] width 7 height 7
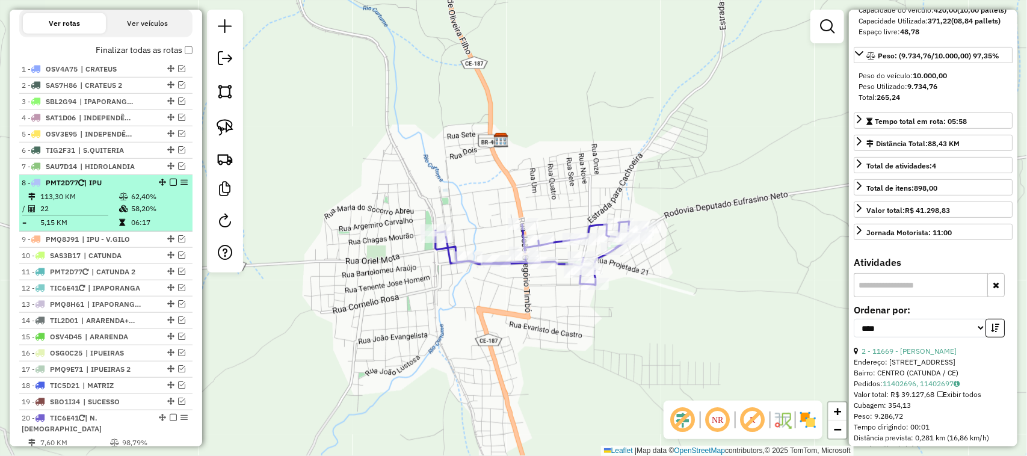
click at [76, 215] on td "22" at bounding box center [79, 209] width 79 height 12
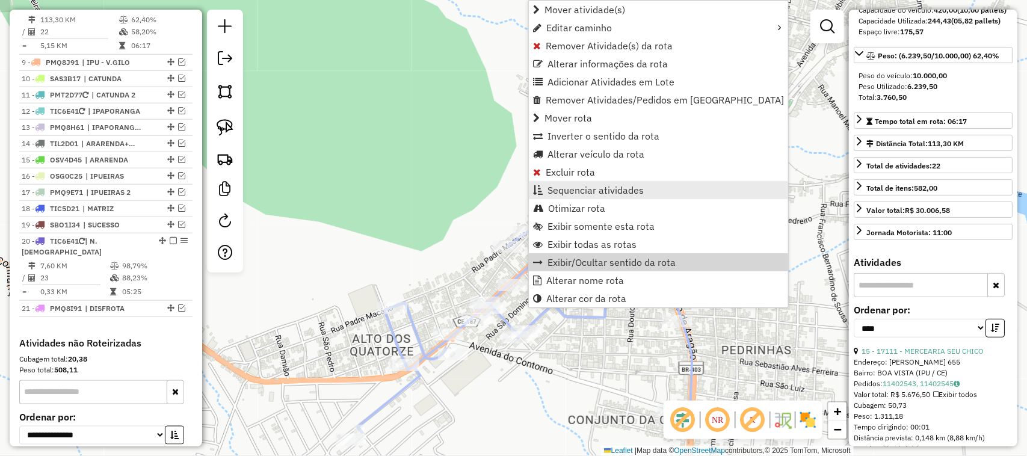
scroll to position [566, 0]
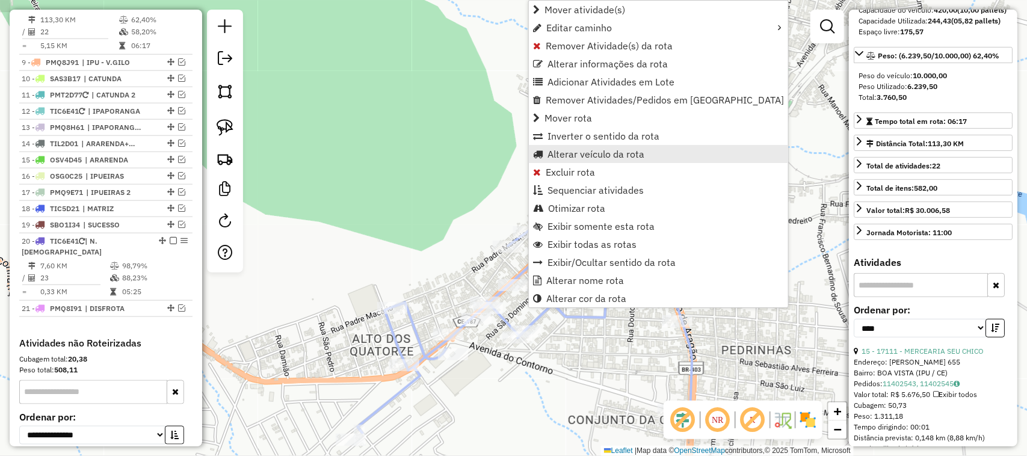
click at [561, 151] on span "Alterar veículo da rota" at bounding box center [596, 154] width 97 height 10
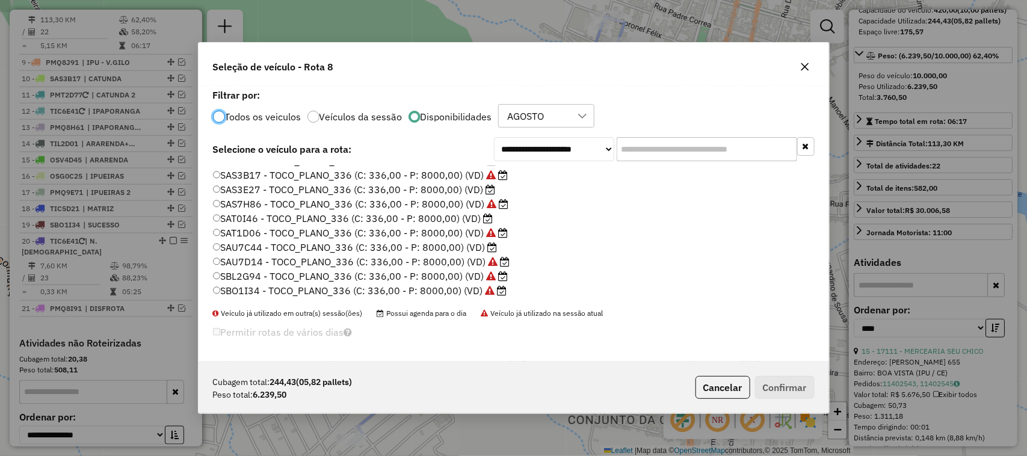
scroll to position [226, 0]
click at [716, 392] on button "Cancelar" at bounding box center [723, 387] width 55 height 23
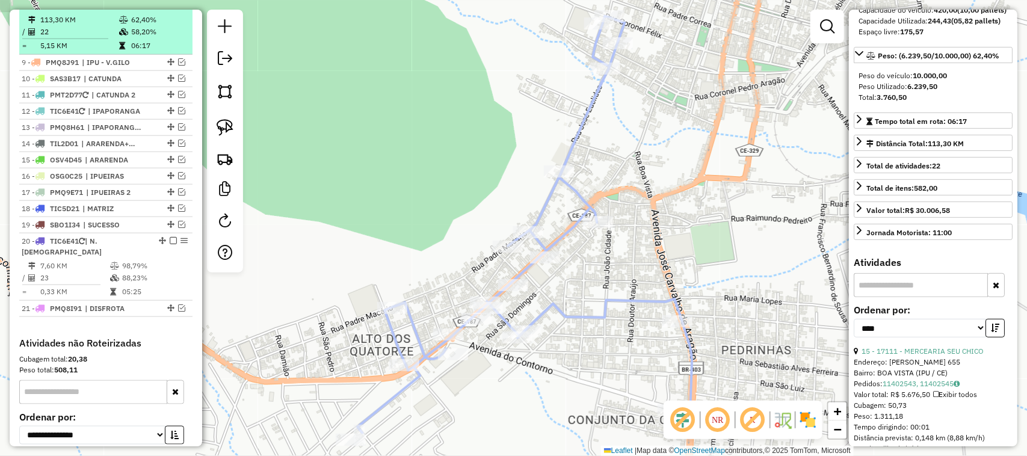
scroll to position [490, 0]
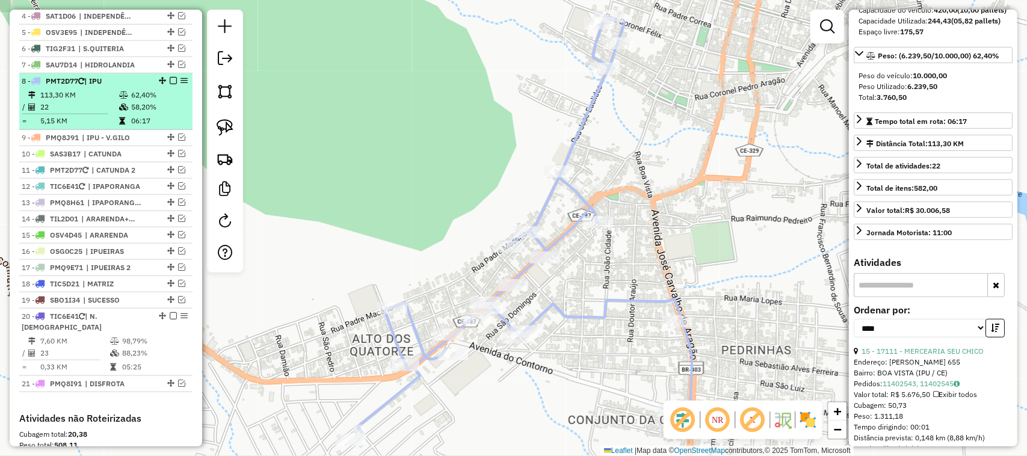
click at [170, 84] on em at bounding box center [173, 80] width 7 height 7
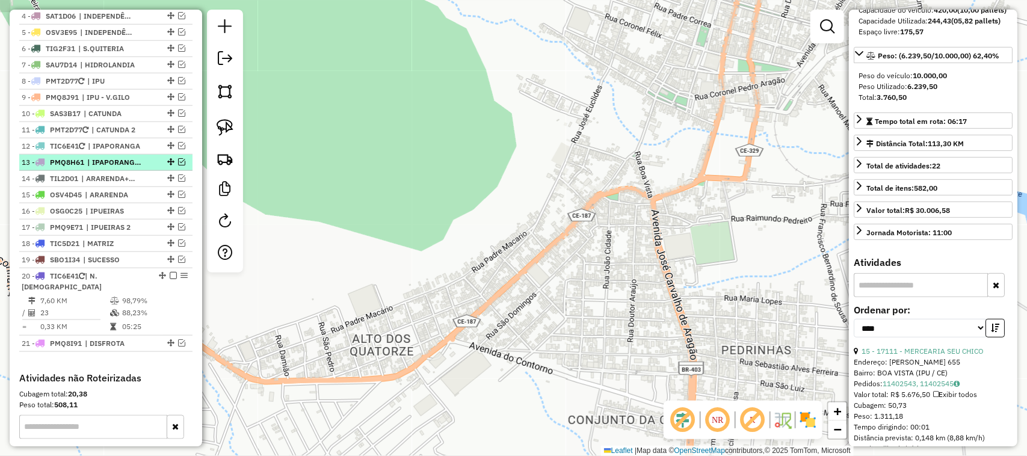
click at [178, 165] on em at bounding box center [181, 161] width 7 height 7
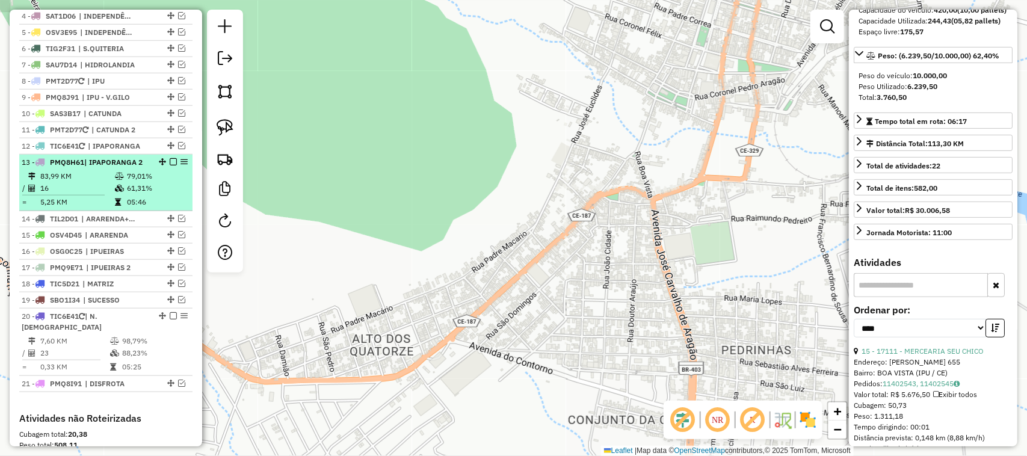
click at [93, 168] on div "13 - PMQ8H61 | IPAPORANGA 2" at bounding box center [86, 162] width 128 height 11
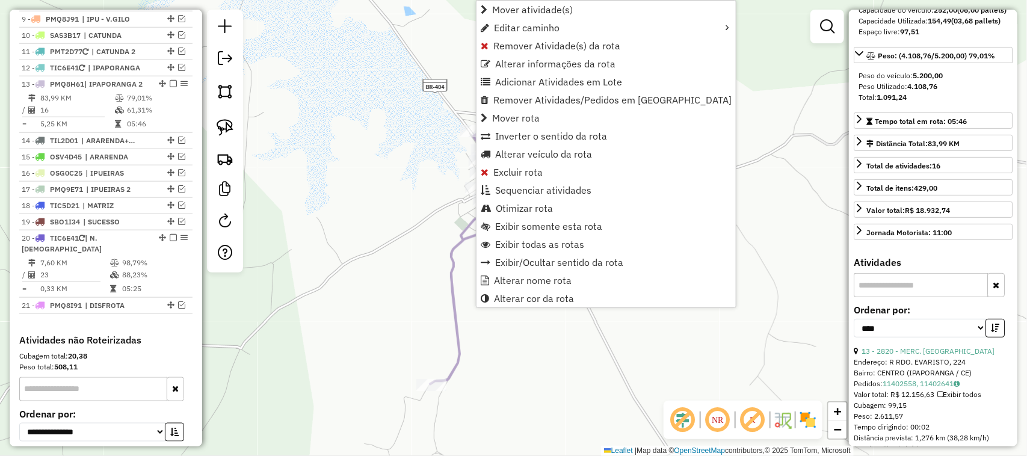
scroll to position [648, 0]
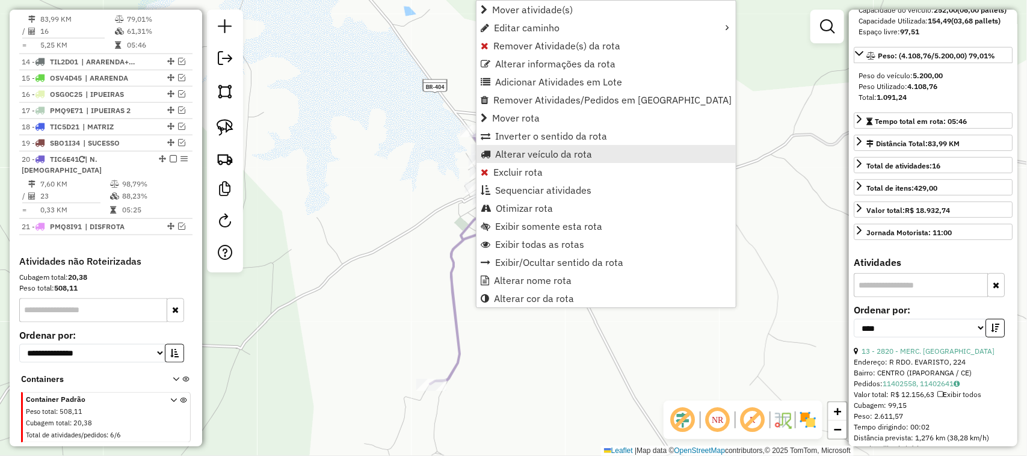
click at [512, 149] on span "Alterar veículo da rota" at bounding box center [543, 154] width 97 height 10
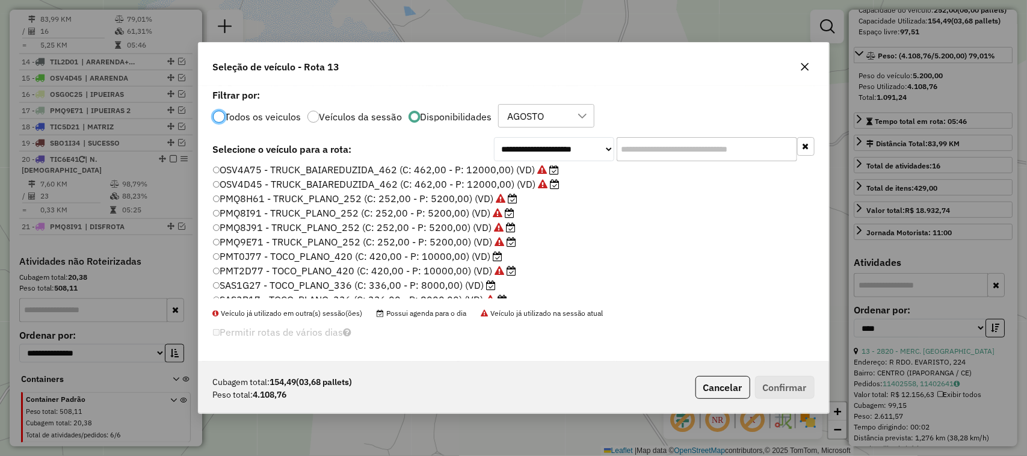
scroll to position [150, 0]
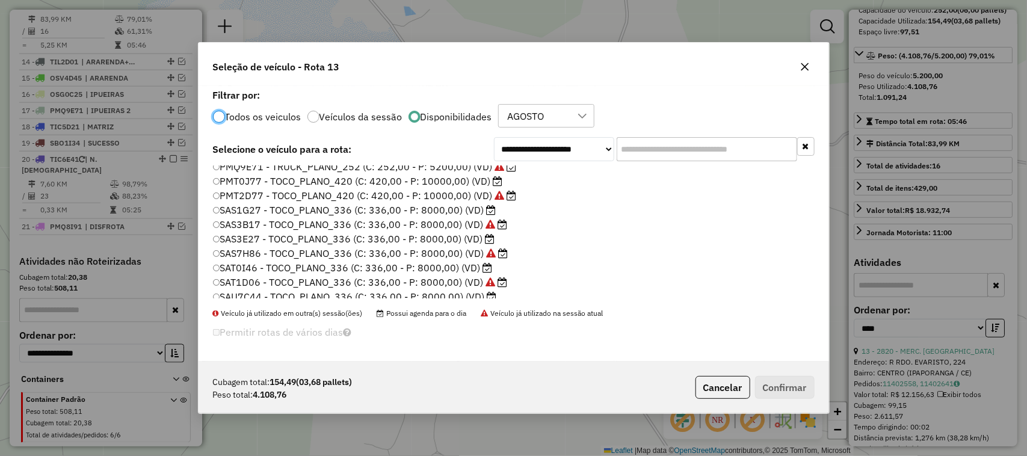
click at [221, 209] on label "SAS1G27 - TOCO_PLANO_336 (C: 336,00 - P: 8000,00) (VD)" at bounding box center [354, 210] width 283 height 14
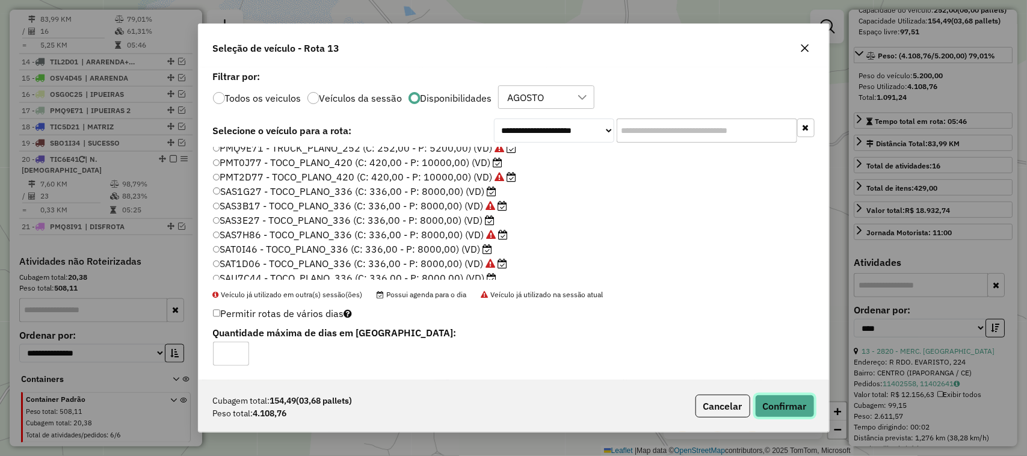
click at [796, 404] on button "Confirmar" at bounding box center [785, 406] width 60 height 23
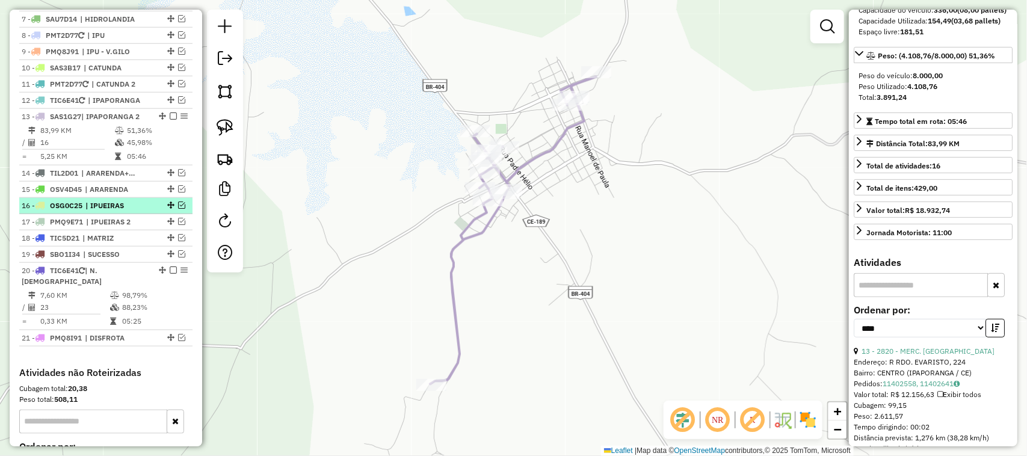
scroll to position [497, 0]
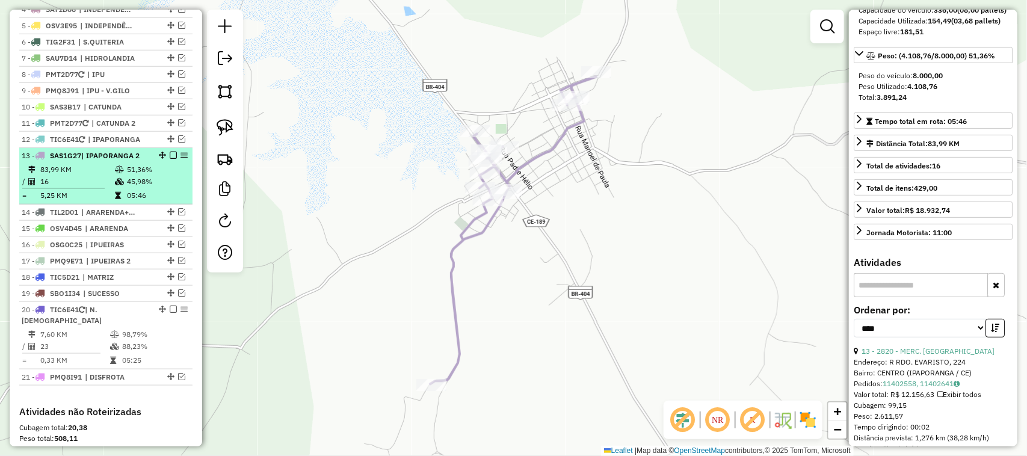
click at [170, 159] on em at bounding box center [173, 155] width 7 height 7
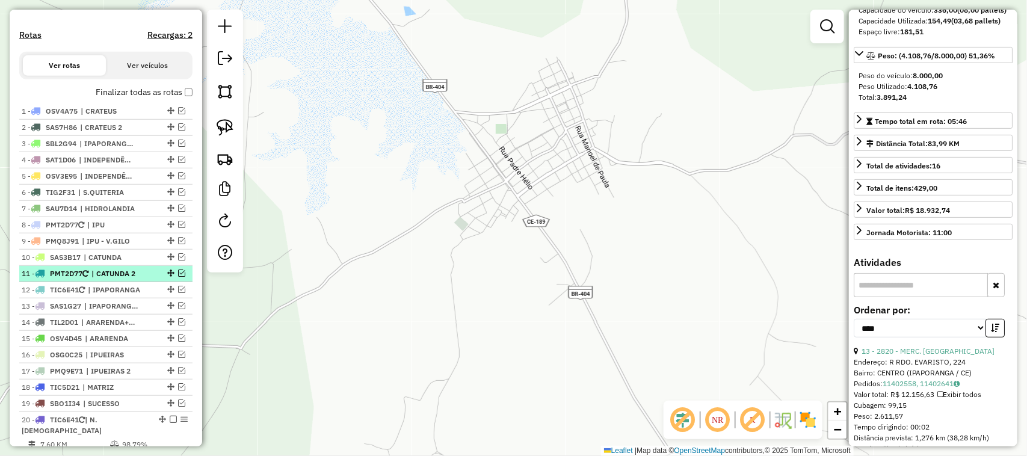
scroll to position [422, 0]
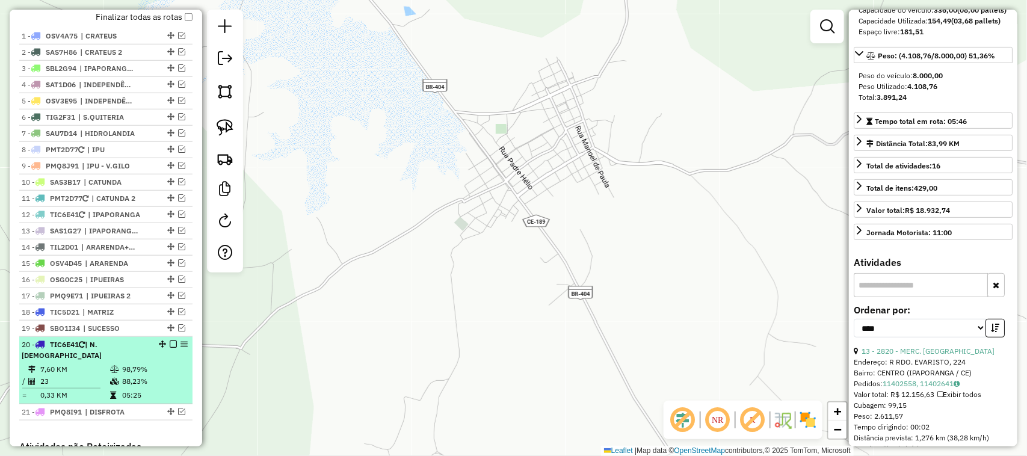
click at [170, 348] on em at bounding box center [173, 344] width 7 height 7
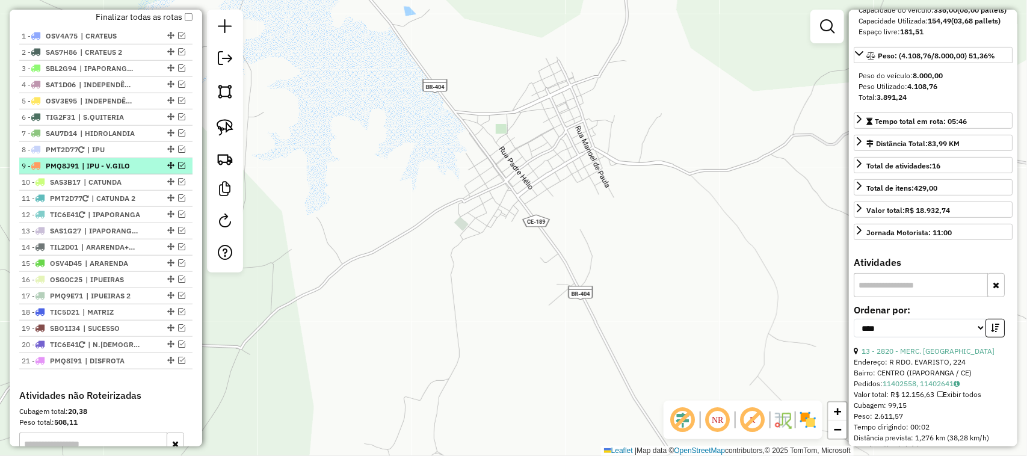
click at [179, 169] on em at bounding box center [181, 165] width 7 height 7
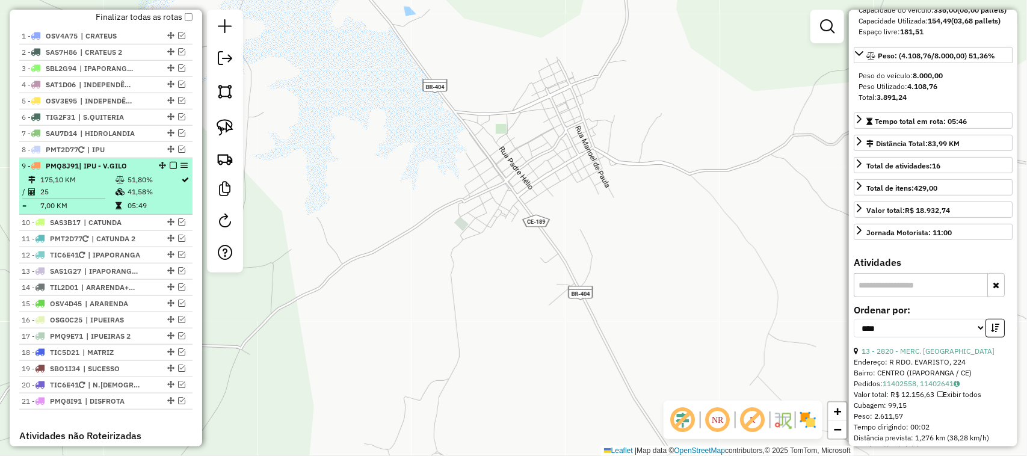
click at [69, 186] on td "175,10 KM" at bounding box center [77, 180] width 75 height 12
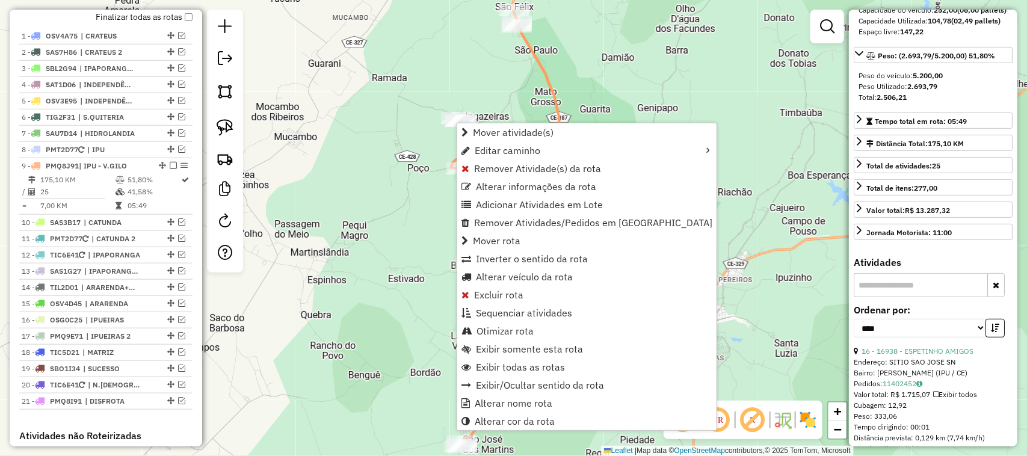
scroll to position [582, 0]
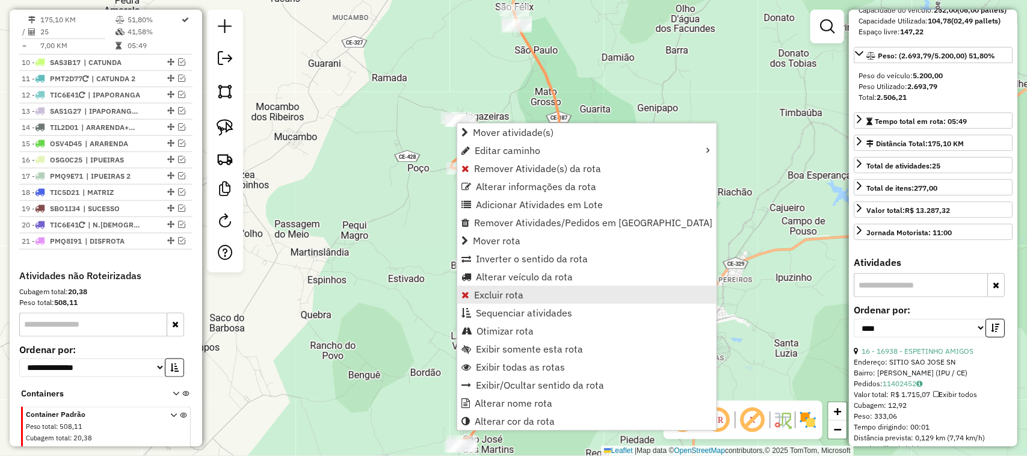
click at [497, 293] on span "Excluir rota" at bounding box center [498, 295] width 49 height 10
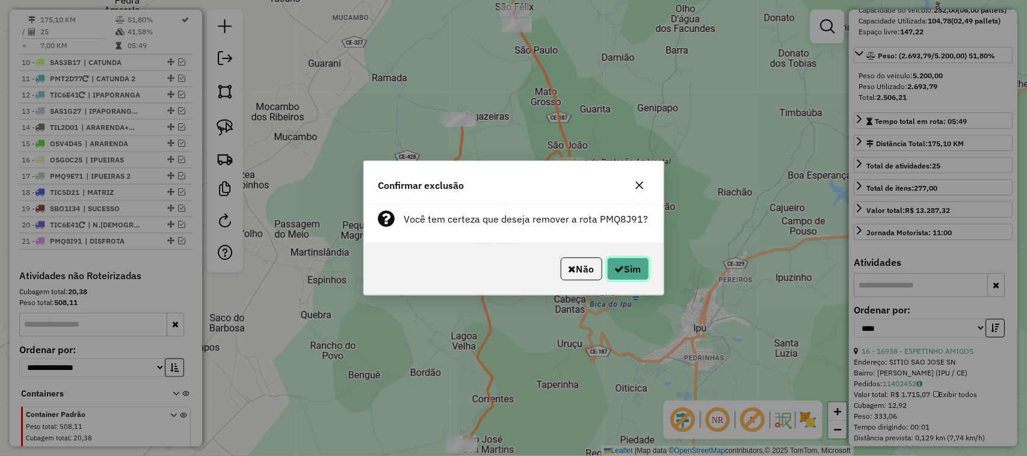
click at [620, 268] on icon "button" at bounding box center [620, 269] width 10 height 10
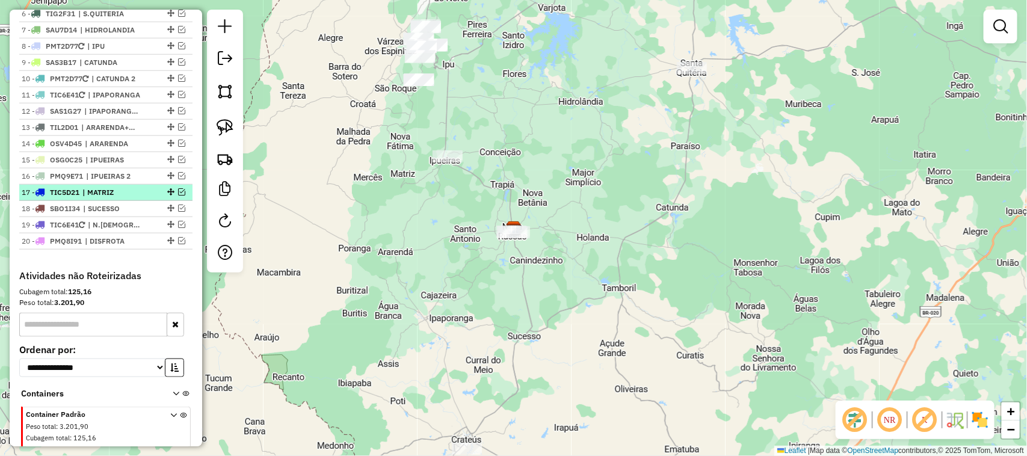
scroll to position [450, 0]
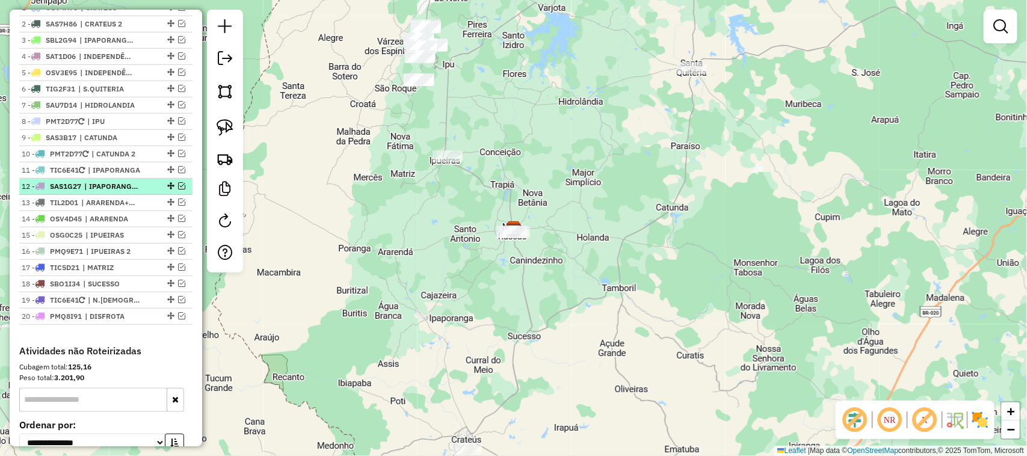
click at [178, 190] on em at bounding box center [181, 185] width 7 height 7
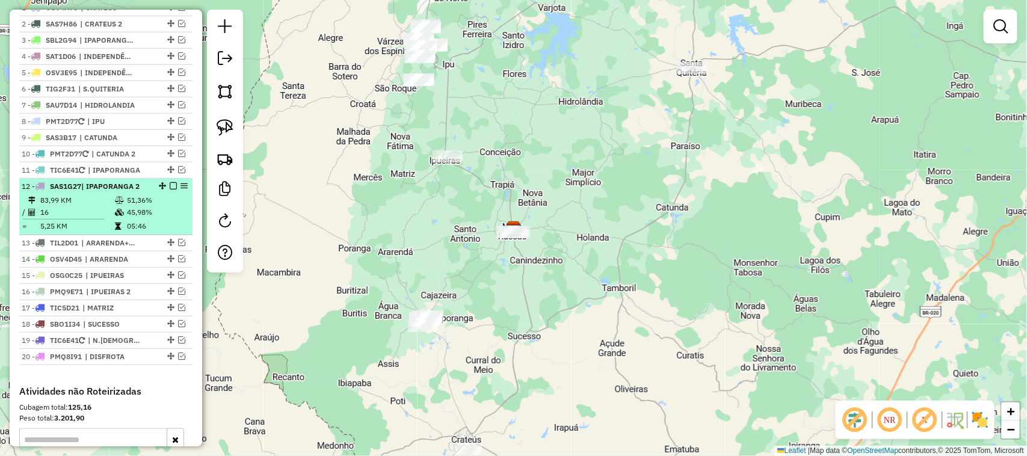
click at [82, 206] on td "83,99 KM" at bounding box center [77, 200] width 75 height 12
select select "*********"
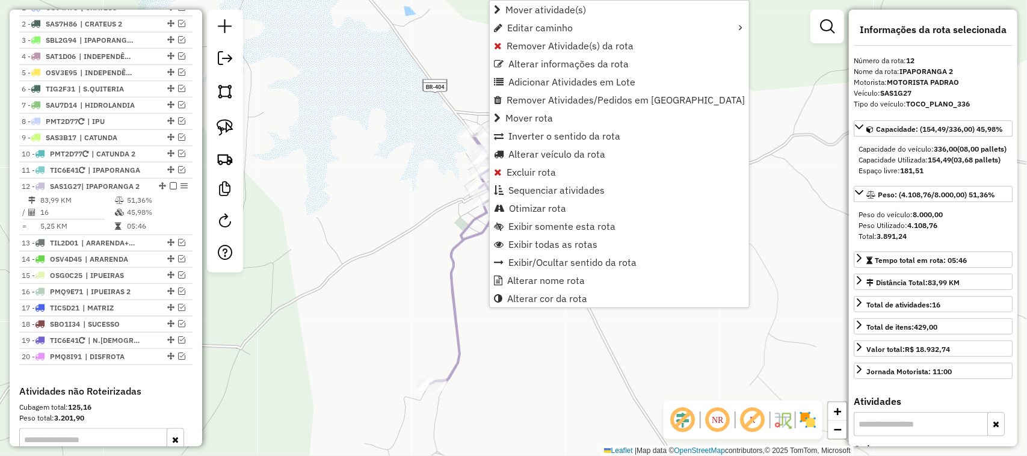
scroll to position [619, 0]
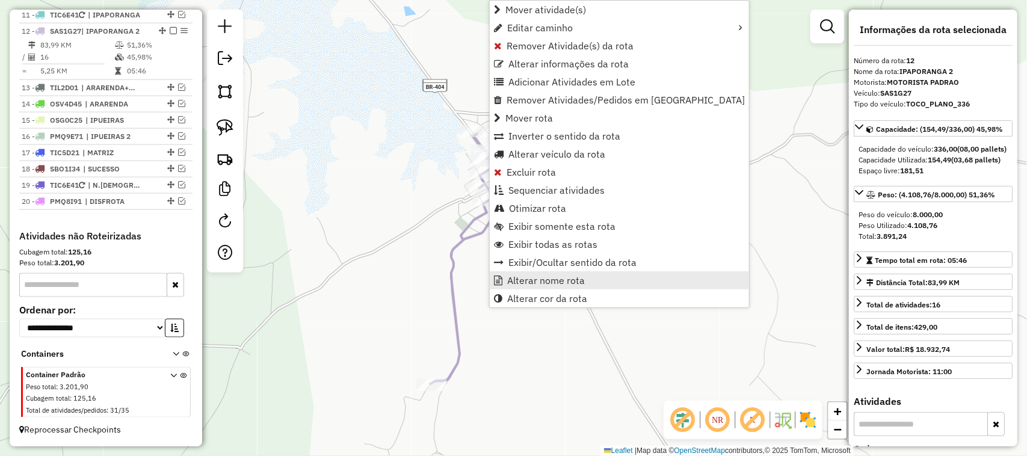
click at [536, 276] on span "Alterar nome rota" at bounding box center [546, 281] width 78 height 10
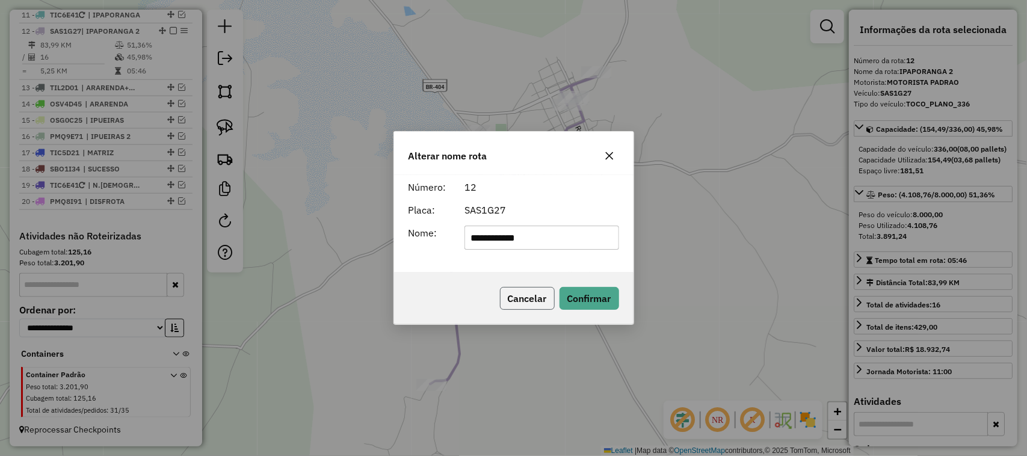
click at [504, 294] on button "Cancelar" at bounding box center [527, 298] width 55 height 23
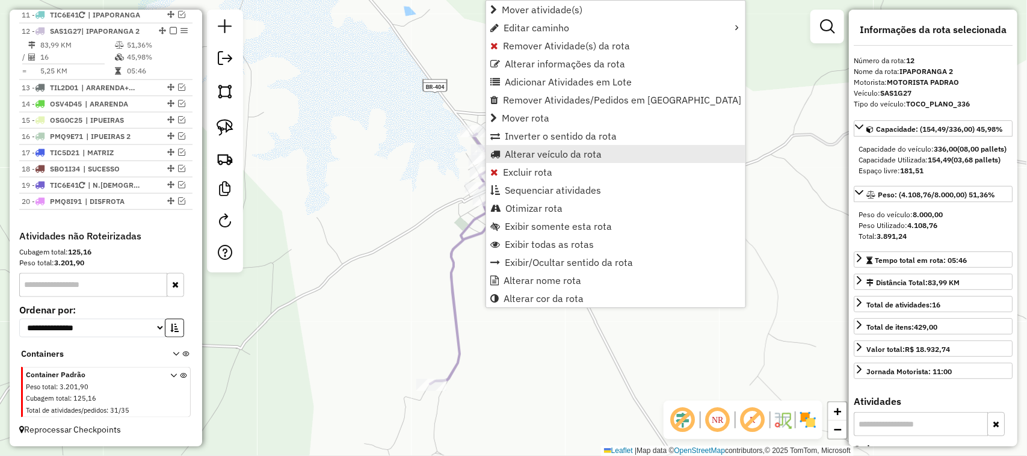
click at [521, 152] on span "Alterar veículo da rota" at bounding box center [553, 154] width 97 height 10
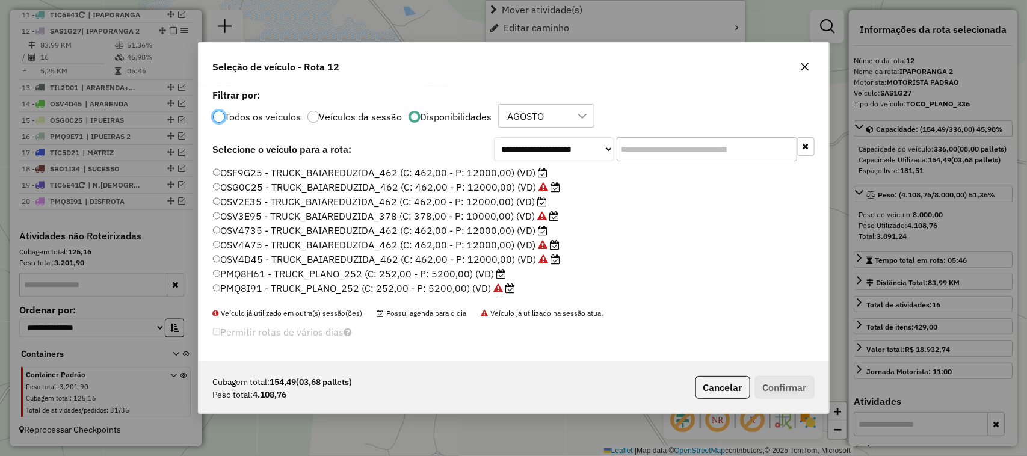
scroll to position [6, 4]
click at [212, 271] on div "OSF9G25 - TRUCK_BAIAREDUZIDA_462 (C: 462,00 - P: 12000,00) (VD) OSG0C25 - TRUCK…" at bounding box center [514, 237] width 616 height 142
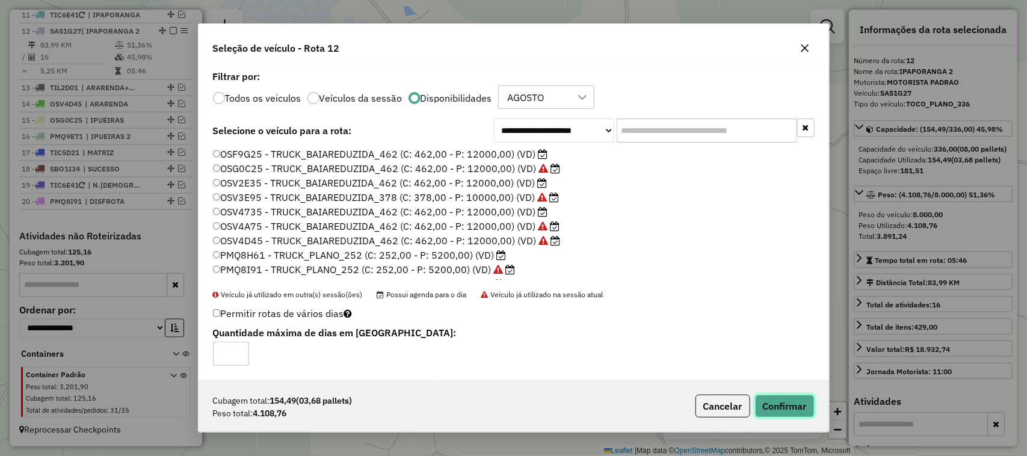
click at [785, 407] on button "Confirmar" at bounding box center [785, 406] width 60 height 23
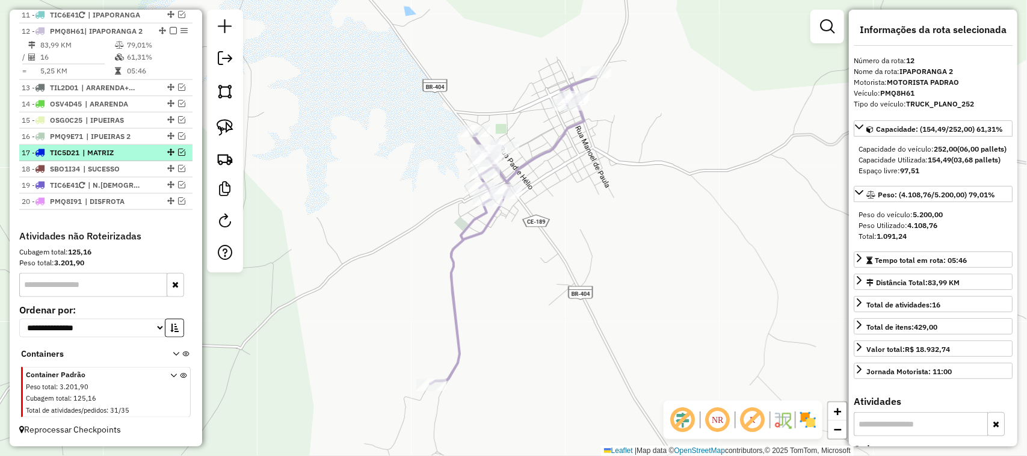
scroll to position [543, 0]
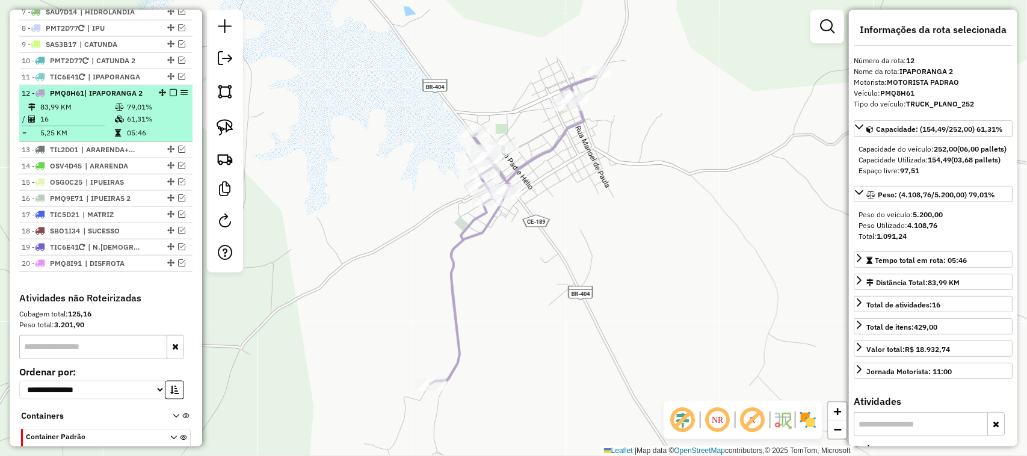
click at [172, 96] on em at bounding box center [173, 92] width 7 height 7
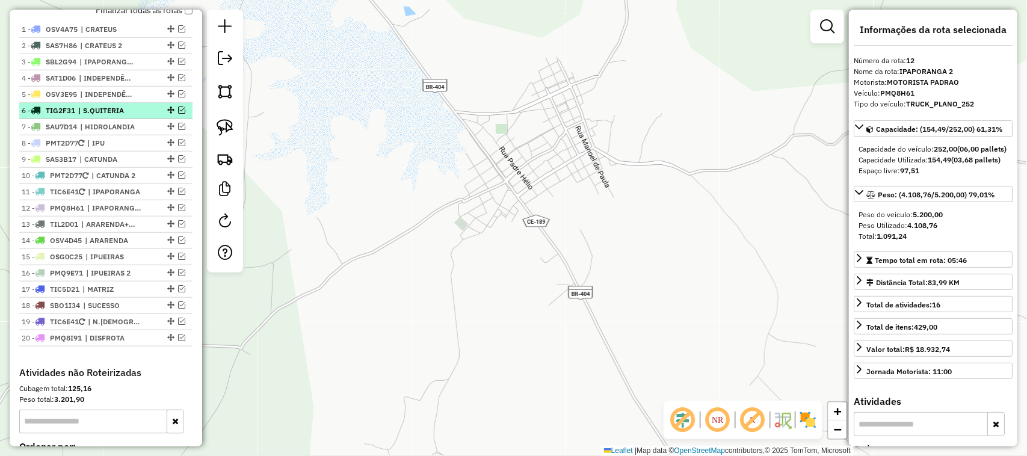
scroll to position [393, 0]
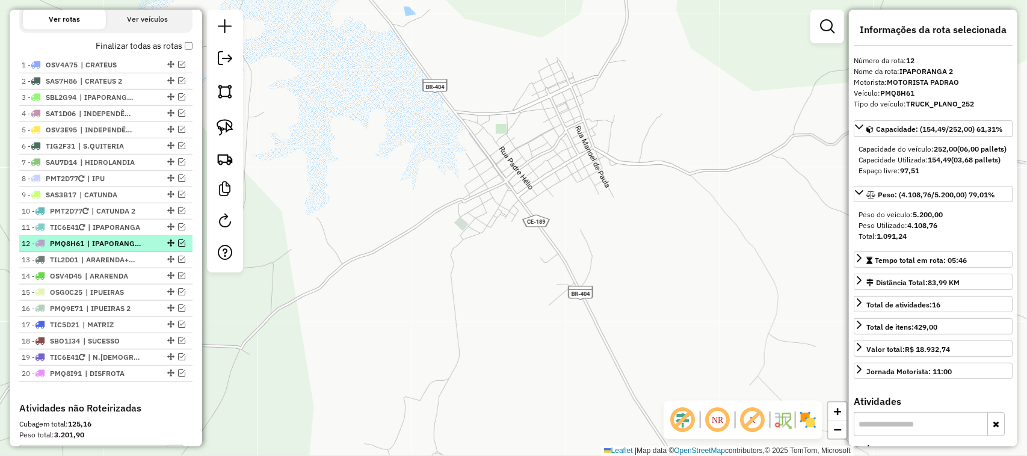
click at [178, 247] on em at bounding box center [181, 243] width 7 height 7
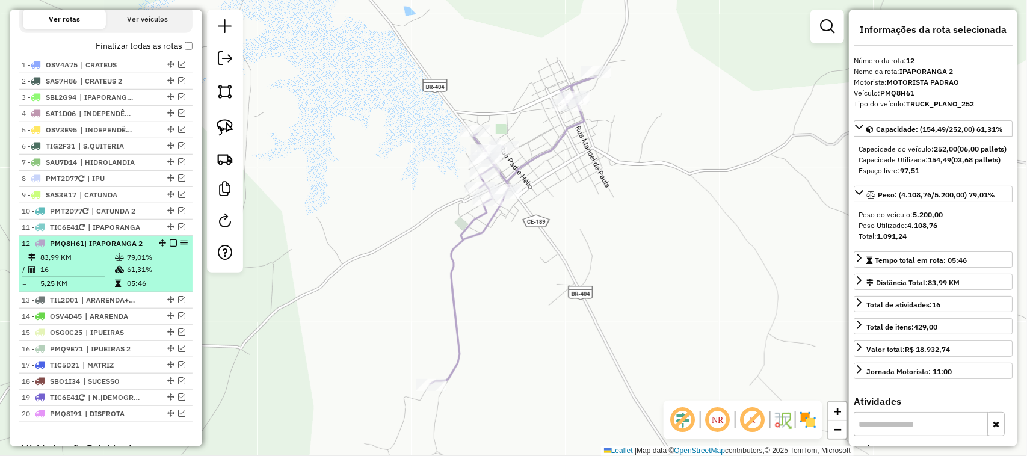
click at [96, 276] on td "16" at bounding box center [77, 270] width 75 height 12
click at [170, 247] on em at bounding box center [173, 243] width 7 height 7
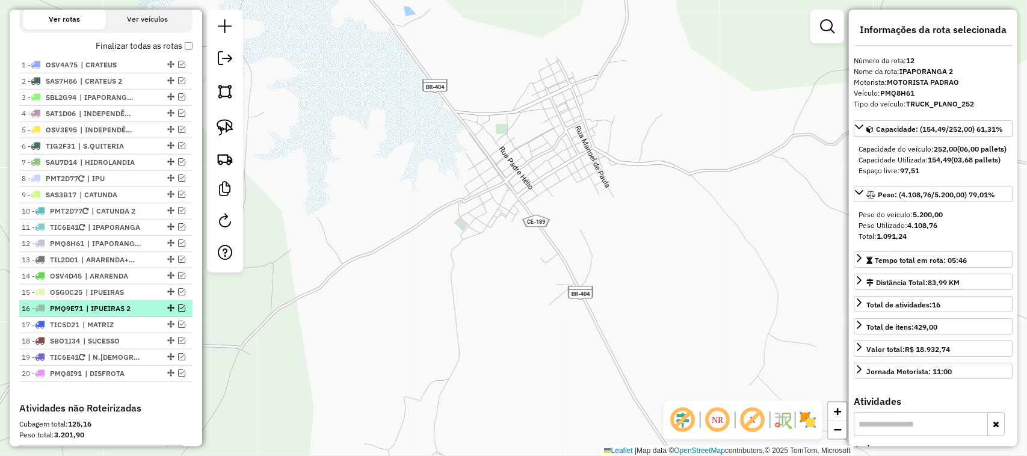
click at [178, 312] on em at bounding box center [181, 308] width 7 height 7
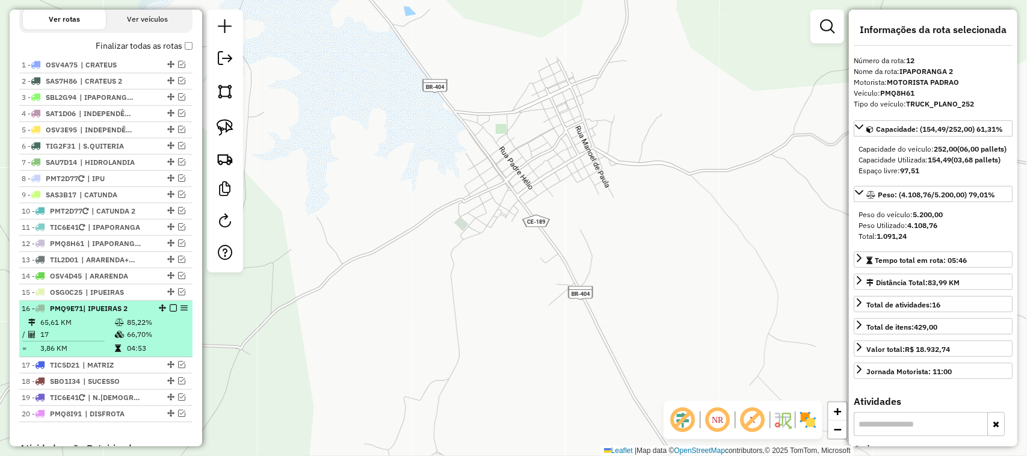
click at [110, 329] on td "65,61 KM" at bounding box center [77, 323] width 75 height 12
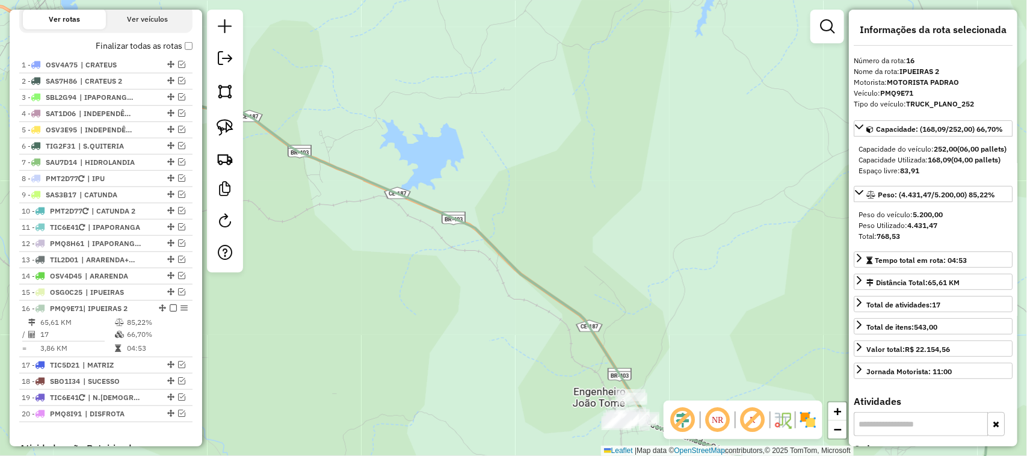
drag, startPoint x: 623, startPoint y: 323, endPoint x: 640, endPoint y: 243, distance: 82.3
click at [640, 251] on div "Janela de atendimento Grade de atendimento Capacidade Transportadoras Veículos …" at bounding box center [513, 228] width 1027 height 456
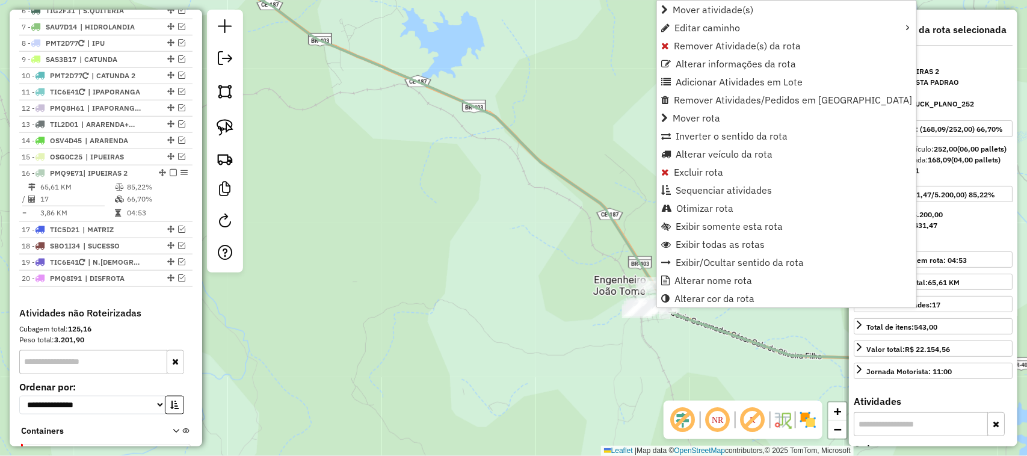
scroll to position [619, 0]
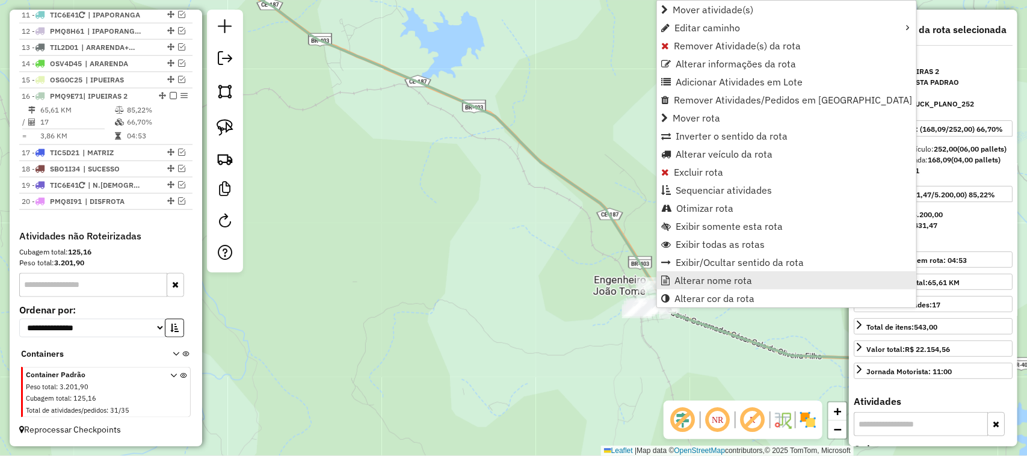
click at [708, 278] on span "Alterar nome rota" at bounding box center [714, 281] width 78 height 10
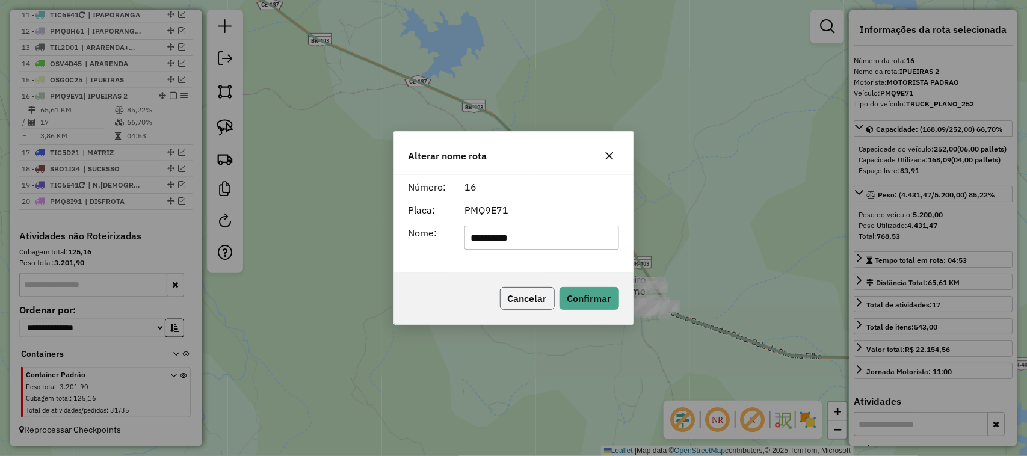
click at [533, 298] on button "Cancelar" at bounding box center [527, 298] width 55 height 23
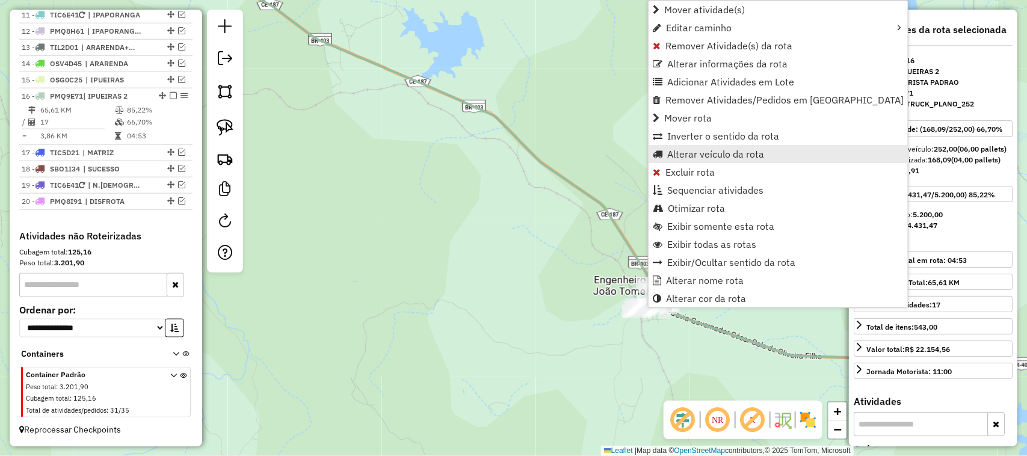
click at [693, 155] on span "Alterar veículo da rota" at bounding box center [715, 154] width 97 height 10
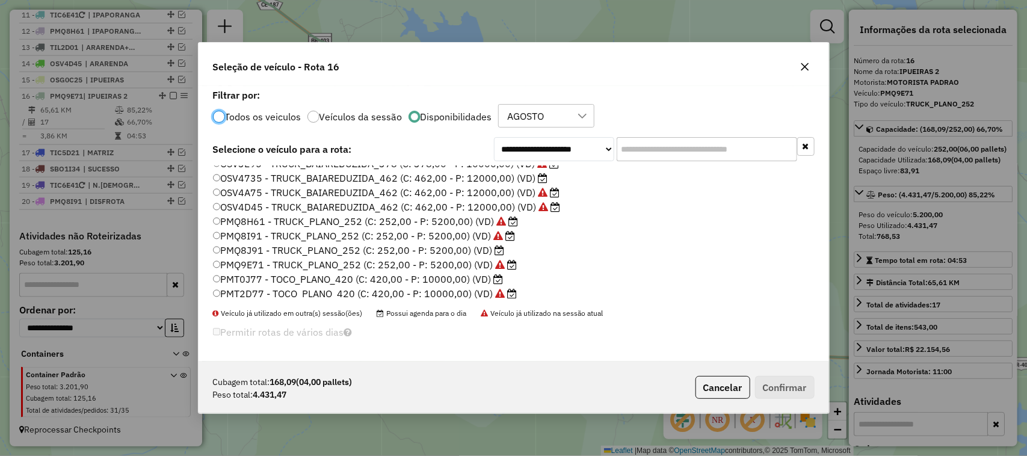
scroll to position [75, 0]
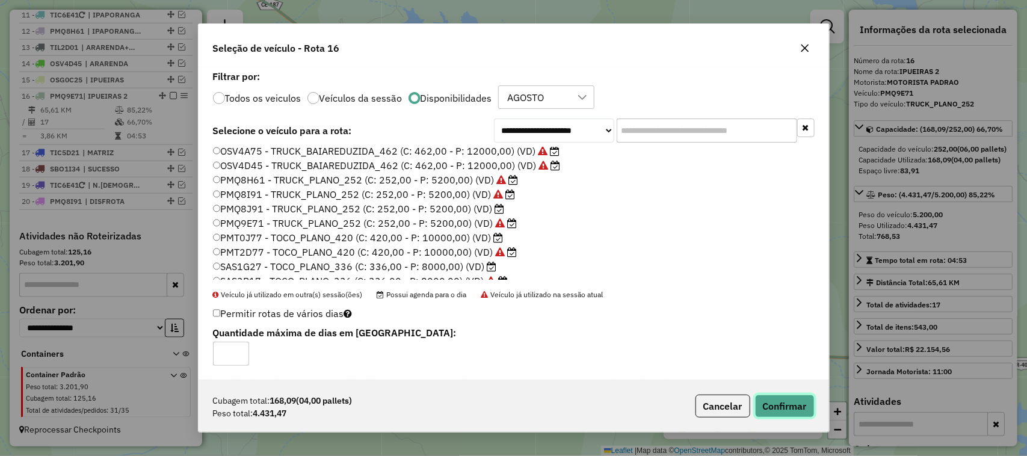
drag, startPoint x: 798, startPoint y: 401, endPoint x: 687, endPoint y: 350, distance: 122.3
click at [796, 401] on button "Confirmar" at bounding box center [785, 406] width 60 height 23
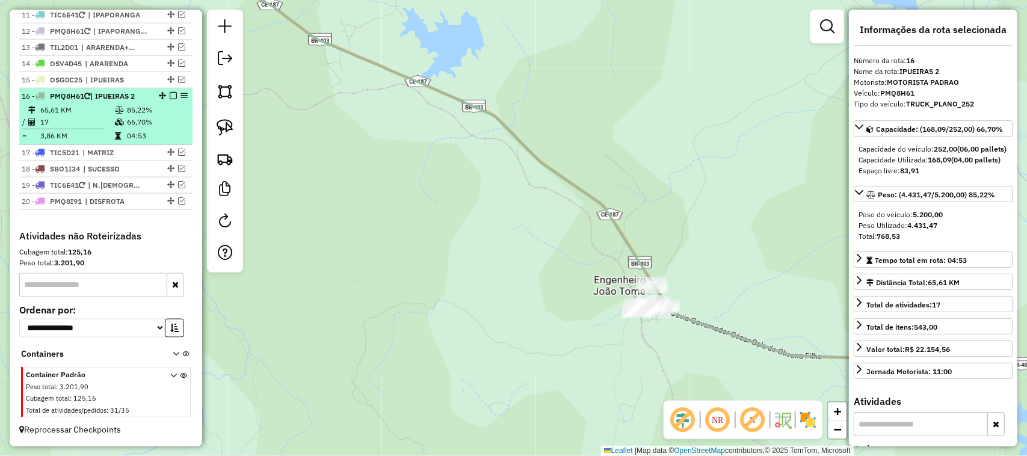
click at [172, 92] on em at bounding box center [173, 95] width 7 height 7
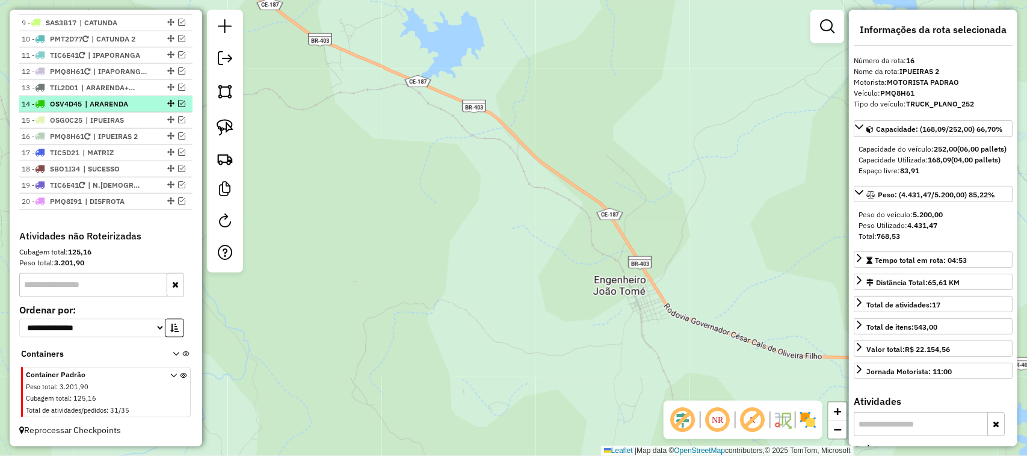
scroll to position [503, 0]
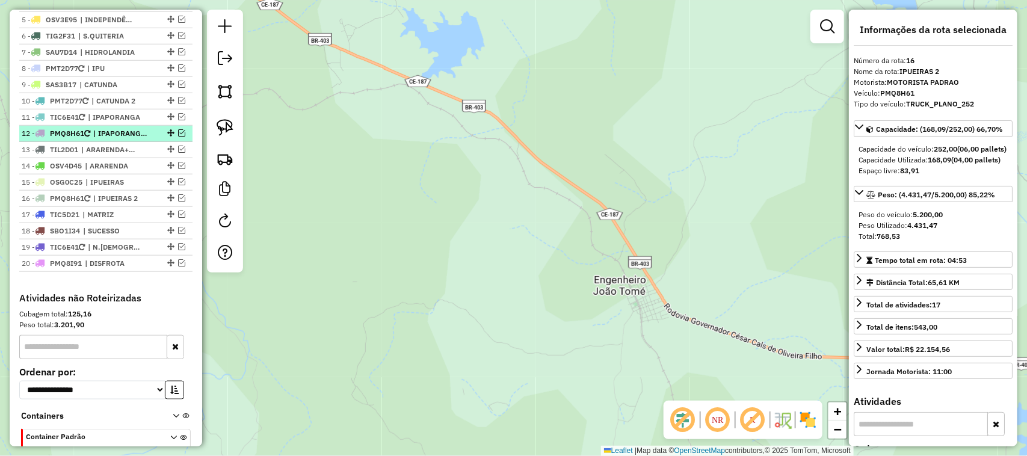
click at [179, 137] on em at bounding box center [181, 132] width 7 height 7
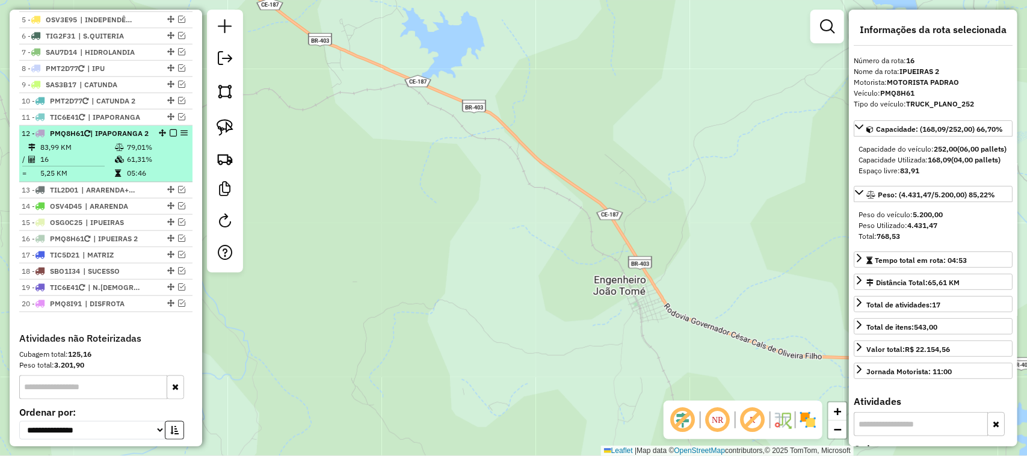
click at [106, 153] on td "83,99 KM" at bounding box center [77, 147] width 75 height 12
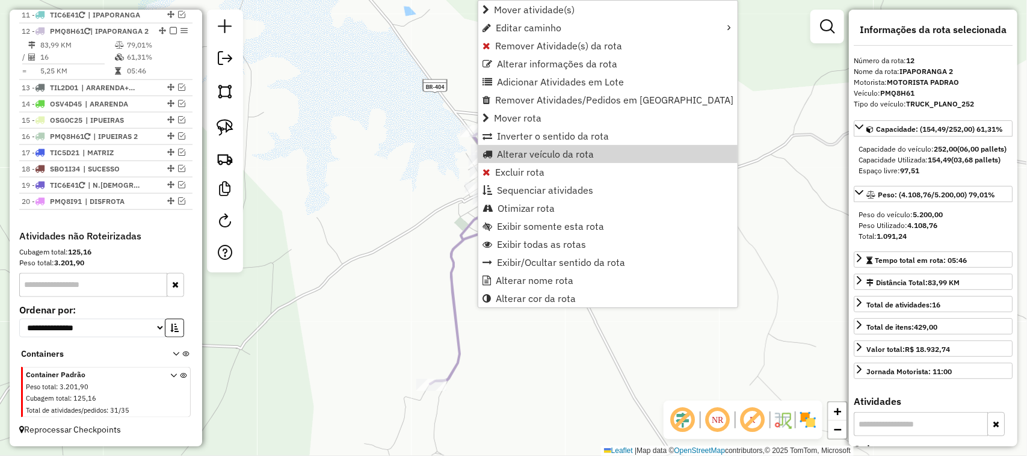
scroll to position [629, 0]
click at [516, 150] on span "Alterar veículo da rota" at bounding box center [545, 154] width 97 height 10
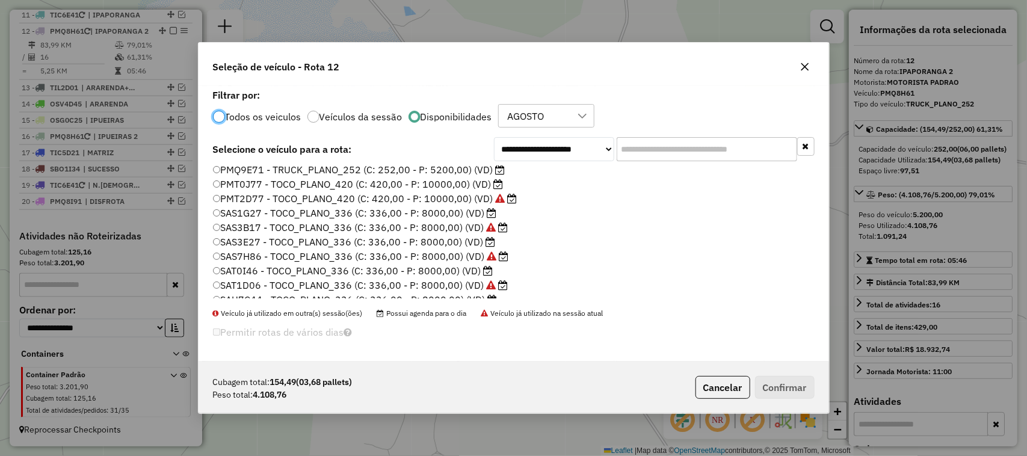
scroll to position [136, 0]
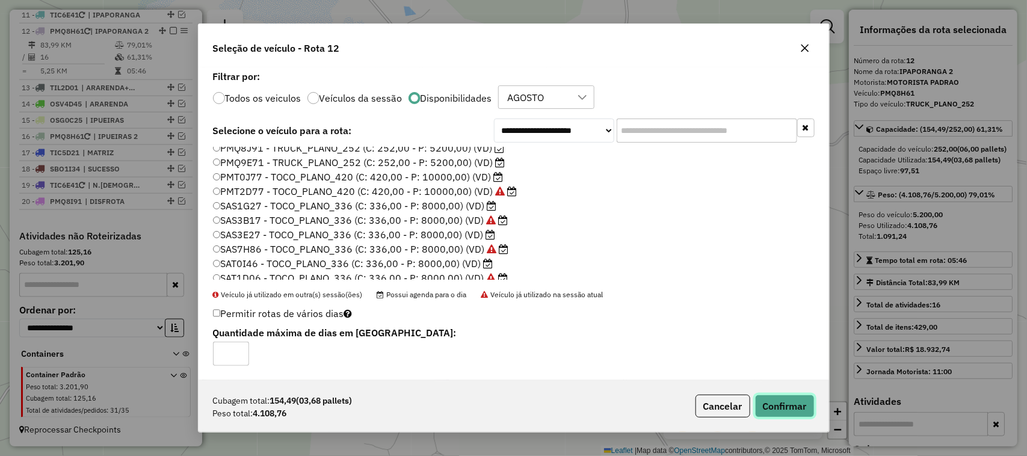
click at [787, 404] on button "Confirmar" at bounding box center [785, 406] width 60 height 23
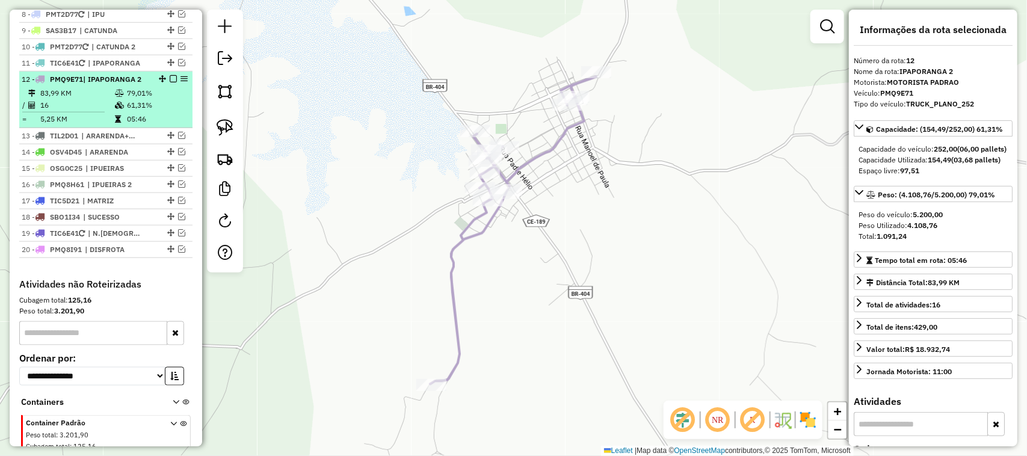
scroll to position [543, 0]
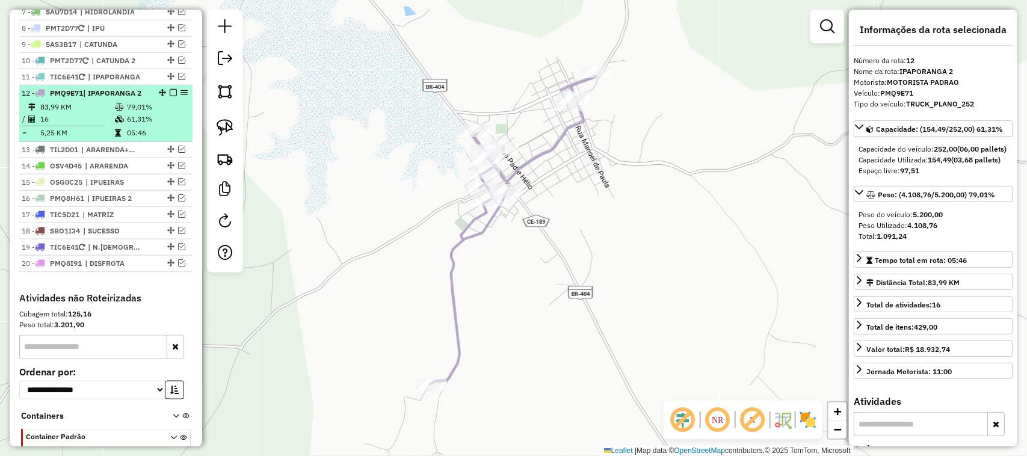
click at [172, 96] on em at bounding box center [173, 92] width 7 height 7
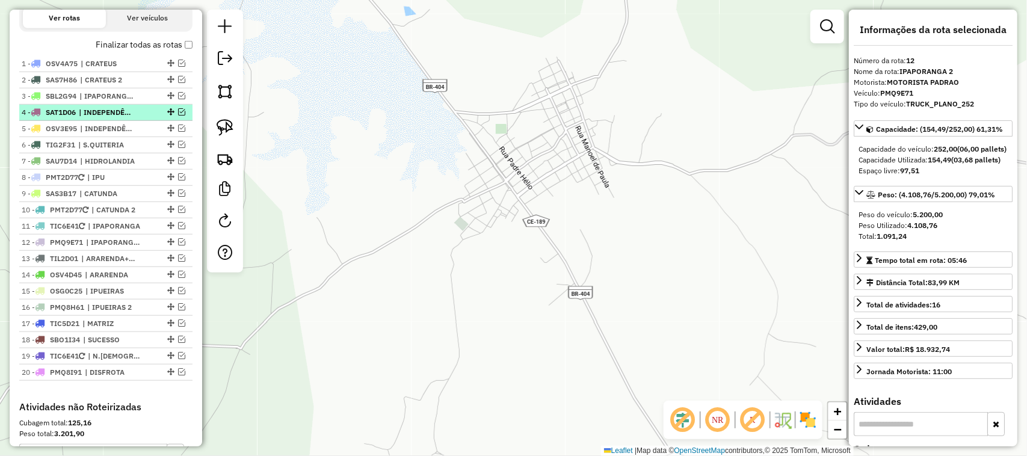
scroll to position [393, 0]
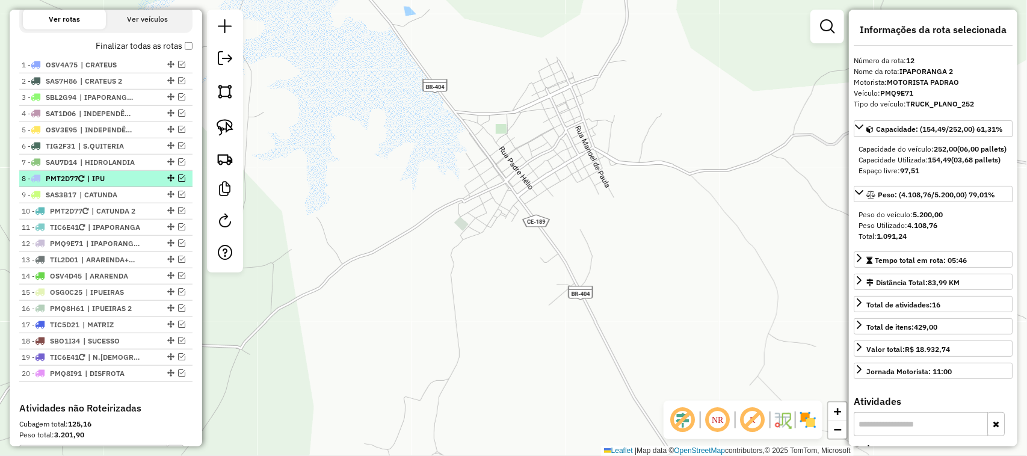
click at [181, 182] on em at bounding box center [181, 178] width 7 height 7
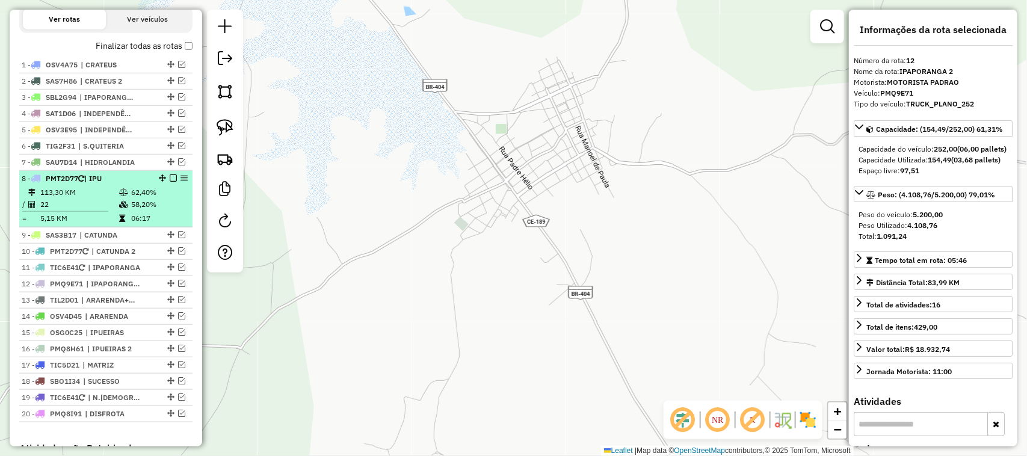
click at [81, 199] on td "113,30 KM" at bounding box center [79, 193] width 79 height 12
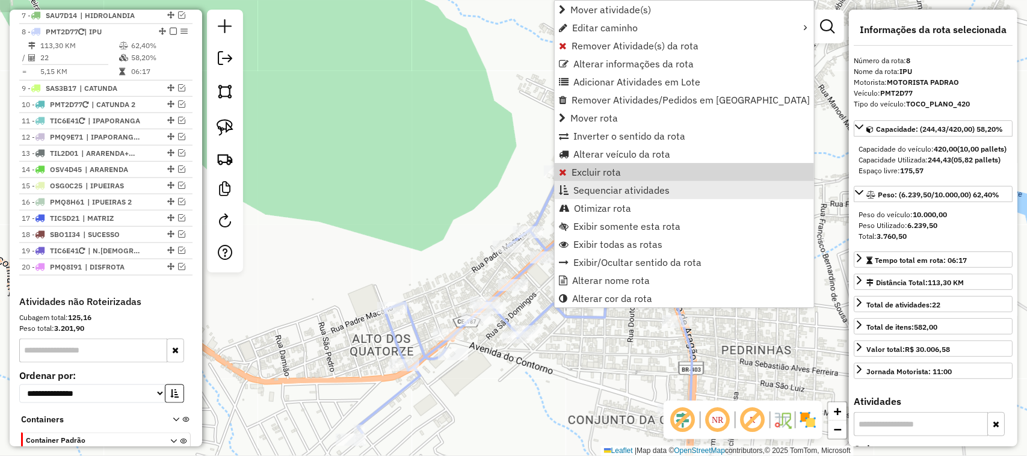
scroll to position [566, 0]
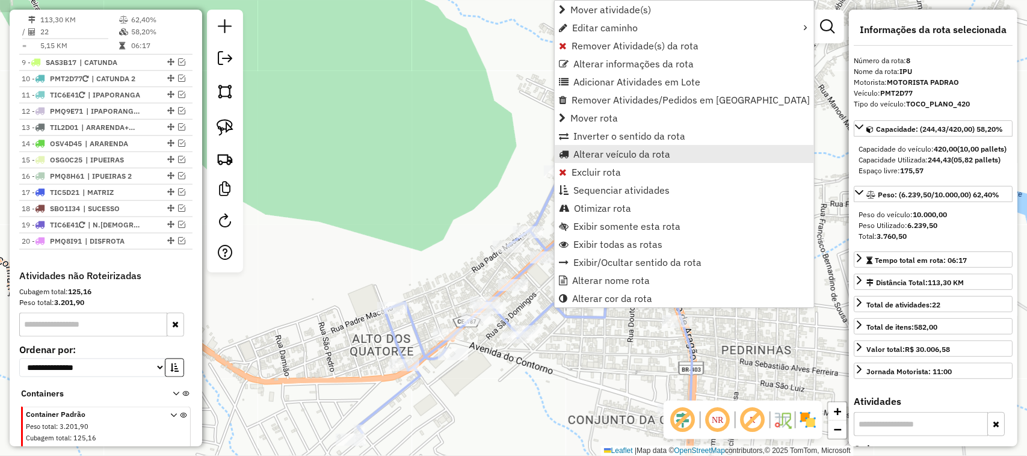
click at [602, 153] on span "Alterar veículo da rota" at bounding box center [622, 154] width 97 height 10
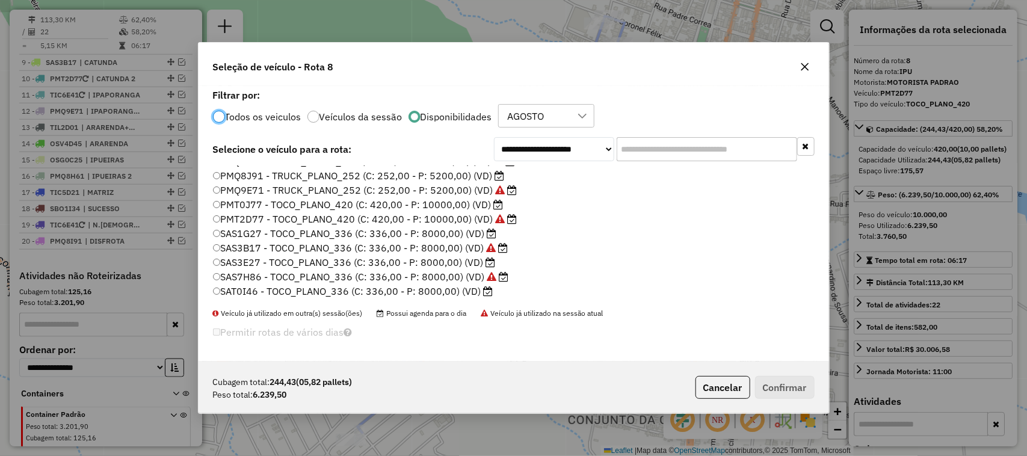
scroll to position [226, 0]
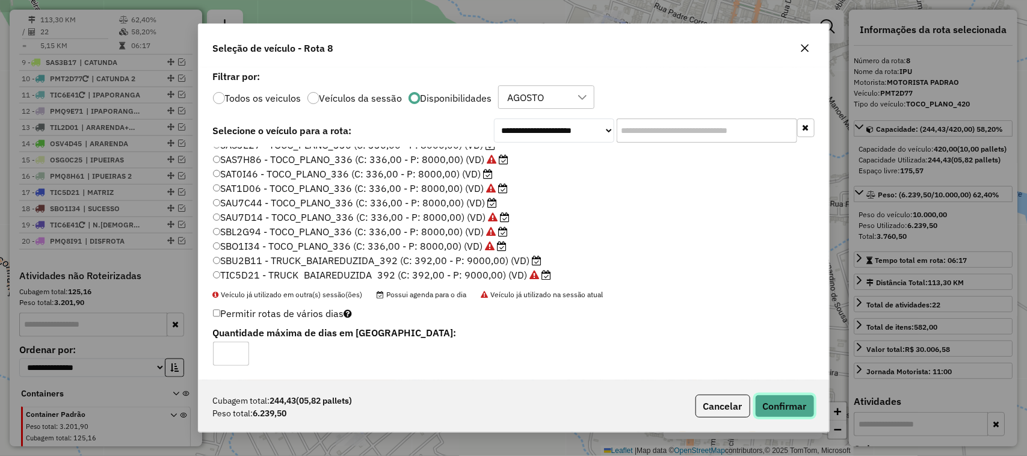
click at [790, 398] on button "Confirmar" at bounding box center [785, 406] width 60 height 23
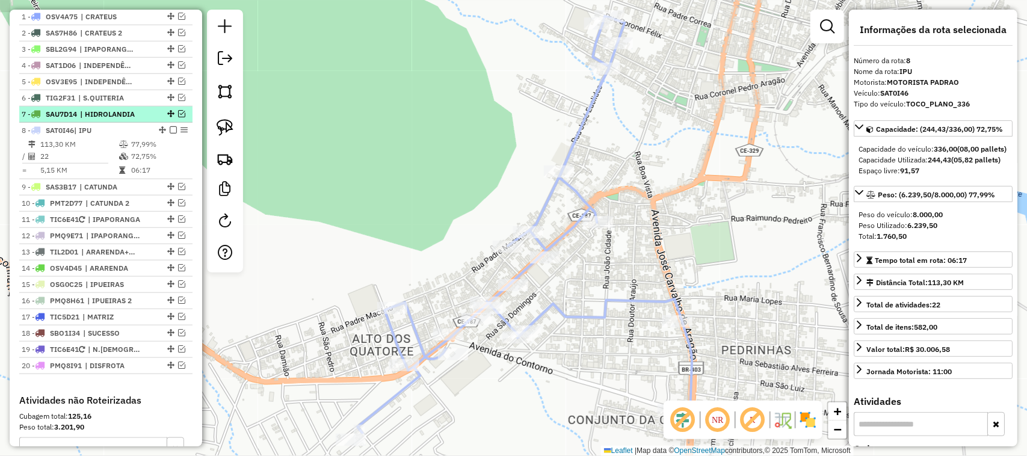
scroll to position [415, 0]
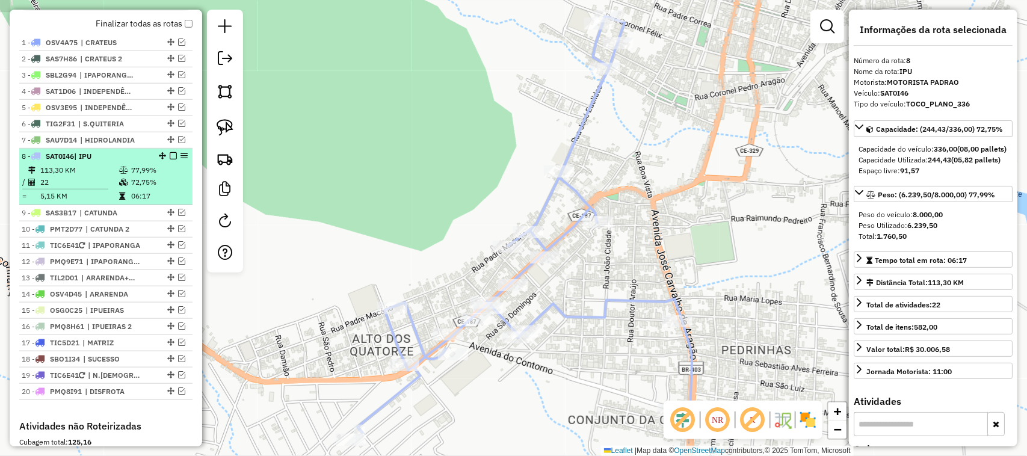
click at [170, 159] on em at bounding box center [173, 155] width 7 height 7
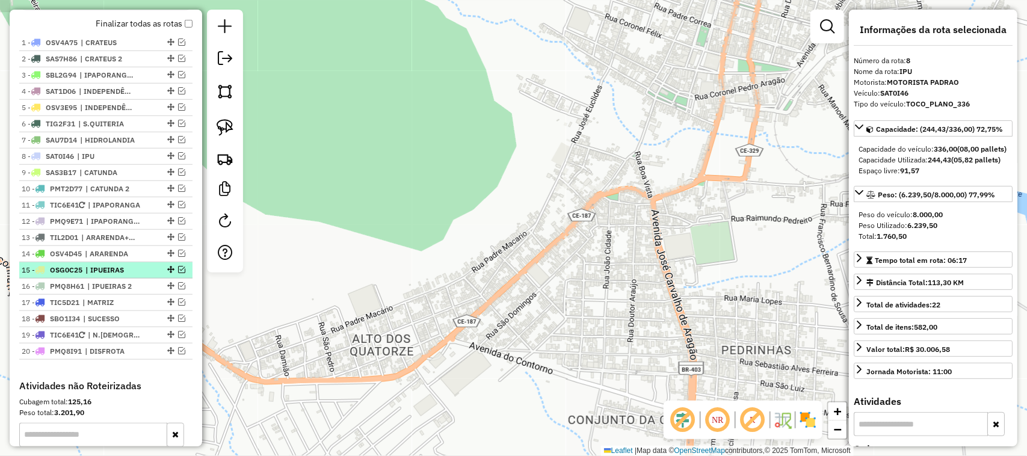
click at [179, 273] on em at bounding box center [181, 269] width 7 height 7
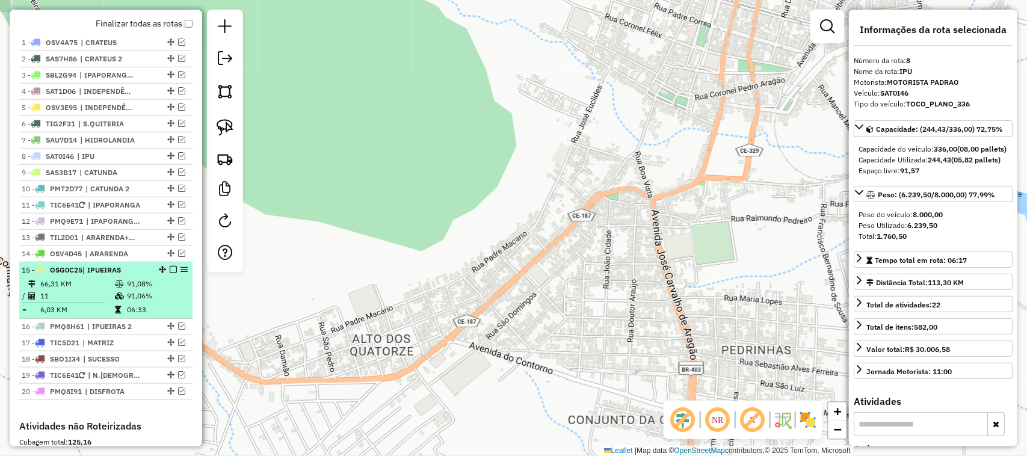
click at [92, 290] on td "66,31 KM" at bounding box center [77, 284] width 75 height 12
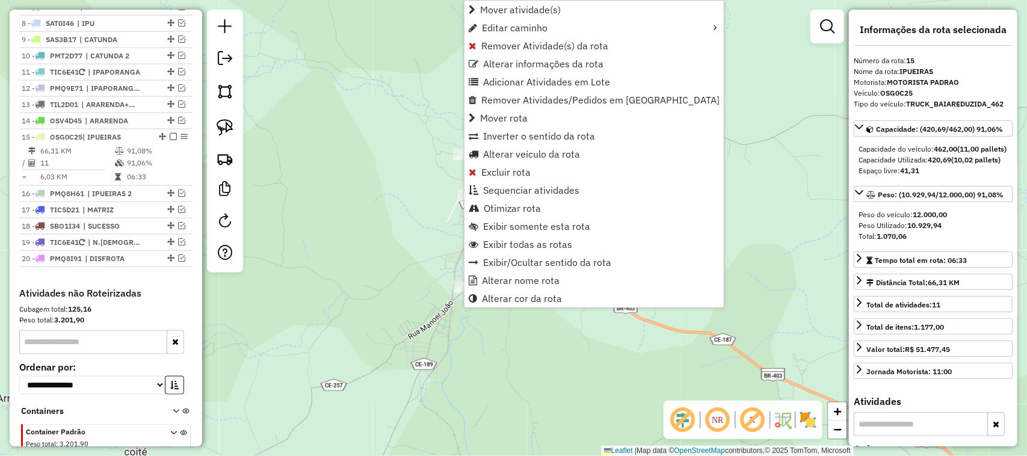
scroll to position [619, 0]
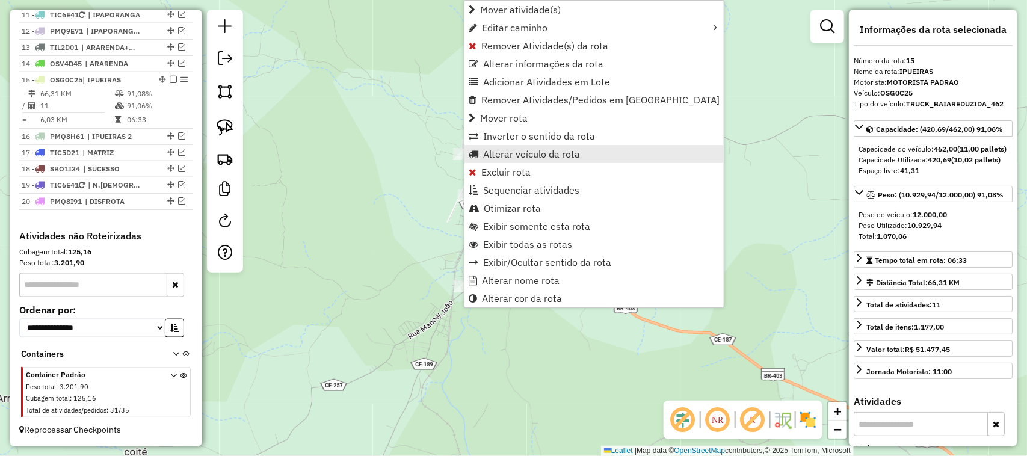
click at [504, 151] on span "Alterar veículo da rota" at bounding box center [531, 154] width 97 height 10
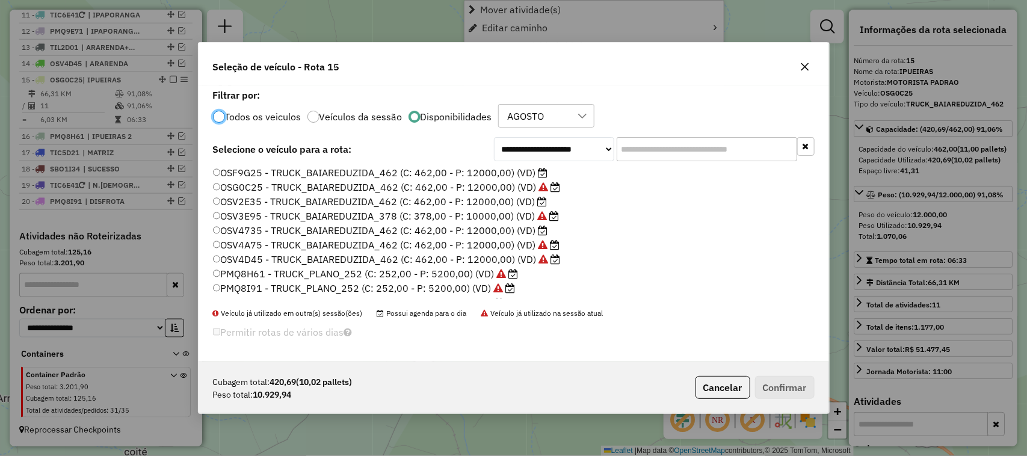
scroll to position [6, 4]
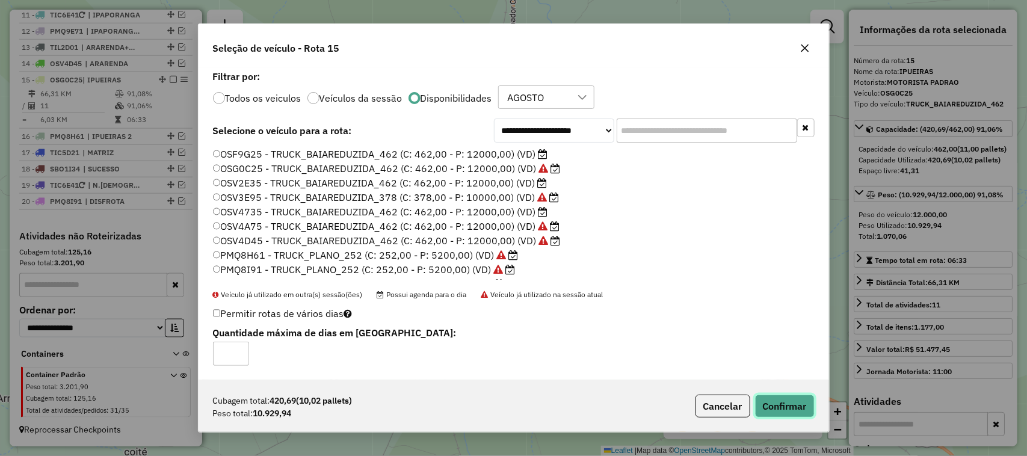
click at [788, 404] on button "Confirmar" at bounding box center [785, 406] width 60 height 23
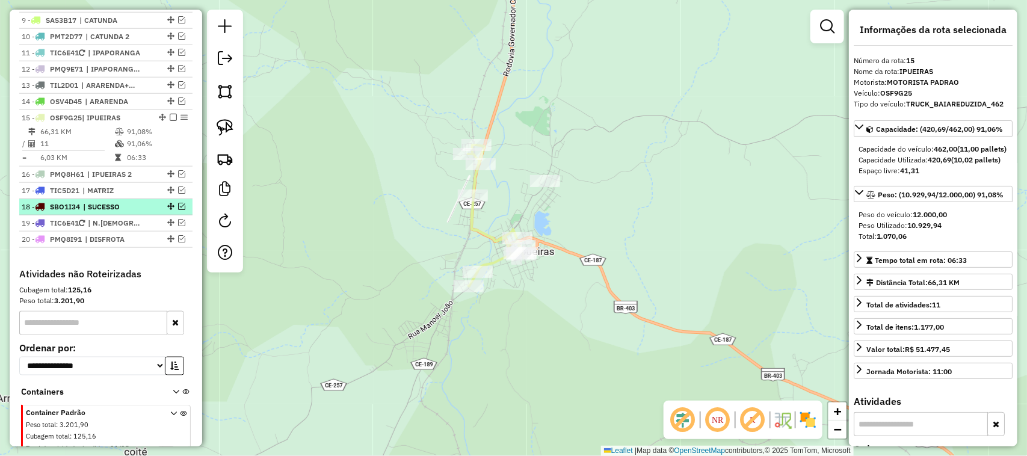
scroll to position [543, 0]
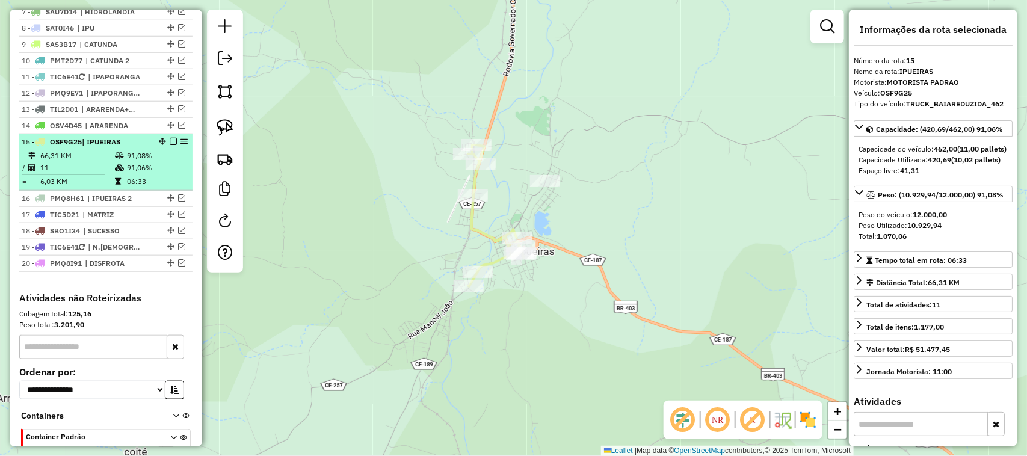
click at [170, 145] on em at bounding box center [173, 141] width 7 height 7
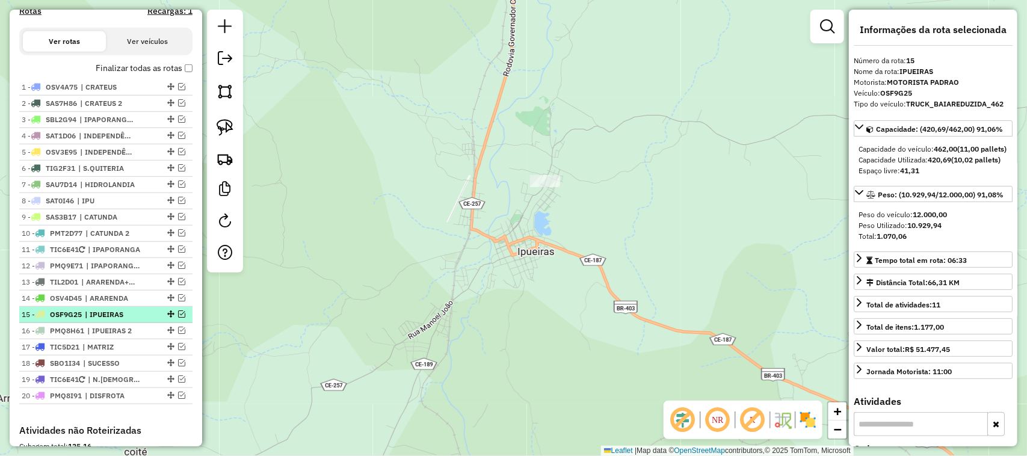
scroll to position [393, 0]
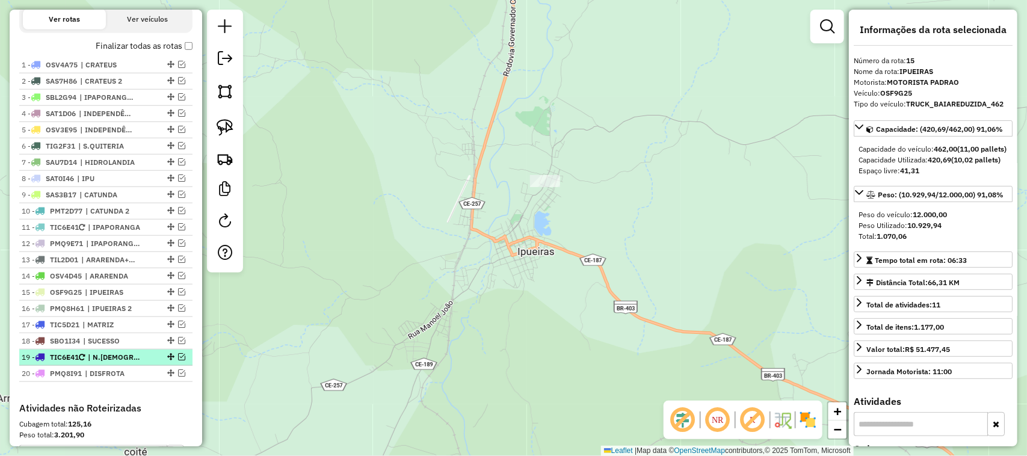
click at [179, 360] on em at bounding box center [181, 356] width 7 height 7
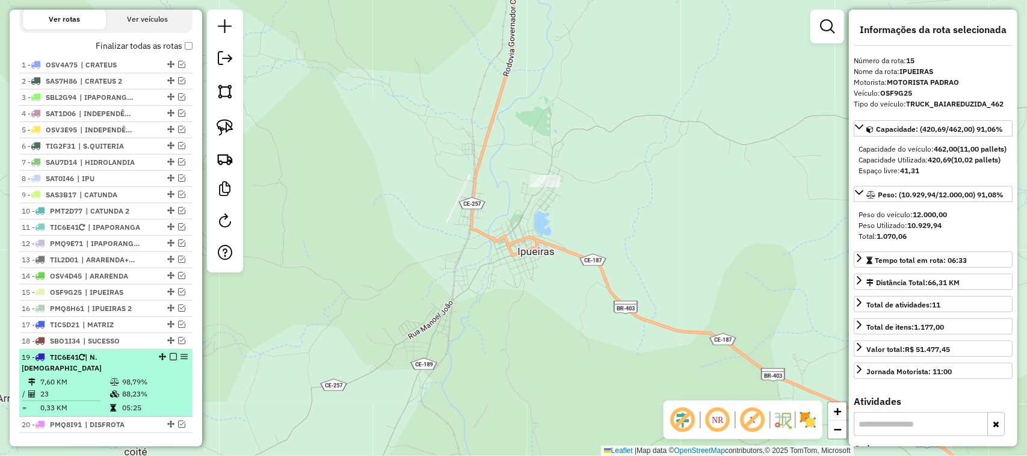
click at [96, 387] on td "7,60 KM" at bounding box center [75, 382] width 70 height 12
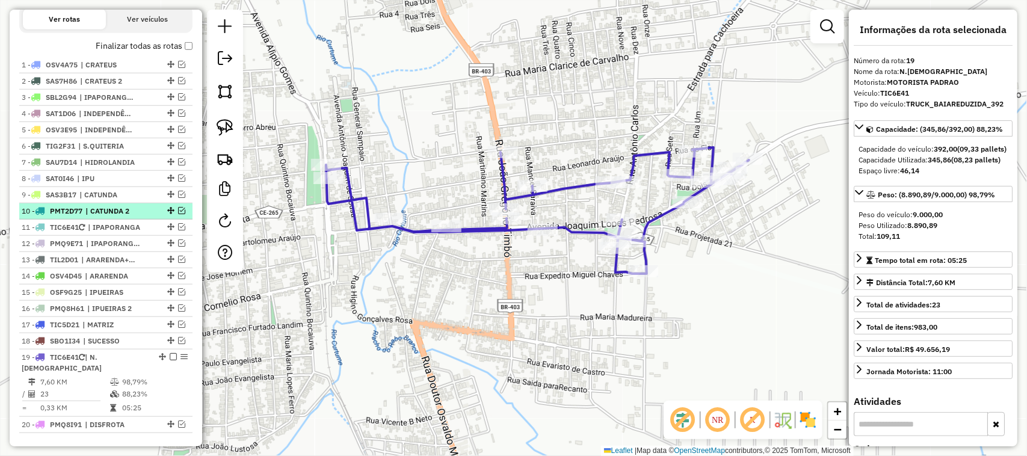
click at [178, 214] on em at bounding box center [181, 210] width 7 height 7
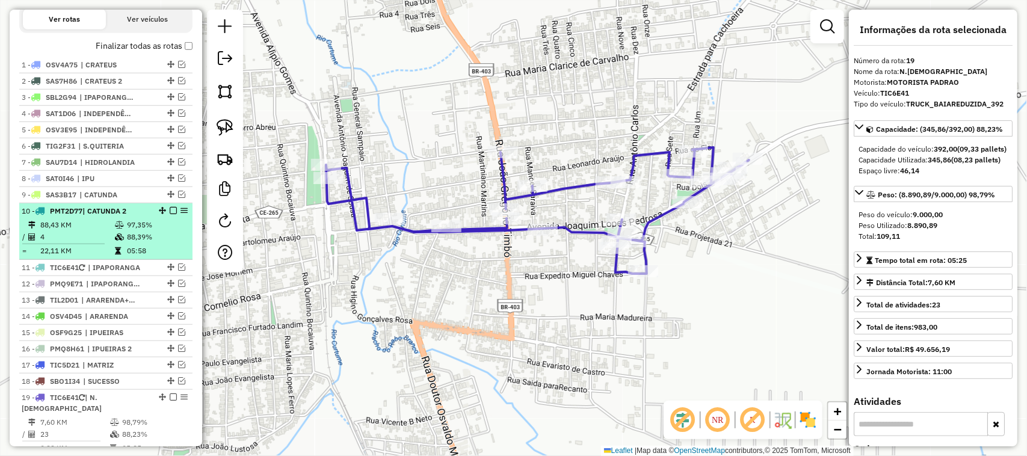
click at [83, 243] on td "4" at bounding box center [77, 237] width 75 height 12
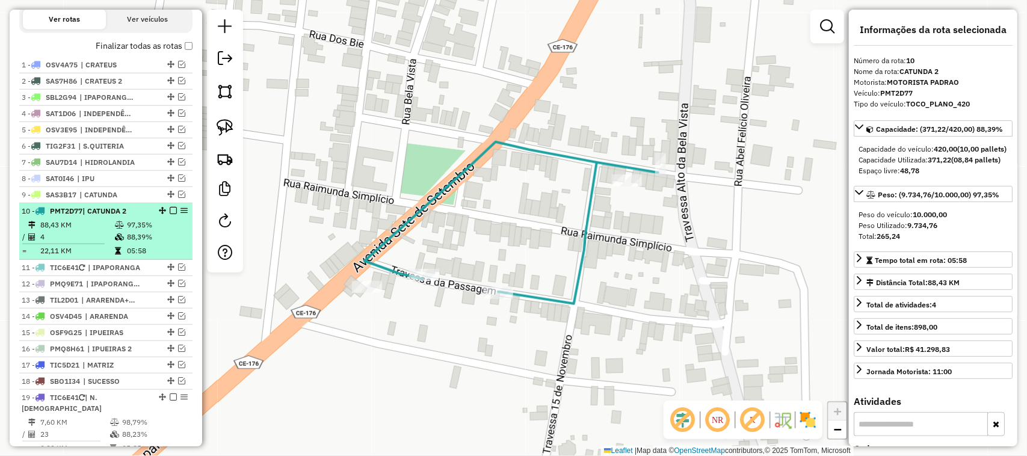
click at [170, 214] on em at bounding box center [173, 210] width 7 height 7
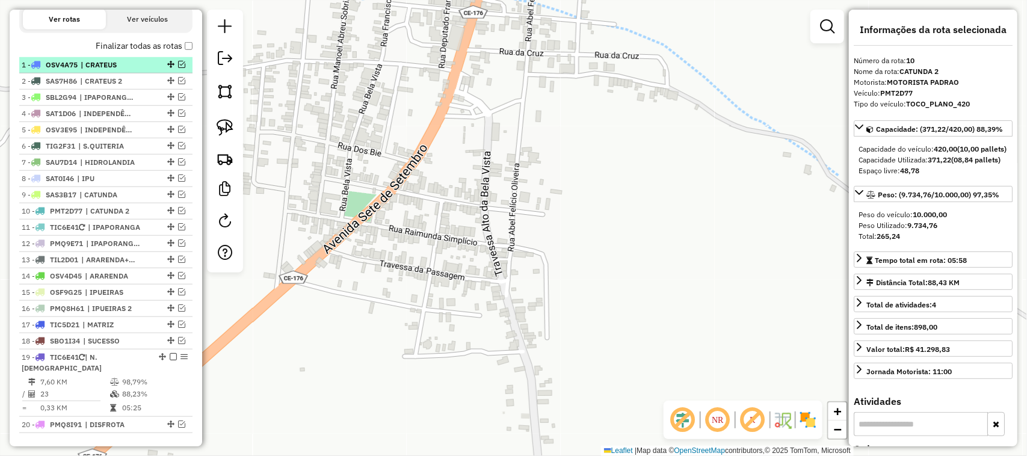
click at [181, 68] on em at bounding box center [181, 64] width 7 height 7
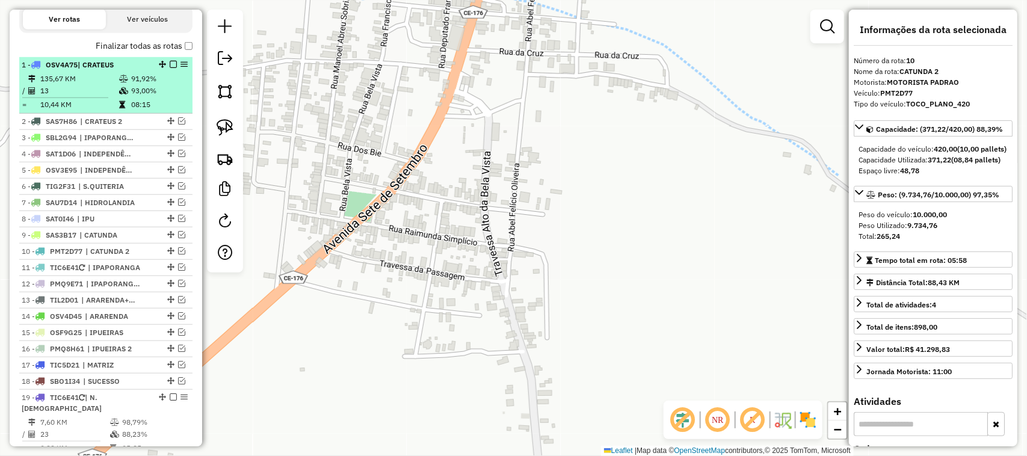
click at [97, 85] on td "135,67 KM" at bounding box center [79, 79] width 79 height 12
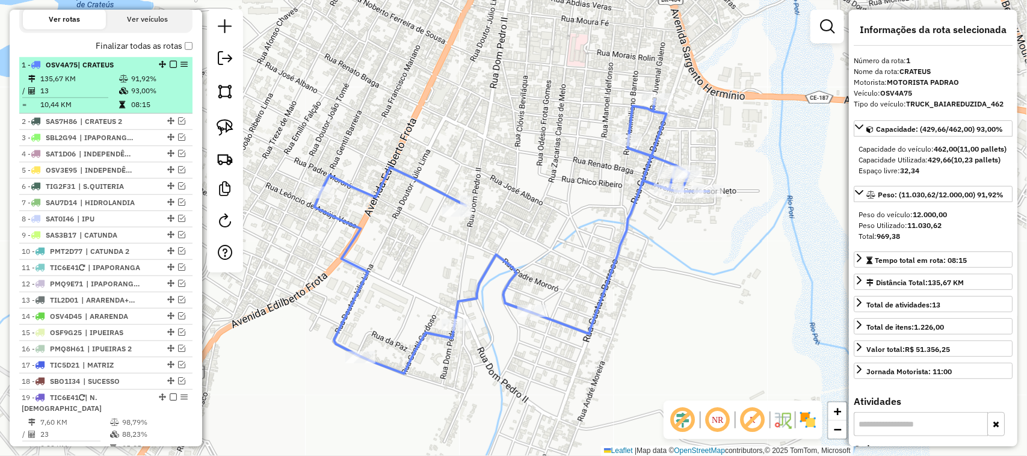
click at [172, 68] on em at bounding box center [173, 64] width 7 height 7
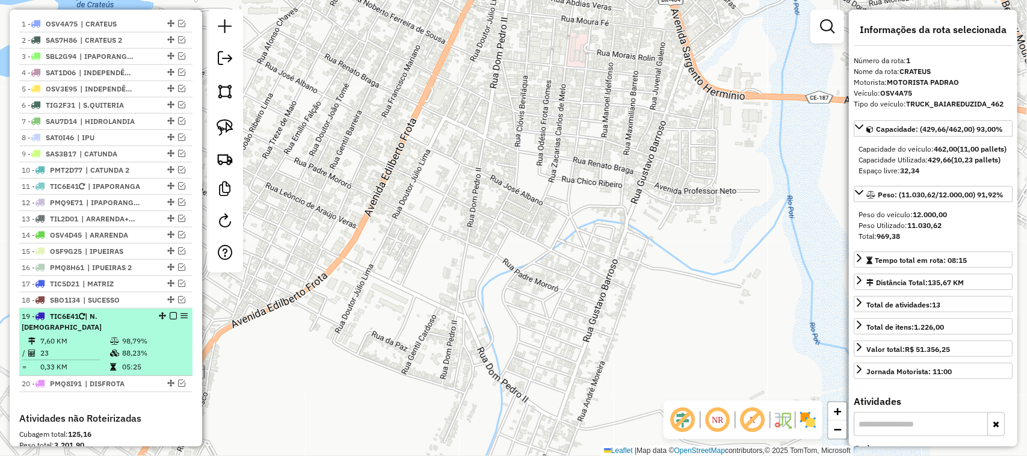
scroll to position [468, 0]
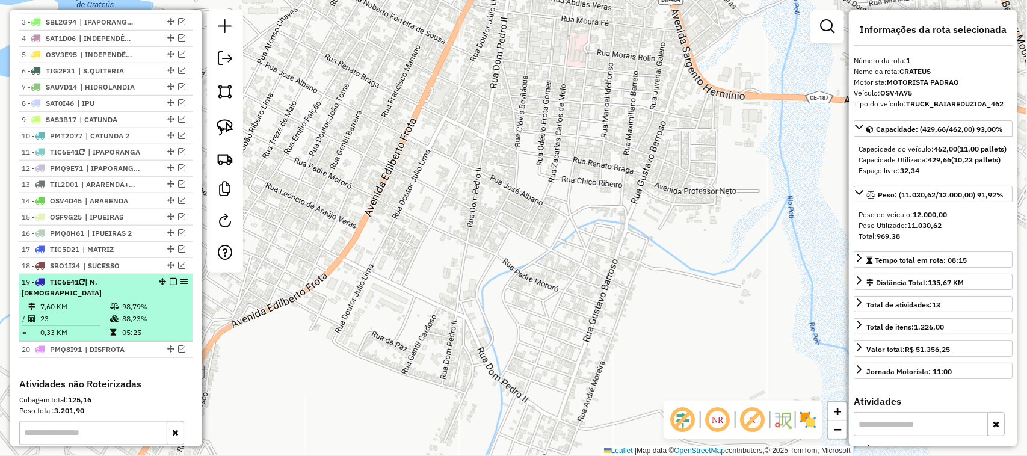
click at [94, 314] on td "23" at bounding box center [75, 319] width 70 height 12
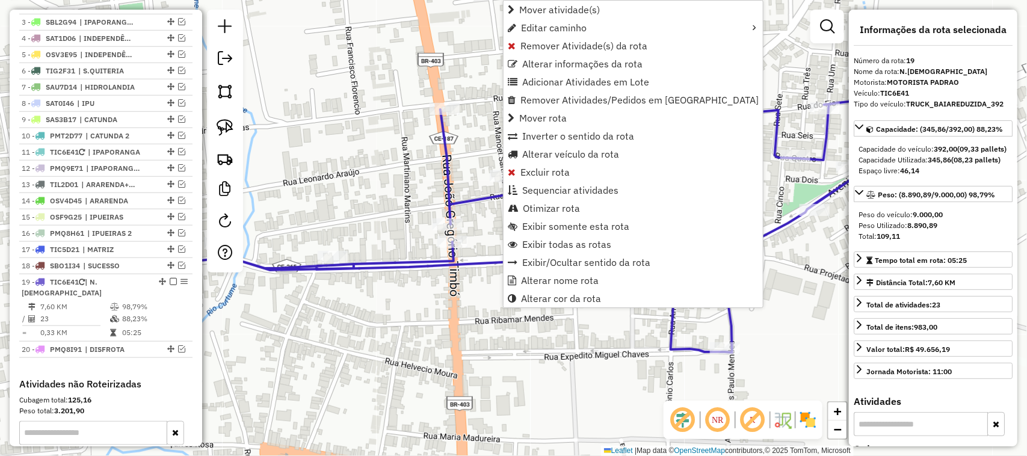
scroll to position [619, 0]
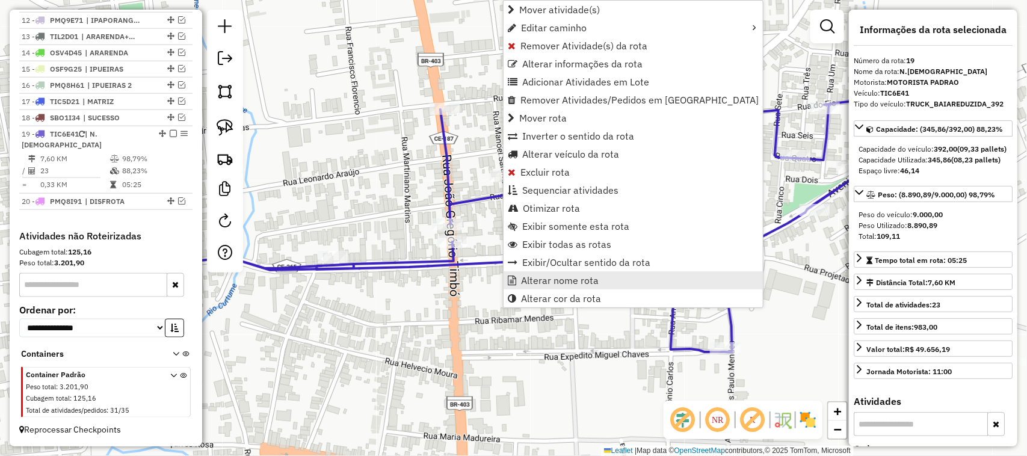
click at [548, 279] on span "Alterar nome rota" at bounding box center [560, 281] width 78 height 10
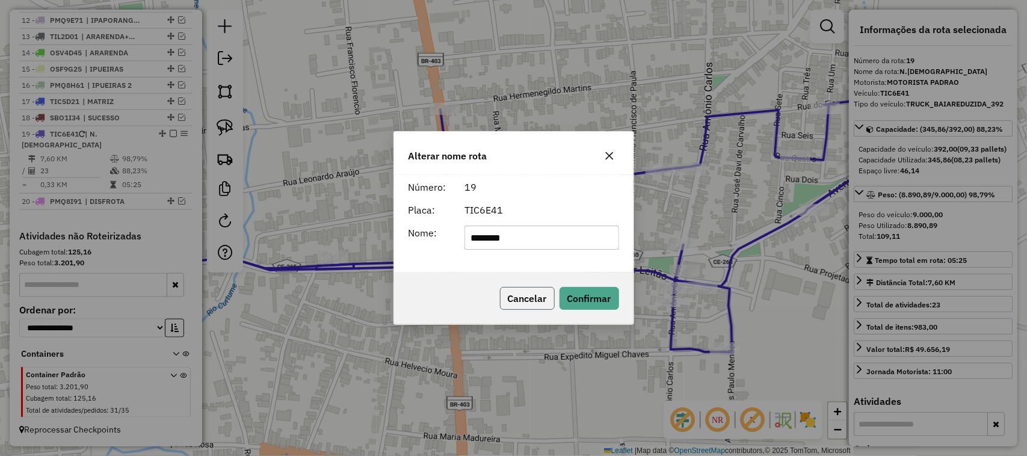
click at [525, 294] on button "Cancelar" at bounding box center [527, 298] width 55 height 23
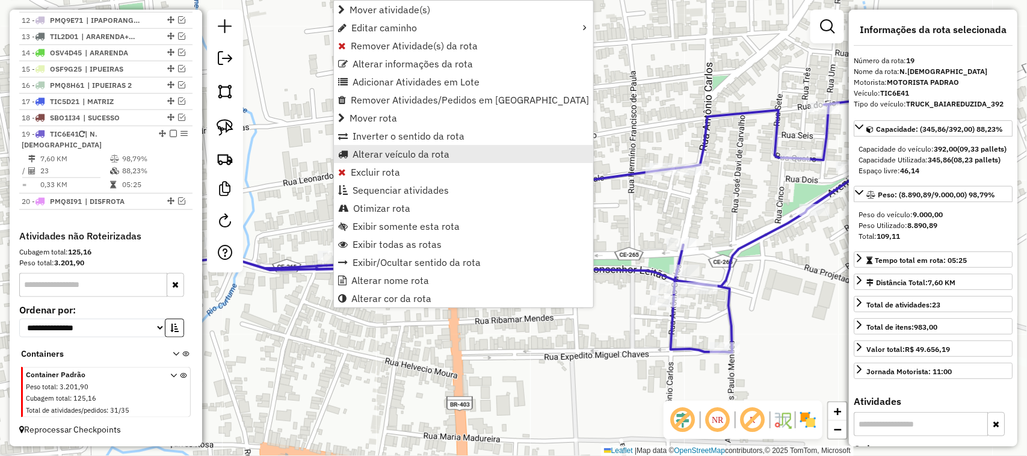
click at [377, 153] on span "Alterar veículo da rota" at bounding box center [401, 154] width 97 height 10
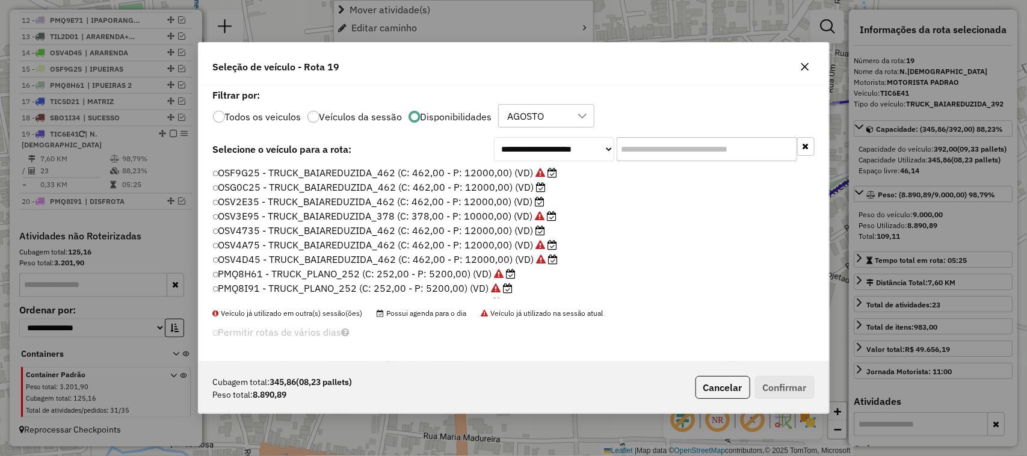
scroll to position [6, 4]
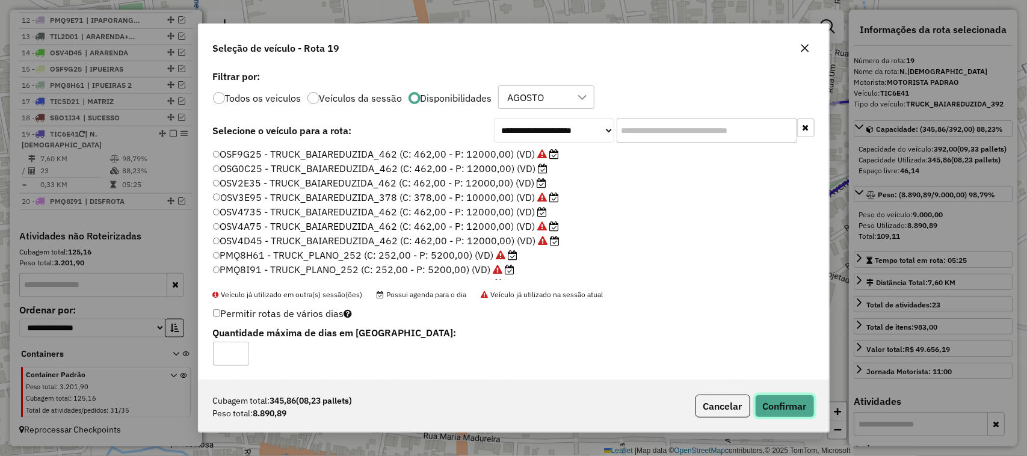
click at [785, 407] on button "Confirmar" at bounding box center [785, 406] width 60 height 23
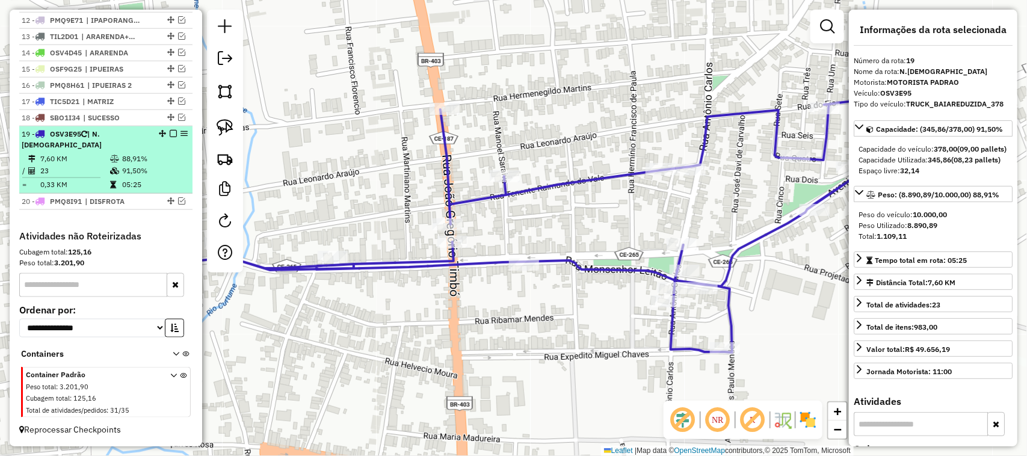
click at [170, 137] on em at bounding box center [173, 133] width 7 height 7
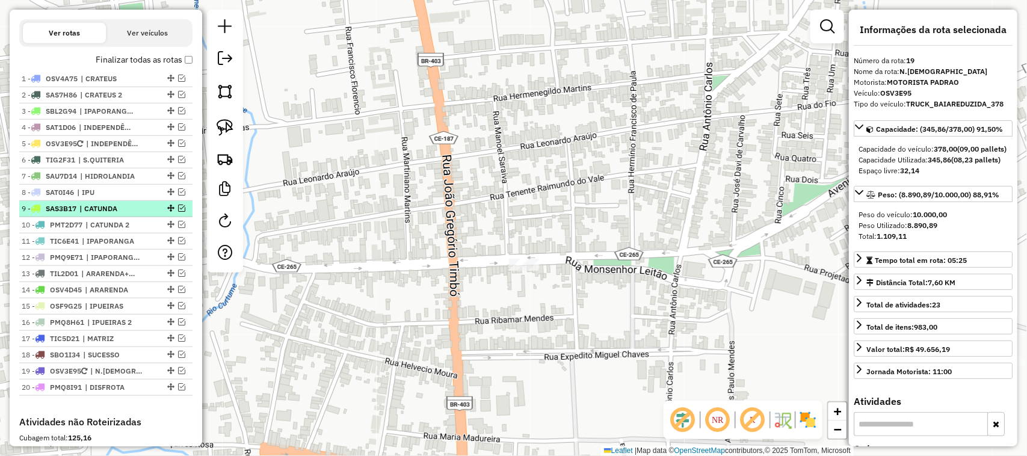
scroll to position [353, 0]
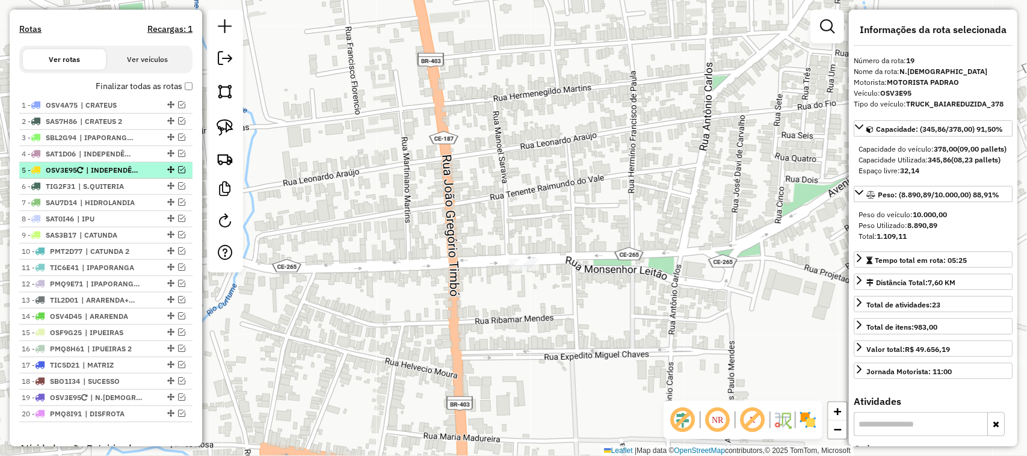
click at [179, 173] on em at bounding box center [181, 169] width 7 height 7
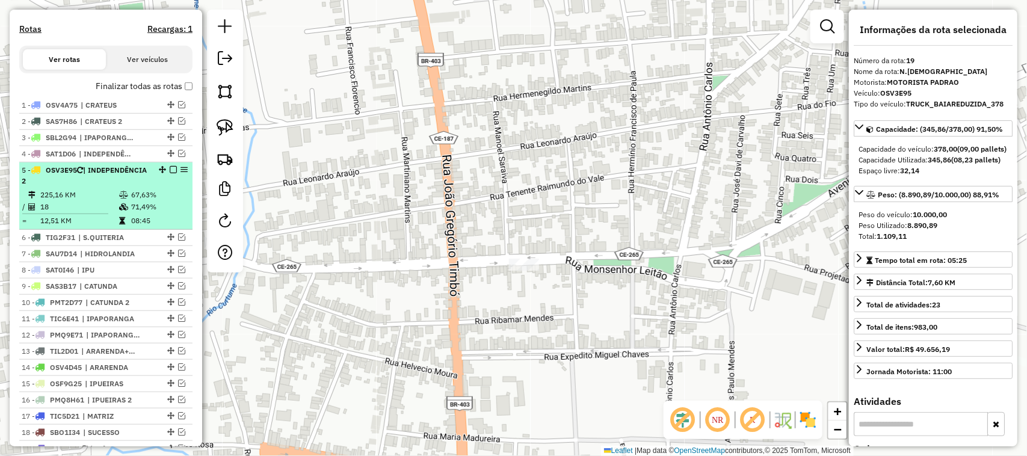
click at [79, 201] on td "225,16 KM" at bounding box center [79, 195] width 79 height 12
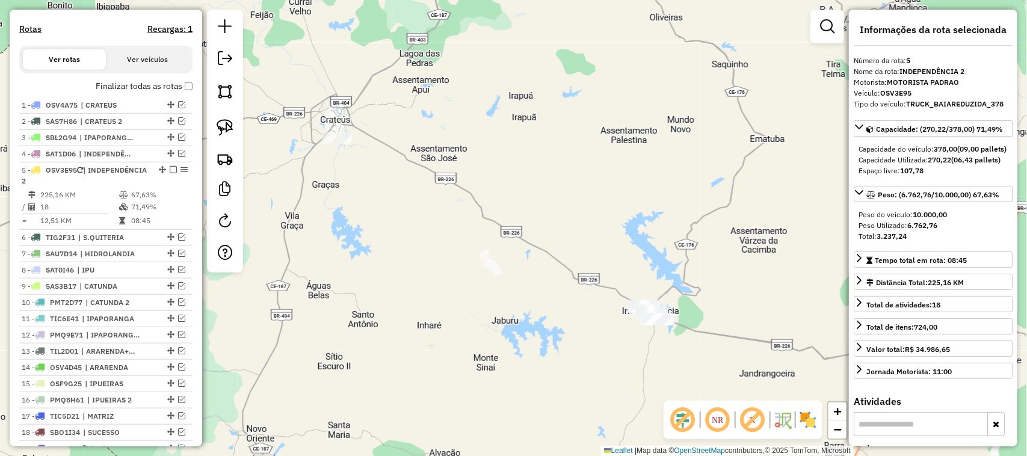
drag, startPoint x: 667, startPoint y: 295, endPoint x: 655, endPoint y: 259, distance: 38.1
click at [657, 270] on div "Janela de atendimento Grade de atendimento Capacidade Transportadoras Veículos …" at bounding box center [513, 228] width 1027 height 456
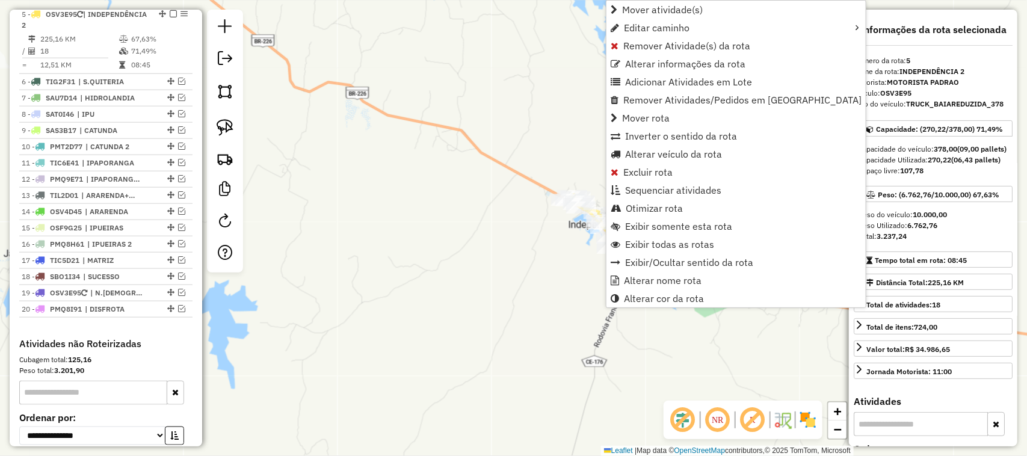
scroll to position [516, 0]
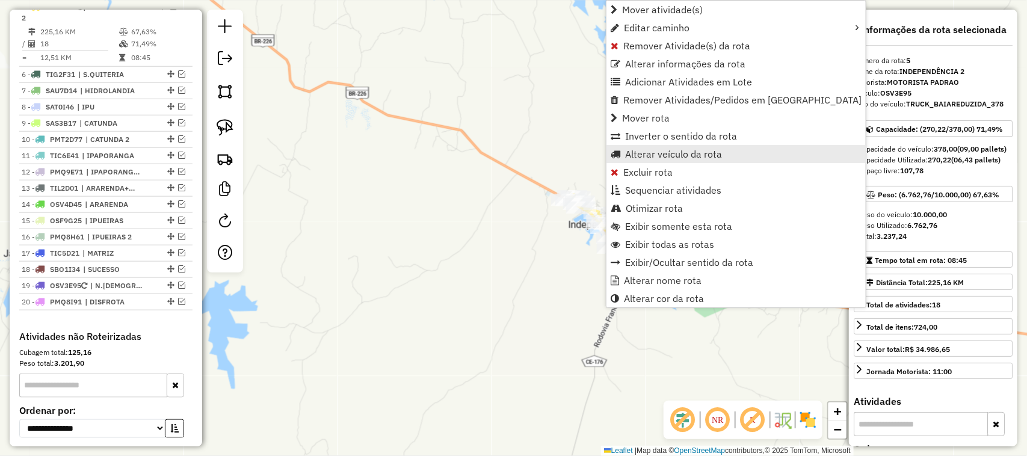
click at [648, 157] on span "Alterar veículo da rota" at bounding box center [673, 154] width 97 height 10
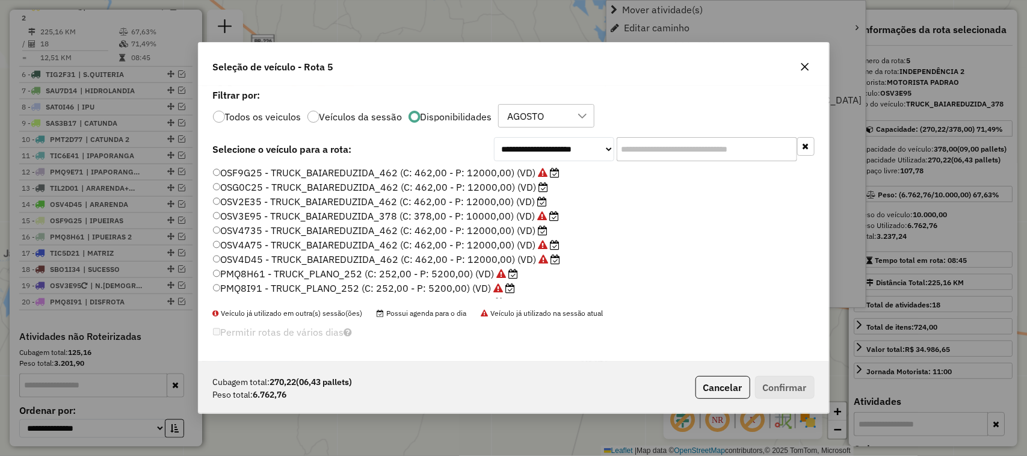
scroll to position [6, 4]
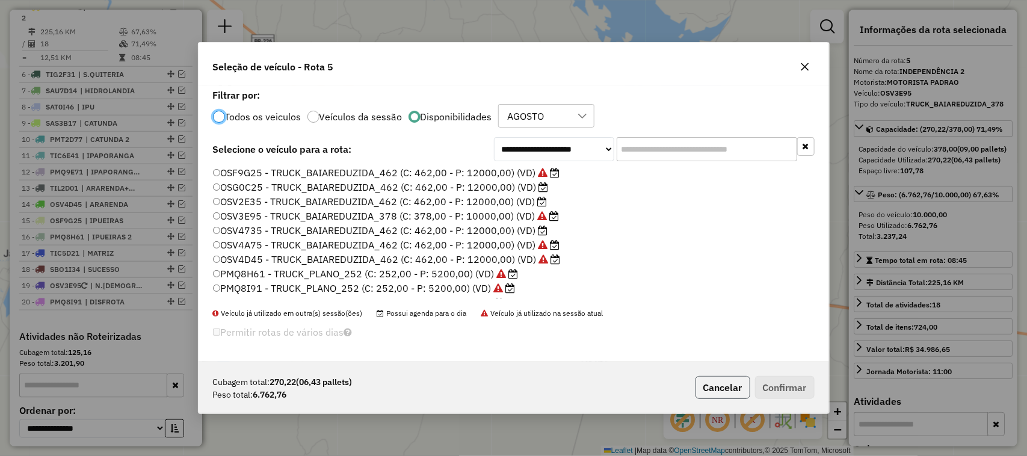
click at [722, 392] on button "Cancelar" at bounding box center [723, 387] width 55 height 23
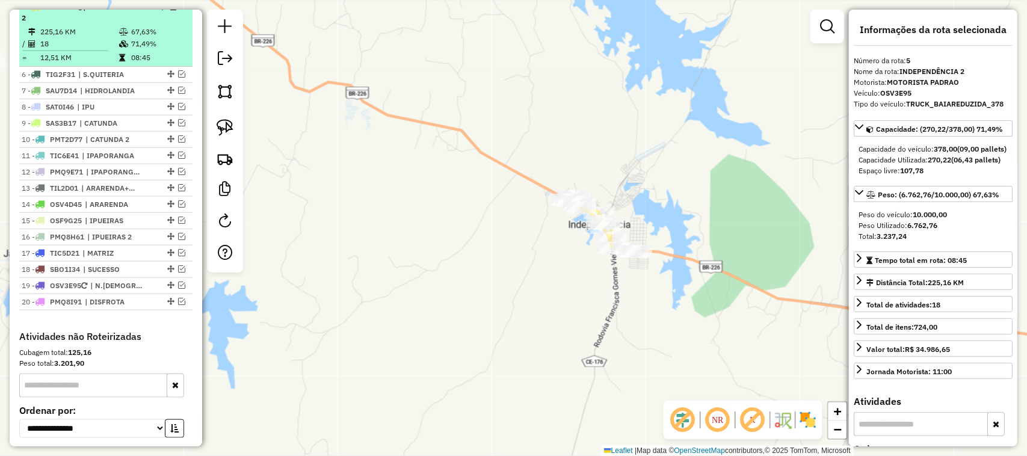
click at [172, 10] on em at bounding box center [173, 6] width 7 height 7
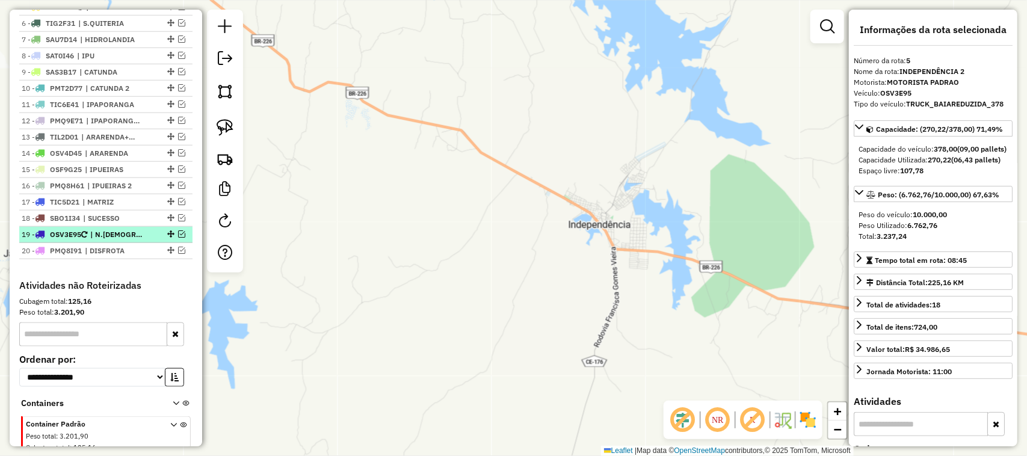
drag, startPoint x: 179, startPoint y: 245, endPoint x: 134, endPoint y: 244, distance: 44.6
click at [179, 238] on em at bounding box center [181, 233] width 7 height 7
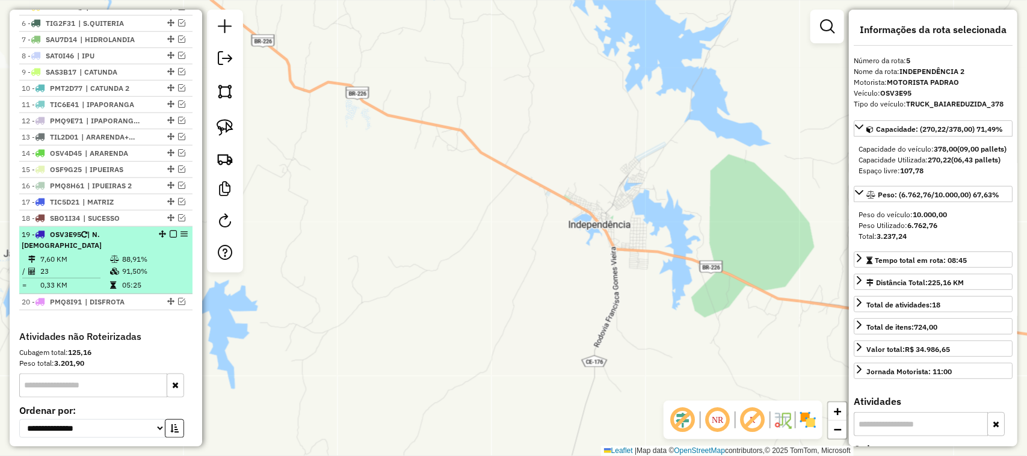
click at [88, 256] on td "7,60 KM" at bounding box center [75, 259] width 70 height 12
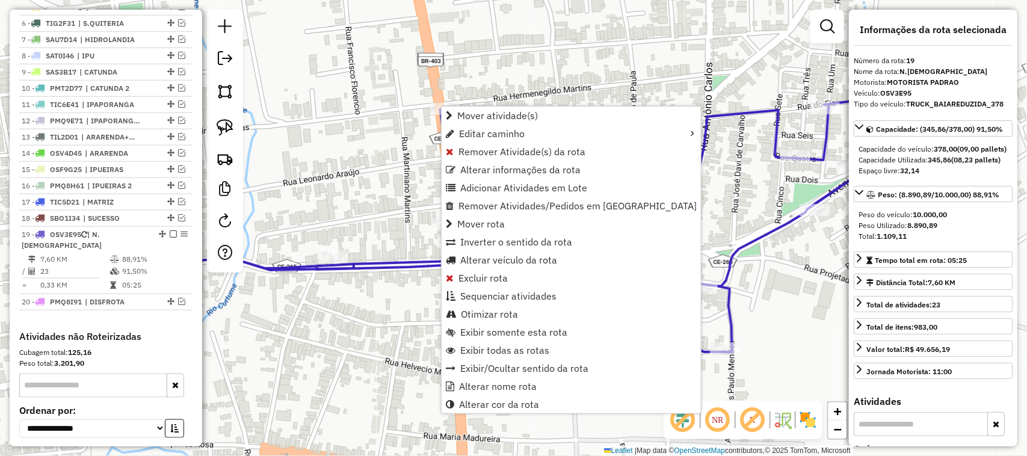
scroll to position [619, 0]
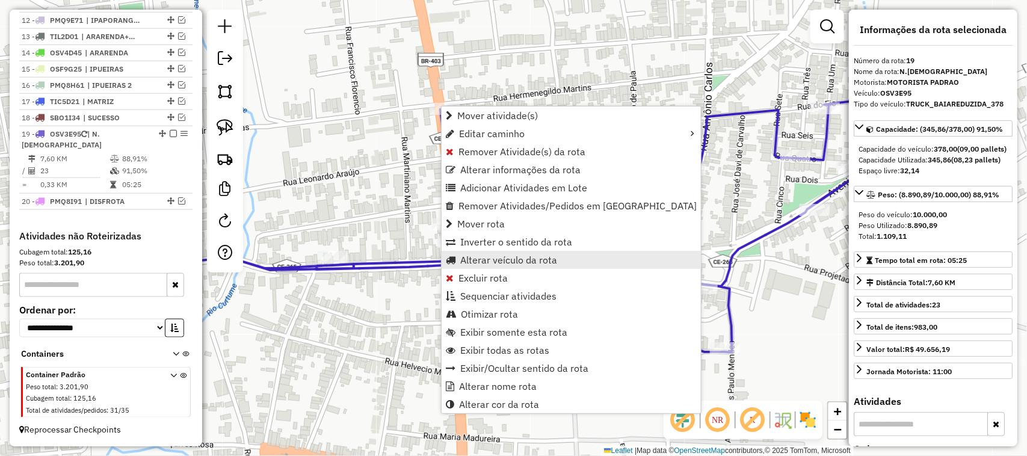
click at [485, 256] on span "Alterar veículo da rota" at bounding box center [508, 260] width 97 height 10
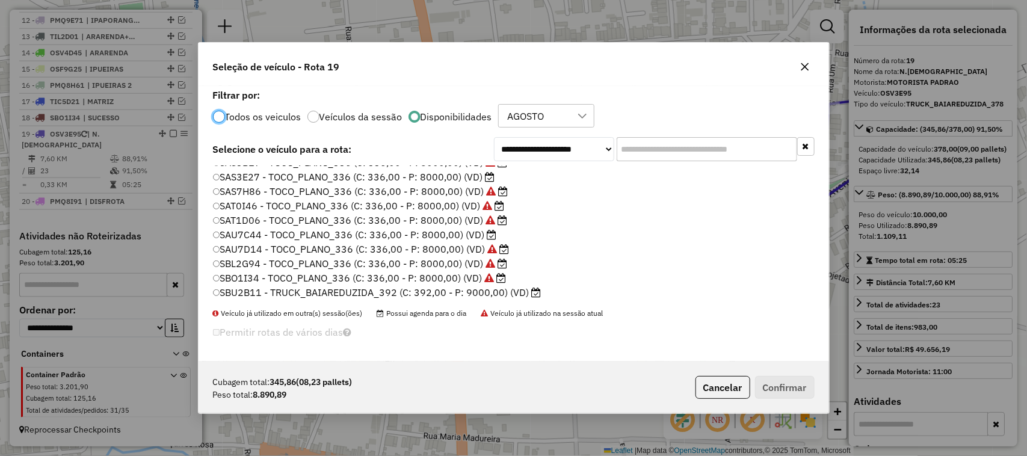
scroll to position [286, 0]
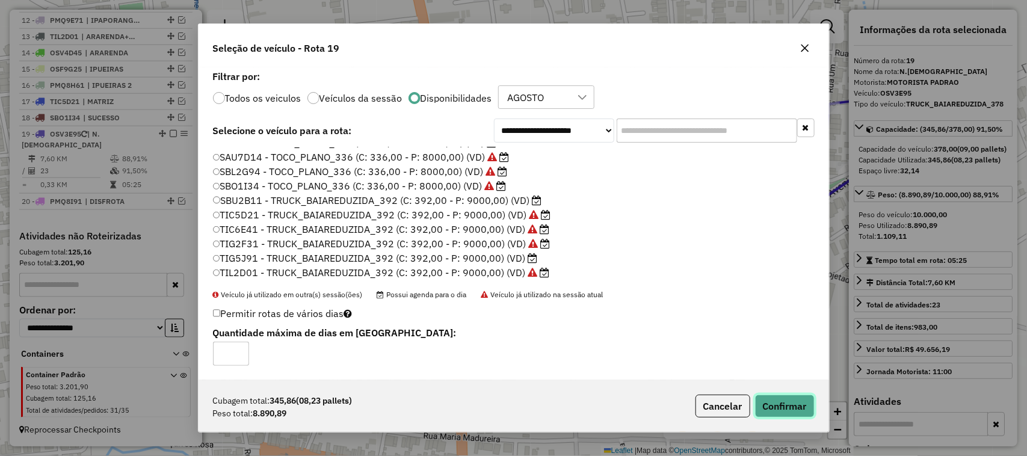
click at [795, 407] on button "Confirmar" at bounding box center [785, 406] width 60 height 23
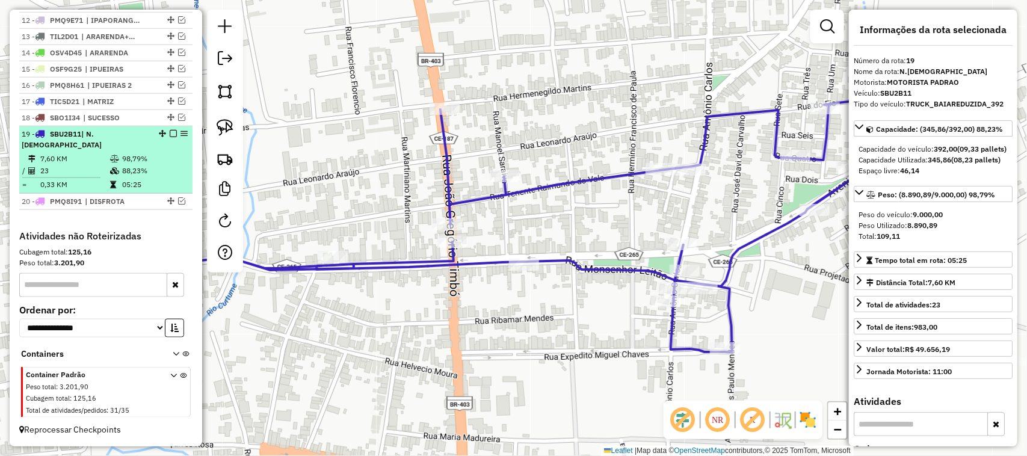
click at [170, 137] on em at bounding box center [173, 133] width 7 height 7
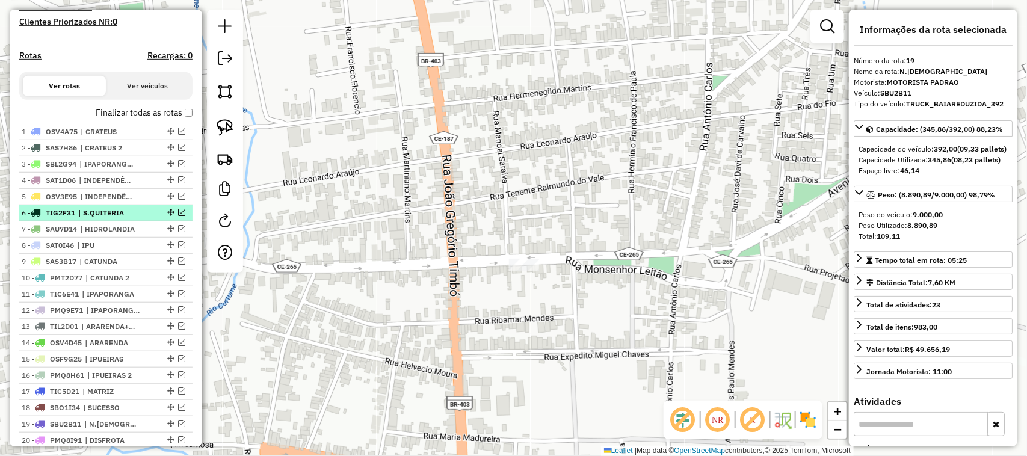
scroll to position [353, 0]
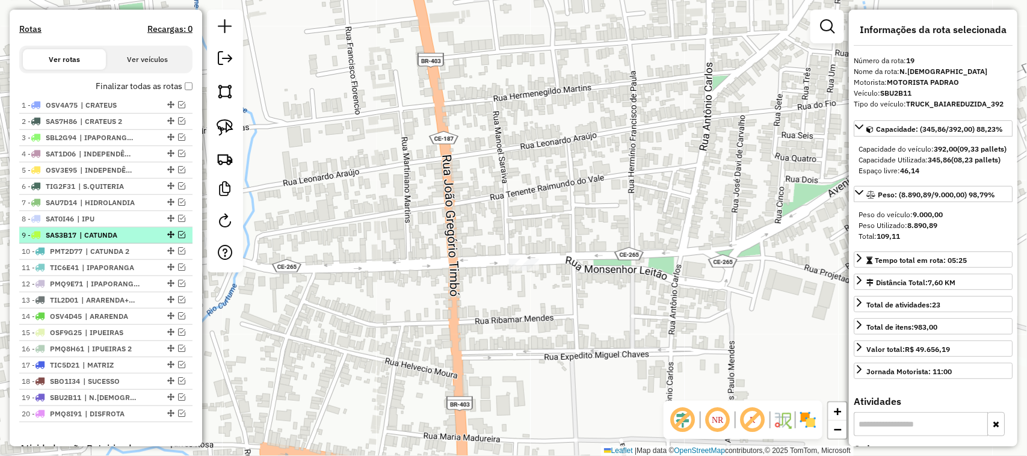
click at [179, 238] on em at bounding box center [181, 234] width 7 height 7
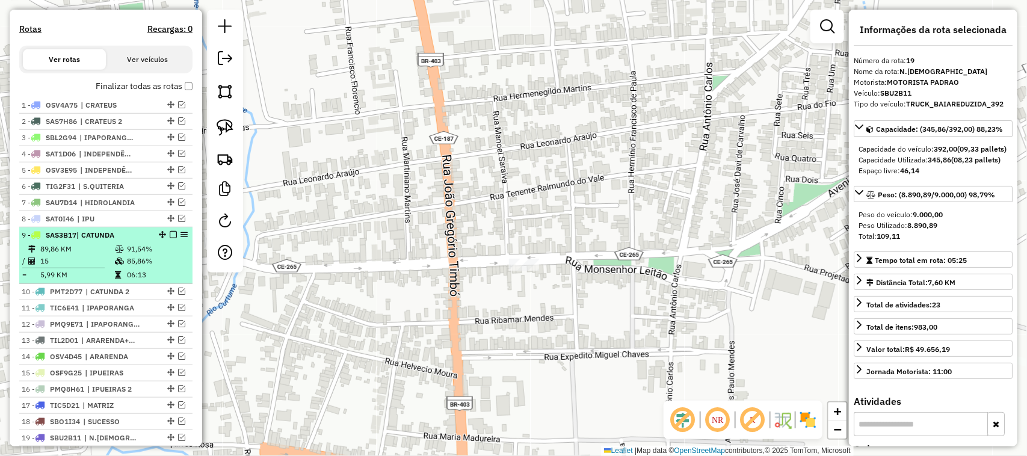
drag, startPoint x: 104, startPoint y: 260, endPoint x: 112, endPoint y: 253, distance: 10.2
click at [104, 255] on td "89,86 KM" at bounding box center [77, 249] width 75 height 12
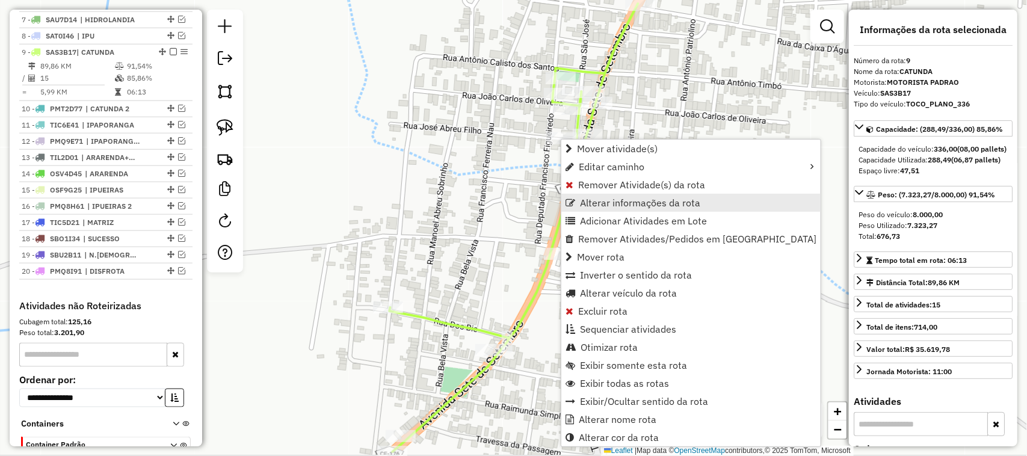
scroll to position [582, 0]
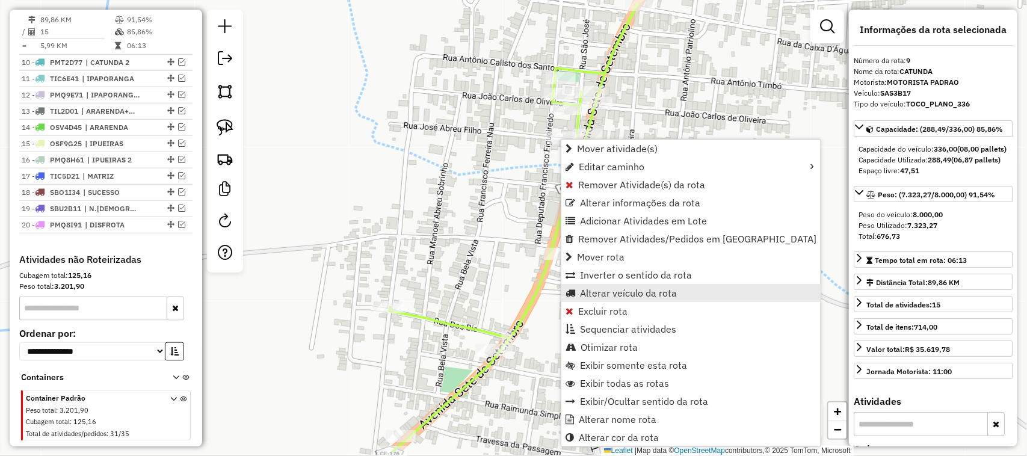
click at [617, 291] on span "Alterar veículo da rota" at bounding box center [628, 293] width 97 height 10
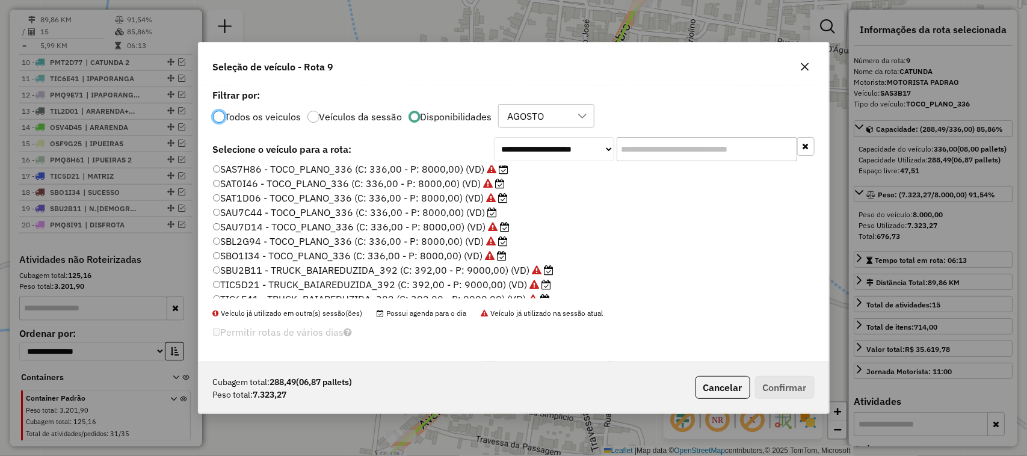
scroll to position [211, 0]
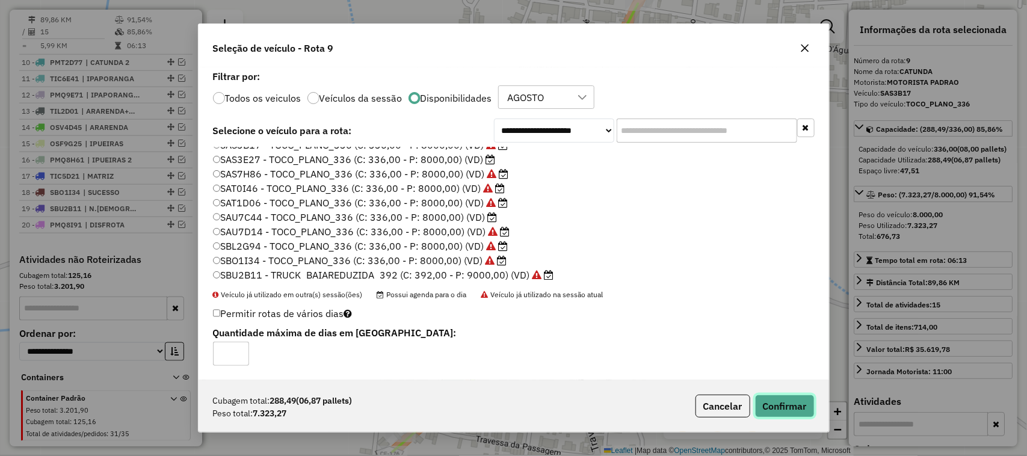
click at [797, 404] on button "Confirmar" at bounding box center [785, 406] width 60 height 23
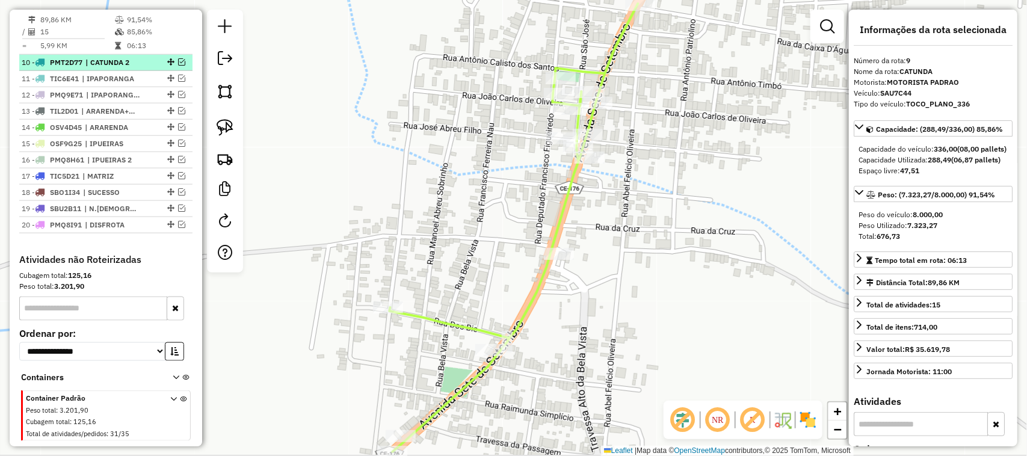
scroll to position [507, 0]
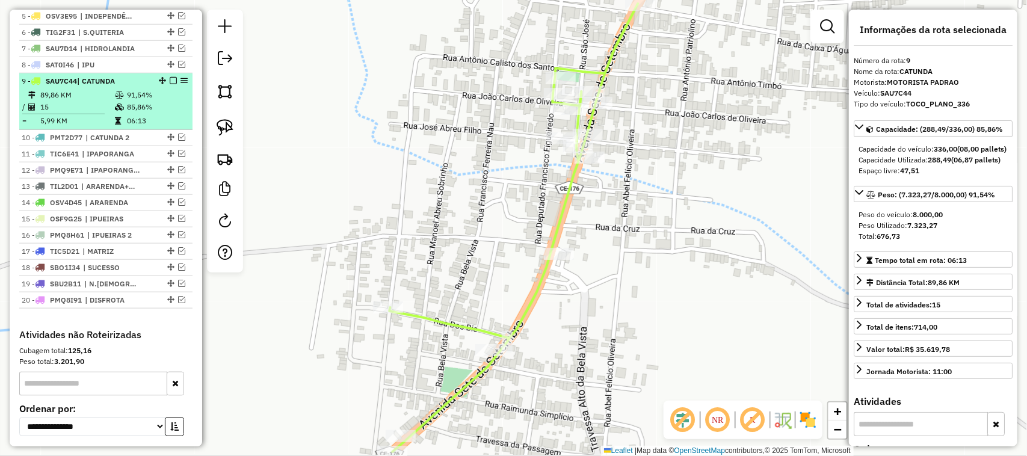
click at [170, 84] on em at bounding box center [173, 80] width 7 height 7
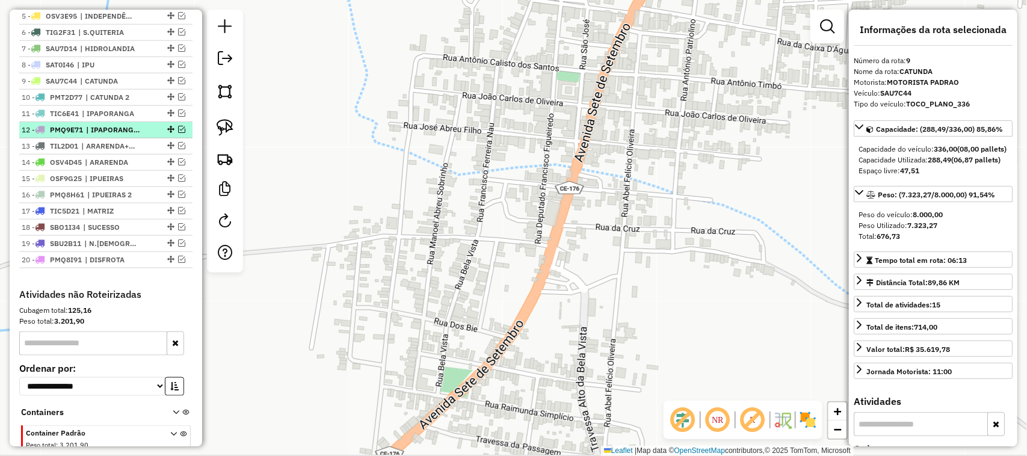
click at [178, 133] on em at bounding box center [181, 129] width 7 height 7
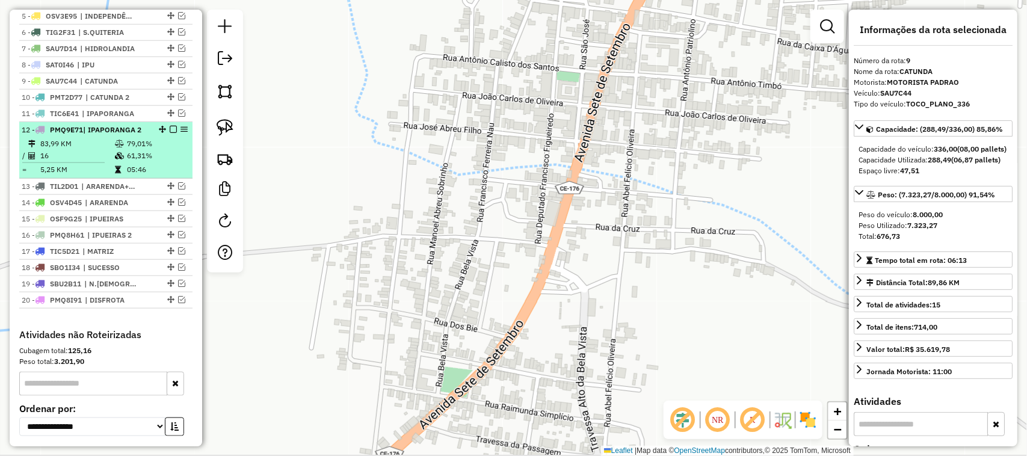
click at [101, 150] on td "83,99 KM" at bounding box center [77, 144] width 75 height 12
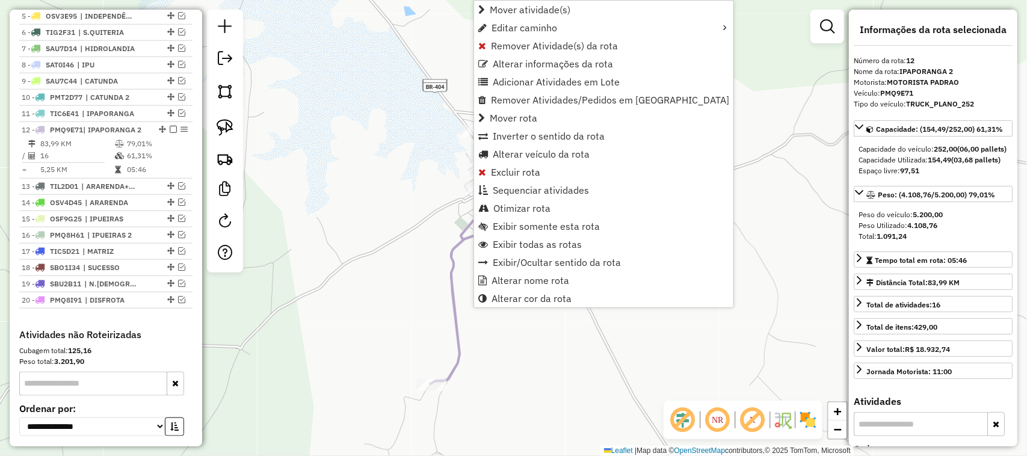
scroll to position [619, 0]
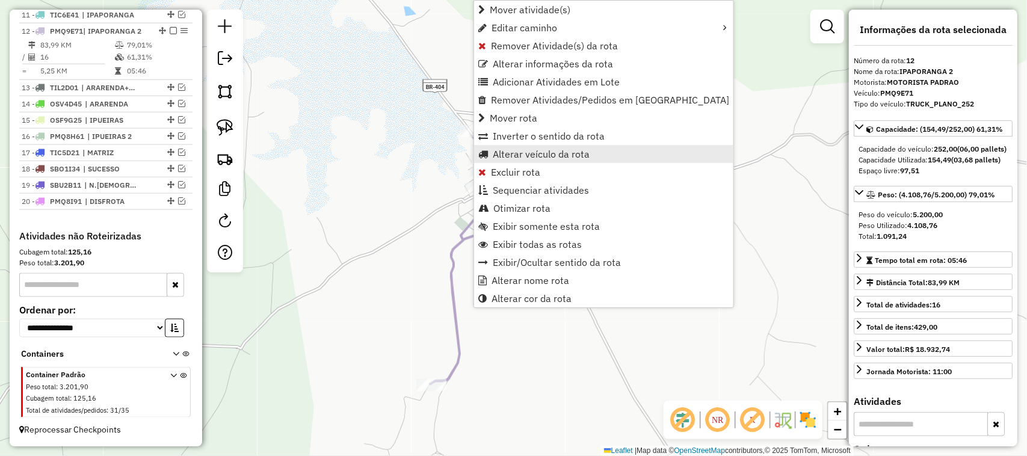
click at [530, 152] on span "Alterar veículo da rota" at bounding box center [541, 154] width 97 height 10
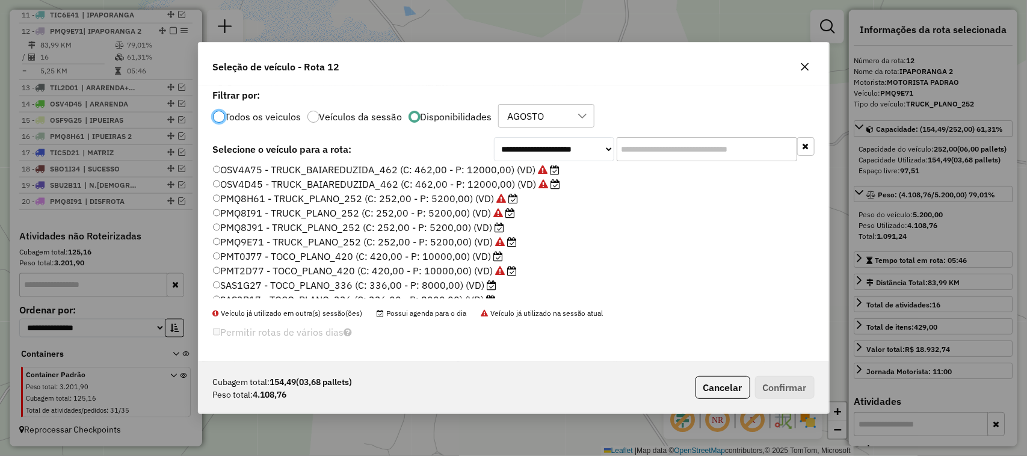
scroll to position [150, 0]
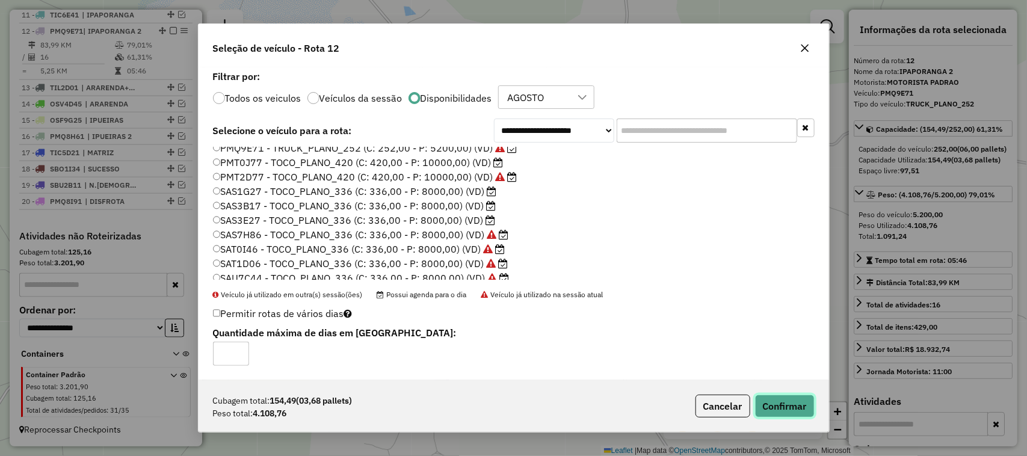
click at [786, 403] on button "Confirmar" at bounding box center [785, 406] width 60 height 23
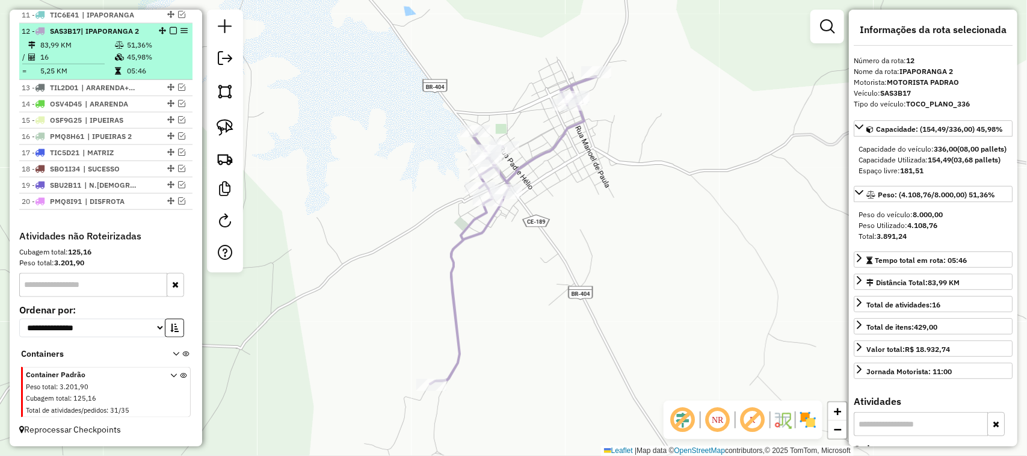
scroll to position [543, 0]
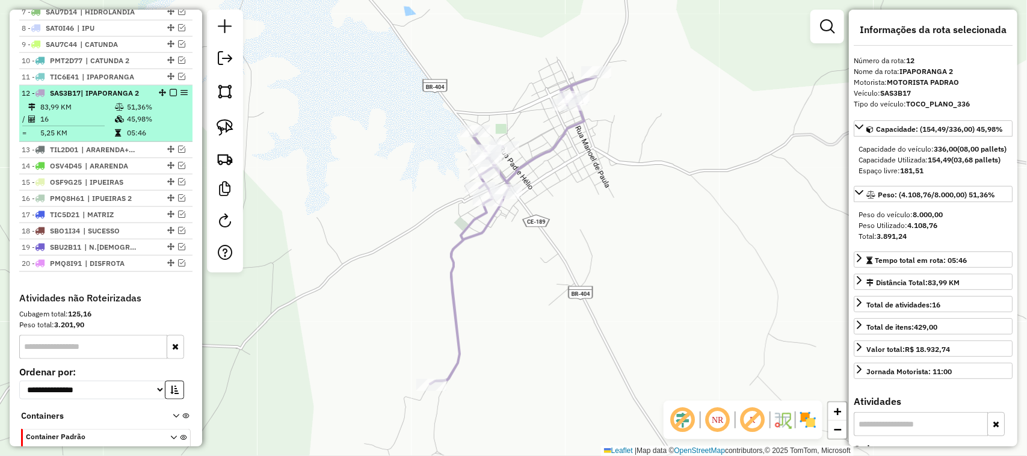
click at [172, 96] on em at bounding box center [173, 92] width 7 height 7
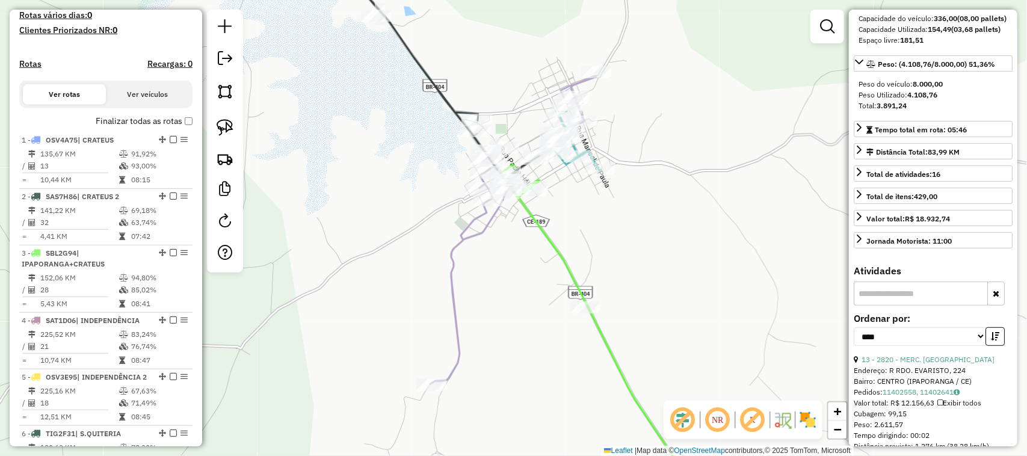
scroll to position [150, 0]
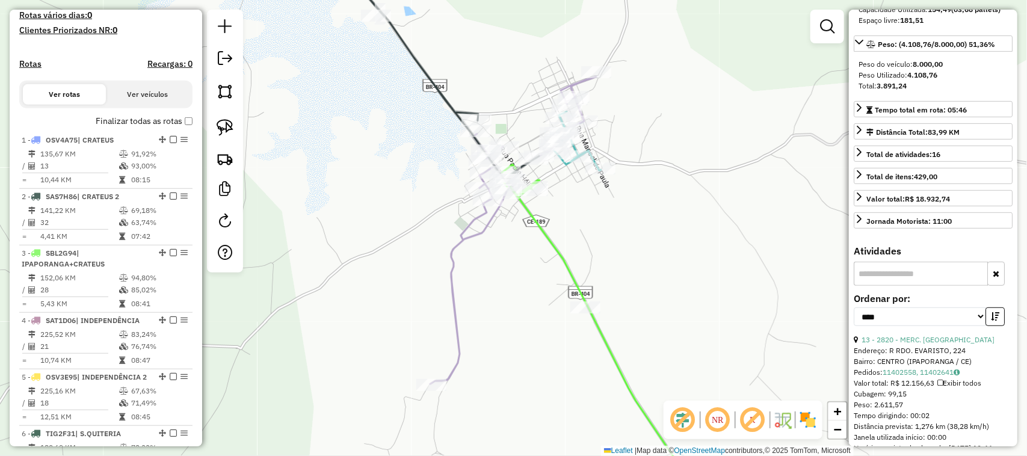
click at [876, 286] on input "text" at bounding box center [921, 274] width 134 height 24
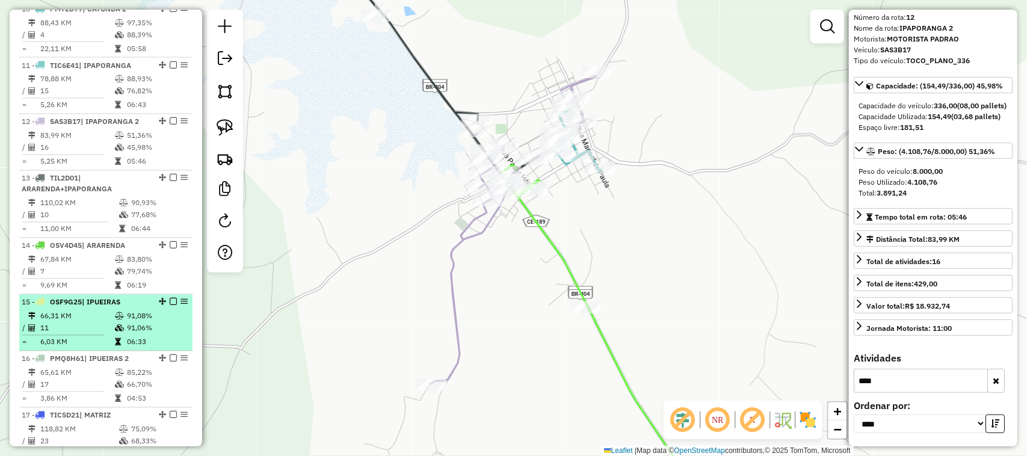
scroll to position [995, 0]
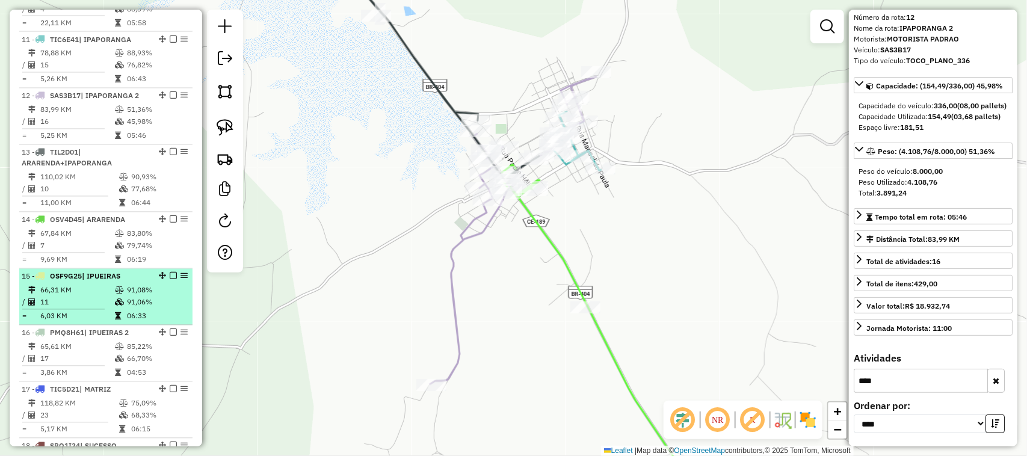
type input "****"
click at [90, 297] on td "66,31 KM" at bounding box center [77, 291] width 75 height 12
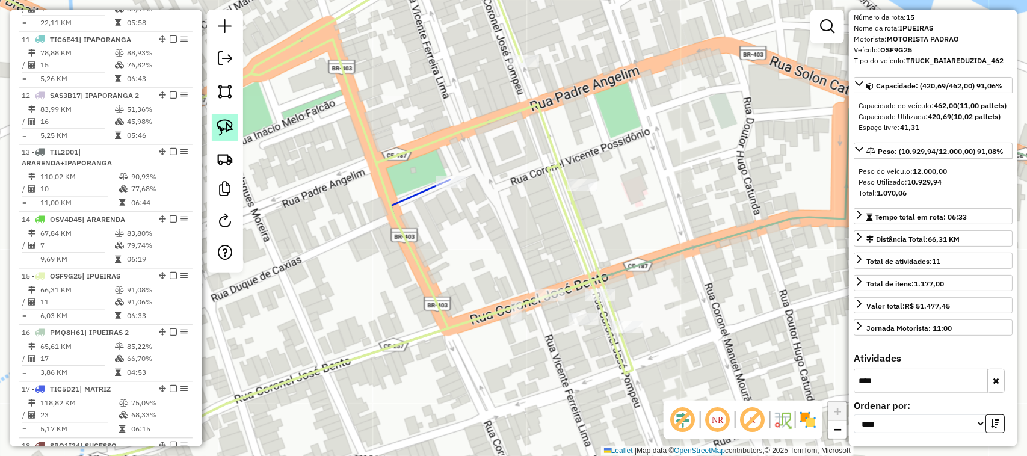
drag, startPoint x: 226, startPoint y: 122, endPoint x: 217, endPoint y: 122, distance: 8.4
click at [223, 122] on img at bounding box center [225, 127] width 17 height 17
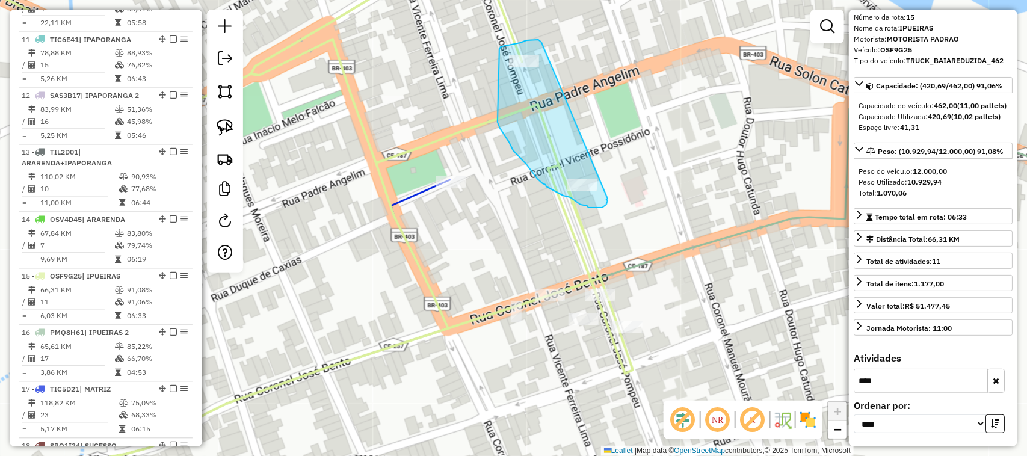
drag, startPoint x: 540, startPoint y: 41, endPoint x: 609, endPoint y: 194, distance: 167.8
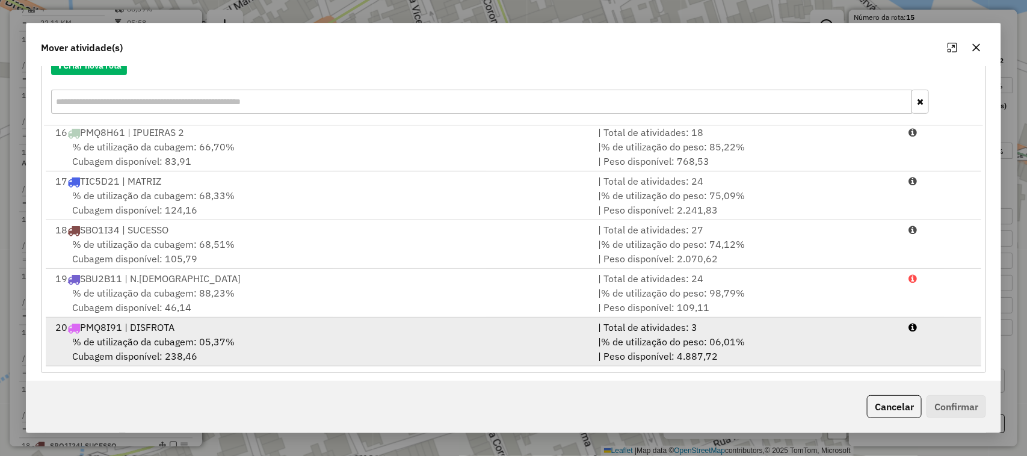
scroll to position [158, 0]
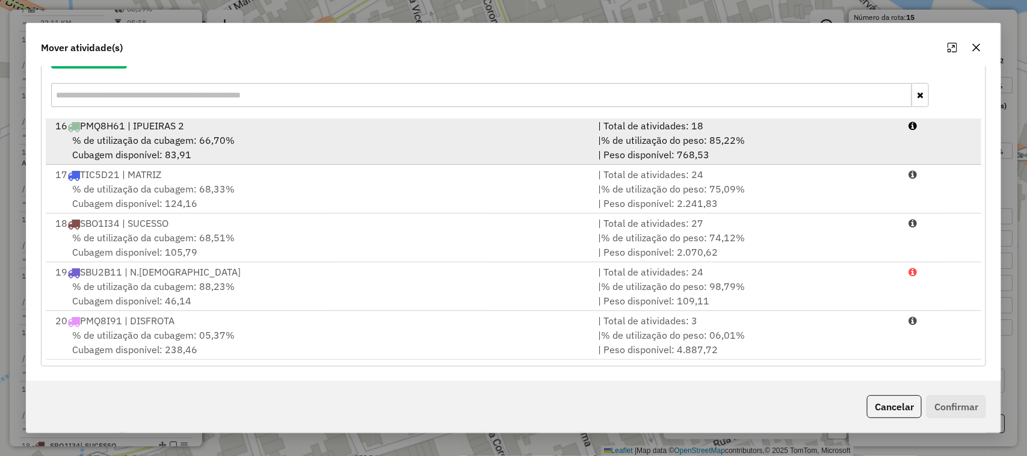
click at [147, 131] on div "16 PMQ8H61 | IPUEIRAS 2" at bounding box center [319, 126] width 543 height 14
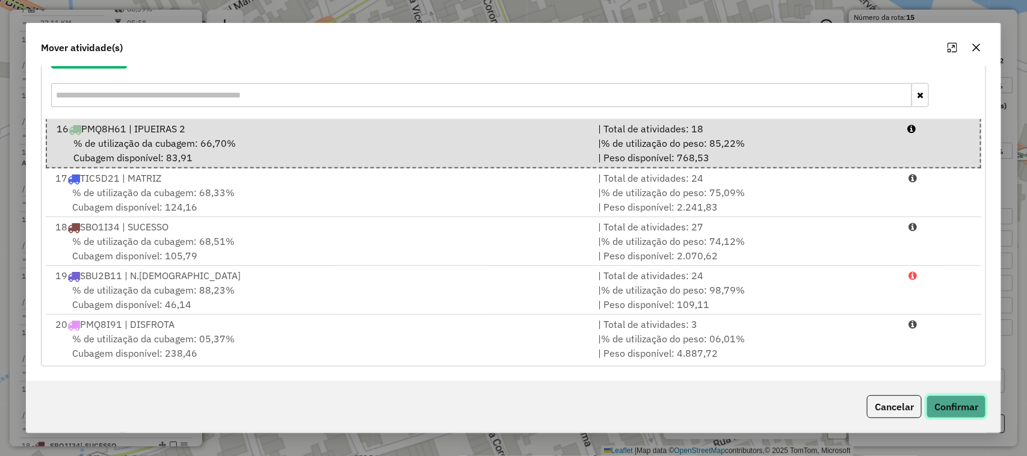
click at [953, 407] on button "Confirmar" at bounding box center [957, 406] width 60 height 23
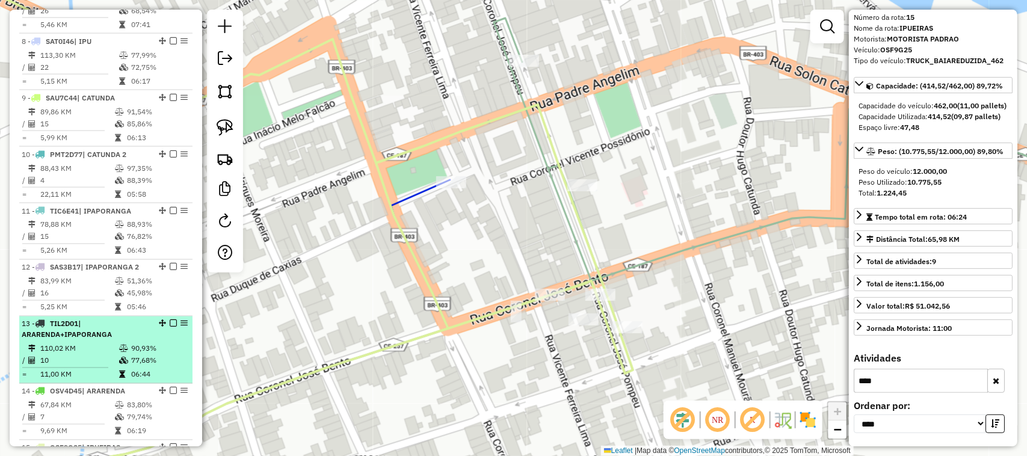
scroll to position [976, 0]
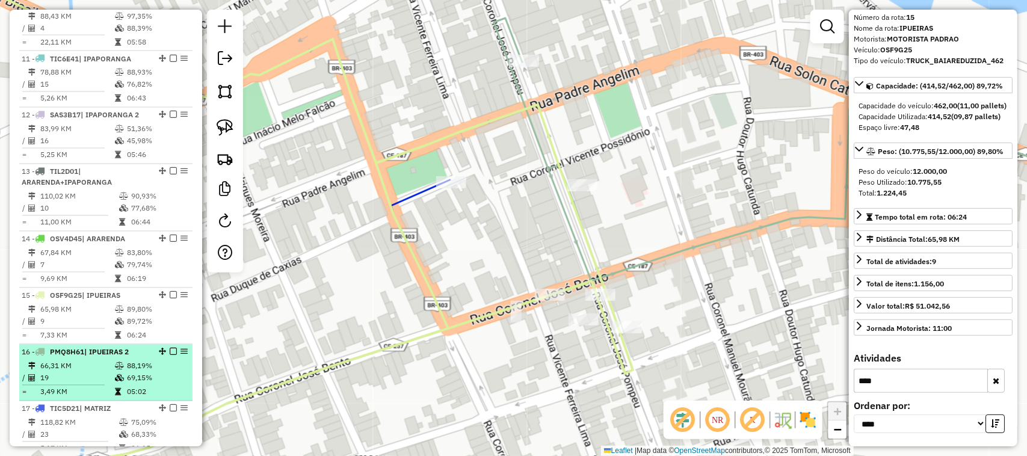
click at [82, 373] on td "66,31 KM" at bounding box center [77, 366] width 75 height 12
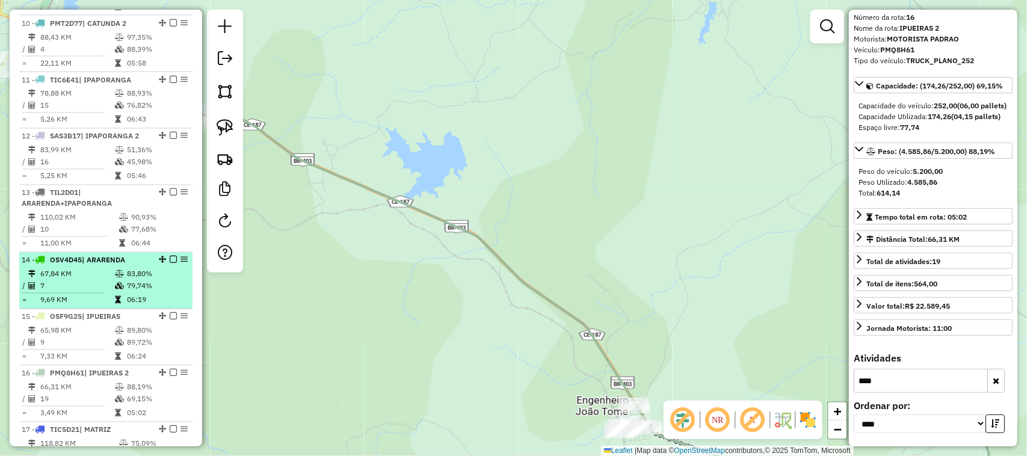
scroll to position [978, 0]
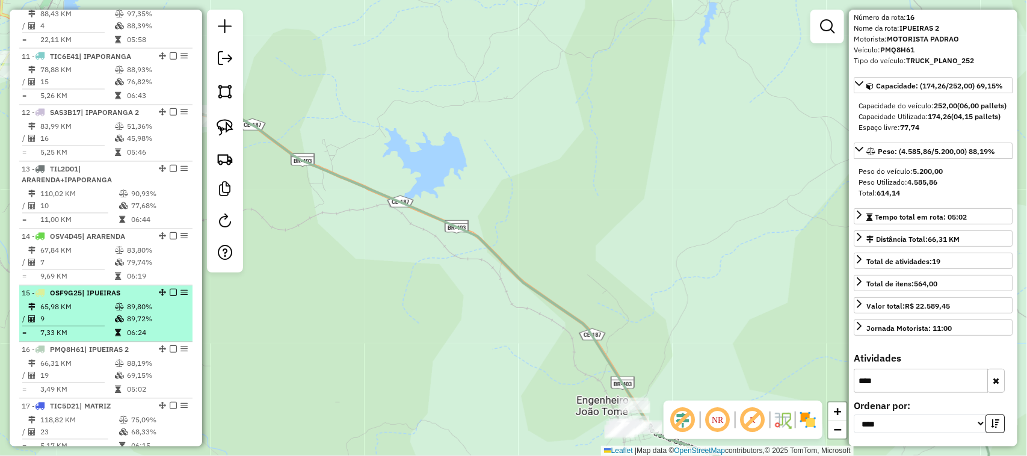
click at [94, 314] on td "65,98 KM" at bounding box center [77, 308] width 75 height 12
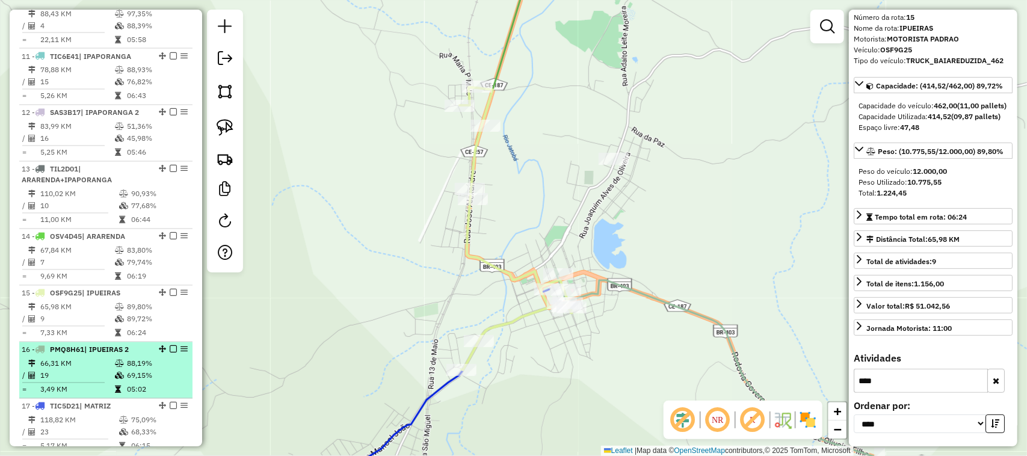
click at [96, 382] on td "19" at bounding box center [77, 376] width 75 height 12
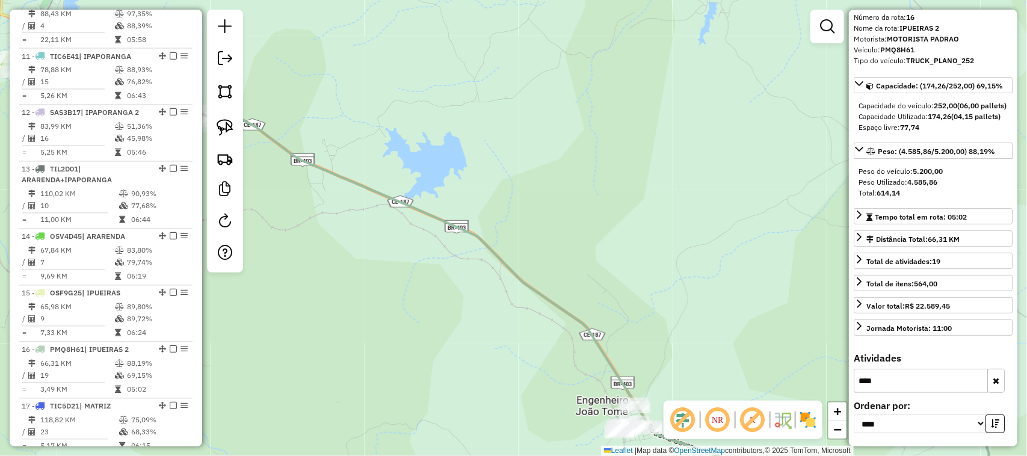
click at [994, 380] on icon "button" at bounding box center [996, 381] width 7 height 8
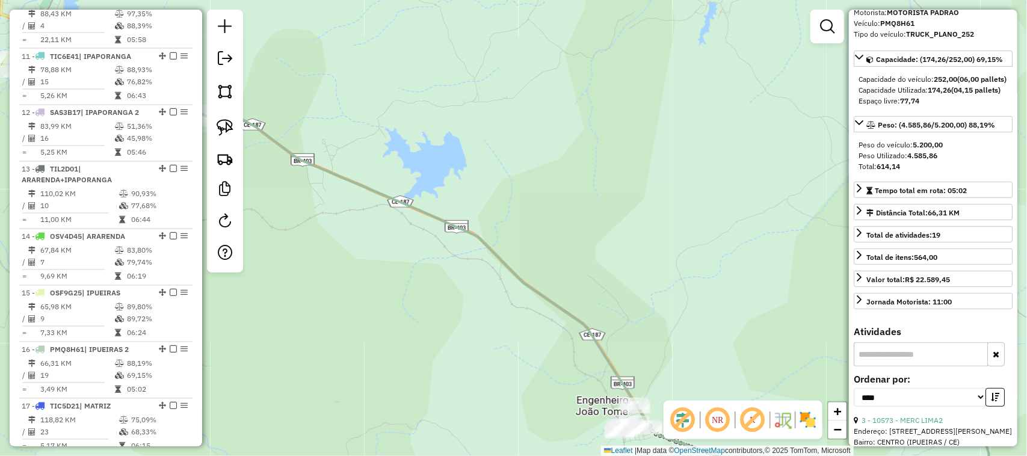
click at [865, 367] on input "text" at bounding box center [921, 354] width 134 height 24
click at [898, 367] on input "text" at bounding box center [921, 354] width 134 height 24
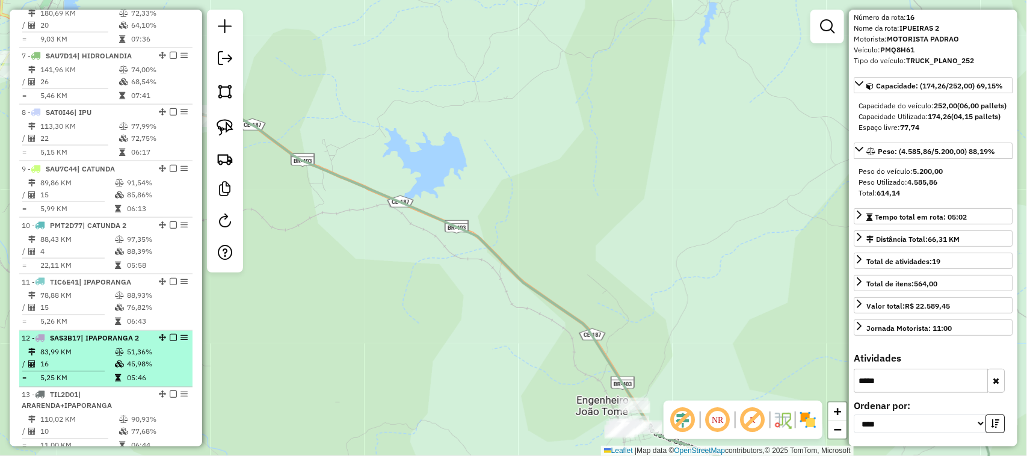
scroll to position [677, 0]
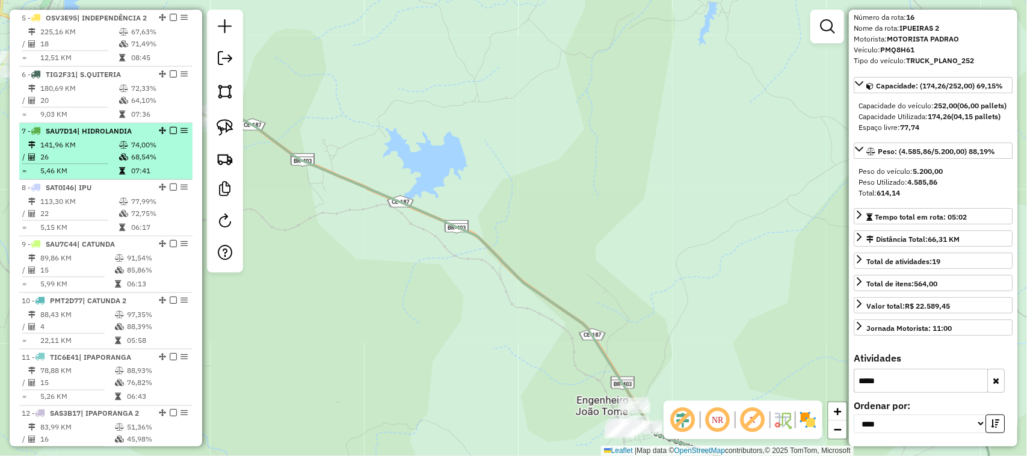
type input "*****"
click at [95, 151] on td "141,96 KM" at bounding box center [79, 145] width 79 height 12
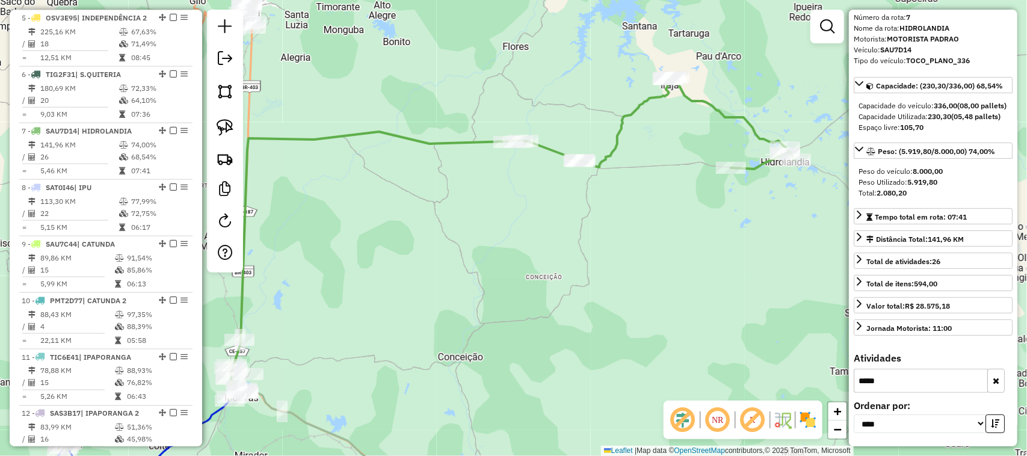
click at [994, 377] on icon "button" at bounding box center [996, 381] width 7 height 8
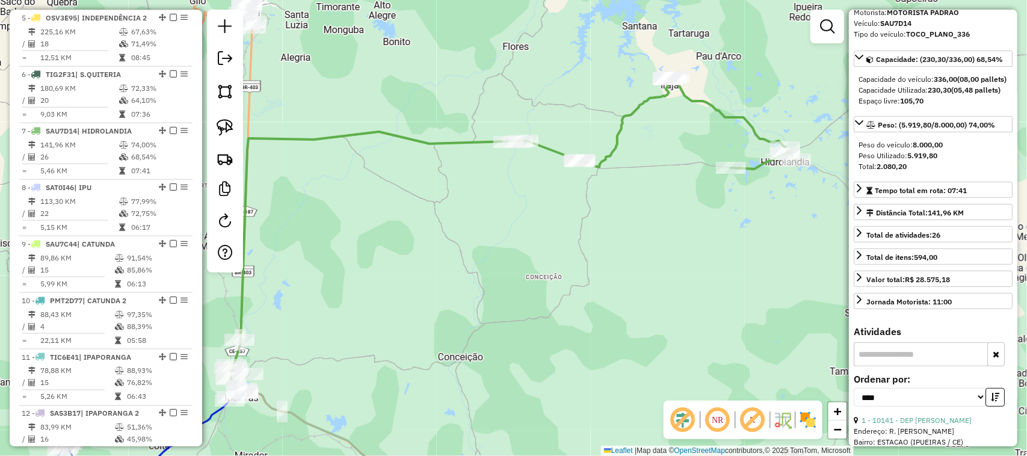
click at [895, 367] on input "text" at bounding box center [921, 354] width 134 height 24
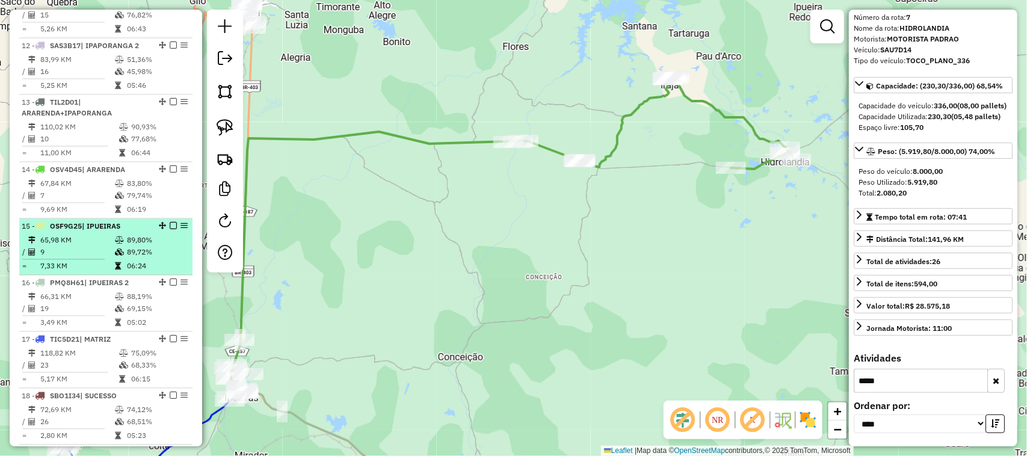
scroll to position [1053, 0]
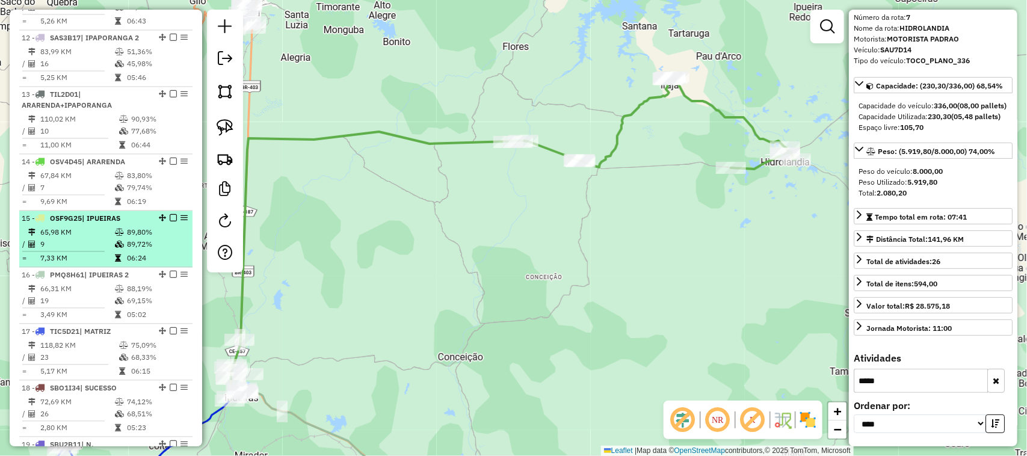
type input "*****"
click at [97, 238] on td "65,98 KM" at bounding box center [77, 232] width 75 height 12
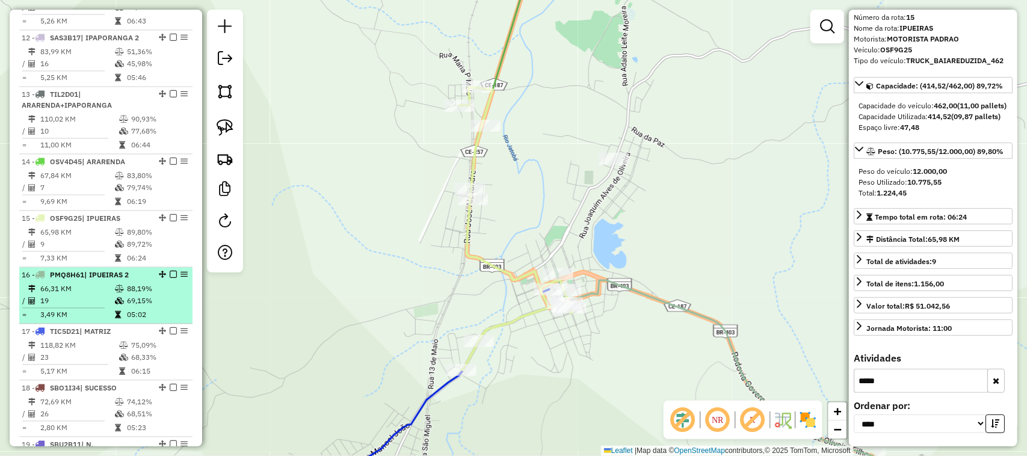
click at [85, 307] on td "19" at bounding box center [77, 301] width 75 height 12
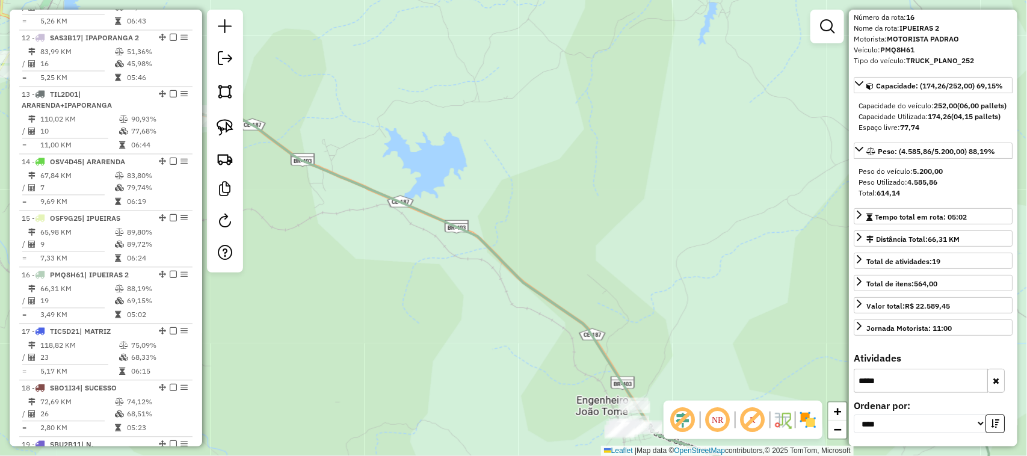
click at [994, 380] on icon "button" at bounding box center [996, 381] width 7 height 8
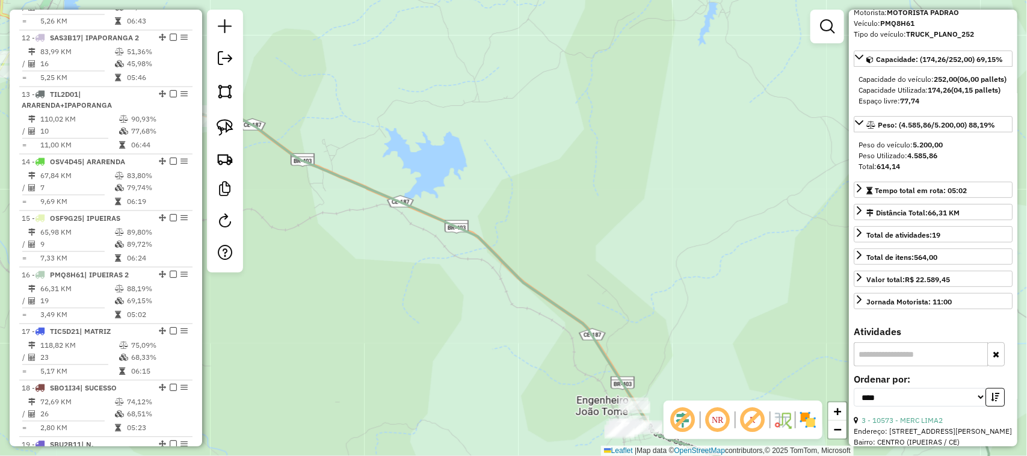
click at [883, 367] on input "text" at bounding box center [921, 354] width 134 height 24
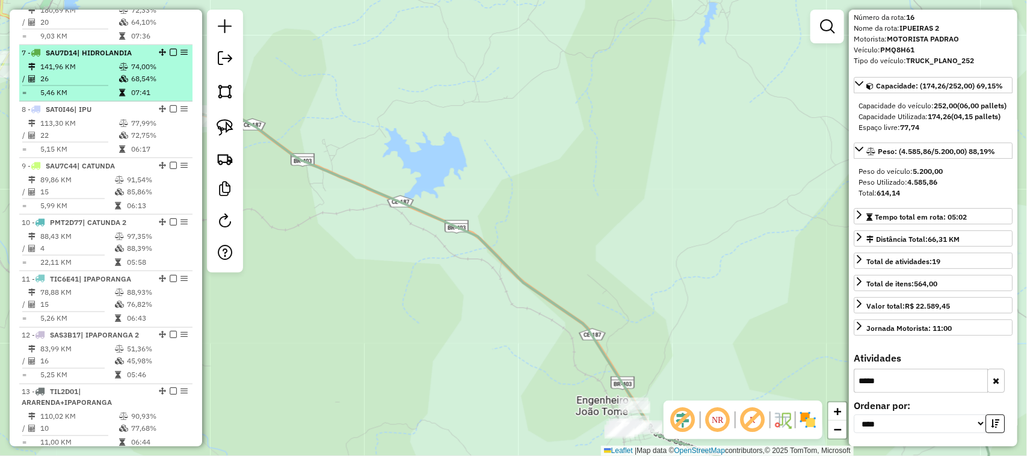
scroll to position [752, 0]
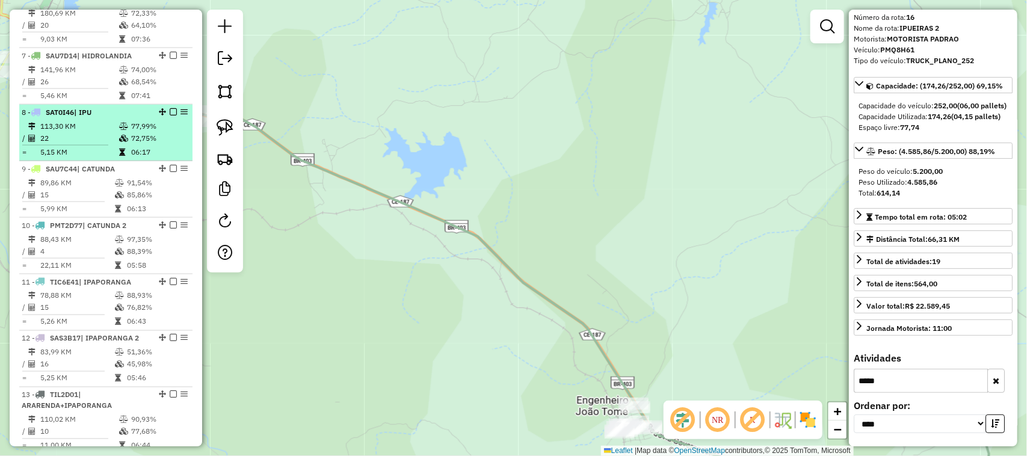
type input "*****"
click at [95, 132] on td "113,30 KM" at bounding box center [79, 126] width 79 height 12
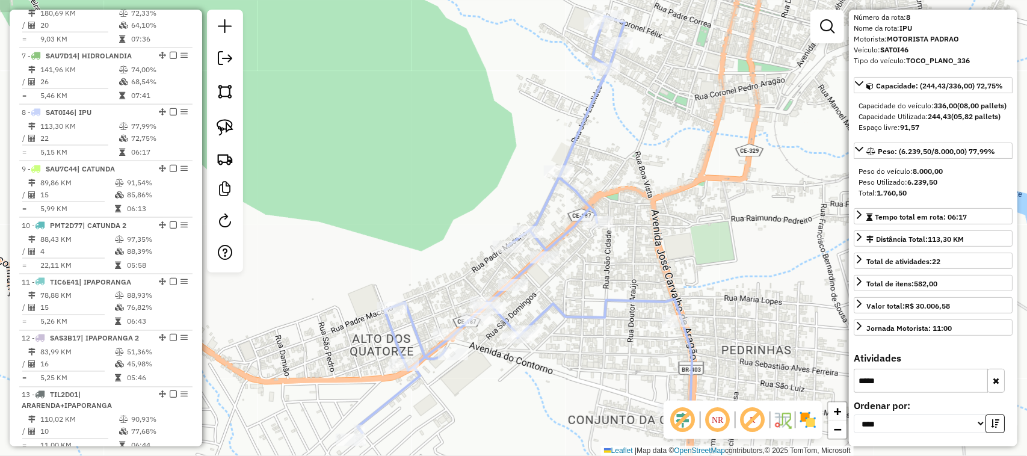
click at [997, 379] on icon "button" at bounding box center [996, 381] width 7 height 8
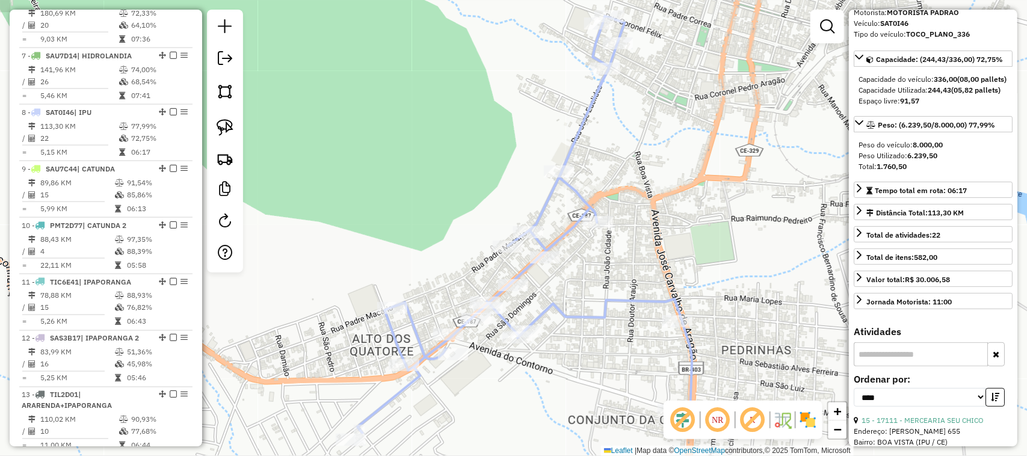
click at [905, 367] on input "text" at bounding box center [921, 354] width 134 height 24
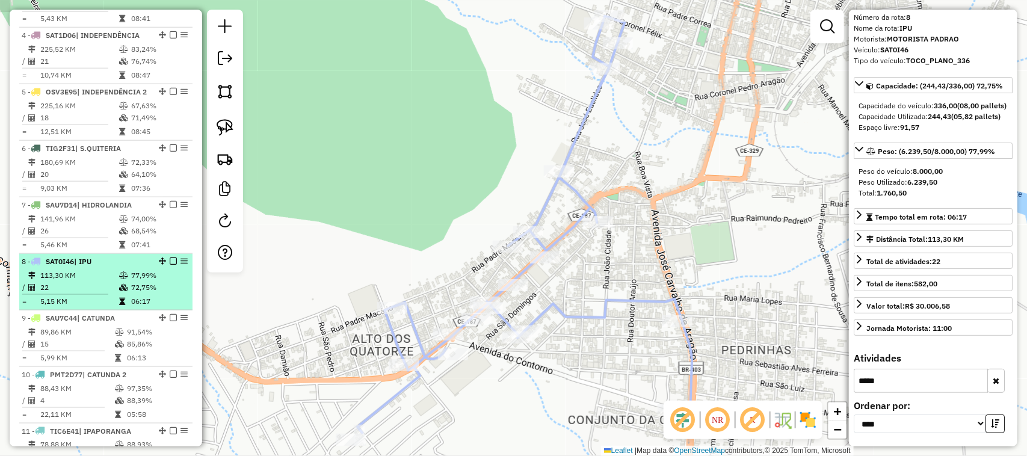
scroll to position [602, 0]
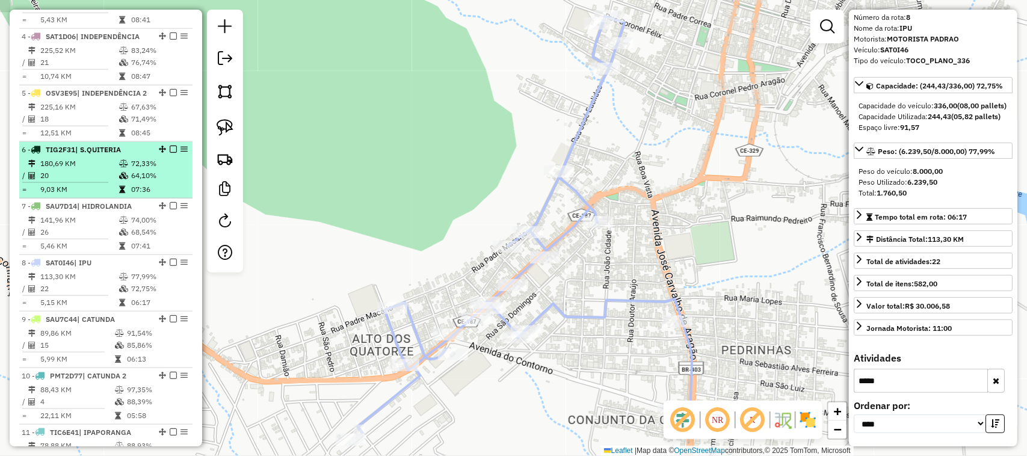
type input "*****"
click at [98, 182] on td "20" at bounding box center [79, 176] width 79 height 12
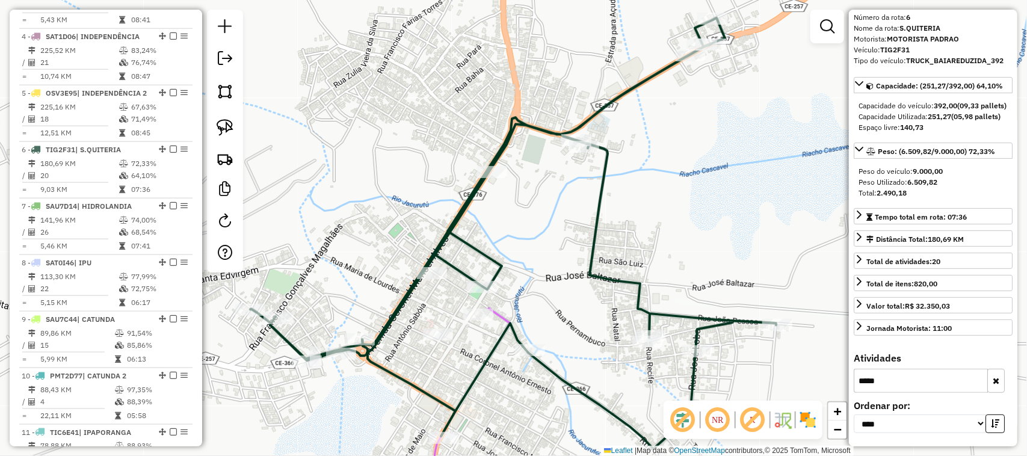
click at [993, 381] on icon "button" at bounding box center [996, 381] width 7 height 8
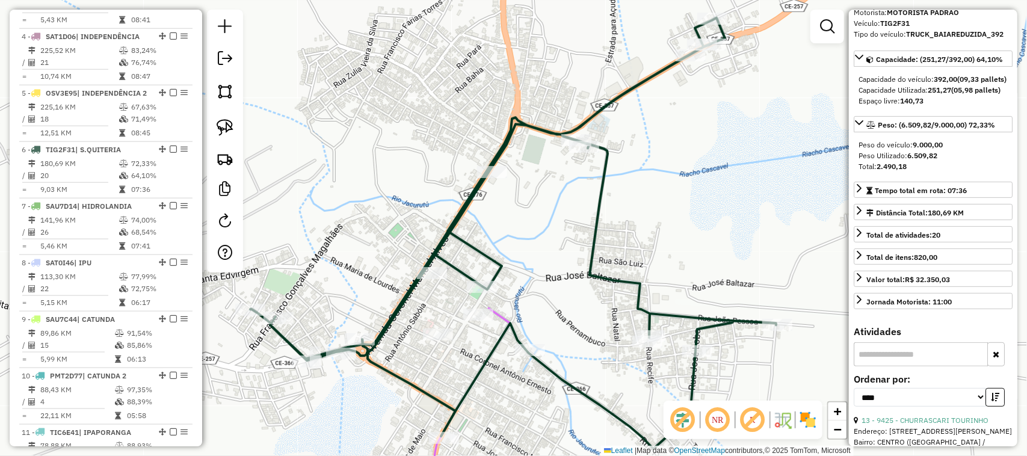
click at [889, 367] on input "text" at bounding box center [921, 354] width 134 height 24
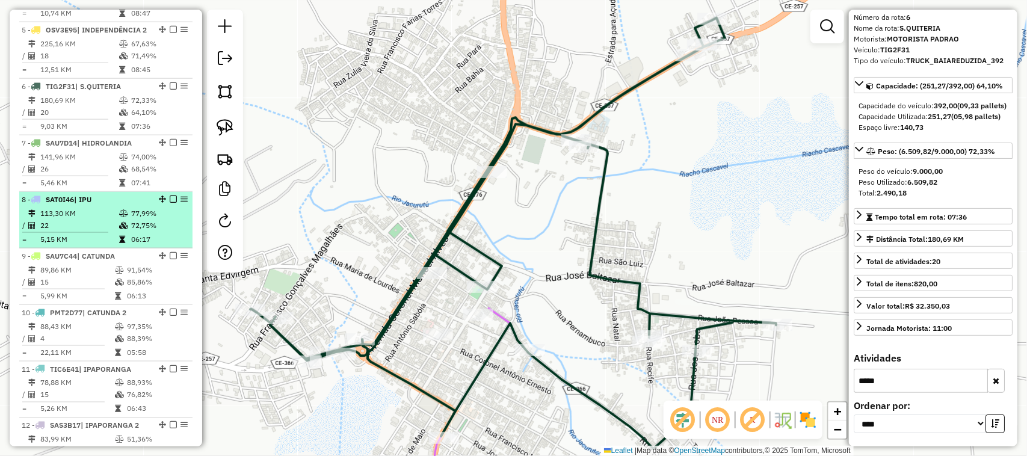
scroll to position [752, 0]
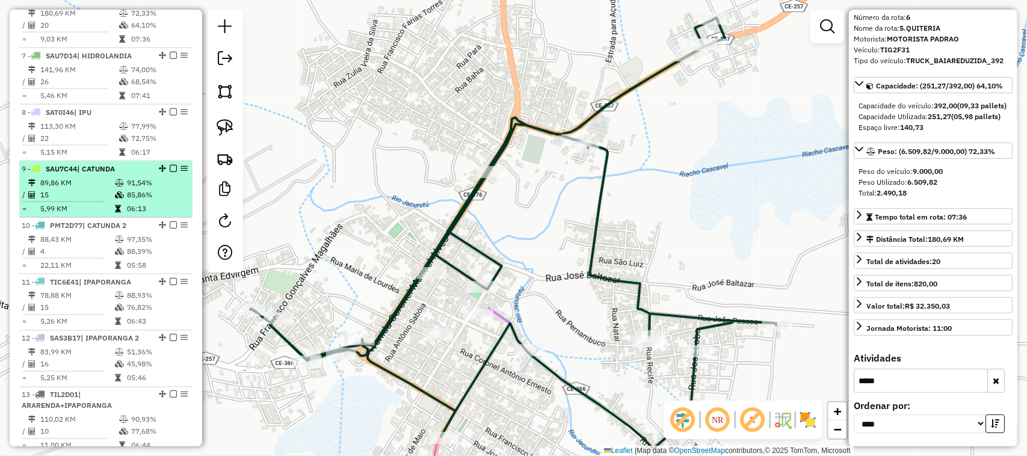
type input "*****"
click at [91, 189] on td "89,86 KM" at bounding box center [77, 183] width 75 height 12
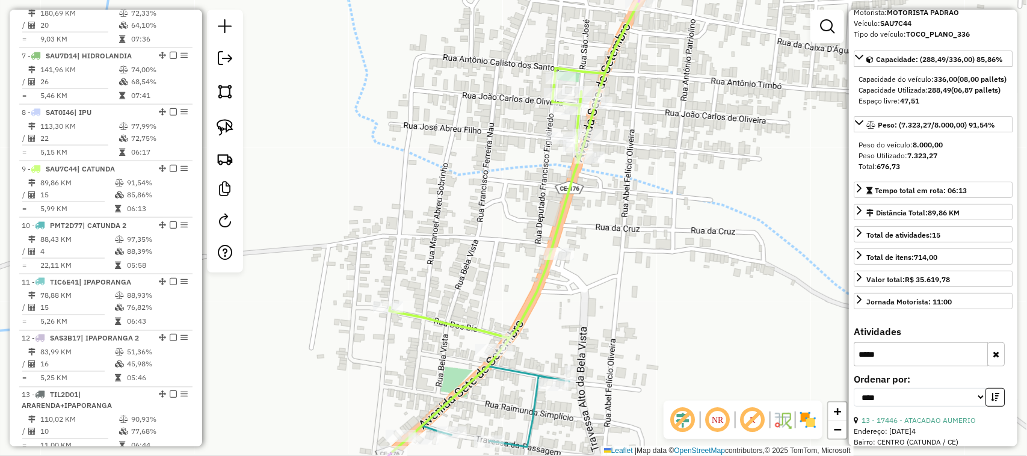
scroll to position [145, 0]
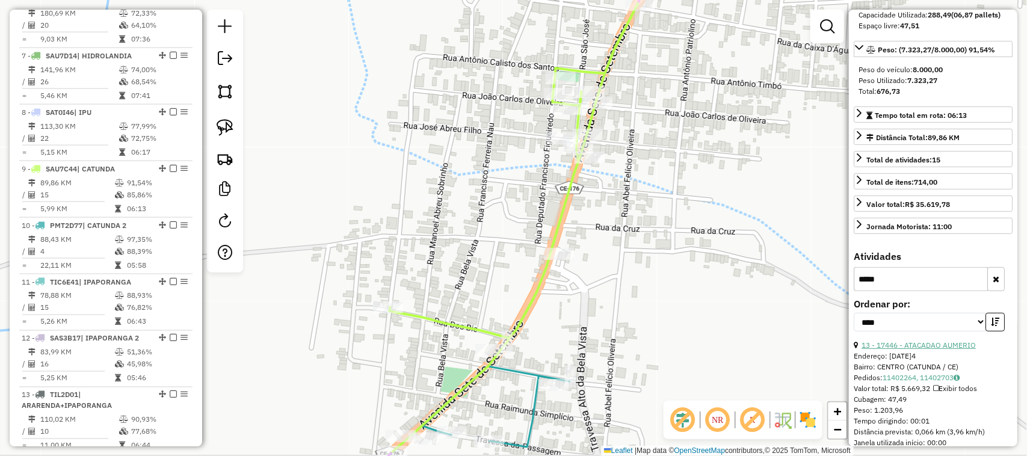
click at [930, 350] on link "13 - 17446 - ATACADAO AUMERIO" at bounding box center [919, 345] width 114 height 9
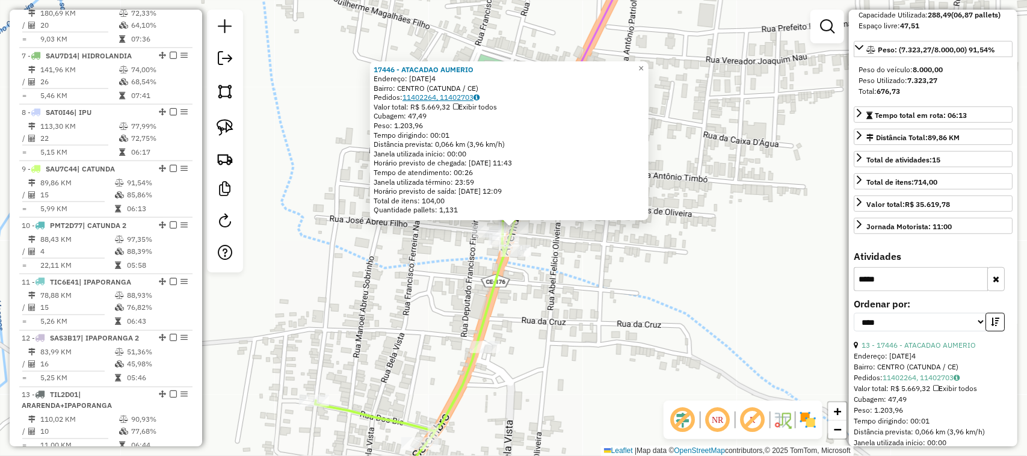
click at [441, 94] on link "11402264, 11402703" at bounding box center [441, 97] width 77 height 9
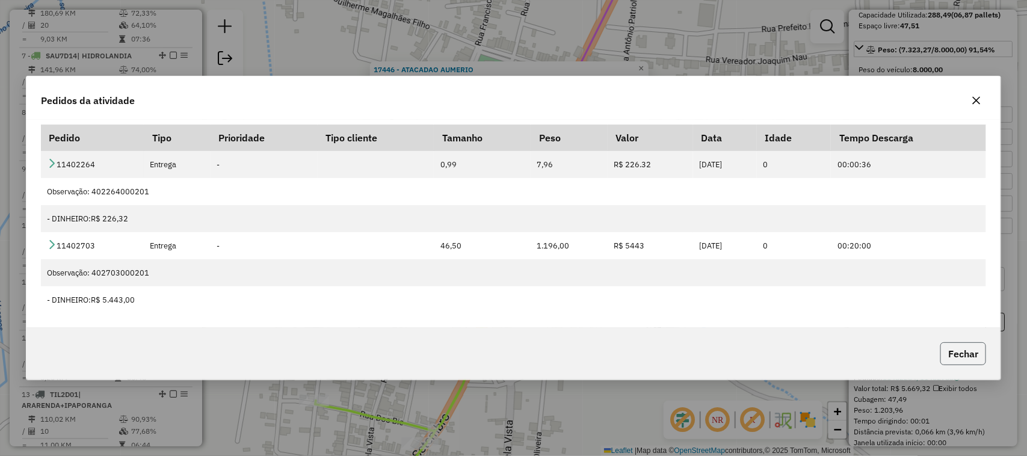
click at [977, 348] on button "Fechar" at bounding box center [964, 353] width 46 height 23
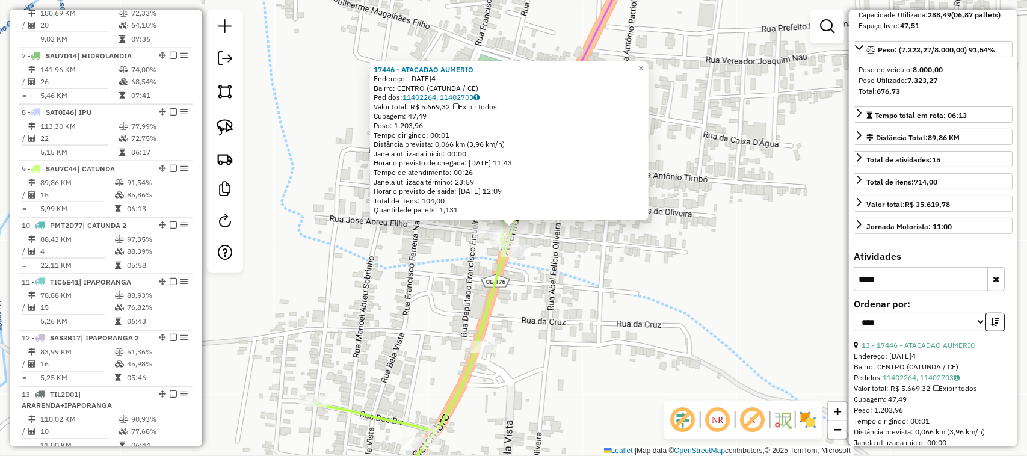
drag, startPoint x: 450, startPoint y: 97, endPoint x: 305, endPoint y: 116, distance: 146.2
click at [305, 116] on div "17446 - ATACADAO AUMERIO Endereço: 07 DE SETEMBRO 704 Bairro: CENTRO (CATUNDA /…" at bounding box center [513, 228] width 1027 height 456
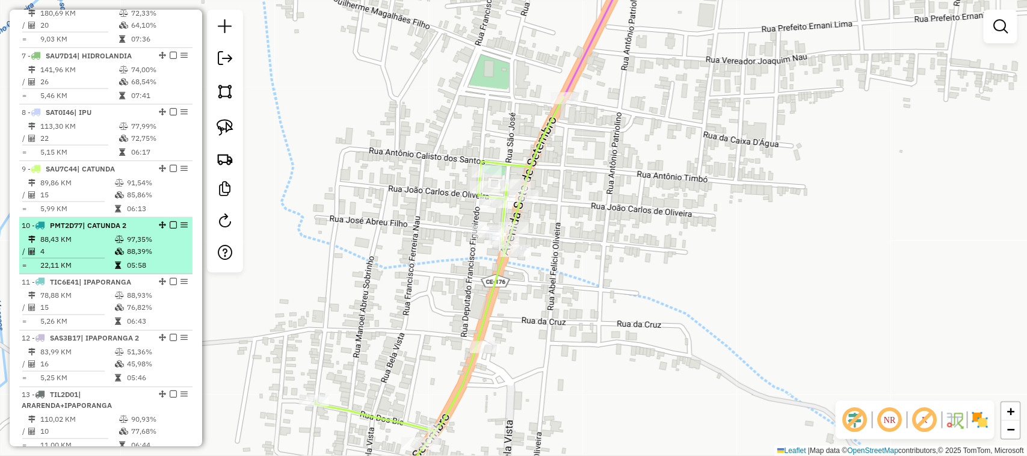
click at [90, 246] on td "88,43 KM" at bounding box center [77, 240] width 75 height 12
select select "*********"
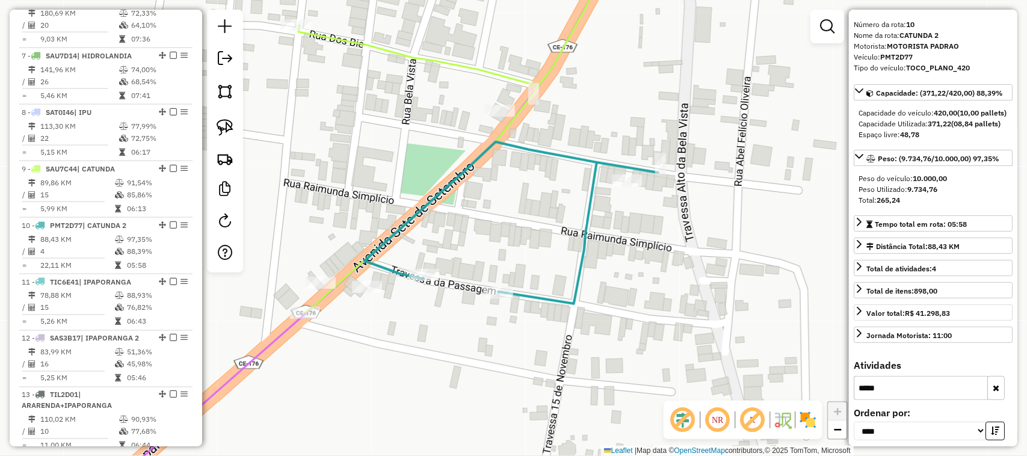
scroll to position [70, 0]
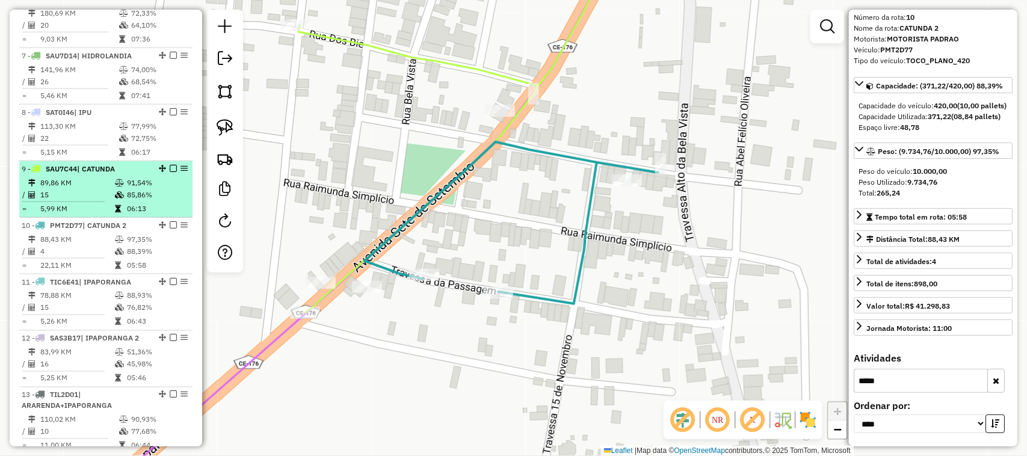
click at [76, 189] on td "89,86 KM" at bounding box center [77, 183] width 75 height 12
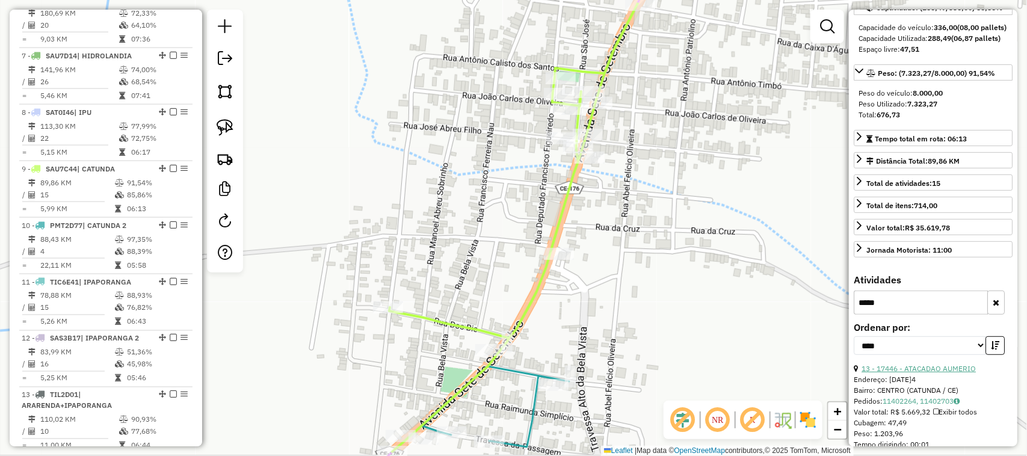
scroll to position [145, 0]
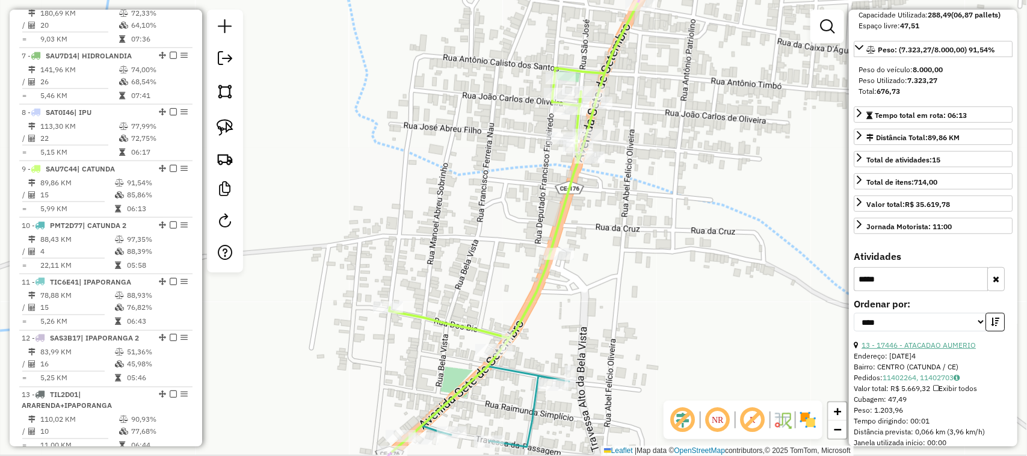
click at [930, 350] on link "13 - 17446 - ATACADAO AUMERIO" at bounding box center [919, 345] width 114 height 9
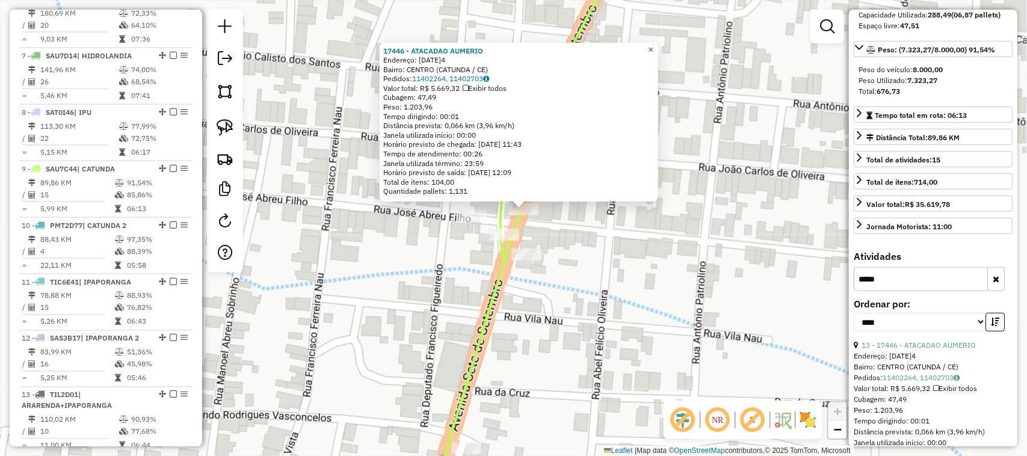
click at [654, 48] on span "×" at bounding box center [650, 50] width 5 height 10
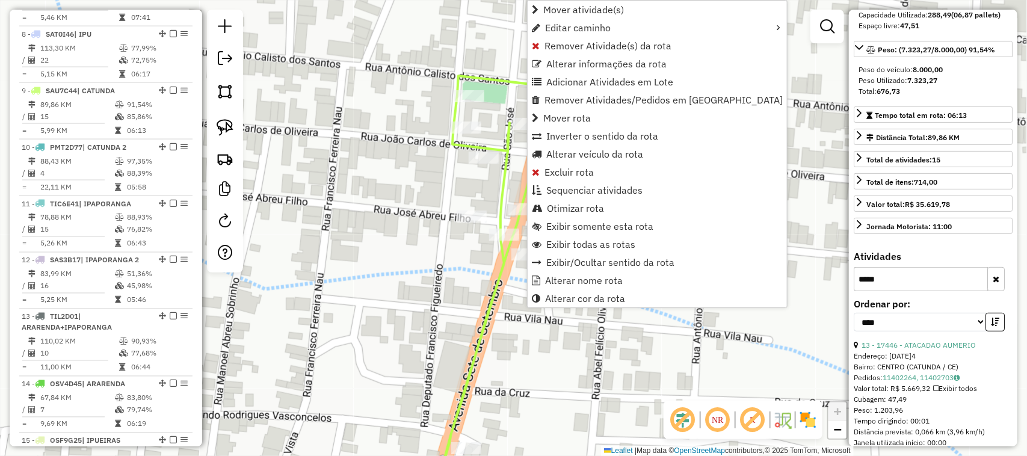
scroll to position [925, 0]
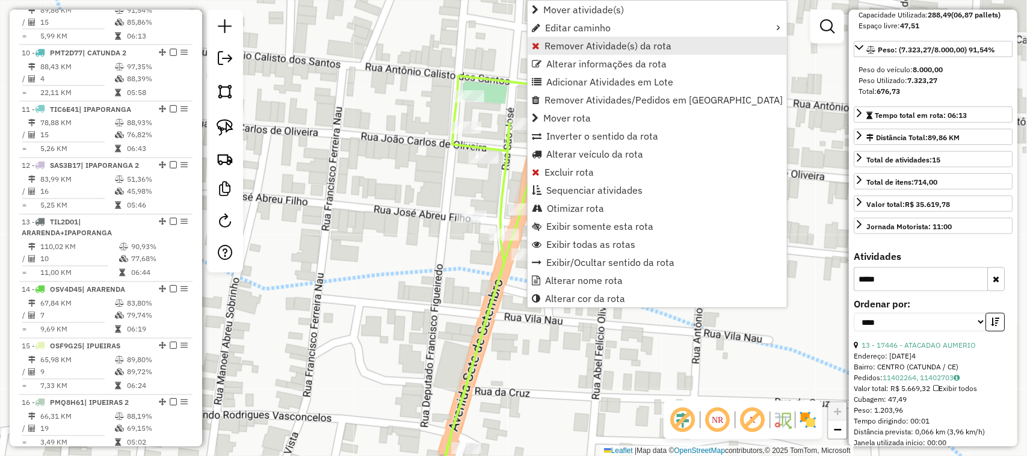
click at [590, 43] on span "Remover Atividade(s) da rota" at bounding box center [608, 46] width 127 height 10
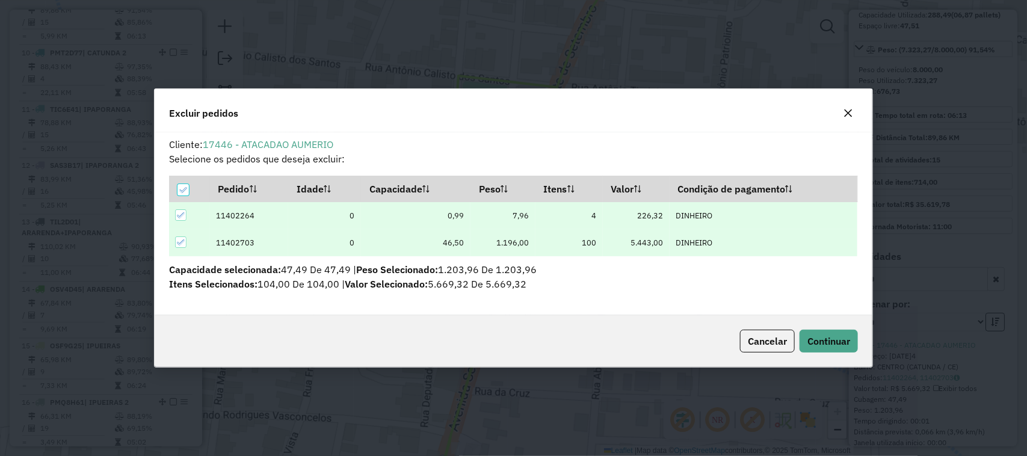
scroll to position [0, 0]
click at [182, 191] on icon at bounding box center [183, 190] width 8 height 8
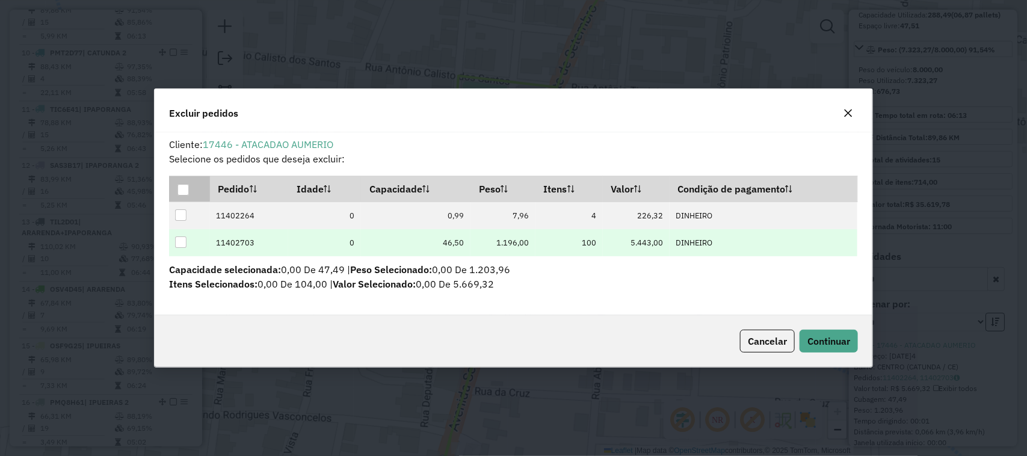
click at [178, 244] on div at bounding box center [180, 242] width 11 height 11
click at [834, 340] on span "Continuar" at bounding box center [829, 341] width 43 height 12
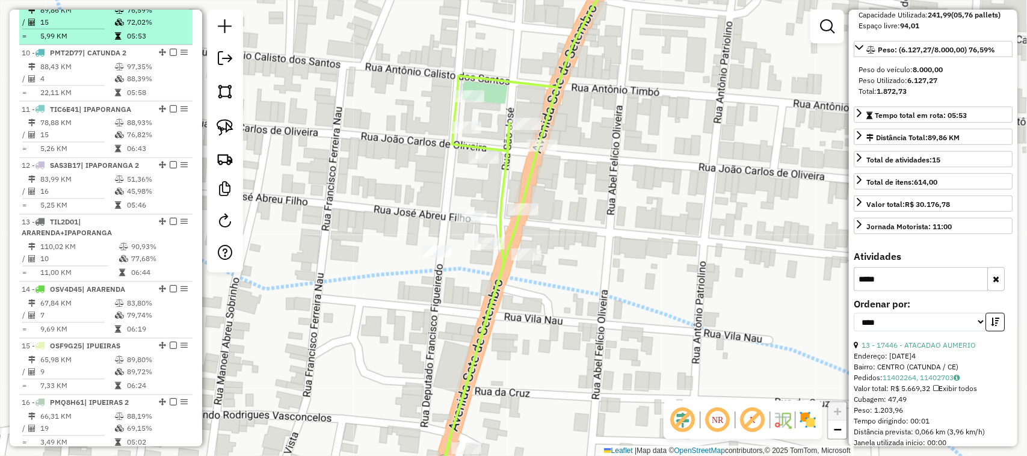
click at [85, 28] on td "15" at bounding box center [77, 22] width 75 height 12
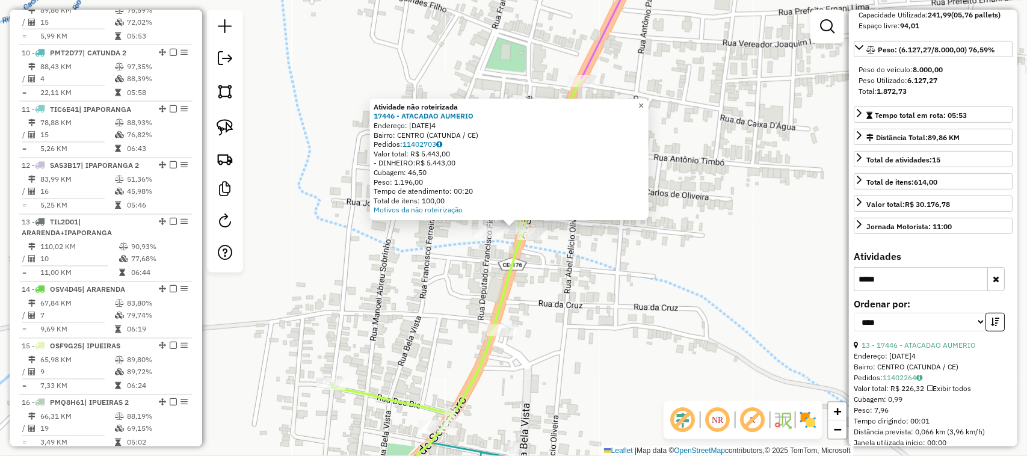
click at [644, 102] on span "×" at bounding box center [641, 106] width 5 height 10
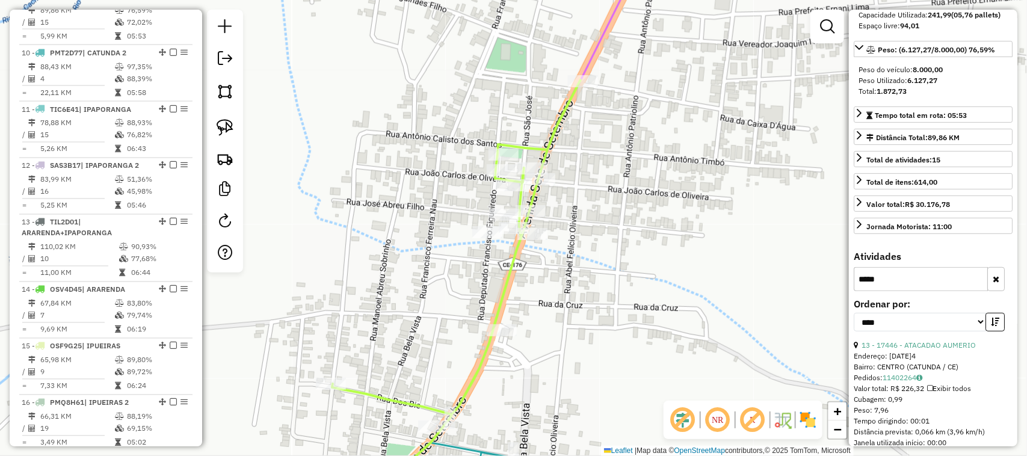
click at [994, 283] on icon "button" at bounding box center [996, 279] width 7 height 8
click at [898, 291] on input "text" at bounding box center [921, 279] width 134 height 24
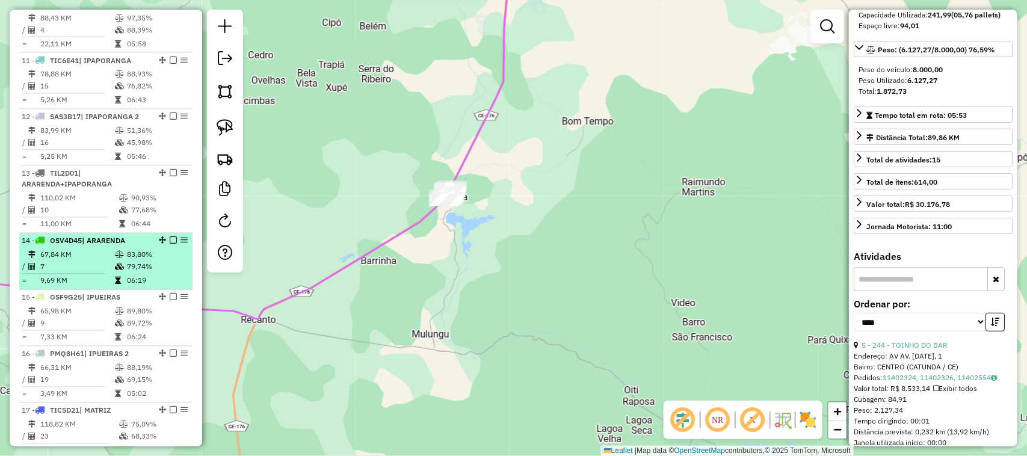
scroll to position [965, 0]
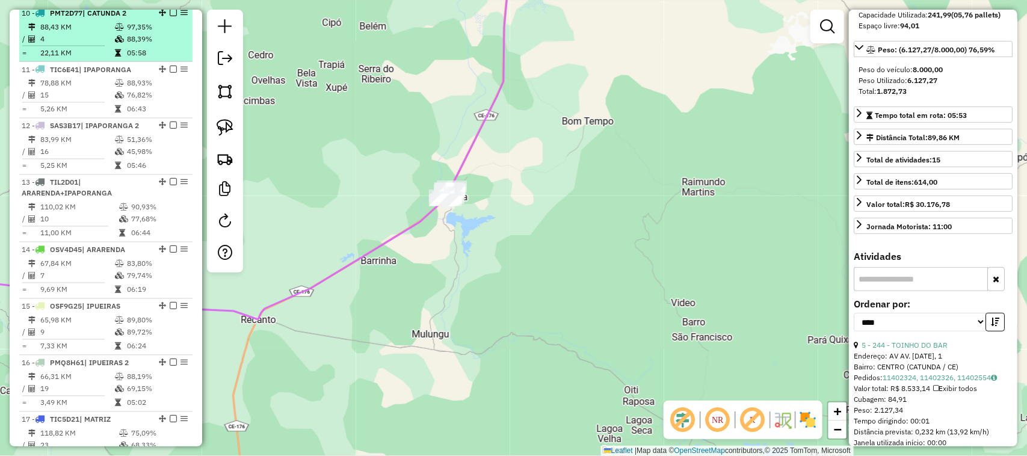
click at [91, 45] on td "4" at bounding box center [77, 39] width 75 height 12
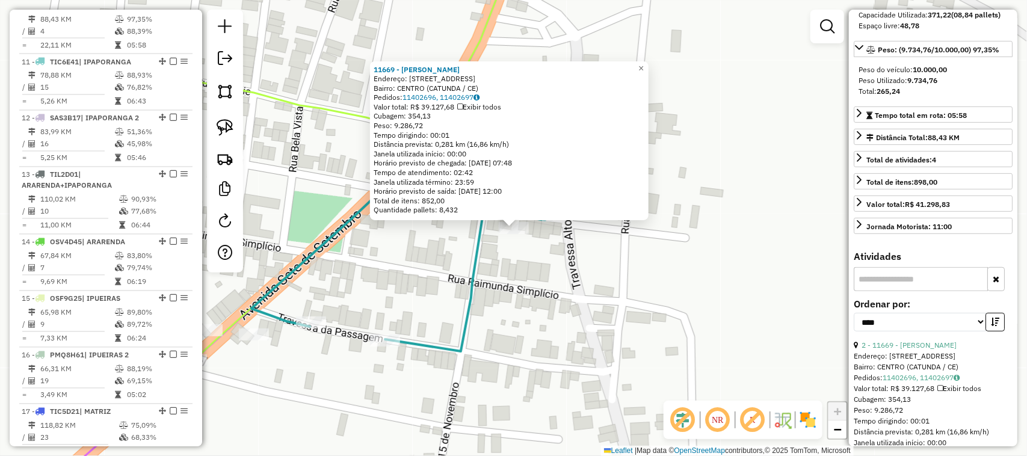
scroll to position [982, 0]
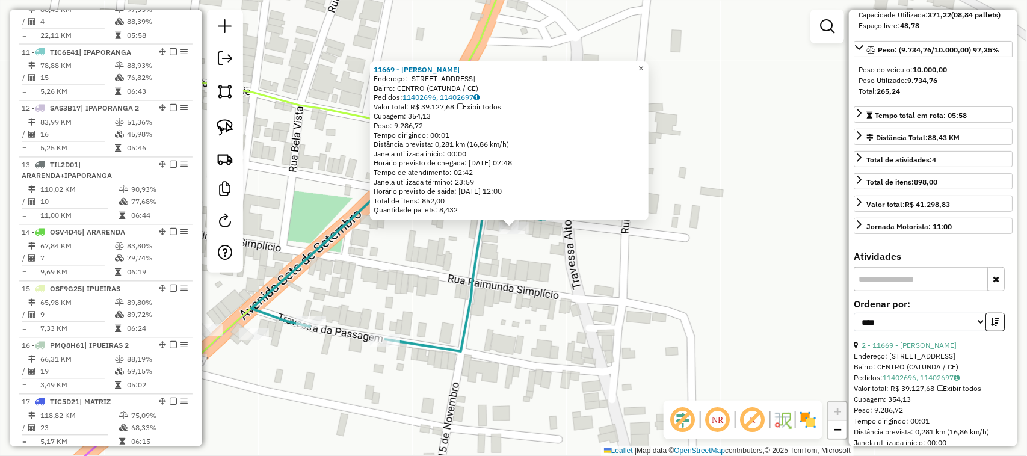
click at [644, 65] on span "×" at bounding box center [641, 68] width 5 height 10
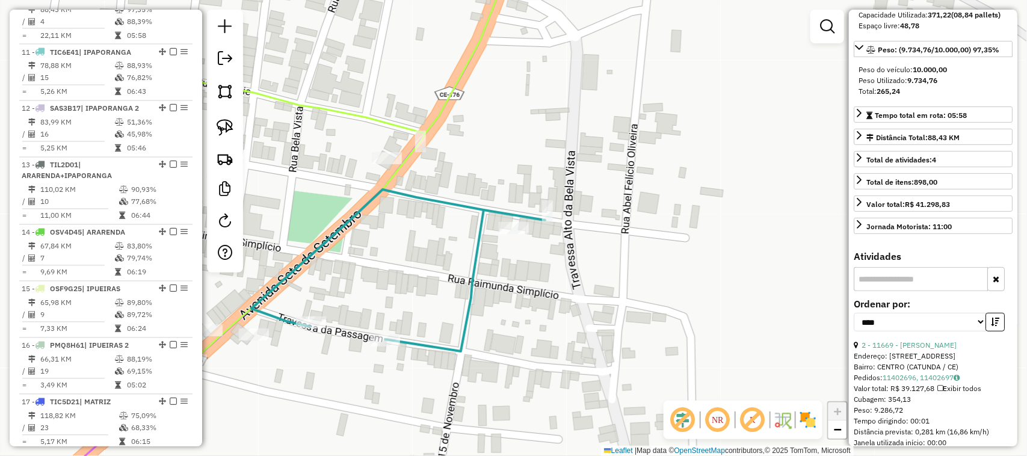
drag, startPoint x: 419, startPoint y: 285, endPoint x: 486, endPoint y: 317, distance: 74.3
click at [471, 317] on div "Janela de atendimento Grade de atendimento Capacidade Transportadoras Veículos …" at bounding box center [513, 228] width 1027 height 456
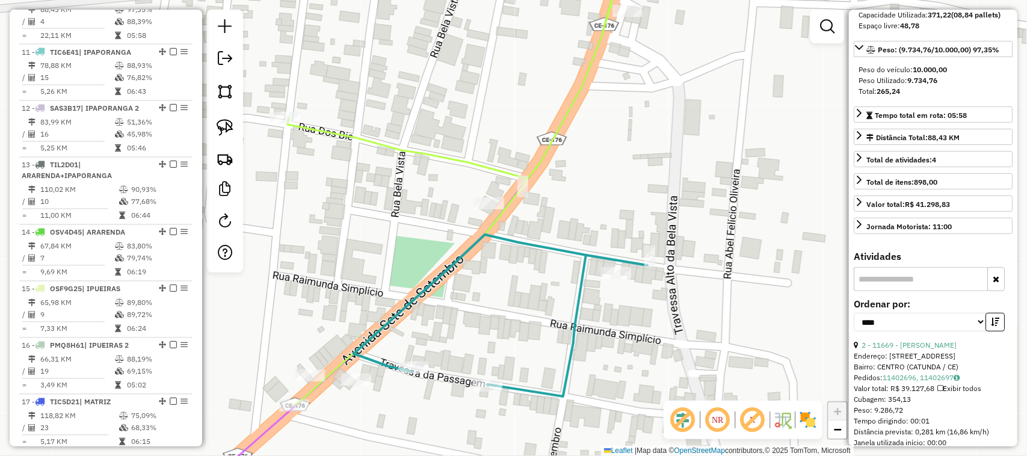
click at [506, 295] on div "Janela de atendimento Grade de atendimento Capacidade Transportadoras Veículos …" at bounding box center [513, 228] width 1027 height 456
click at [570, 295] on div "Janela de atendimento Grade de atendimento Capacidade Transportadoras Veículos …" at bounding box center [513, 228] width 1027 height 456
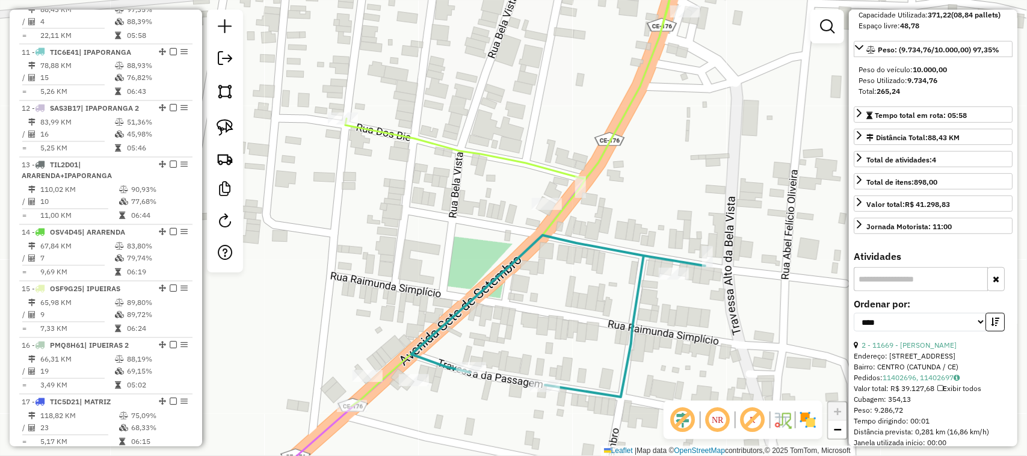
drag, startPoint x: 630, startPoint y: 217, endPoint x: 669, endPoint y: 265, distance: 62.0
click at [667, 265] on div "Janela de atendimento Grade de atendimento Capacidade Transportadoras Veículos …" at bounding box center [513, 228] width 1027 height 456
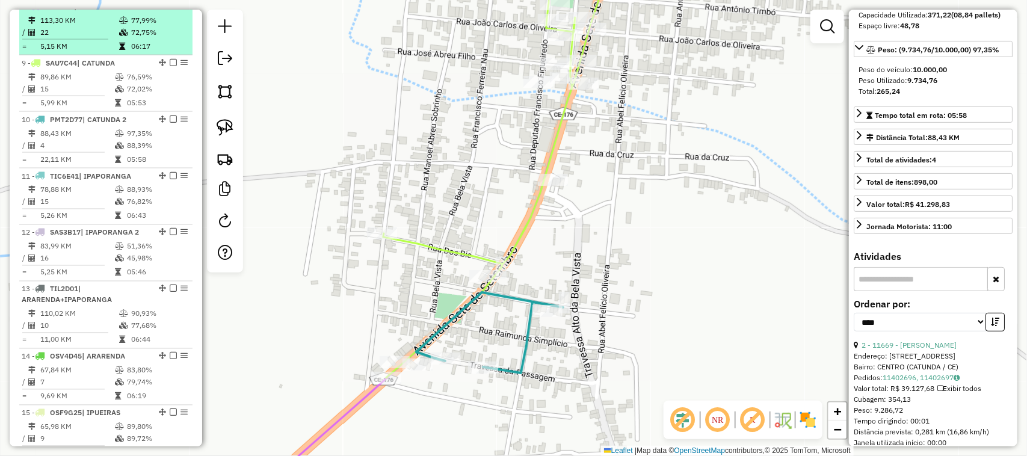
scroll to position [832, 0]
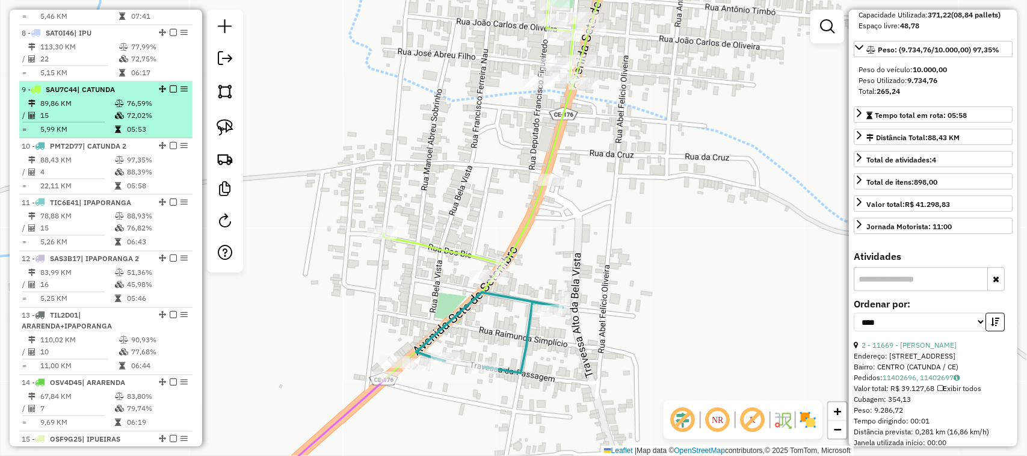
click at [86, 110] on td "89,86 KM" at bounding box center [77, 103] width 75 height 12
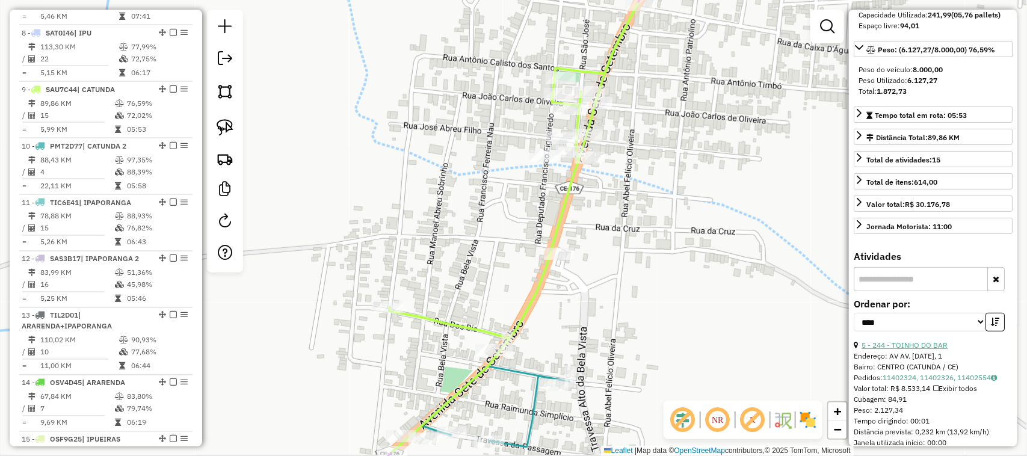
click at [909, 350] on link "5 - 244 - TOINHO DO BAR" at bounding box center [905, 345] width 86 height 9
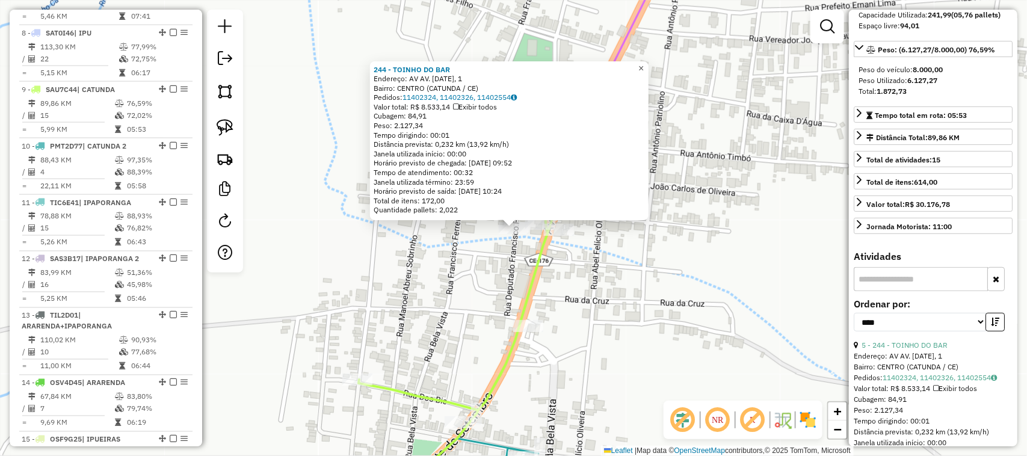
click at [644, 63] on span "×" at bounding box center [641, 68] width 5 height 10
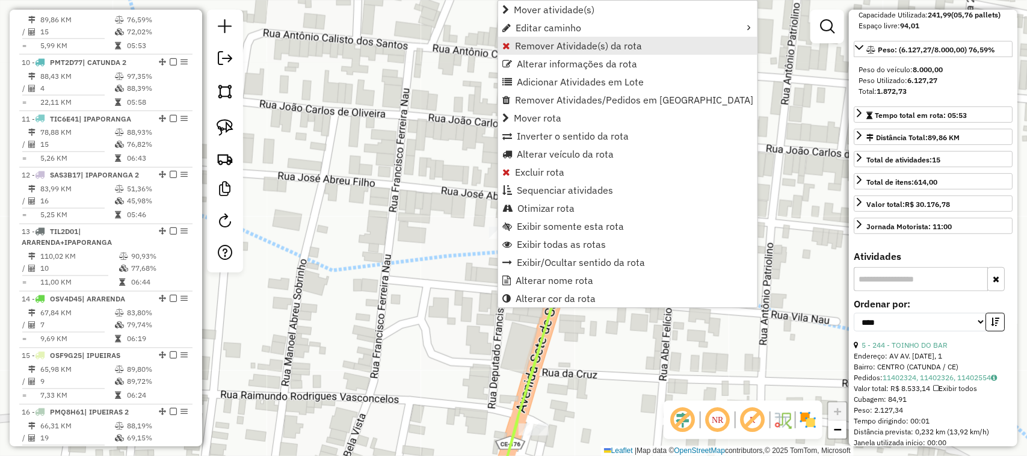
scroll to position [925, 0]
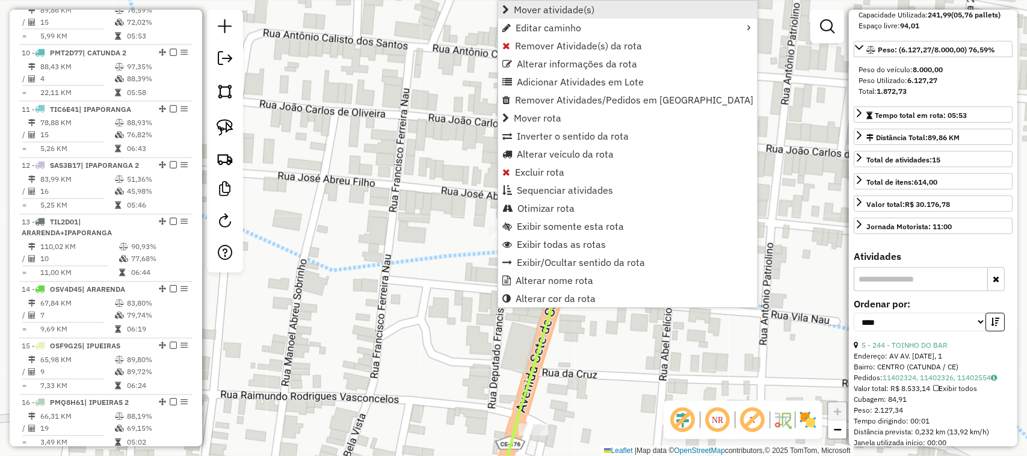
click at [549, 10] on span "Mover atividade(s)" at bounding box center [554, 10] width 81 height 10
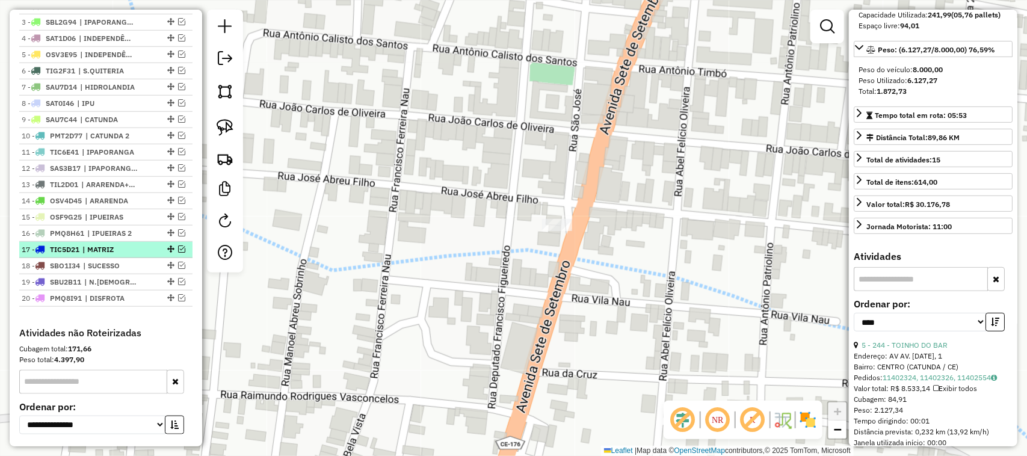
scroll to position [474, 0]
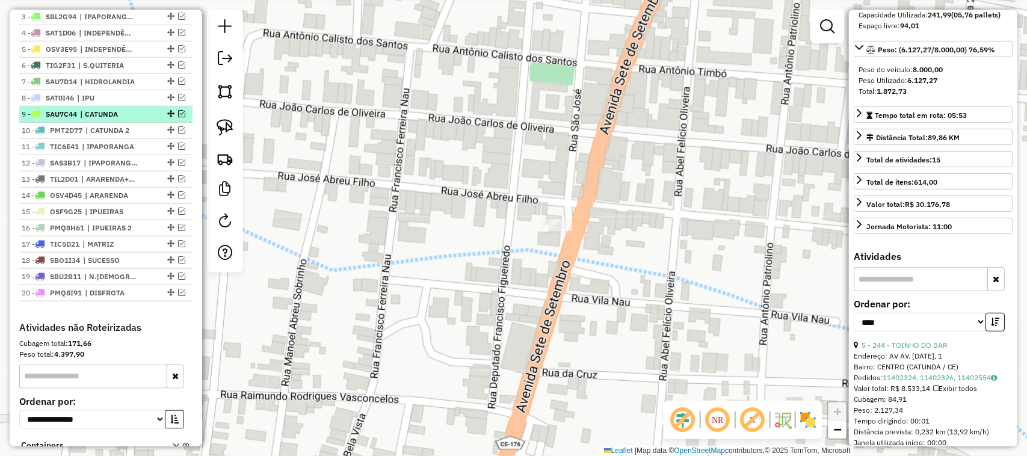
click at [179, 117] on em at bounding box center [181, 113] width 7 height 7
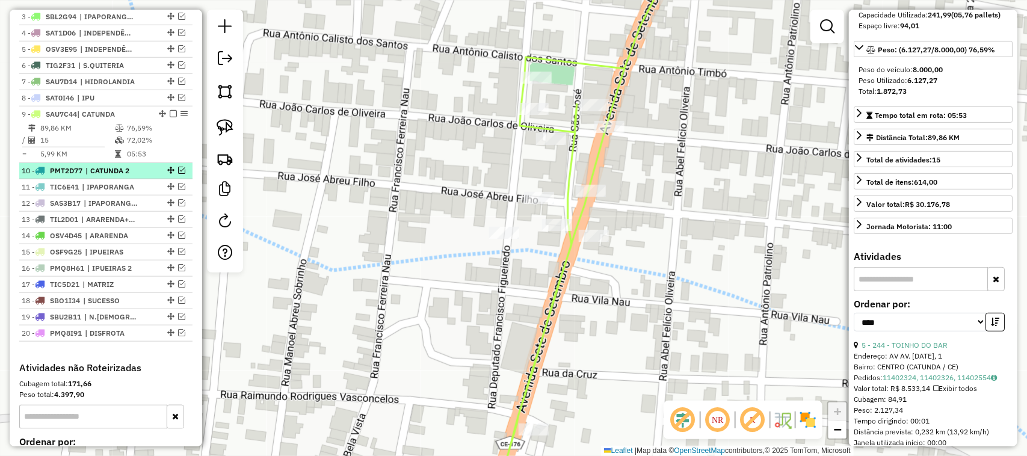
click at [179, 174] on em at bounding box center [181, 170] width 7 height 7
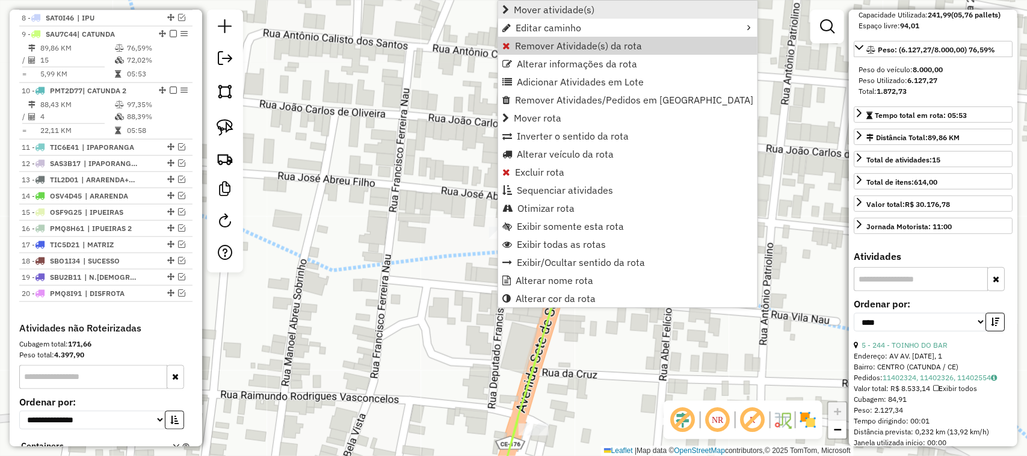
scroll to position [582, 0]
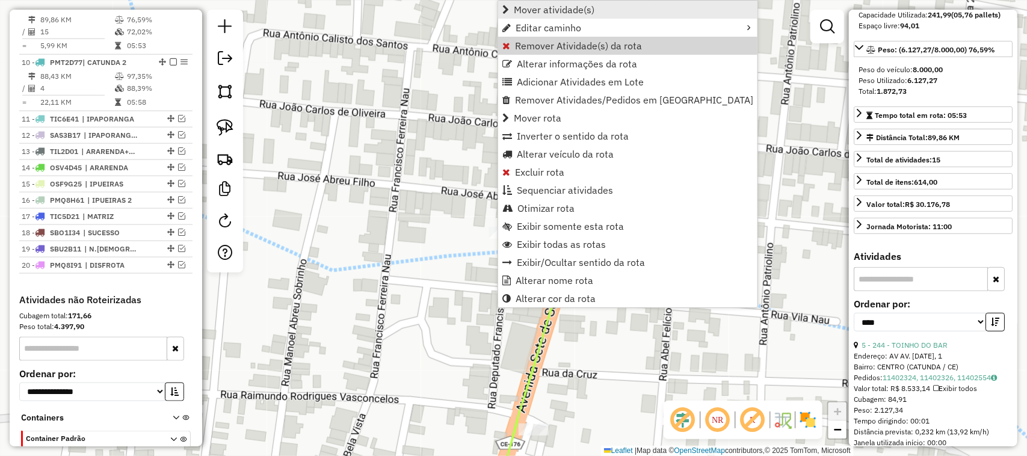
click at [533, 6] on span "Mover atividade(s)" at bounding box center [554, 10] width 81 height 10
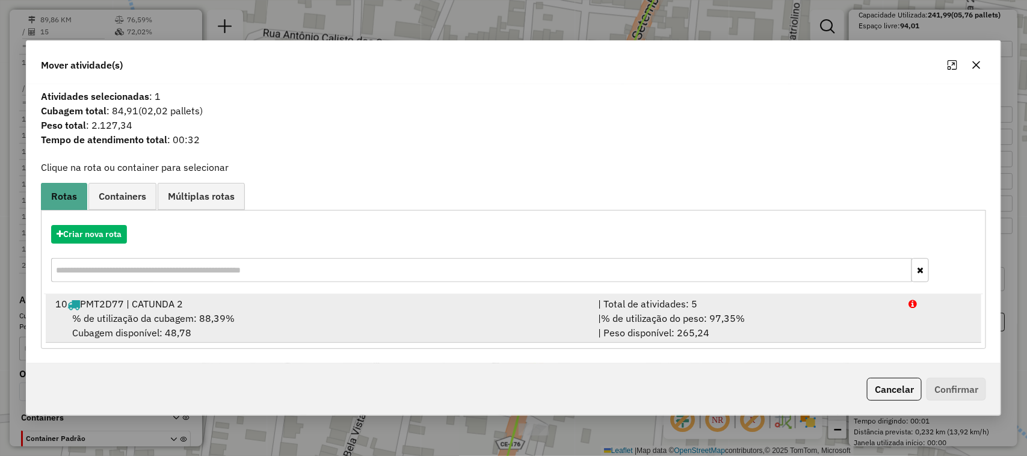
click at [138, 312] on span "% de utilização da cubagem: 88,39%" at bounding box center [153, 318] width 162 height 12
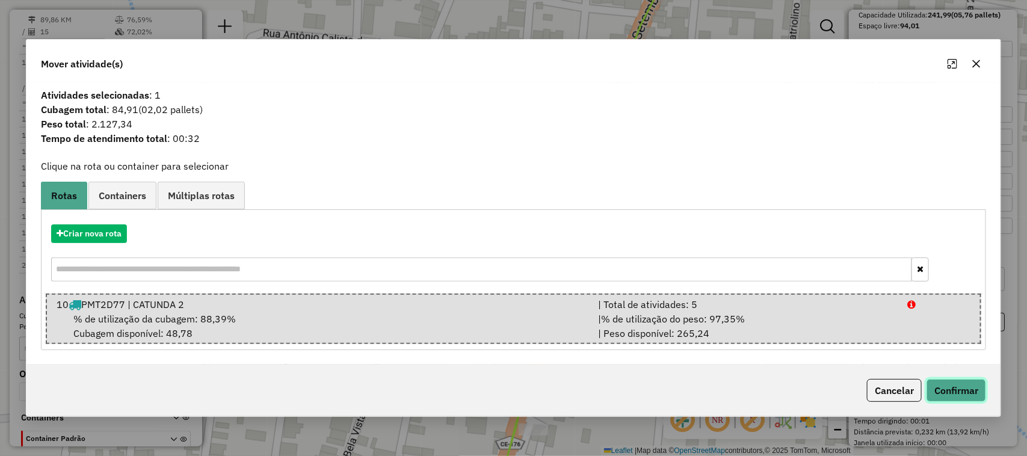
click at [952, 389] on button "Confirmar" at bounding box center [957, 390] width 60 height 23
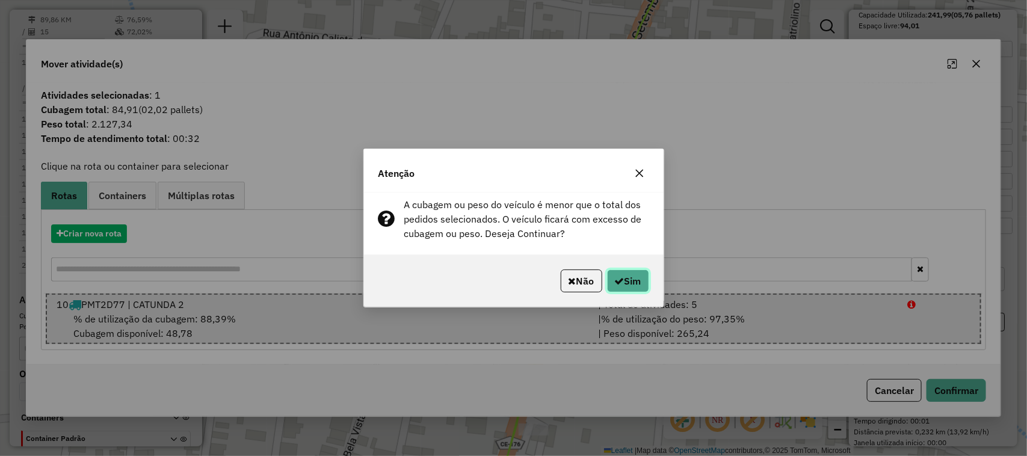
click at [633, 283] on button "Sim" at bounding box center [628, 281] width 42 height 23
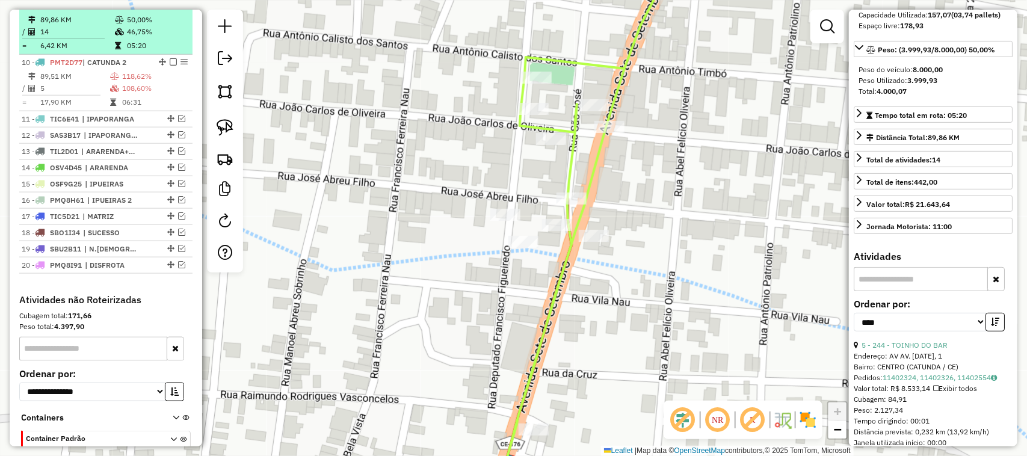
click at [81, 38] on td "14" at bounding box center [77, 32] width 75 height 12
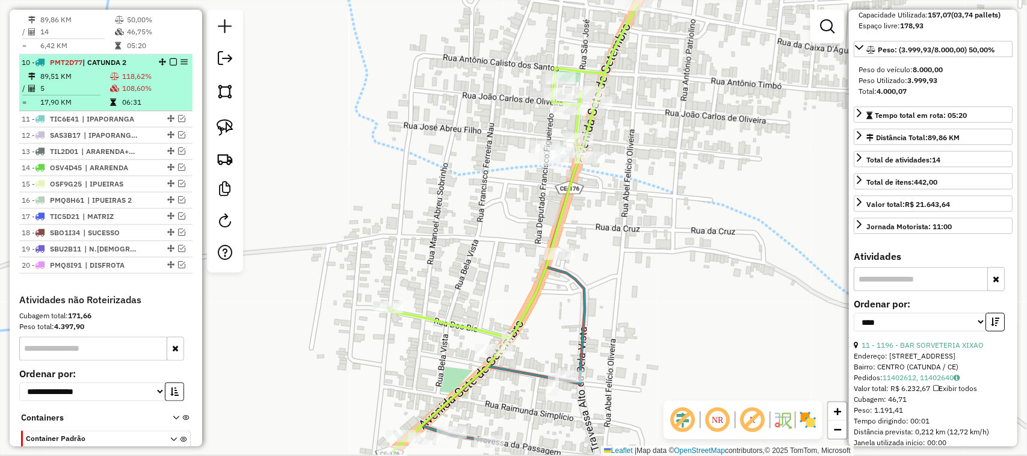
click at [82, 94] on td "5" at bounding box center [75, 88] width 70 height 12
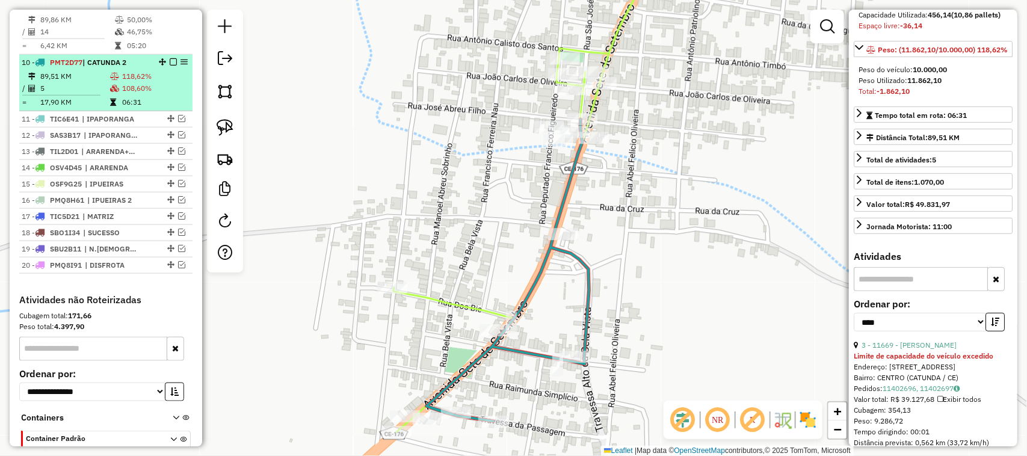
scroll to position [156, 0]
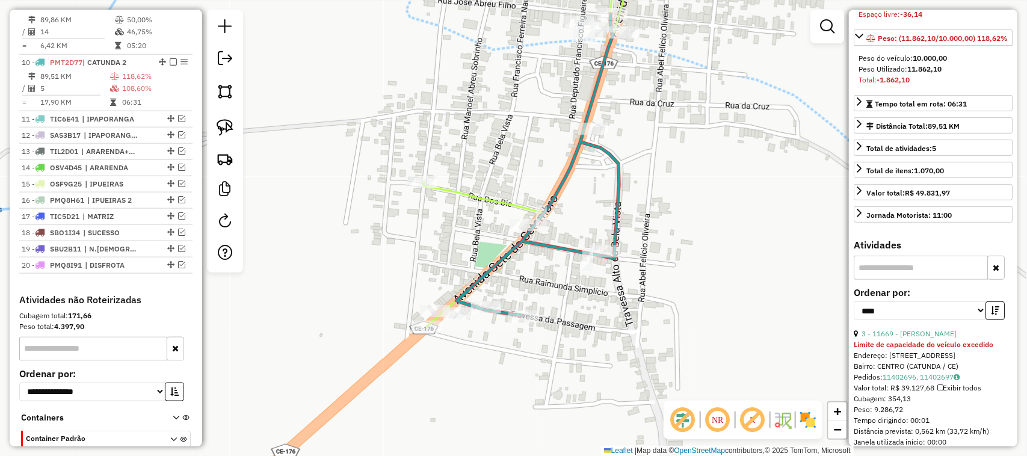
drag, startPoint x: 521, startPoint y: 269, endPoint x: 474, endPoint y: 283, distance: 48.4
click at [519, 260] on div "Janela de atendimento Grade de atendimento Capacidade Transportadoras Veículos …" at bounding box center [513, 228] width 1027 height 456
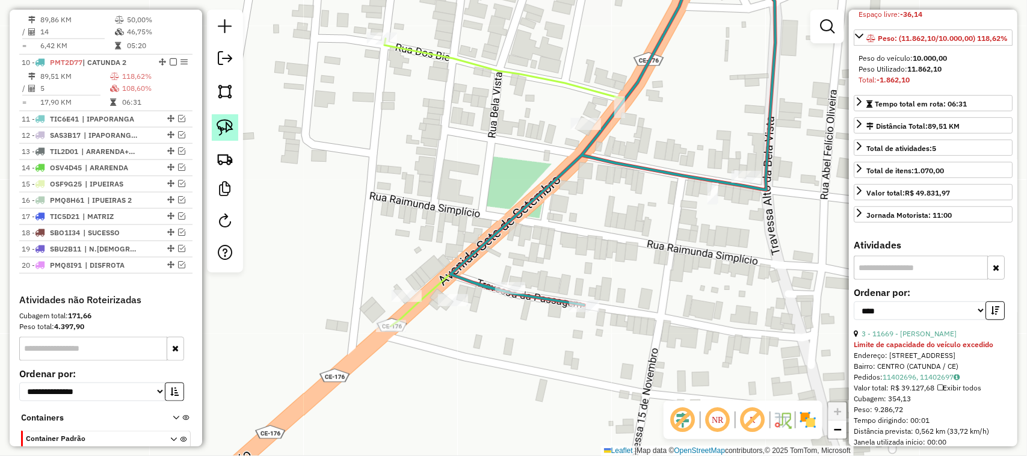
click at [221, 127] on img at bounding box center [225, 127] width 17 height 17
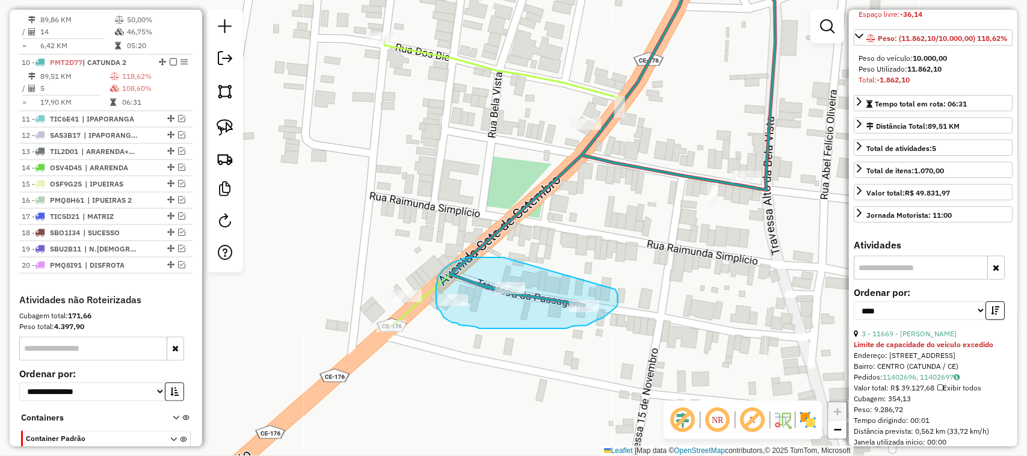
drag, startPoint x: 504, startPoint y: 258, endPoint x: 612, endPoint y: 285, distance: 111.7
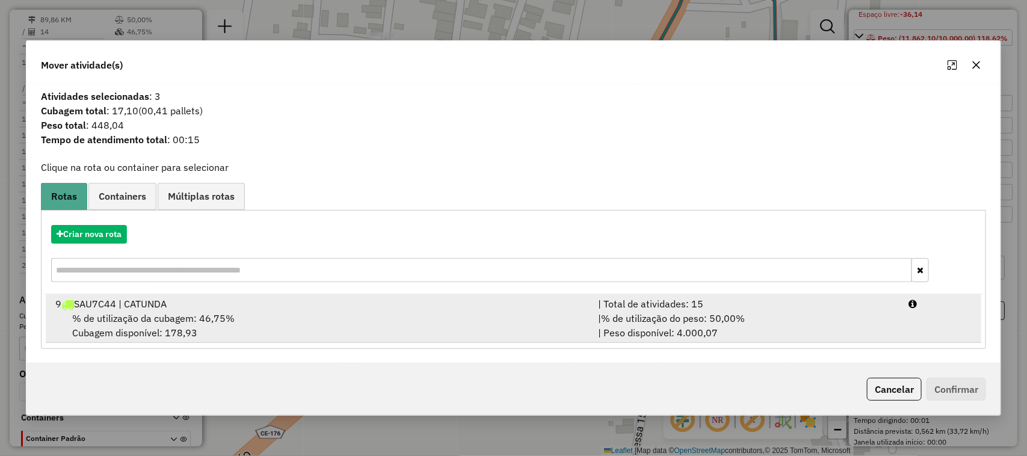
click at [126, 314] on span "% de utilização da cubagem: 46,75%" at bounding box center [153, 318] width 162 height 12
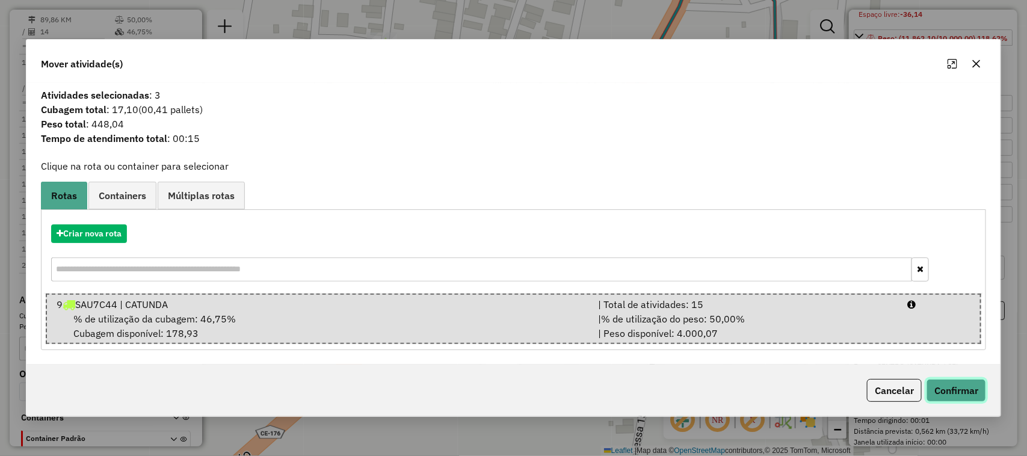
click at [964, 388] on button "Confirmar" at bounding box center [957, 390] width 60 height 23
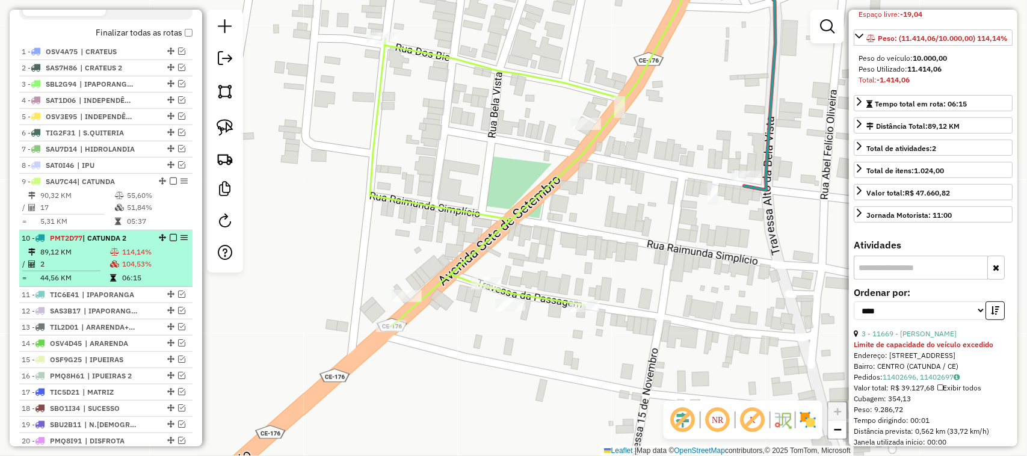
scroll to position [413, 0]
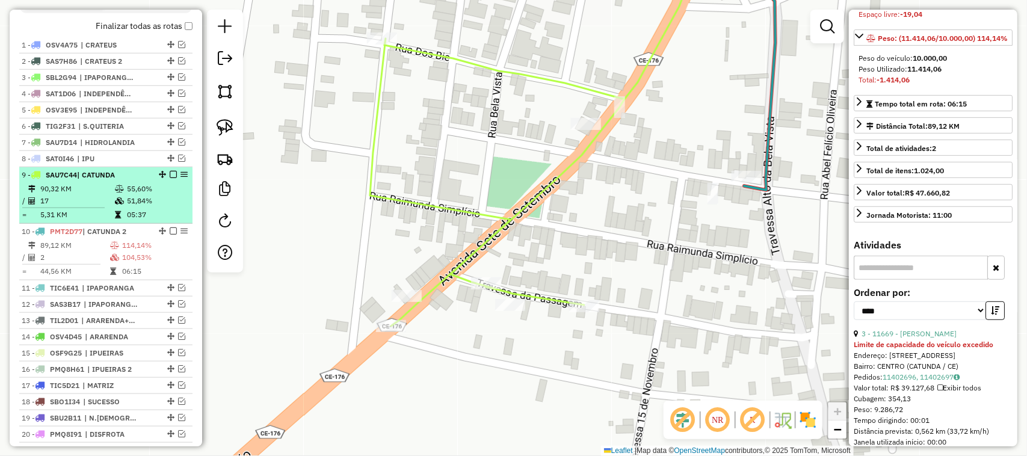
click at [89, 207] on td "17" at bounding box center [77, 201] width 75 height 12
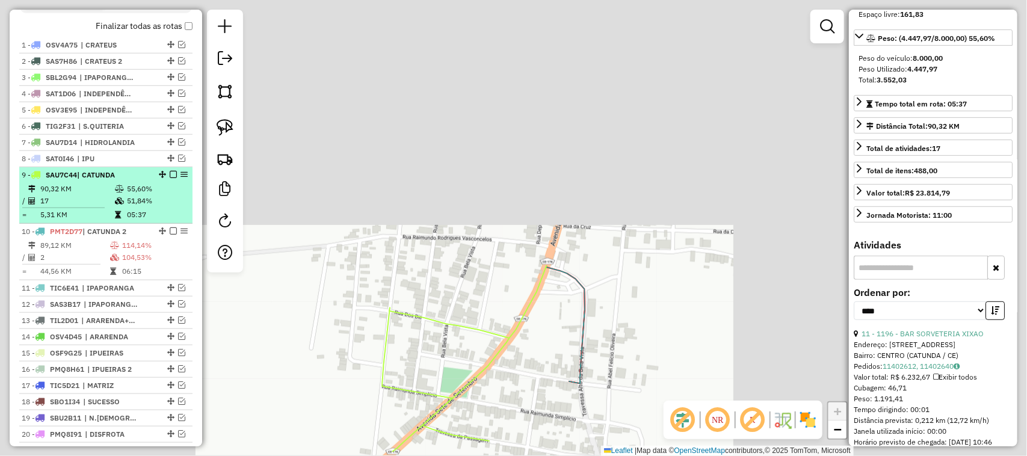
scroll to position [145, 0]
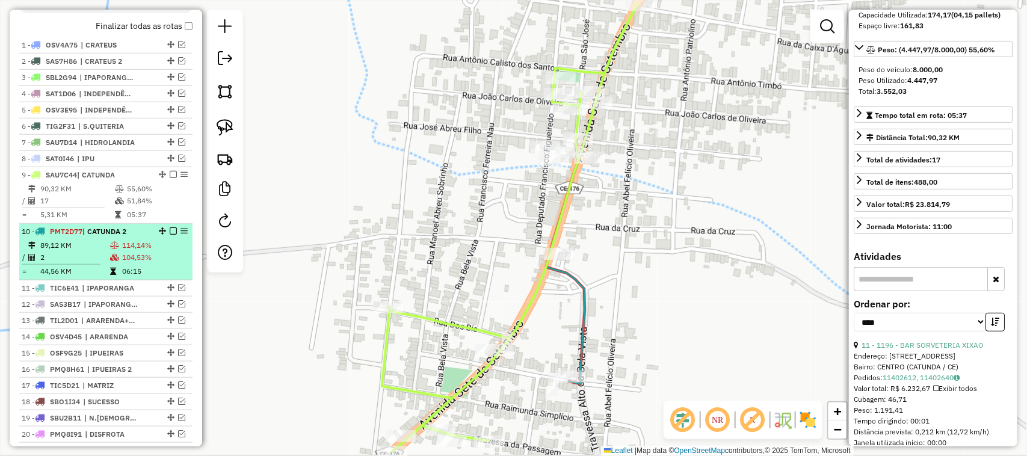
click at [77, 264] on td "2" at bounding box center [75, 258] width 70 height 12
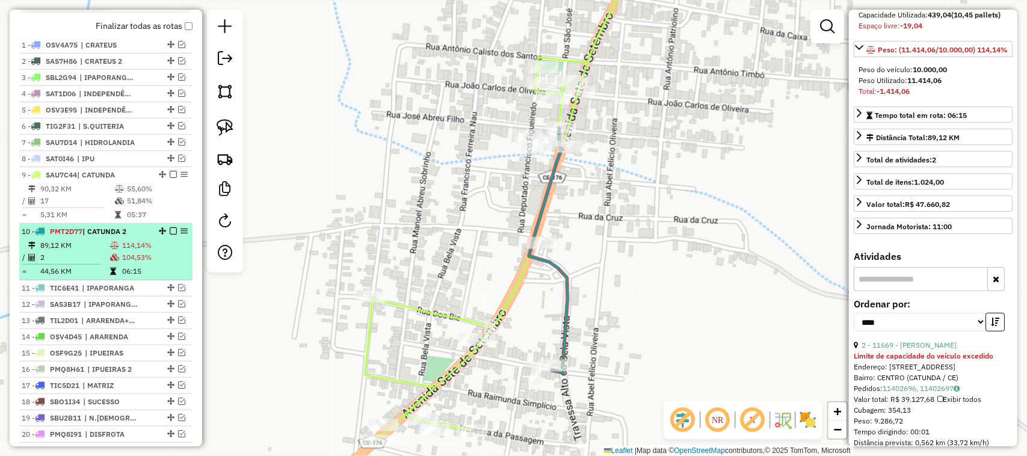
scroll to position [156, 0]
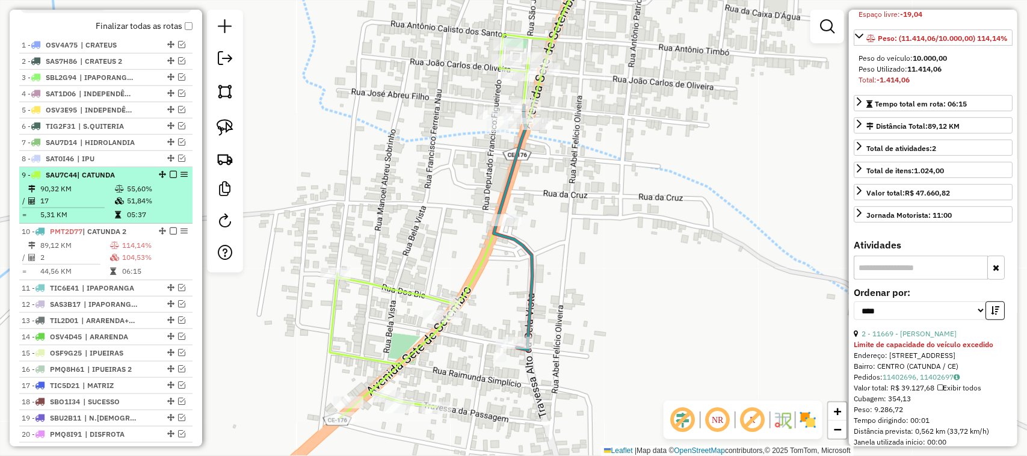
click at [170, 178] on em at bounding box center [173, 174] width 7 height 7
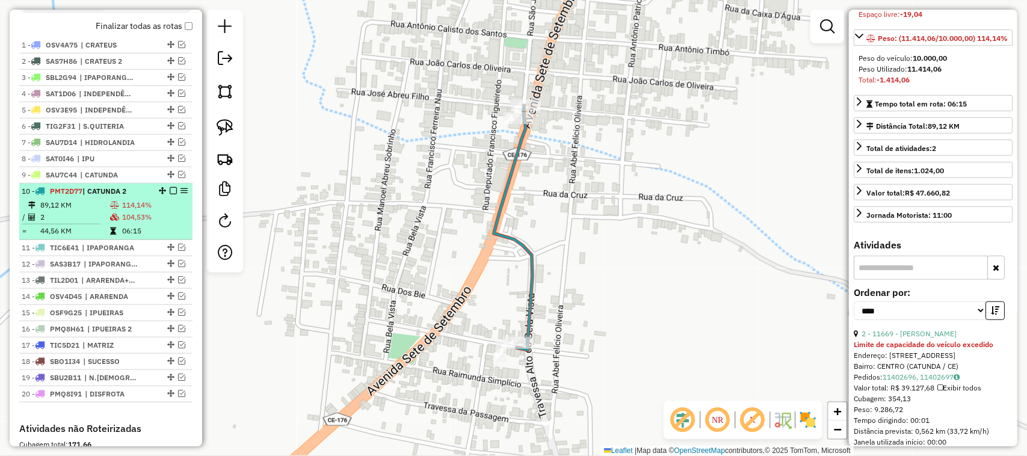
click at [170, 194] on em at bounding box center [173, 190] width 7 height 7
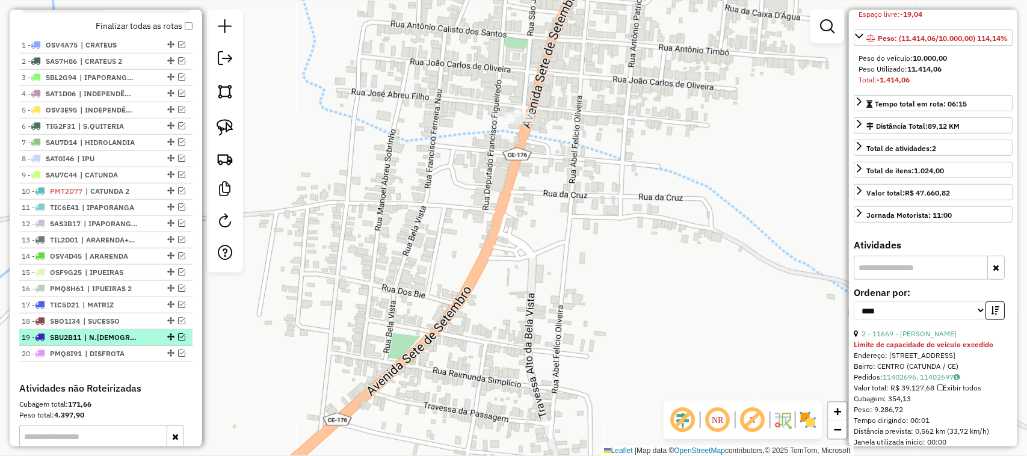
click at [178, 341] on em at bounding box center [181, 336] width 7 height 7
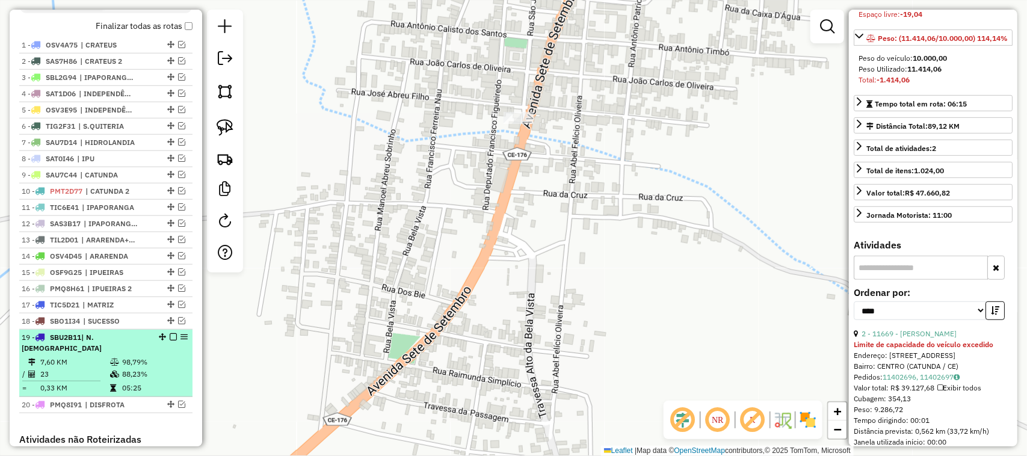
drag, startPoint x: 89, startPoint y: 360, endPoint x: 113, endPoint y: 344, distance: 28.5
click at [89, 359] on td "7,60 KM" at bounding box center [75, 362] width 70 height 12
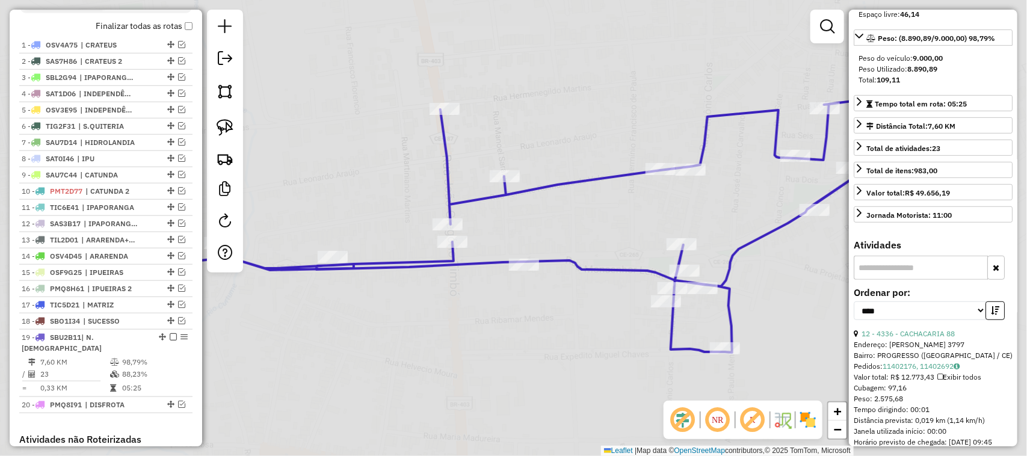
scroll to position [145, 0]
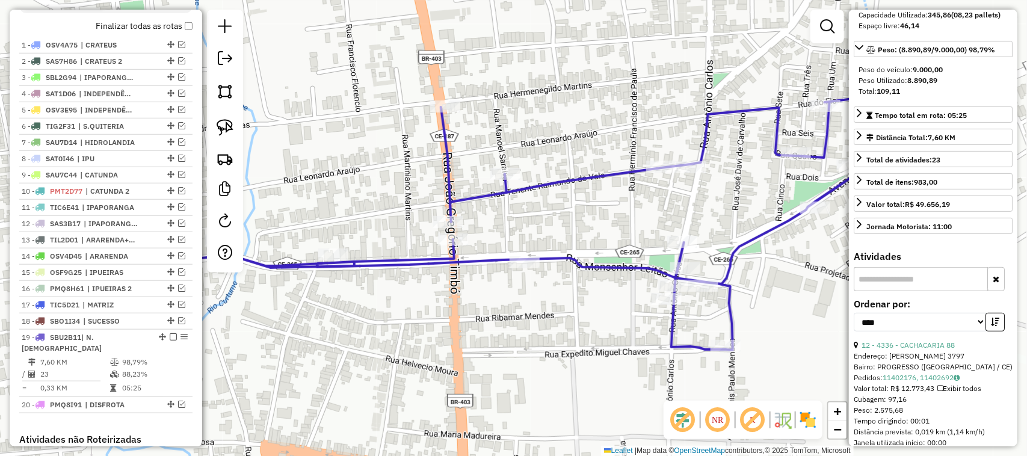
drag, startPoint x: 432, startPoint y: 327, endPoint x: 464, endPoint y: 200, distance: 130.9
click at [453, 239] on div "Janela de atendimento Grade de atendimento Capacidade Transportadoras Veículos …" at bounding box center [513, 228] width 1027 height 456
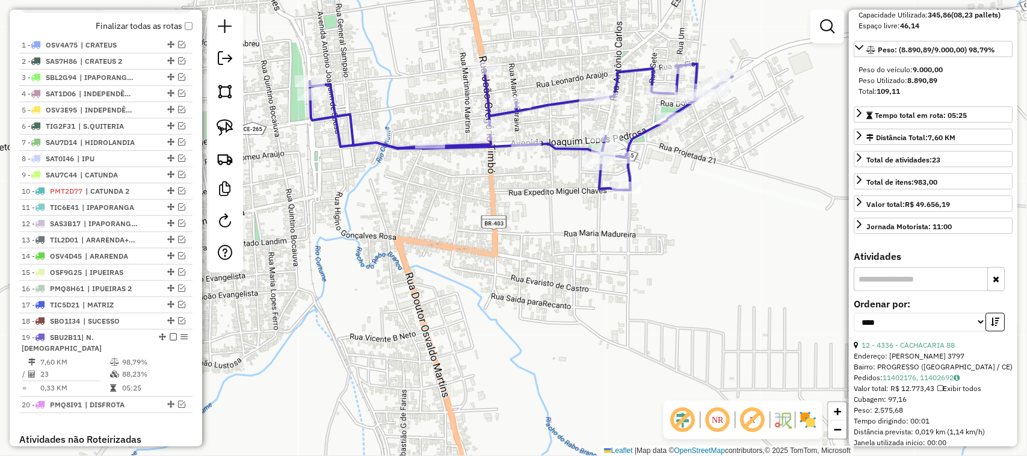
drag, startPoint x: 390, startPoint y: 217, endPoint x: 443, endPoint y: 206, distance: 54.2
click at [440, 223] on div "Janela de atendimento Grade de atendimento Capacidade Transportadoras Veículos …" at bounding box center [513, 228] width 1027 height 456
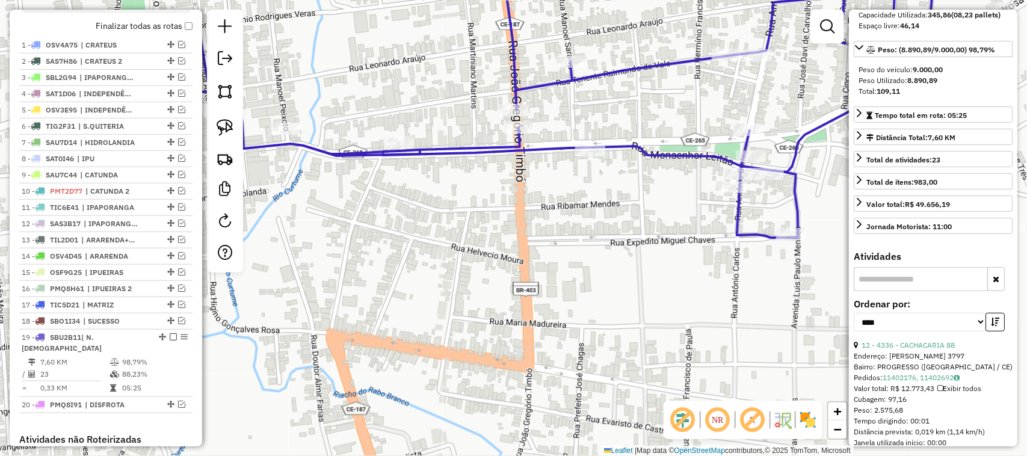
drag, startPoint x: 474, startPoint y: 124, endPoint x: 471, endPoint y: 178, distance: 54.3
click at [479, 188] on div "Janela de atendimento Grade de atendimento Capacidade Transportadoras Veículos …" at bounding box center [513, 228] width 1027 height 456
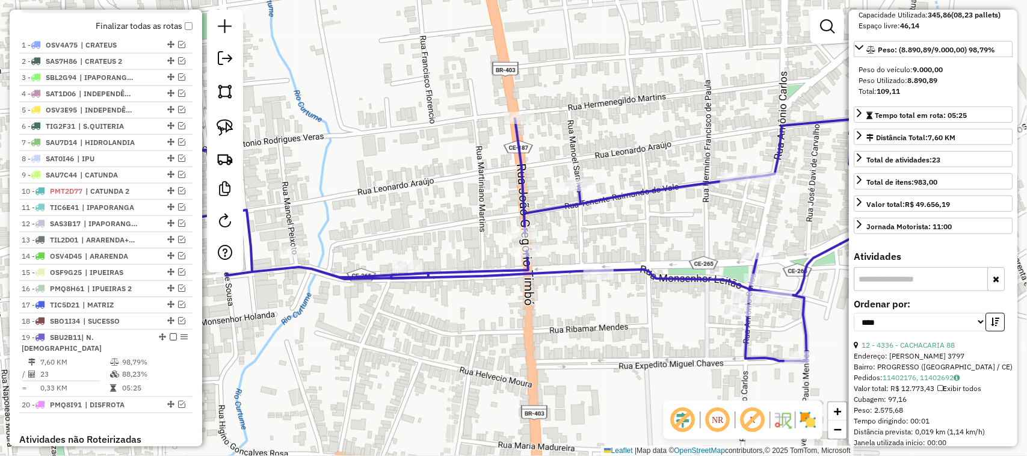
drag, startPoint x: 460, startPoint y: 149, endPoint x: 449, endPoint y: 197, distance: 48.9
click at [451, 197] on div "Janela de atendimento Grade de atendimento Capacidade Transportadoras Veículos …" at bounding box center [513, 228] width 1027 height 456
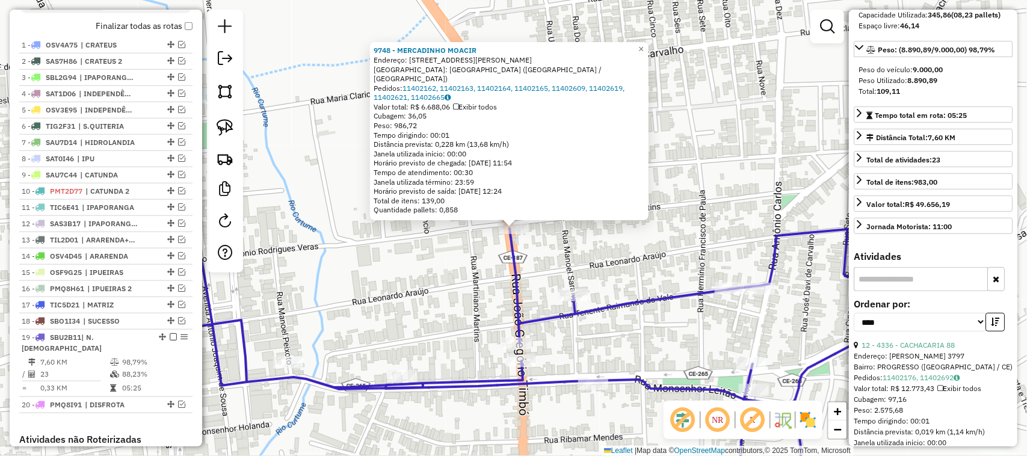
scroll to position [619, 0]
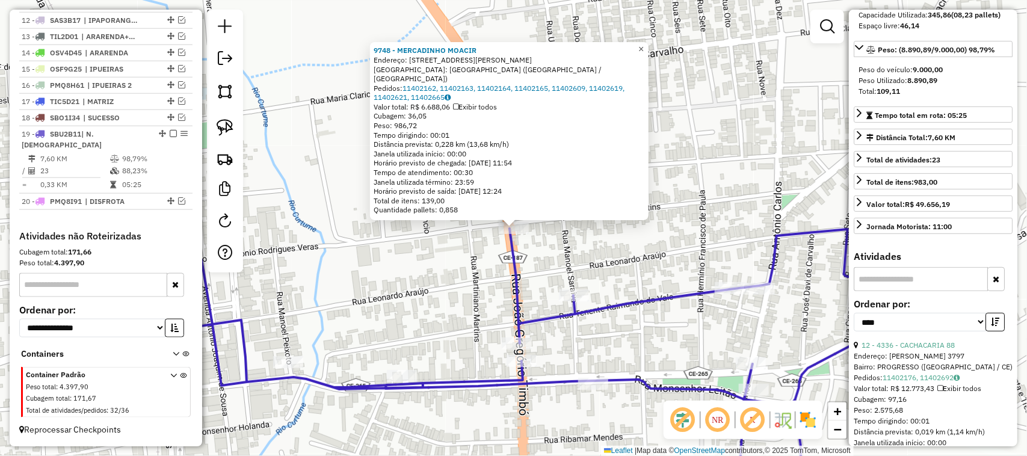
click at [645, 52] on link "×" at bounding box center [641, 49] width 14 height 14
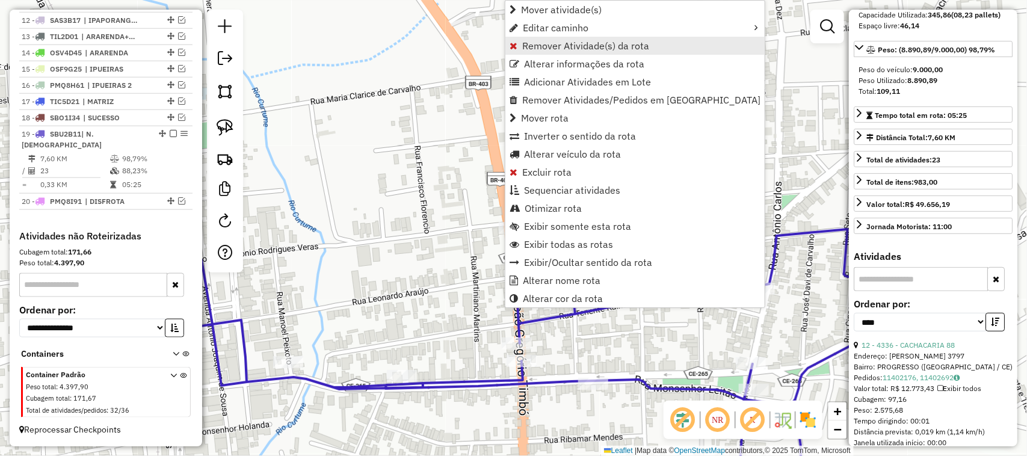
click at [551, 47] on span "Remover Atividade(s) da rota" at bounding box center [585, 46] width 127 height 10
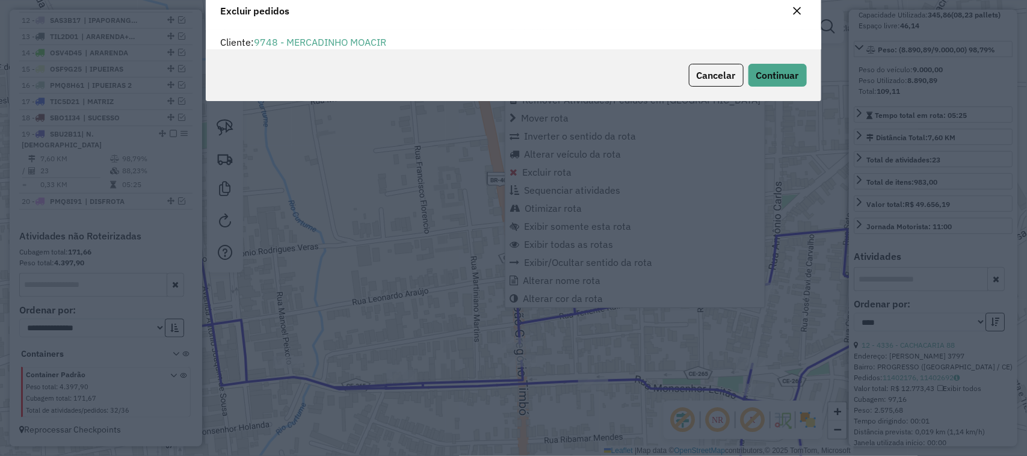
scroll to position [31, 0]
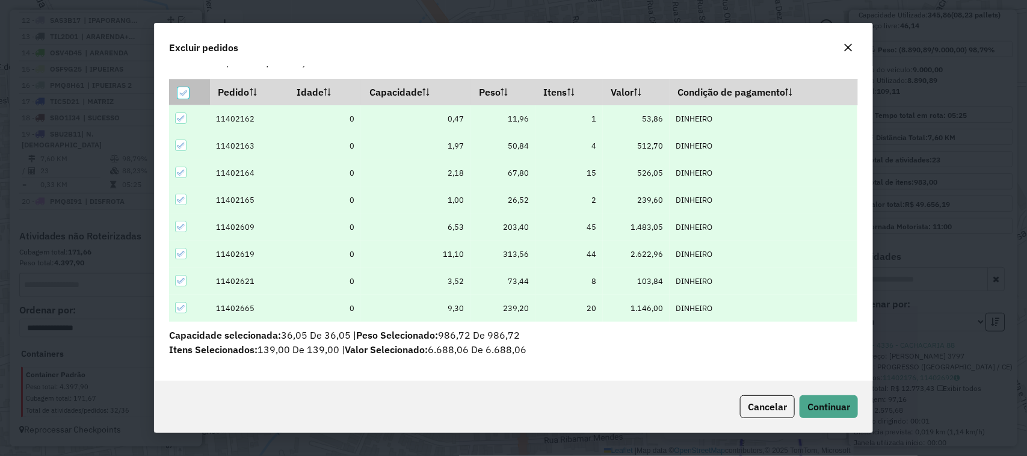
click at [182, 90] on icon at bounding box center [183, 93] width 8 height 8
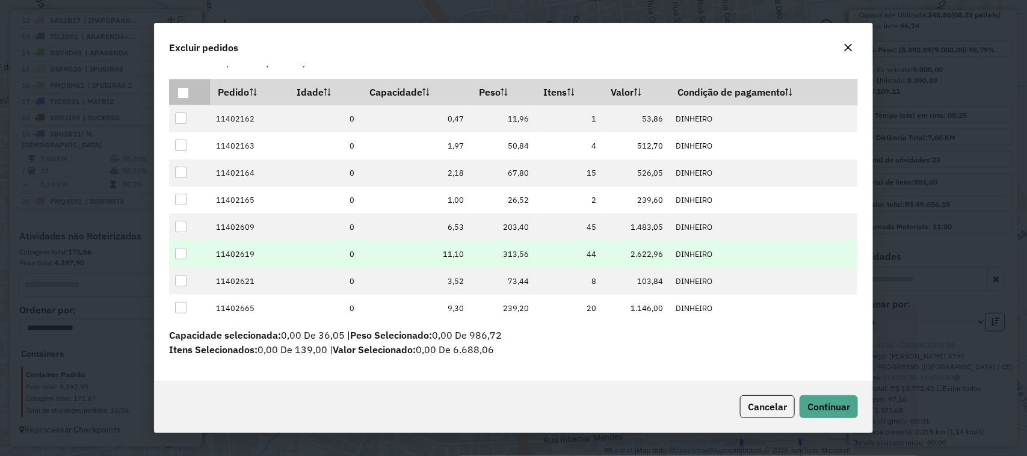
click at [178, 253] on div at bounding box center [180, 253] width 11 height 11
click at [829, 405] on span "Continuar" at bounding box center [829, 407] width 43 height 12
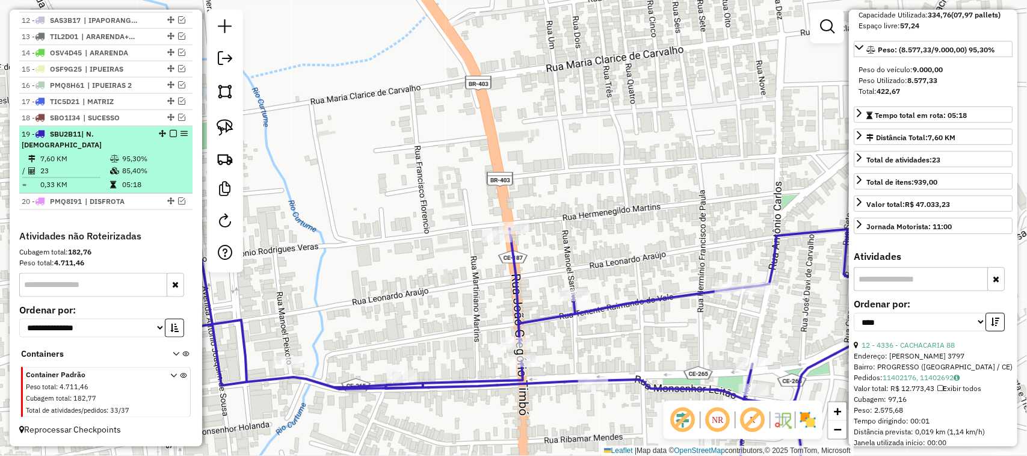
click at [170, 137] on em at bounding box center [173, 133] width 7 height 7
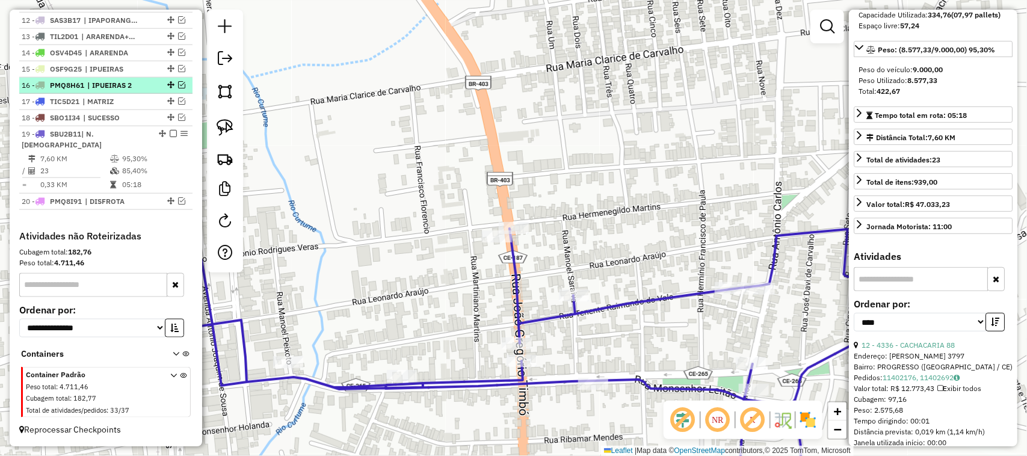
scroll to position [578, 0]
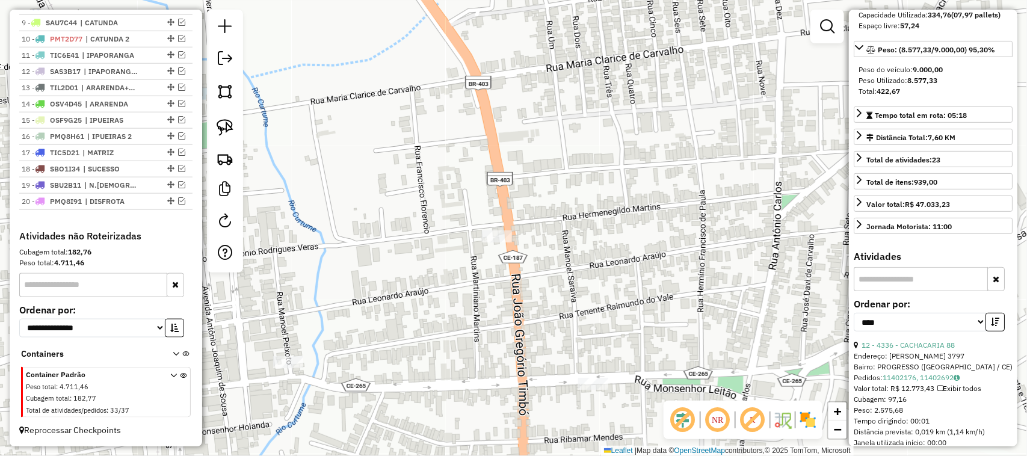
click at [909, 291] on input "text" at bounding box center [921, 279] width 134 height 24
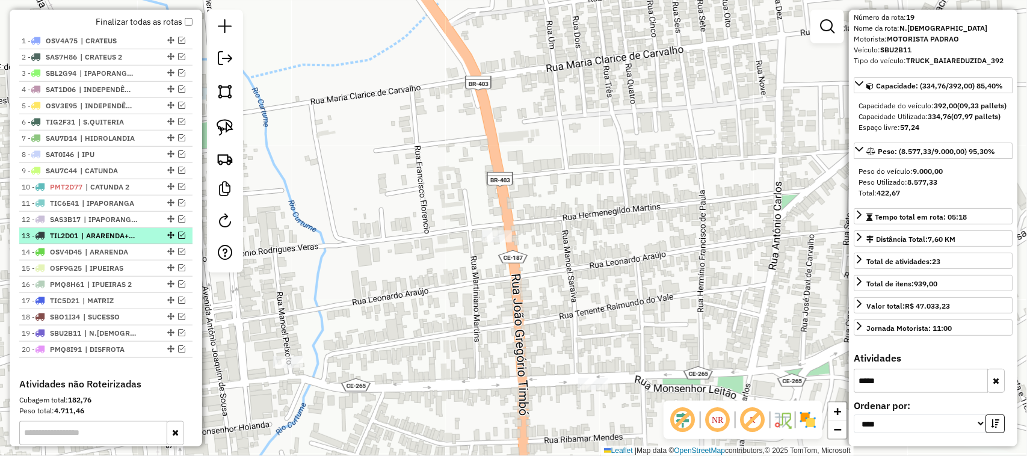
scroll to position [428, 0]
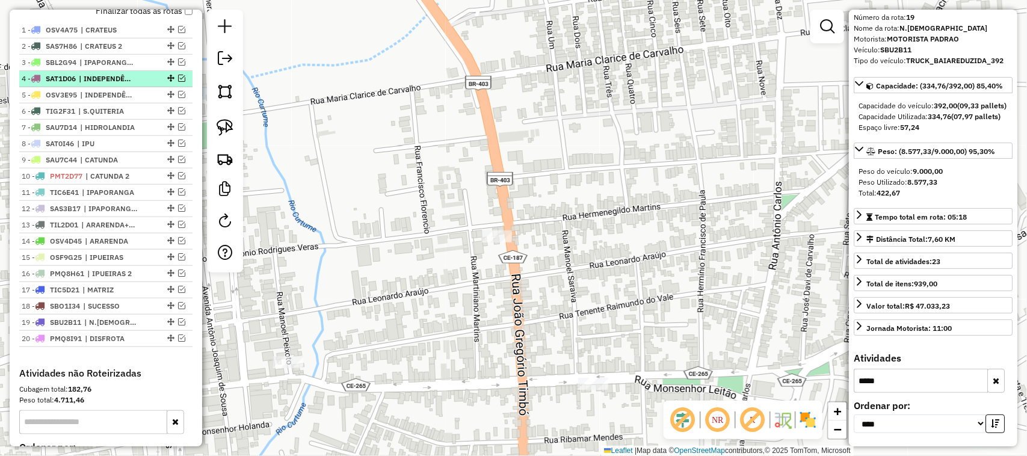
type input "*****"
click at [181, 82] on em at bounding box center [181, 78] width 7 height 7
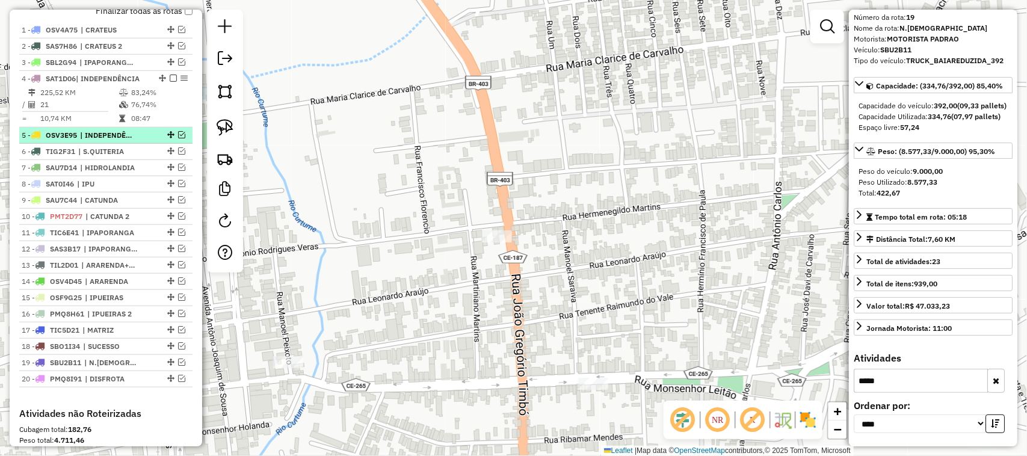
click at [179, 138] on em at bounding box center [181, 134] width 7 height 7
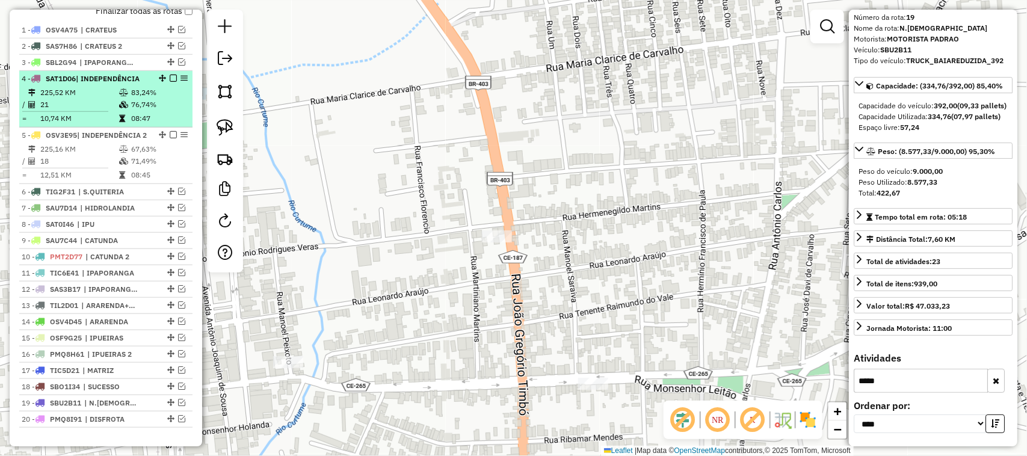
click at [90, 99] on td "225,52 KM" at bounding box center [79, 93] width 79 height 12
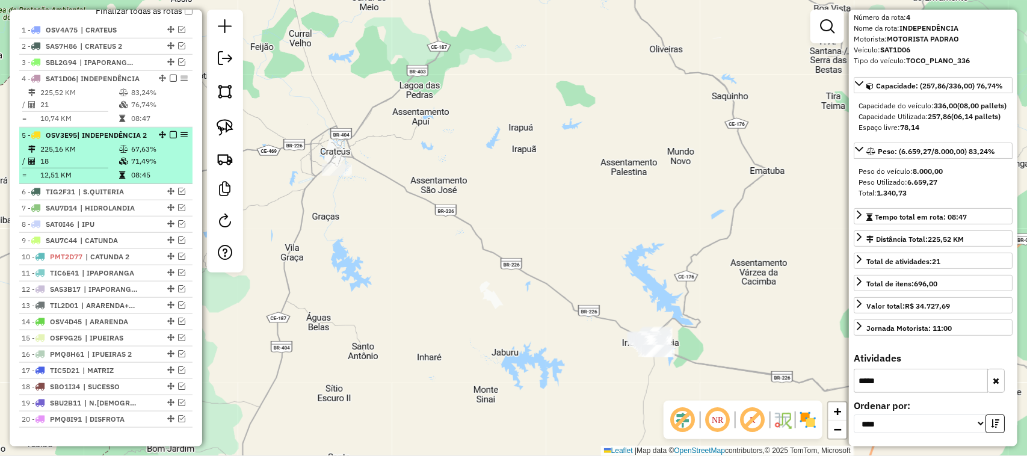
click at [93, 155] on td "225,16 KM" at bounding box center [79, 149] width 79 height 12
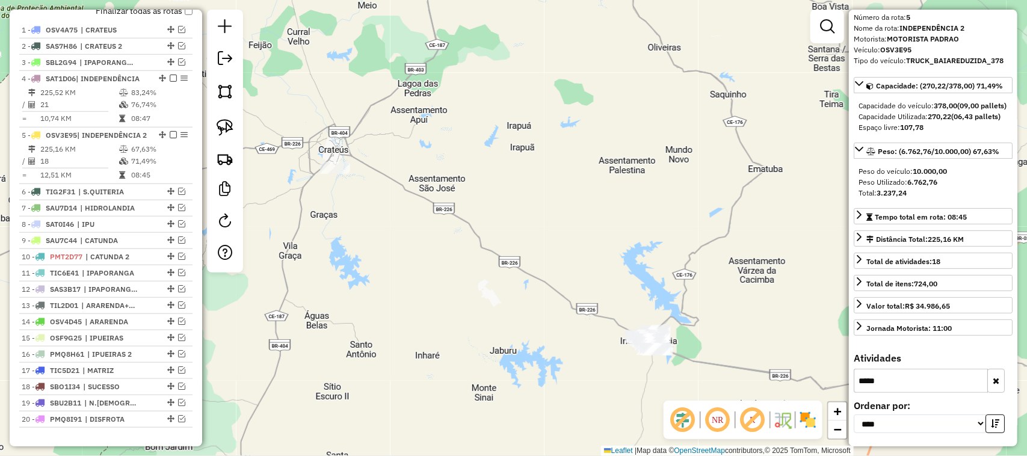
click at [994, 381] on icon "button" at bounding box center [996, 381] width 7 height 8
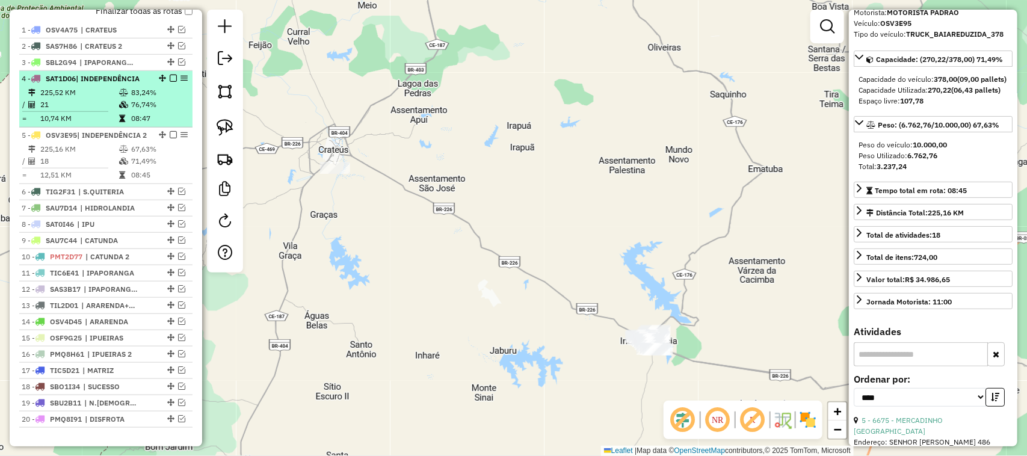
click at [172, 82] on em at bounding box center [173, 78] width 7 height 7
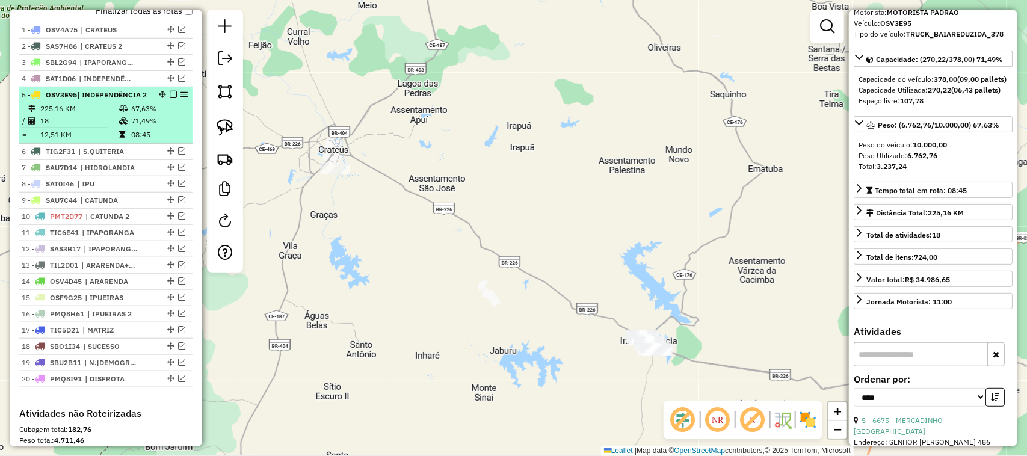
click at [170, 98] on em at bounding box center [173, 94] width 7 height 7
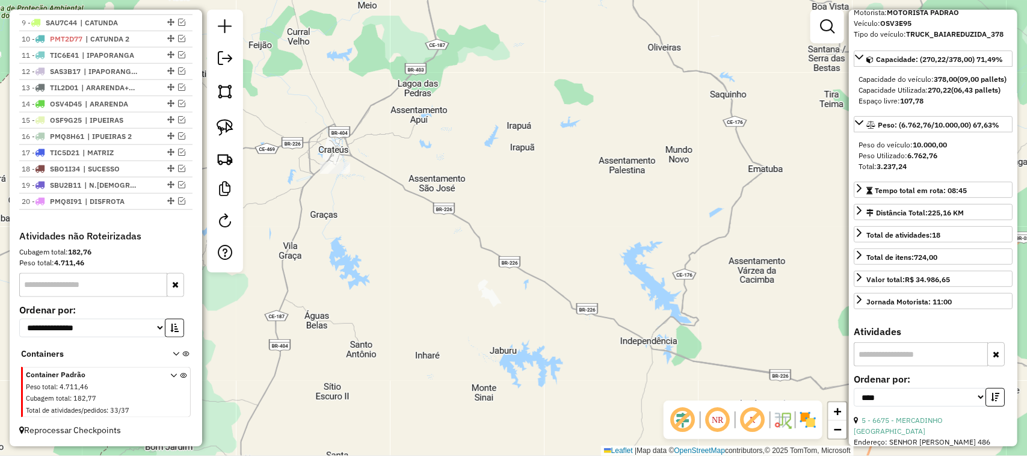
scroll to position [578, 0]
click at [179, 117] on em at bounding box center [181, 119] width 7 height 7
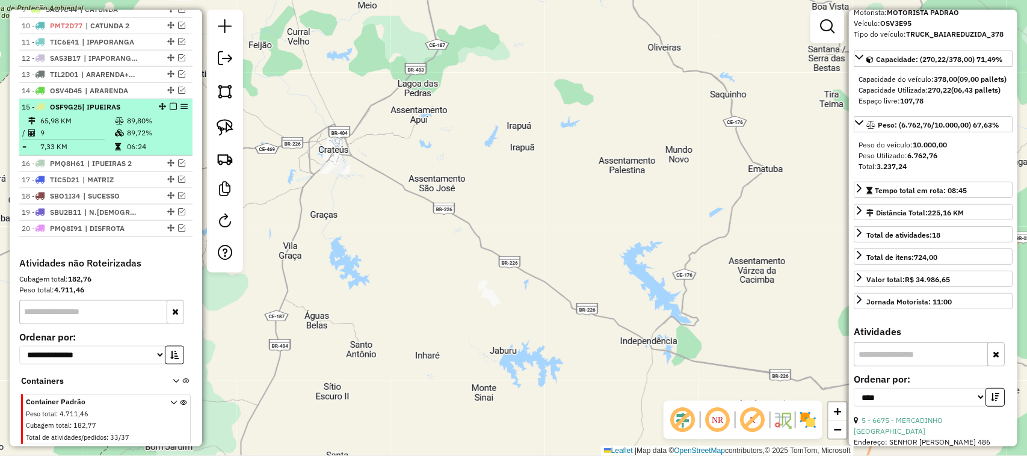
click at [89, 139] on td "9" at bounding box center [77, 133] width 75 height 12
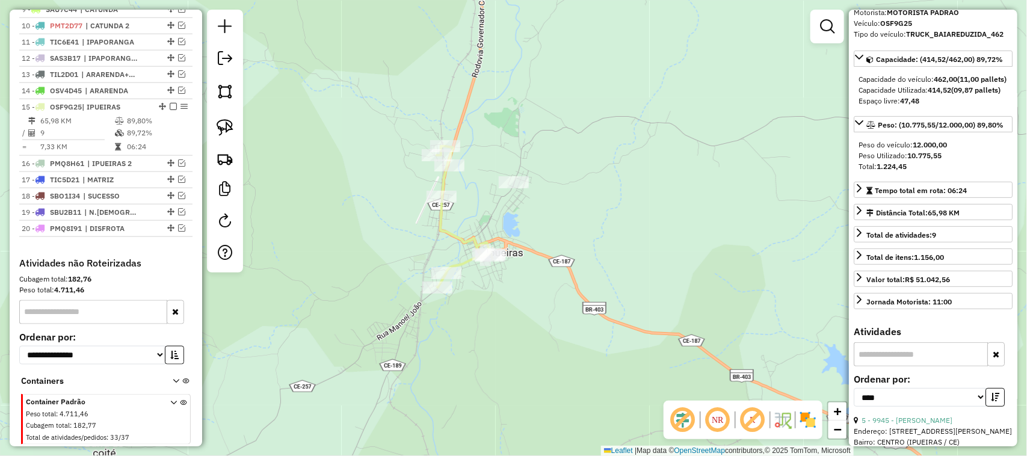
click at [753, 206] on div "Janela de atendimento Grade de atendimento Capacidade Transportadoras Veículos …" at bounding box center [513, 228] width 1027 height 456
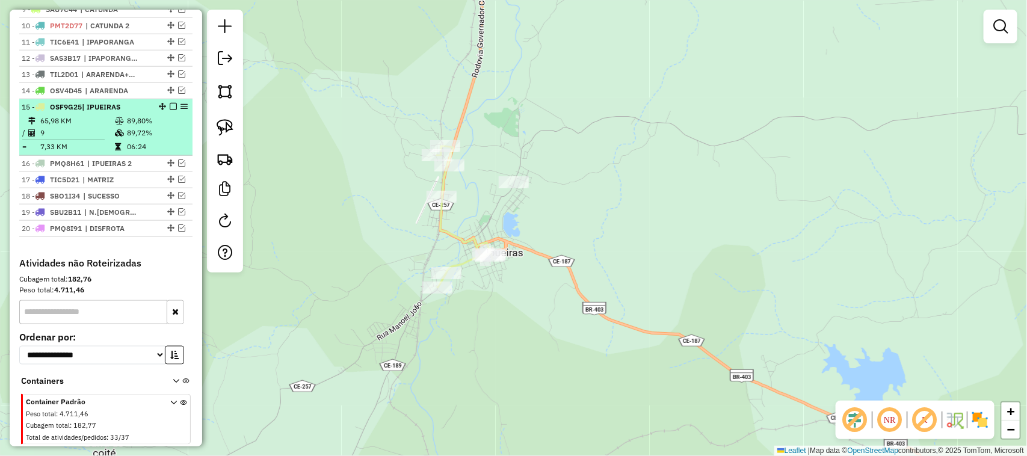
click at [170, 110] on em at bounding box center [173, 106] width 7 height 7
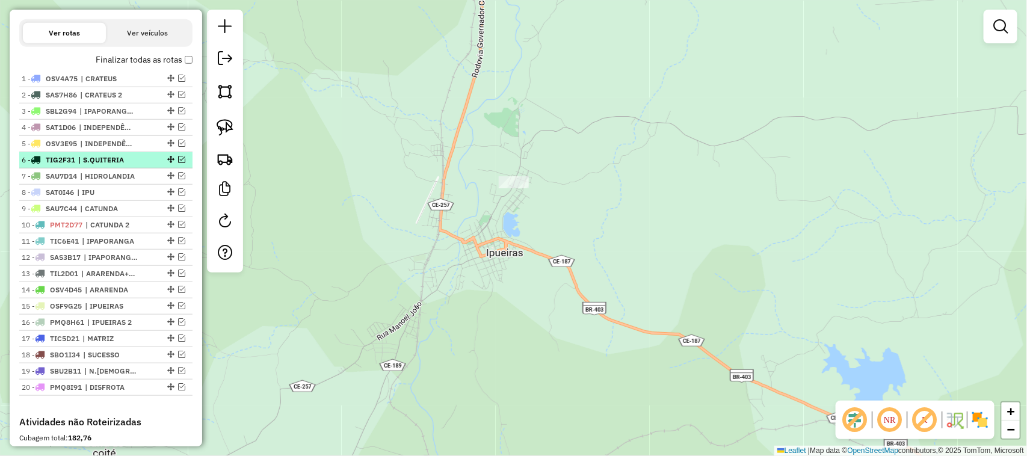
scroll to position [353, 0]
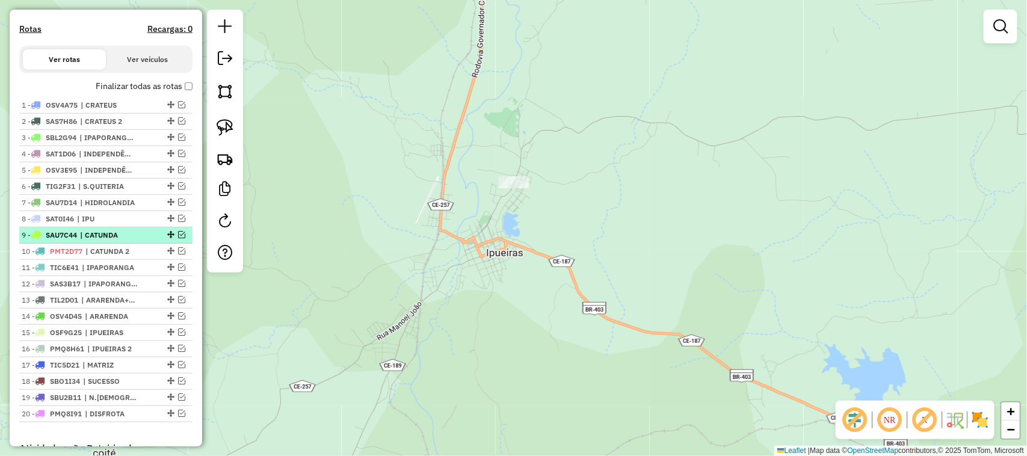
click at [181, 238] on em at bounding box center [181, 234] width 7 height 7
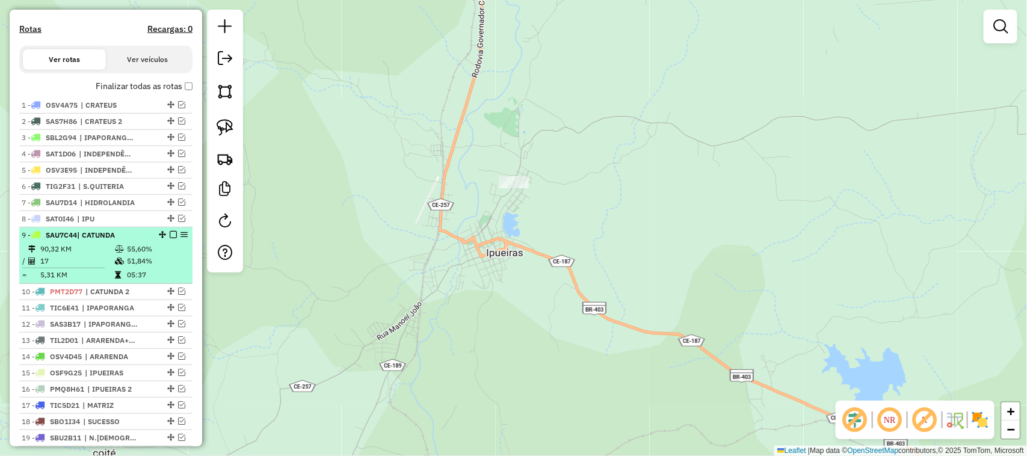
drag, startPoint x: 80, startPoint y: 264, endPoint x: 348, endPoint y: 185, distance: 279.2
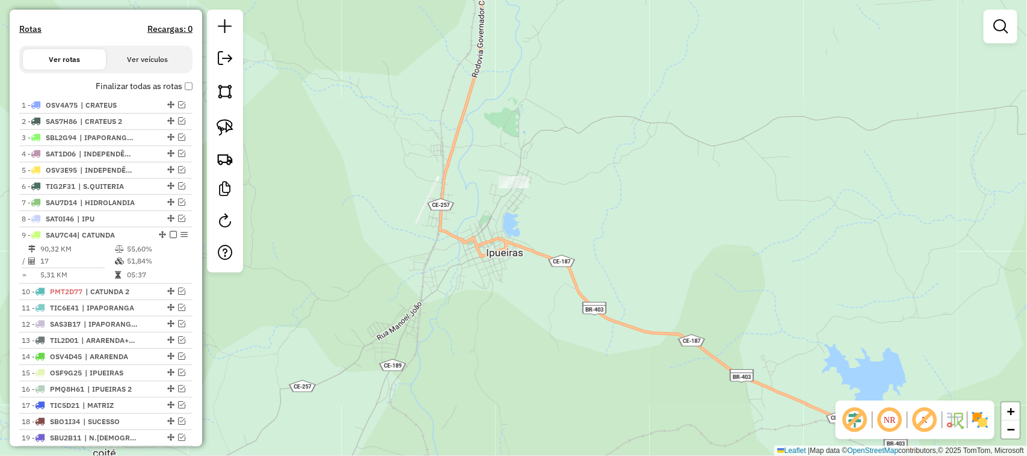
click at [80, 255] on td "90,32 KM" at bounding box center [77, 249] width 75 height 12
select select "*********"
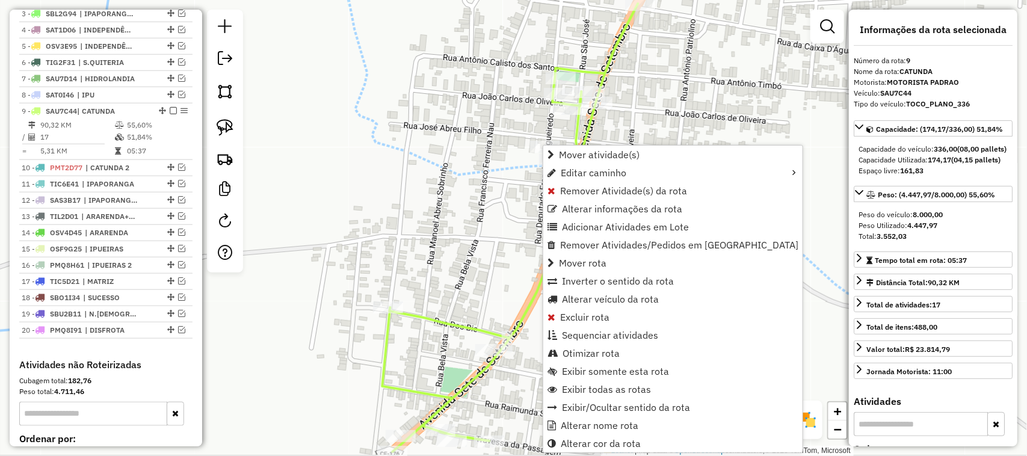
scroll to position [582, 0]
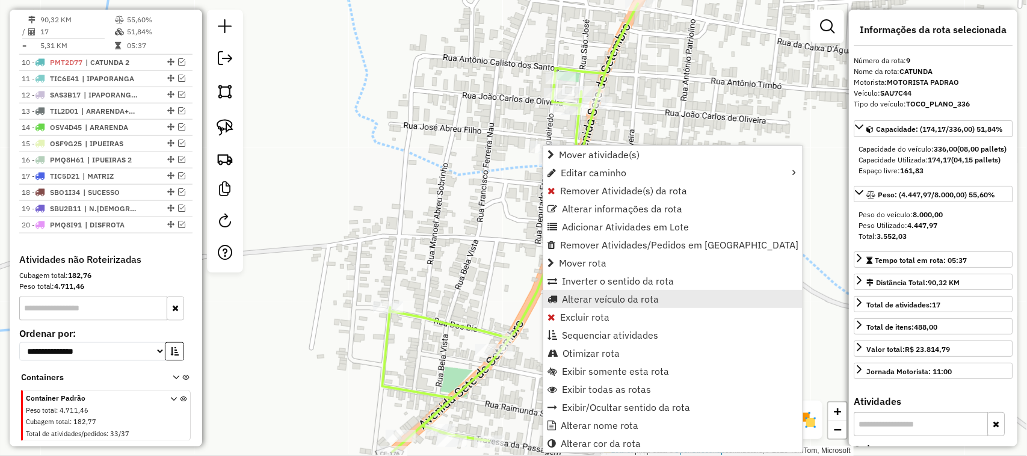
click at [586, 301] on span "Alterar veículo da rota" at bounding box center [610, 299] width 97 height 10
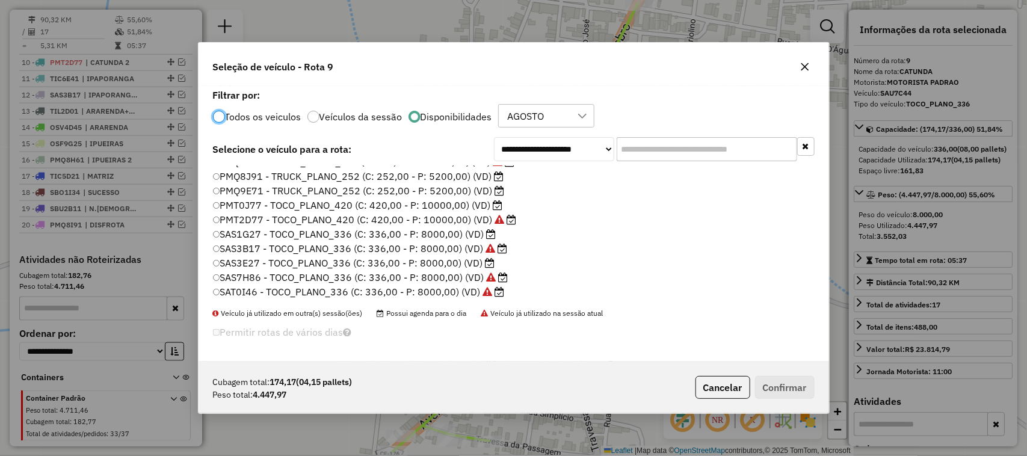
scroll to position [150, 0]
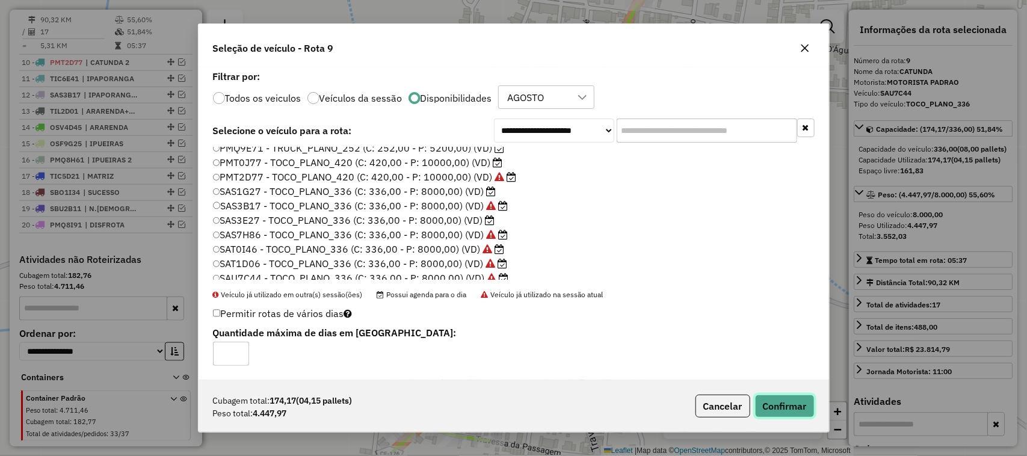
click at [787, 401] on button "Confirmar" at bounding box center [785, 406] width 60 height 23
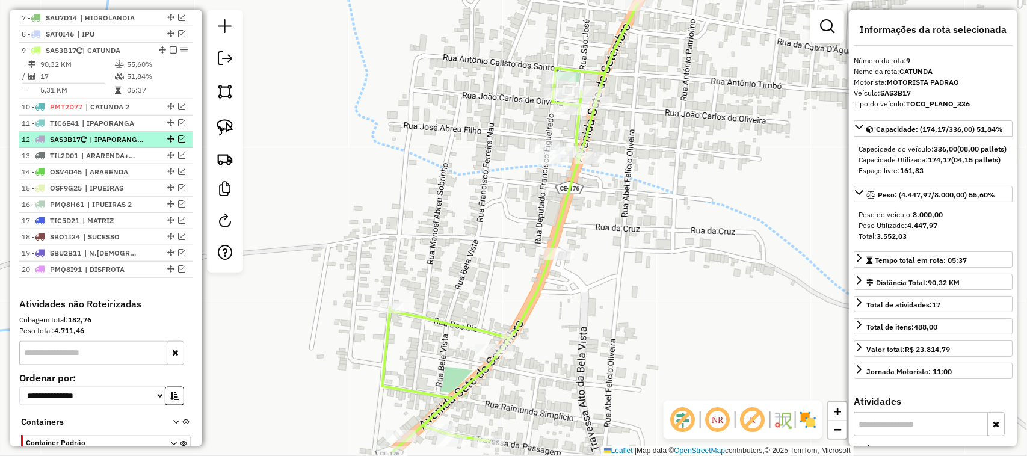
scroll to position [507, 0]
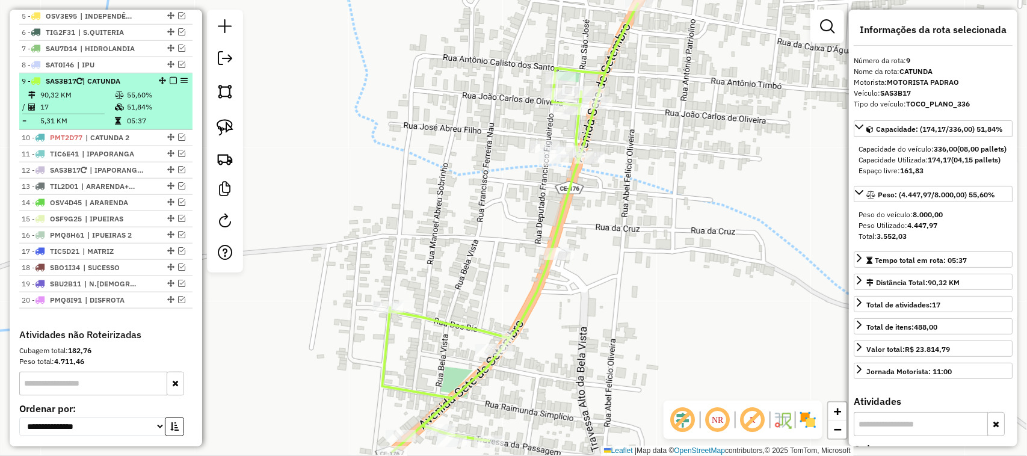
click at [170, 84] on em at bounding box center [173, 80] width 7 height 7
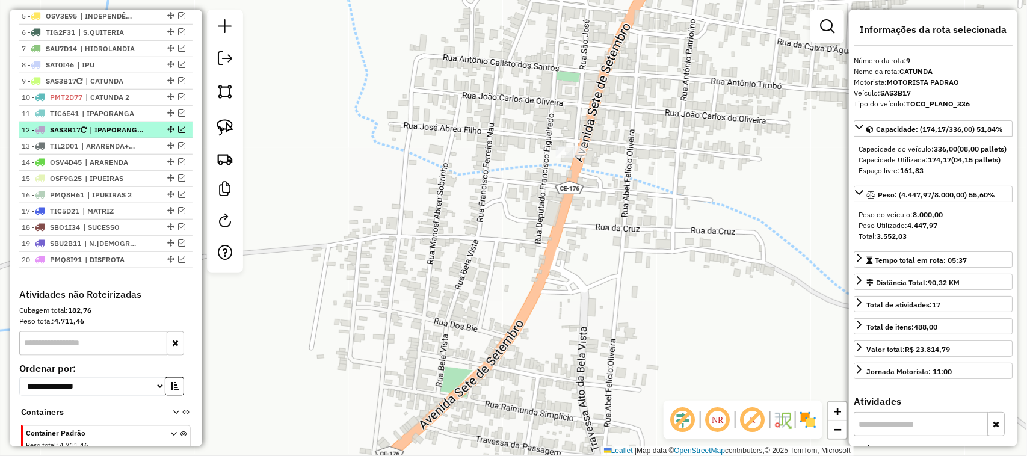
click at [178, 133] on em at bounding box center [181, 129] width 7 height 7
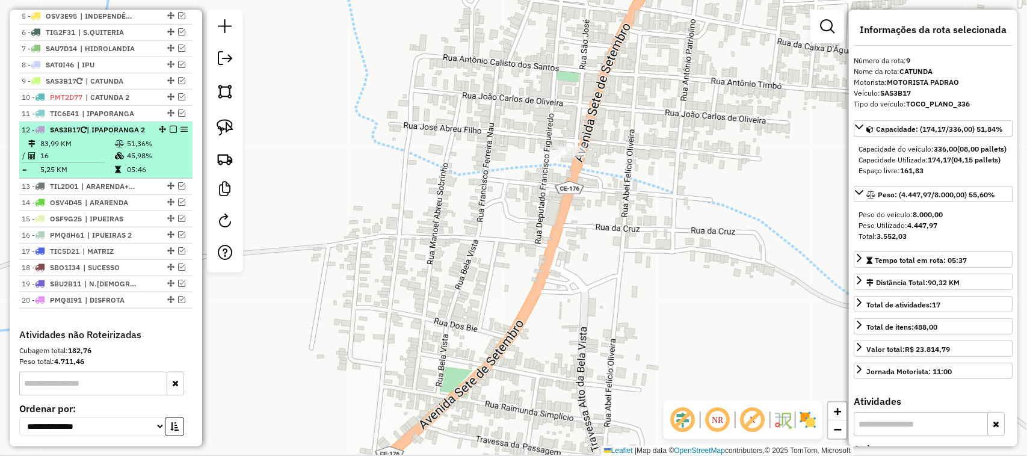
click at [94, 150] on td "83,99 KM" at bounding box center [77, 144] width 75 height 12
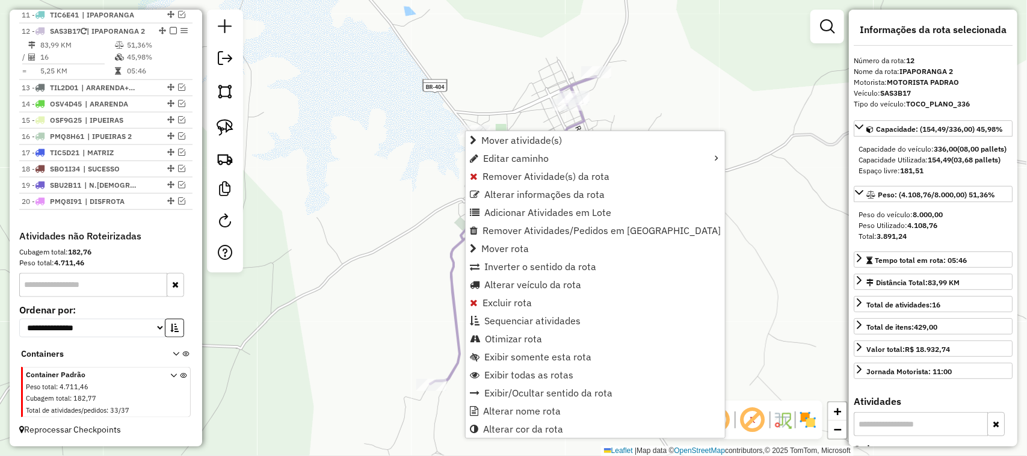
scroll to position [629, 0]
click at [516, 286] on span "Alterar veículo da rota" at bounding box center [532, 285] width 97 height 10
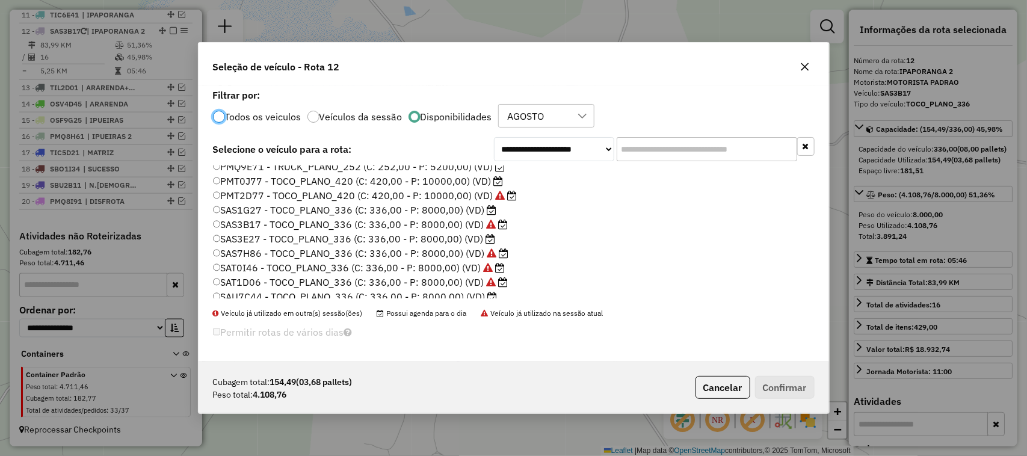
scroll to position [226, 0]
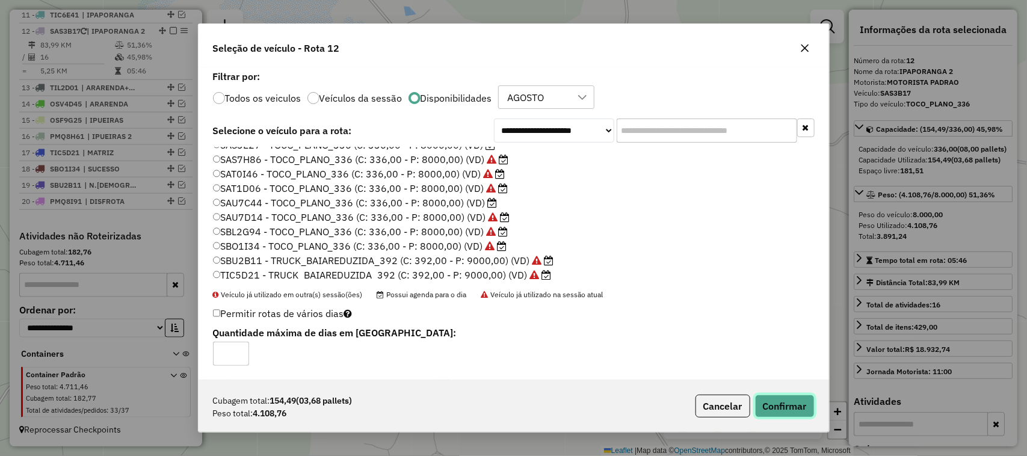
click at [793, 404] on button "Confirmar" at bounding box center [785, 406] width 60 height 23
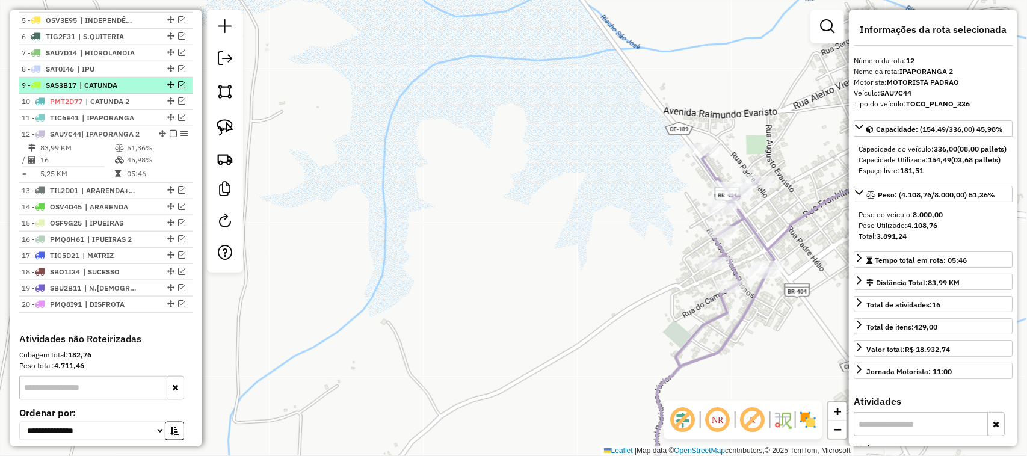
scroll to position [468, 0]
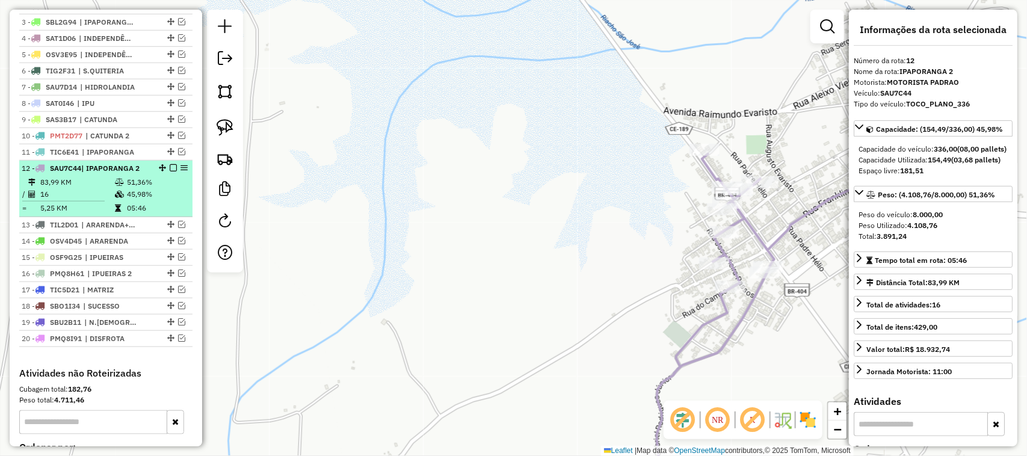
click at [170, 172] on em at bounding box center [173, 167] width 7 height 7
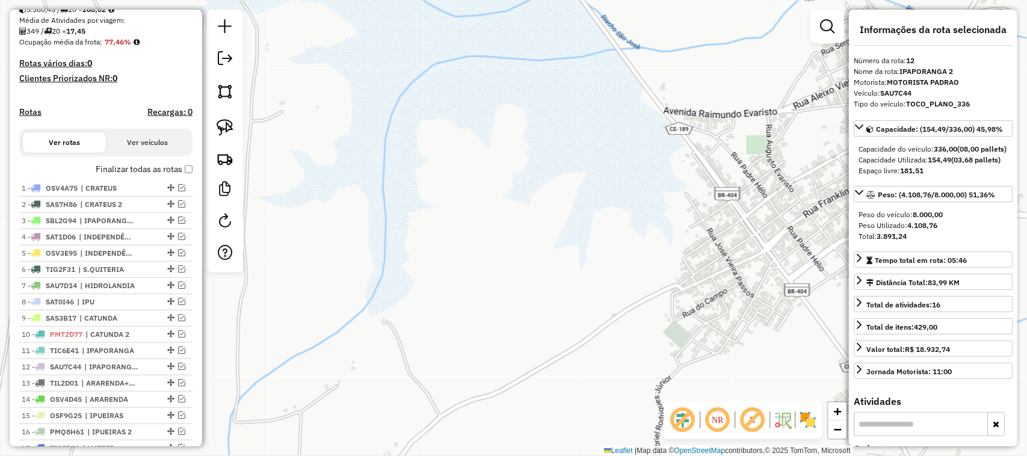
scroll to position [243, 0]
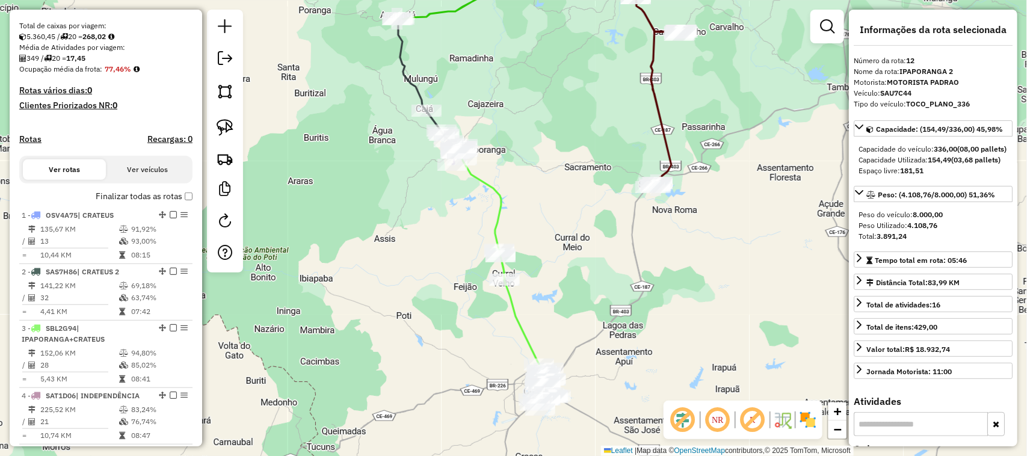
drag, startPoint x: 561, startPoint y: 284, endPoint x: 512, endPoint y: 202, distance: 96.4
click at [548, 229] on div "Janela de atendimento Grade de atendimento Capacidade Transportadoras Veículos …" at bounding box center [513, 228] width 1027 height 456
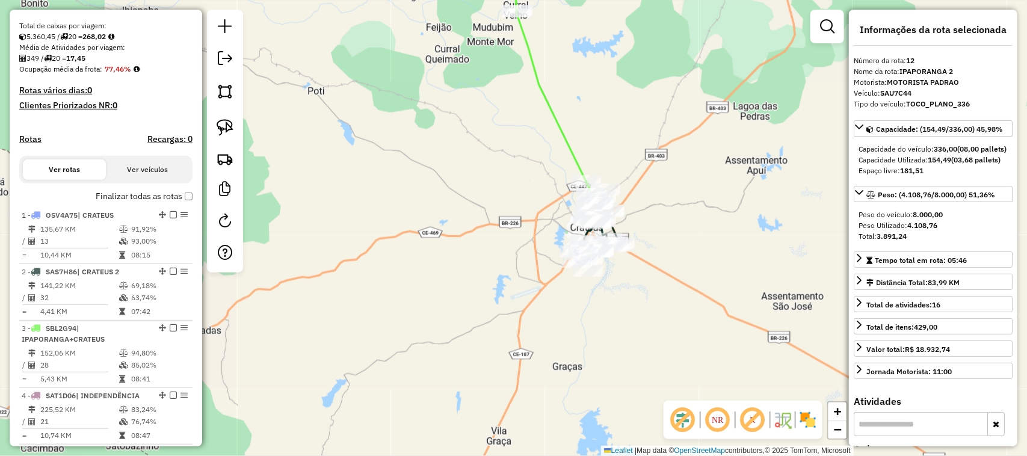
drag, startPoint x: 688, startPoint y: 208, endPoint x: 569, endPoint y: 229, distance: 120.4
click at [615, 229] on div "Janela de atendimento Grade de atendimento Capacidade Transportadoras Veículos …" at bounding box center [513, 228] width 1027 height 456
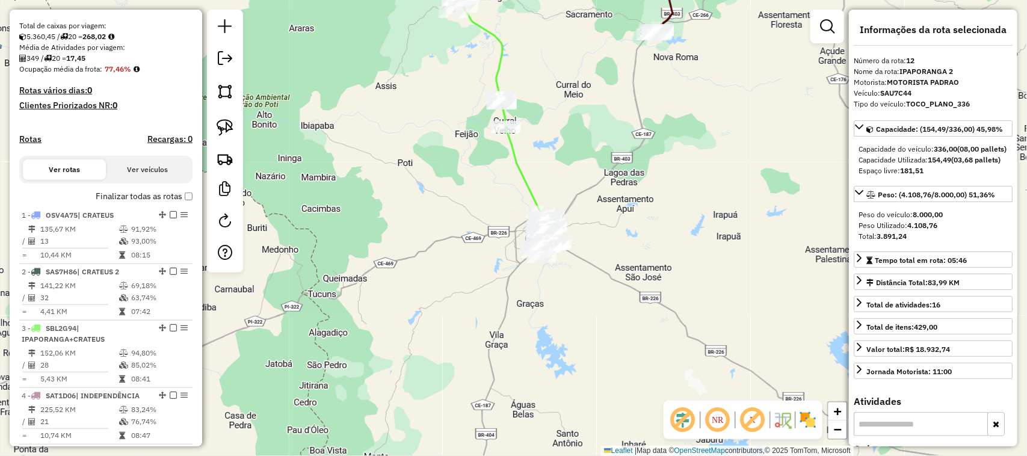
click at [802, 193] on div "Janela de atendimento Grade de atendimento Capacidade Transportadoras Veículos …" at bounding box center [513, 228] width 1027 height 456
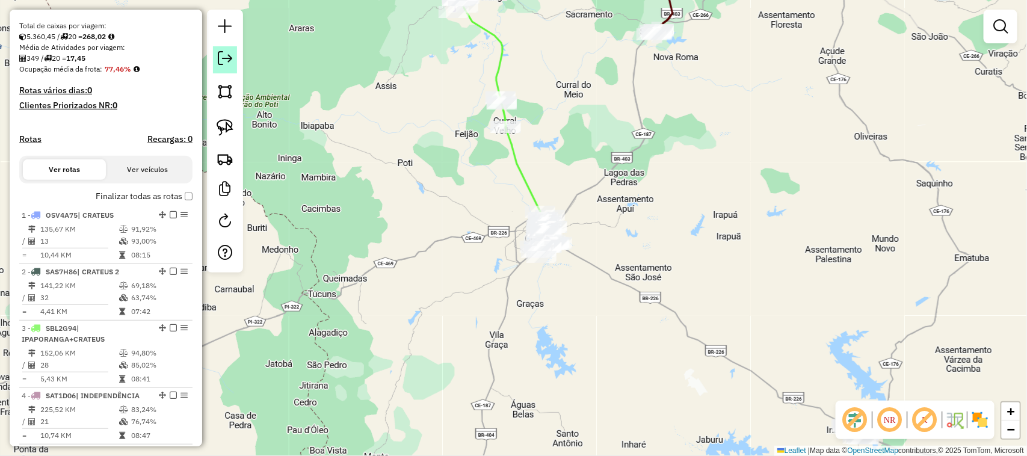
click at [223, 57] on em at bounding box center [225, 58] width 14 height 14
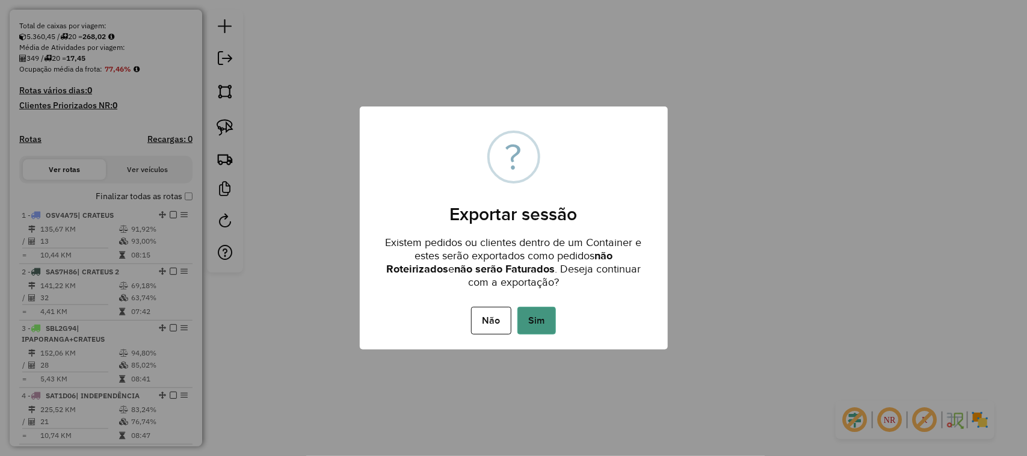
click at [537, 314] on button "Sim" at bounding box center [537, 321] width 39 height 28
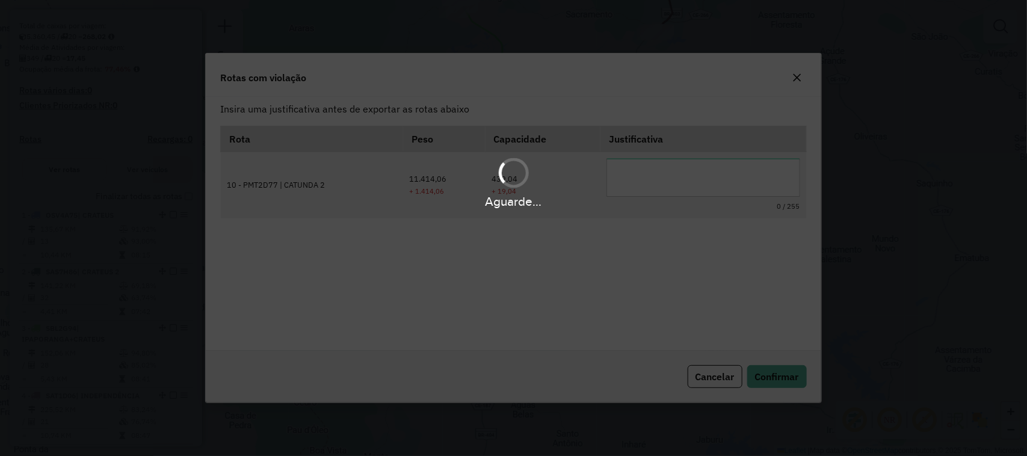
scroll to position [0, 0]
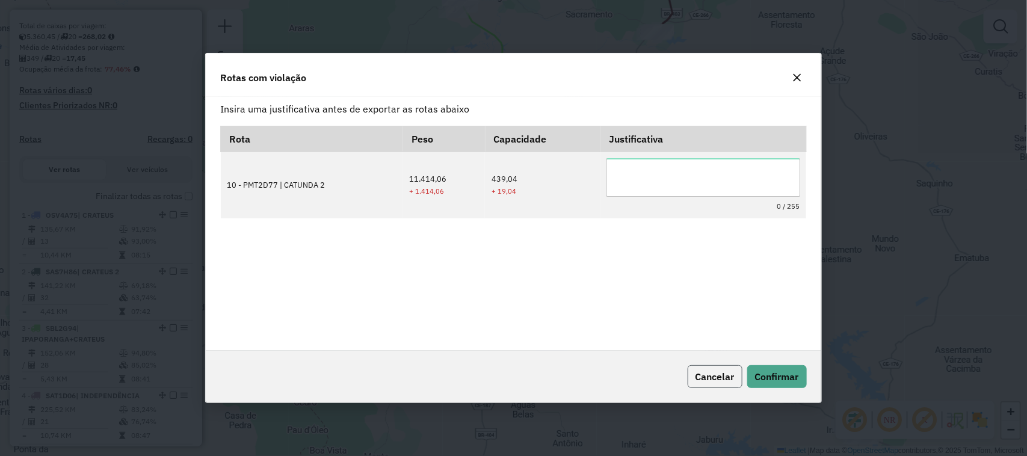
click at [709, 374] on span "Cancelar" at bounding box center [715, 377] width 39 height 12
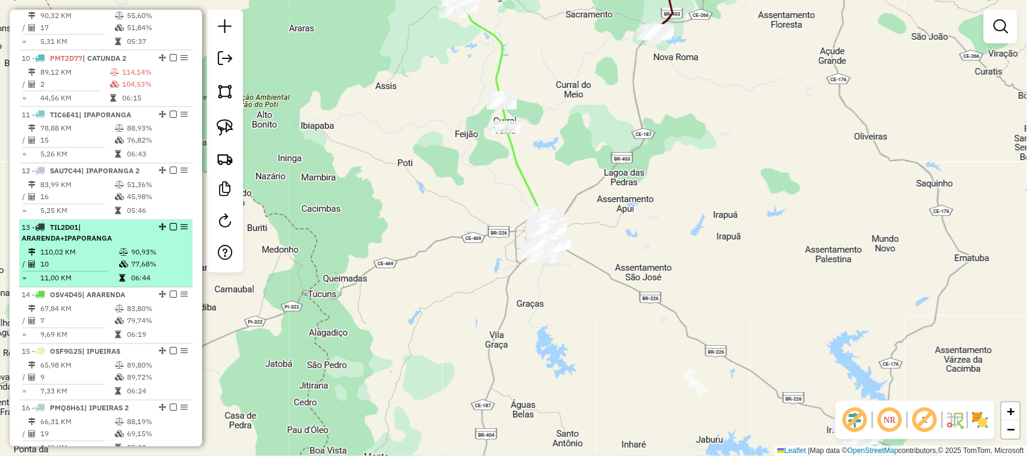
scroll to position [995, 0]
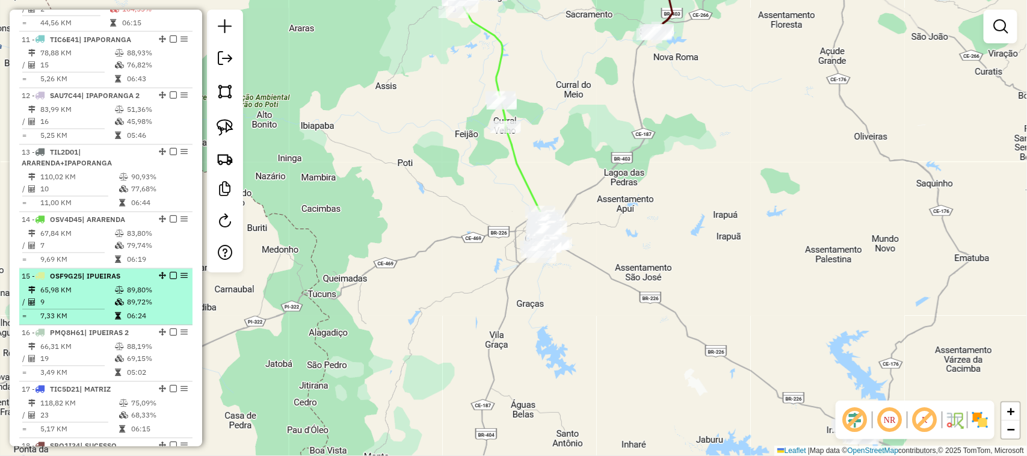
click at [94, 297] on td "65,98 KM" at bounding box center [77, 291] width 75 height 12
select select "*********"
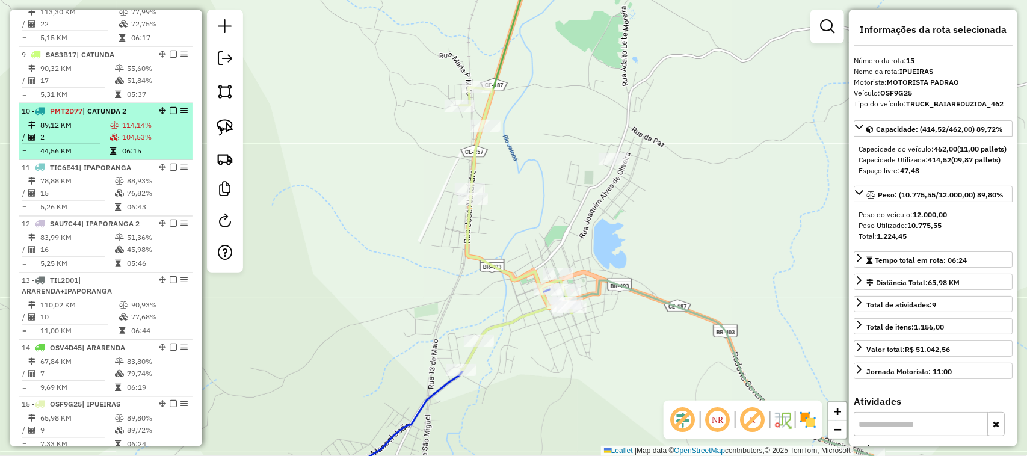
scroll to position [844, 0]
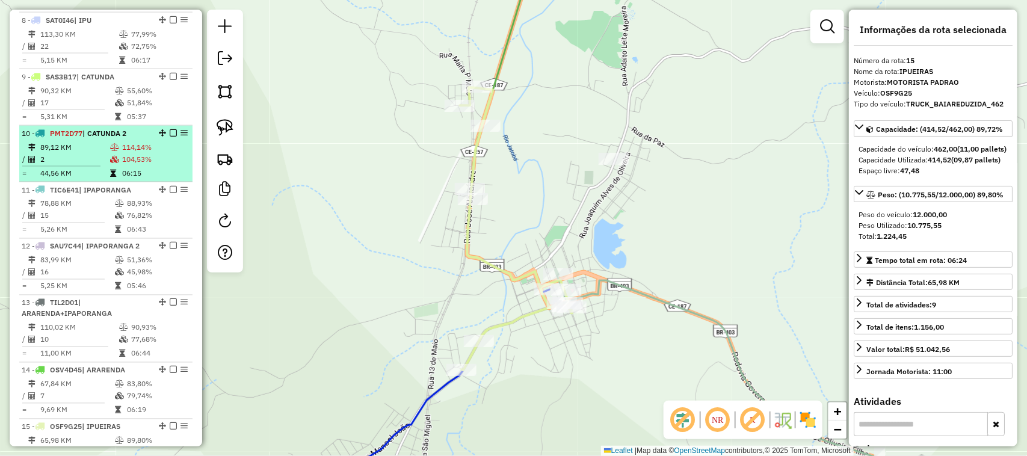
click at [87, 153] on td "89,12 KM" at bounding box center [75, 147] width 70 height 12
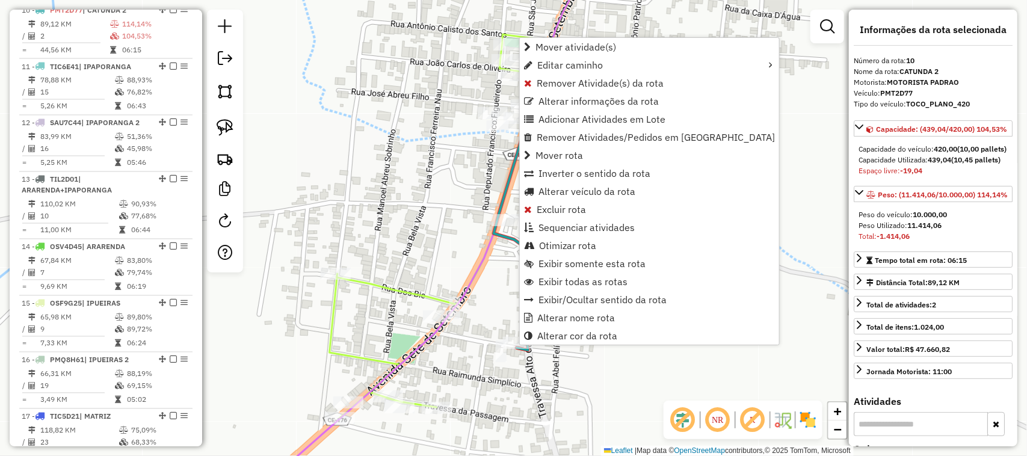
scroll to position [982, 0]
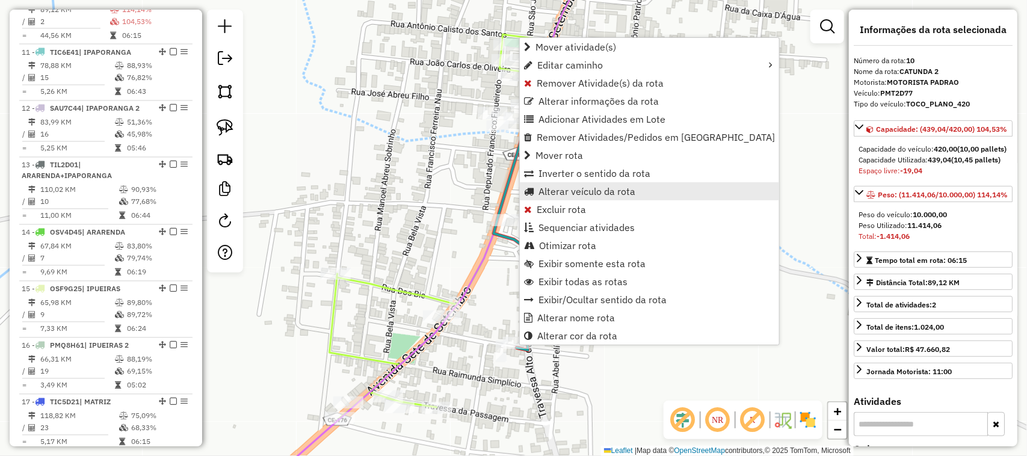
click at [570, 193] on span "Alterar veículo da rota" at bounding box center [587, 192] width 97 height 10
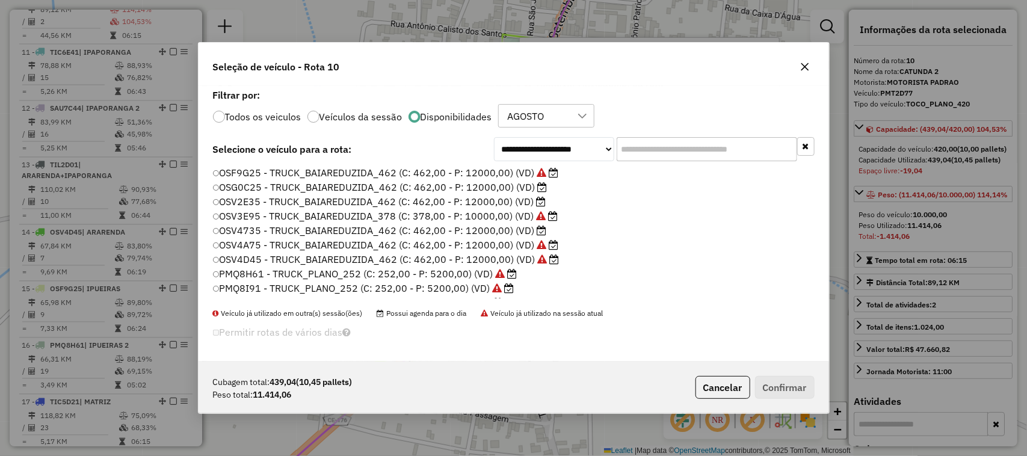
scroll to position [6, 4]
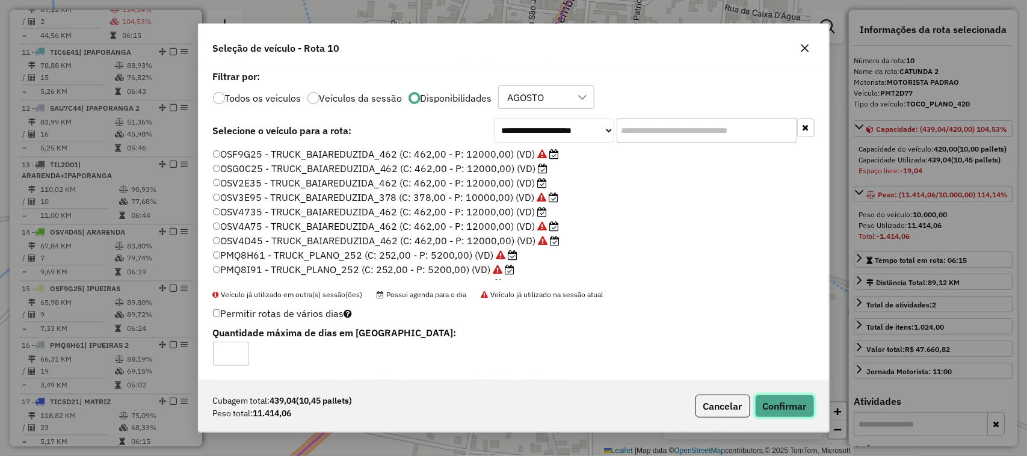
click at [778, 402] on button "Confirmar" at bounding box center [785, 406] width 60 height 23
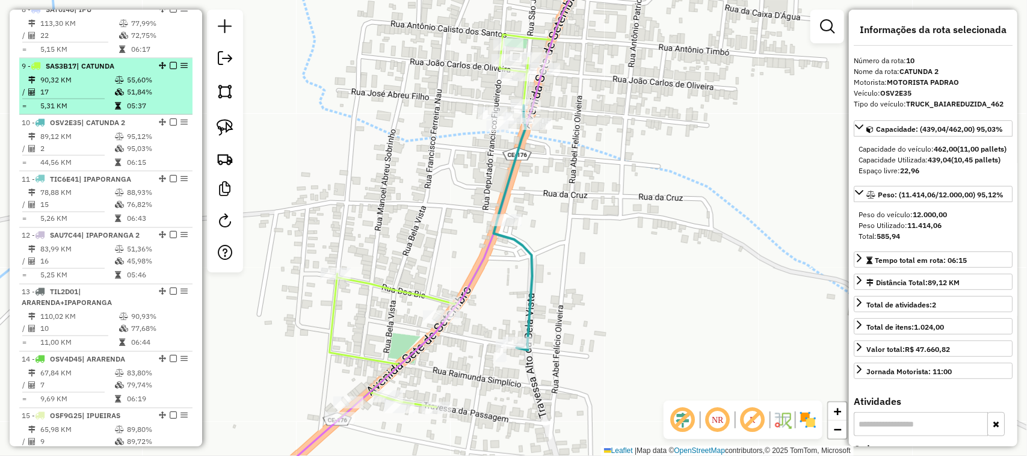
scroll to position [832, 0]
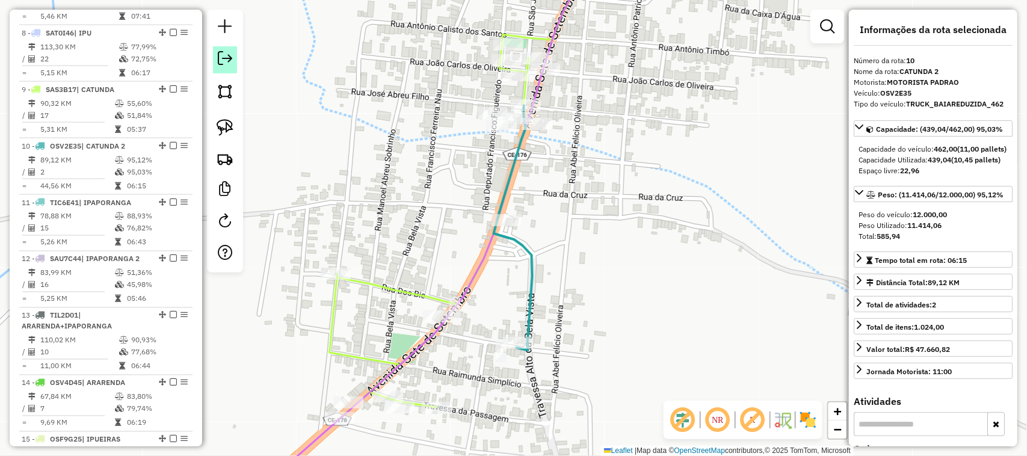
click at [224, 57] on em at bounding box center [225, 58] width 14 height 14
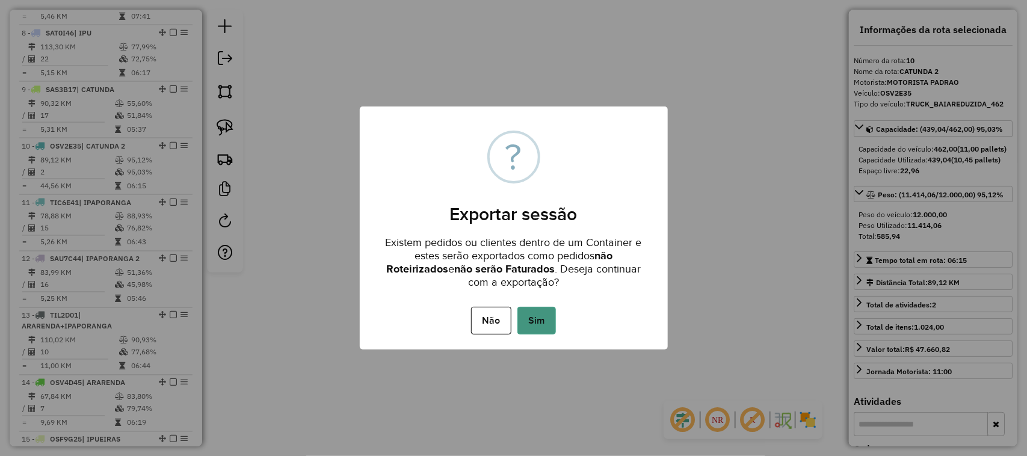
click at [543, 314] on button "Sim" at bounding box center [537, 321] width 39 height 28
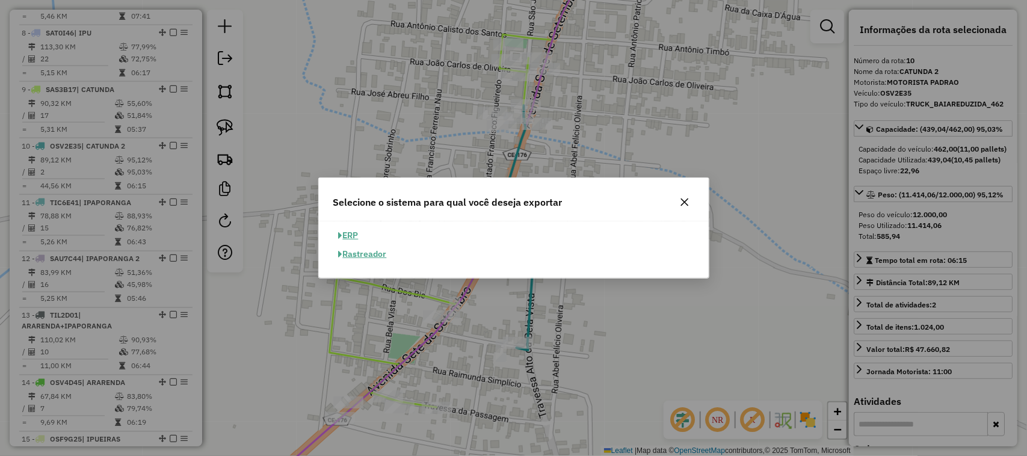
click at [355, 235] on button "ERP" at bounding box center [348, 235] width 31 height 19
select select "**"
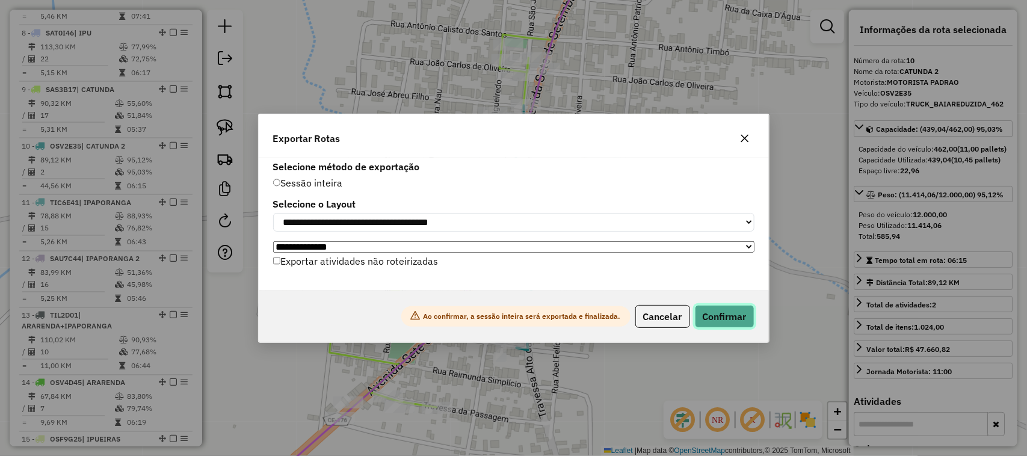
click at [716, 317] on button "Confirmar" at bounding box center [725, 316] width 60 height 23
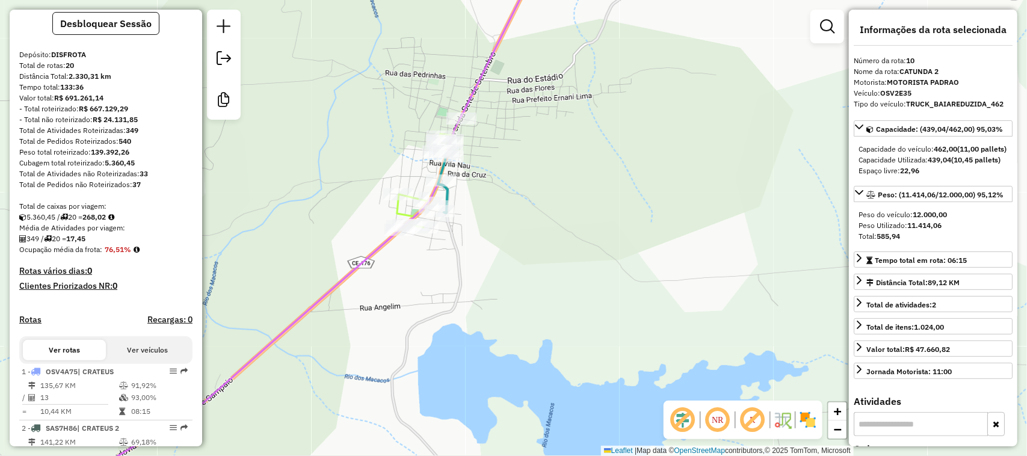
scroll to position [0, 0]
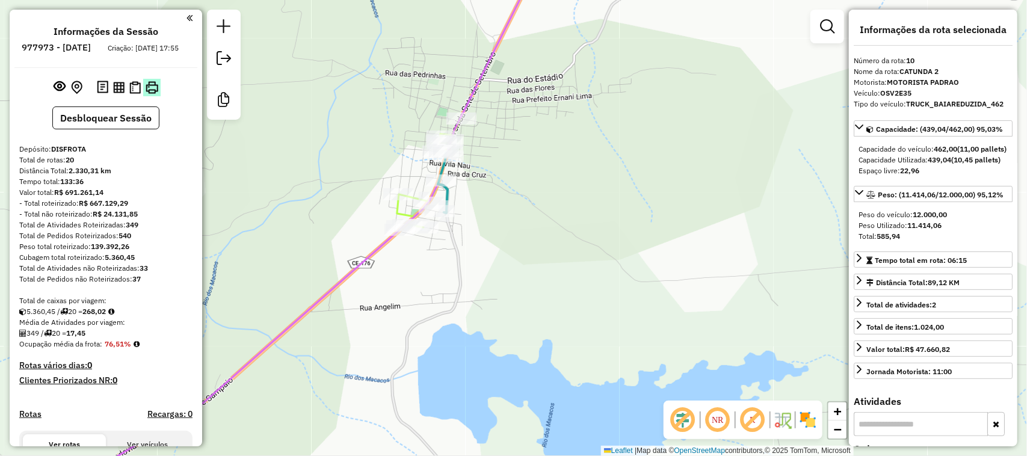
click at [148, 94] on img at bounding box center [152, 87] width 13 height 13
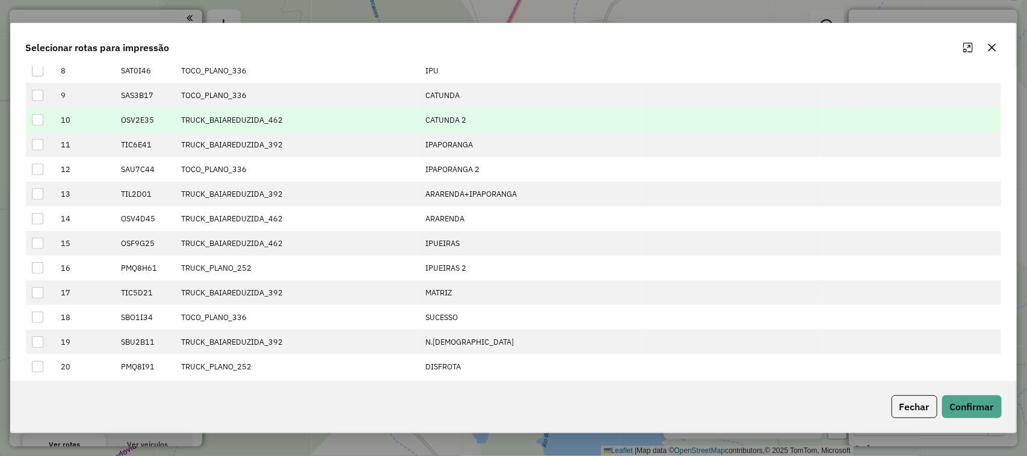
scroll to position [257, 0]
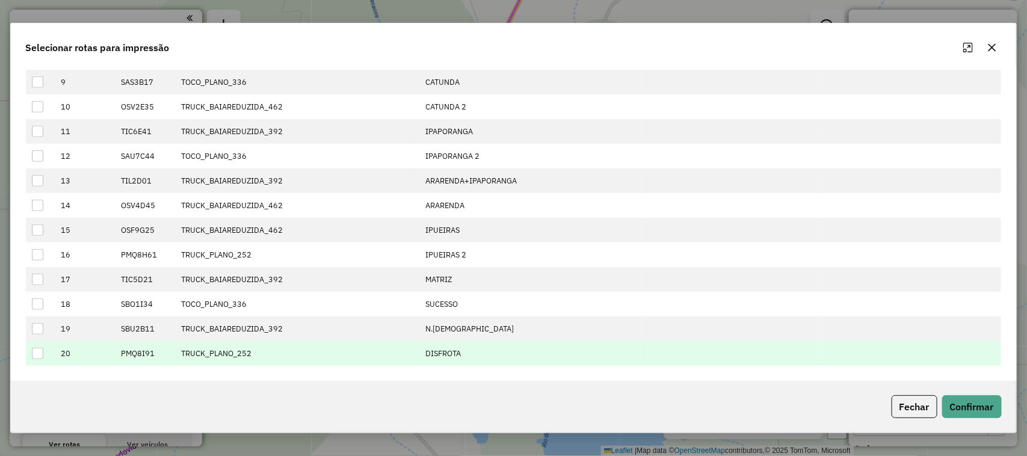
drag, startPoint x: 116, startPoint y: 136, endPoint x: 480, endPoint y: 351, distance: 423.3
click at [481, 354] on tbody "1 OSV4A75 TRUCK_BAIAREDUZIDA_462 CRATEUS 2 SAS7H86 TOCO_PLANO_336 CRATEUS 2 3 S…" at bounding box center [514, 118] width 976 height 493
copy tbody "OSV4A75 TRUCK_BAIAREDUZIDA_462 CRATEUS 2 SAS7H86 TOCO_PLANO_336 CRATEUS 2 3 SBL…"
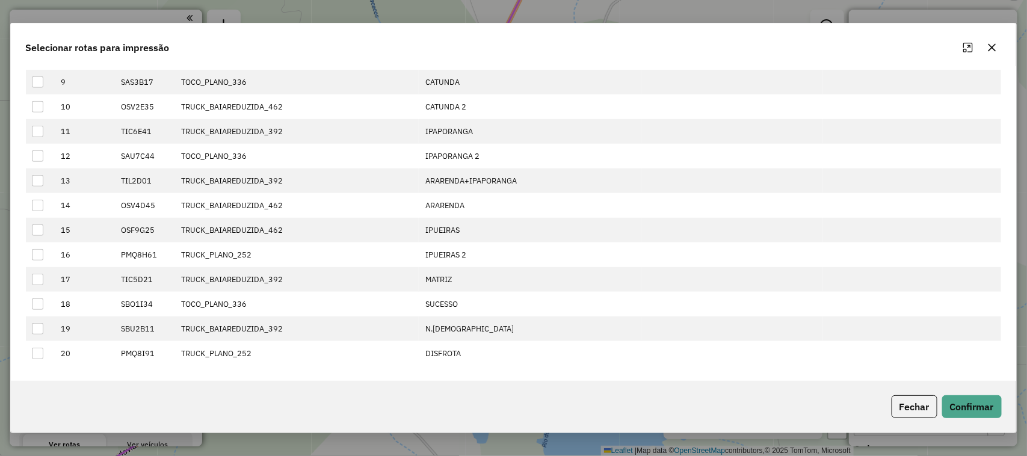
click at [994, 45] on icon "button" at bounding box center [993, 48] width 10 height 10
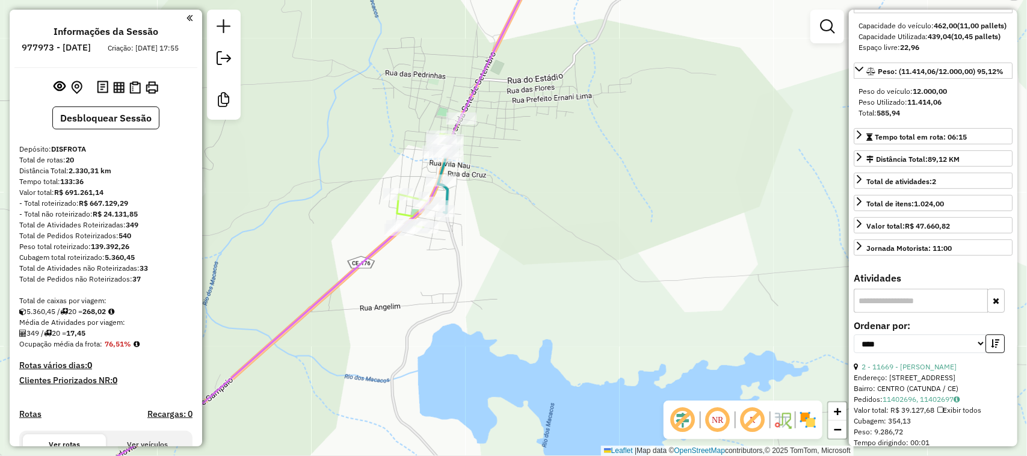
scroll to position [226, 0]
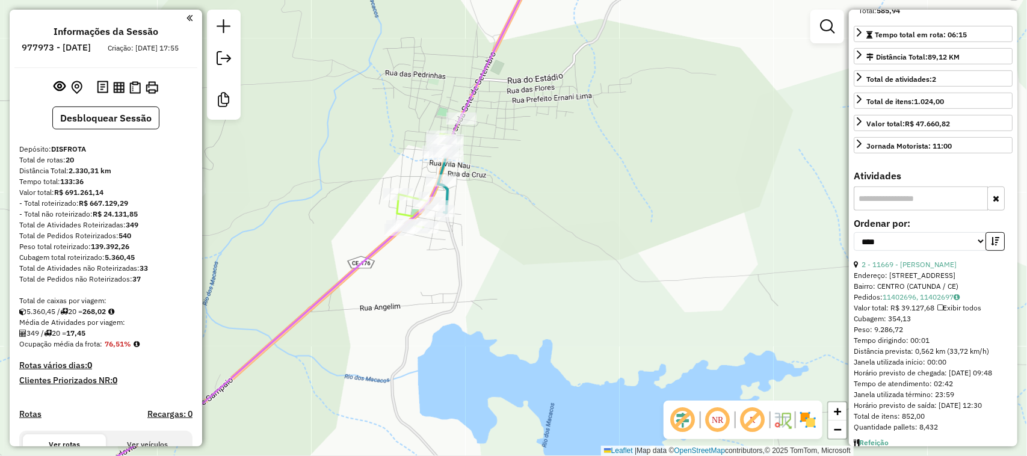
click at [879, 211] on input "text" at bounding box center [921, 199] width 134 height 24
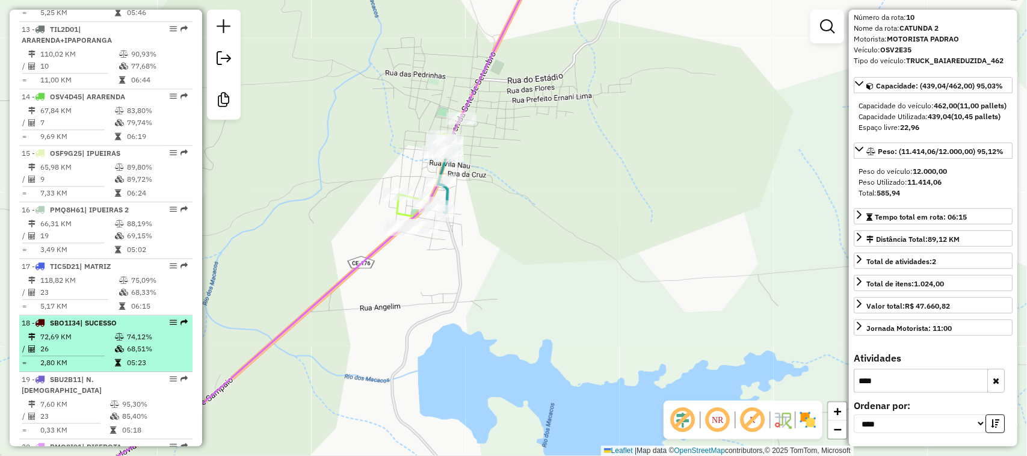
scroll to position [1128, 0]
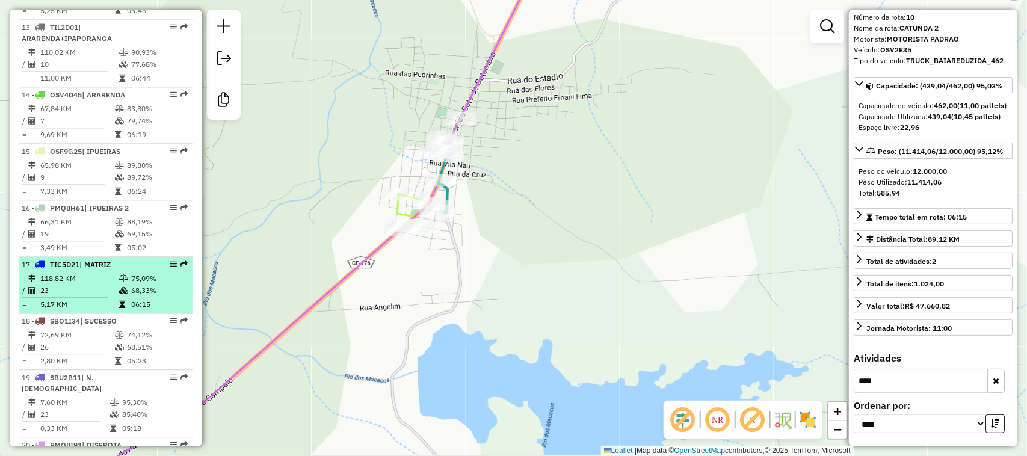
type input "****"
click at [86, 285] on td "118,82 KM" at bounding box center [79, 279] width 79 height 12
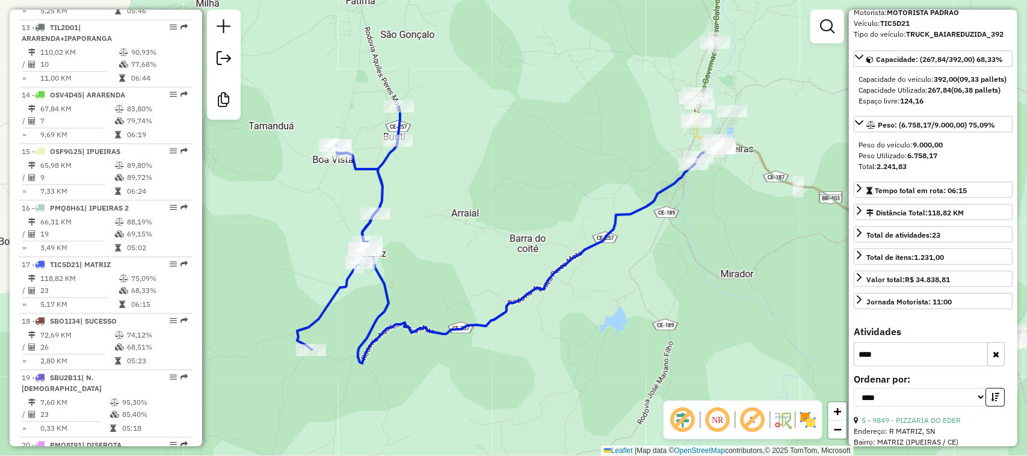
scroll to position [145, 0]
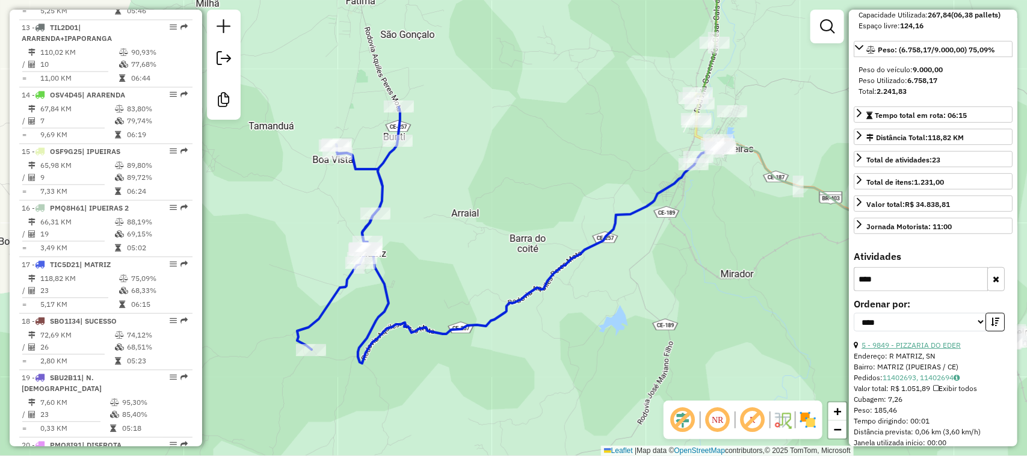
click at [919, 350] on link "5 - 9849 - PIZZARIA DO EDER" at bounding box center [911, 345] width 99 height 9
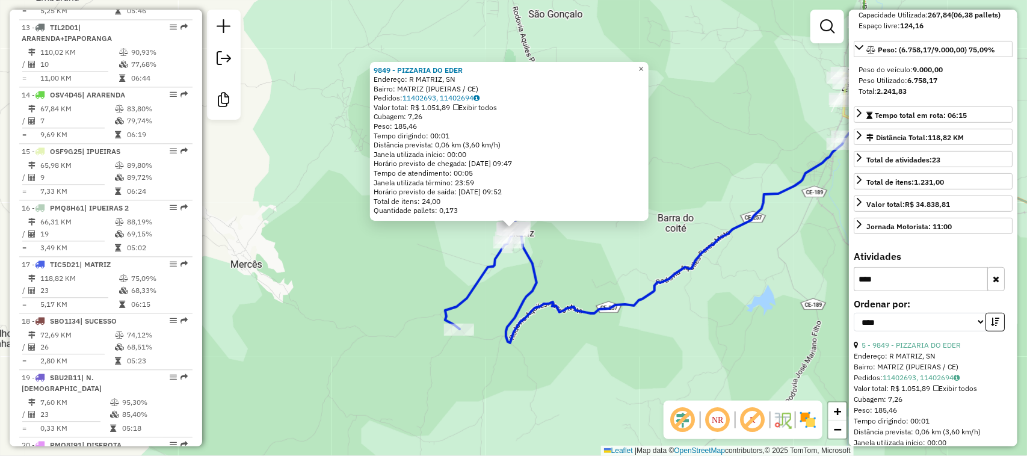
click at [997, 291] on button "button" at bounding box center [996, 279] width 17 height 24
click at [644, 64] on span "×" at bounding box center [641, 69] width 5 height 10
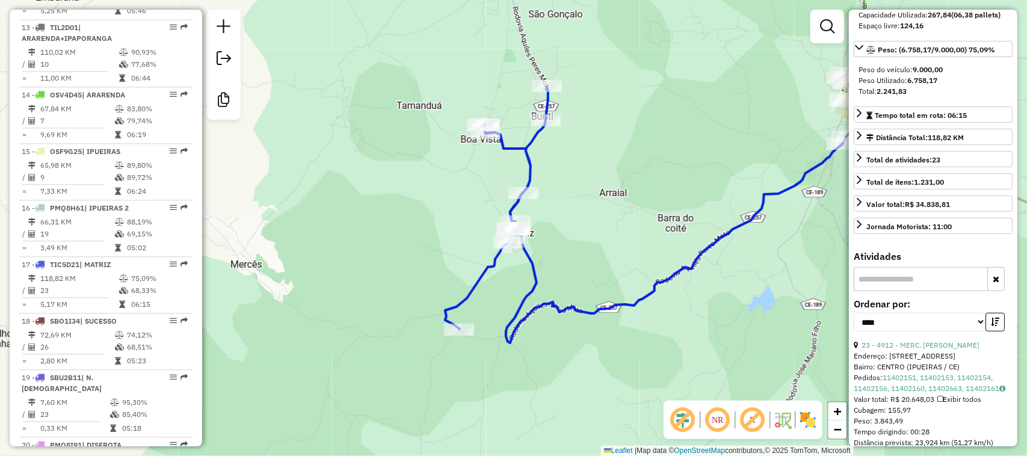
click at [888, 291] on input "text" at bounding box center [921, 279] width 134 height 24
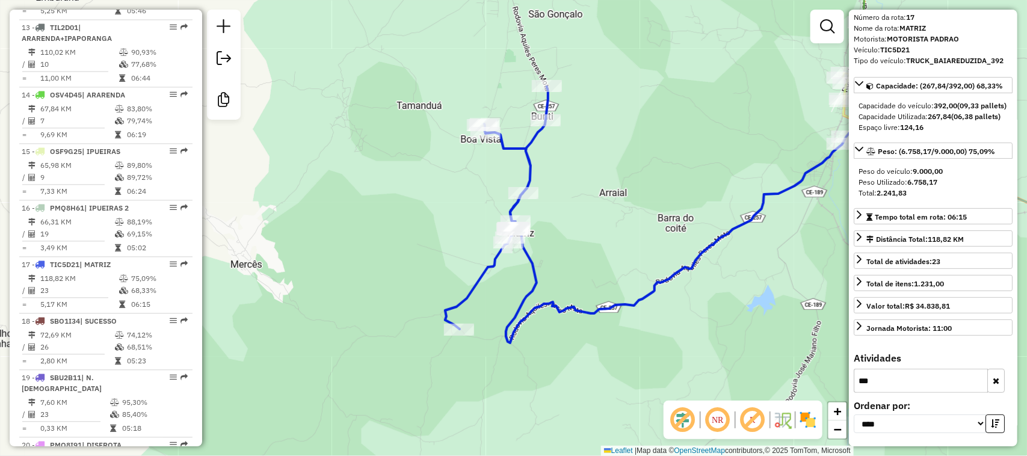
scroll to position [70, 0]
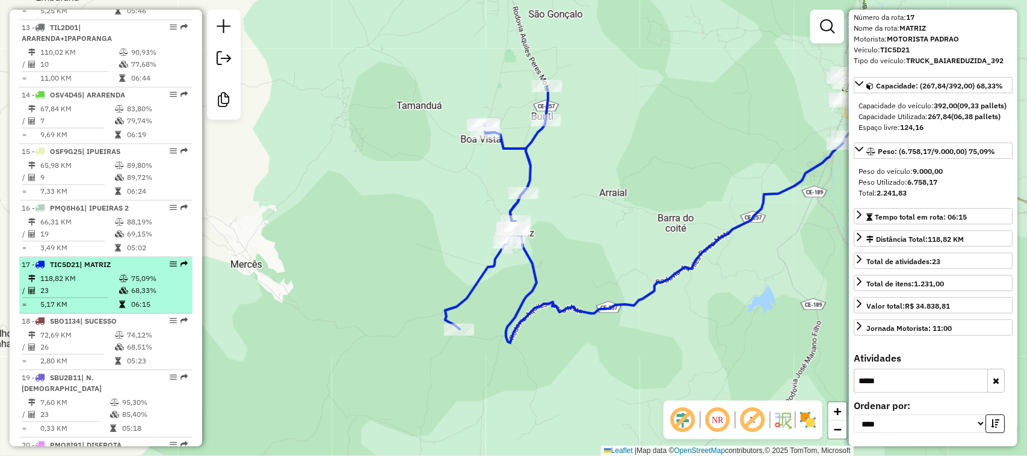
type input "*****"
click at [88, 285] on td "118,82 KM" at bounding box center [79, 279] width 79 height 12
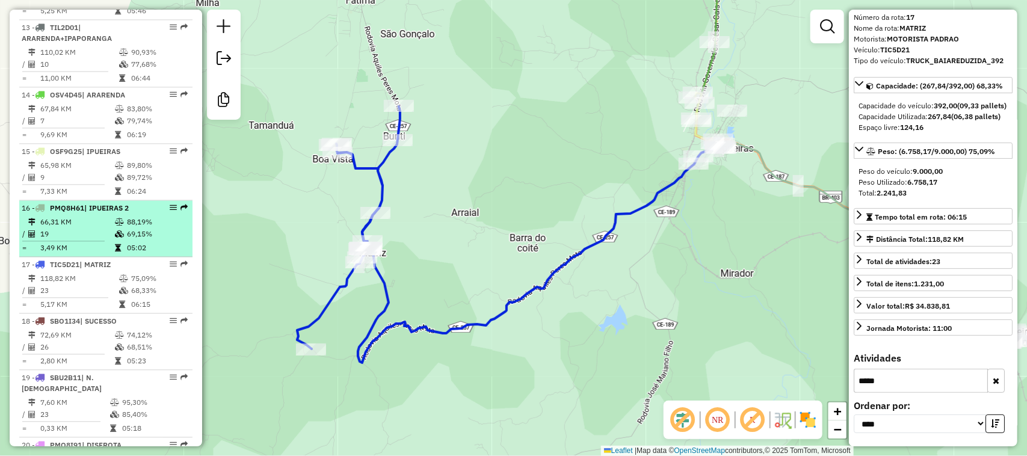
click at [89, 228] on td "66,31 KM" at bounding box center [77, 222] width 75 height 12
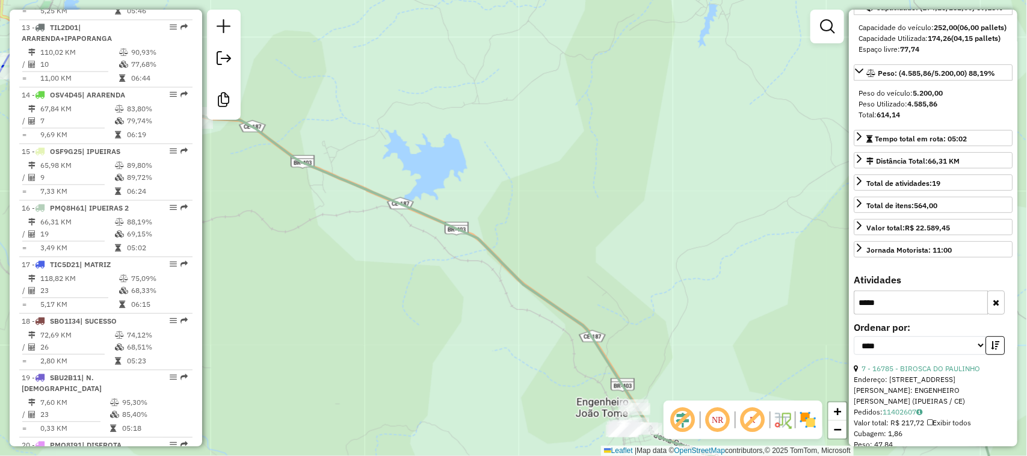
scroll to position [145, 0]
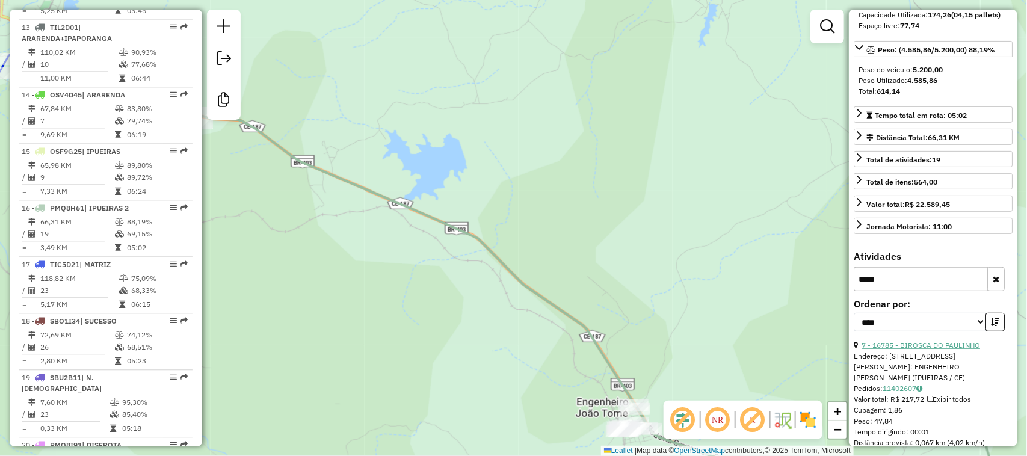
click at [945, 350] on link "7 - 16785 - BIROSCA DO PAULINHO" at bounding box center [921, 345] width 119 height 9
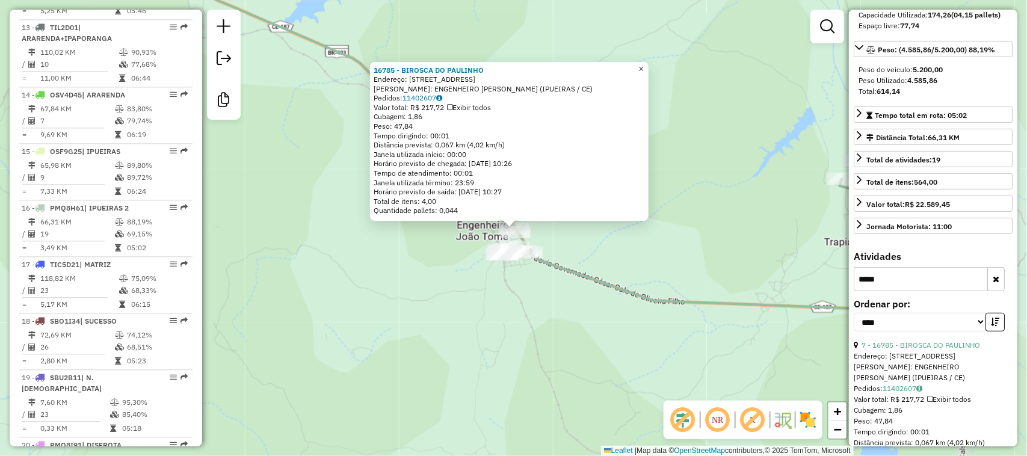
click at [644, 64] on span "×" at bounding box center [641, 69] width 5 height 10
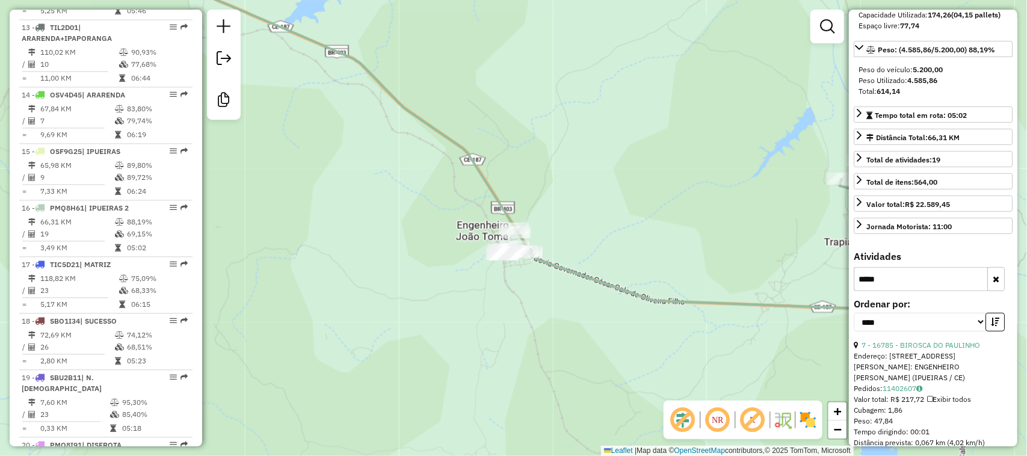
scroll to position [220, 0]
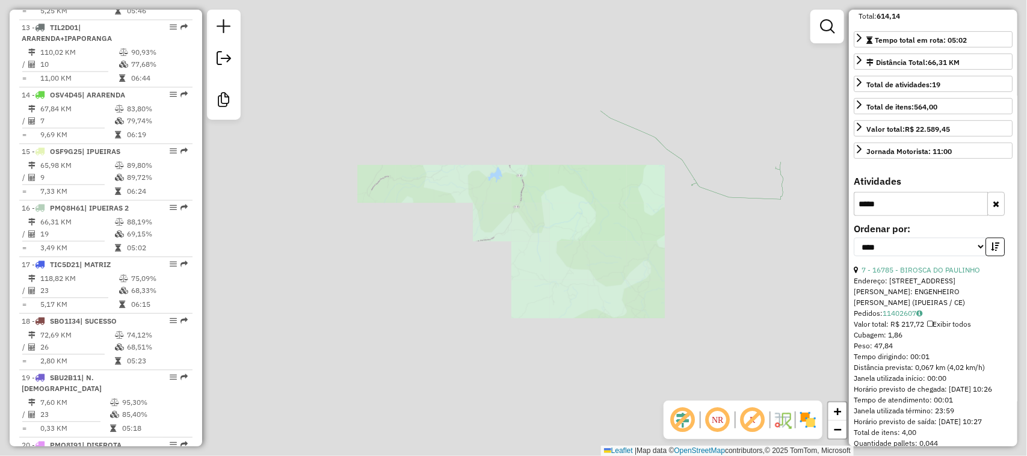
click at [818, 145] on div "Janela de atendimento Grade de atendimento Capacidade Transportadoras Veículos …" at bounding box center [513, 228] width 1027 height 456
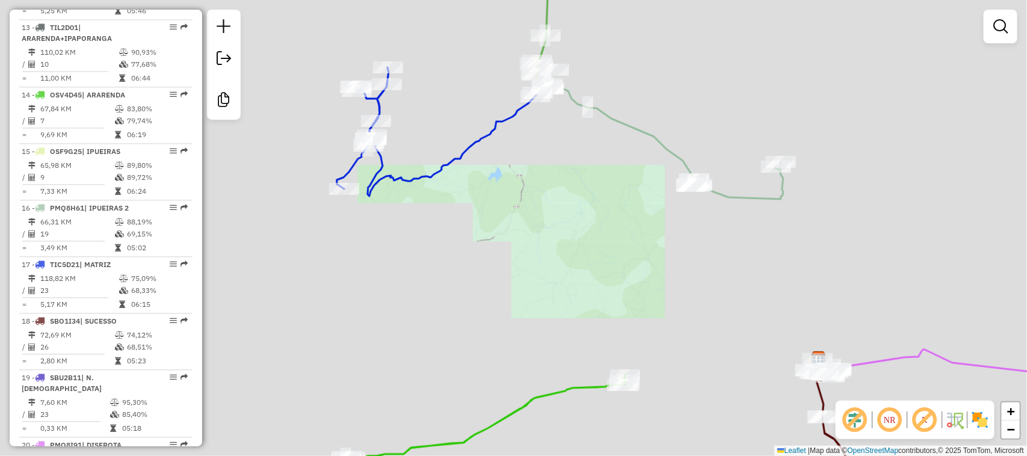
drag, startPoint x: 812, startPoint y: 145, endPoint x: 614, endPoint y: 152, distance: 198.7
click at [741, 166] on div "Janela de atendimento Grade de atendimento Capacidade Transportadoras Veículos …" at bounding box center [513, 228] width 1027 height 456
click at [579, 193] on div "Janela de atendimento Grade de atendimento Capacidade Transportadoras Veículos …" at bounding box center [513, 228] width 1027 height 456
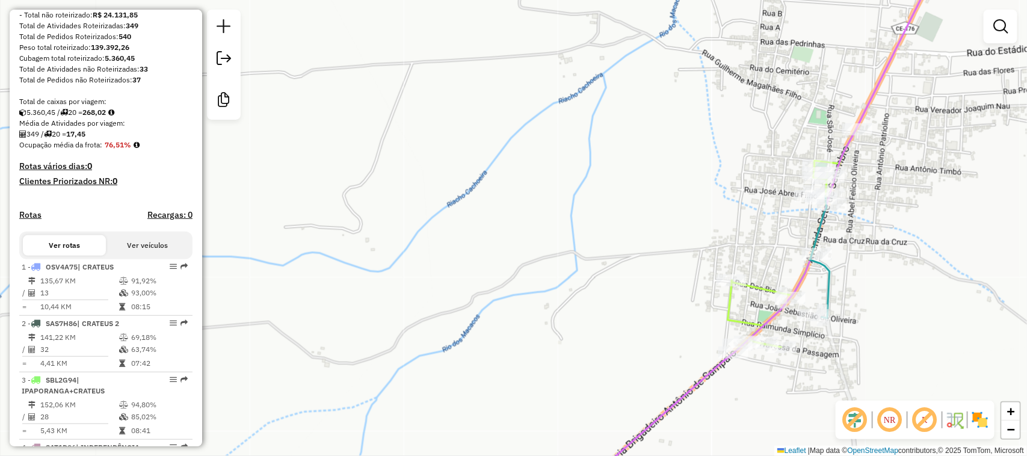
scroll to position [226, 0]
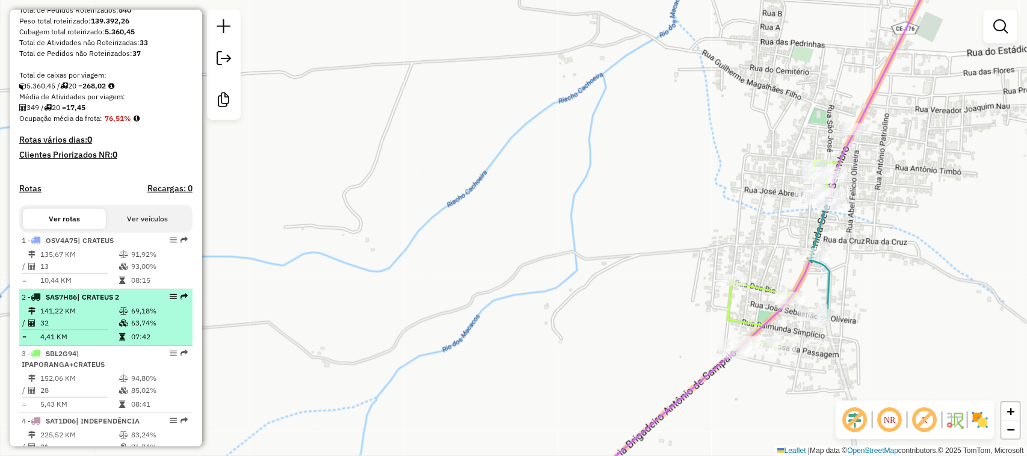
click at [88, 329] on td "32" at bounding box center [79, 323] width 79 height 12
select select "*********"
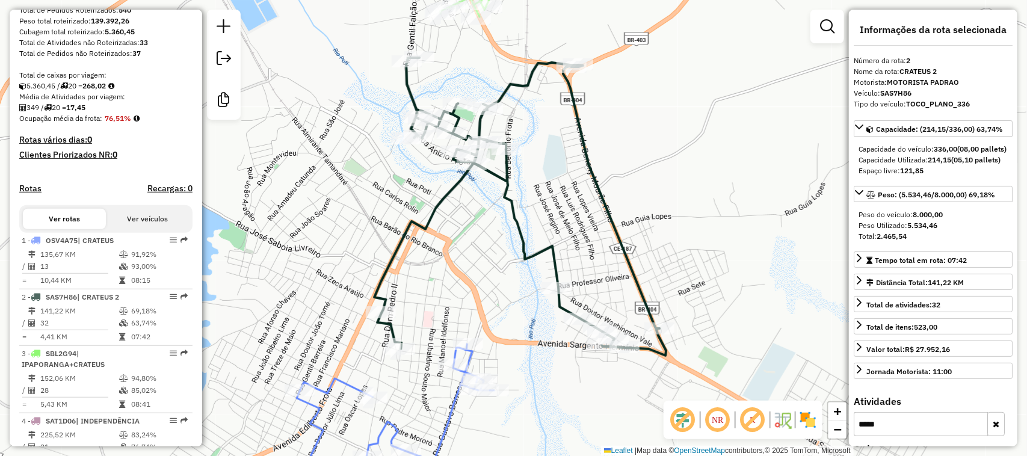
drag, startPoint x: 439, startPoint y: 341, endPoint x: 444, endPoint y: 256, distance: 85.0
click at [446, 290] on div "Janela de atendimento Grade de atendimento Capacidade Transportadoras Veículos …" at bounding box center [513, 228] width 1027 height 456
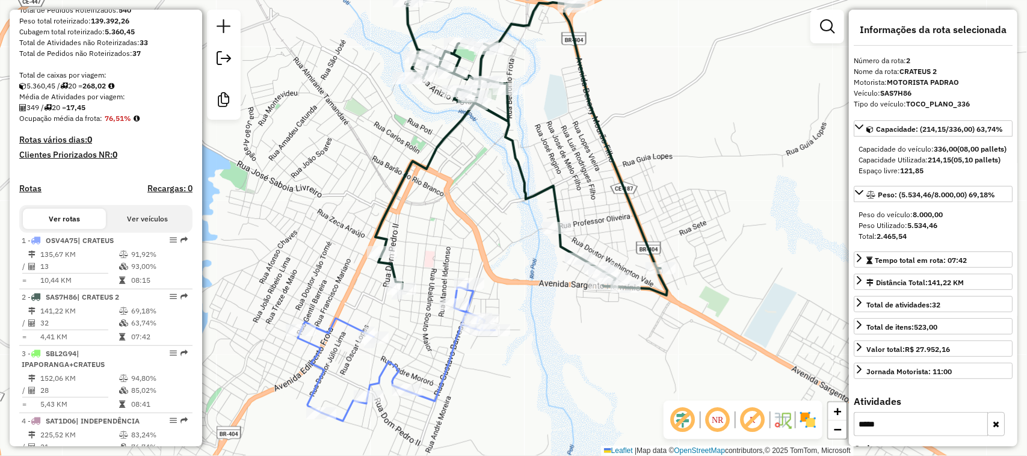
drag, startPoint x: 422, startPoint y: 244, endPoint x: 482, endPoint y: 206, distance: 70.6
click at [474, 212] on div "Janela de atendimento Grade de atendimento Capacidade Transportadoras Veículos …" at bounding box center [513, 228] width 1027 height 456
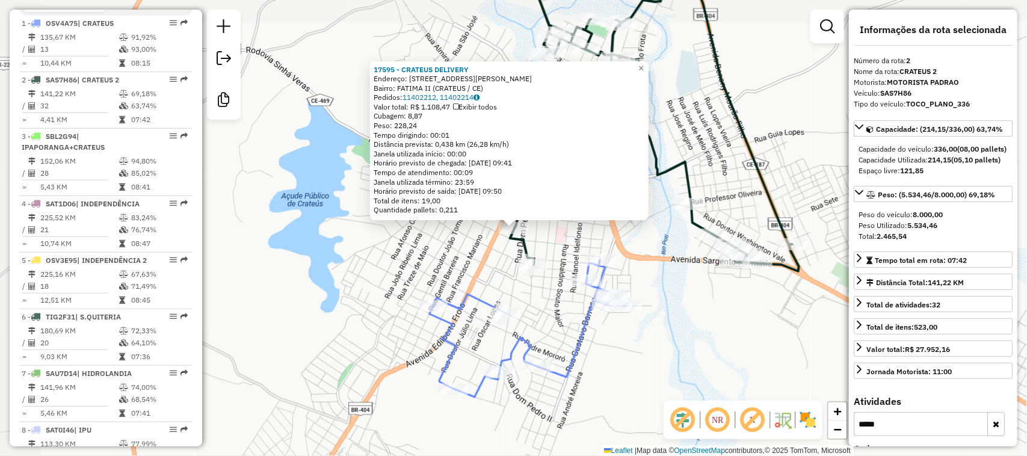
scroll to position [516, 0]
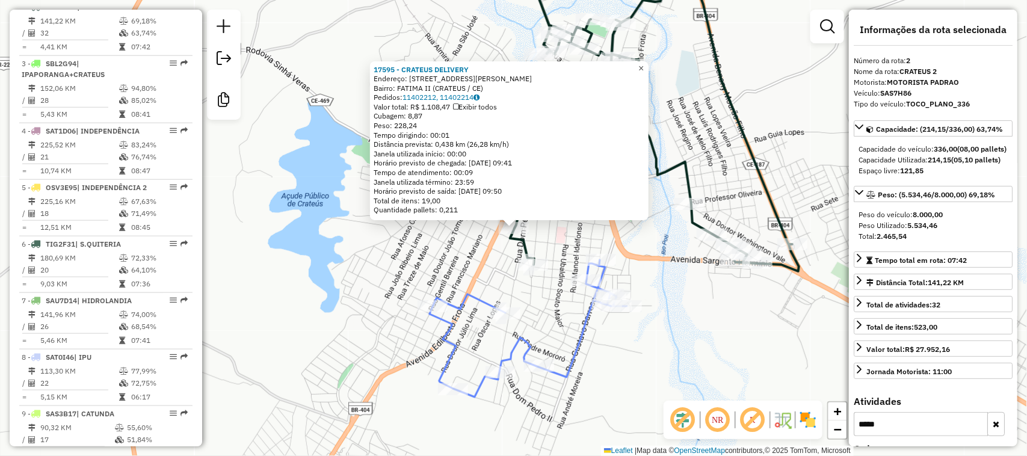
click at [644, 64] on span "×" at bounding box center [641, 68] width 5 height 10
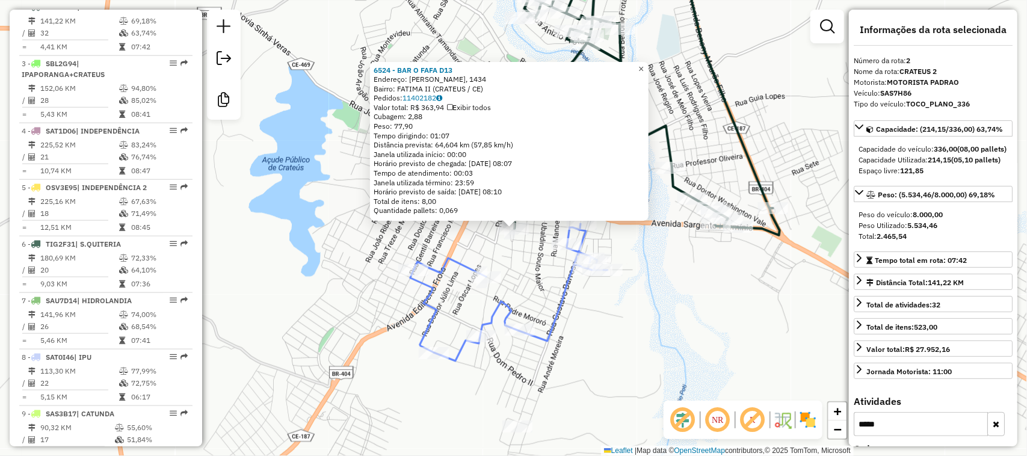
click at [644, 67] on span "×" at bounding box center [641, 69] width 5 height 10
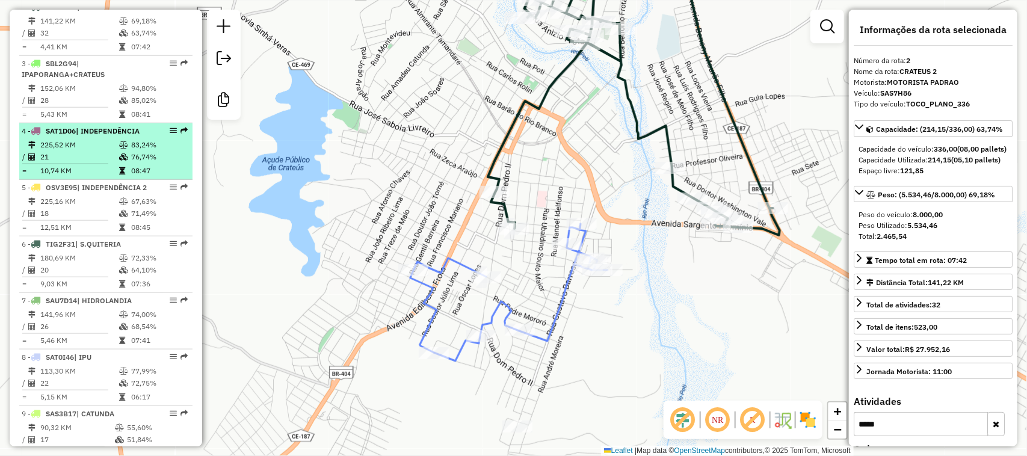
scroll to position [365, 0]
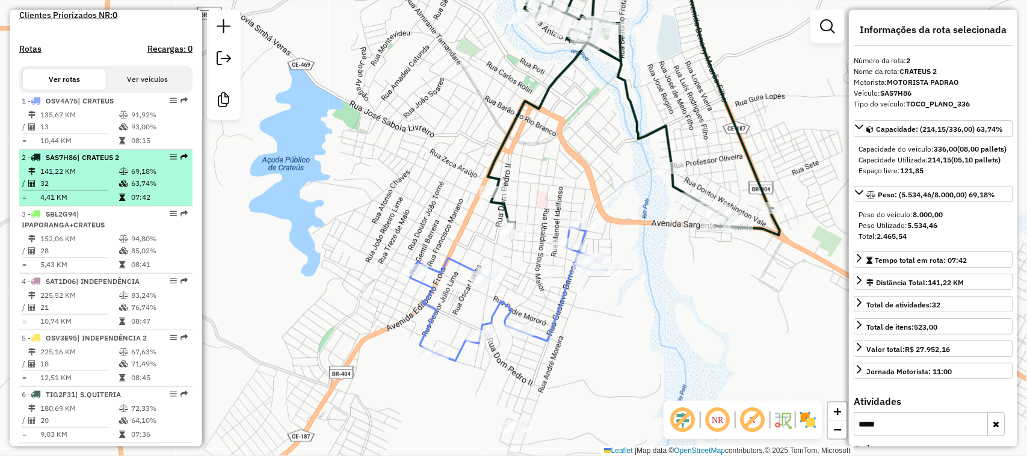
click at [80, 178] on td "141,22 KM" at bounding box center [79, 171] width 79 height 12
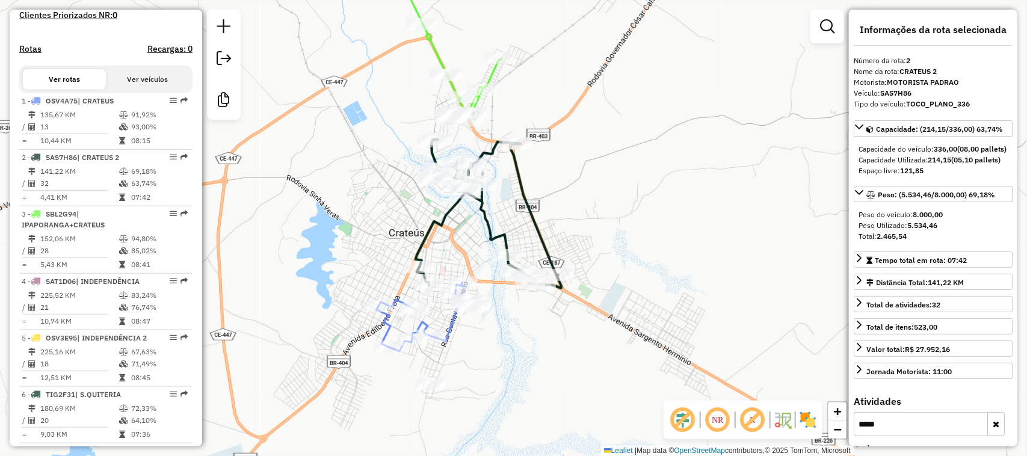
drag, startPoint x: 465, startPoint y: 247, endPoint x: 474, endPoint y: 220, distance: 29.3
click at [471, 233] on div "Janela de atendimento Grade de atendimento Capacidade Transportadoras Veículos …" at bounding box center [513, 228] width 1027 height 456
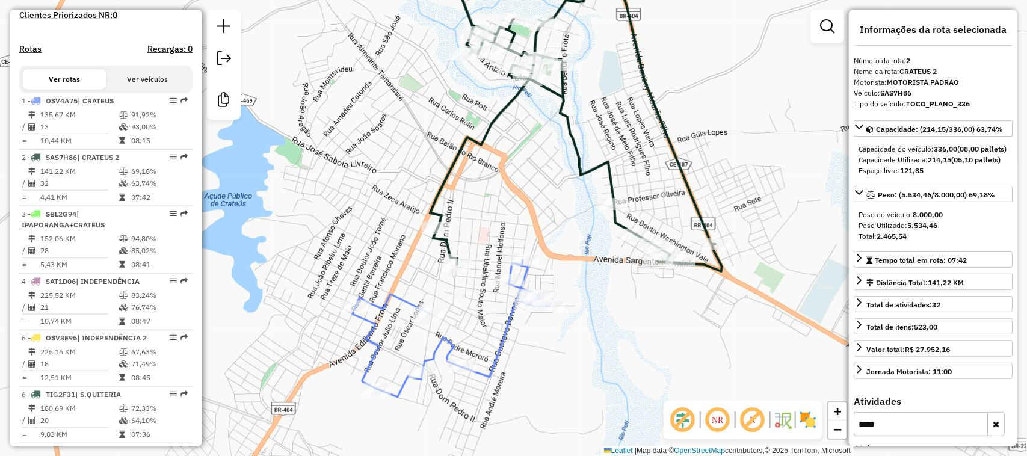
drag, startPoint x: 506, startPoint y: 215, endPoint x: 537, endPoint y: 182, distance: 45.6
click at [531, 190] on div "Janela de atendimento Grade de atendimento Capacidade Transportadoras Veículos …" at bounding box center [513, 228] width 1027 height 456
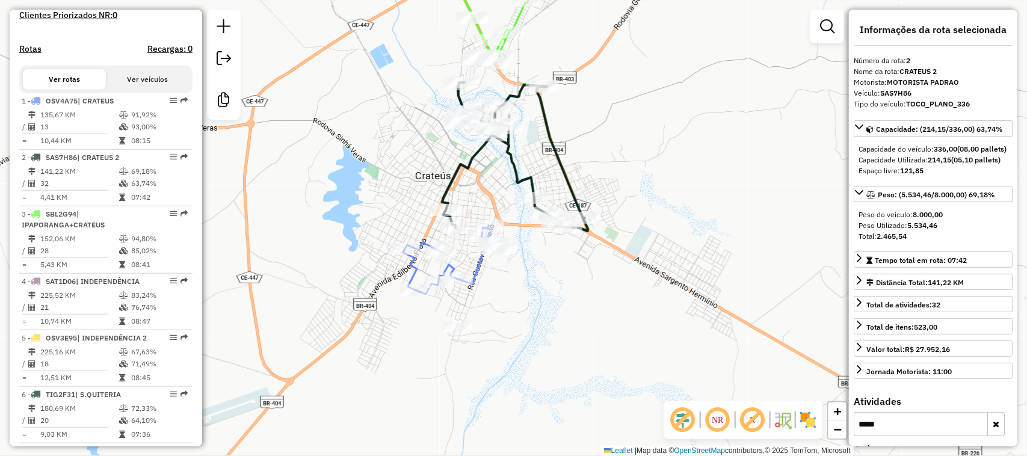
drag, startPoint x: 497, startPoint y: 200, endPoint x: 543, endPoint y: 172, distance: 54.6
click at [540, 173] on div "Janela de atendimento Grade de atendimento Capacidade Transportadoras Veículos …" at bounding box center [513, 228] width 1027 height 456
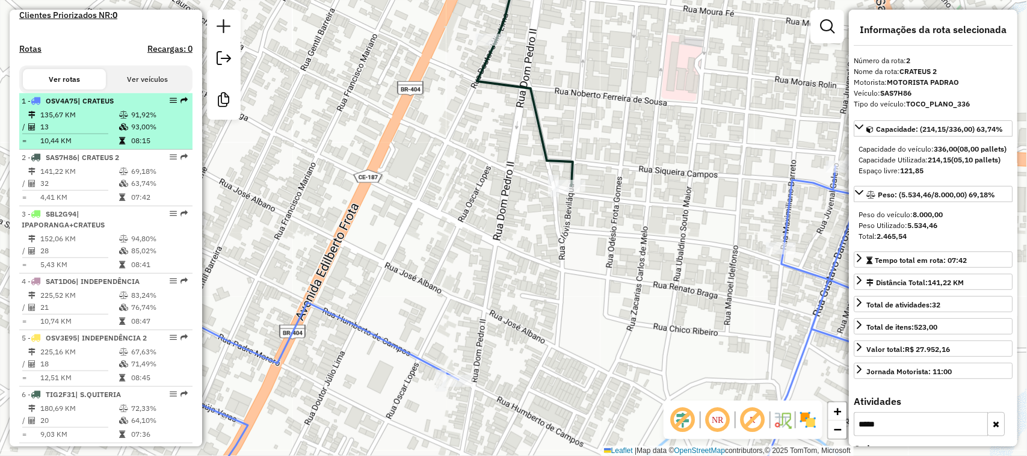
click at [90, 129] on table "135,67 KM 91,92% / 13 93,00% = 10,44 KM 08:15" at bounding box center [106, 128] width 169 height 38
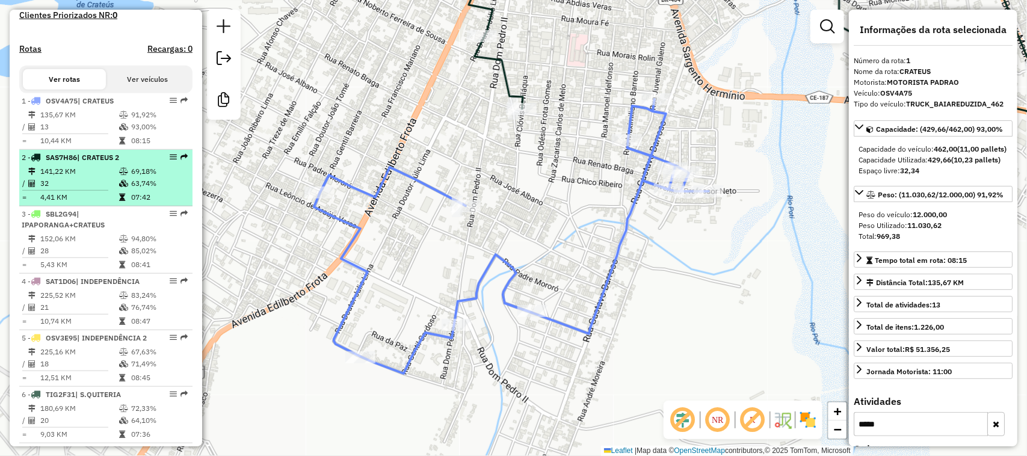
click at [83, 190] on td "32" at bounding box center [79, 184] width 79 height 12
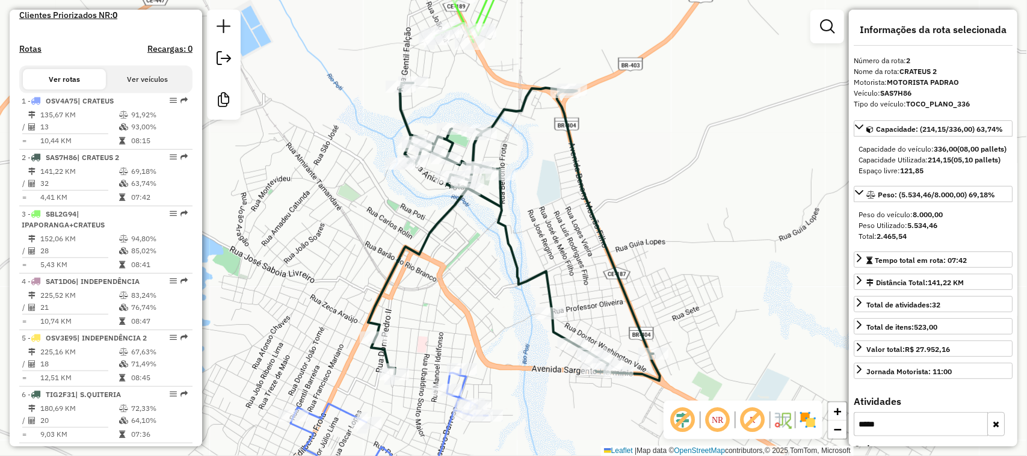
drag, startPoint x: 421, startPoint y: 315, endPoint x: 469, endPoint y: 256, distance: 76.1
click at [467, 264] on div "Janela de atendimento Grade de atendimento Capacidade Transportadoras Veículos …" at bounding box center [513, 228] width 1027 height 456
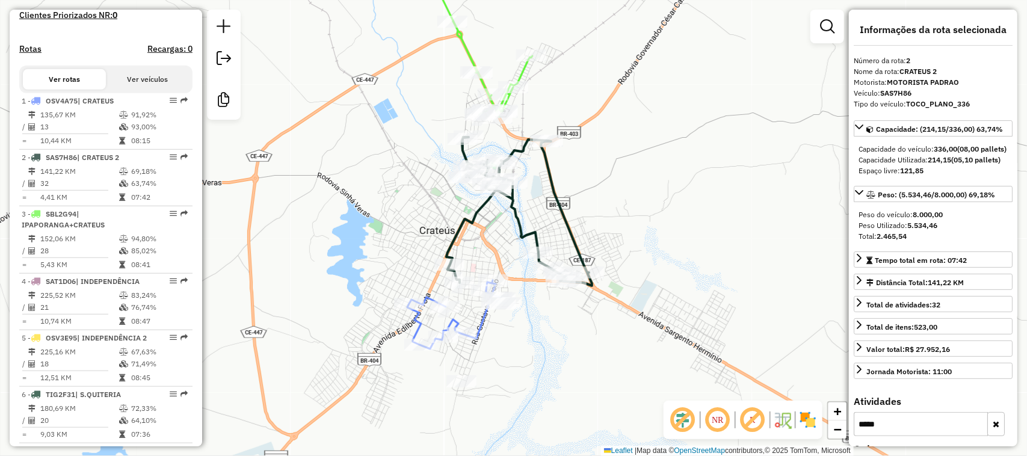
drag, startPoint x: 473, startPoint y: 255, endPoint x: 503, endPoint y: 169, distance: 90.4
click at [497, 191] on div "Janela de atendimento Grade de atendimento Capacidade Transportadoras Veículos …" at bounding box center [513, 228] width 1027 height 456
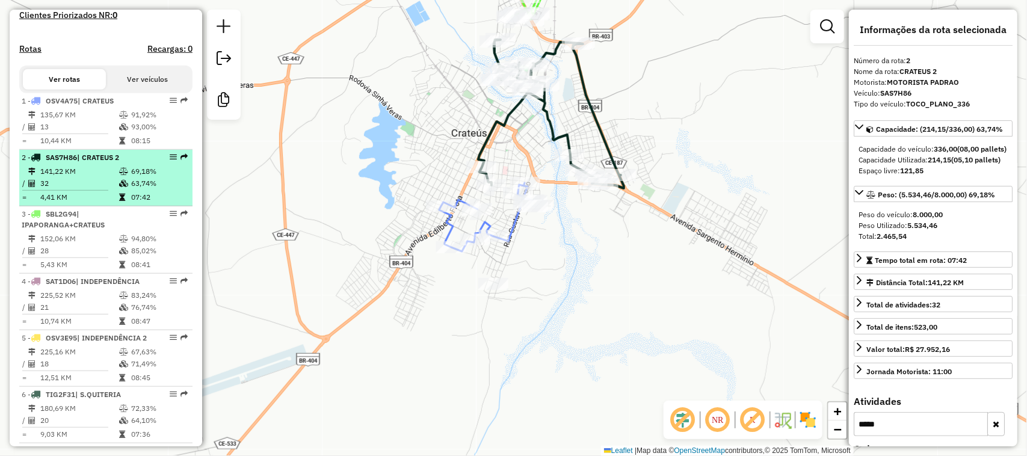
click at [87, 178] on td "141,22 KM" at bounding box center [79, 171] width 79 height 12
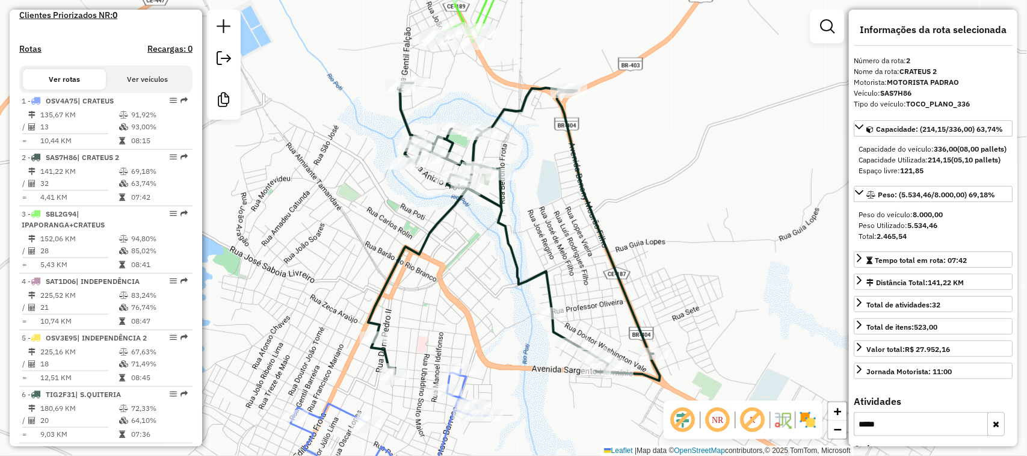
scroll to position [441, 0]
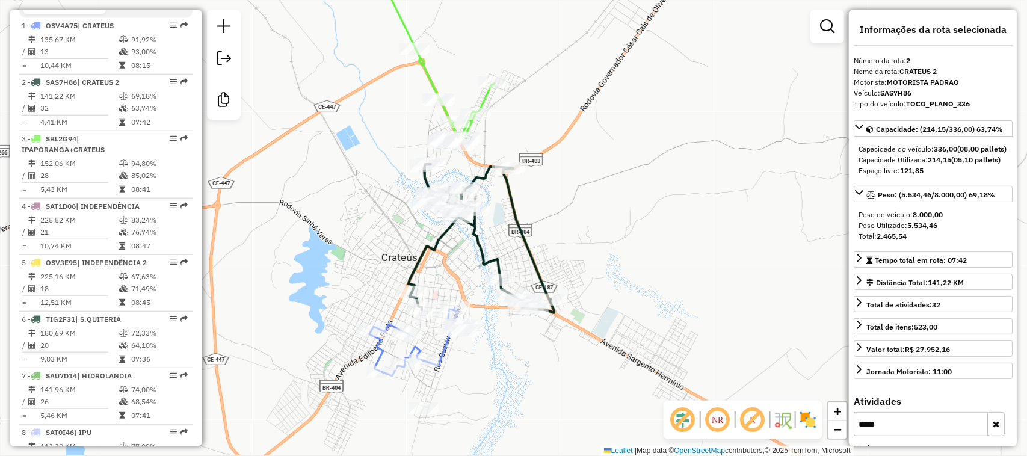
click at [478, 218] on div "Janela de atendimento Grade de atendimento Capacidade Transportadoras Veículos …" at bounding box center [513, 228] width 1027 height 456
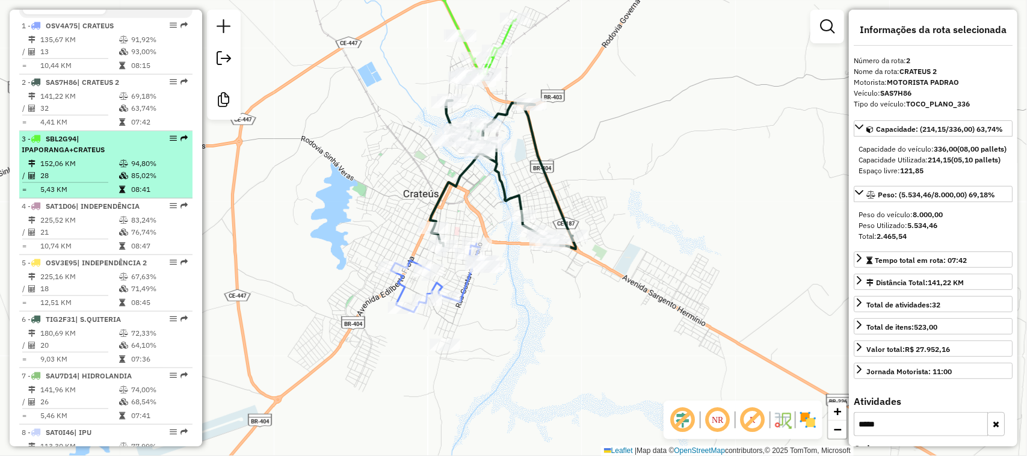
click at [83, 170] on td "152,06 KM" at bounding box center [79, 164] width 79 height 12
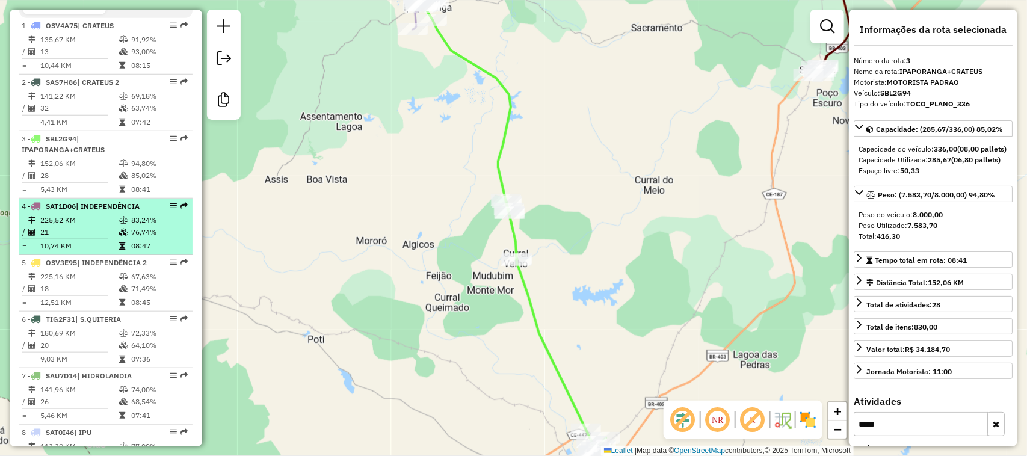
click at [88, 236] on td "21" at bounding box center [79, 232] width 79 height 12
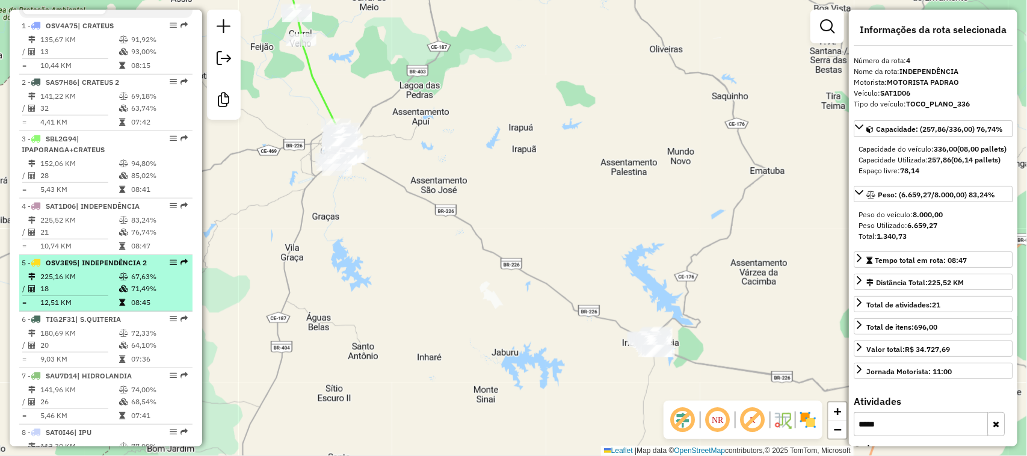
click at [88, 283] on td "225,16 KM" at bounding box center [79, 277] width 79 height 12
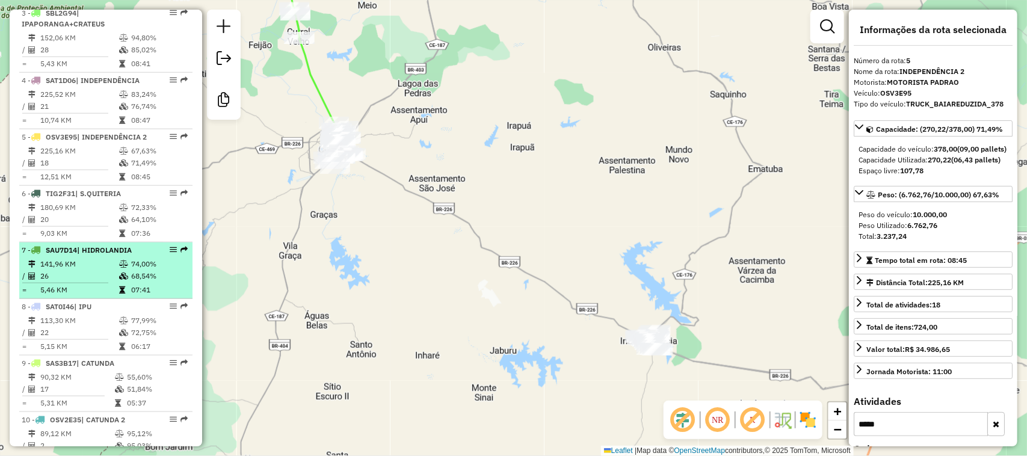
scroll to position [591, 0]
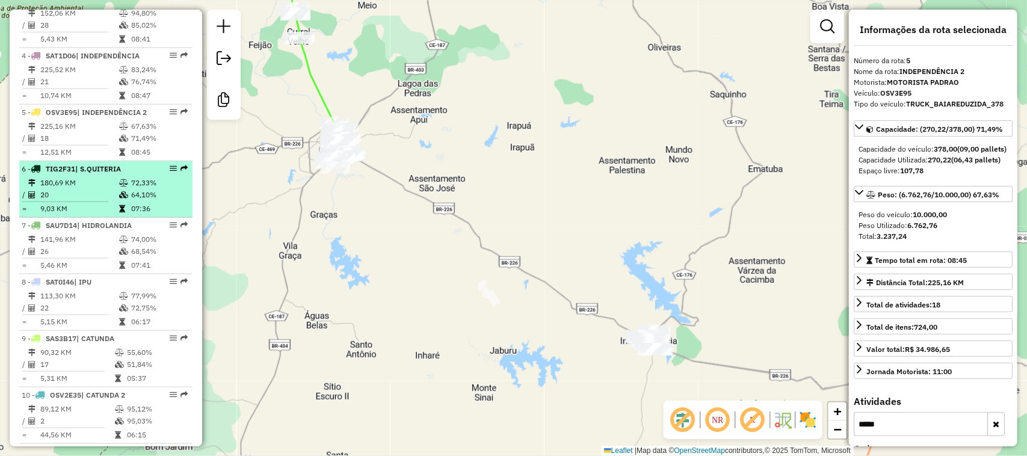
click at [94, 201] on td "20" at bounding box center [79, 195] width 79 height 12
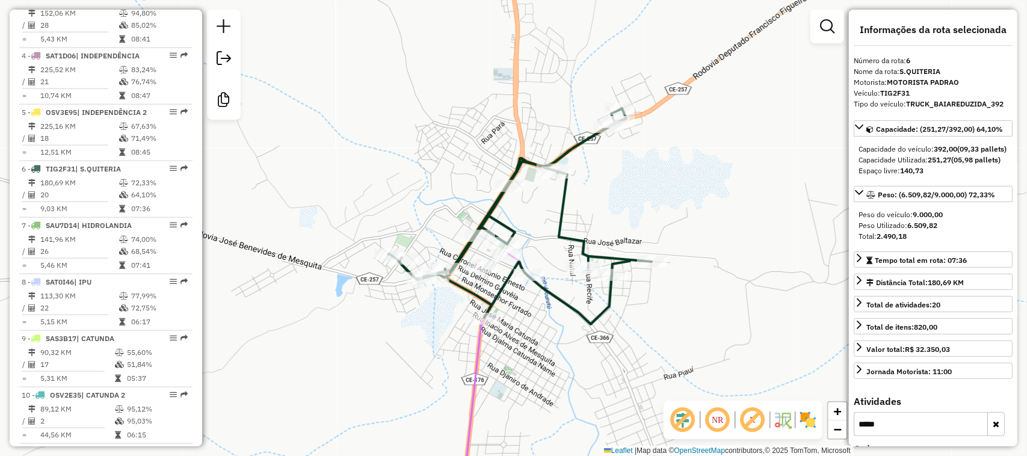
drag, startPoint x: 515, startPoint y: 241, endPoint x: 545, endPoint y: 199, distance: 51.8
click at [543, 203] on div "Janela de atendimento Grade de atendimento Capacidade Transportadoras Veículos …" at bounding box center [513, 228] width 1027 height 456
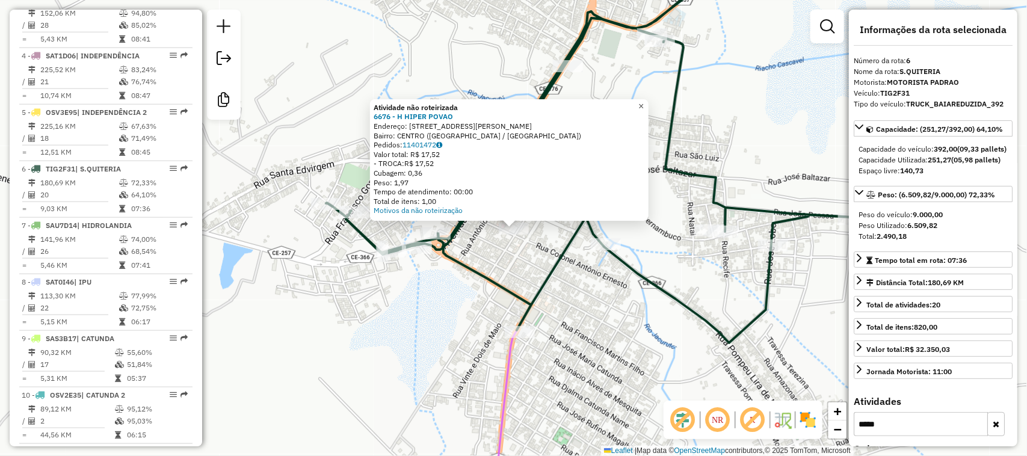
click at [644, 102] on span "×" at bounding box center [641, 106] width 5 height 10
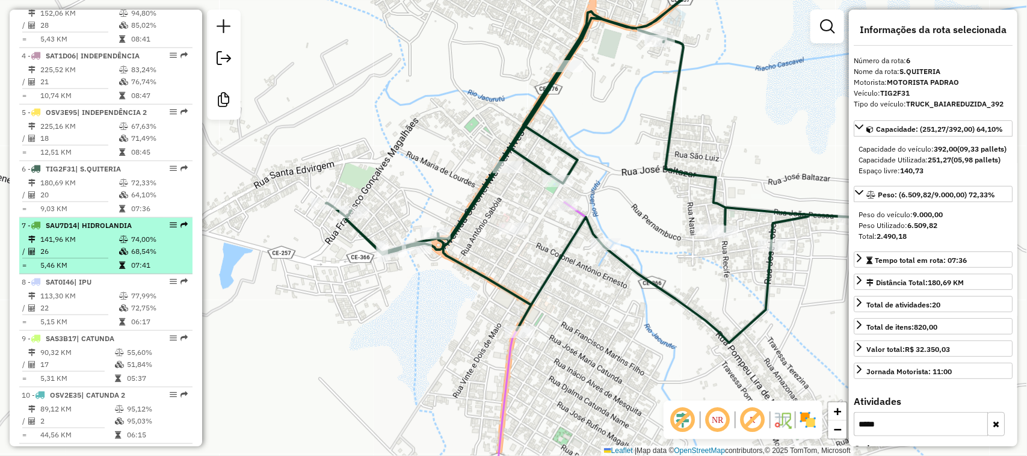
click at [88, 246] on td "141,96 KM" at bounding box center [79, 240] width 79 height 12
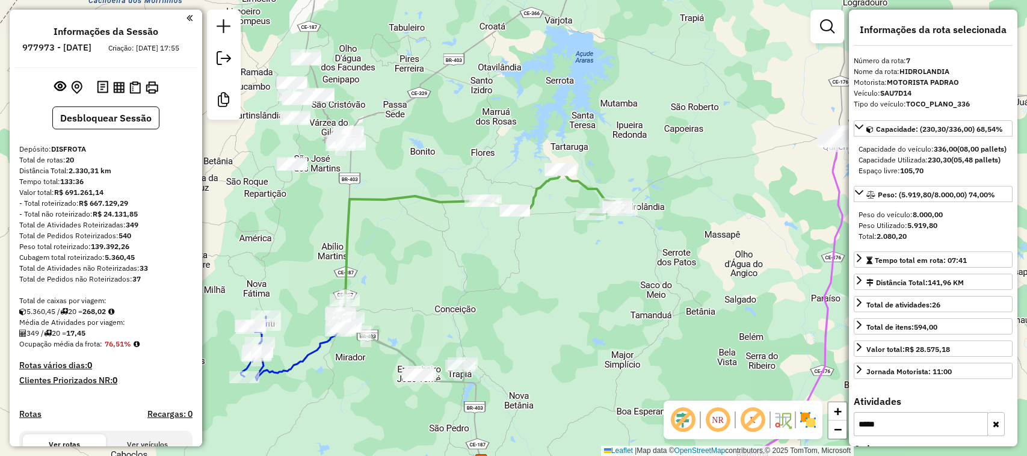
select select "*********"
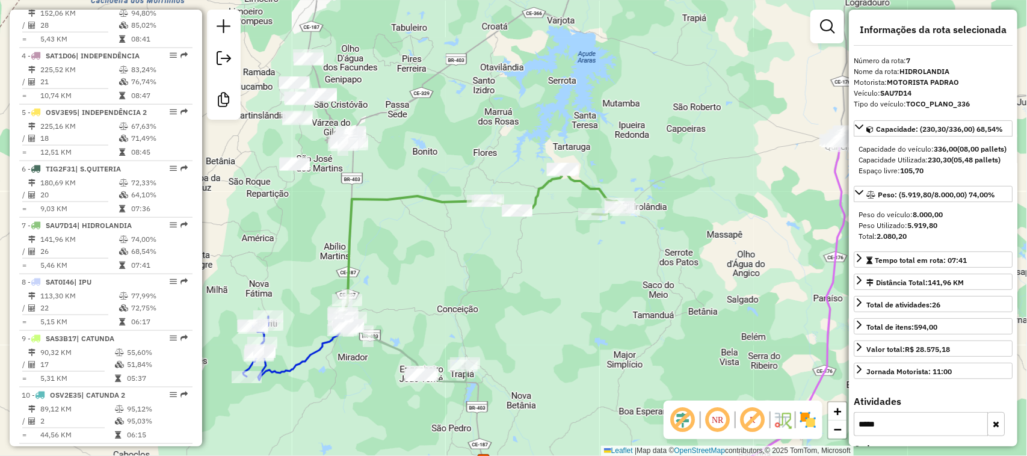
drag, startPoint x: 389, startPoint y: 283, endPoint x: 450, endPoint y: 196, distance: 105.9
click at [446, 212] on div "Janela de atendimento Grade de atendimento Capacidade Transportadoras Veículos …" at bounding box center [513, 228] width 1027 height 456
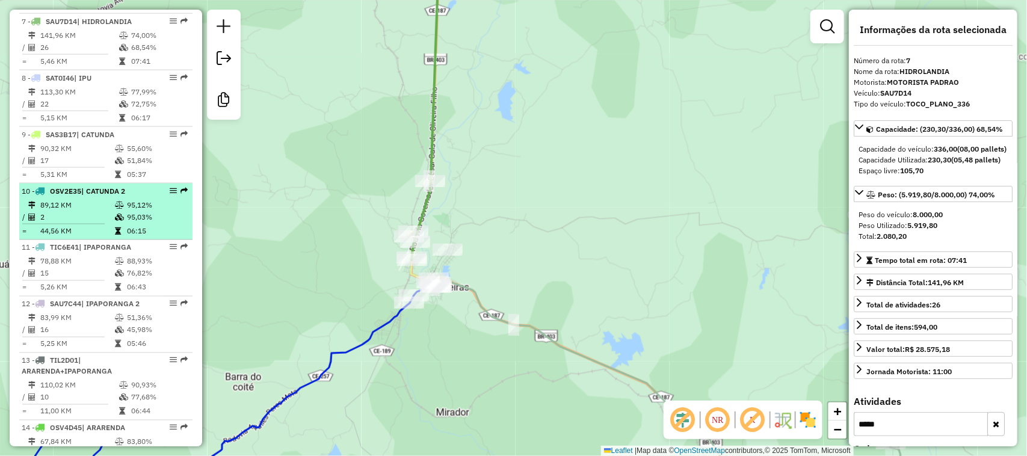
scroll to position [817, 0]
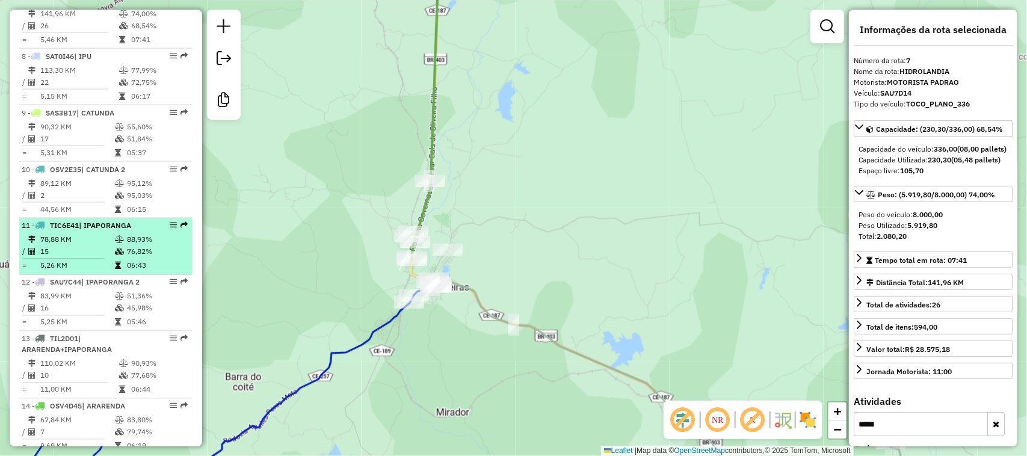
click at [95, 246] on td "78,88 KM" at bounding box center [77, 240] width 75 height 12
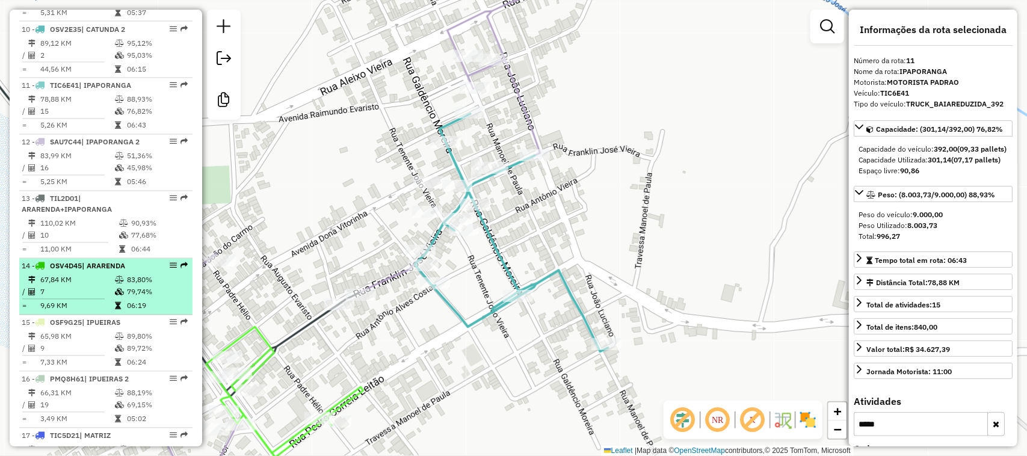
scroll to position [967, 0]
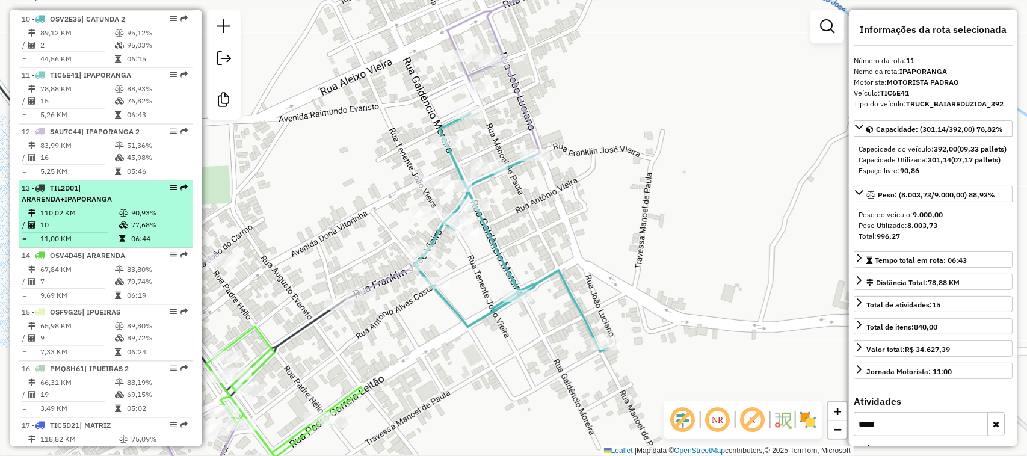
click at [97, 220] on td "110,02 KM" at bounding box center [79, 214] width 79 height 12
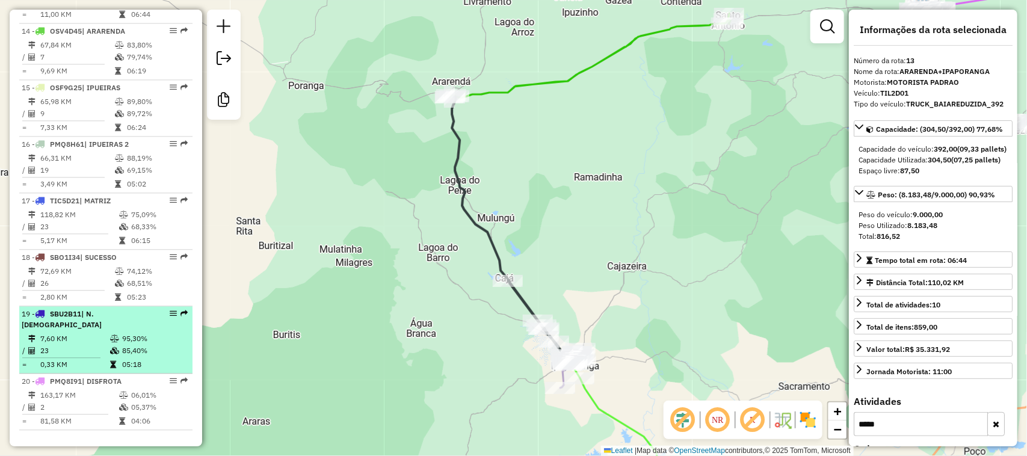
scroll to position [1193, 0]
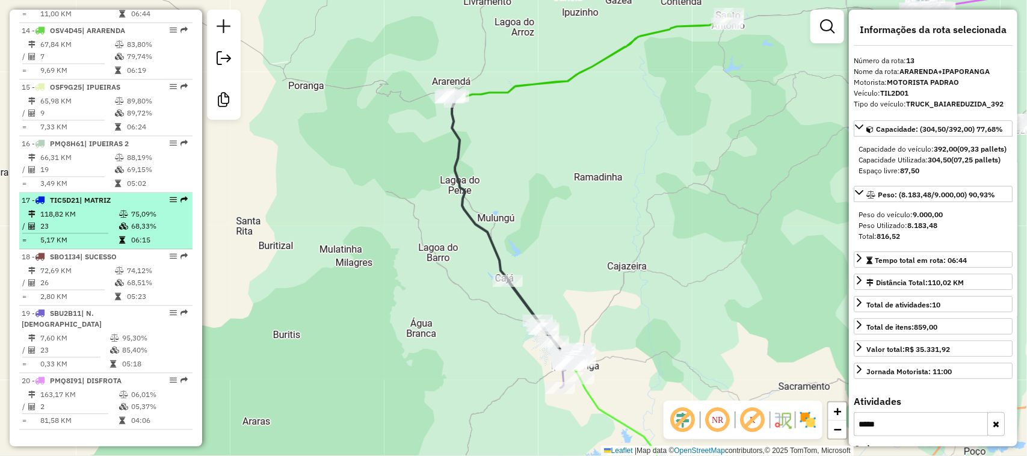
click at [82, 220] on td "118,82 KM" at bounding box center [79, 214] width 79 height 12
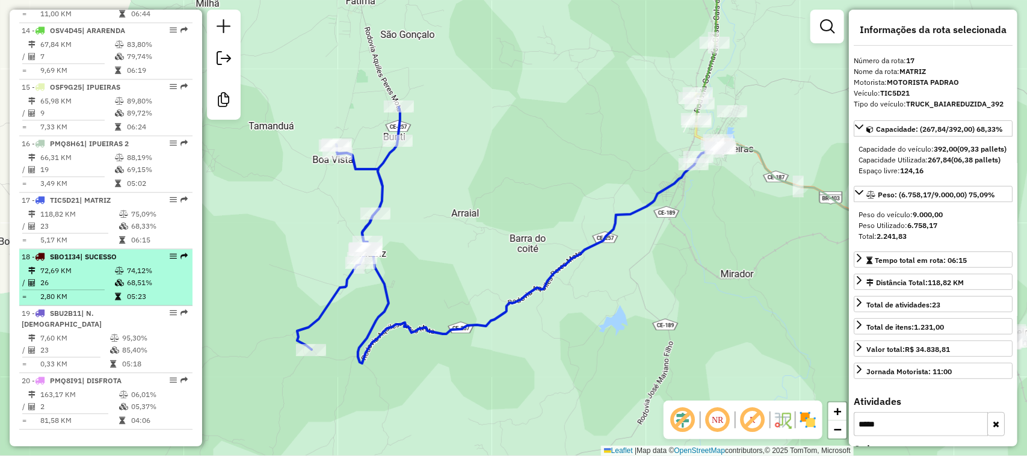
click at [90, 289] on td "26" at bounding box center [77, 283] width 75 height 12
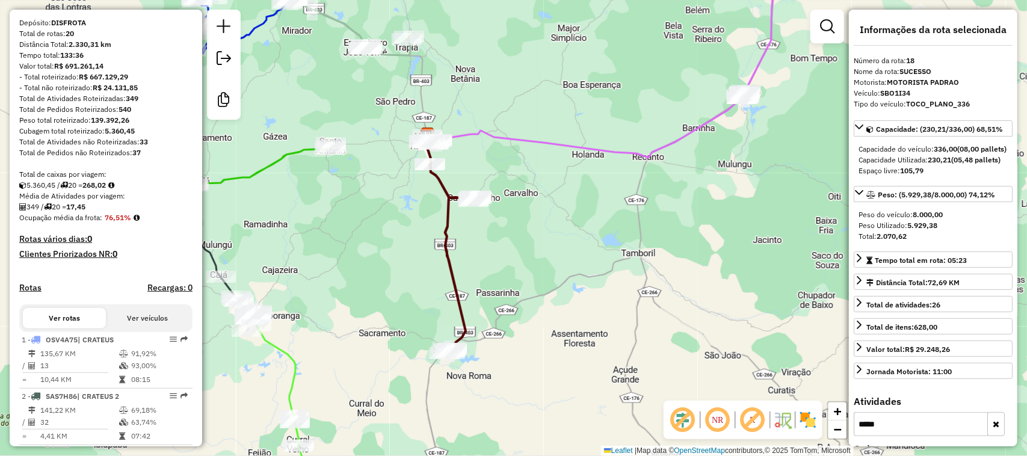
scroll to position [64, 0]
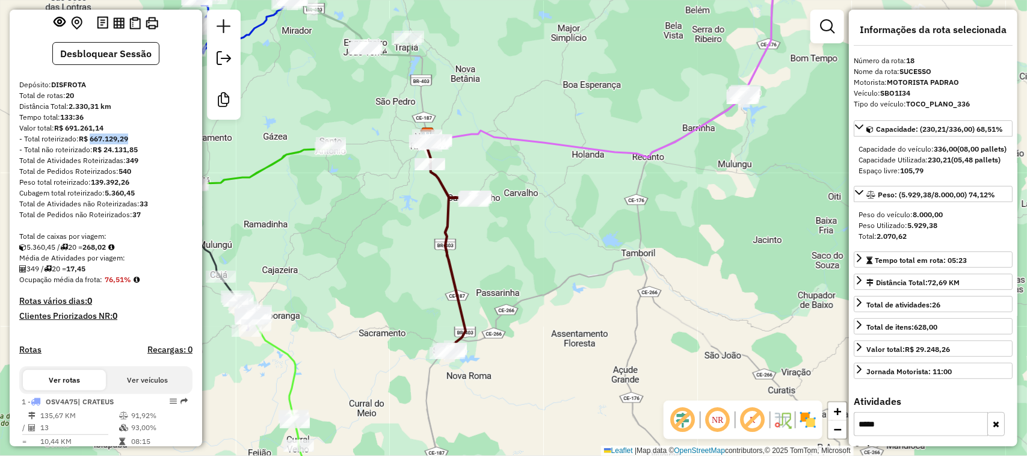
drag, startPoint x: 91, startPoint y: 149, endPoint x: 36, endPoint y: 190, distance: 68.4
click at [134, 144] on div "- Total roteirizado: R$ 667.129,29" at bounding box center [105, 139] width 173 height 11
copy strong "667.129,29"
drag, startPoint x: 105, startPoint y: 161, endPoint x: 142, endPoint y: 161, distance: 36.7
click at [140, 155] on div "- Total não roteirizado: R$ 24.131,85" at bounding box center [105, 149] width 173 height 11
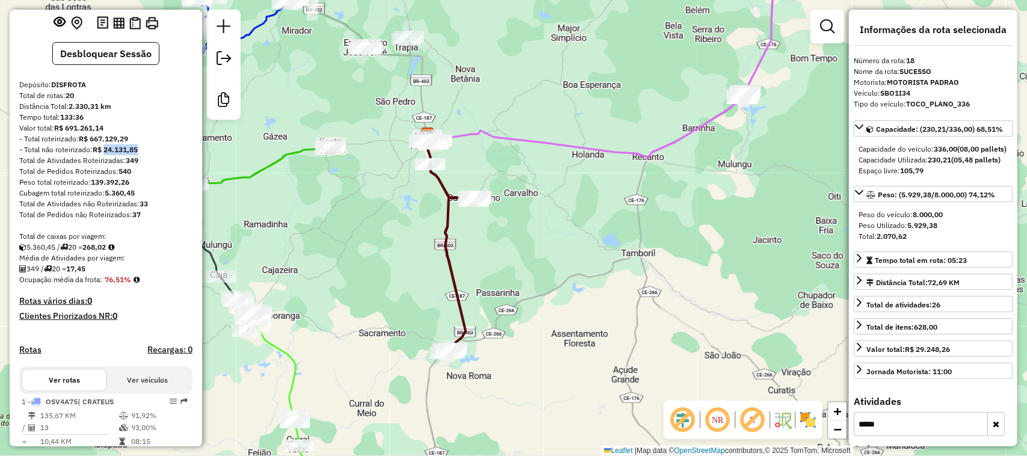
copy strong "24.131,85"
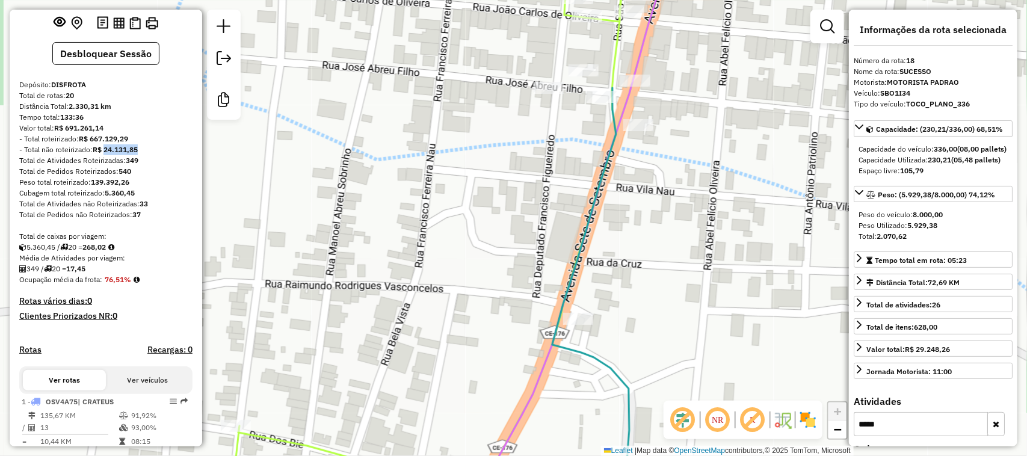
drag, startPoint x: 681, startPoint y: 104, endPoint x: 623, endPoint y: 217, distance: 127.0
click at [643, 217] on div "Janela de atendimento Grade de atendimento Capacidade Transportadoras Veículos …" at bounding box center [513, 228] width 1027 height 456
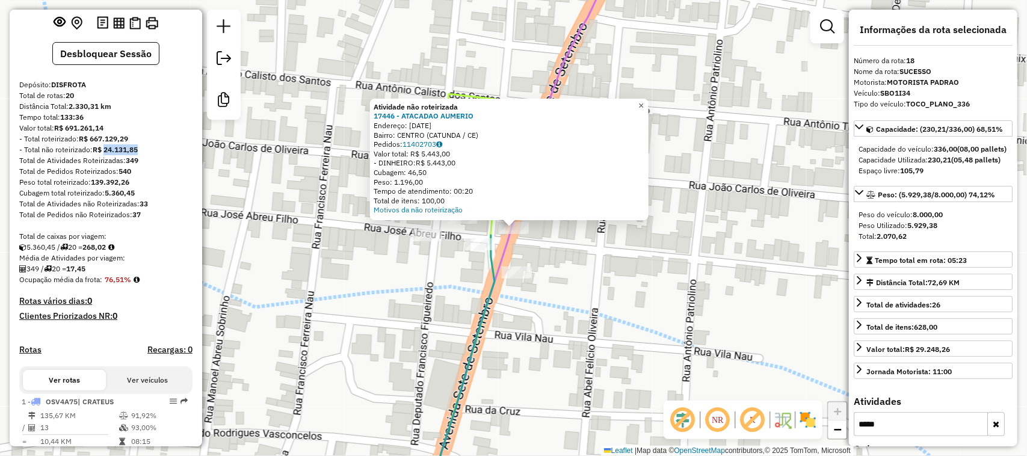
click at [644, 101] on span "×" at bounding box center [641, 106] width 5 height 10
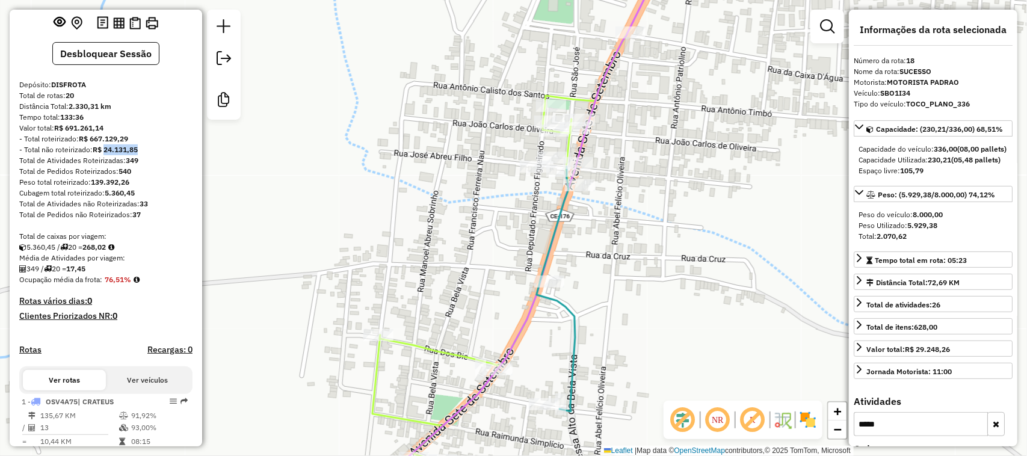
drag, startPoint x: 680, startPoint y: 79, endPoint x: 683, endPoint y: 229, distance: 150.5
click at [626, 197] on div "Janela de atendimento Grade de atendimento Capacidade Transportadoras Veículos …" at bounding box center [513, 228] width 1027 height 456
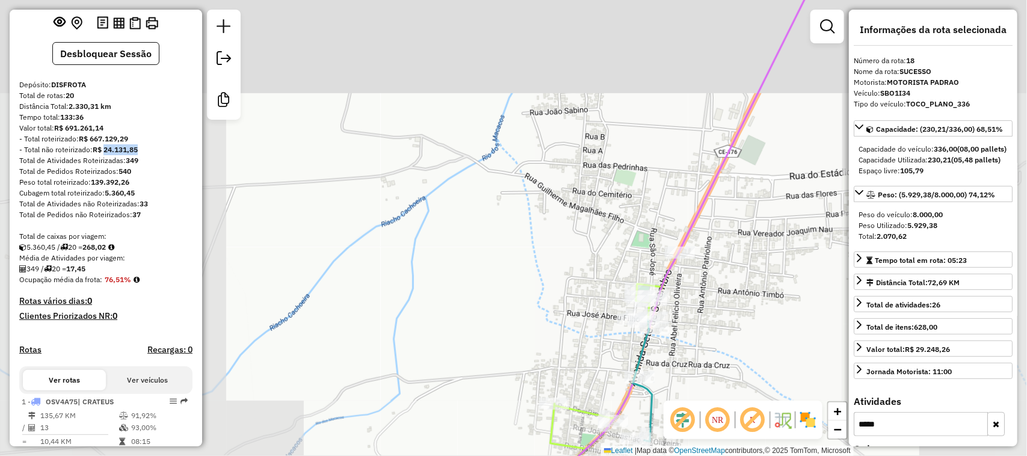
scroll to position [70, 0]
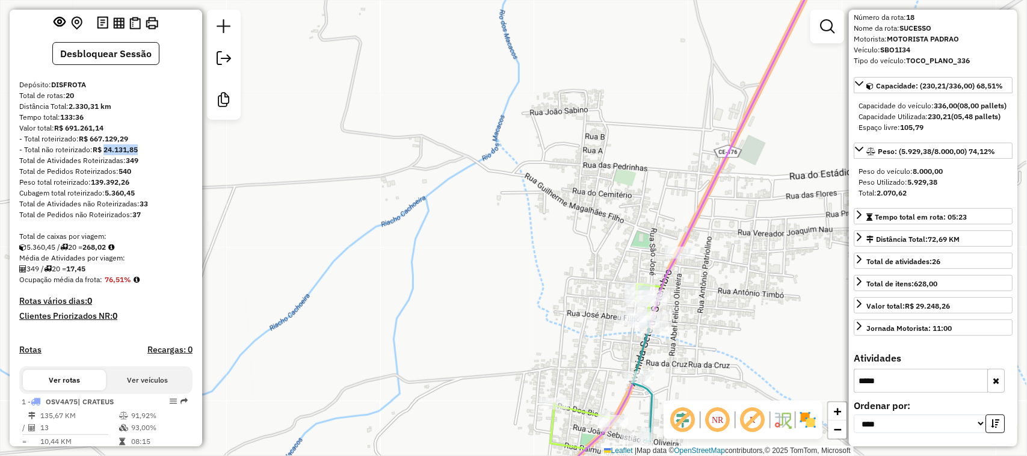
click at [996, 382] on icon "button" at bounding box center [996, 381] width 7 height 8
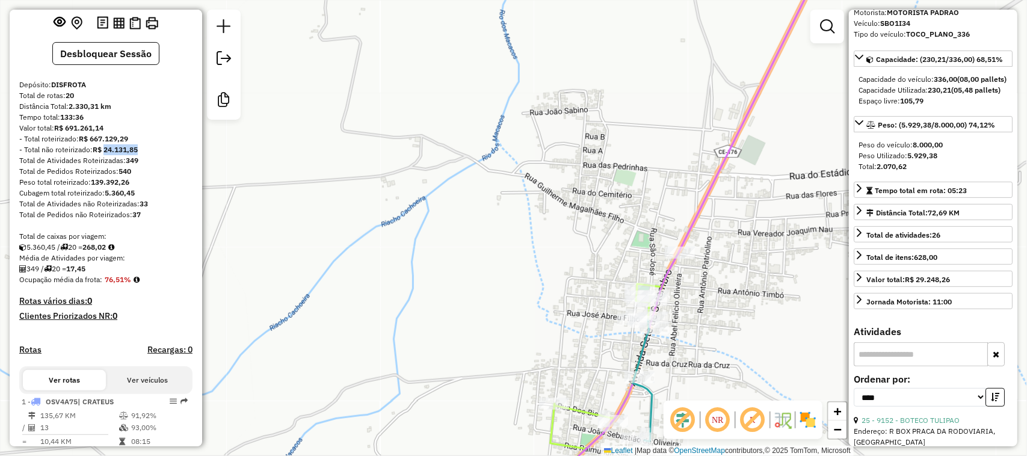
click at [684, 423] on em at bounding box center [683, 420] width 29 height 29
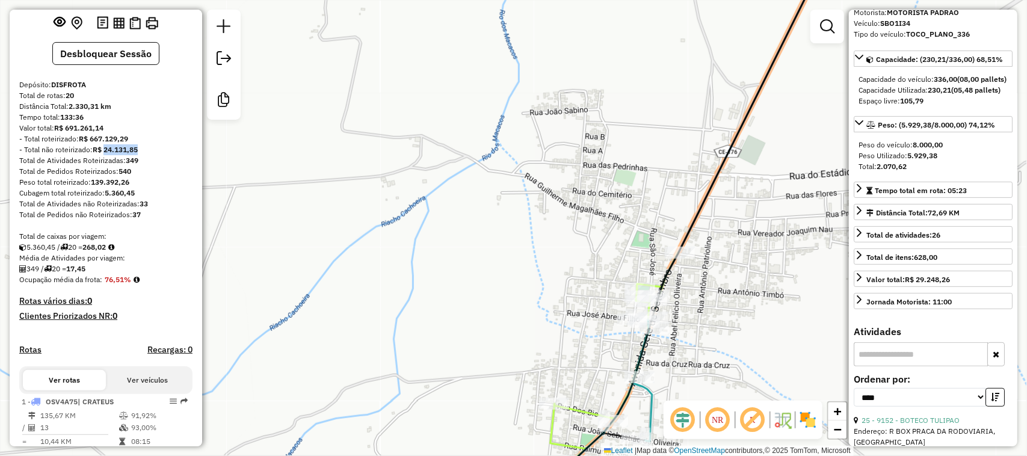
click at [817, 120] on div "Janela de atendimento Grade de atendimento Capacidade Transportadoras Veículos …" at bounding box center [513, 228] width 1027 height 456
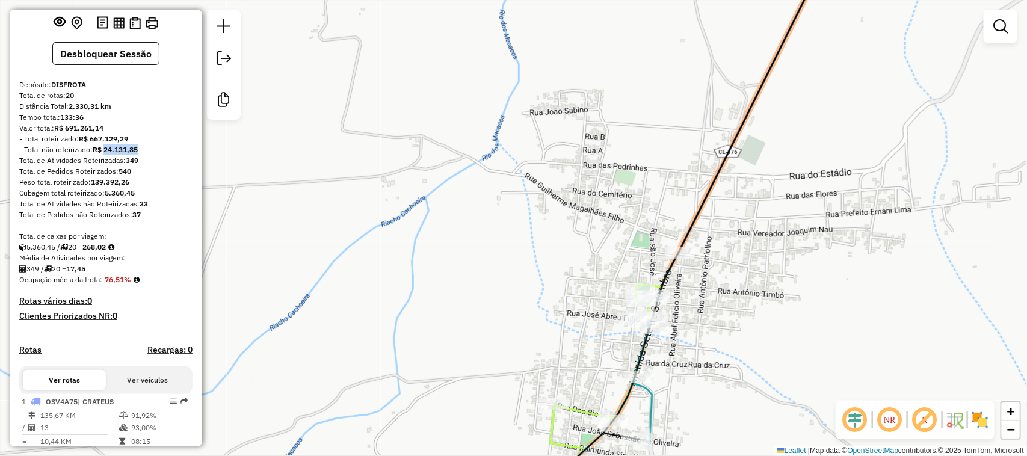
drag, startPoint x: 729, startPoint y: 164, endPoint x: 675, endPoint y: 182, distance: 57.3
click at [680, 182] on div "Janela de atendimento Grade de atendimento Capacidade Transportadoras Veículos …" at bounding box center [513, 228] width 1027 height 456
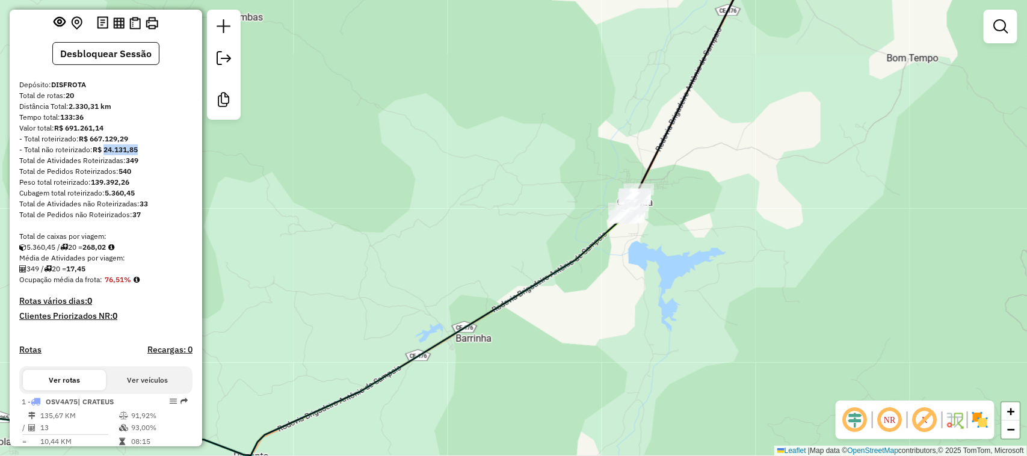
click at [686, 275] on div "Janela de atendimento Grade de atendimento Capacidade Transportadoras Veículos …" at bounding box center [513, 228] width 1027 height 456
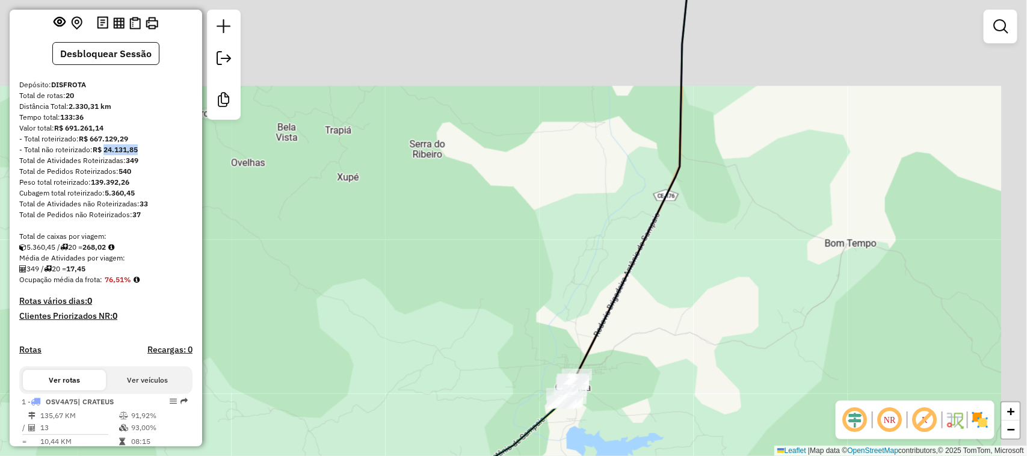
click at [681, 378] on div "Janela de atendimento Grade de atendimento Capacidade Transportadoras Veículos …" at bounding box center [513, 228] width 1027 height 456
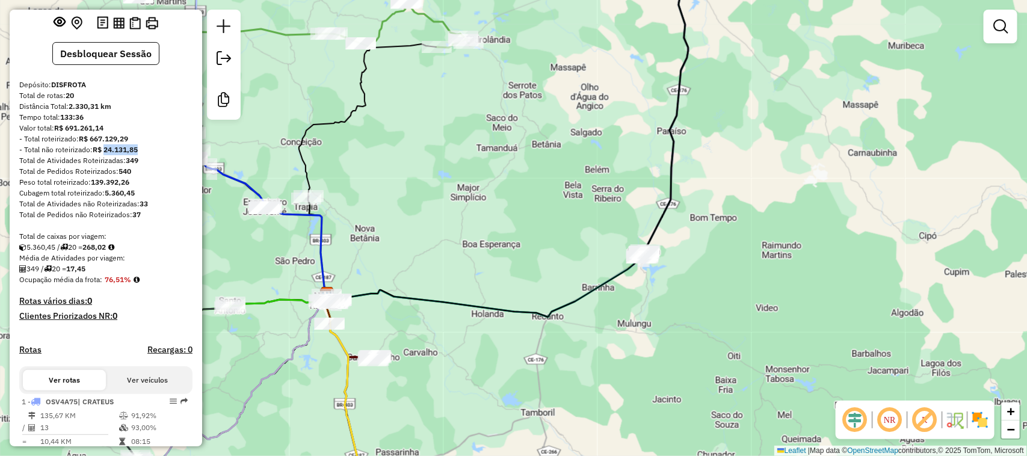
click at [711, 346] on div "Janela de atendimento Grade de atendimento Capacidade Transportadoras Veículos …" at bounding box center [513, 228] width 1027 height 456
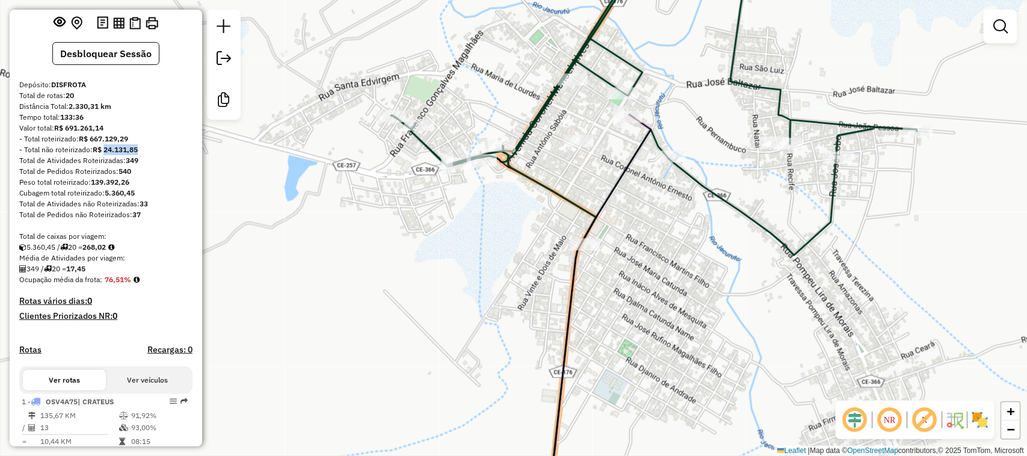
click at [650, 148] on div "Janela de atendimento Grade de atendimento Capacidade Transportadoras Veículos …" at bounding box center [513, 228] width 1027 height 456
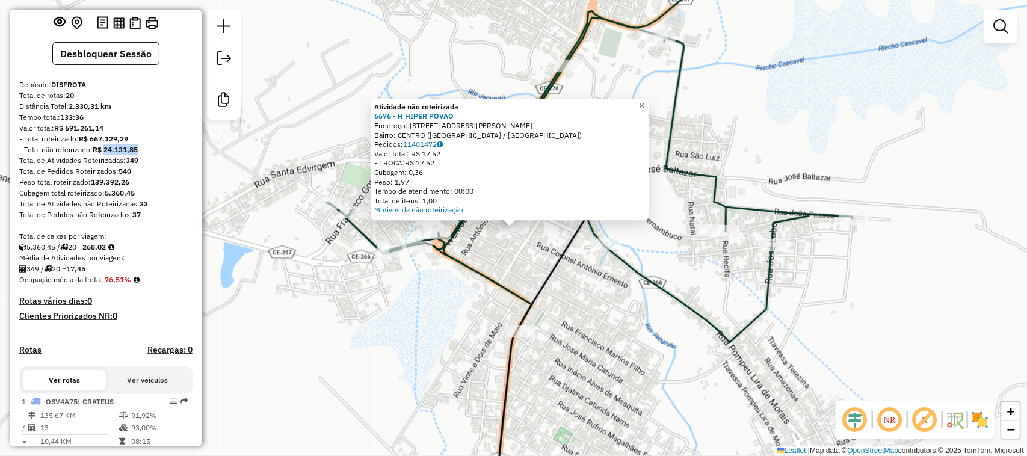
click at [645, 101] on span "×" at bounding box center [641, 106] width 5 height 10
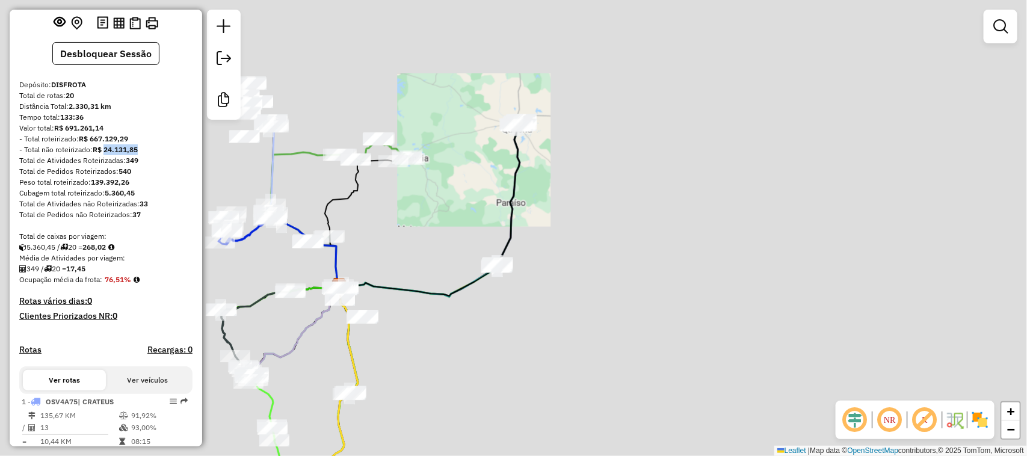
click at [531, 211] on div "Janela de atendimento Grade de atendimento Capacidade Transportadoras Veículos …" at bounding box center [513, 228] width 1027 height 456
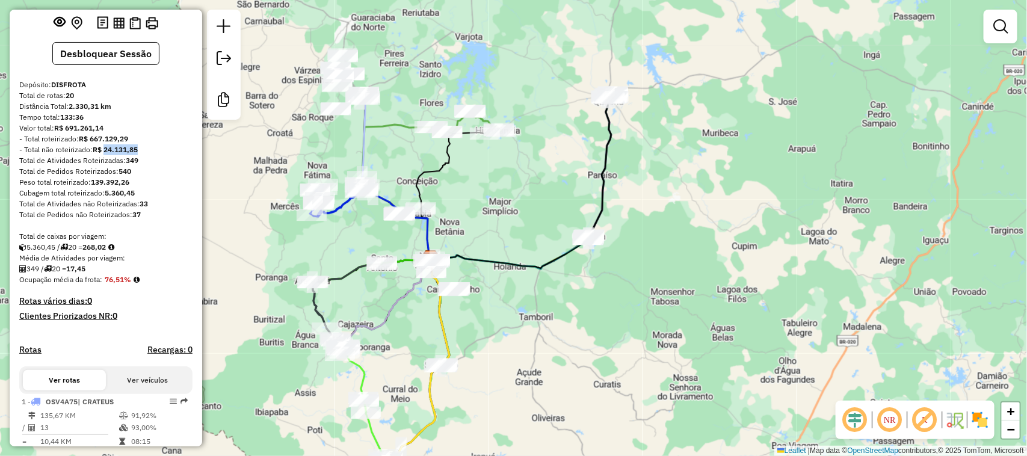
drag, startPoint x: 481, startPoint y: 199, endPoint x: 543, endPoint y: 187, distance: 63.1
click at [578, 199] on div "Janela de atendimento Grade de atendimento Capacidade Transportadoras Veículos …" at bounding box center [513, 228] width 1027 height 456
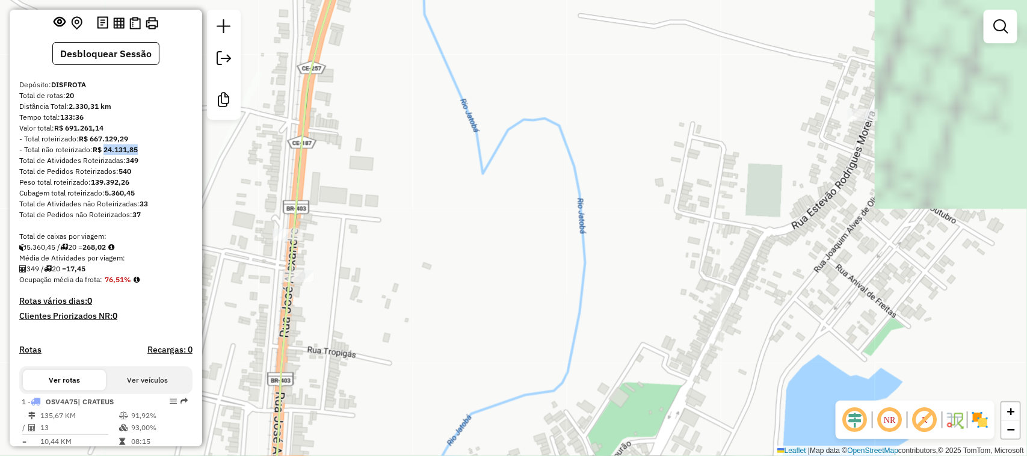
drag, startPoint x: 639, startPoint y: 181, endPoint x: 558, endPoint y: 165, distance: 81.4
click at [527, 197] on div "Janela de atendimento Grade de atendimento Capacidade Transportadoras Veículos …" at bounding box center [513, 228] width 1027 height 456
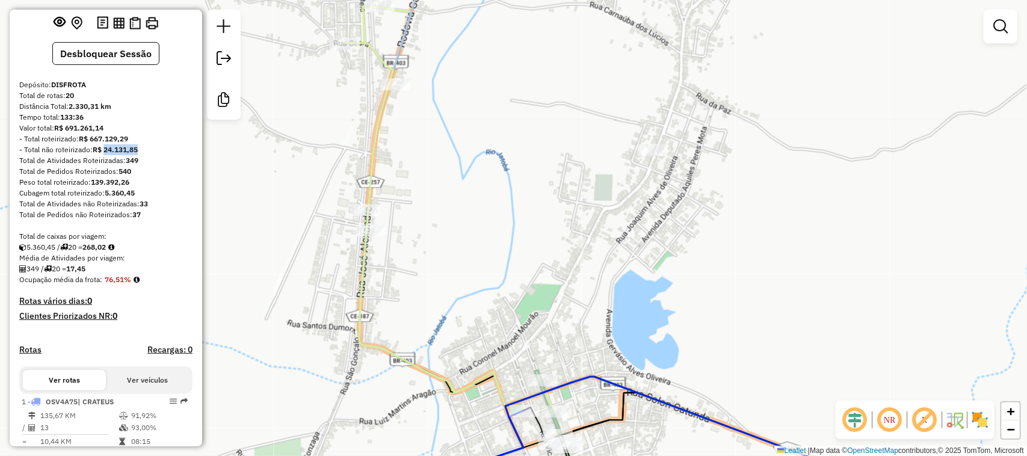
click at [513, 226] on div "Janela de atendimento Grade de atendimento Capacidade Transportadoras Veículos …" at bounding box center [513, 228] width 1027 height 456
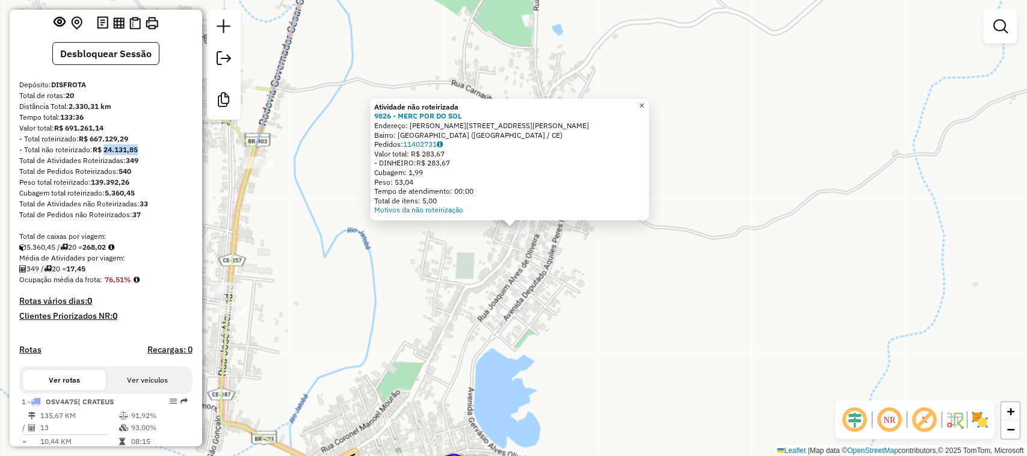
click at [646, 99] on link "×" at bounding box center [642, 106] width 14 height 14
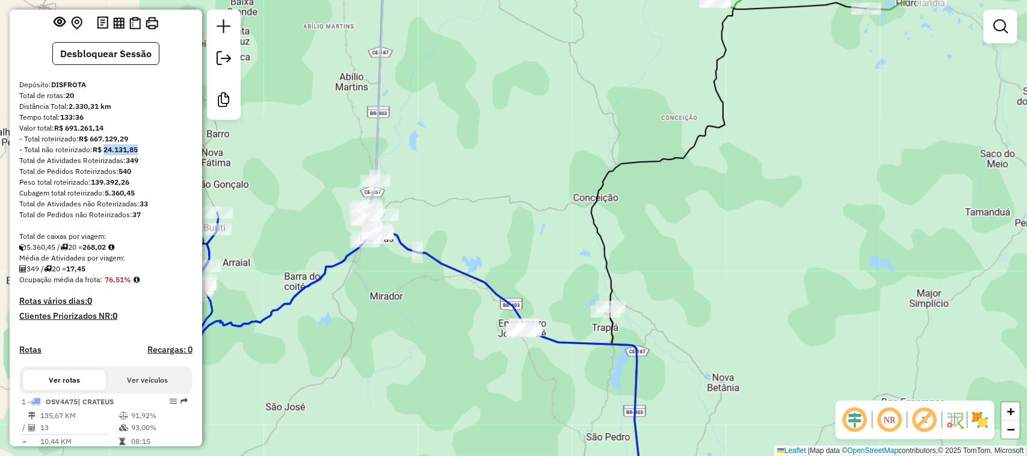
click at [432, 212] on div "Janela de atendimento Grade de atendimento Capacidade Transportadoras Veículos …" at bounding box center [513, 228] width 1027 height 456
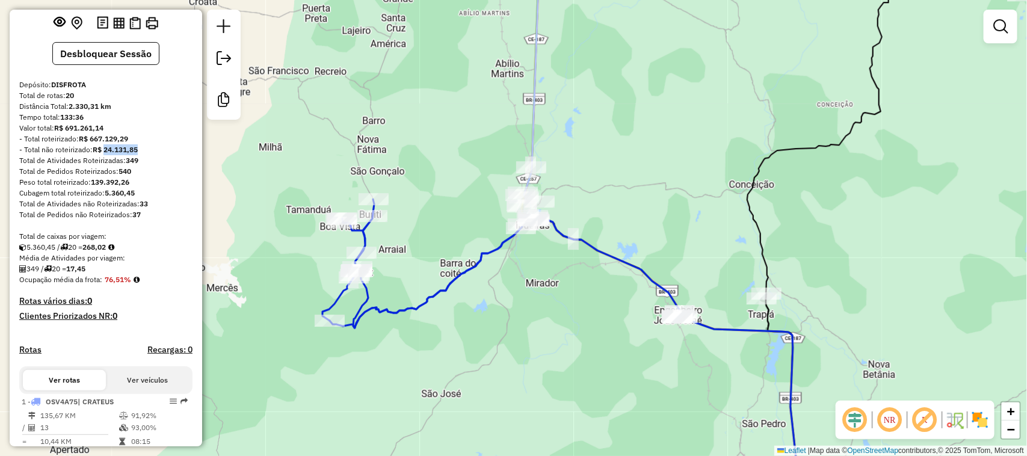
drag, startPoint x: 391, startPoint y: 223, endPoint x: 444, endPoint y: 212, distance: 53.6
click at [434, 218] on div "Janela de atendimento Grade de atendimento Capacidade Transportadoras Veículos …" at bounding box center [513, 228] width 1027 height 456
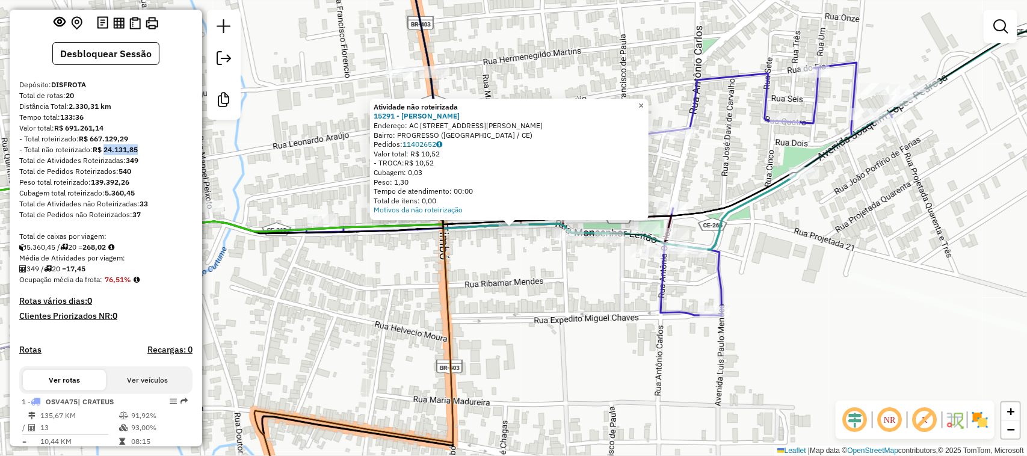
click at [644, 101] on span "×" at bounding box center [641, 106] width 5 height 10
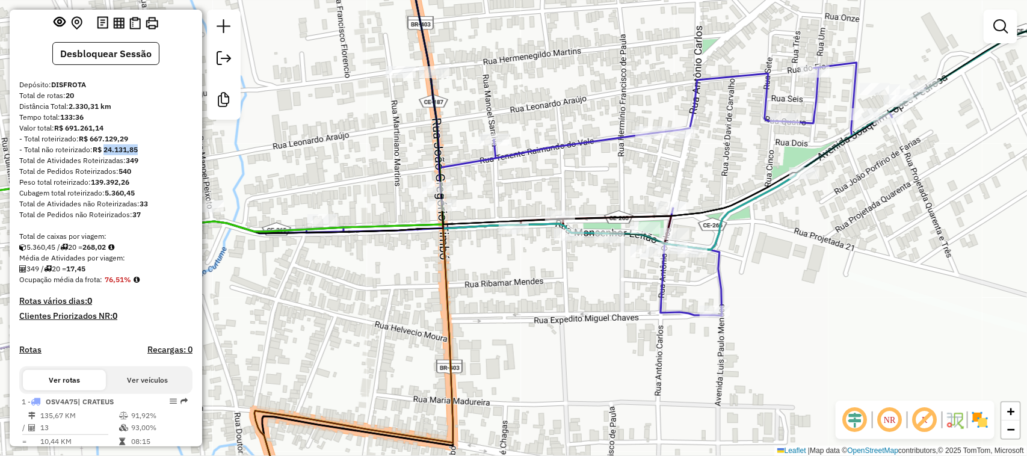
drag, startPoint x: 561, startPoint y: 173, endPoint x: 613, endPoint y: 169, distance: 51.9
click at [611, 173] on div "Janela de atendimento Grade de atendimento Capacidade Transportadoras Veículos …" at bounding box center [513, 228] width 1027 height 456
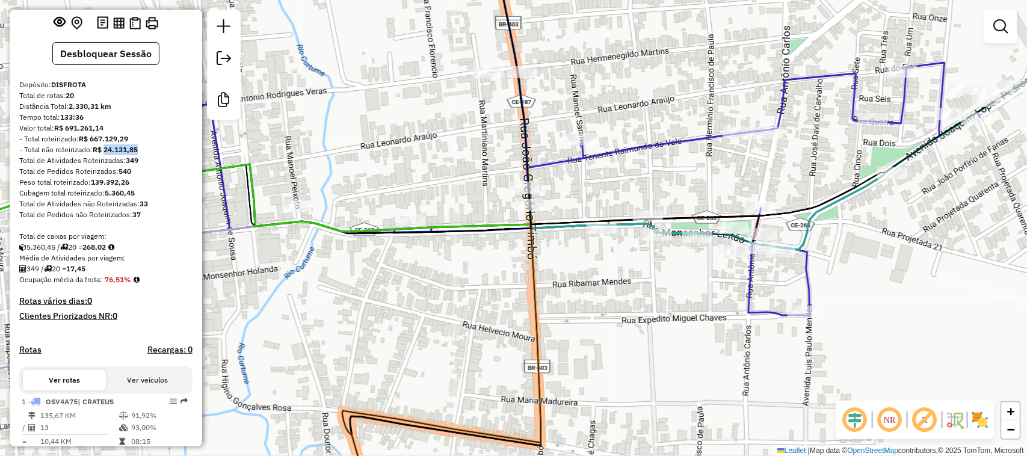
click at [628, 184] on div "Janela de atendimento Grade de atendimento Capacidade Transportadoras Veículos …" at bounding box center [513, 228] width 1027 height 456
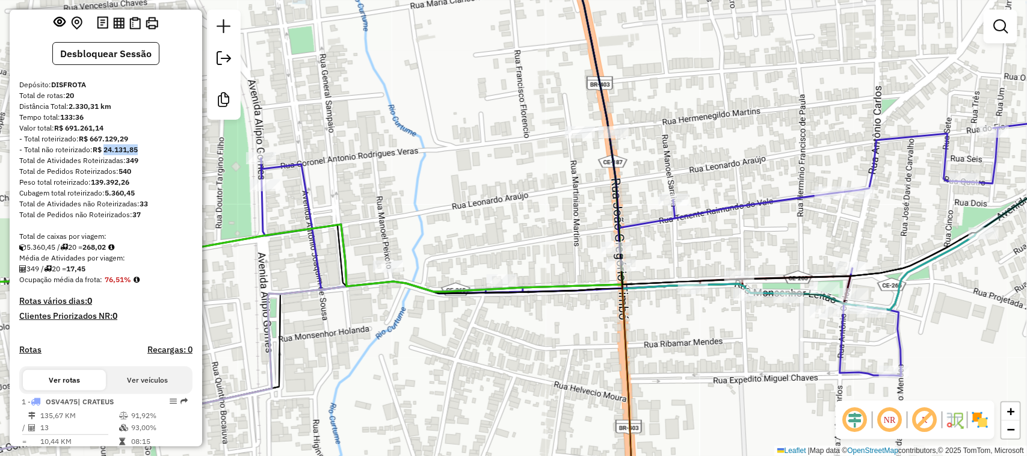
drag, startPoint x: 510, startPoint y: 220, endPoint x: 574, endPoint y: 194, distance: 69.1
click at [570, 196] on div "Janela de atendimento Grade de atendimento Capacidade Transportadoras Veículos …" at bounding box center [513, 228] width 1027 height 456
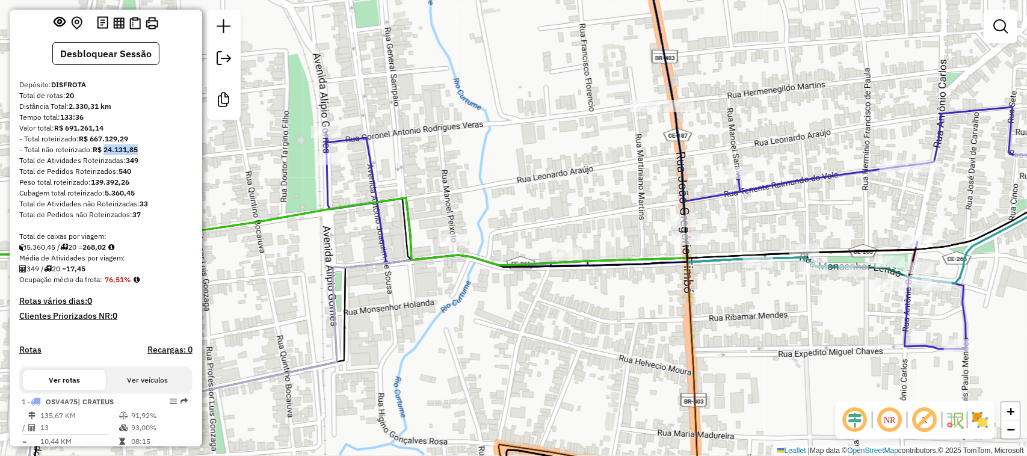
click at [495, 176] on div "Janela de atendimento Grade de atendimento Capacidade Transportadoras Veículos …" at bounding box center [513, 228] width 1027 height 456
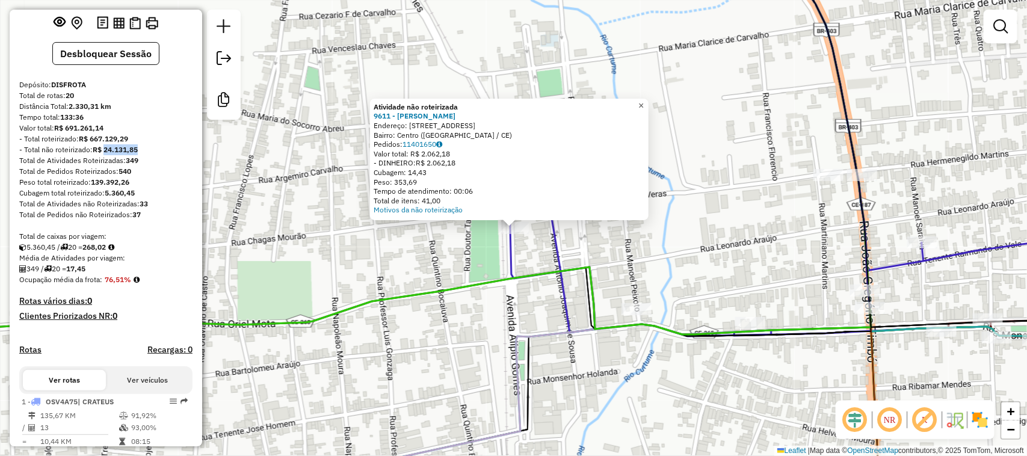
click at [644, 101] on span "×" at bounding box center [641, 106] width 5 height 10
